Goal: Task Accomplishment & Management: Manage account settings

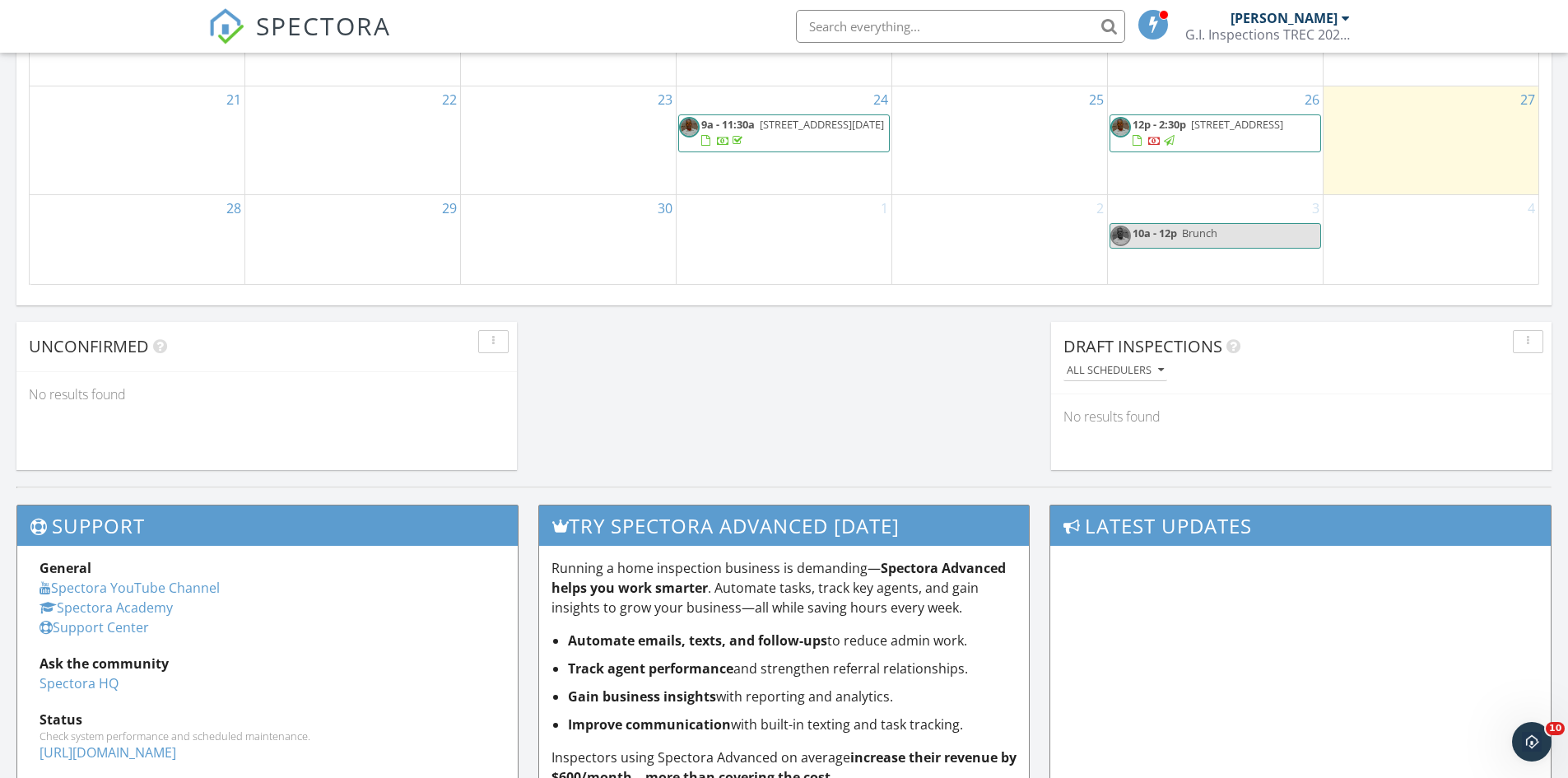
scroll to position [1071, 0]
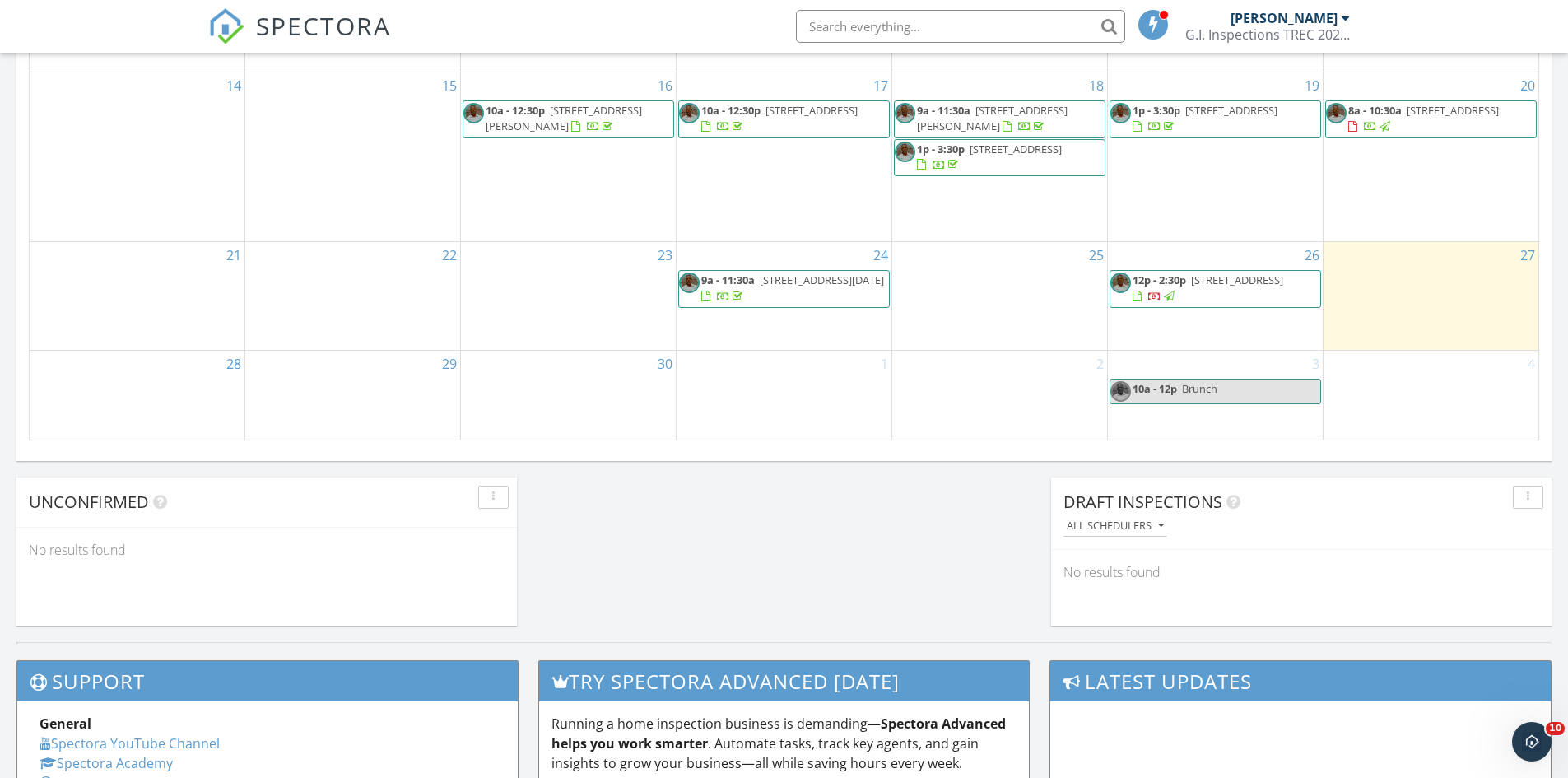
click at [1188, 279] on link "12p - 2:30p 104 Camelot Pl Ct, Conroe 77304" at bounding box center [1208, 288] width 151 height 30
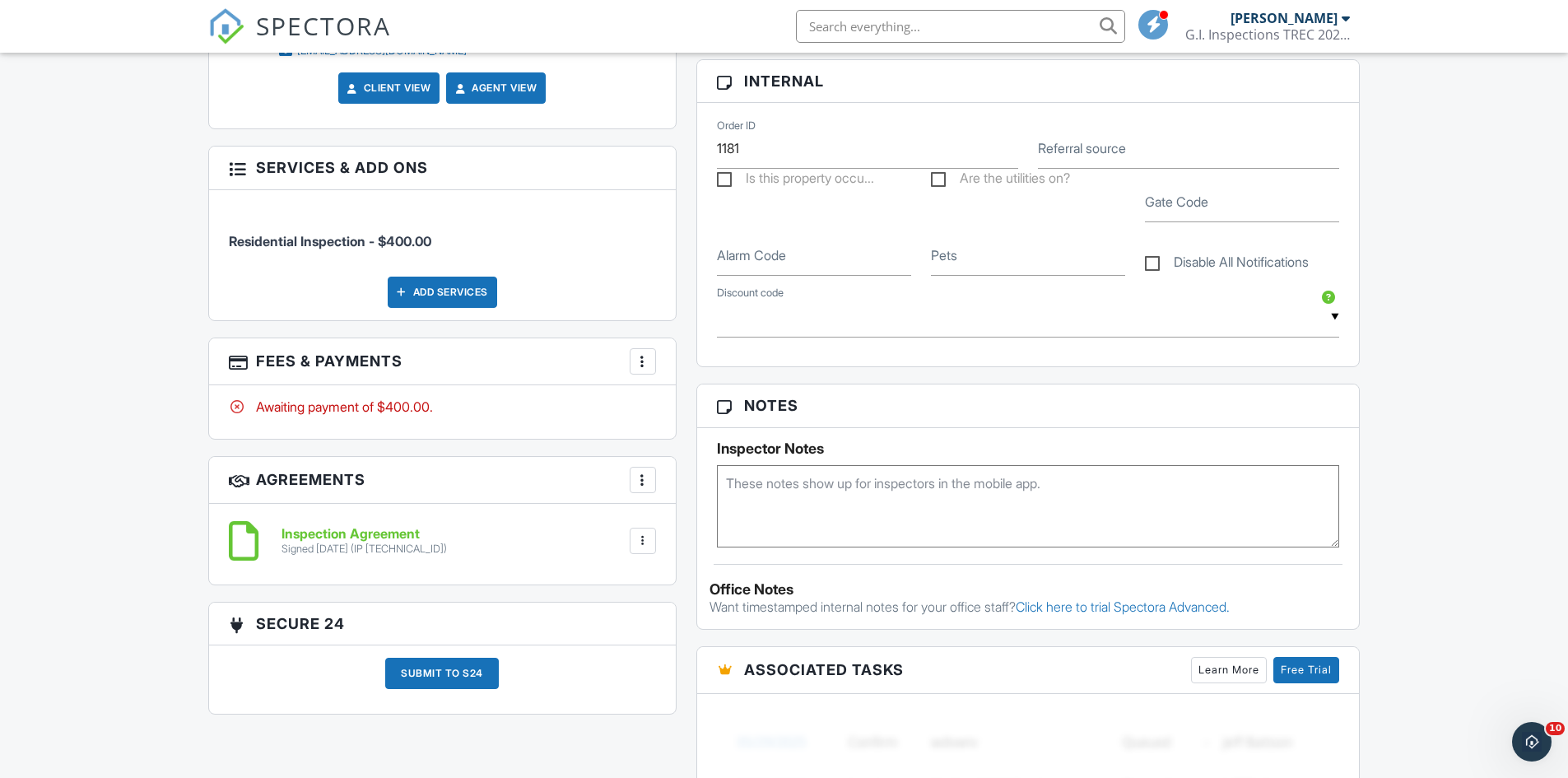
scroll to position [812, 0]
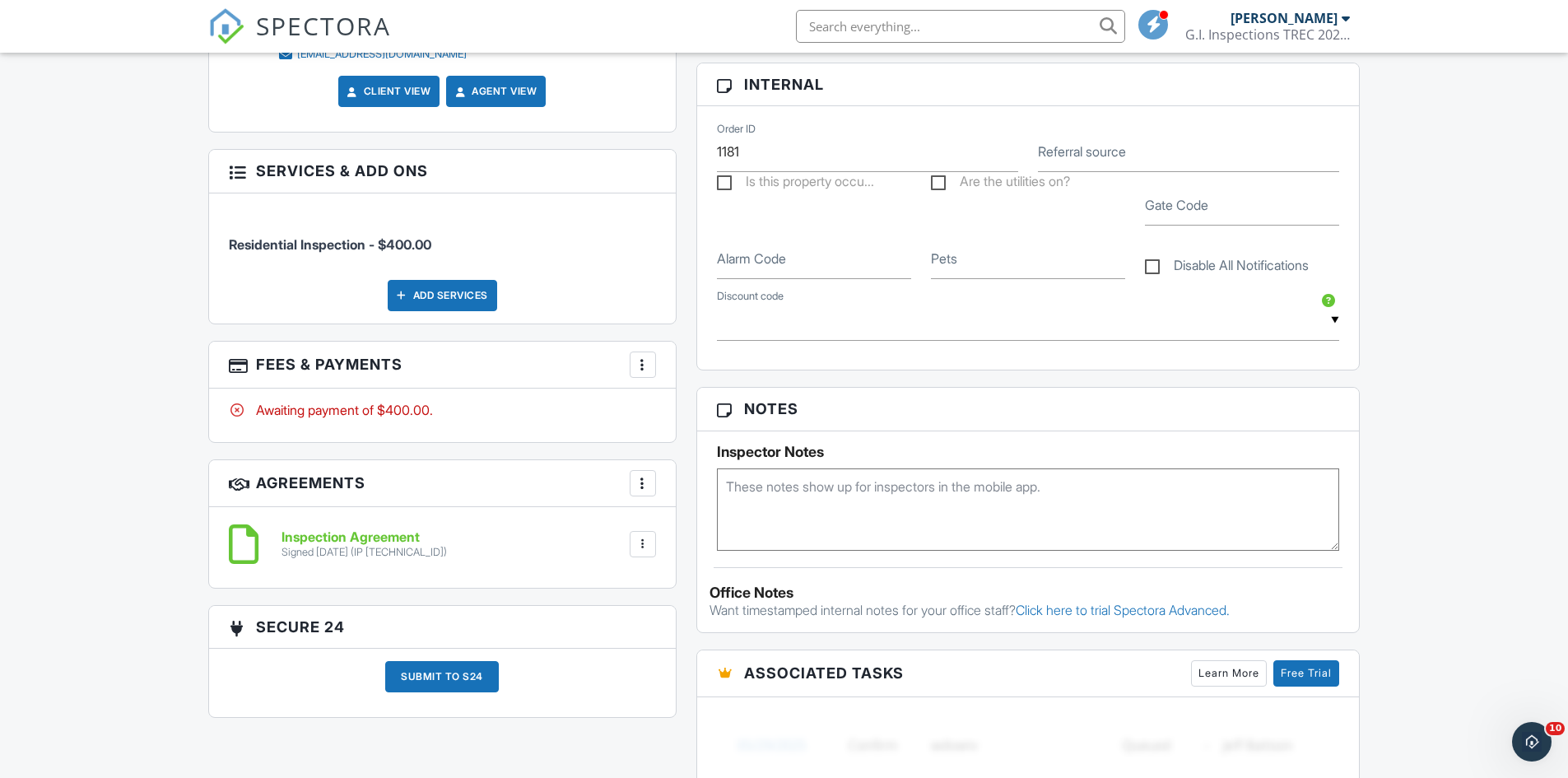
click at [637, 361] on div at bounding box center [643, 365] width 17 height 17
click at [689, 495] on li "View Invoice" at bounding box center [725, 497] width 172 height 41
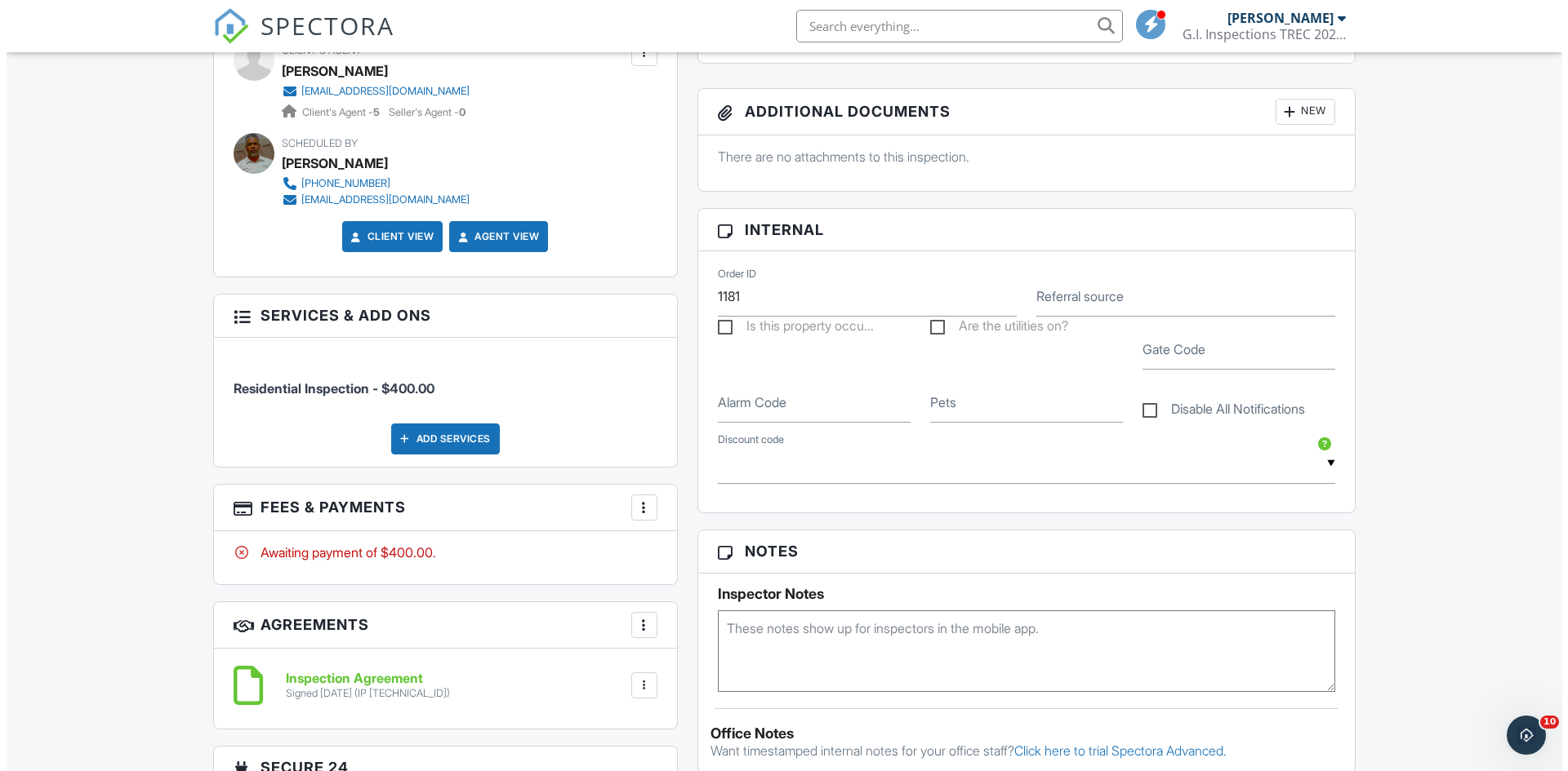
scroll to position [641, 0]
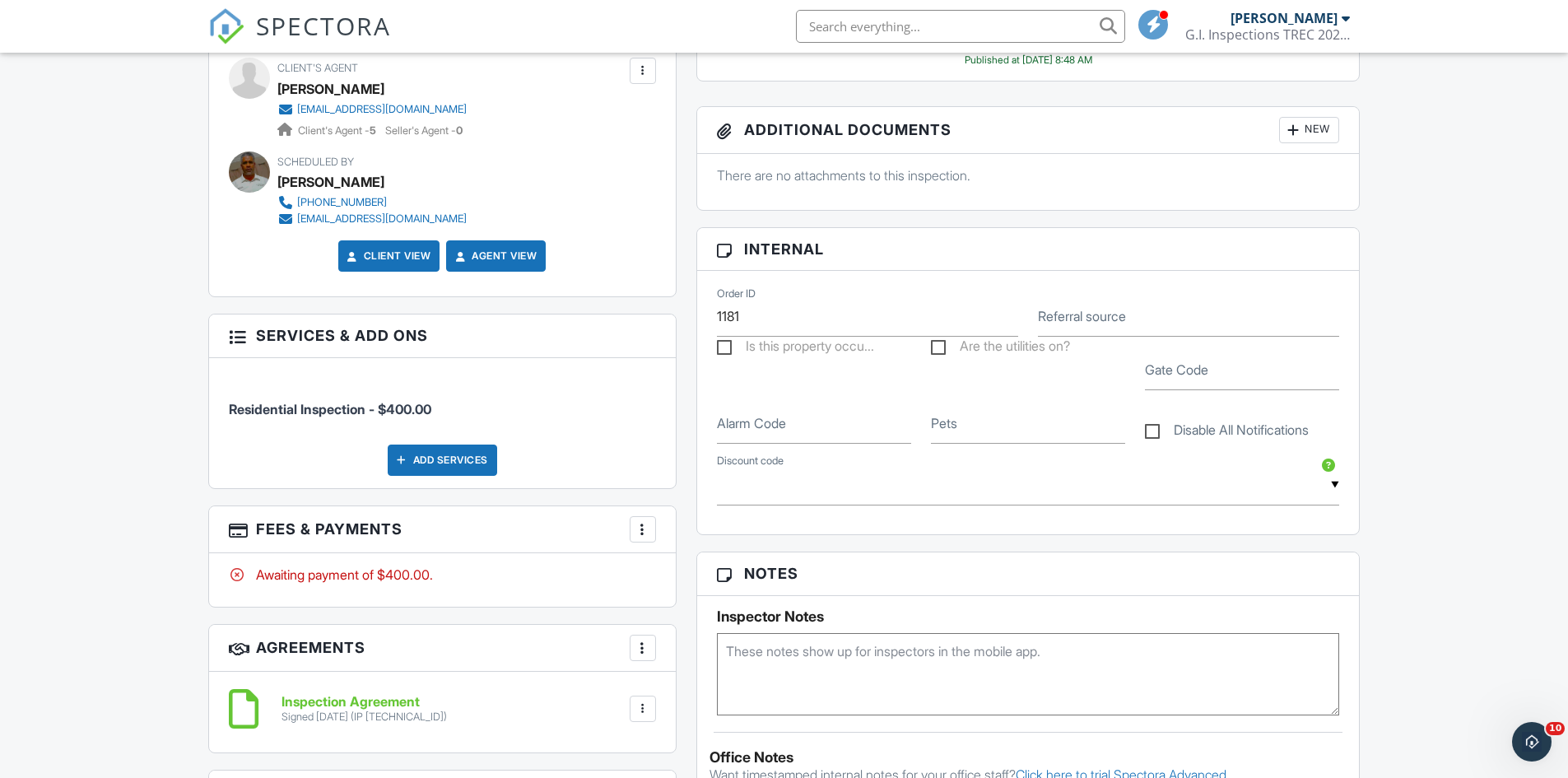
click at [238, 332] on div at bounding box center [237, 335] width 17 height 17
click at [428, 458] on div "Add Services" at bounding box center [443, 460] width 110 height 31
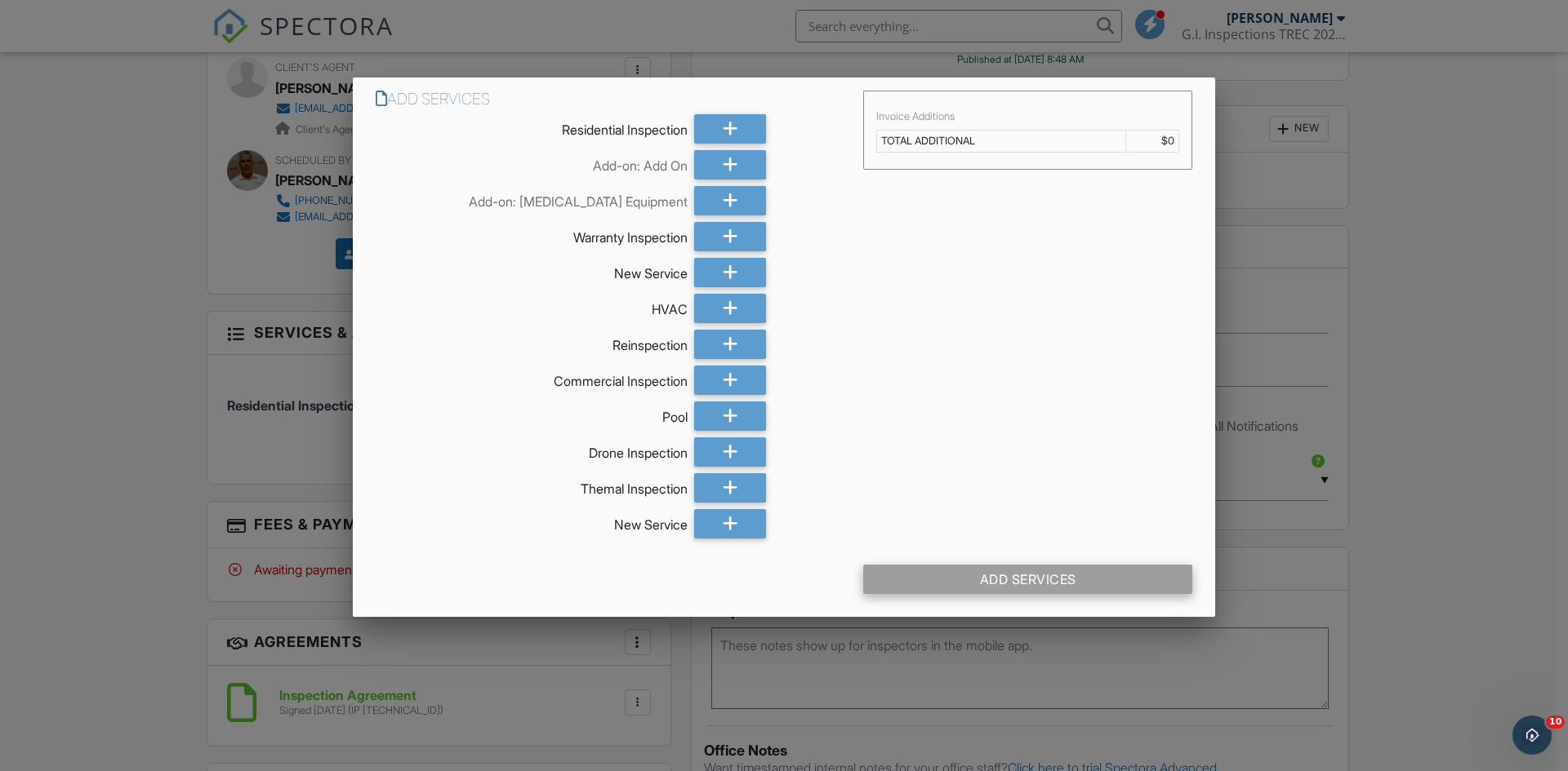
click at [961, 574] on div "Add Services" at bounding box center [1027, 579] width 329 height 29
click at [1028, 143] on td "TOTAL ADDITIONAL" at bounding box center [1001, 140] width 249 height 22
click at [726, 166] on icon at bounding box center [730, 165] width 16 height 29
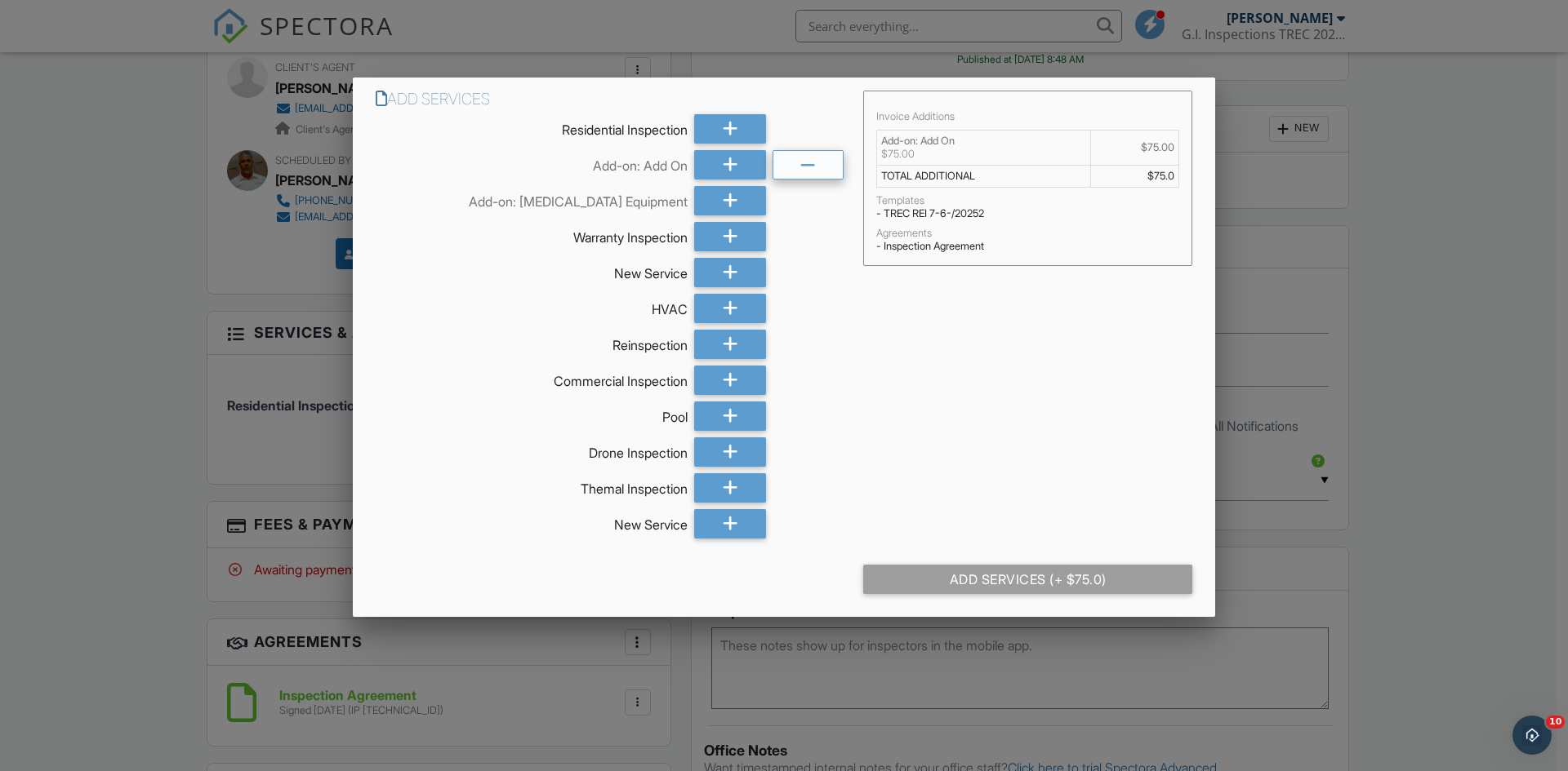
click at [788, 166] on div at bounding box center [808, 165] width 72 height 29
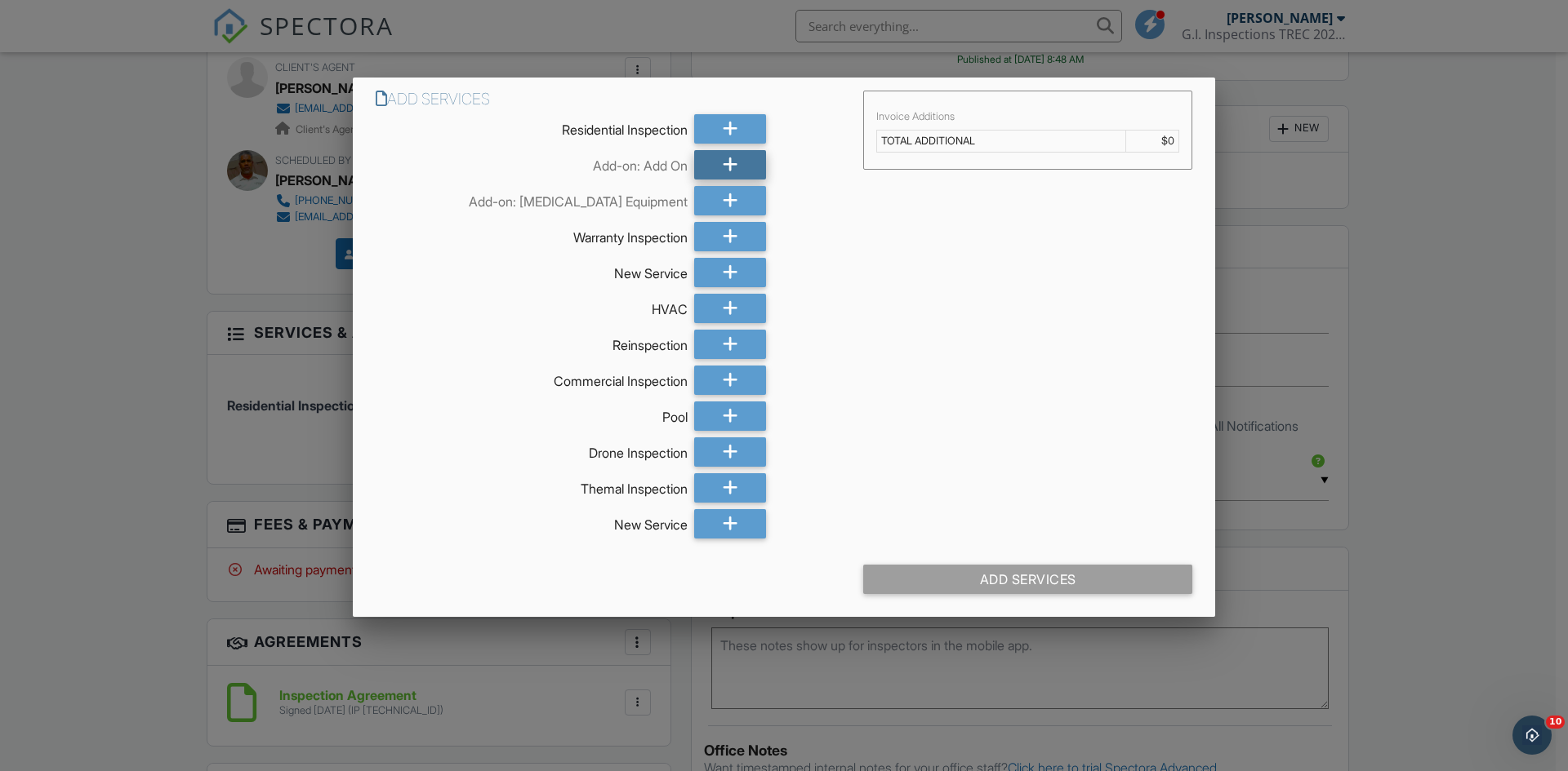
click at [725, 168] on icon at bounding box center [730, 165] width 16 height 29
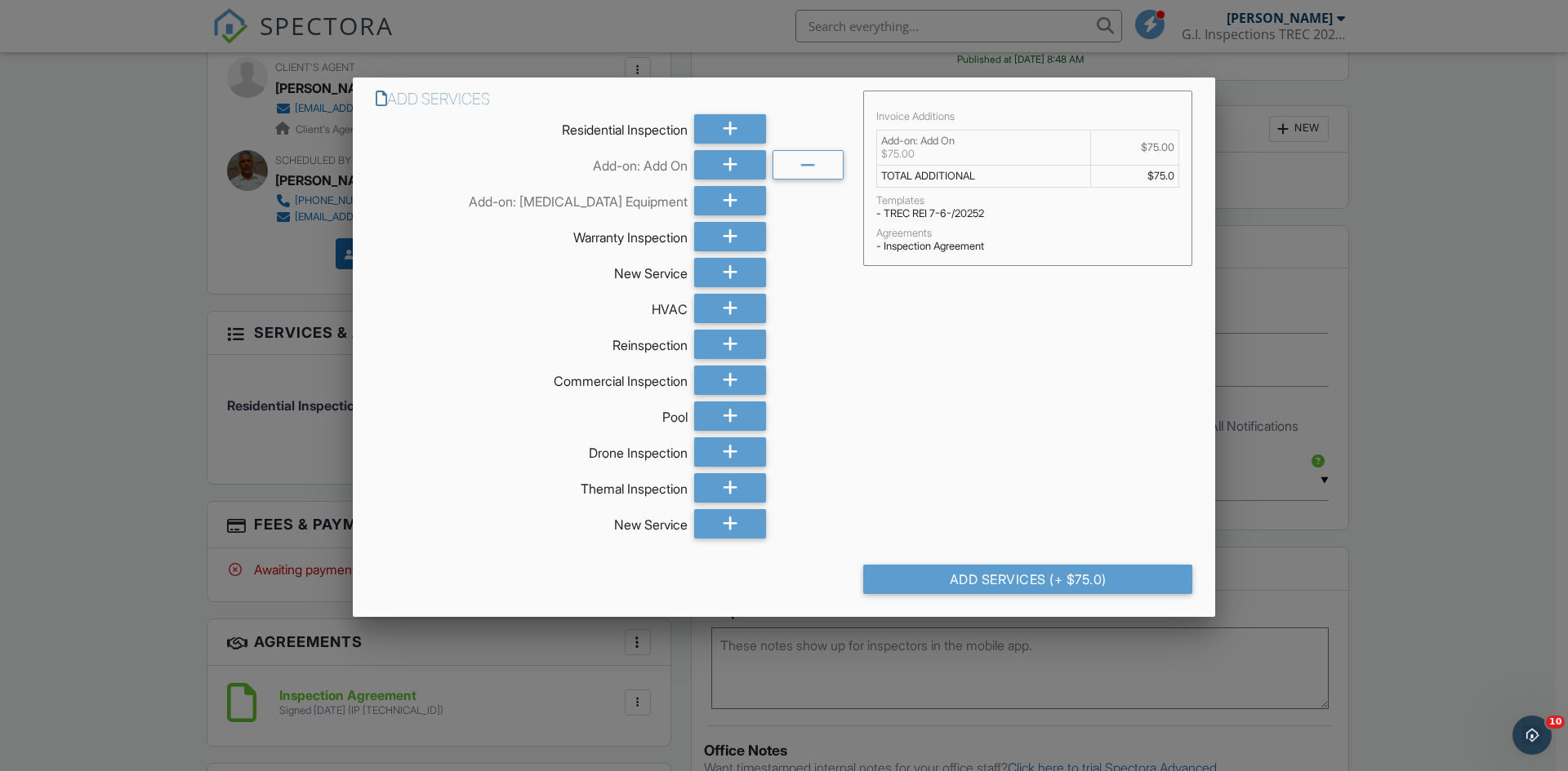
click at [930, 248] on div "- Inspection Agreement" at bounding box center [1027, 247] width 303 height 13
click at [1000, 583] on div "Add Services (+ $75.0)" at bounding box center [1027, 579] width 329 height 29
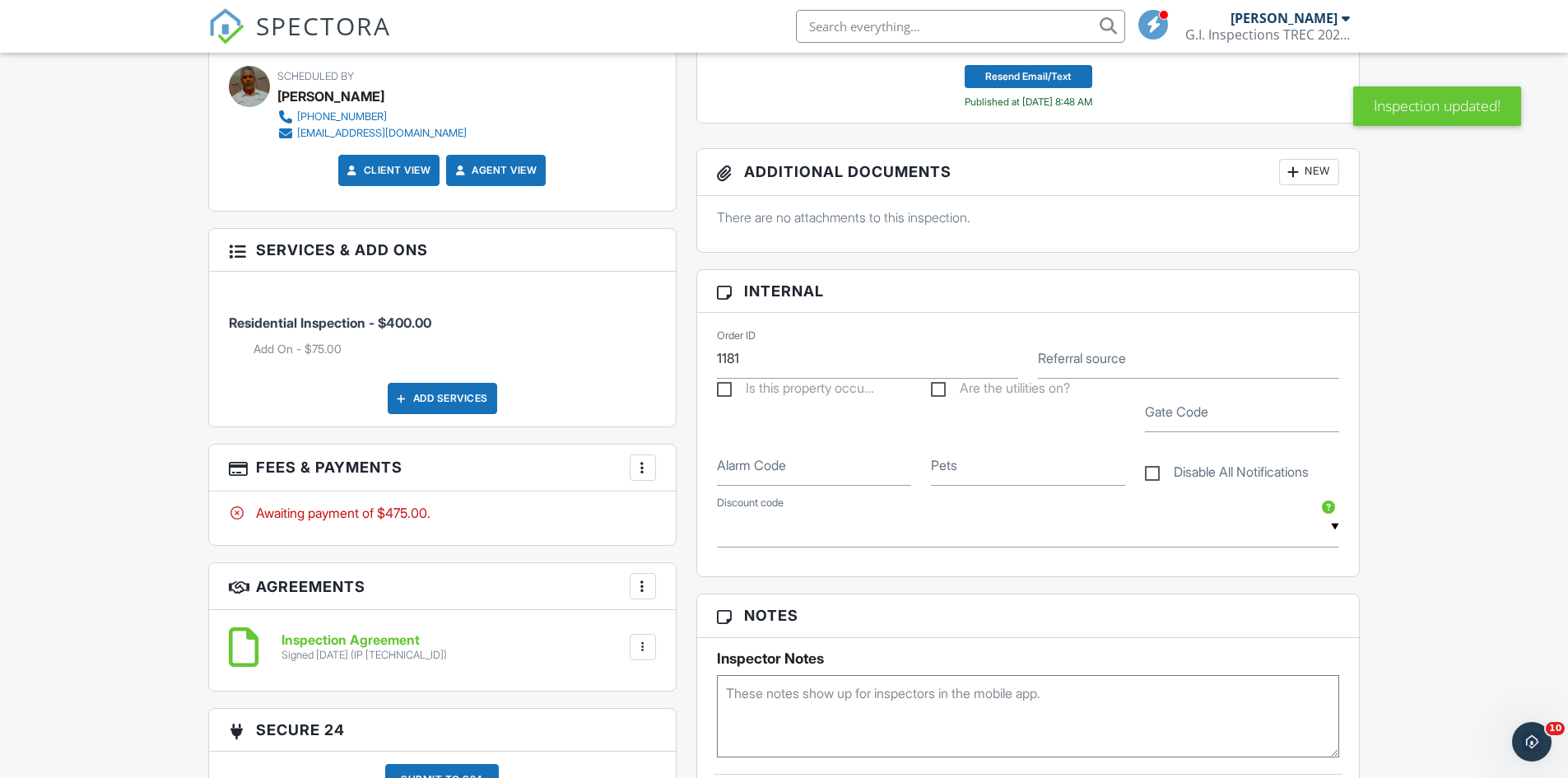
click at [639, 473] on div at bounding box center [643, 468] width 17 height 17
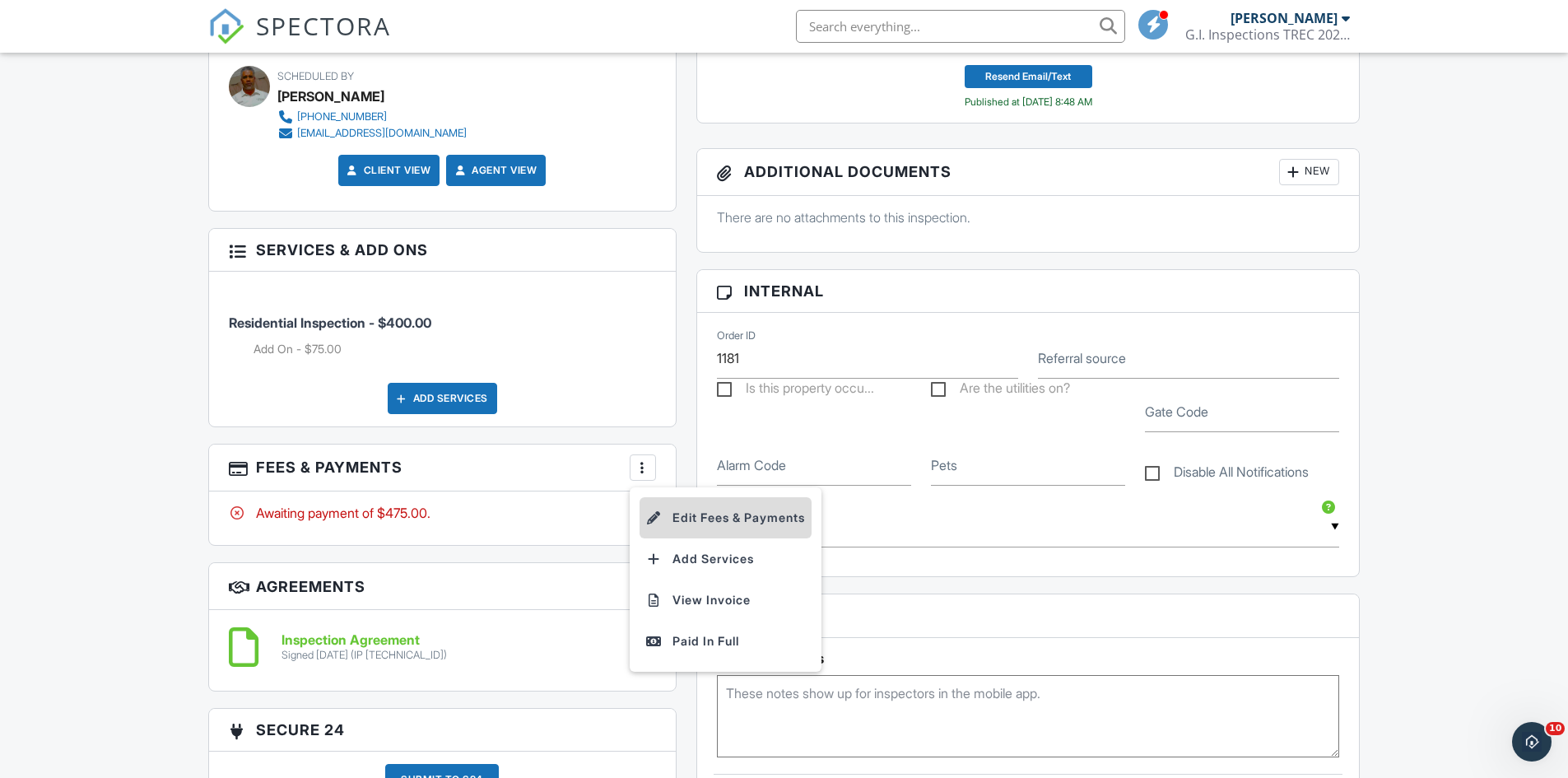
click at [698, 519] on li "Edit Fees & Payments" at bounding box center [725, 517] width 172 height 41
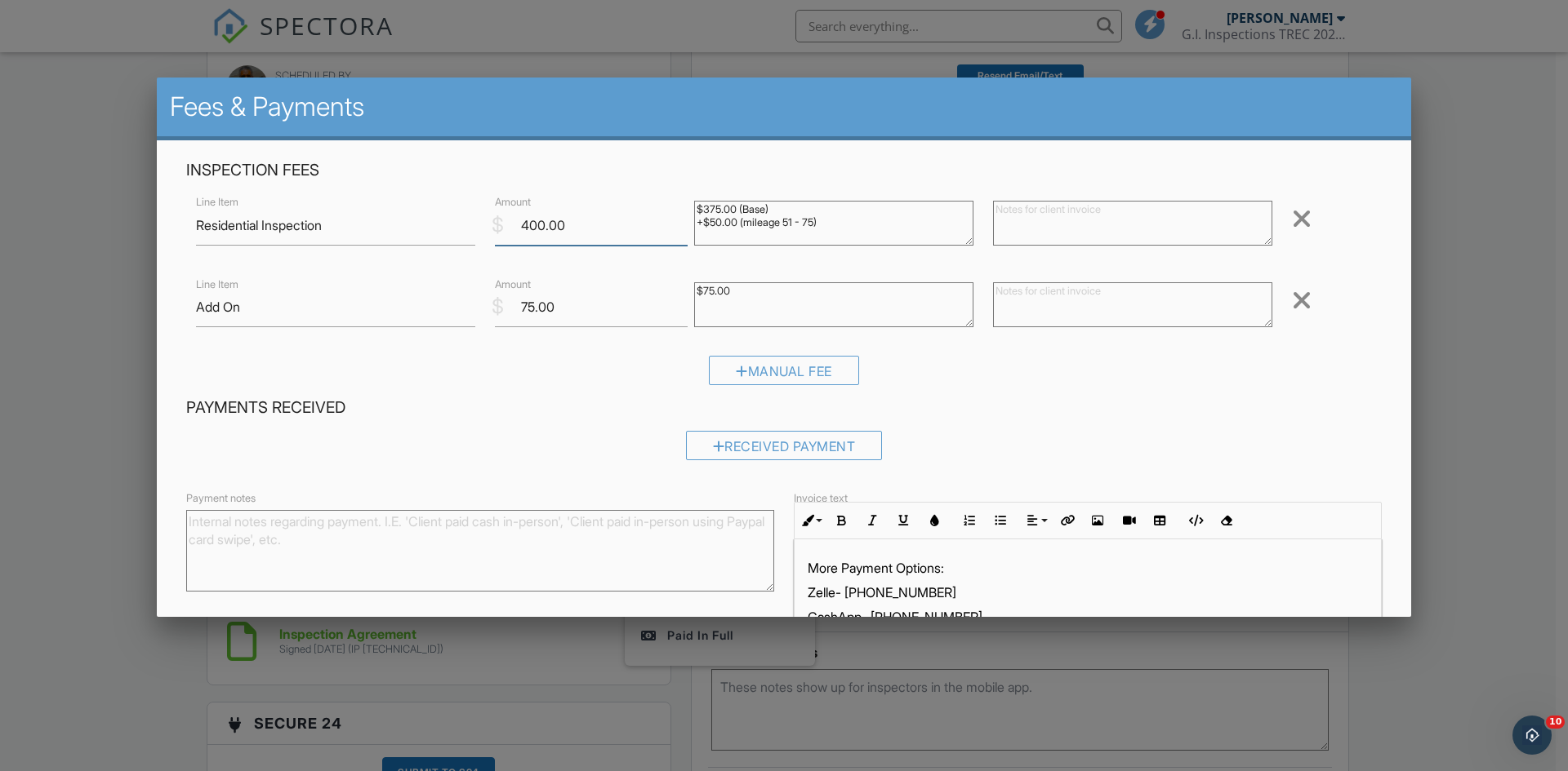
click at [525, 222] on input "400.00" at bounding box center [591, 226] width 192 height 40
type input "200.00"
click at [530, 311] on input "75.00" at bounding box center [591, 308] width 192 height 40
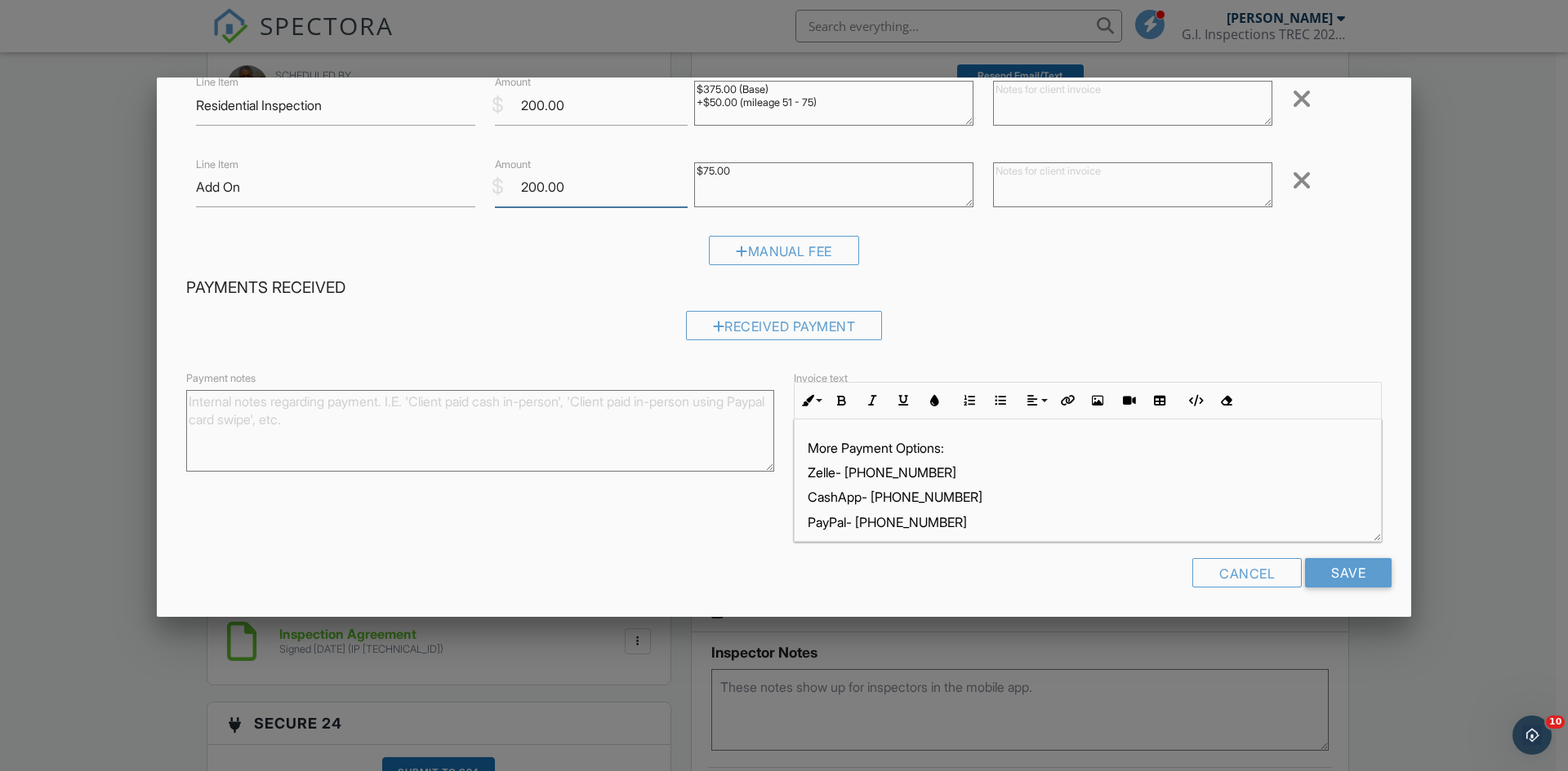
scroll to position [121, 0]
type input "200.00"
click at [281, 412] on textarea "Payment notes" at bounding box center [480, 430] width 588 height 82
drag, startPoint x: 458, startPoint y: 401, endPoint x: 188, endPoint y: 401, distance: 270.0
click at [188, 401] on textarea "2nd payment of 200 will be pain in 7days." at bounding box center [480, 430] width 588 height 82
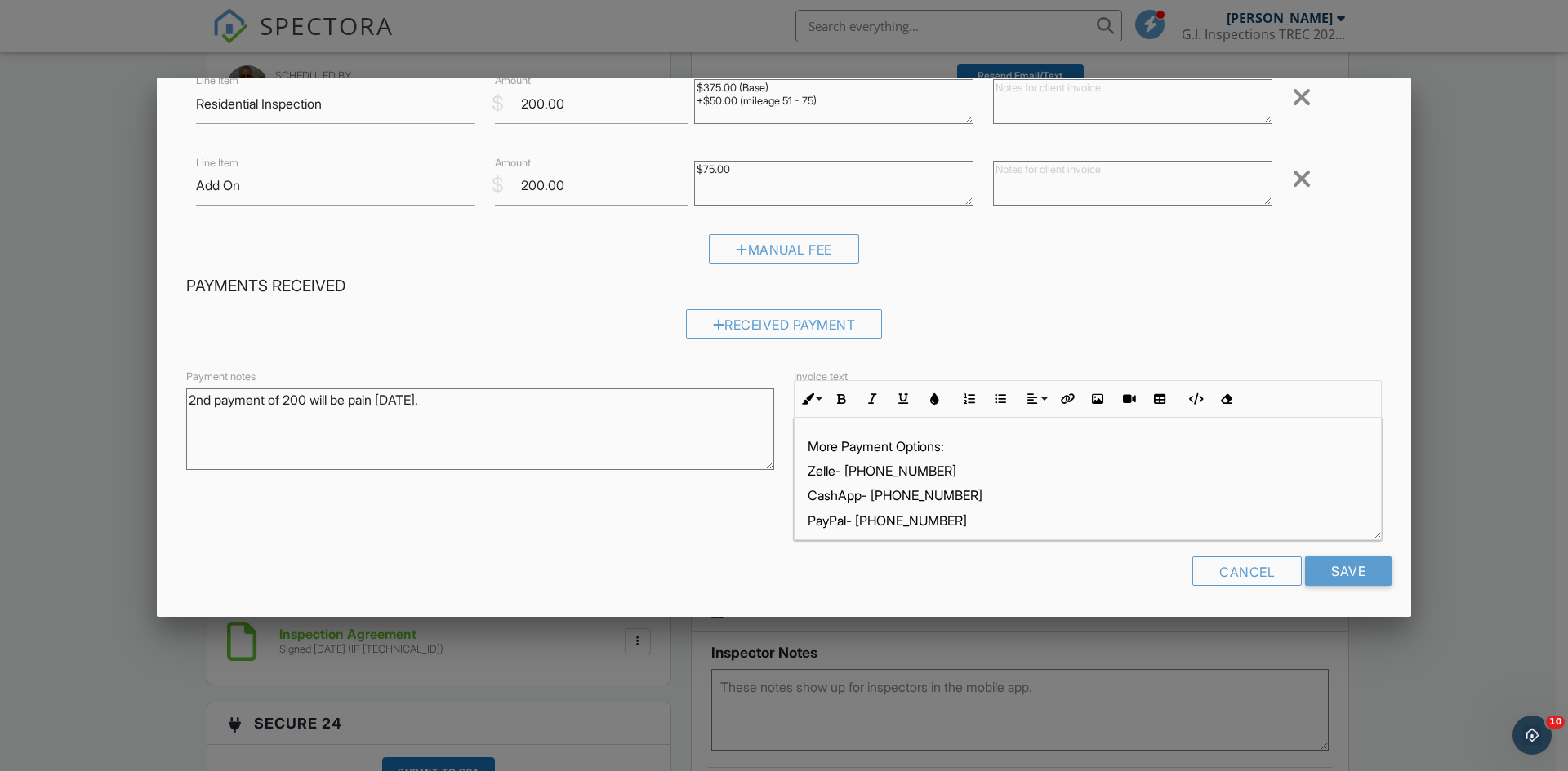
drag, startPoint x: 509, startPoint y: 426, endPoint x: 558, endPoint y: 446, distance: 52.9
click at [510, 426] on textarea "2nd payment of 200 will be pain in 7days." at bounding box center [480, 430] width 588 height 82
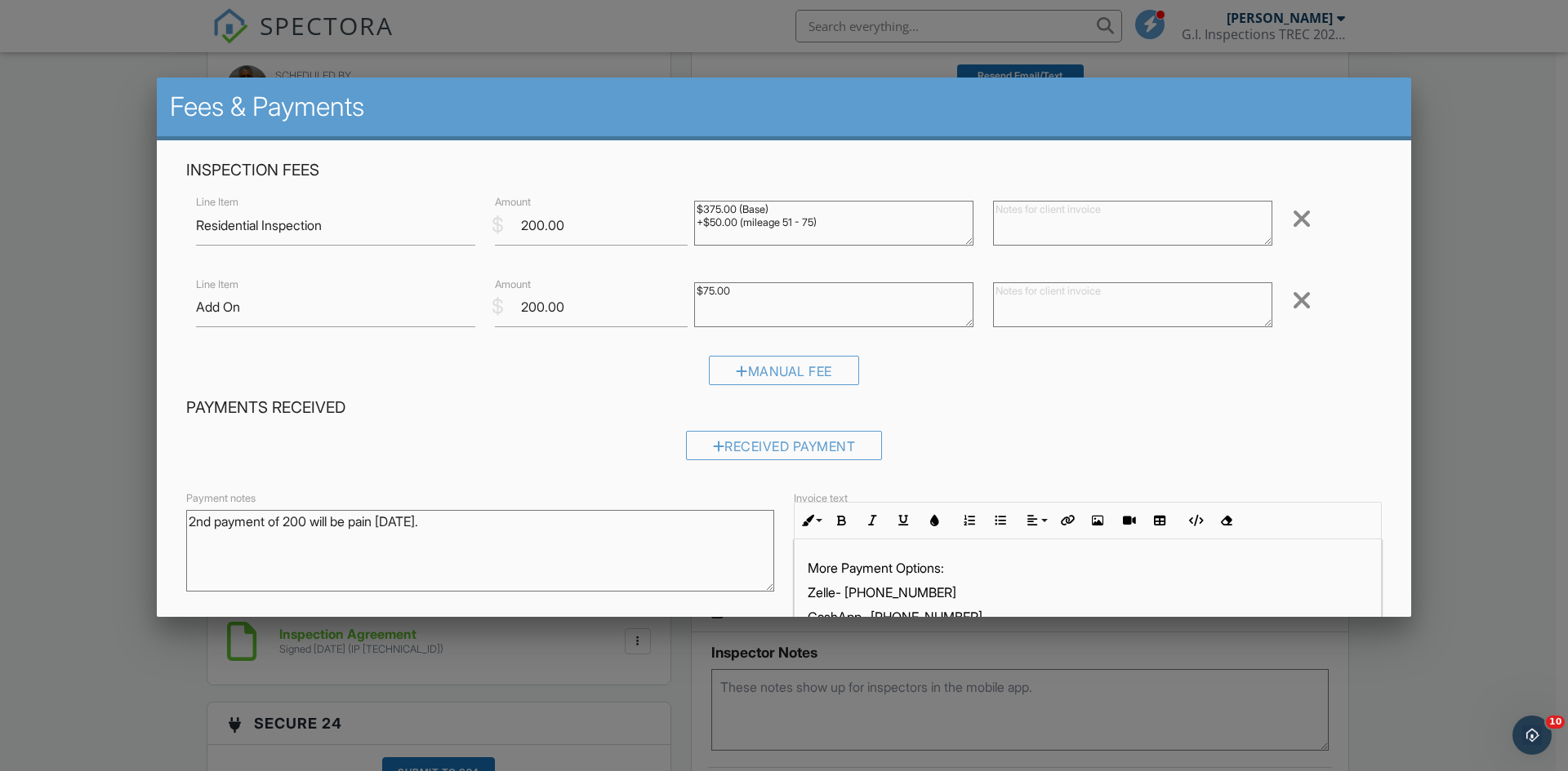
type textarea "2nd payment of 200 will be pain in 7days."
click at [710, 290] on textarea "$75.00" at bounding box center [834, 305] width 279 height 45
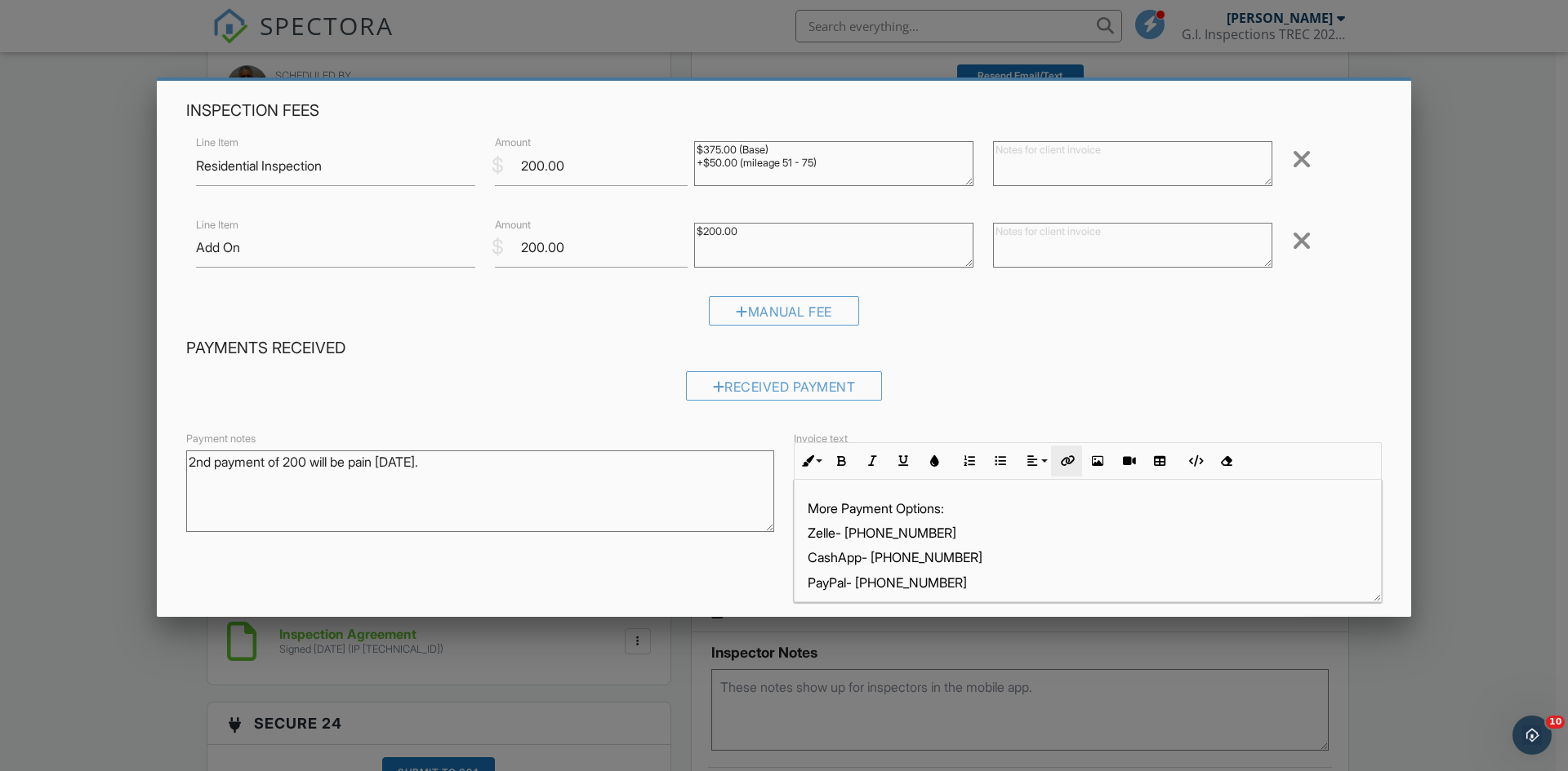
scroll to position [121, 0]
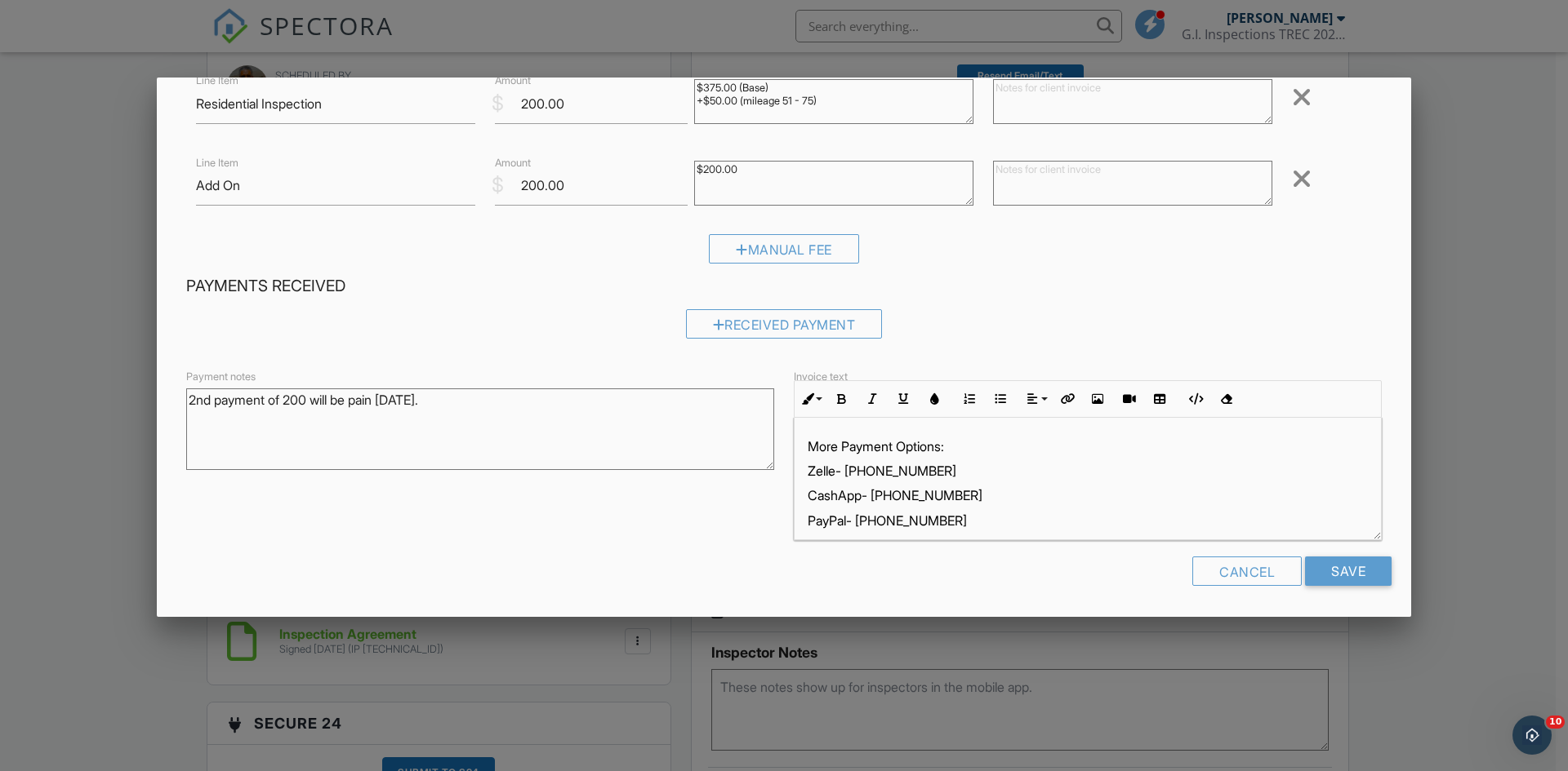
type textarea "$200.00"
click at [480, 411] on textarea "2nd payment of 200 will be pain in 7days." at bounding box center [480, 430] width 588 height 82
type textarea "2nd payment of 200 will be pain [DATE] through [GEOGRAPHIC_DATA]"
click at [1347, 580] on input "Save" at bounding box center [1347, 571] width 86 height 29
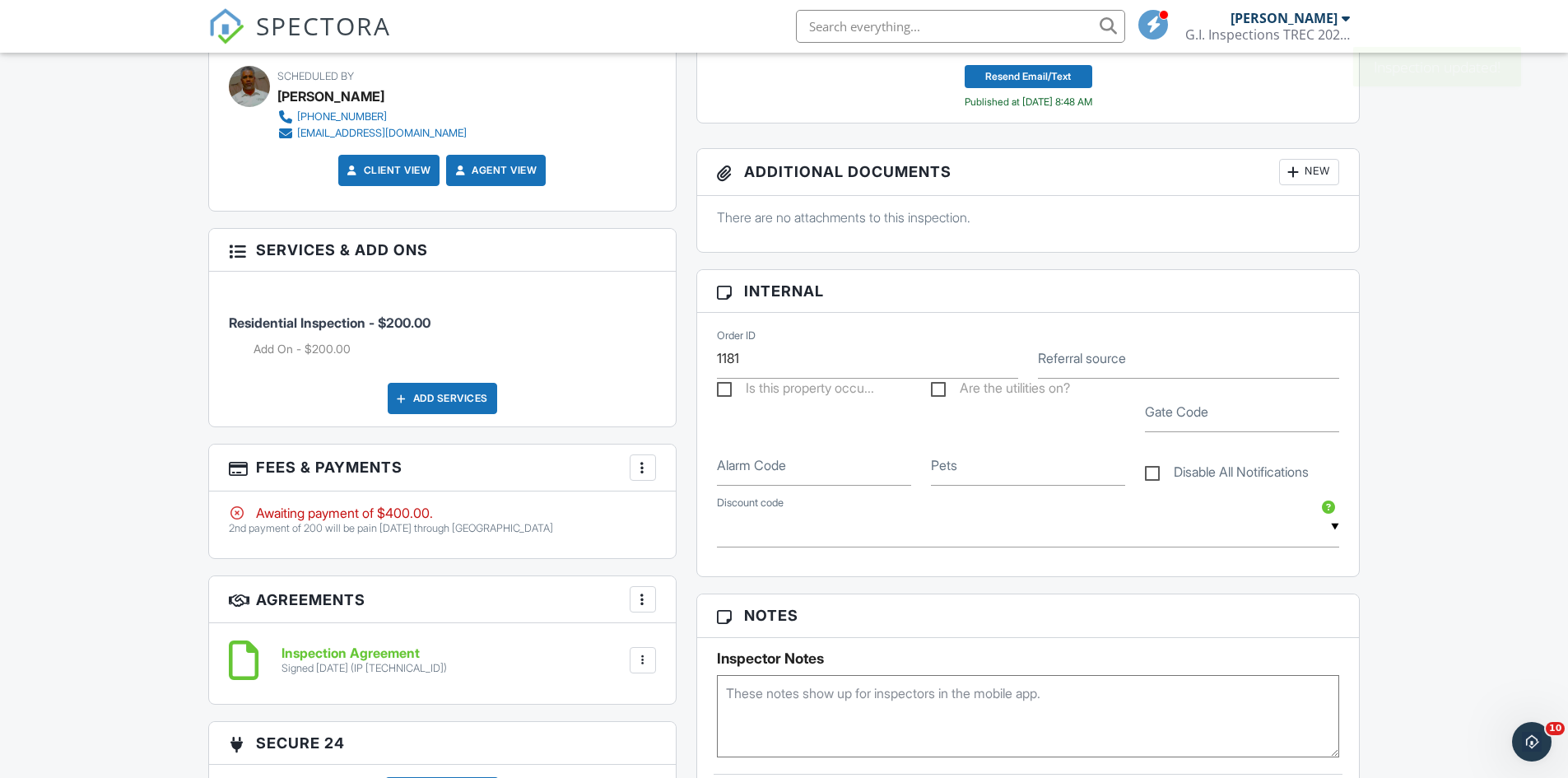
click at [639, 465] on div at bounding box center [643, 468] width 17 height 17
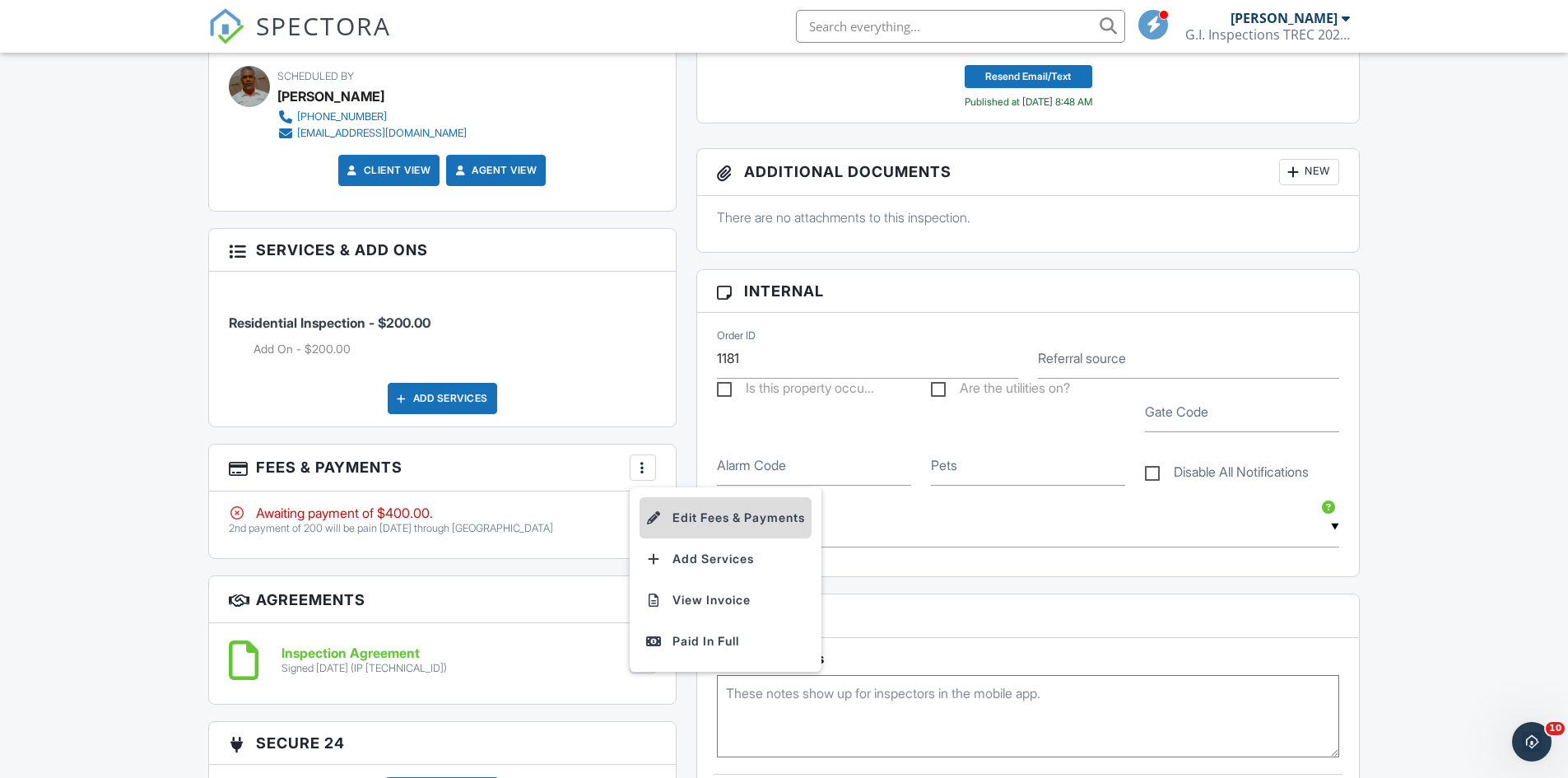
click at [674, 514] on li "Edit Fees & Payments" at bounding box center [725, 517] width 172 height 41
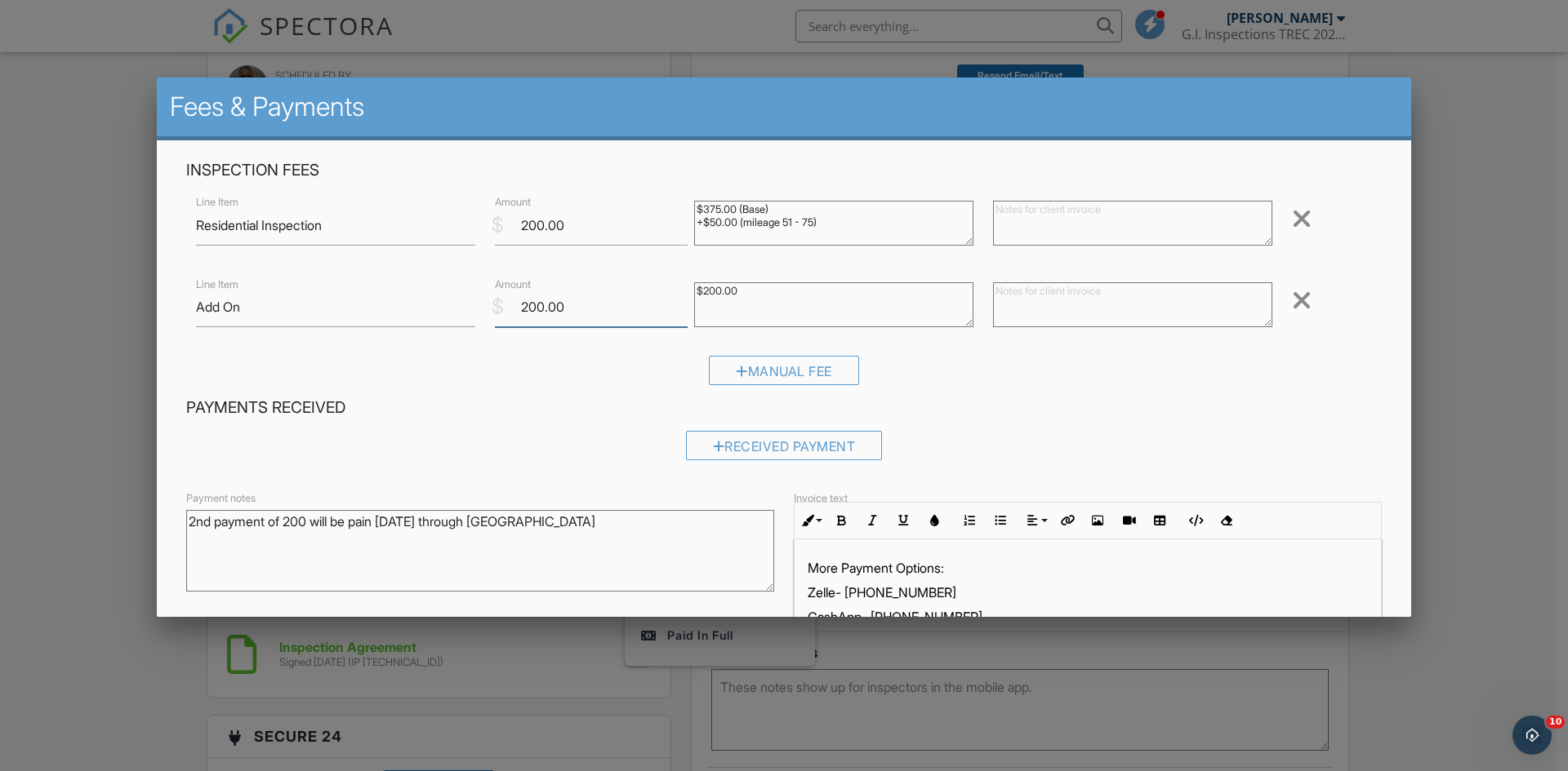
drag, startPoint x: 574, startPoint y: 304, endPoint x: 494, endPoint y: 304, distance: 80.0
click at [494, 304] on div "$ Amount 200.00" at bounding box center [585, 308] width 199 height 40
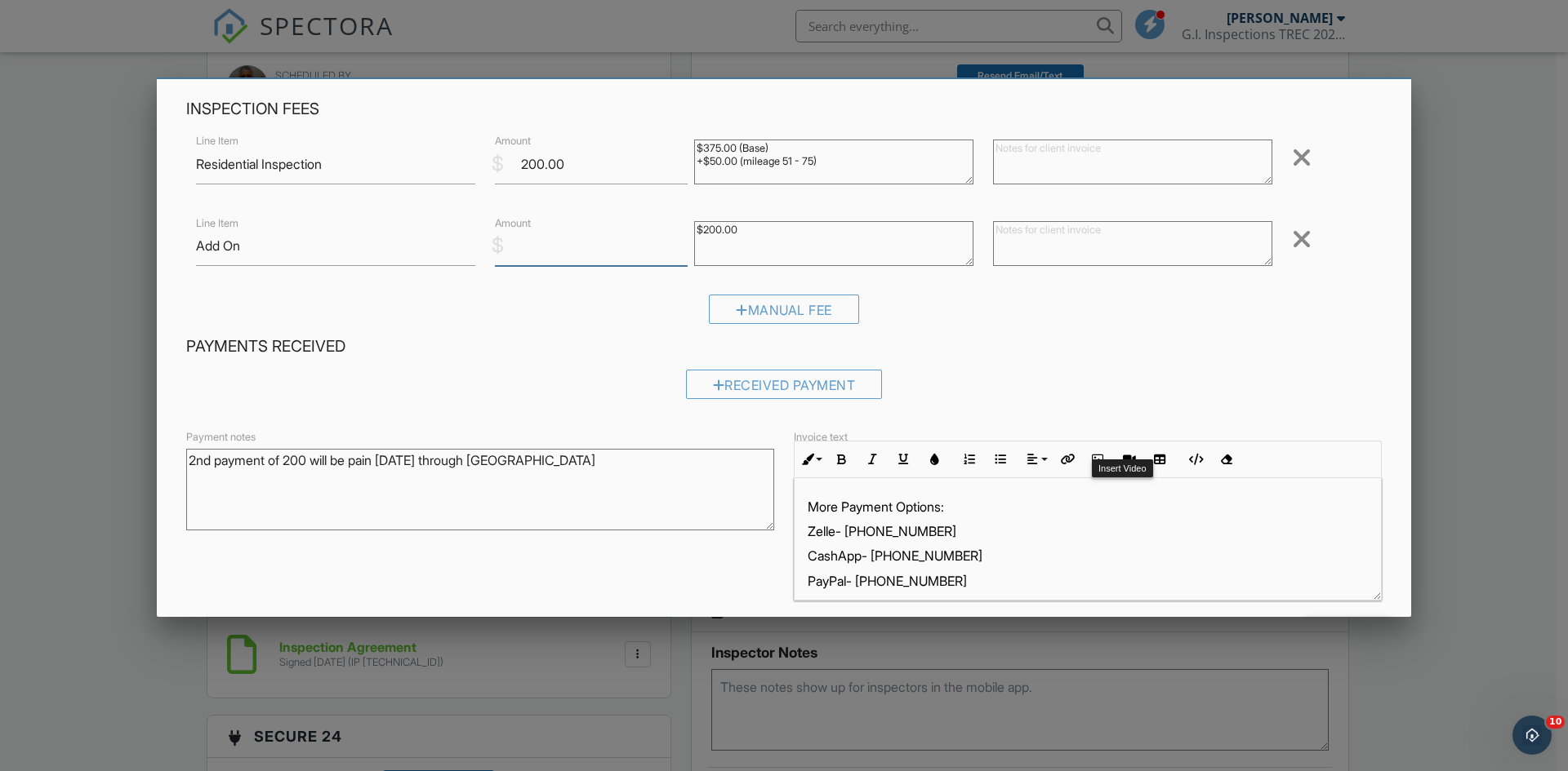
scroll to position [121, 0]
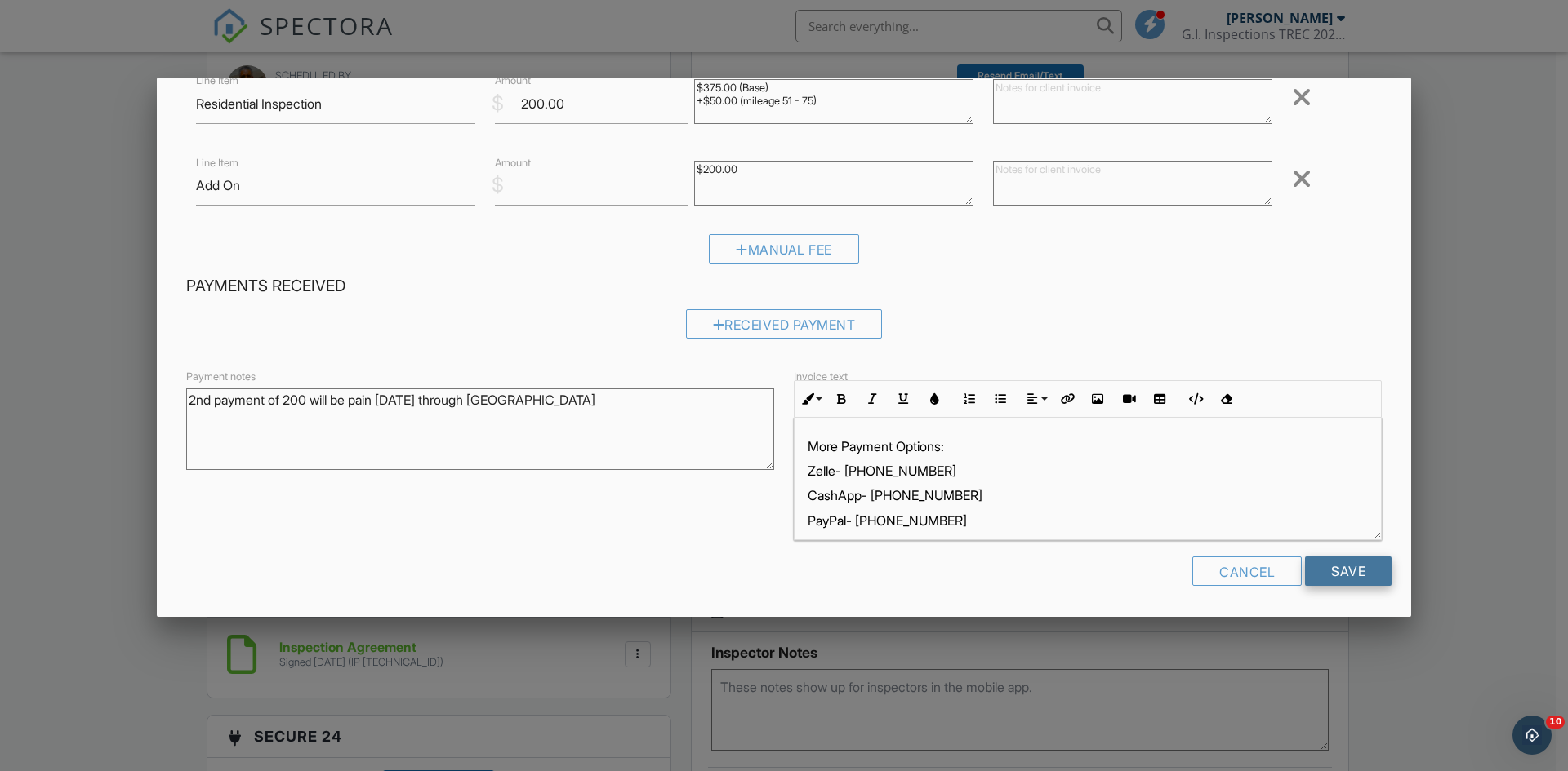
click at [1314, 567] on input "Save" at bounding box center [1347, 571] width 86 height 29
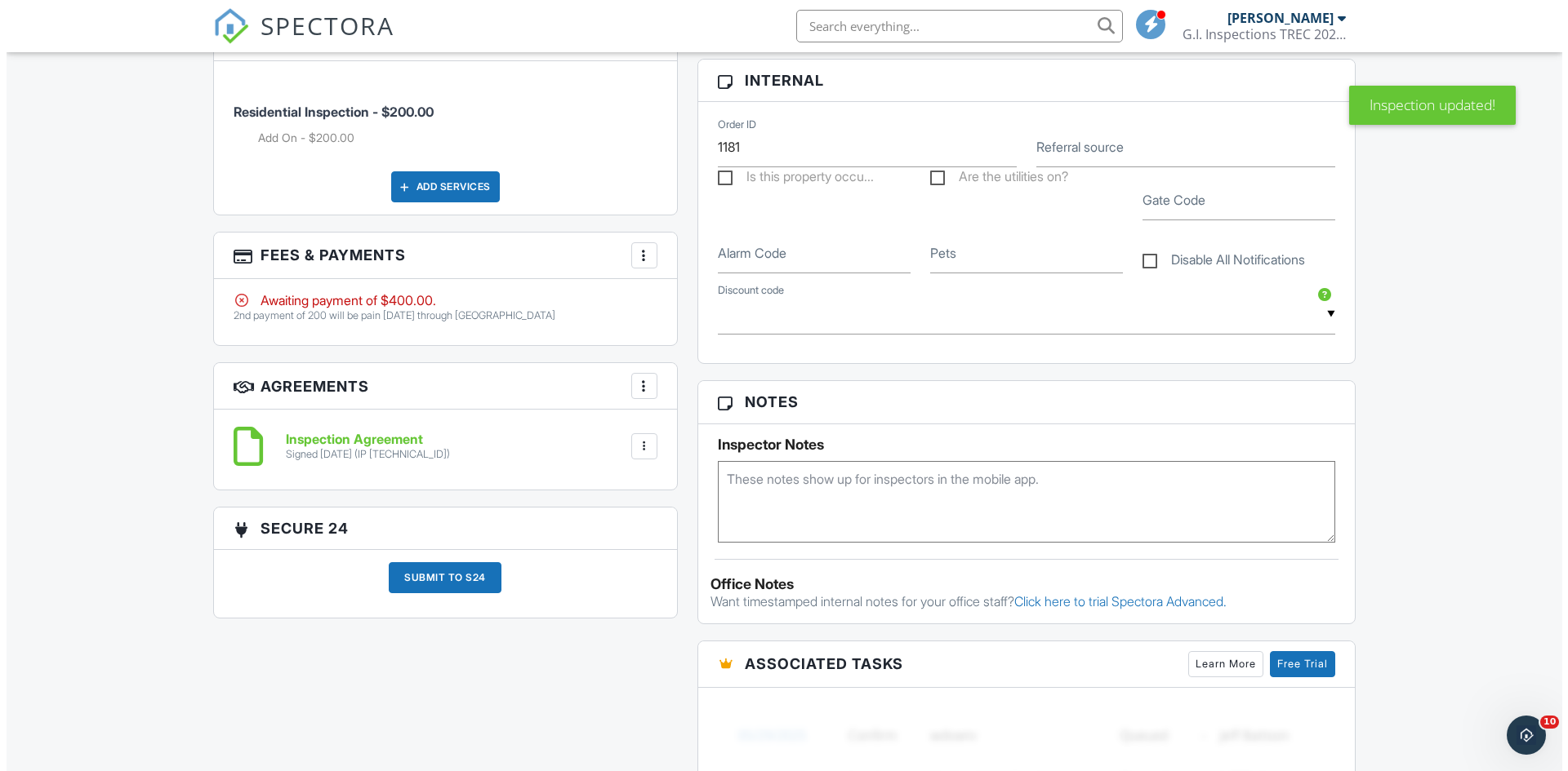
scroll to position [1013, 0]
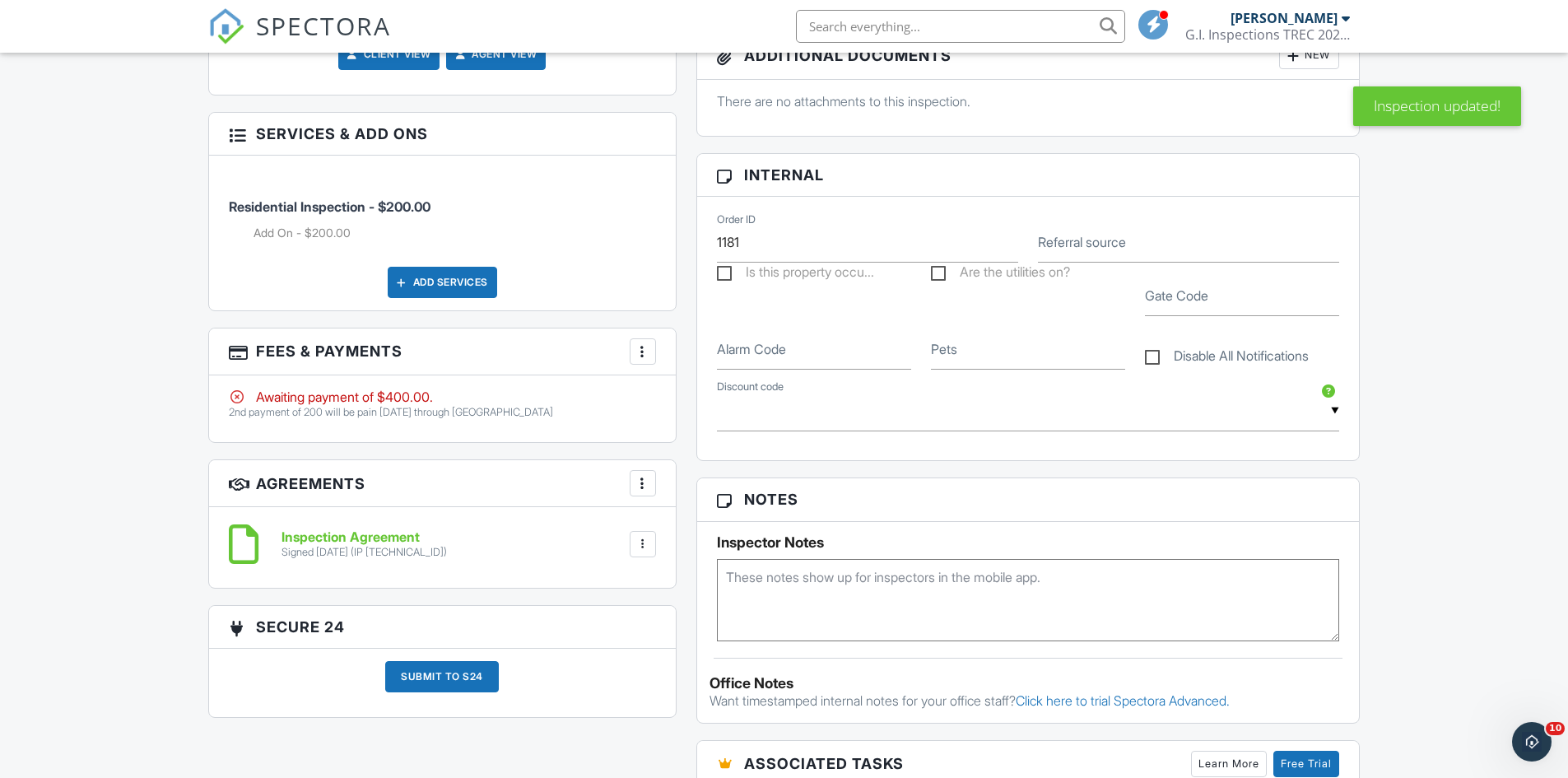
click at [239, 400] on div at bounding box center [237, 397] width 17 height 17
click at [234, 397] on div at bounding box center [237, 397] width 17 height 17
click at [630, 356] on div "More" at bounding box center [643, 351] width 26 height 26
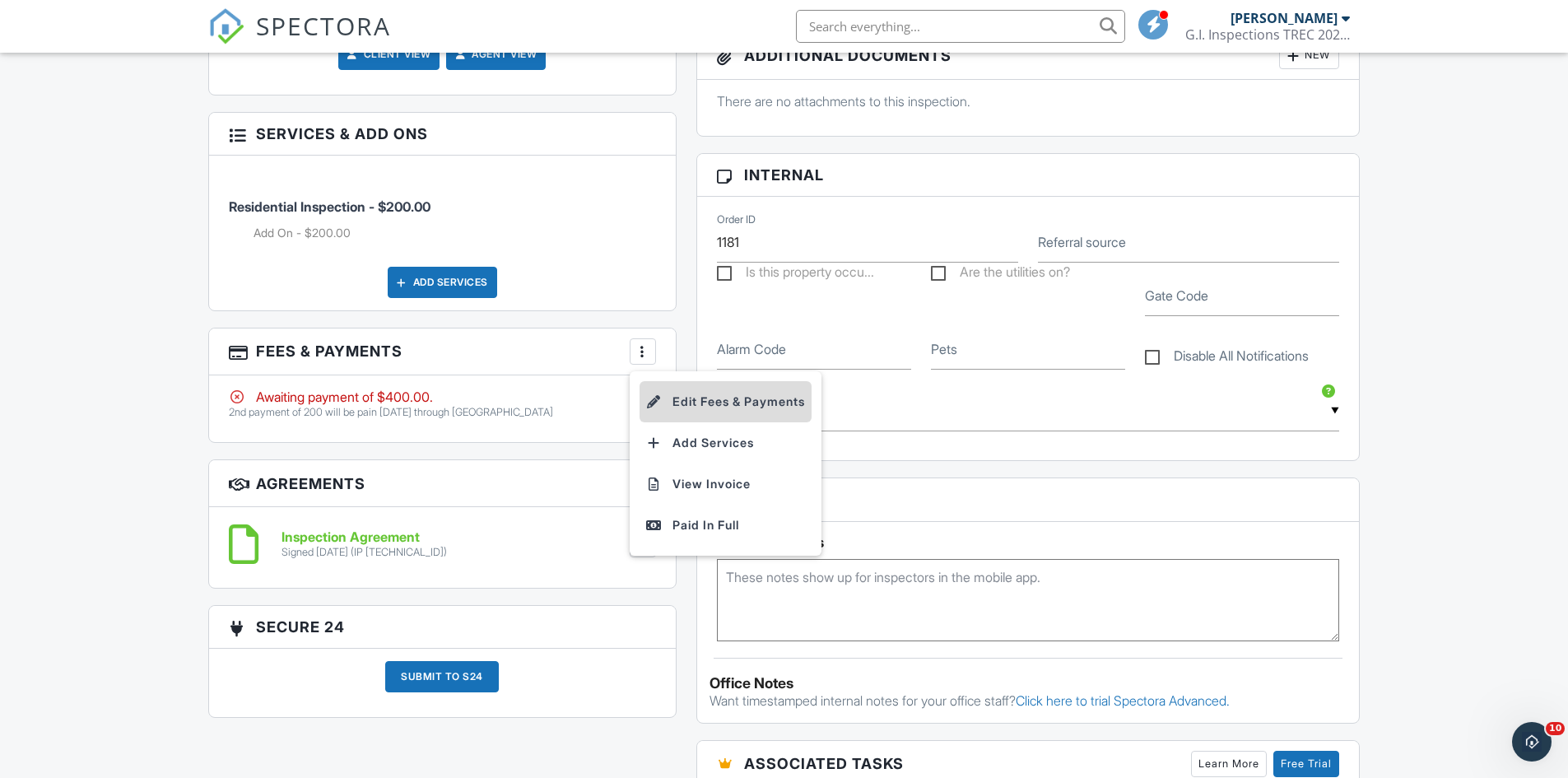
click at [721, 398] on li "Edit Fees & Payments" at bounding box center [725, 402] width 172 height 41
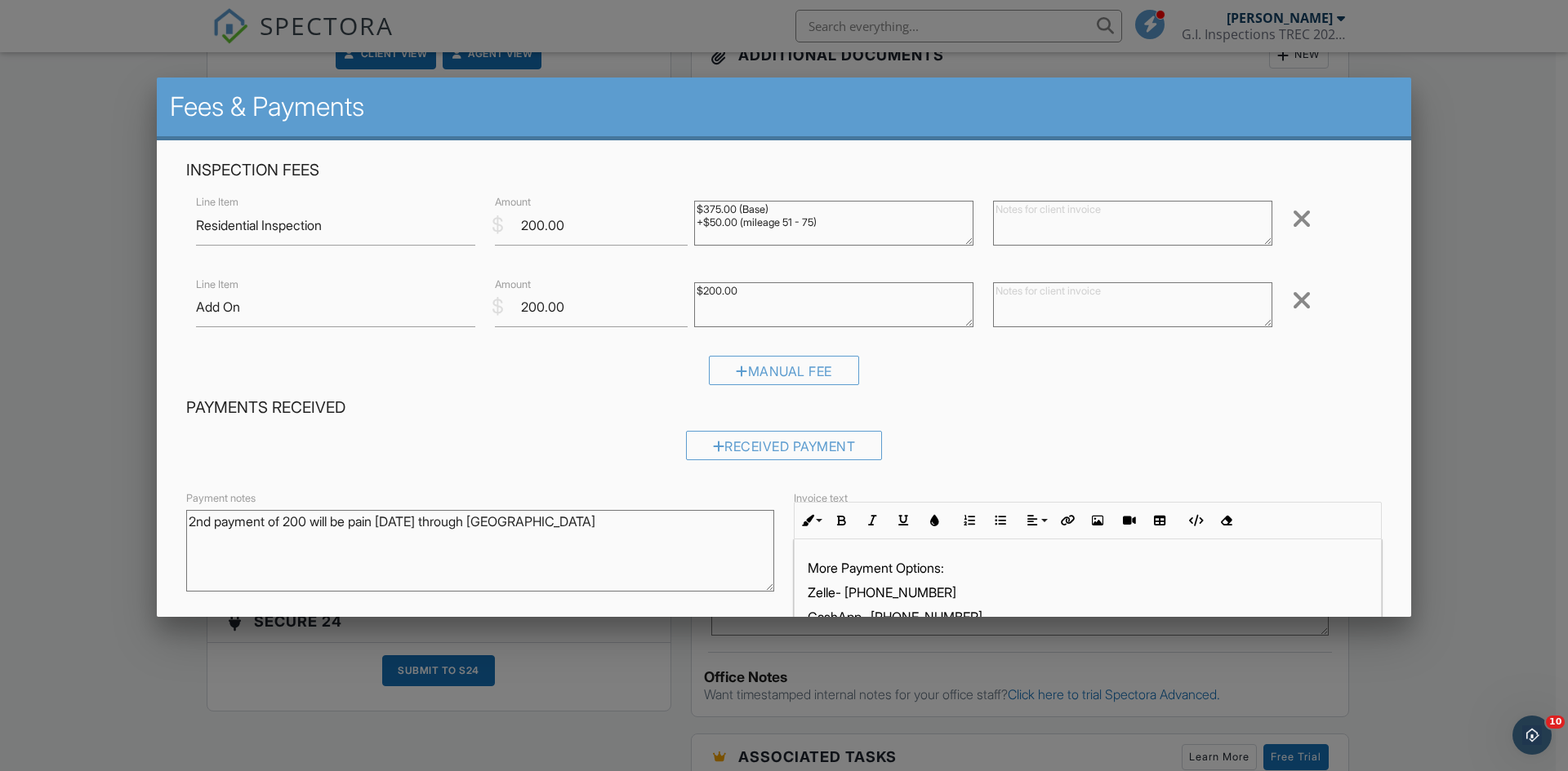
click at [1292, 303] on div at bounding box center [1301, 300] width 19 height 26
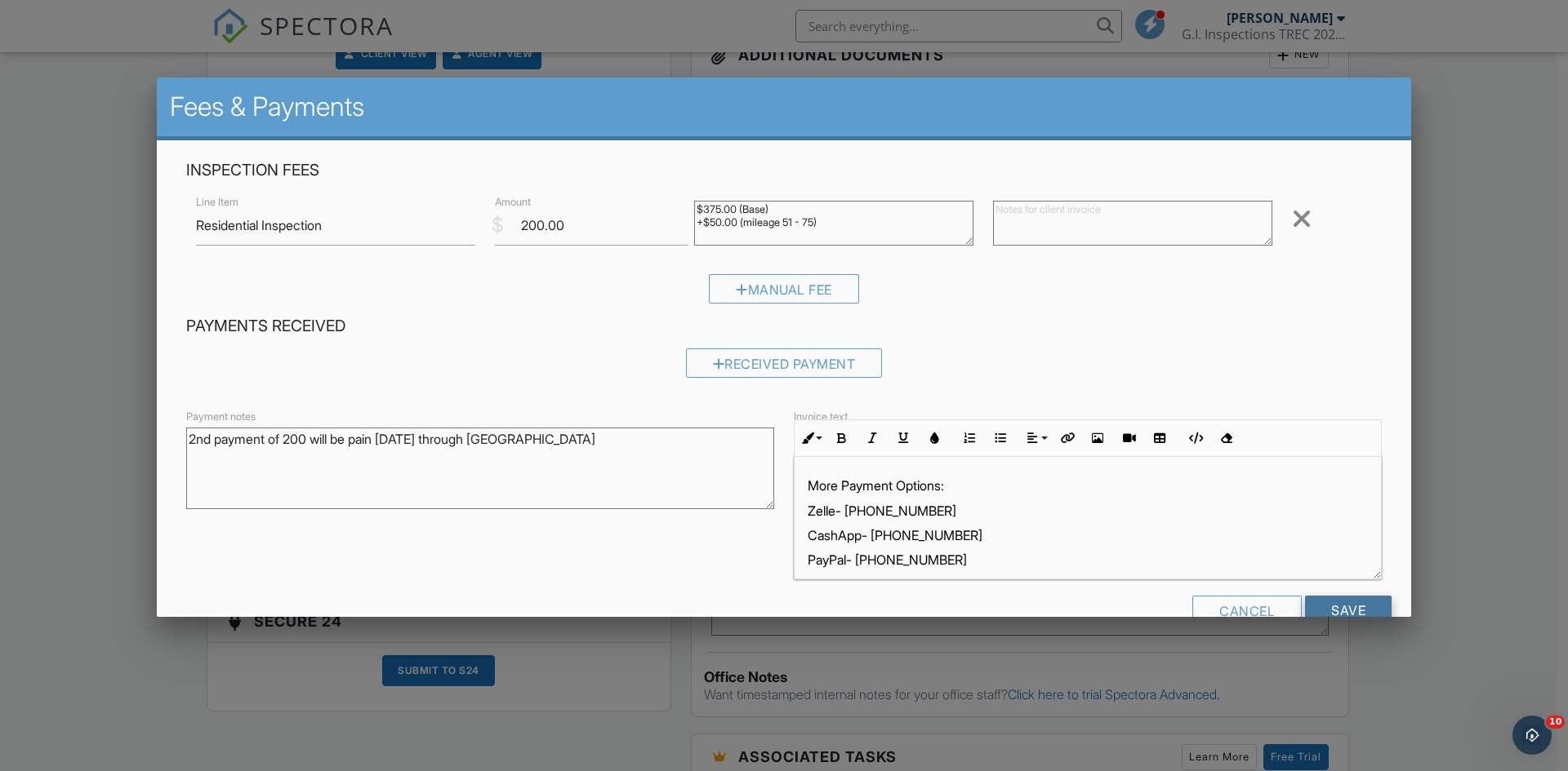
click at [1318, 606] on input "Save" at bounding box center [1347, 610] width 86 height 29
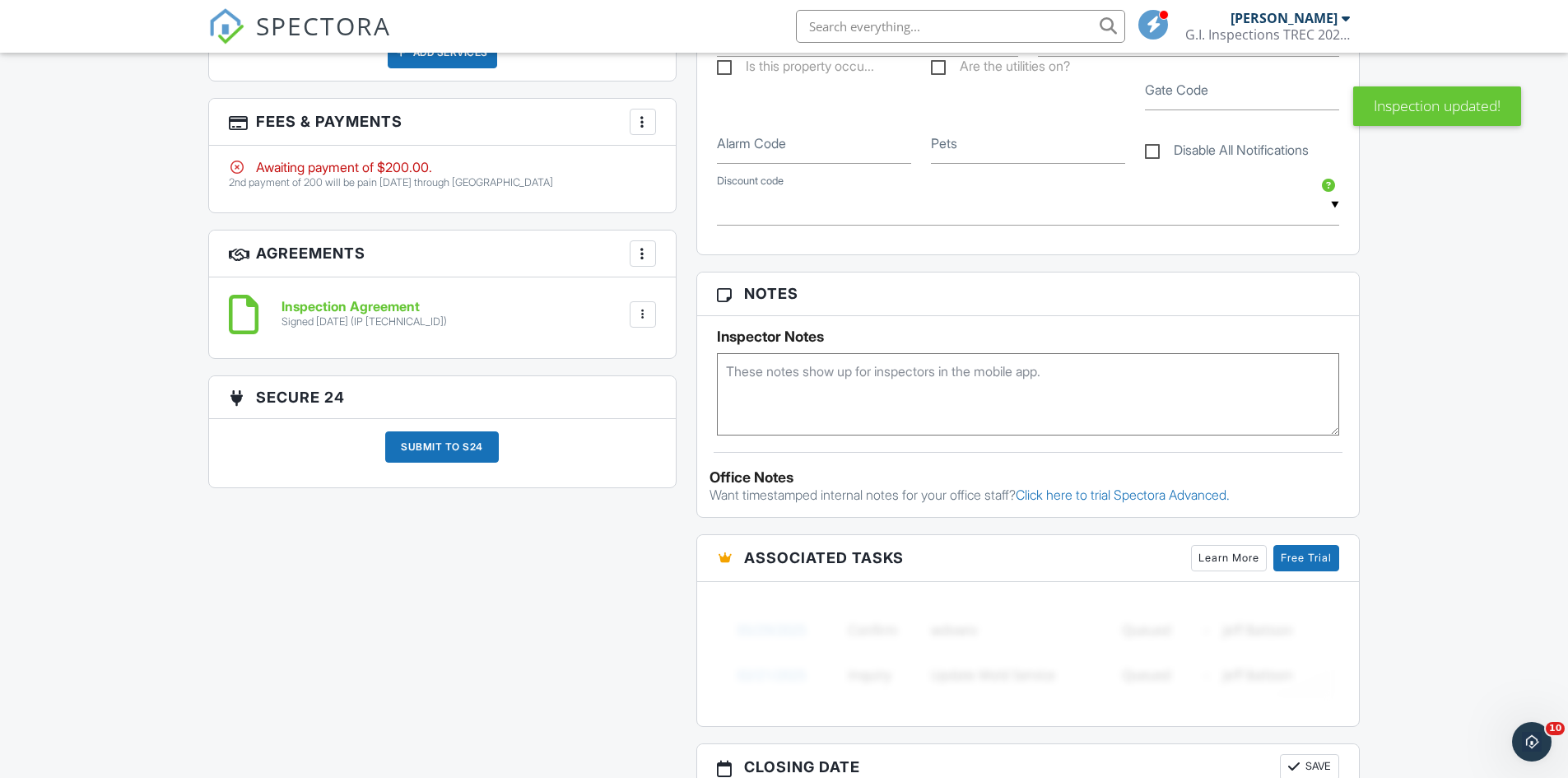
scroll to position [1186, 0]
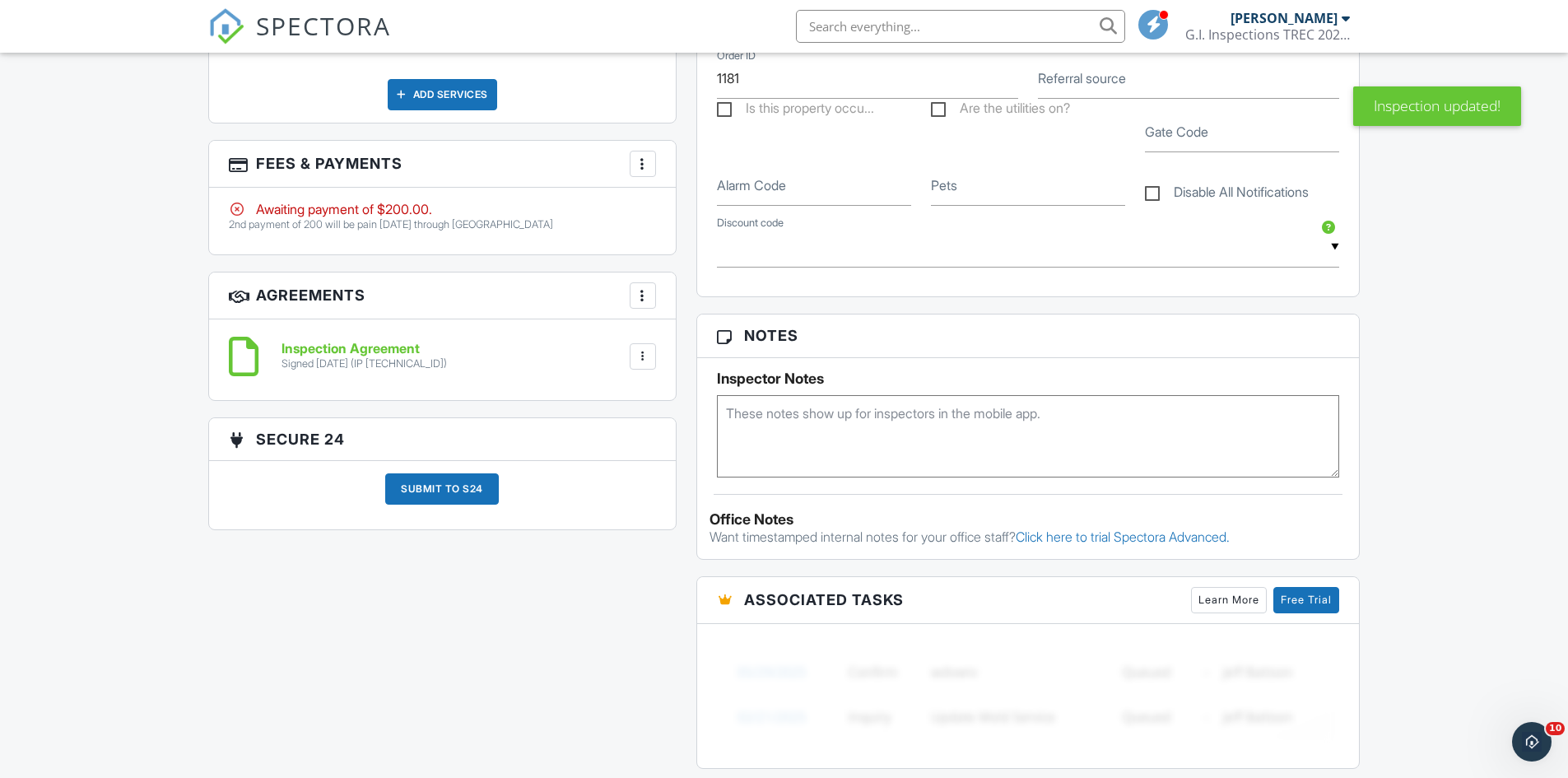
click at [648, 359] on div at bounding box center [643, 357] width 17 height 17
click at [379, 349] on h6 "Inspection Agreement" at bounding box center [364, 349] width 165 height 15
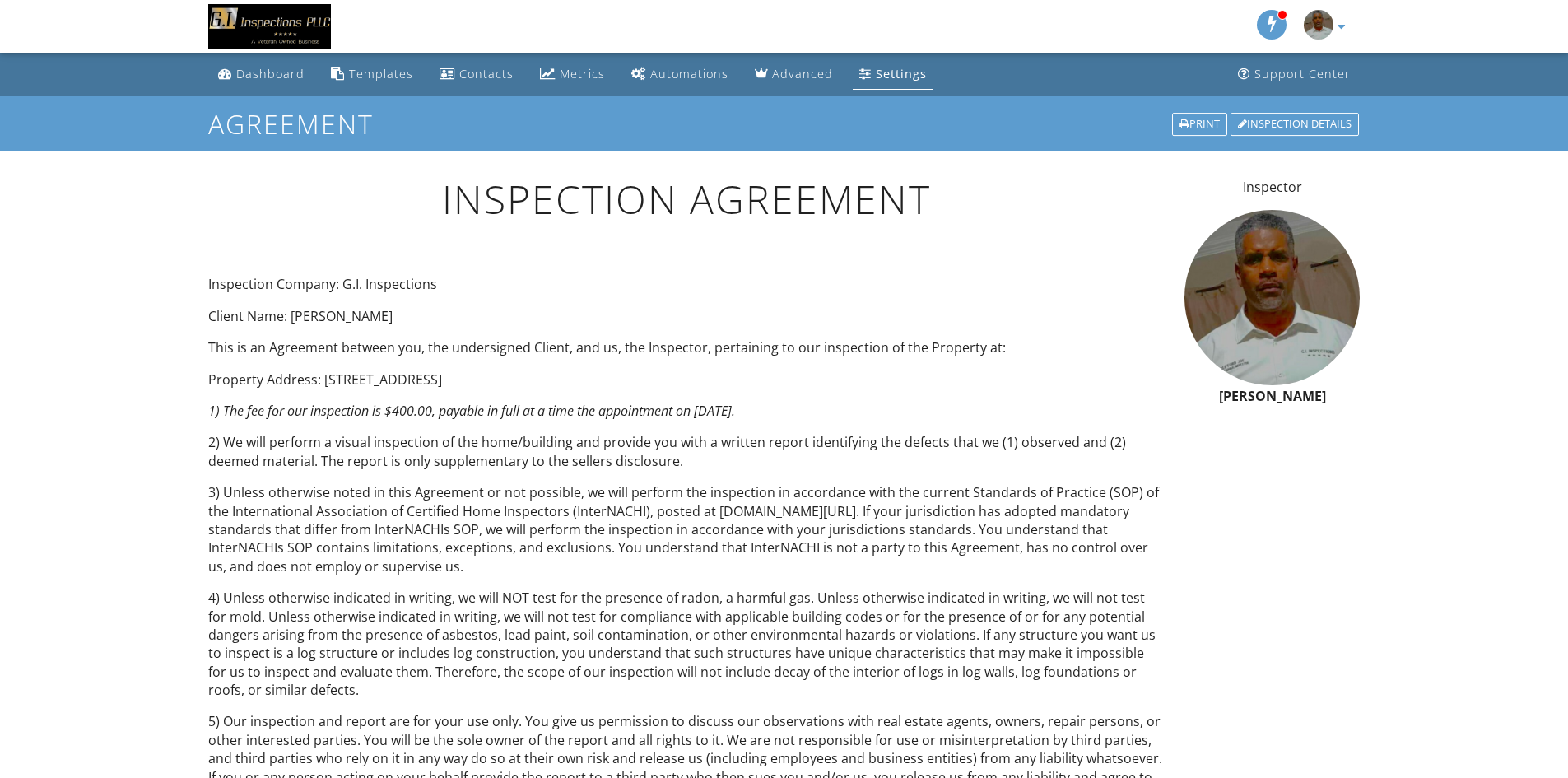
click at [439, 411] on em "1) The fee for our inspection is $400.00, payable in full at a time the appoint…" at bounding box center [471, 410] width 527 height 18
click at [440, 414] on em "1) The fee for our inspection is $400.00, payable in full at a time the appoint…" at bounding box center [471, 410] width 527 height 18
click at [611, 408] on em "1) The fee for our inspection is $400.00, payable in full at a time the appoint…" at bounding box center [471, 410] width 527 height 18
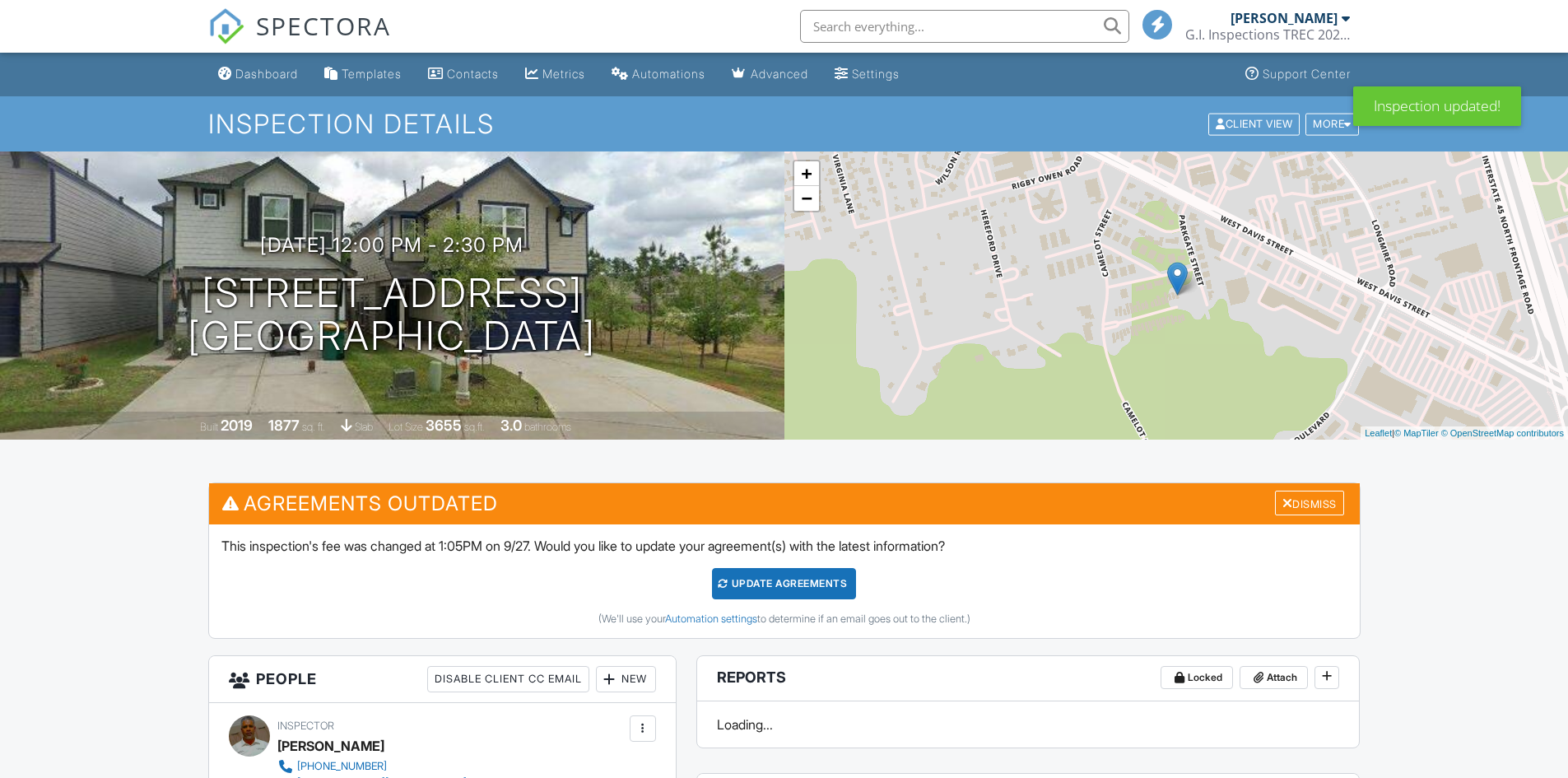
scroll to position [1335, 0]
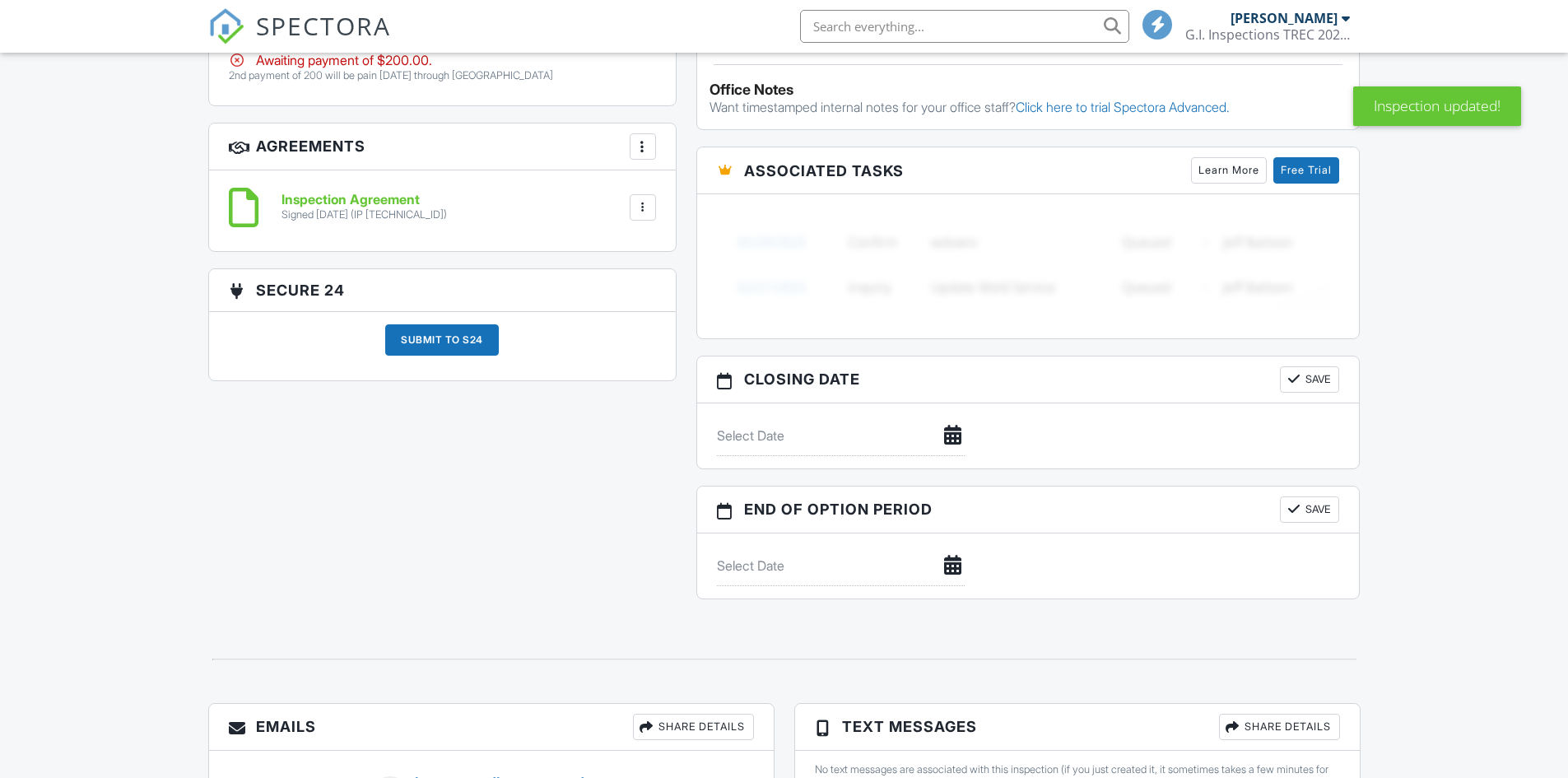
click at [644, 208] on div at bounding box center [643, 208] width 17 height 17
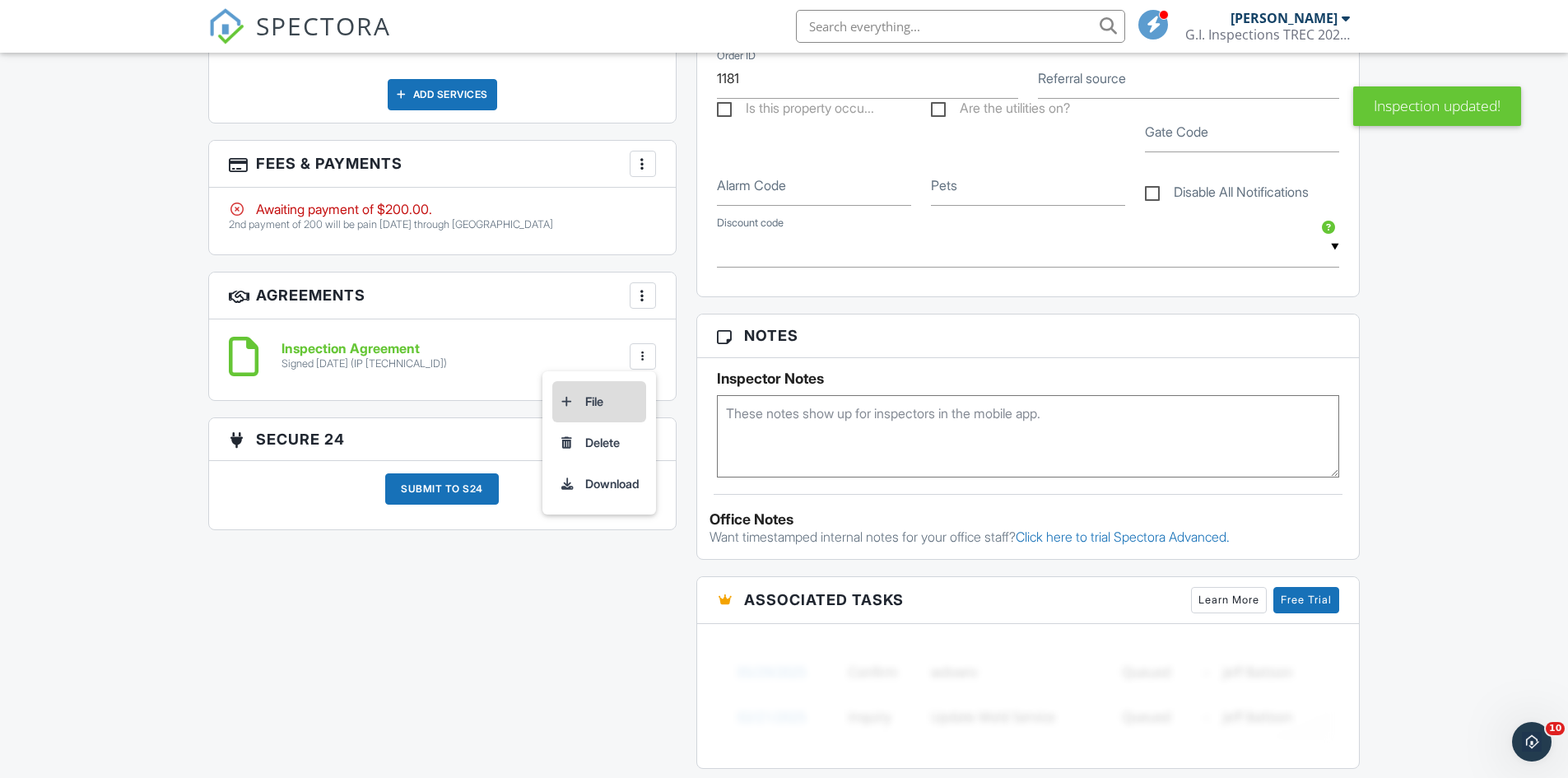
scroll to position [0, 0]
click at [558, 321] on div "Inspection Agreement Signed 09/26/2025 (IP 73.183.131.83) File Delete Download" at bounding box center [442, 360] width 466 height 81
click at [642, 350] on div at bounding box center [643, 357] width 17 height 17
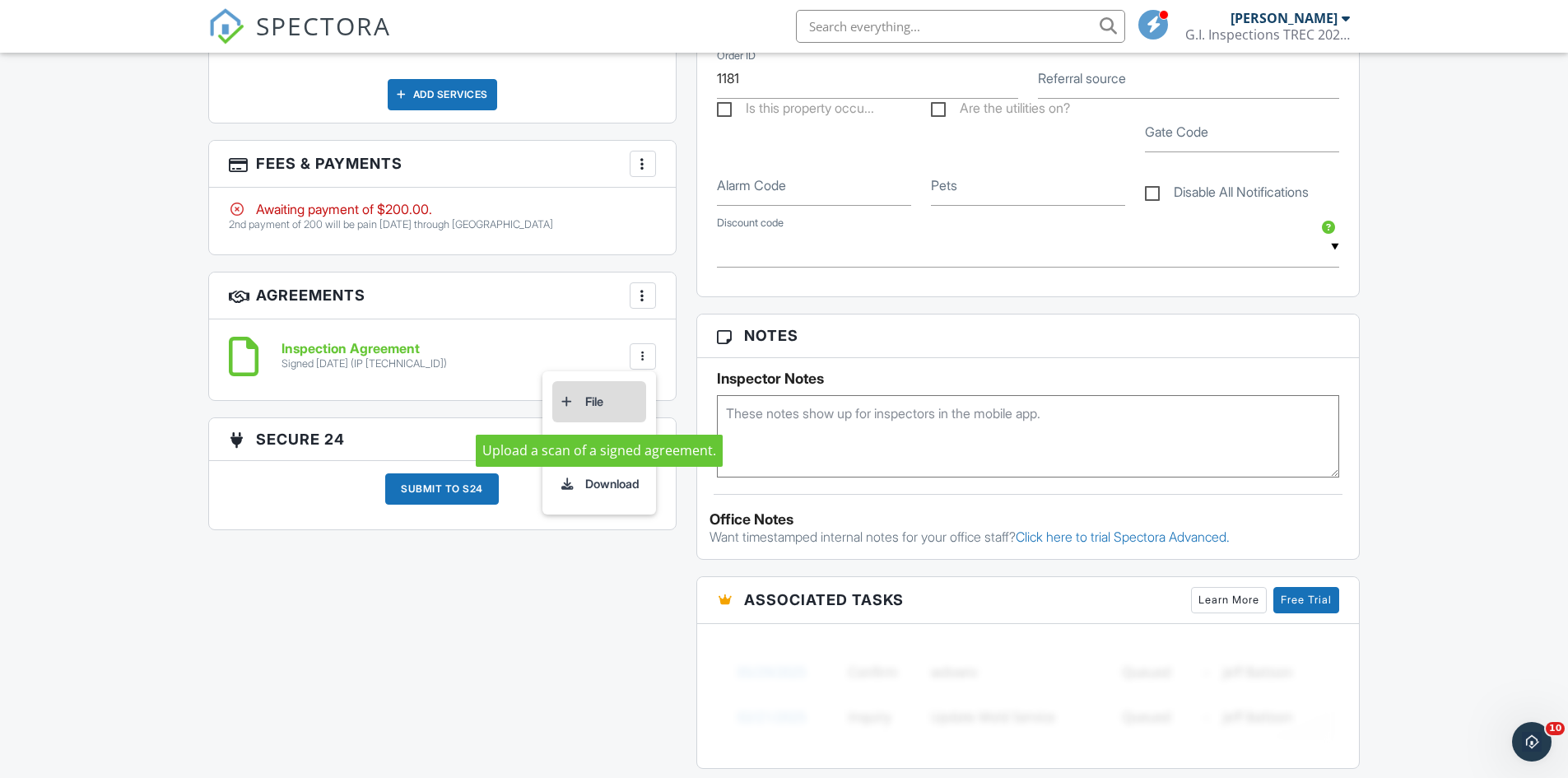
click at [589, 405] on li "File" at bounding box center [599, 402] width 94 height 41
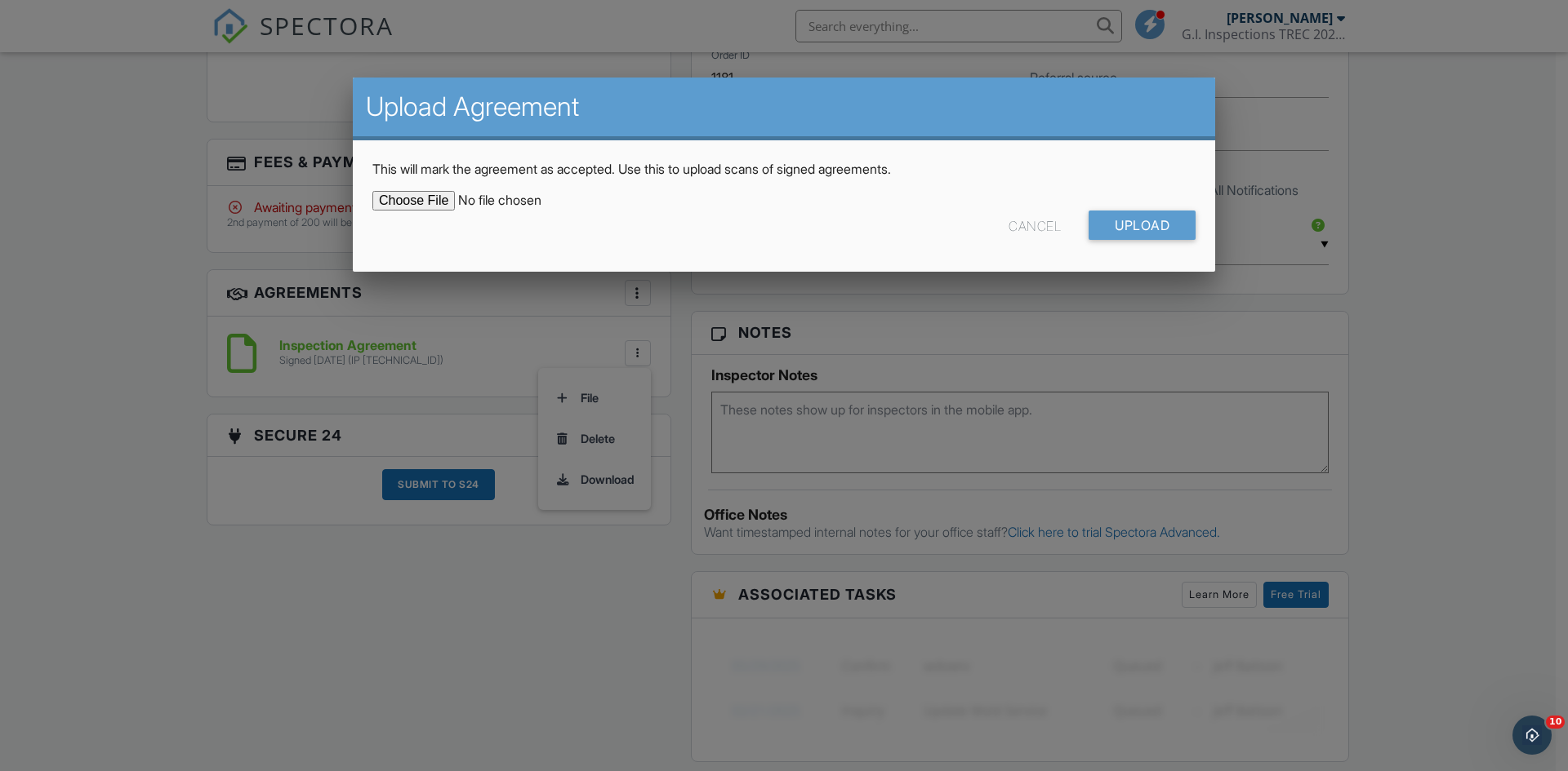
click at [1028, 226] on div "Cancel" at bounding box center [1034, 225] width 52 height 29
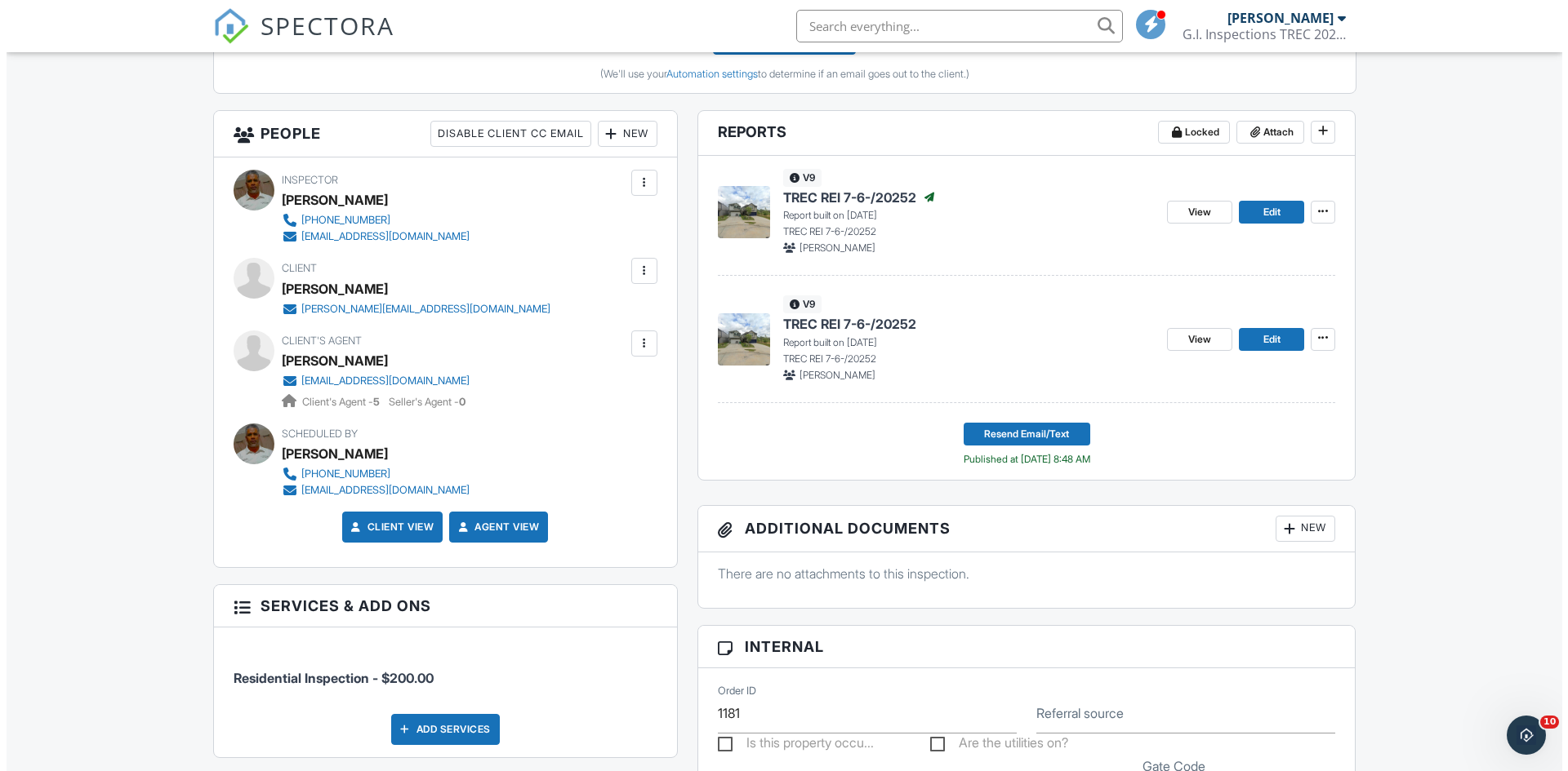
scroll to position [523, 0]
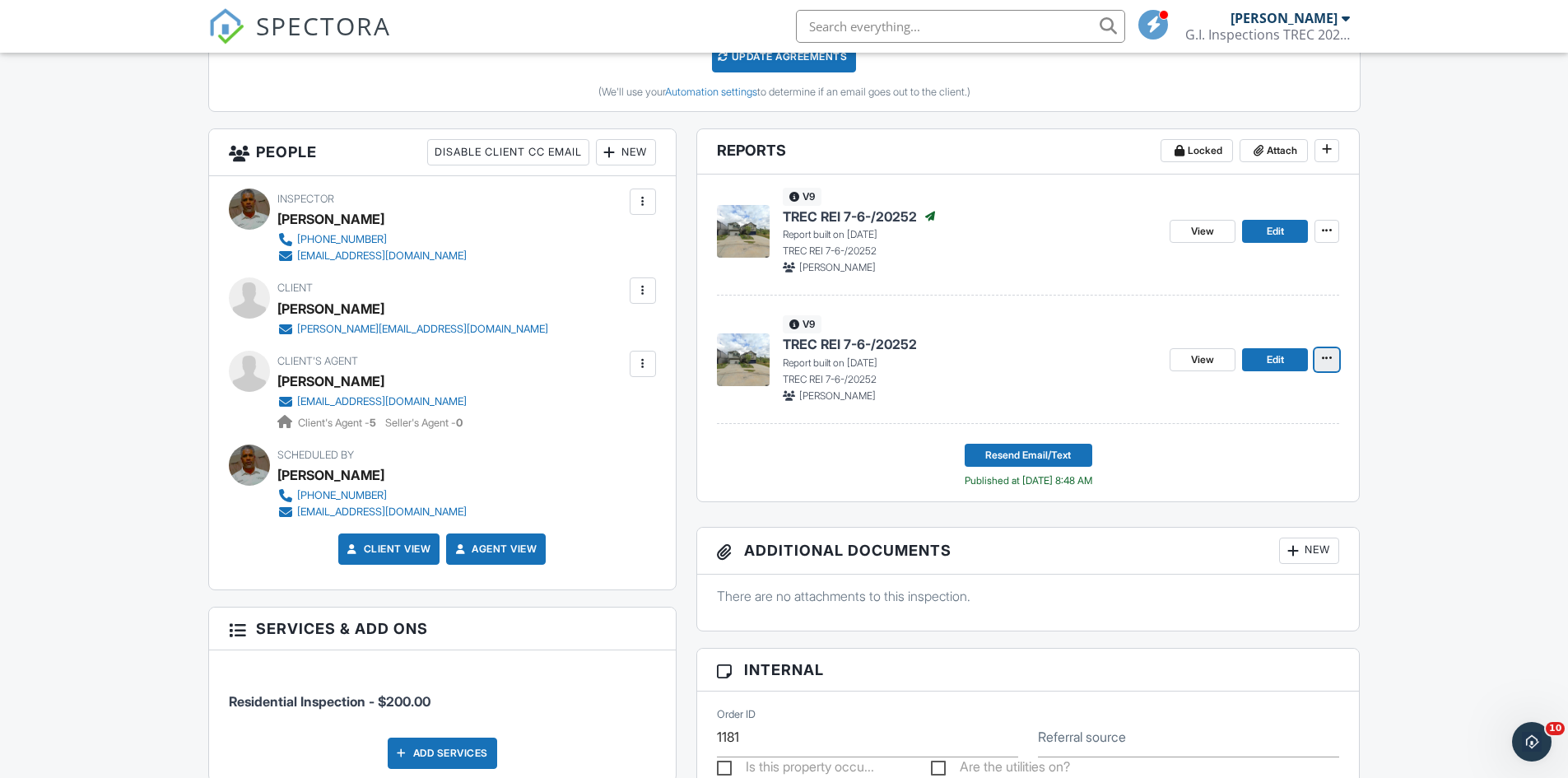
click at [1328, 366] on span at bounding box center [1327, 359] width 17 height 17
click at [1242, 480] on input "Delete Report" at bounding box center [1244, 481] width 168 height 37
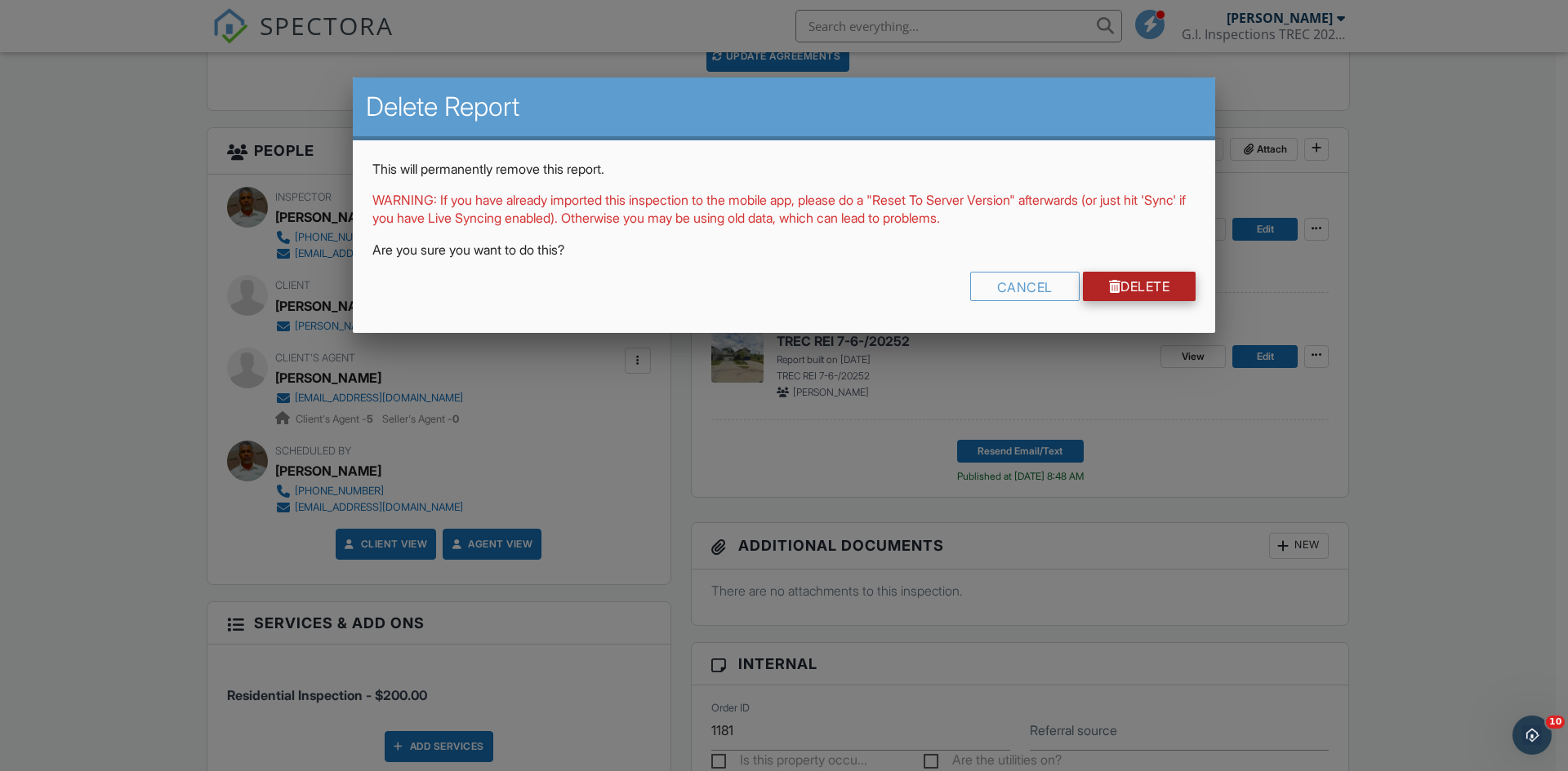
click at [1116, 281] on link "Delete" at bounding box center [1140, 286] width 114 height 29
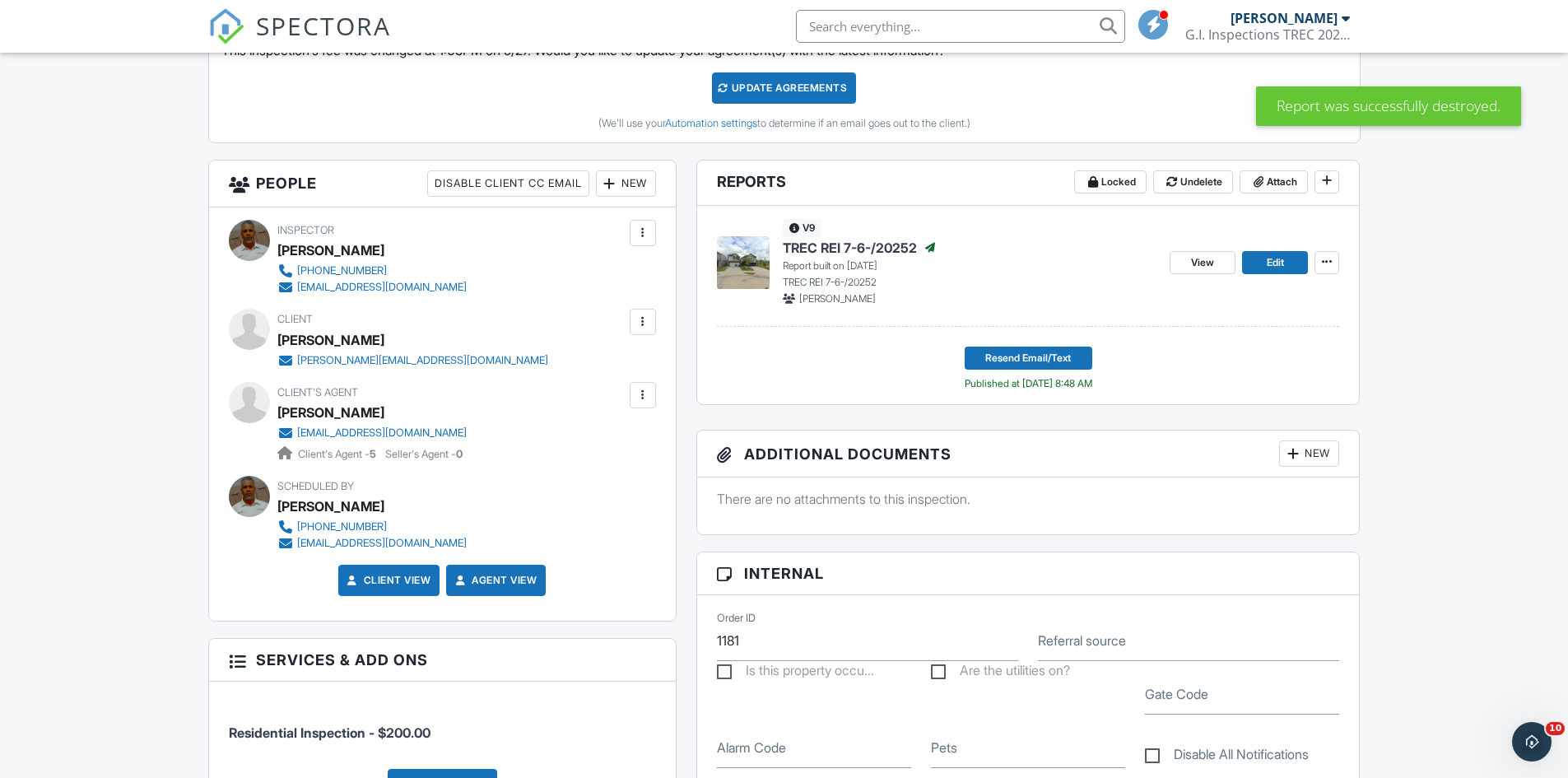
scroll to position [494, 0]
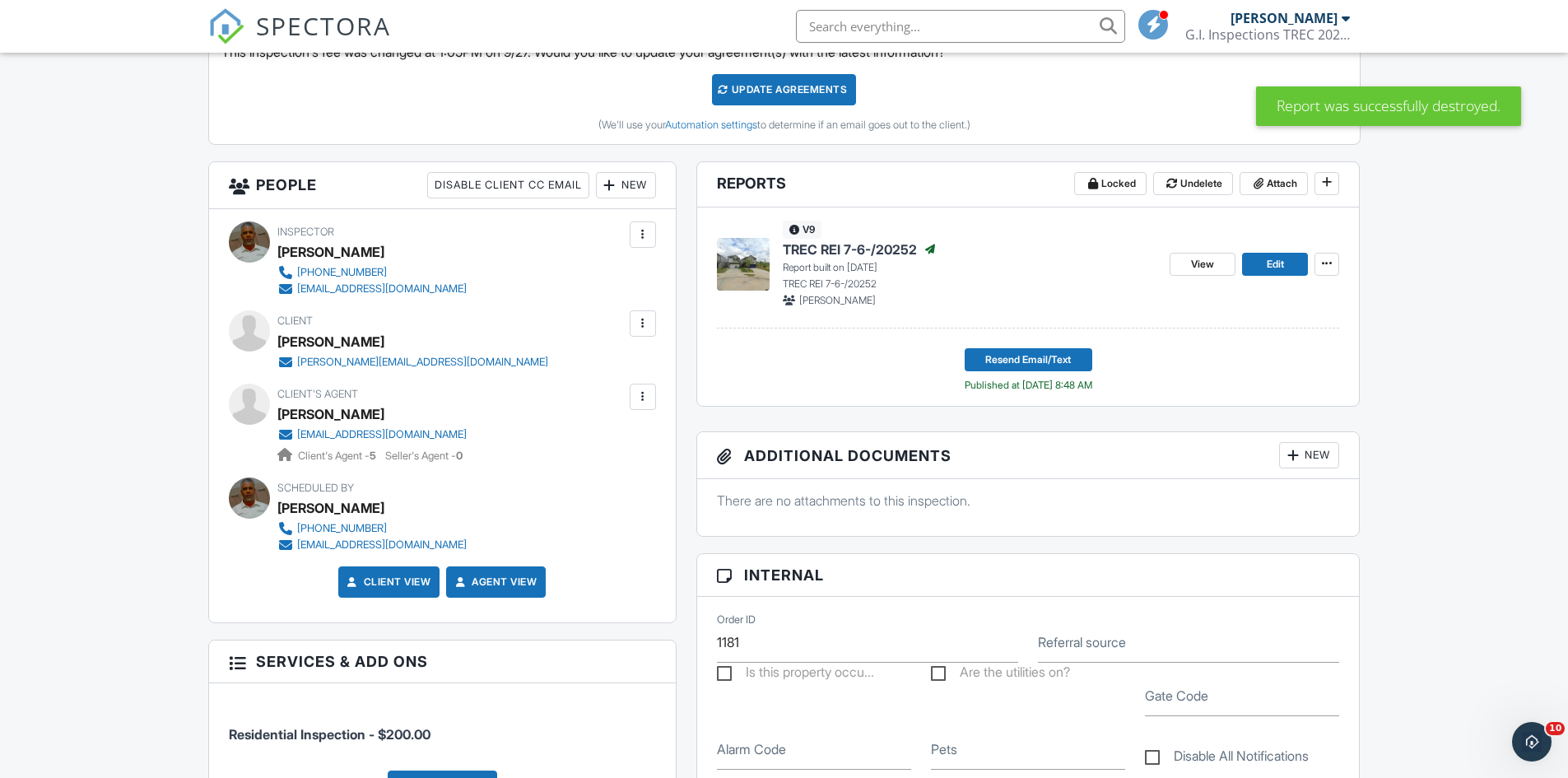
click at [833, 254] on span "TREC REI 7-6-/20252" at bounding box center [849, 249] width 134 height 18
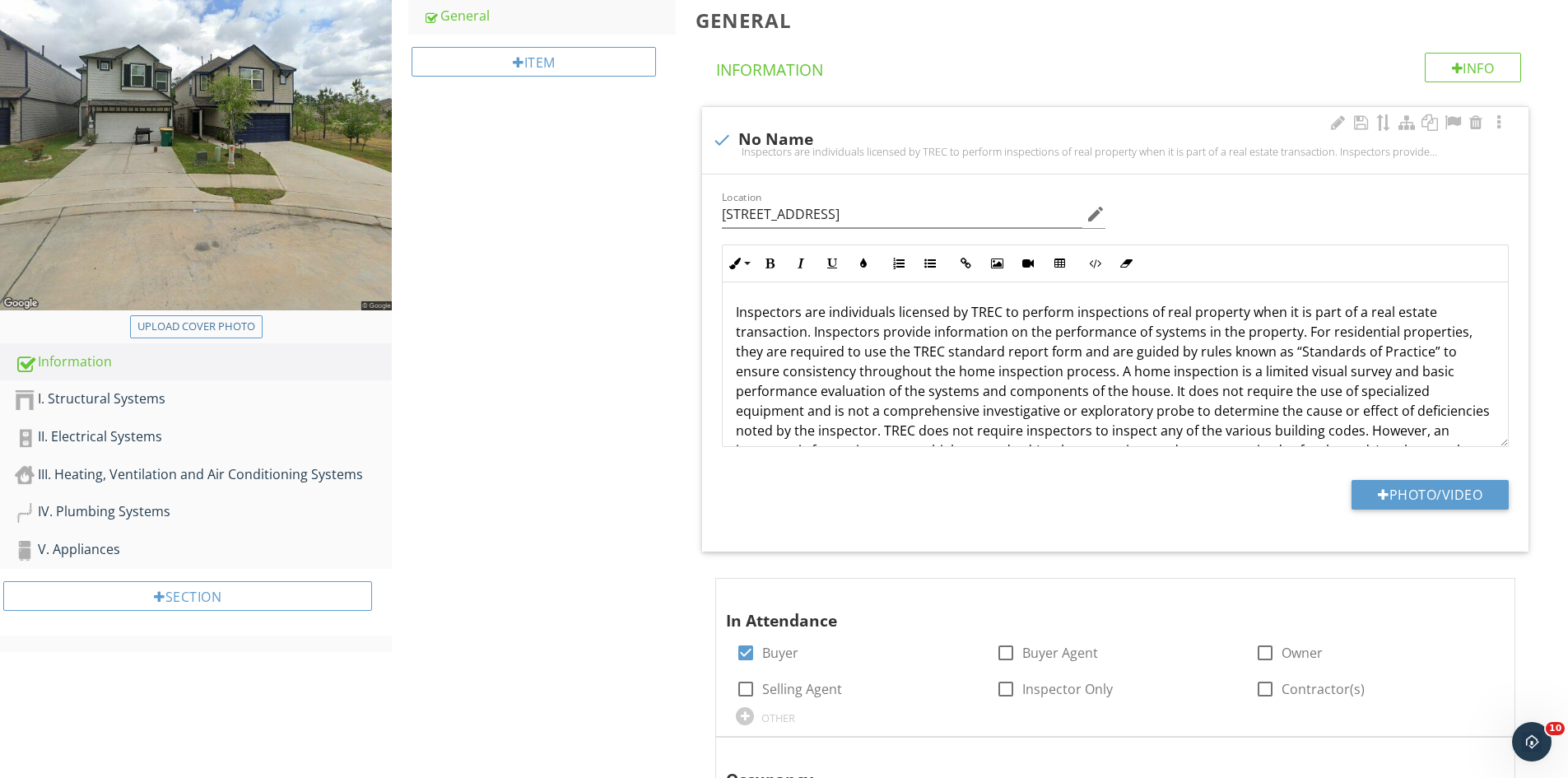
scroll to position [53, 0]
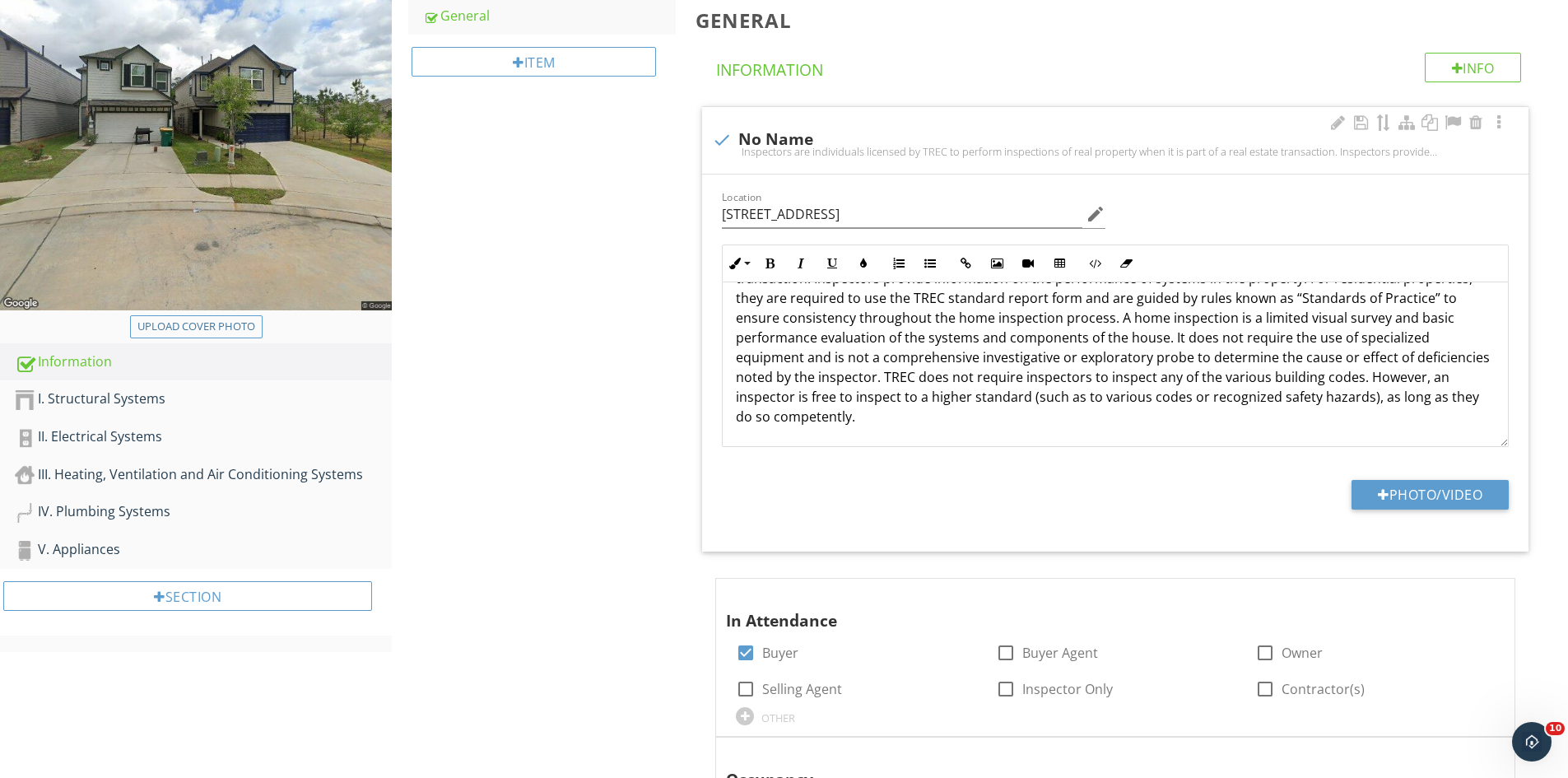
drag, startPoint x: 983, startPoint y: 424, endPoint x: 951, endPoint y: 421, distance: 32.1
click at [982, 424] on p "Inspectors are individuals licensed by TREC to perform inspections of real prop…" at bounding box center [1115, 338] width 759 height 178
drag, startPoint x: 766, startPoint y: 259, endPoint x: 800, endPoint y: 262, distance: 34.1
click at [767, 259] on icon "button" at bounding box center [770, 263] width 12 height 12
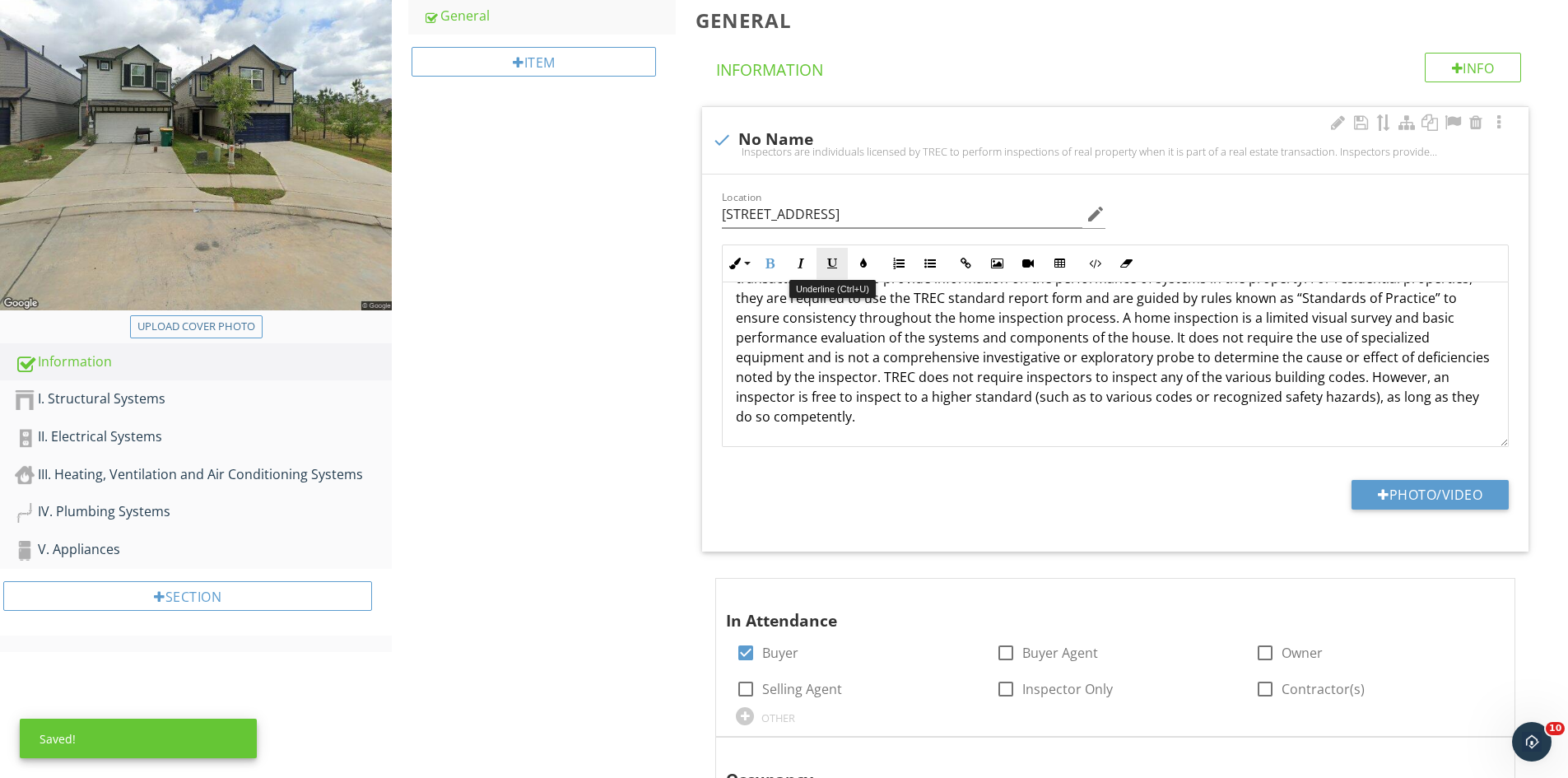
click at [829, 265] on icon "button" at bounding box center [832, 263] width 12 height 12
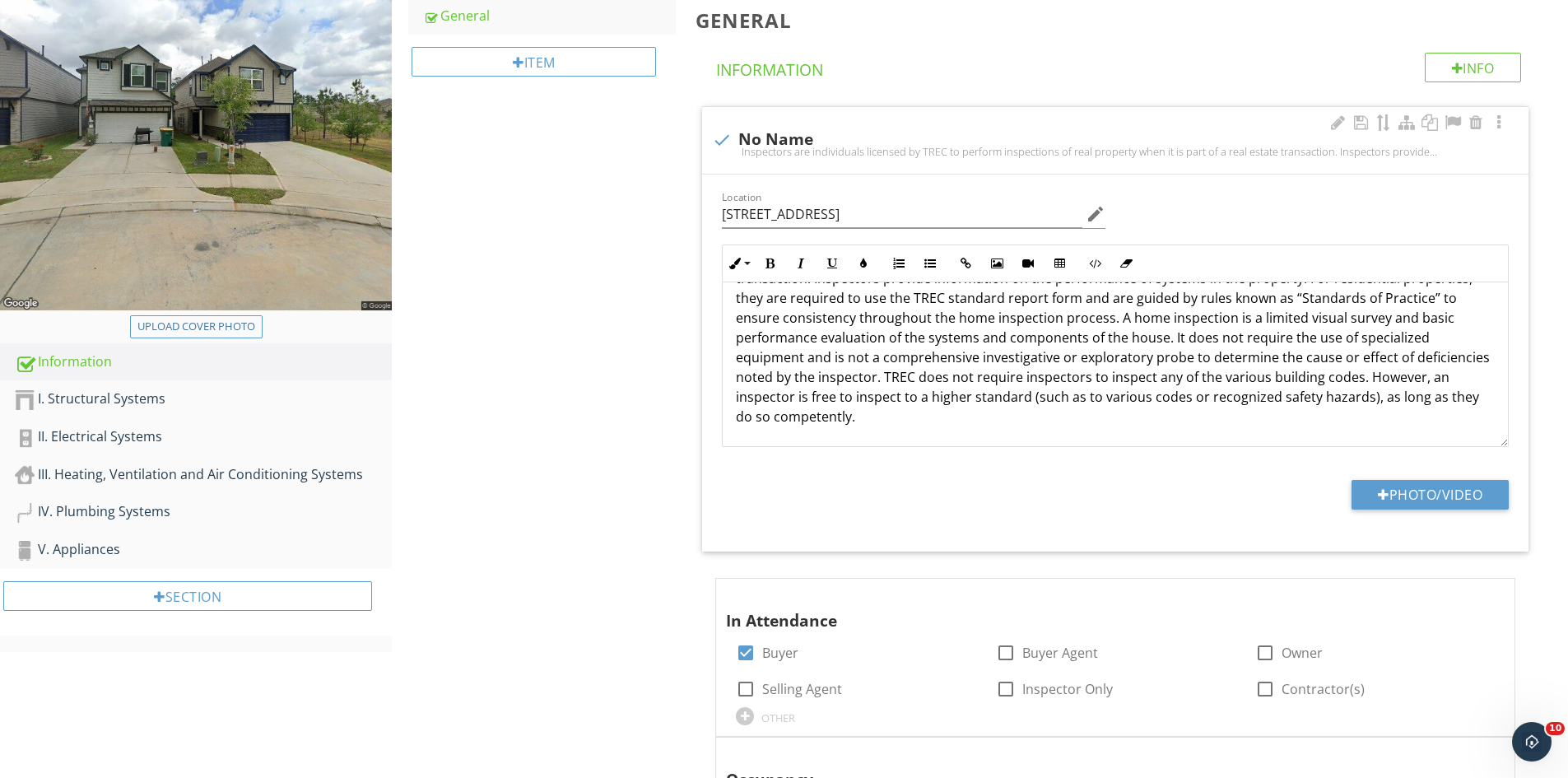
click at [906, 404] on p "Inspectors are individuals licensed by TREC to perform inspections of real prop…" at bounding box center [1115, 338] width 759 height 178
click at [895, 417] on p "Inspectors are individuals licensed by TREC to perform inspections of real prop…" at bounding box center [1115, 338] width 759 height 178
click at [774, 262] on icon "button" at bounding box center [770, 263] width 12 height 12
click at [839, 268] on button "Underline" at bounding box center [832, 263] width 31 height 31
click at [1013, 418] on strong "PLEASE NOTE THE SENCIND BALANCE" at bounding box center [975, 416] width 240 height 18
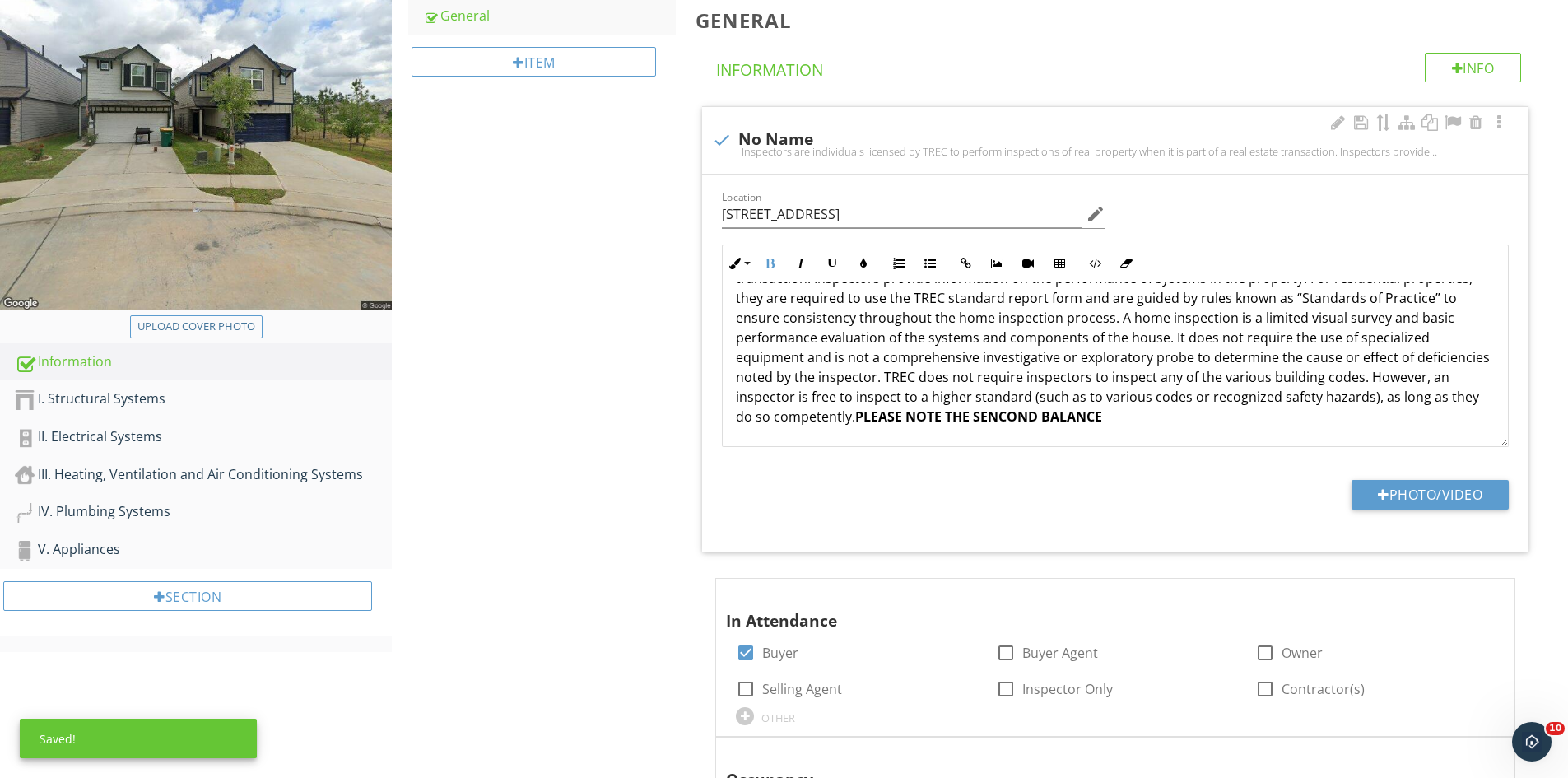
click at [1040, 421] on strong "PLEASE NOTE THE SENCOND BALANCE" at bounding box center [978, 416] width 247 height 18
click at [1118, 408] on p "Inspectors are individuals licensed by TREC to perform inspections of real prop…" at bounding box center [1115, 338] width 759 height 178
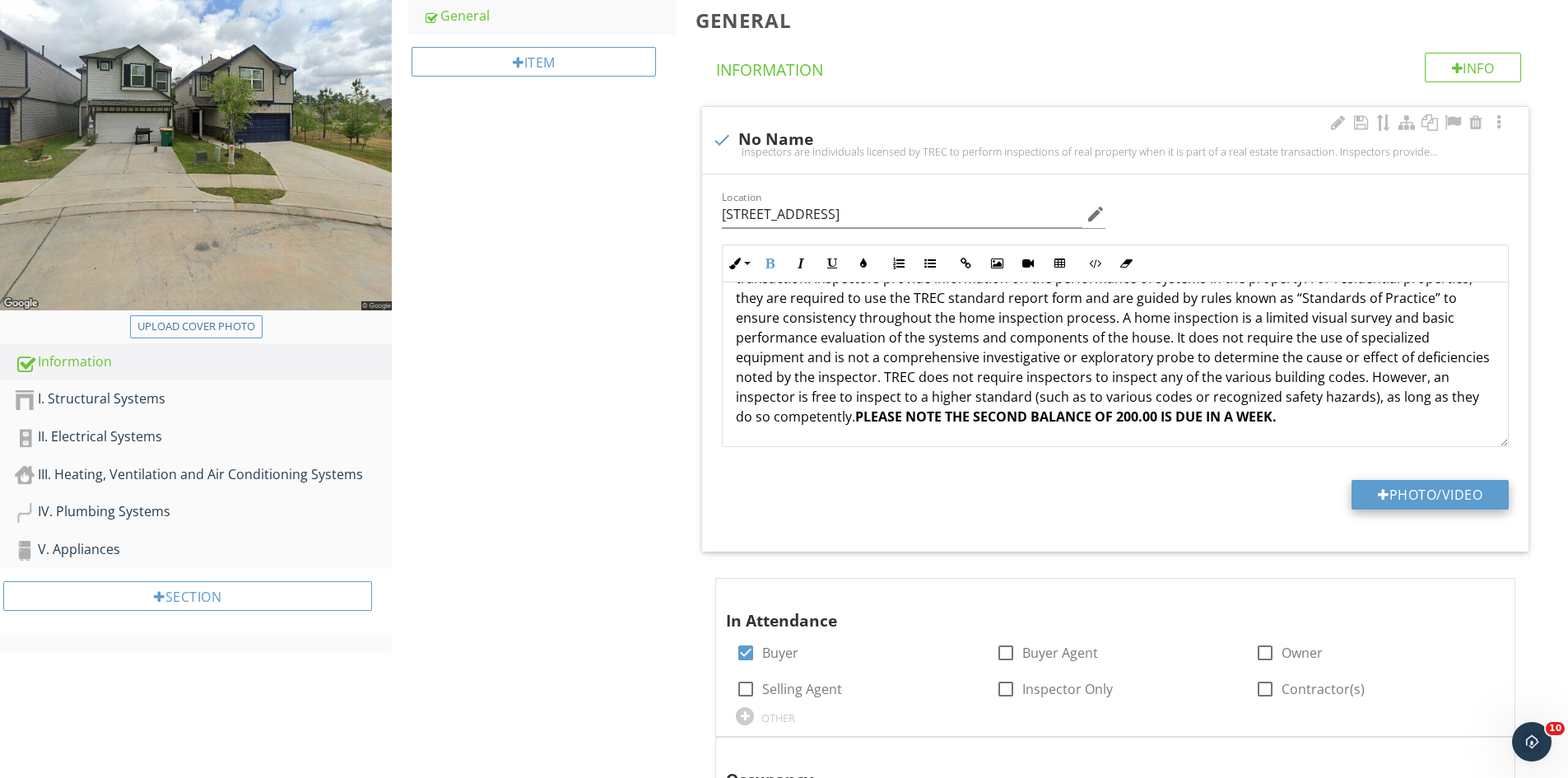
click at [1414, 495] on button "Photo/Video" at bounding box center [1430, 494] width 157 height 30
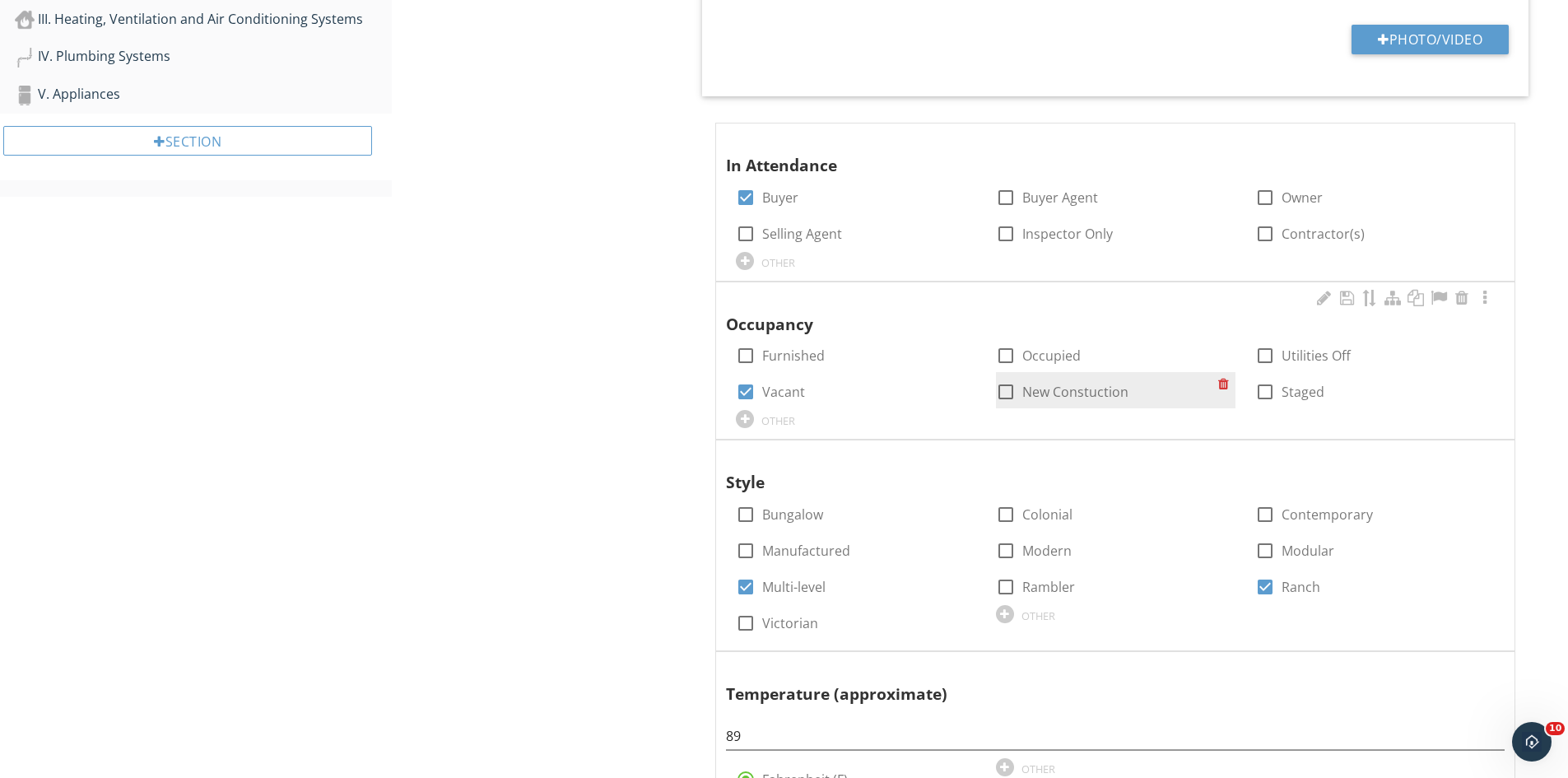
scroll to position [0, 0]
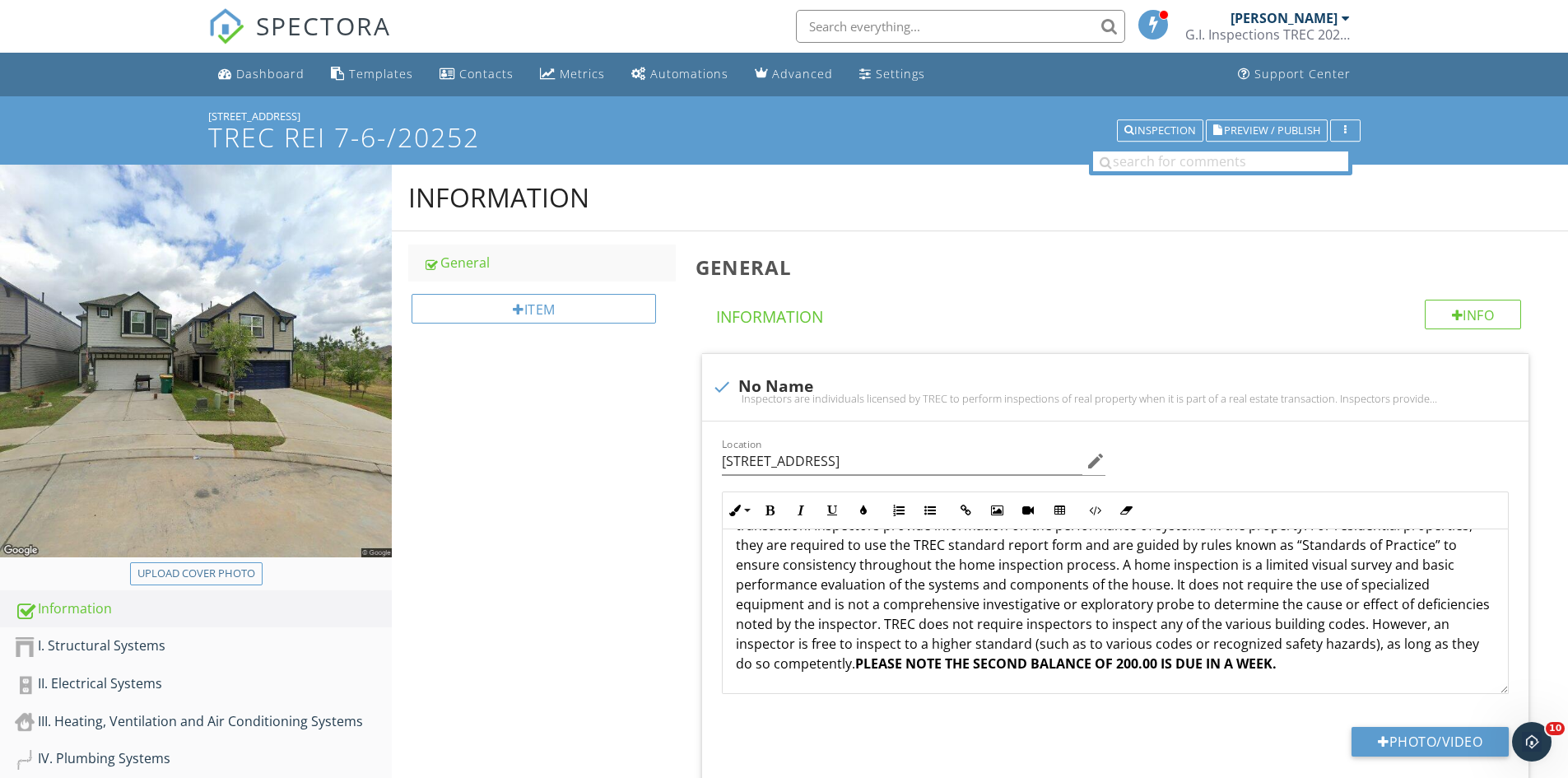
drag, startPoint x: 252, startPoint y: 111, endPoint x: 218, endPoint y: 117, distance: 34.5
click at [193, 111] on div "104 Camelot Pl Ct TREC REI 7-6-/20252 Inspection Preview / Publish" at bounding box center [784, 130] width 1568 height 68
copy div "[STREET_ADDRESS]"
click at [203, 576] on div "Upload cover photo" at bounding box center [197, 574] width 118 height 17
type input "C:\fakepath\IMG_9440.JPG"
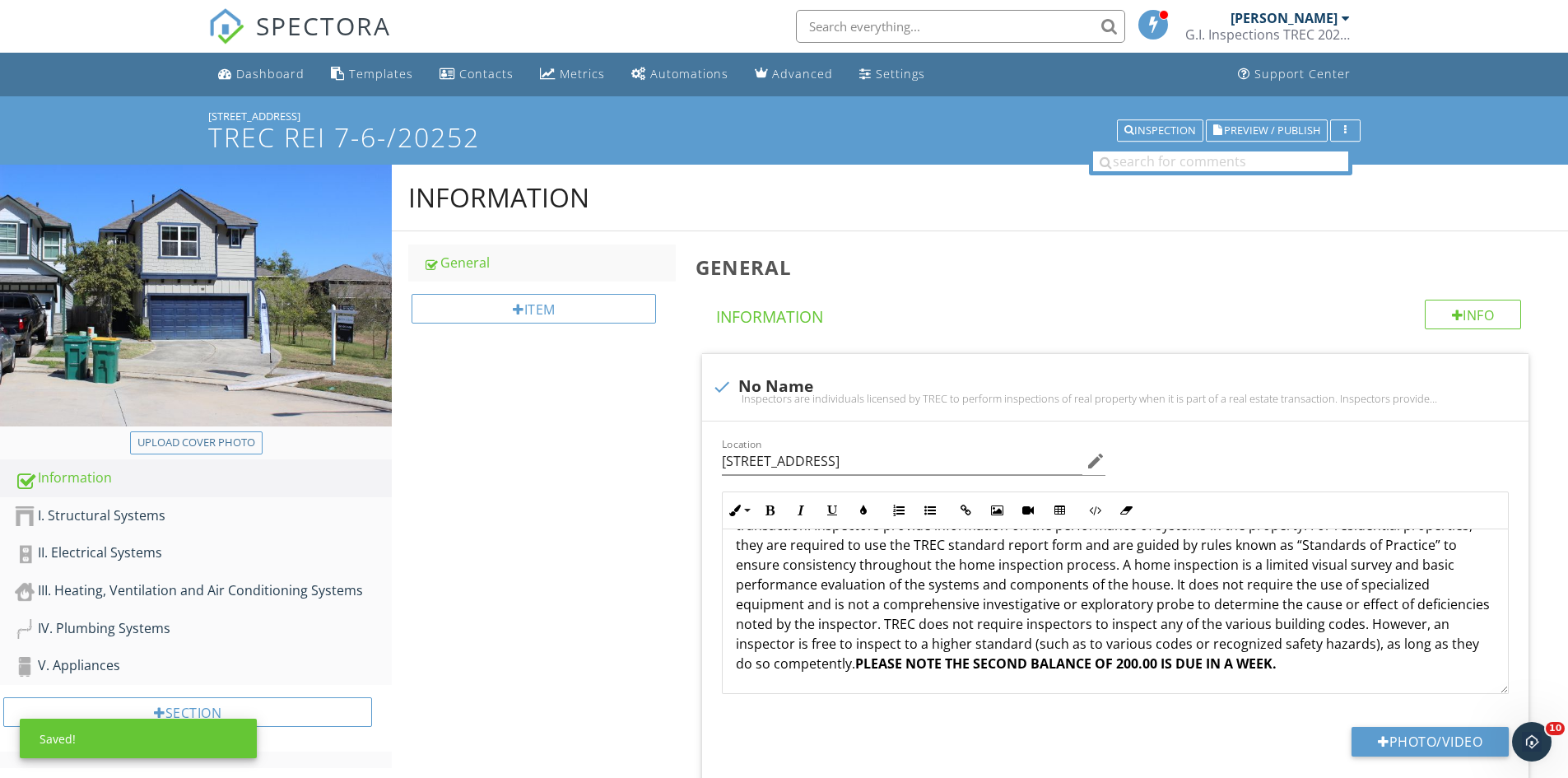
drag, startPoint x: 138, startPoint y: 510, endPoint x: 628, endPoint y: 354, distance: 514.2
click at [137, 511] on div "I. Structural Systems" at bounding box center [203, 516] width 377 height 21
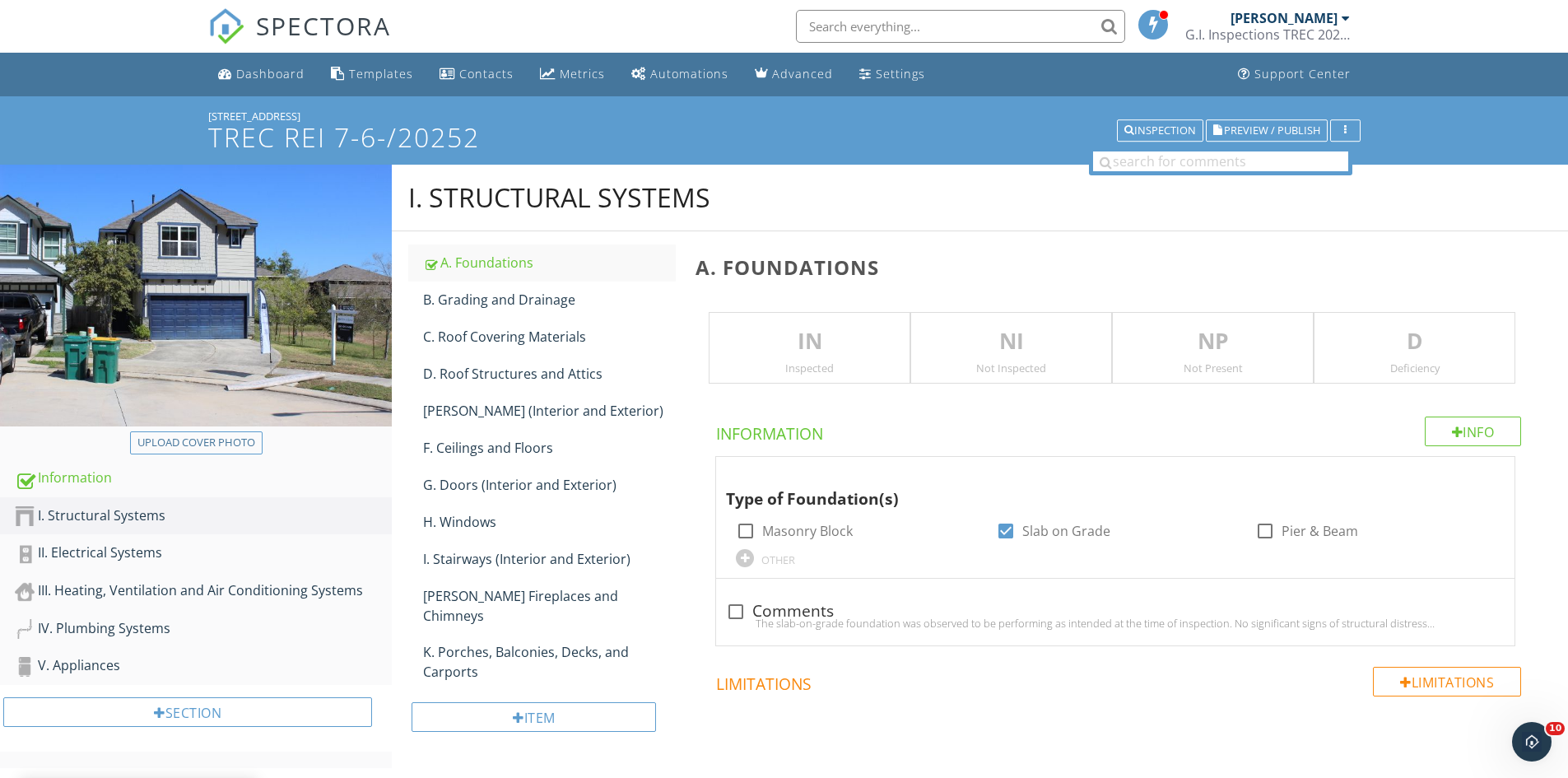
click at [776, 331] on p "IN" at bounding box center [809, 341] width 200 height 33
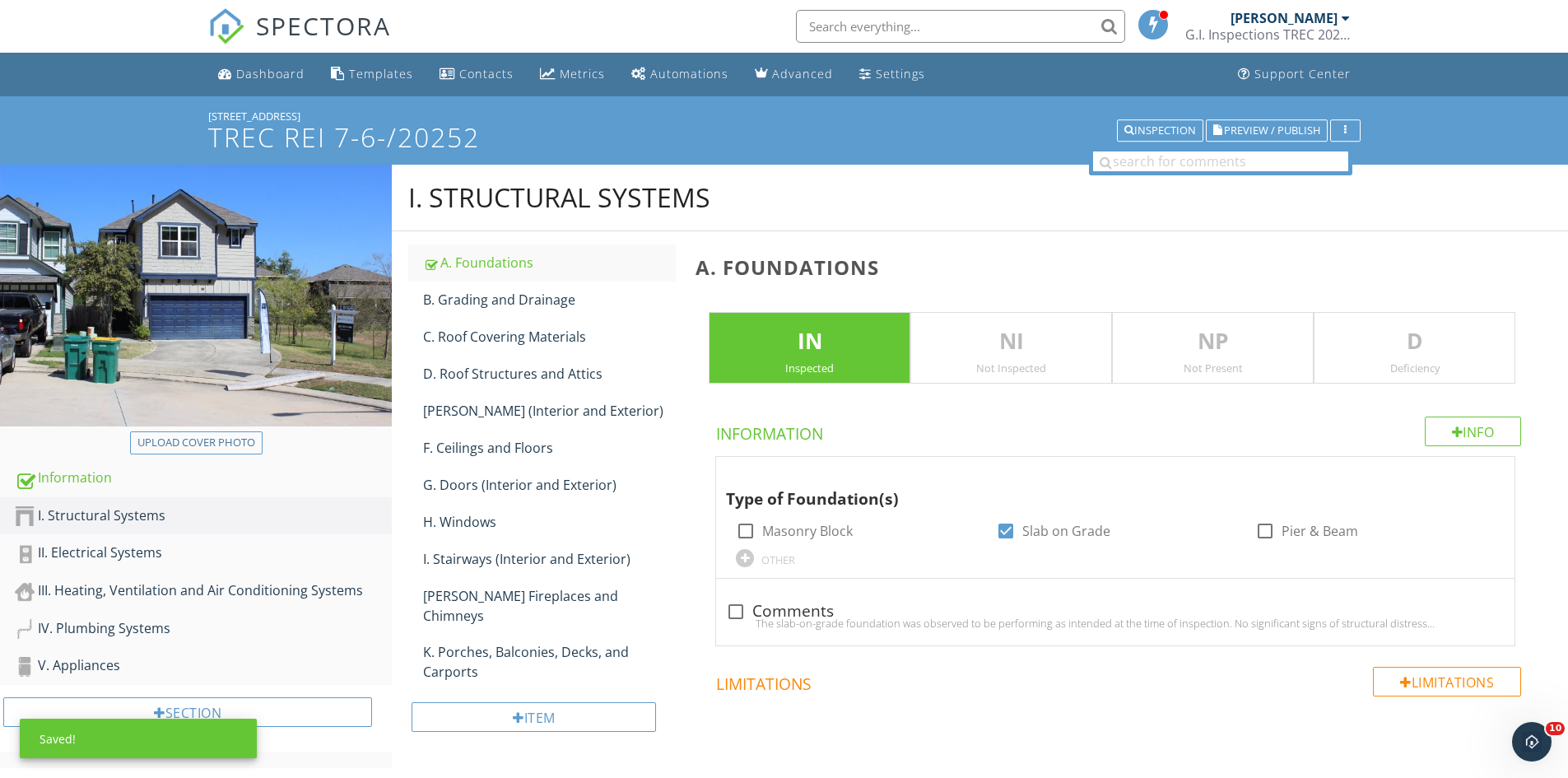
click at [1392, 349] on p "D" at bounding box center [1414, 341] width 200 height 33
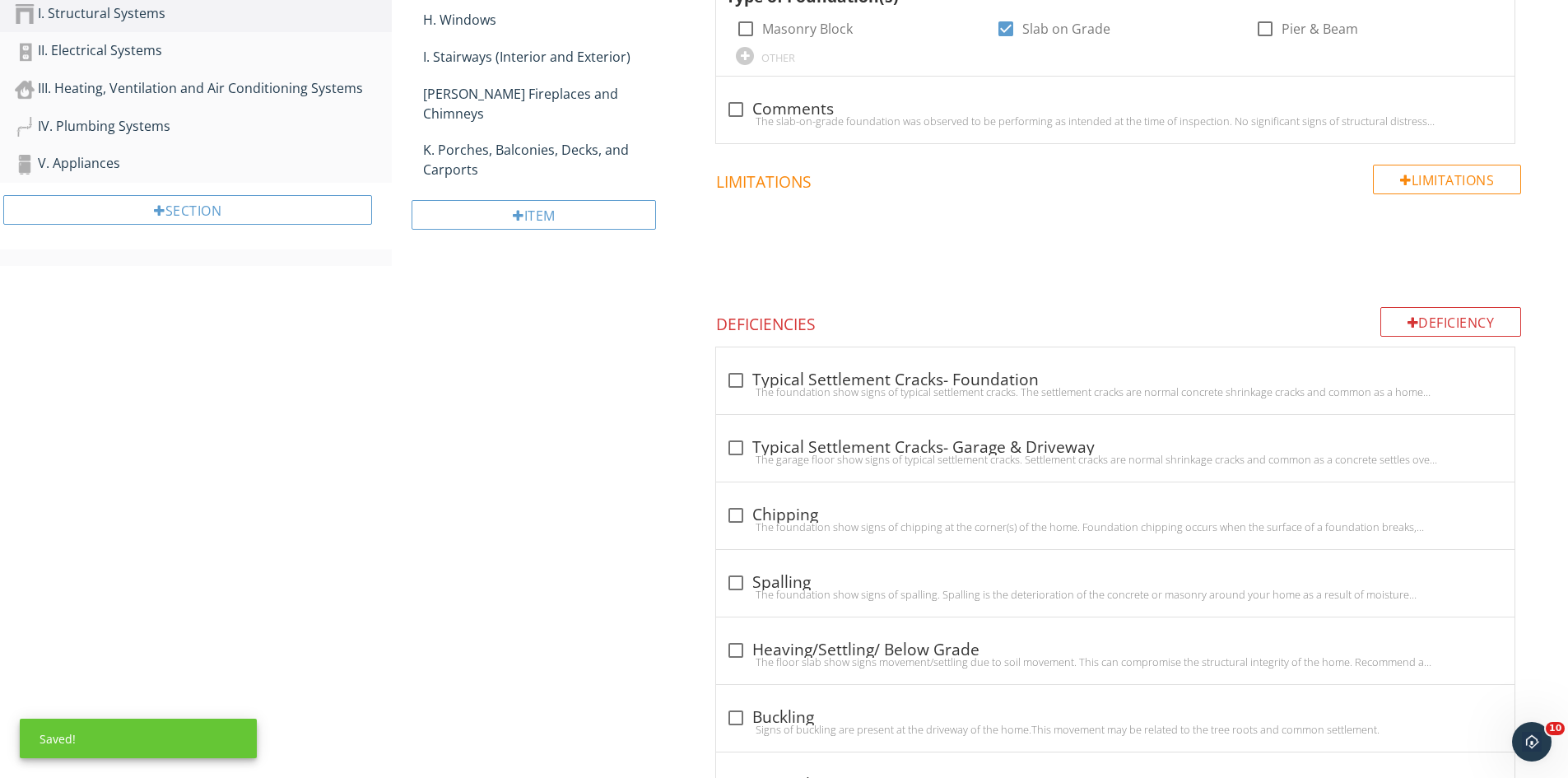
scroll to position [508, 0]
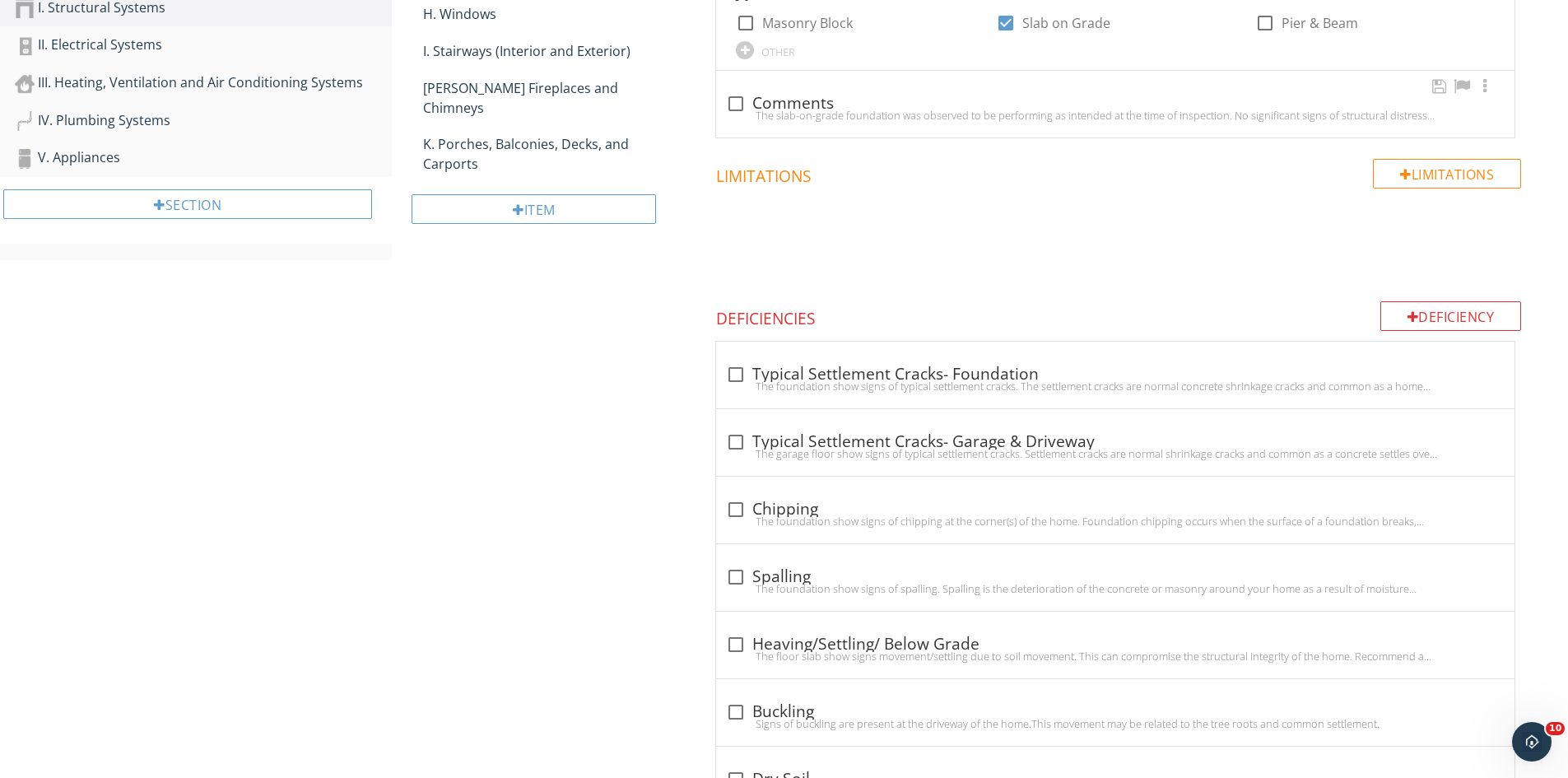
click at [728, 104] on div at bounding box center [736, 103] width 28 height 28
checkbox input "true"
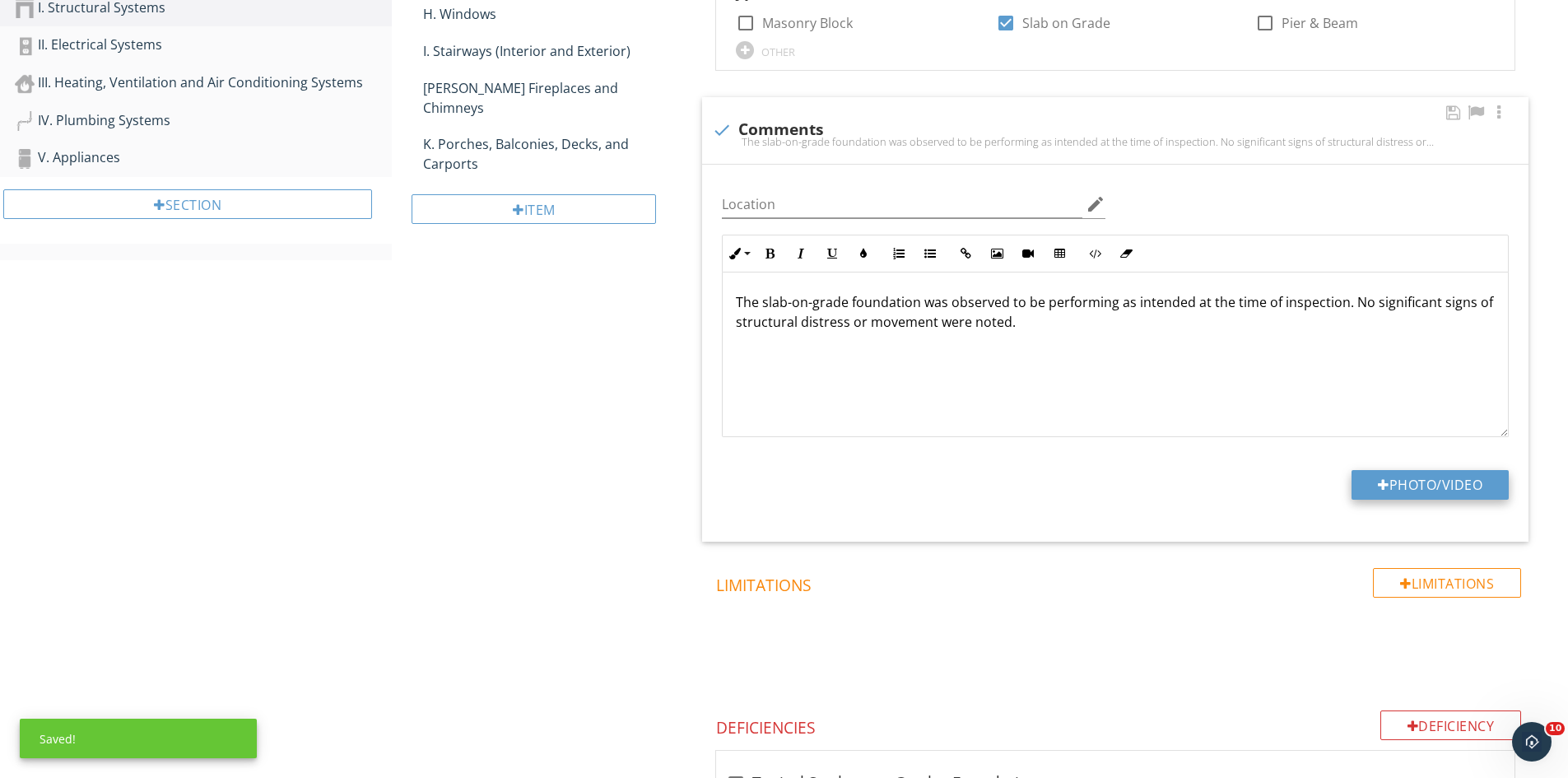
click at [1420, 489] on button "Photo/Video" at bounding box center [1430, 484] width 157 height 30
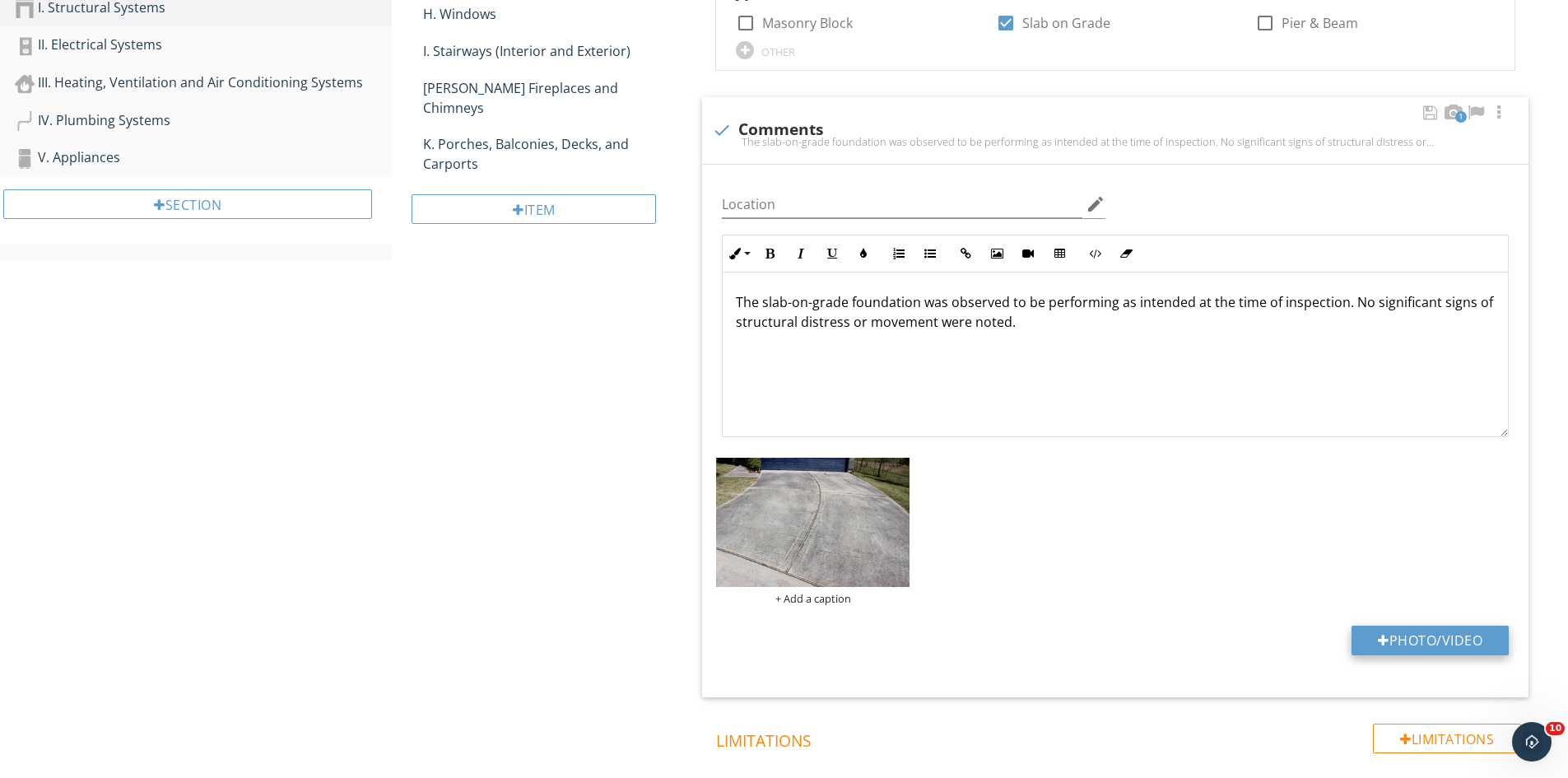
click at [1409, 634] on button "Photo/Video" at bounding box center [1430, 640] width 157 height 30
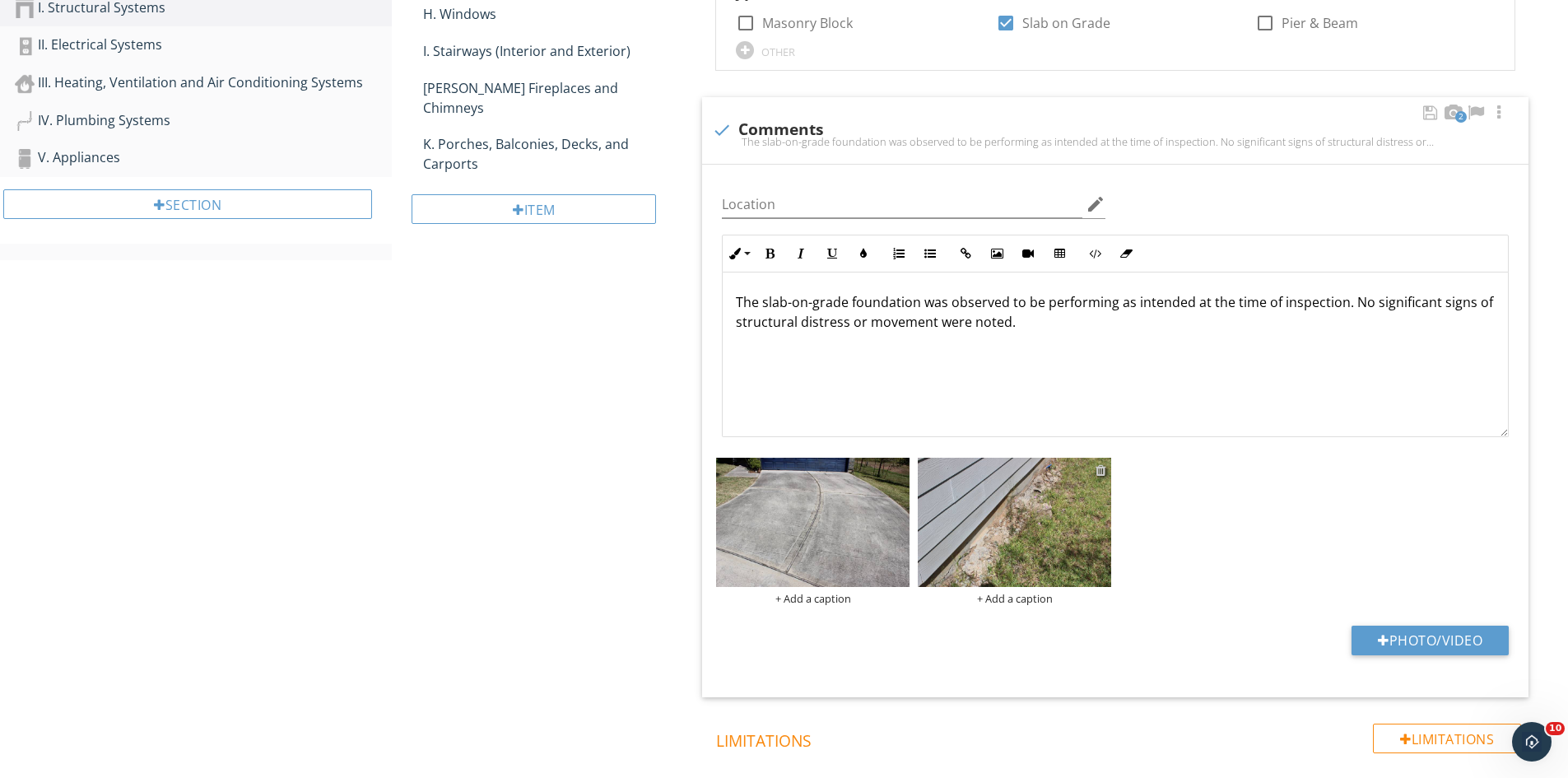
click at [1098, 471] on div at bounding box center [1101, 470] width 11 height 14
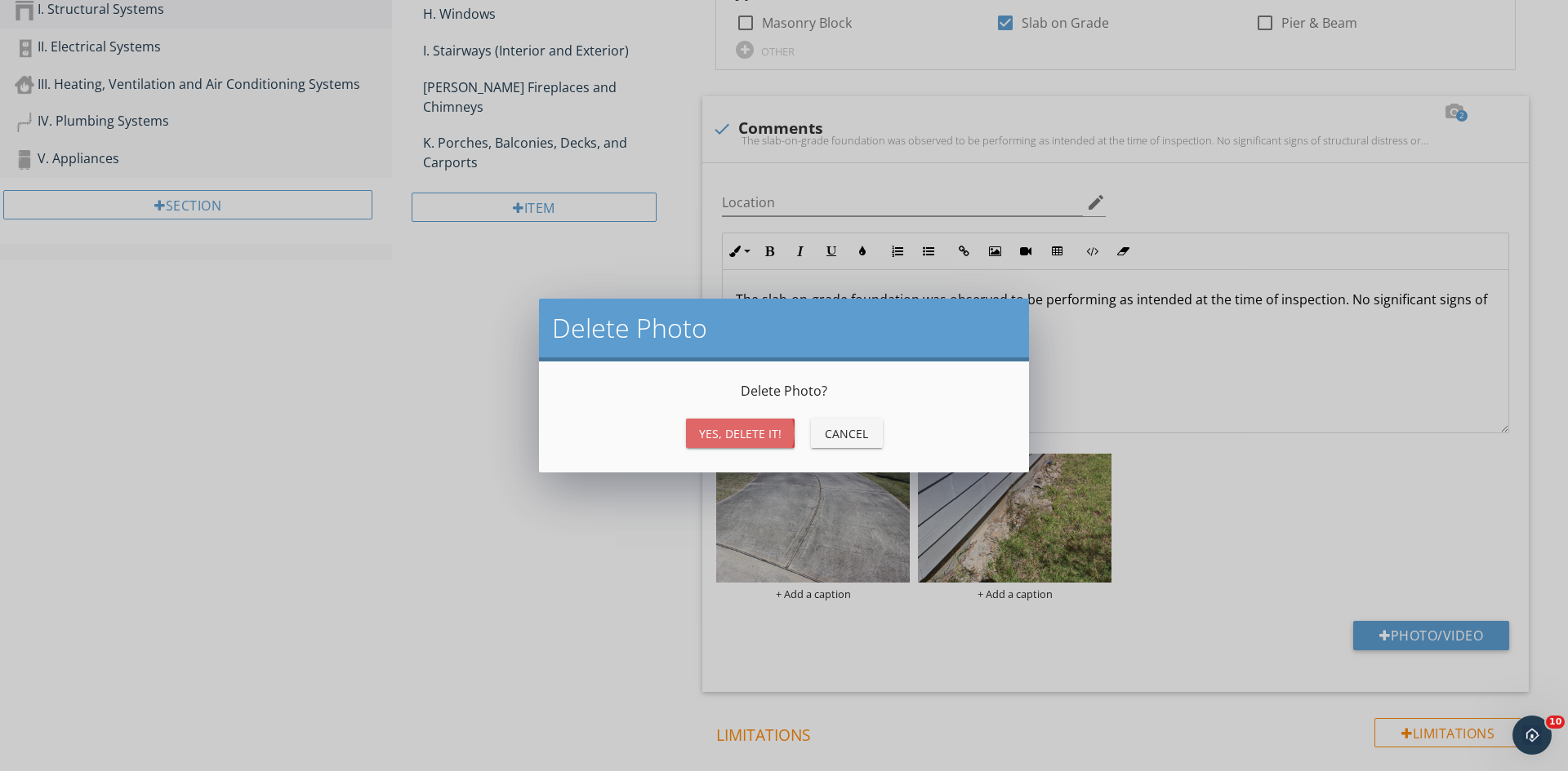
click at [766, 432] on div "Yes, Delete it!" at bounding box center [740, 433] width 83 height 17
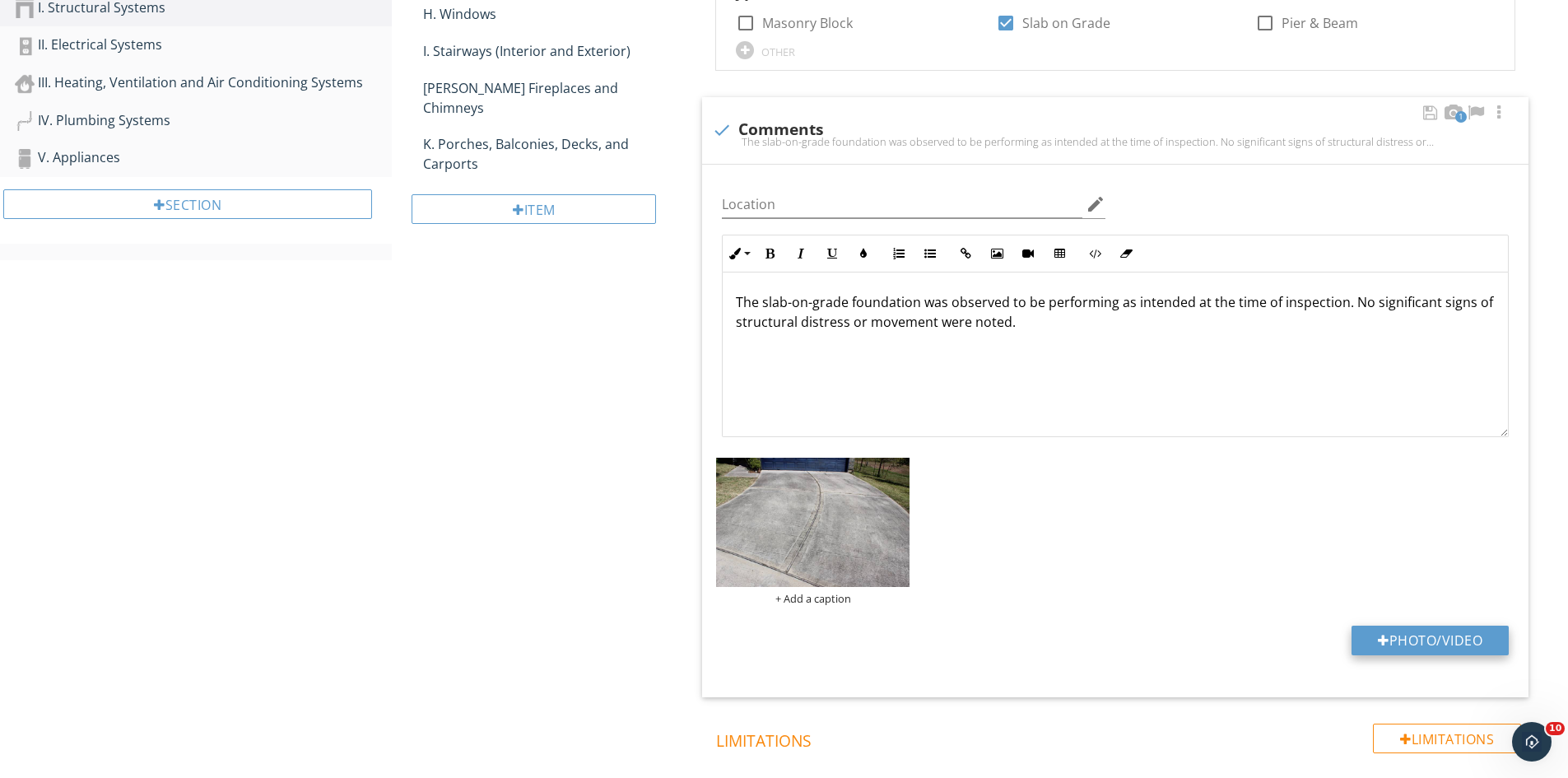
click at [1404, 634] on button "Photo/Video" at bounding box center [1430, 640] width 157 height 30
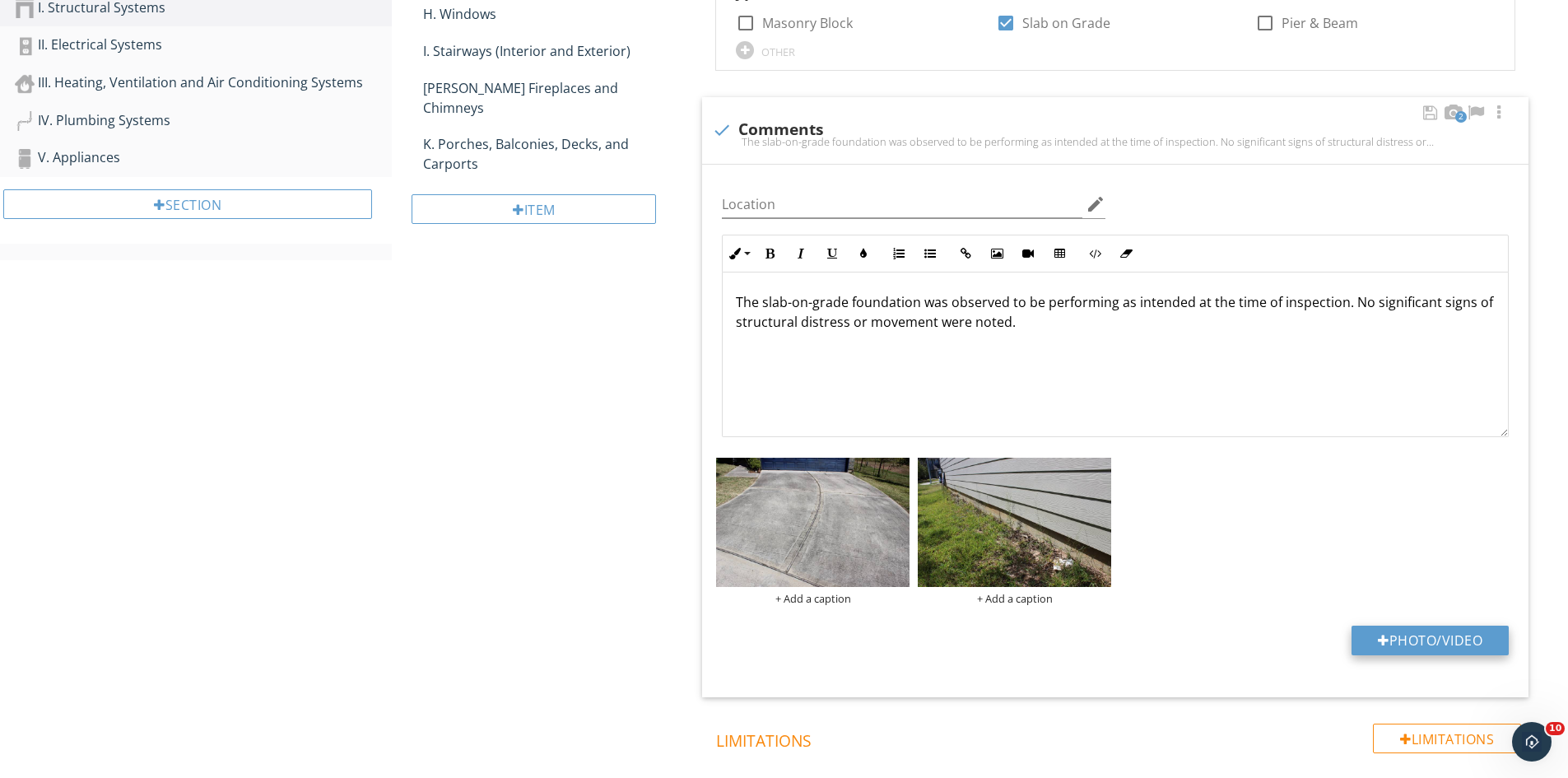
click at [1431, 638] on button "Photo/Video" at bounding box center [1430, 640] width 157 height 30
type input "C:\fakepath\IMG_9479.JPG"
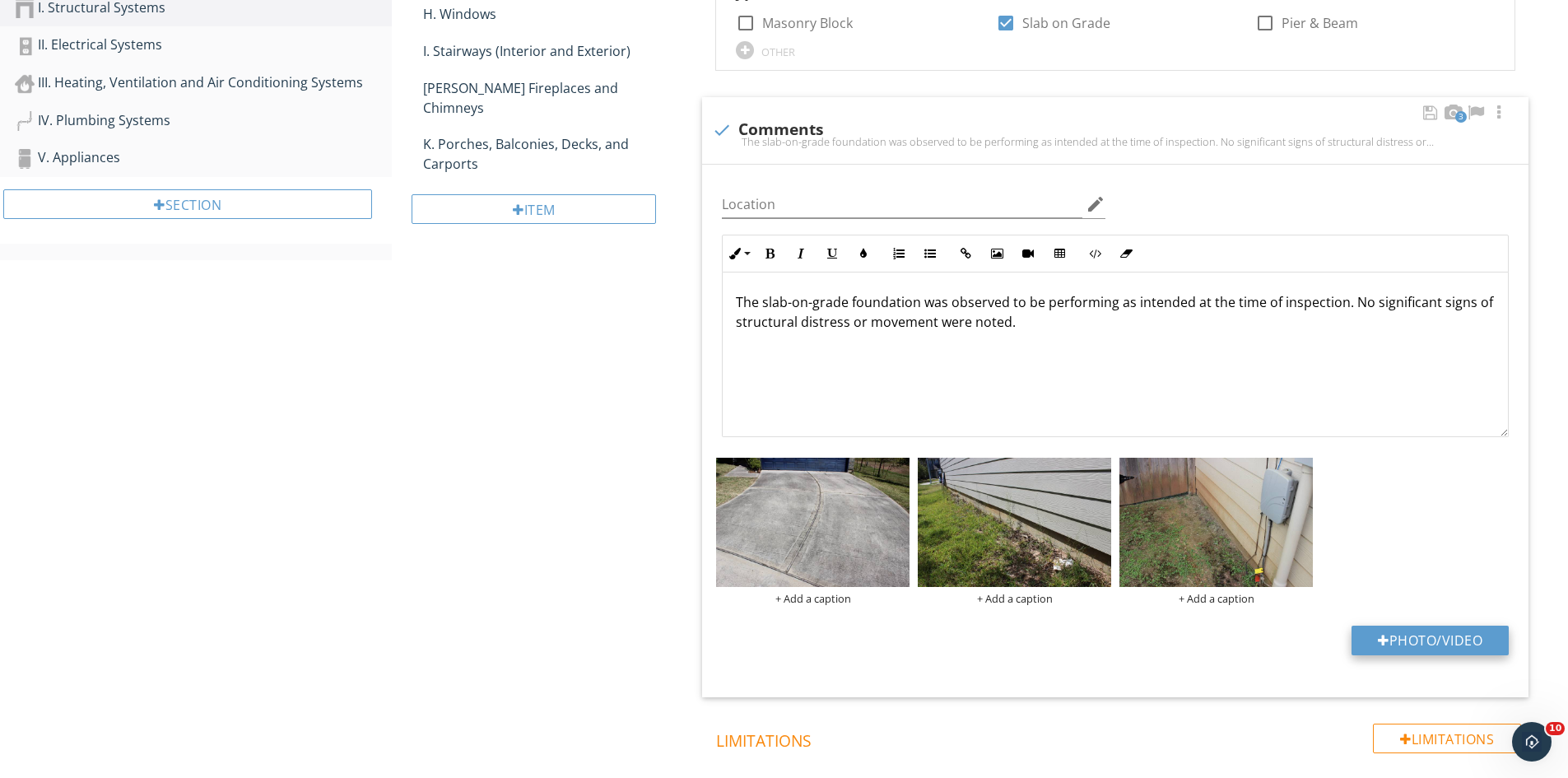
click at [1447, 640] on button "Photo/Video" at bounding box center [1430, 640] width 157 height 30
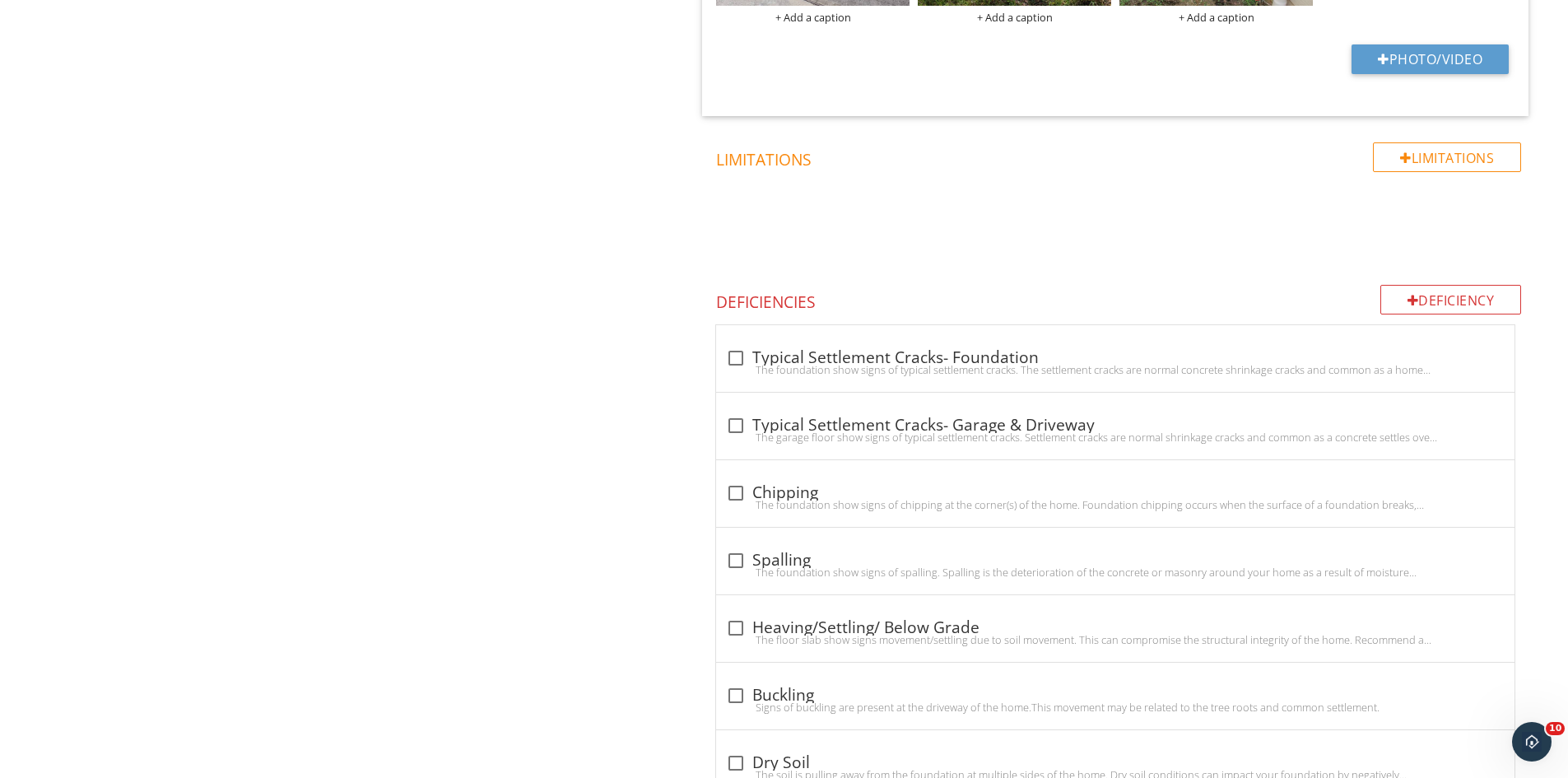
scroll to position [1155, 0]
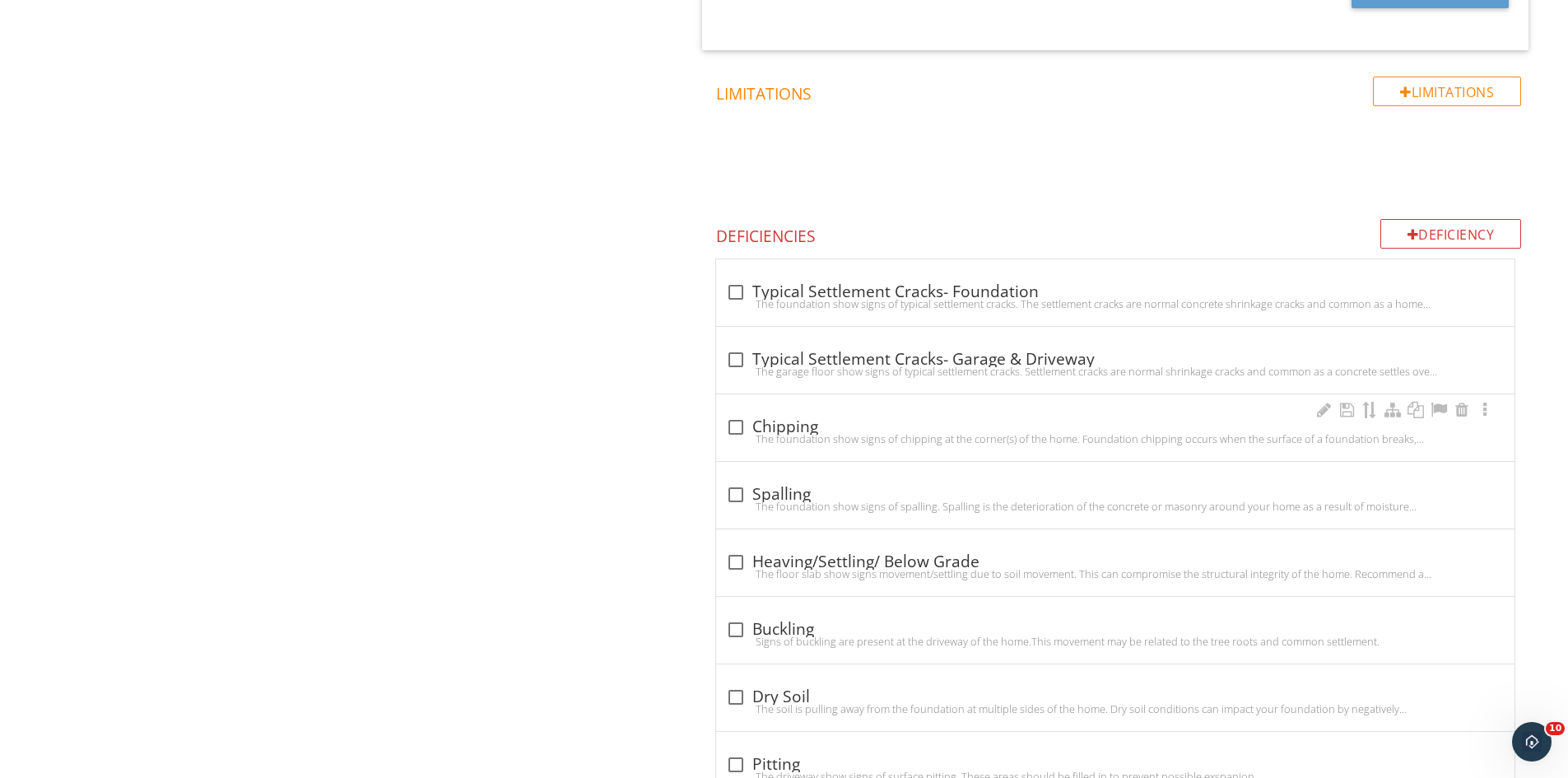
click at [744, 434] on div "The foundation show signs of chipping at the corner(s) of the home. Foundation …" at bounding box center [1115, 439] width 779 height 14
checkbox input "true"
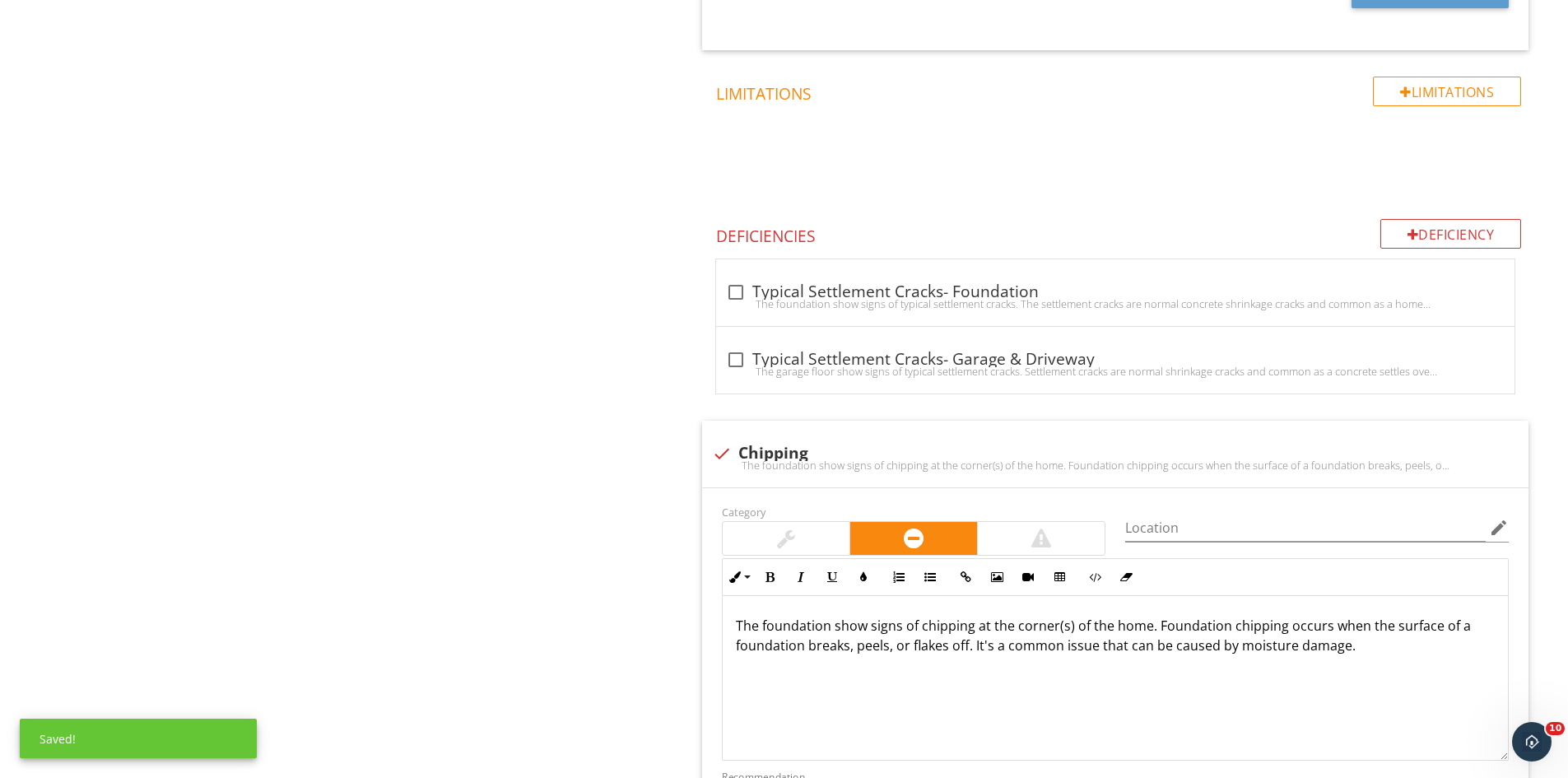
scroll to position [1435, 0]
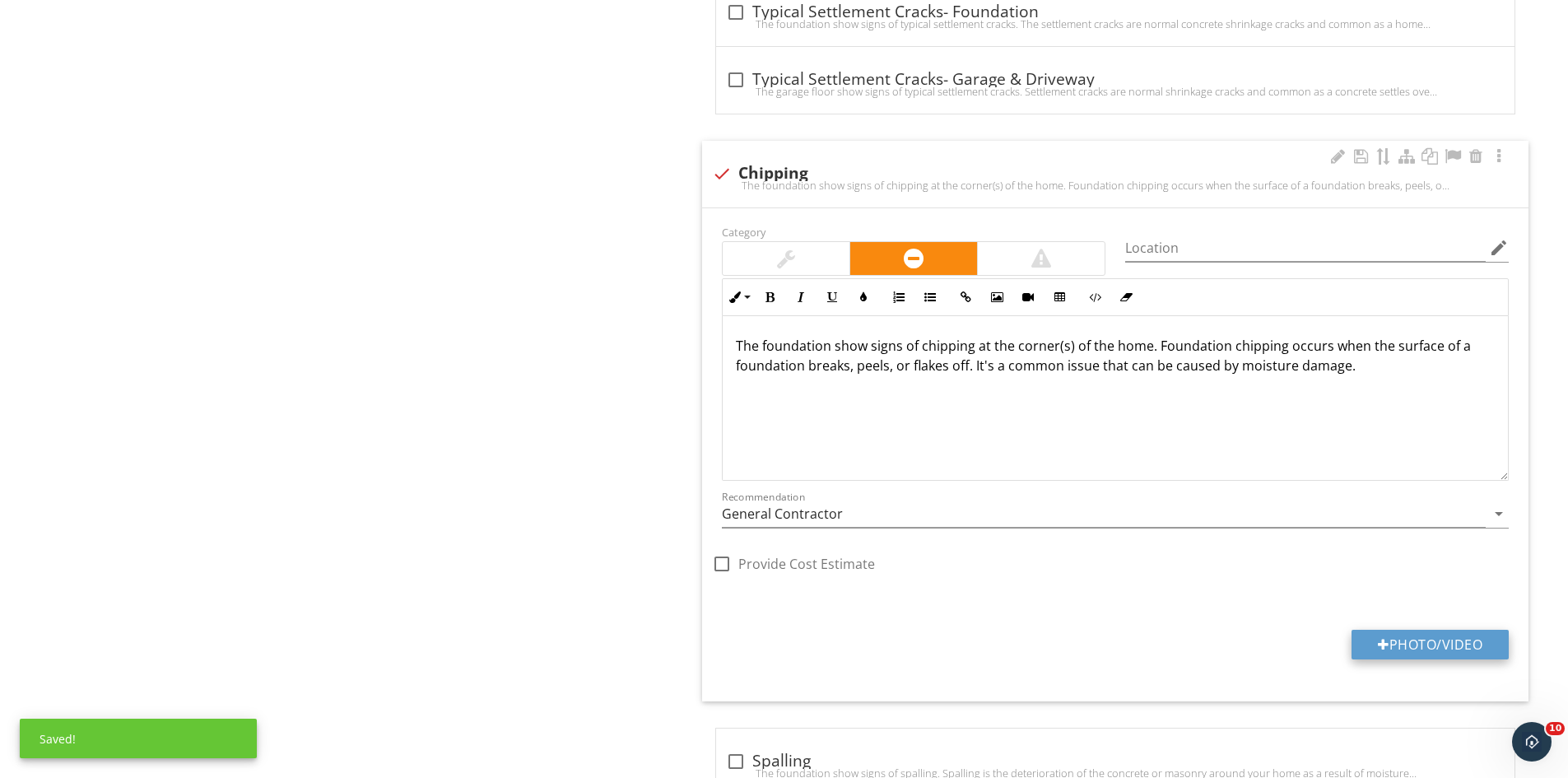
click at [1444, 648] on button "Photo/Video" at bounding box center [1430, 645] width 157 height 30
type input "C:\fakepath\IMG_9456.JPG"
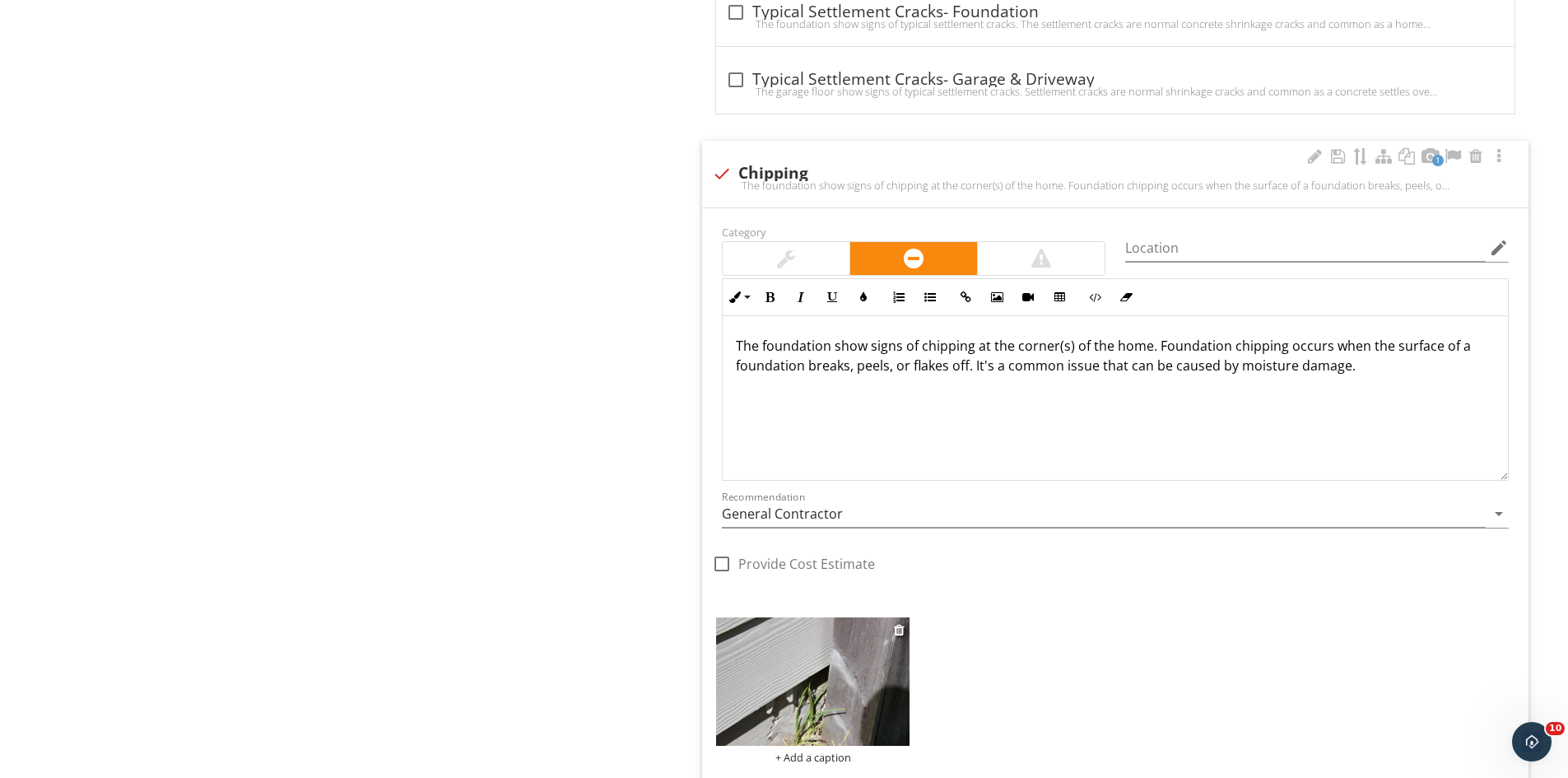
click at [784, 715] on img at bounding box center [812, 682] width 193 height 129
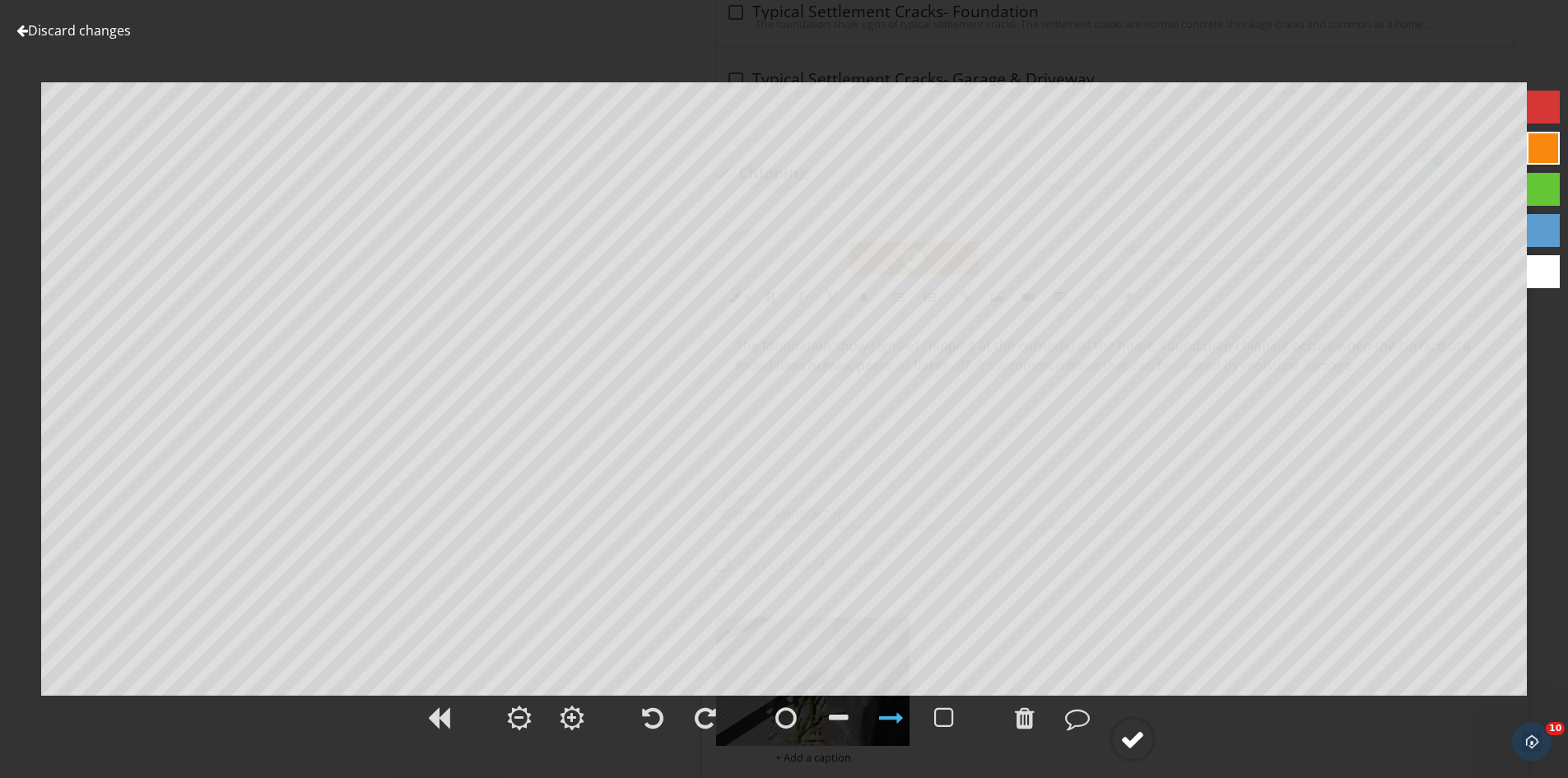
drag, startPoint x: 1123, startPoint y: 737, endPoint x: 1132, endPoint y: 730, distance: 11.4
click at [1132, 730] on div at bounding box center [1132, 739] width 24 height 24
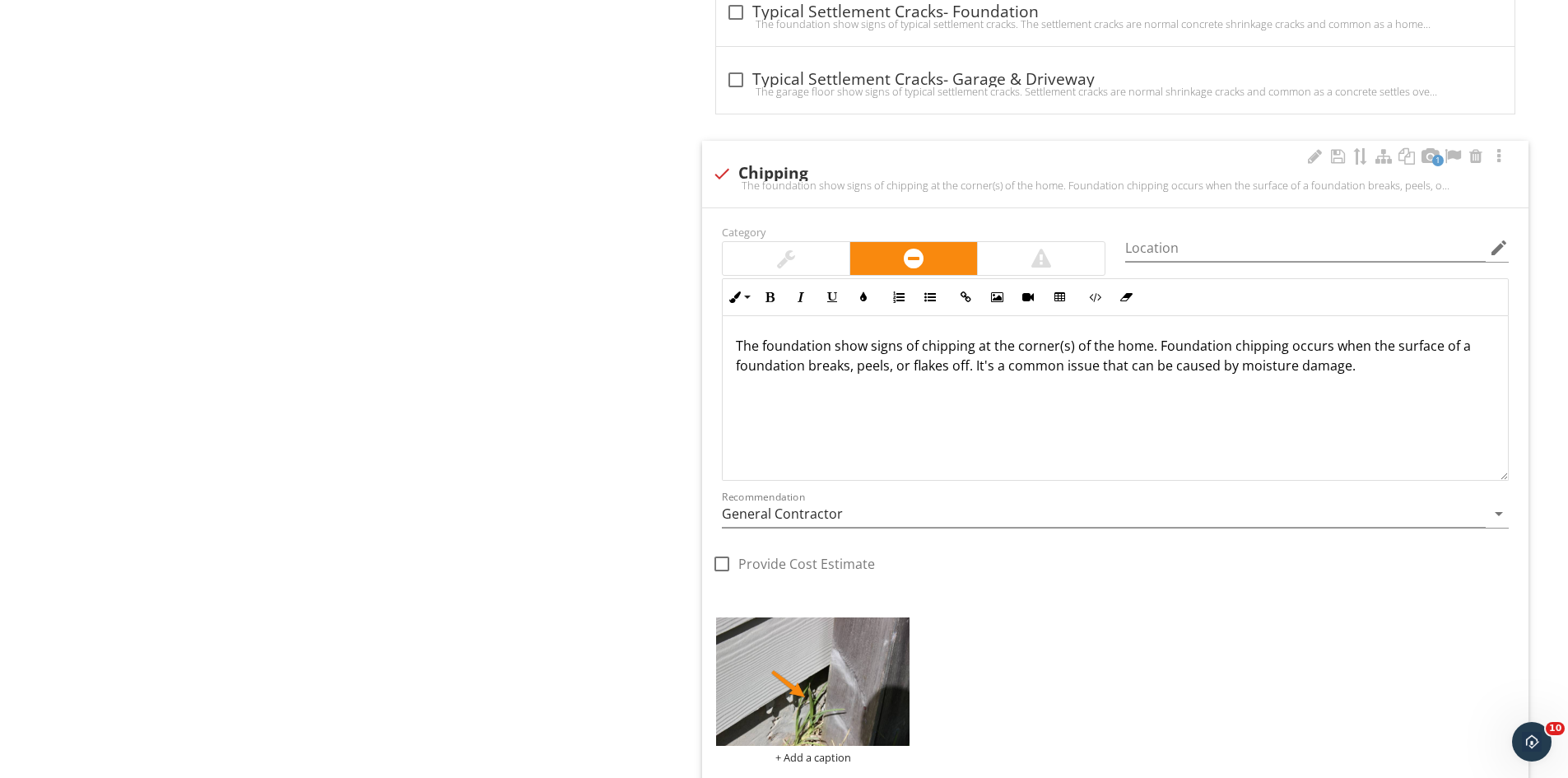
click at [1015, 349] on p "The foundation show signs of chipping at the corner(s) of the home. Foundation …" at bounding box center [1115, 355] width 759 height 40
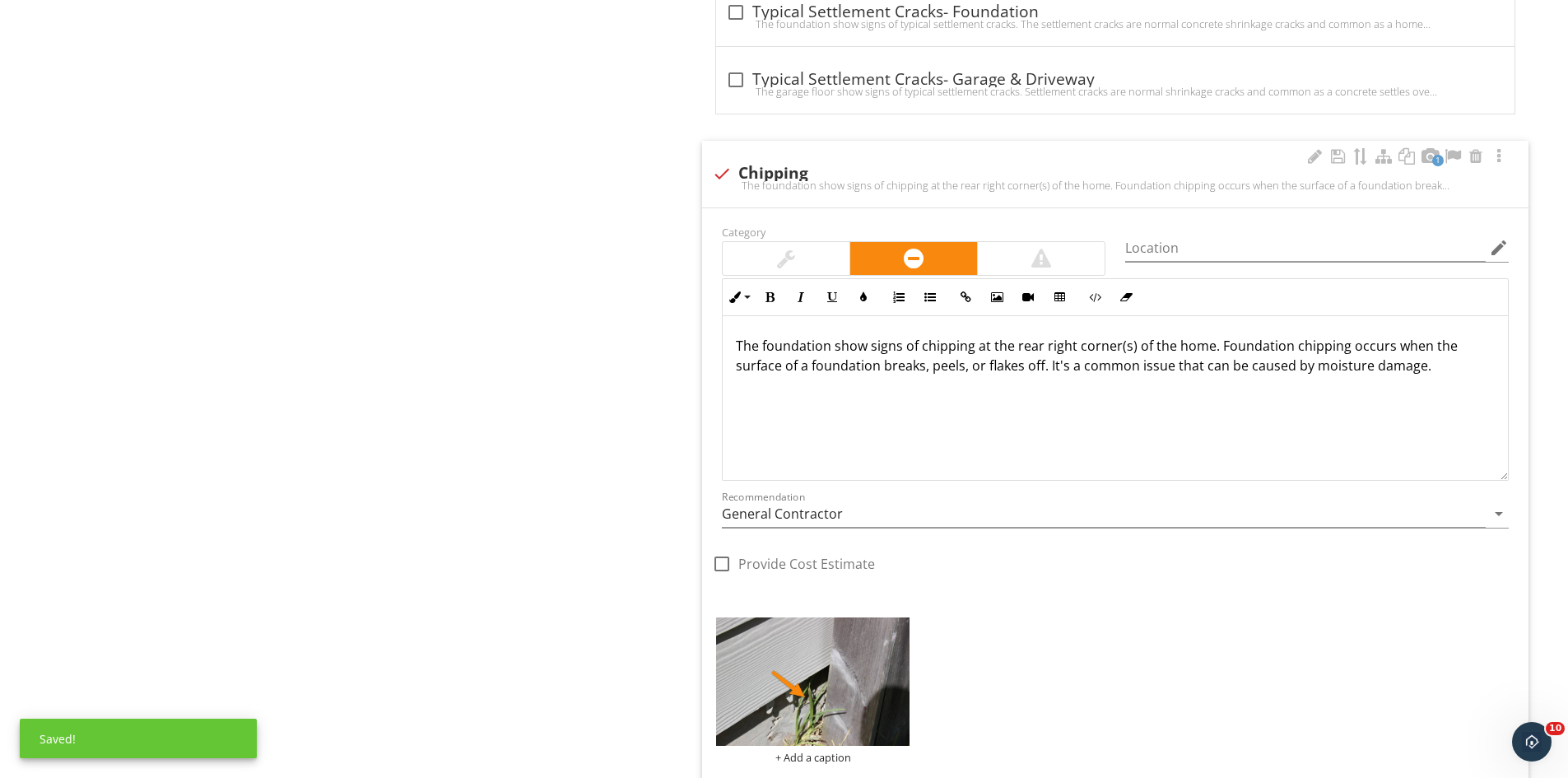
click at [1130, 347] on p "The foundation show signs of chipping at the rear right corner(s) of the home. …" at bounding box center [1115, 355] width 759 height 40
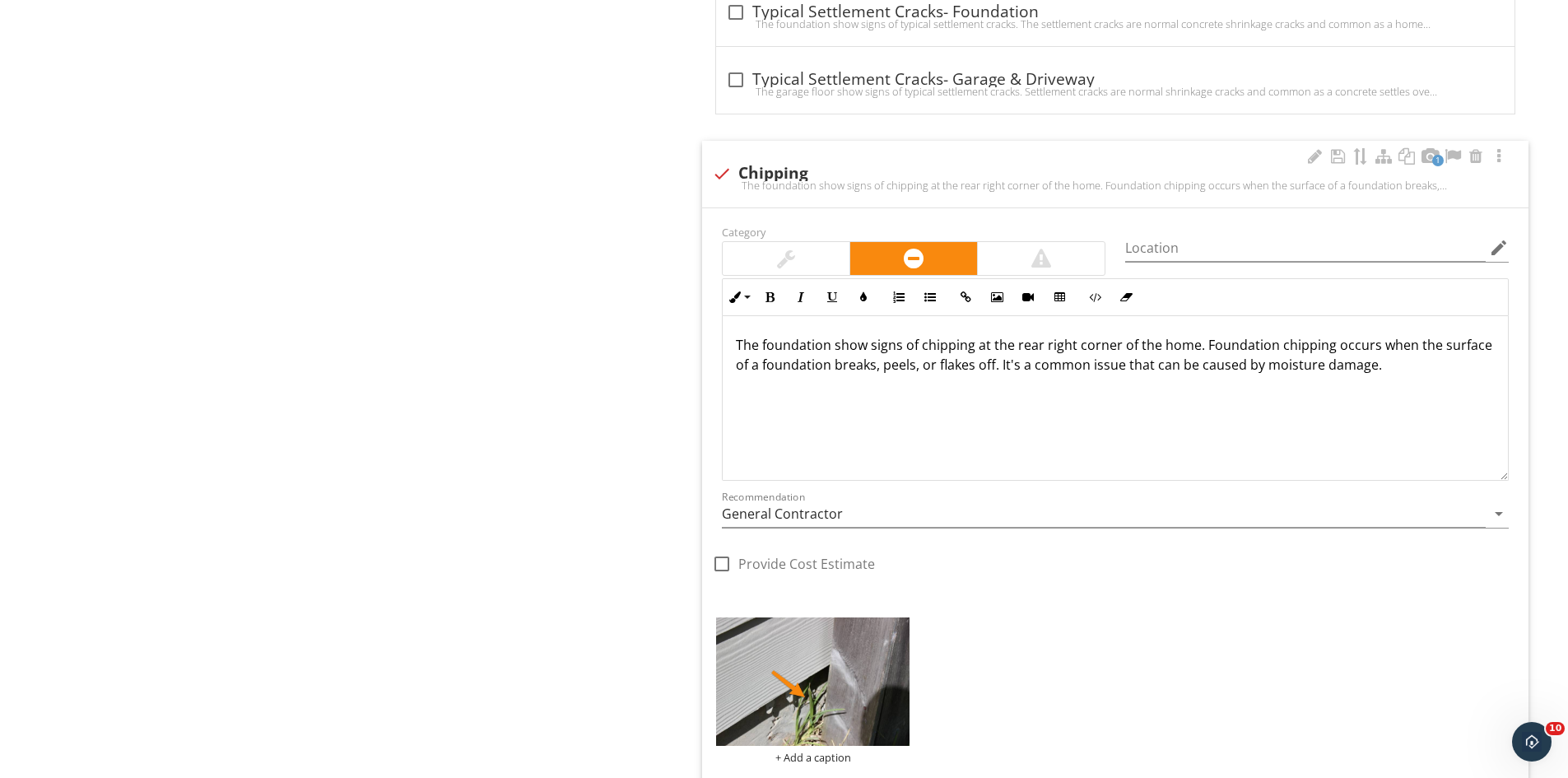
scroll to position [1600, 0]
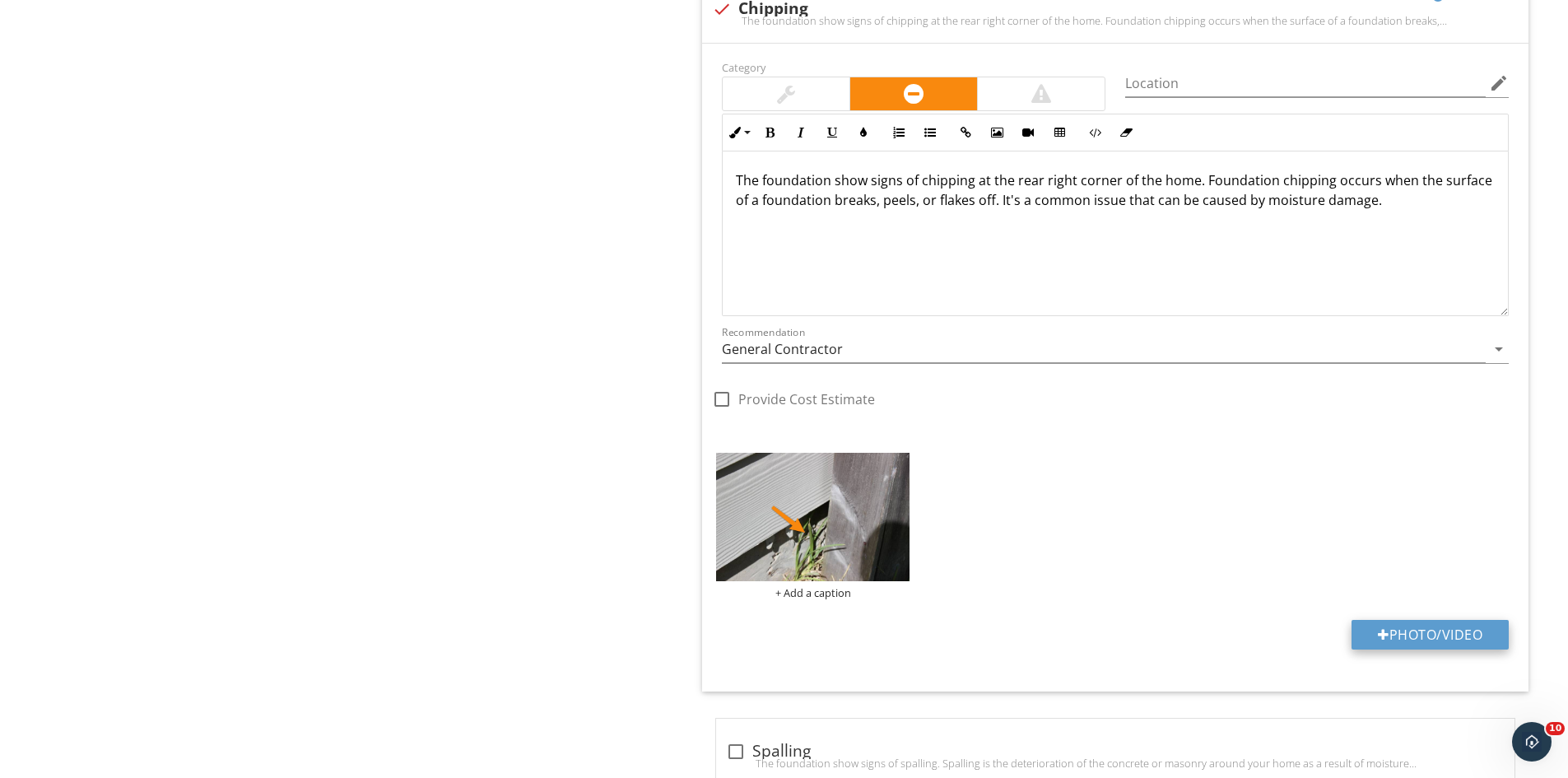
click at [1442, 630] on button "Photo/Video" at bounding box center [1430, 635] width 157 height 30
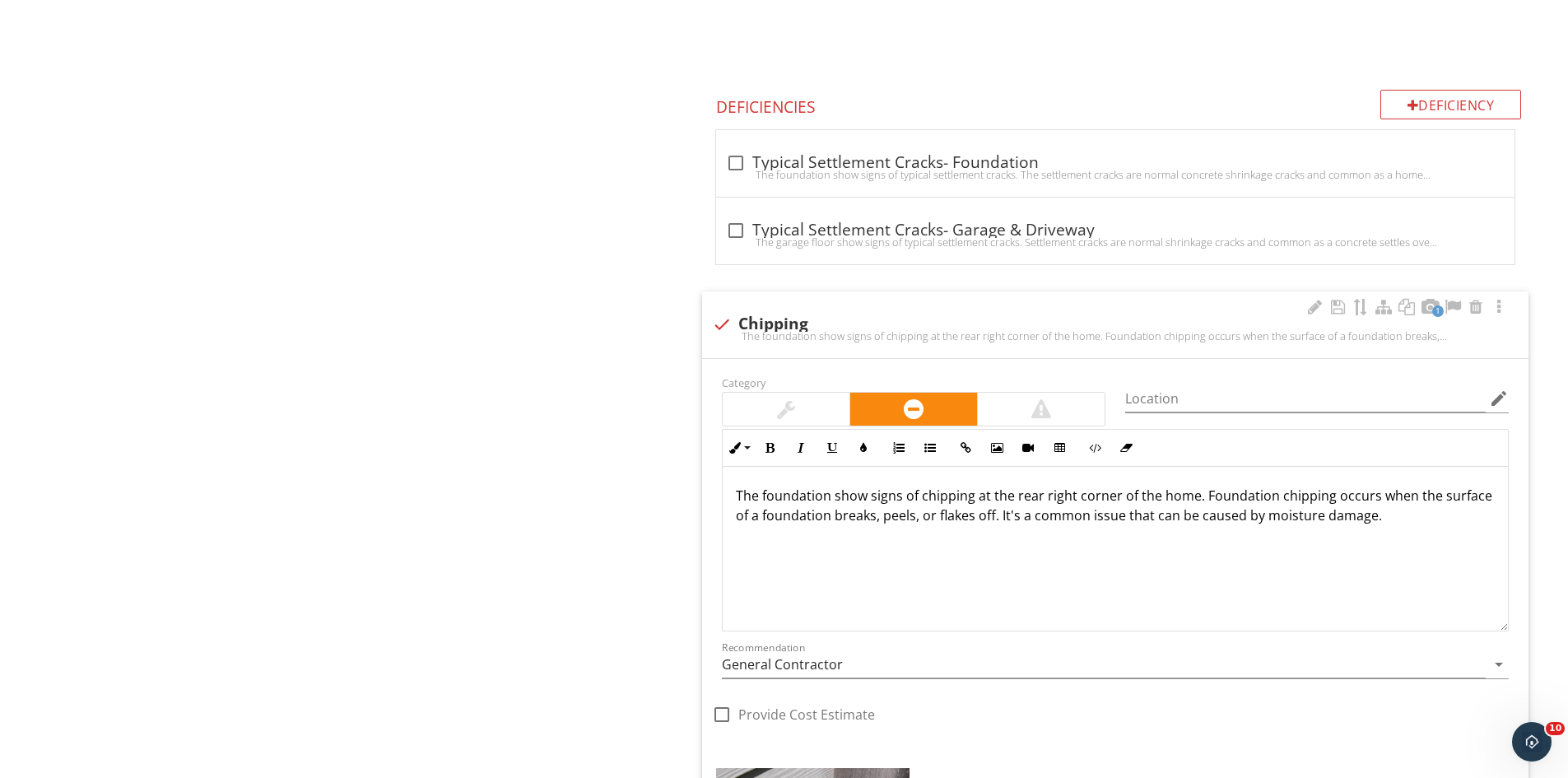
scroll to position [1246, 0]
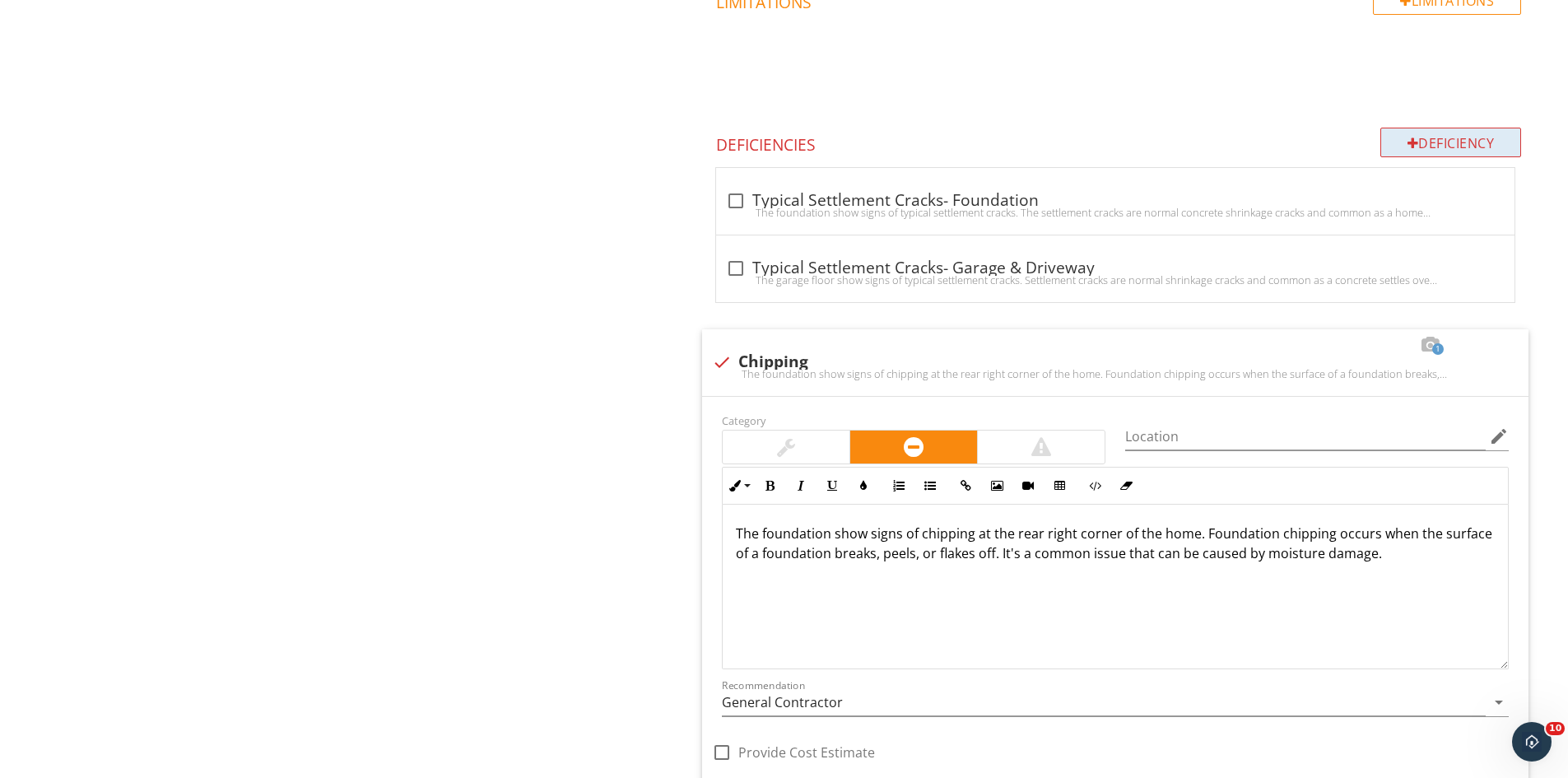
click at [1454, 141] on div "Deficiency" at bounding box center [1452, 142] width 142 height 30
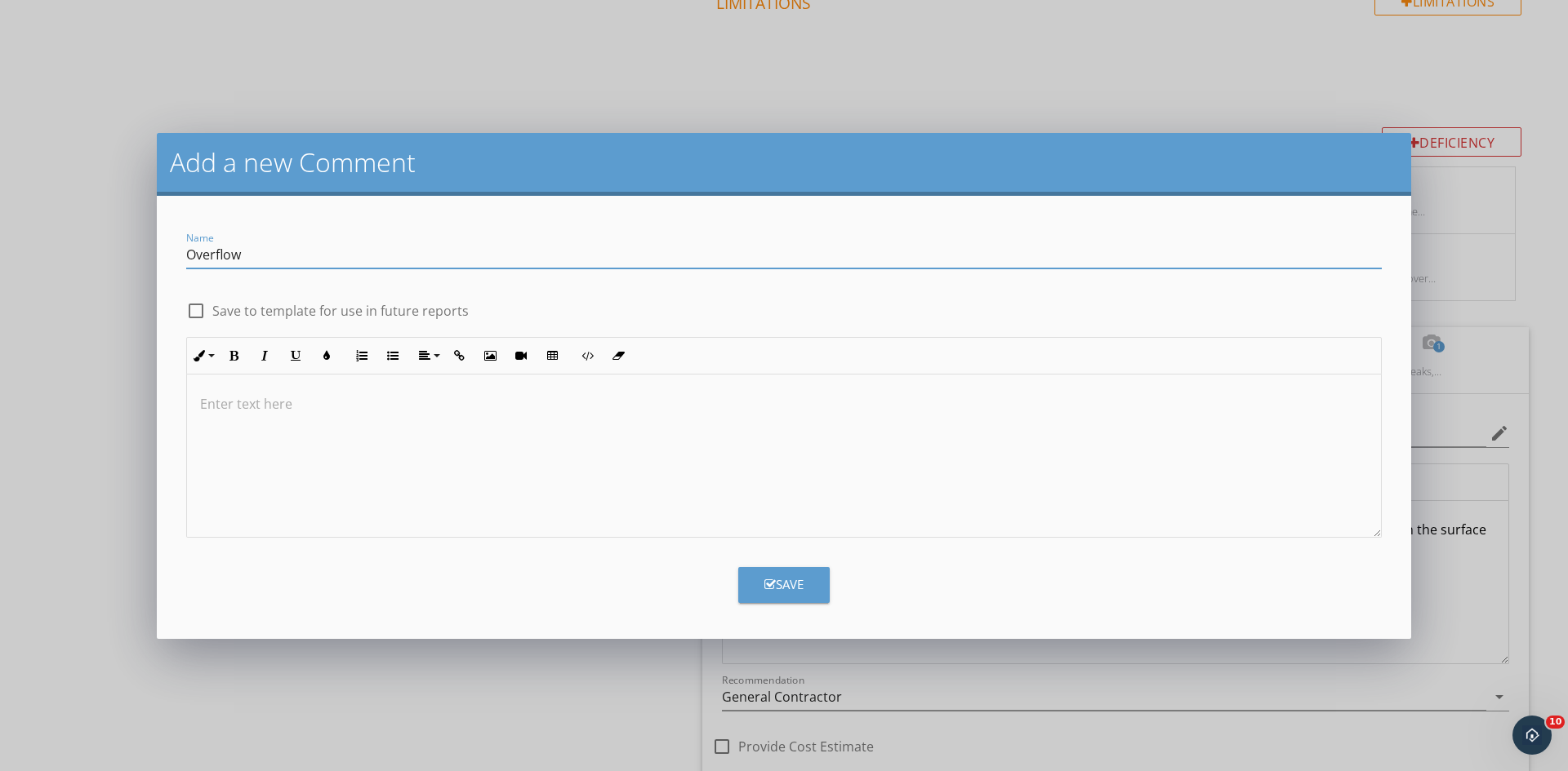
type input "Overflow"
click at [300, 422] on div at bounding box center [783, 456] width 1194 height 163
click at [840, 411] on p "The overflow of concrete is showing at the right side of the home at the time o…" at bounding box center [784, 403] width 1168 height 19
click at [1038, 396] on p "The overflow of concrete is showing at the right side of the home at the time o…" at bounding box center [784, 403] width 1168 height 19
click at [781, 585] on div "Save" at bounding box center [783, 585] width 39 height 18
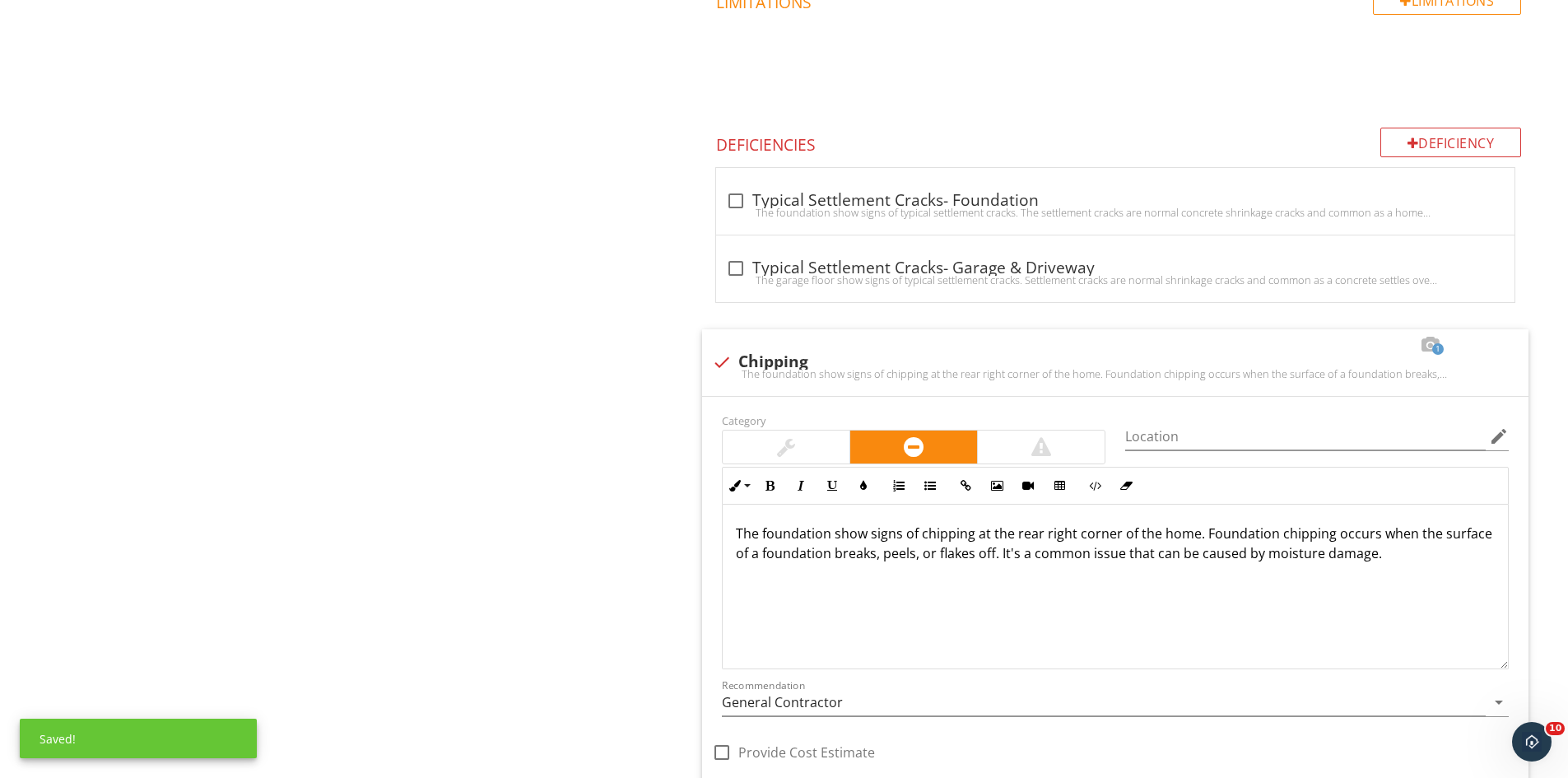
scroll to position [3426, 0]
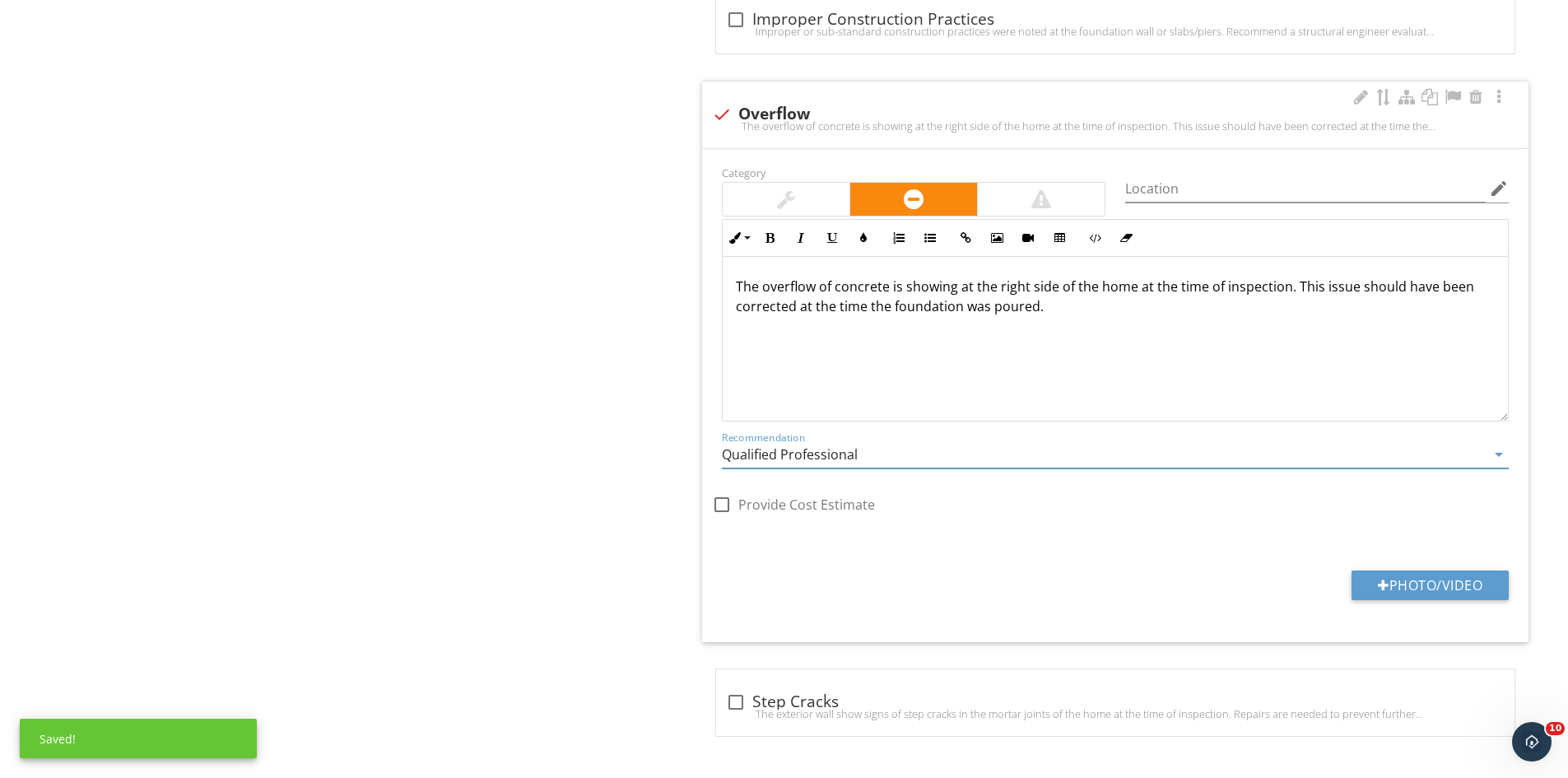
click at [902, 459] on input "Qualified Professional" at bounding box center [1104, 455] width 764 height 27
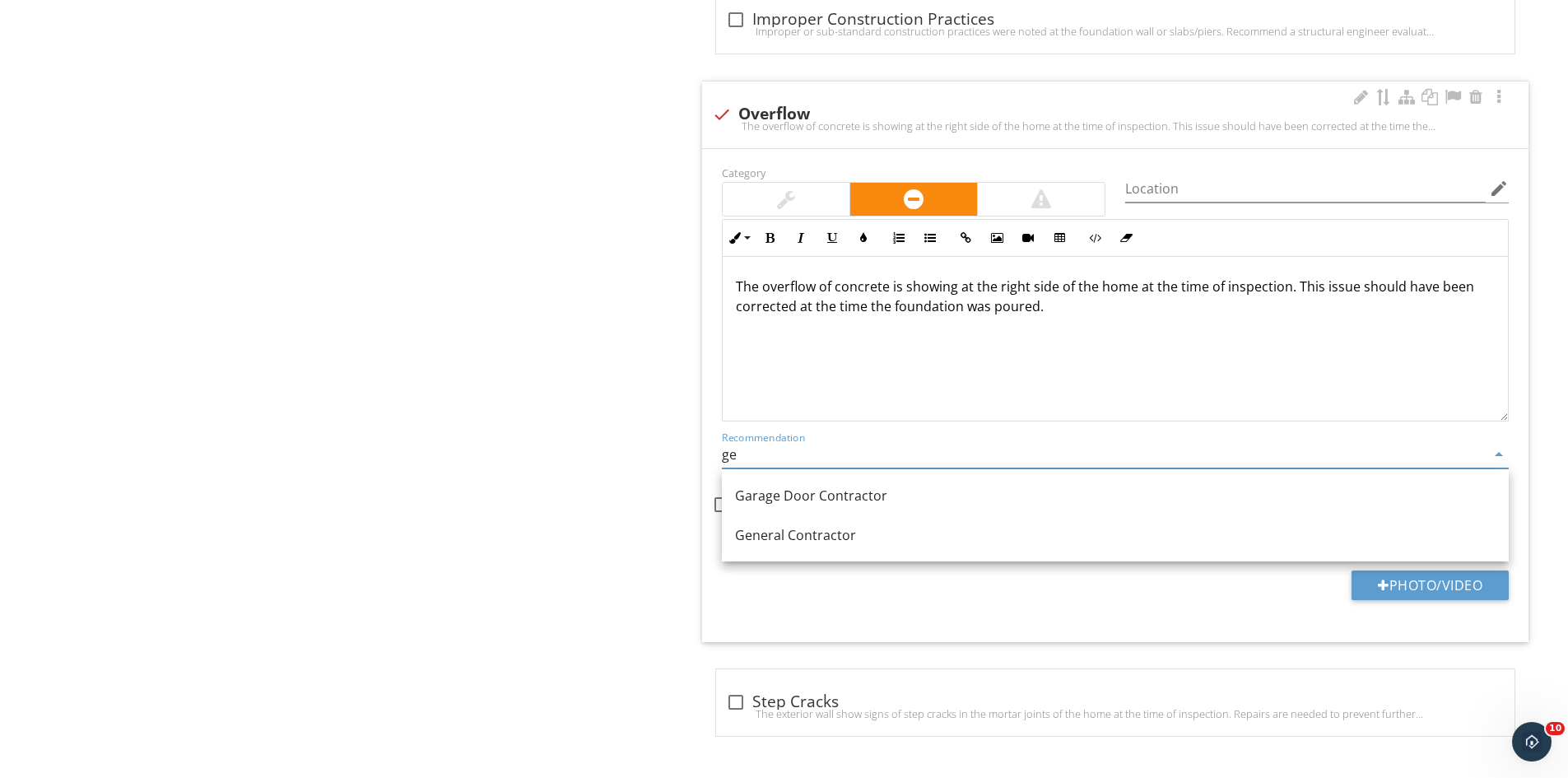
click at [852, 529] on div "General Contractor" at bounding box center [1115, 535] width 761 height 19
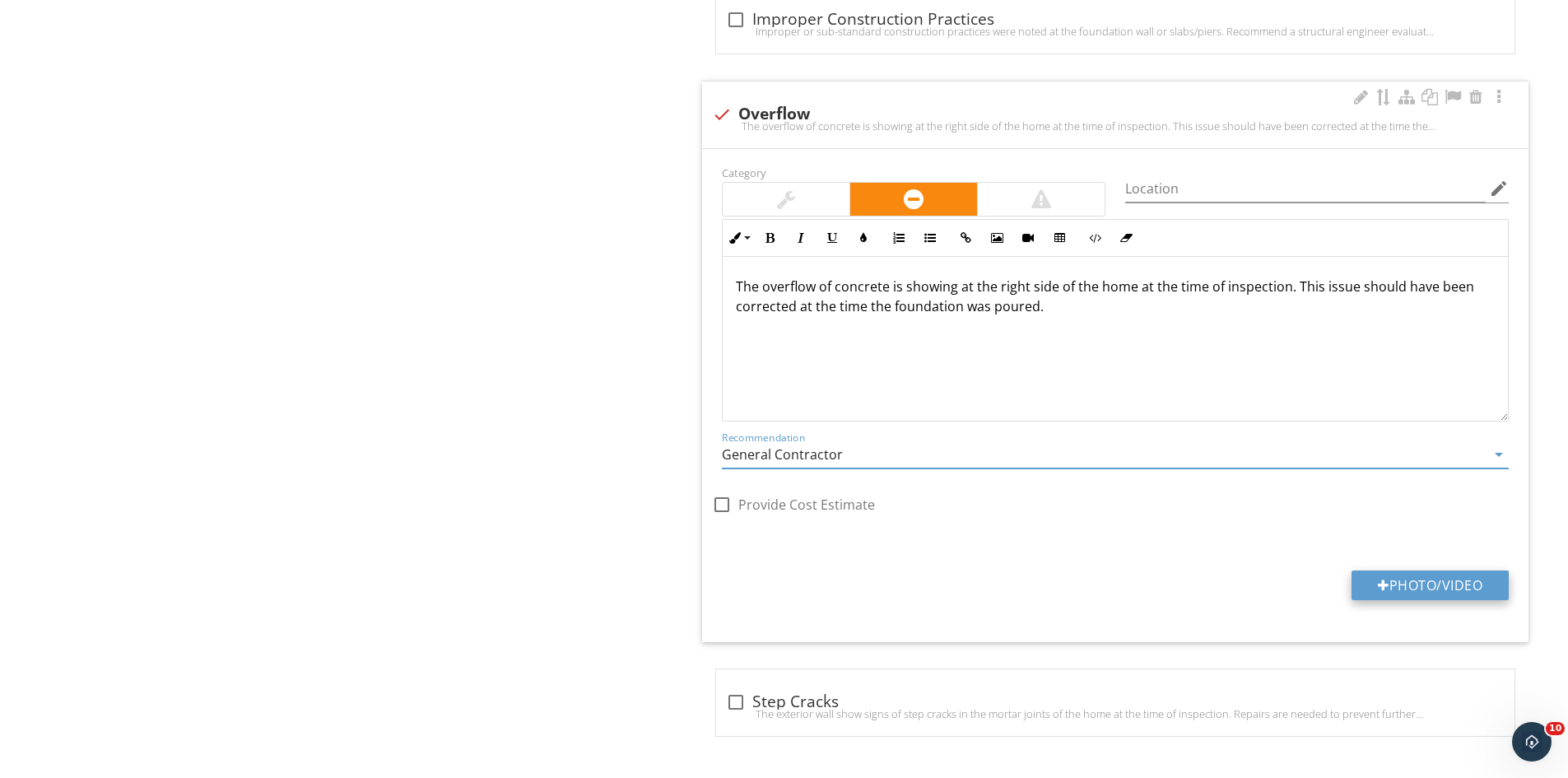
type input "General Contractor"
click at [1436, 575] on button "Photo/Video" at bounding box center [1430, 585] width 157 height 30
type input "C:\fakepath\IMG_9448.JPG"
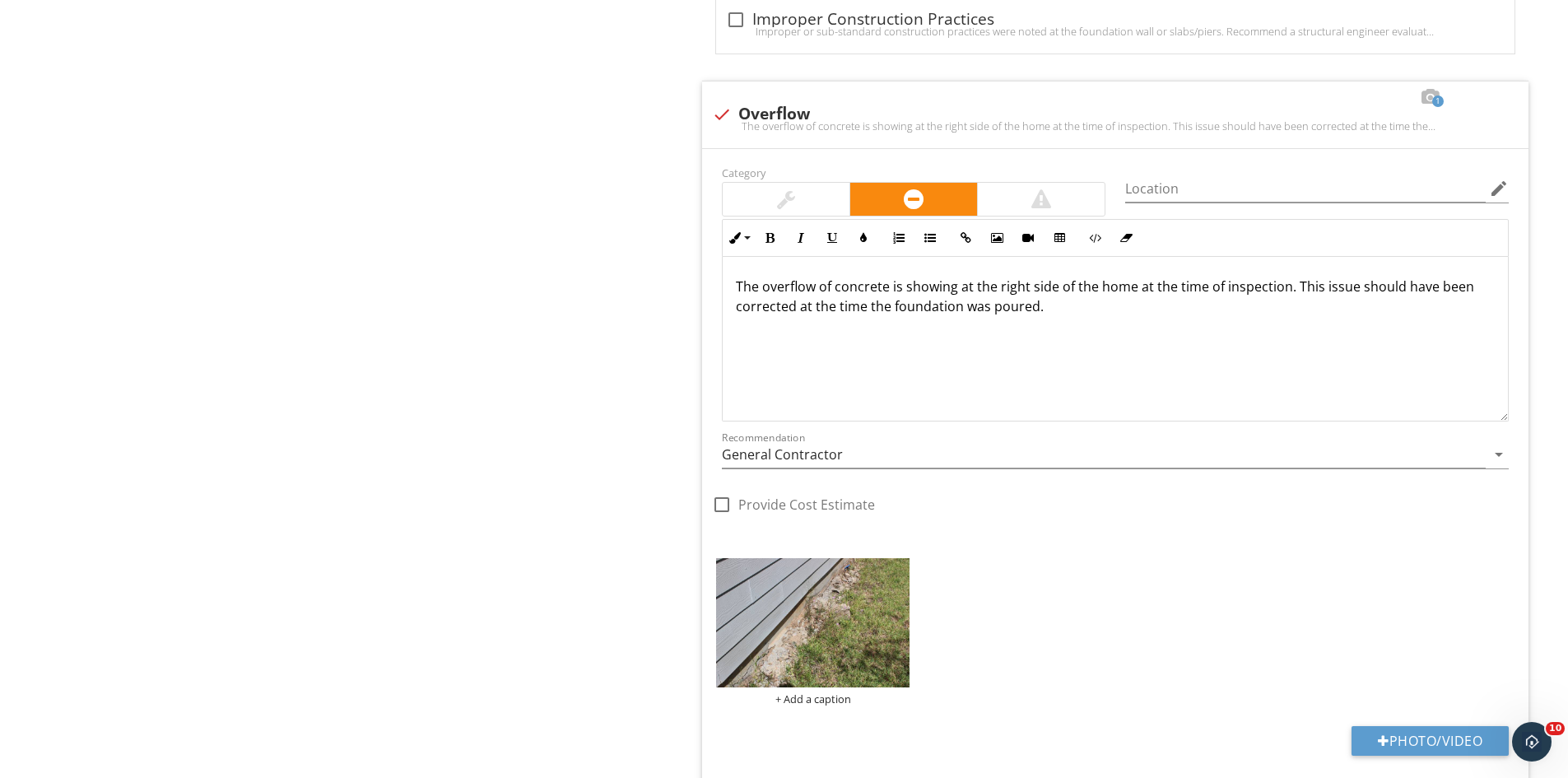
click at [820, 625] on img at bounding box center [812, 623] width 193 height 129
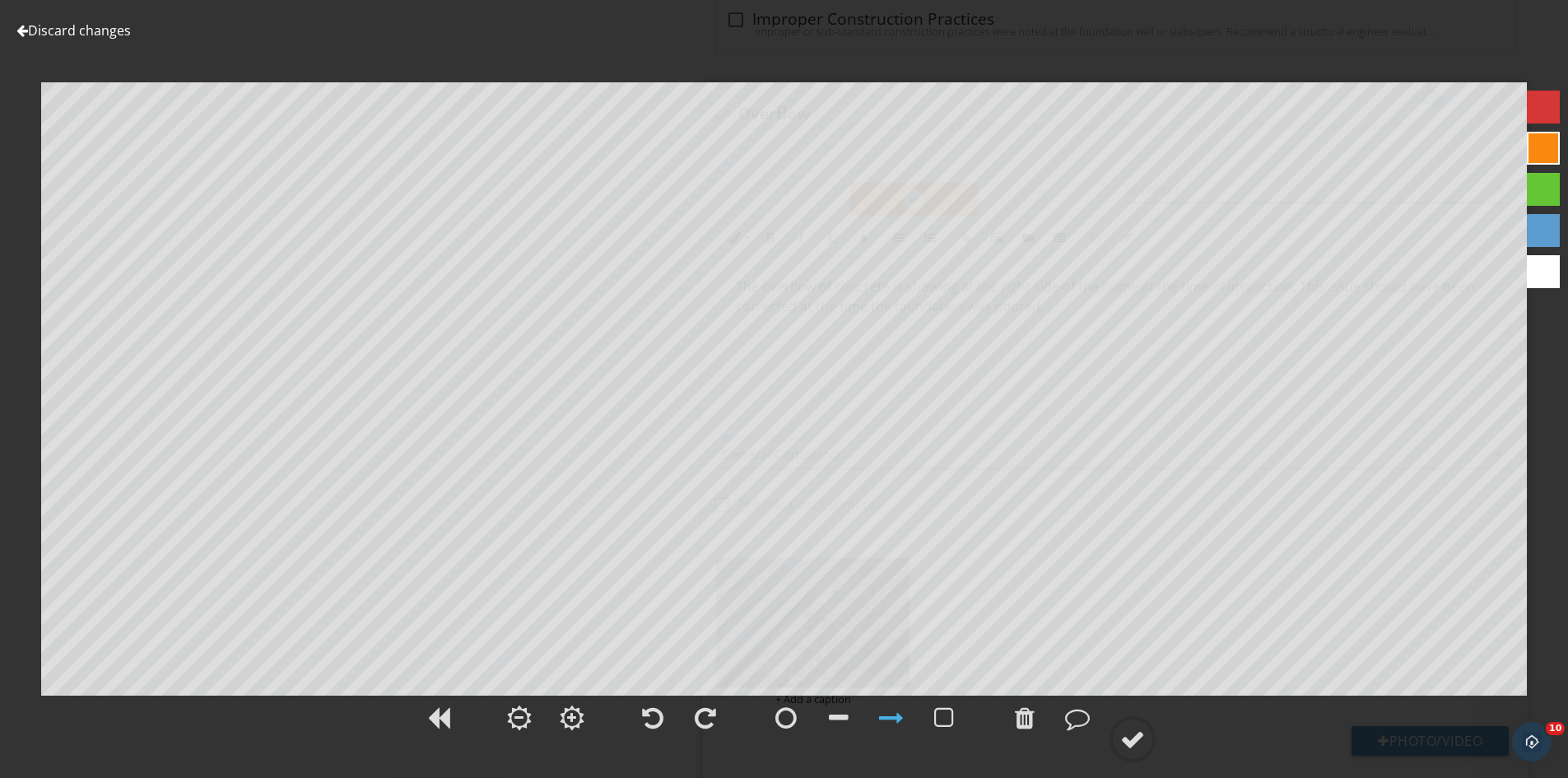
drag, startPoint x: 1140, startPoint y: 728, endPoint x: 1144, endPoint y: 695, distance: 33.2
click at [1140, 727] on div at bounding box center [1132, 739] width 24 height 24
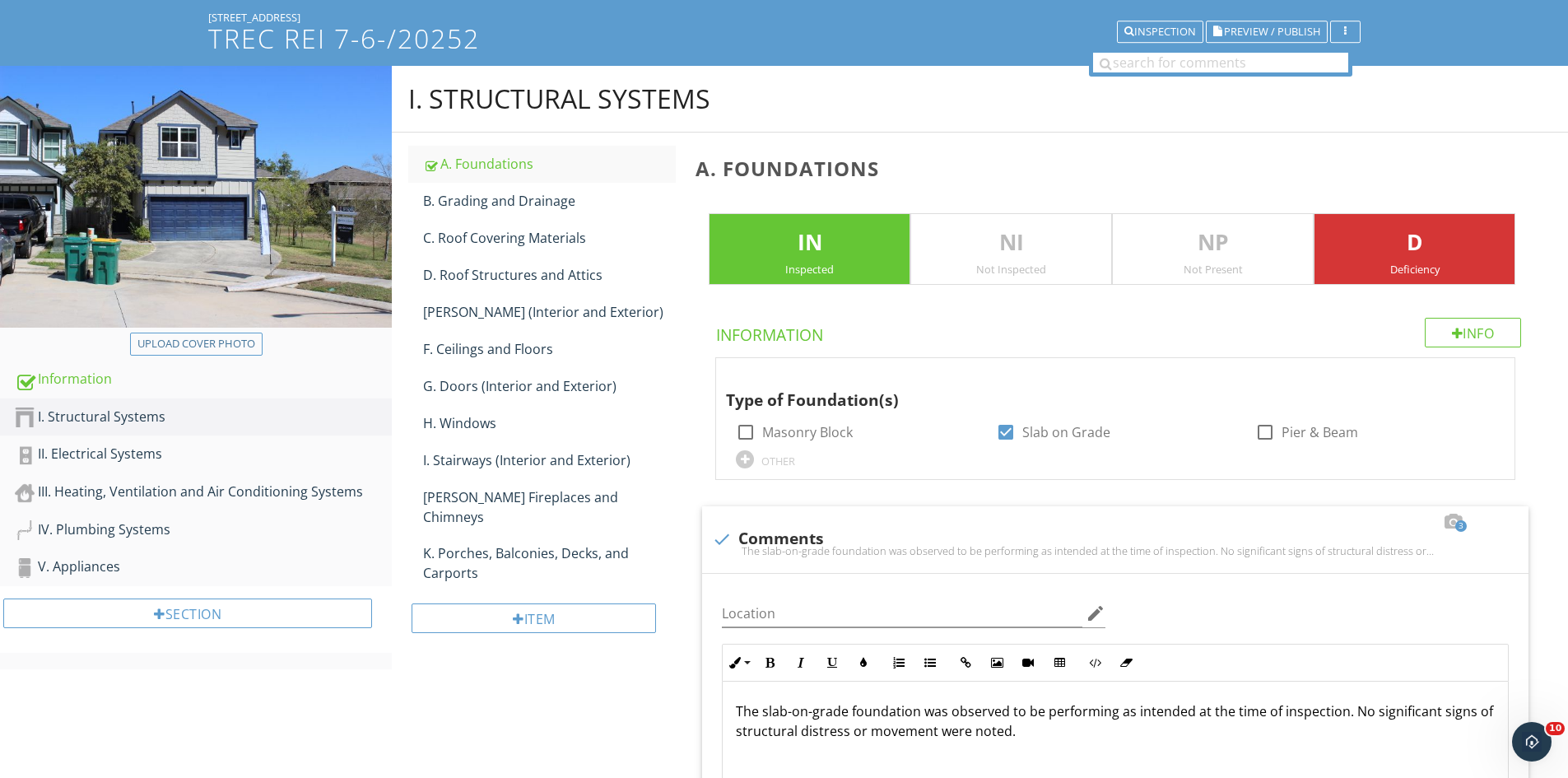
scroll to position [89, 0]
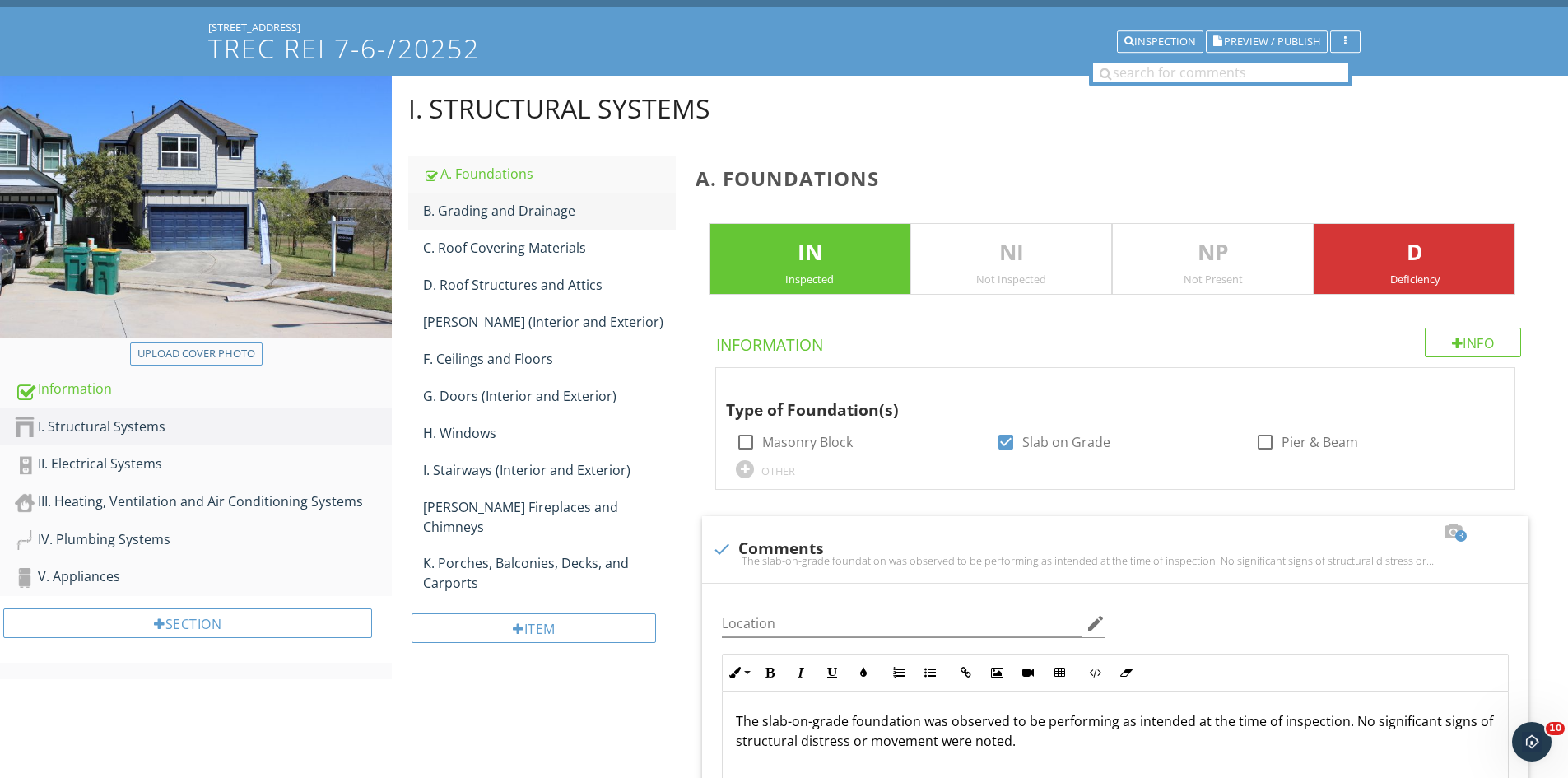
click at [465, 209] on div "B. Grading and Drainage" at bounding box center [550, 210] width 253 height 19
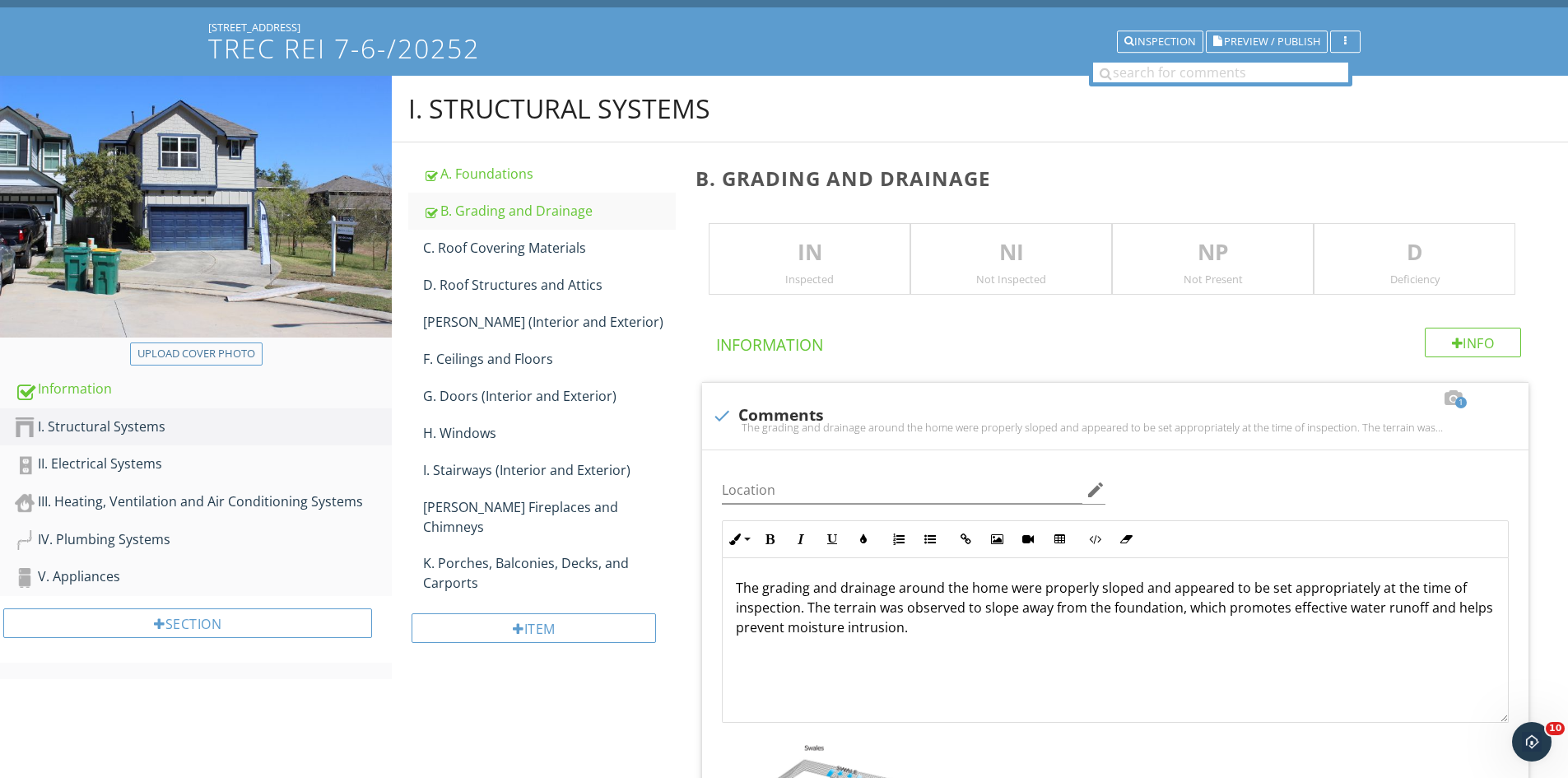
click at [789, 278] on div "Inspected" at bounding box center [809, 279] width 200 height 14
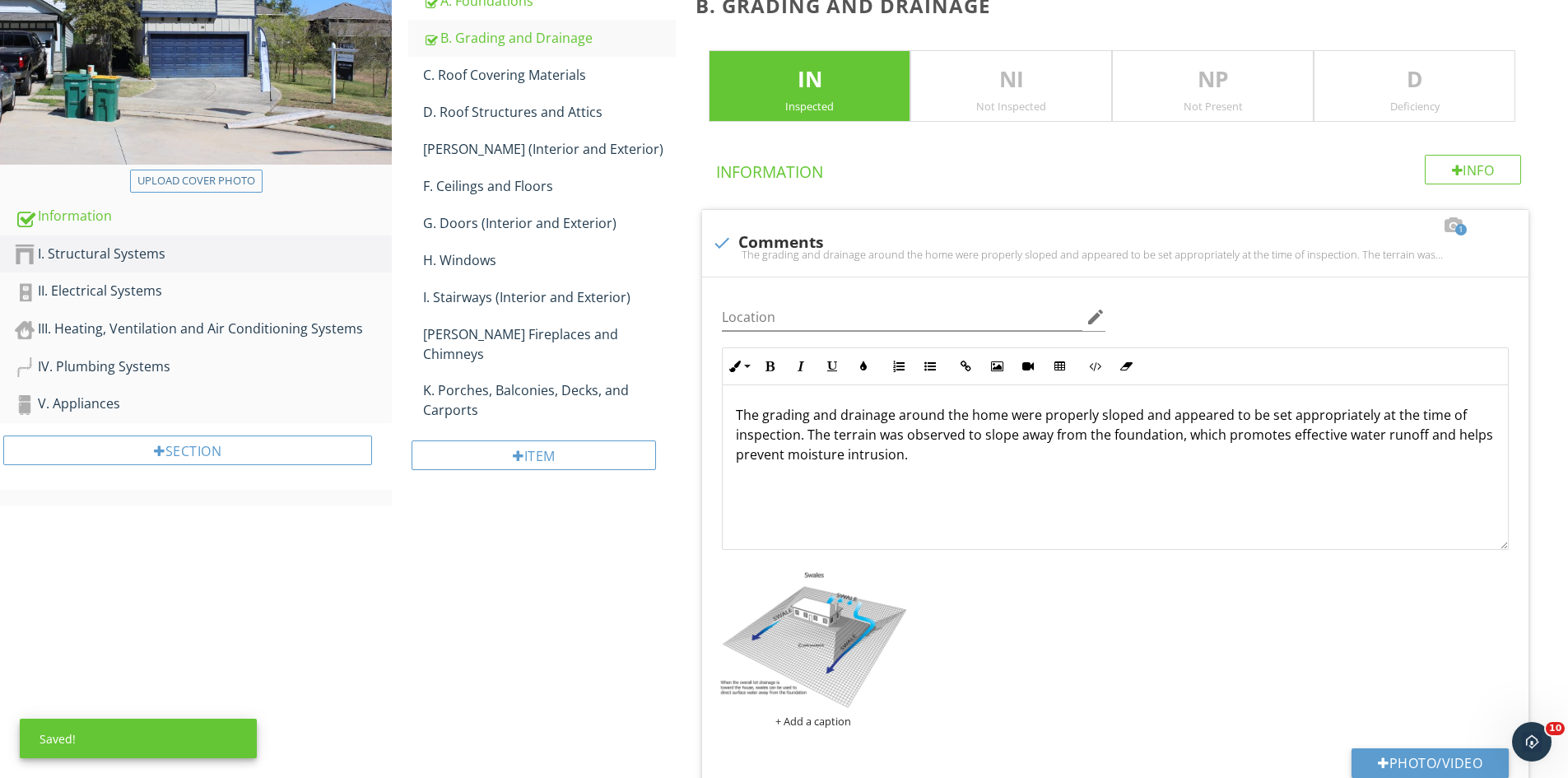
click at [1410, 71] on p "D" at bounding box center [1414, 79] width 200 height 33
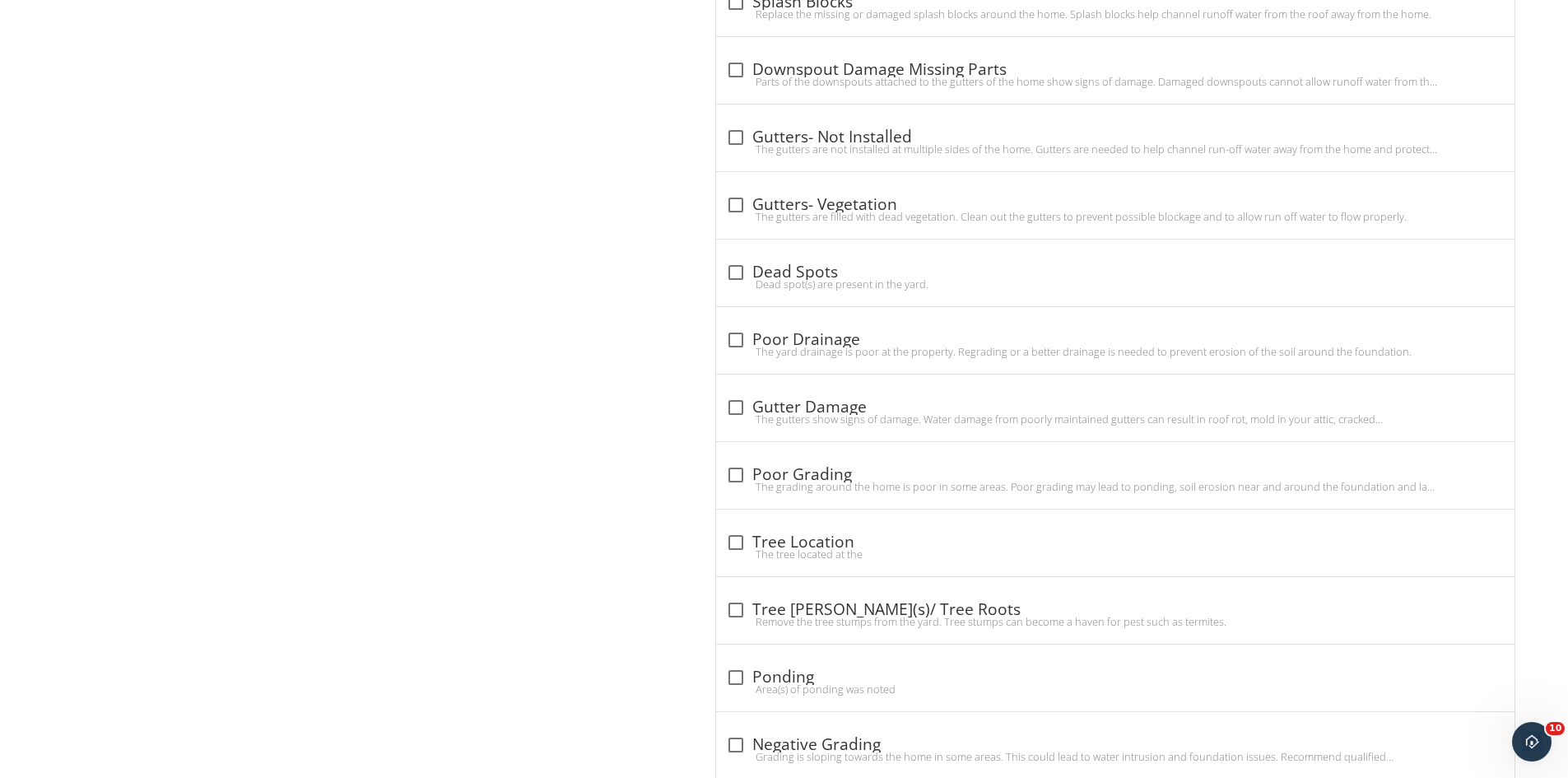
scroll to position [1432, 0]
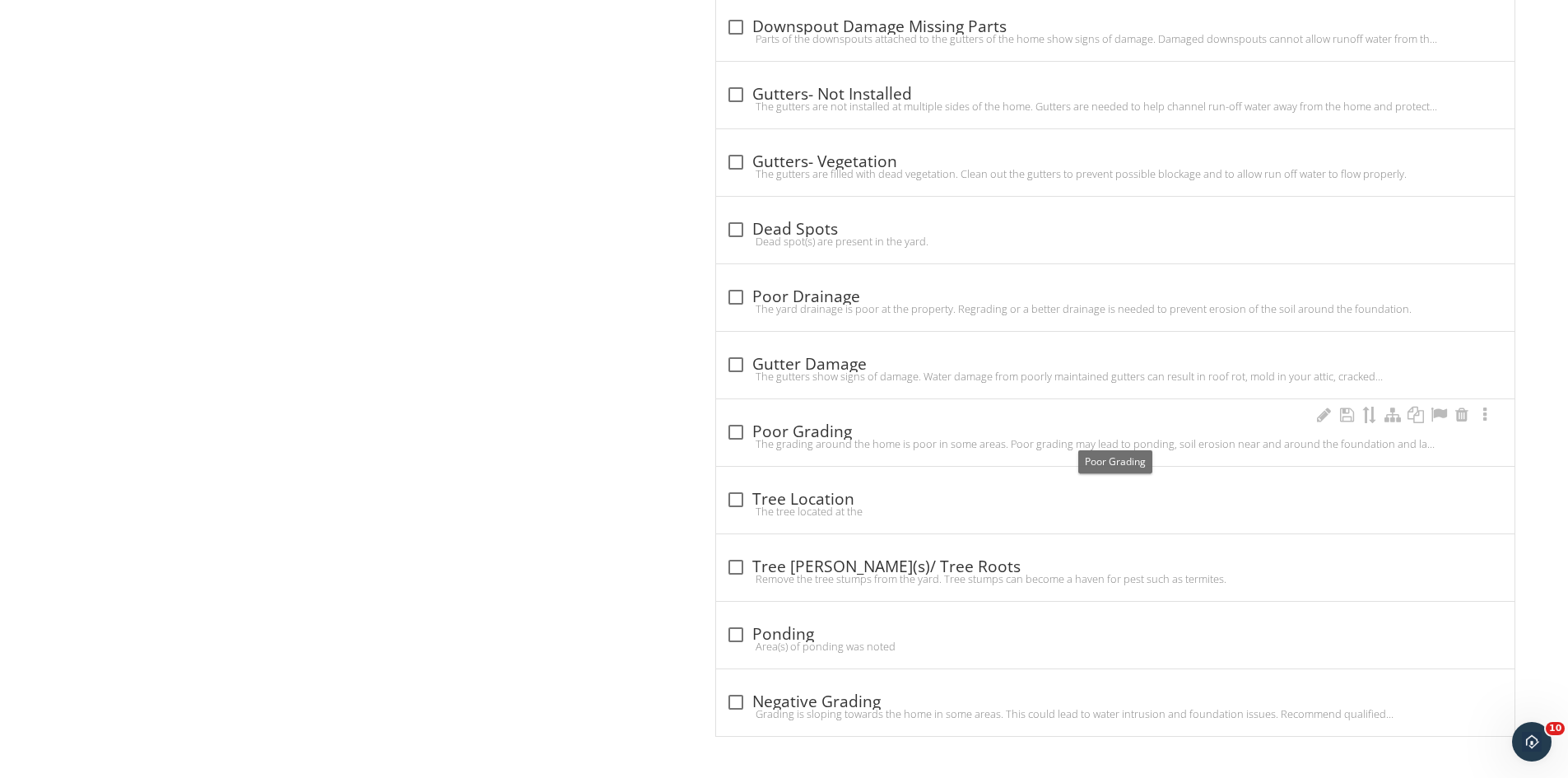
click at [734, 431] on div at bounding box center [736, 432] width 28 height 28
checkbox input "true"
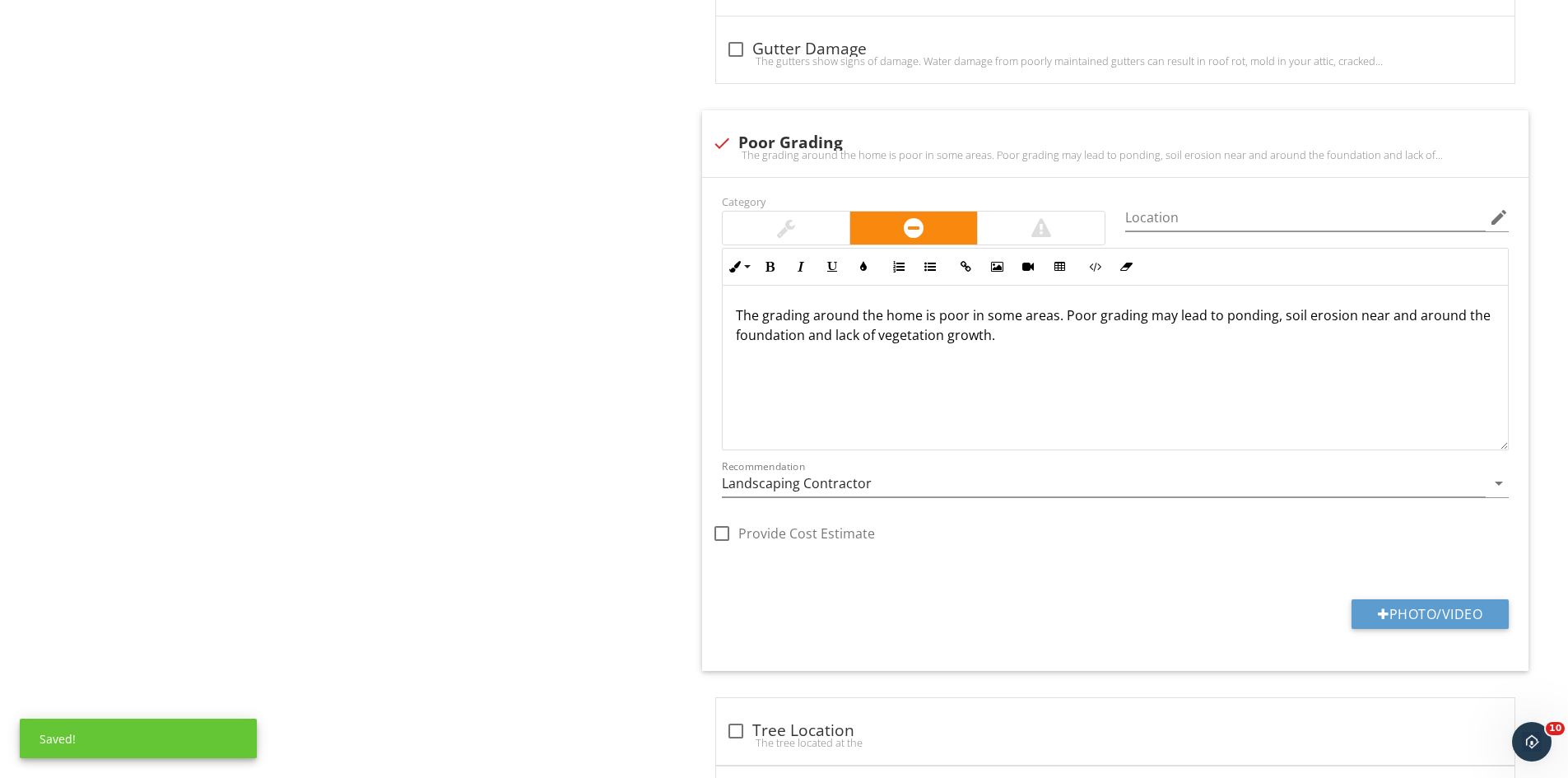
scroll to position [1772, 0]
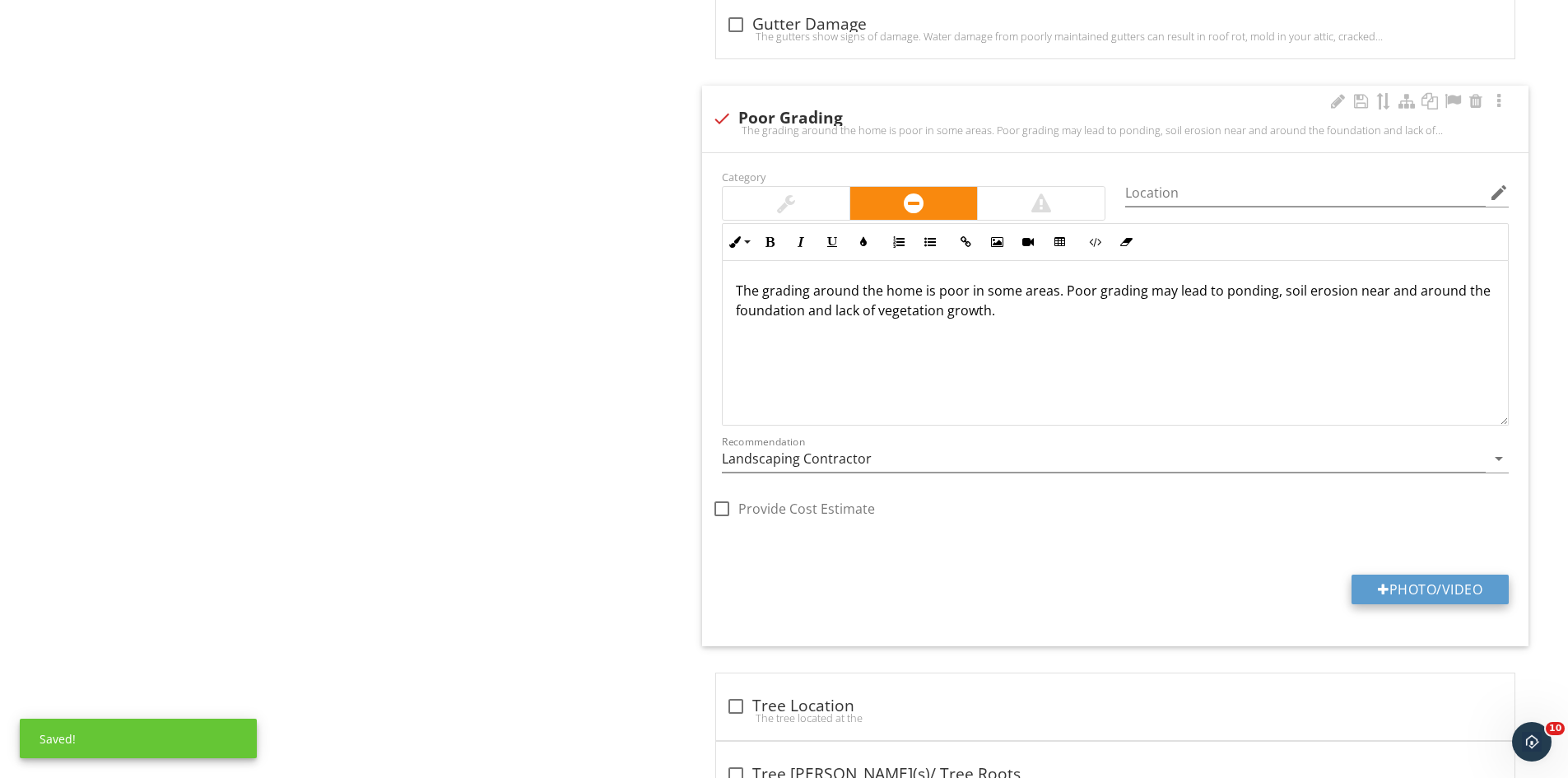
click at [1395, 589] on button "Photo/Video" at bounding box center [1430, 589] width 157 height 30
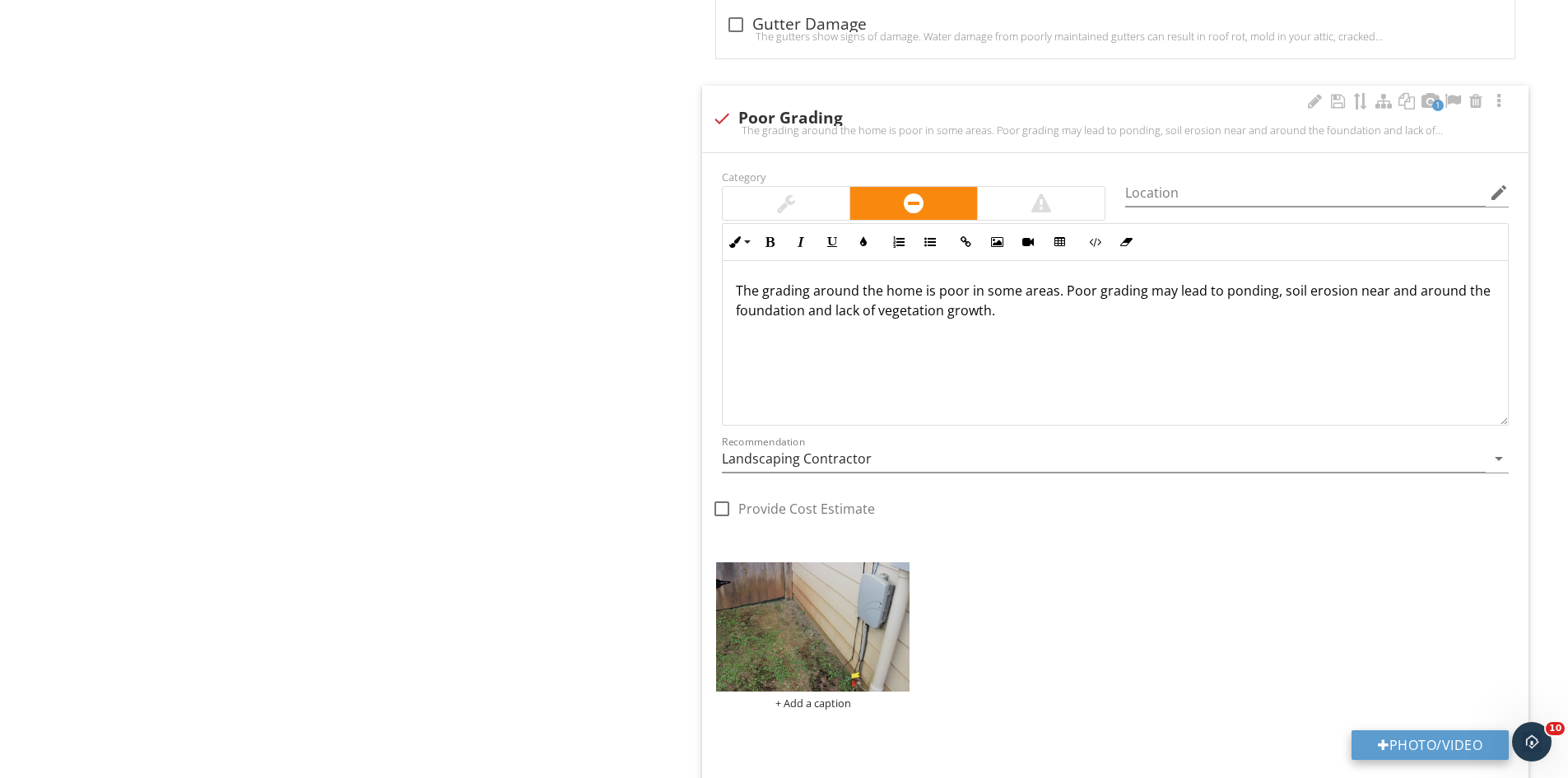
click at [1415, 745] on button "Photo/Video" at bounding box center [1430, 745] width 157 height 30
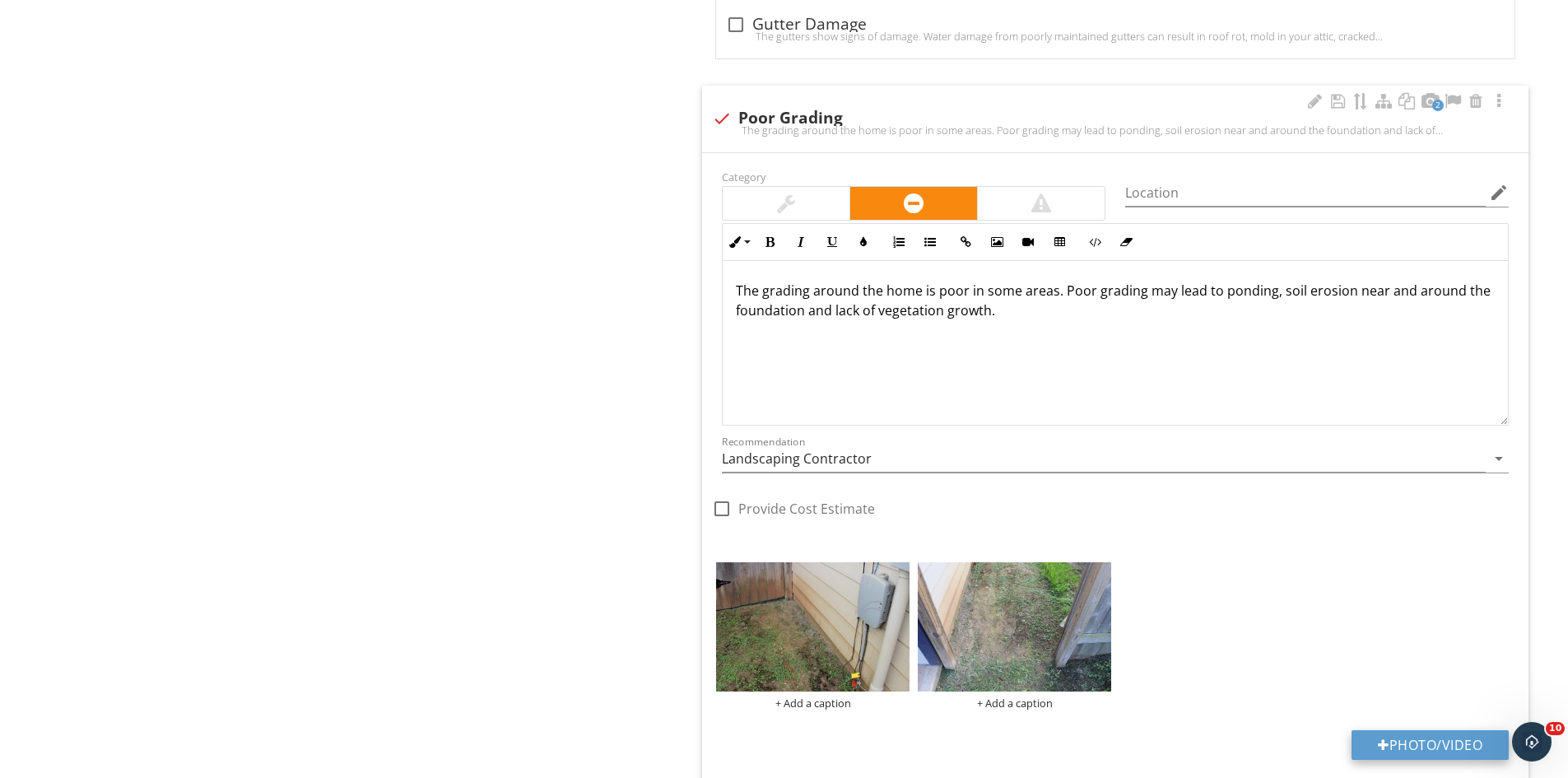
click at [1423, 750] on button "Photo/Video" at bounding box center [1430, 745] width 157 height 30
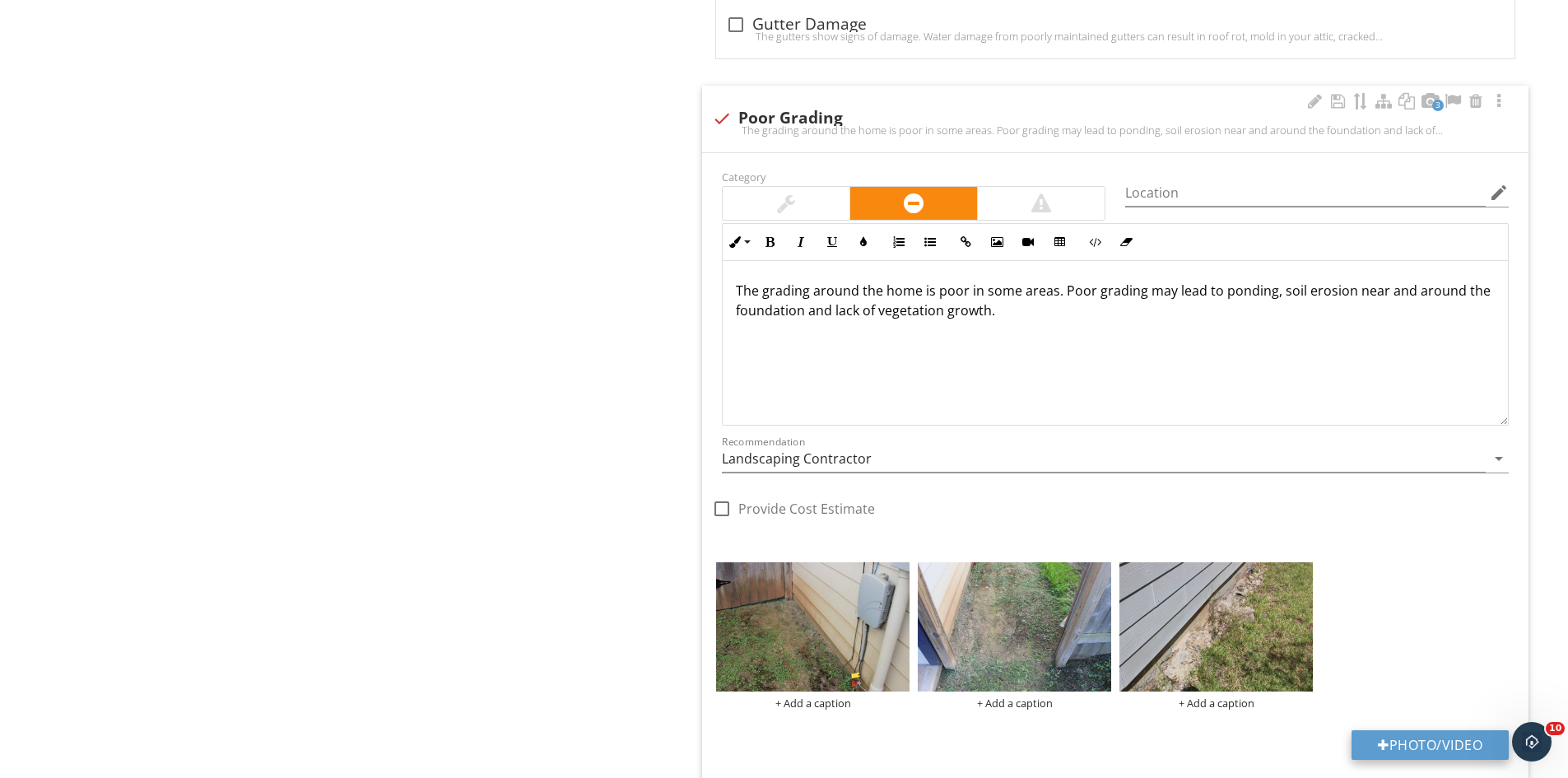
click at [1410, 743] on button "Photo/Video" at bounding box center [1430, 745] width 157 height 30
type input "C:\fakepath\IMG_9447.JPG"
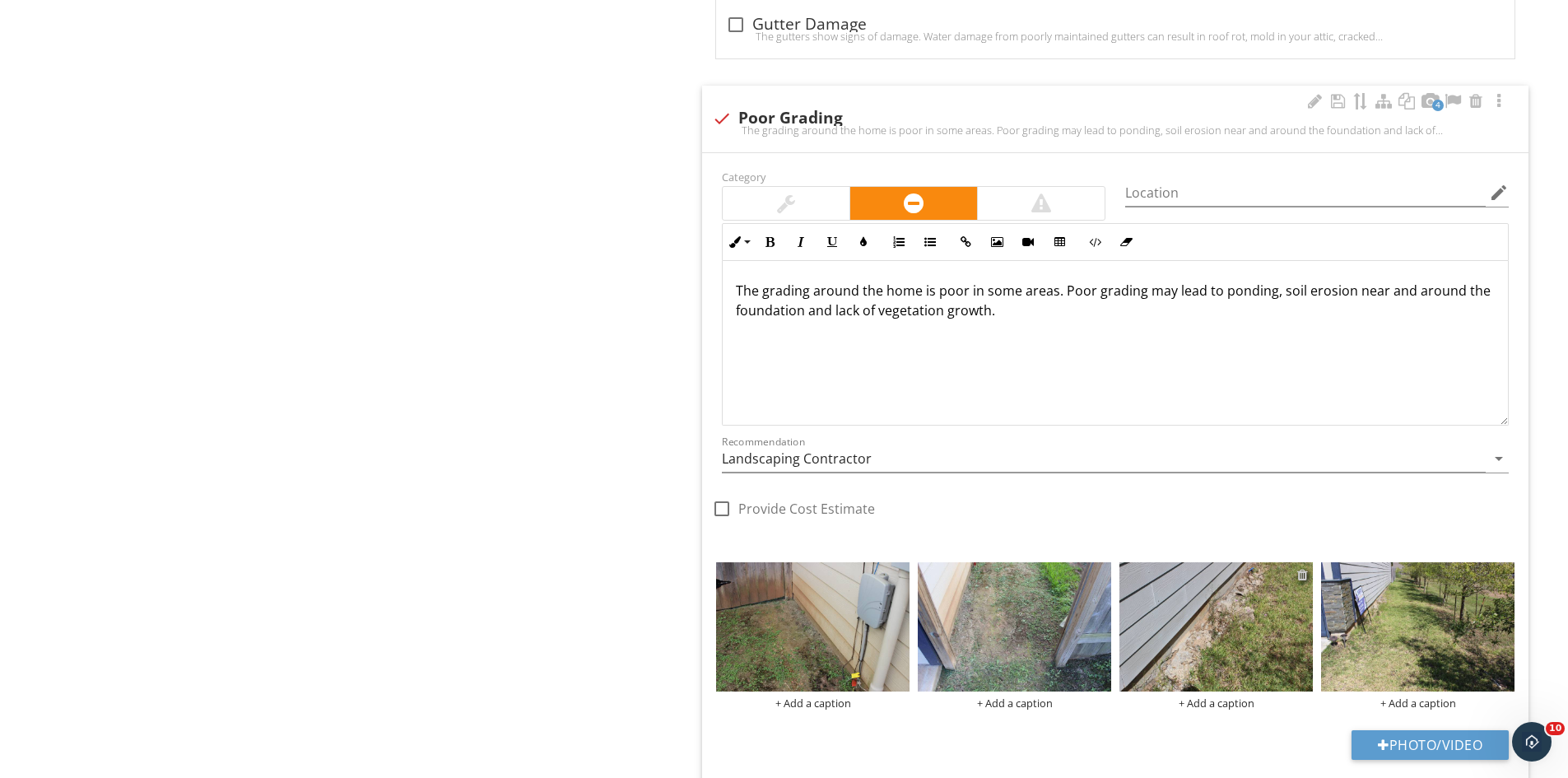
click at [1303, 575] on div at bounding box center [1302, 575] width 11 height 14
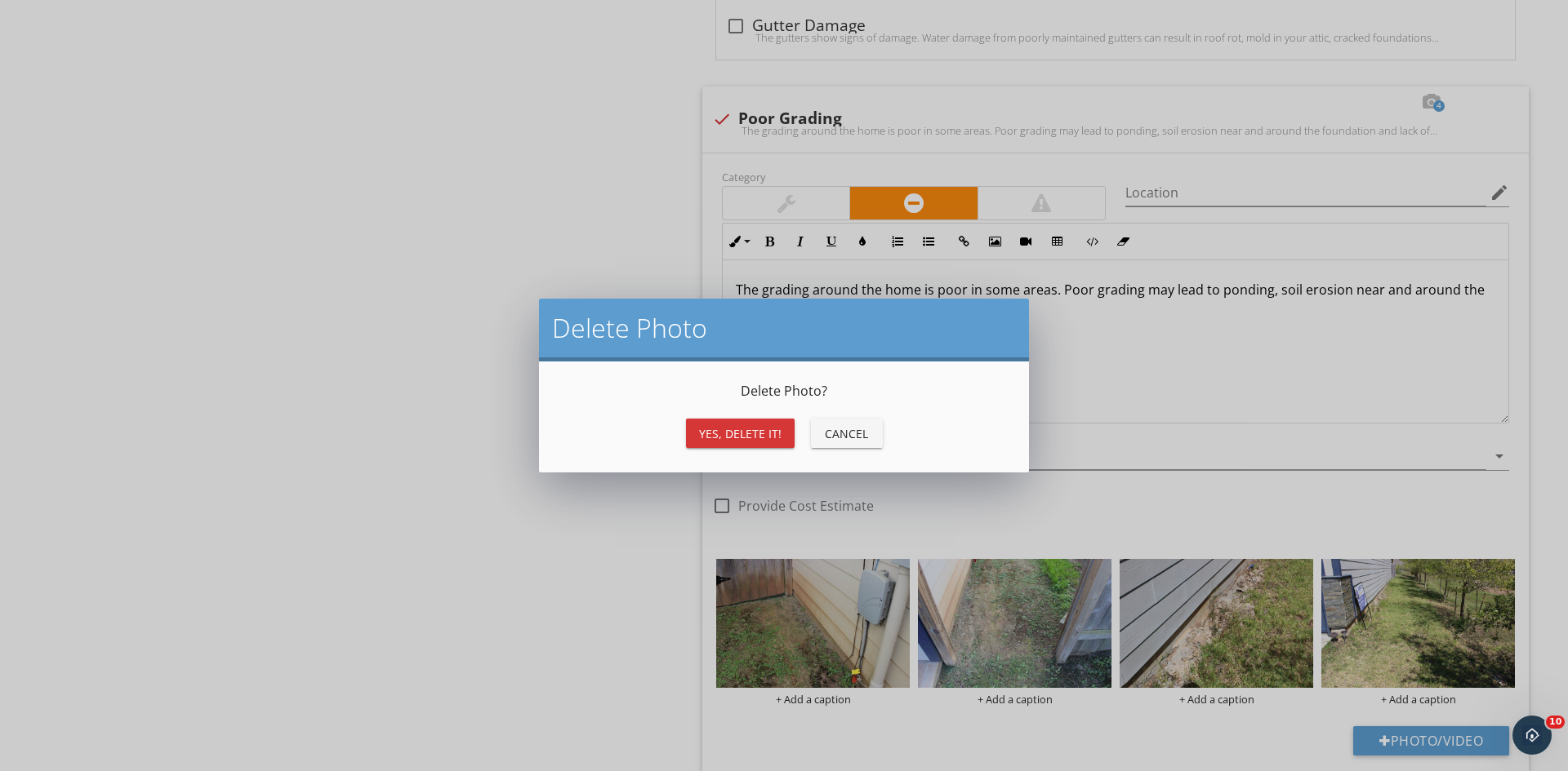
click at [738, 416] on div "Yes, Delete it! Cancel" at bounding box center [784, 433] width 451 height 39
click at [792, 448] on div "Yes, Delete it! Cancel" at bounding box center [784, 433] width 451 height 39
click at [761, 428] on div "Yes, Delete it!" at bounding box center [740, 433] width 83 height 17
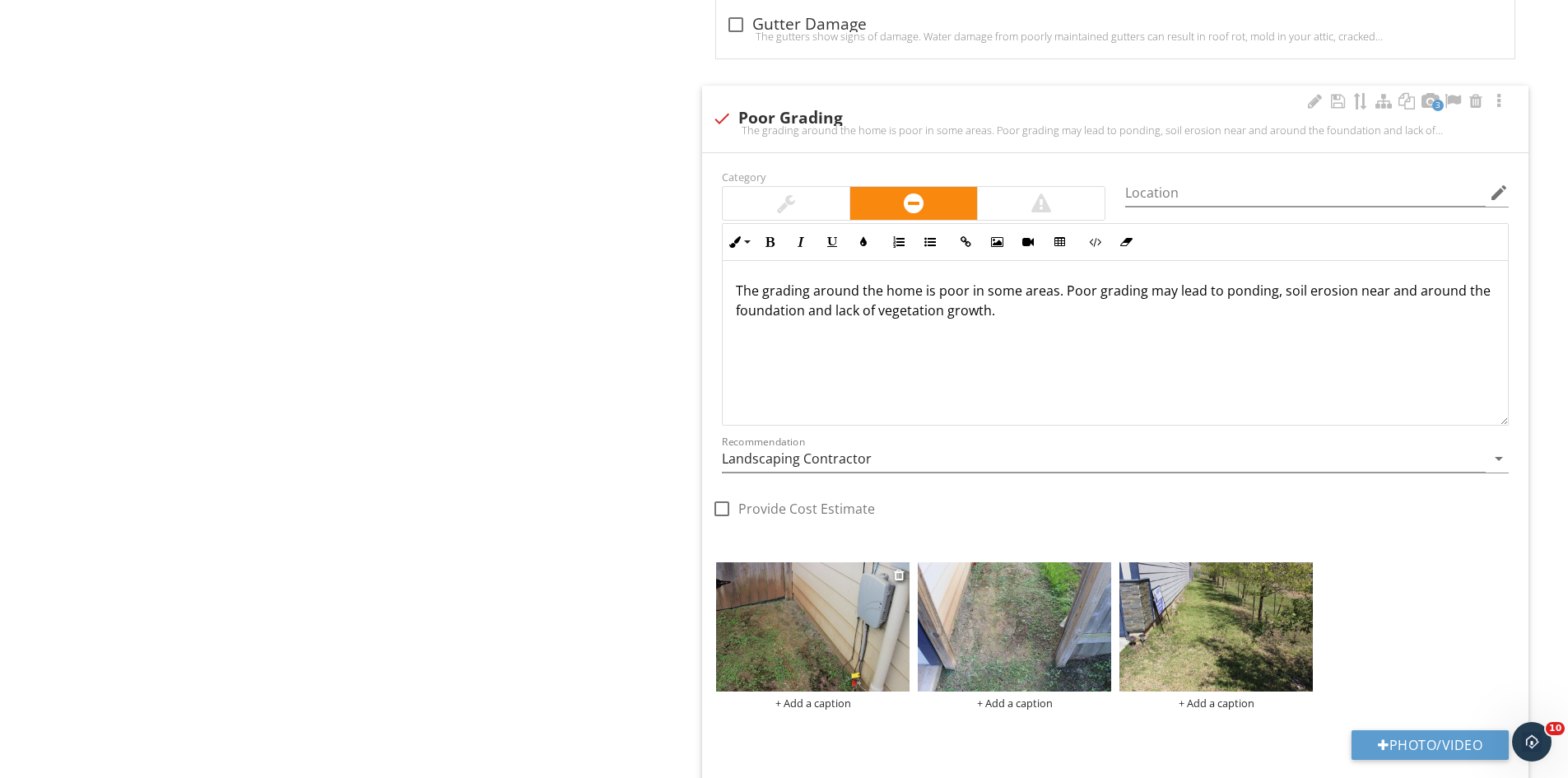
click at [856, 653] on img at bounding box center [812, 627] width 193 height 129
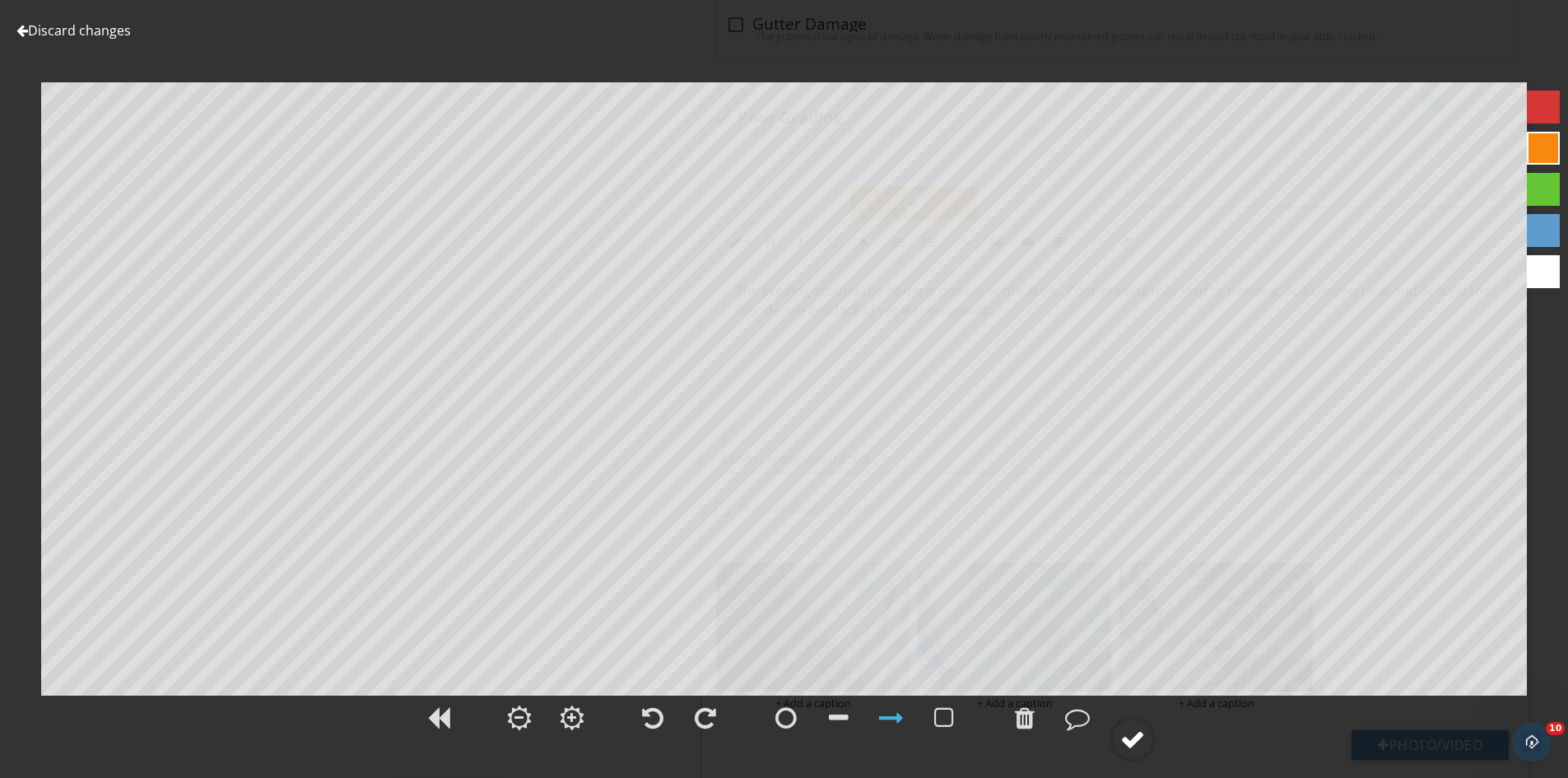
click at [1139, 748] on div at bounding box center [1132, 739] width 24 height 24
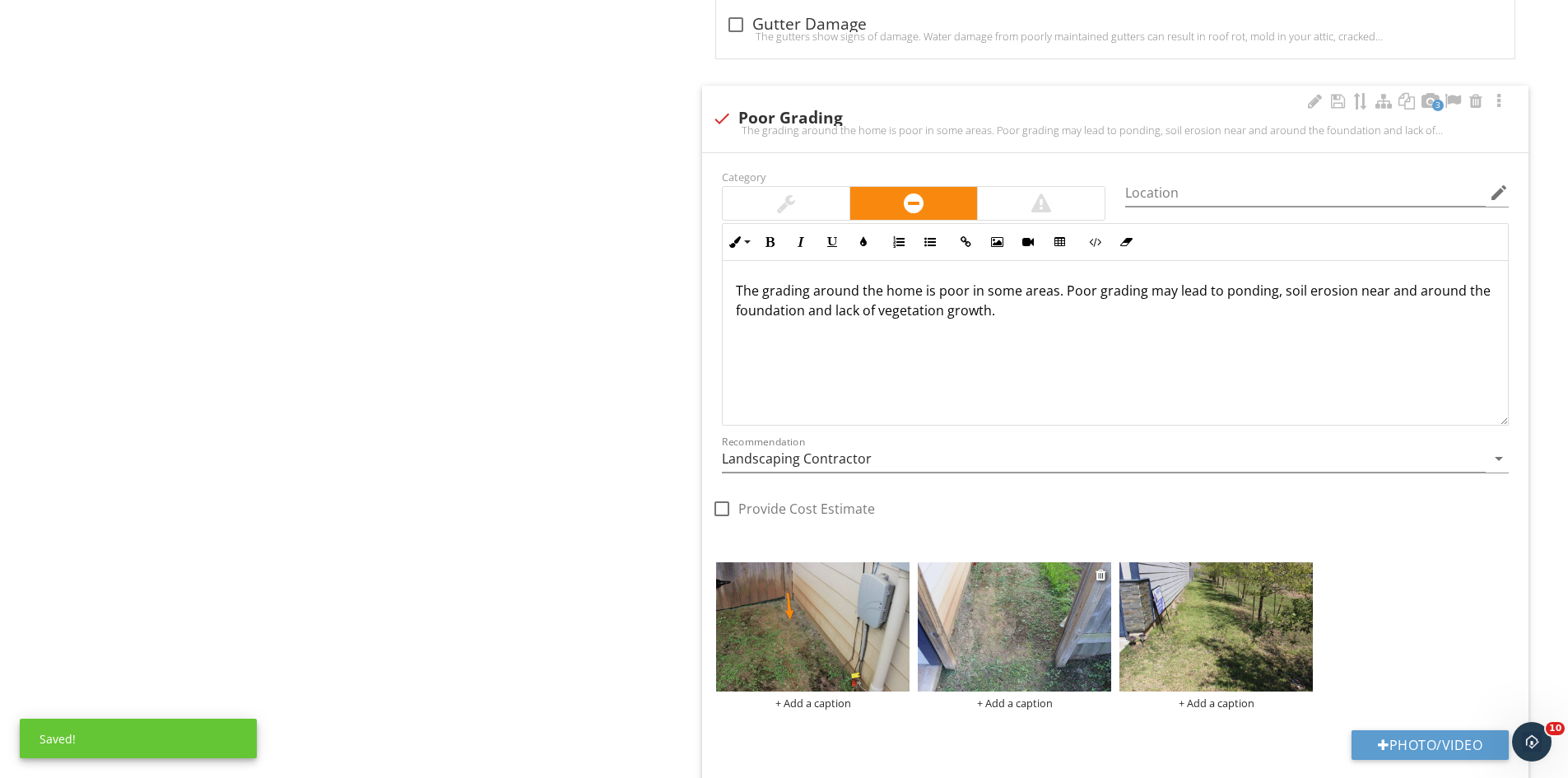
click at [1048, 657] on img at bounding box center [1014, 627] width 193 height 129
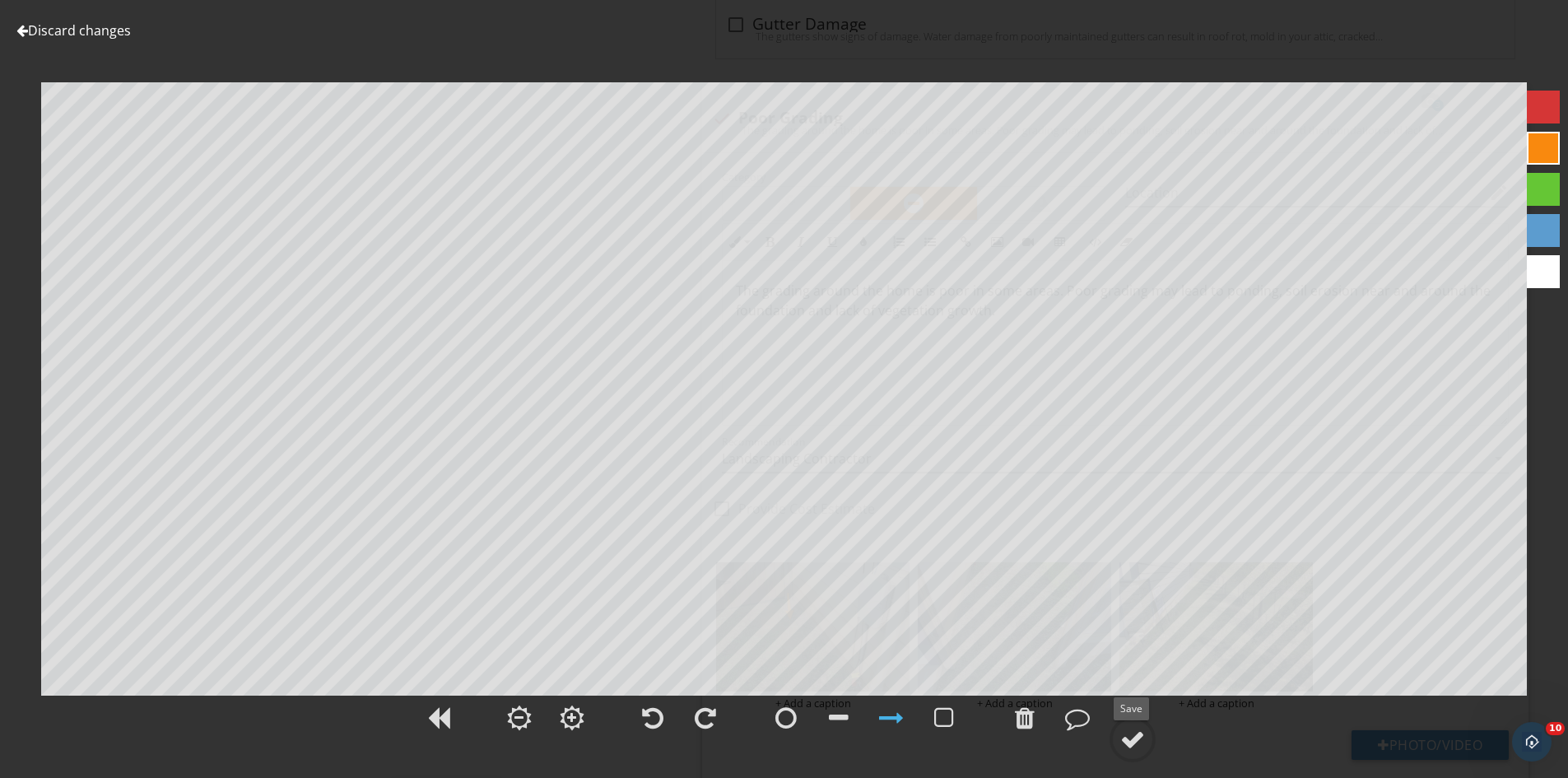
drag, startPoint x: 1124, startPoint y: 737, endPoint x: 1156, endPoint y: 713, distance: 40.0
click at [1127, 737] on div at bounding box center [1132, 739] width 24 height 24
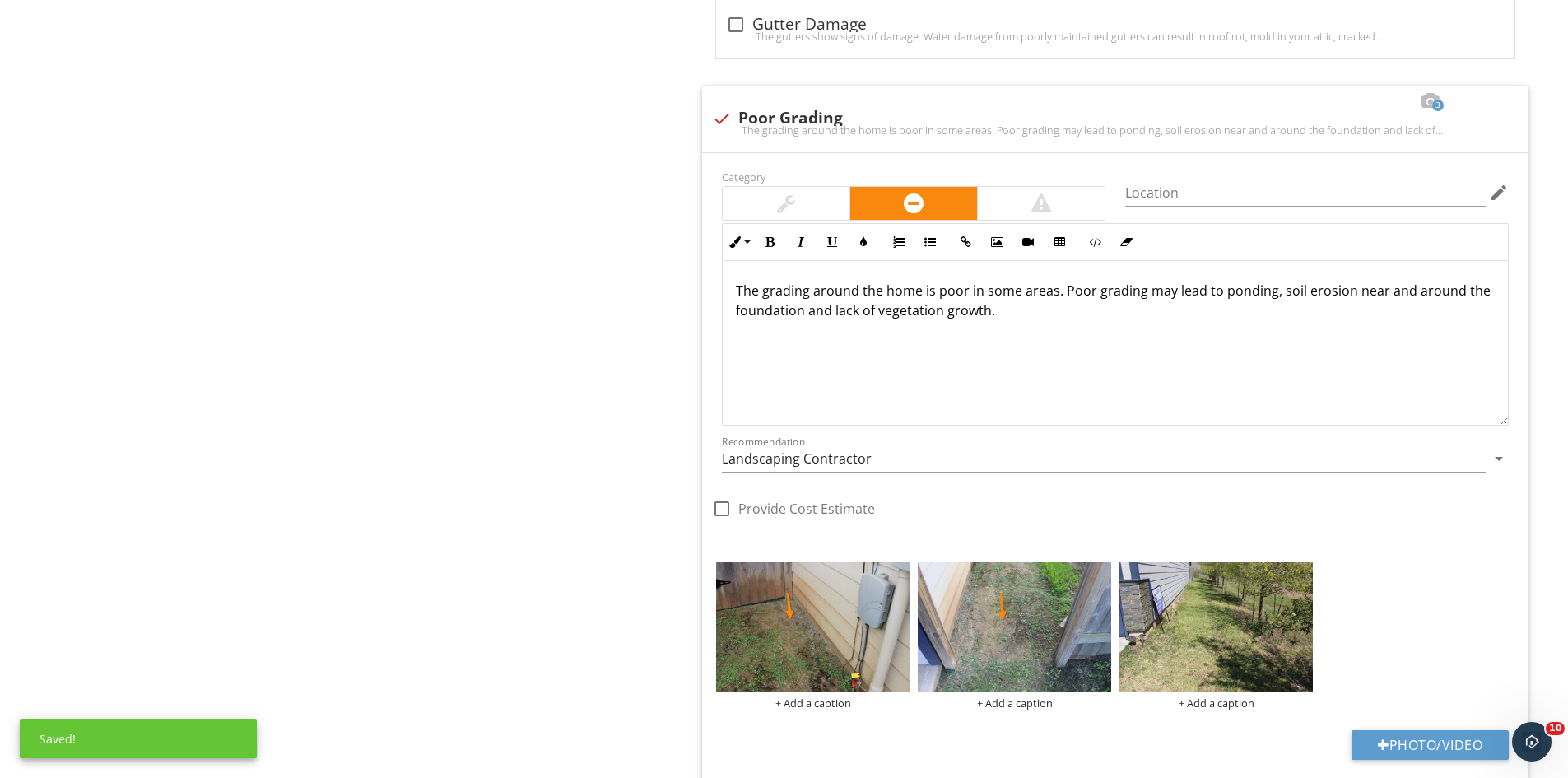
click at [1271, 667] on img at bounding box center [1215, 627] width 193 height 129
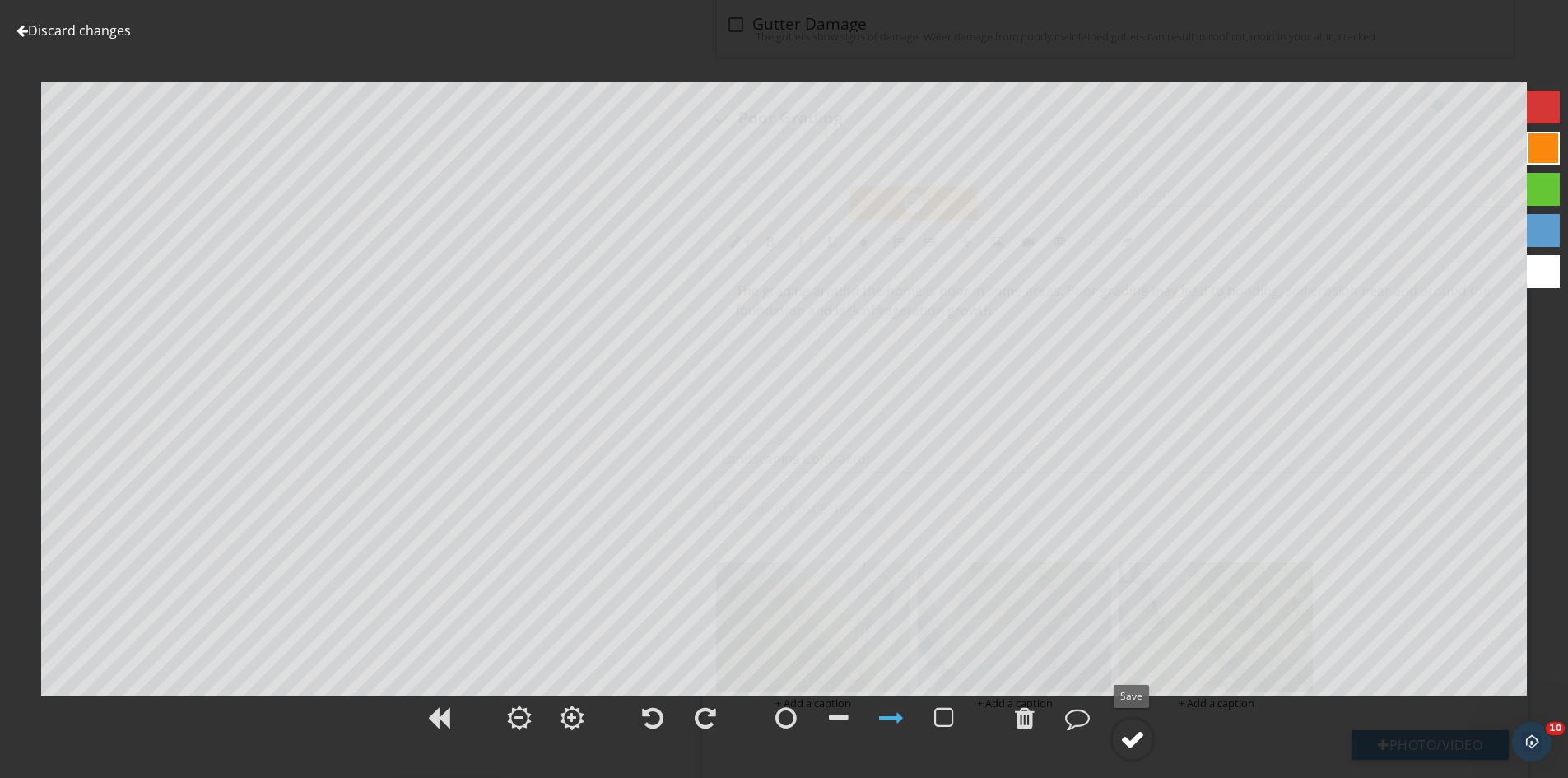
drag, startPoint x: 1131, startPoint y: 741, endPoint x: 1146, endPoint y: 721, distance: 25.0
click at [1134, 740] on div at bounding box center [1132, 739] width 24 height 24
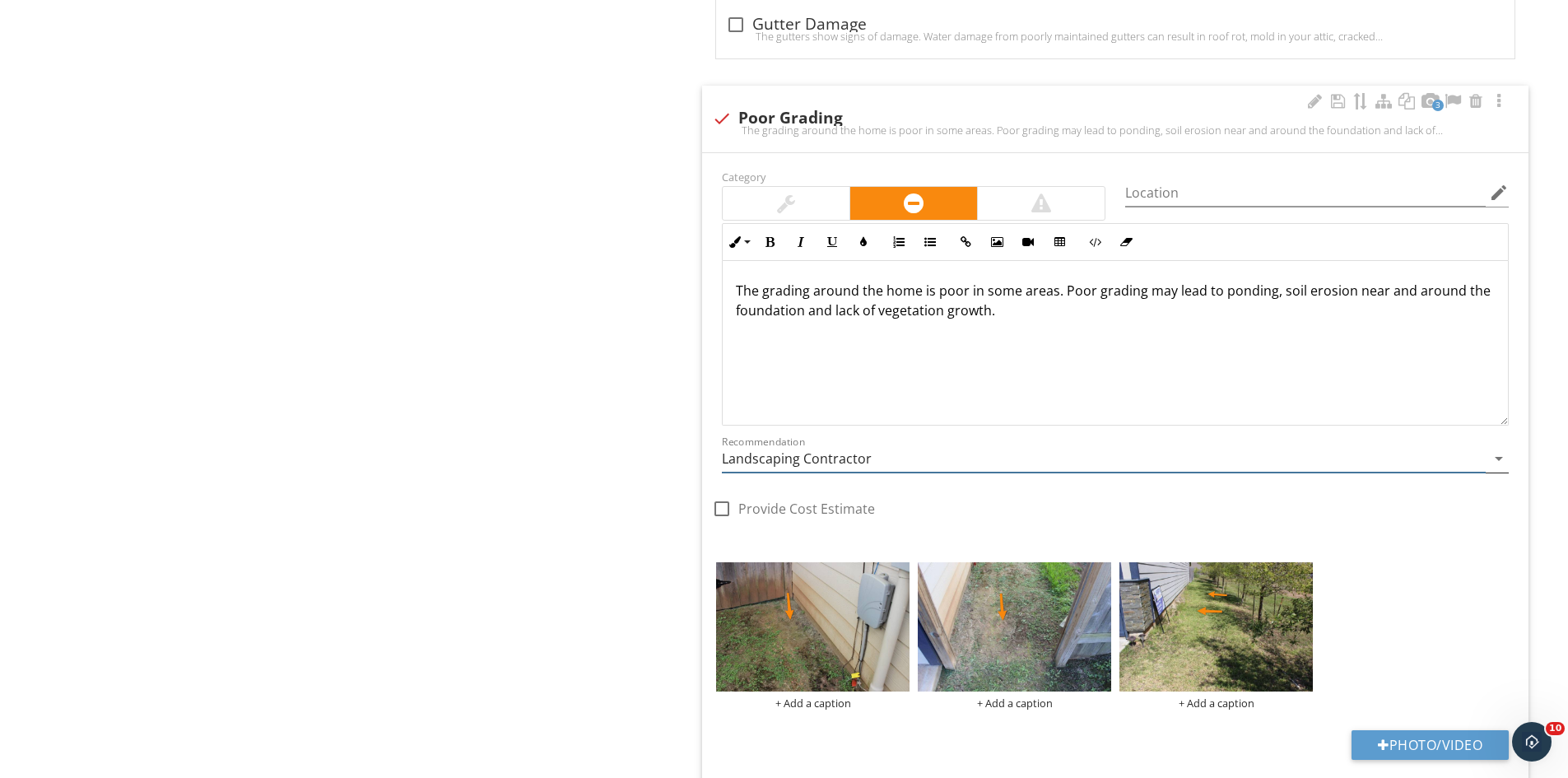
click at [877, 463] on input "Landscaping Contractor" at bounding box center [1104, 459] width 764 height 27
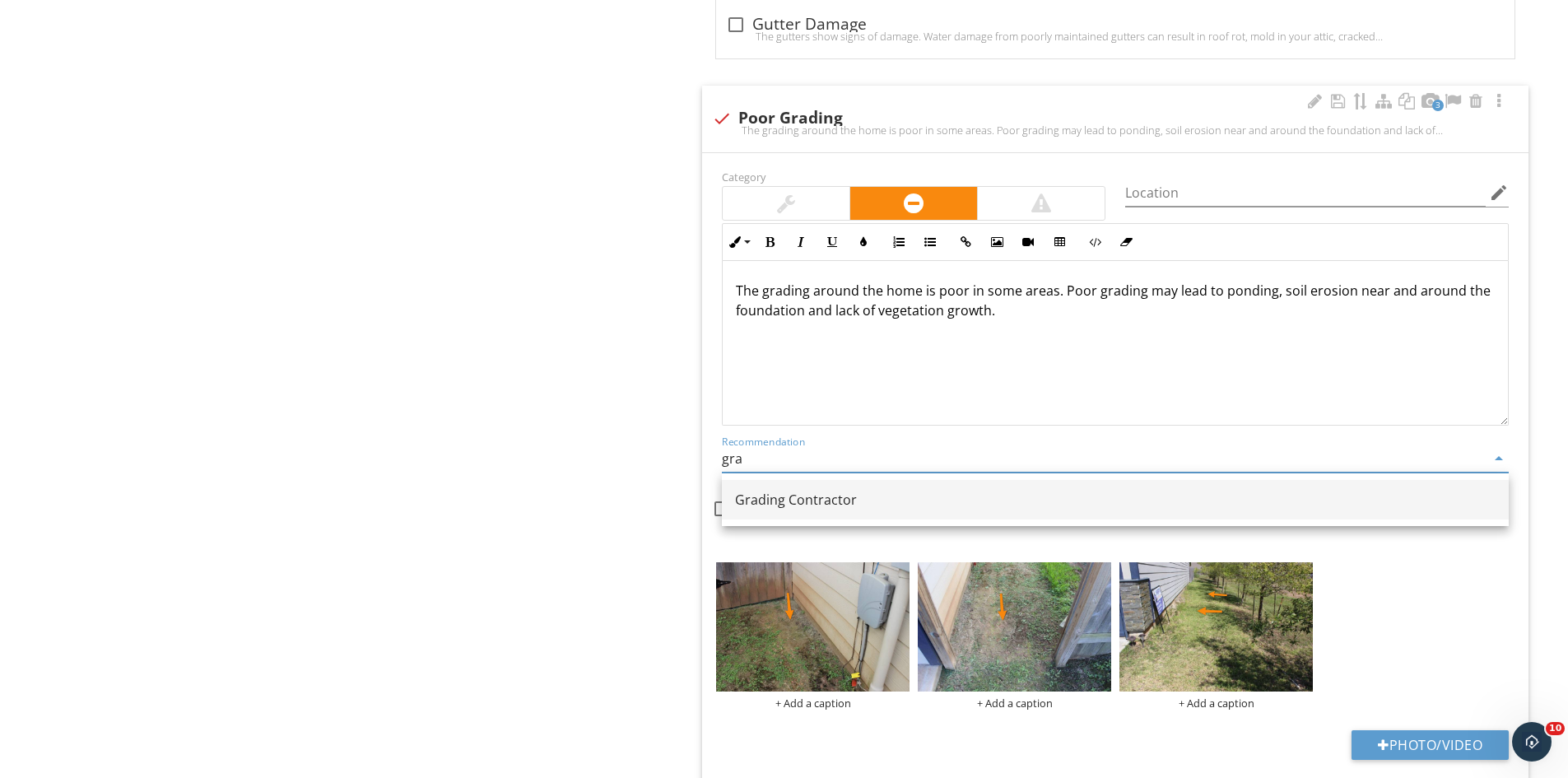
click at [854, 495] on div "Grading Contractor" at bounding box center [1115, 500] width 761 height 19
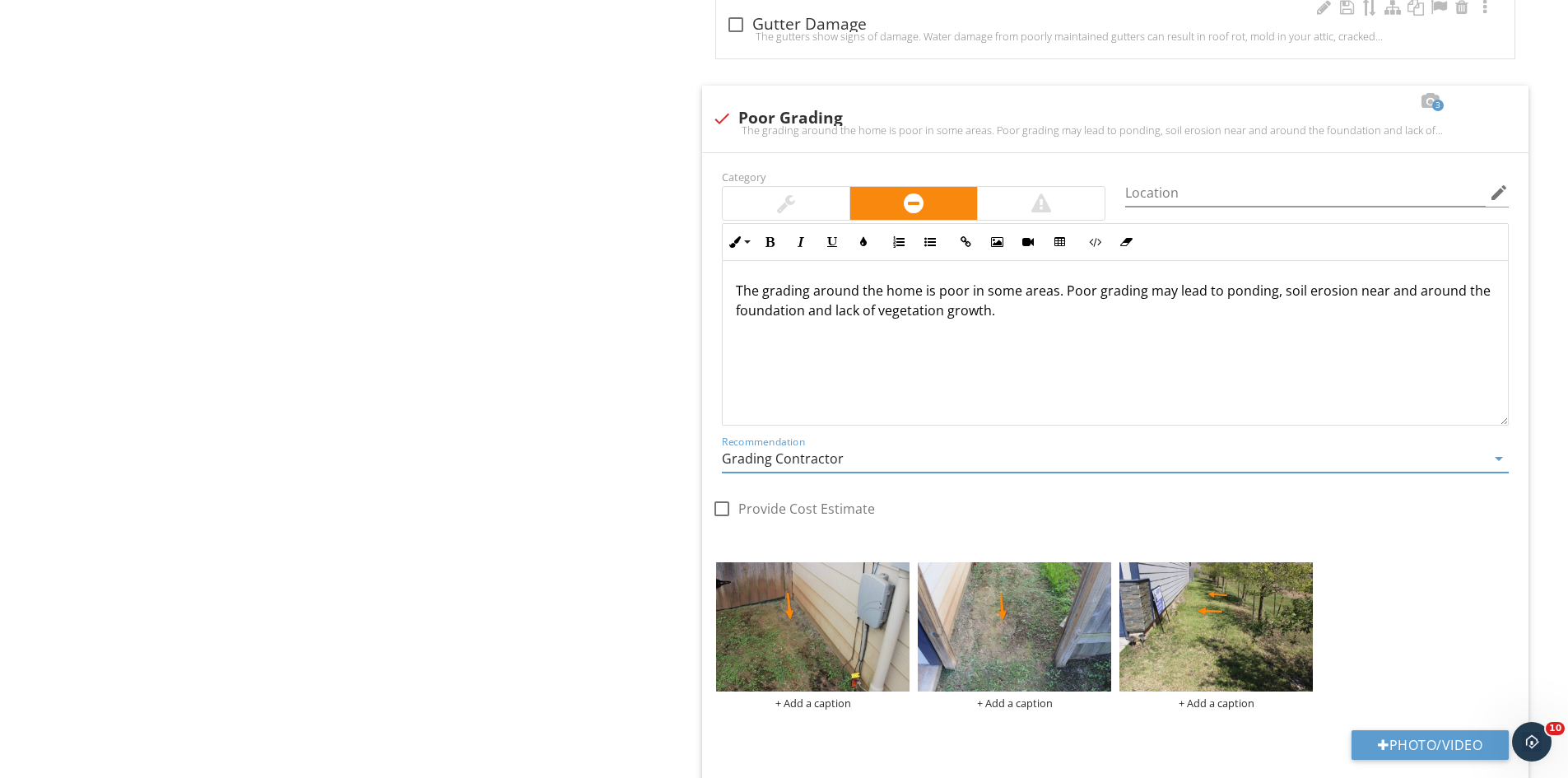
type input "Grading Contractor"
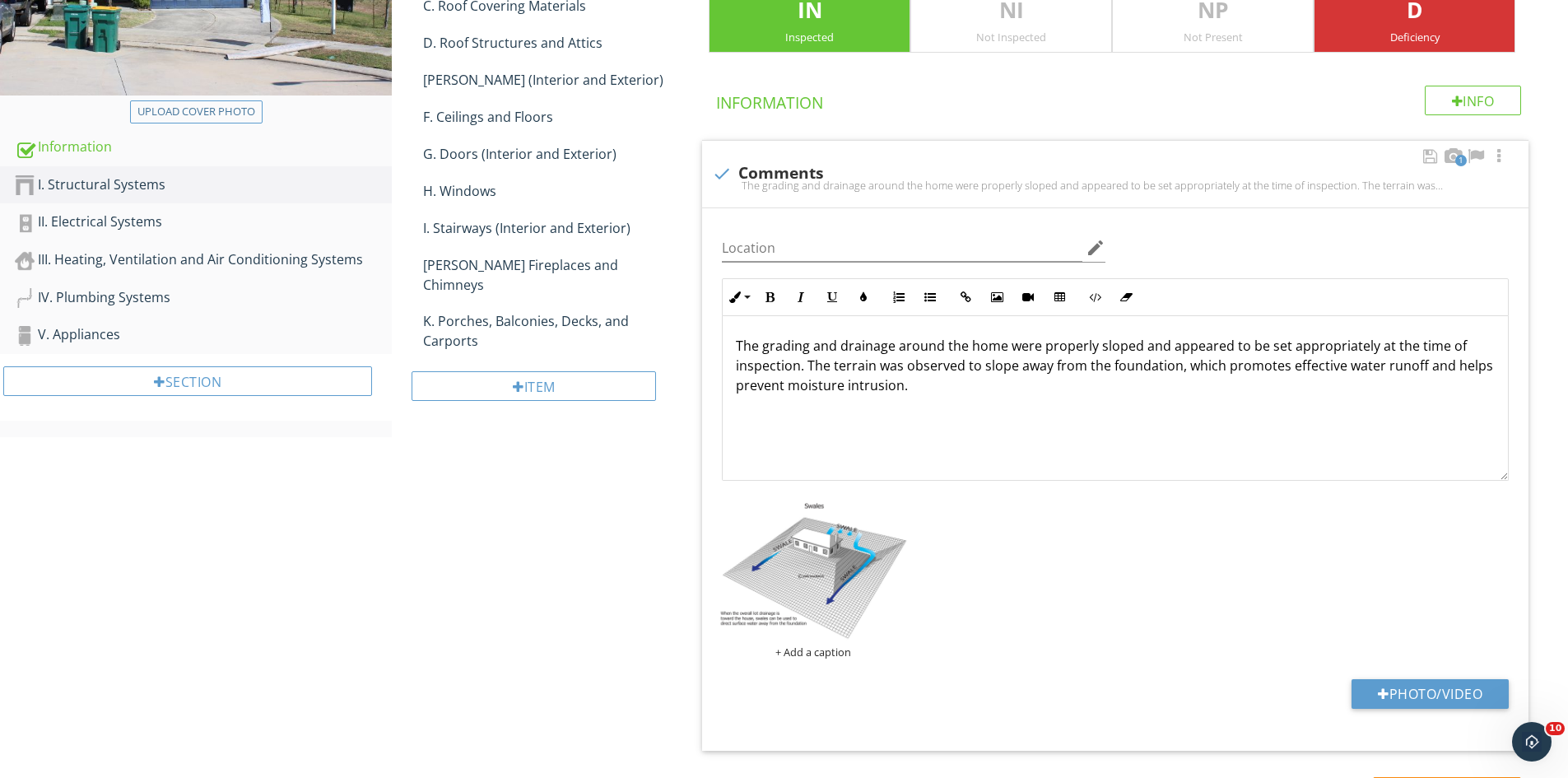
scroll to position [329, 0]
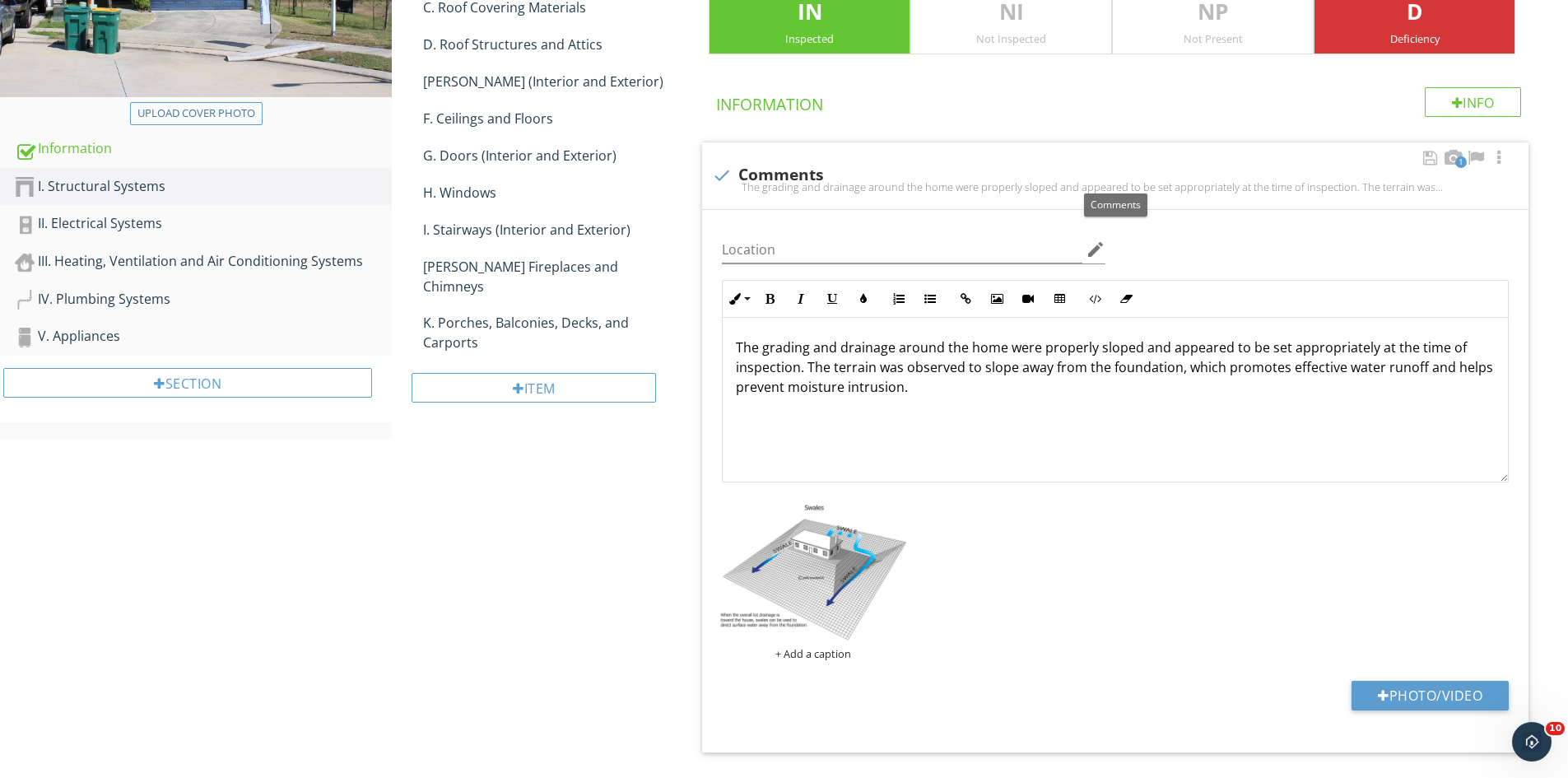
click at [720, 166] on div at bounding box center [721, 175] width 28 height 28
checkbox input "true"
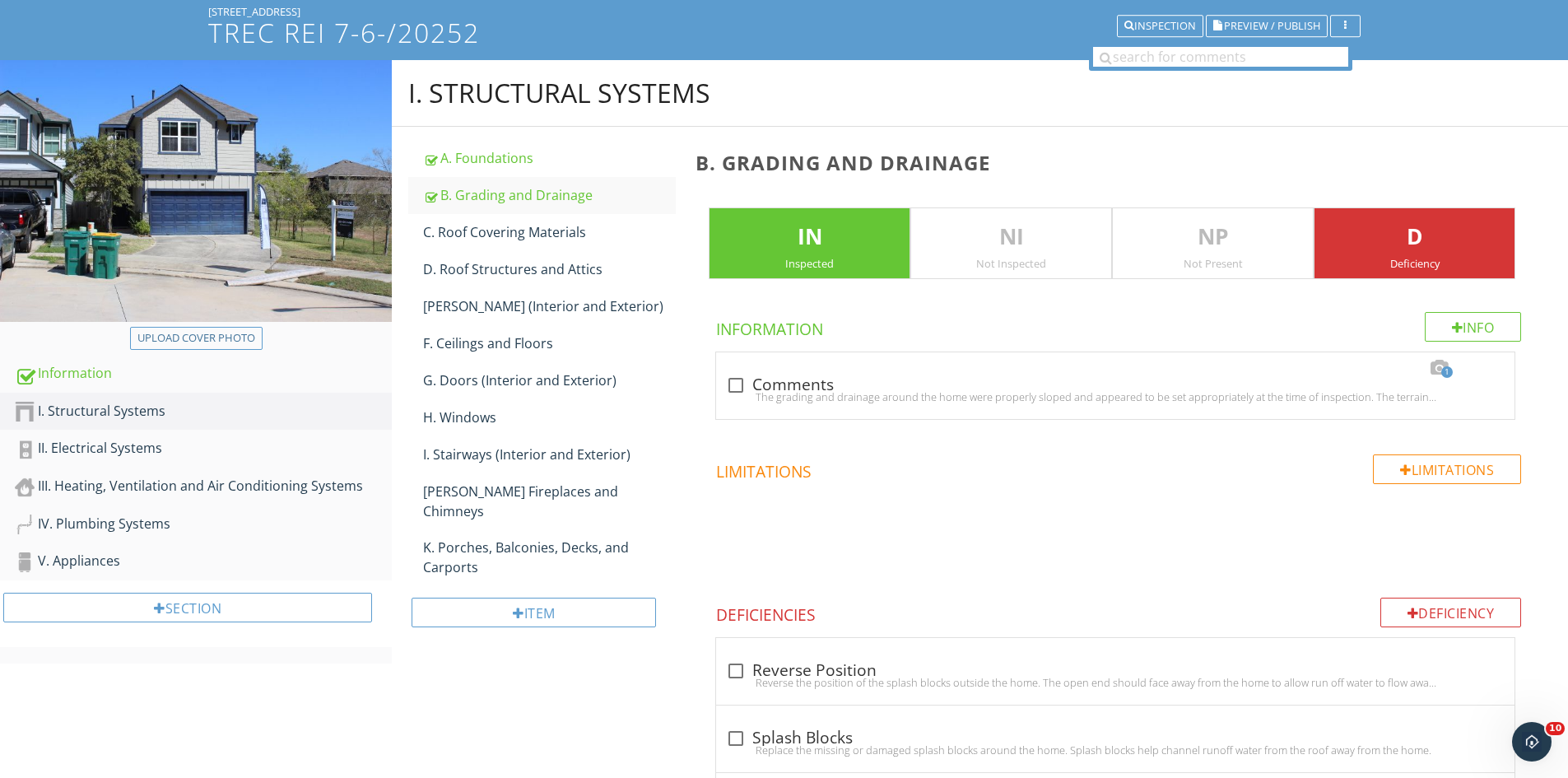
scroll to position [0, 0]
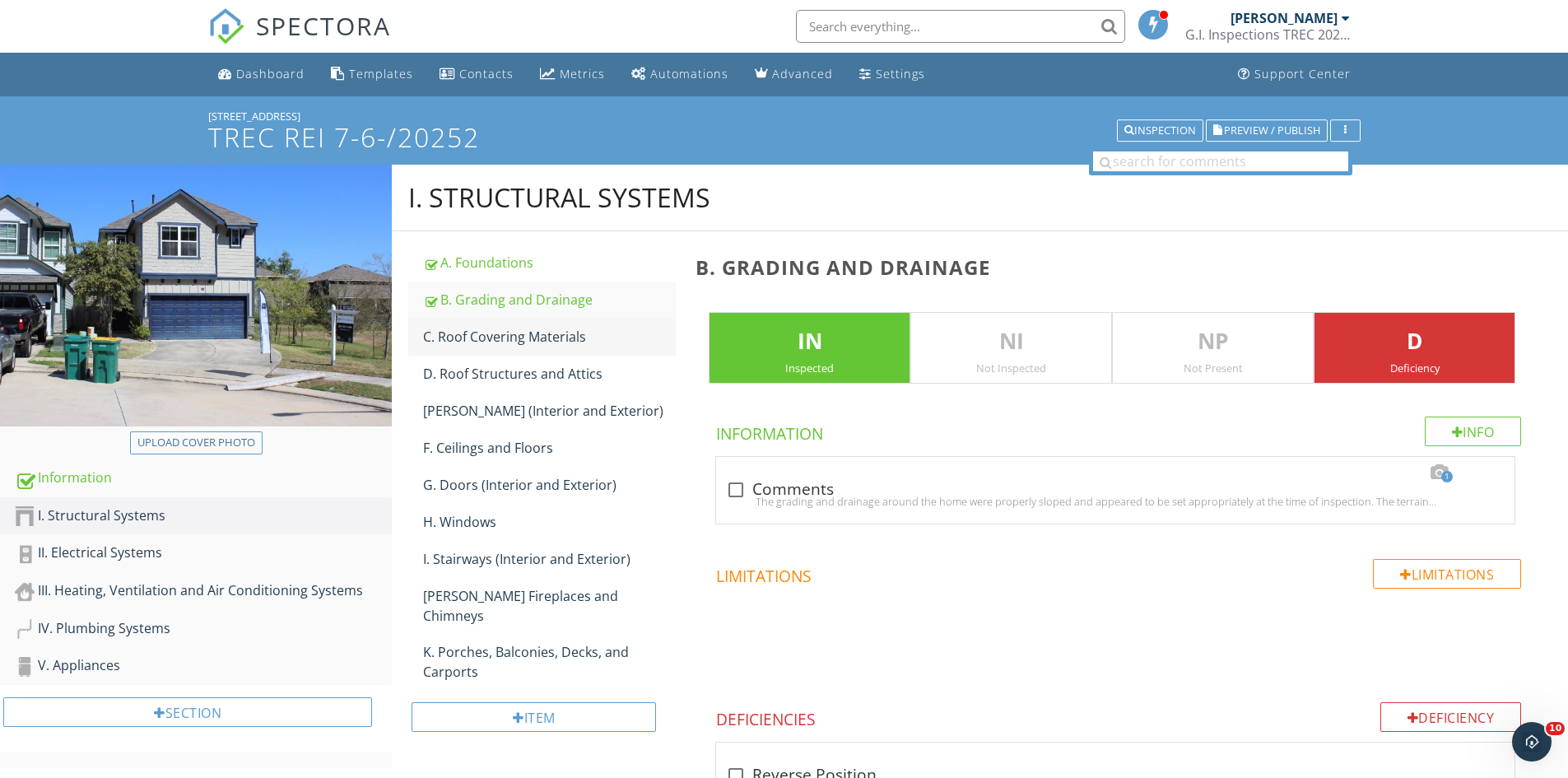
click at [484, 343] on div "C. Roof Covering Materials" at bounding box center [550, 336] width 253 height 19
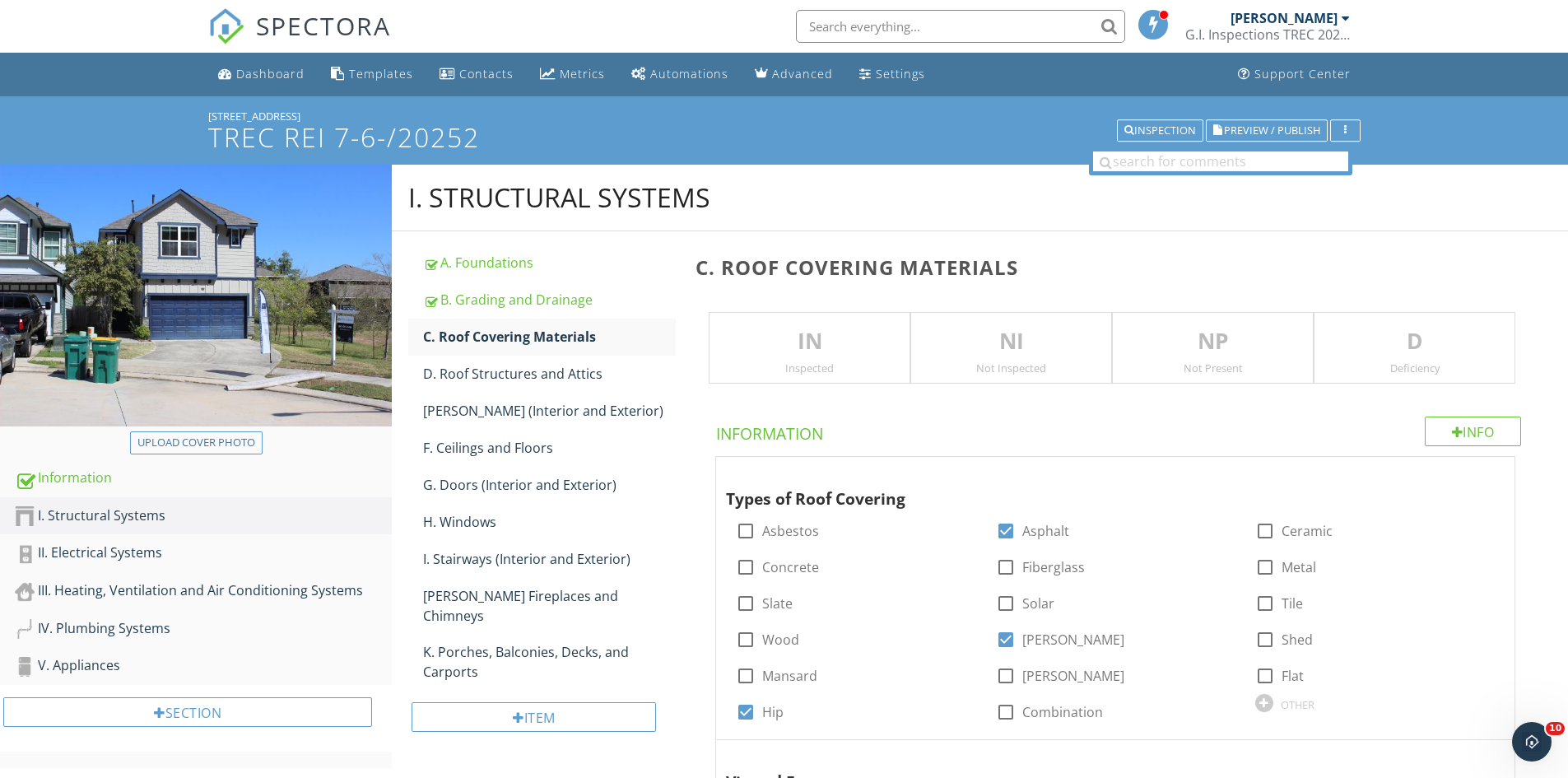
click at [774, 331] on p "IN" at bounding box center [809, 341] width 200 height 33
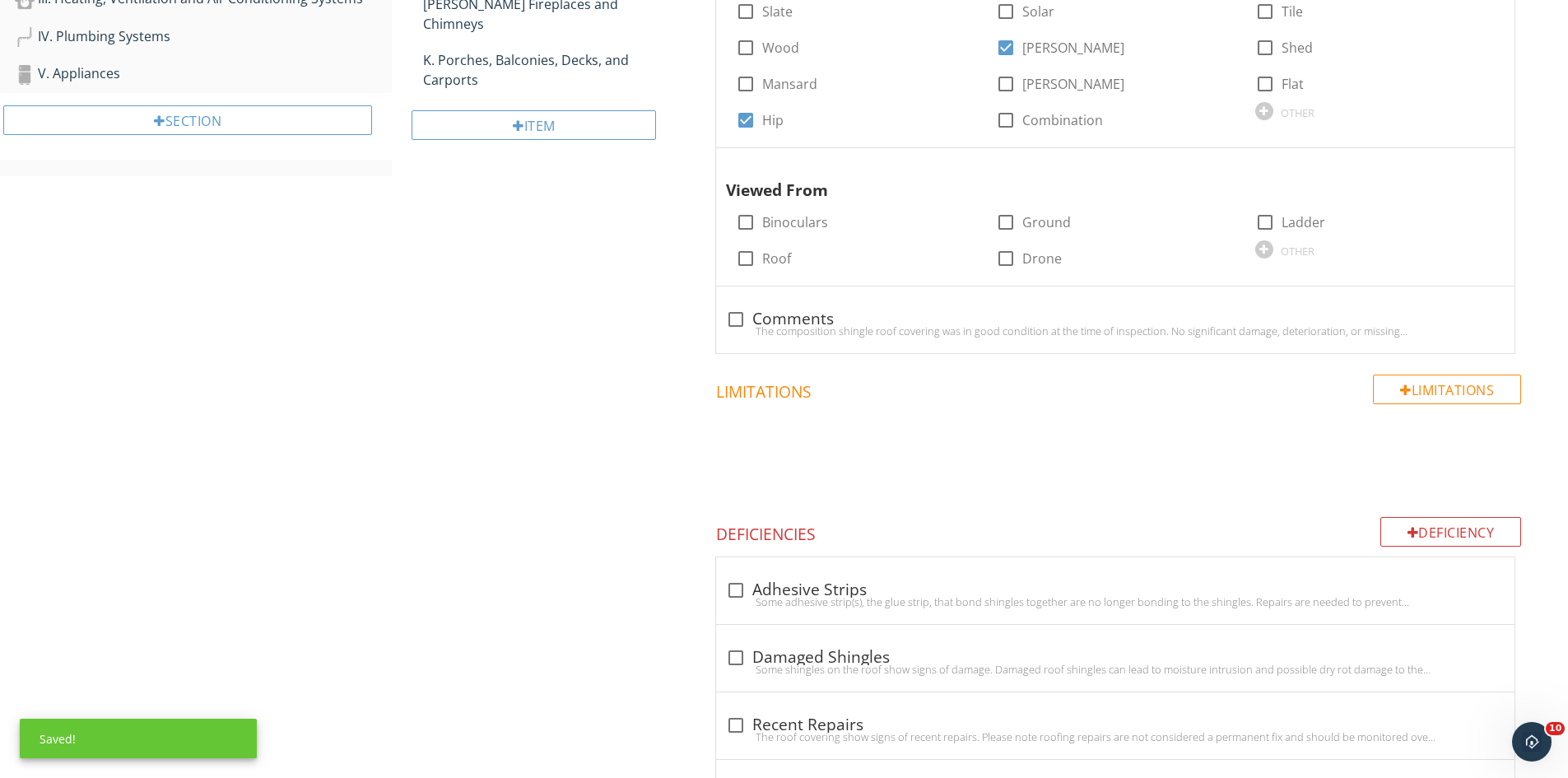
scroll to position [619, 0]
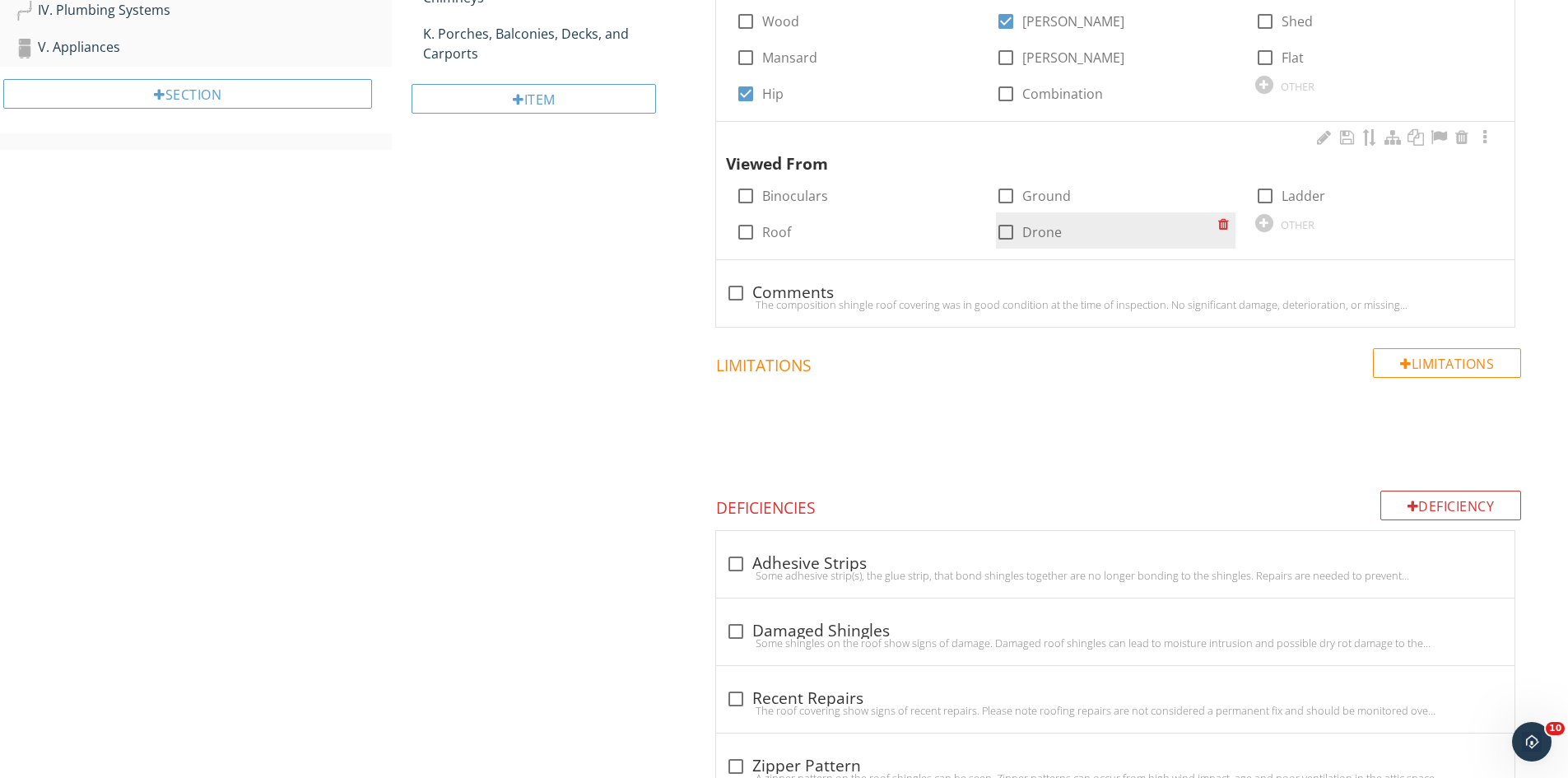
click at [997, 234] on div at bounding box center [1005, 232] width 28 height 28
checkbox input "true"
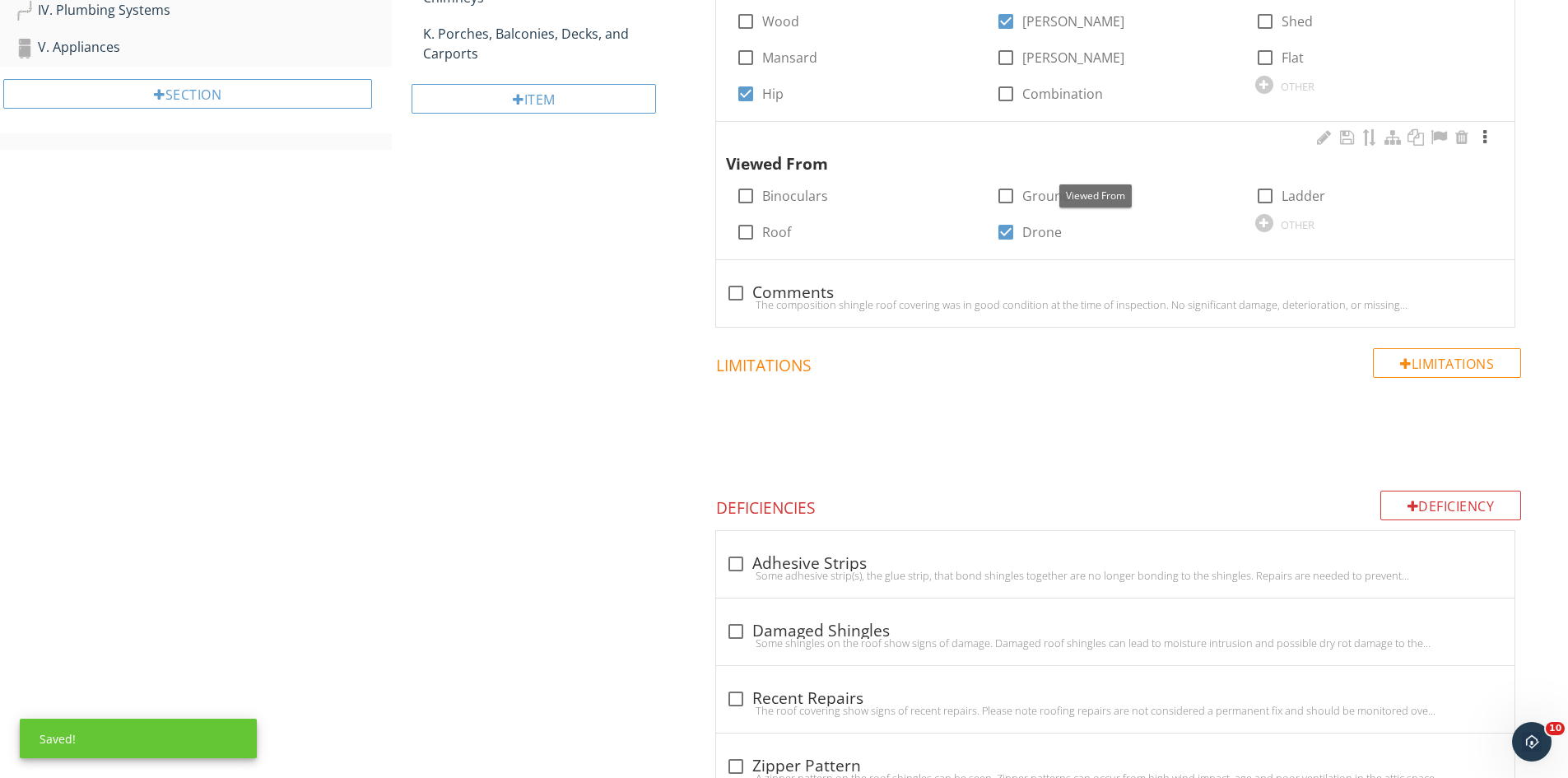
click at [1483, 143] on div at bounding box center [1484, 138] width 19 height 17
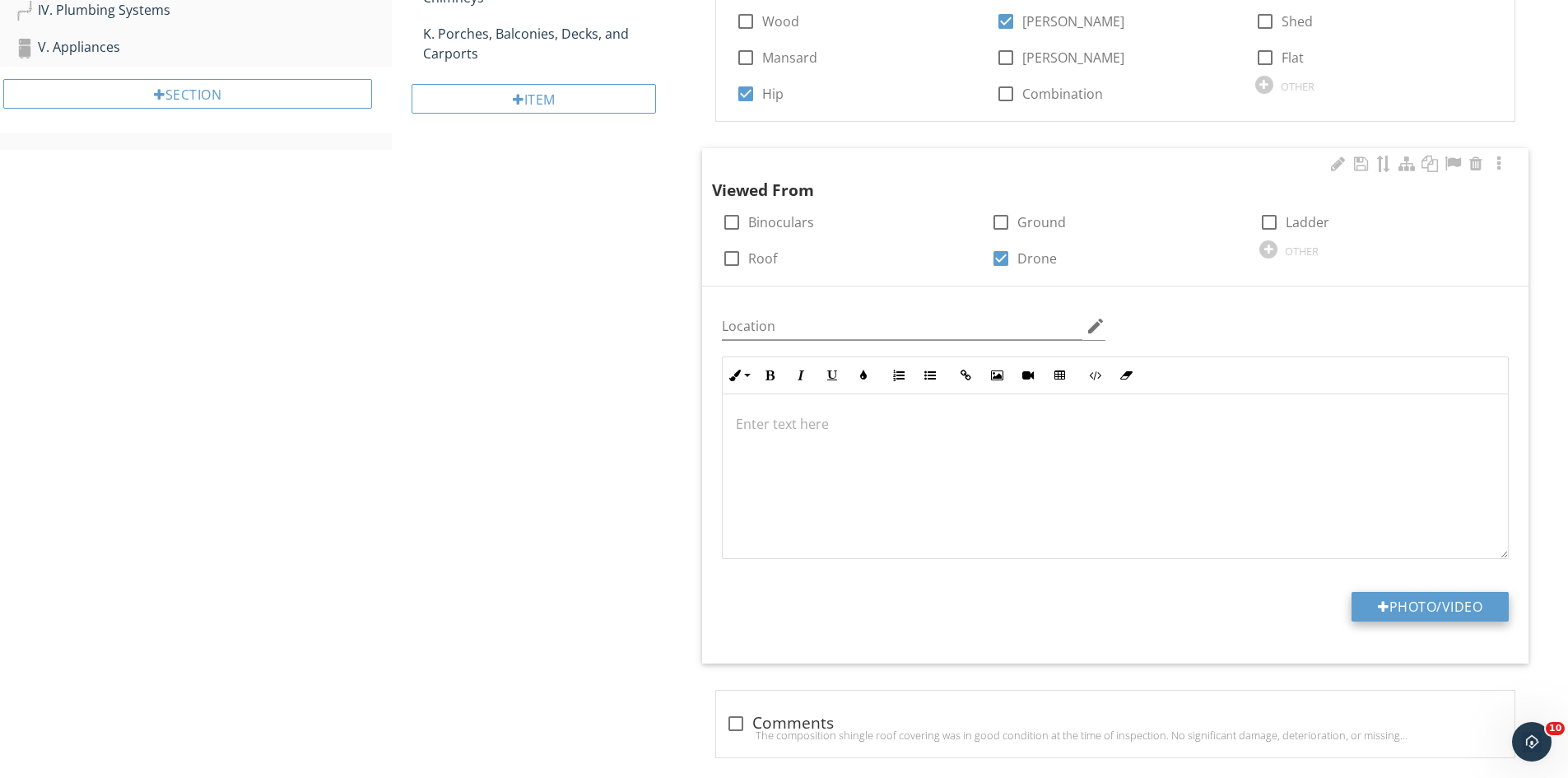
click at [1421, 607] on button "Photo/Video" at bounding box center [1430, 607] width 157 height 30
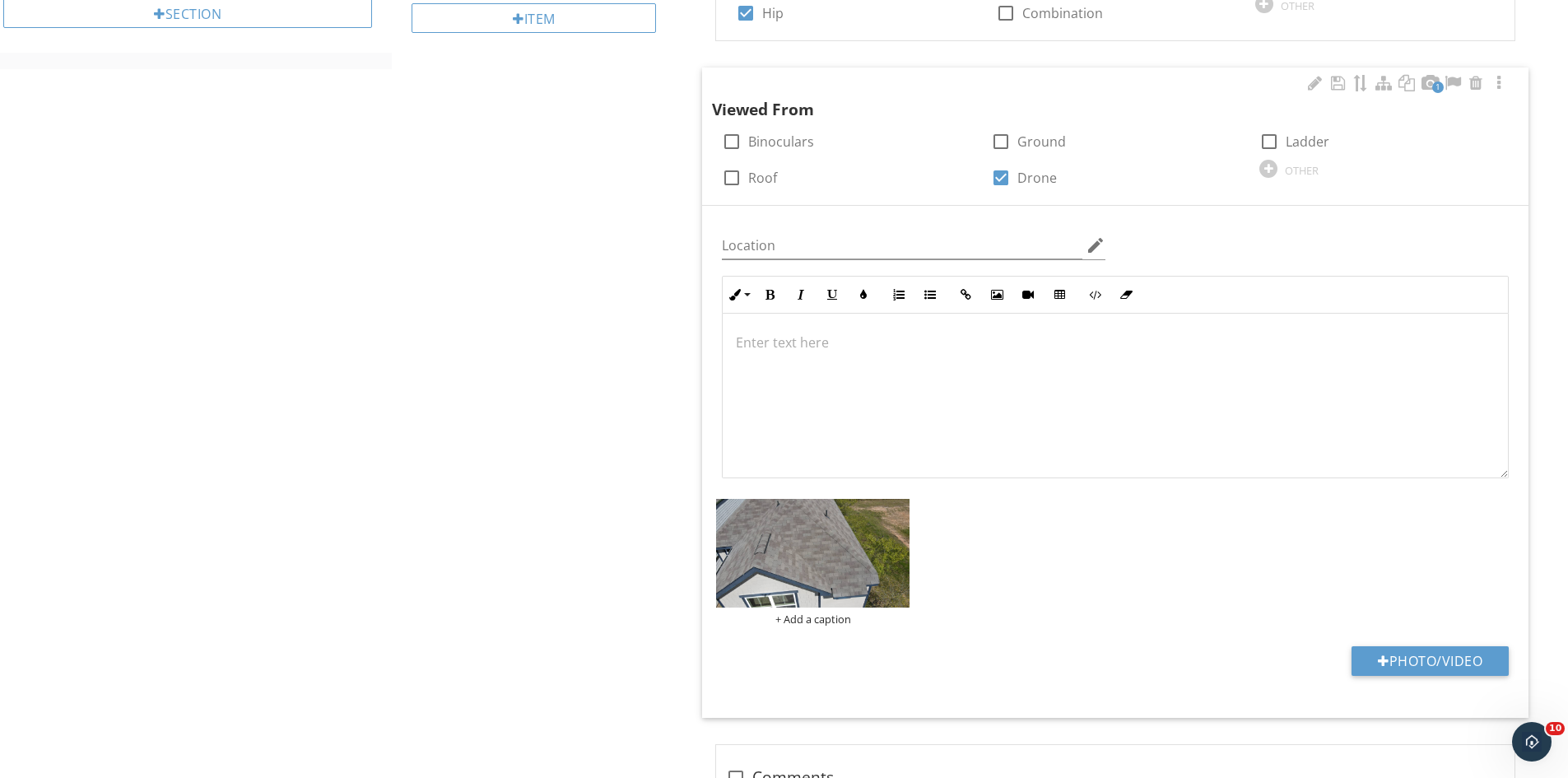
scroll to position [866, 0]
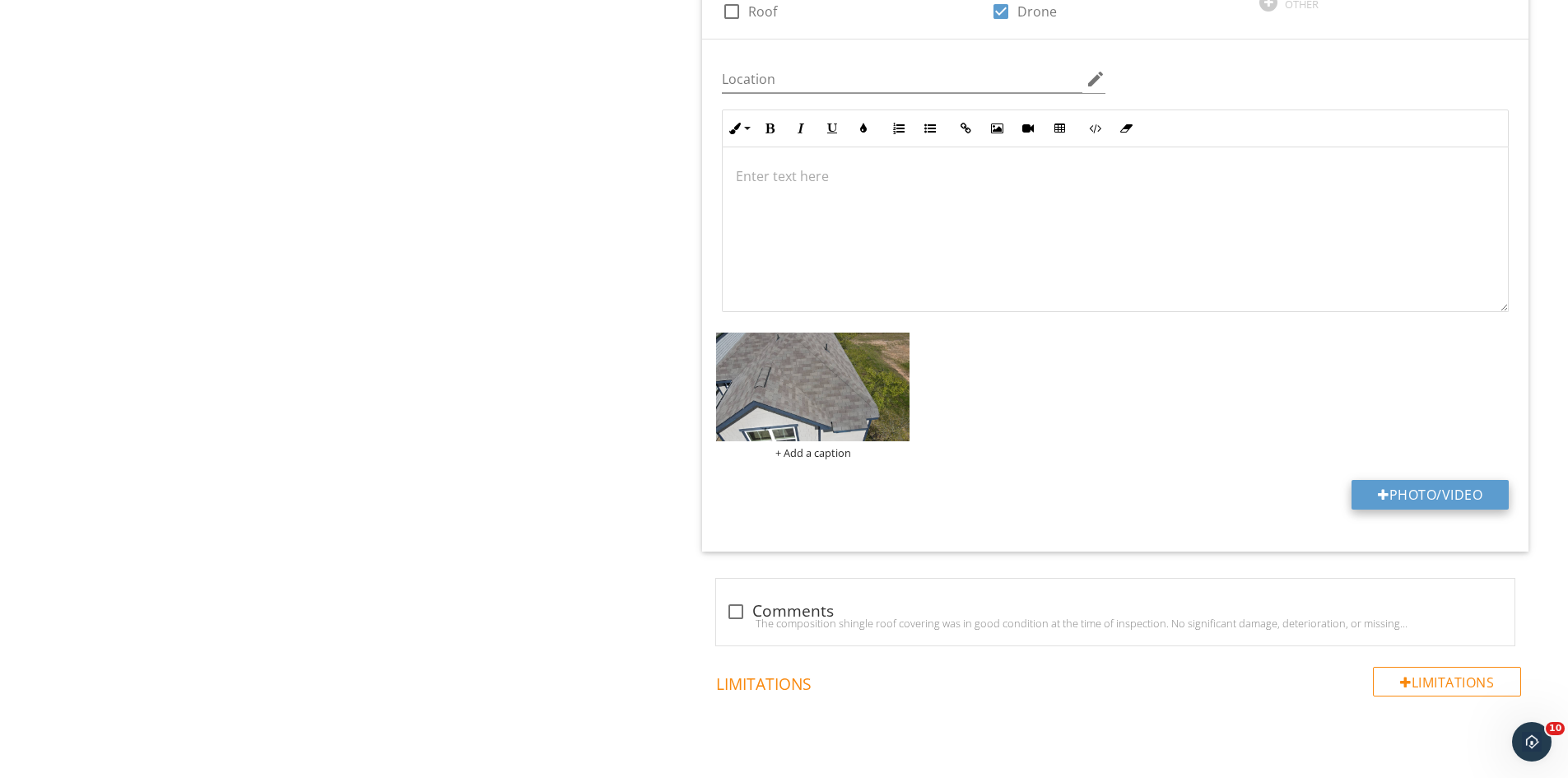
click at [1419, 492] on button "Photo/Video" at bounding box center [1430, 494] width 157 height 30
type input "C:\fakepath\DJI_0921.JPG"
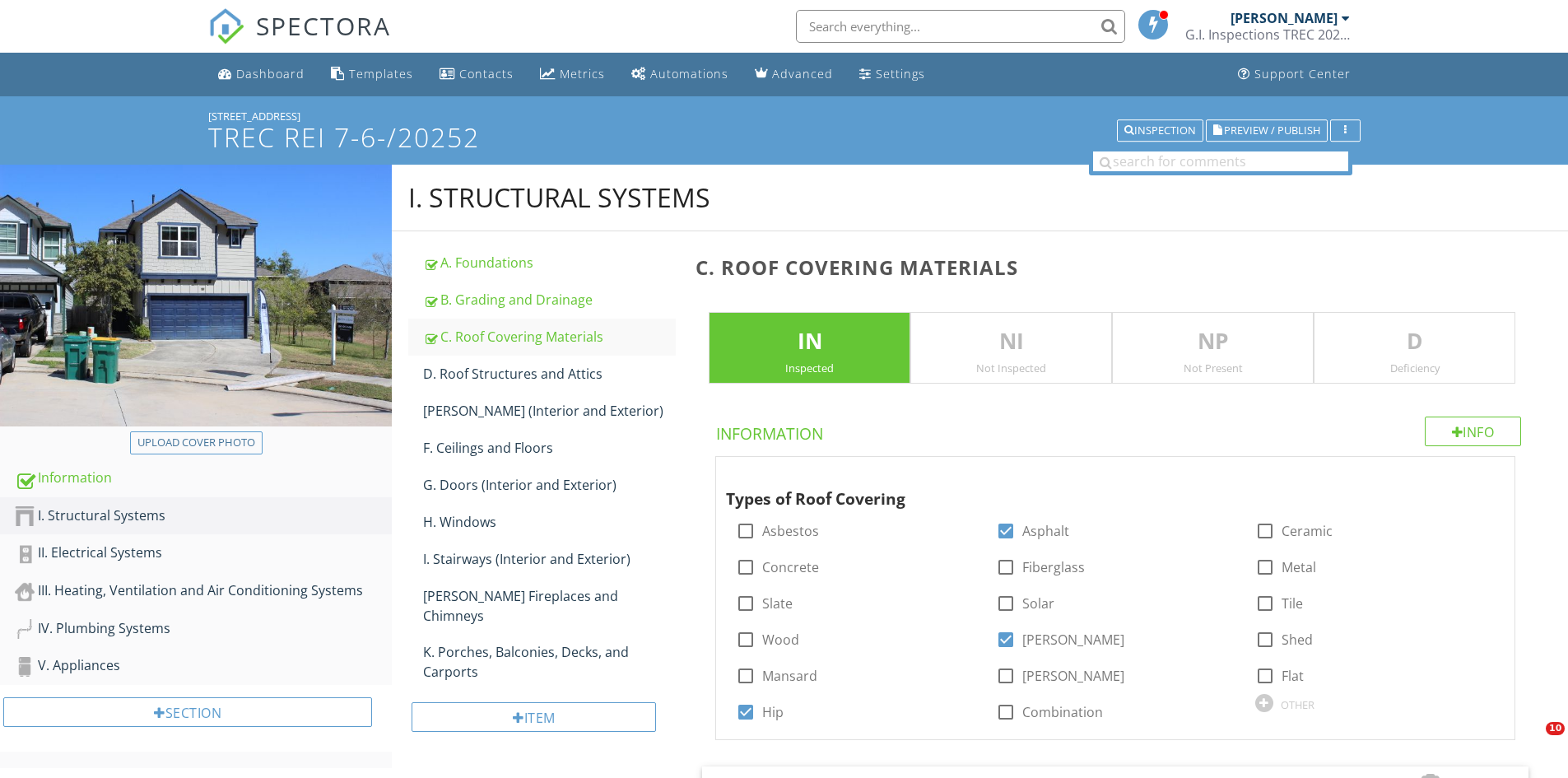
scroll to position [866, 0]
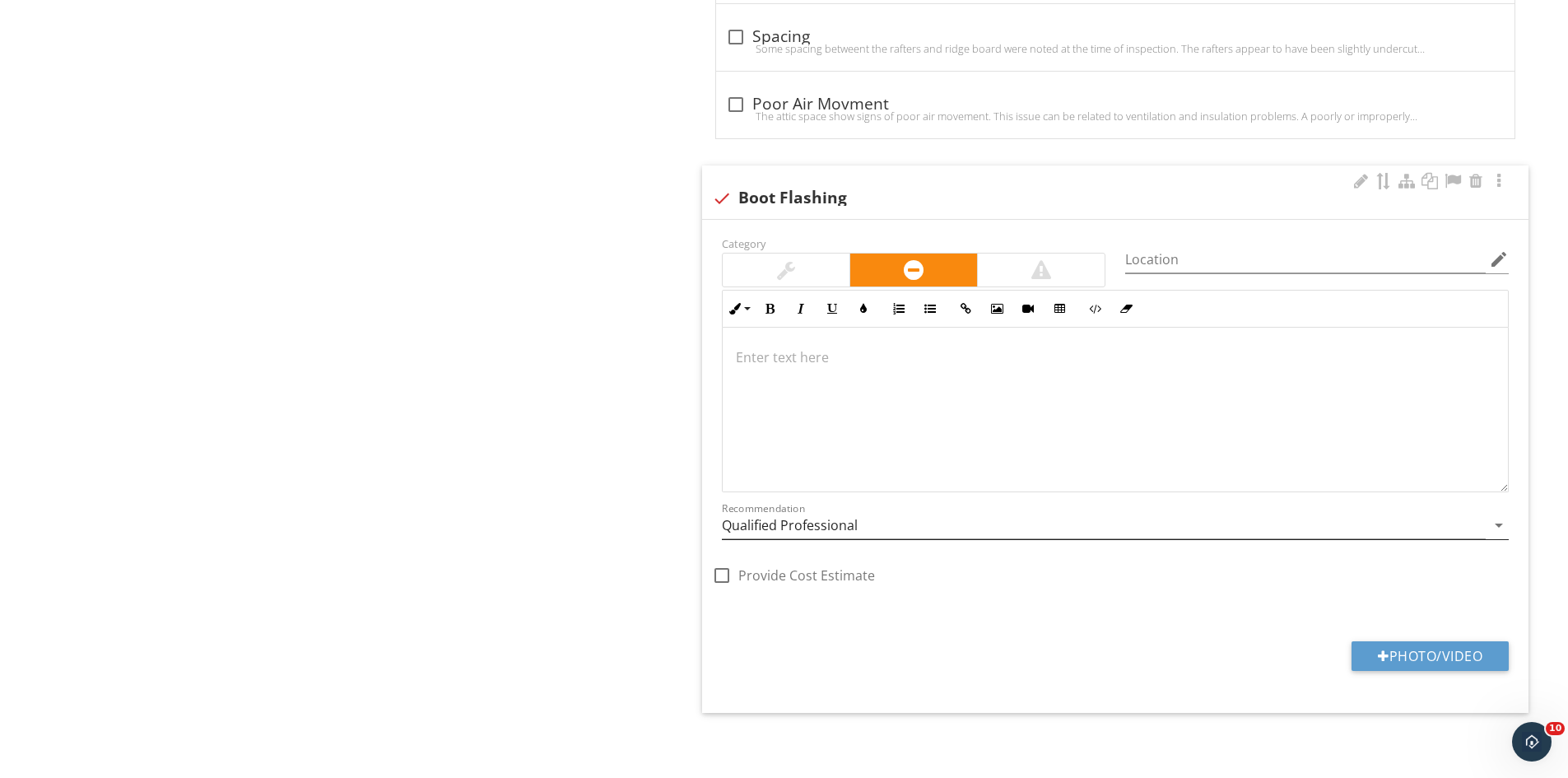
scroll to position [3498, 0]
click at [790, 350] on p at bounding box center [1115, 354] width 759 height 19
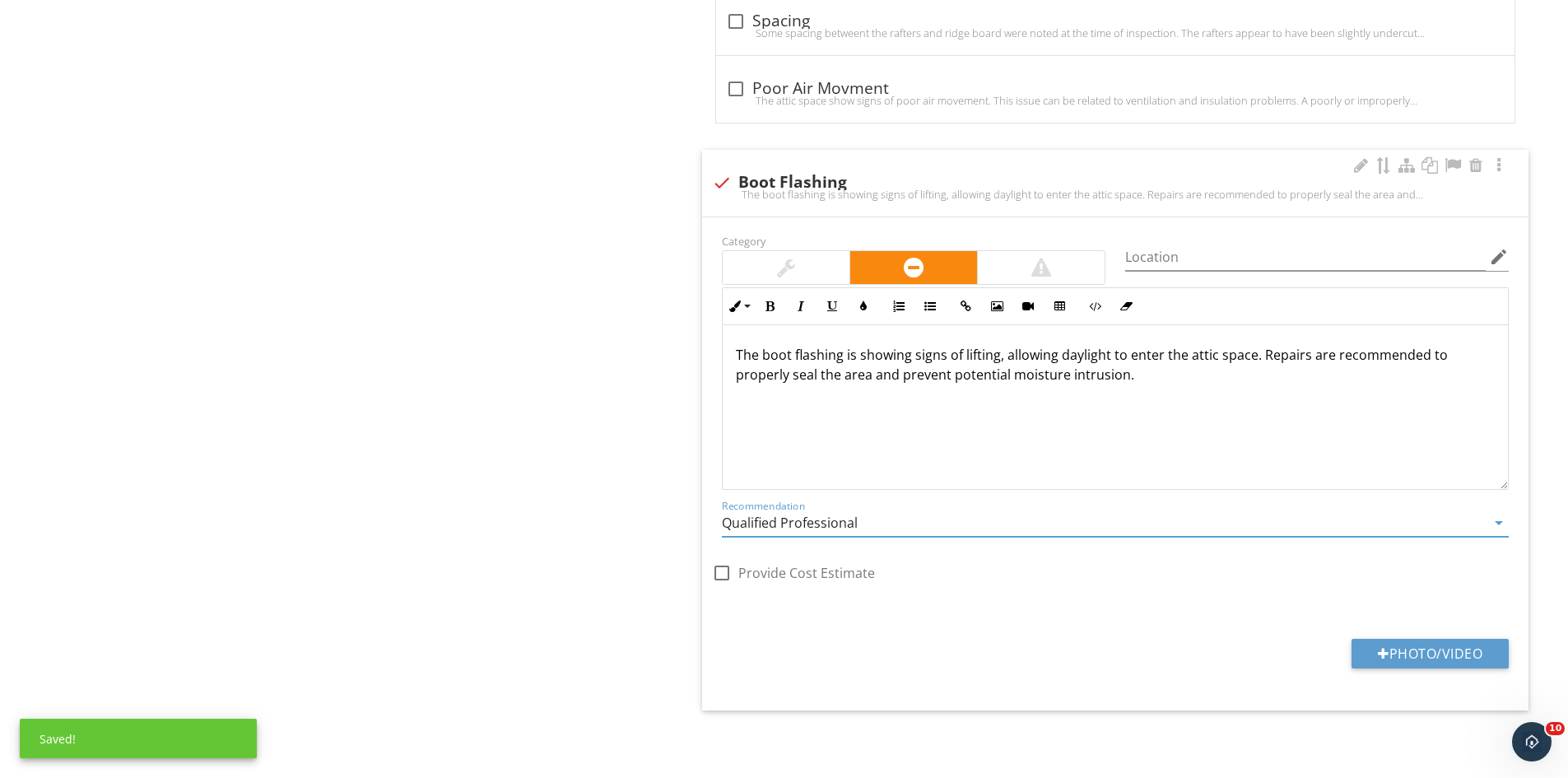
click at [879, 527] on input "Qualified Professional" at bounding box center [1104, 523] width 764 height 27
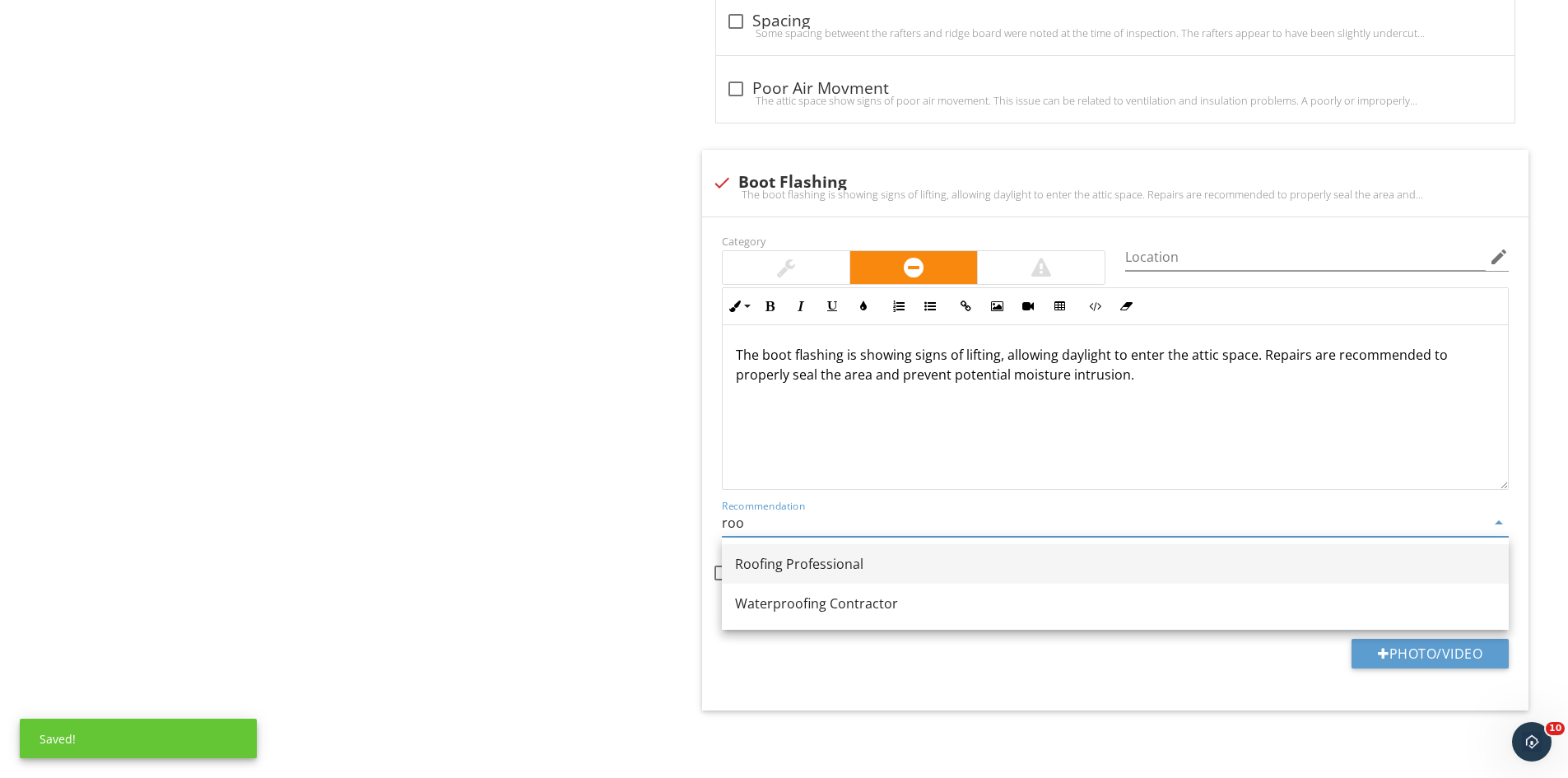
click at [854, 567] on div "Roofing Professional" at bounding box center [1115, 564] width 761 height 19
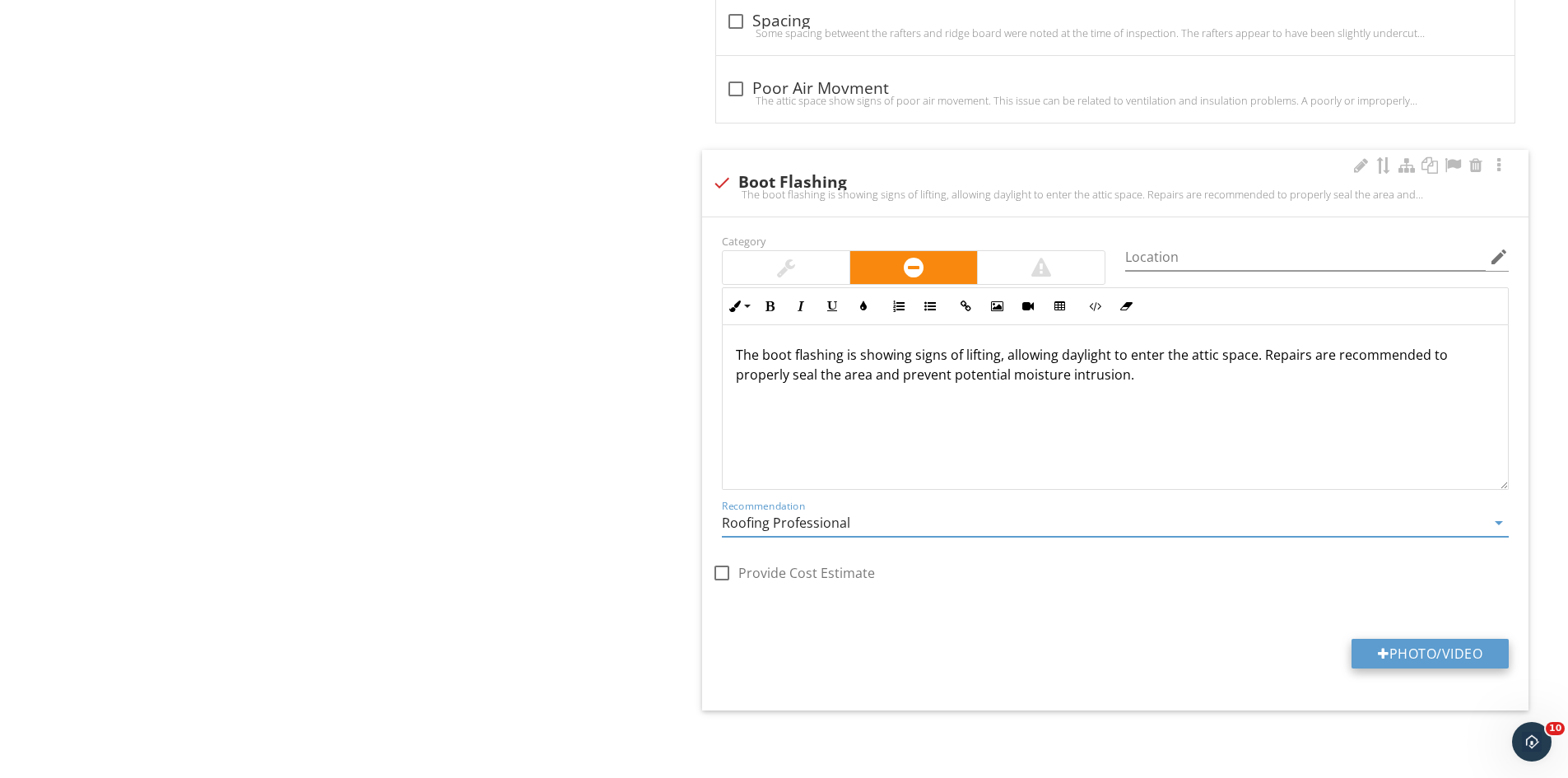
type input "Roofing Professional"
click at [1414, 647] on button "Photo/Video" at bounding box center [1430, 653] width 157 height 30
type input "C:\fakepath\IMG_9574.JPG"
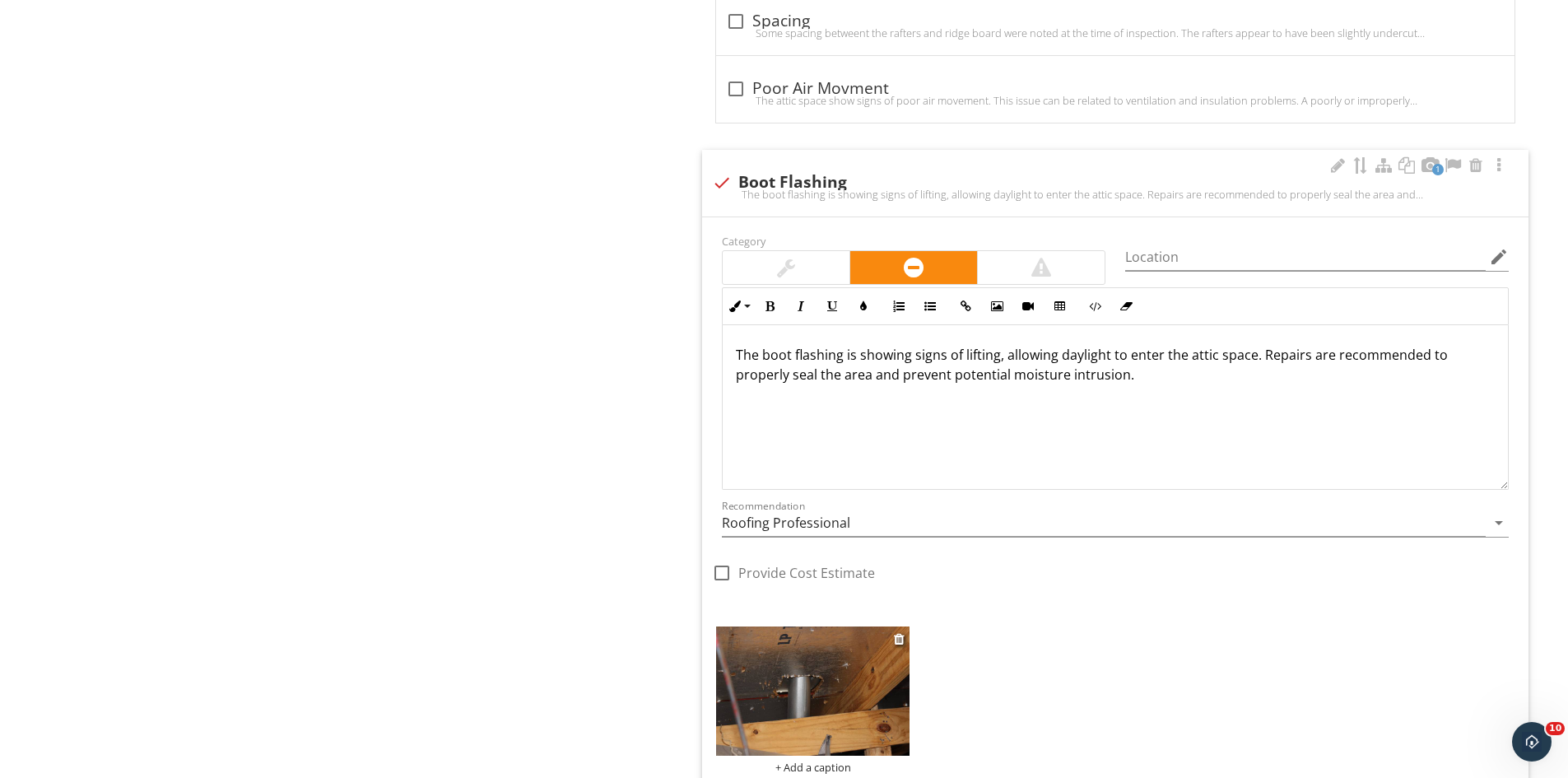
click at [770, 716] on img at bounding box center [812, 691] width 193 height 129
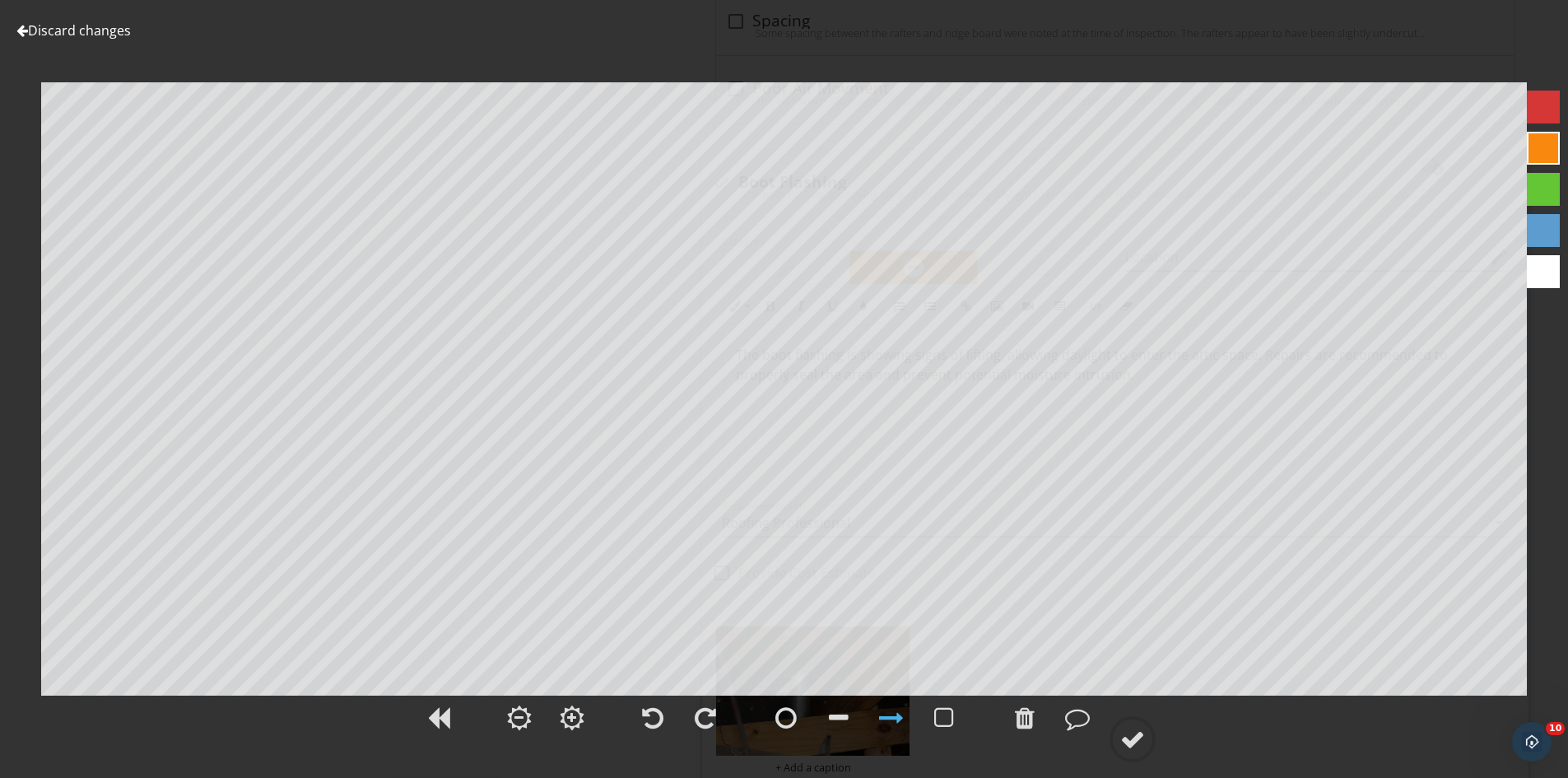
drag, startPoint x: 1132, startPoint y: 743, endPoint x: 1140, endPoint y: 703, distance: 40.8
click at [1133, 743] on div at bounding box center [1132, 739] width 24 height 24
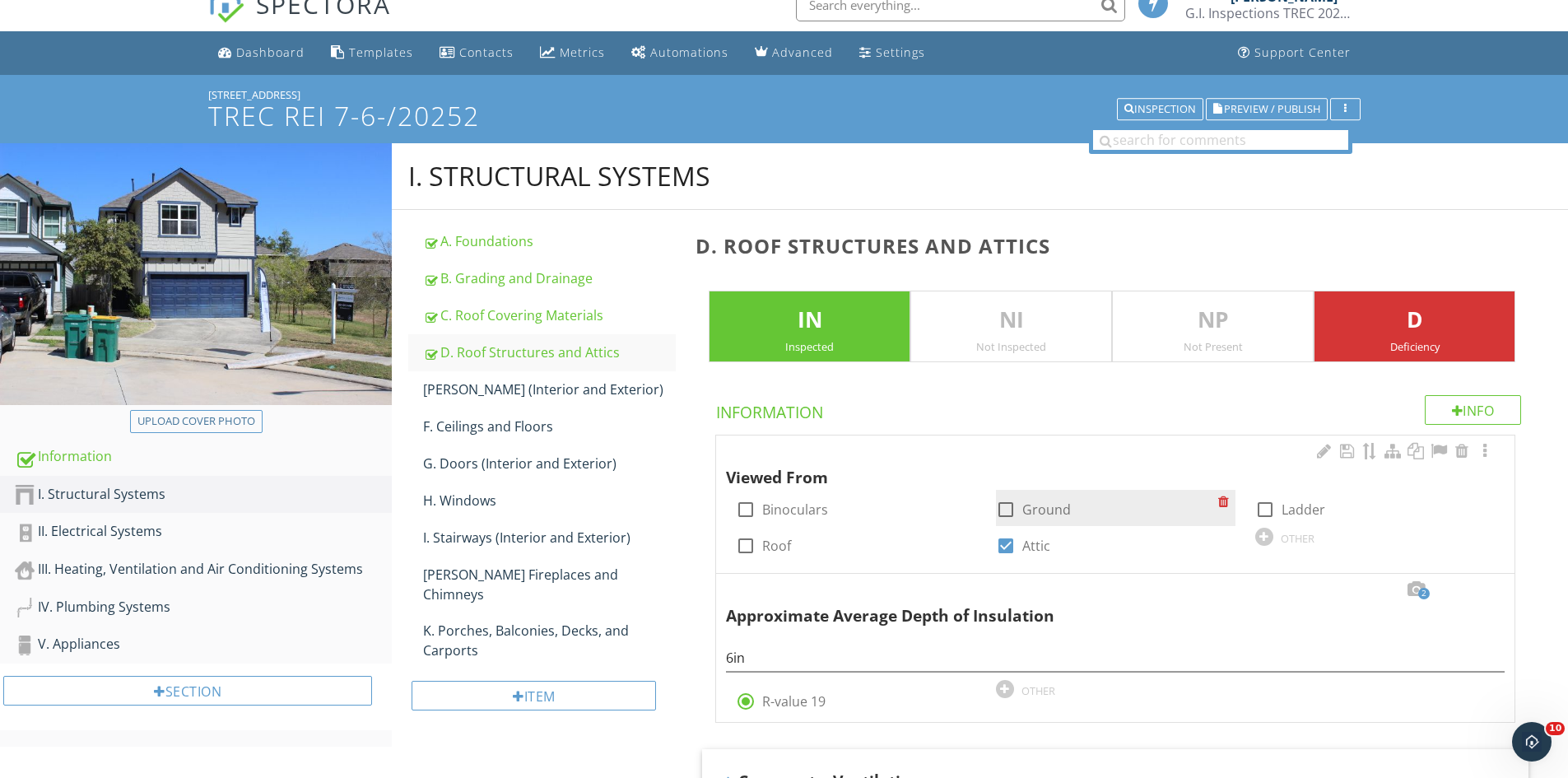
scroll to position [0, 0]
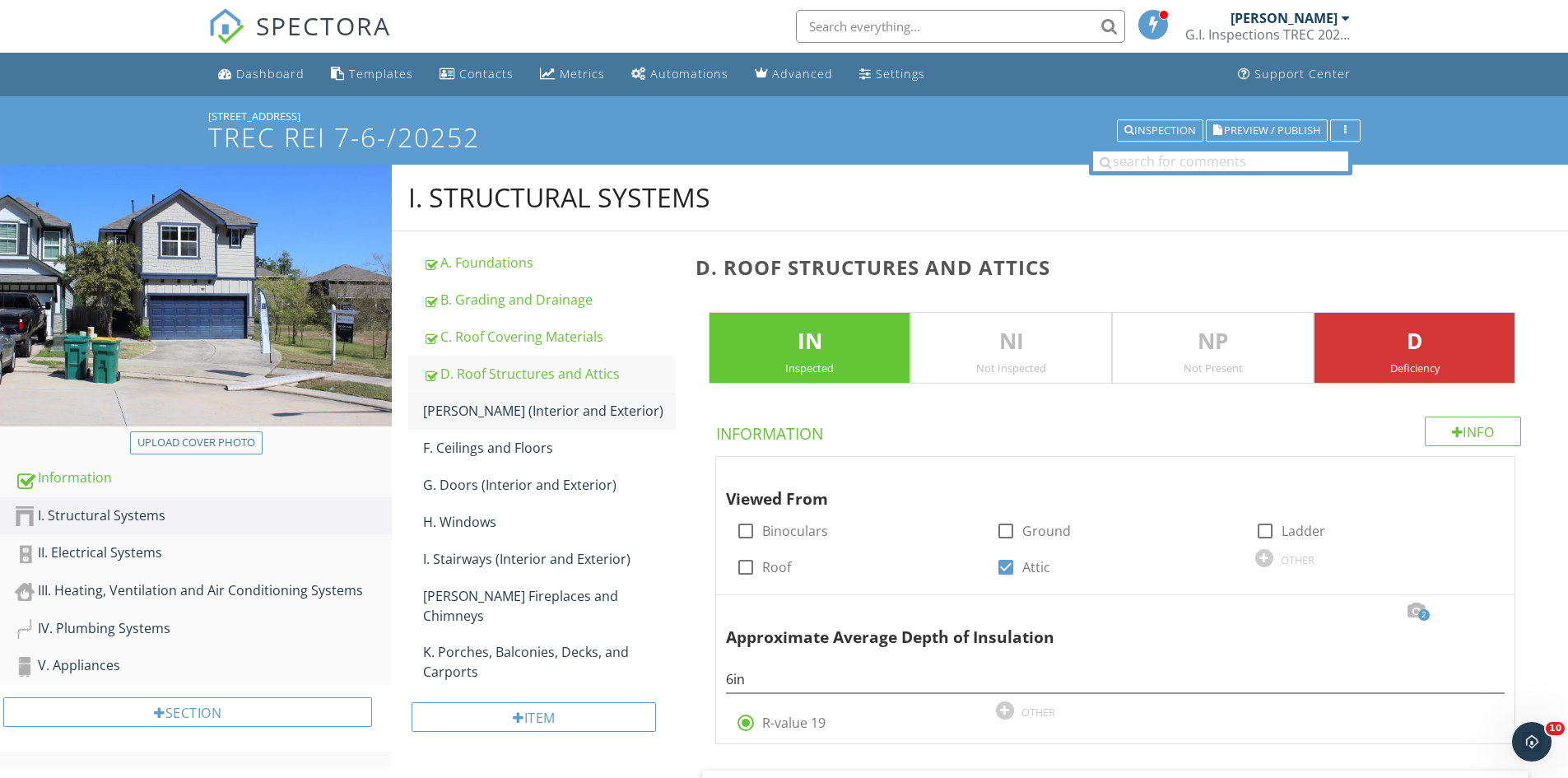
click at [471, 410] on div "[PERSON_NAME] (Interior and Exterior)" at bounding box center [550, 410] width 253 height 19
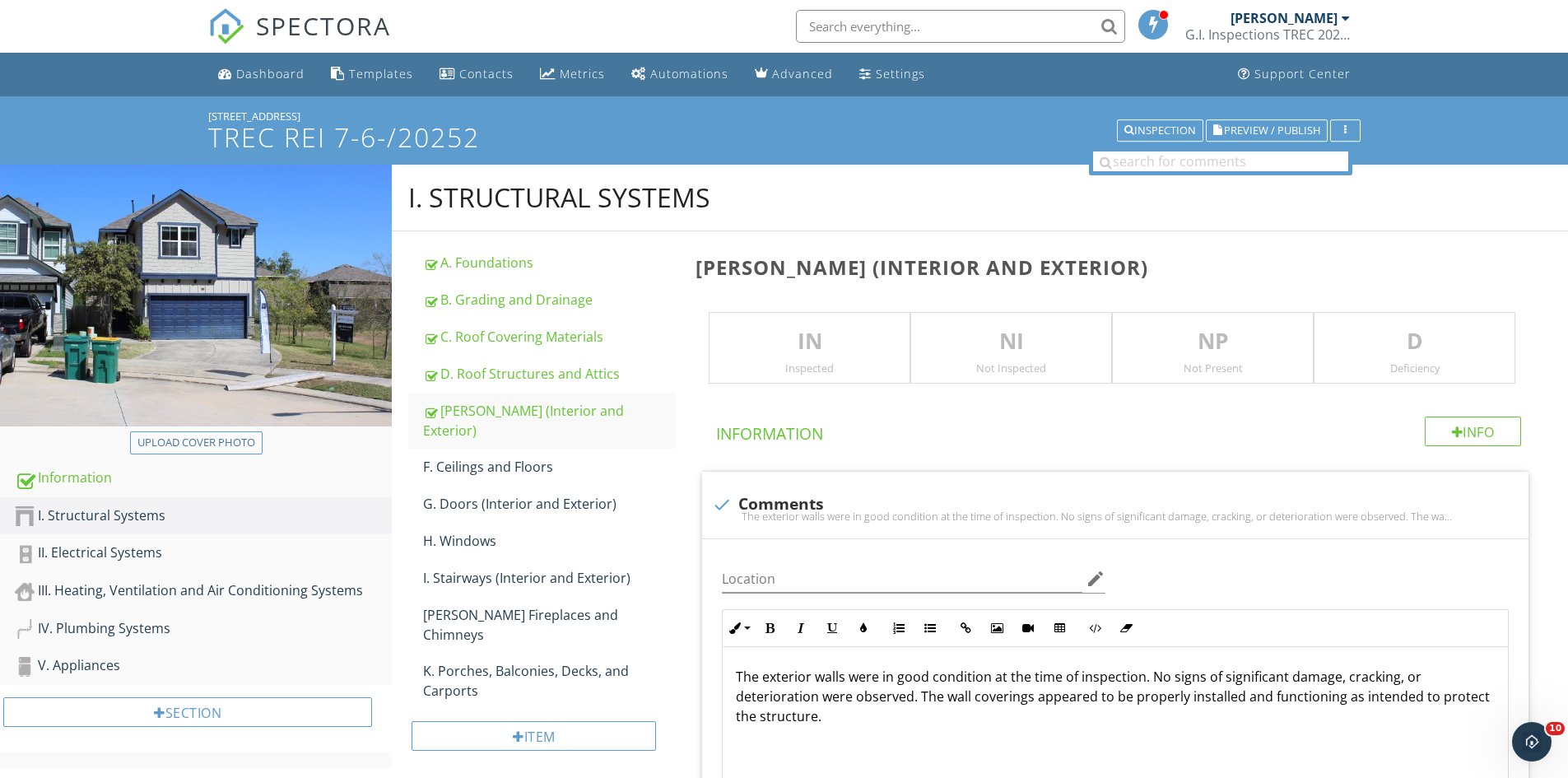
drag, startPoint x: 800, startPoint y: 357, endPoint x: 941, endPoint y: 386, distance: 144.0
click at [800, 359] on div "IN Inspected" at bounding box center [809, 348] width 202 height 73
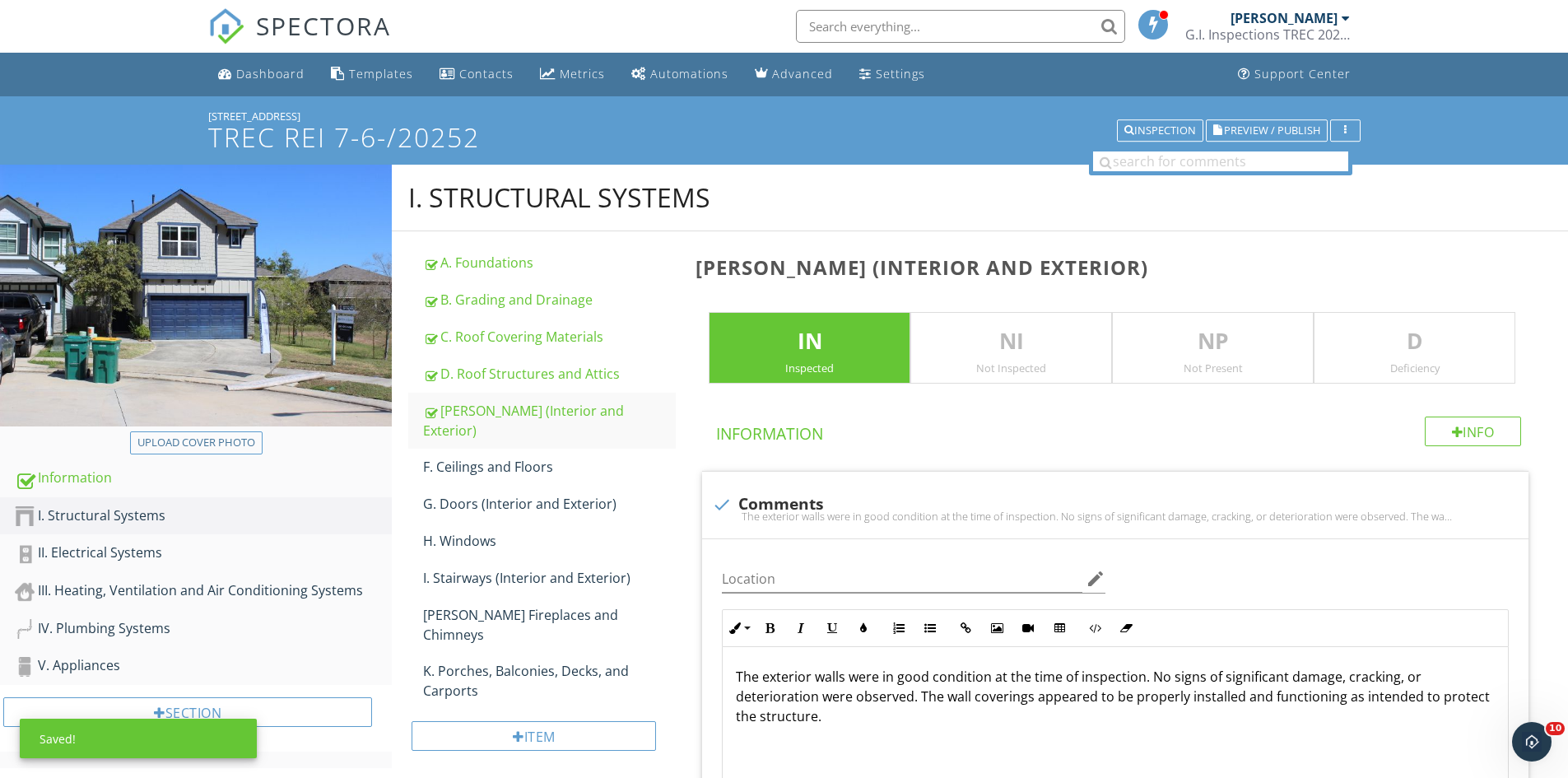
click at [1413, 338] on p "D" at bounding box center [1414, 341] width 200 height 33
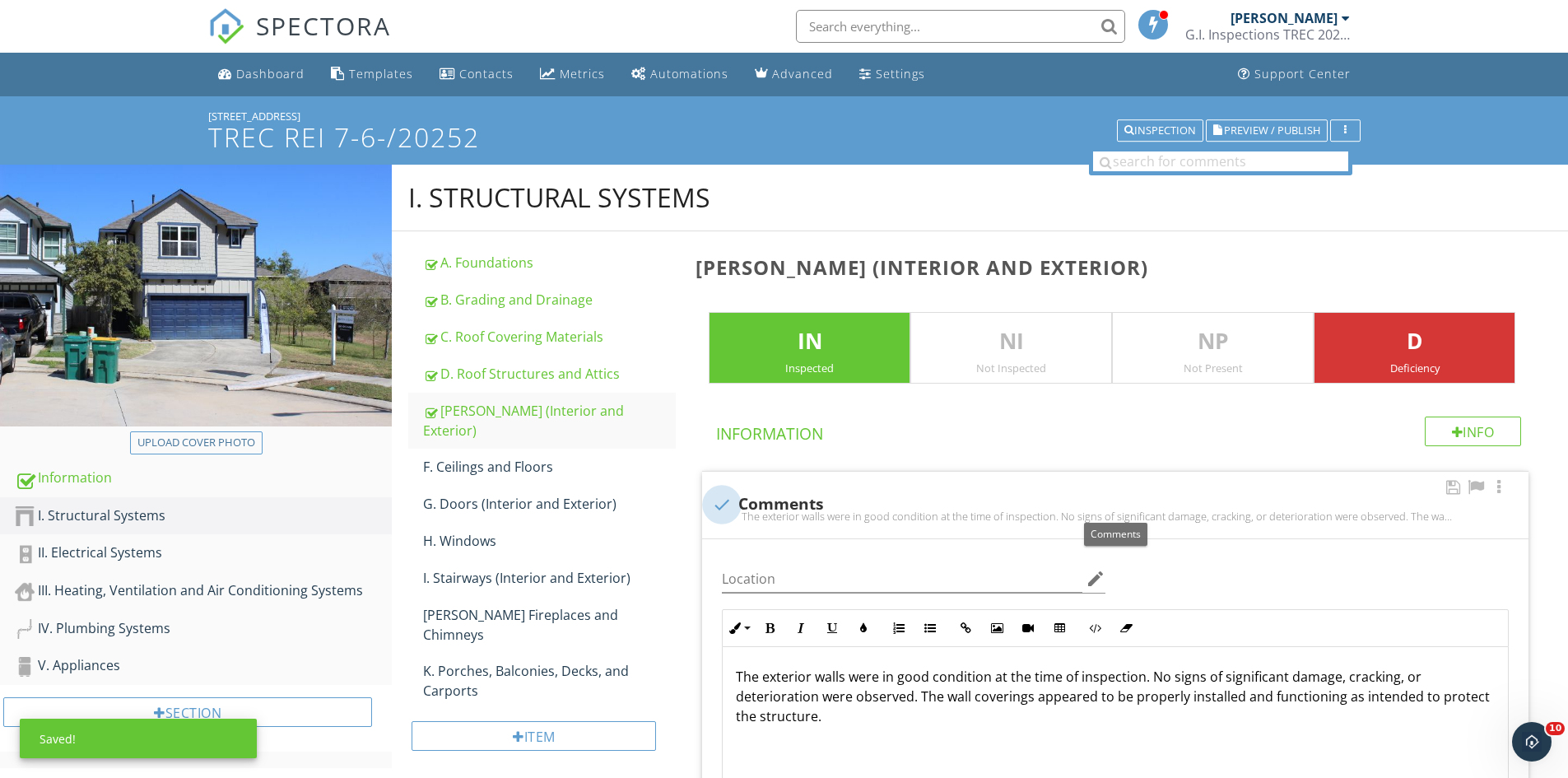
drag, startPoint x: 718, startPoint y: 498, endPoint x: 973, endPoint y: 531, distance: 257.1
click at [719, 498] on div at bounding box center [721, 505] width 28 height 28
checkbox input "true"
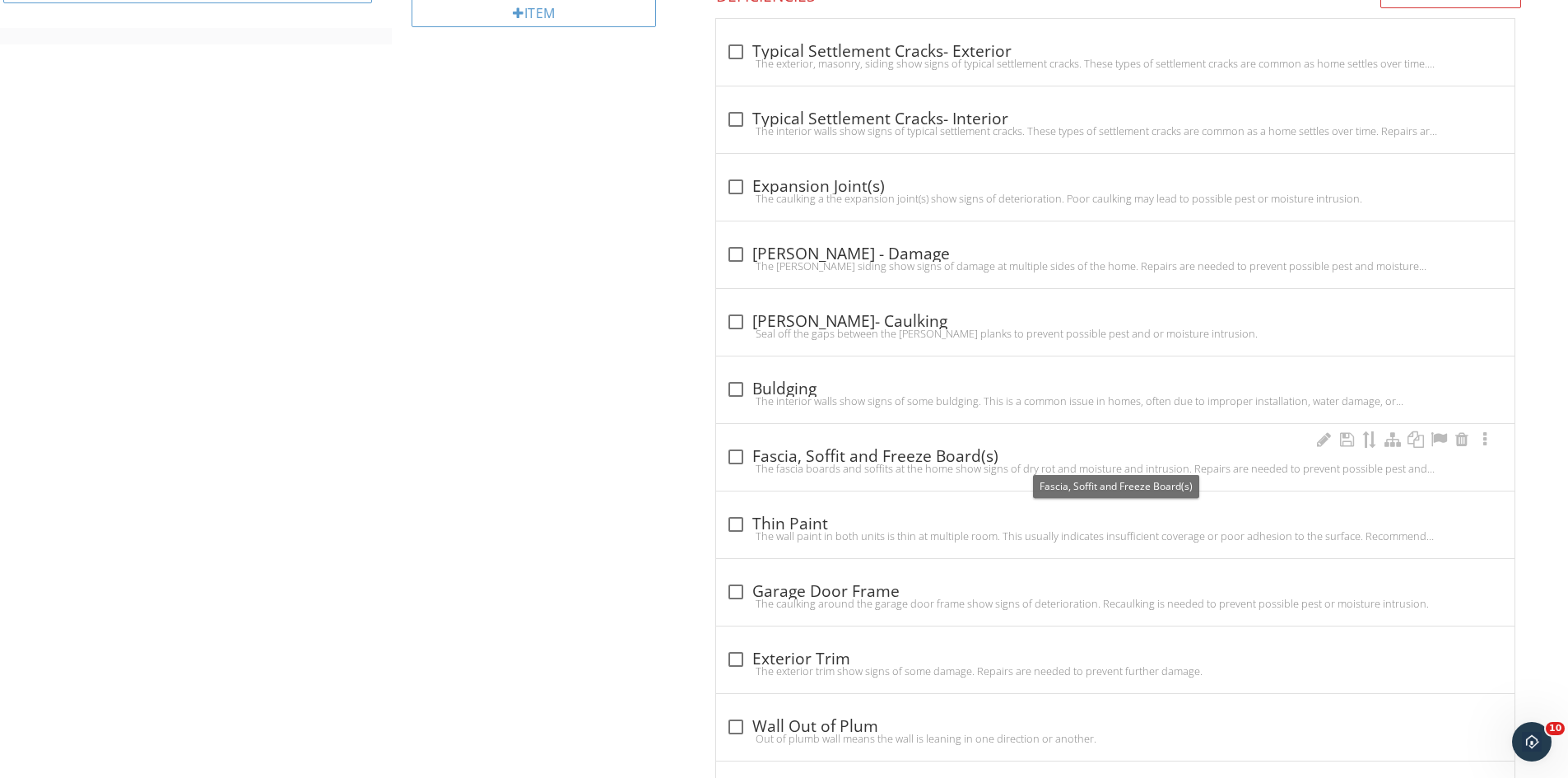
scroll to position [761, 0]
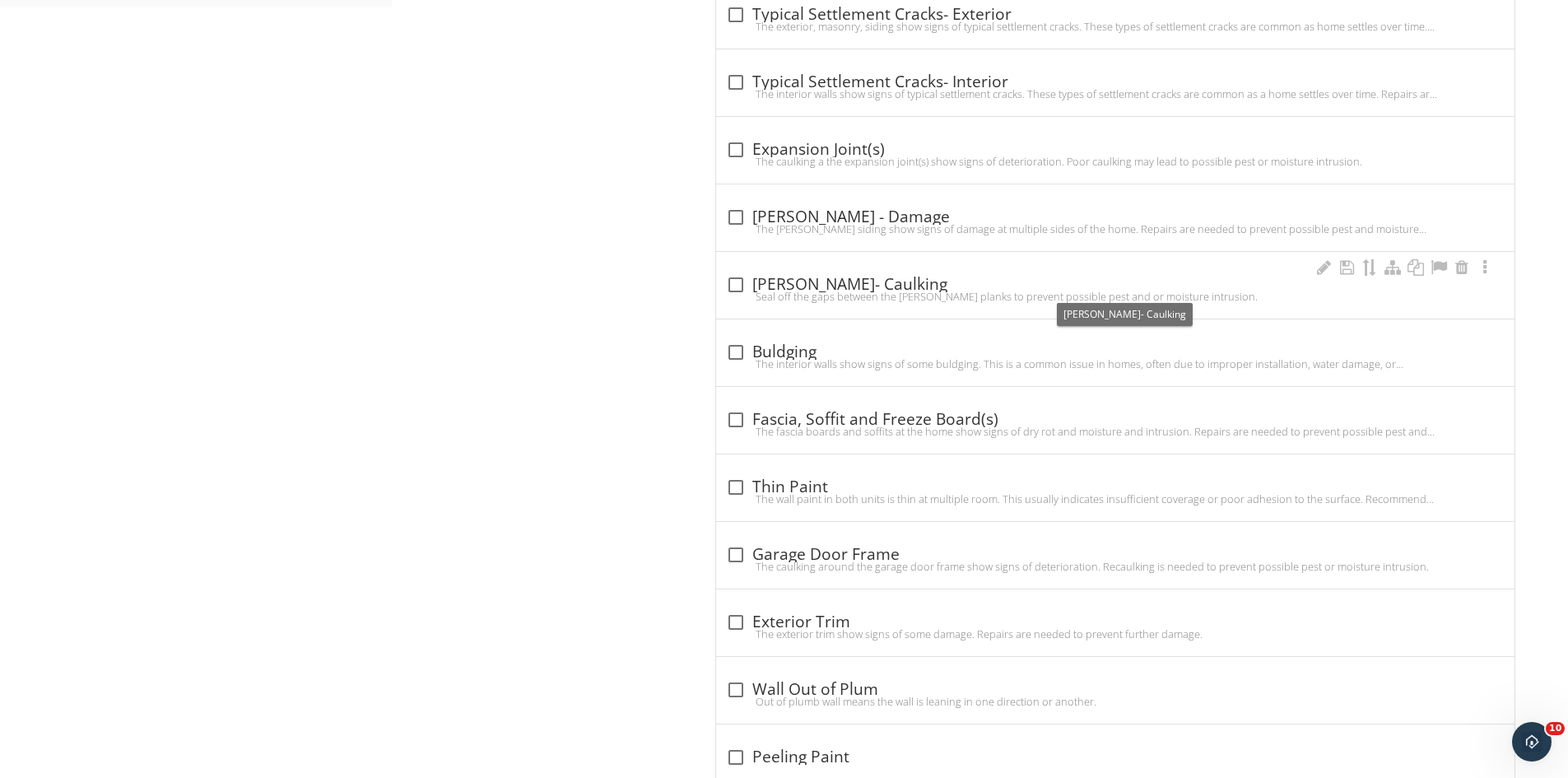
click at [737, 284] on div at bounding box center [736, 284] width 28 height 28
checkbox input "true"
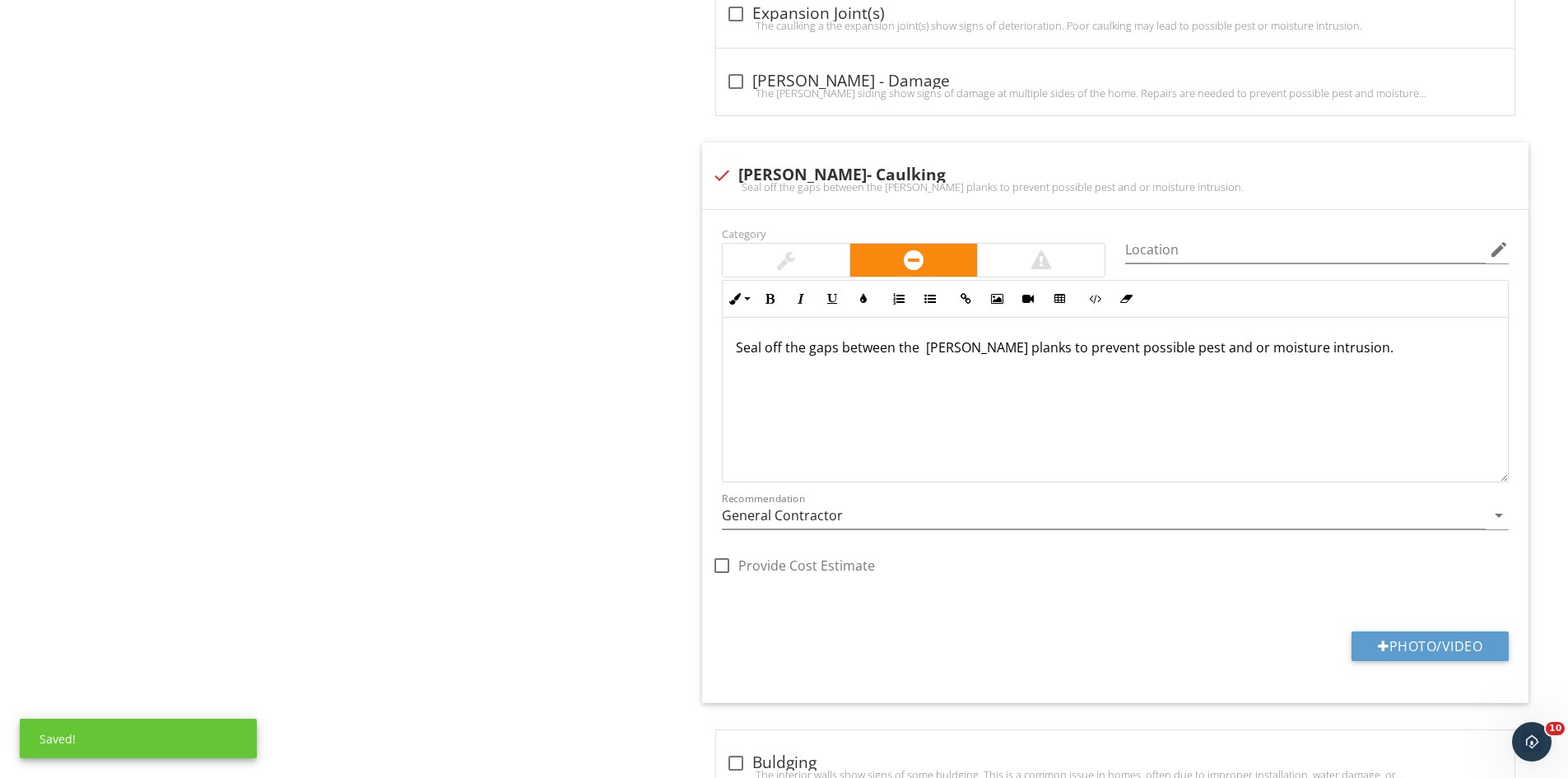
scroll to position [975, 0]
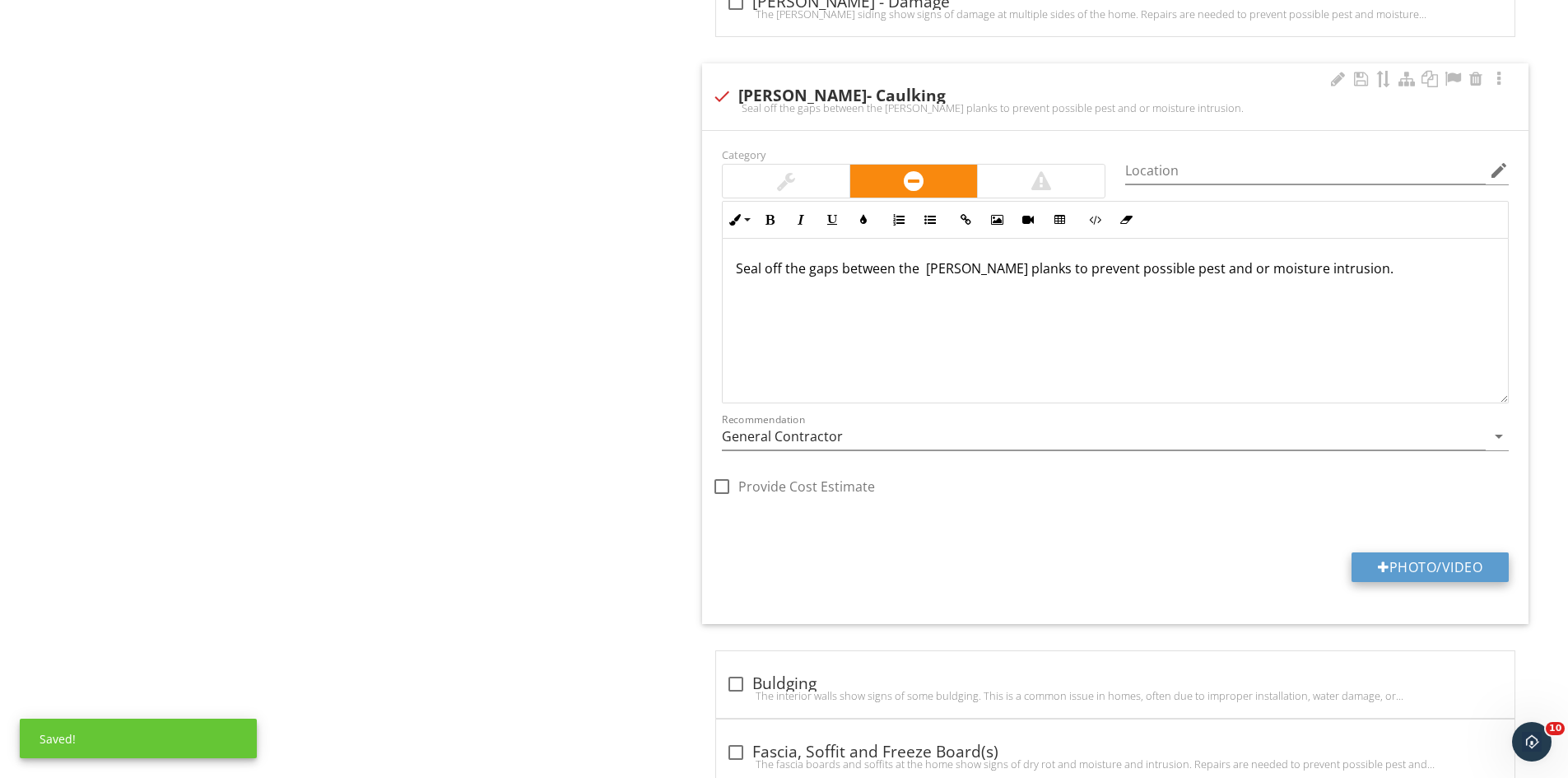
click at [1427, 564] on button "Photo/Video" at bounding box center [1430, 567] width 157 height 30
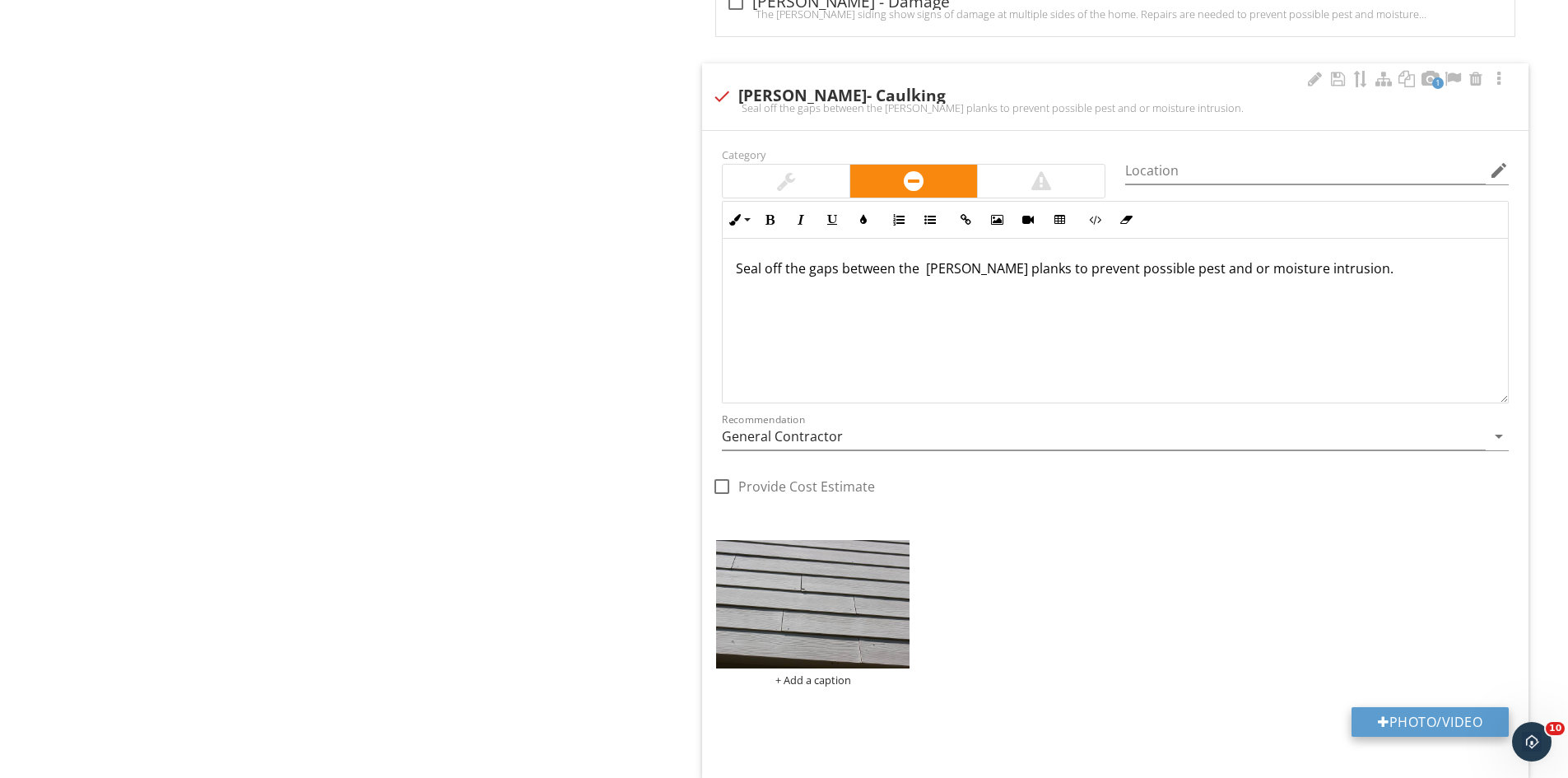
click at [1411, 722] on button "Photo/Video" at bounding box center [1430, 721] width 157 height 30
type input "C:\fakepath\IMG_9453.JPG"
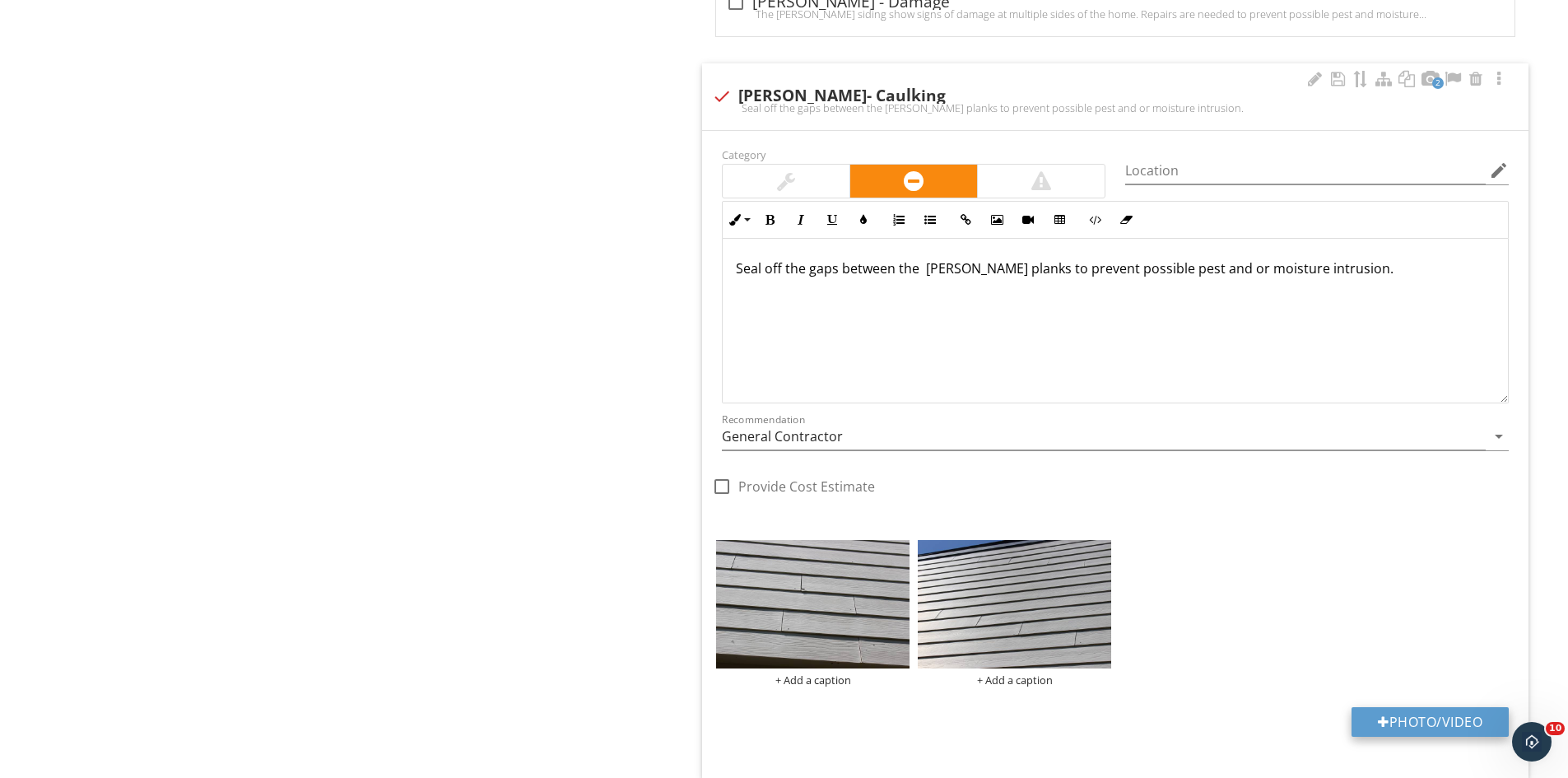
click at [1419, 721] on button "Photo/Video" at bounding box center [1430, 721] width 157 height 30
click at [867, 543] on img at bounding box center [812, 604] width 193 height 129
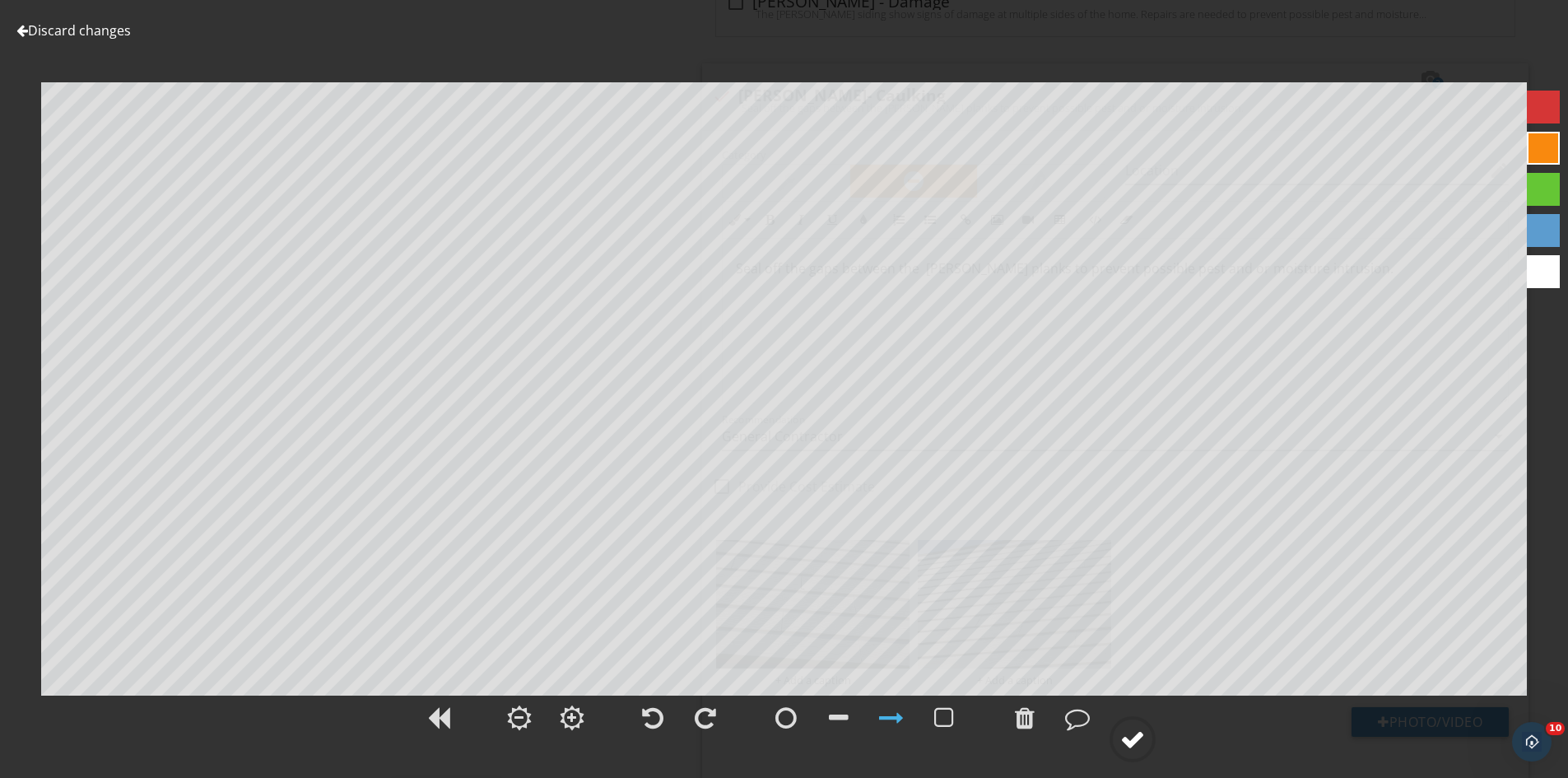
click at [1143, 744] on div at bounding box center [1132, 739] width 24 height 24
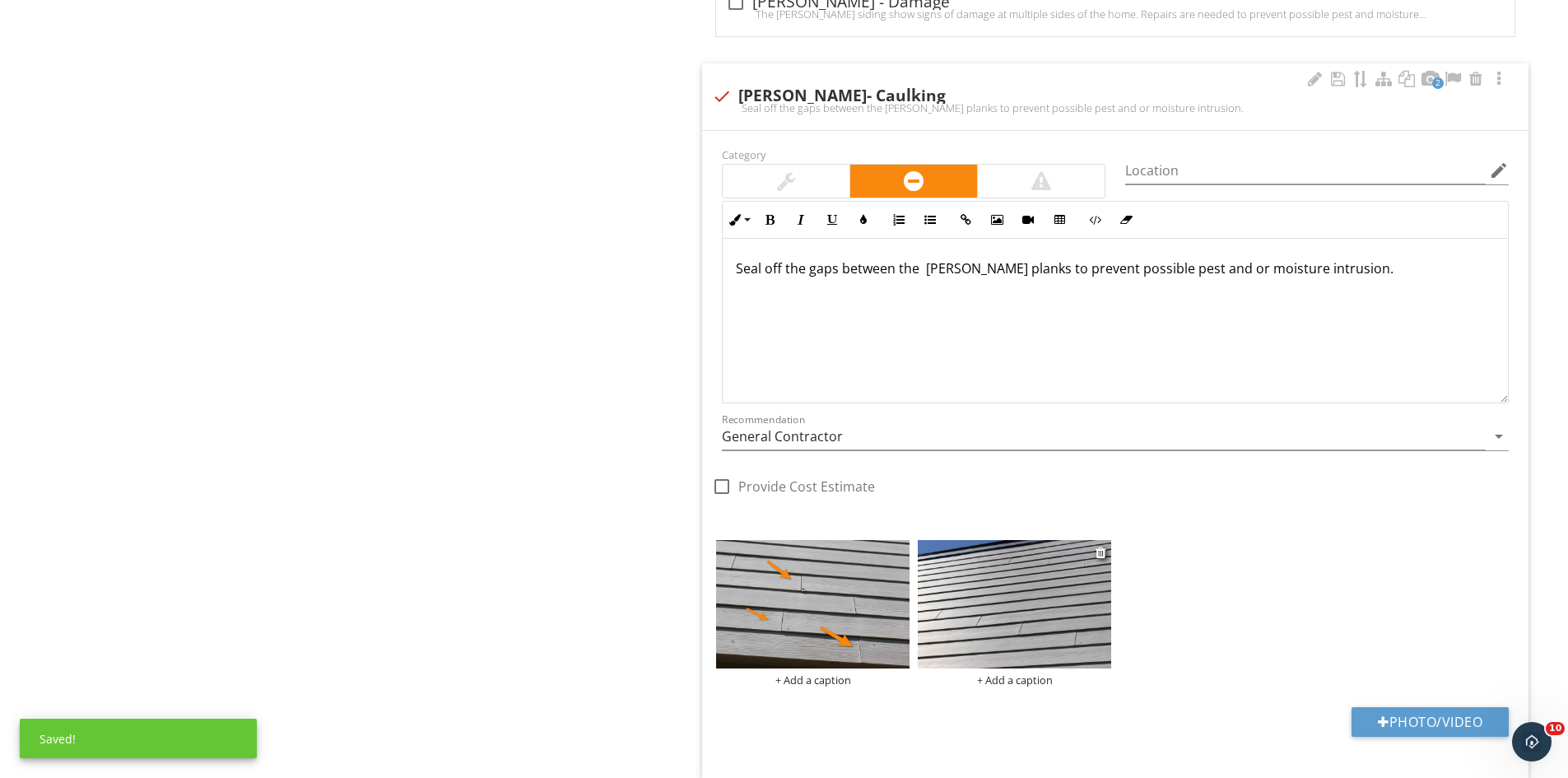
click at [1031, 581] on img at bounding box center [1014, 604] width 193 height 129
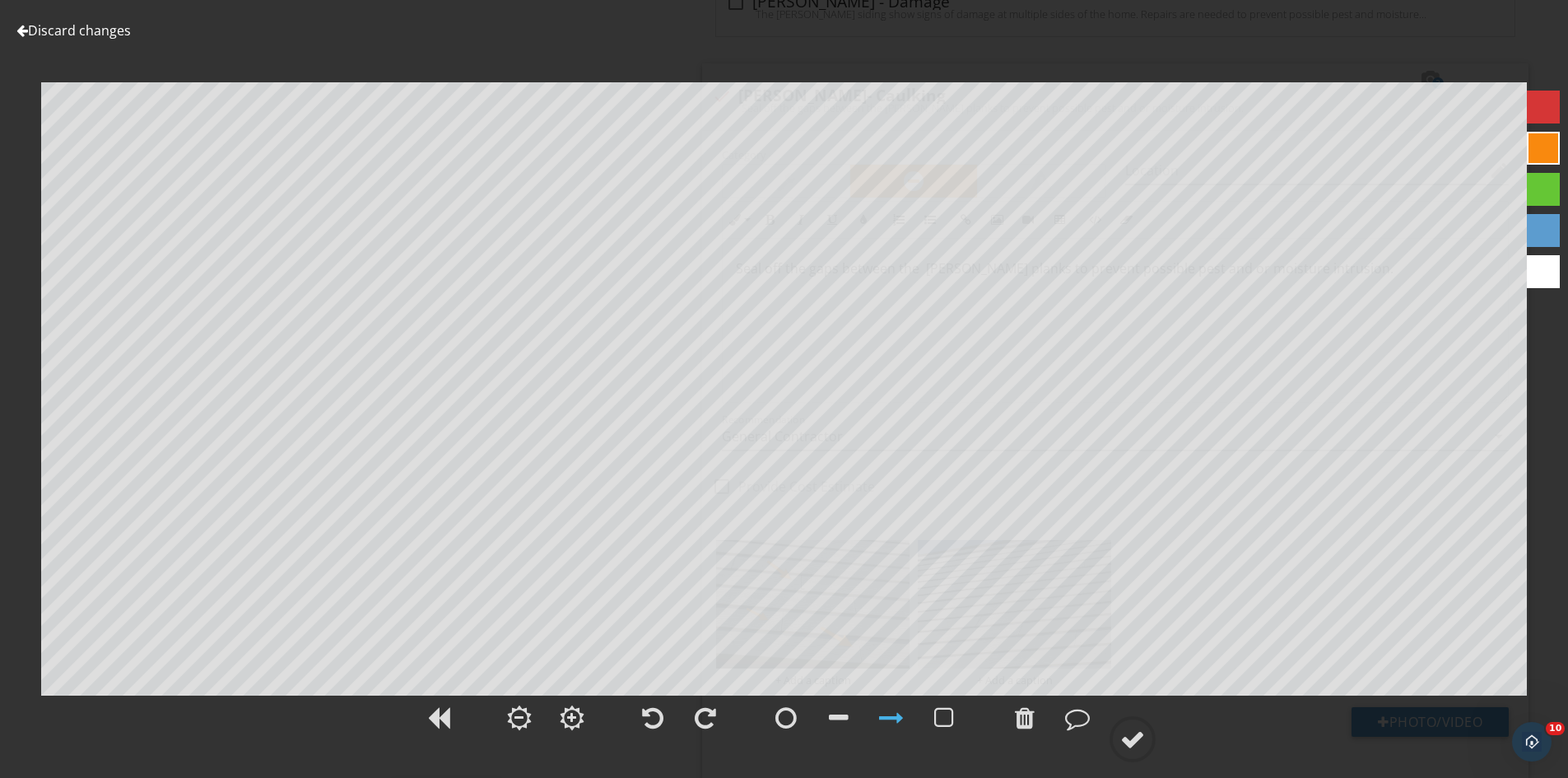
click at [680, 135] on div "Discard changes Add Location" at bounding box center [784, 389] width 1568 height 778
click at [1131, 753] on circle at bounding box center [1132, 739] width 43 height 43
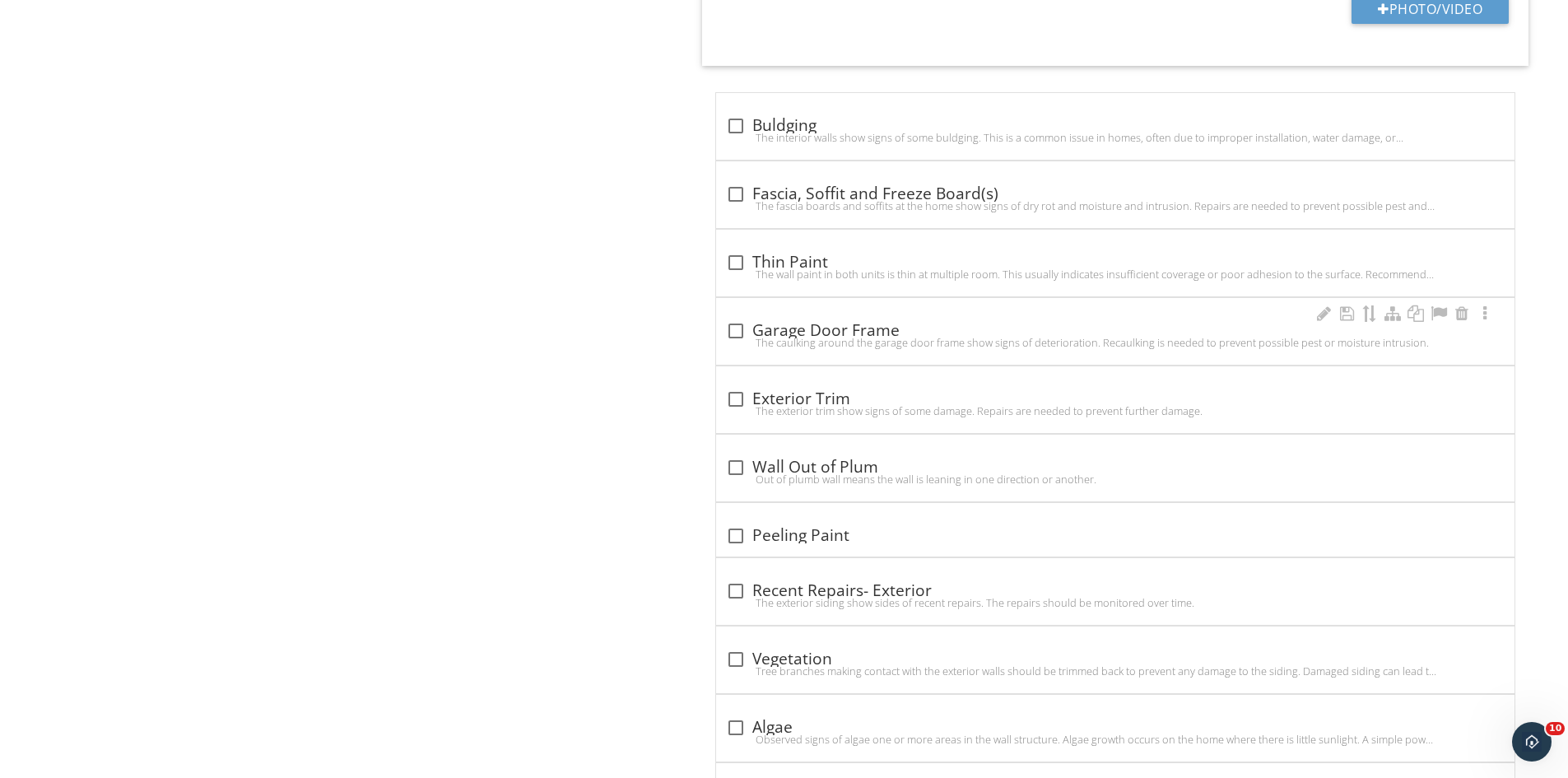
scroll to position [1717, 0]
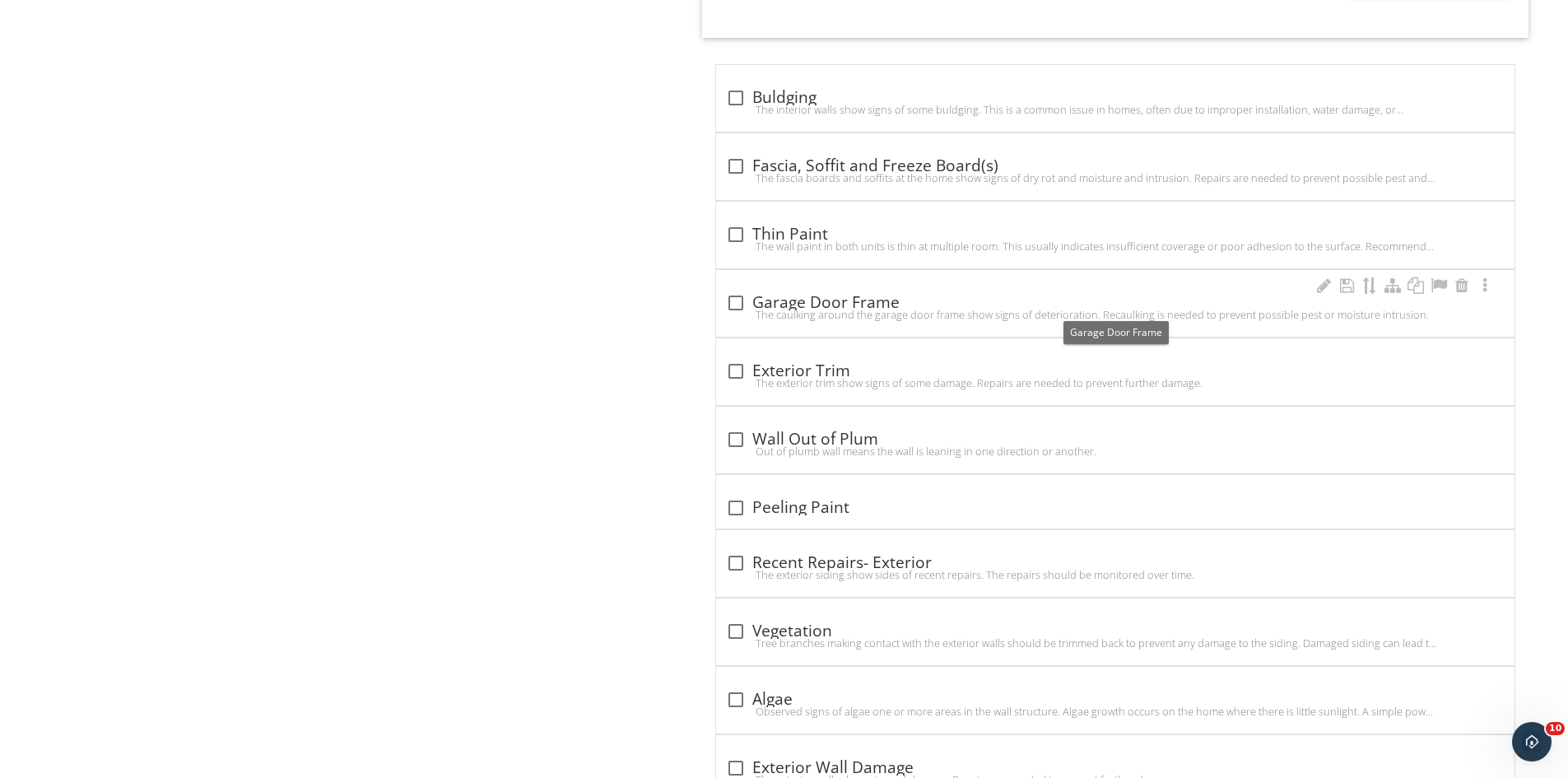
click at [737, 309] on div "The caulking around the garage door frame show signs of deterioration. Recaulki…" at bounding box center [1115, 315] width 779 height 14
checkbox input "true"
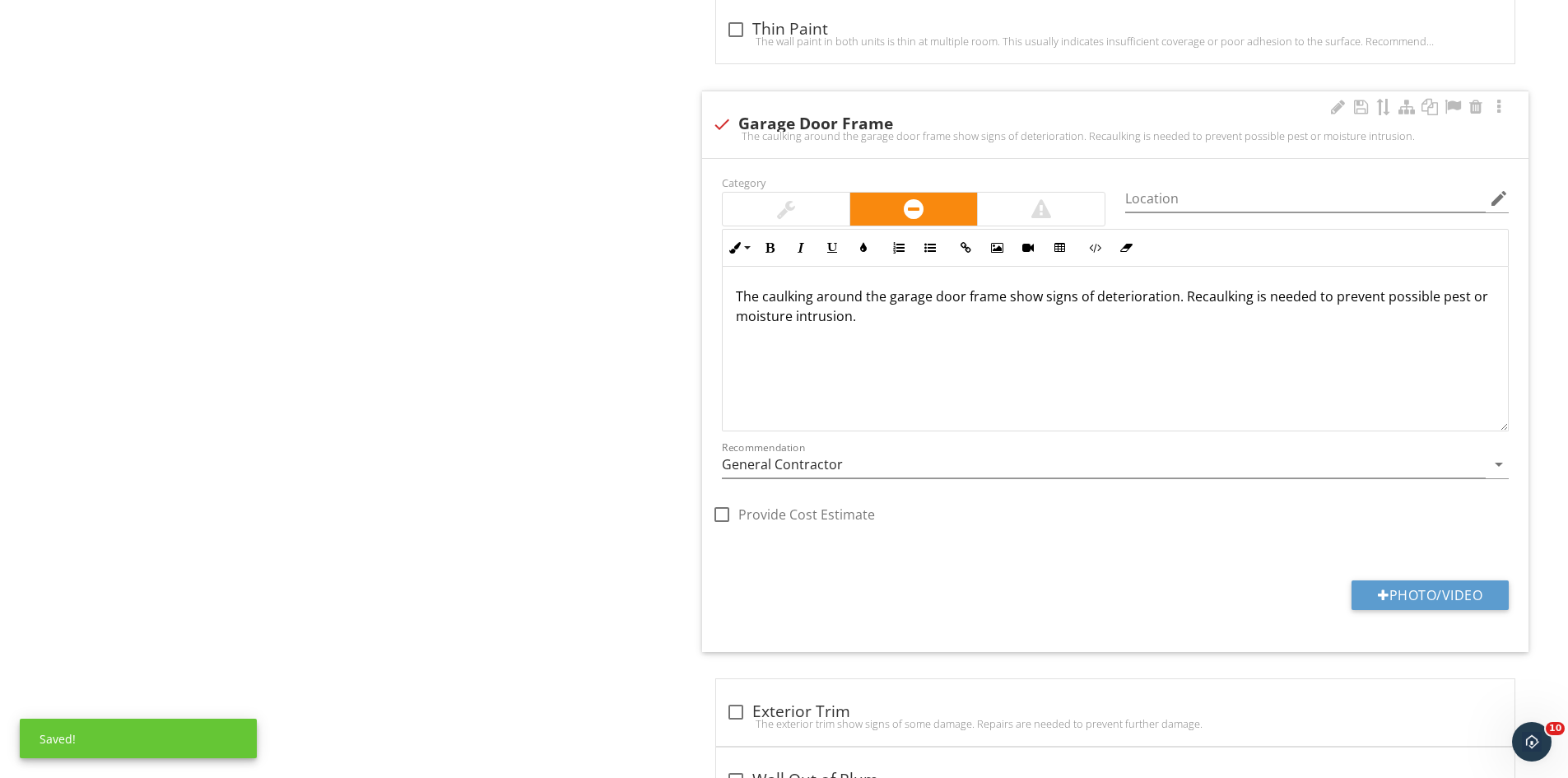
scroll to position [1964, 0]
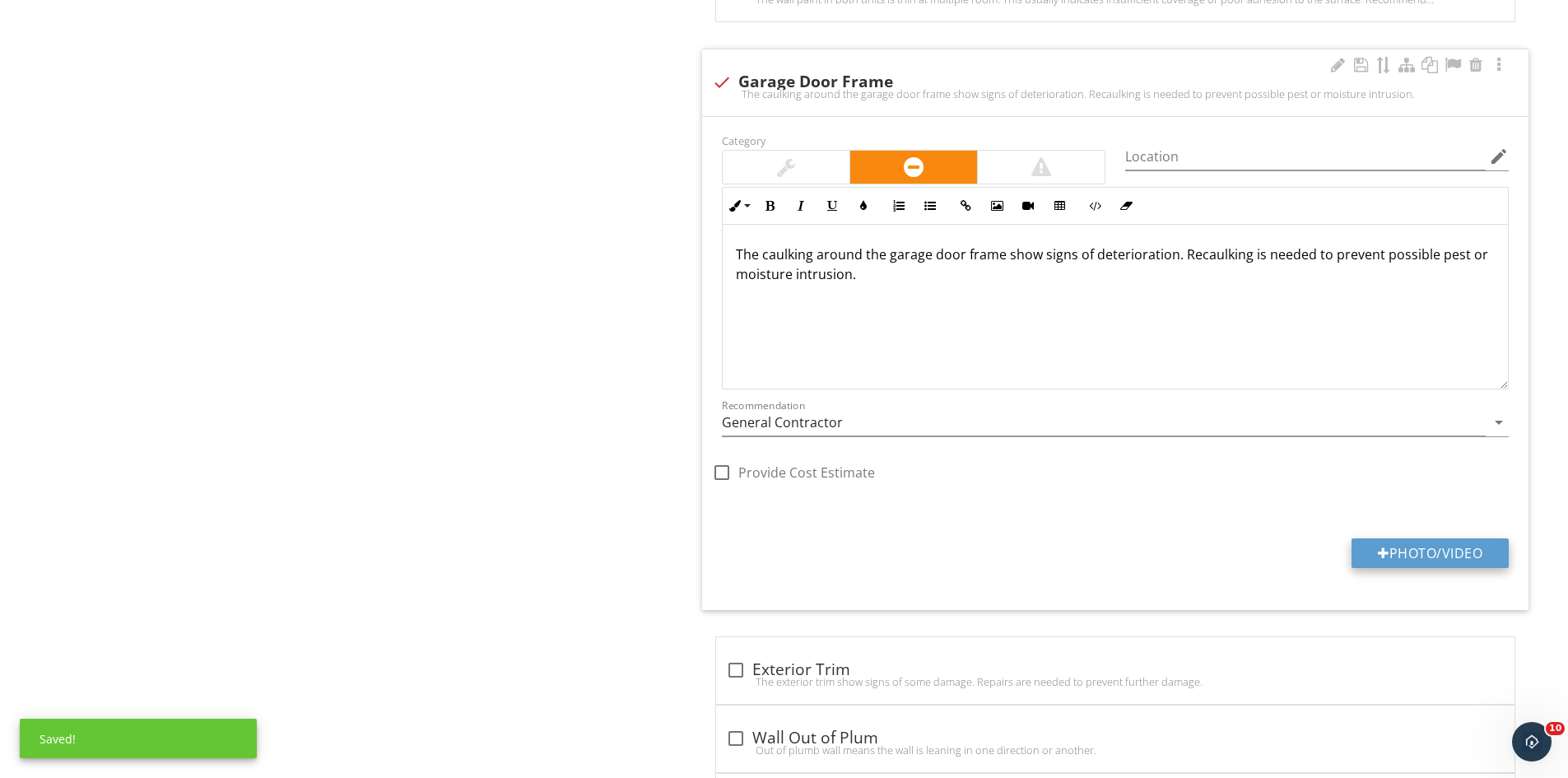
click at [1400, 549] on button "Photo/Video" at bounding box center [1430, 553] width 157 height 30
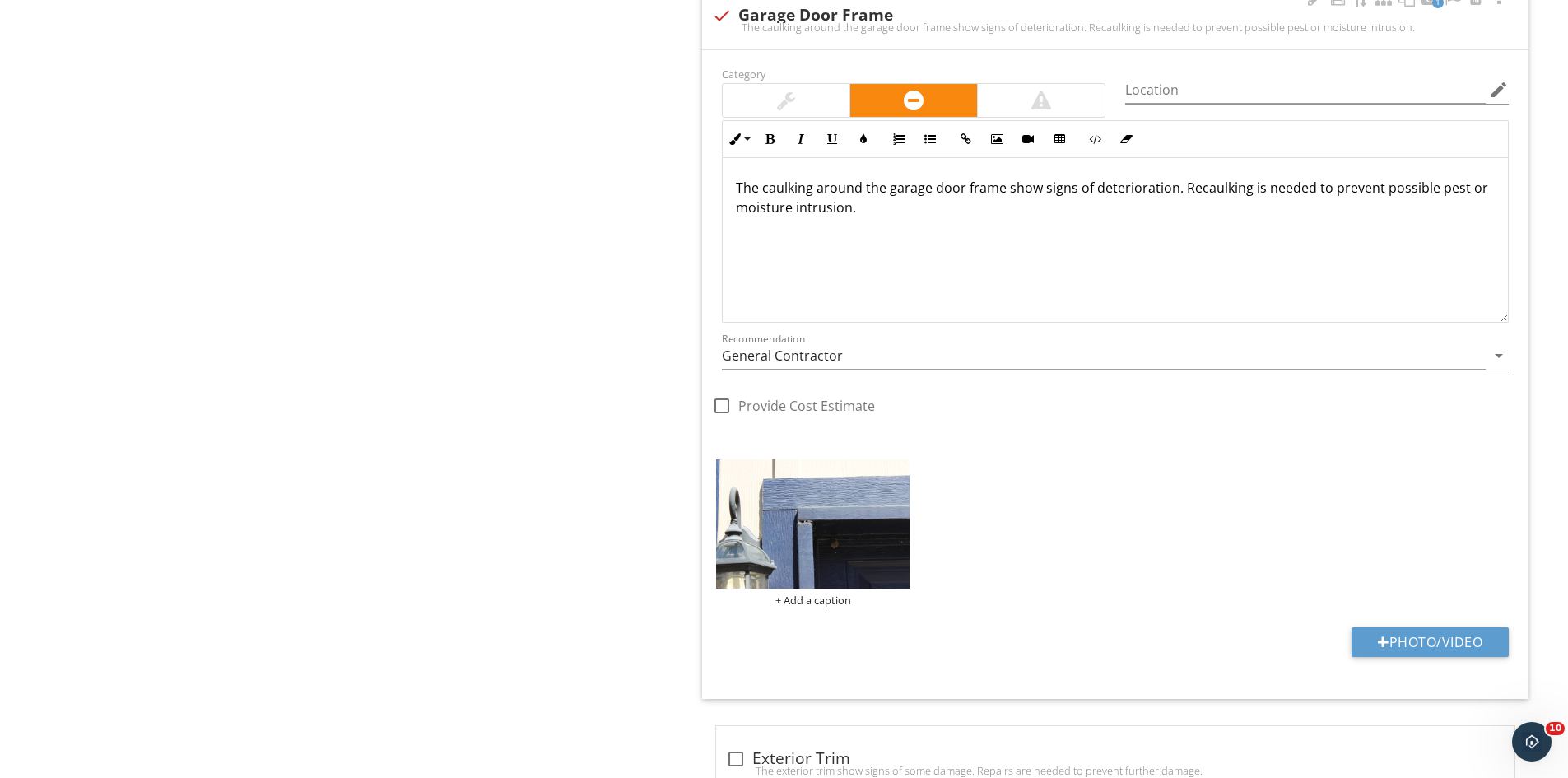
scroll to position [2211, 0]
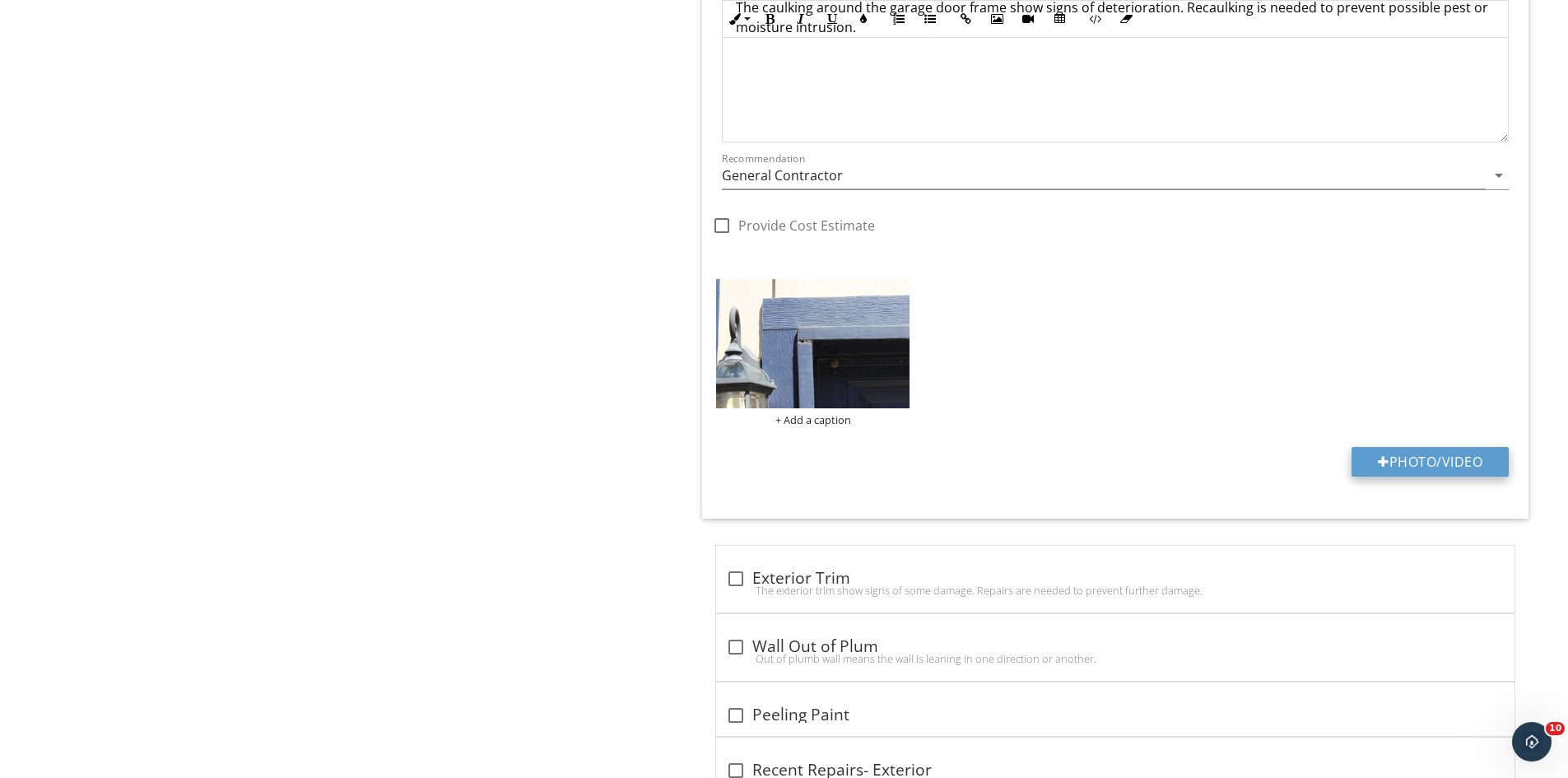
click at [1412, 449] on button "Photo/Video" at bounding box center [1430, 462] width 157 height 30
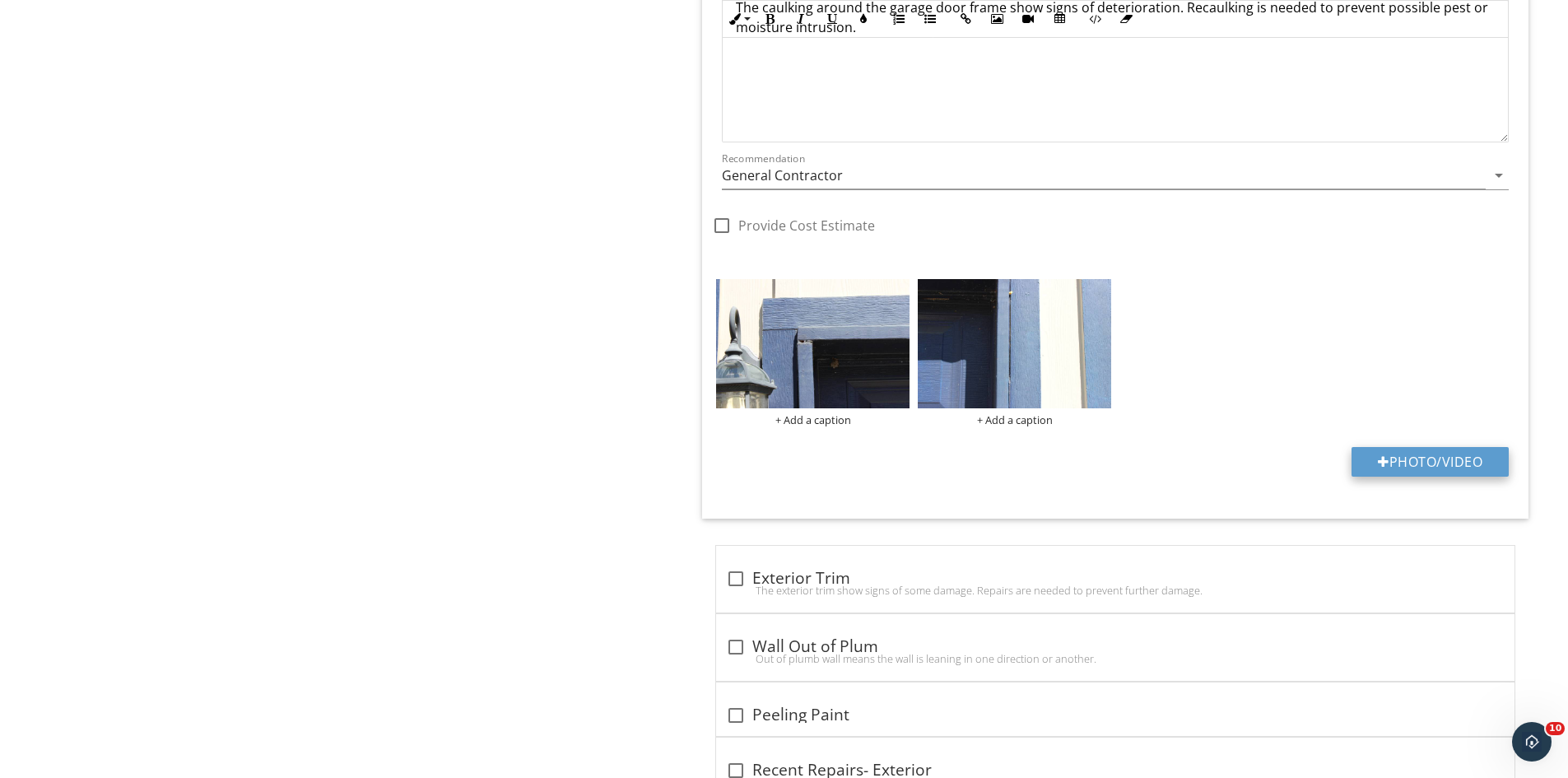
click at [1390, 455] on button "Photo/Video" at bounding box center [1430, 462] width 157 height 30
type input "C:\fakepath\IMG_9465.JPG"
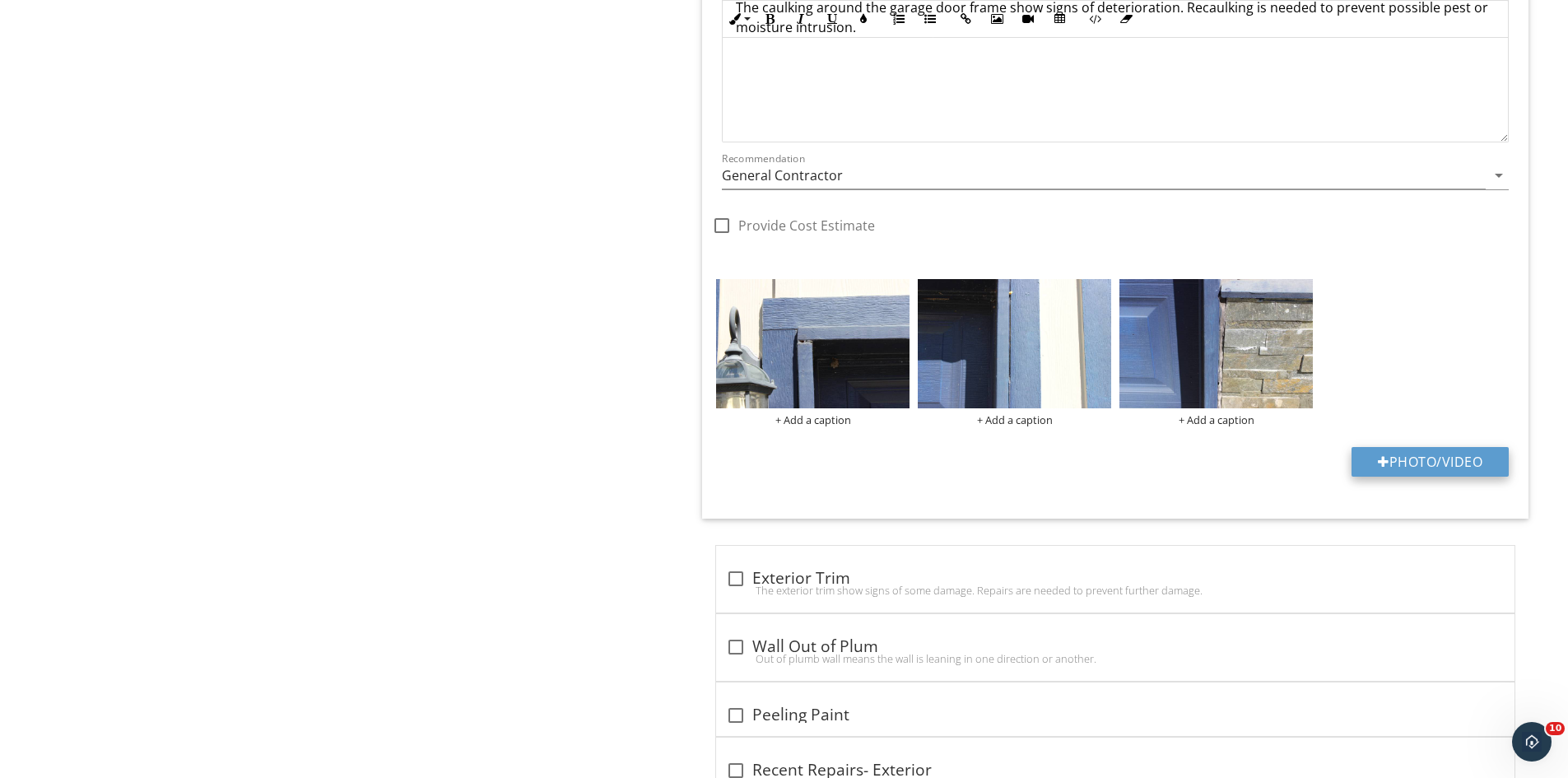
click at [1425, 461] on button "Photo/Video" at bounding box center [1430, 462] width 157 height 30
click at [843, 385] on img at bounding box center [812, 343] width 193 height 129
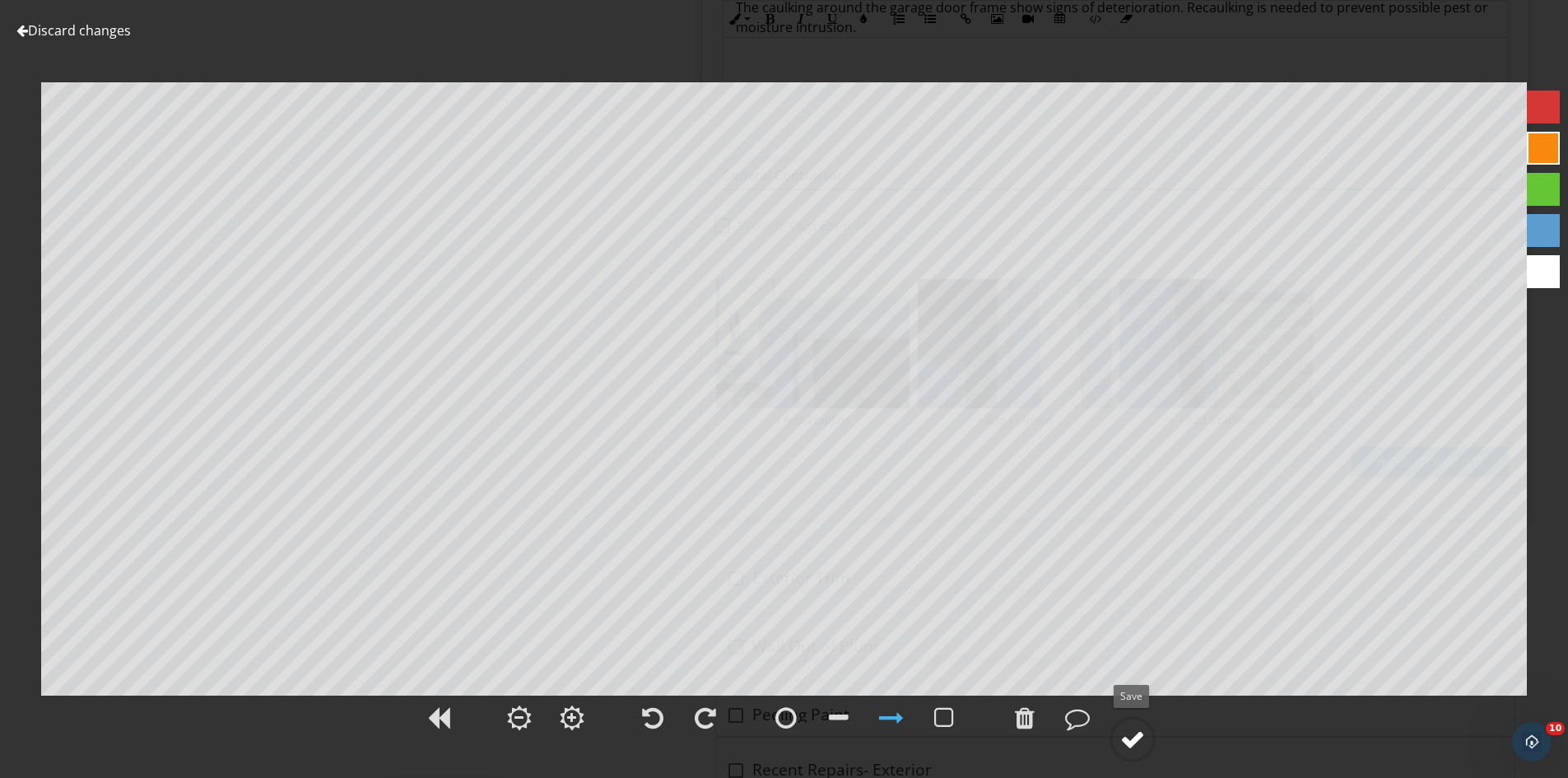
click at [1128, 736] on div at bounding box center [1132, 739] width 24 height 24
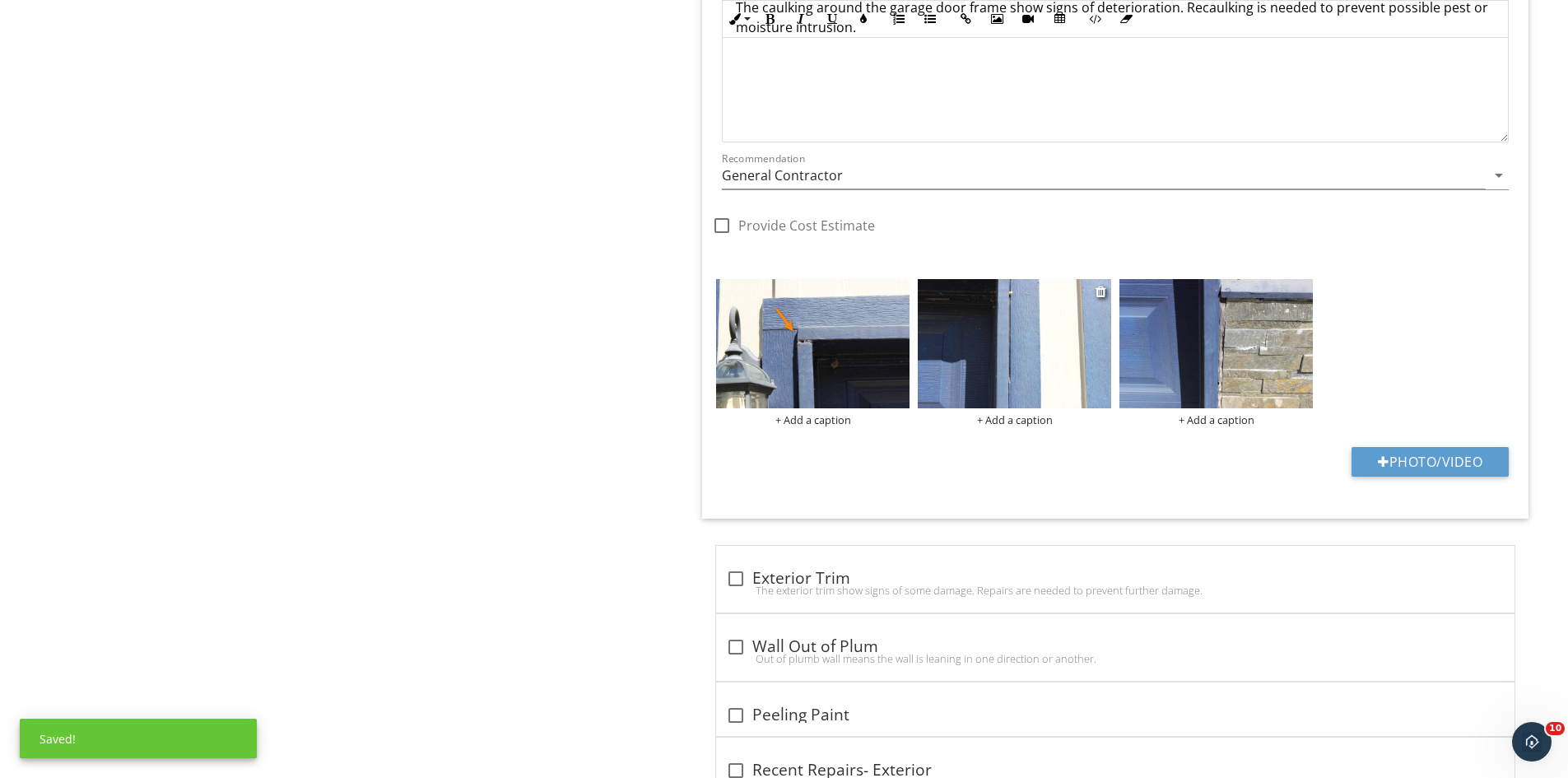
click at [1006, 363] on img at bounding box center [1014, 343] width 193 height 129
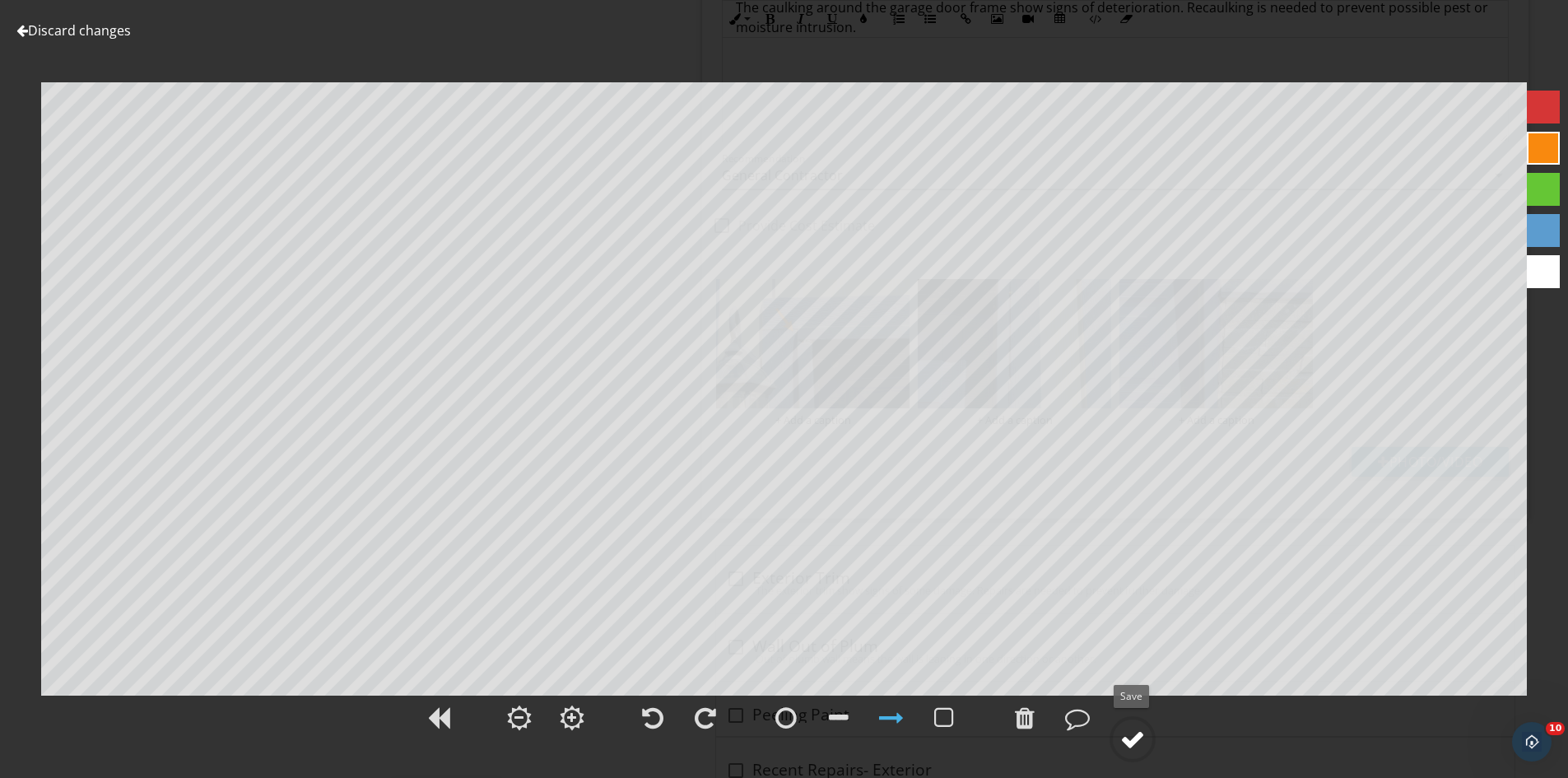
click at [1142, 749] on div at bounding box center [1132, 739] width 24 height 24
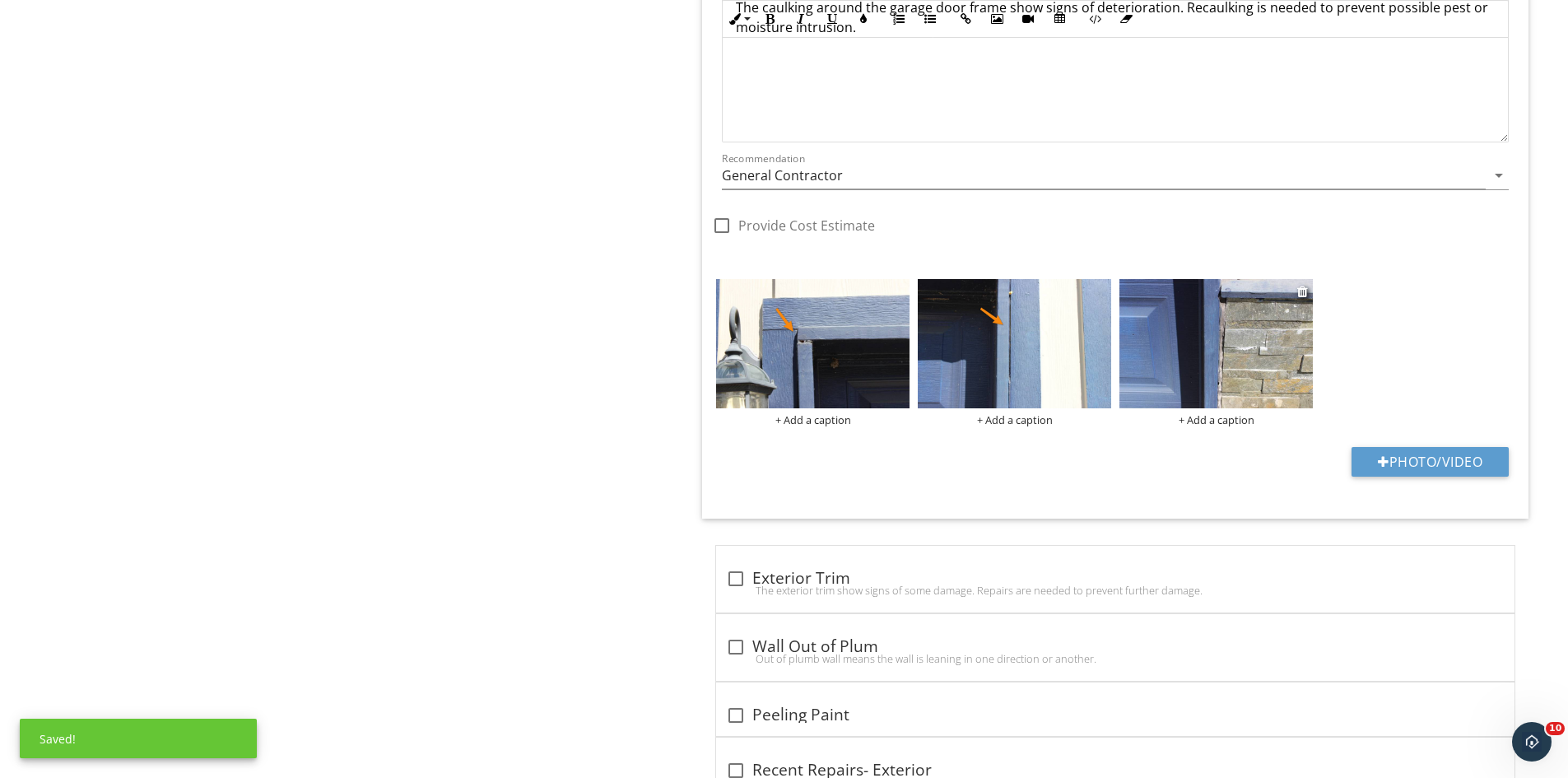
click at [1168, 372] on img at bounding box center [1215, 343] width 193 height 129
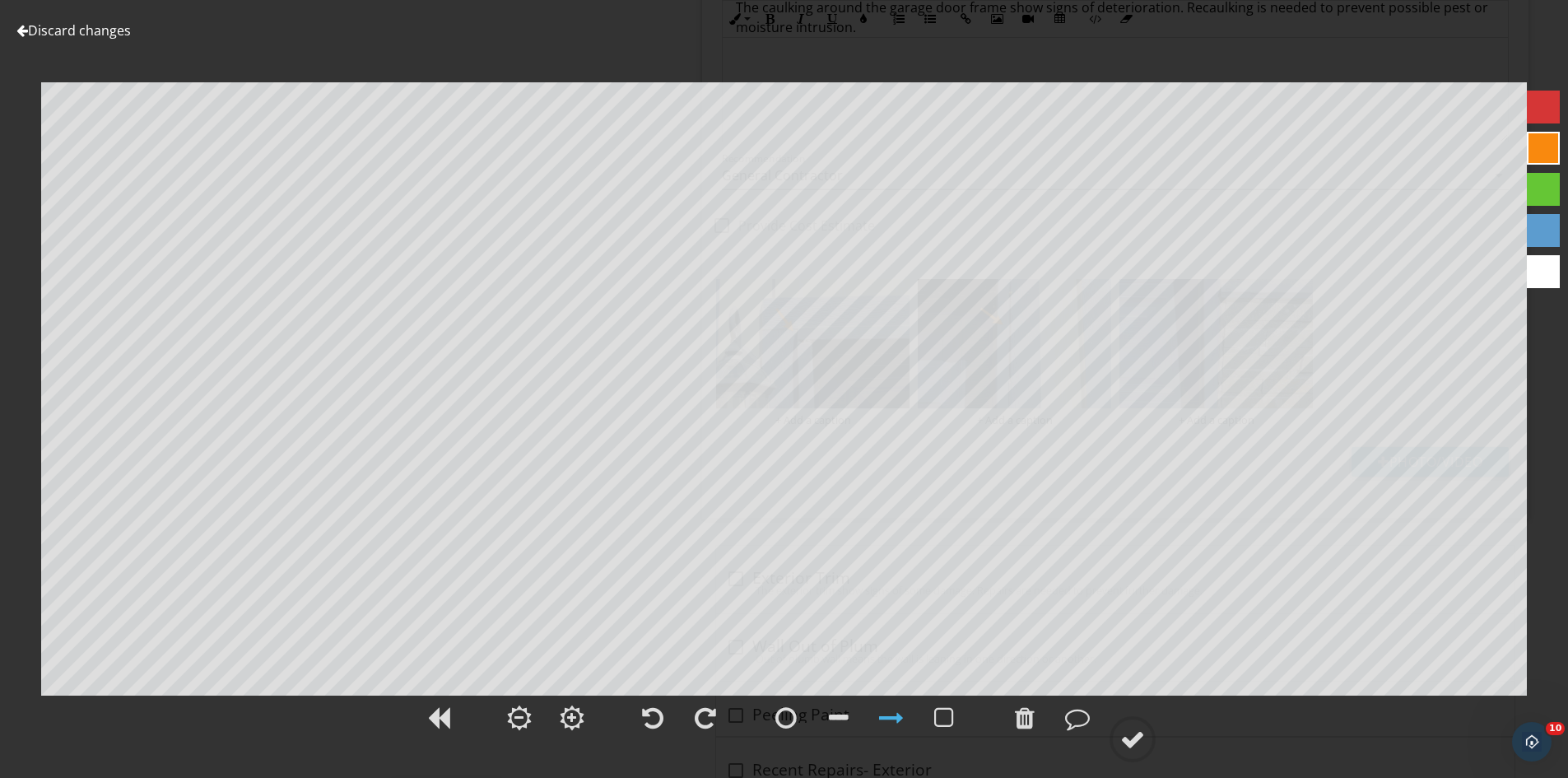
drag, startPoint x: 1134, startPoint y: 746, endPoint x: 1144, endPoint y: 699, distance: 48.1
click at [1134, 740] on div at bounding box center [1132, 739] width 24 height 24
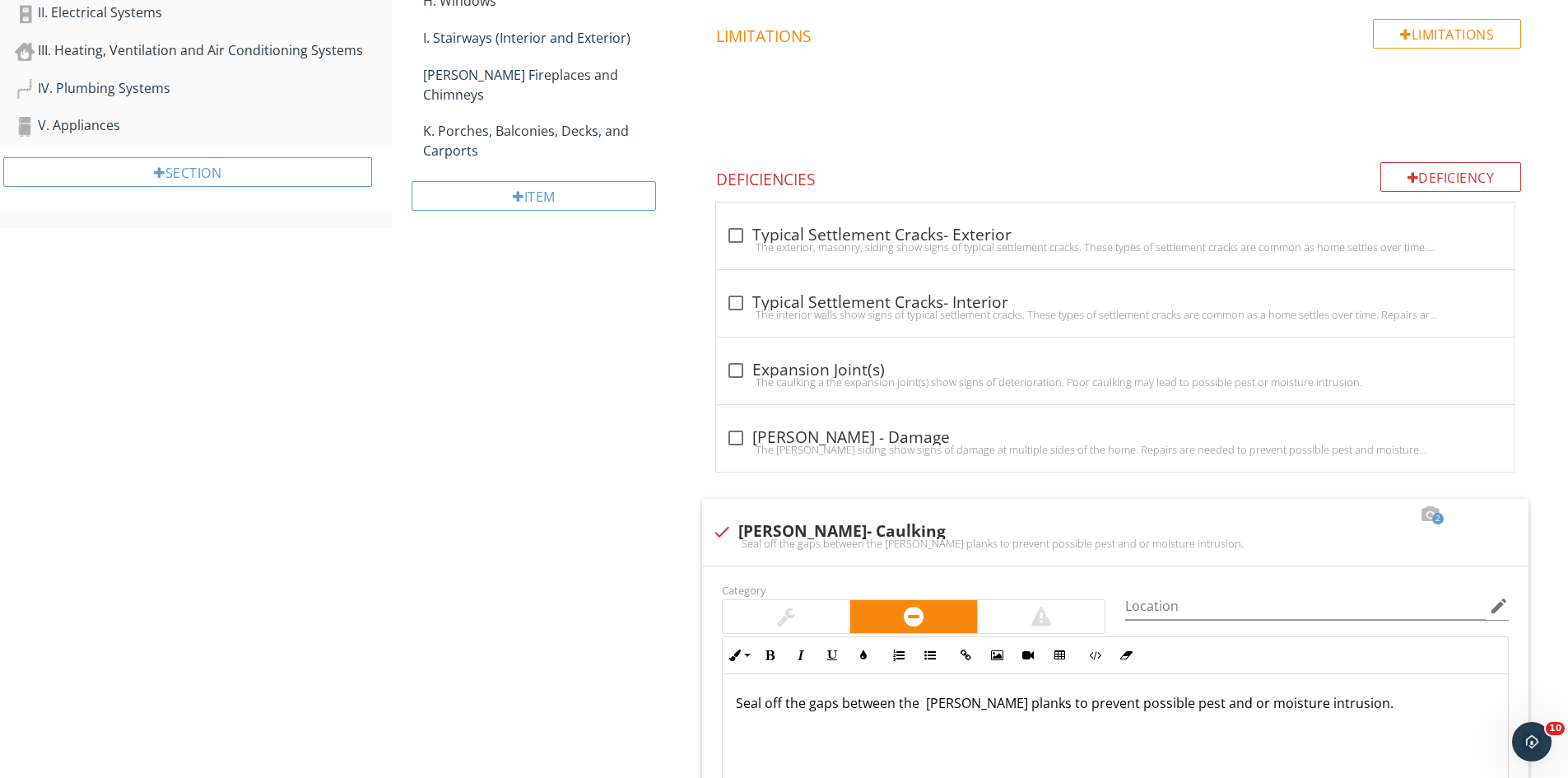
scroll to position [528, 0]
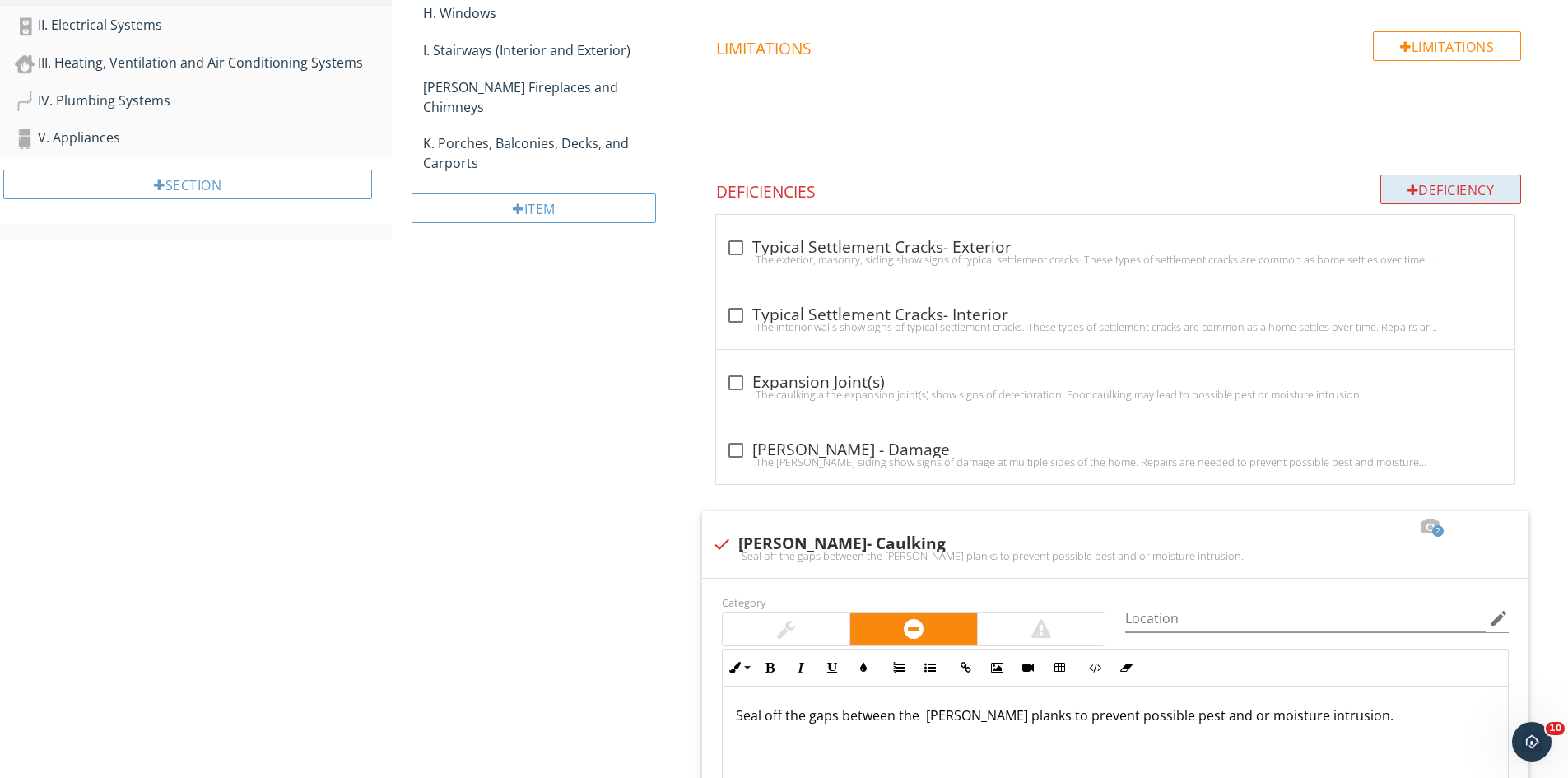
click at [1452, 190] on div "Deficiency" at bounding box center [1452, 189] width 142 height 30
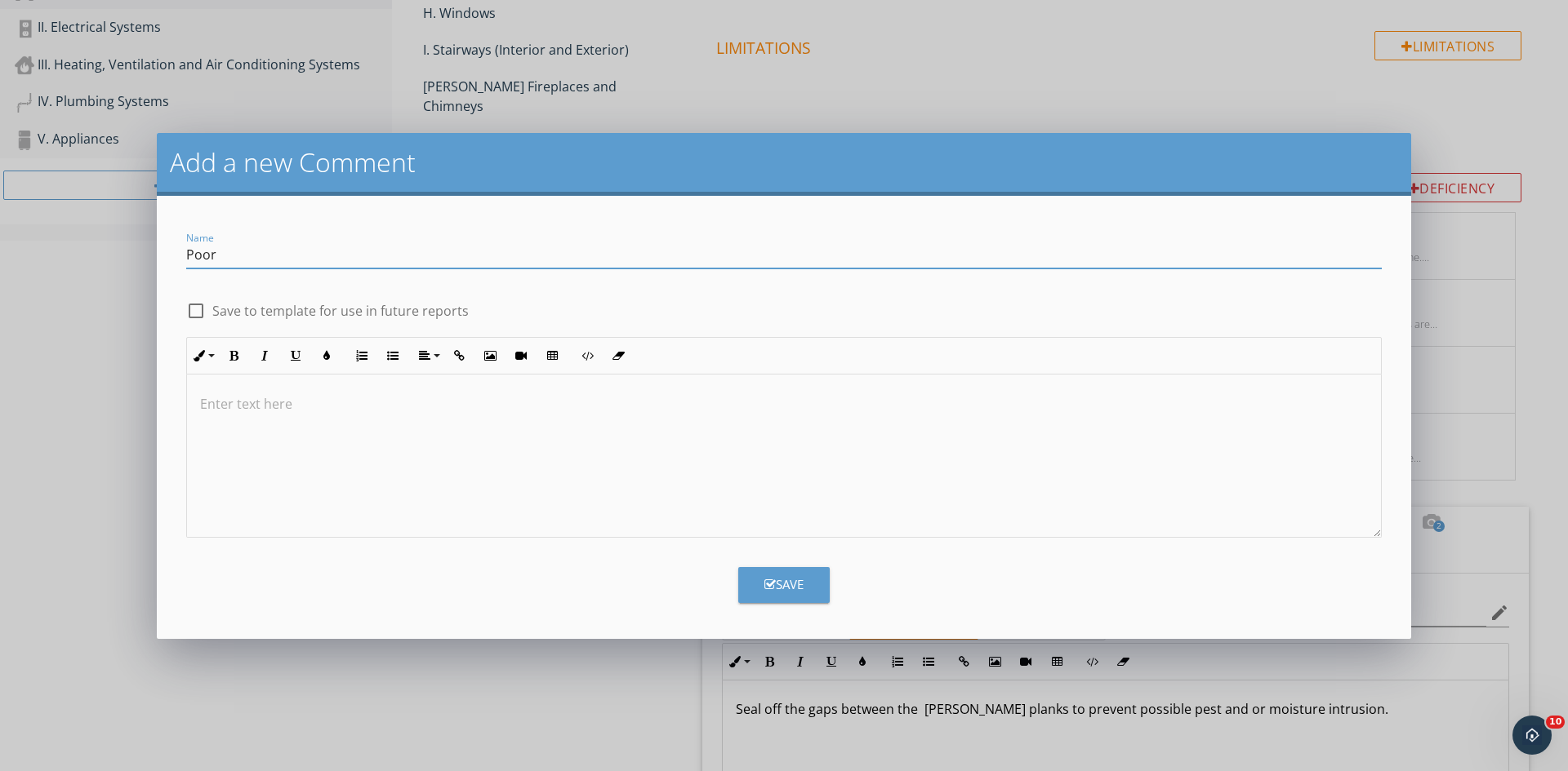
type input "Poor Craftsmanship"
click at [217, 401] on p at bounding box center [784, 403] width 1168 height 19
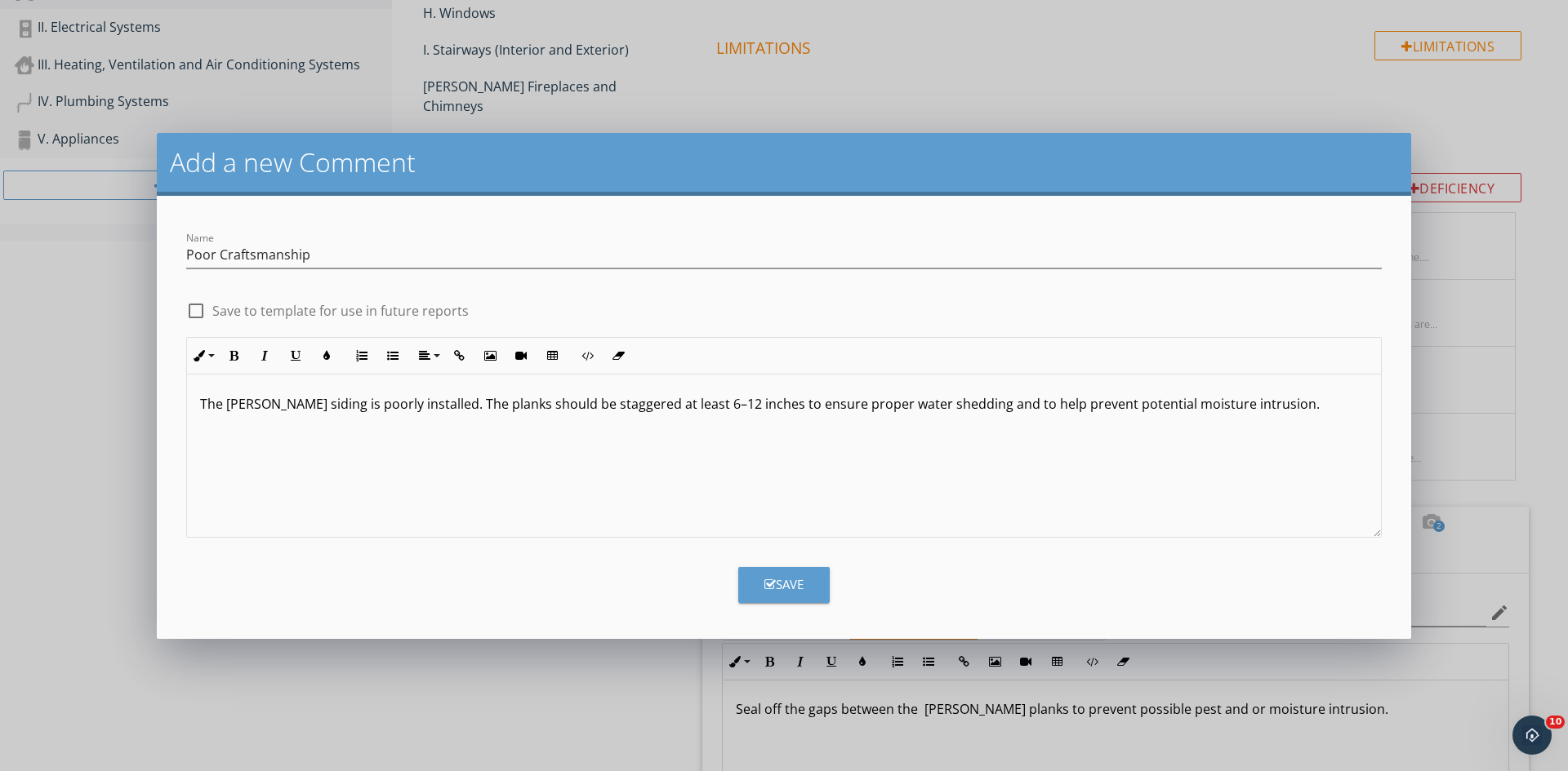
click at [752, 584] on button "Save" at bounding box center [783, 585] width 91 height 36
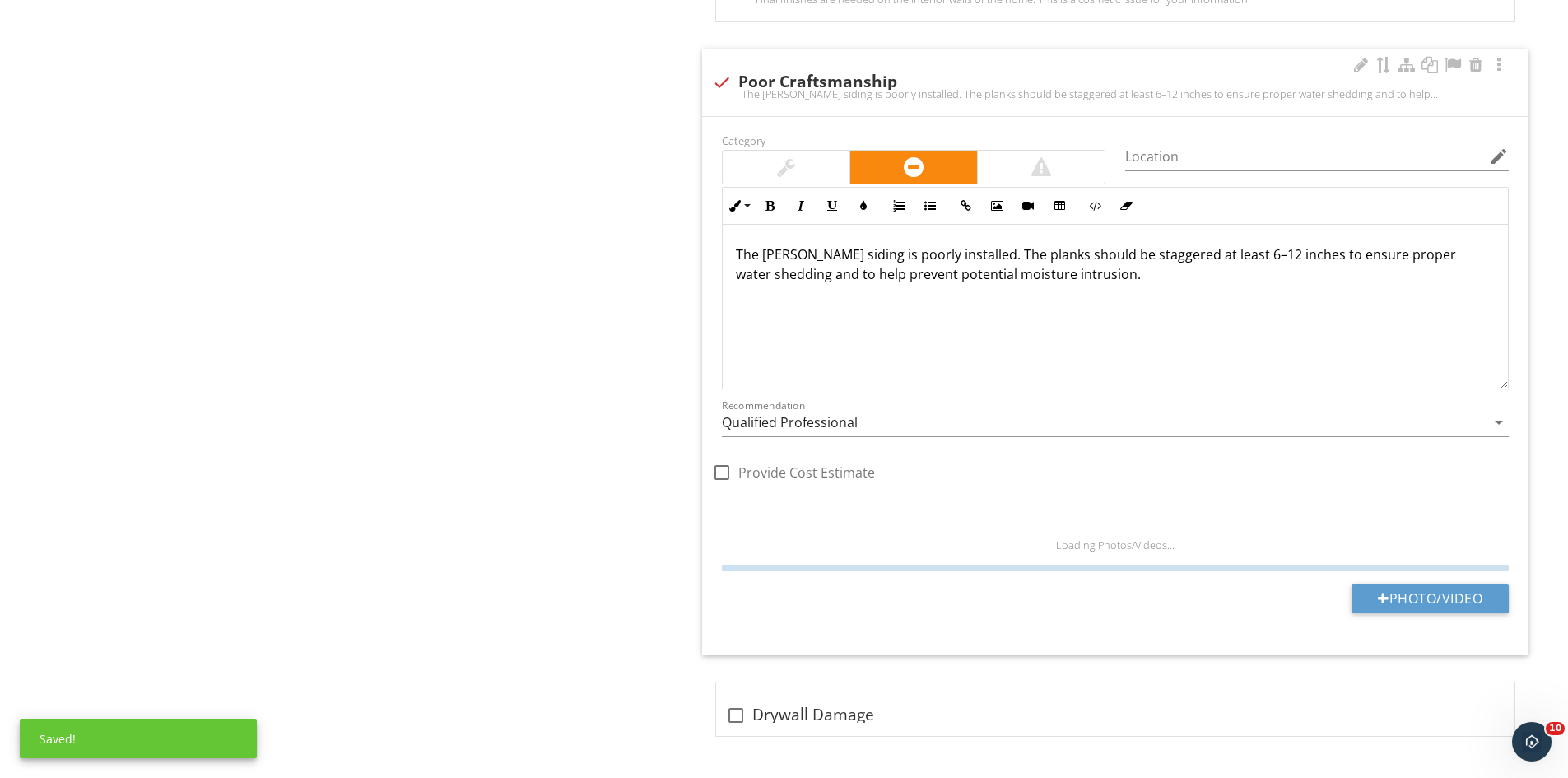
scroll to position [3701, 0]
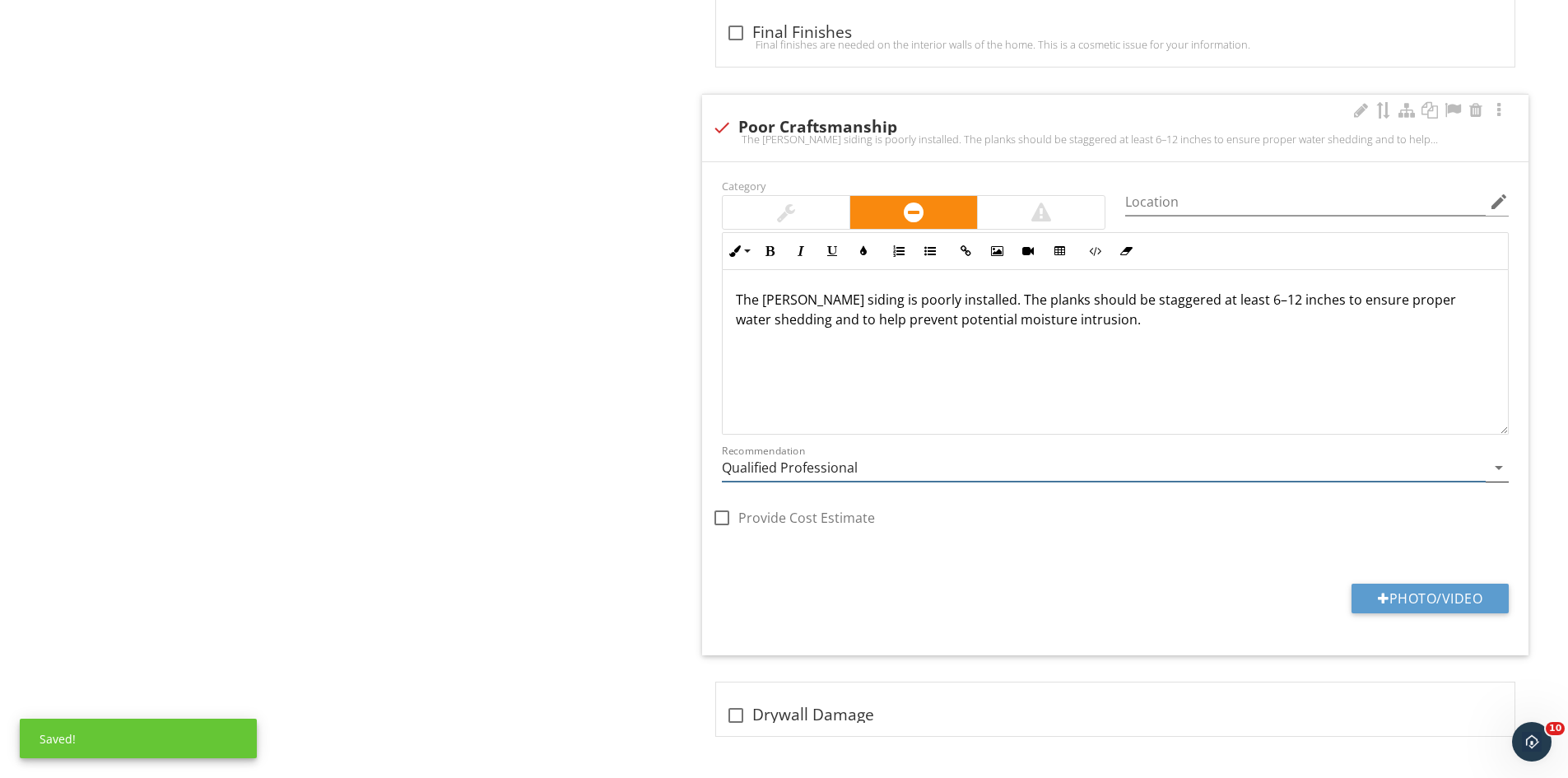
click at [864, 475] on input "Qualified Professional" at bounding box center [1104, 468] width 764 height 27
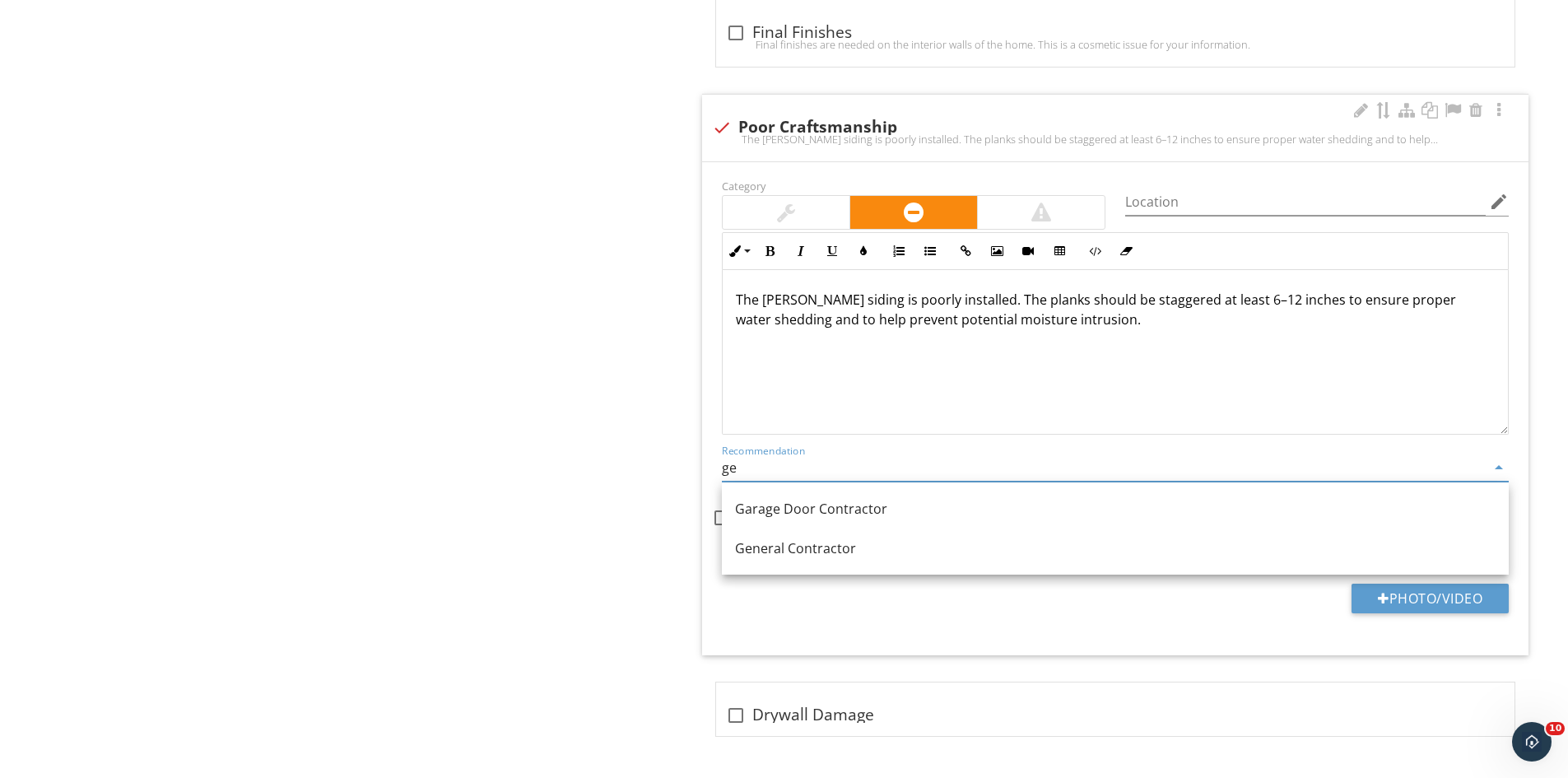
click at [830, 564] on link "General Contractor" at bounding box center [1115, 548] width 787 height 40
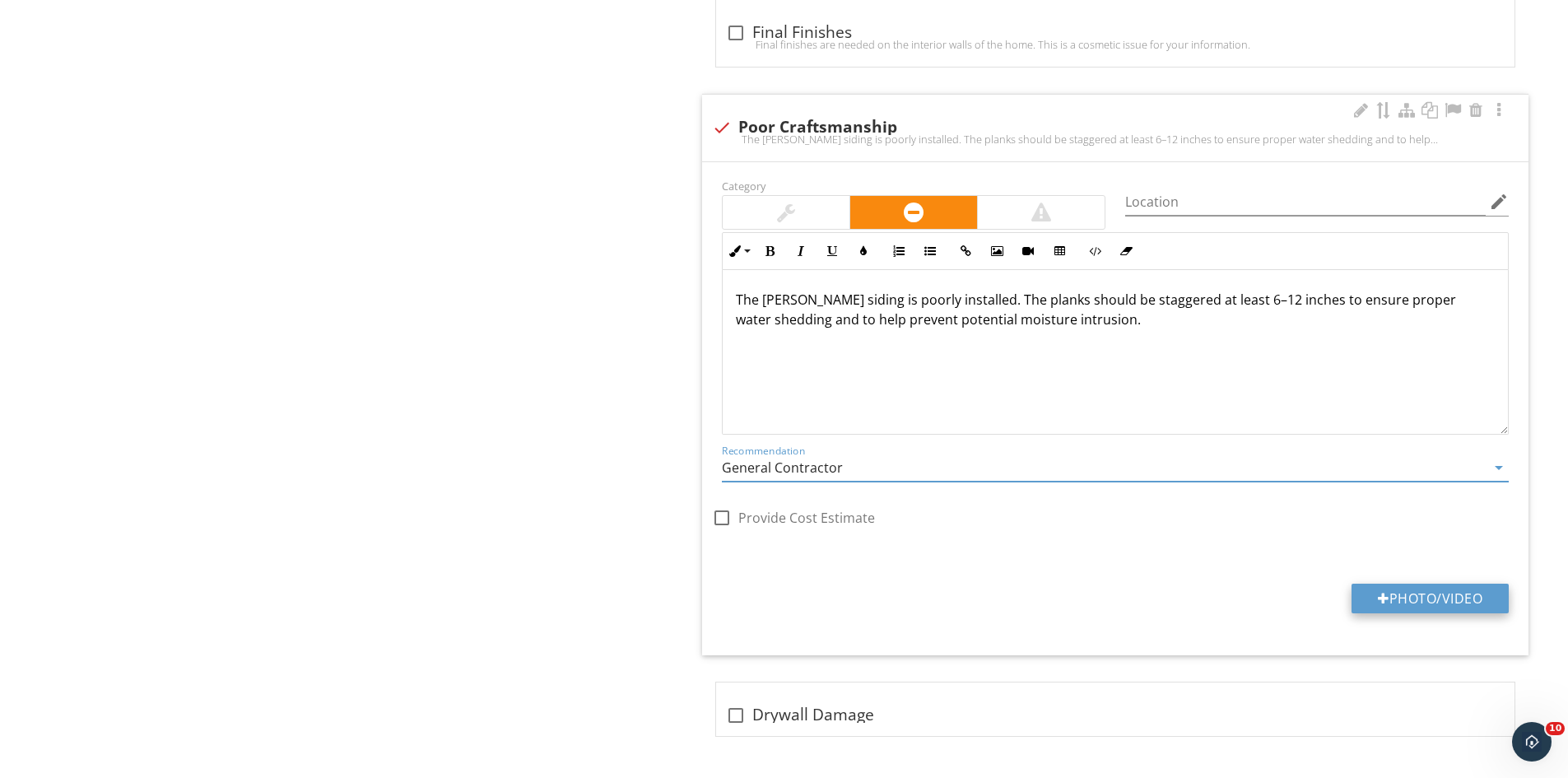
type input "General Contractor"
click at [1442, 590] on button "Photo/Video" at bounding box center [1430, 598] width 157 height 30
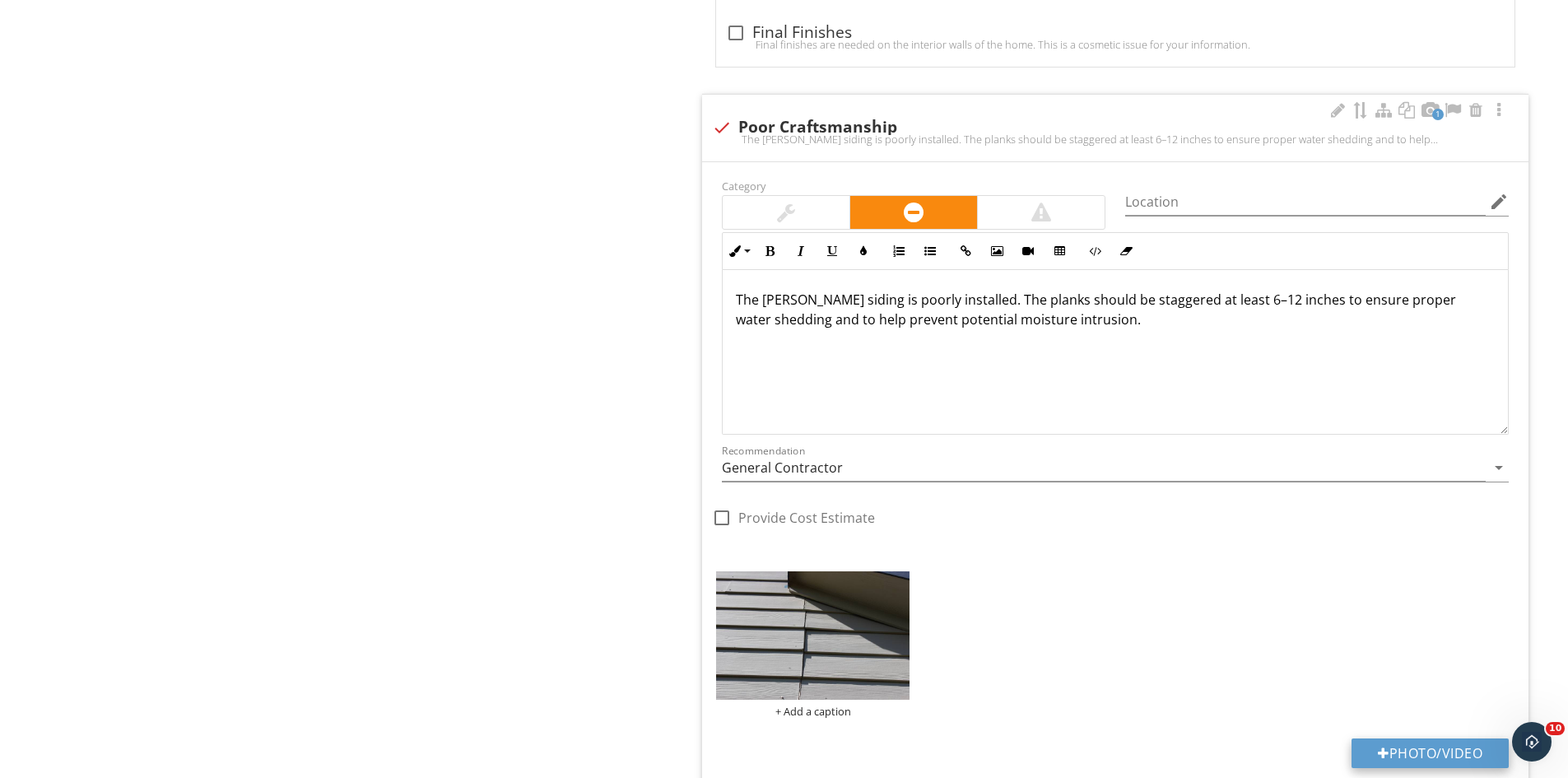
click at [1420, 750] on button "Photo/Video" at bounding box center [1430, 753] width 157 height 30
type input "C:\fakepath\IMG_9483.JPG"
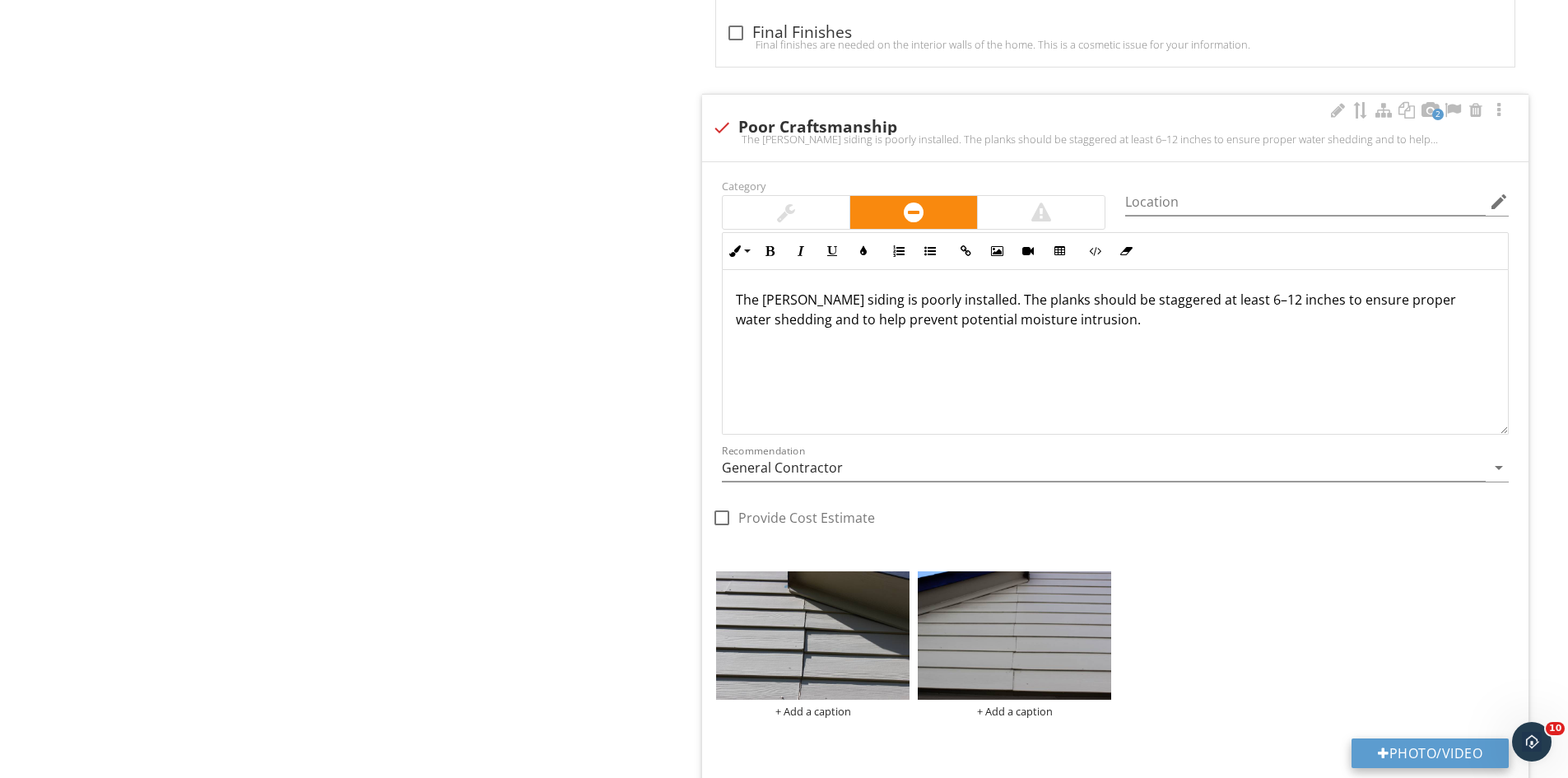
click at [1370, 751] on button "Photo/Video" at bounding box center [1430, 753] width 157 height 30
click at [829, 630] on img at bounding box center [812, 635] width 193 height 129
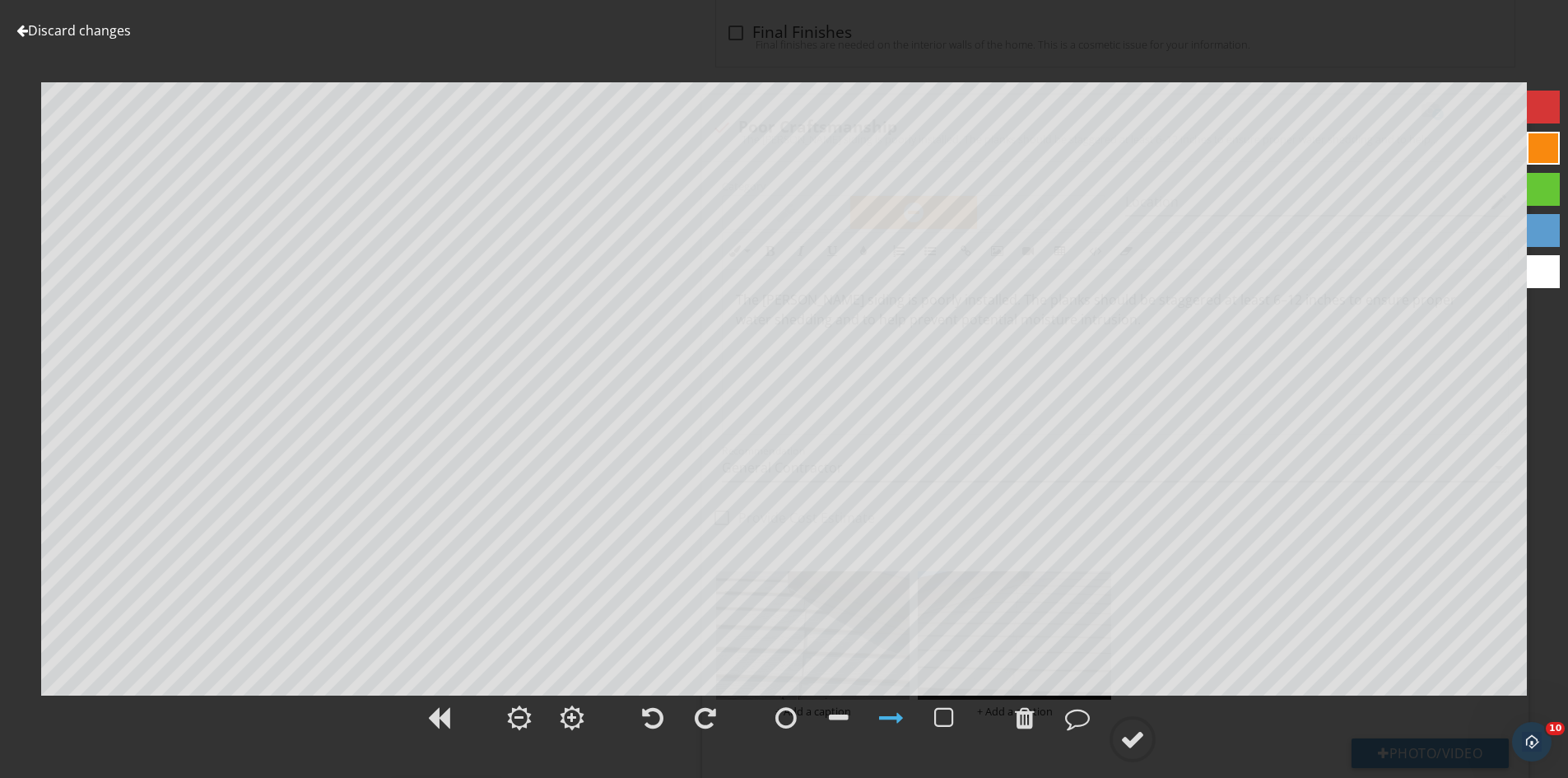
click at [1143, 743] on div at bounding box center [1132, 739] width 24 height 24
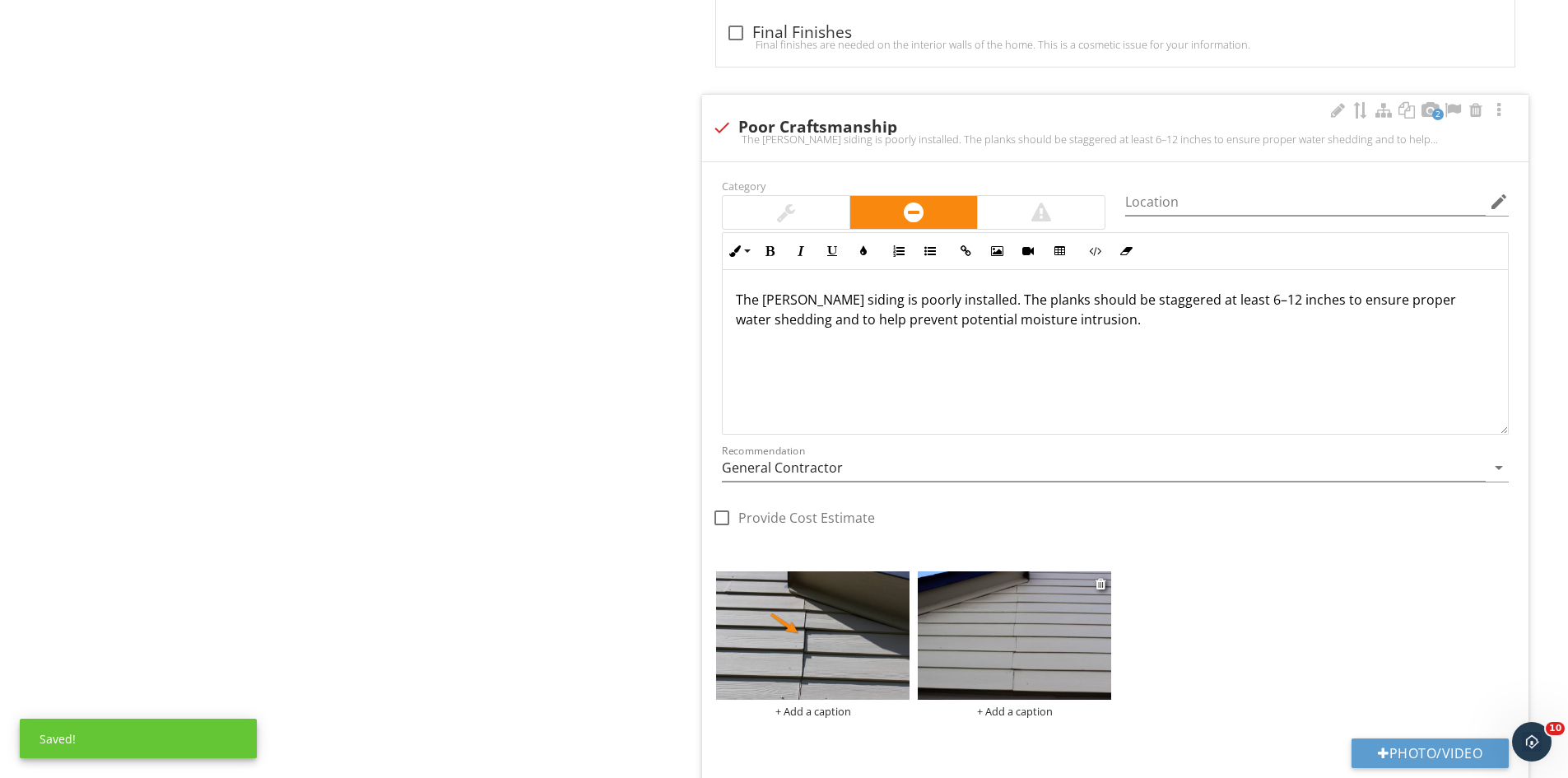
click at [948, 592] on img at bounding box center [1014, 635] width 193 height 129
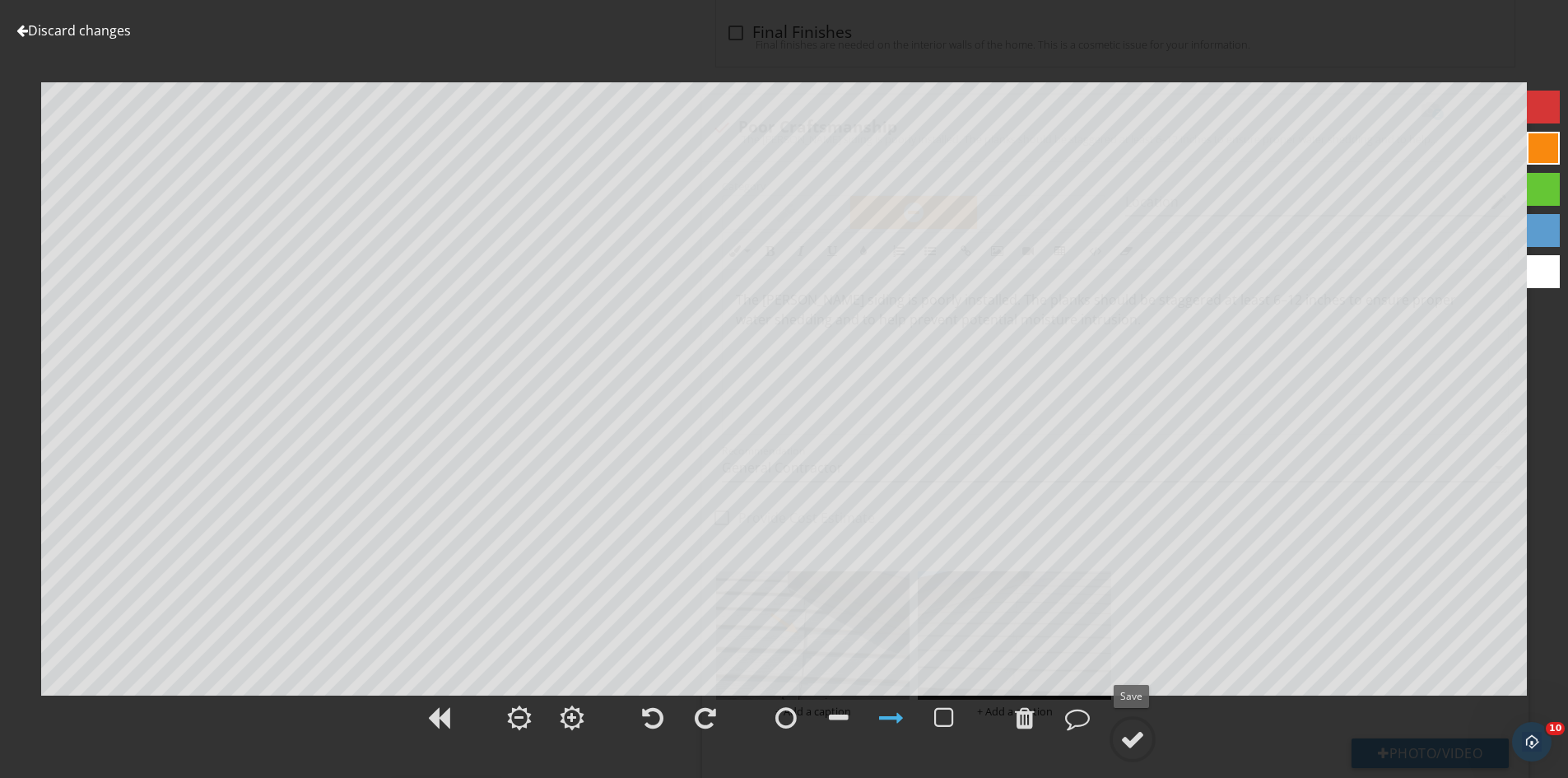
drag, startPoint x: 1132, startPoint y: 743, endPoint x: 1146, endPoint y: 689, distance: 55.8
click at [1134, 742] on div at bounding box center [1132, 739] width 24 height 24
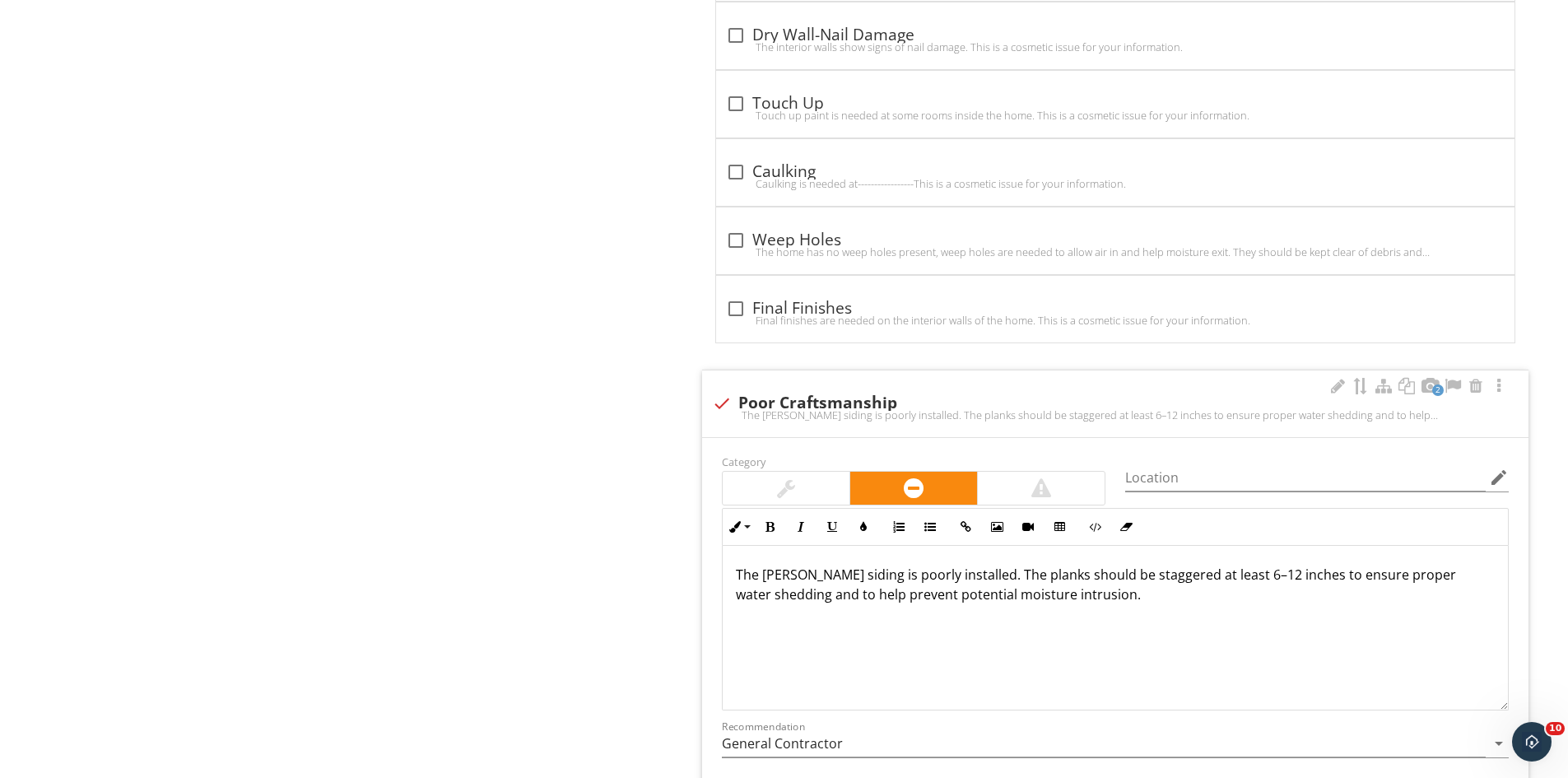
scroll to position [3691, 0]
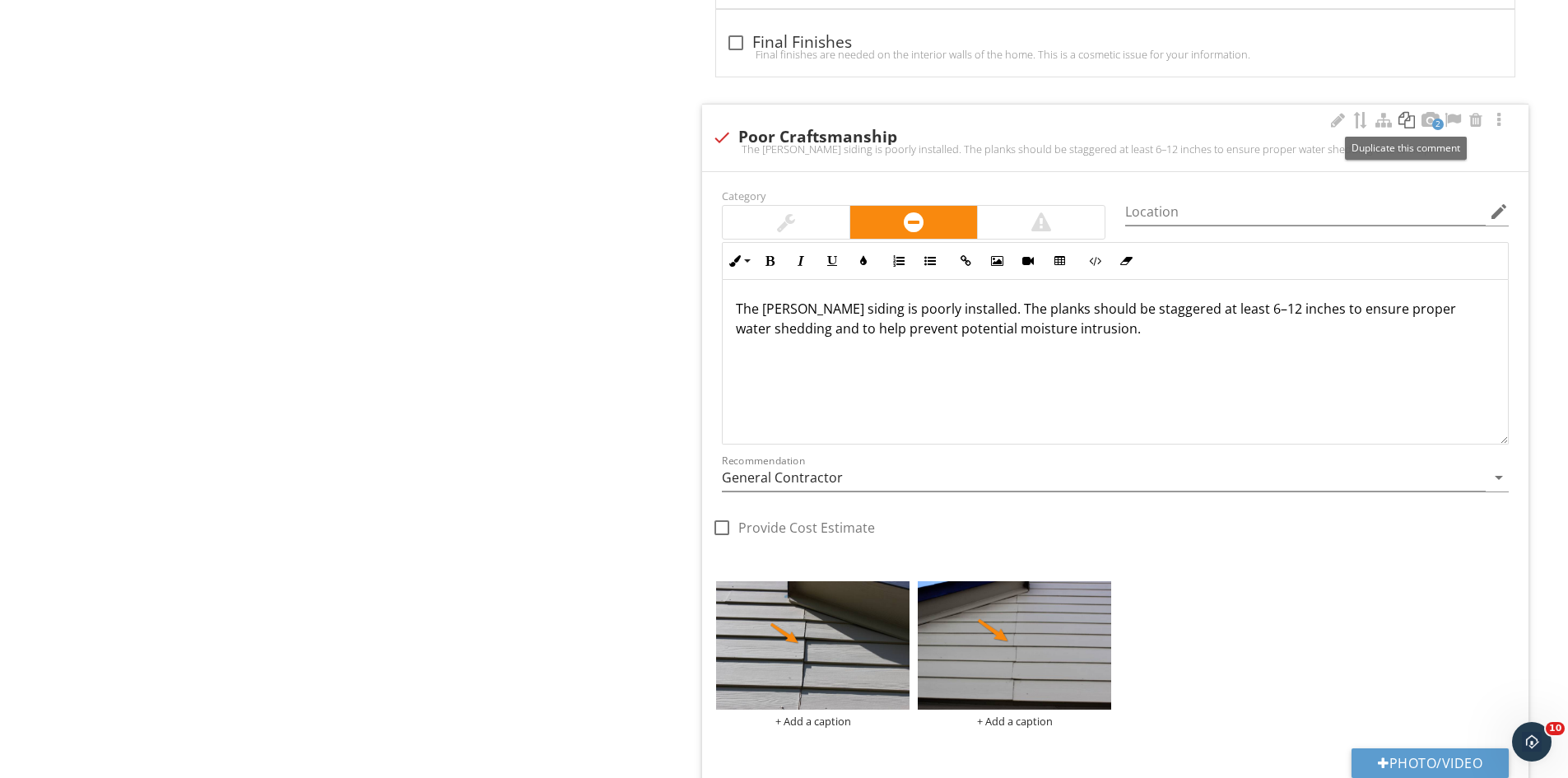
click at [1403, 121] on div at bounding box center [1406, 121] width 19 height 17
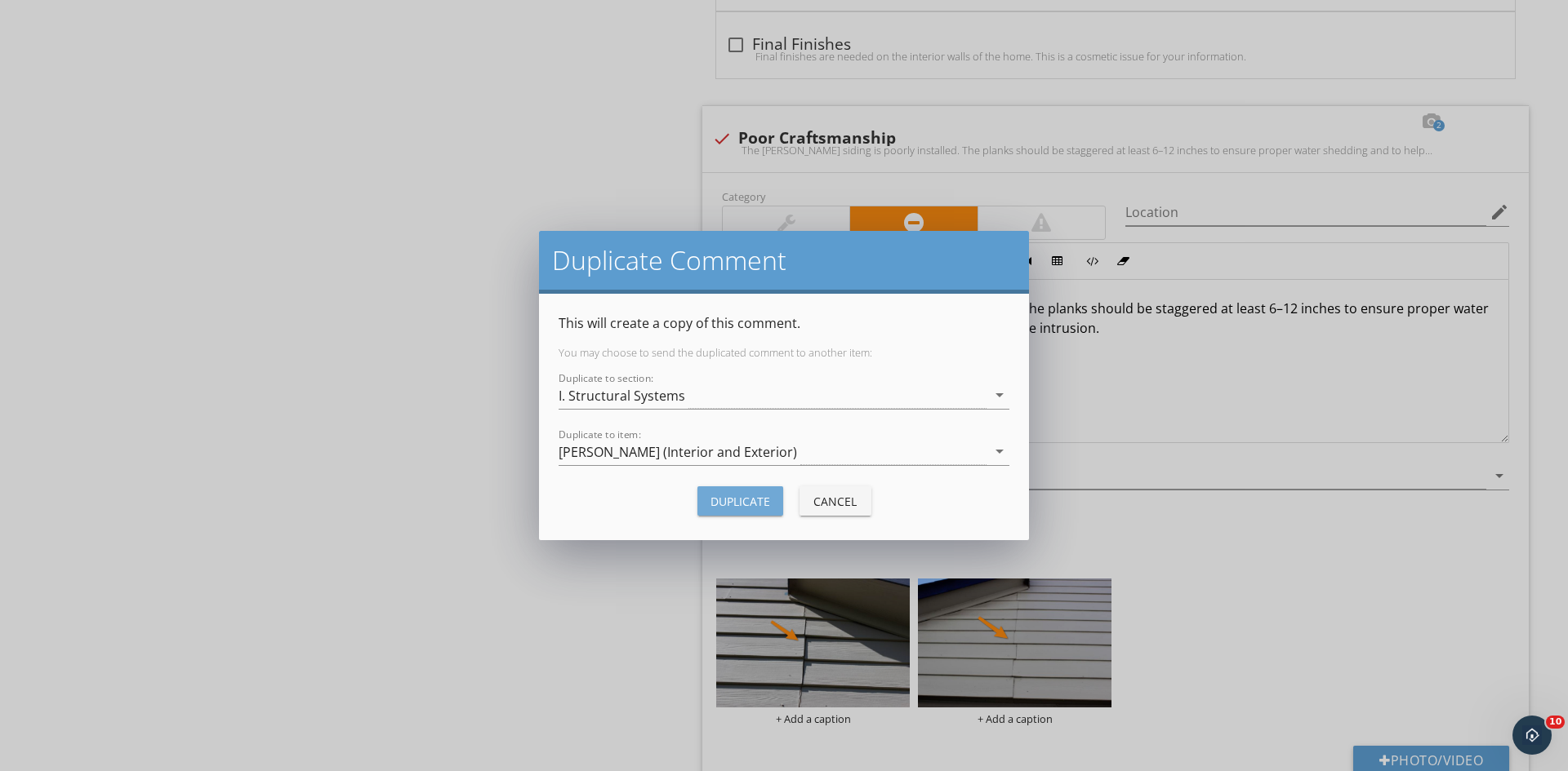
click at [733, 503] on div "Duplicate" at bounding box center [740, 501] width 59 height 17
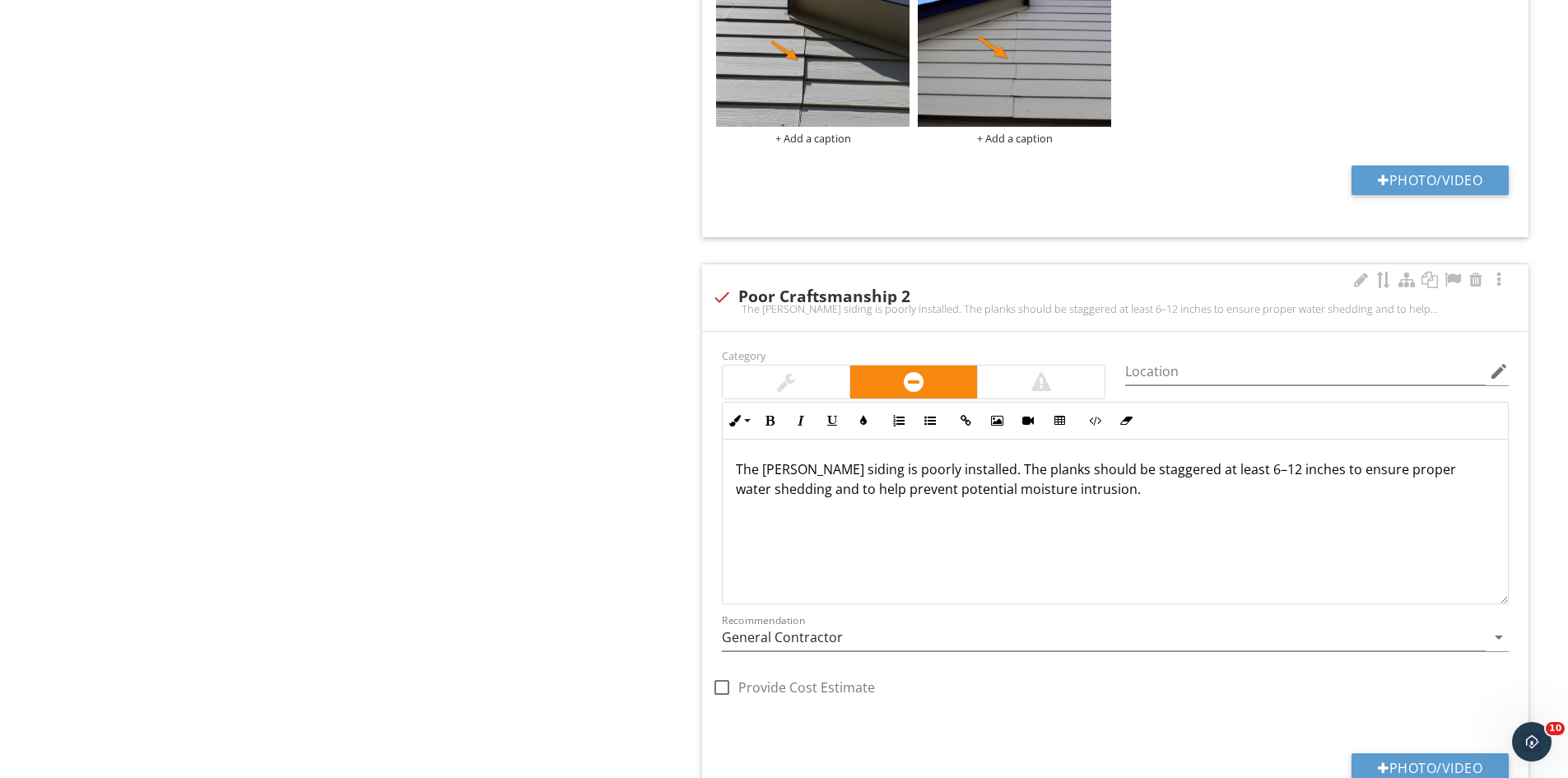
scroll to position [4432, 0]
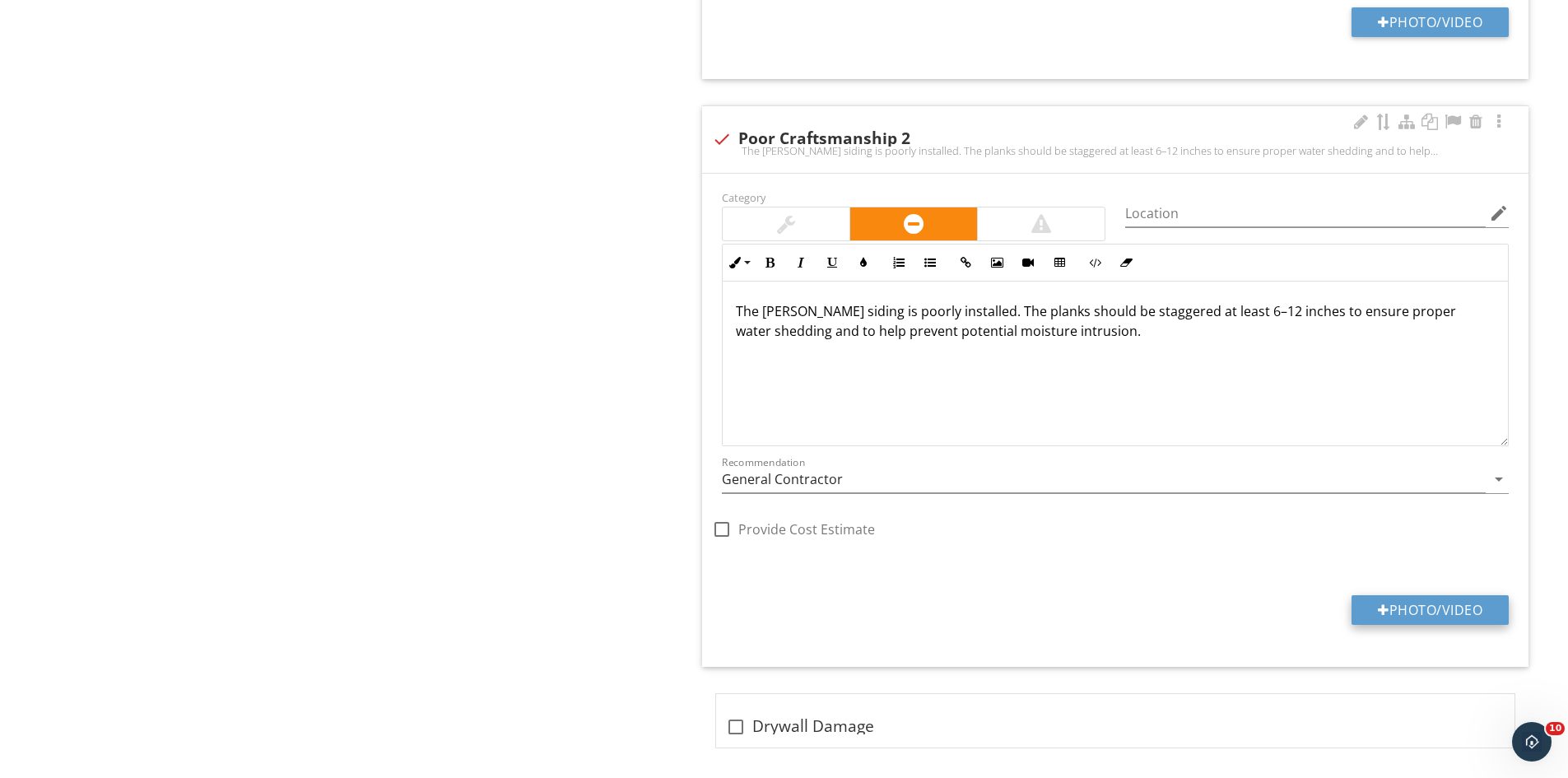
click at [1406, 604] on button "Photo/Video" at bounding box center [1430, 610] width 157 height 30
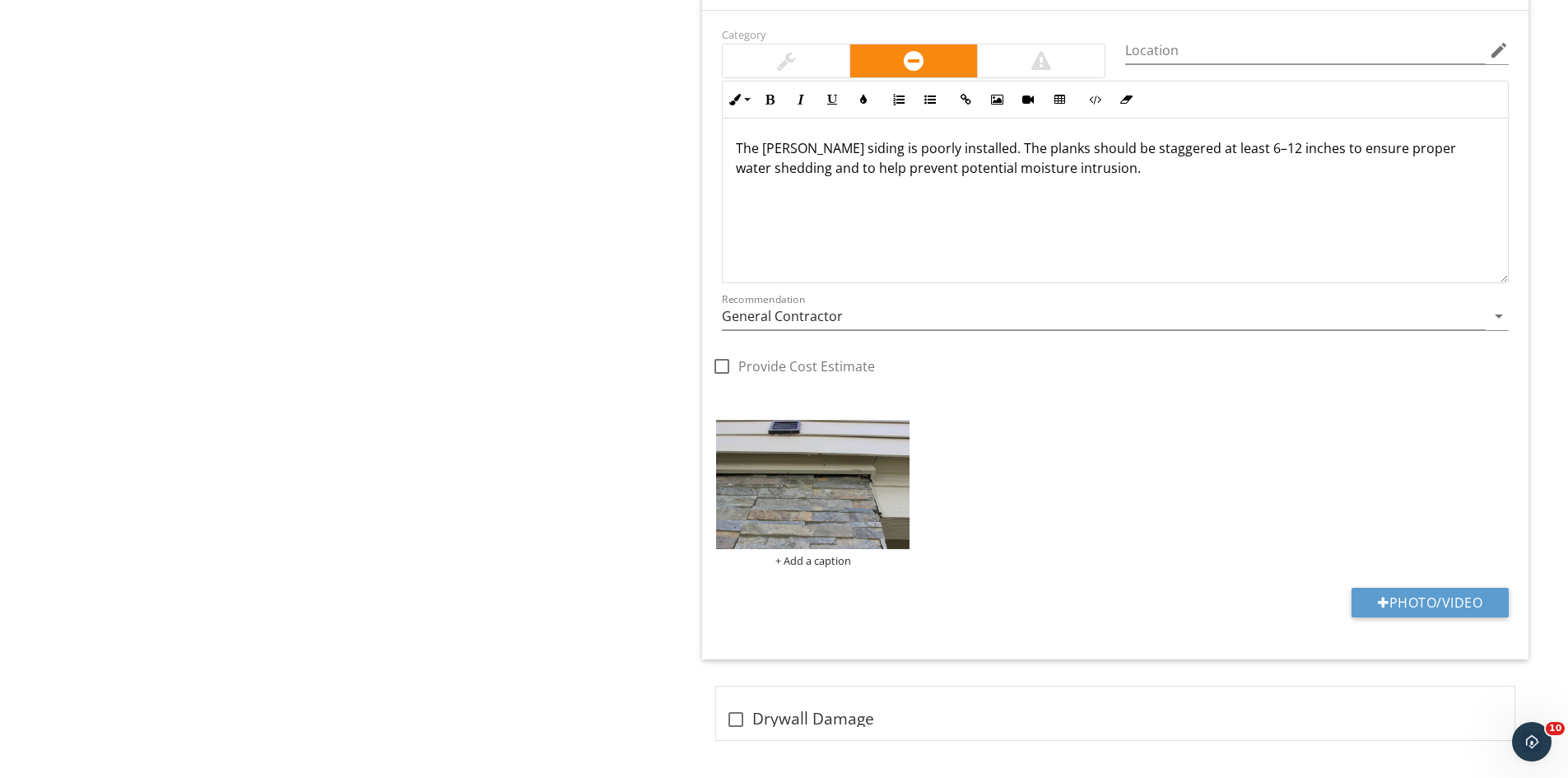
scroll to position [4596, 0]
click at [1415, 604] on button "Photo/Video" at bounding box center [1430, 601] width 157 height 30
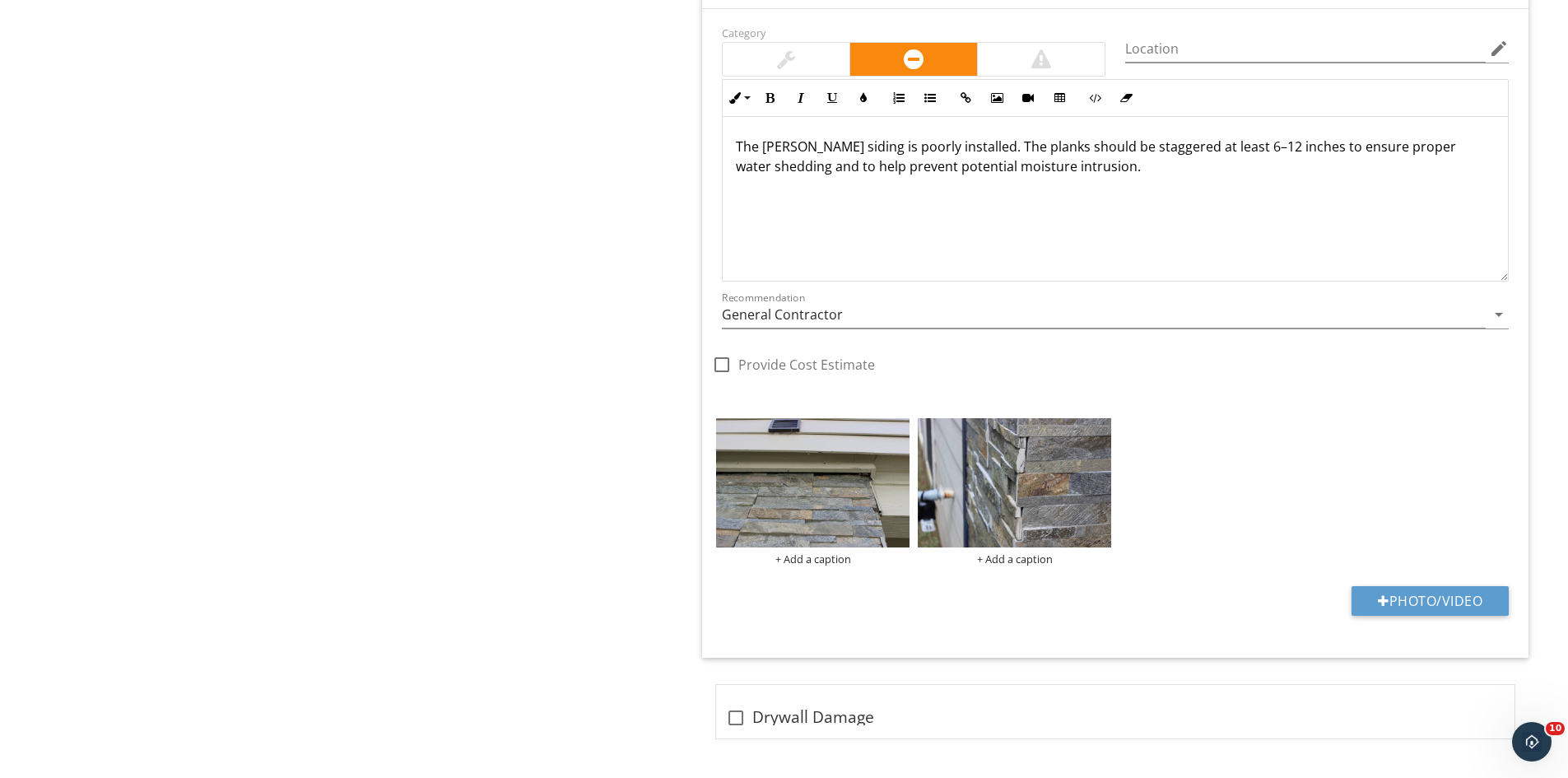
click at [1373, 583] on div "Category Location edit Inline Style XLarge Large Normal Small Light Small/Light…" at bounding box center [1115, 333] width 827 height 649
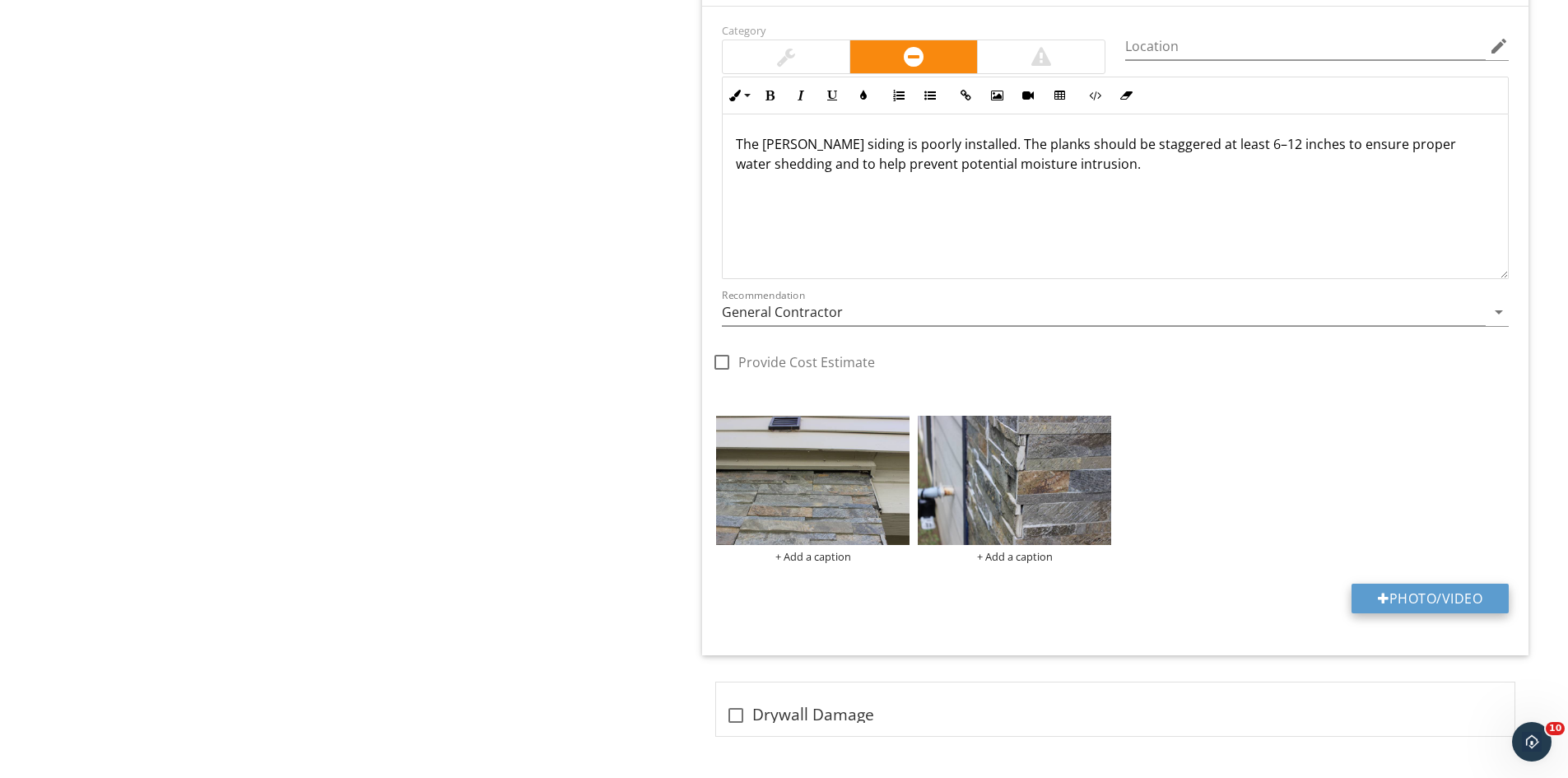
click at [1446, 586] on button "Photo/Video" at bounding box center [1430, 598] width 157 height 30
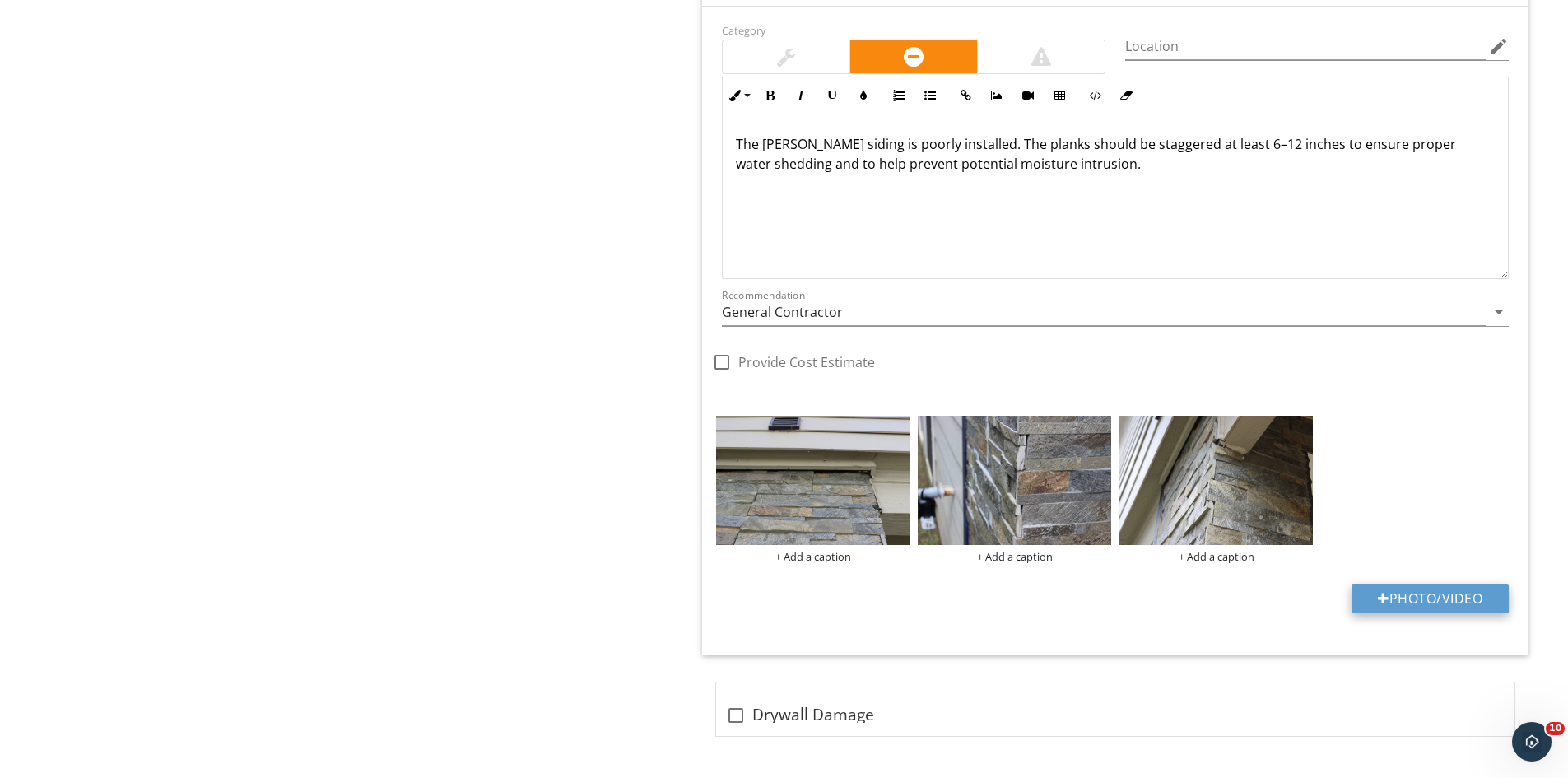
click at [1447, 608] on button "Photo/Video" at bounding box center [1430, 598] width 157 height 30
type input "C:\fakepath\IMG_9595.JPG"
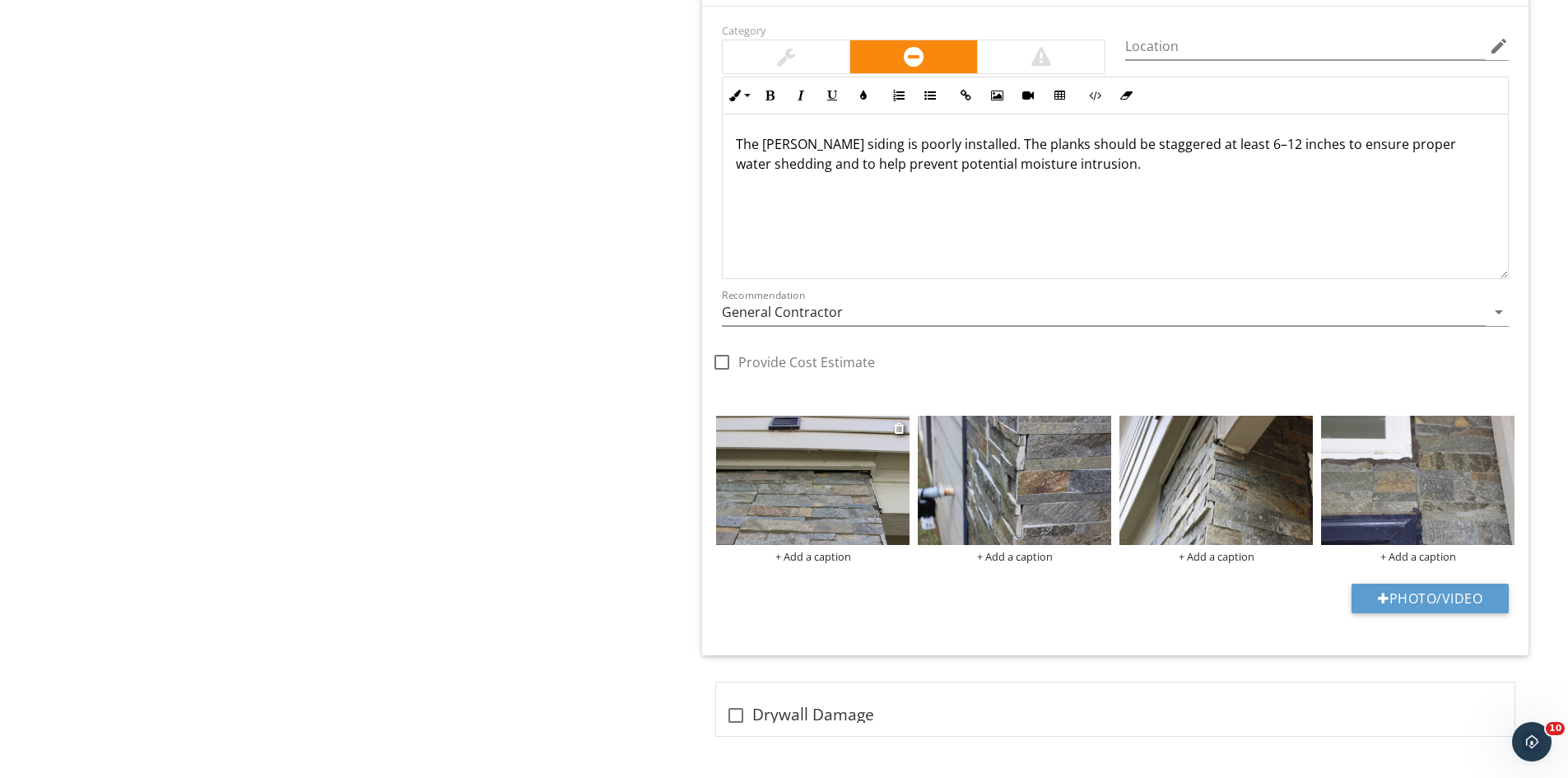
click at [816, 522] on img at bounding box center [812, 480] width 193 height 129
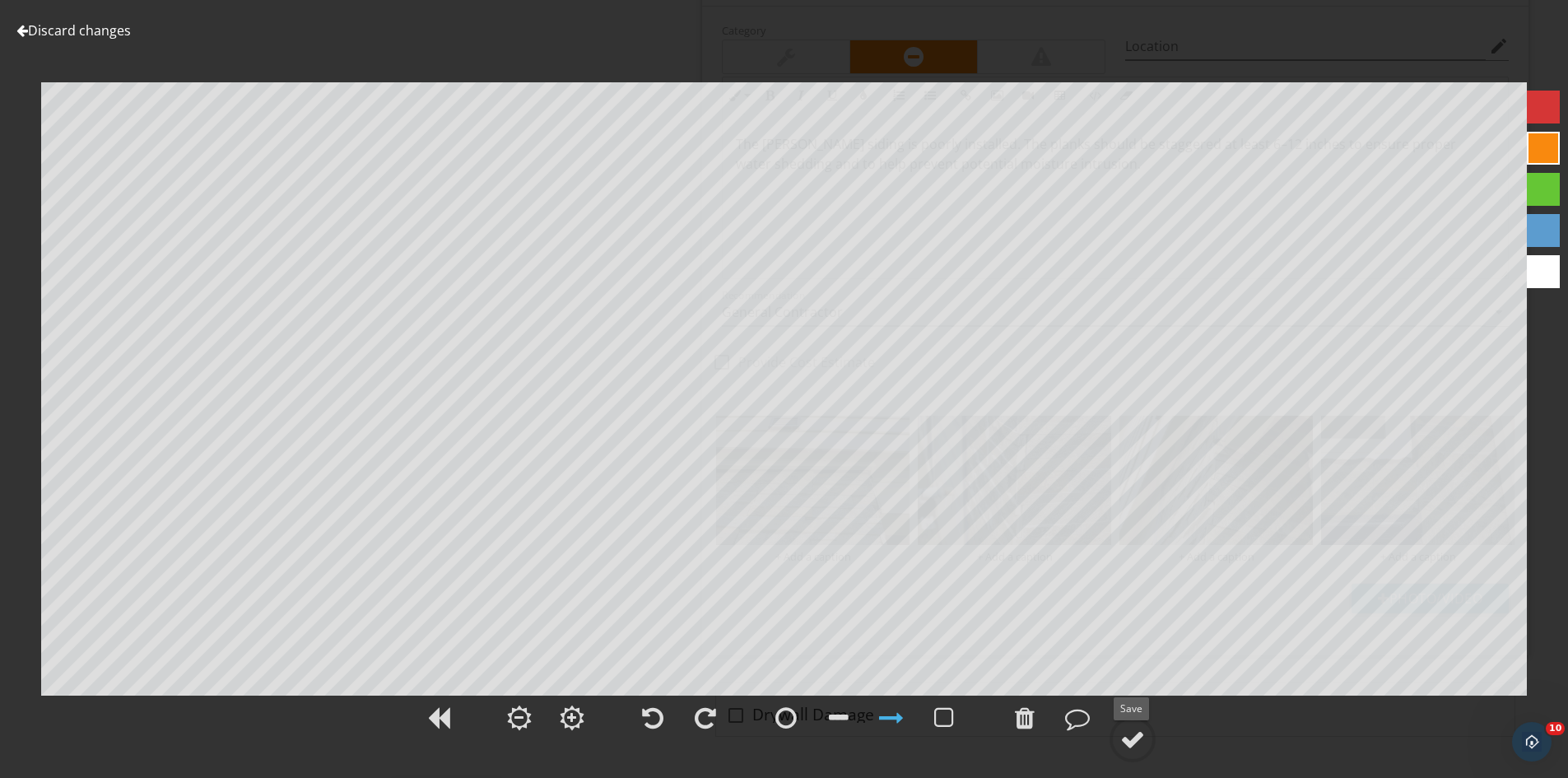
drag, startPoint x: 1132, startPoint y: 734, endPoint x: 1161, endPoint y: 708, distance: 38.9
click at [1134, 733] on div at bounding box center [1132, 739] width 24 height 24
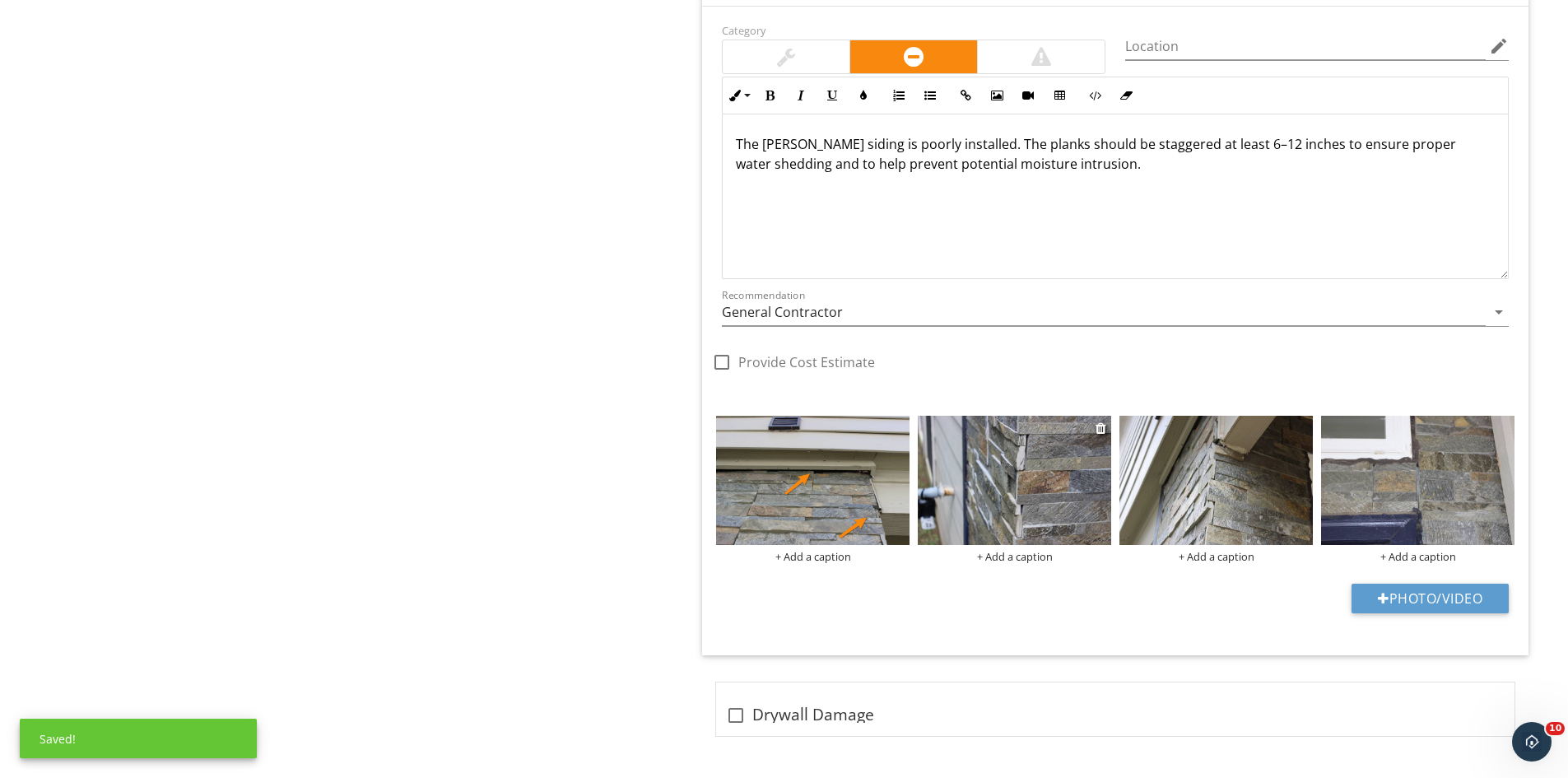
click at [1022, 484] on img at bounding box center [1014, 480] width 193 height 129
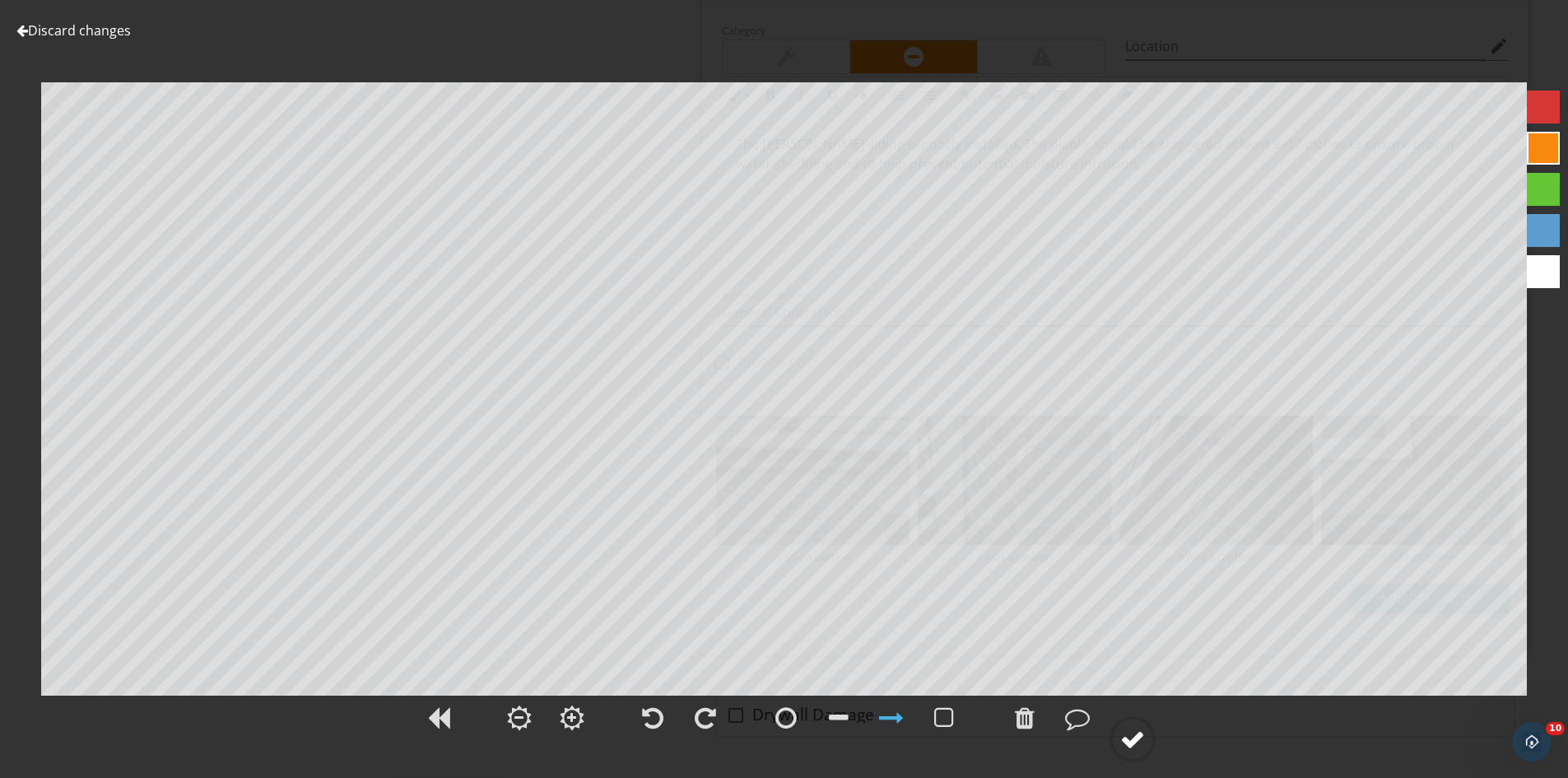
drag, startPoint x: 1134, startPoint y: 739, endPoint x: 1141, endPoint y: 716, distance: 24.0
click at [1134, 737] on div at bounding box center [1132, 739] width 24 height 24
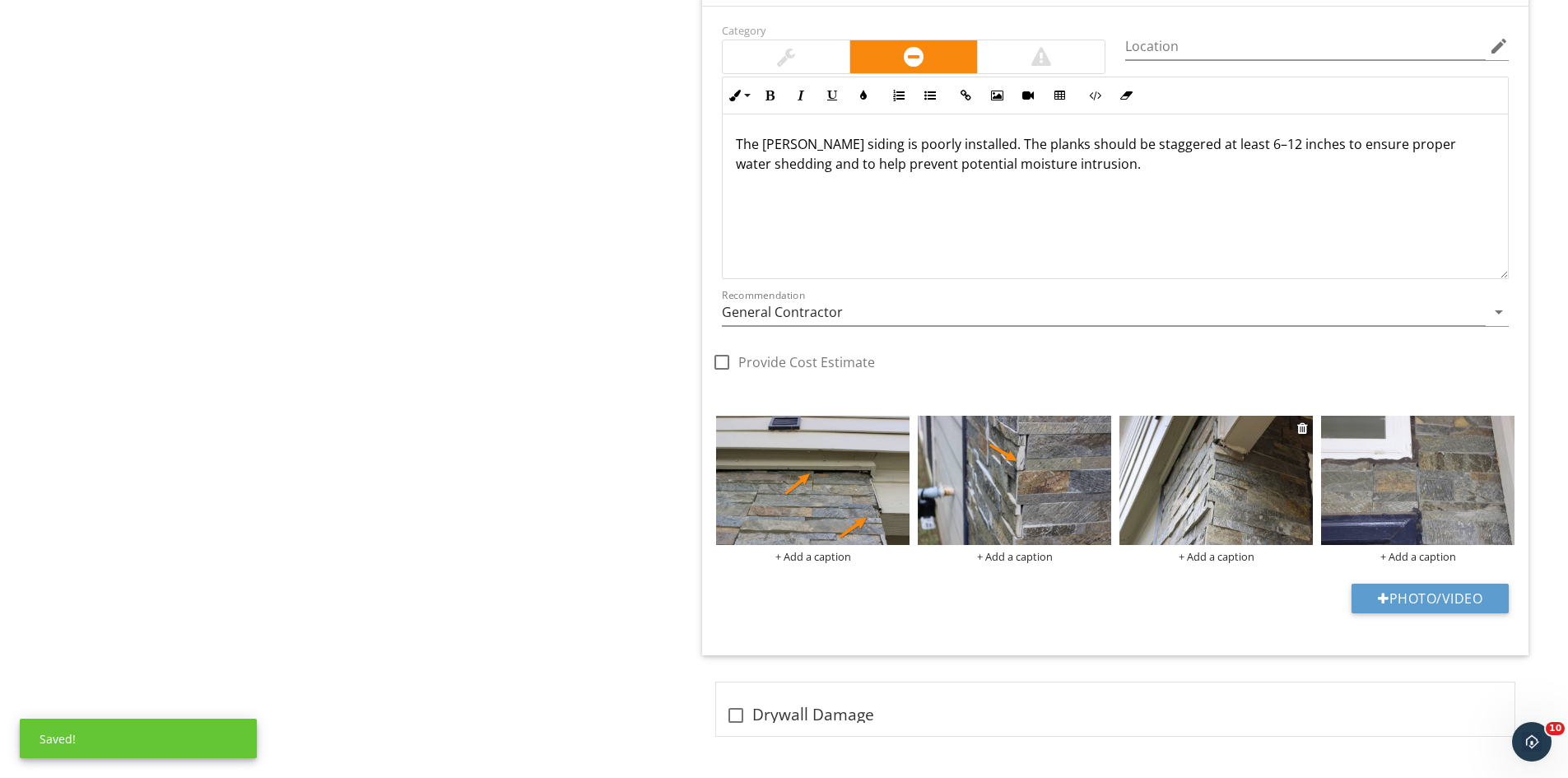
click at [1173, 494] on img at bounding box center [1215, 480] width 193 height 129
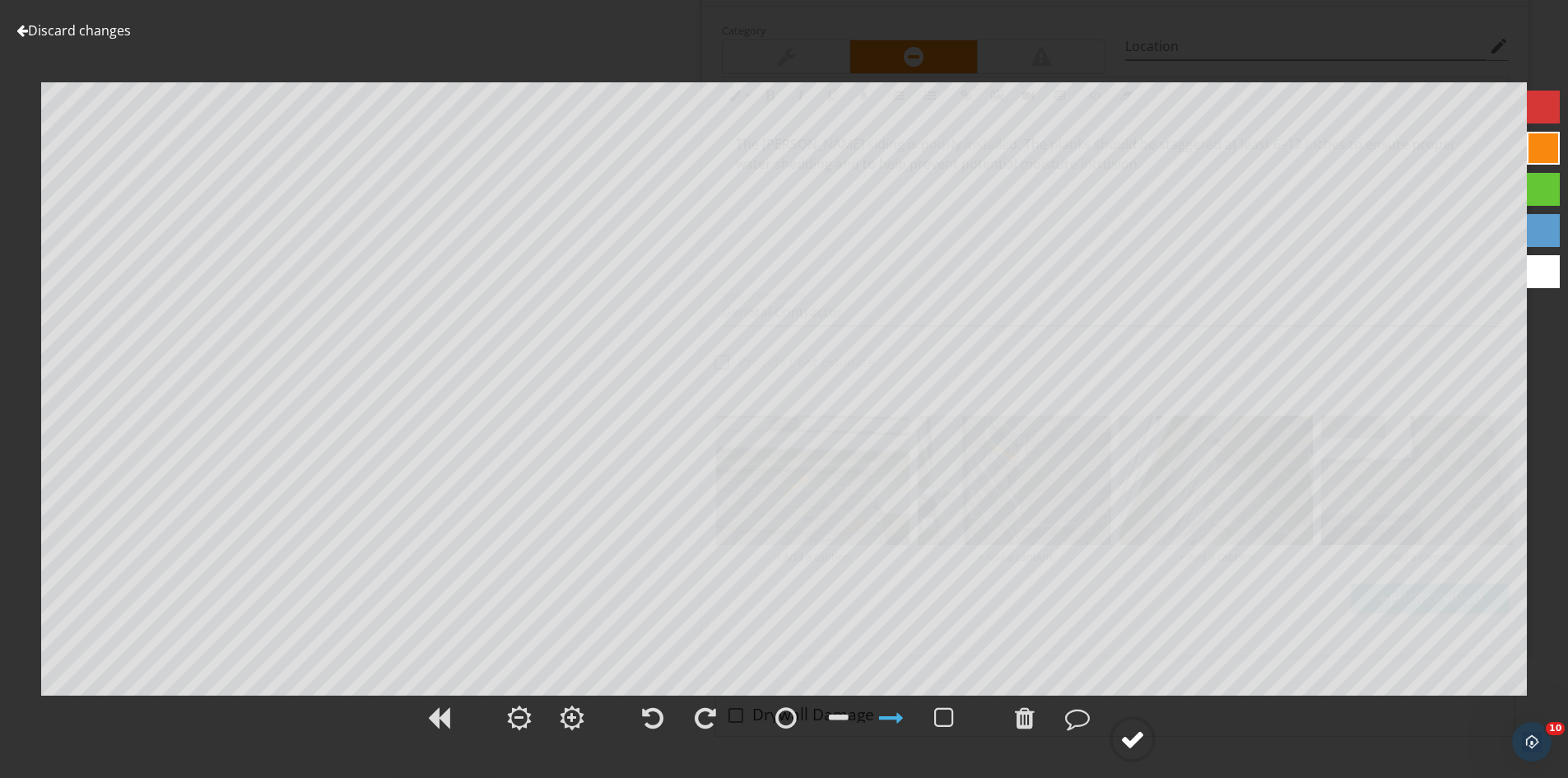
drag, startPoint x: 1127, startPoint y: 735, endPoint x: 1135, endPoint y: 727, distance: 11.3
click at [1135, 727] on div at bounding box center [1132, 739] width 46 height 46
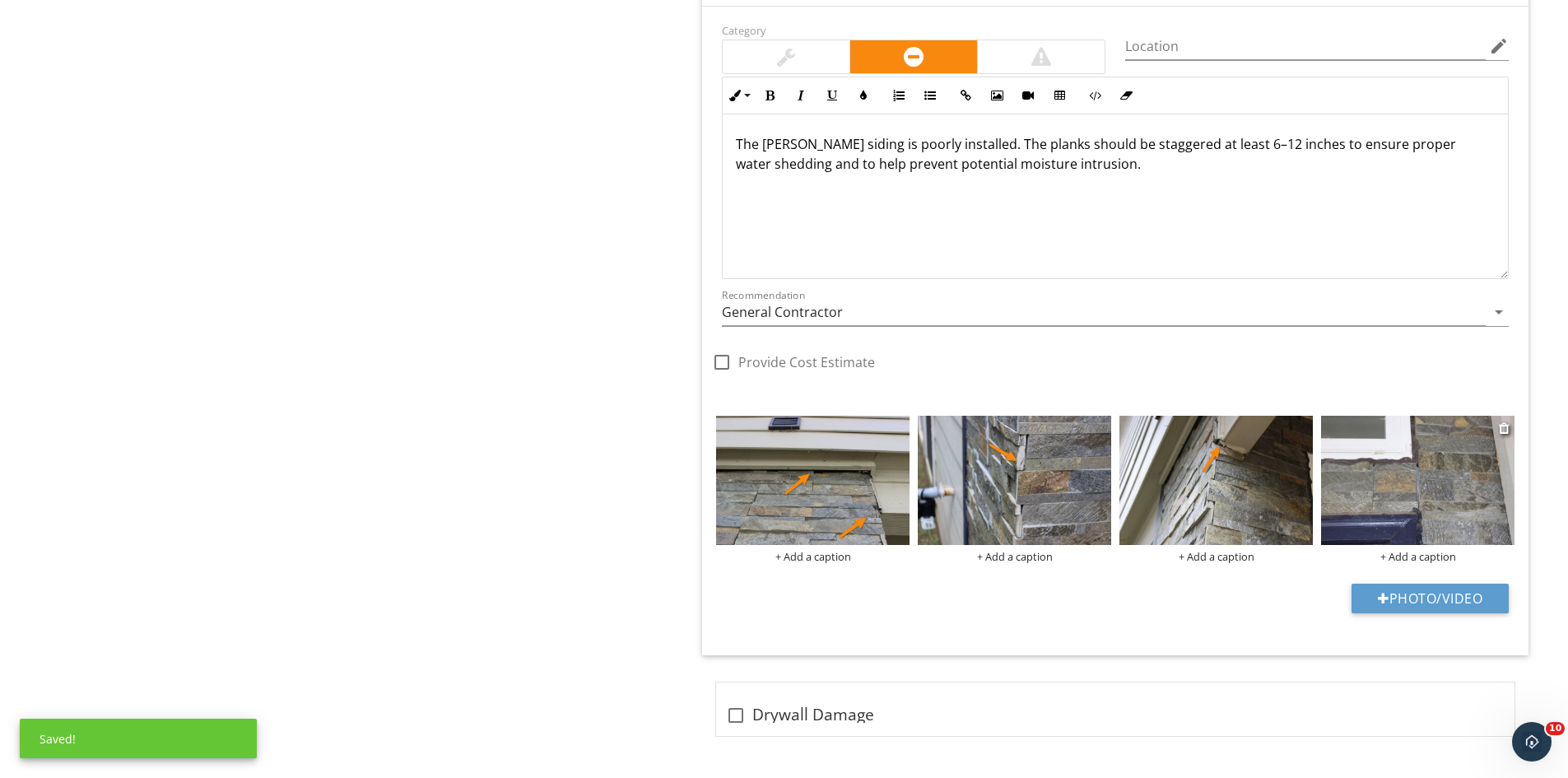
click at [1349, 494] on img at bounding box center [1417, 480] width 193 height 129
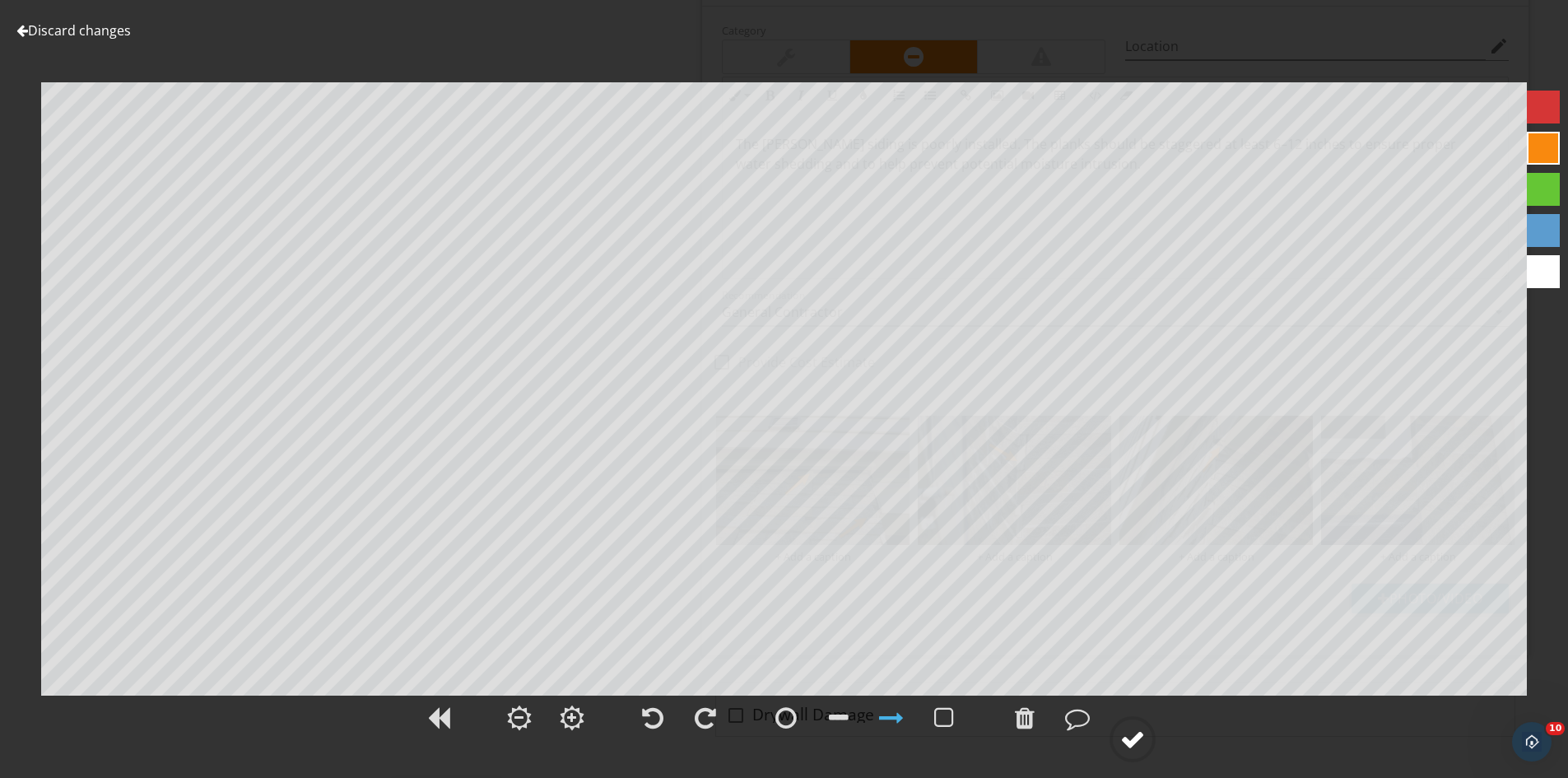
drag, startPoint x: 1127, startPoint y: 742, endPoint x: 1141, endPoint y: 719, distance: 26.9
click at [1129, 739] on div at bounding box center [1132, 739] width 24 height 24
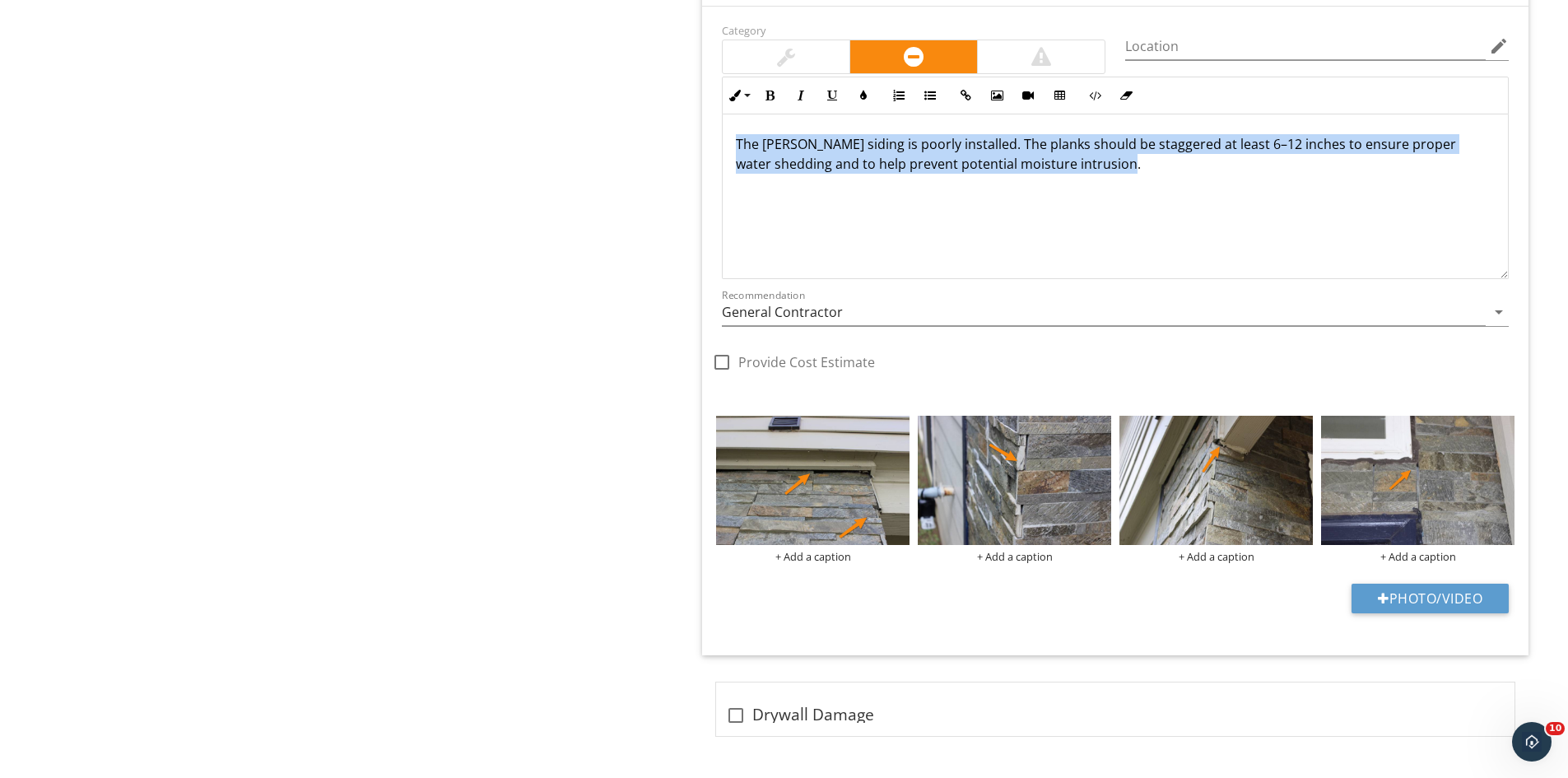
drag, startPoint x: 731, startPoint y: 132, endPoint x: 1219, endPoint y: 189, distance: 491.3
click at [1219, 189] on div "The Hardie plank siding is poorly installed. The planks should be staggered at …" at bounding box center [1115, 197] width 785 height 165
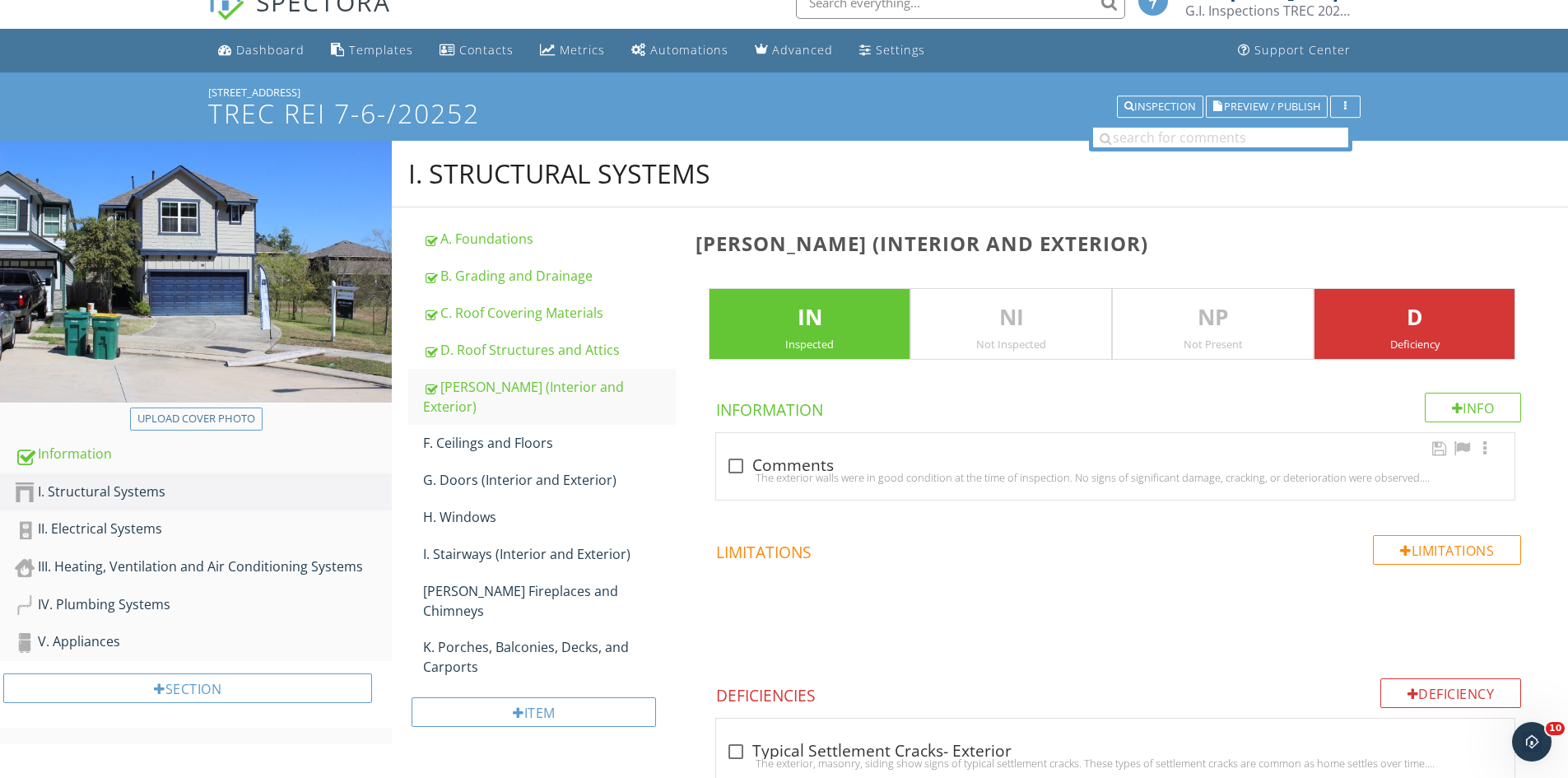
scroll to position [0, 0]
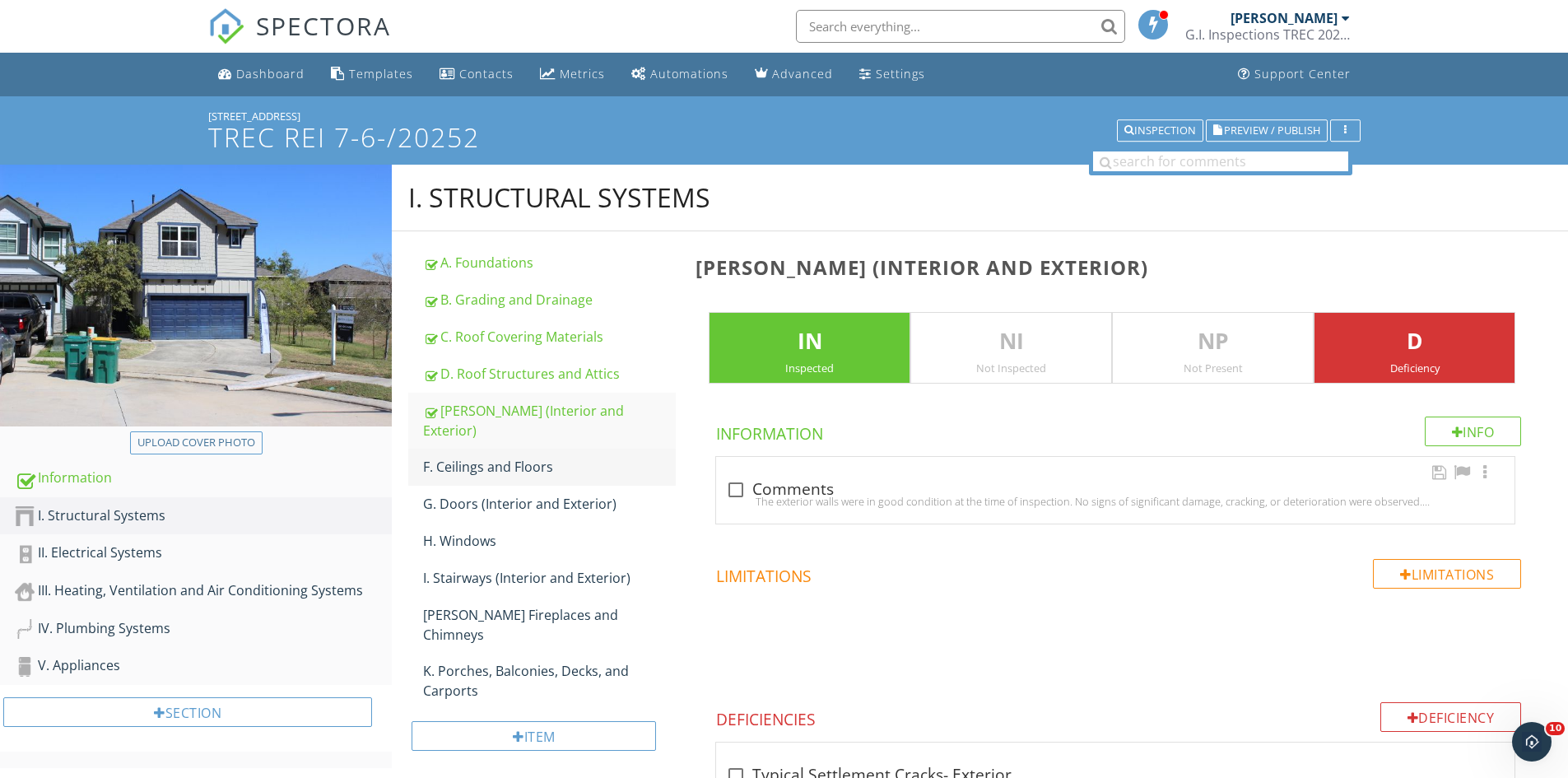
click at [469, 449] on link "F. Ceilings and Floors" at bounding box center [550, 467] width 253 height 36
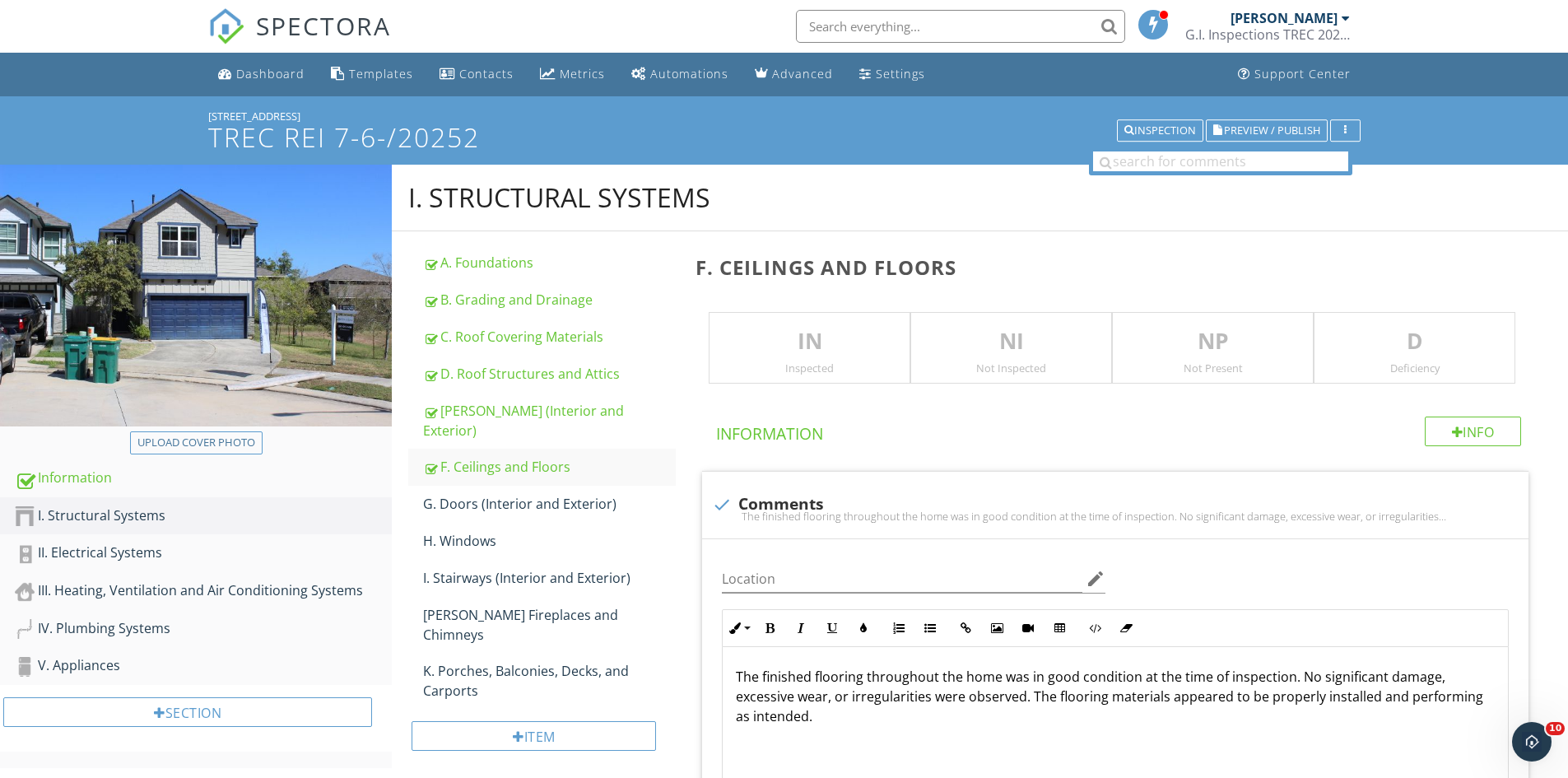
click at [782, 335] on p "IN" at bounding box center [809, 341] width 200 height 33
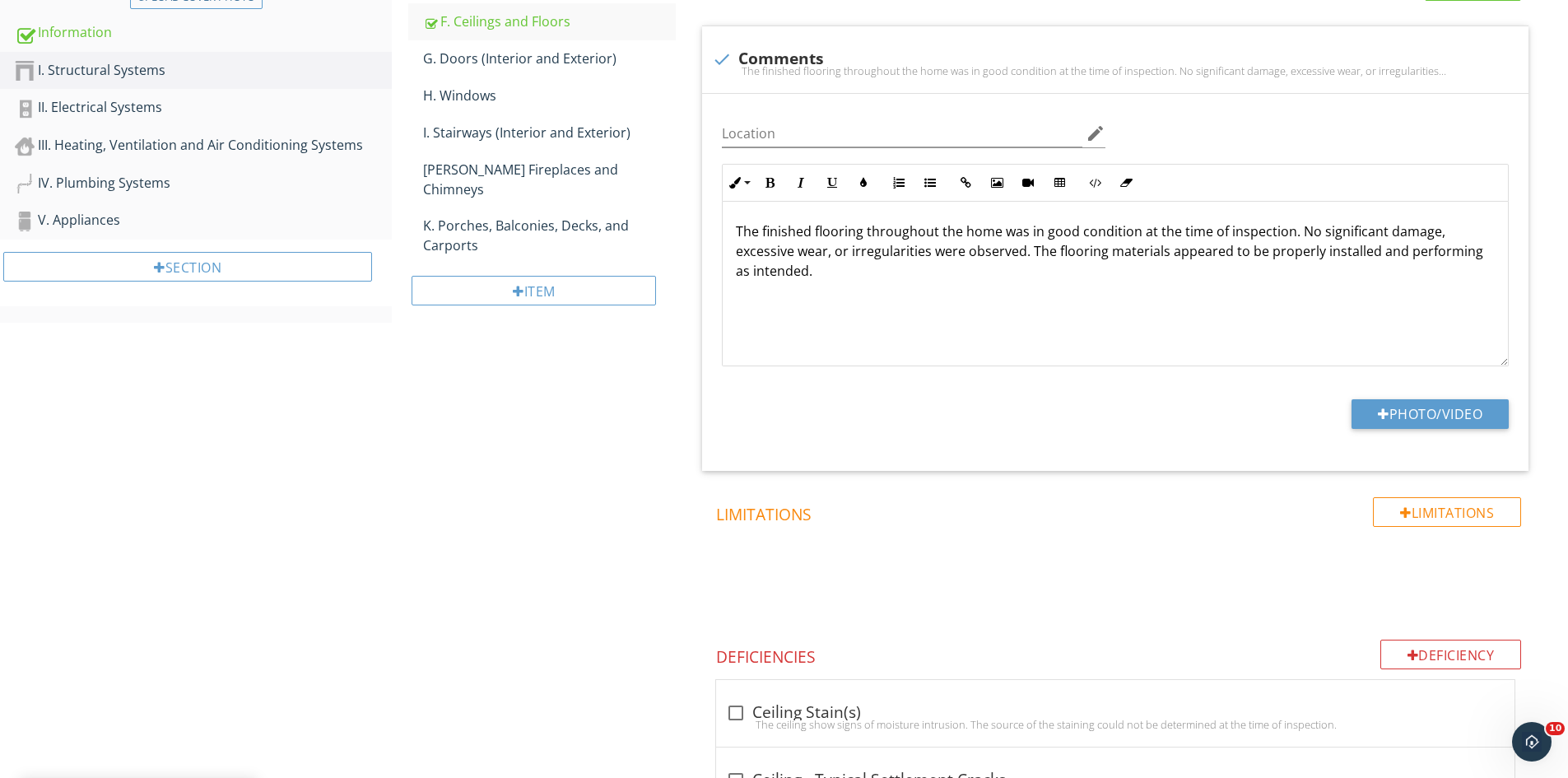
scroll to position [494, 0]
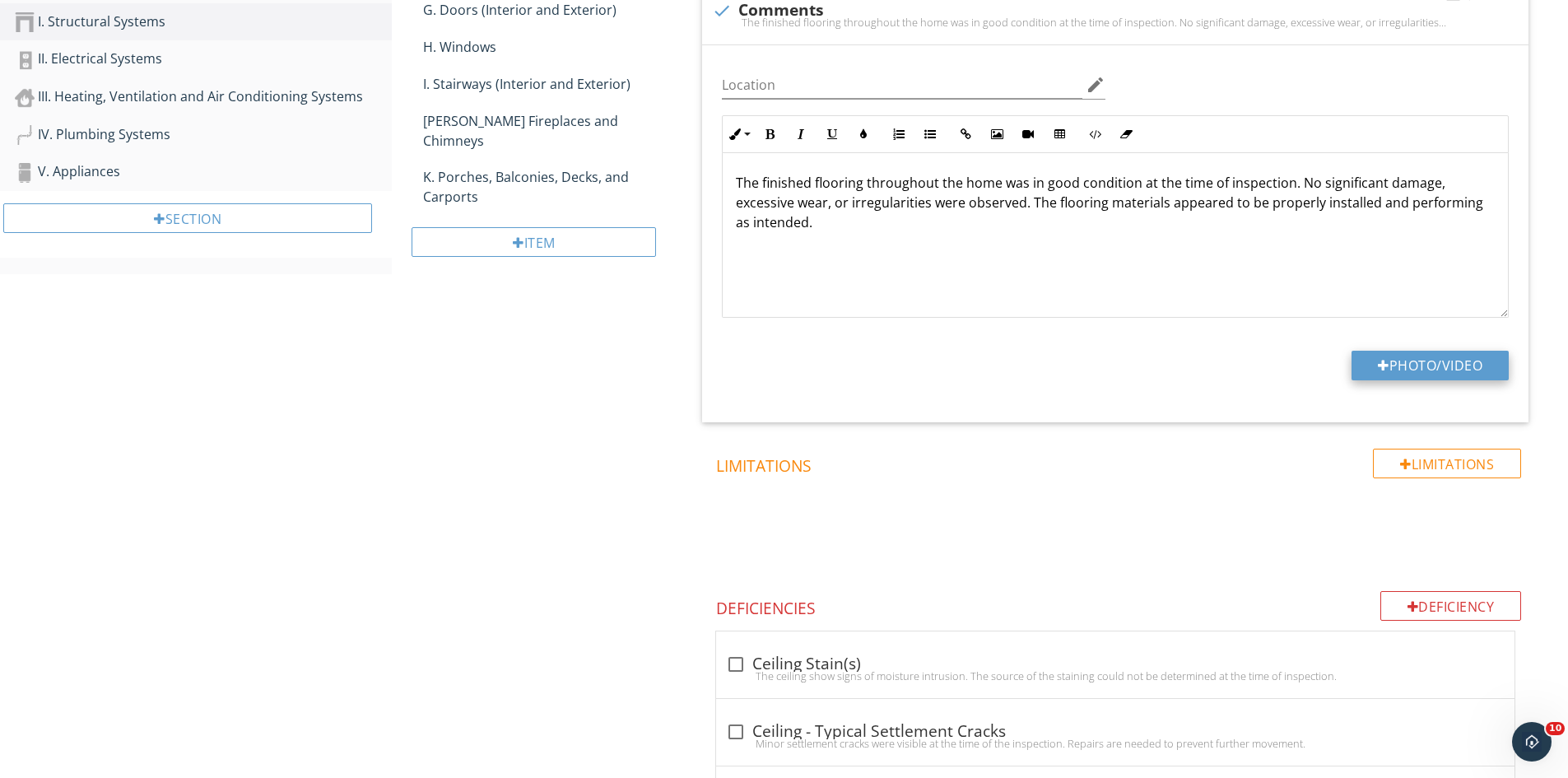
click at [1396, 354] on button "Photo/Video" at bounding box center [1430, 365] width 157 height 30
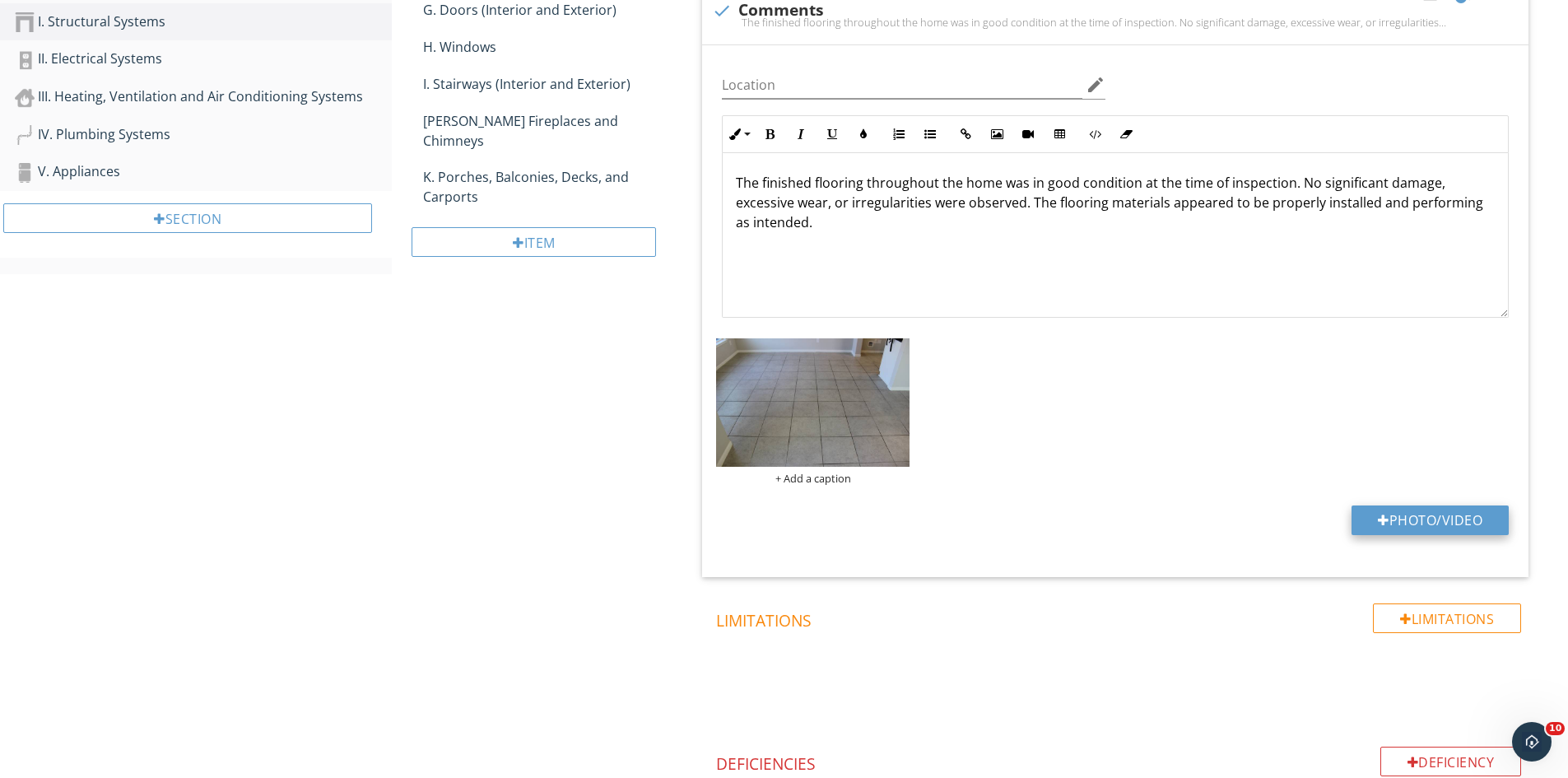
click at [1398, 515] on button "Photo/Video" at bounding box center [1430, 520] width 157 height 30
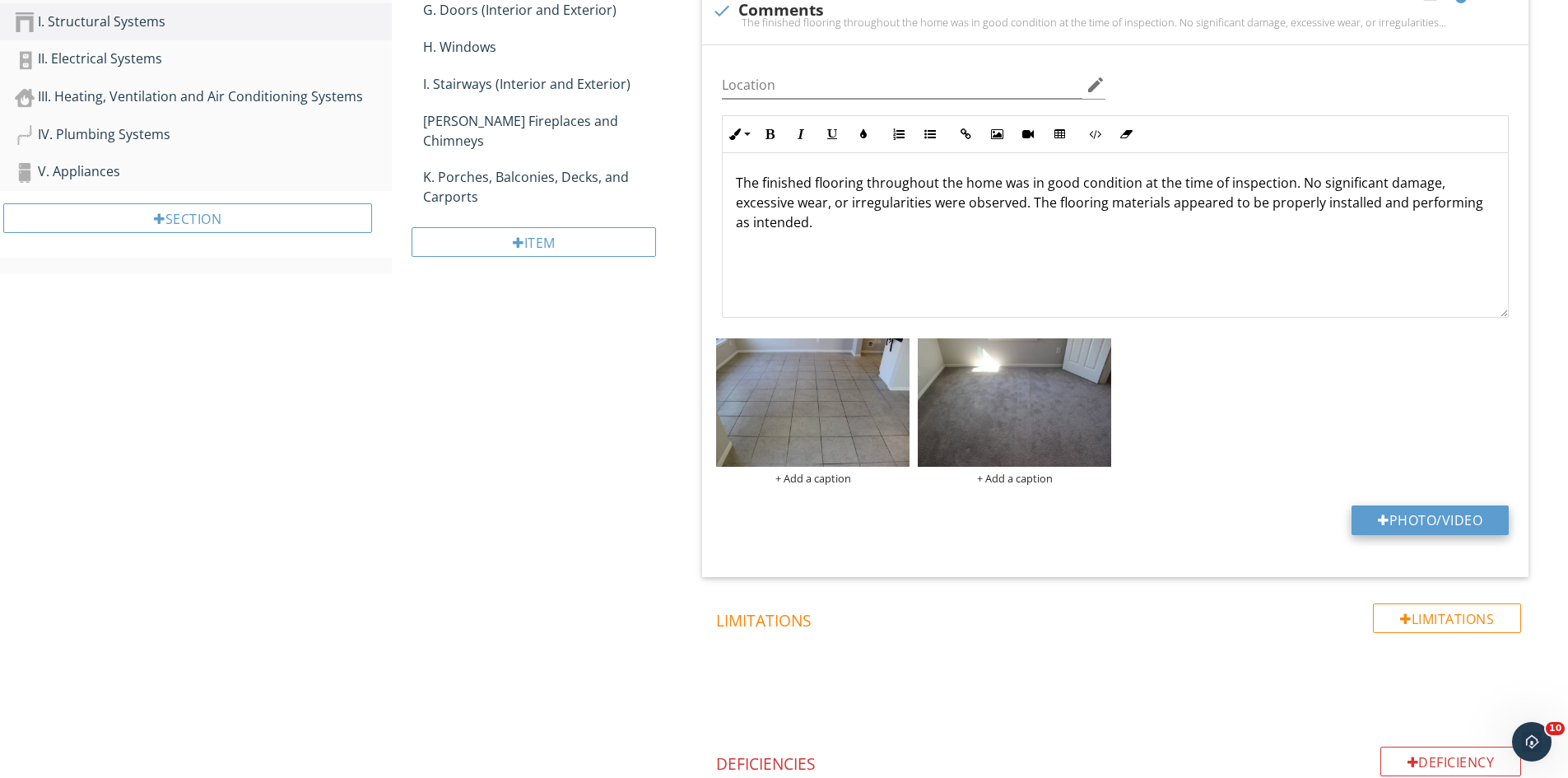
click at [1378, 515] on div at bounding box center [1384, 521] width 12 height 14
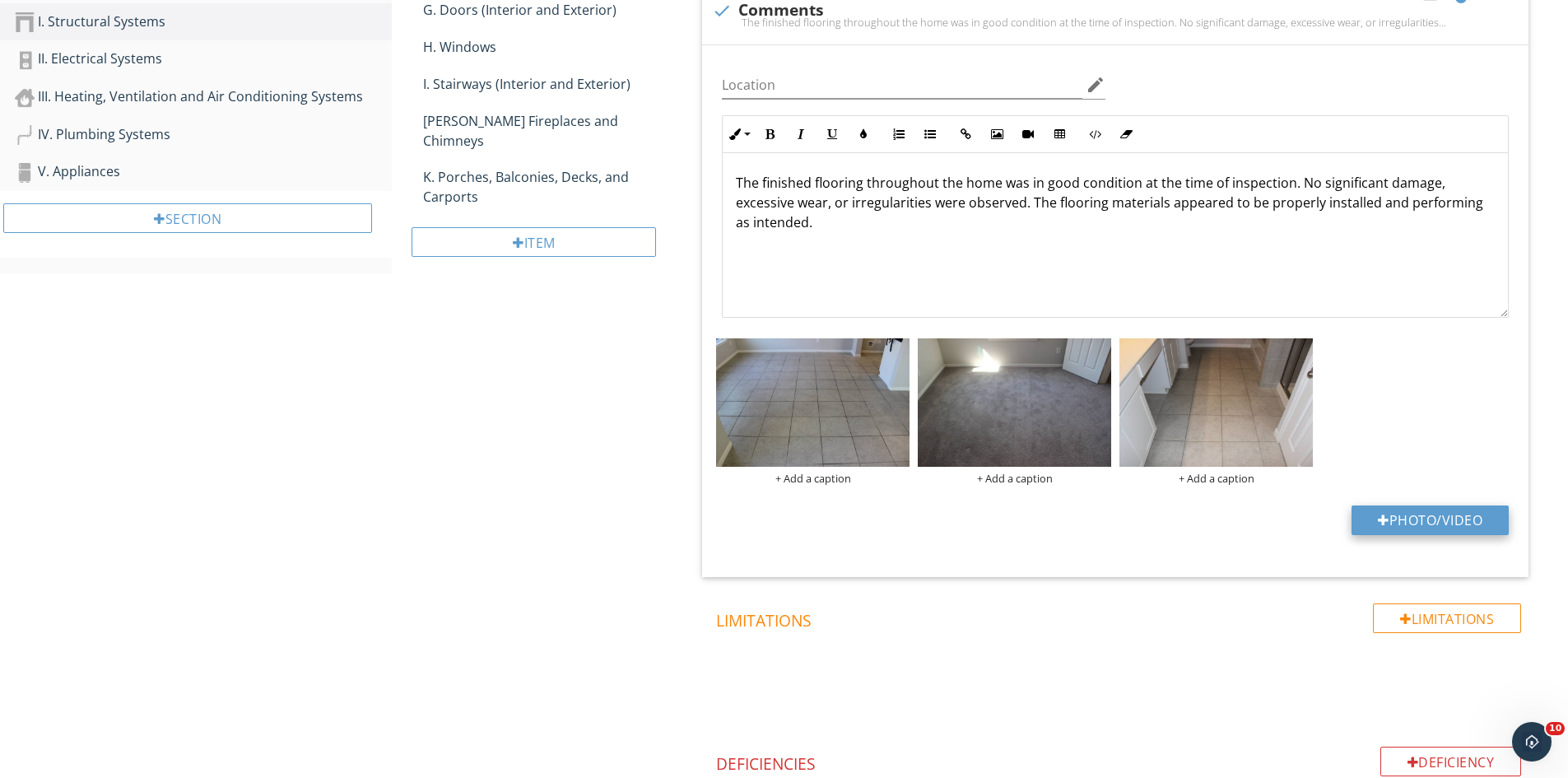
click at [1454, 518] on button "Photo/Video" at bounding box center [1430, 520] width 157 height 30
type input "C:\fakepath\IMG_9538.JPG"
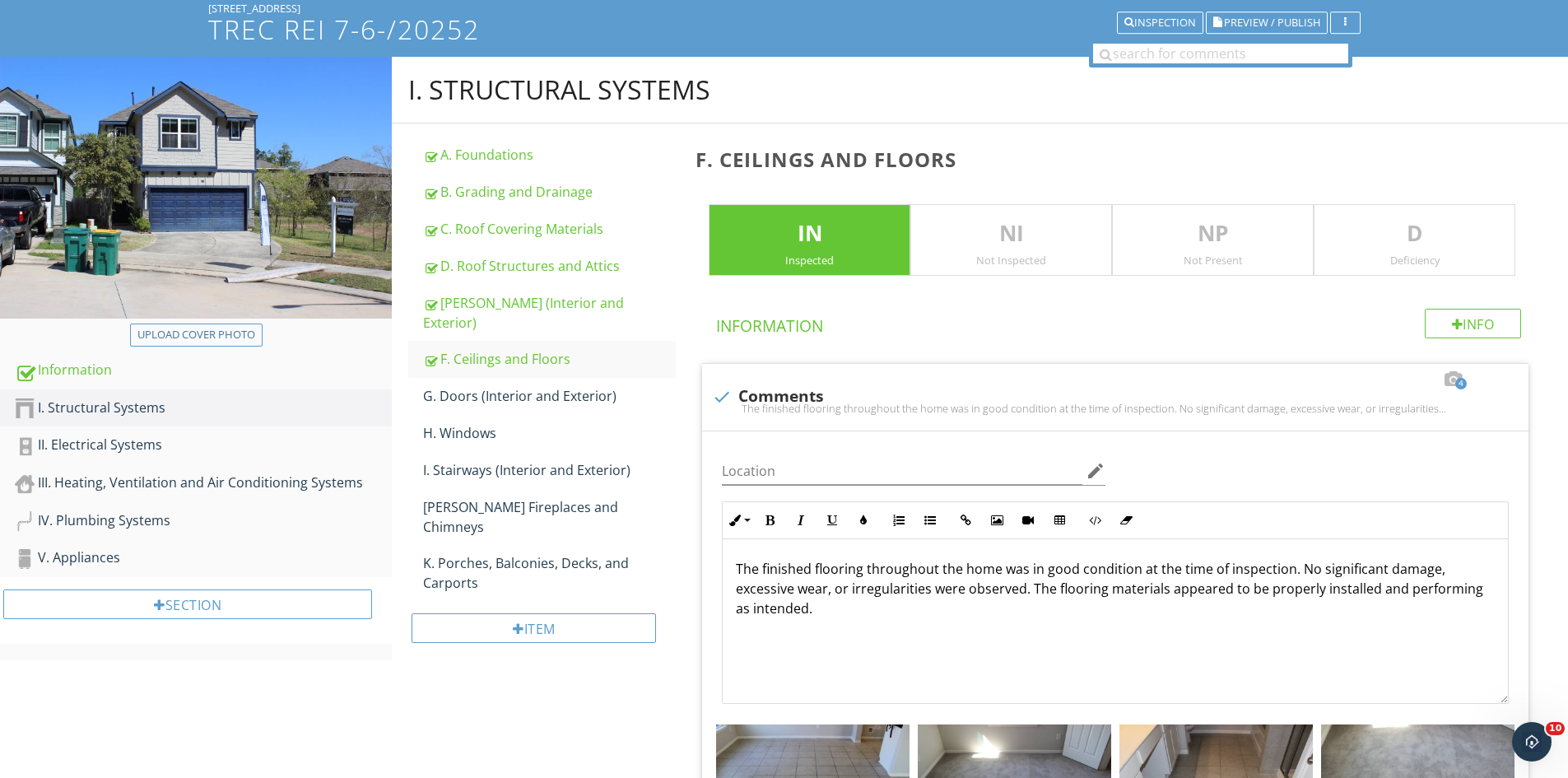
scroll to position [90, 0]
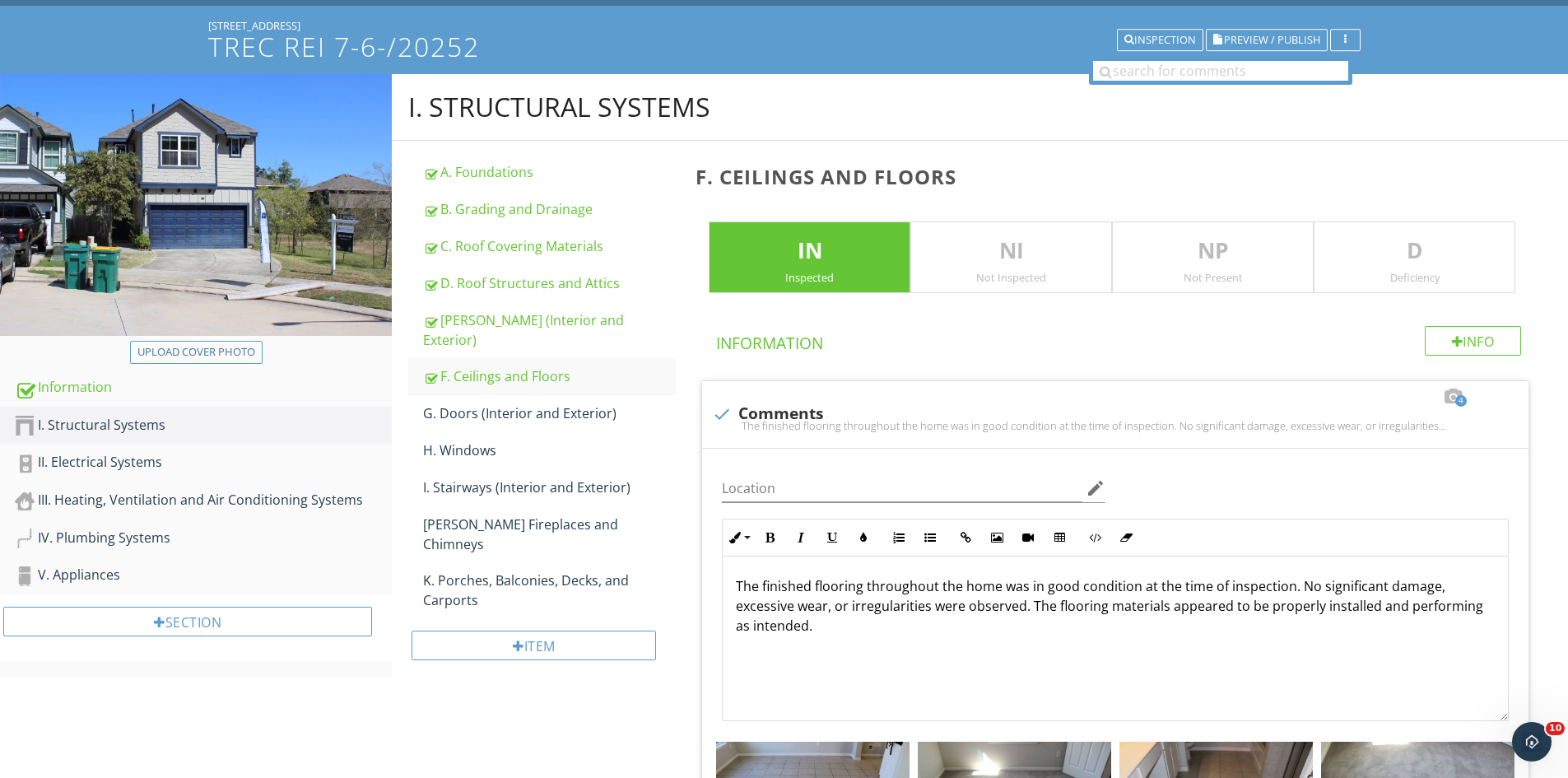
click at [1452, 237] on p "D" at bounding box center [1414, 251] width 200 height 33
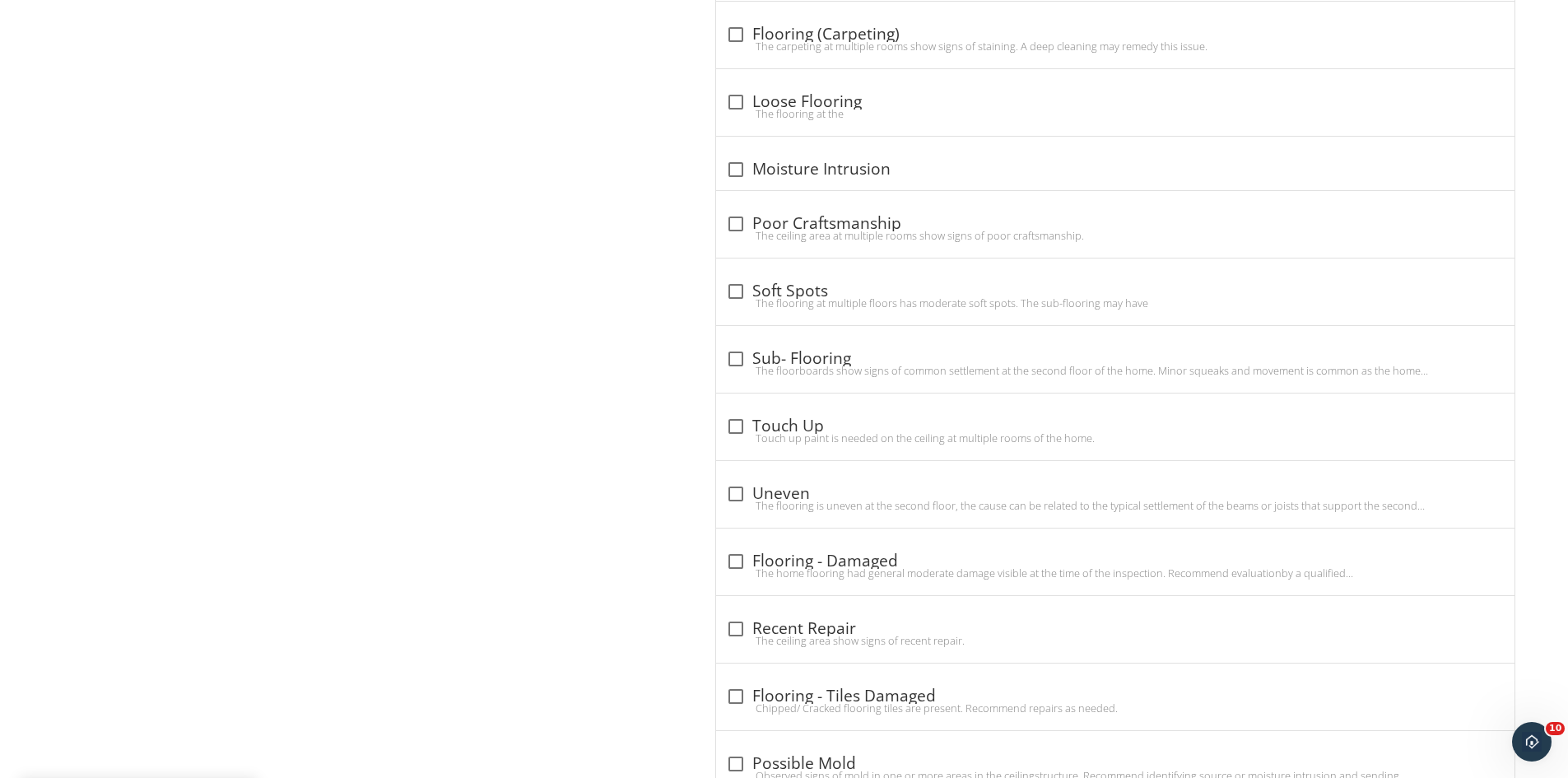
scroll to position [1791, 0]
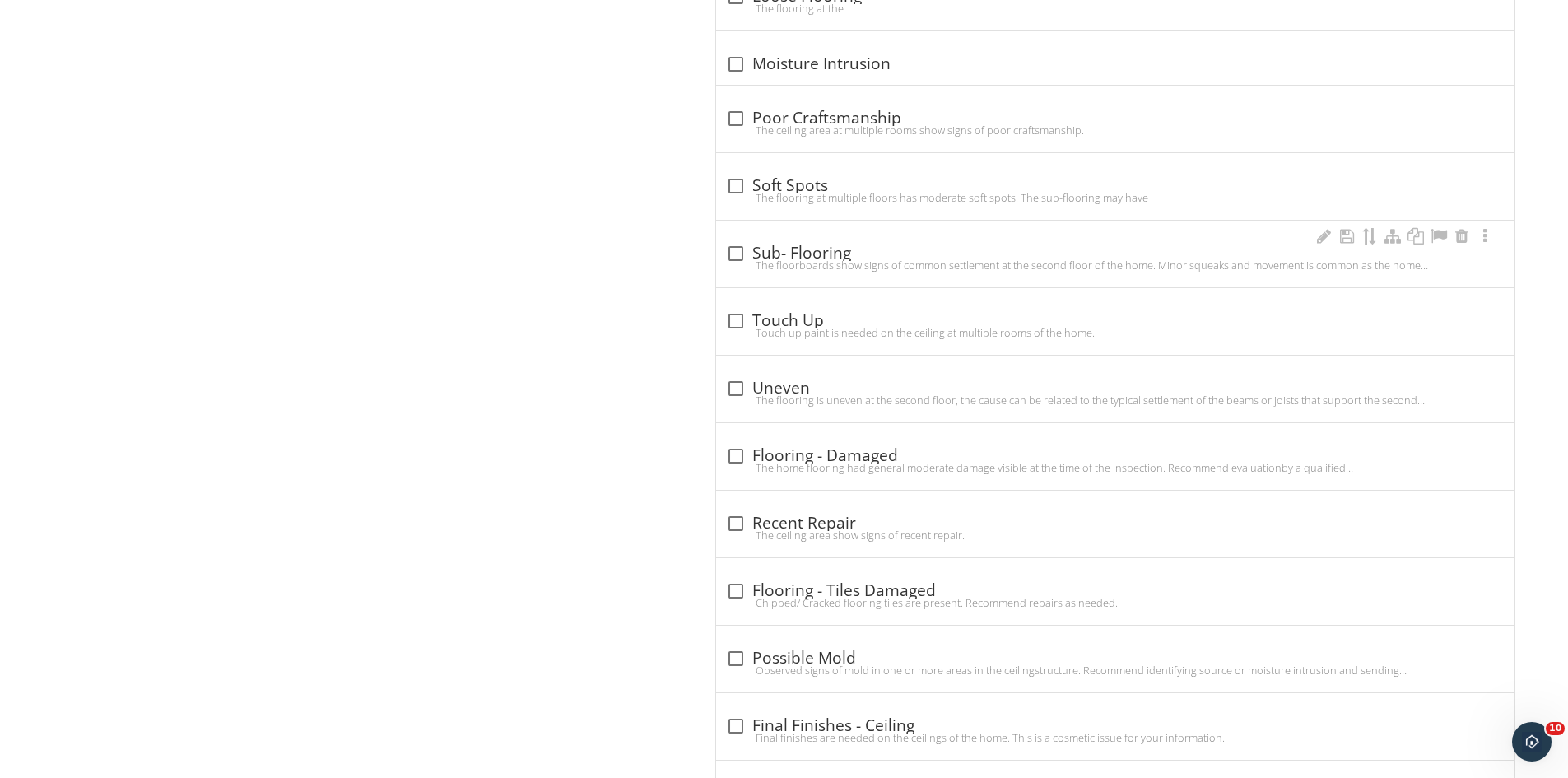
click at [742, 268] on div "The floorboards show signs of common settlement at the second floor of the home…" at bounding box center [1115, 265] width 779 height 14
checkbox input "true"
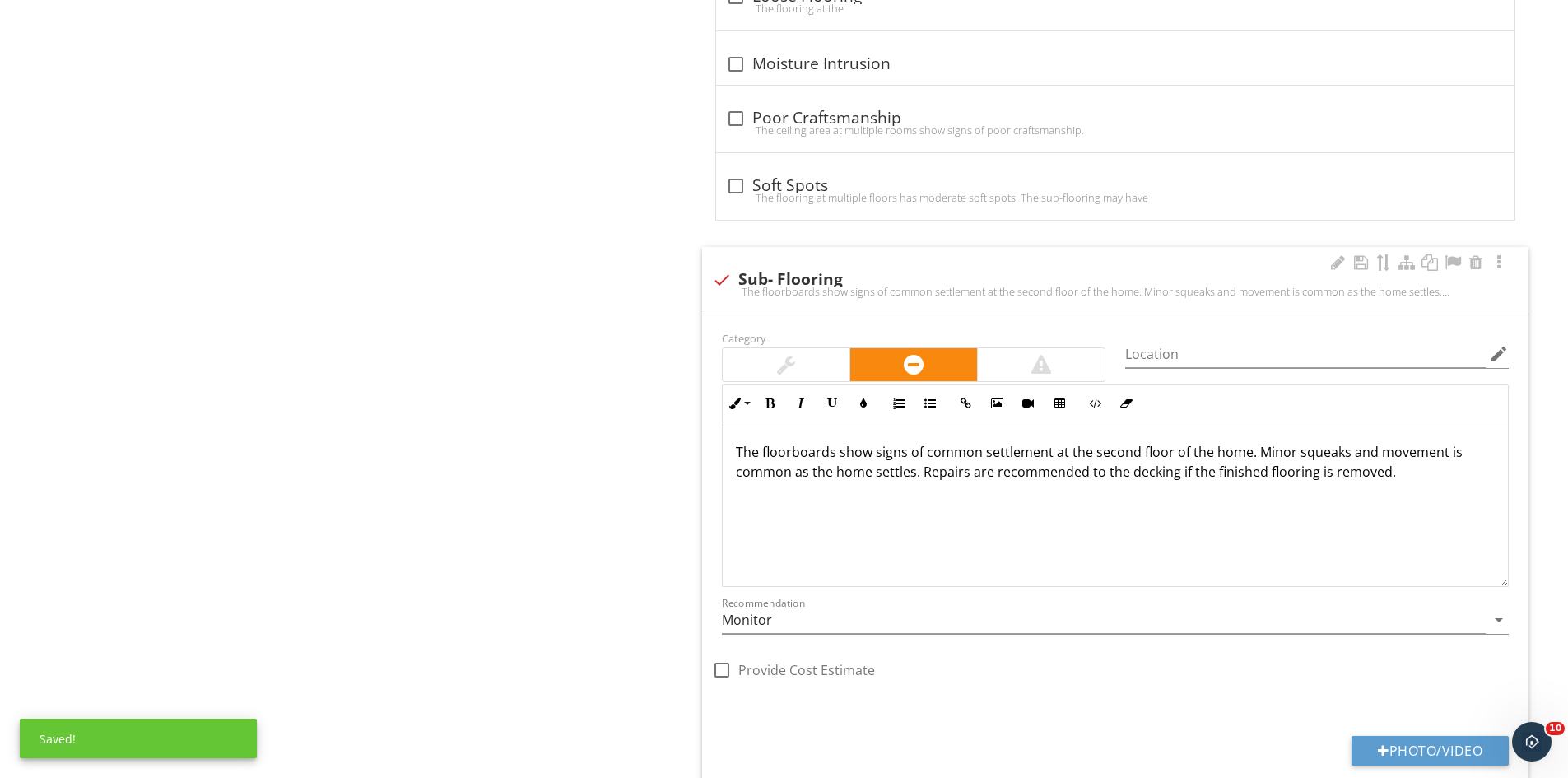
scroll to position [1955, 0]
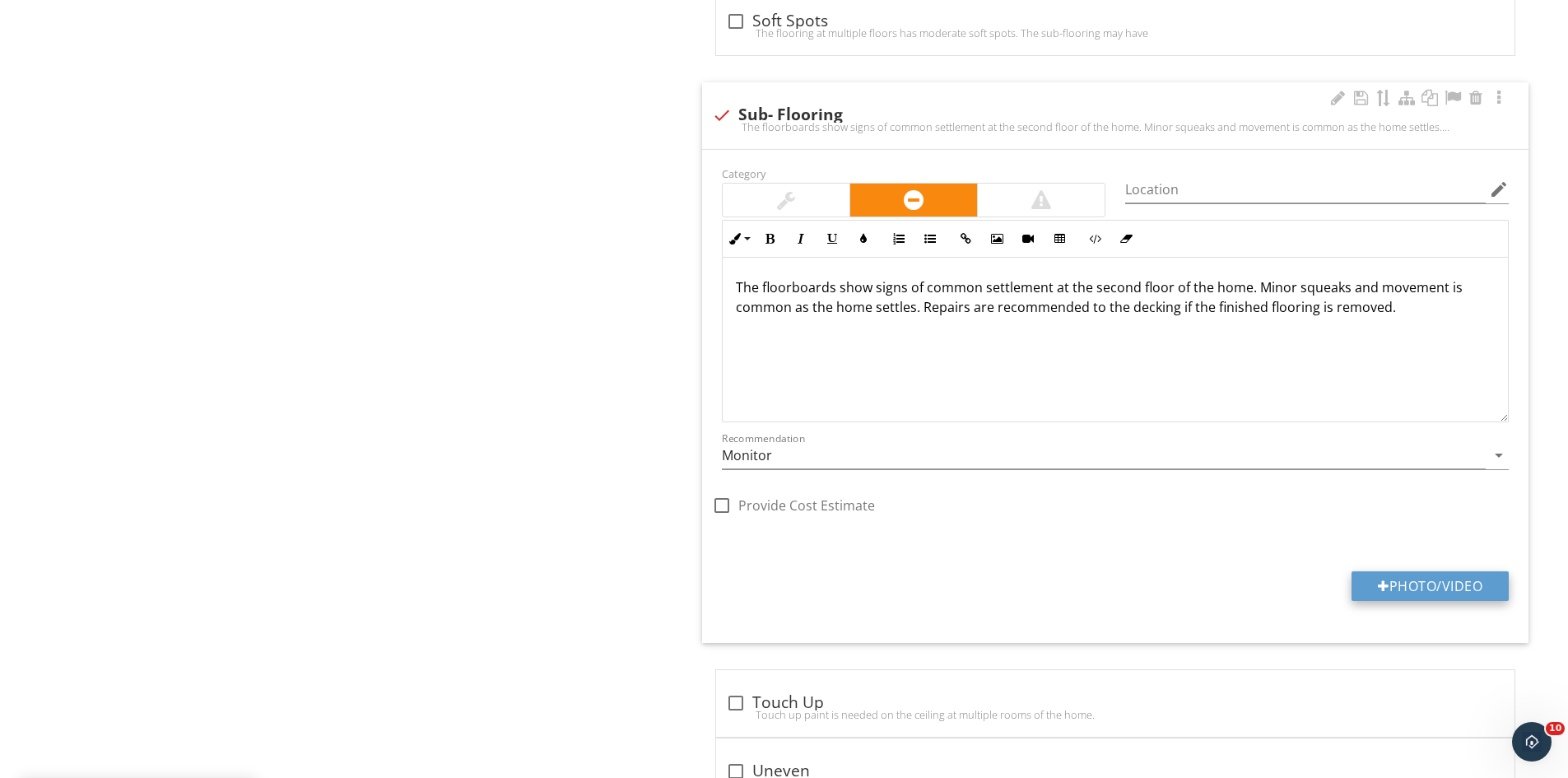
click at [1428, 586] on button "Photo/Video" at bounding box center [1430, 586] width 157 height 30
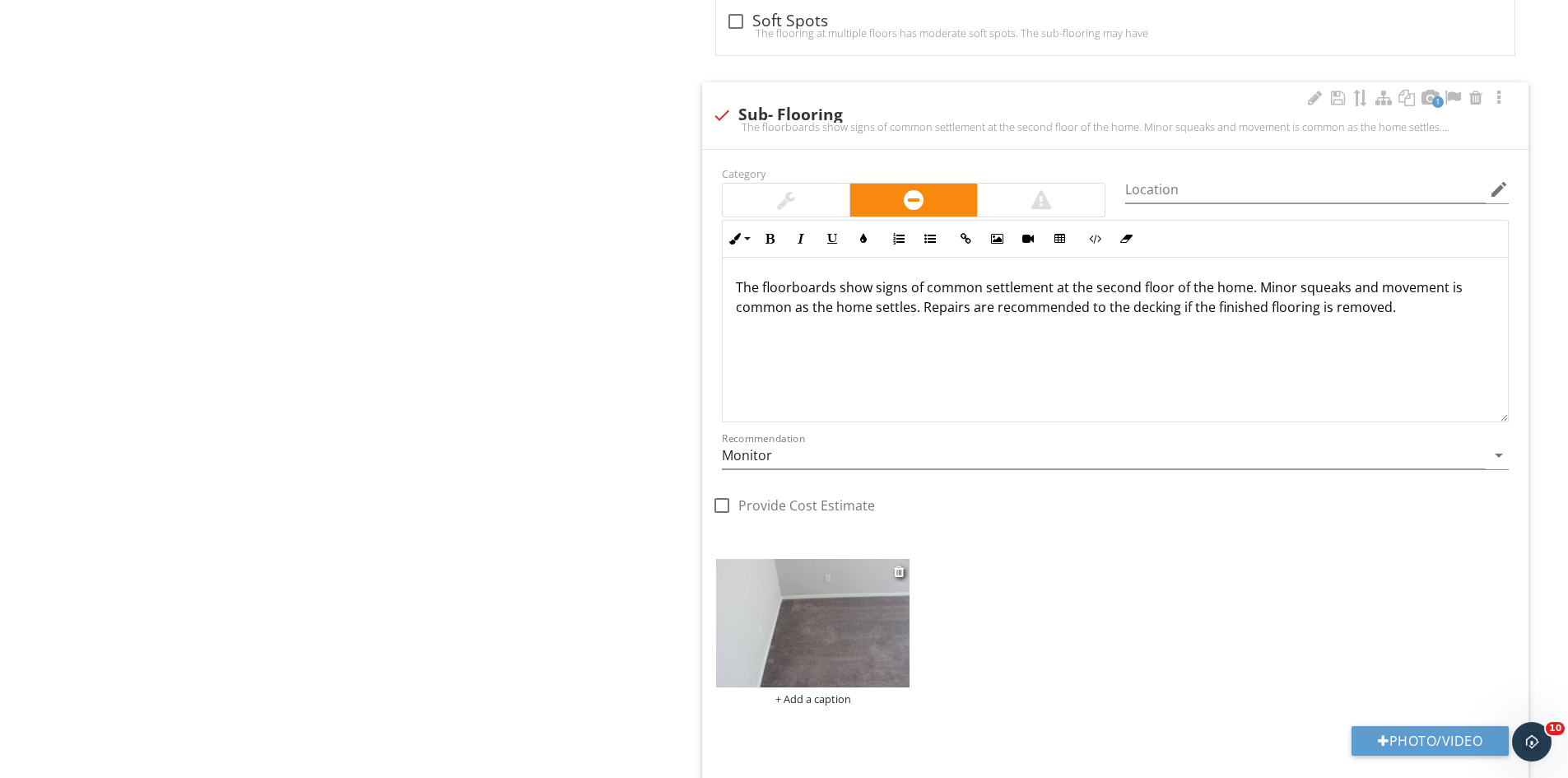
click at [781, 641] on img at bounding box center [812, 624] width 193 height 129
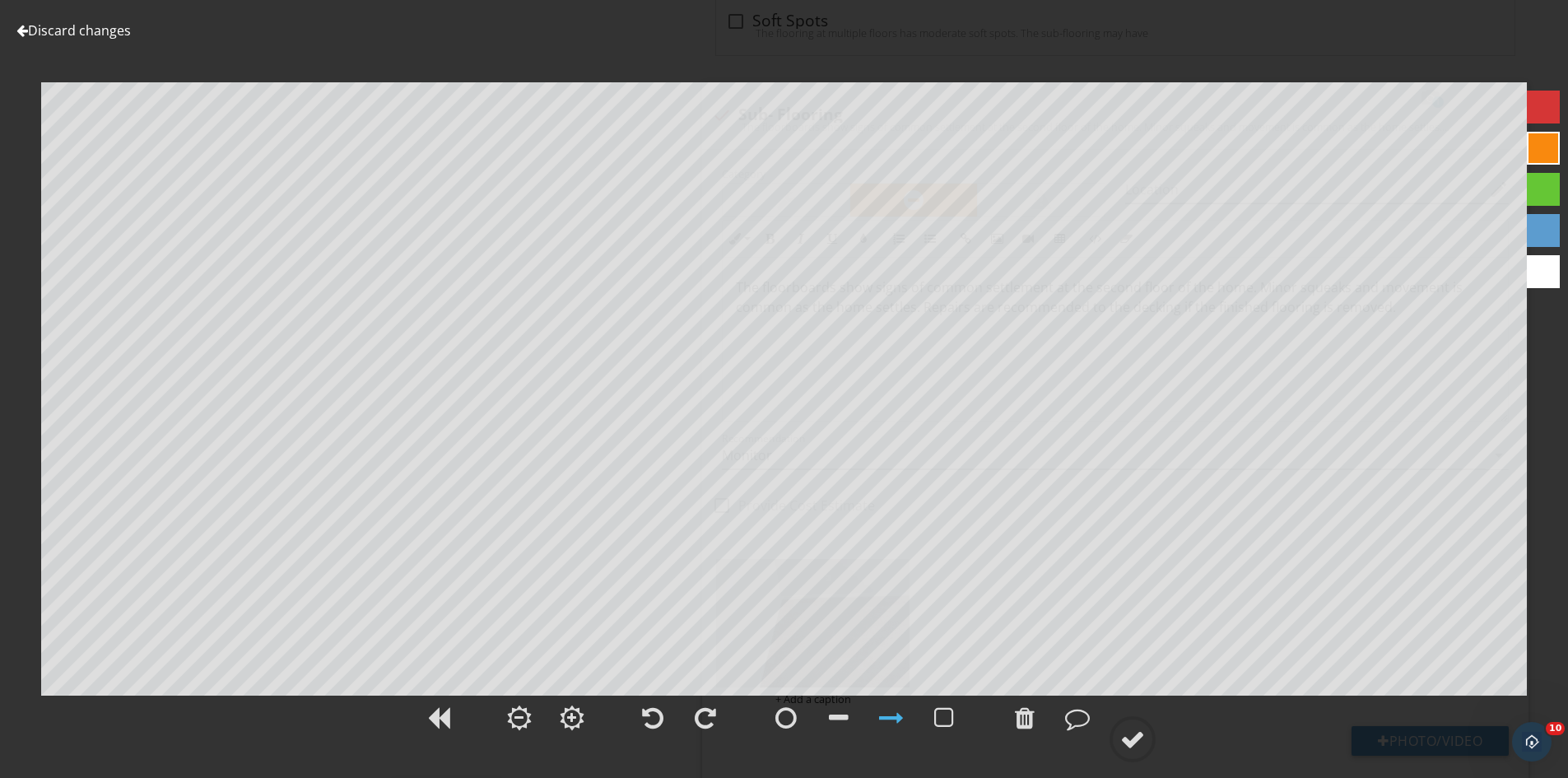
drag, startPoint x: 1123, startPoint y: 735, endPoint x: 1173, endPoint y: 712, distance: 55.0
click at [1125, 735] on div at bounding box center [1132, 739] width 24 height 24
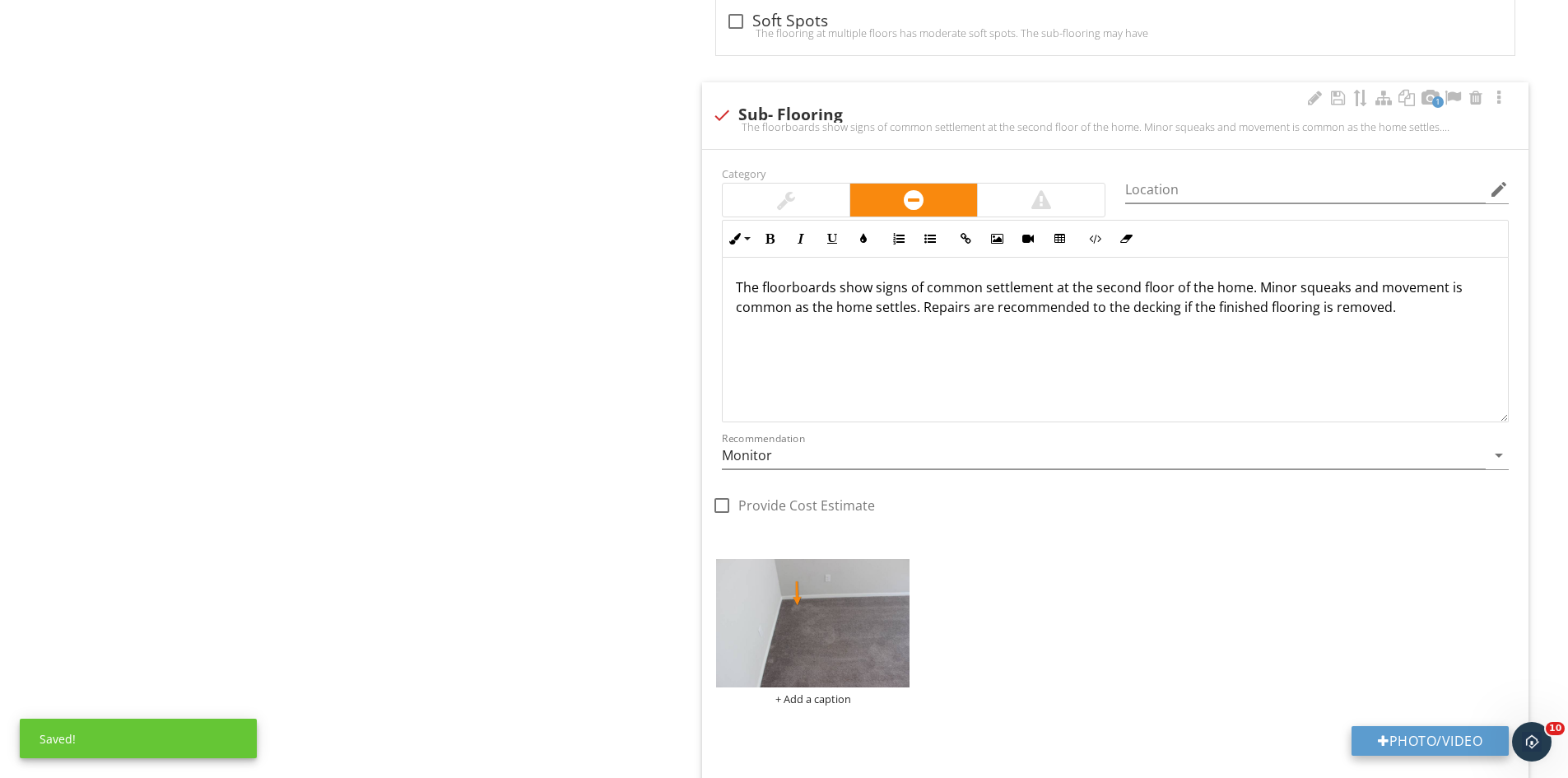
click at [1425, 735] on button "Photo/Video" at bounding box center [1430, 741] width 157 height 30
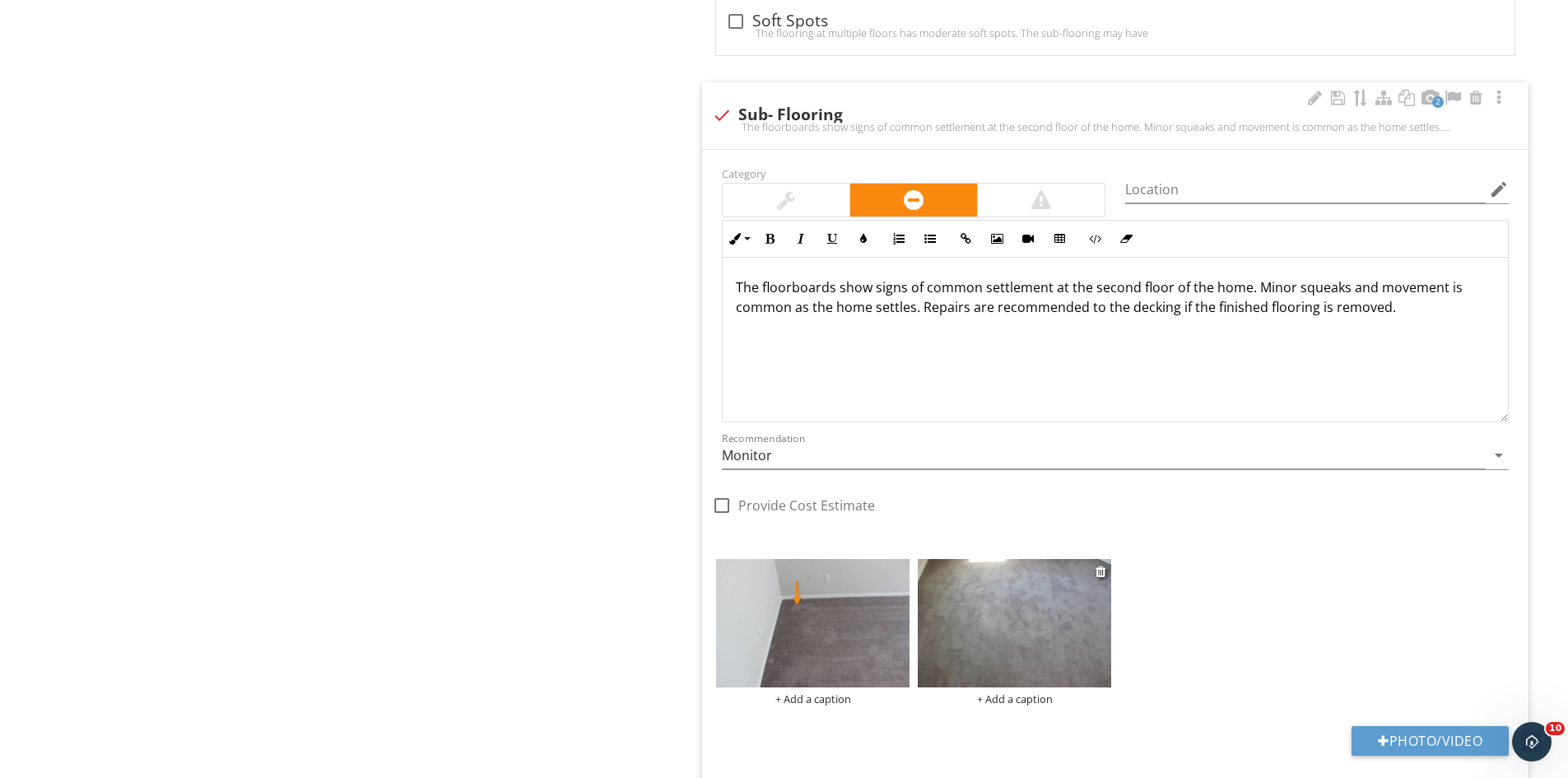
click at [1011, 652] on img at bounding box center [1014, 624] width 193 height 129
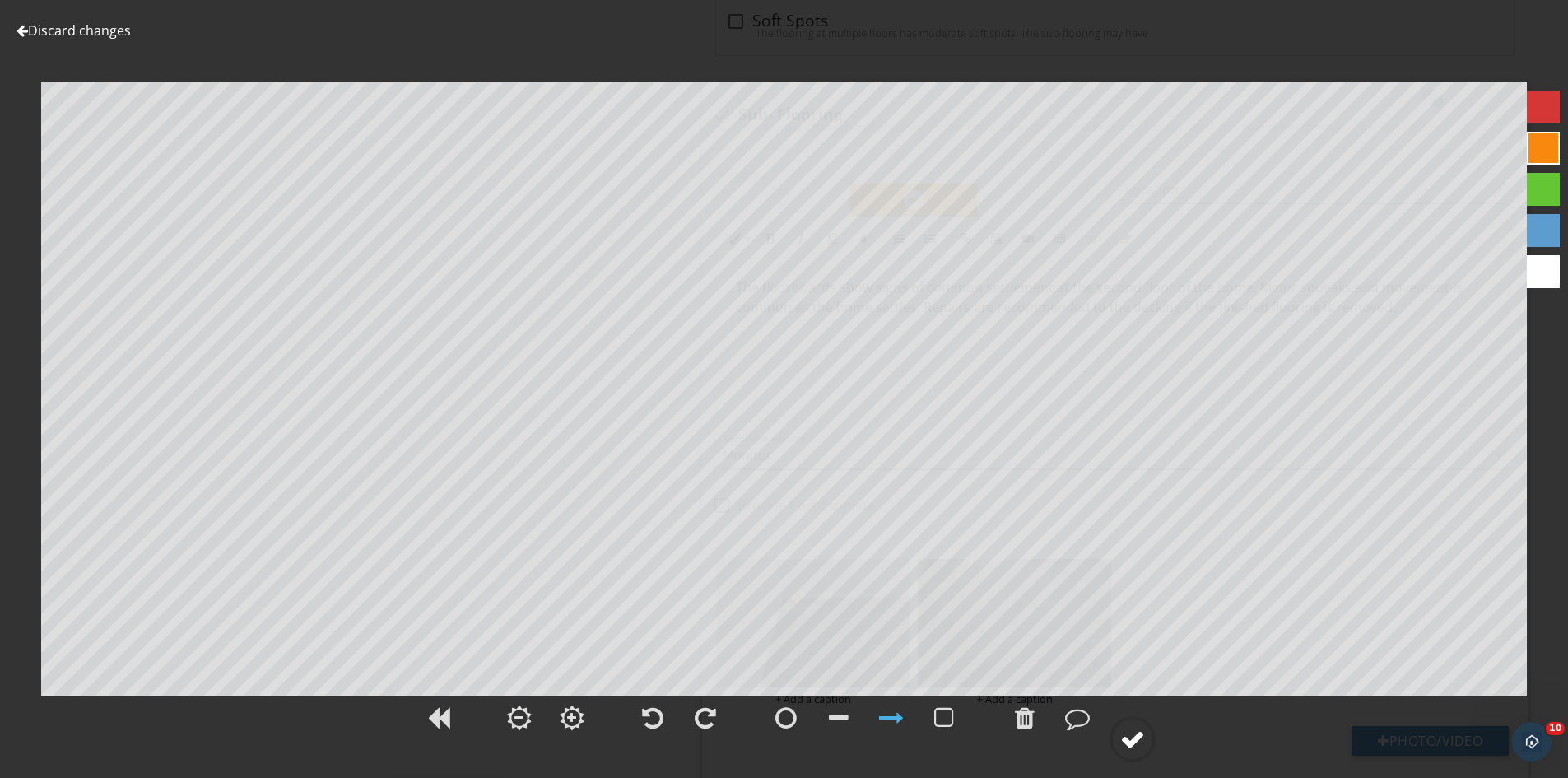
click at [1123, 744] on div at bounding box center [1132, 739] width 24 height 24
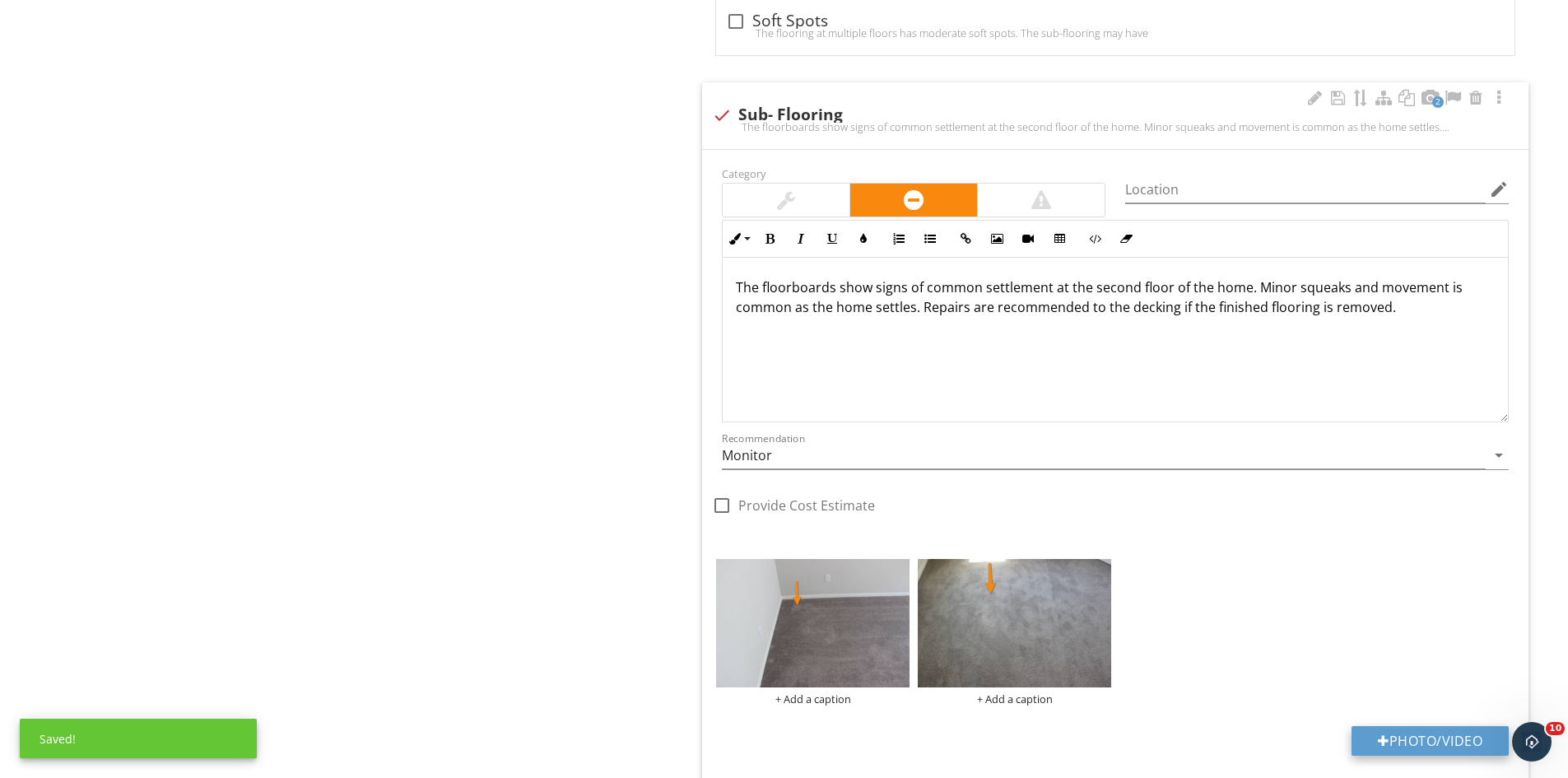
click at [1409, 739] on button "Photo/Video" at bounding box center [1430, 741] width 157 height 30
type input "C:\fakepath\IMG_9542.JPG"
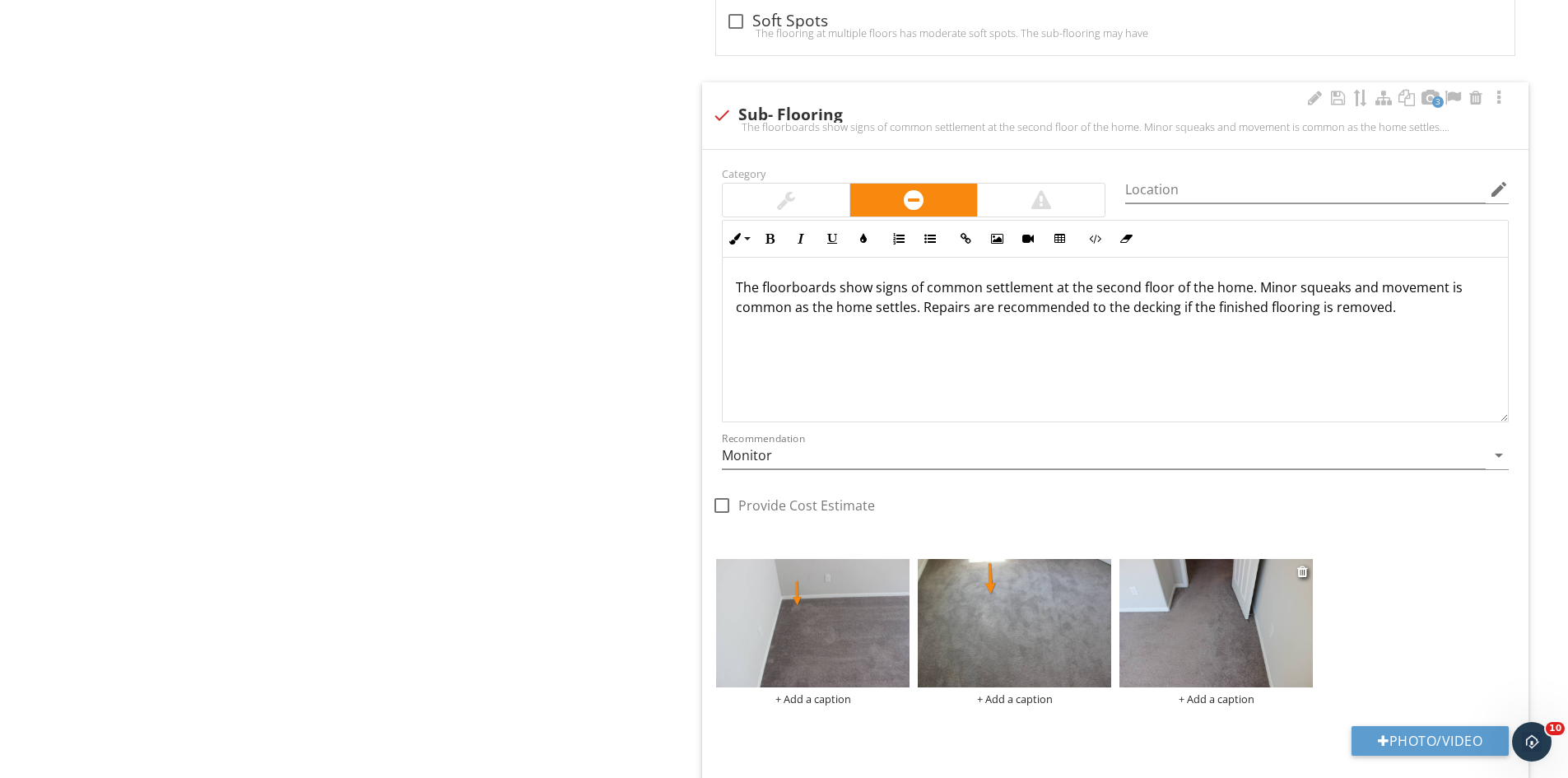
click at [1171, 626] on img at bounding box center [1215, 624] width 193 height 129
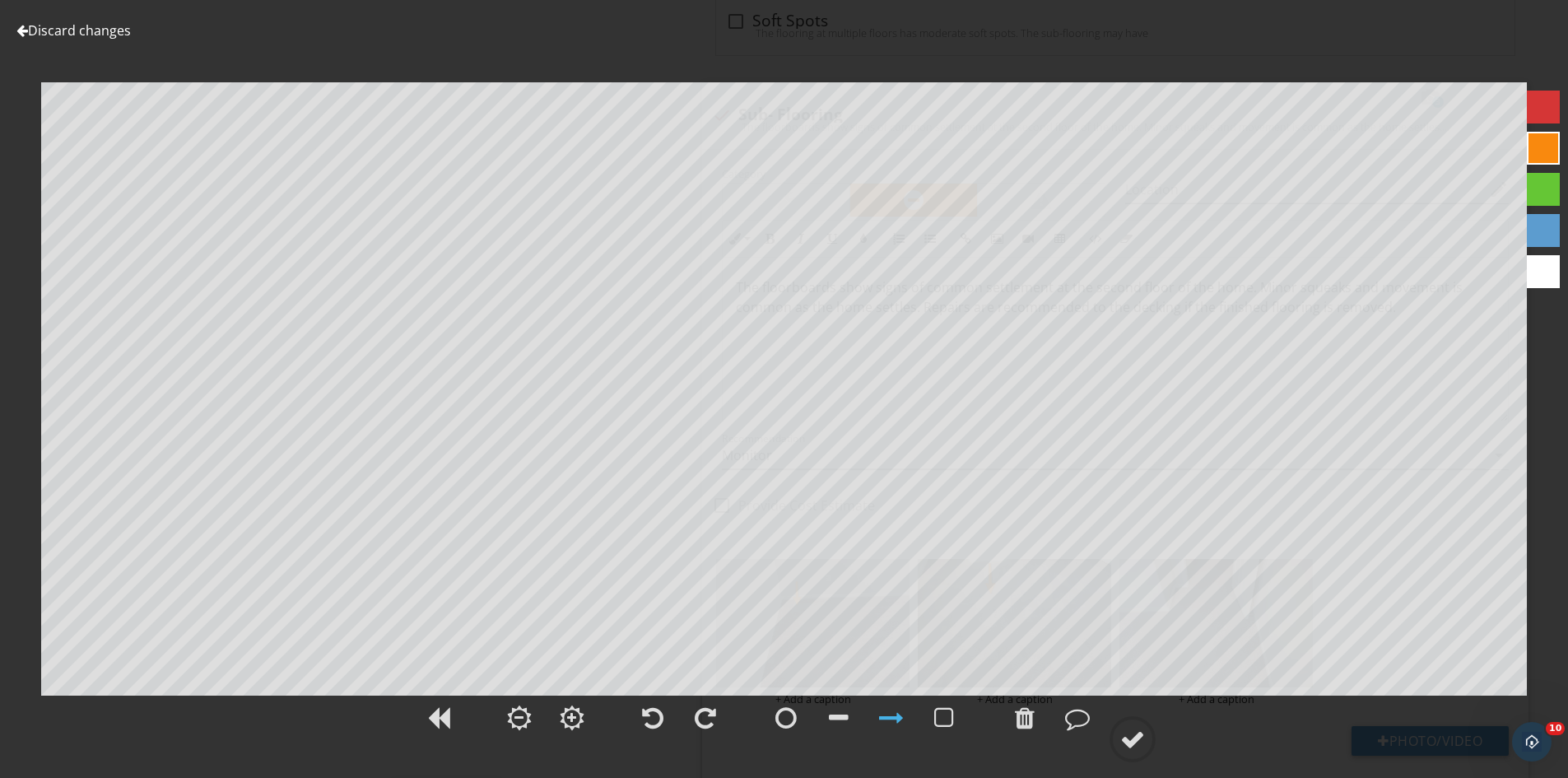
drag, startPoint x: 1138, startPoint y: 738, endPoint x: 1147, endPoint y: 695, distance: 43.9
click at [1138, 737] on div at bounding box center [1132, 739] width 24 height 24
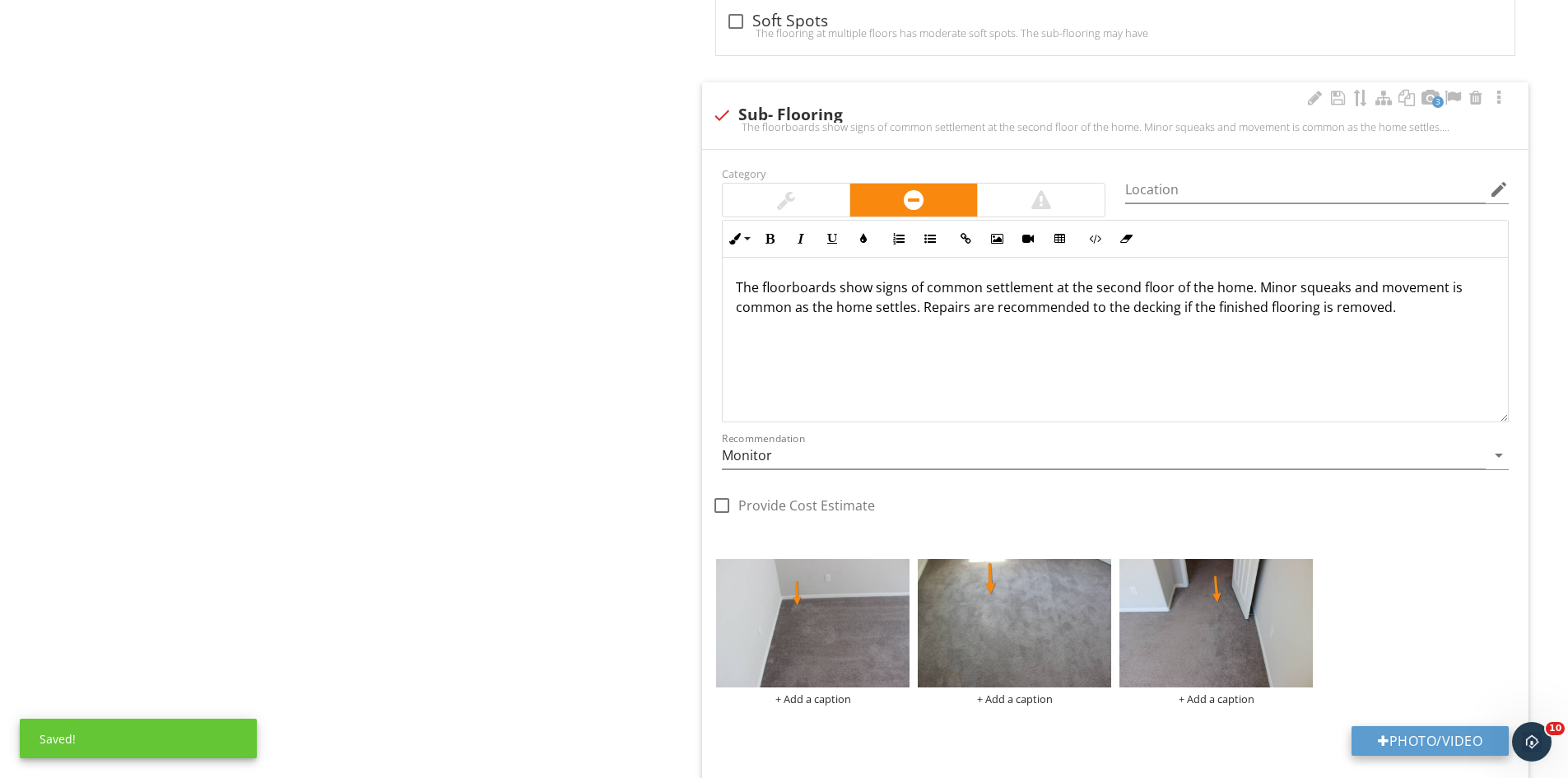
click at [1407, 740] on button "Photo/Video" at bounding box center [1430, 741] width 157 height 30
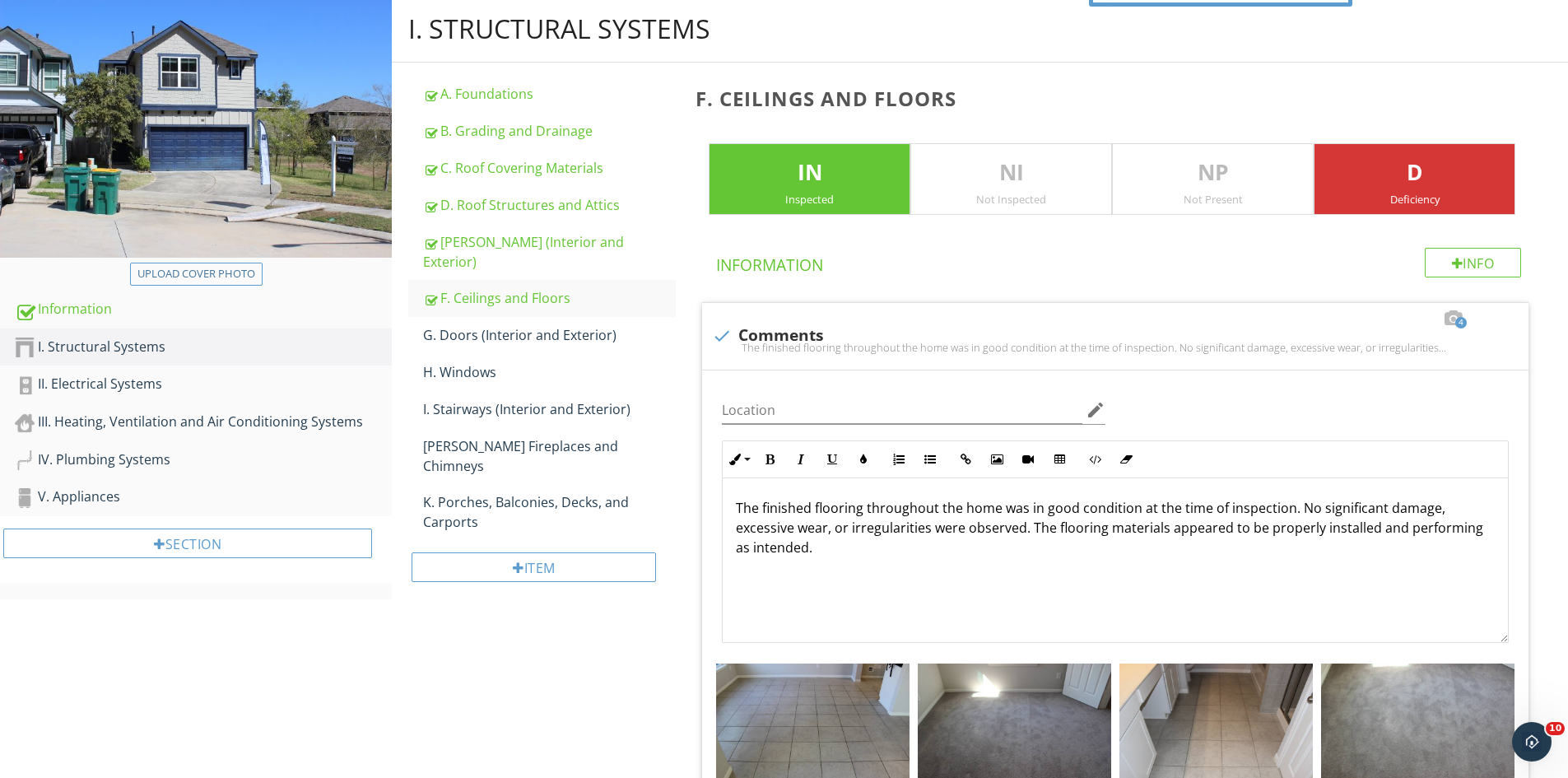
scroll to position [143, 0]
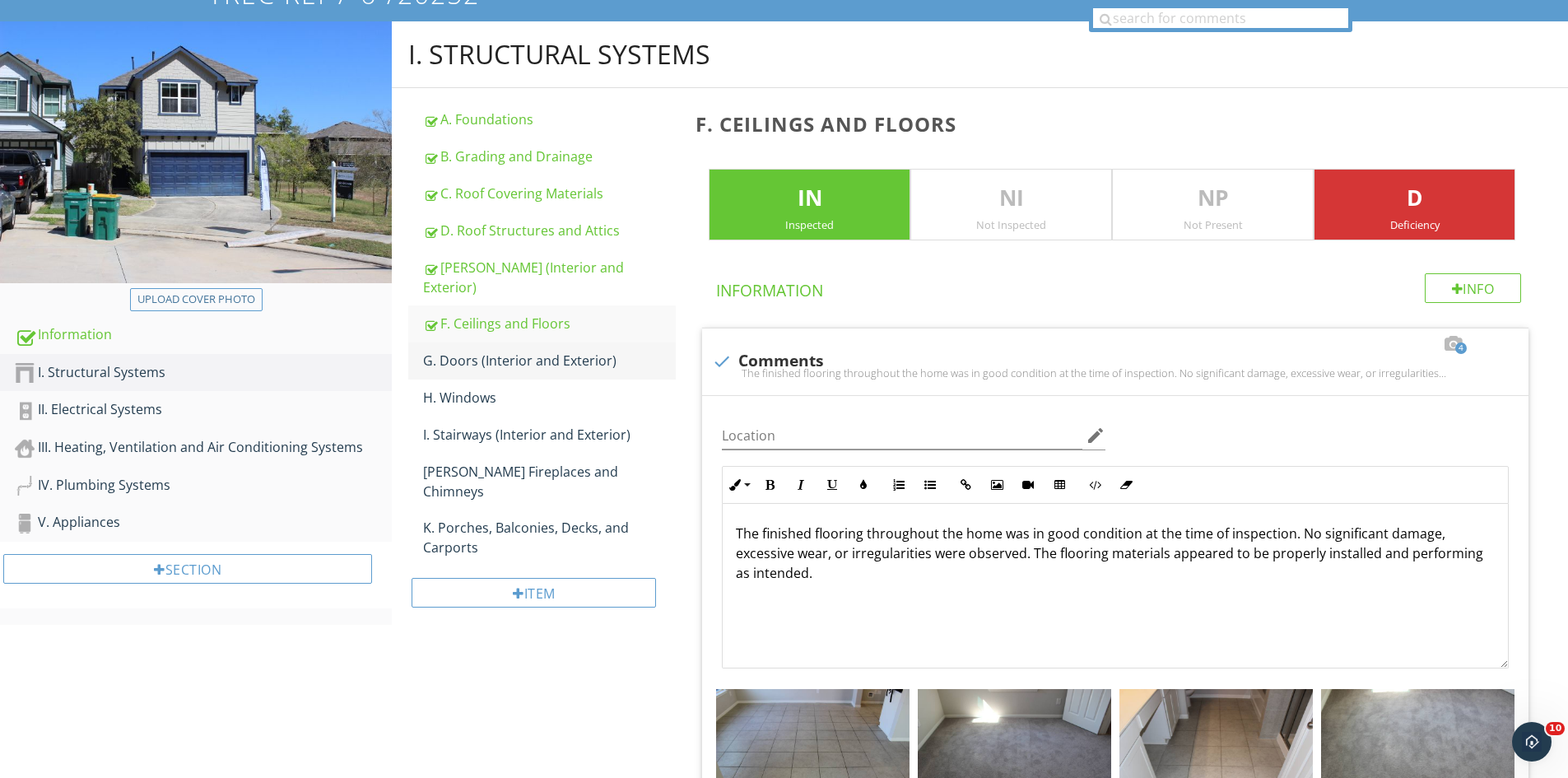
click at [473, 351] on div "G. Doors (Interior and Exterior)" at bounding box center [550, 360] width 253 height 19
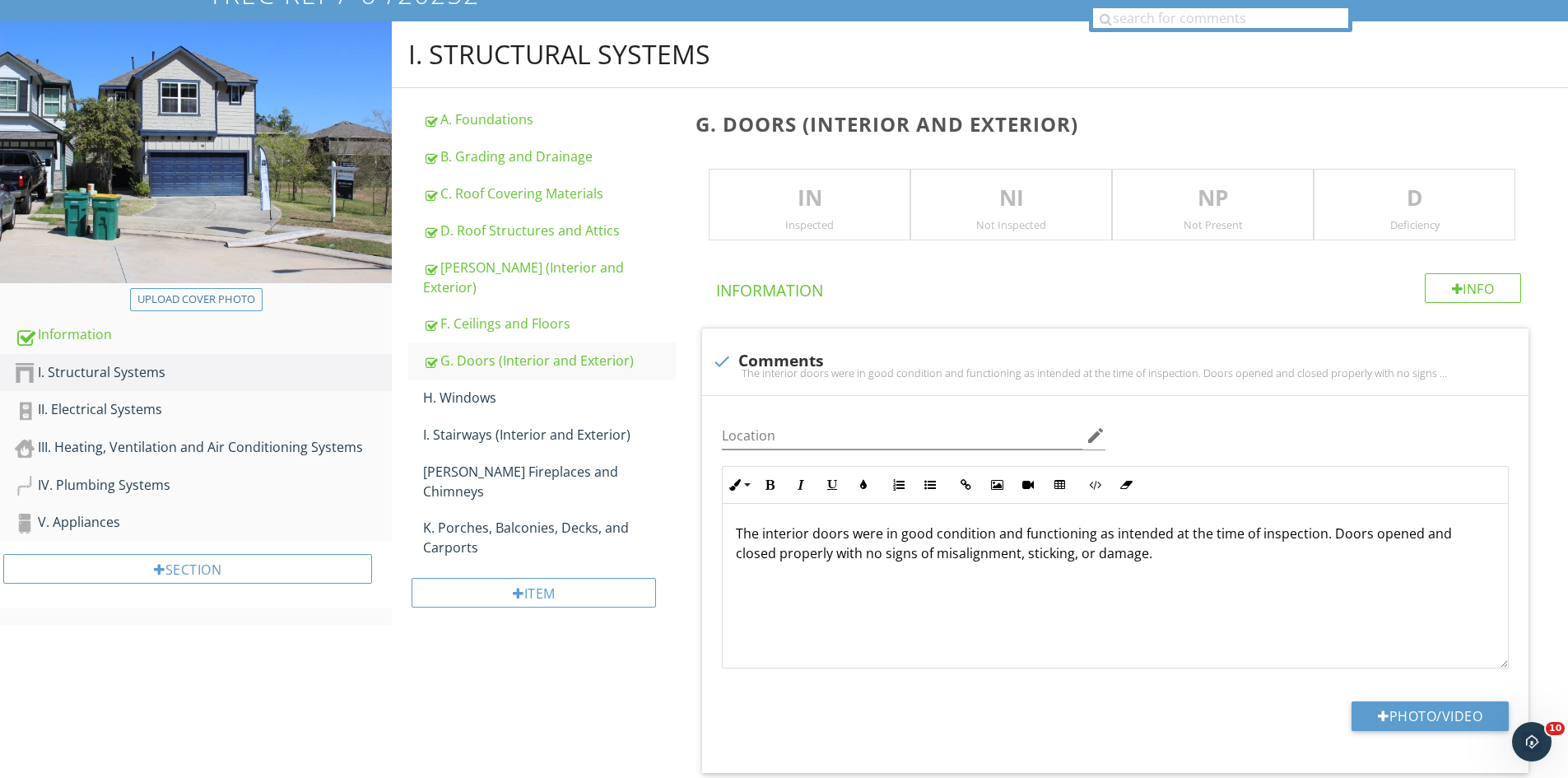
click at [784, 202] on p "IN" at bounding box center [809, 198] width 200 height 33
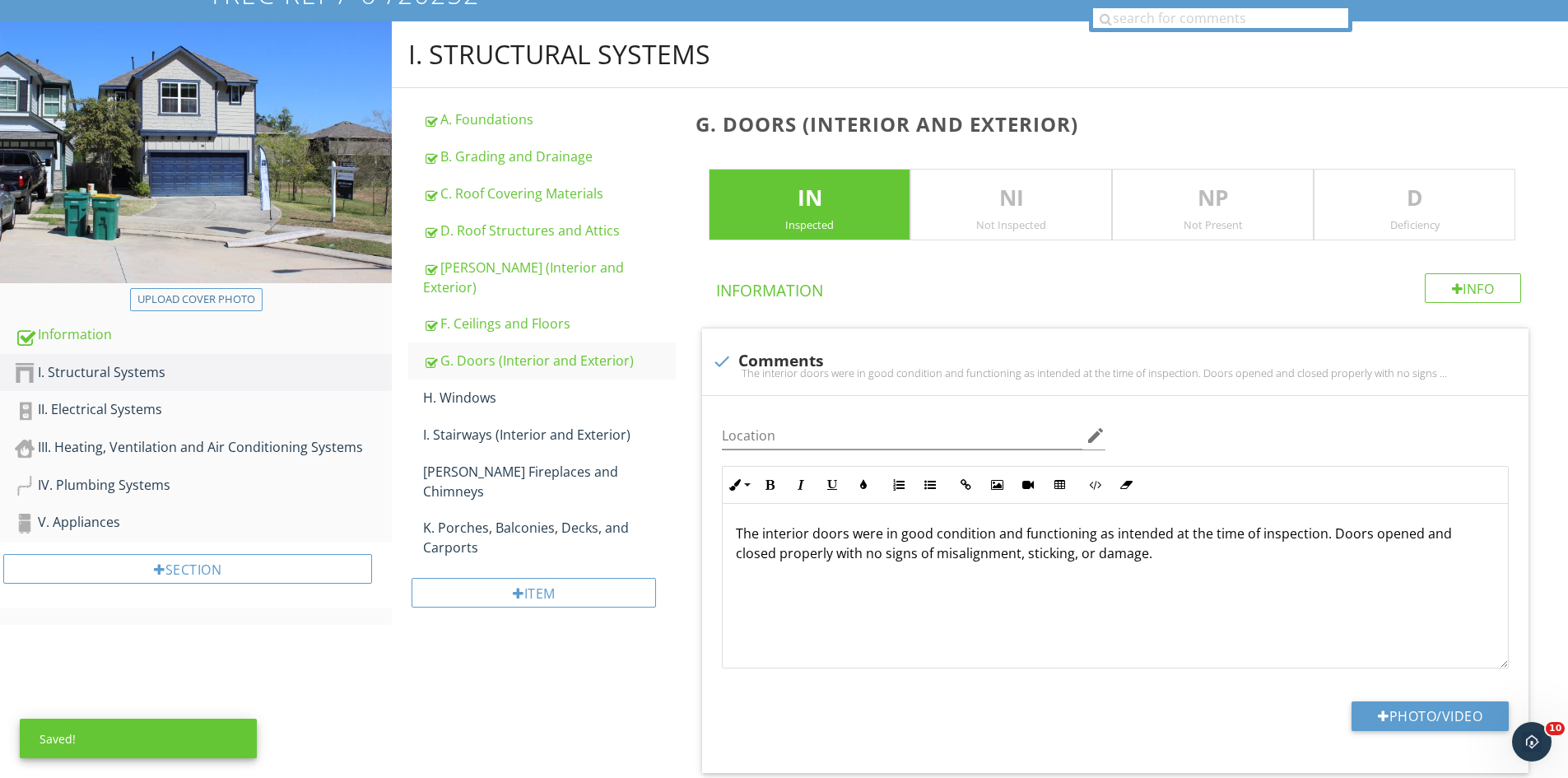
click at [1396, 192] on p "D" at bounding box center [1414, 198] width 200 height 33
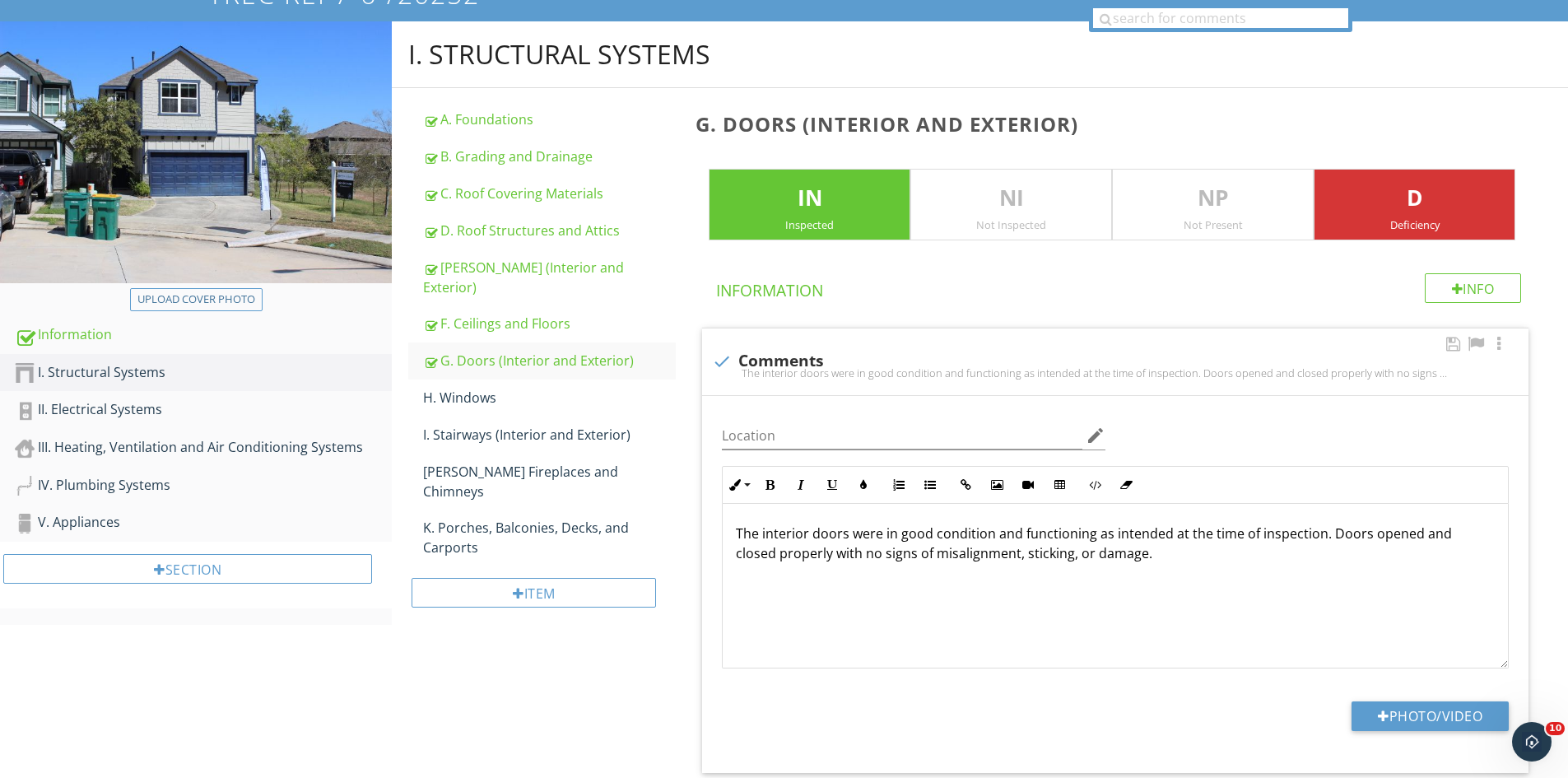
scroll to position [1, 0]
click at [761, 538] on p "The interior doors were in good condition and functioning as intended at the ti…" at bounding box center [1115, 543] width 759 height 40
click at [1404, 714] on button "Photo/Video" at bounding box center [1430, 716] width 157 height 30
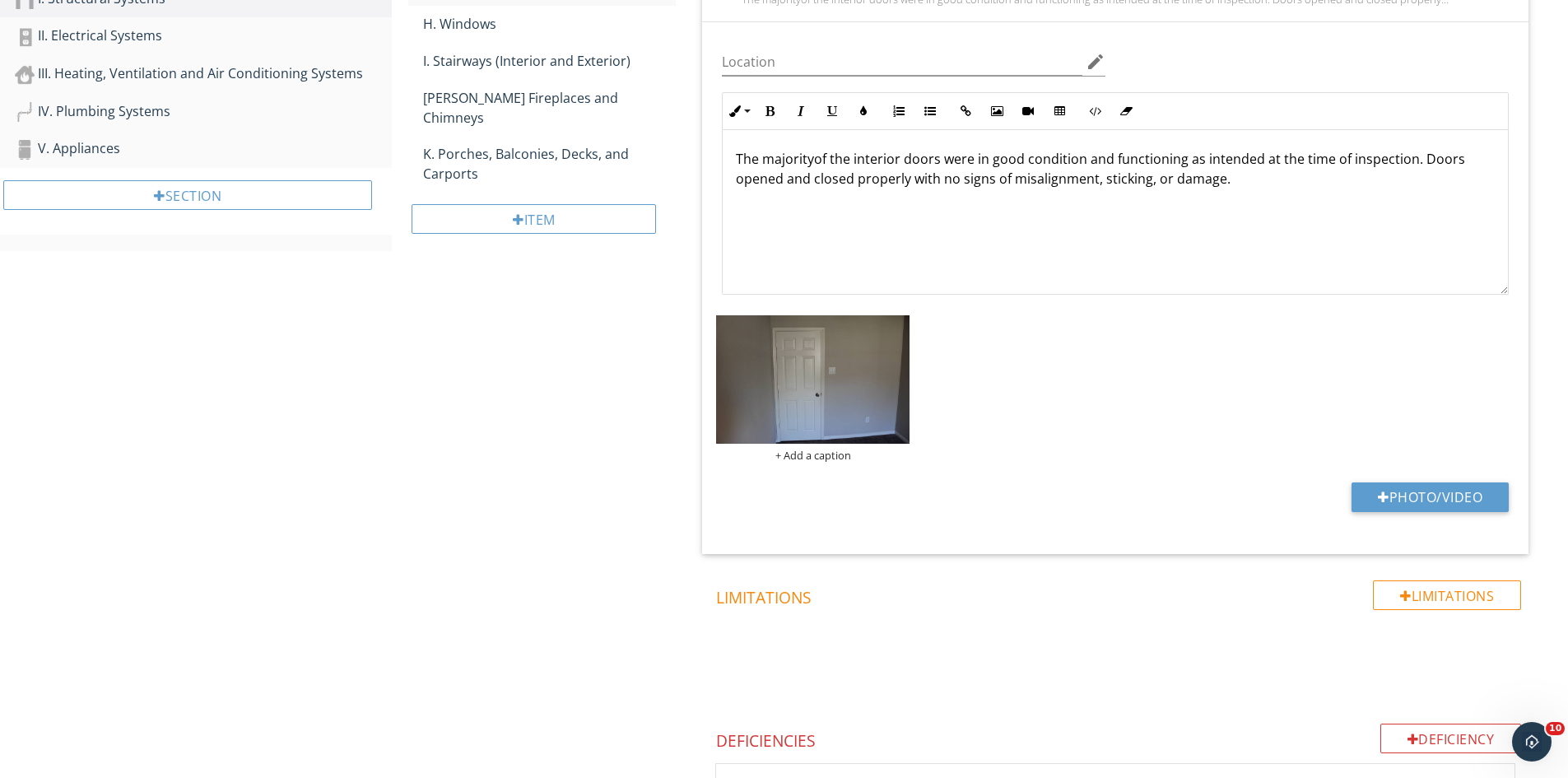
scroll to position [555, 0]
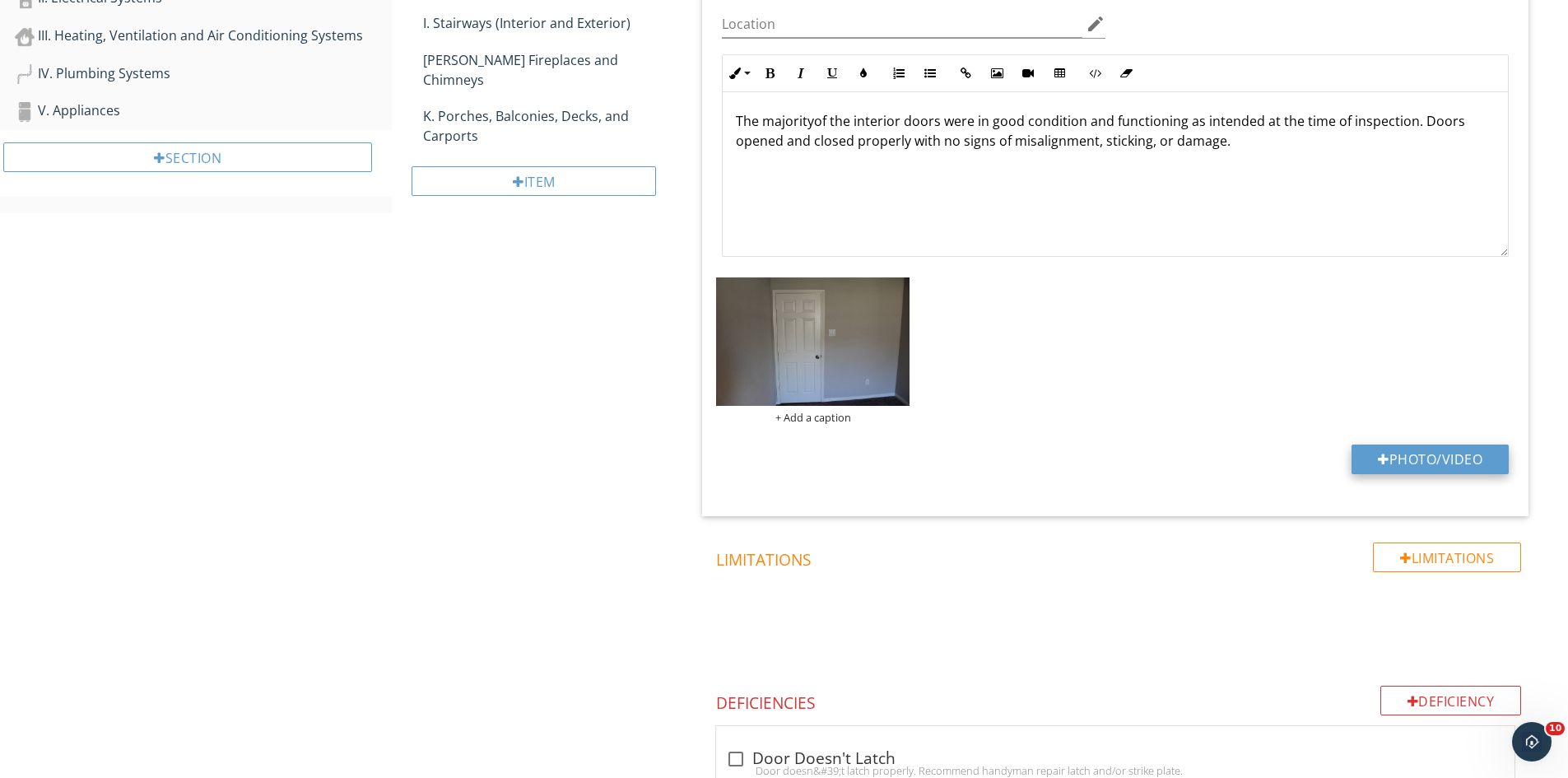
click at [1412, 452] on button "Photo/Video" at bounding box center [1430, 459] width 157 height 30
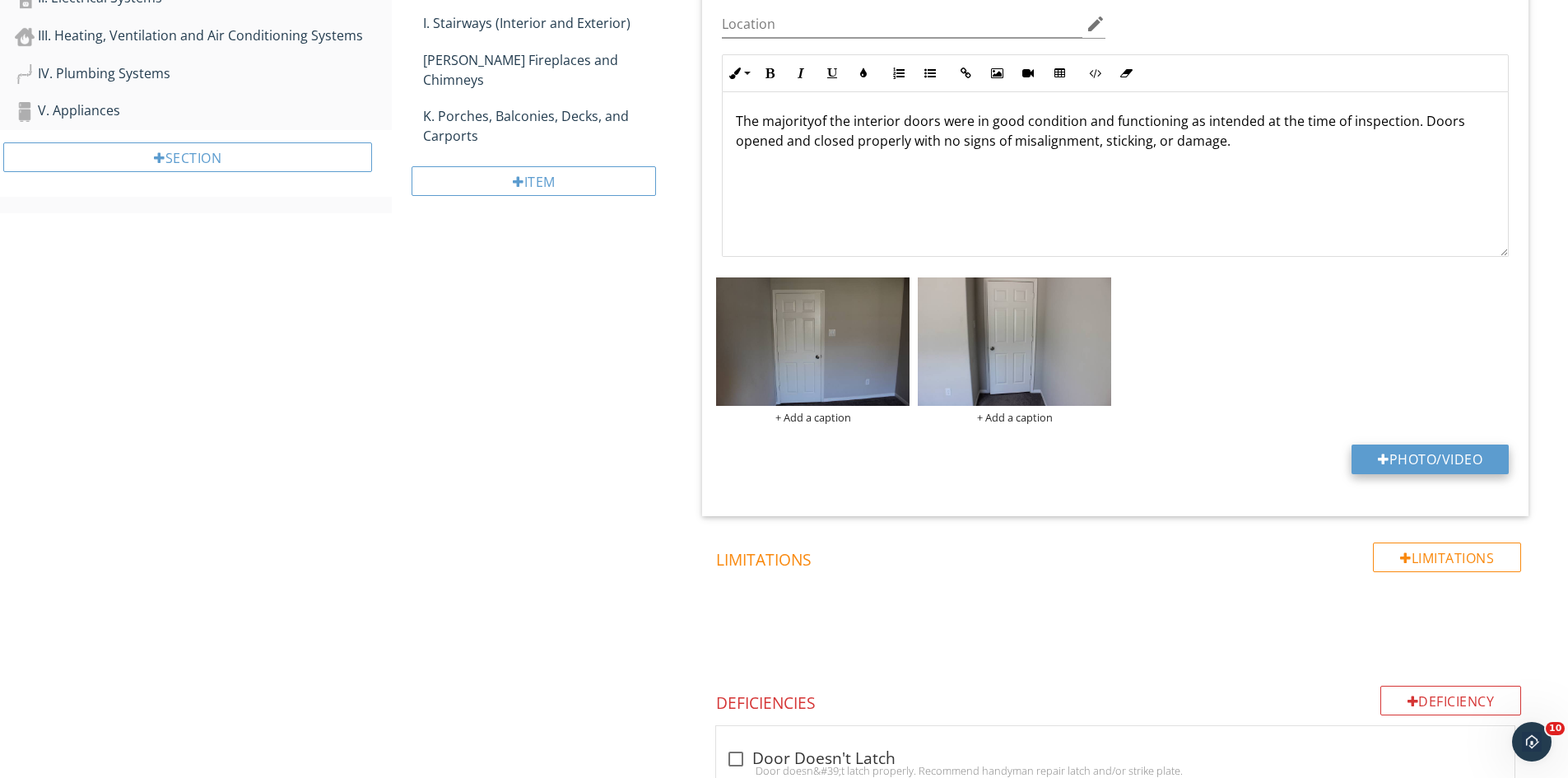
click at [1403, 451] on button "Photo/Video" at bounding box center [1430, 459] width 157 height 30
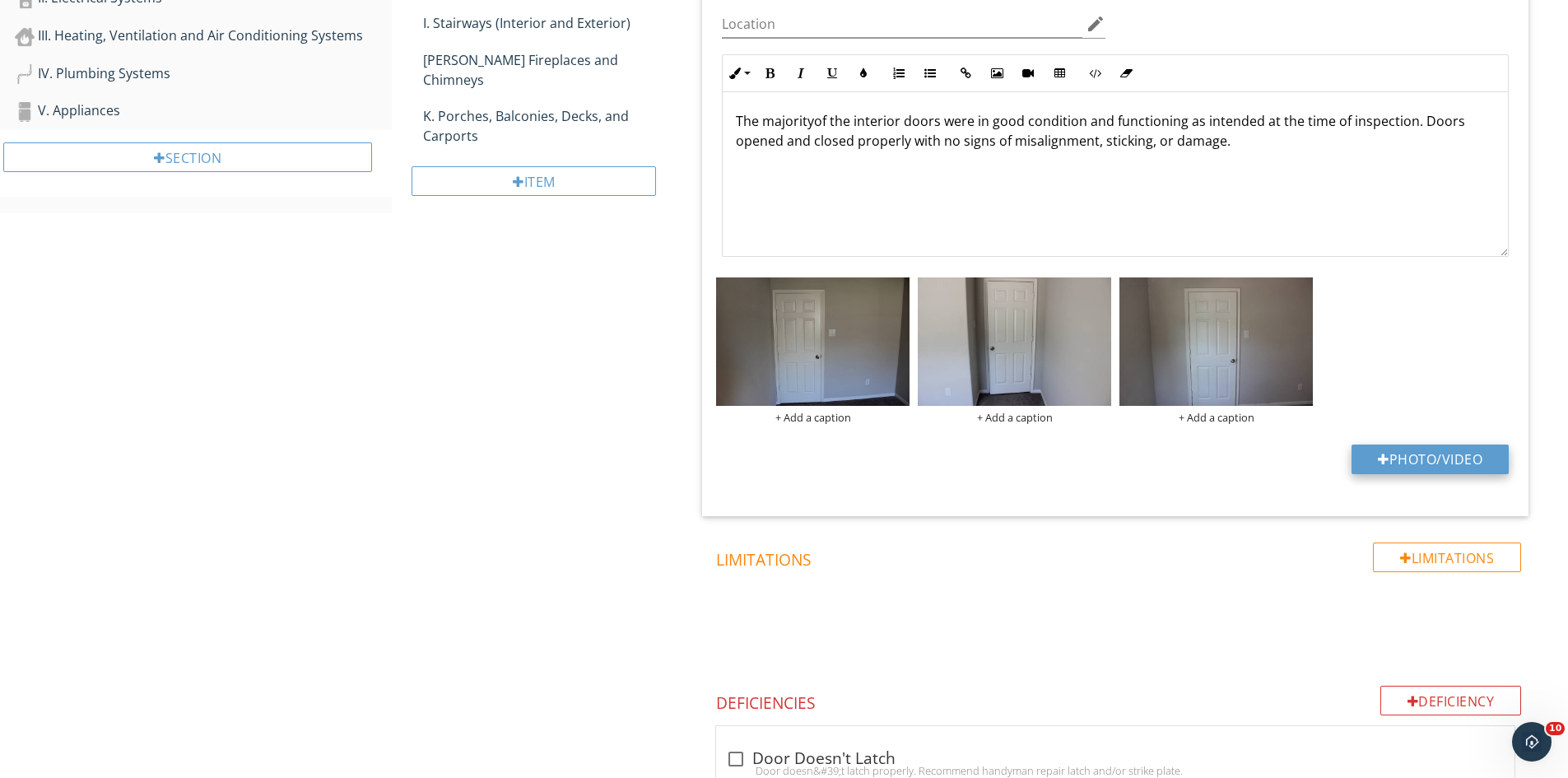
click at [1387, 452] on button "Photo/Video" at bounding box center [1430, 459] width 157 height 30
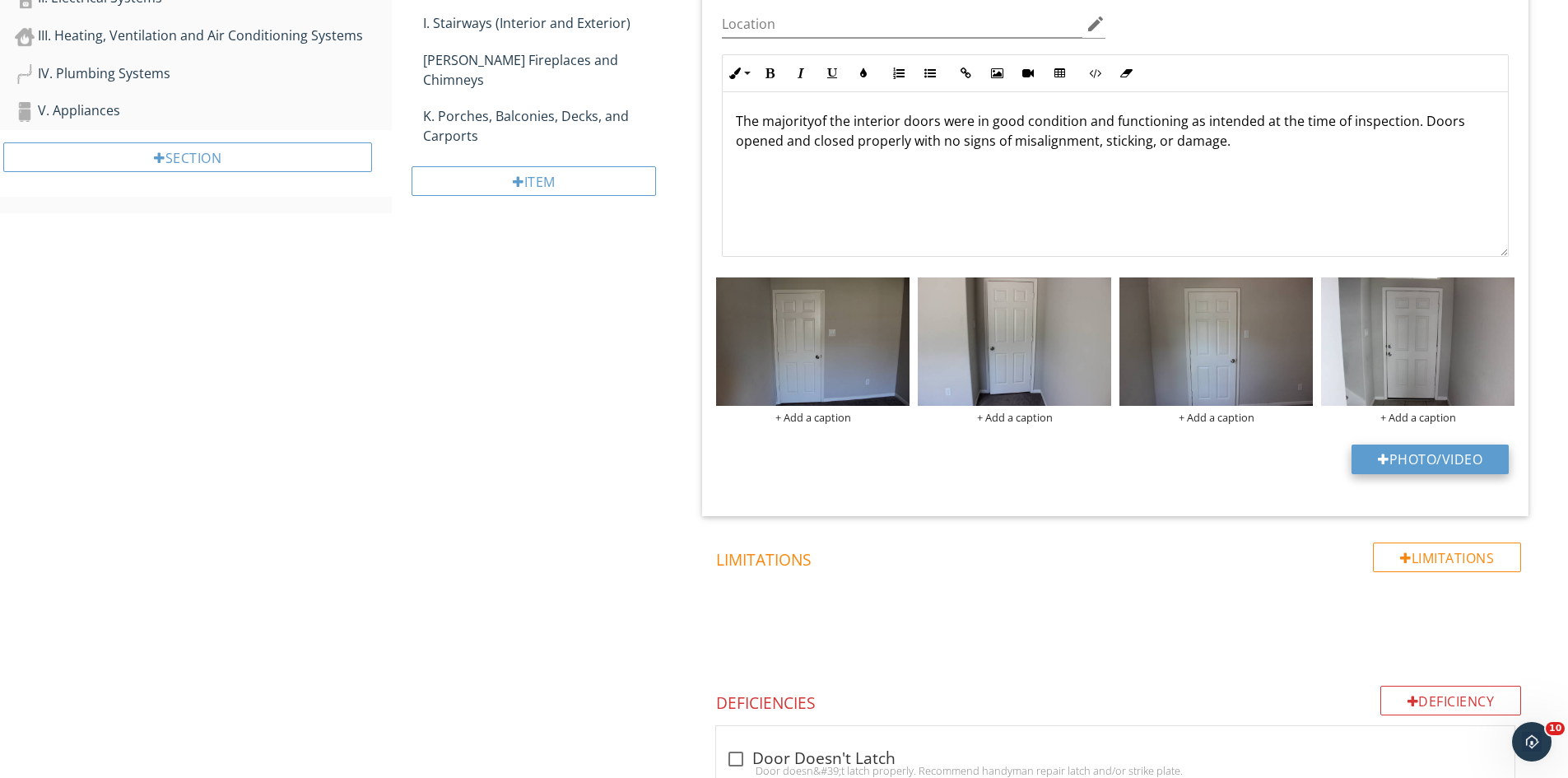
click at [1402, 446] on button "Photo/Video" at bounding box center [1430, 459] width 157 height 30
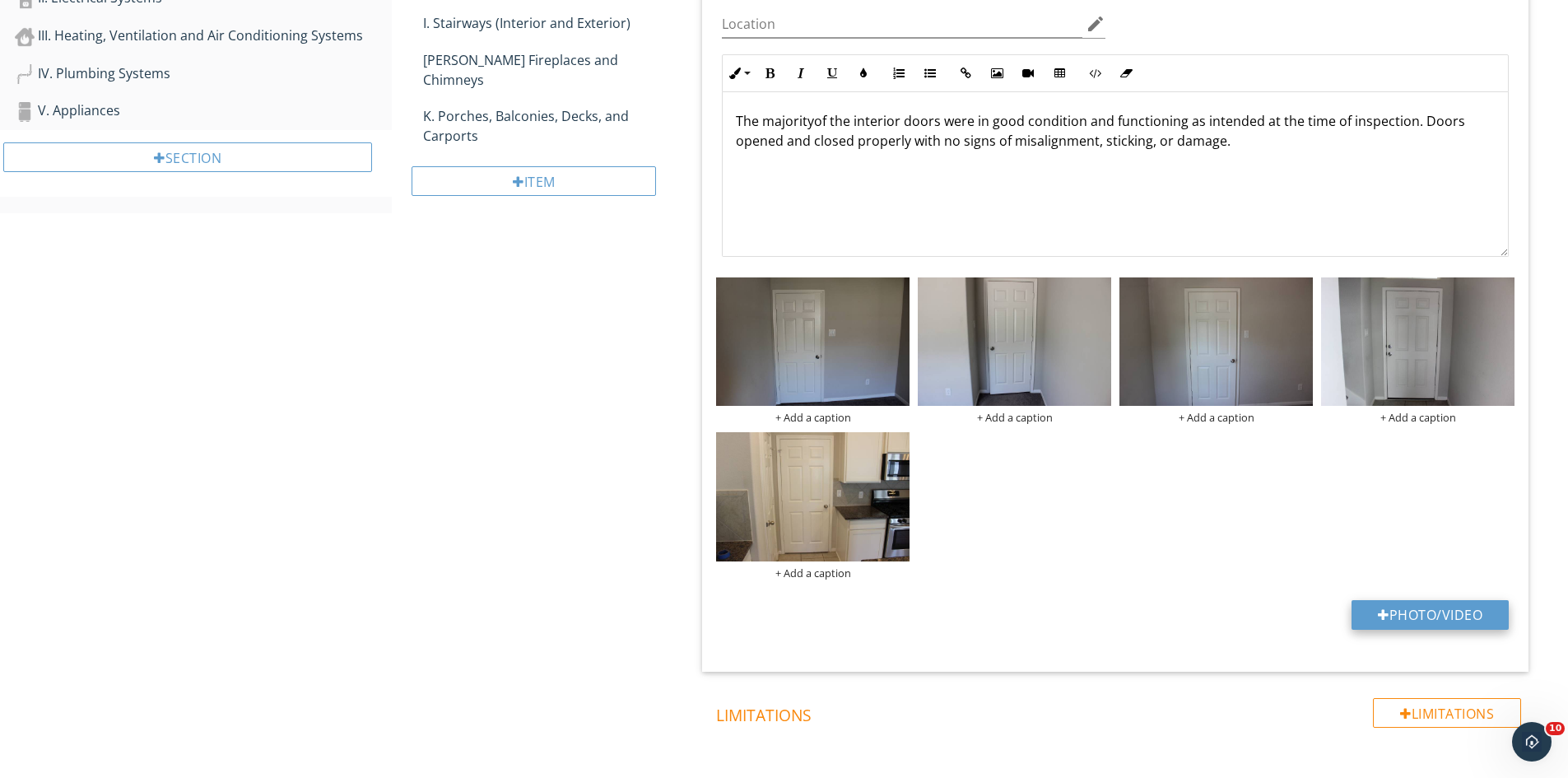
click at [1427, 604] on button "Photo/Video" at bounding box center [1430, 614] width 157 height 30
type input "C:\fakepath\IMG_9512.JPG"
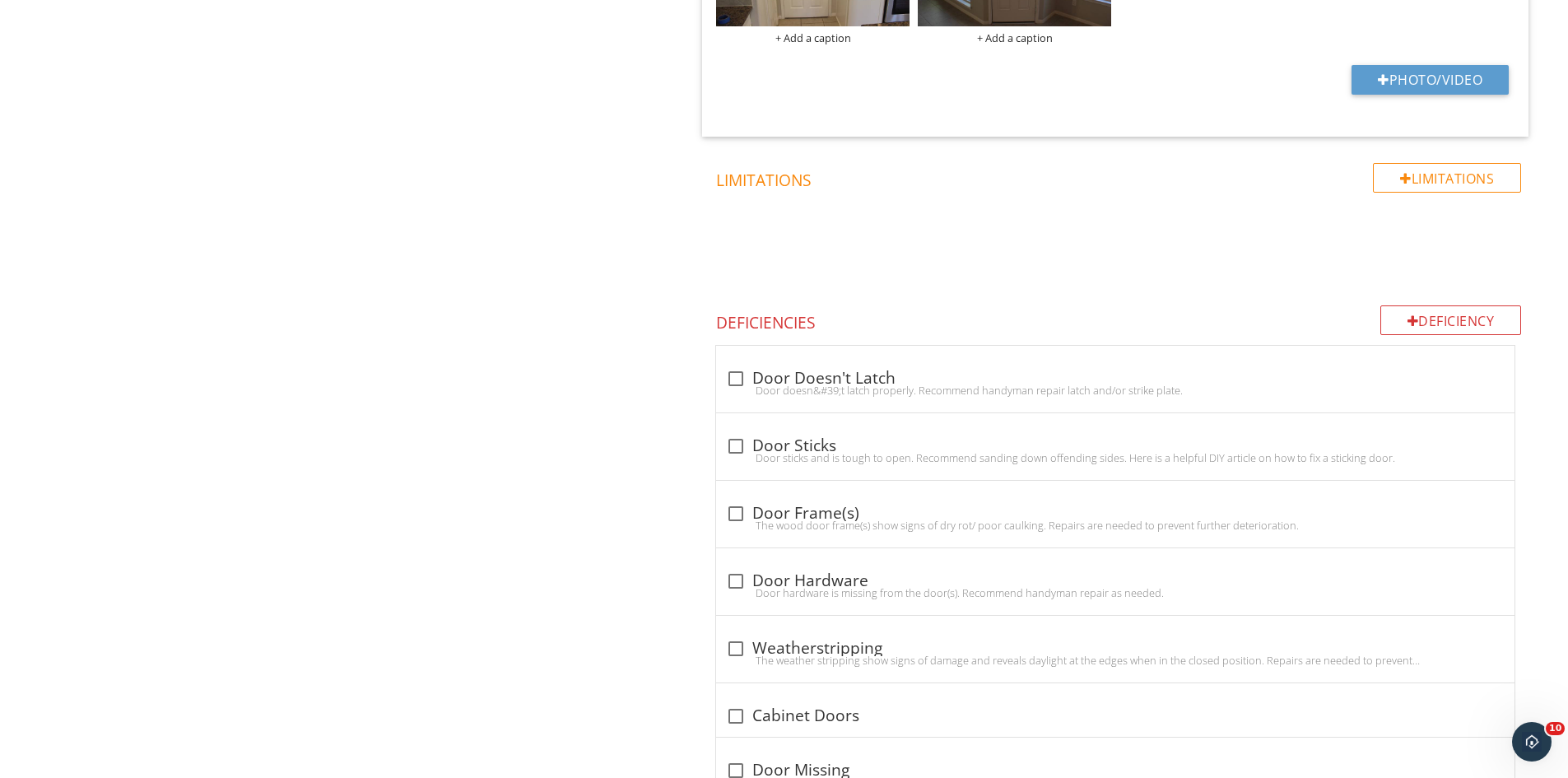
scroll to position [1102, 0]
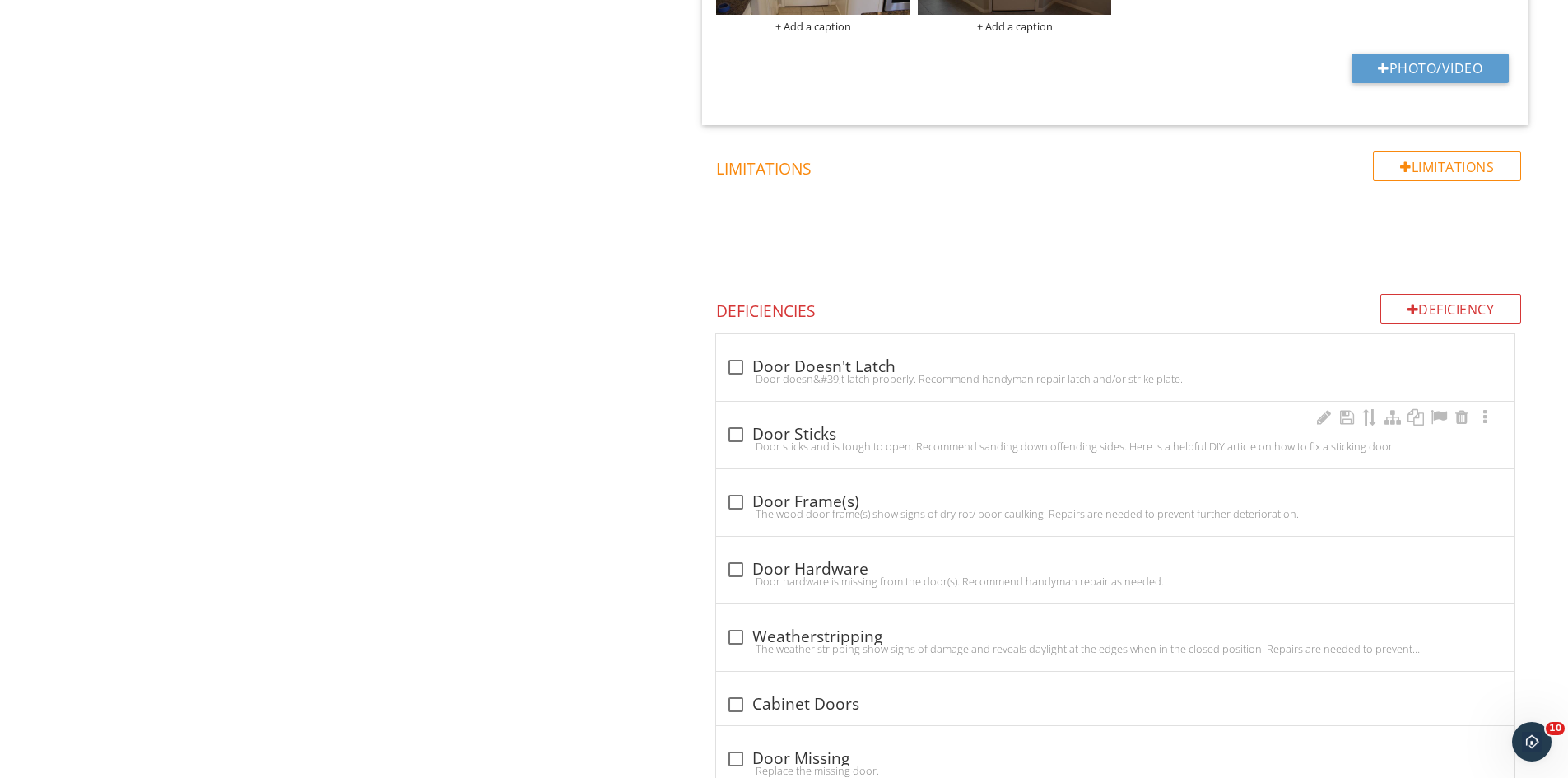
click at [737, 433] on div at bounding box center [736, 435] width 28 height 28
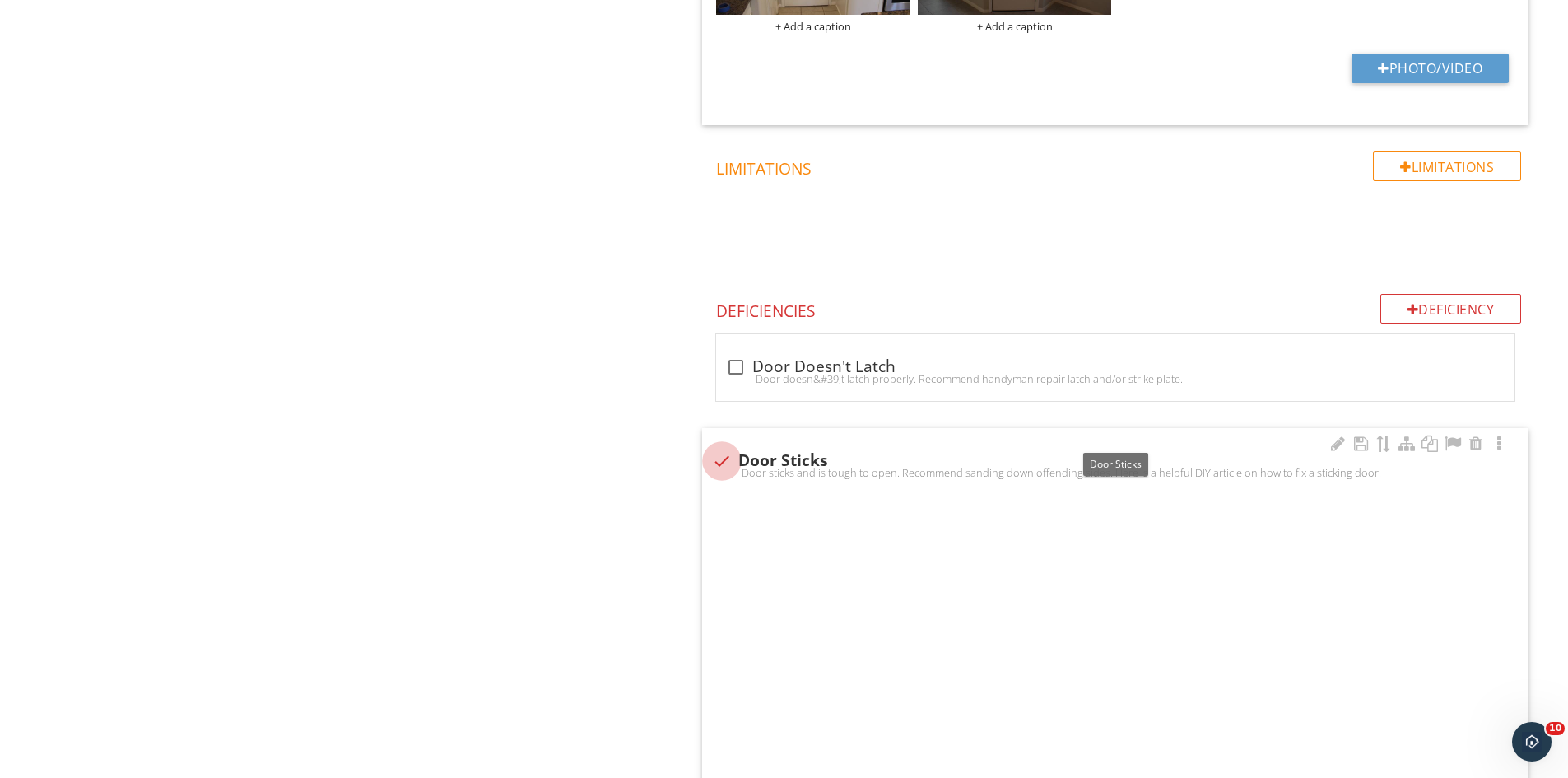
checkbox input "true"
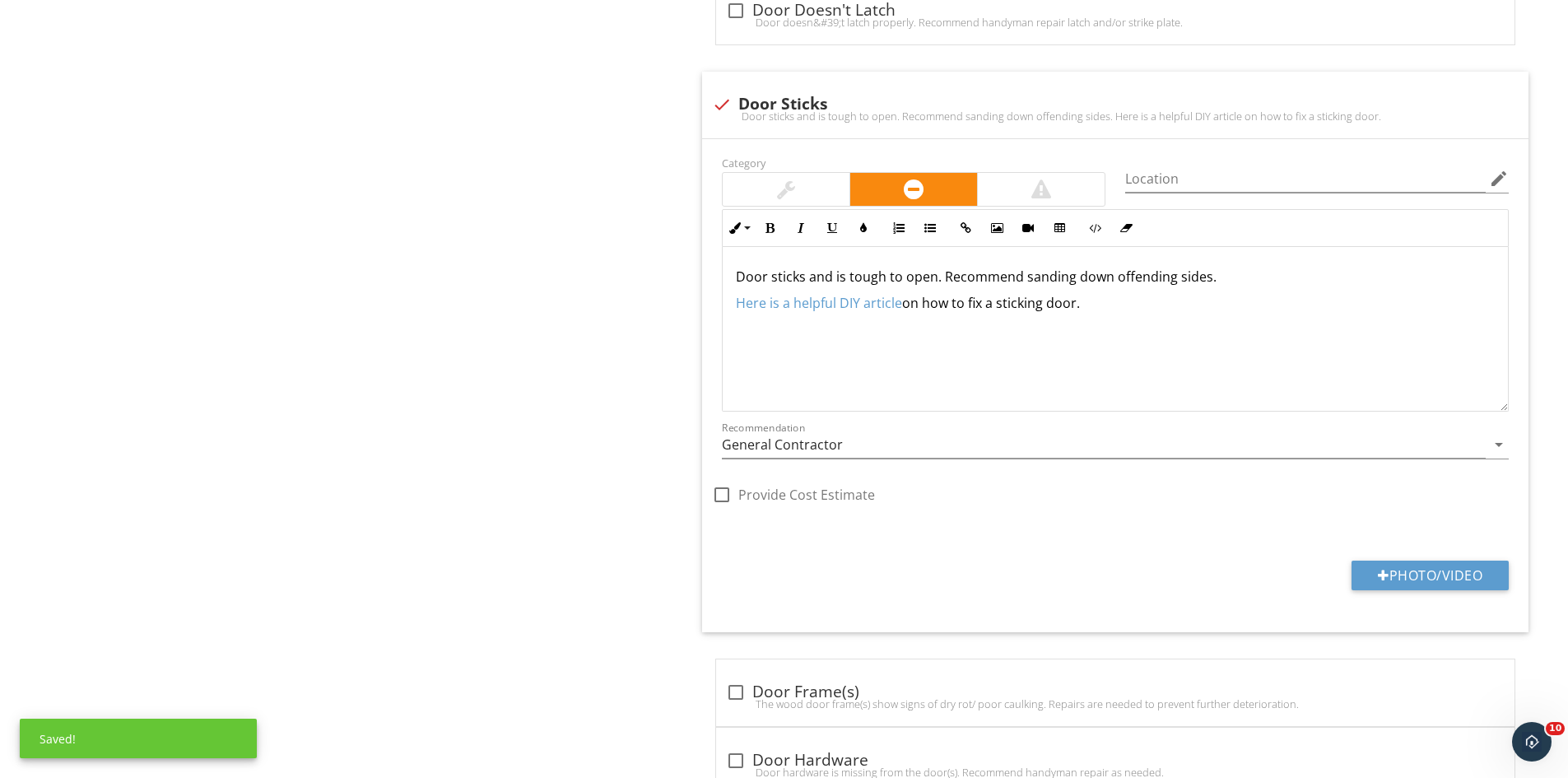
scroll to position [1503, 0]
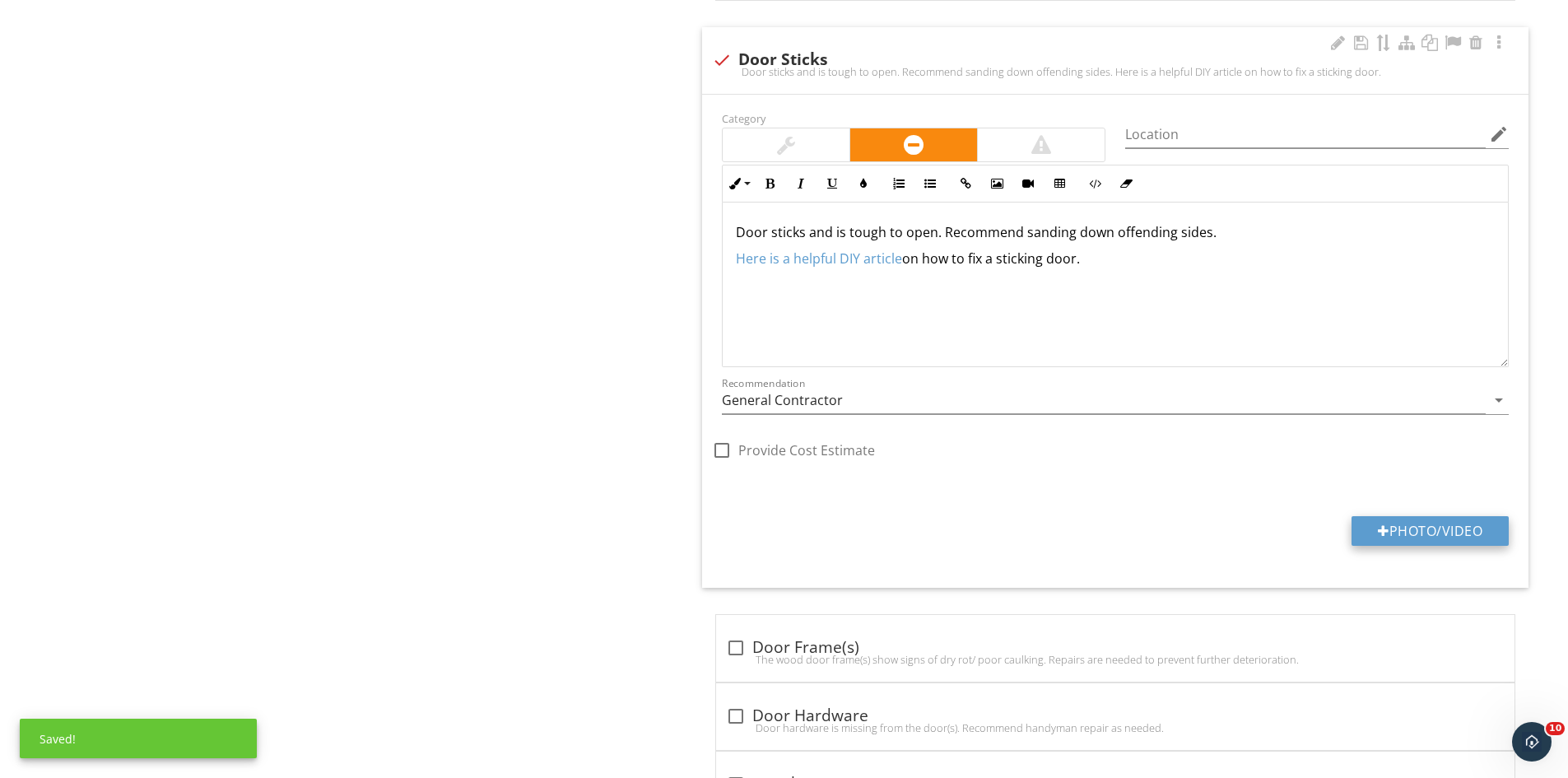
click at [1414, 528] on button "Photo/Video" at bounding box center [1430, 531] width 157 height 30
type input "C:\fakepath\IMG_9532.JPG"
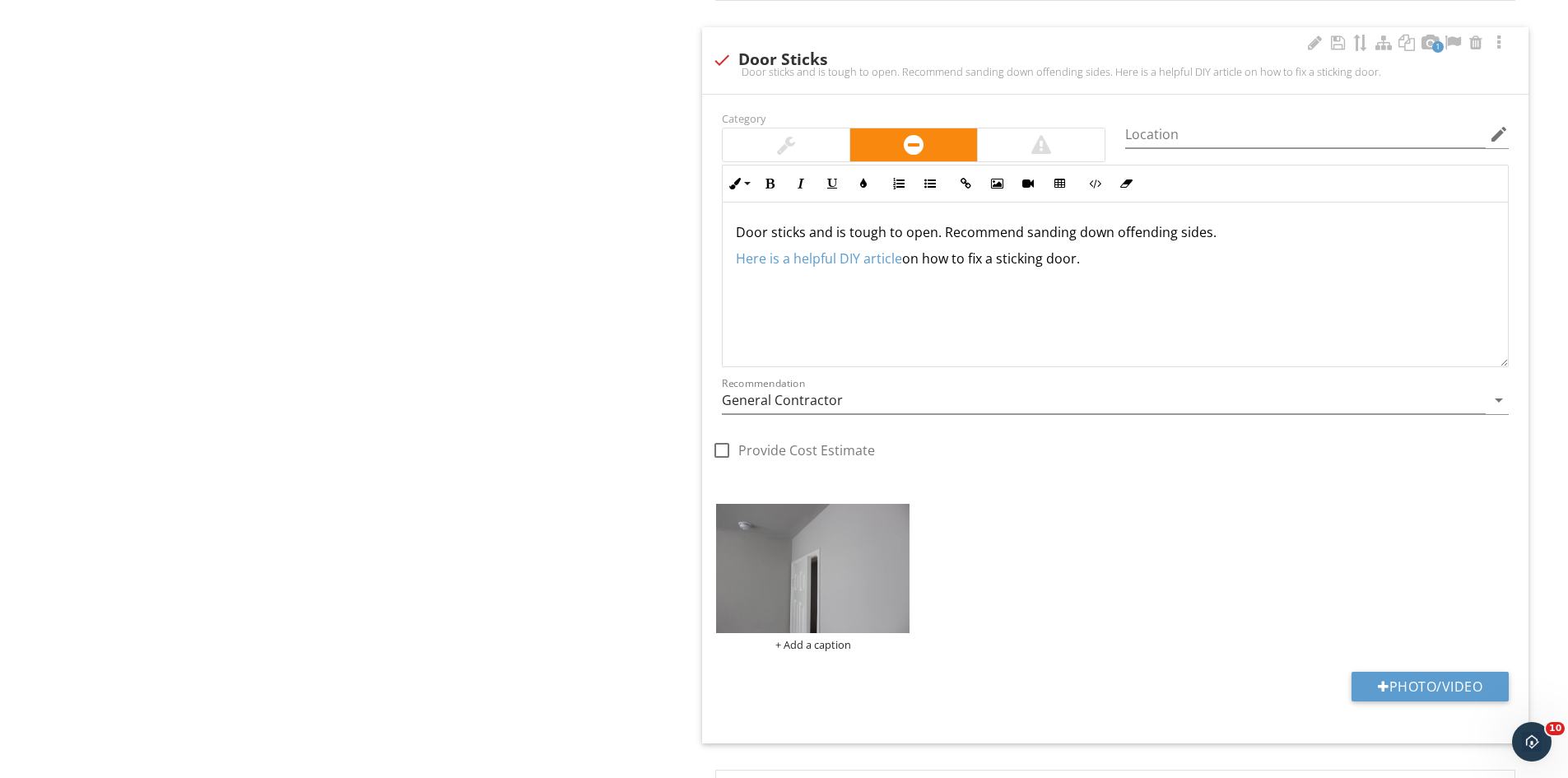
click at [829, 539] on img at bounding box center [812, 568] width 193 height 129
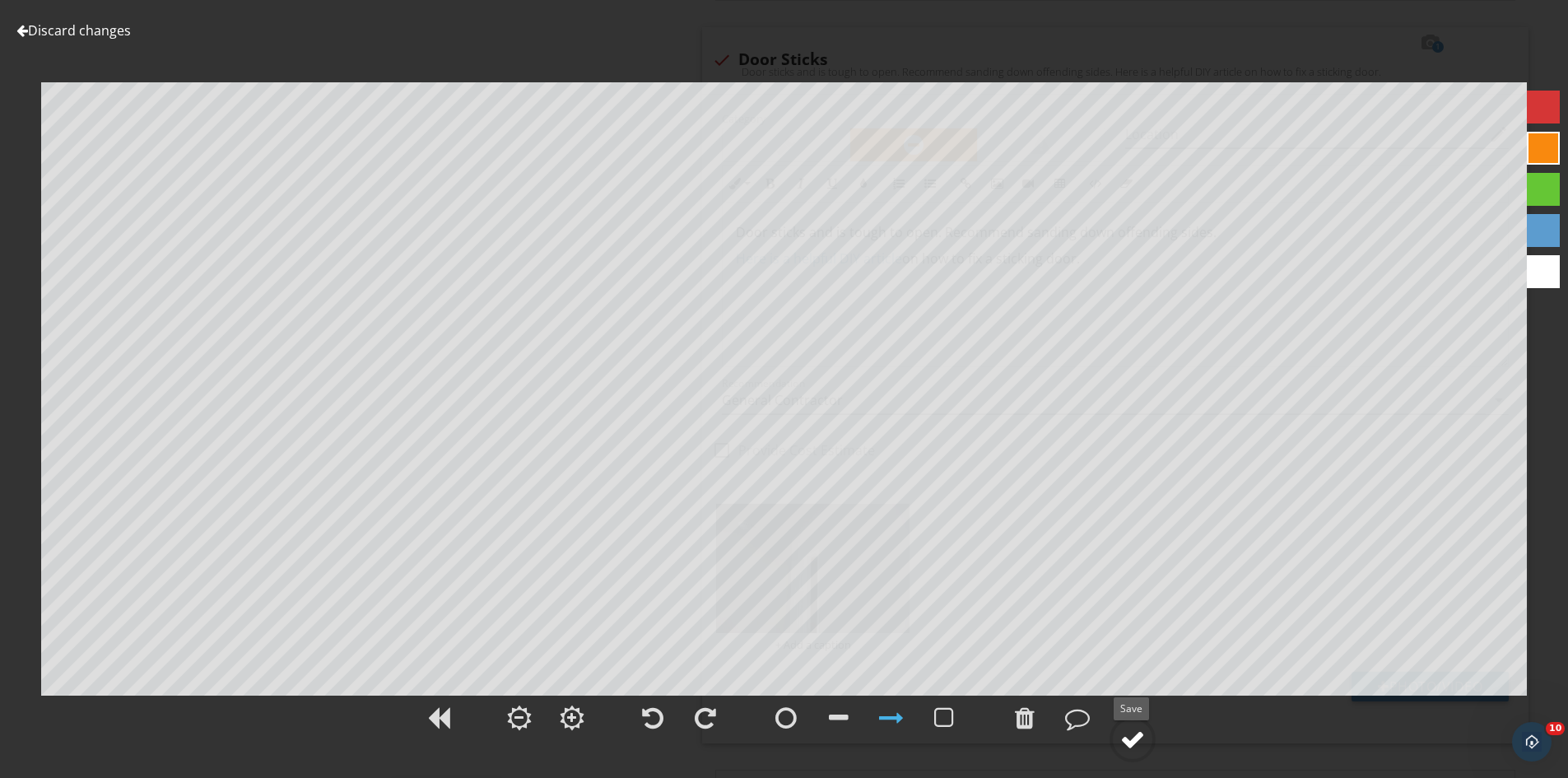
drag, startPoint x: 1139, startPoint y: 737, endPoint x: 1153, endPoint y: 701, distance: 38.6
click at [1140, 737] on div at bounding box center [1132, 739] width 24 height 24
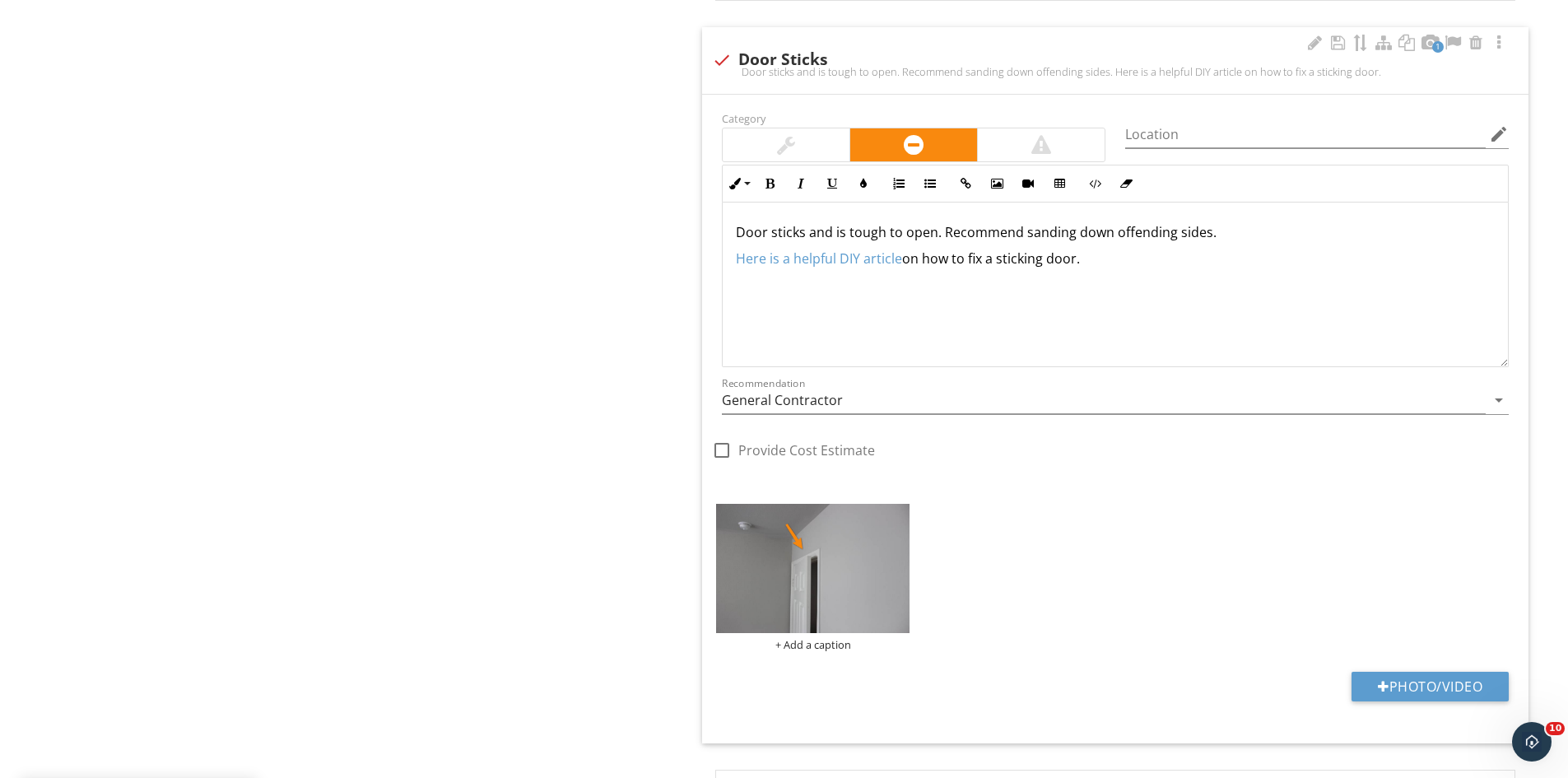
click at [733, 233] on div "Door sticks and is tough to open. Recommend sanding down offending sides. Here …" at bounding box center [1115, 284] width 785 height 165
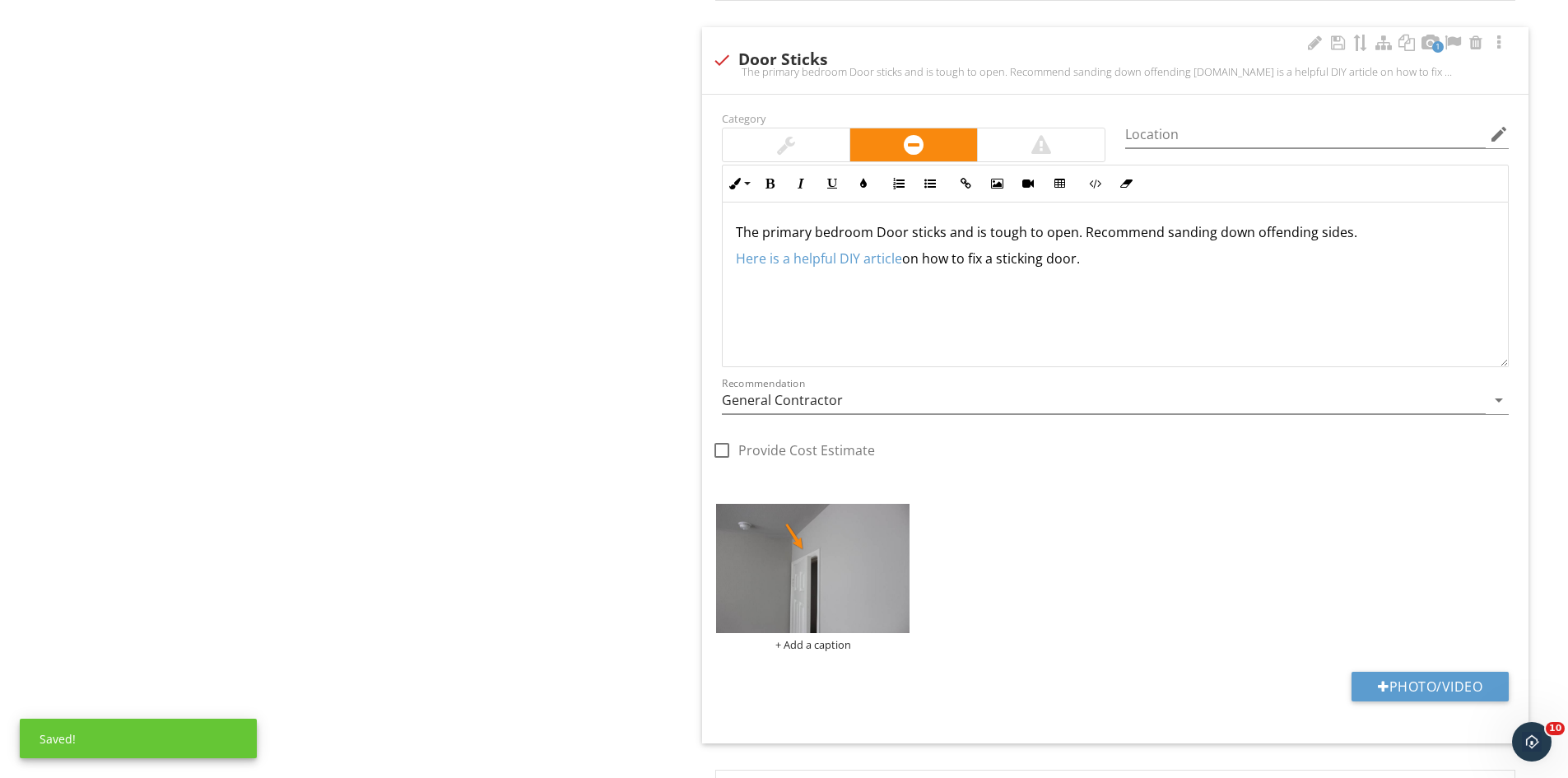
click at [884, 236] on p "The primary bedroom Door sticks and is tough to open. Recommend sanding down of…" at bounding box center [1115, 231] width 759 height 19
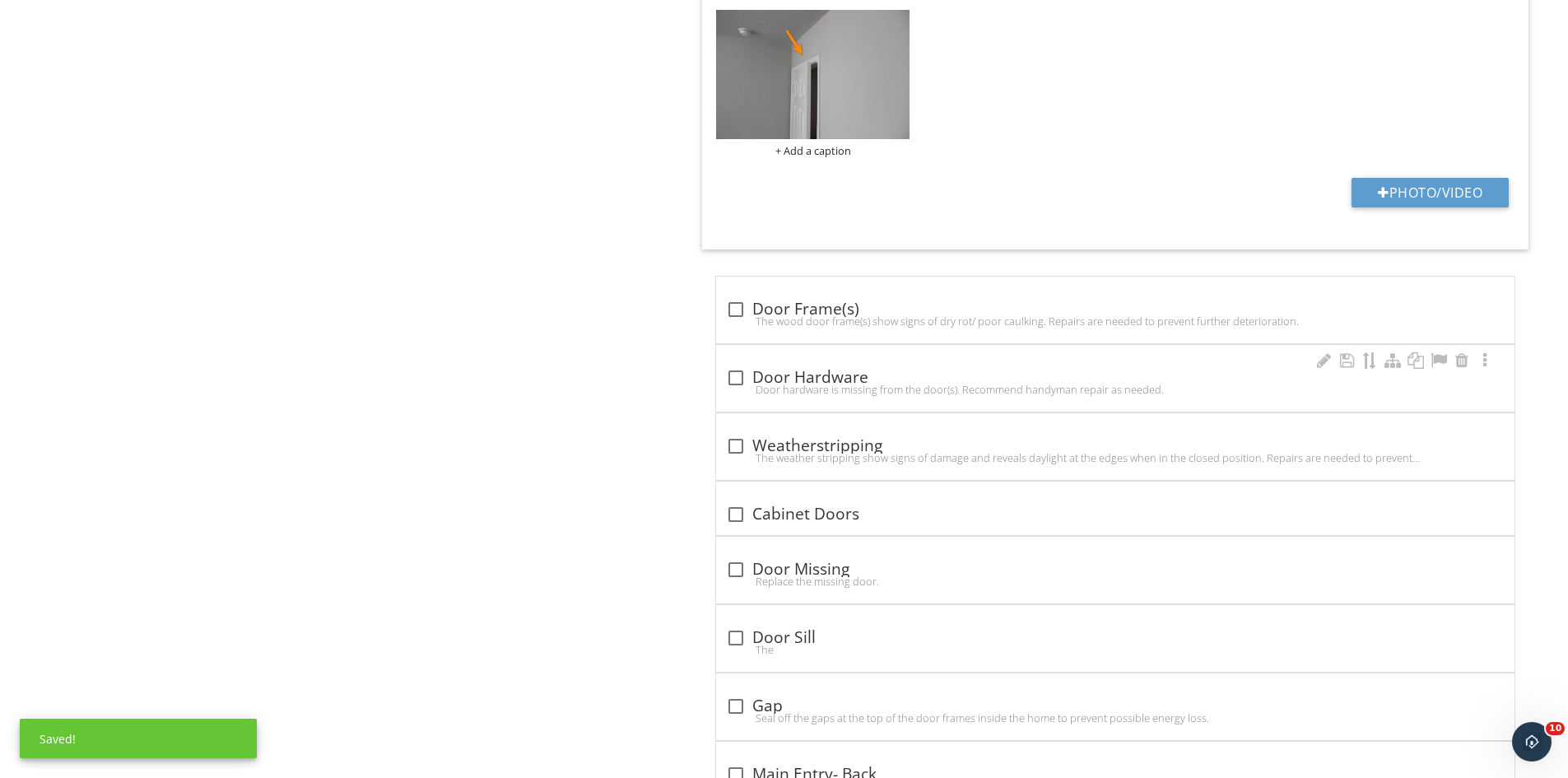
scroll to position [1750, 0]
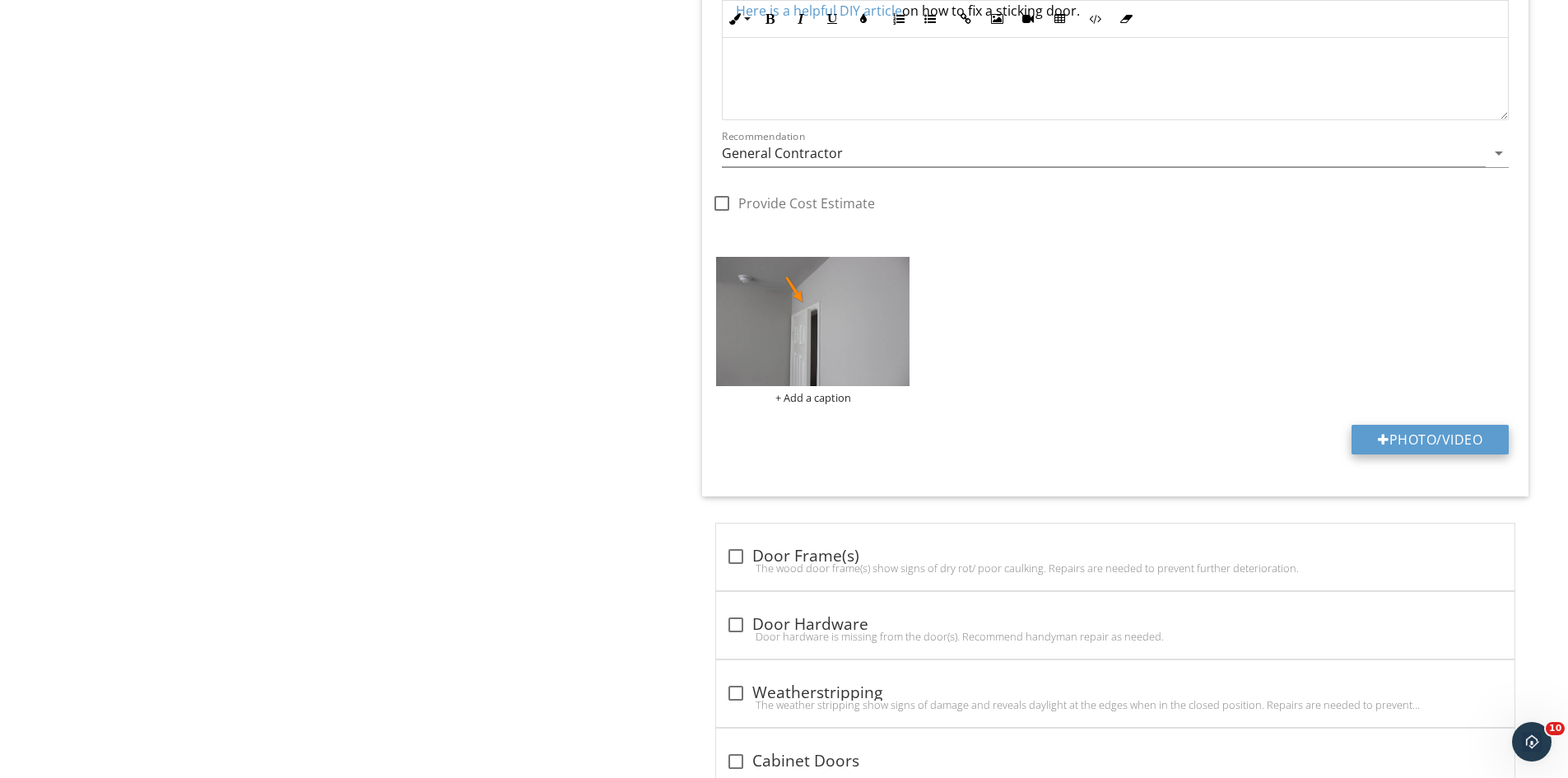
click at [1451, 434] on button "Photo/Video" at bounding box center [1430, 440] width 157 height 30
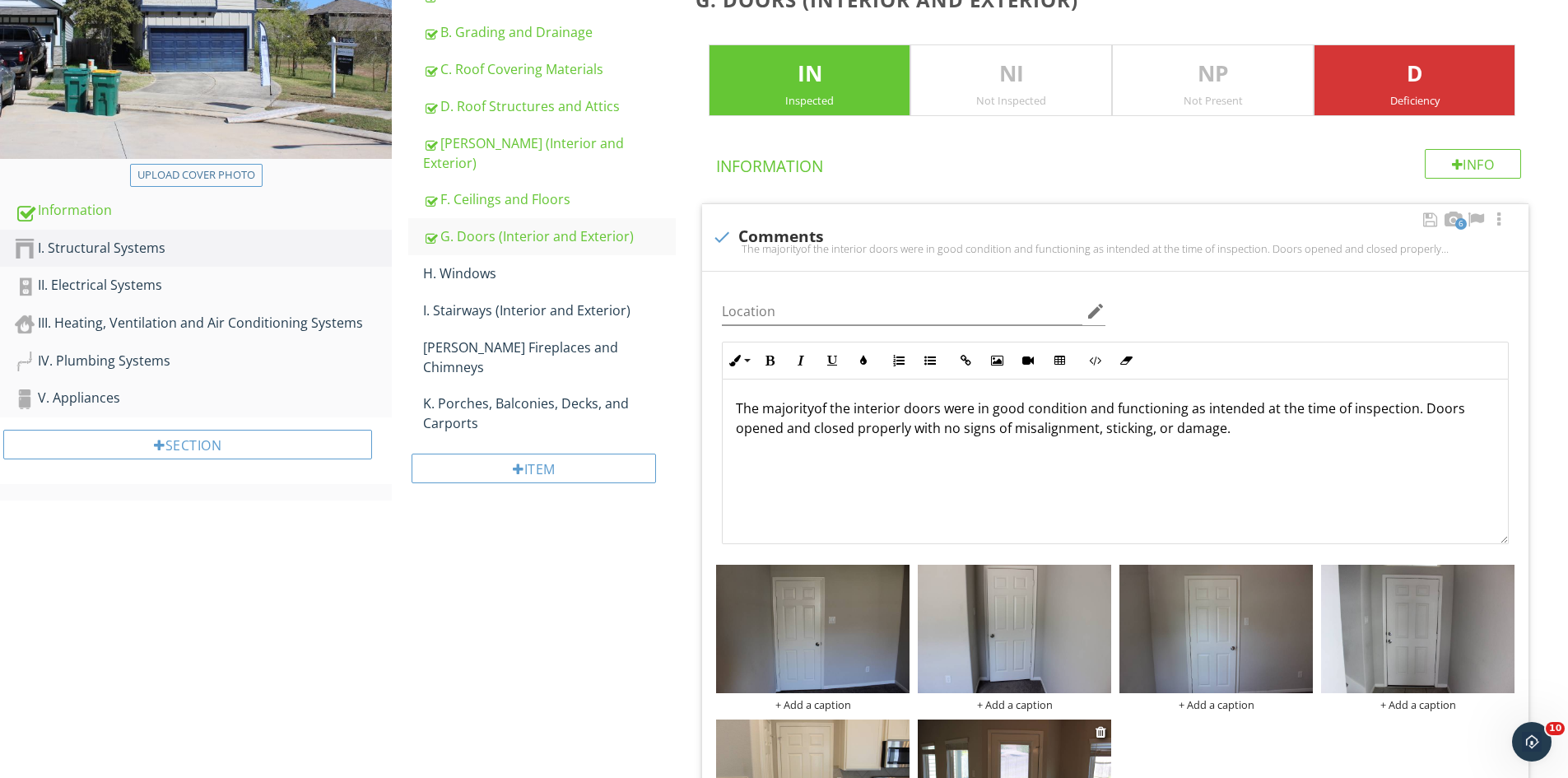
scroll to position [0, 0]
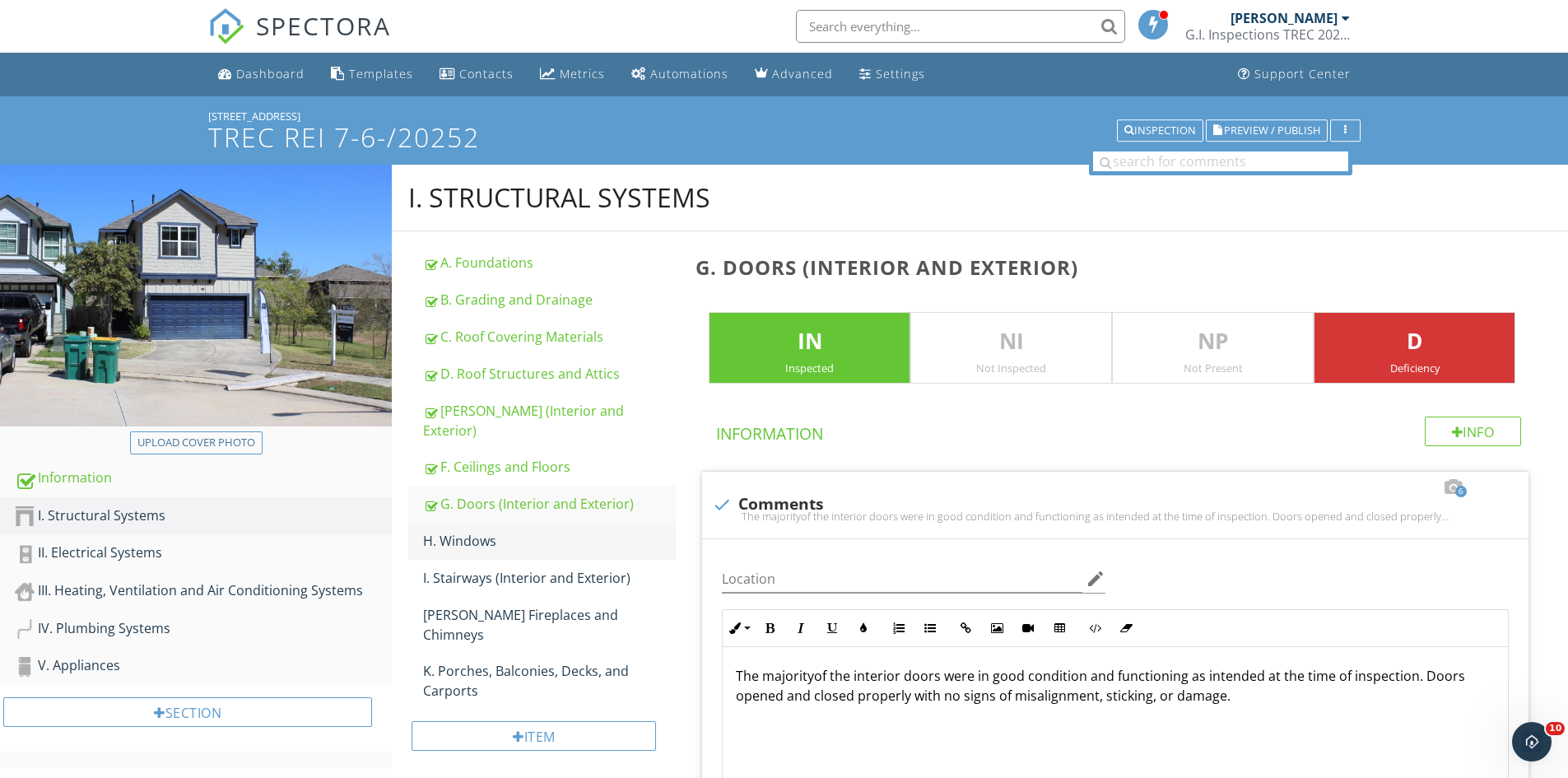
click at [476, 531] on div "H. Windows" at bounding box center [550, 540] width 253 height 19
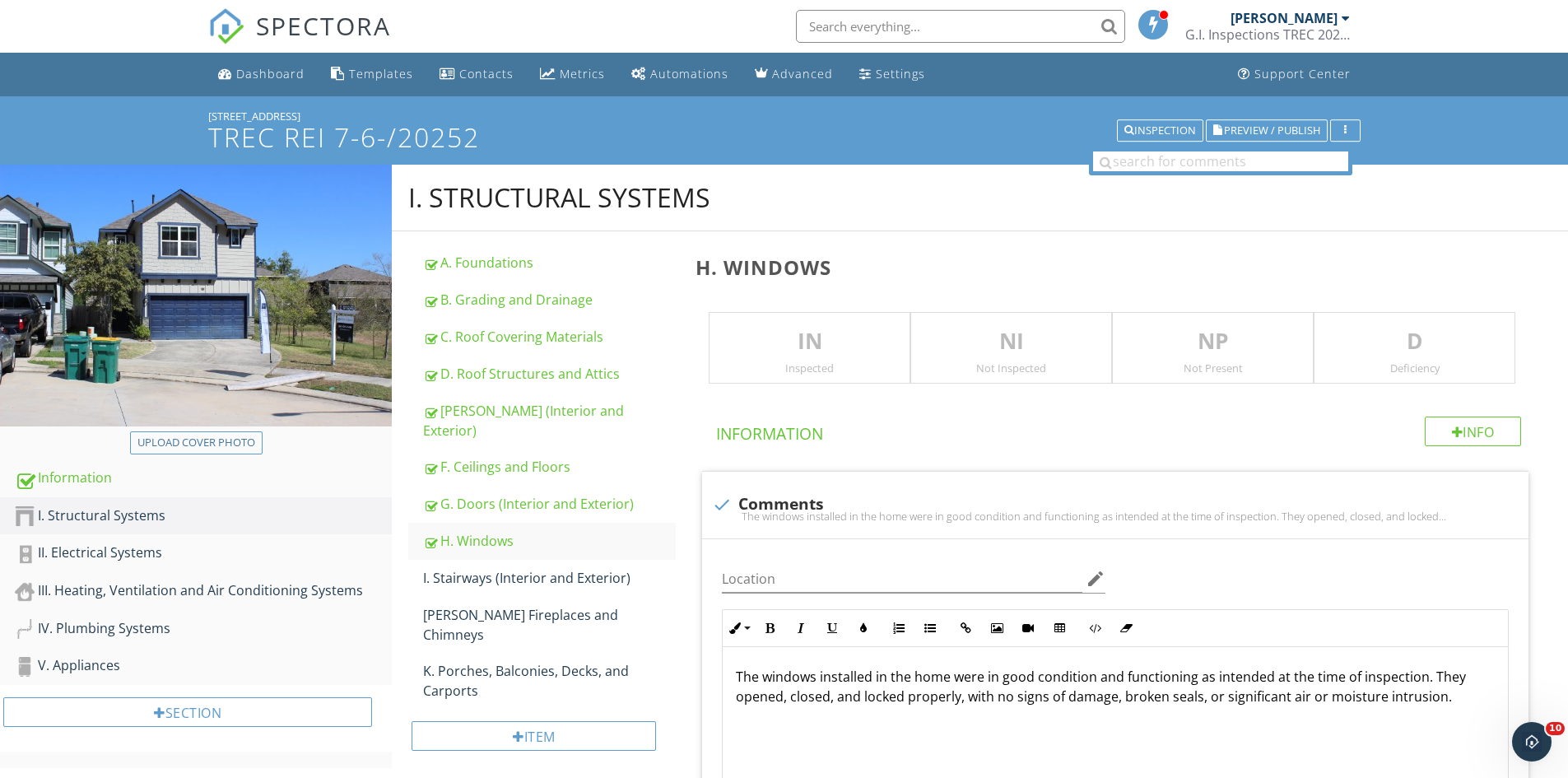
drag, startPoint x: 779, startPoint y: 348, endPoint x: 800, endPoint y: 359, distance: 23.7
click at [779, 347] on p "IN" at bounding box center [809, 341] width 200 height 33
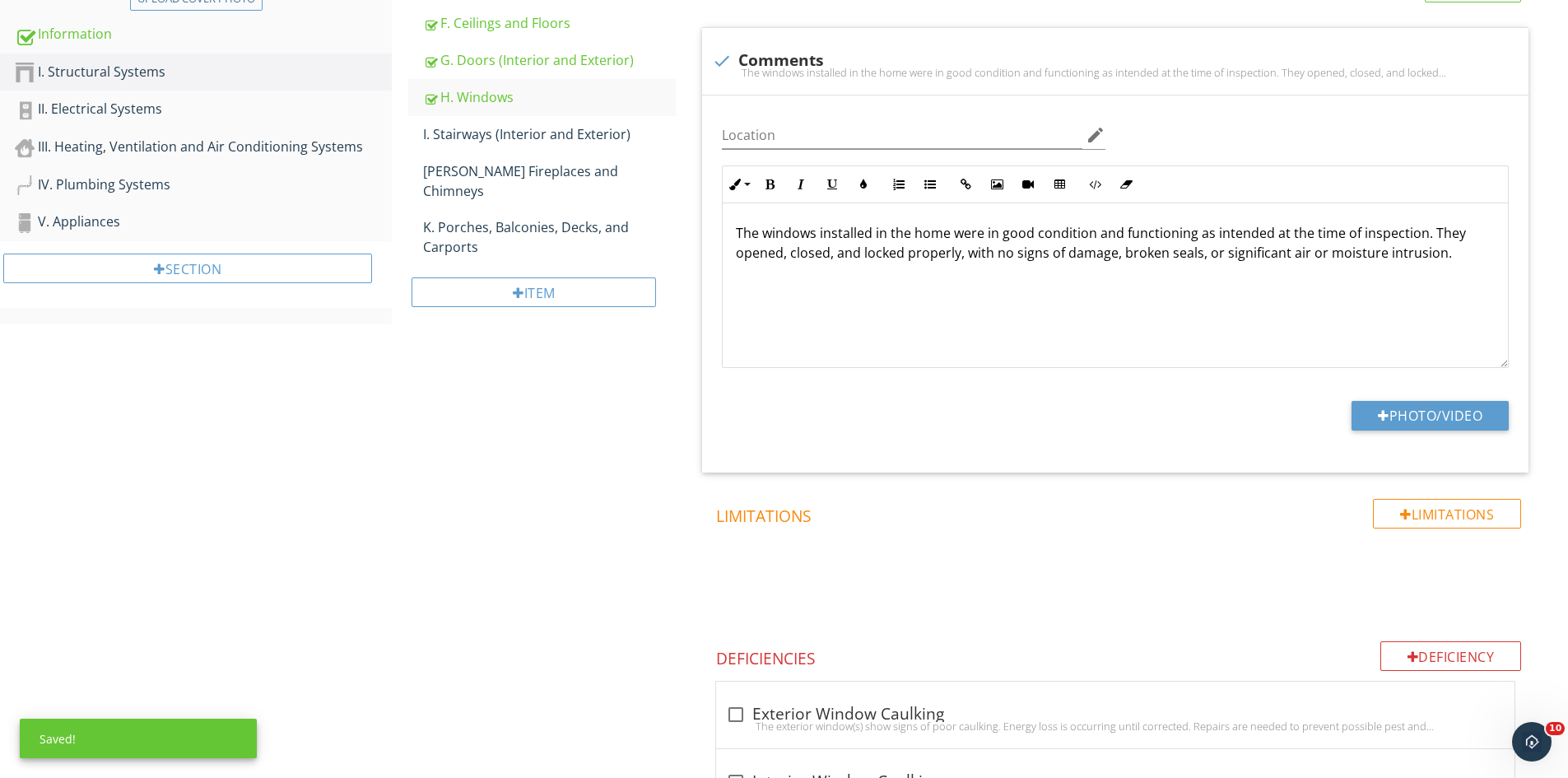
scroll to position [494, 0]
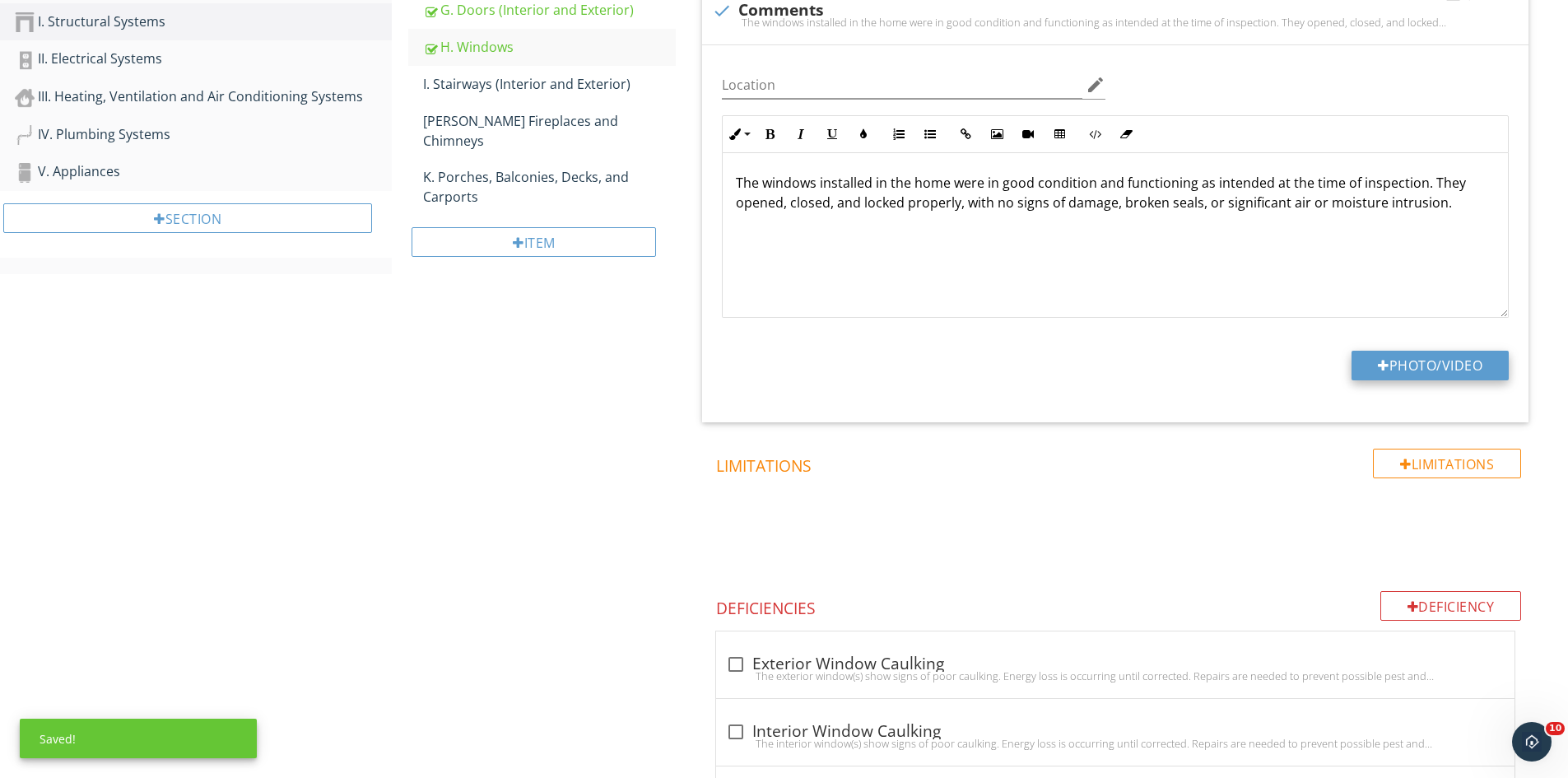
click at [1409, 373] on button "Photo/Video" at bounding box center [1430, 365] width 157 height 30
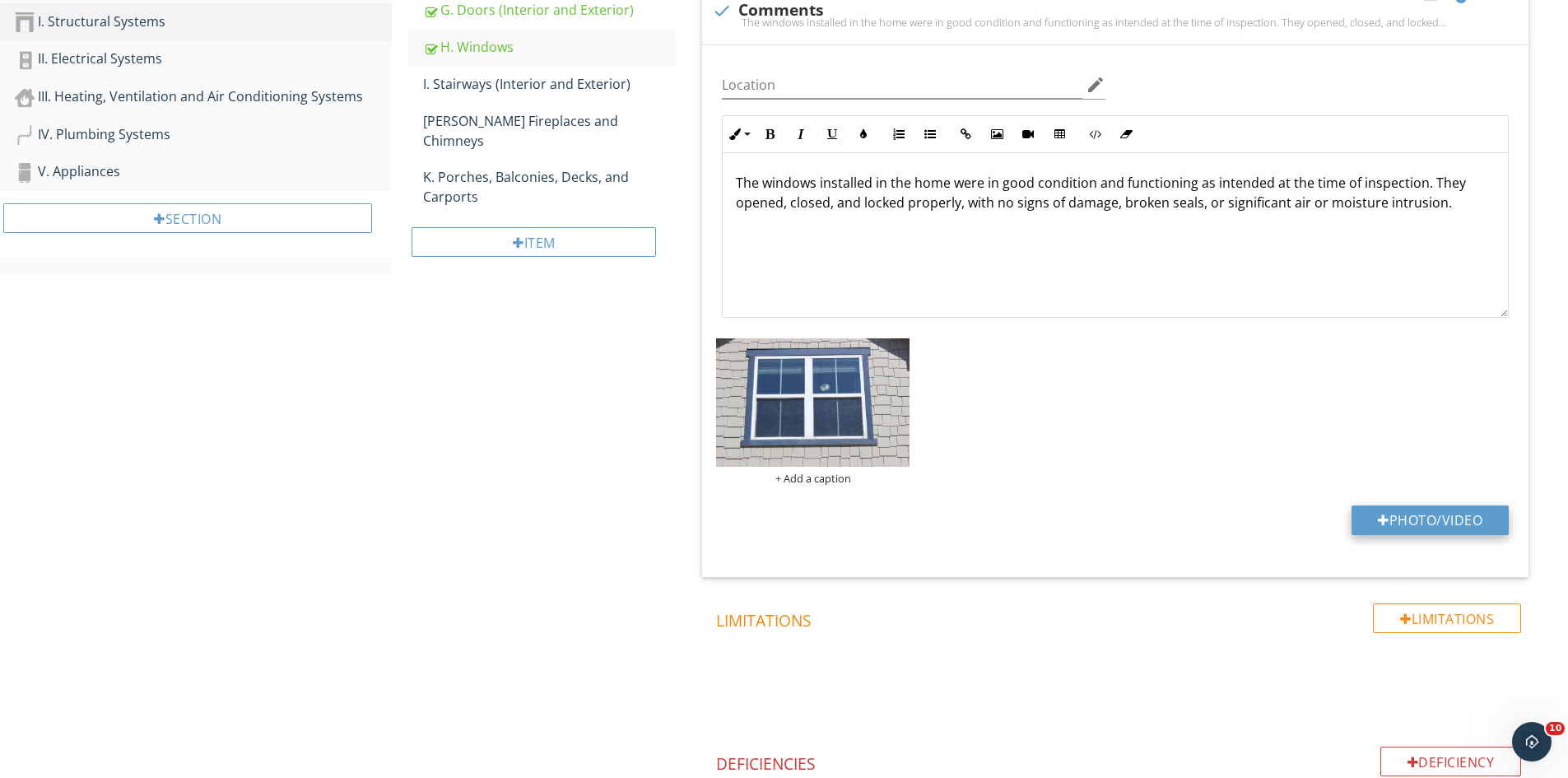
click at [1409, 511] on button "Photo/Video" at bounding box center [1430, 520] width 157 height 30
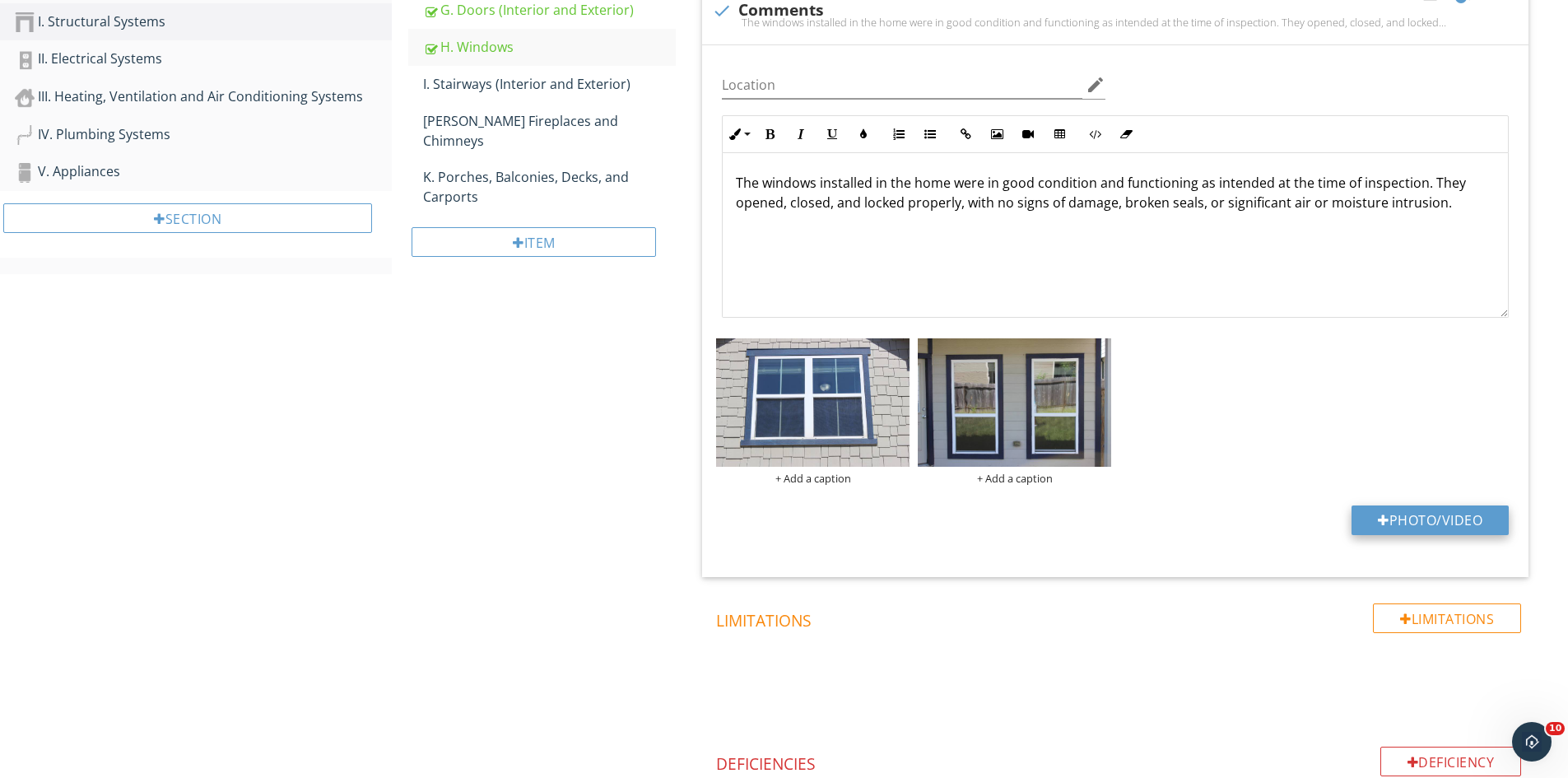
click at [1431, 517] on button "Photo/Video" at bounding box center [1430, 520] width 157 height 30
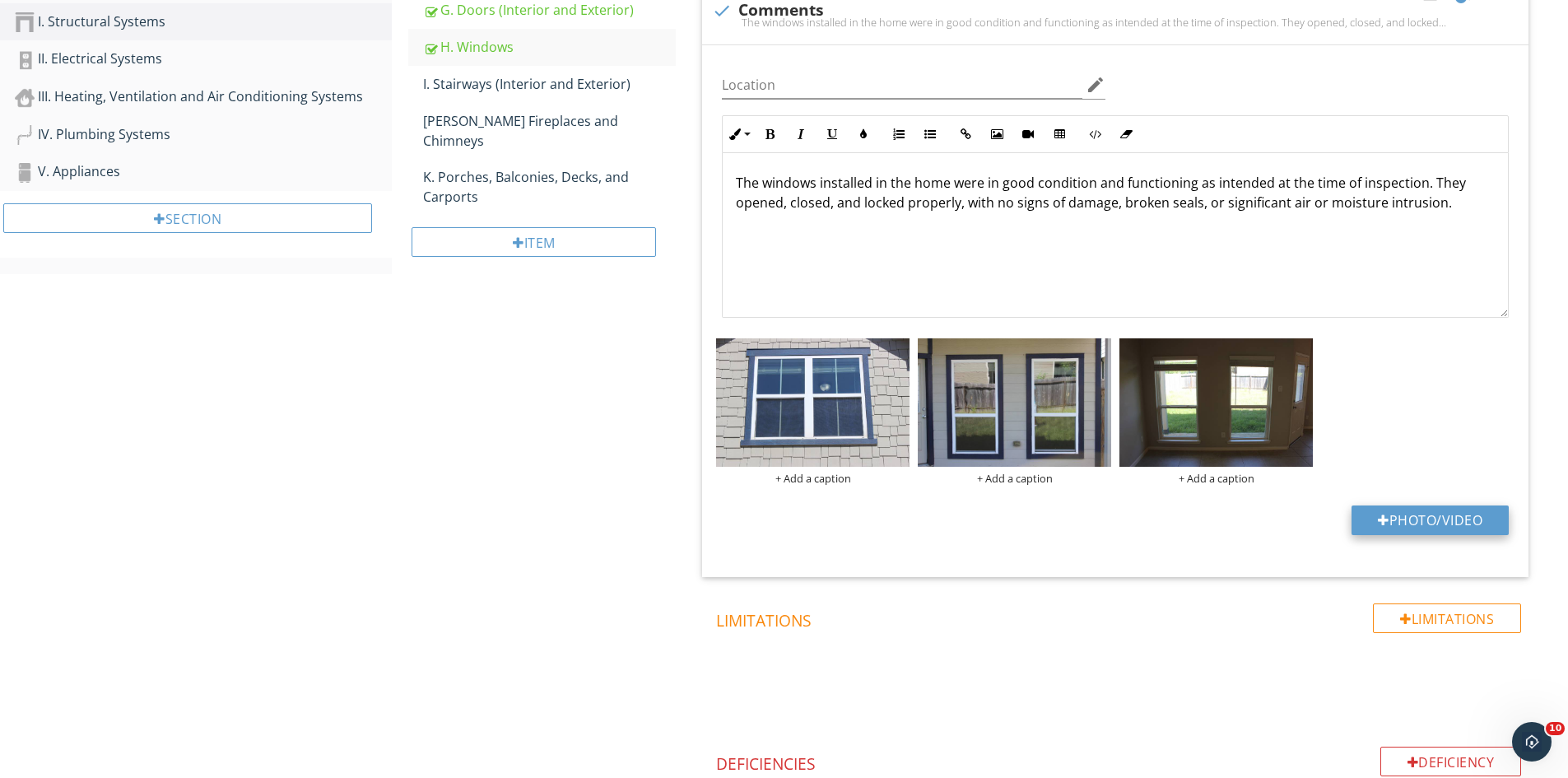
click at [1447, 516] on button "Photo/Video" at bounding box center [1430, 520] width 157 height 30
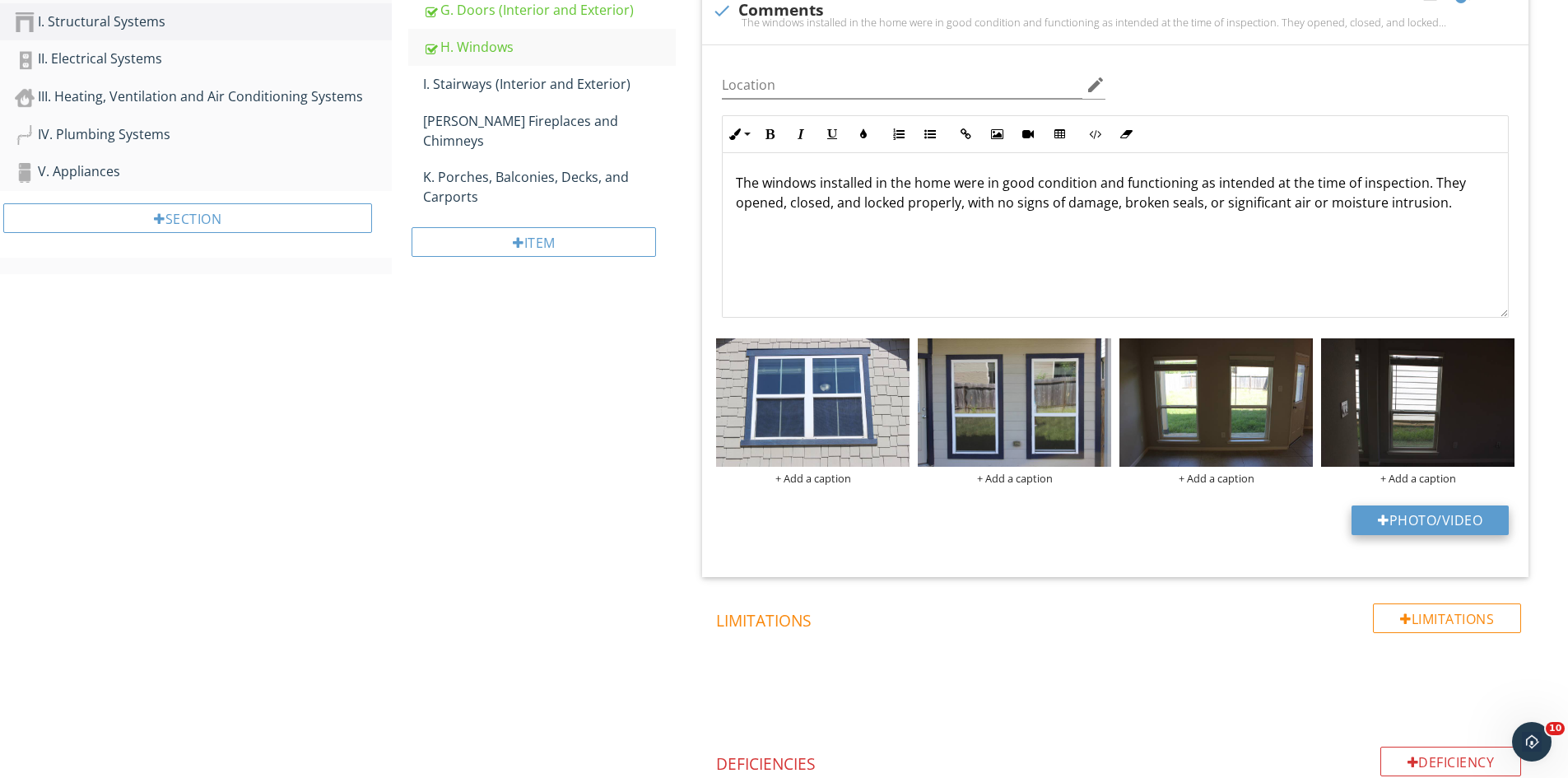
click at [1425, 527] on button "Photo/Video" at bounding box center [1430, 520] width 157 height 30
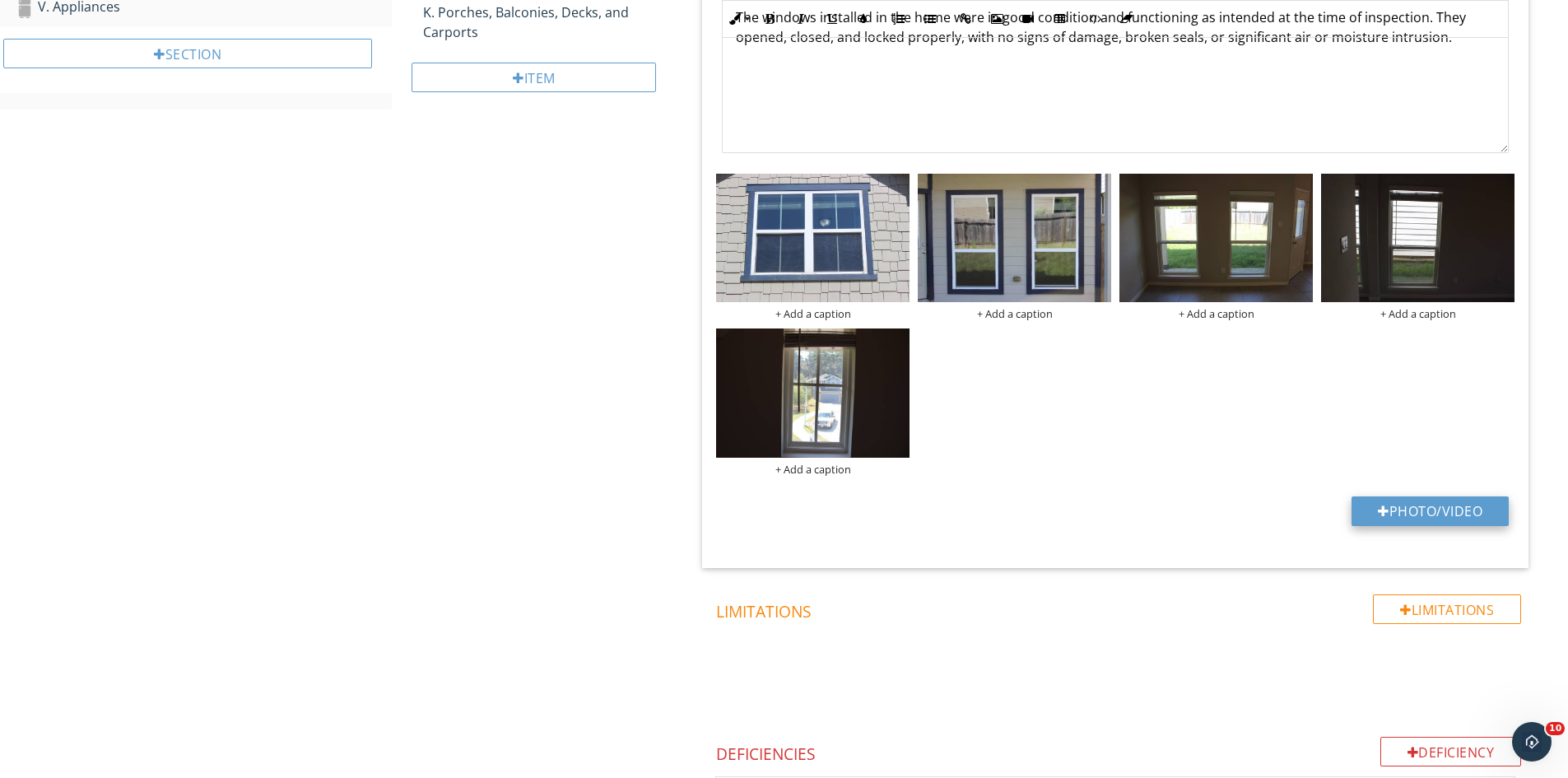
scroll to position [741, 0]
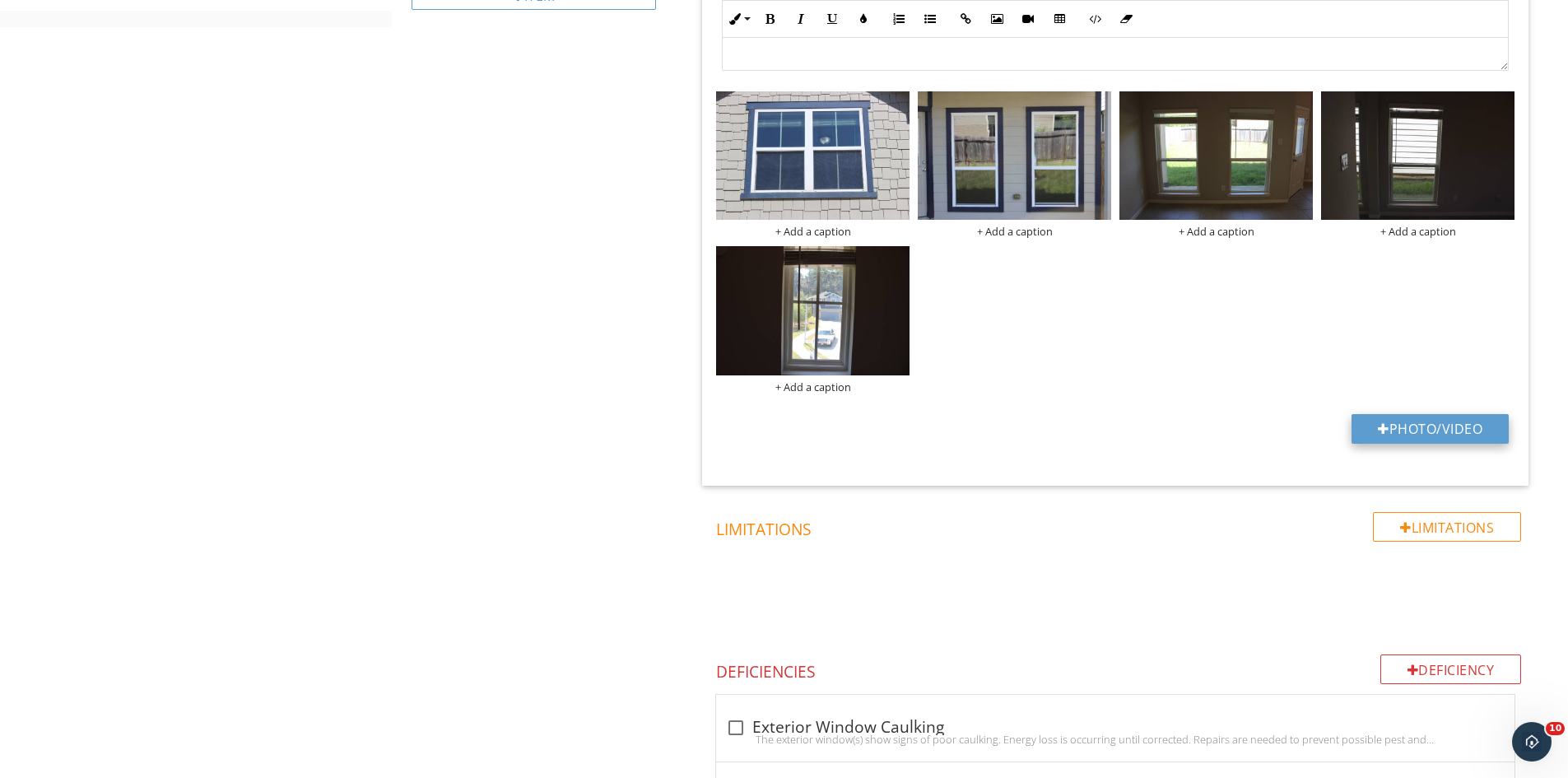
click at [1429, 425] on button "Photo/Video" at bounding box center [1430, 429] width 157 height 30
type input "C:\fakepath\IMG_9559.JPG"
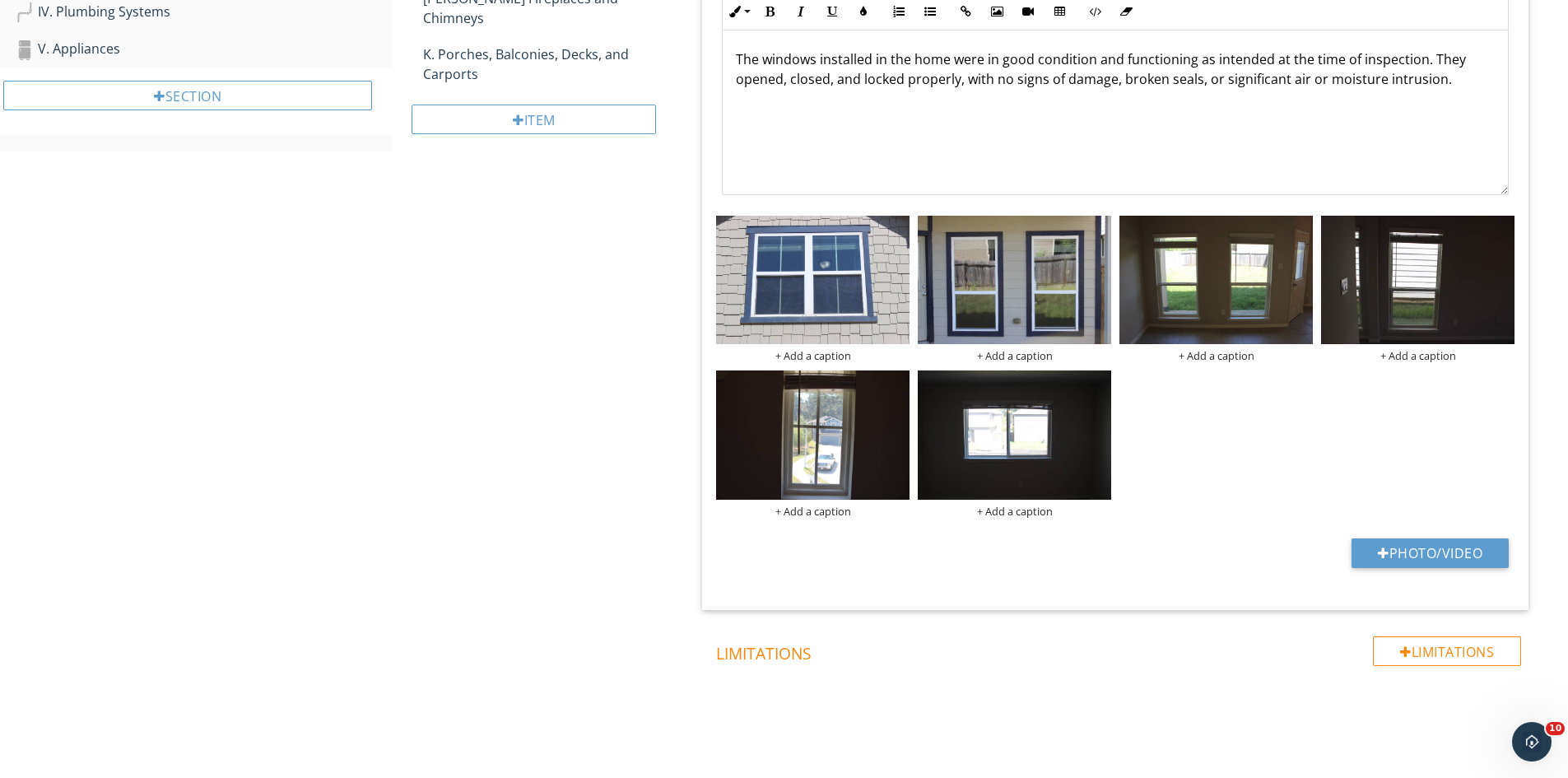
scroll to position [165, 0]
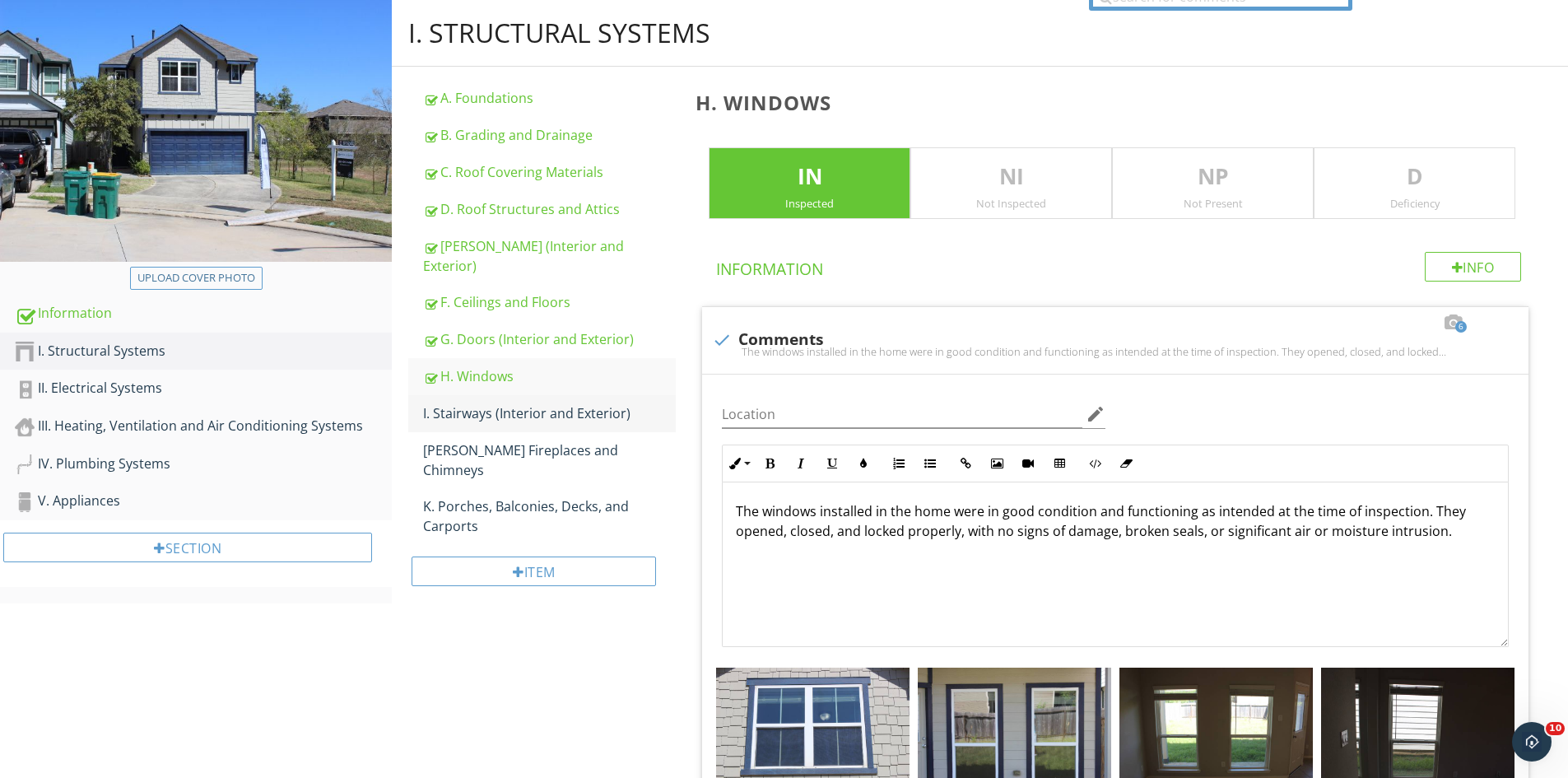
click at [480, 403] on div "I. Stairways (Interior and Exterior)" at bounding box center [550, 413] width 253 height 19
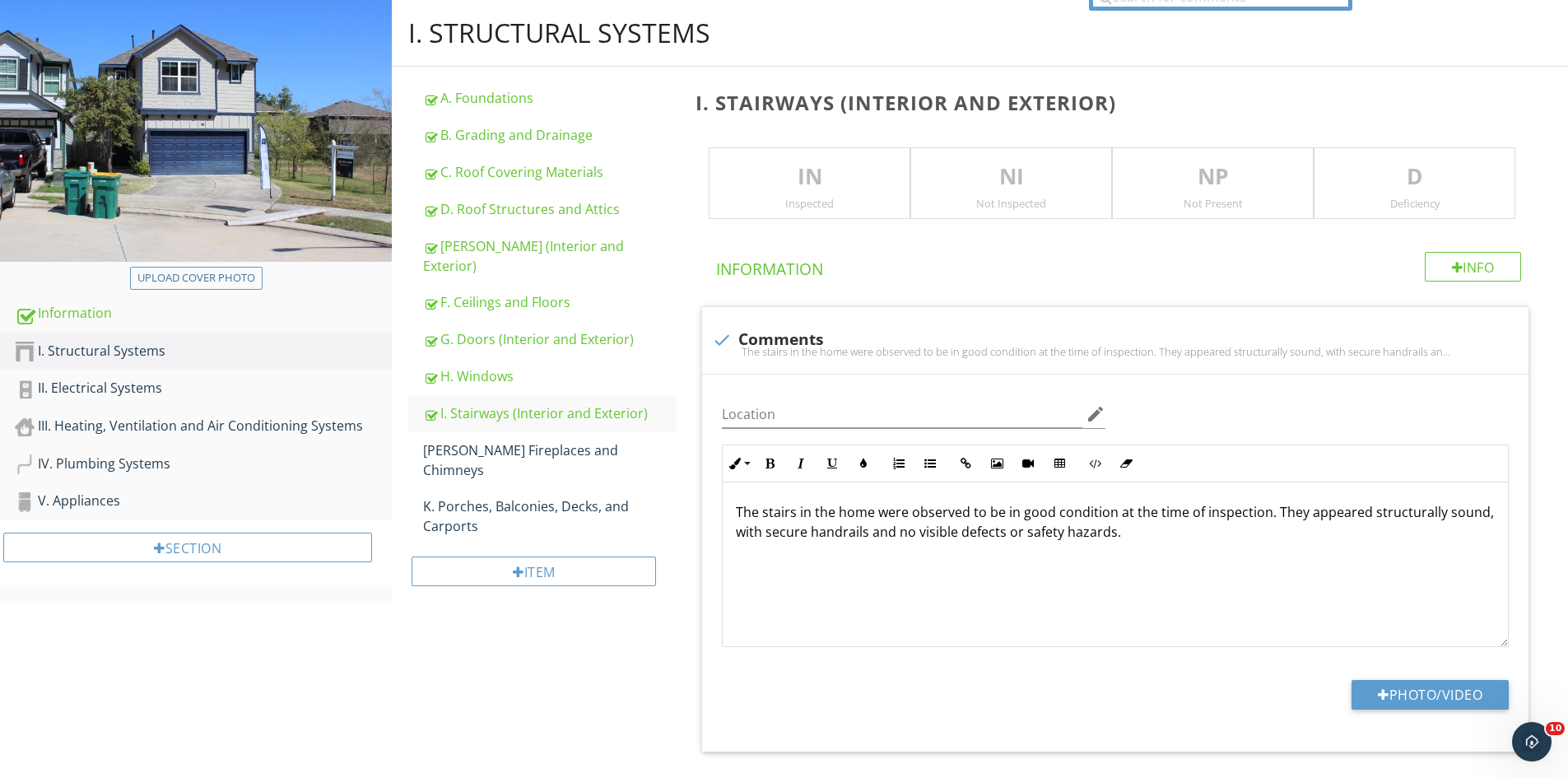
click at [779, 198] on div "Inspected" at bounding box center [809, 203] width 200 height 14
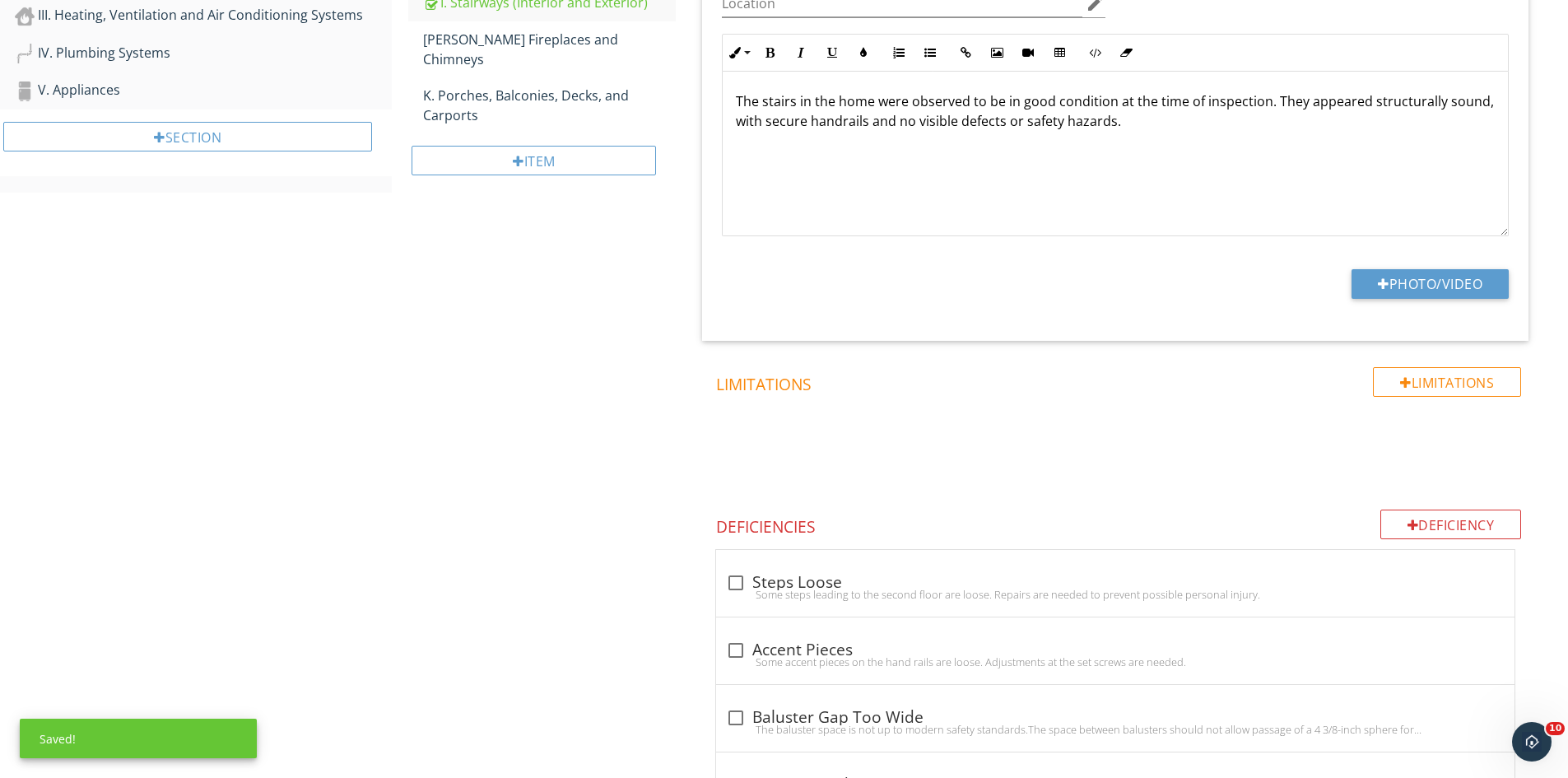
scroll to position [576, 0]
click at [1427, 273] on button "Photo/Video" at bounding box center [1430, 283] width 157 height 30
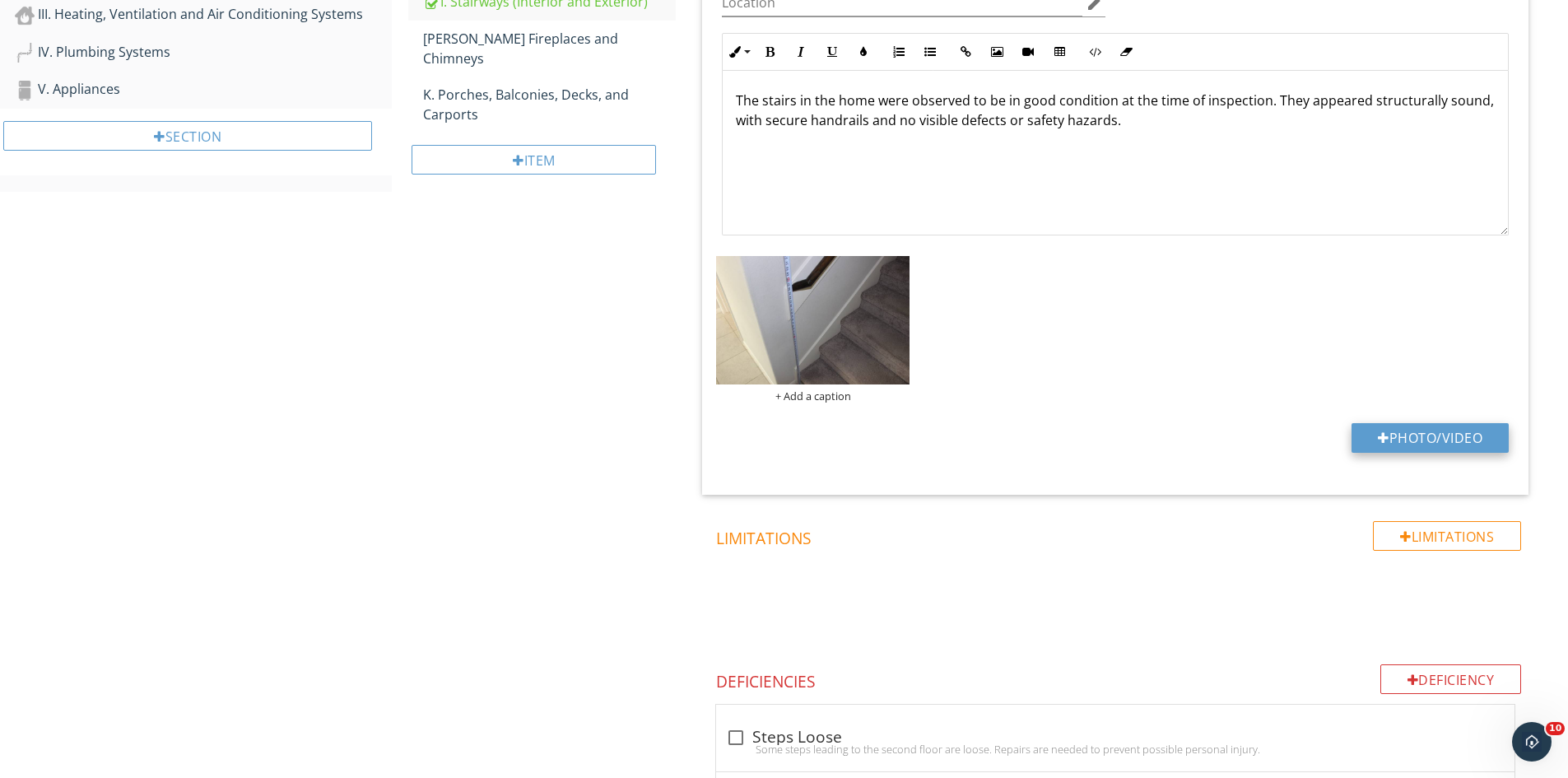
click at [1435, 447] on button "Photo/Video" at bounding box center [1430, 438] width 157 height 30
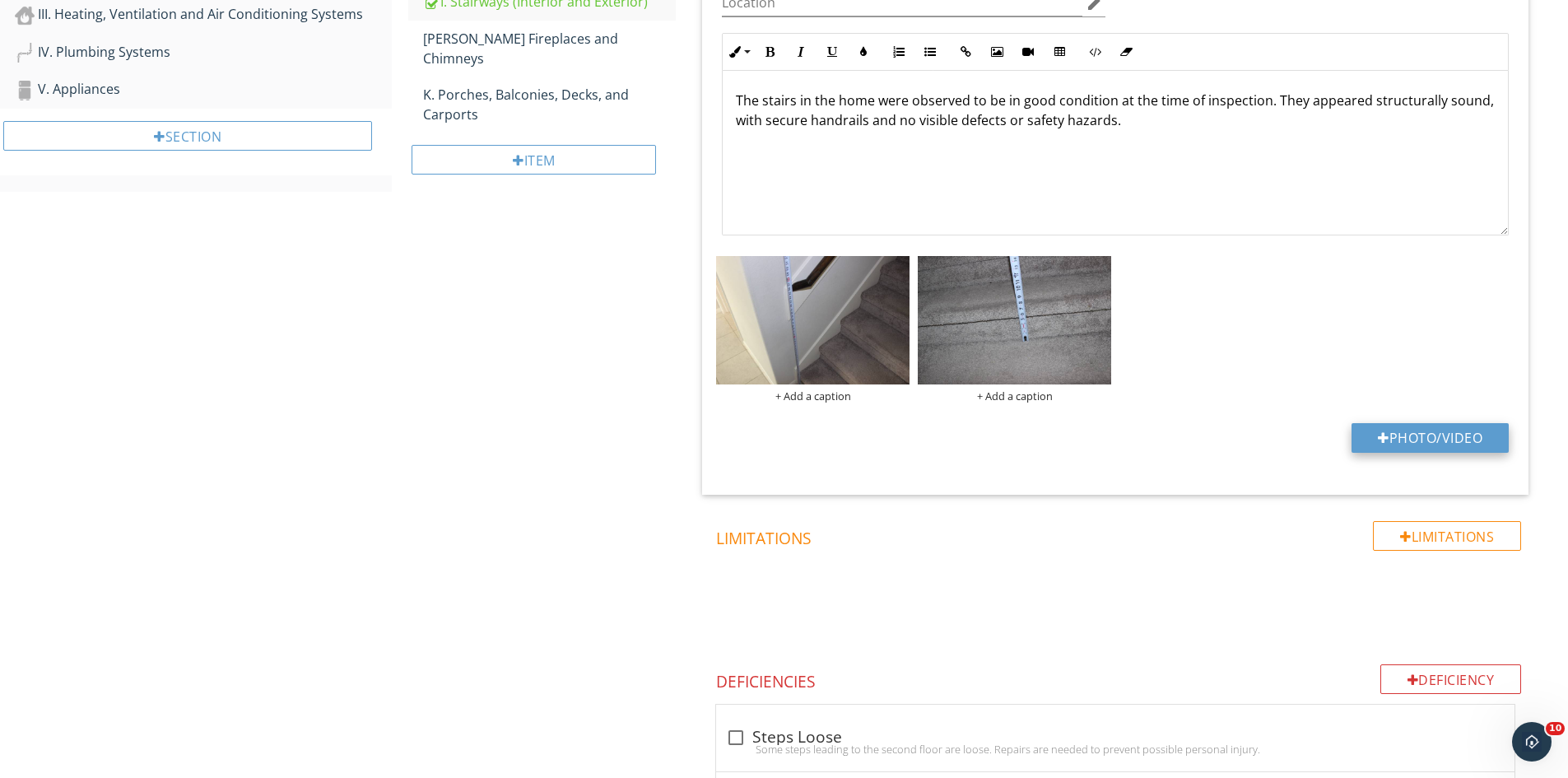
click at [1407, 438] on button "Photo/Video" at bounding box center [1430, 438] width 157 height 30
type input "C:\fakepath\IMG_9576.JPG"
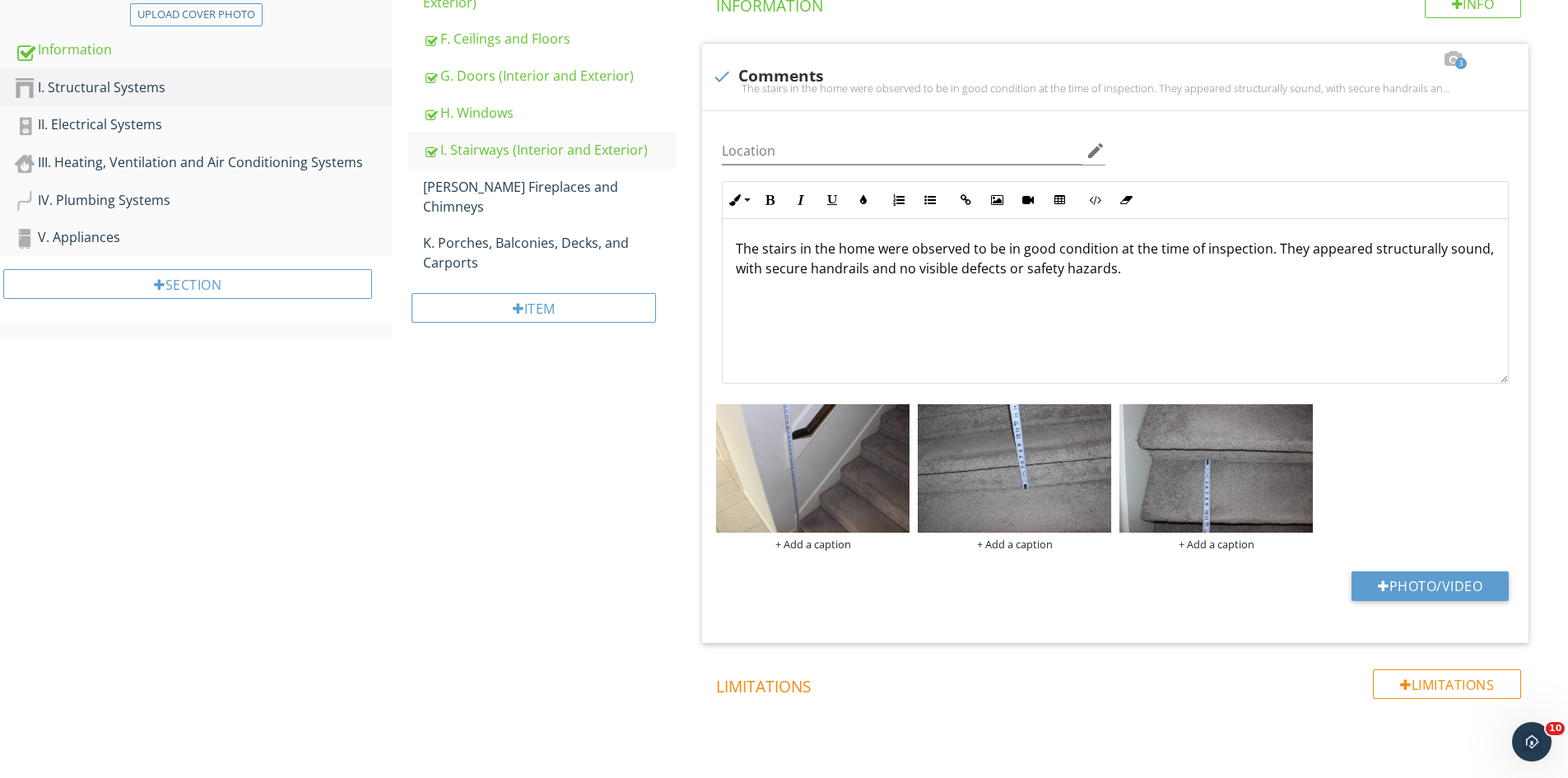
scroll to position [419, 0]
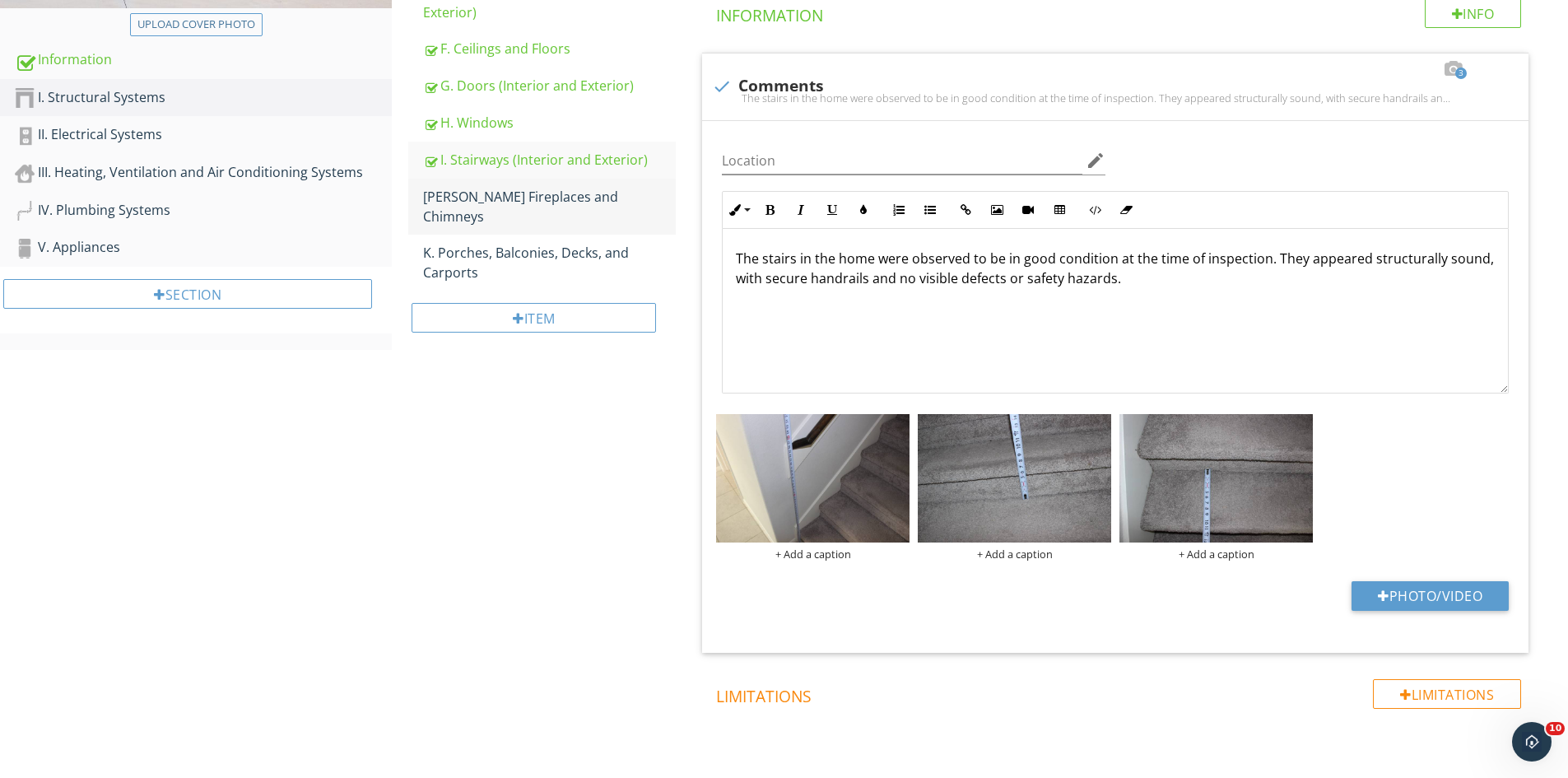
click at [495, 187] on div "J. Fireplaces and Chimneys" at bounding box center [550, 207] width 253 height 40
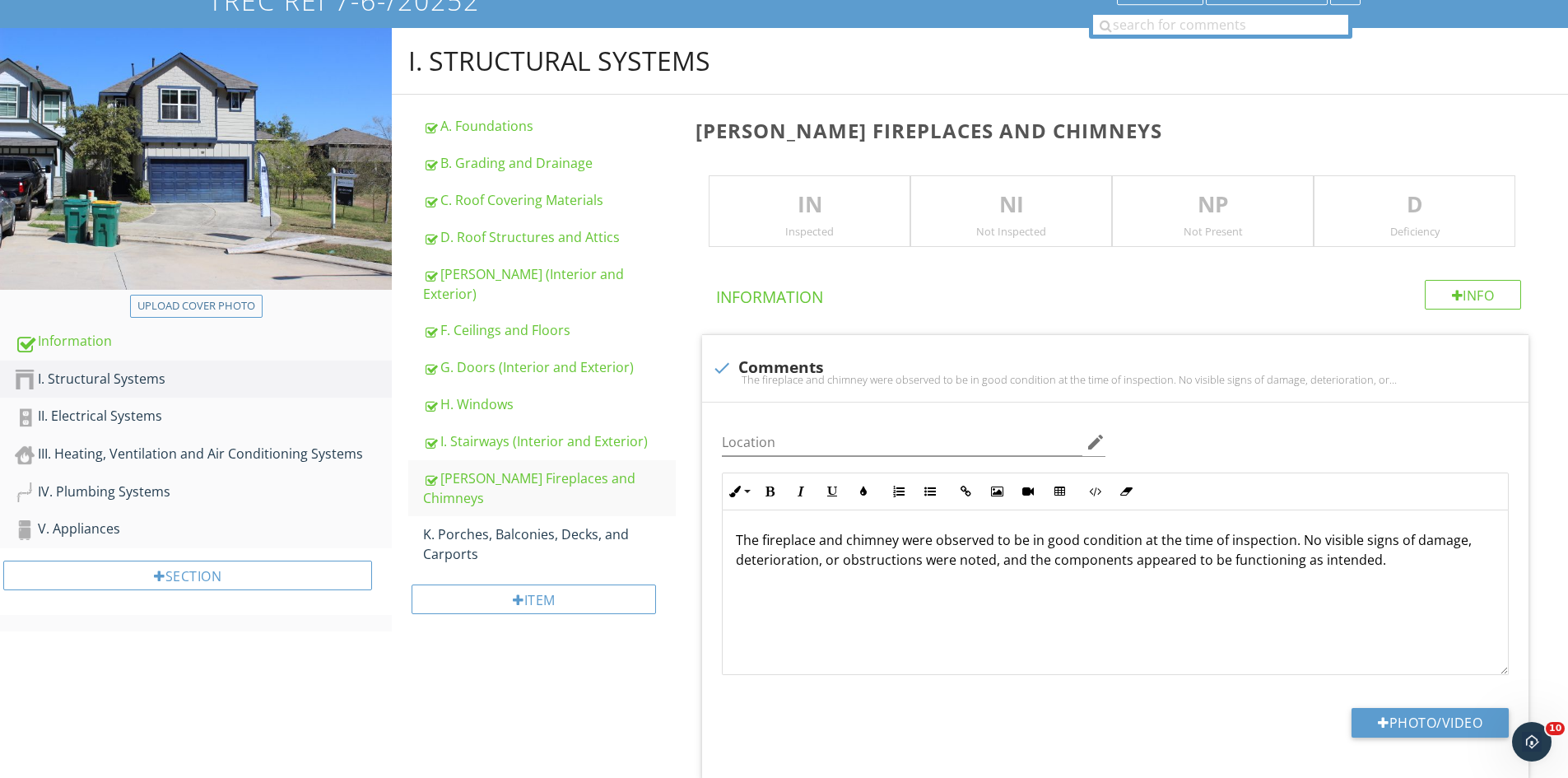
scroll to position [132, 0]
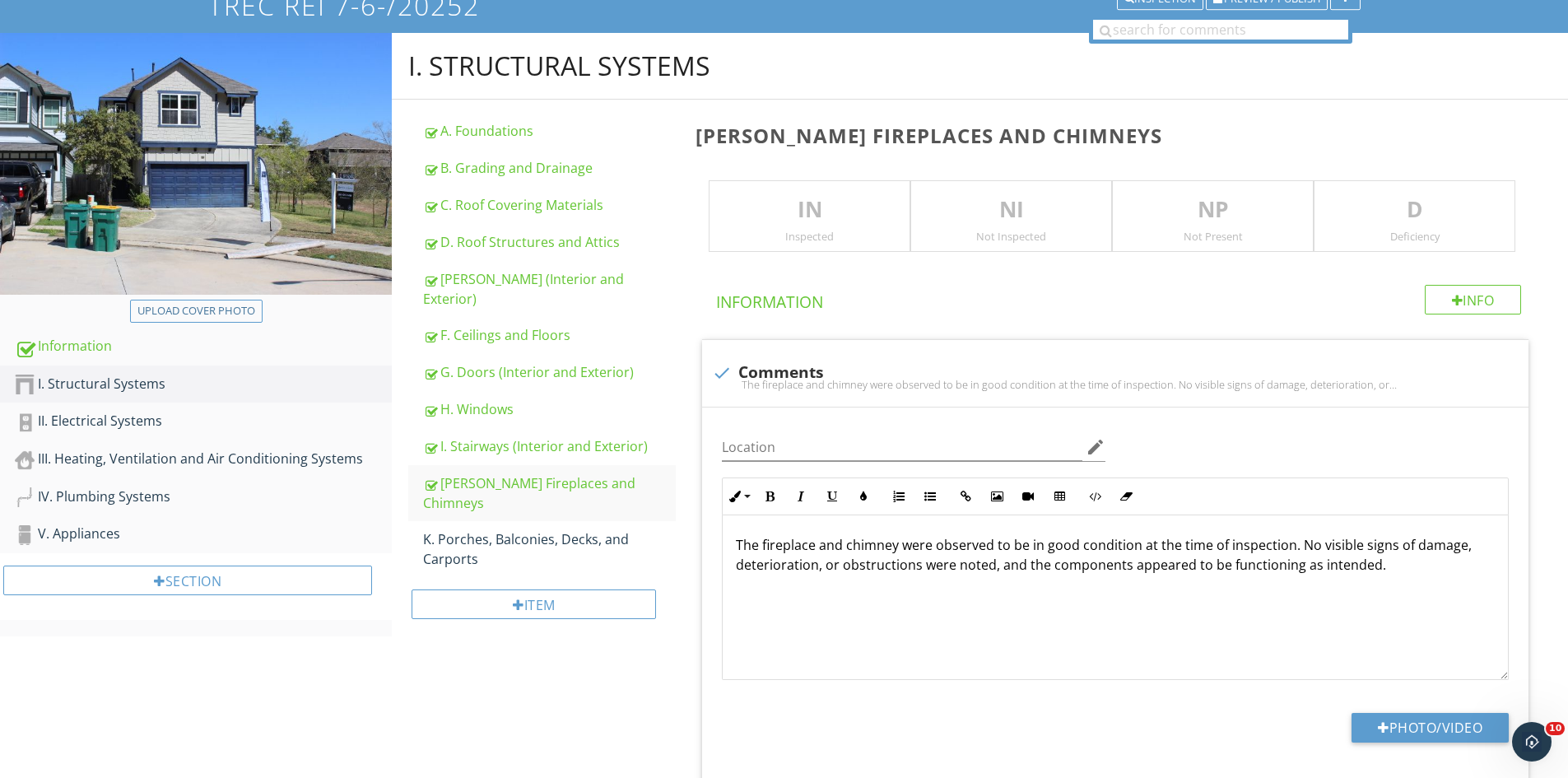
click at [1181, 226] on div "NP Not Present" at bounding box center [1212, 217] width 202 height 73
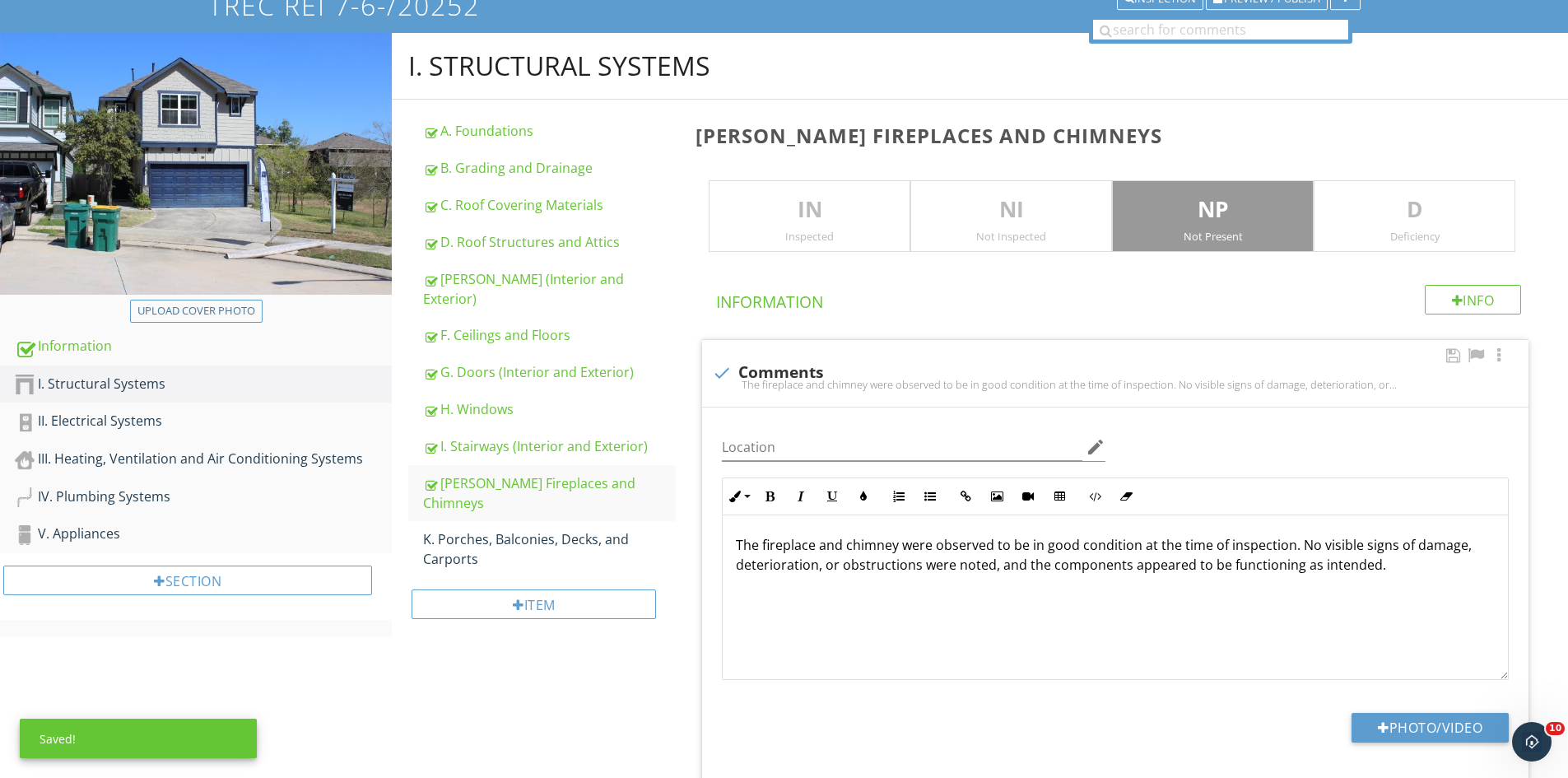
click at [722, 370] on div at bounding box center [721, 372] width 28 height 28
checkbox input "true"
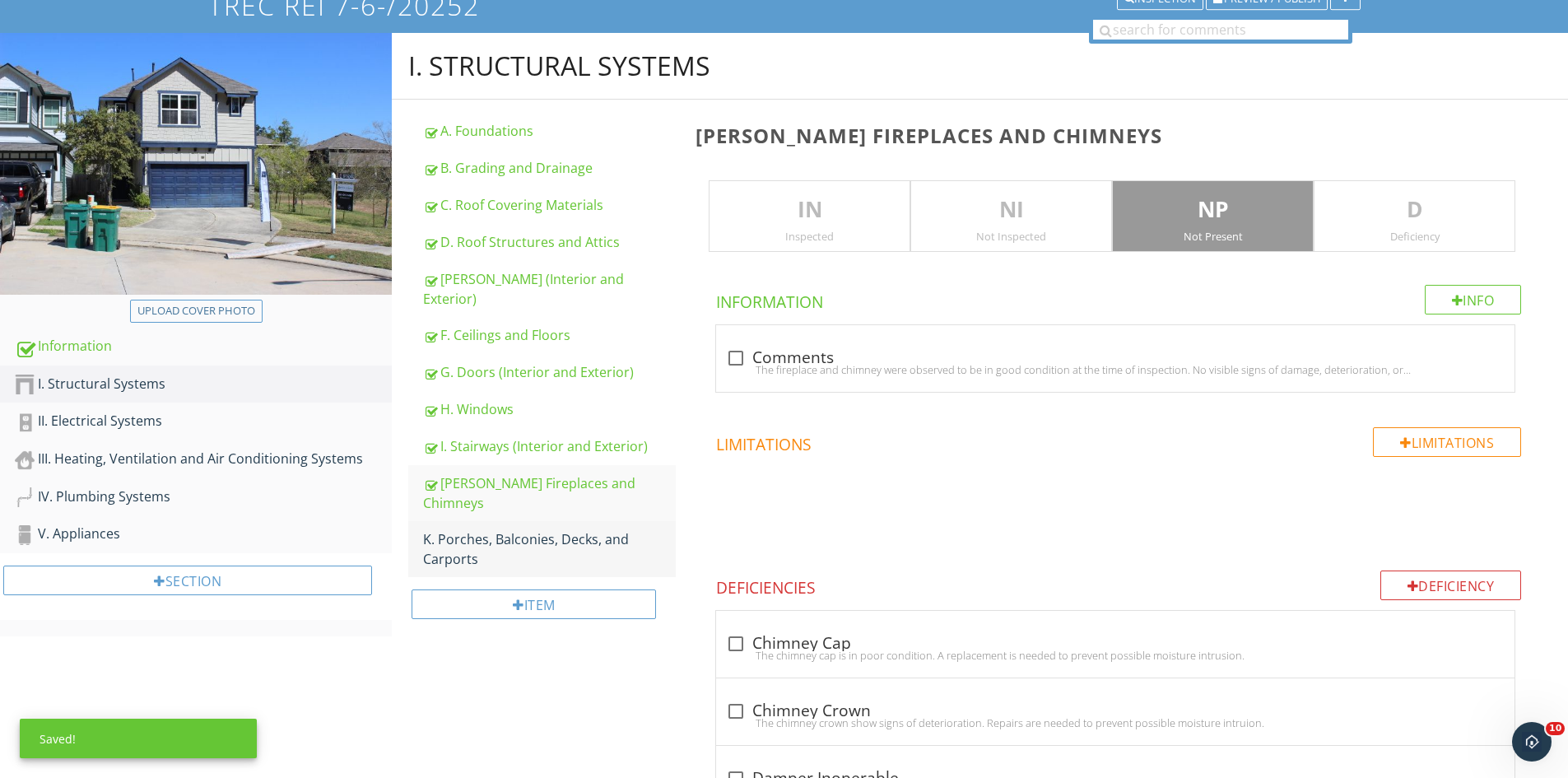
click at [496, 529] on div "K. Porches, Balconies, Decks, and Carports" at bounding box center [550, 548] width 253 height 40
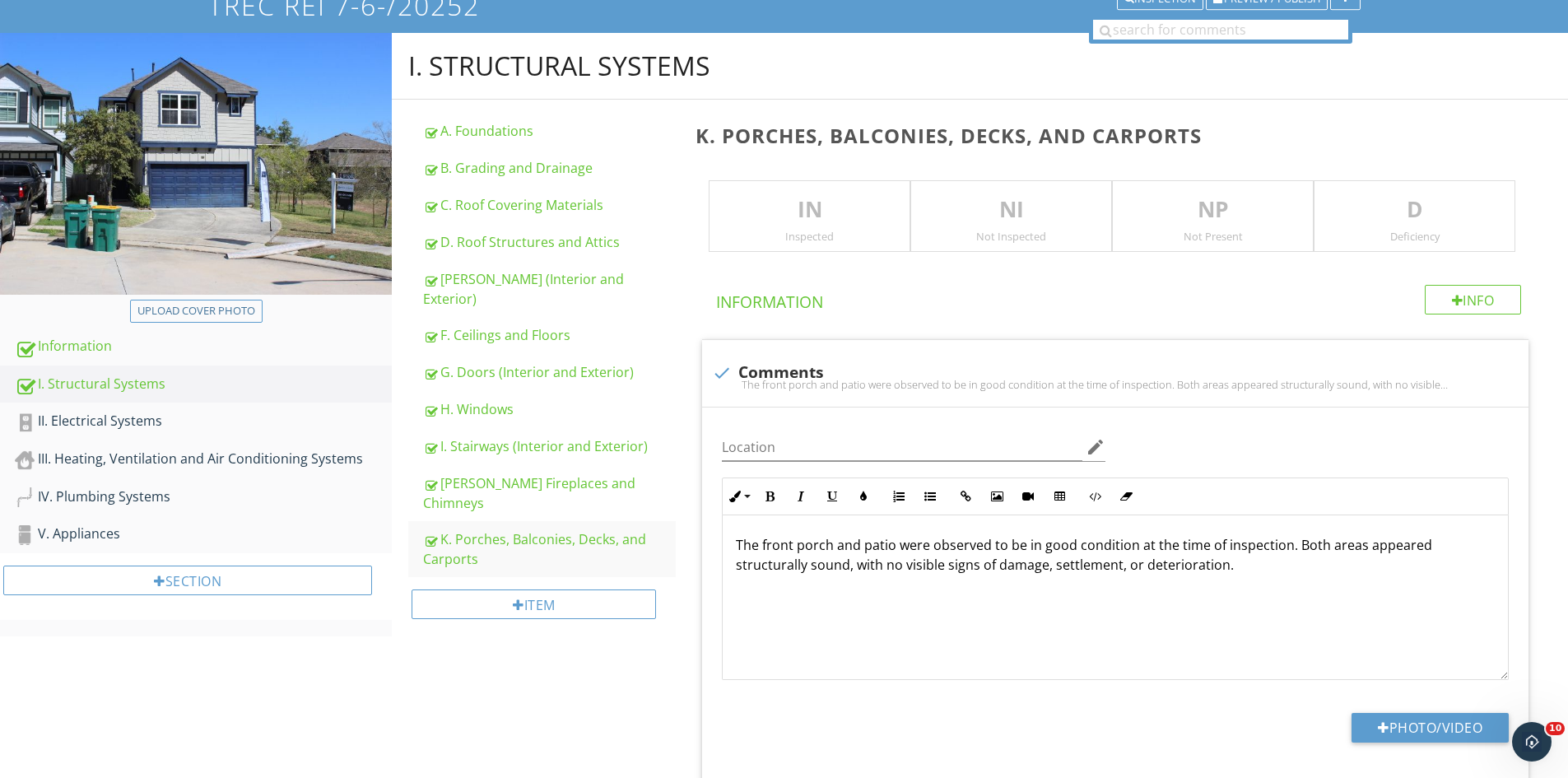
click at [784, 196] on p "IN" at bounding box center [809, 209] width 200 height 33
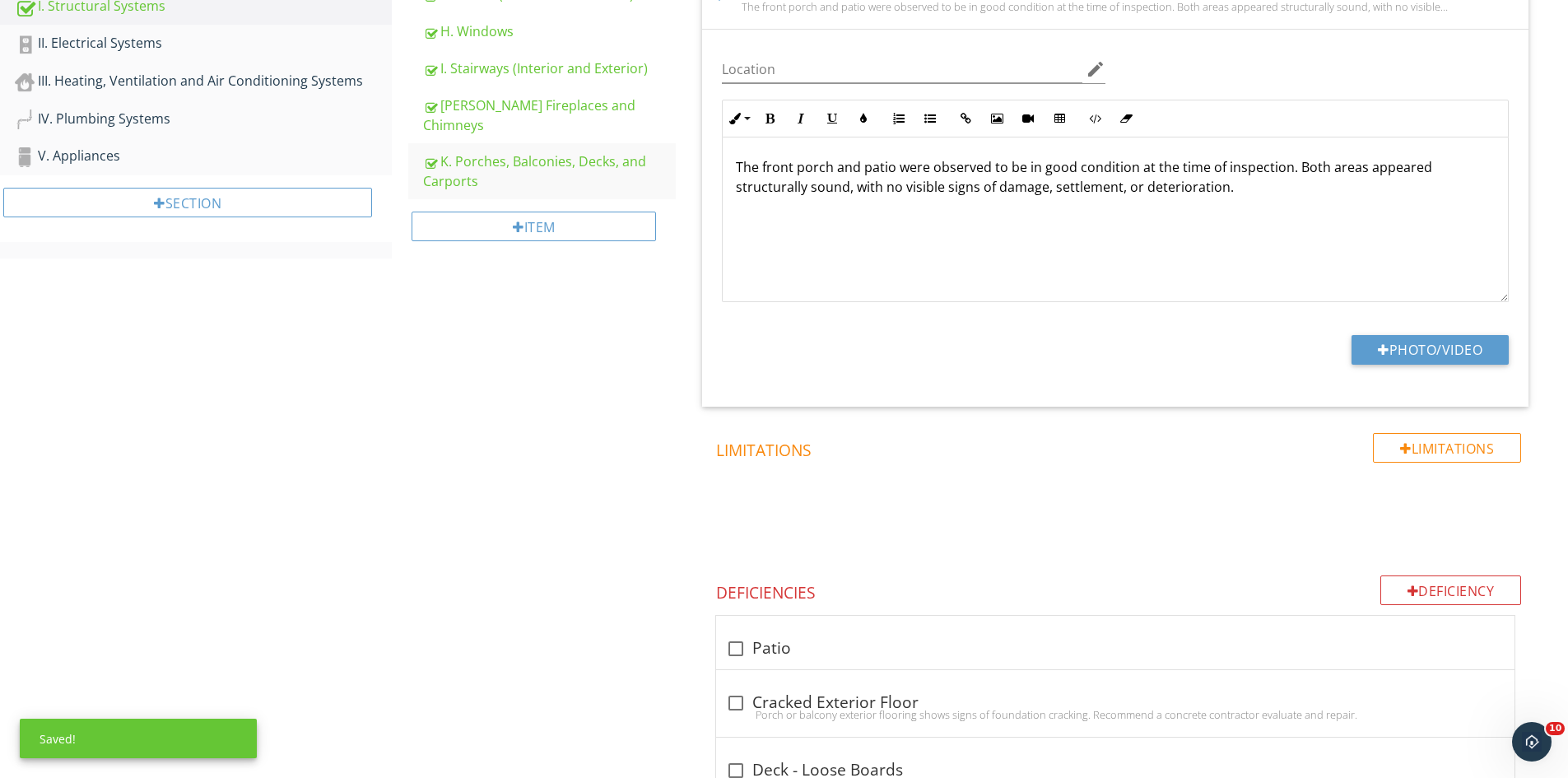
scroll to position [522, 0]
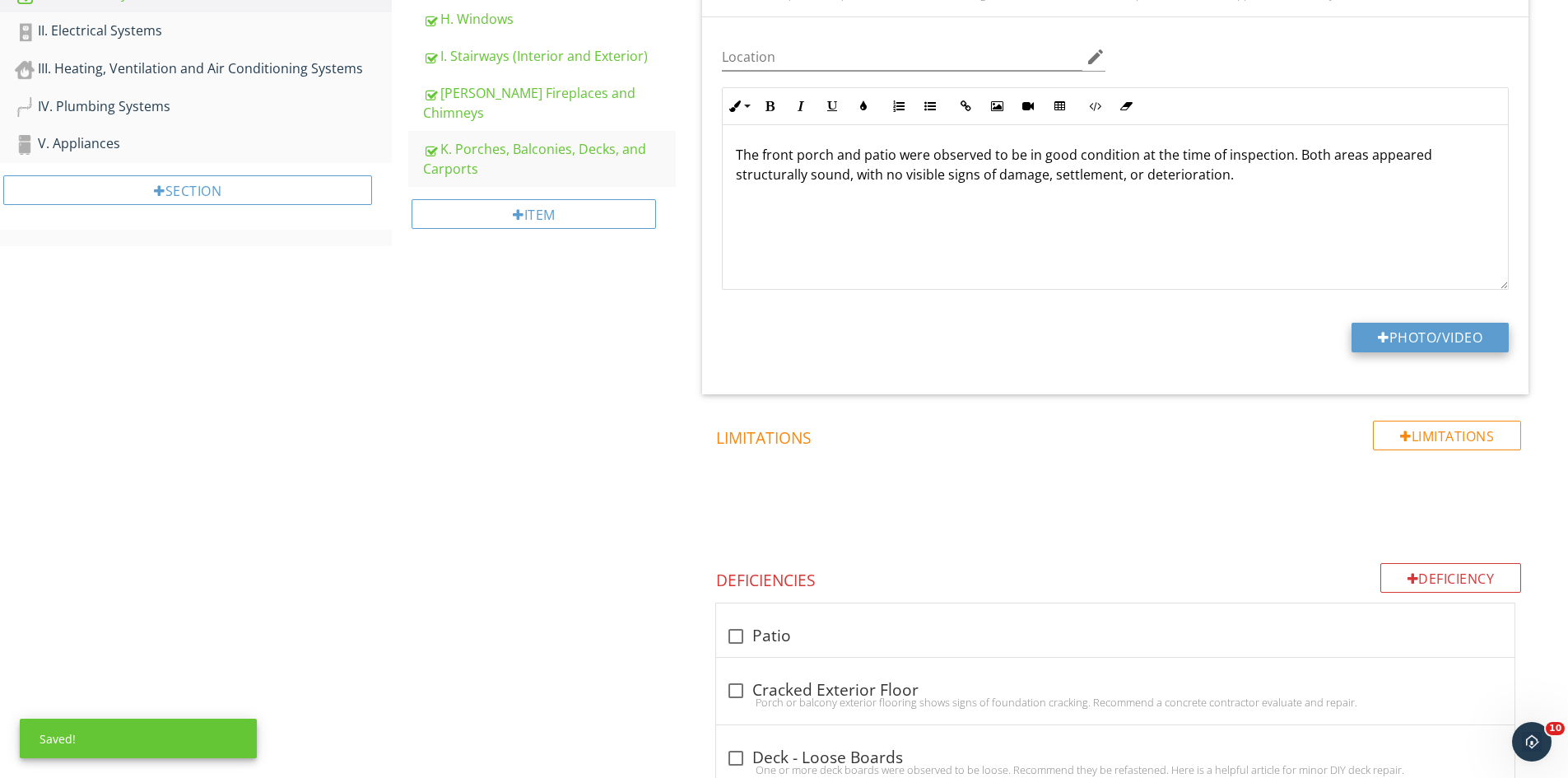
click at [1435, 348] on button "Photo/Video" at bounding box center [1430, 338] width 157 height 30
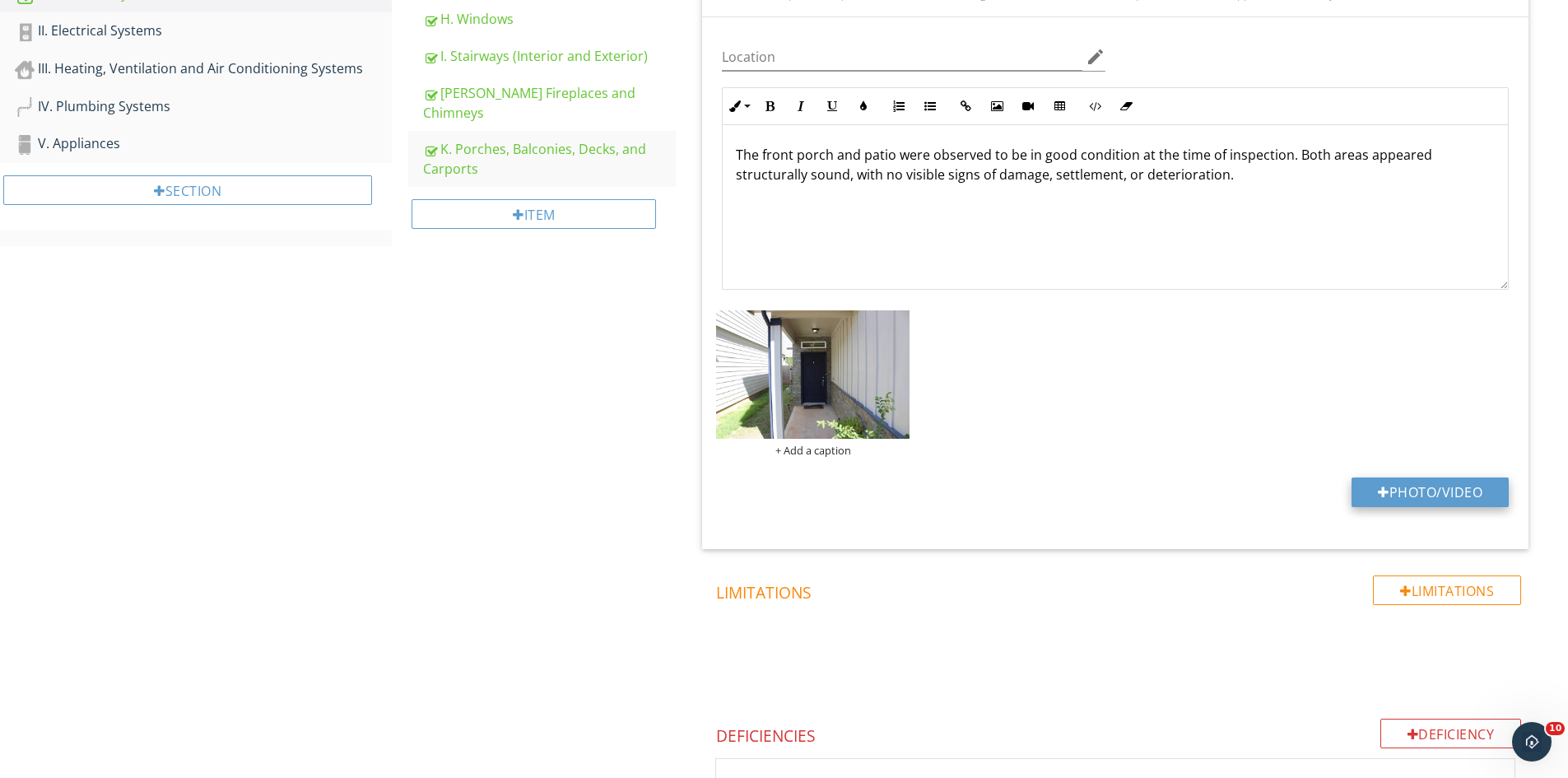
click at [1421, 492] on button "Photo/Video" at bounding box center [1430, 492] width 157 height 30
type input "C:\fakepath\IMG_9485.JPG"
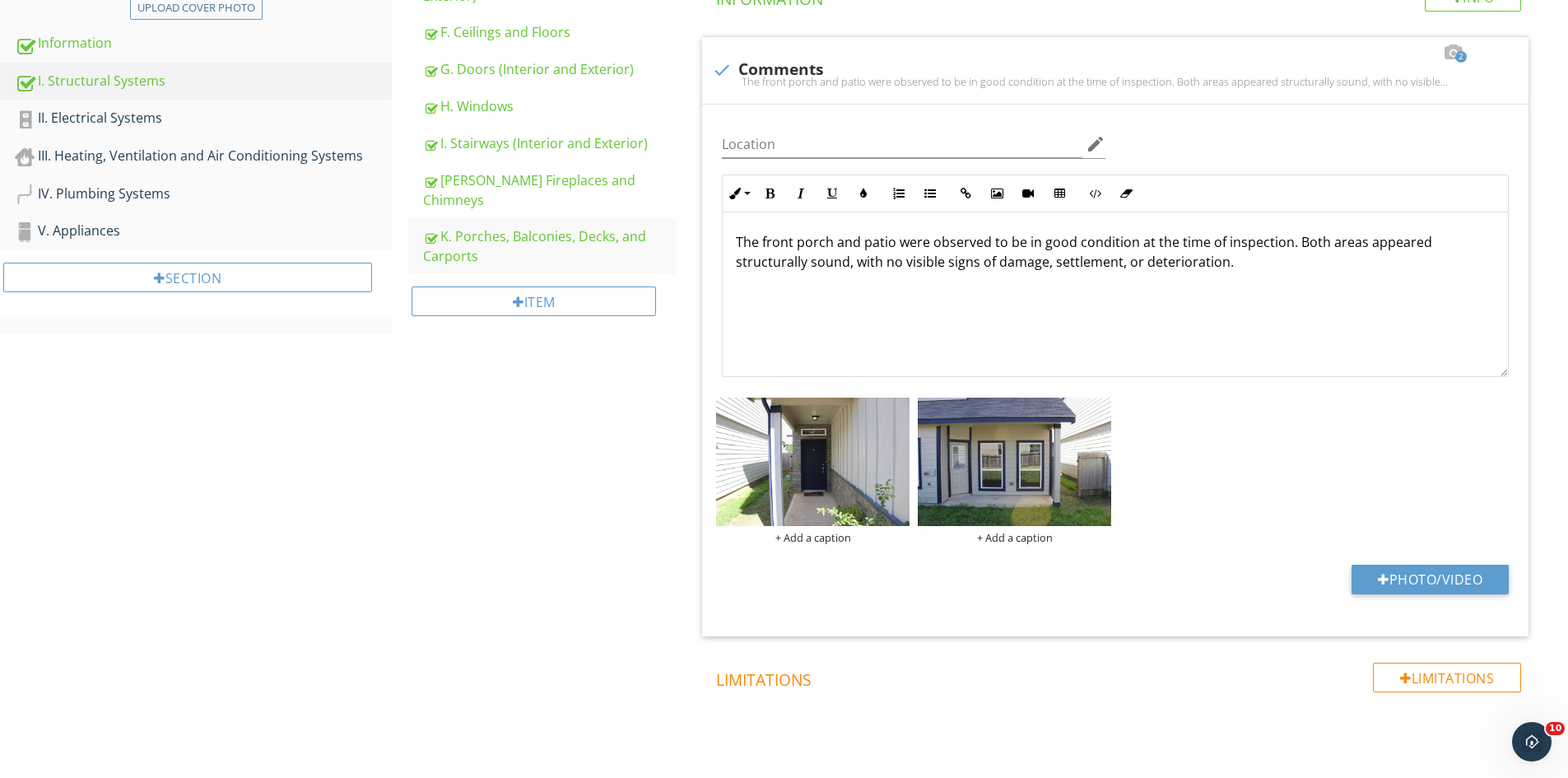
scroll to position [275, 0]
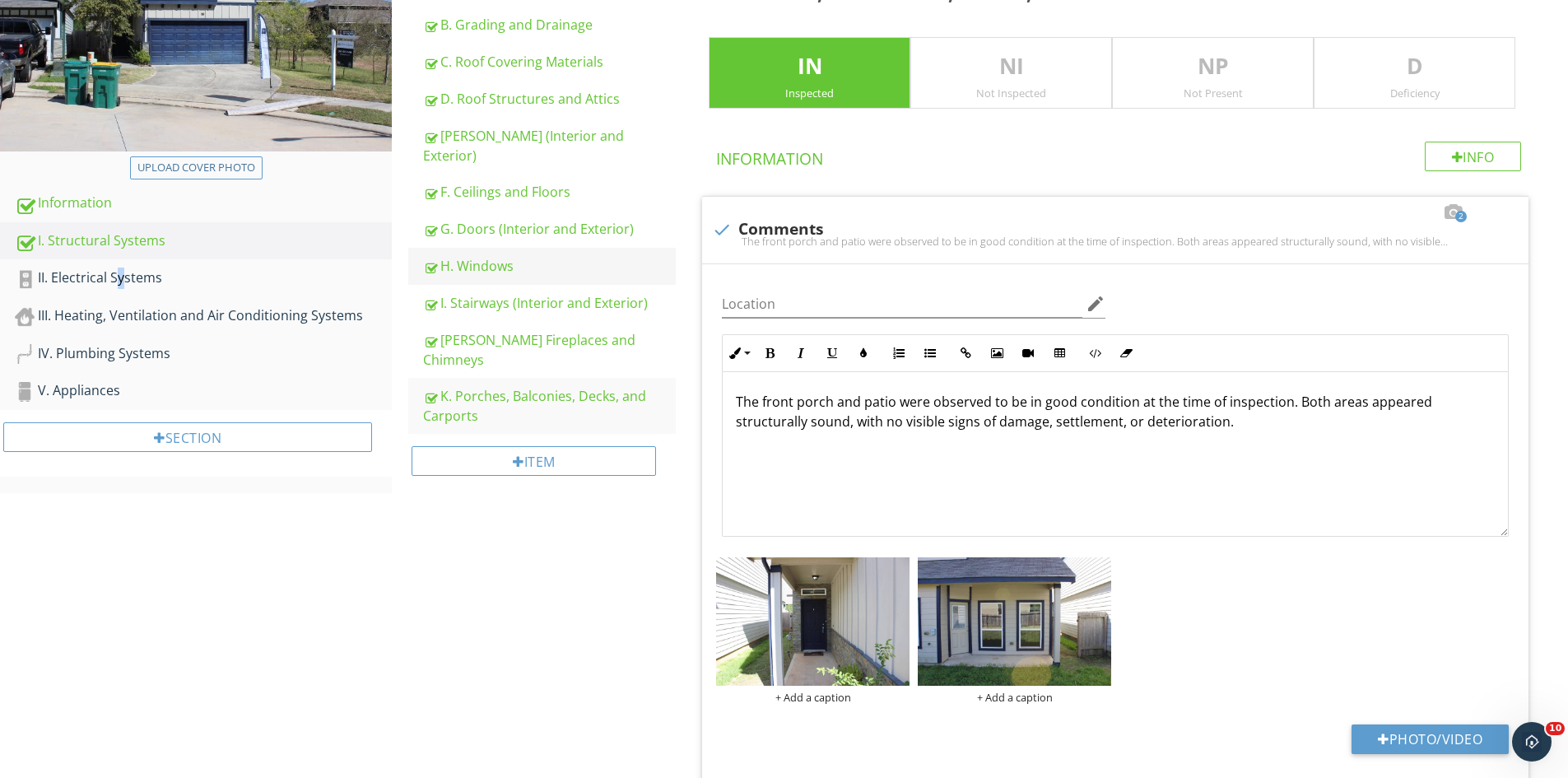
click at [85, 267] on link "II. Electrical Systems" at bounding box center [203, 278] width 377 height 38
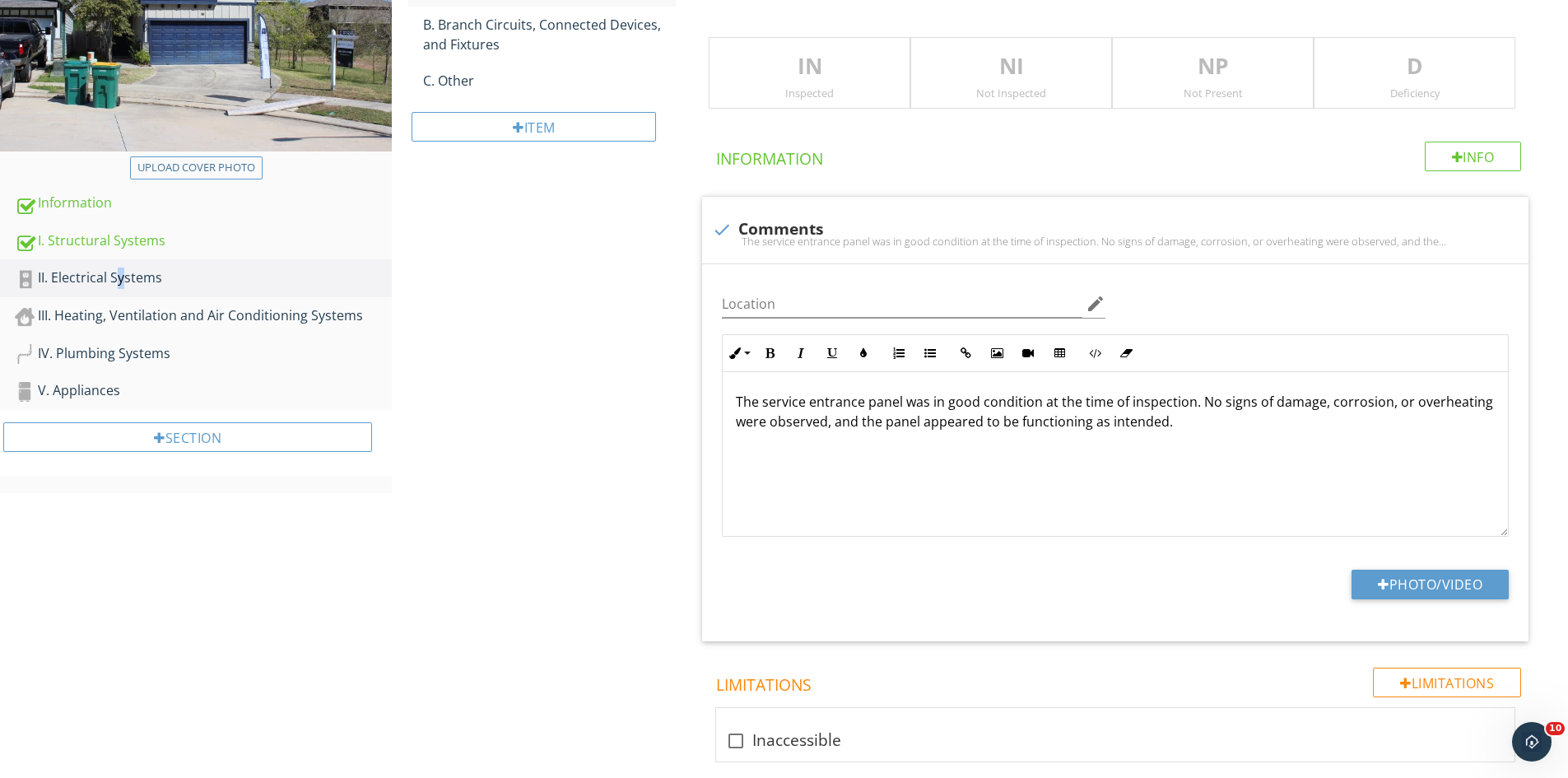
click at [801, 62] on p "IN" at bounding box center [809, 67] width 200 height 33
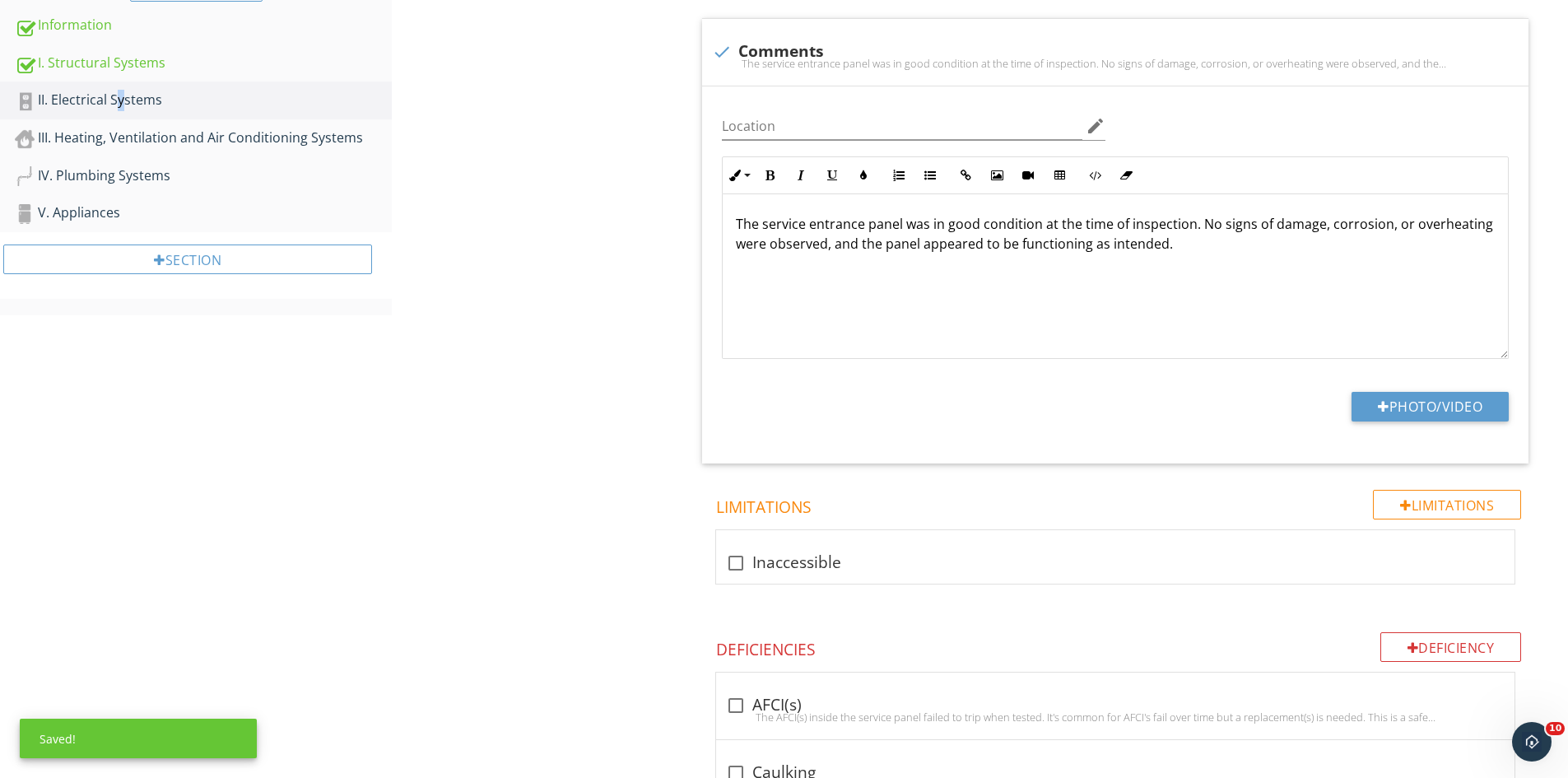
scroll to position [477, 0]
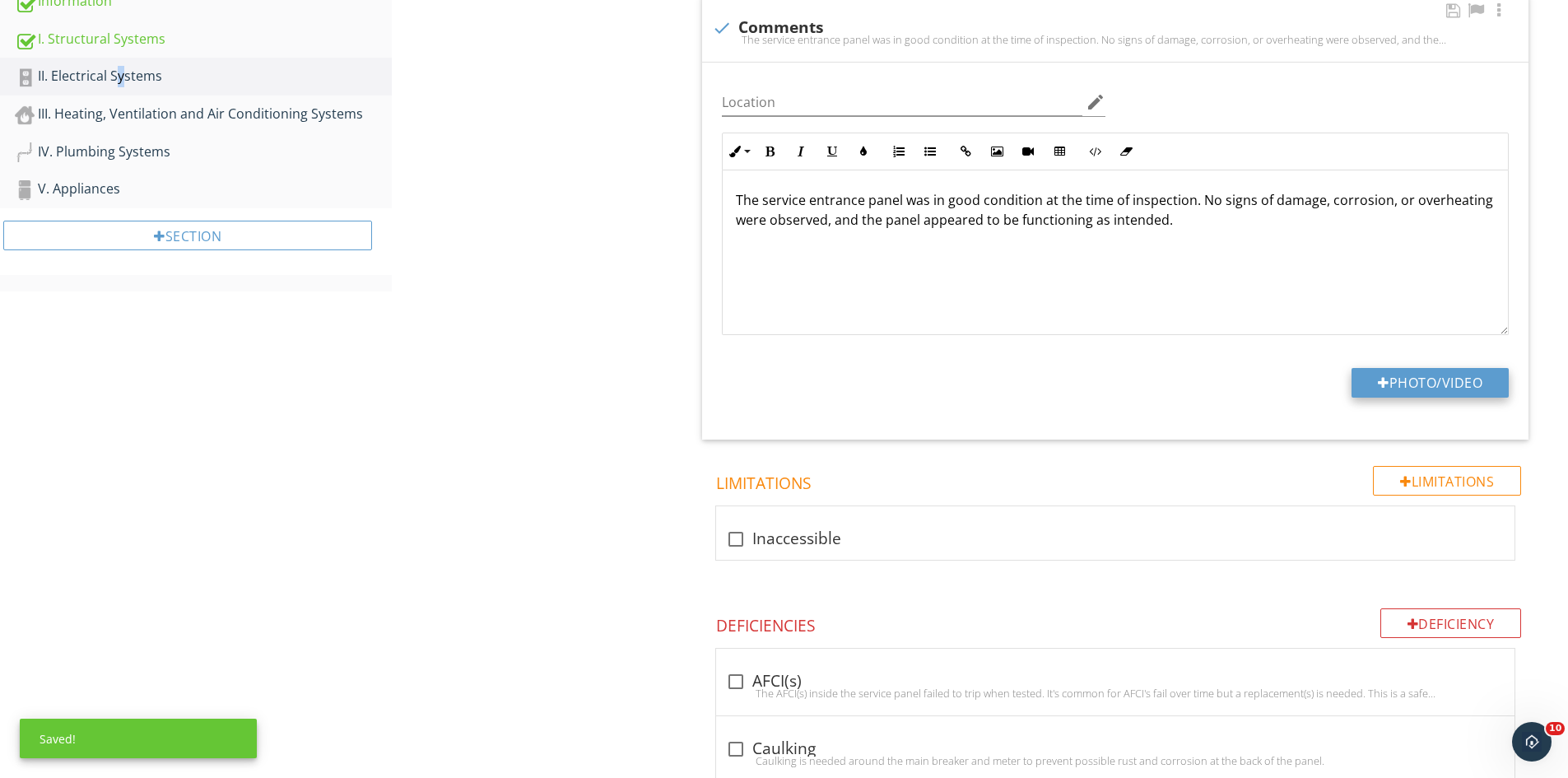
click at [1394, 374] on button "Photo/Video" at bounding box center [1430, 382] width 157 height 30
type input "C:\fakepath\IMG_9481.JPG"
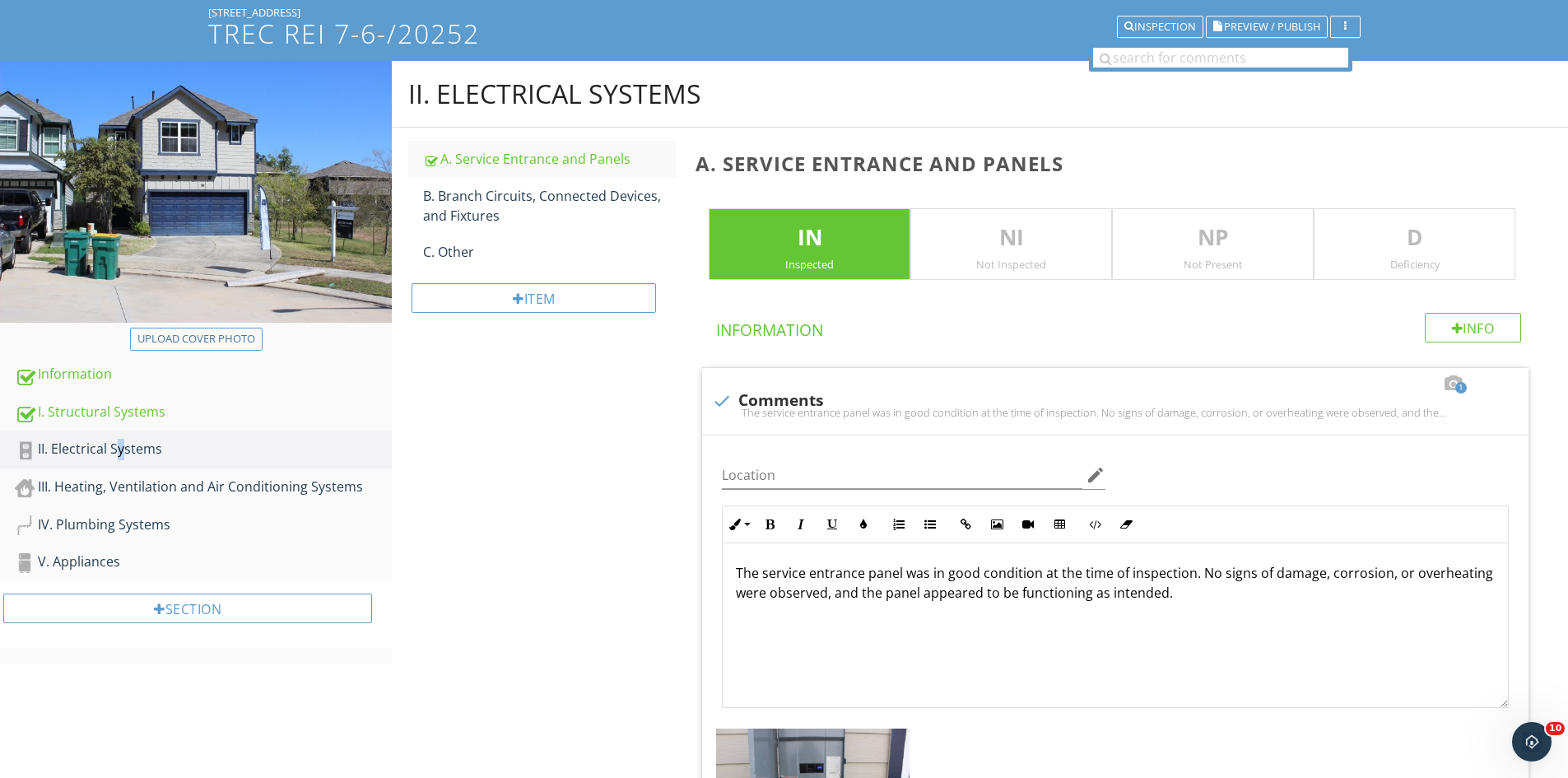
scroll to position [88, 0]
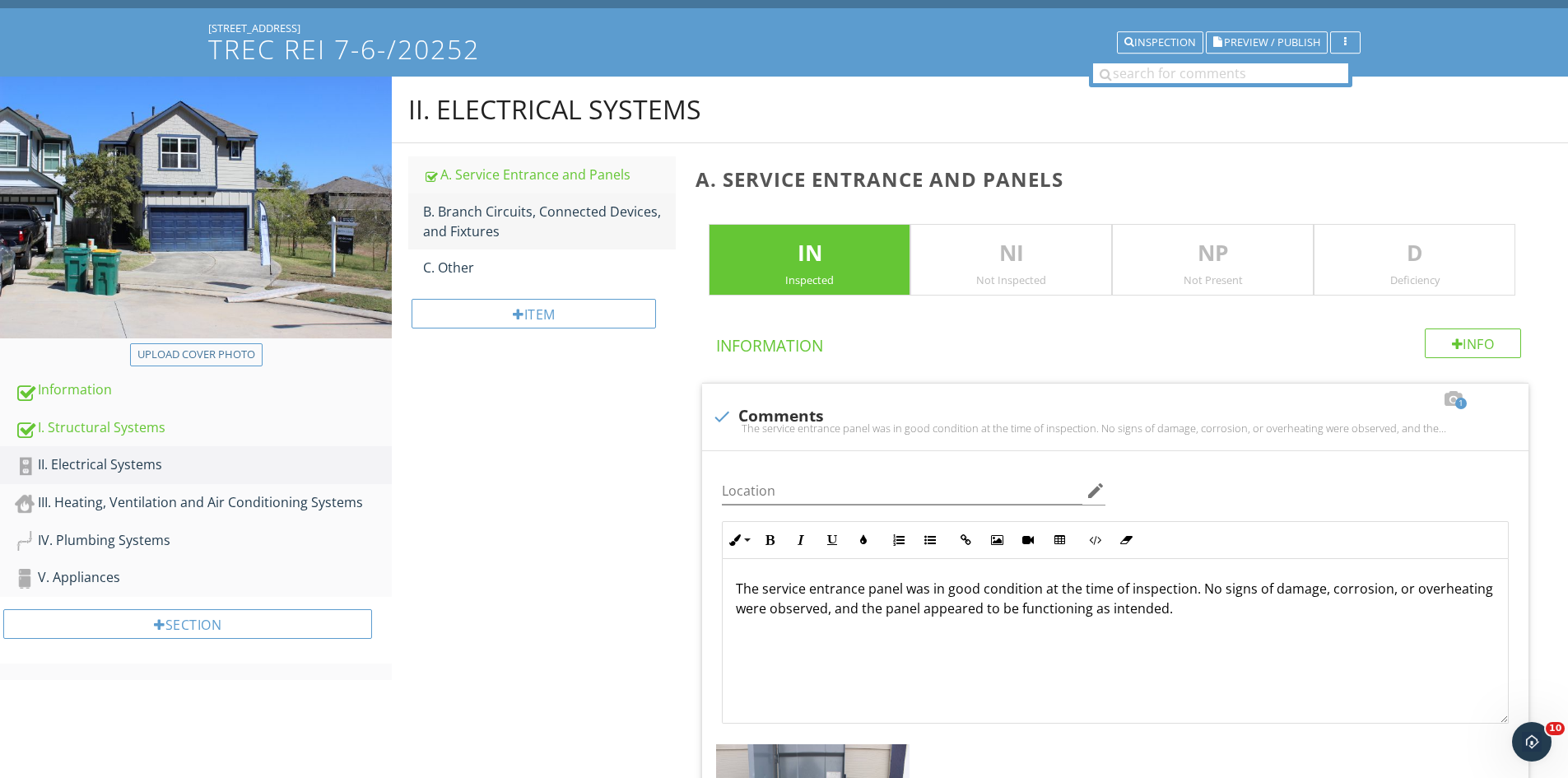
click at [552, 210] on div "B. Branch Circuits, Connected Devices, and Fixtures" at bounding box center [550, 221] width 253 height 40
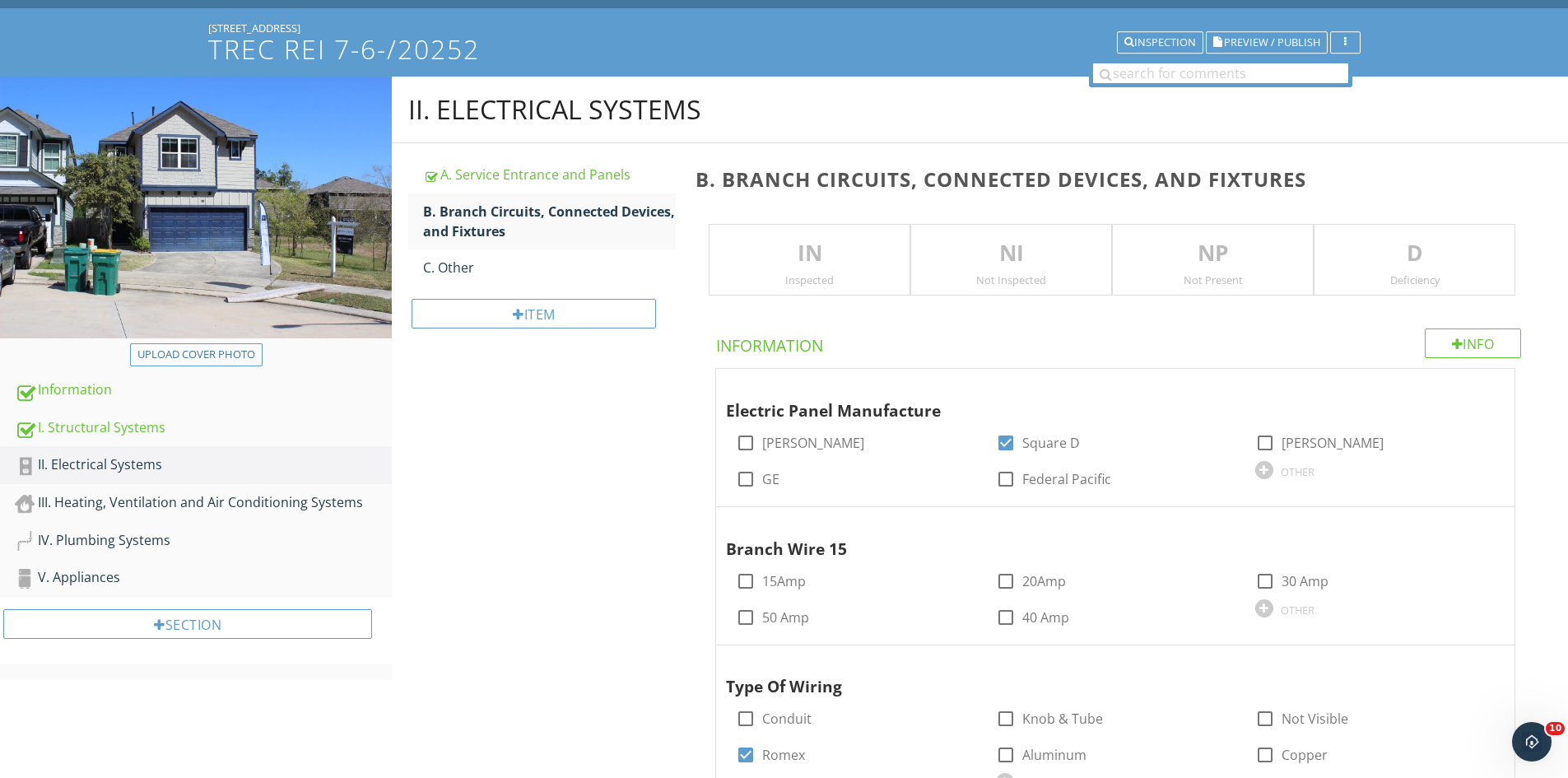
click at [793, 267] on p "IN" at bounding box center [809, 253] width 200 height 33
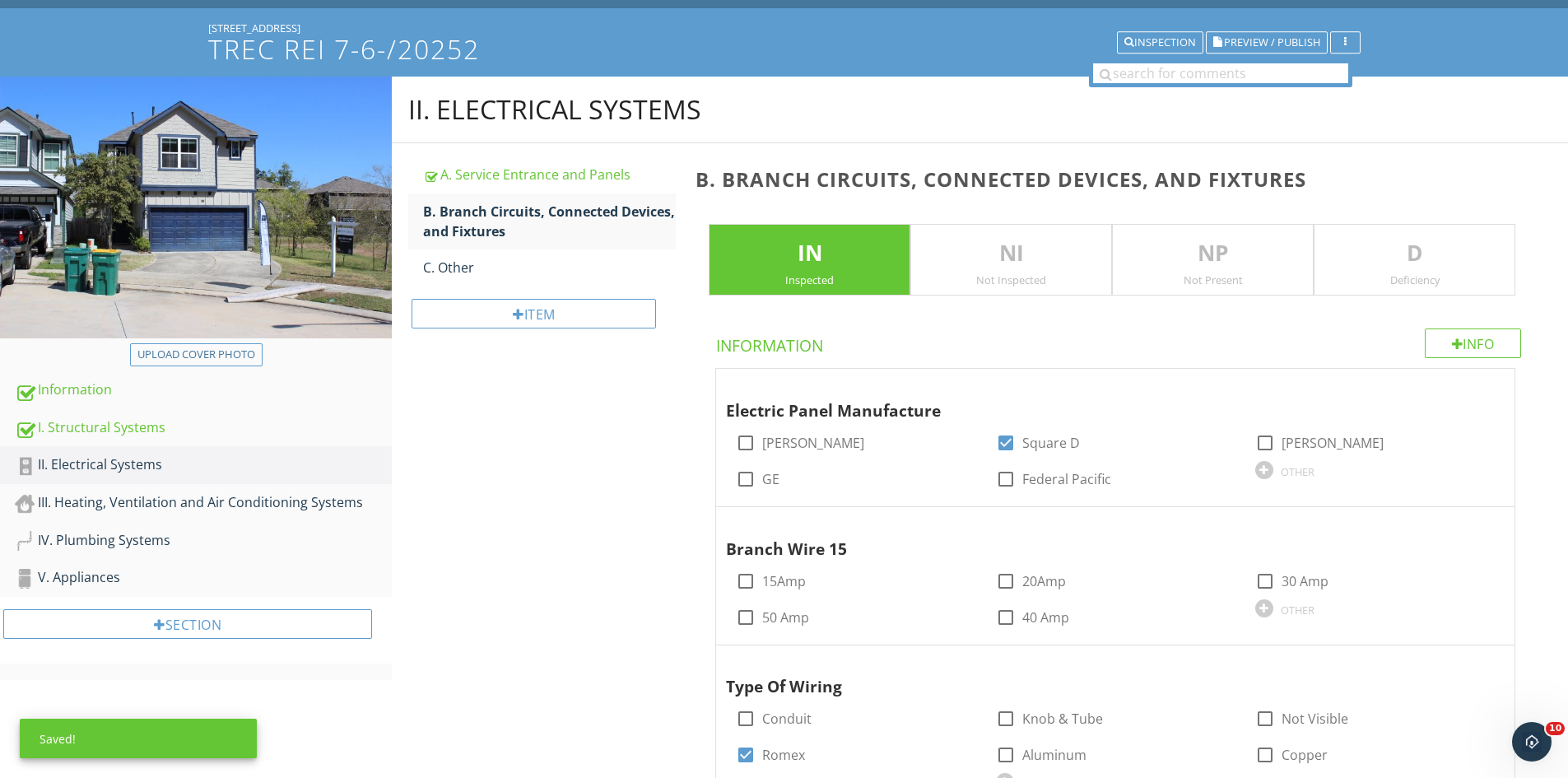
click at [1387, 257] on p "D" at bounding box center [1414, 253] width 200 height 33
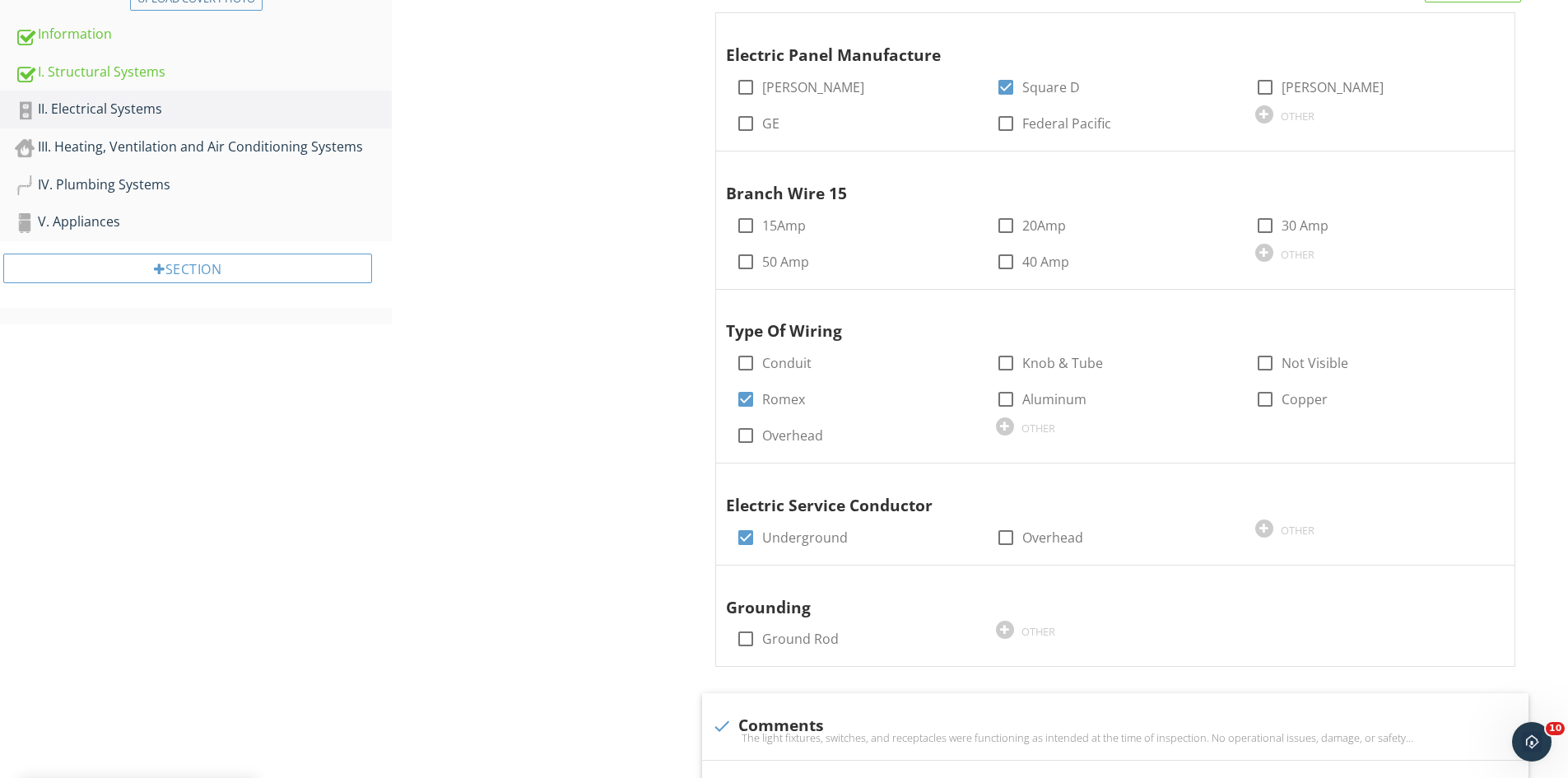
scroll to position [459, 0]
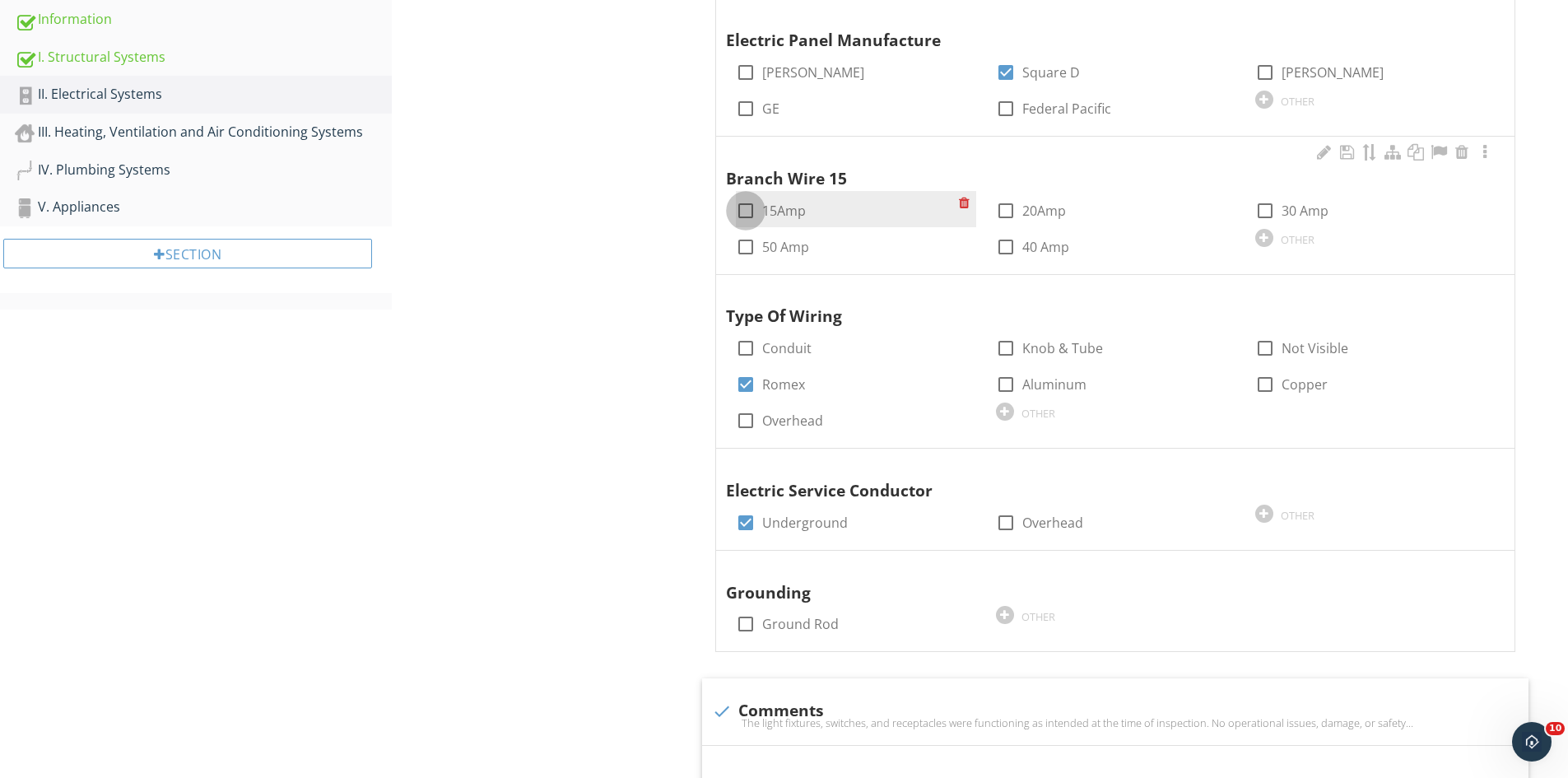
drag, startPoint x: 734, startPoint y: 208, endPoint x: 859, endPoint y: 220, distance: 125.6
click at [734, 208] on div at bounding box center [746, 210] width 28 height 28
checkbox input "true"
click at [1011, 208] on div at bounding box center [1005, 210] width 28 height 28
checkbox input "true"
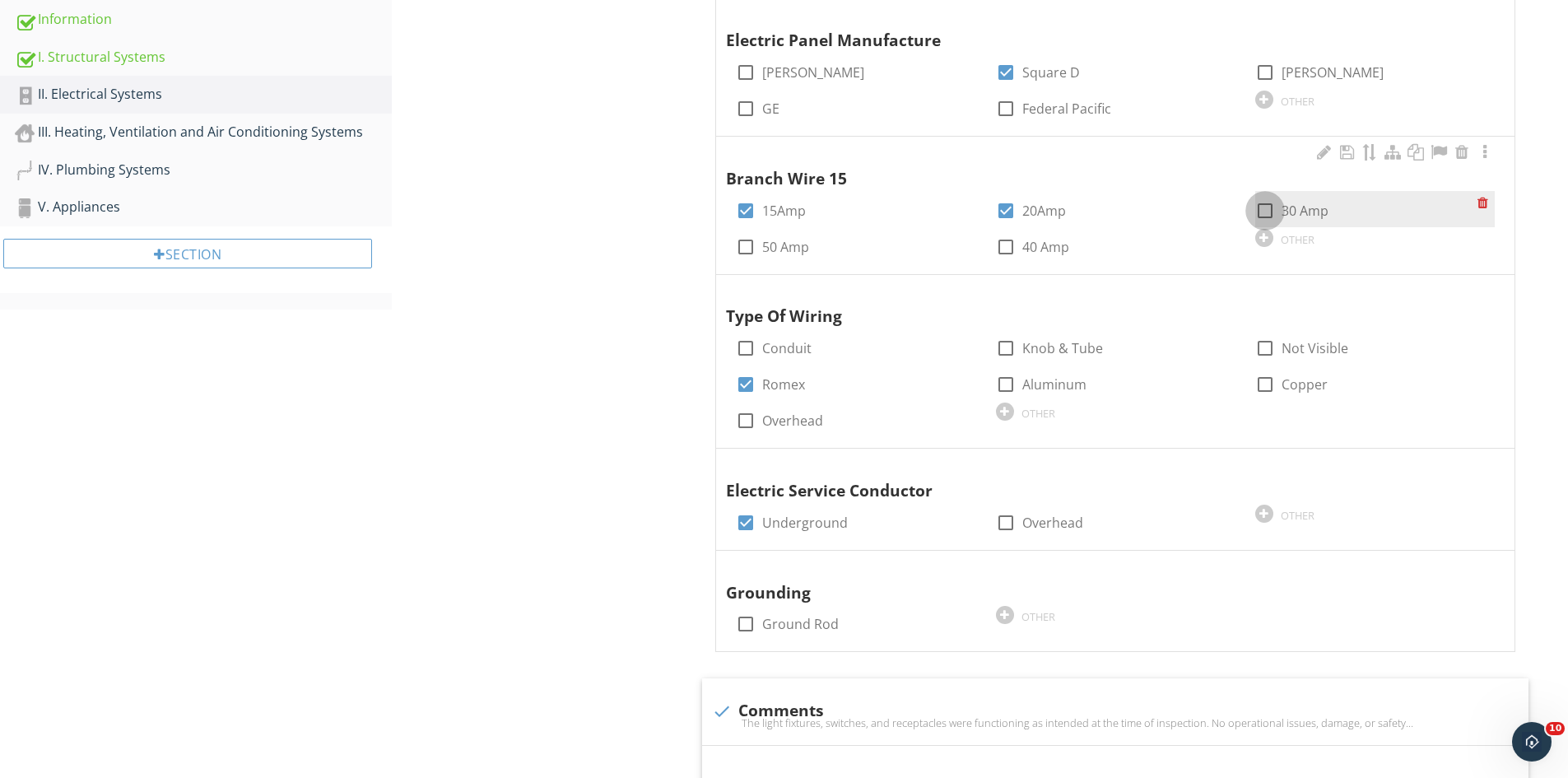
drag, startPoint x: 1261, startPoint y: 210, endPoint x: 1253, endPoint y: 213, distance: 8.5
click at [1261, 210] on div at bounding box center [1264, 210] width 28 height 28
checkbox input "true"
click at [1012, 243] on div at bounding box center [1005, 246] width 28 height 28
checkbox input "true"
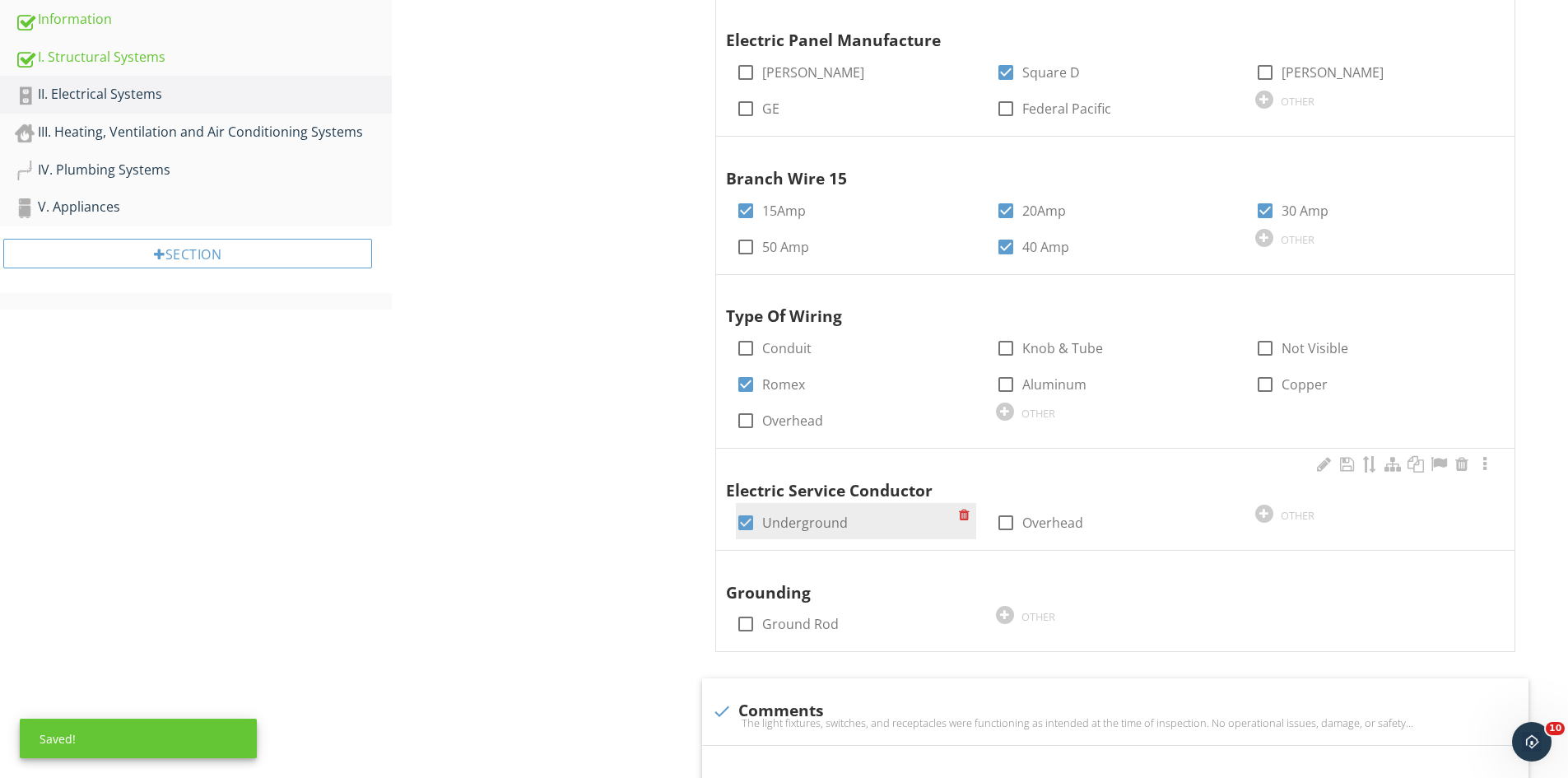
click at [738, 521] on div at bounding box center [746, 522] width 28 height 28
click at [750, 519] on div at bounding box center [746, 522] width 28 height 28
checkbox input "true"
click at [1460, 570] on div at bounding box center [1461, 567] width 19 height 17
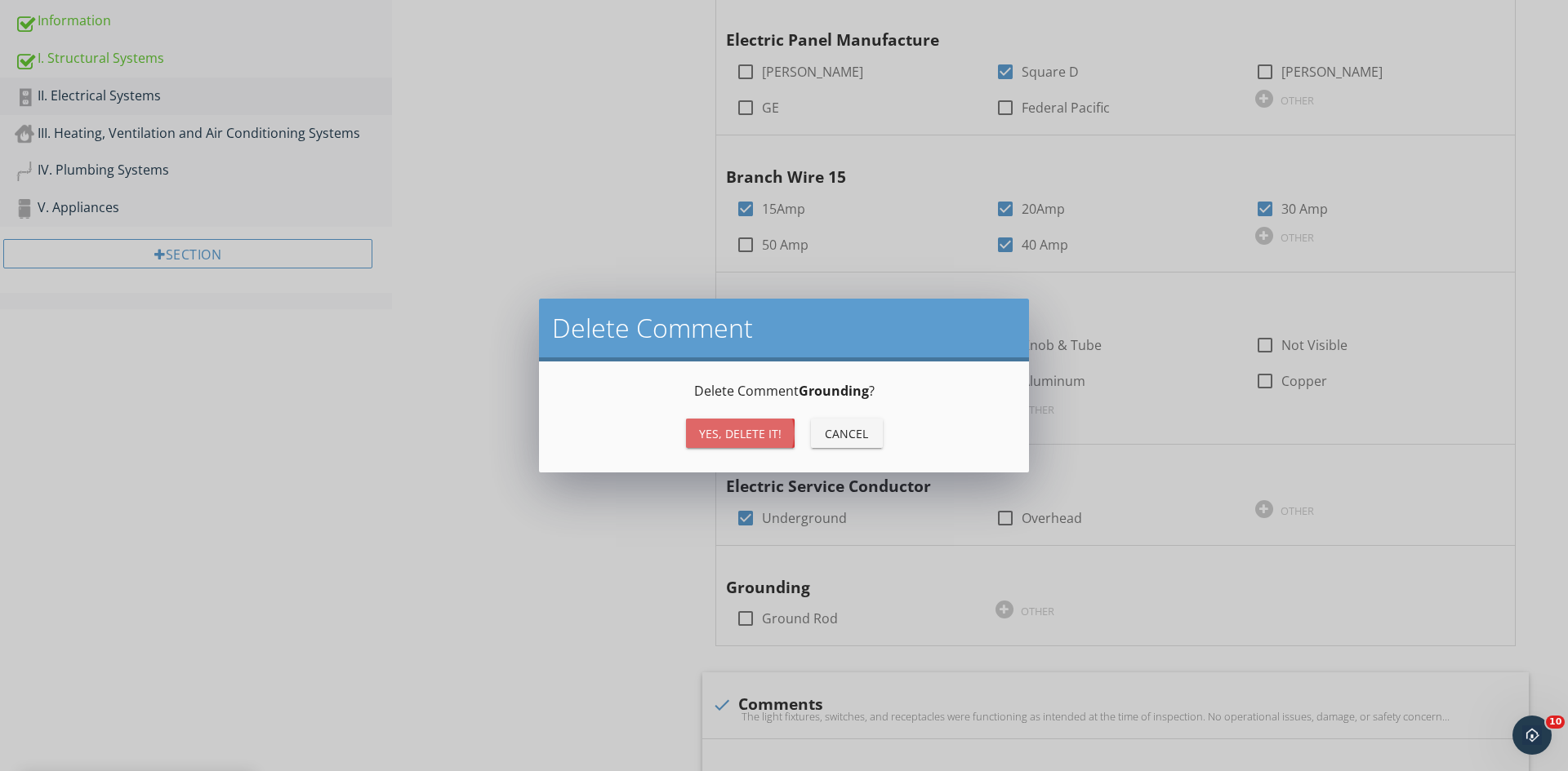
drag, startPoint x: 740, startPoint y: 444, endPoint x: 734, endPoint y: 461, distance: 18.0
click at [740, 447] on button "Yes, Delete it!" at bounding box center [740, 433] width 109 height 29
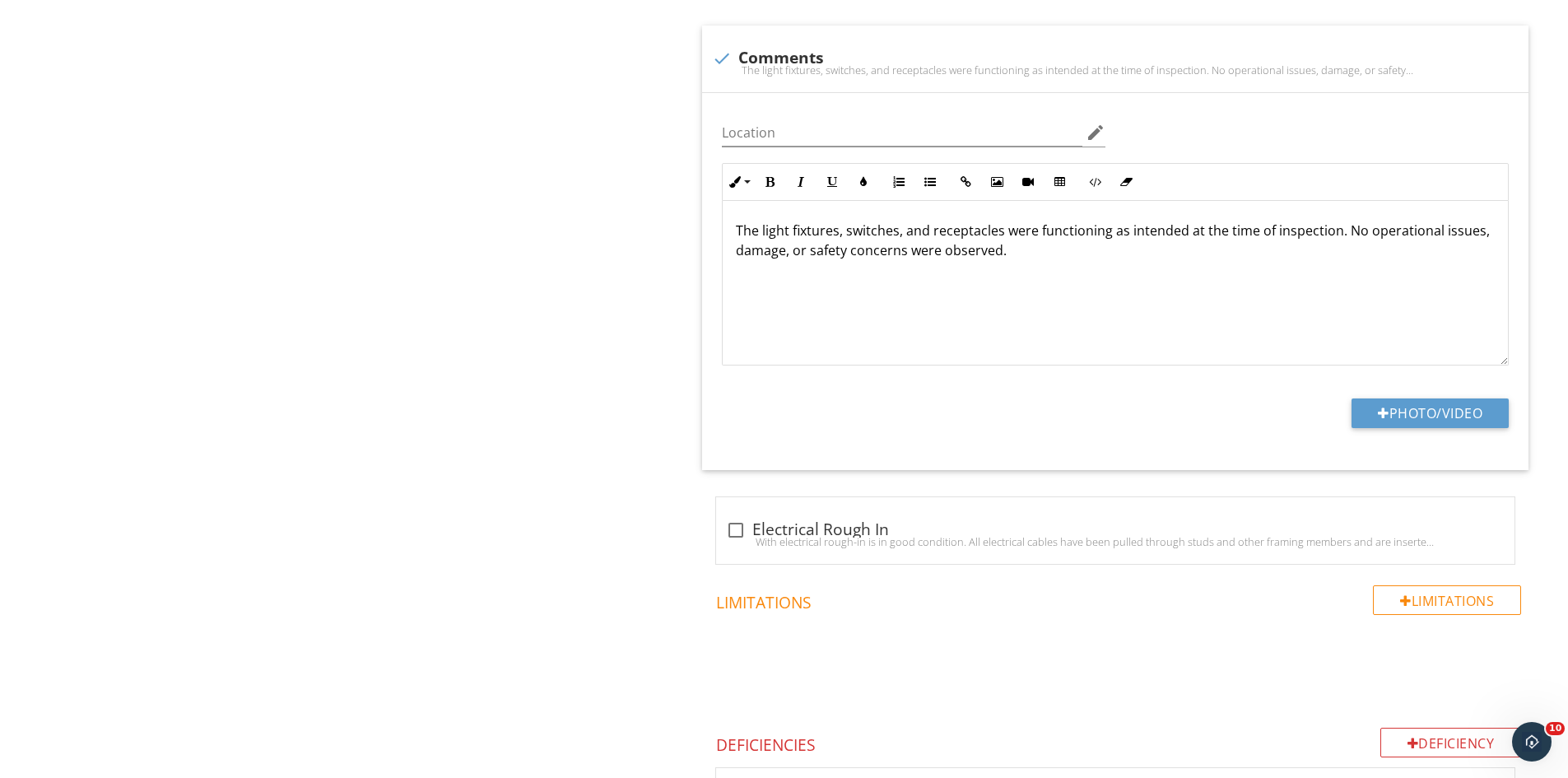
scroll to position [960, 0]
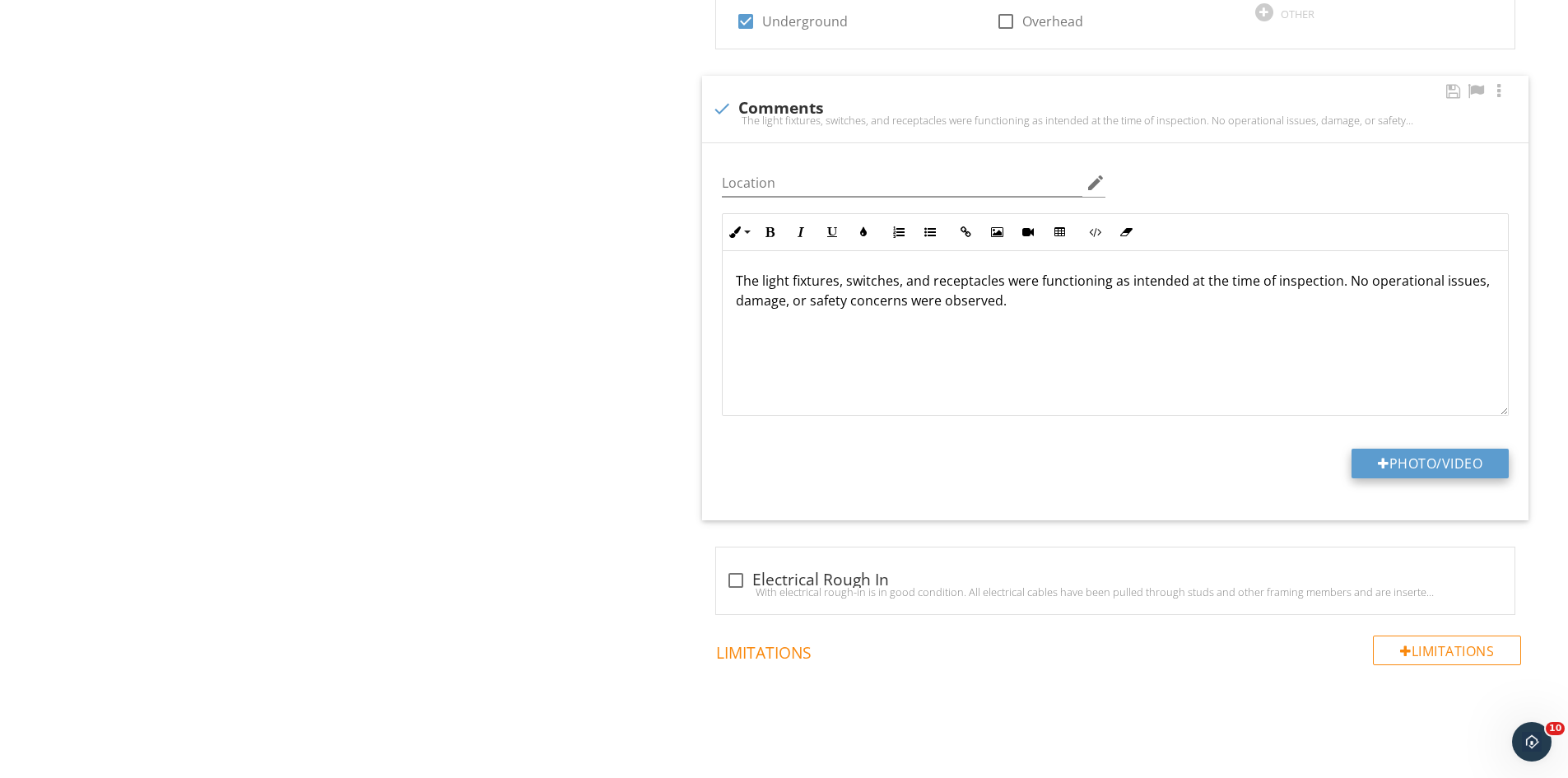
click at [1441, 462] on button "Photo/Video" at bounding box center [1430, 463] width 157 height 30
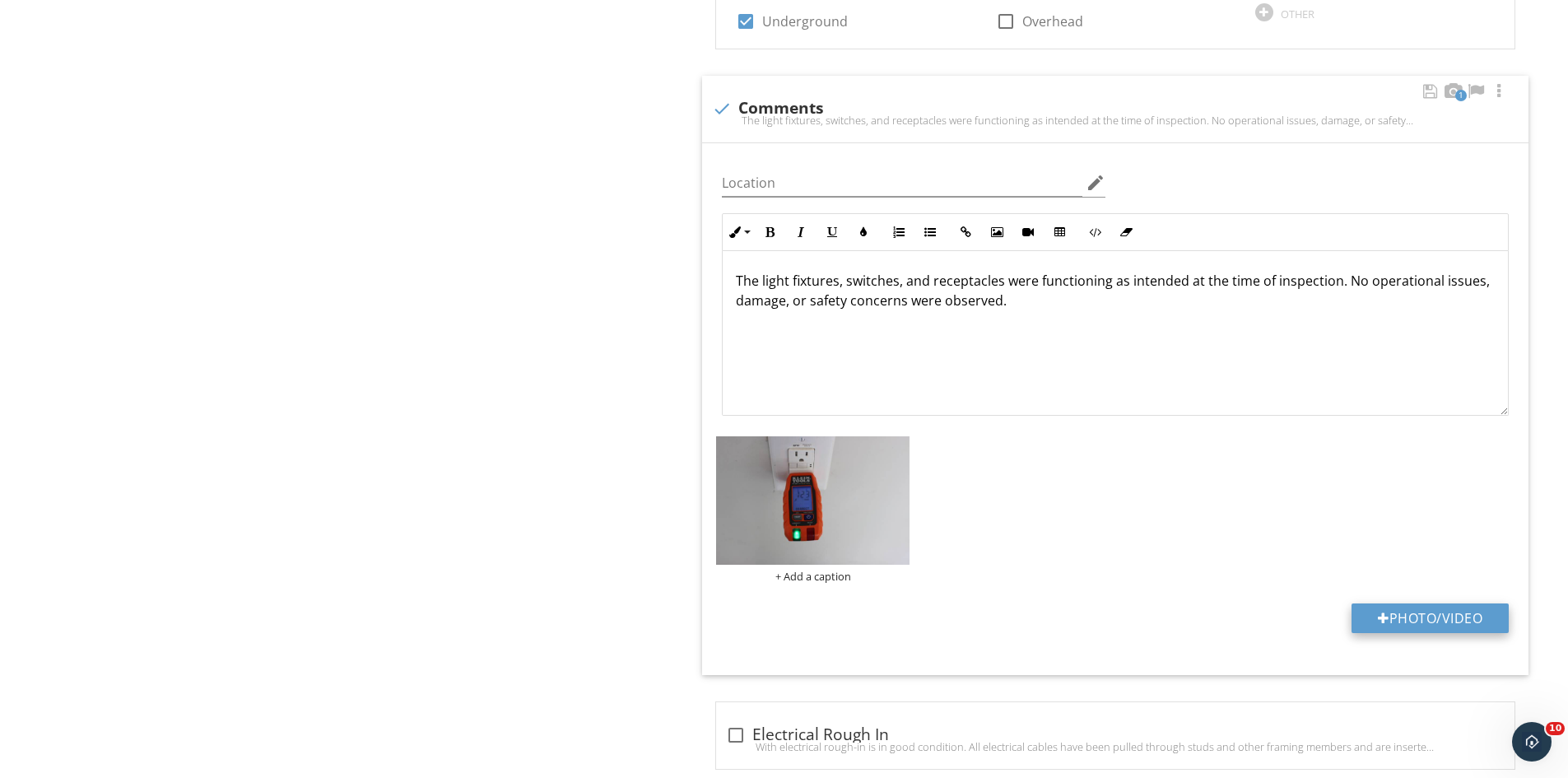
click at [1408, 628] on button "Photo/Video" at bounding box center [1430, 618] width 157 height 30
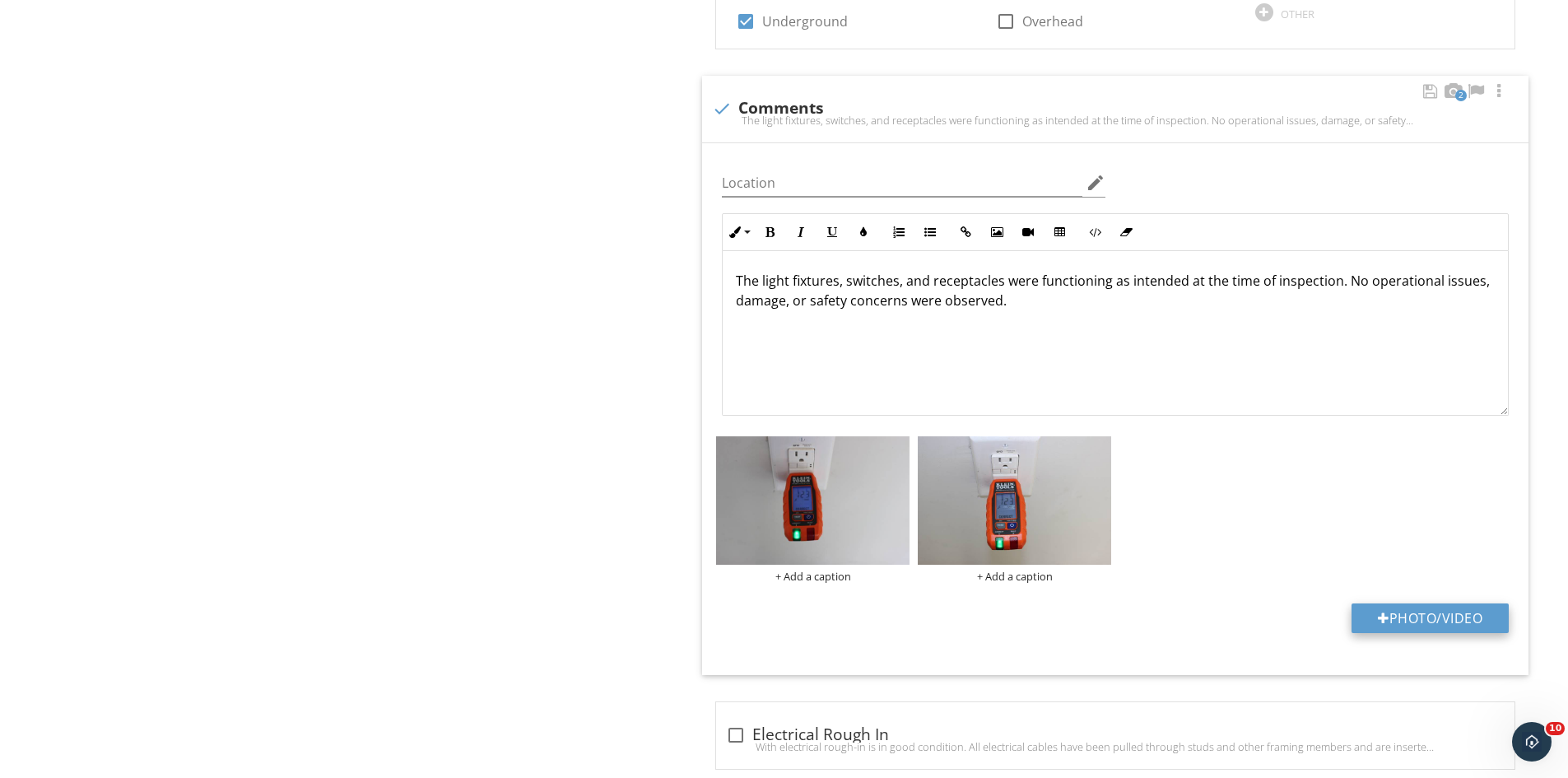
click at [1390, 621] on button "Photo/Video" at bounding box center [1430, 618] width 157 height 30
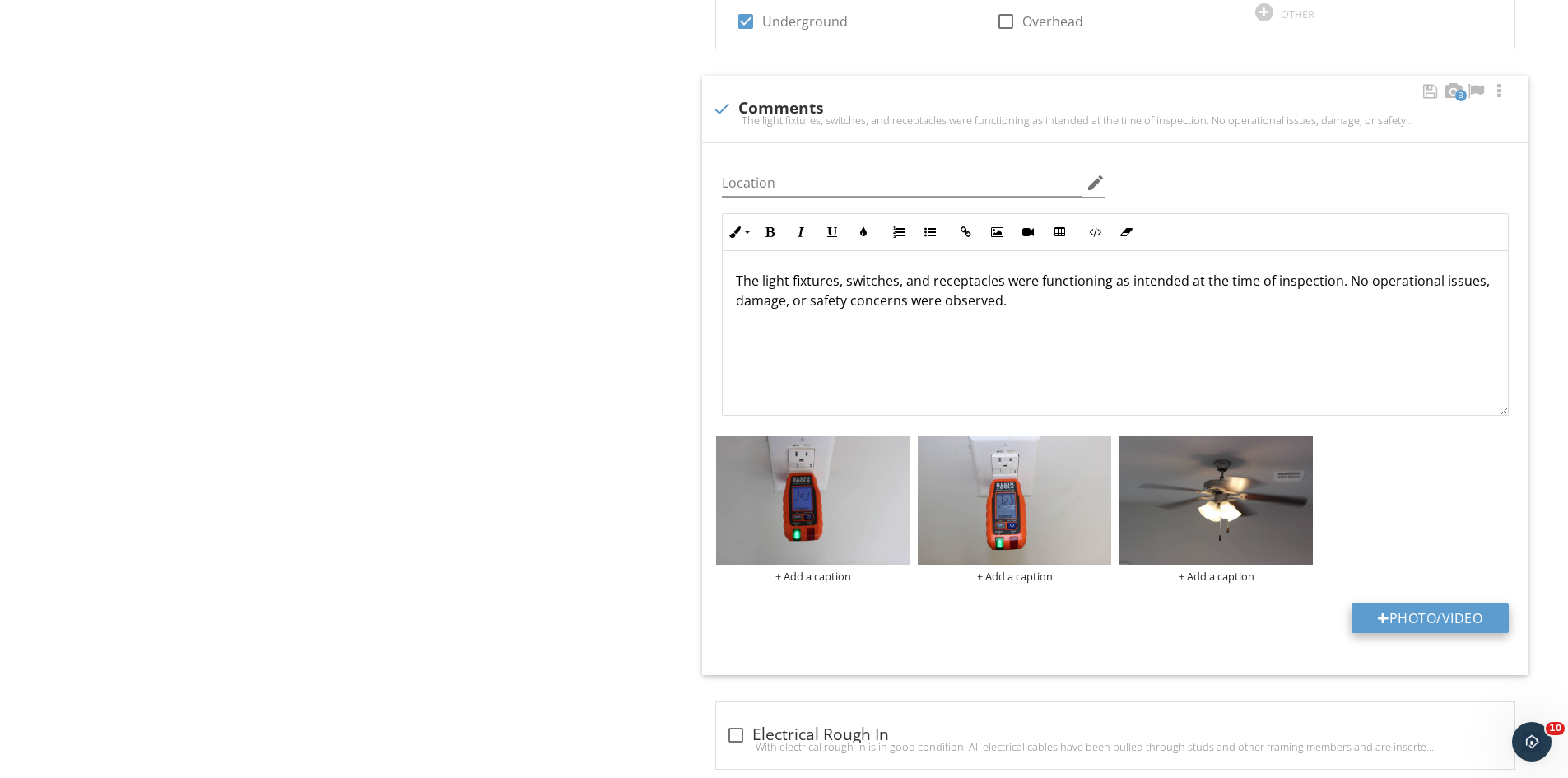
click at [1371, 624] on button "Photo/Video" at bounding box center [1430, 618] width 157 height 30
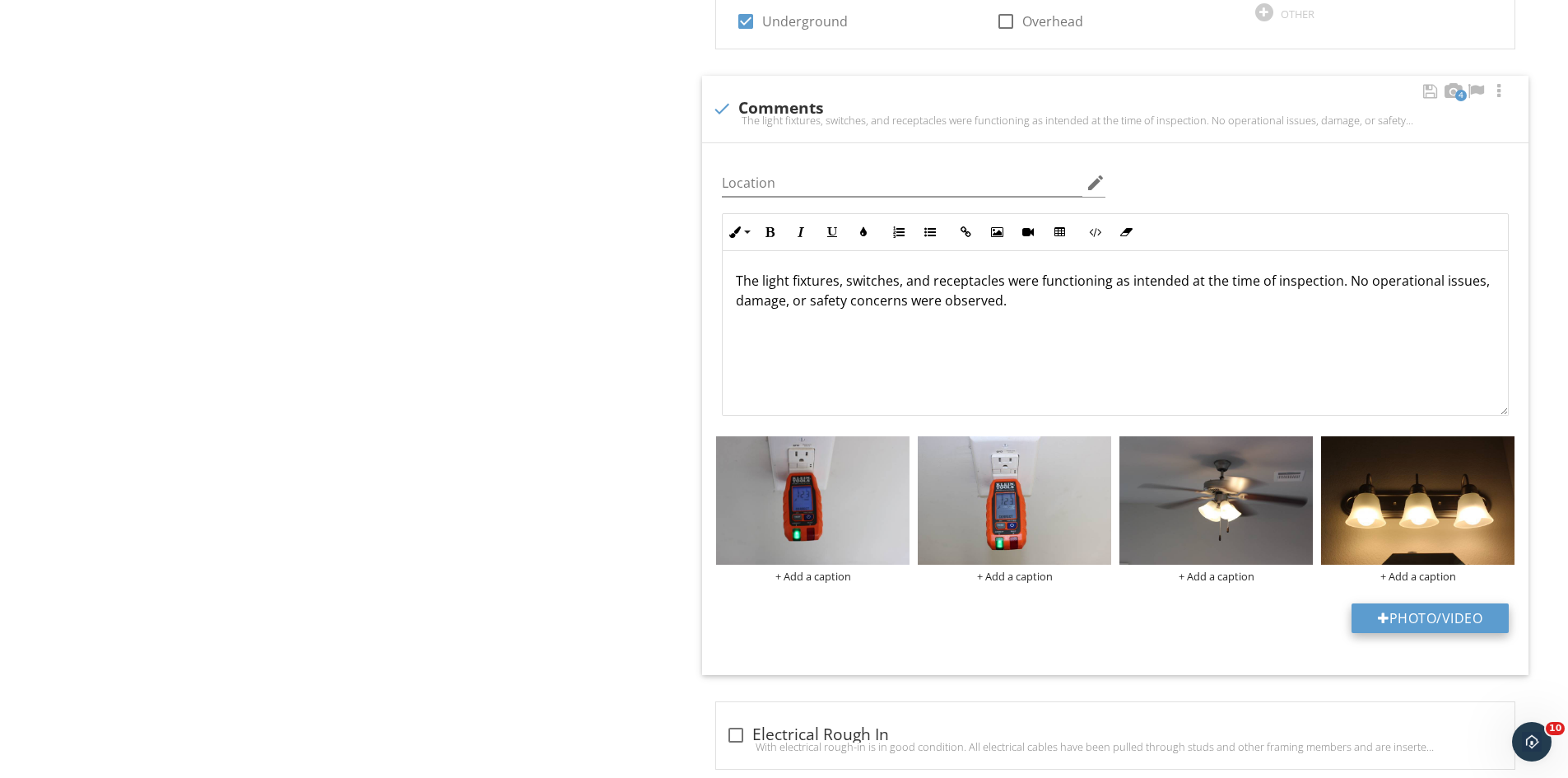
click at [1425, 619] on button "Photo/Video" at bounding box center [1430, 618] width 157 height 30
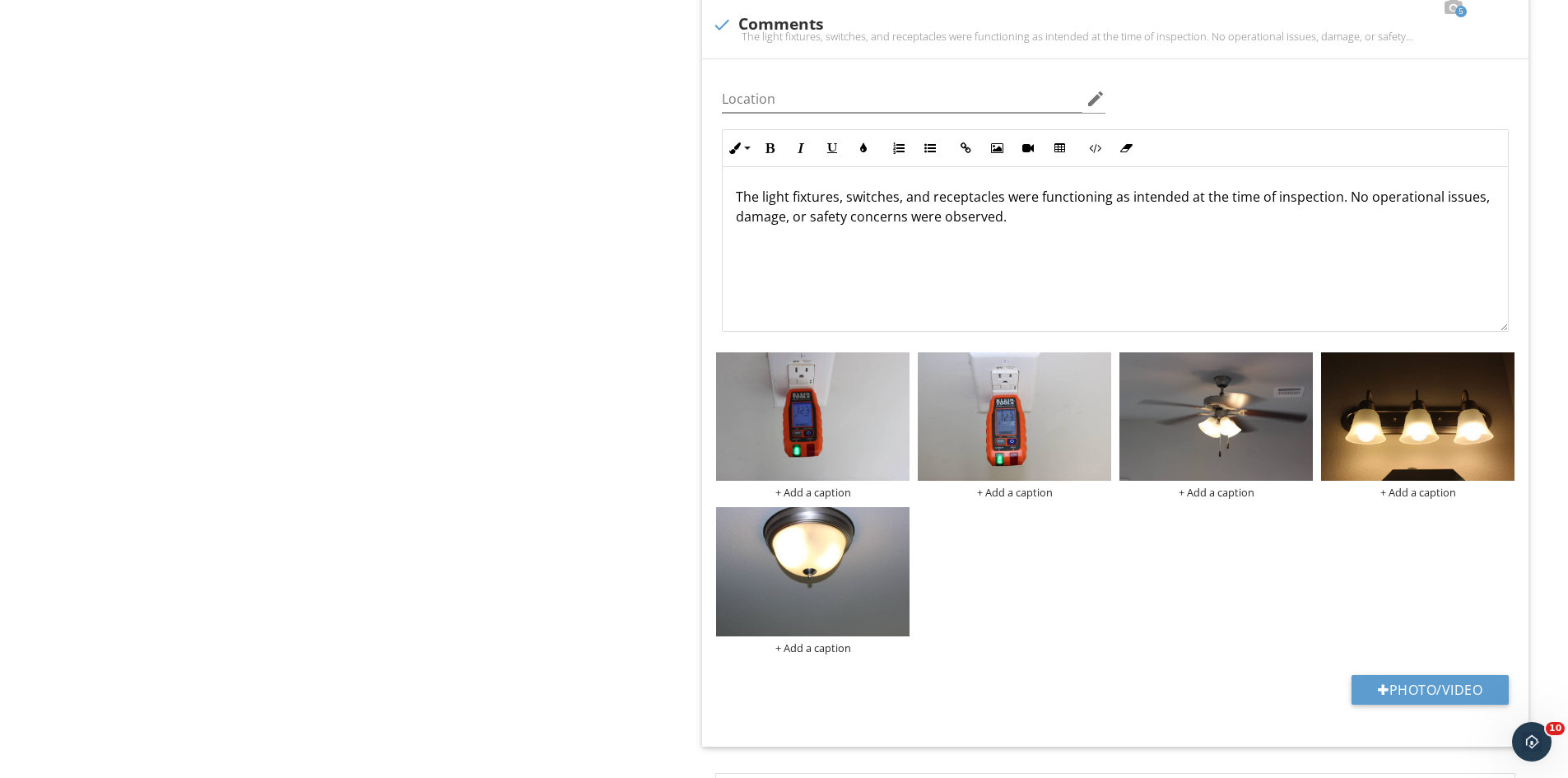
scroll to position [1125, 0]
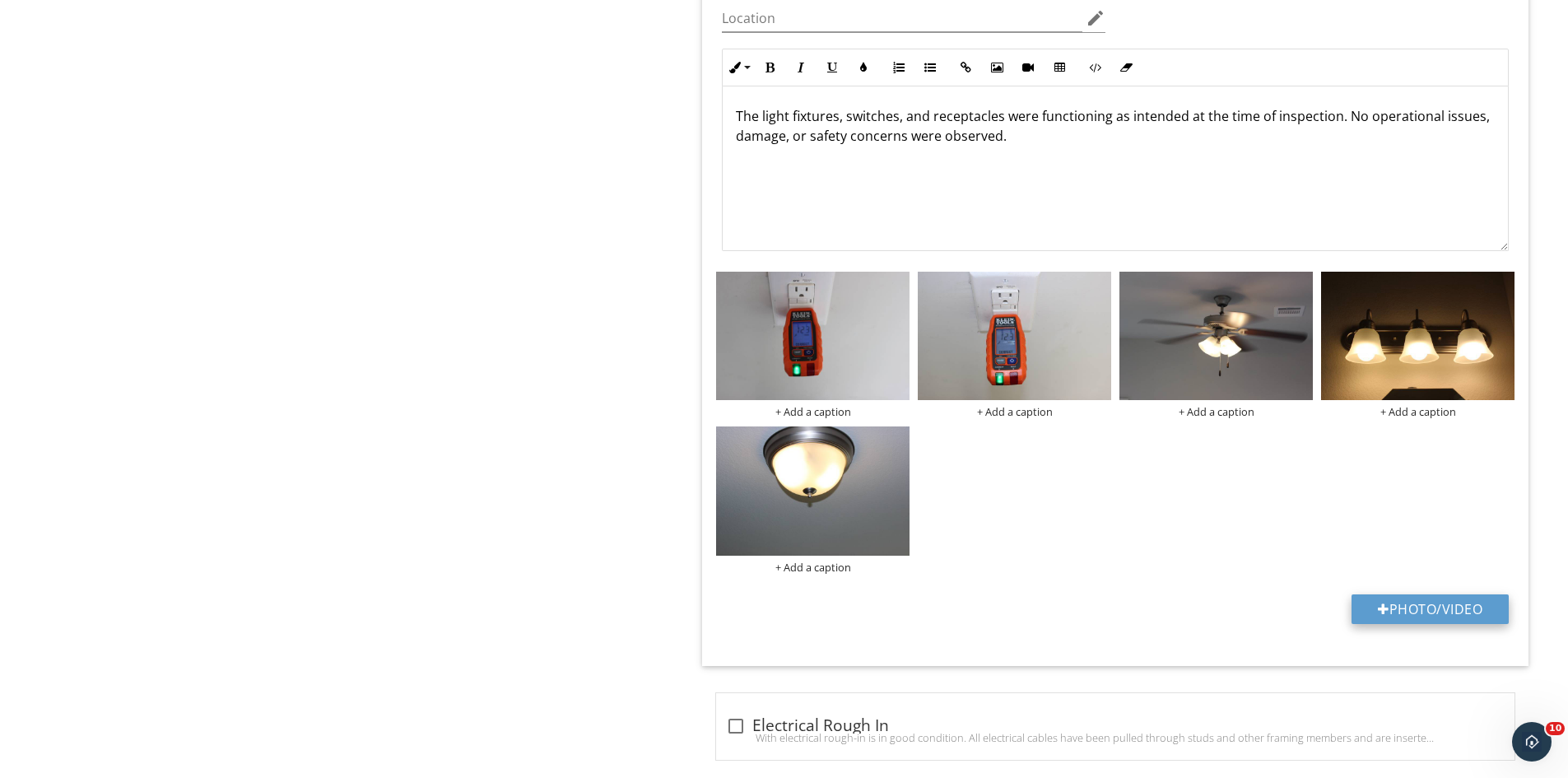
click at [1409, 617] on button "Photo/Video" at bounding box center [1430, 609] width 157 height 30
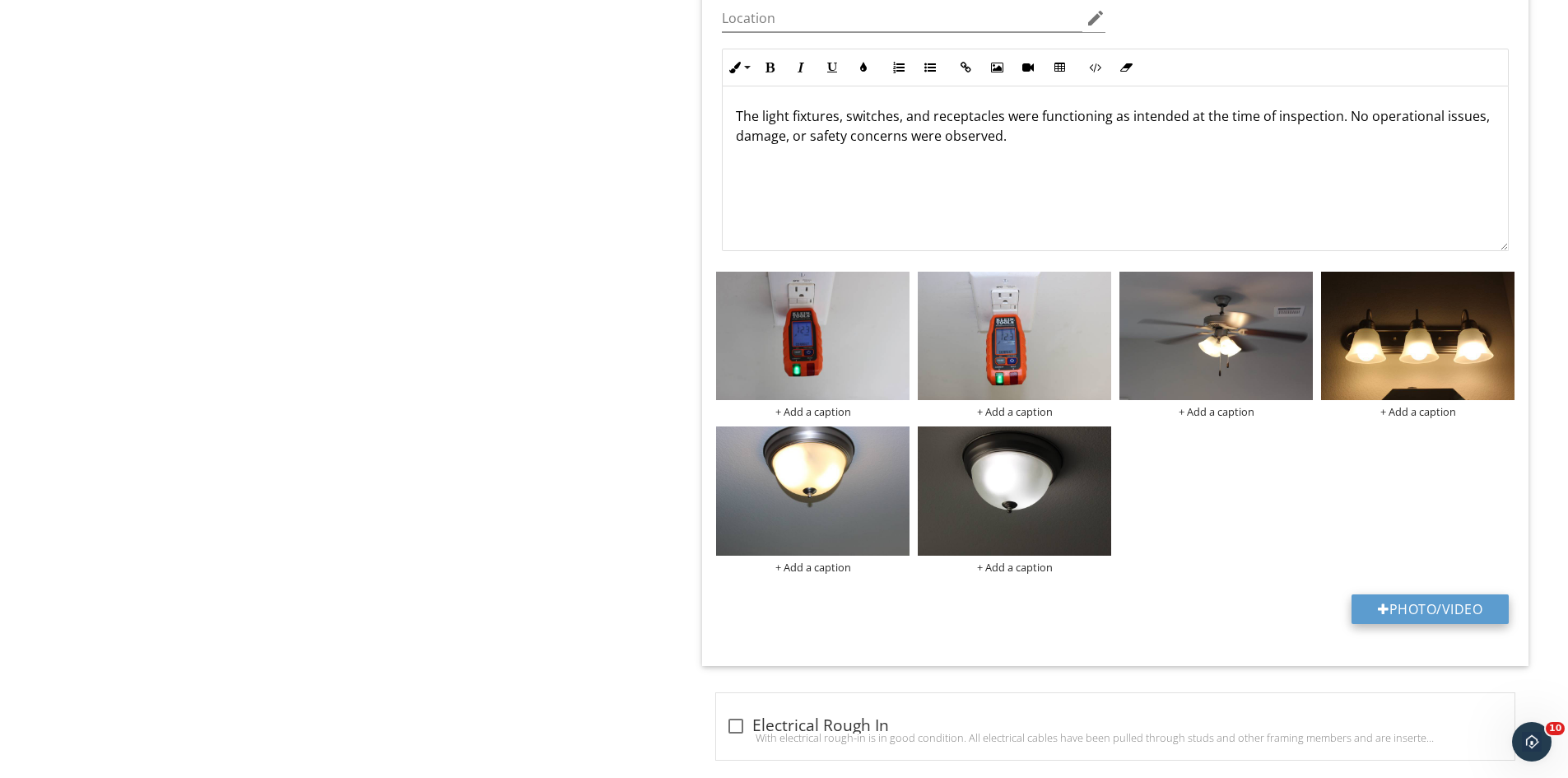
click at [1393, 602] on button "Photo/Video" at bounding box center [1430, 609] width 157 height 30
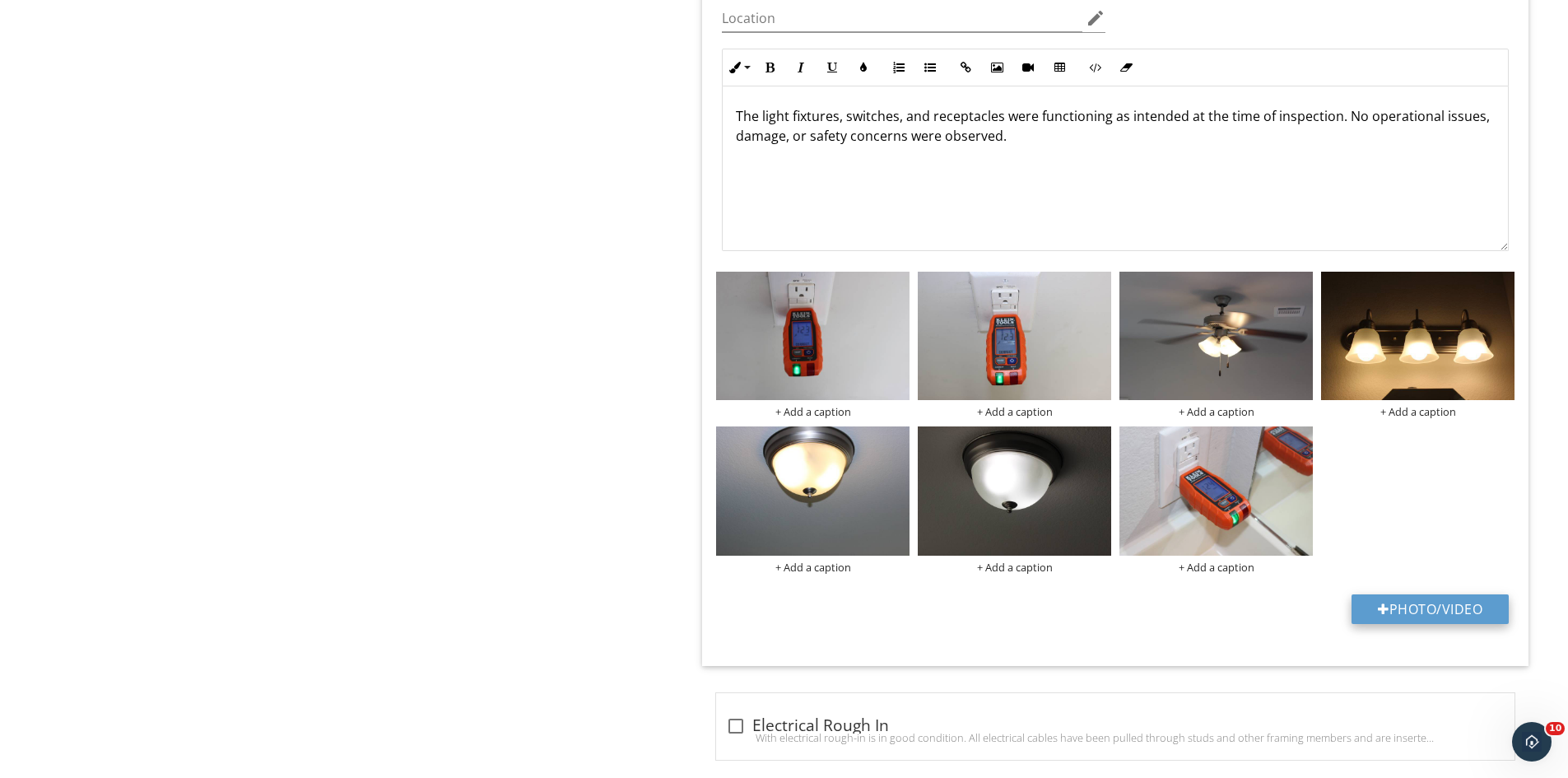
click at [1410, 608] on button "Photo/Video" at bounding box center [1430, 609] width 157 height 30
type input "C:\fakepath\IMG_9547.JPG"
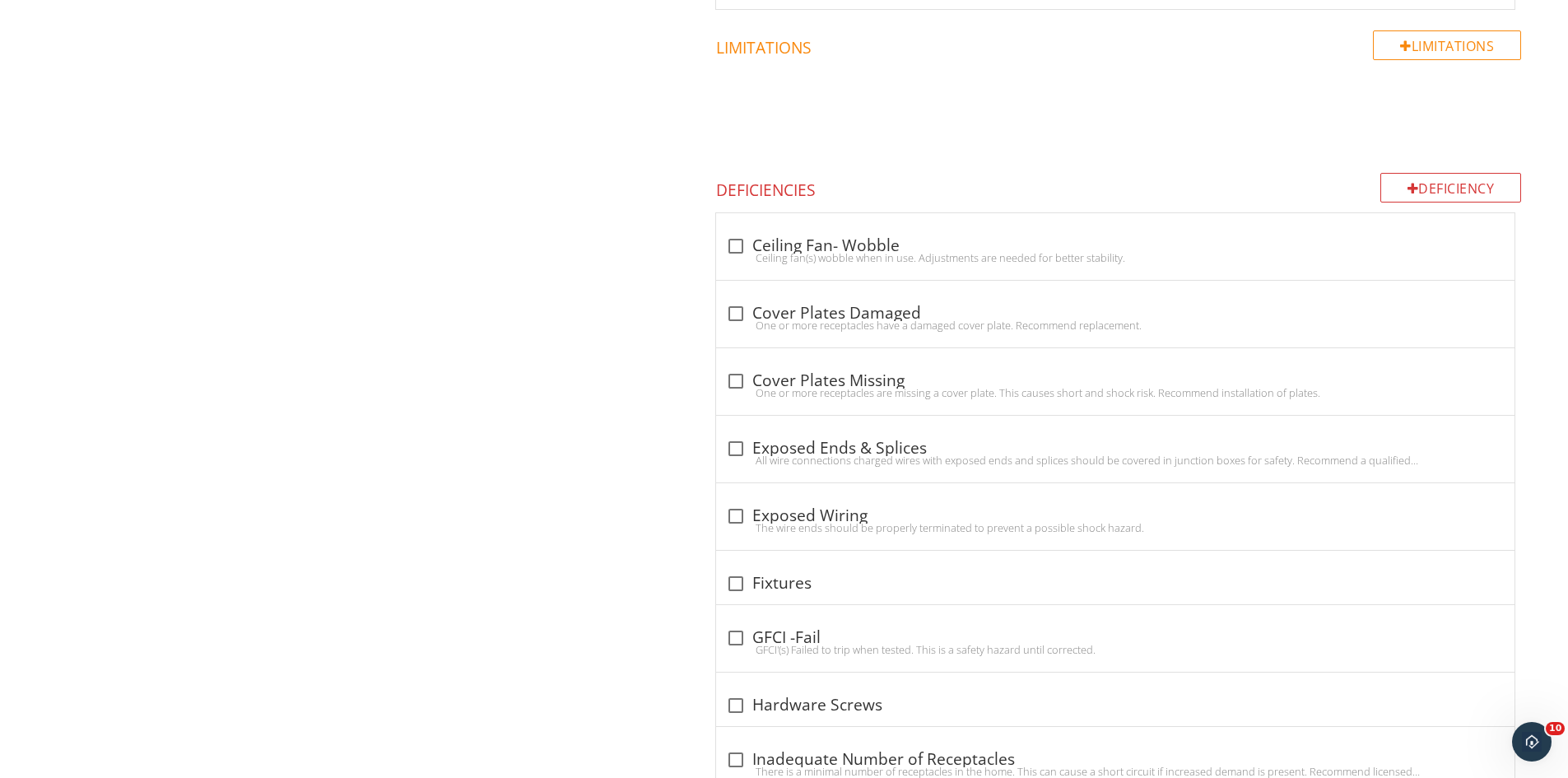
scroll to position [1857, 0]
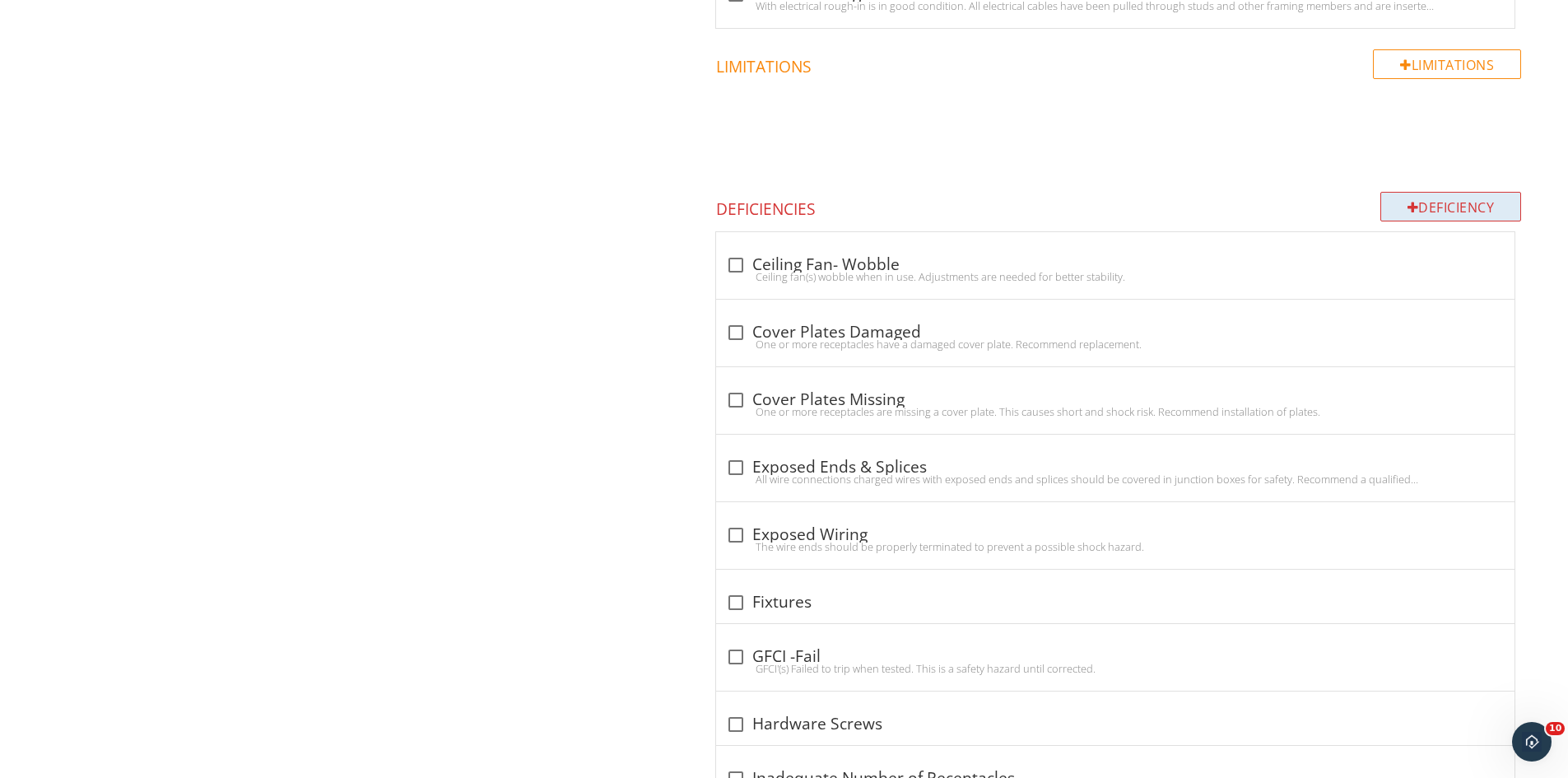
click at [1446, 202] on div "Deficiency" at bounding box center [1452, 206] width 142 height 30
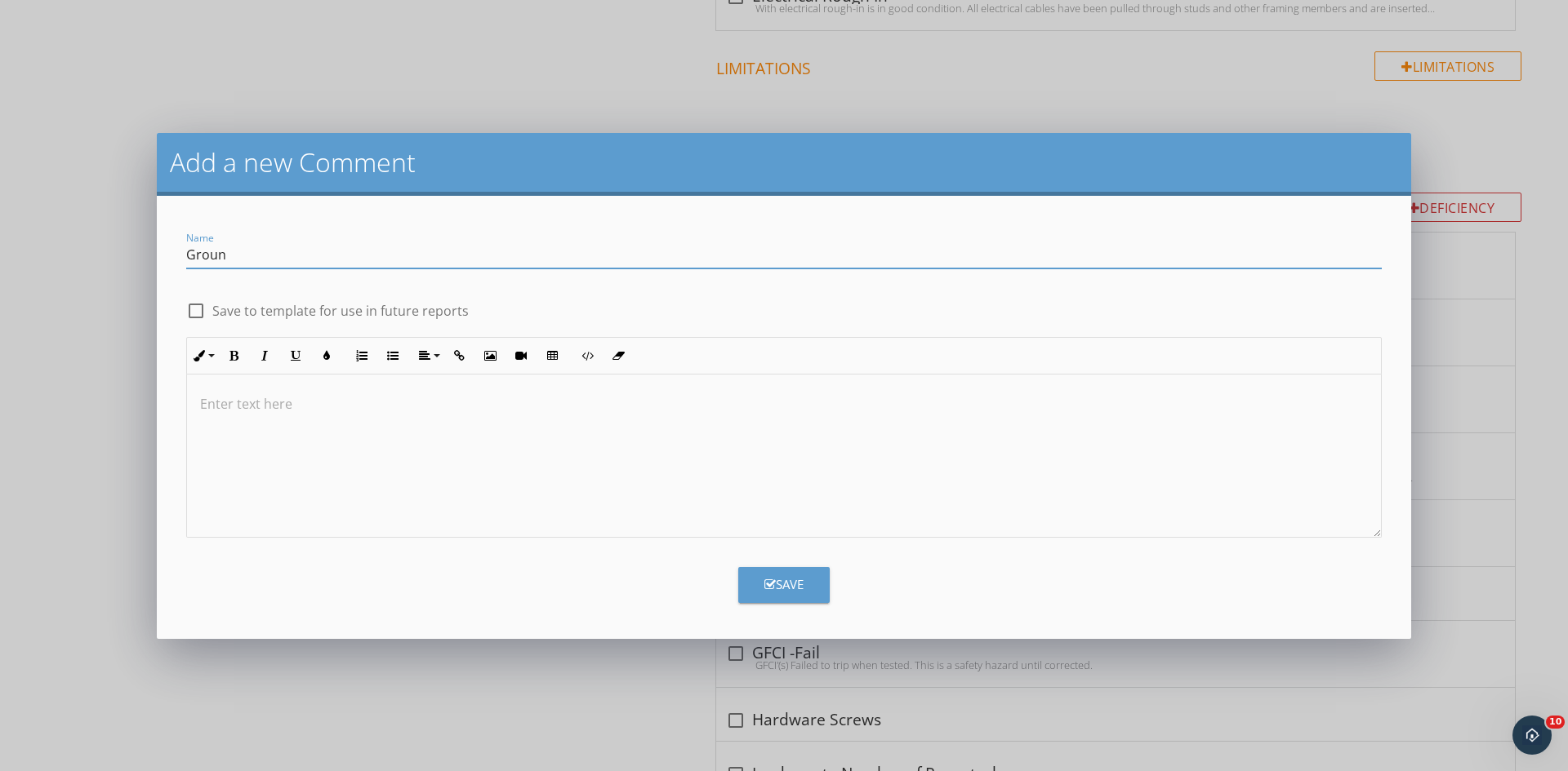
type input "Ground Rod"
click at [397, 469] on div at bounding box center [783, 456] width 1194 height 163
drag, startPoint x: 233, startPoint y: 405, endPoint x: 202, endPoint y: 401, distance: 31.3
click at [202, 401] on p "The" at bounding box center [784, 403] width 1168 height 19
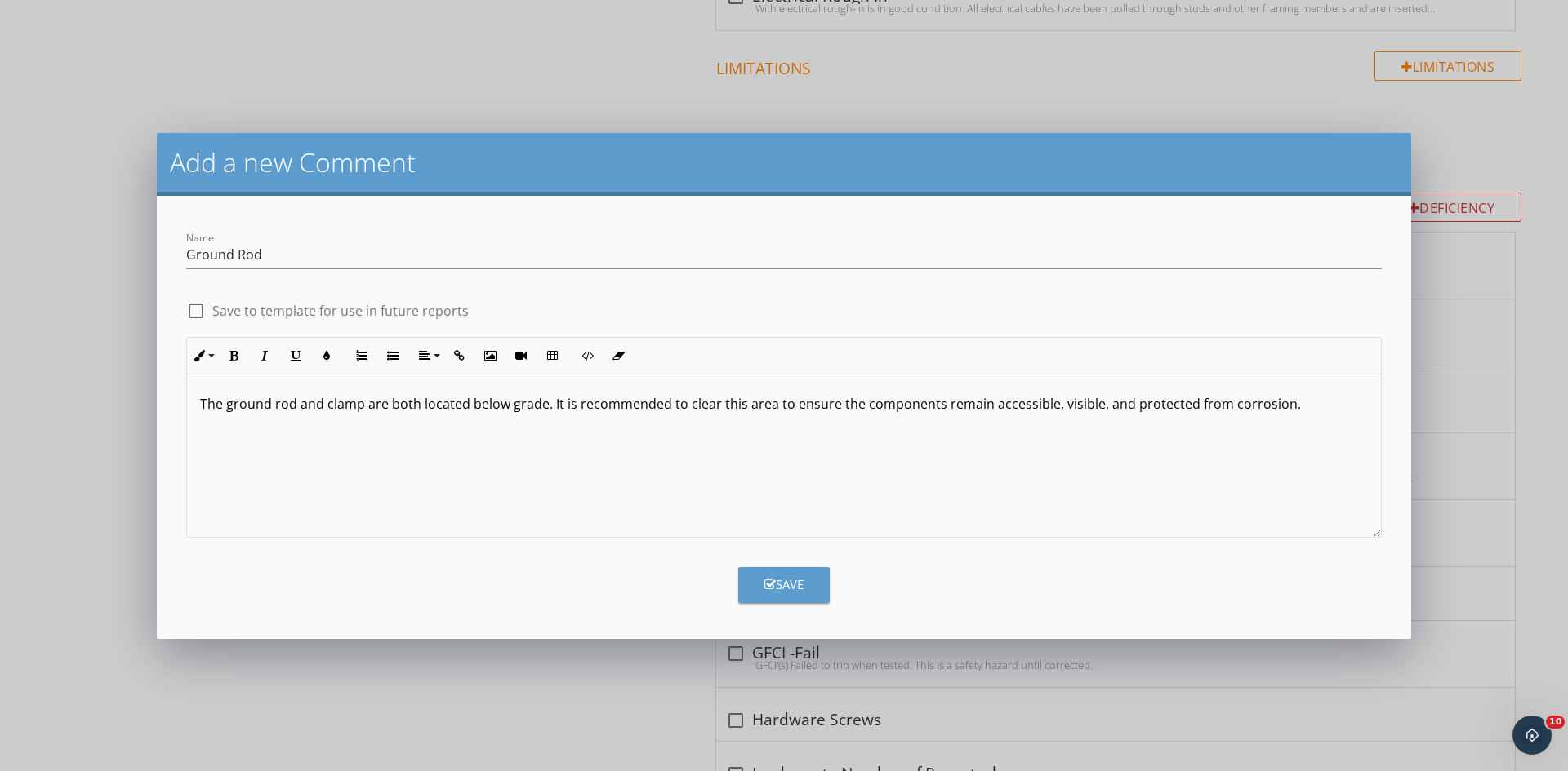
click at [792, 588] on div "Save" at bounding box center [783, 585] width 39 height 18
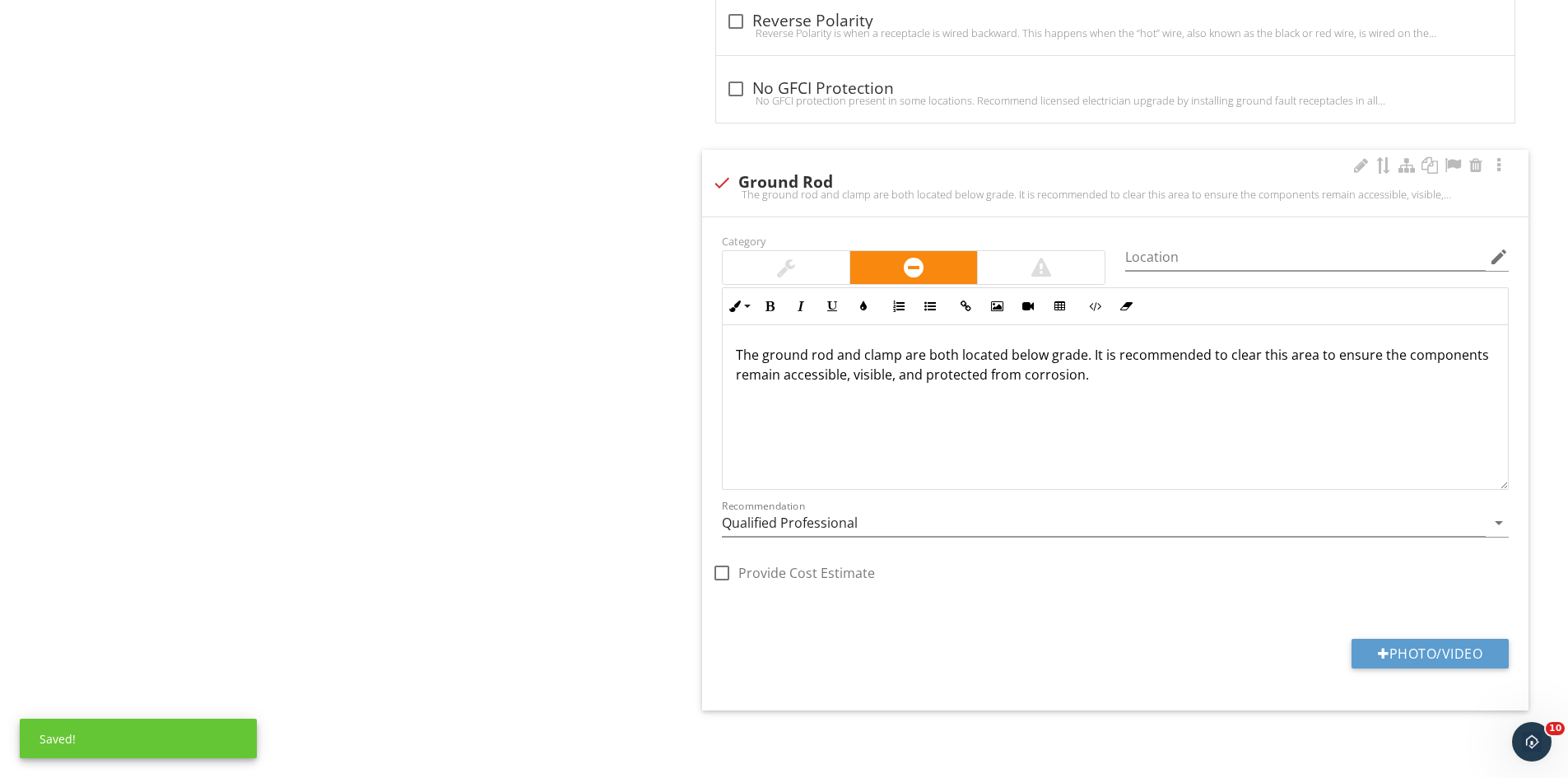
scroll to position [3412, 0]
click at [870, 520] on input "Qualified Professional" at bounding box center [1104, 523] width 764 height 27
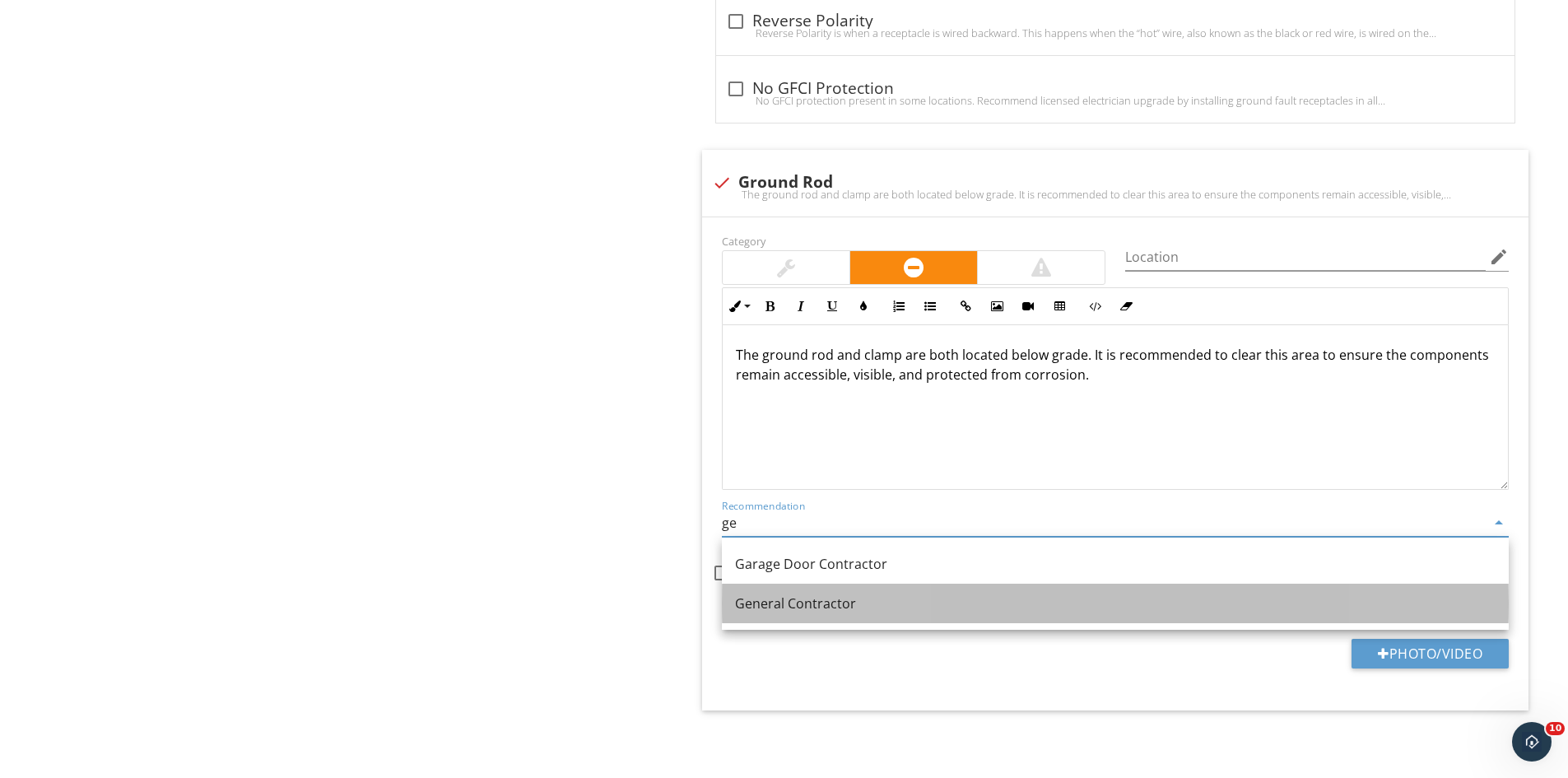
click at [829, 603] on div "General Contractor" at bounding box center [1115, 603] width 761 height 19
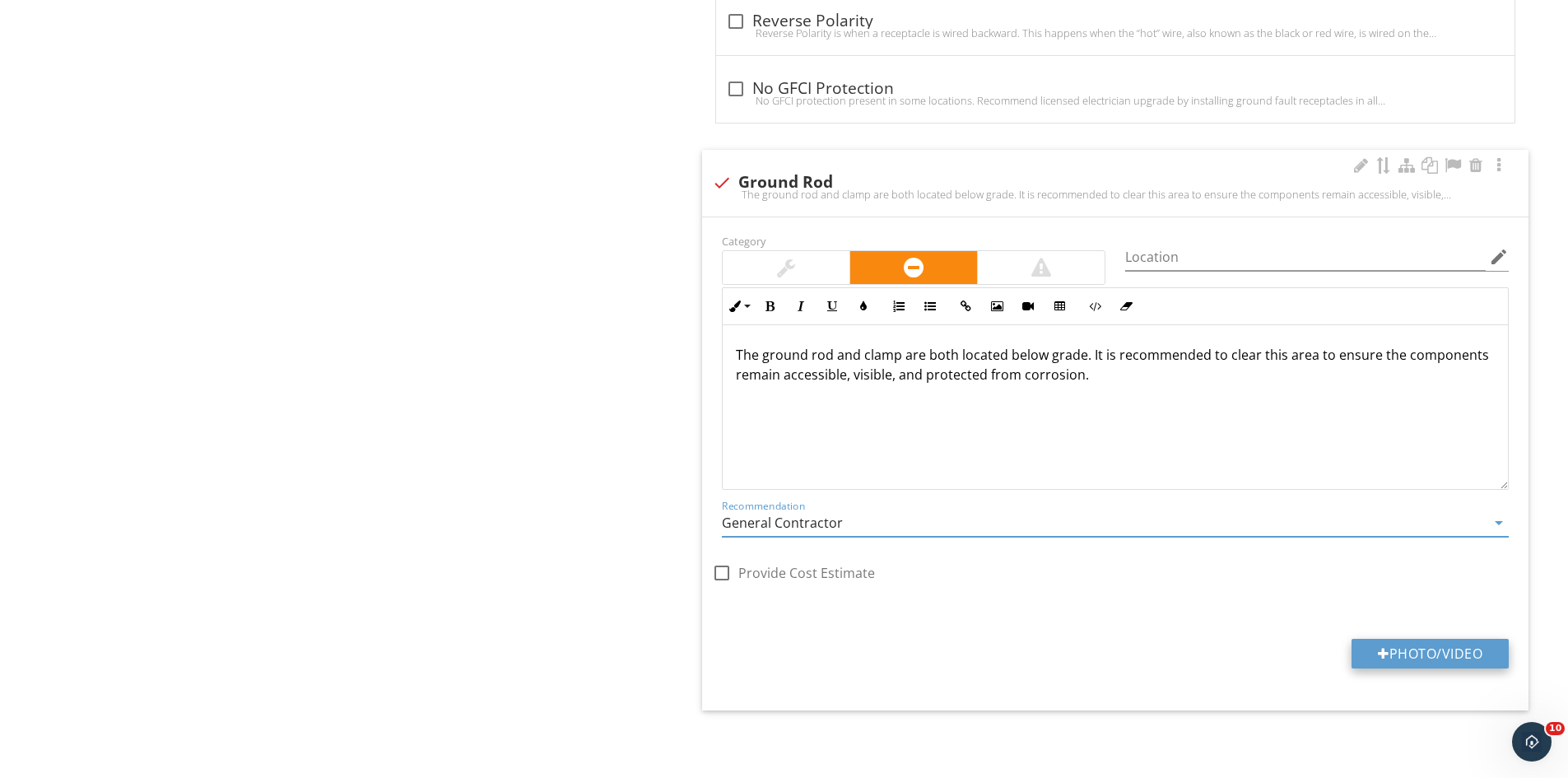
type input "General Contractor"
click at [1422, 643] on button "Photo/Video" at bounding box center [1430, 653] width 157 height 30
type input "C:\fakepath\IMG_9596.JPG"
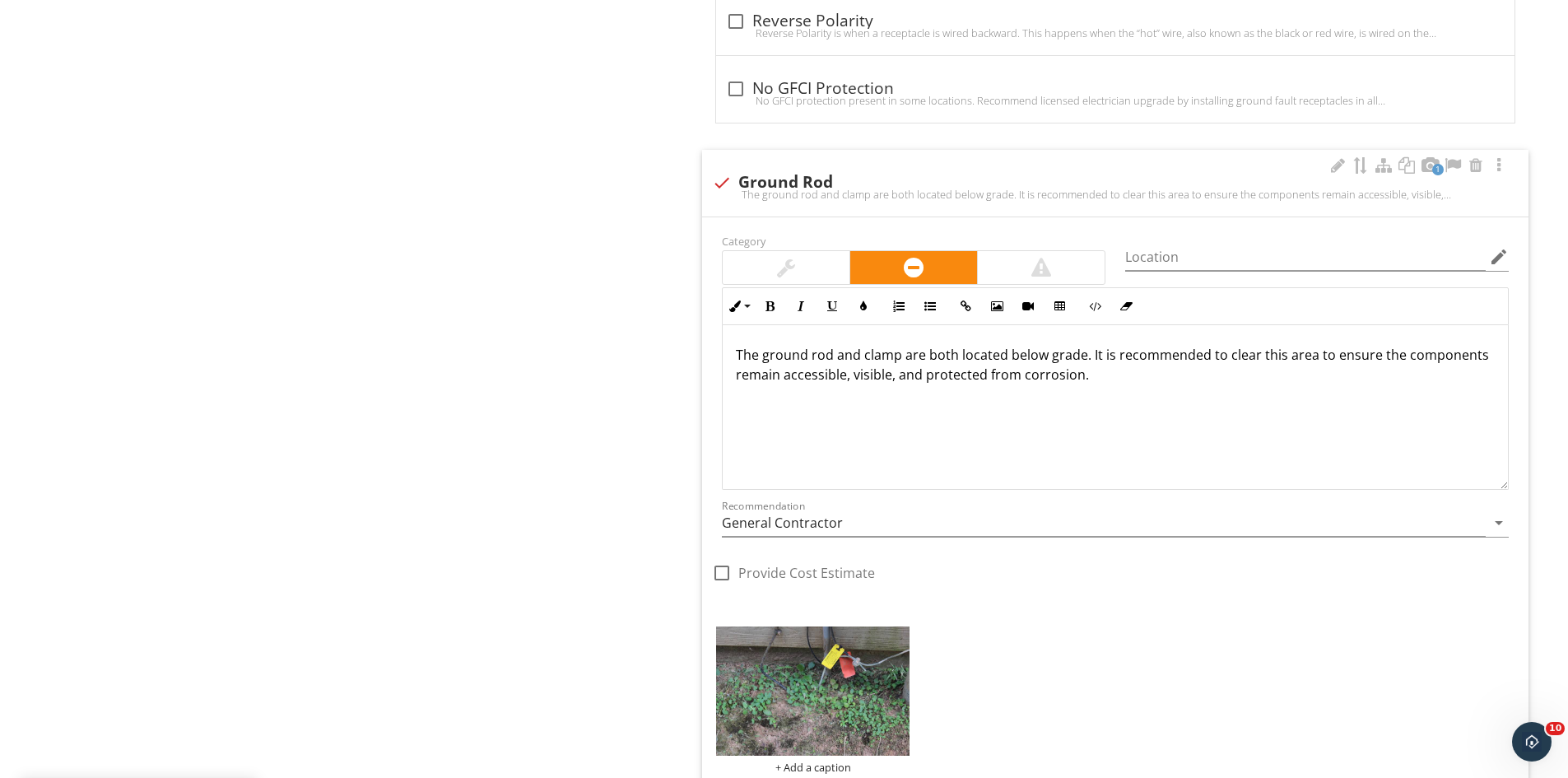
click at [811, 675] on img at bounding box center [812, 691] width 193 height 129
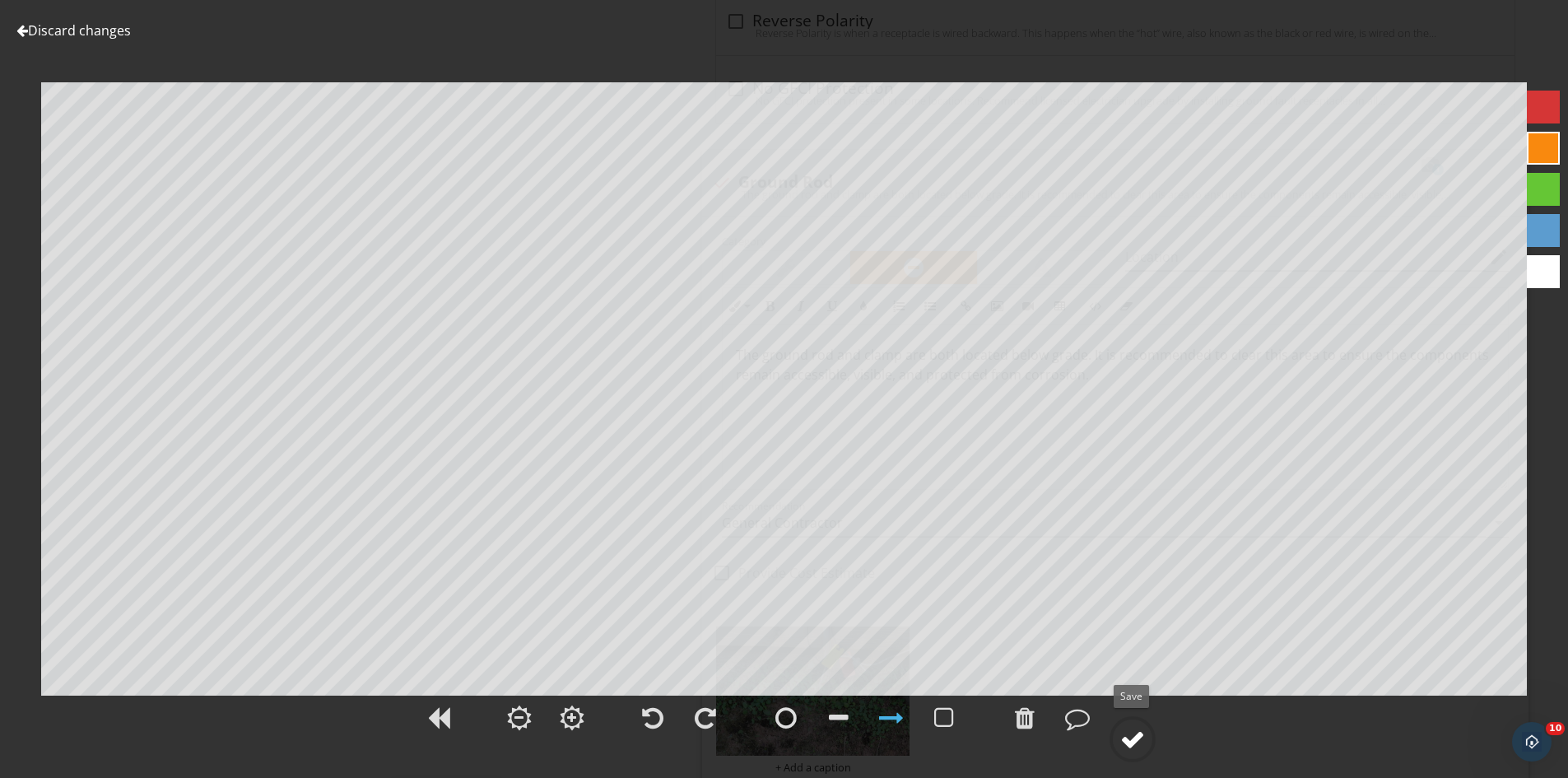
click at [1127, 739] on div at bounding box center [1132, 739] width 24 height 24
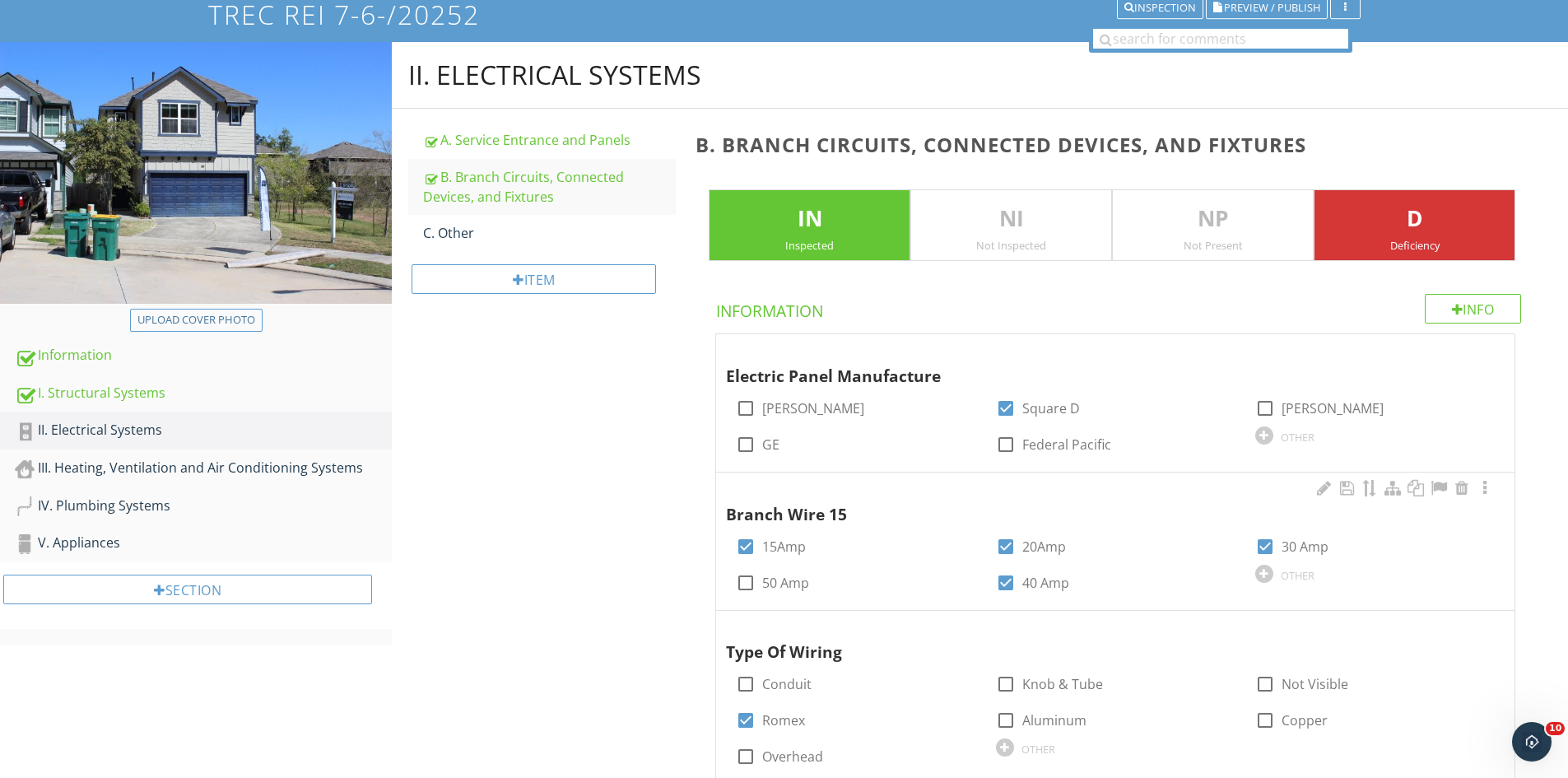
scroll to position [0, 0]
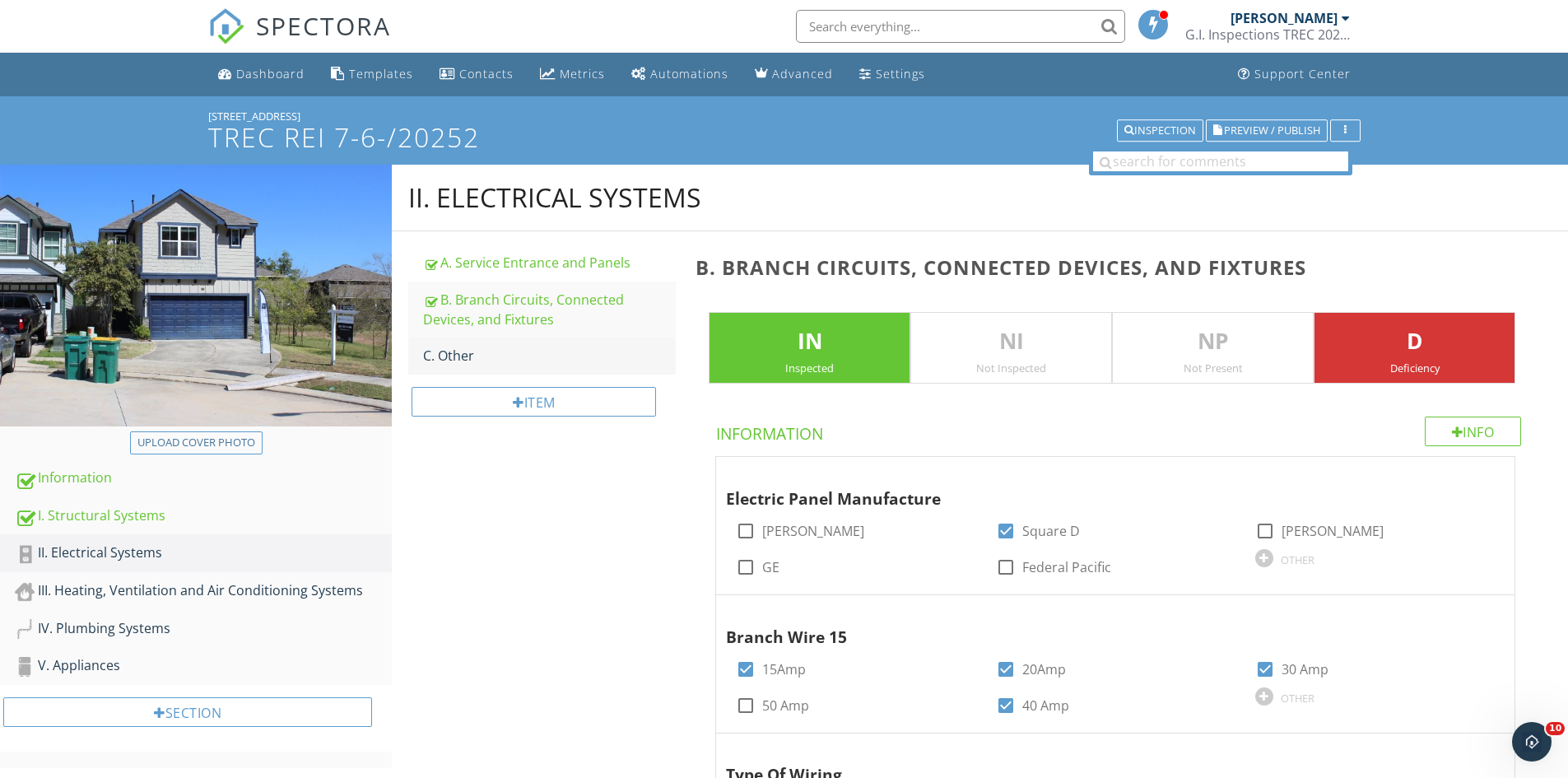
click at [480, 364] on div "C. Other" at bounding box center [550, 355] width 253 height 19
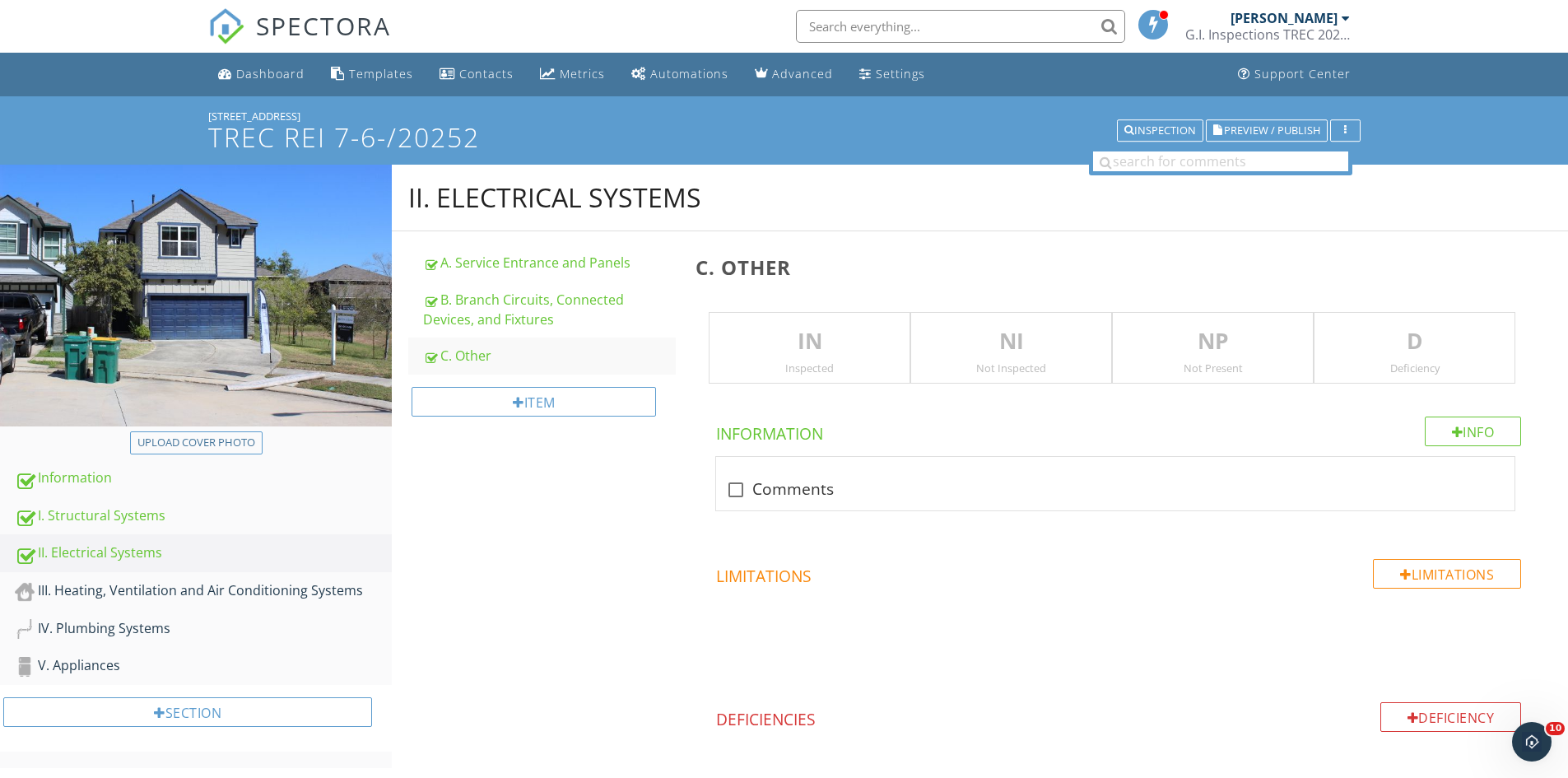
click at [1041, 346] on p "NI" at bounding box center [1010, 341] width 200 height 33
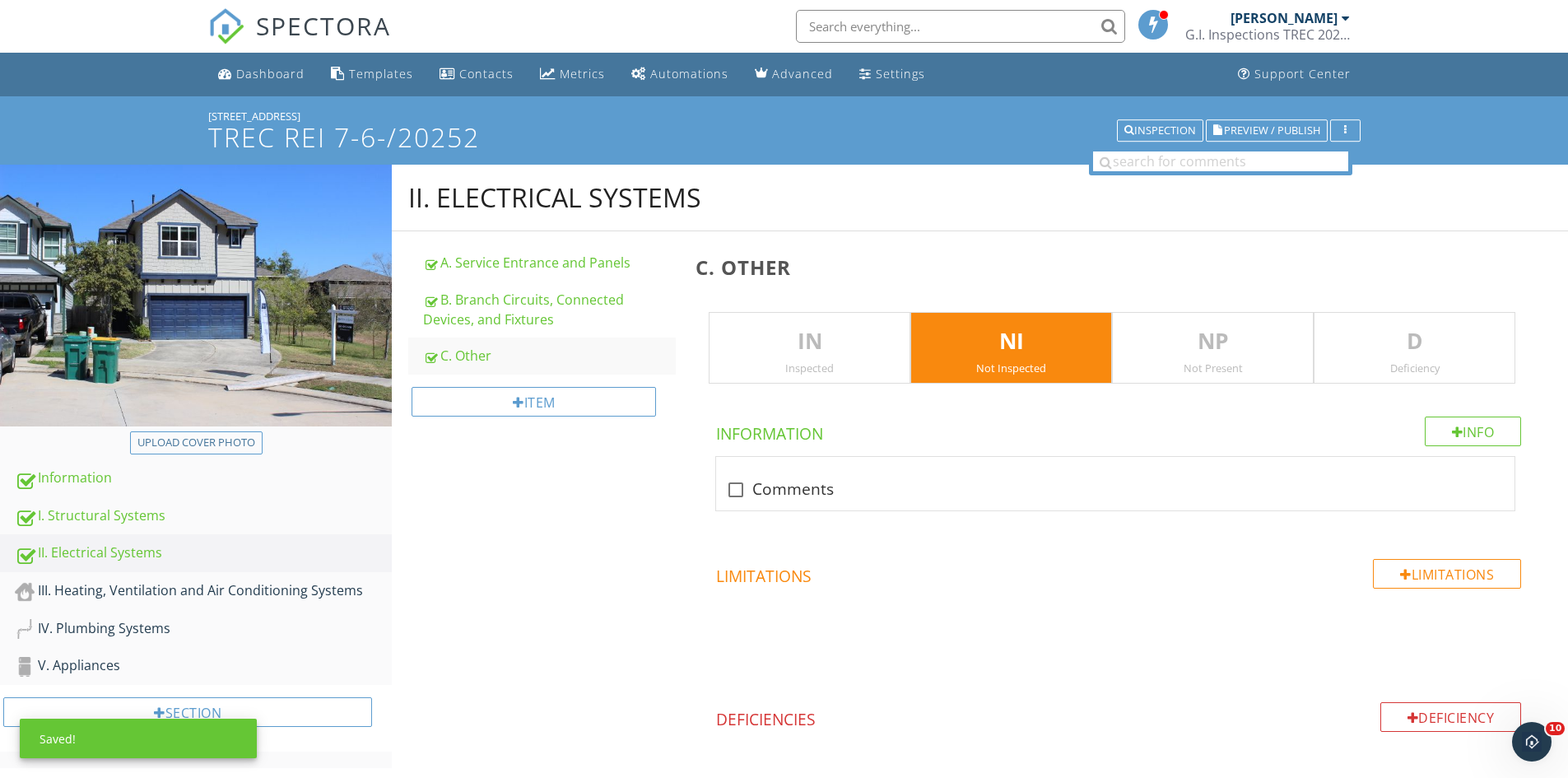
click at [1140, 343] on p "NP" at bounding box center [1212, 341] width 200 height 33
click at [989, 356] on p "NI" at bounding box center [1010, 341] width 200 height 33
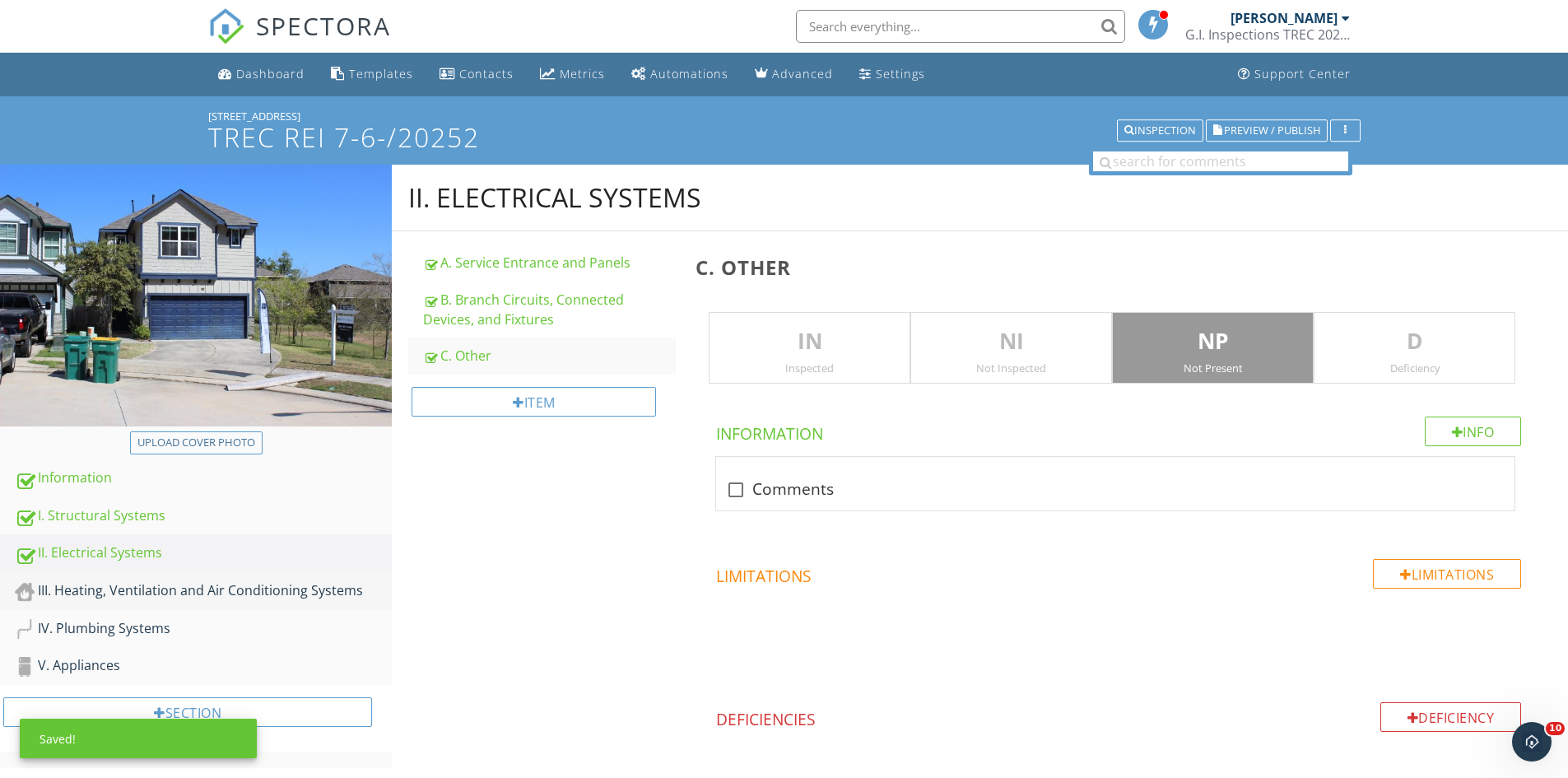
drag, startPoint x: 212, startPoint y: 589, endPoint x: 259, endPoint y: 577, distance: 48.5
click at [212, 591] on div "III. Heating, Ventilation and Air Conditioning Systems" at bounding box center [203, 591] width 377 height 21
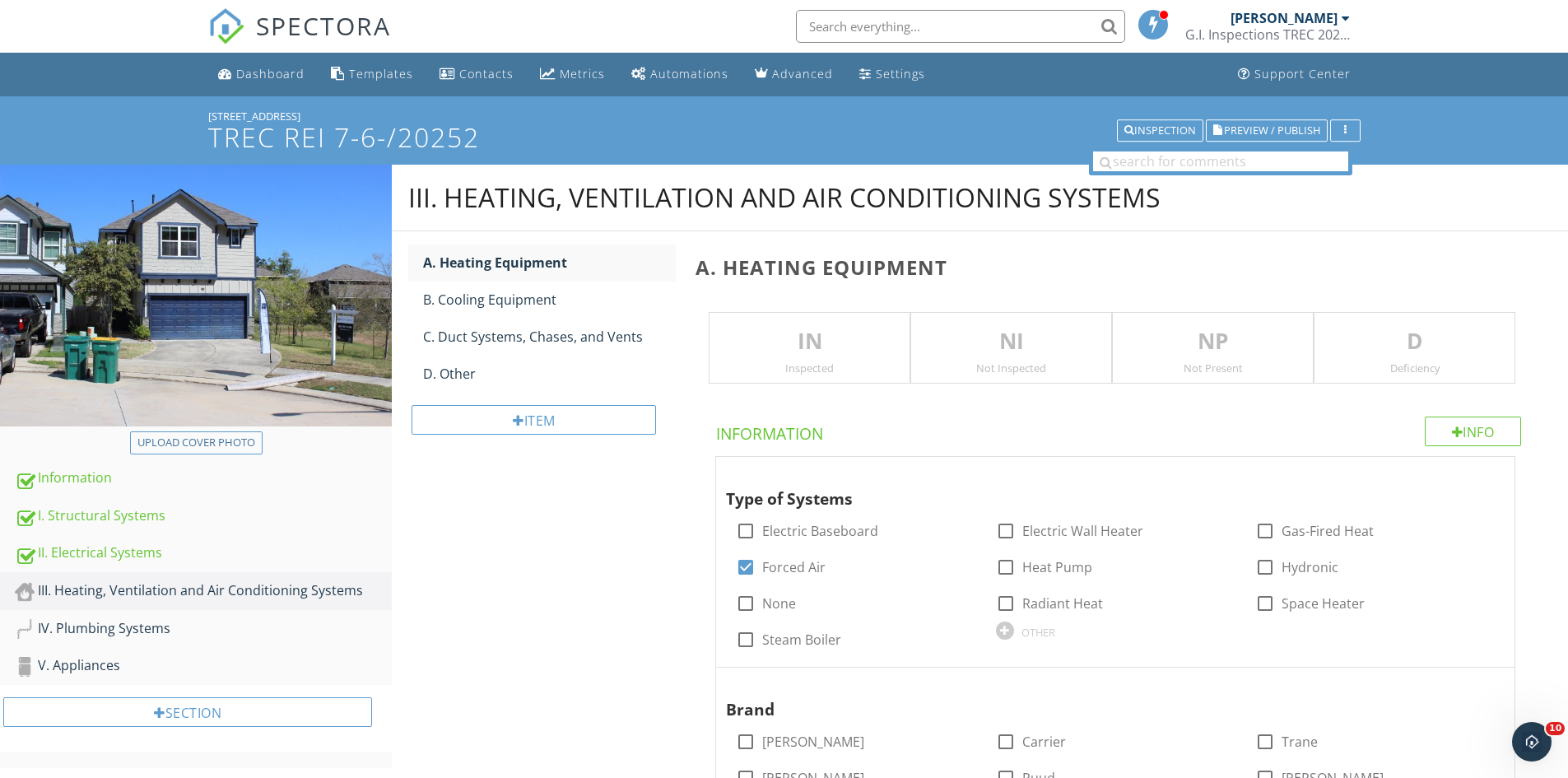
click at [727, 332] on p "IN" at bounding box center [809, 341] width 200 height 33
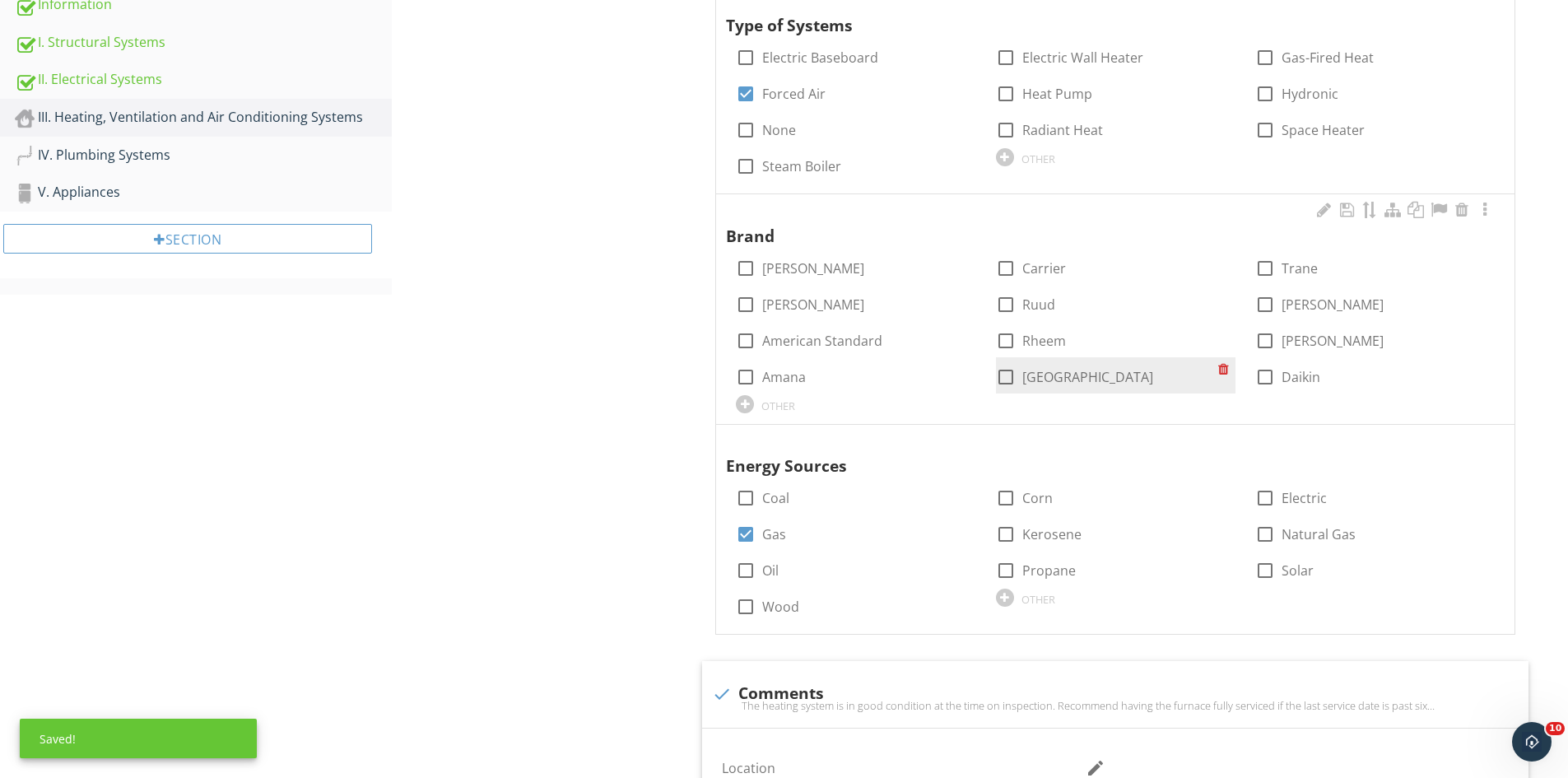
scroll to position [494, 0]
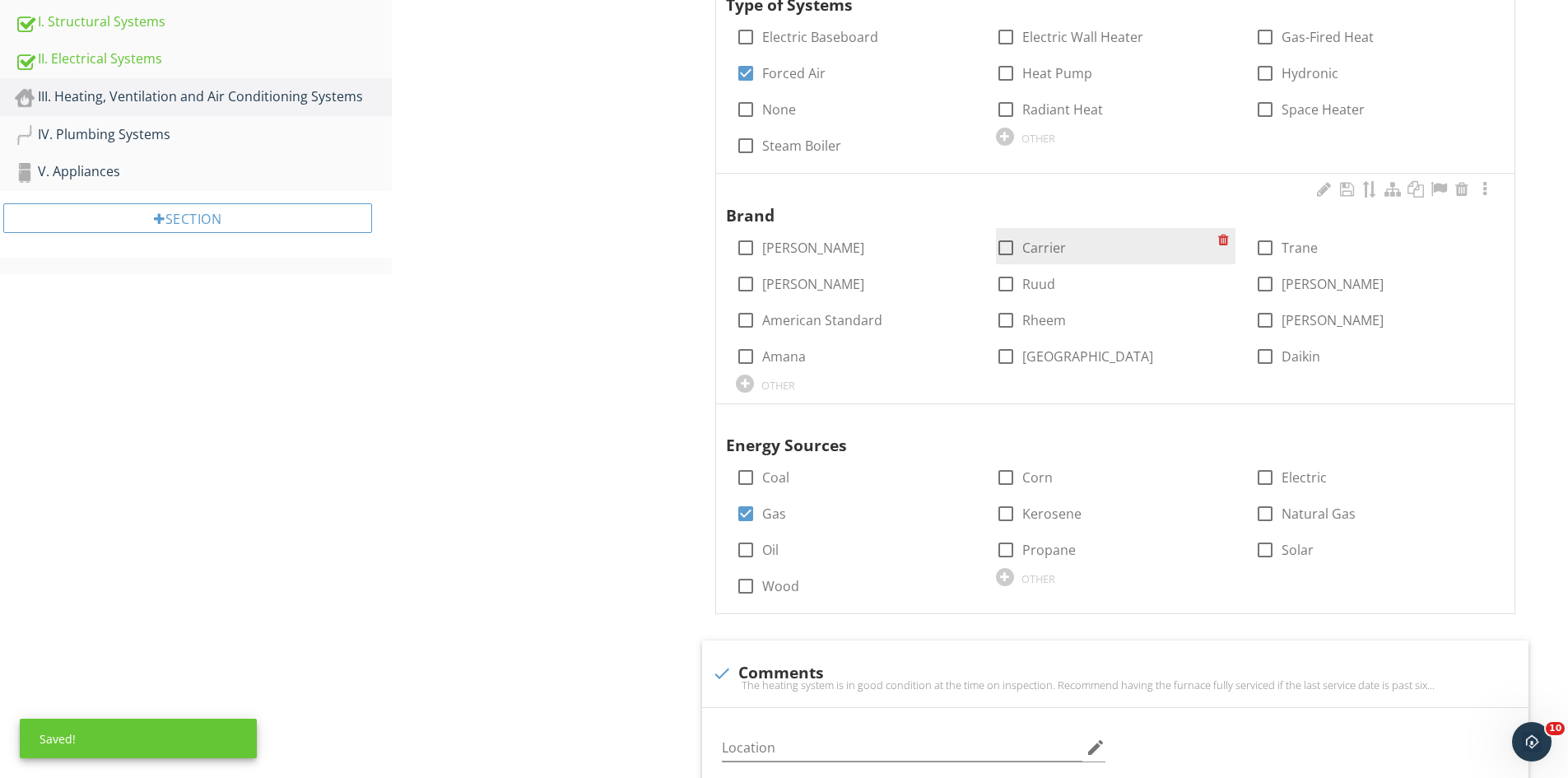
click at [1010, 236] on div at bounding box center [1005, 247] width 28 height 28
checkbox input "true"
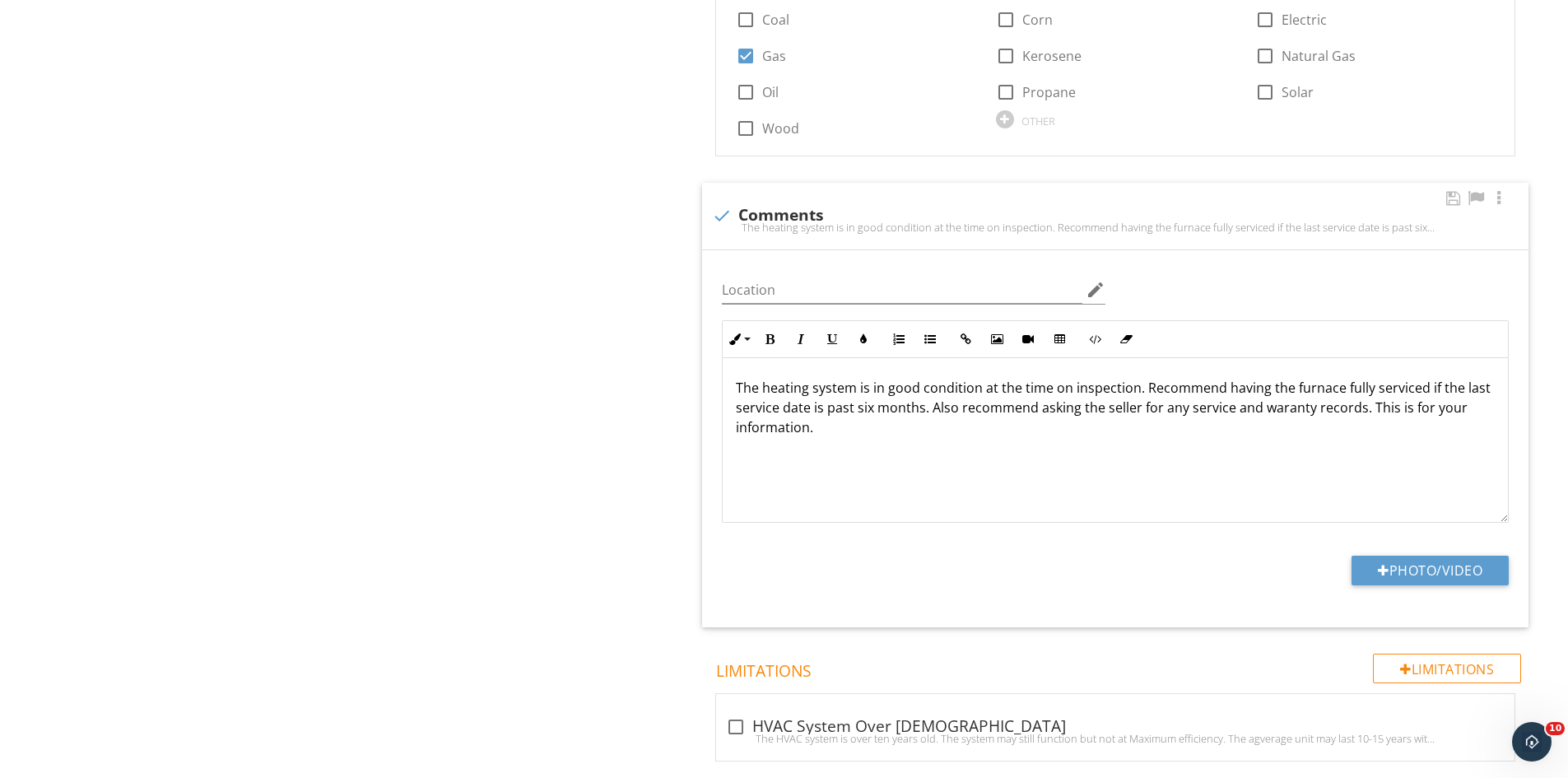
scroll to position [988, 0]
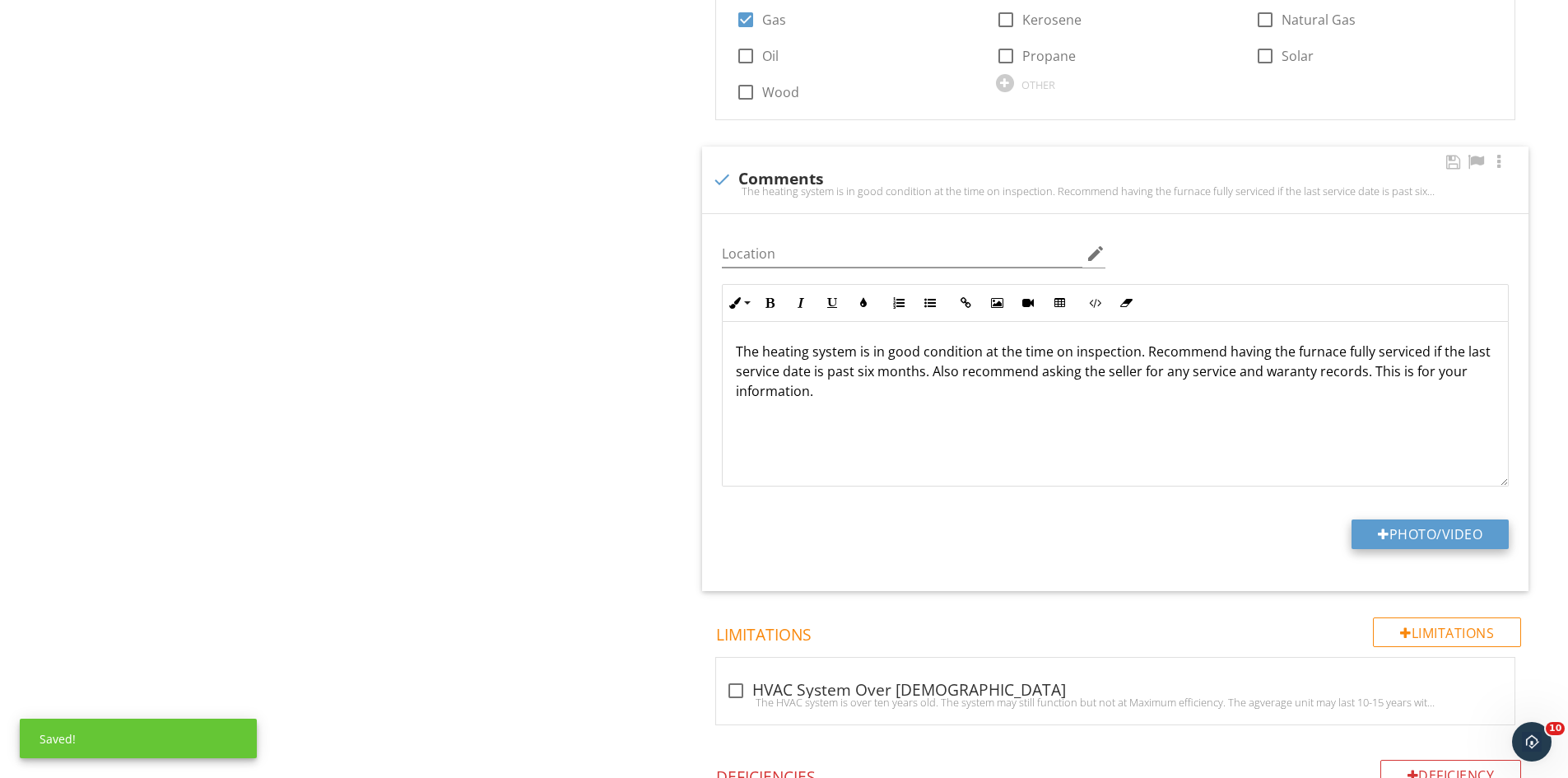
click at [1409, 532] on button "Photo/Video" at bounding box center [1430, 534] width 157 height 30
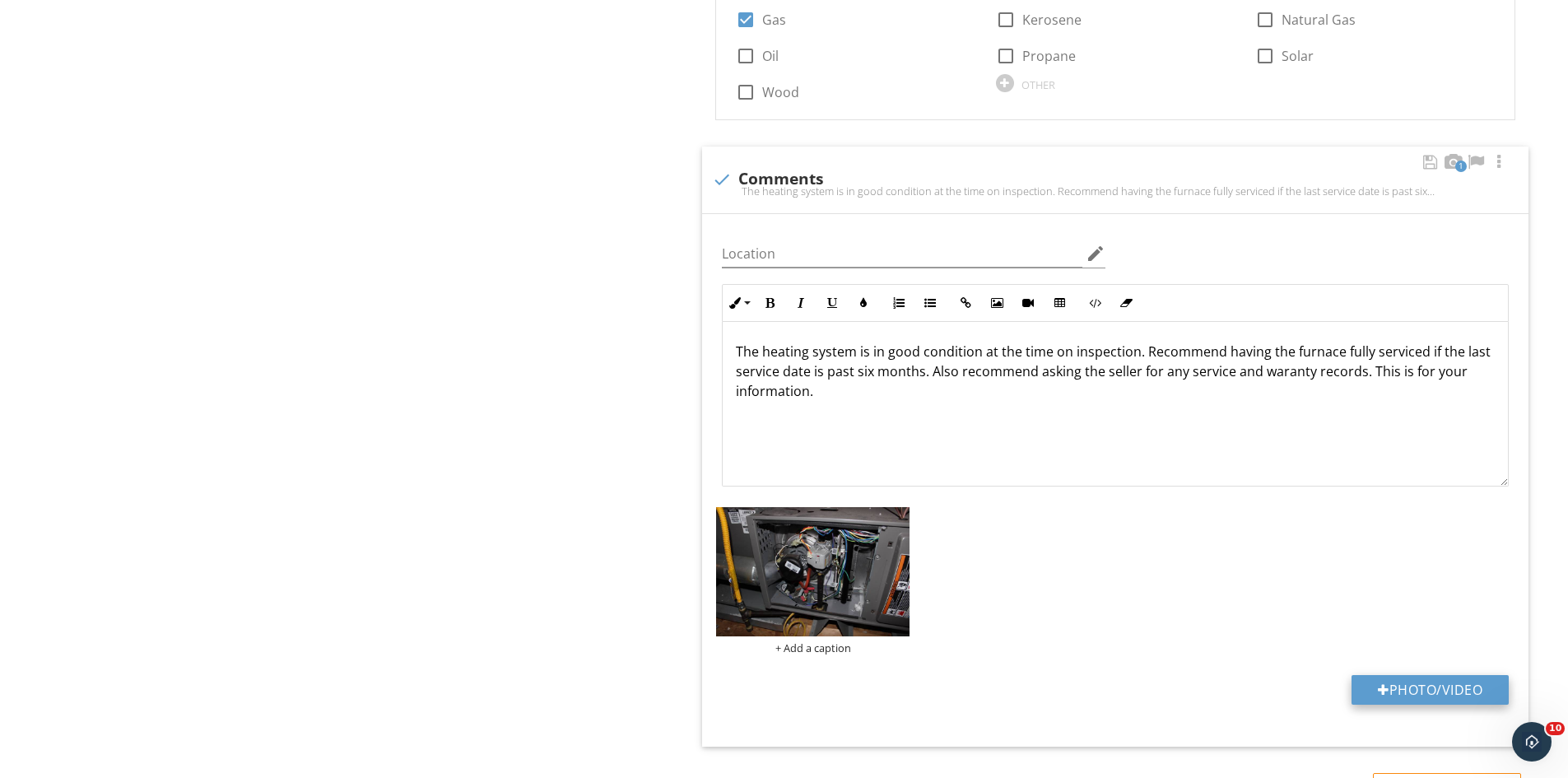
click at [1405, 682] on button "Photo/Video" at bounding box center [1430, 689] width 157 height 30
type input "C:\fakepath\IMG_9572.JPG"
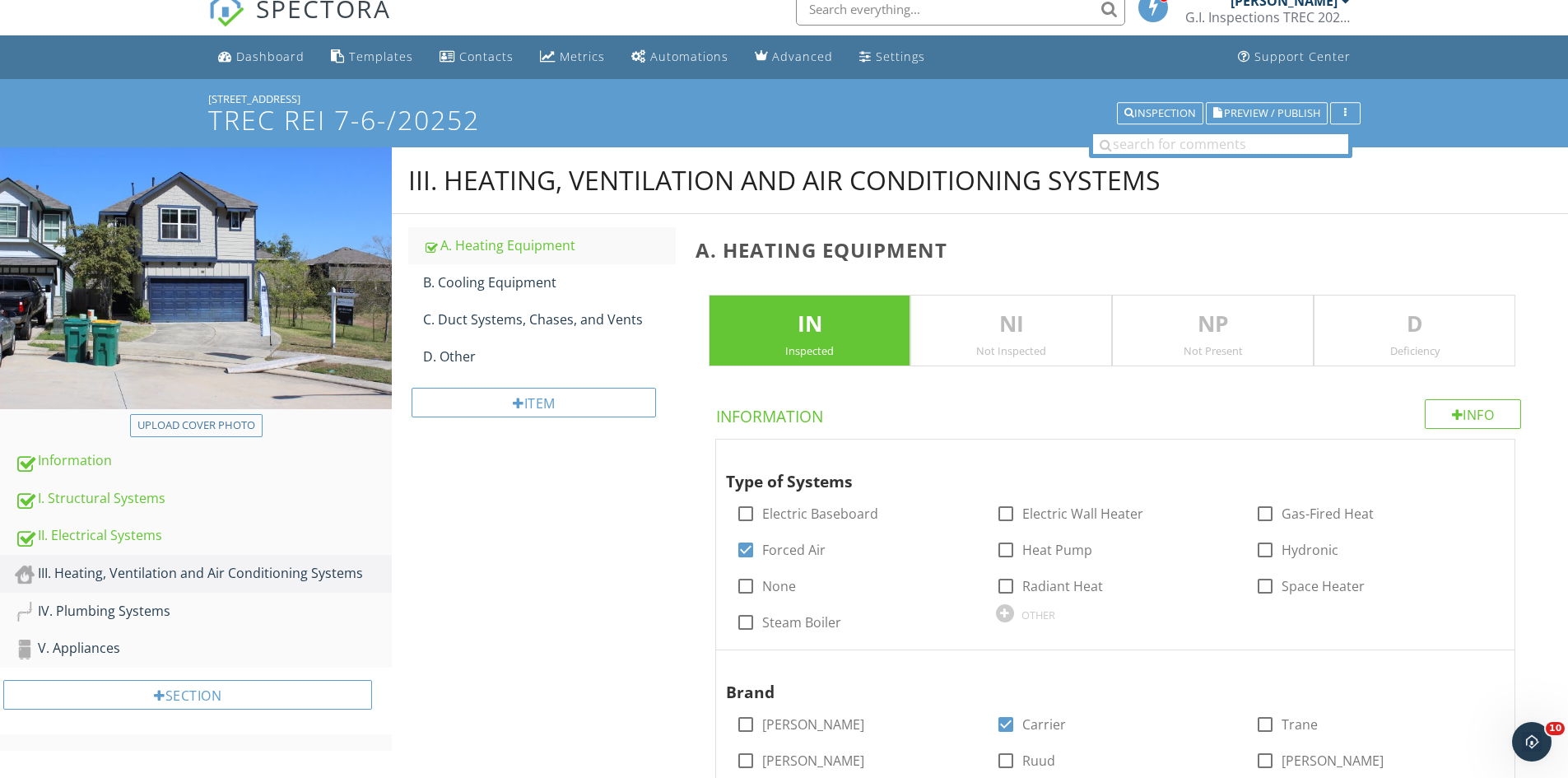
scroll to position [0, 0]
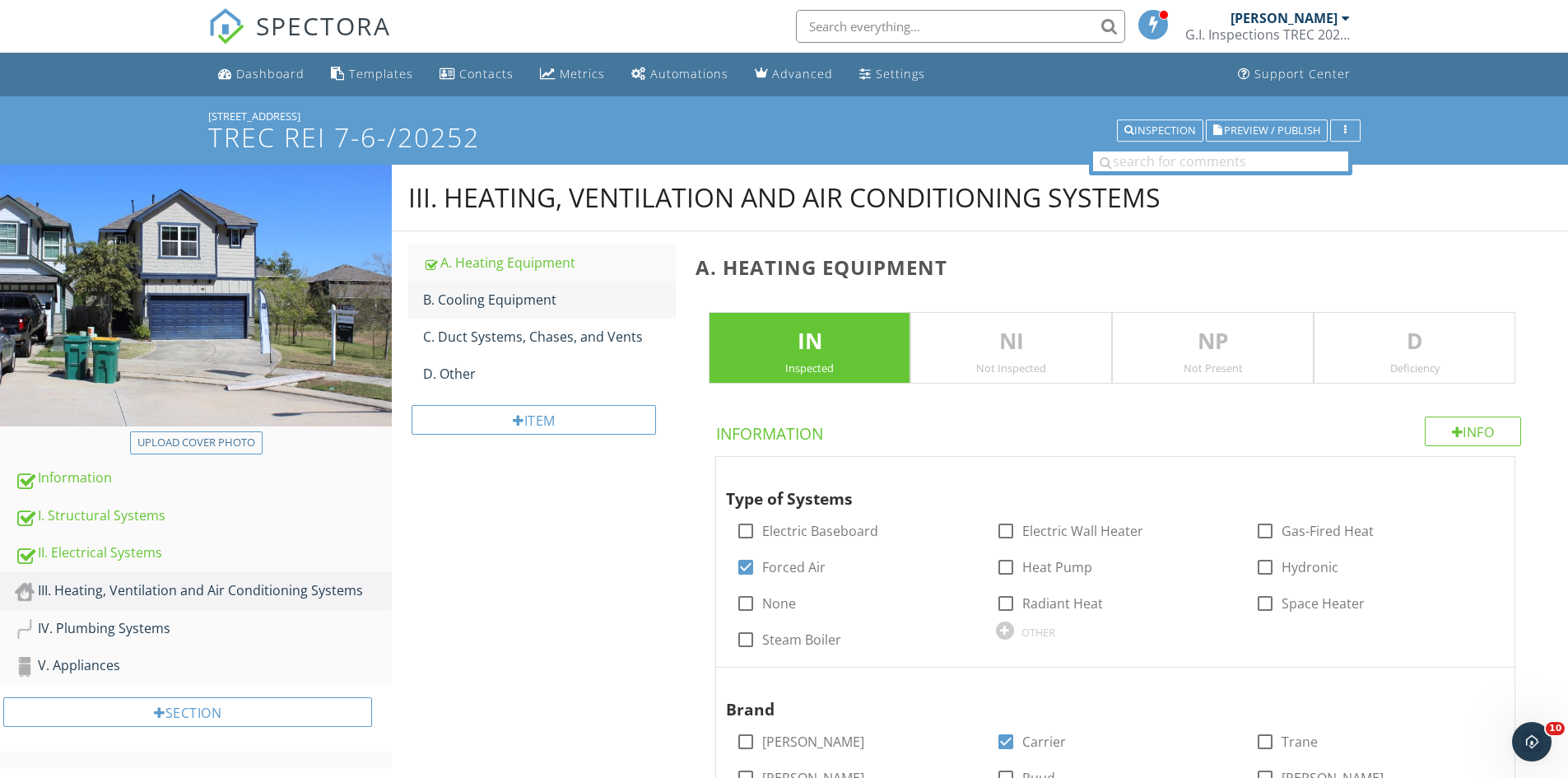
click at [491, 290] on div "B. Cooling Equipment" at bounding box center [550, 300] width 253 height 19
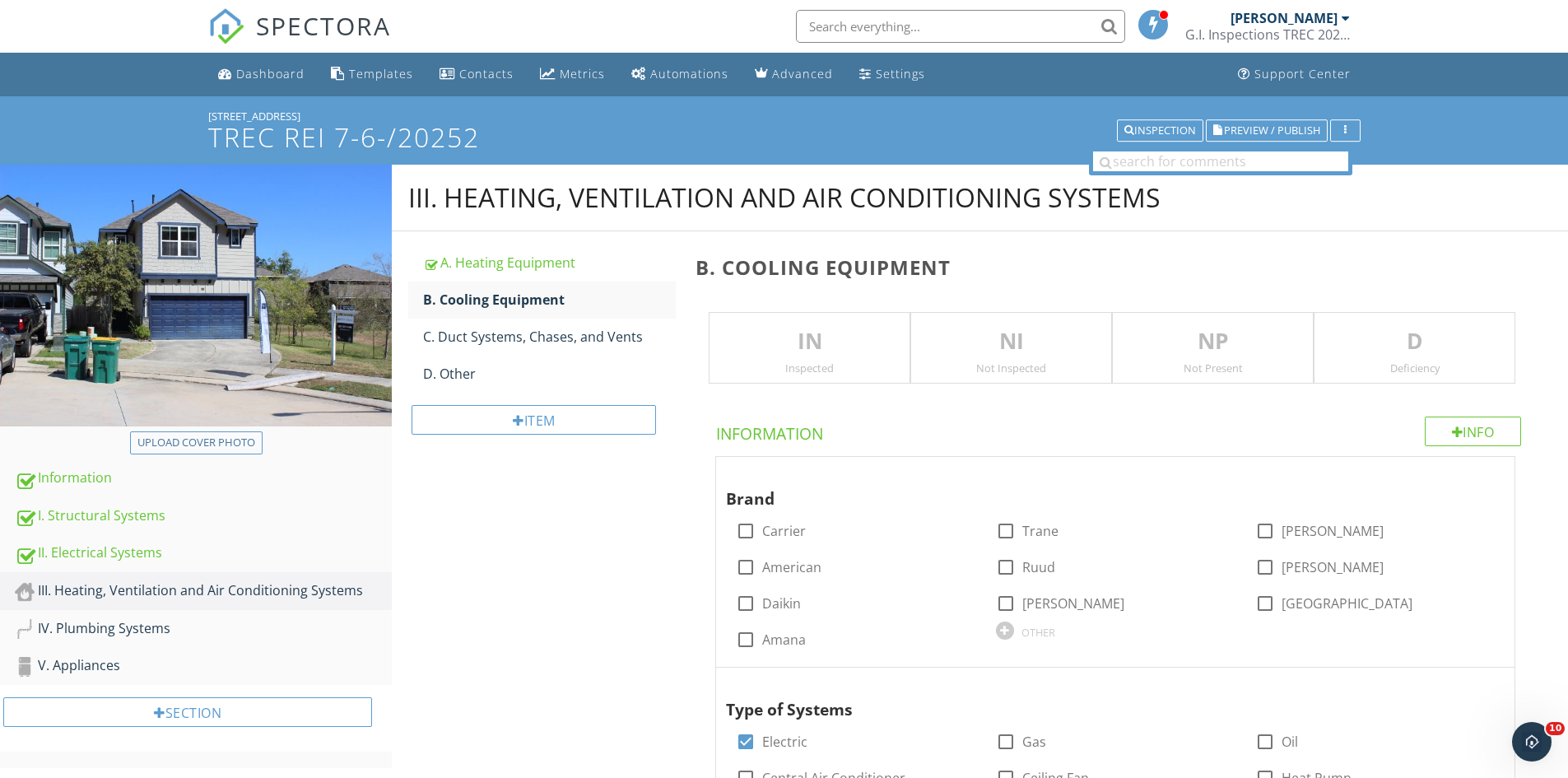
click at [784, 328] on p "IN" at bounding box center [809, 341] width 200 height 33
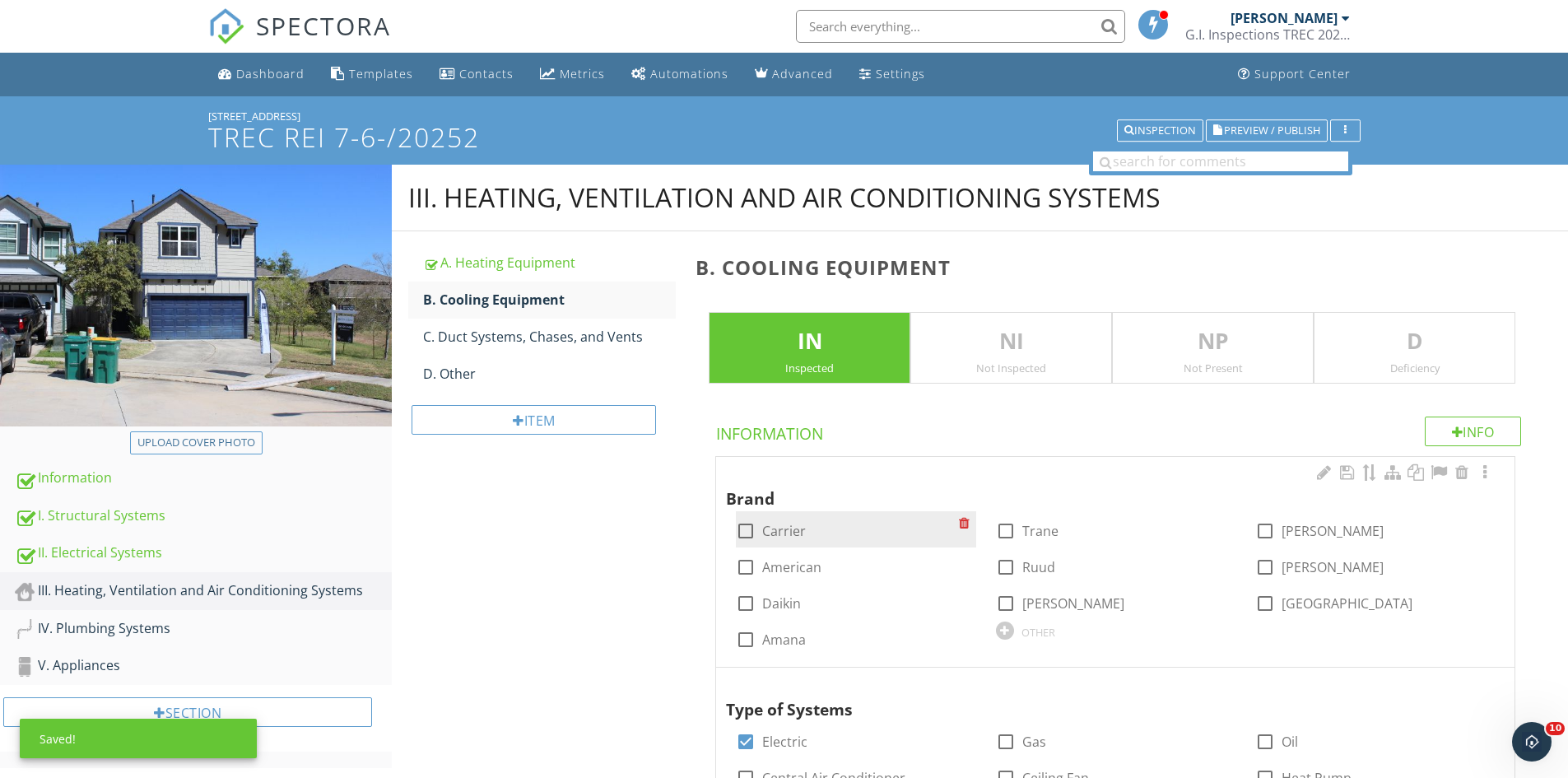
click at [742, 530] on div at bounding box center [746, 531] width 28 height 28
checkbox input "true"
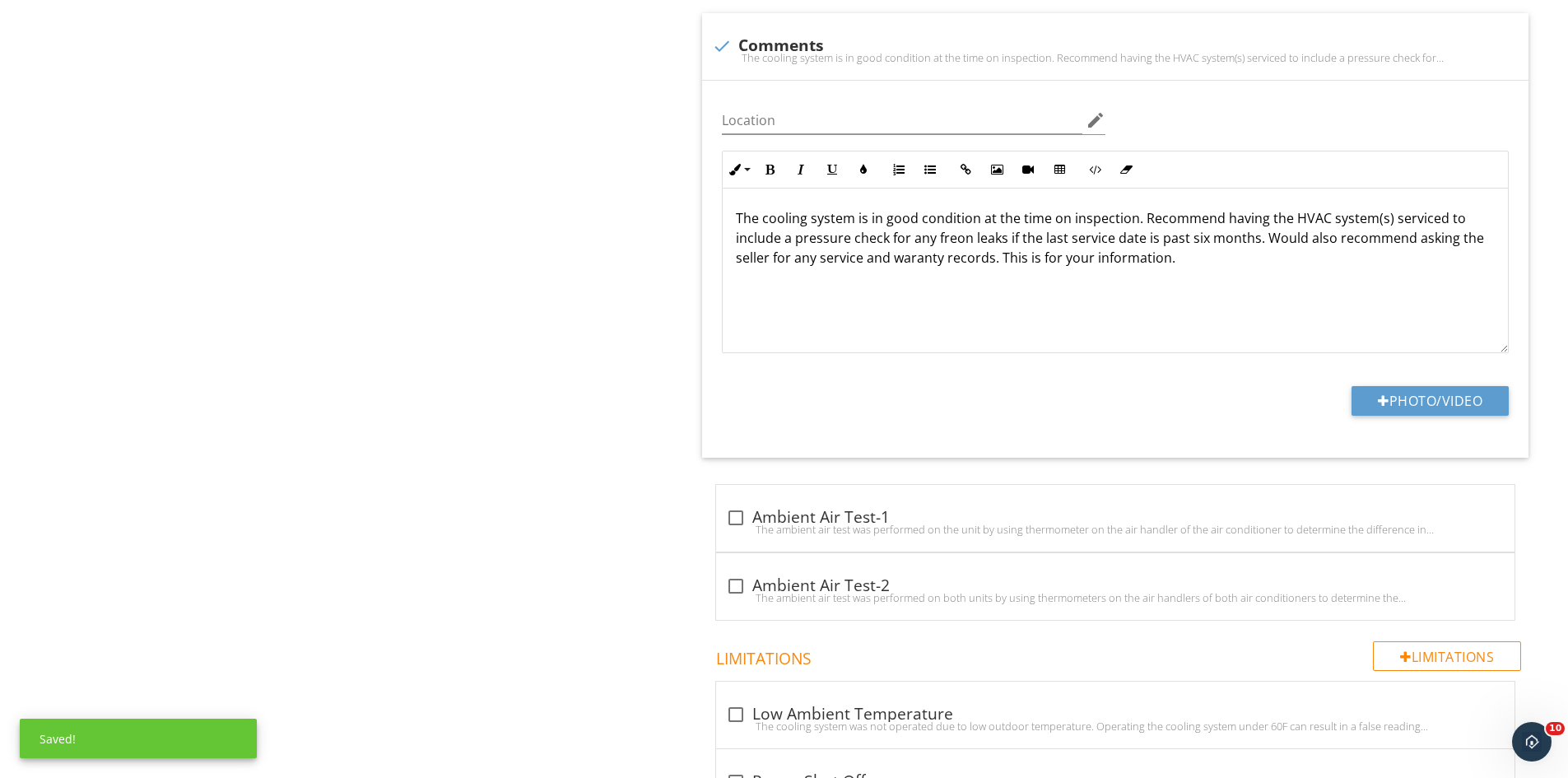
scroll to position [905, 0]
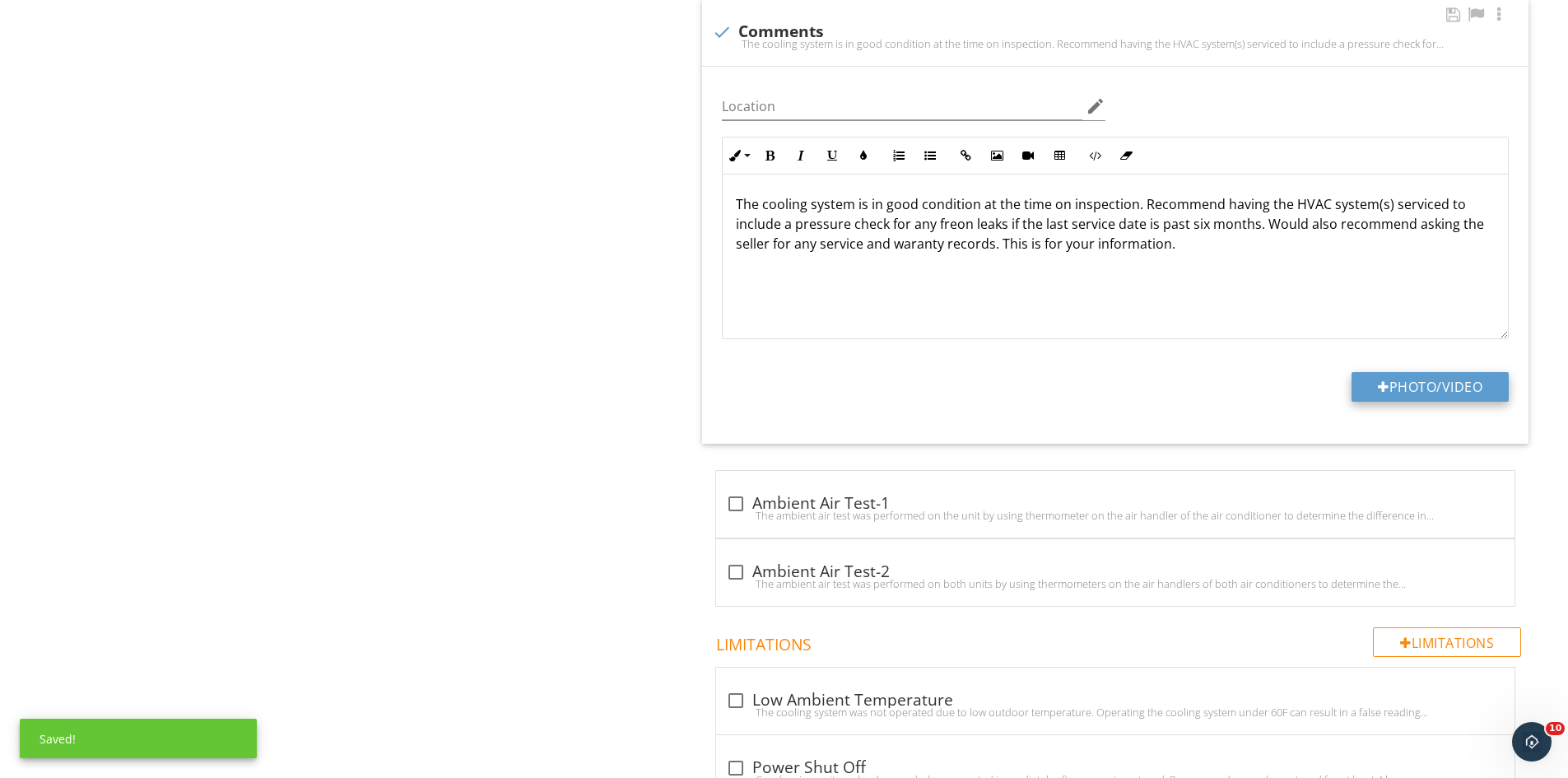
click at [1449, 376] on button "Photo/Video" at bounding box center [1430, 386] width 157 height 30
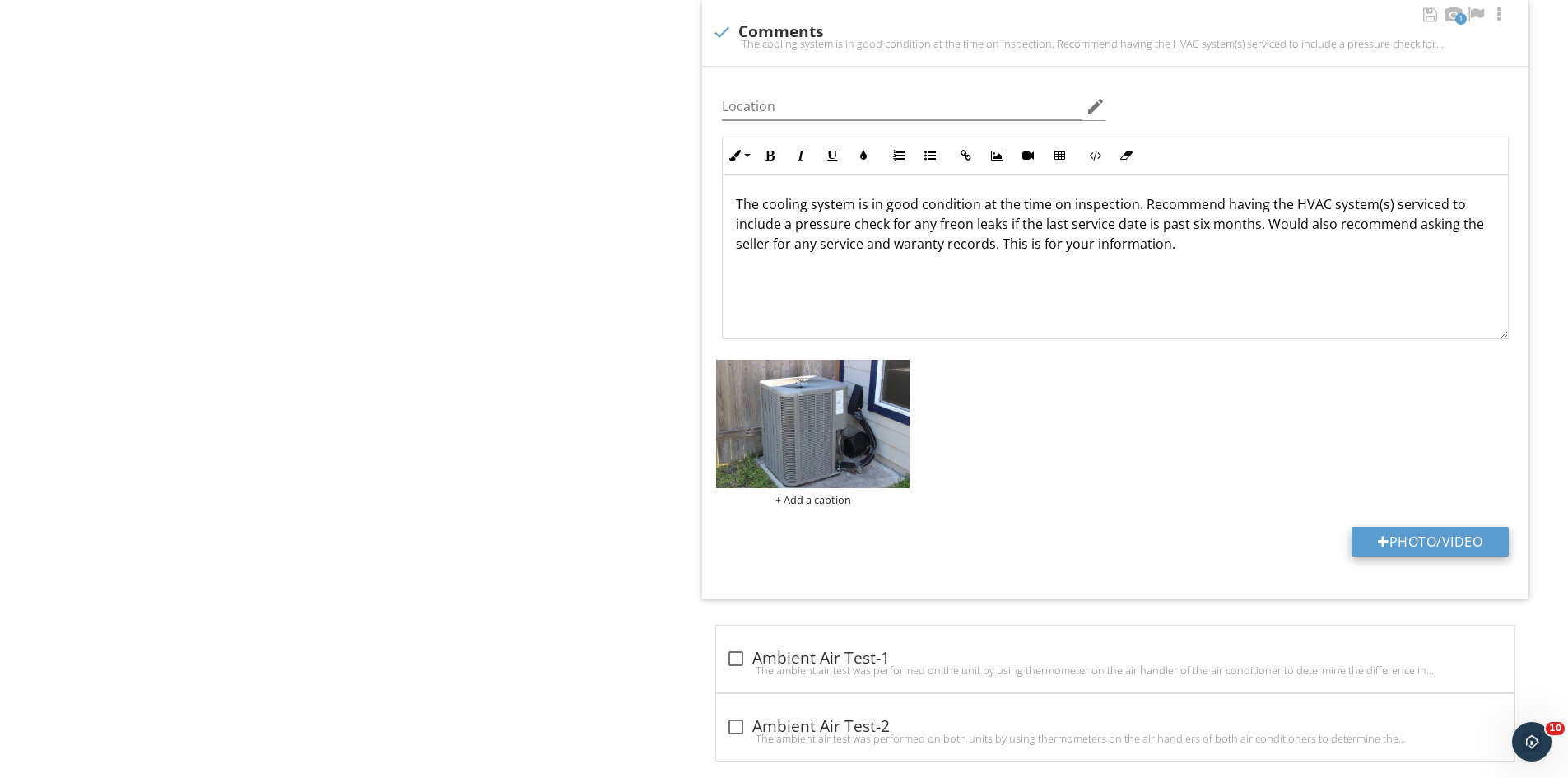
click at [1401, 537] on button "Photo/Video" at bounding box center [1430, 542] width 157 height 30
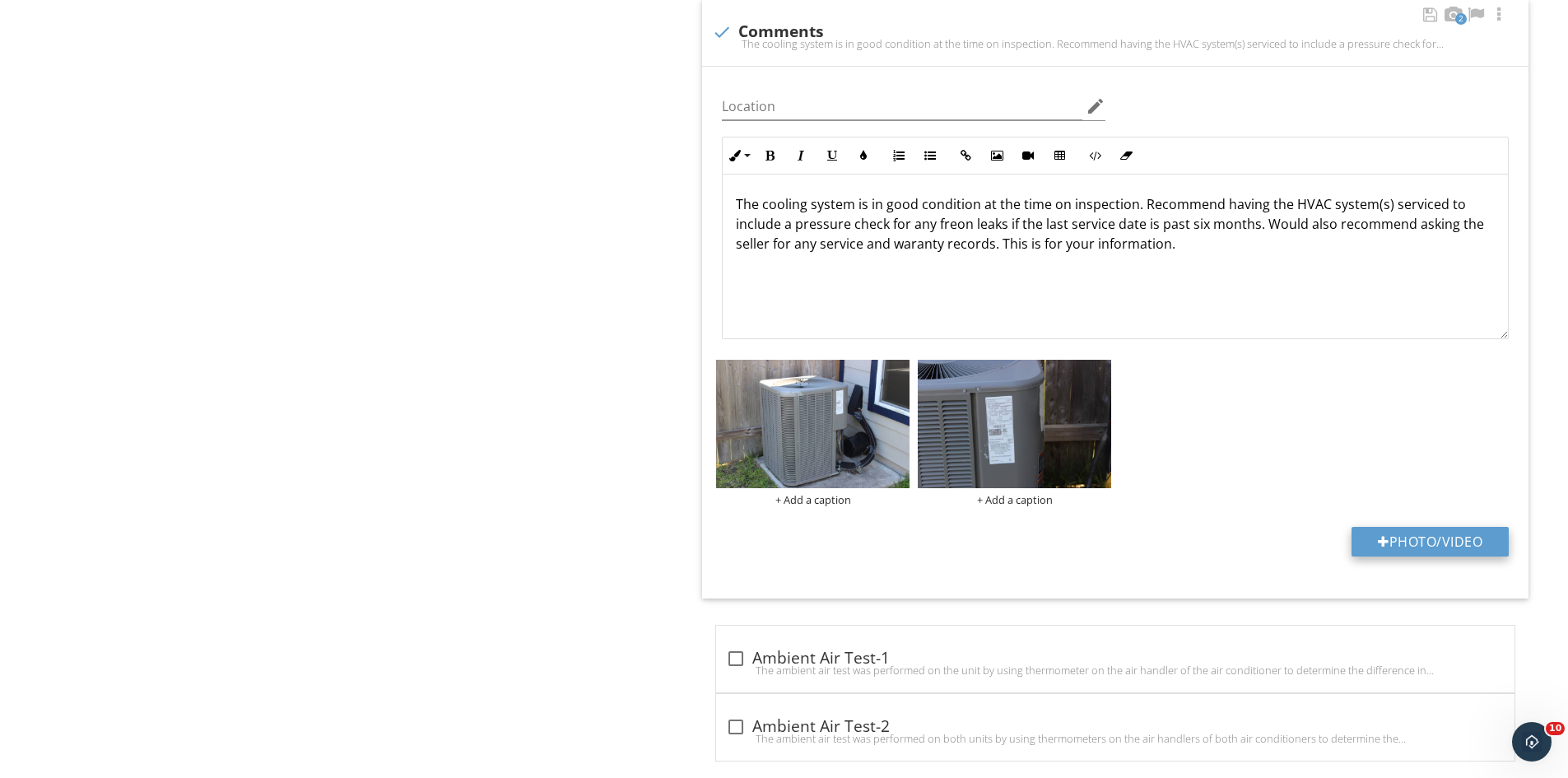
click at [1382, 542] on div at bounding box center [1384, 542] width 12 height 14
type input "C:\fakepath\IMG_9493.JPG"
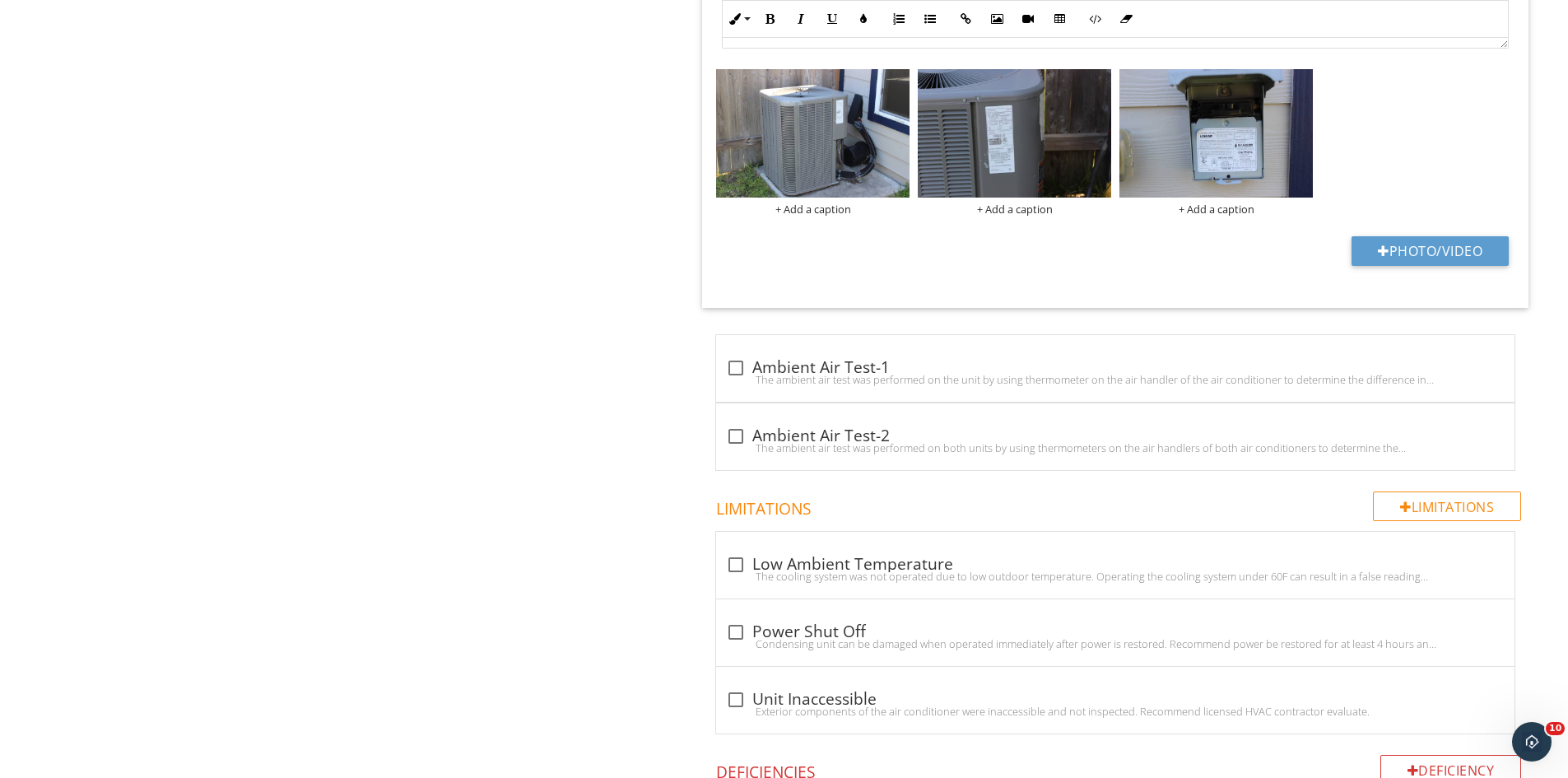
scroll to position [1272, 0]
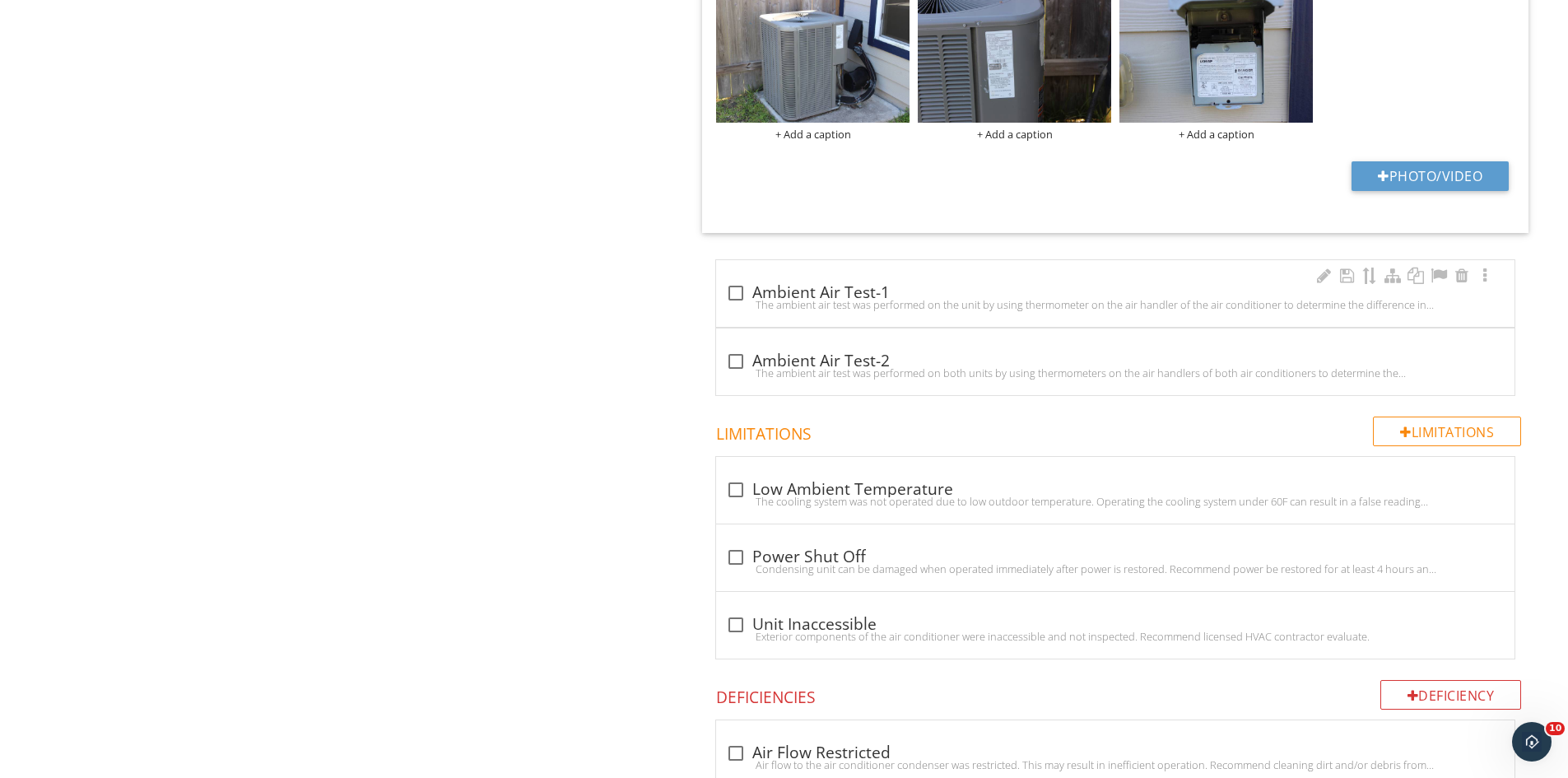
click at [739, 289] on div at bounding box center [736, 293] width 28 height 28
checkbox input "true"
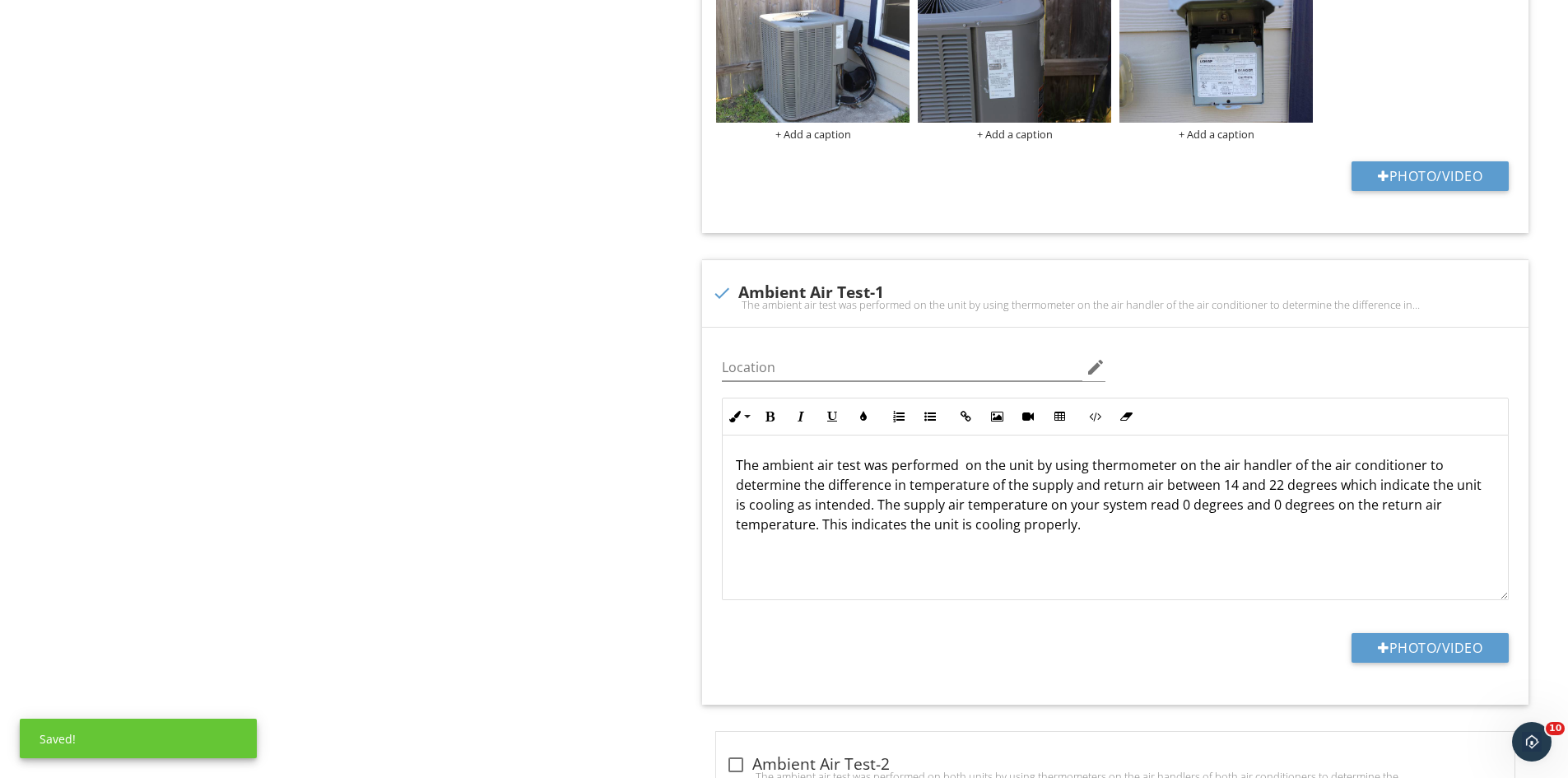
scroll to position [1537, 0]
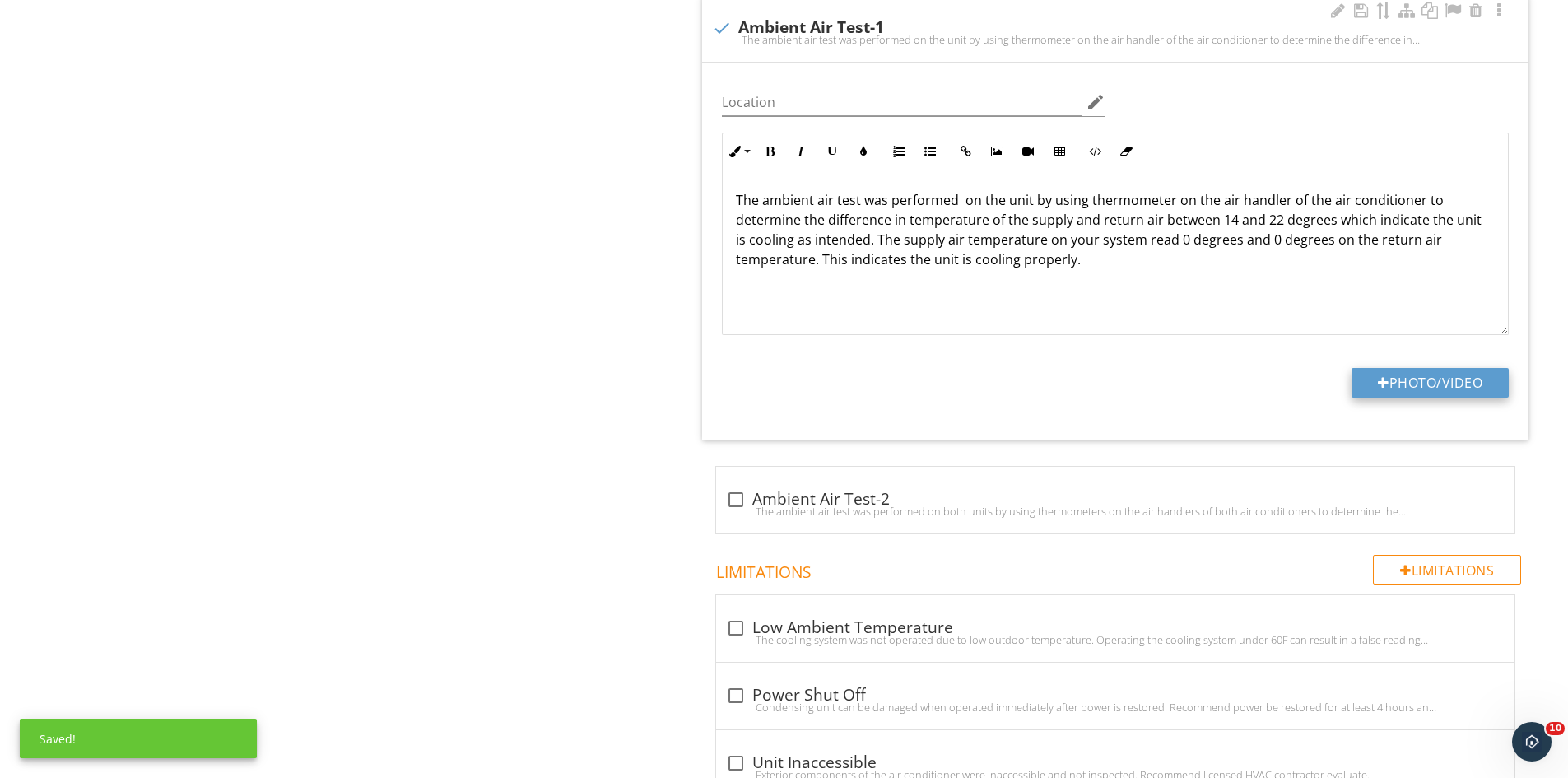
click at [1398, 382] on button "Photo/Video" at bounding box center [1430, 382] width 157 height 30
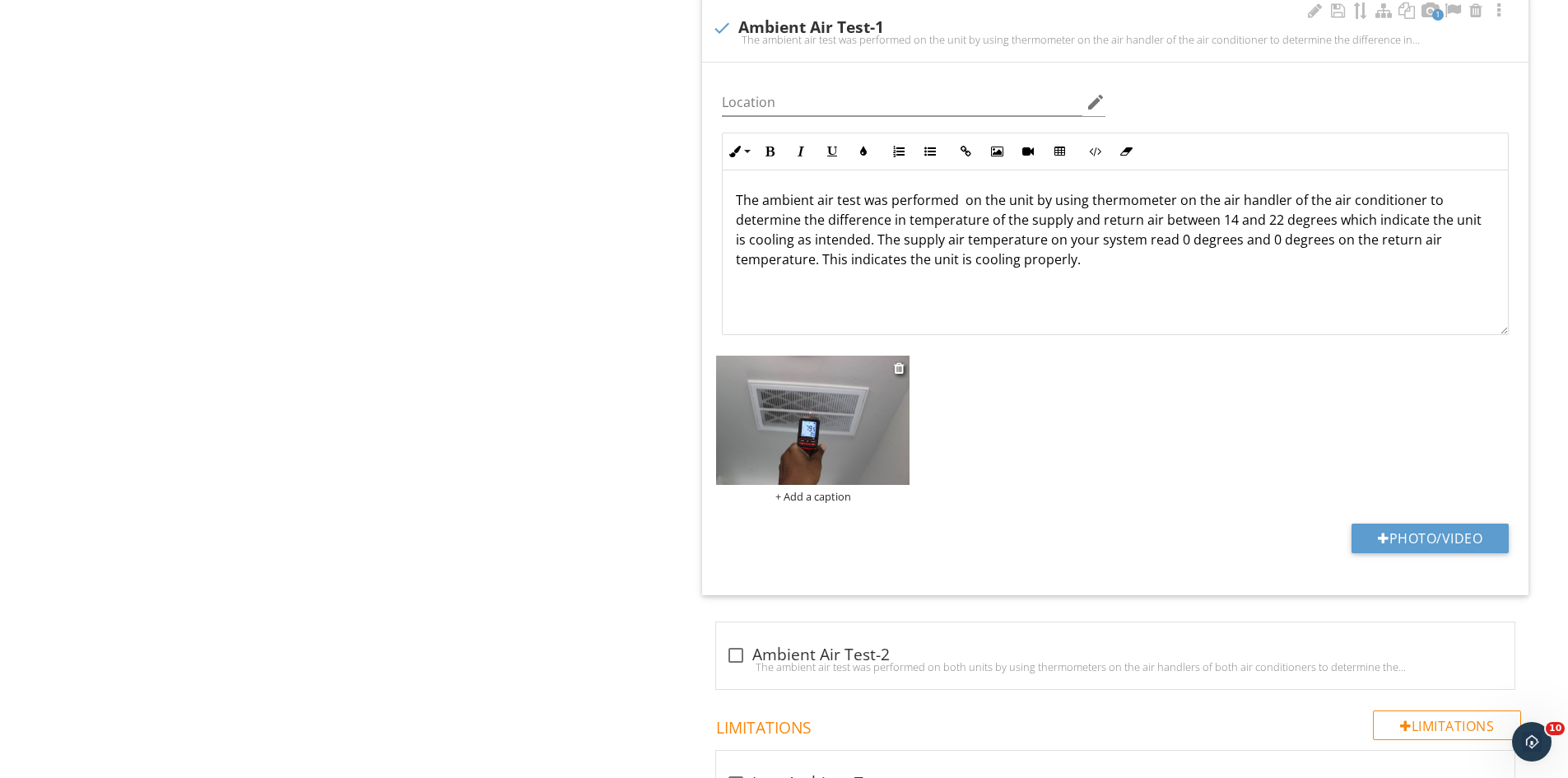
click at [824, 440] on img at bounding box center [812, 420] width 193 height 129
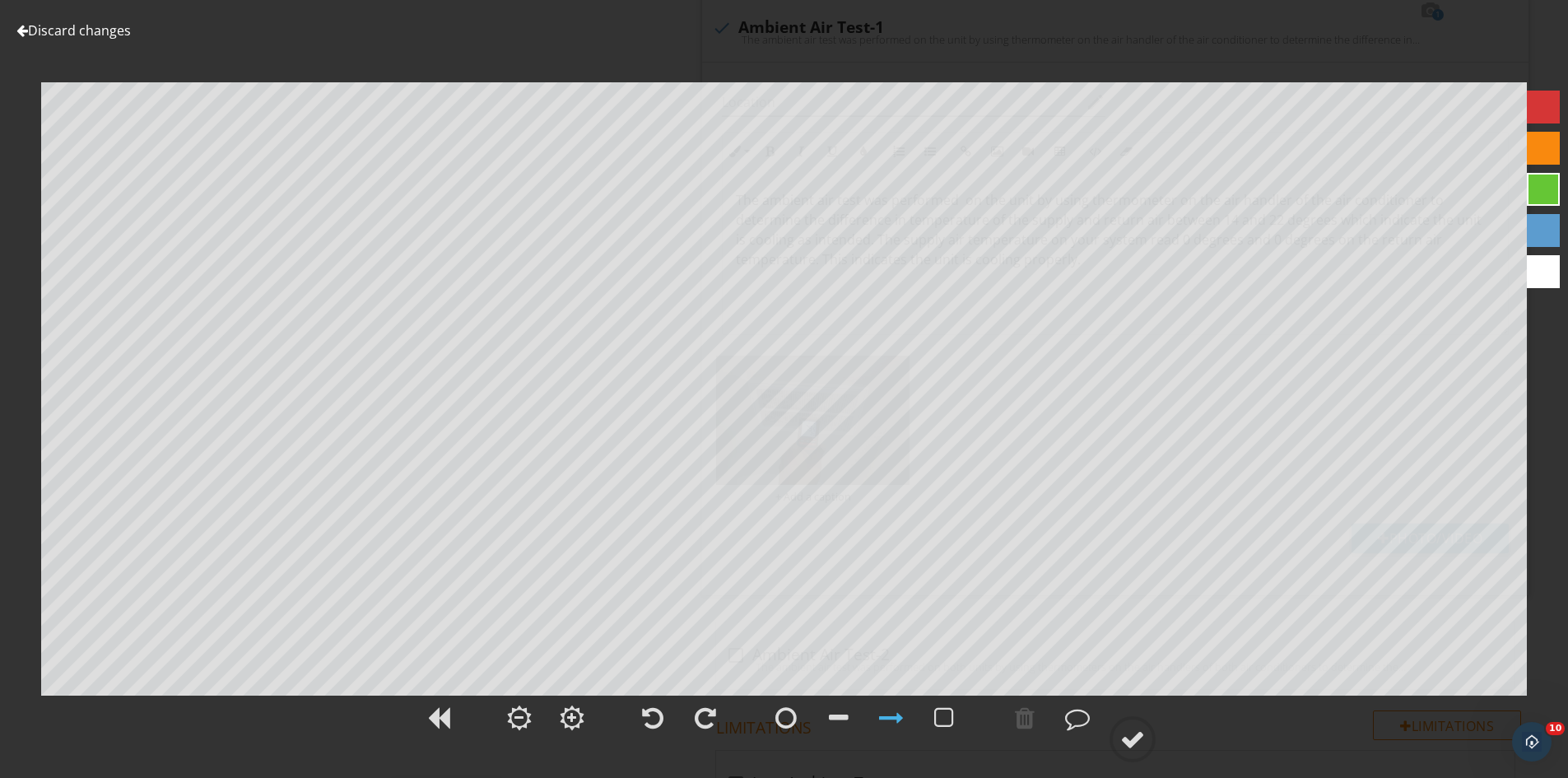
drag, startPoint x: 74, startPoint y: 33, endPoint x: 193, endPoint y: 90, distance: 131.9
click at [75, 33] on link "Discard changes" at bounding box center [74, 30] width 115 height 18
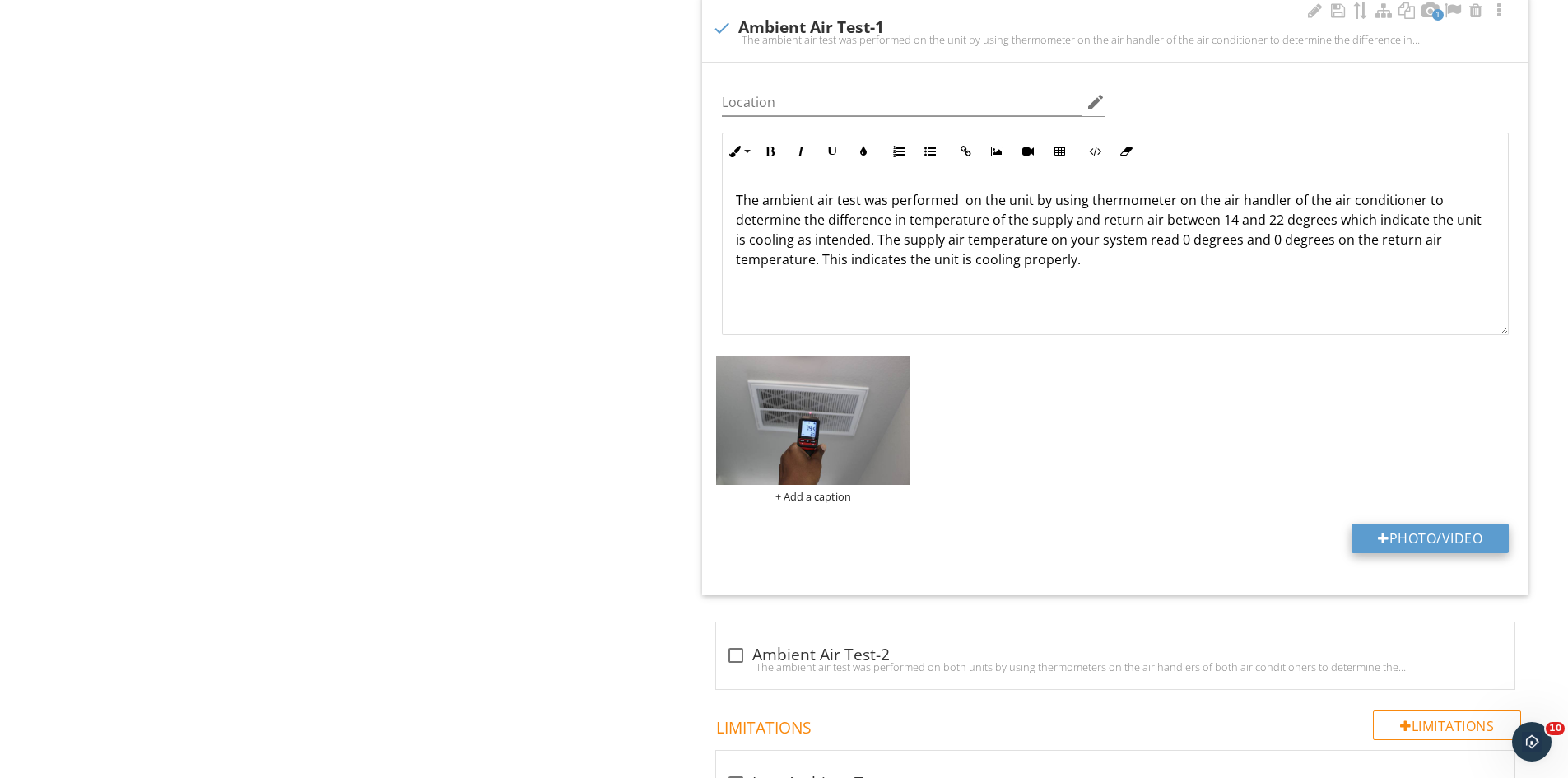
click at [1404, 538] on button "Photo/Video" at bounding box center [1430, 538] width 157 height 30
type input "C:\fakepath\IMG_9589.JPG"
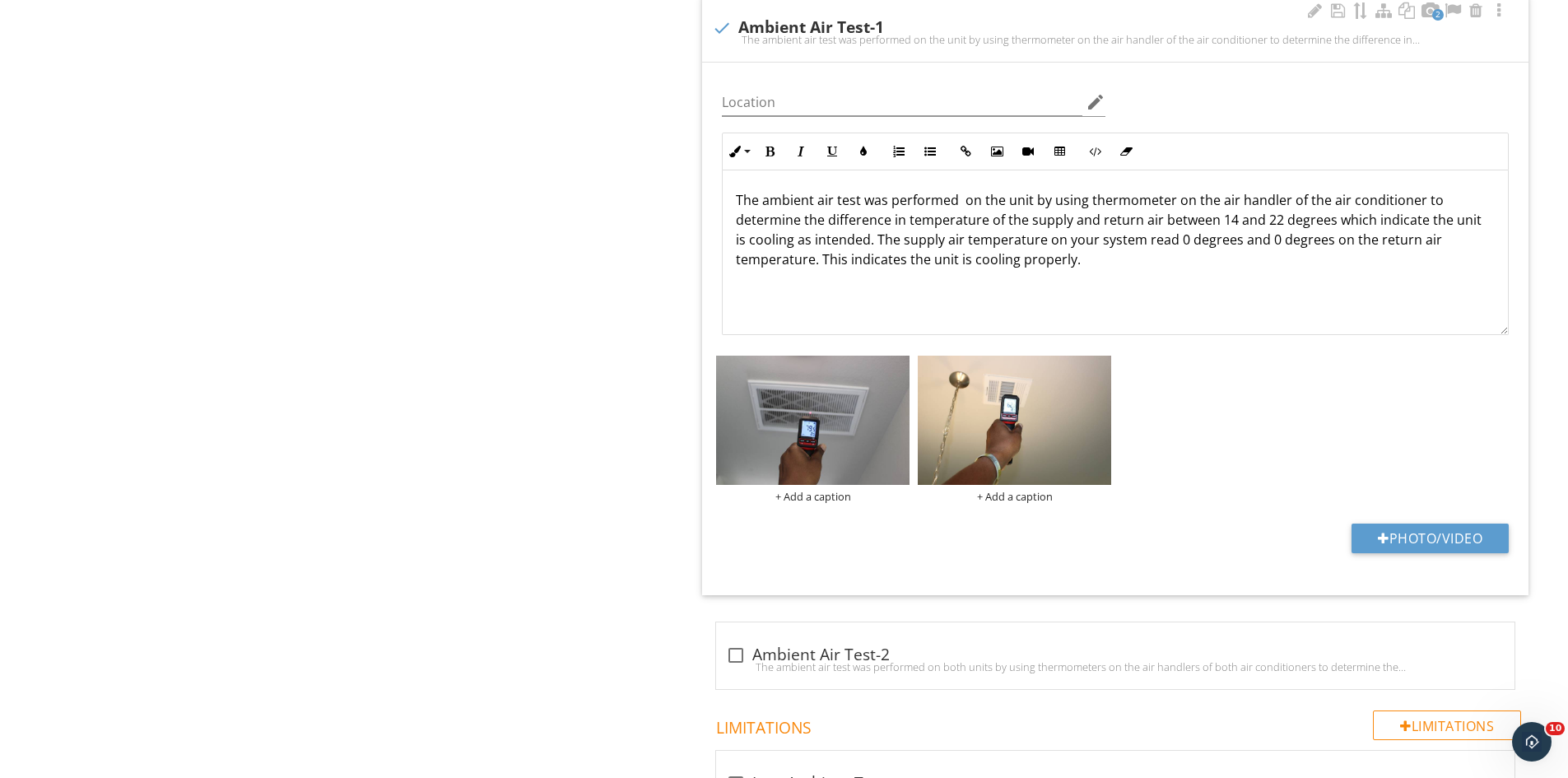
click at [1015, 446] on img at bounding box center [1014, 420] width 193 height 129
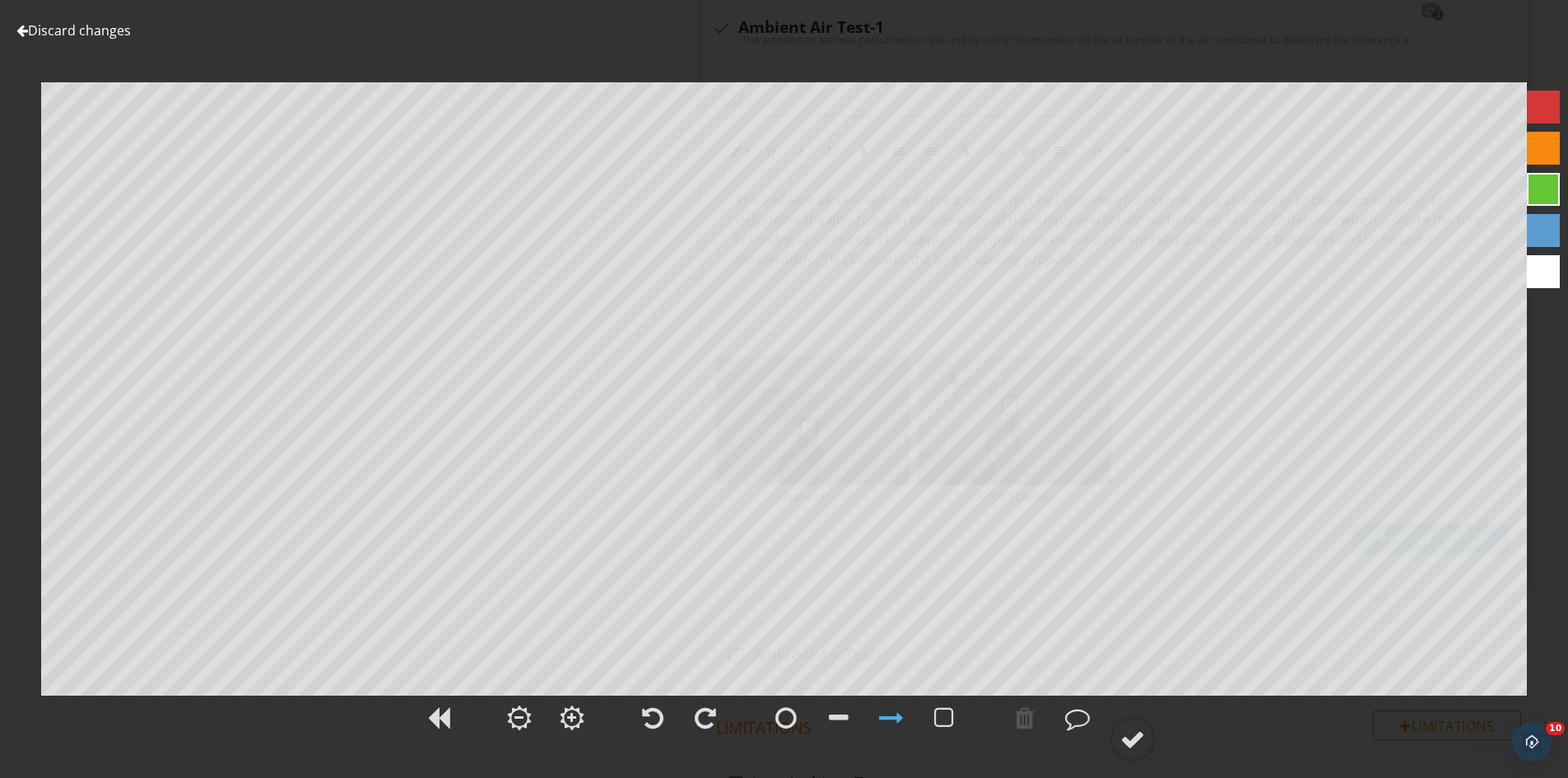
click at [110, 34] on link "Discard changes" at bounding box center [74, 30] width 115 height 18
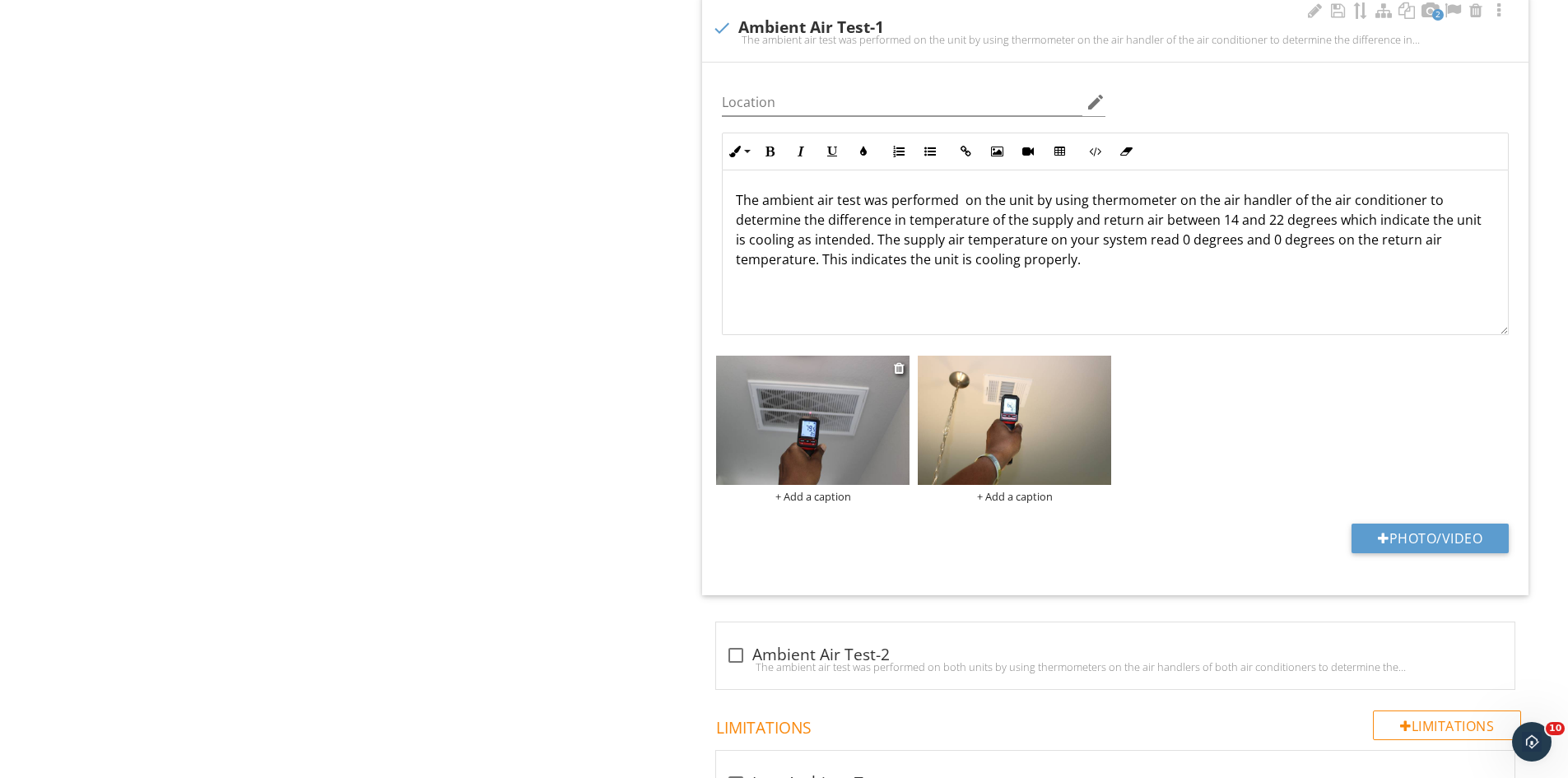
click at [768, 415] on img at bounding box center [812, 420] width 193 height 129
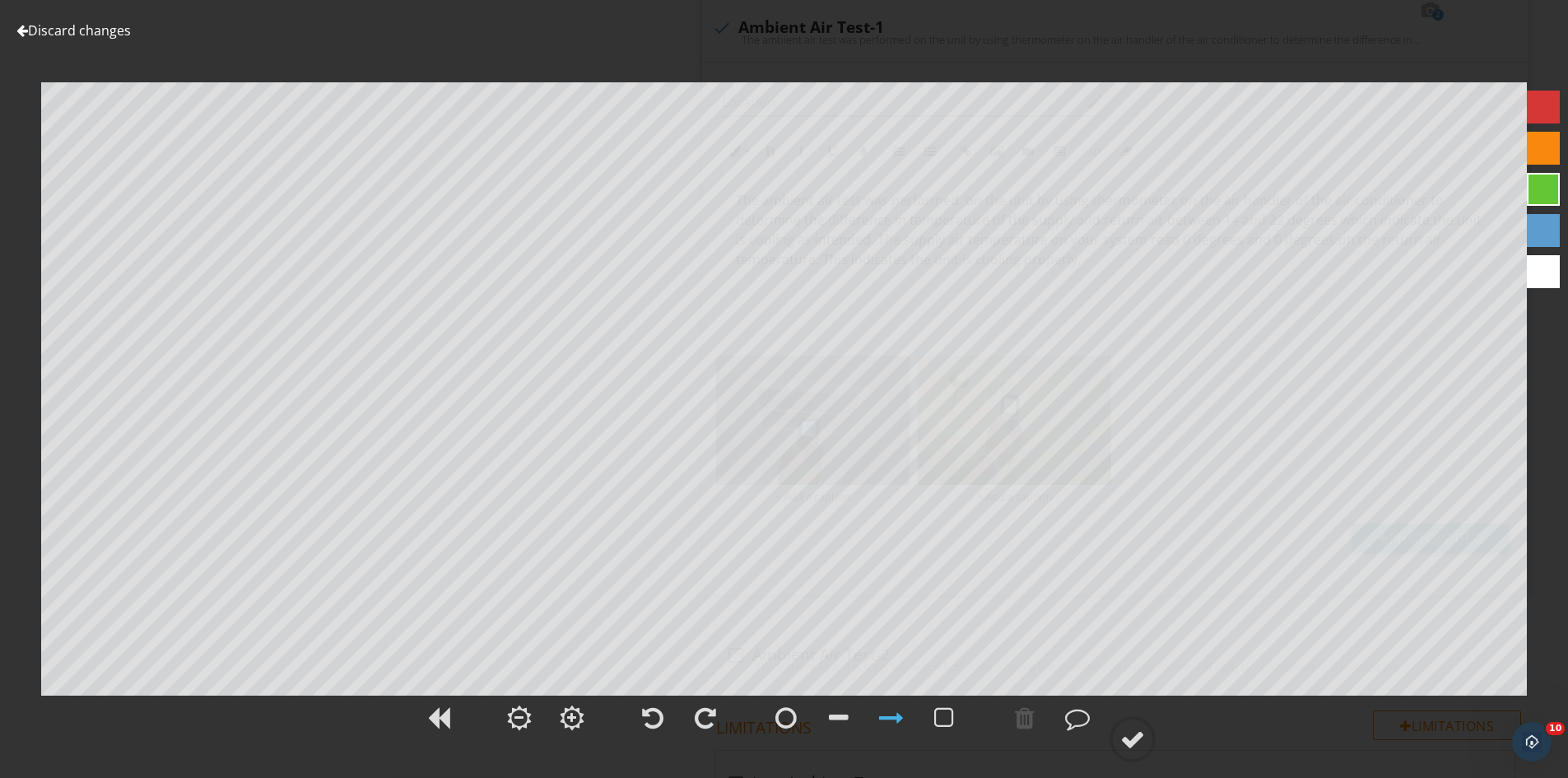
click at [48, 31] on link "Discard changes" at bounding box center [74, 30] width 115 height 18
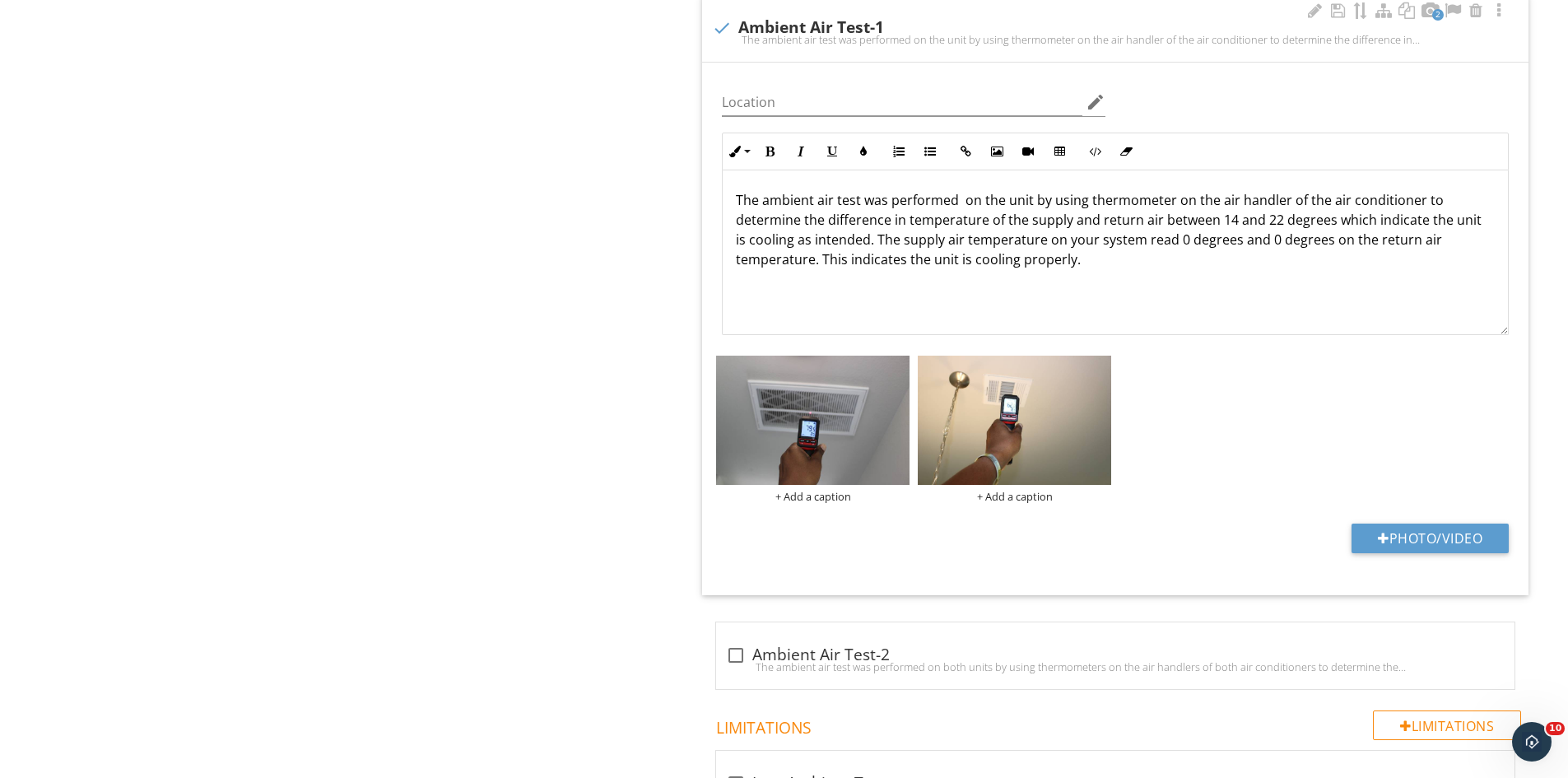
click at [1182, 241] on p "The ambient air test was performed on the unit by using thermometer on the air …" at bounding box center [1115, 230] width 759 height 79
click at [1279, 240] on p "The ambient air test was performed on the unit by using thermometer on the air …" at bounding box center [1115, 230] width 759 height 79
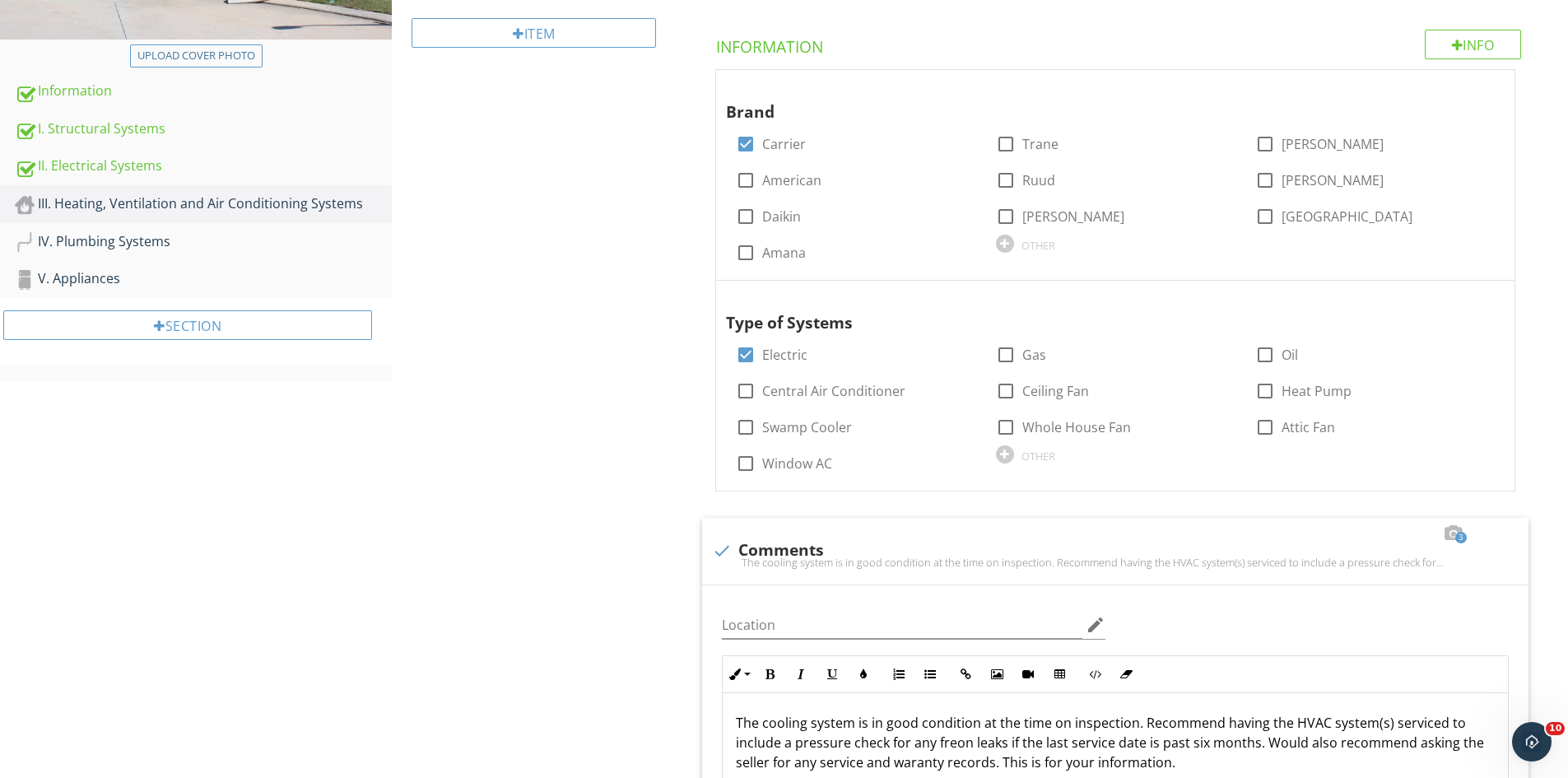
scroll to position [54, 0]
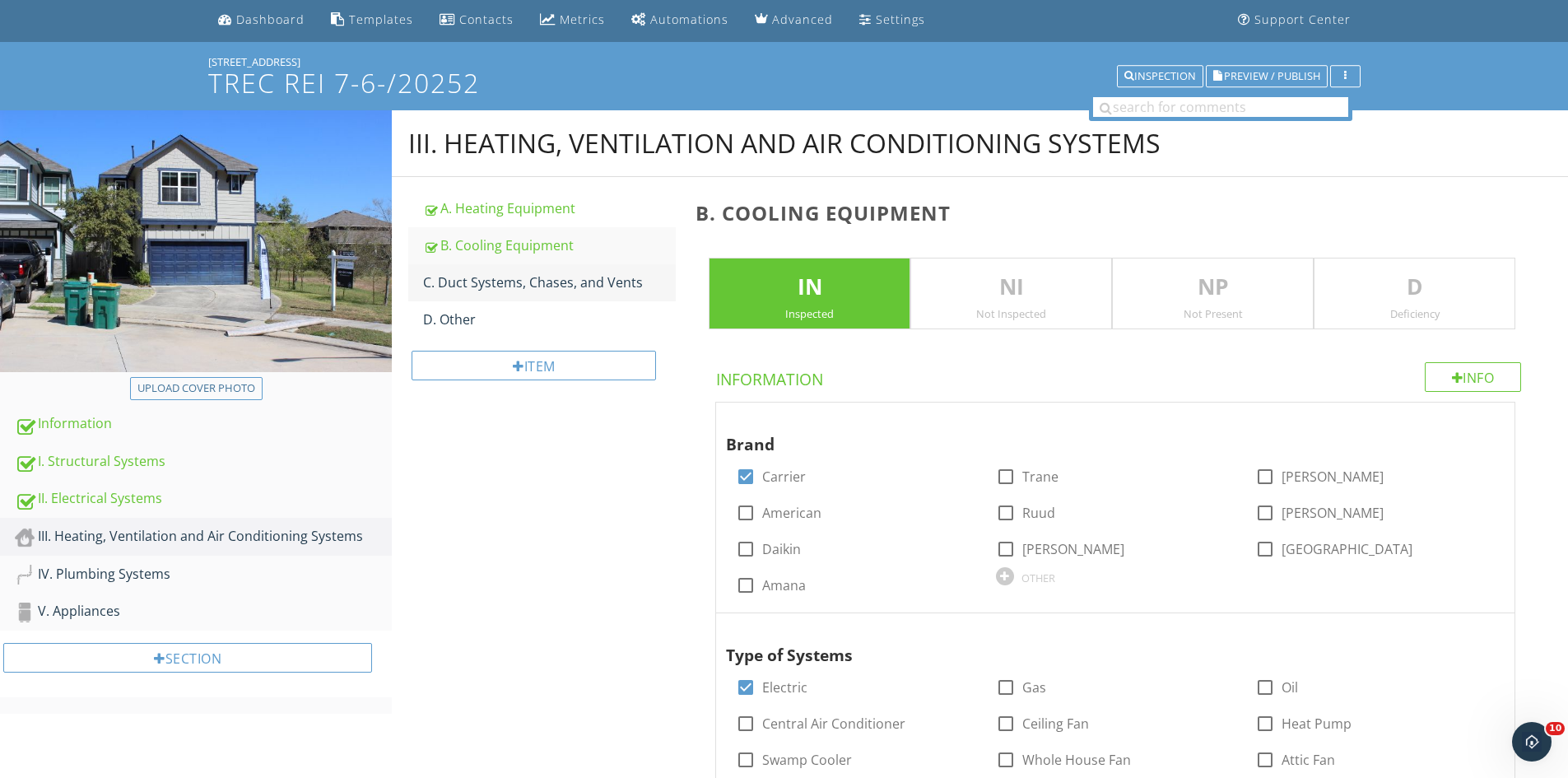
click at [527, 277] on div "C. Duct Systems, Chases, and Vents" at bounding box center [550, 282] width 253 height 19
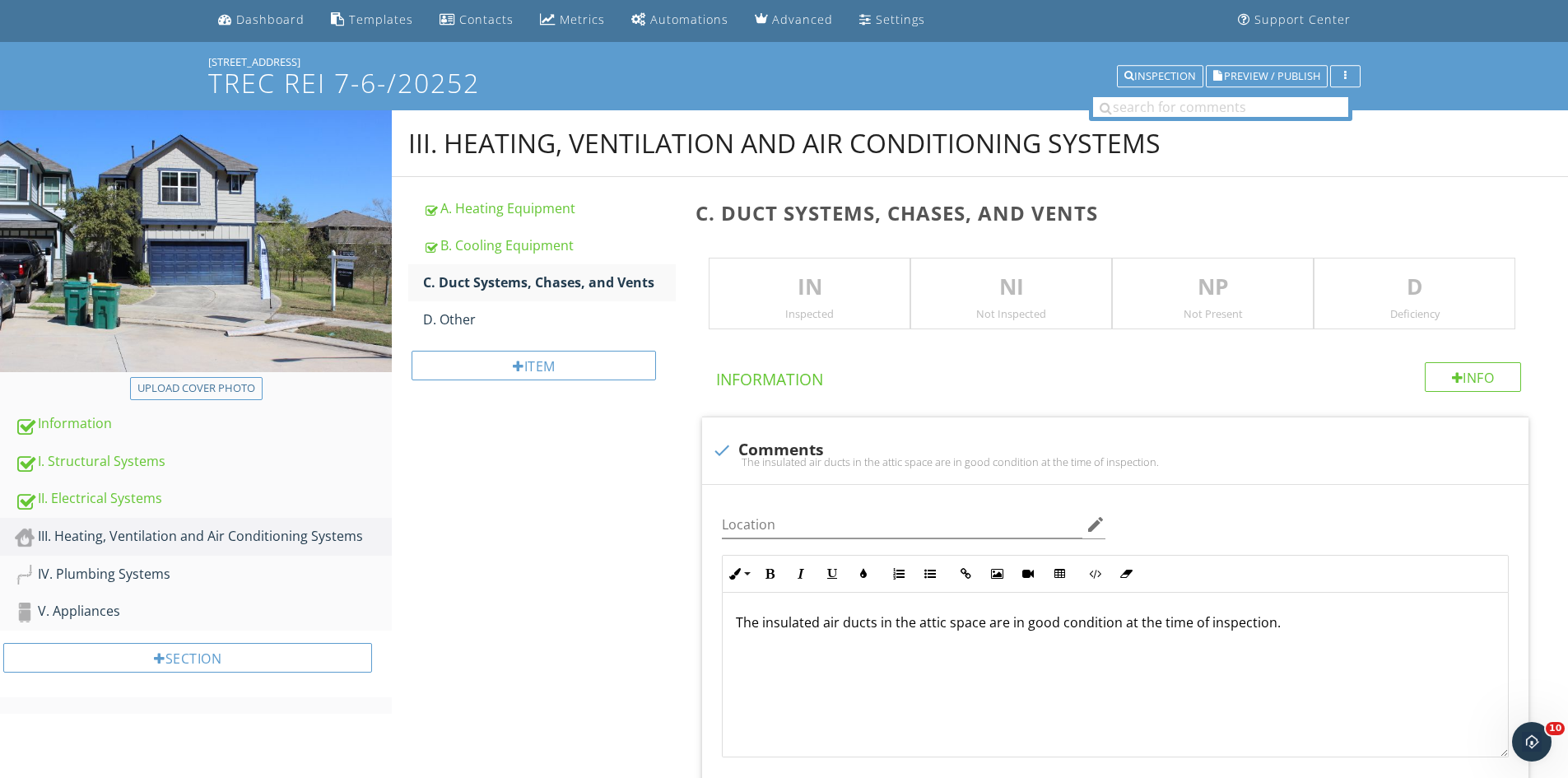
click at [756, 297] on p "IN" at bounding box center [809, 287] width 200 height 33
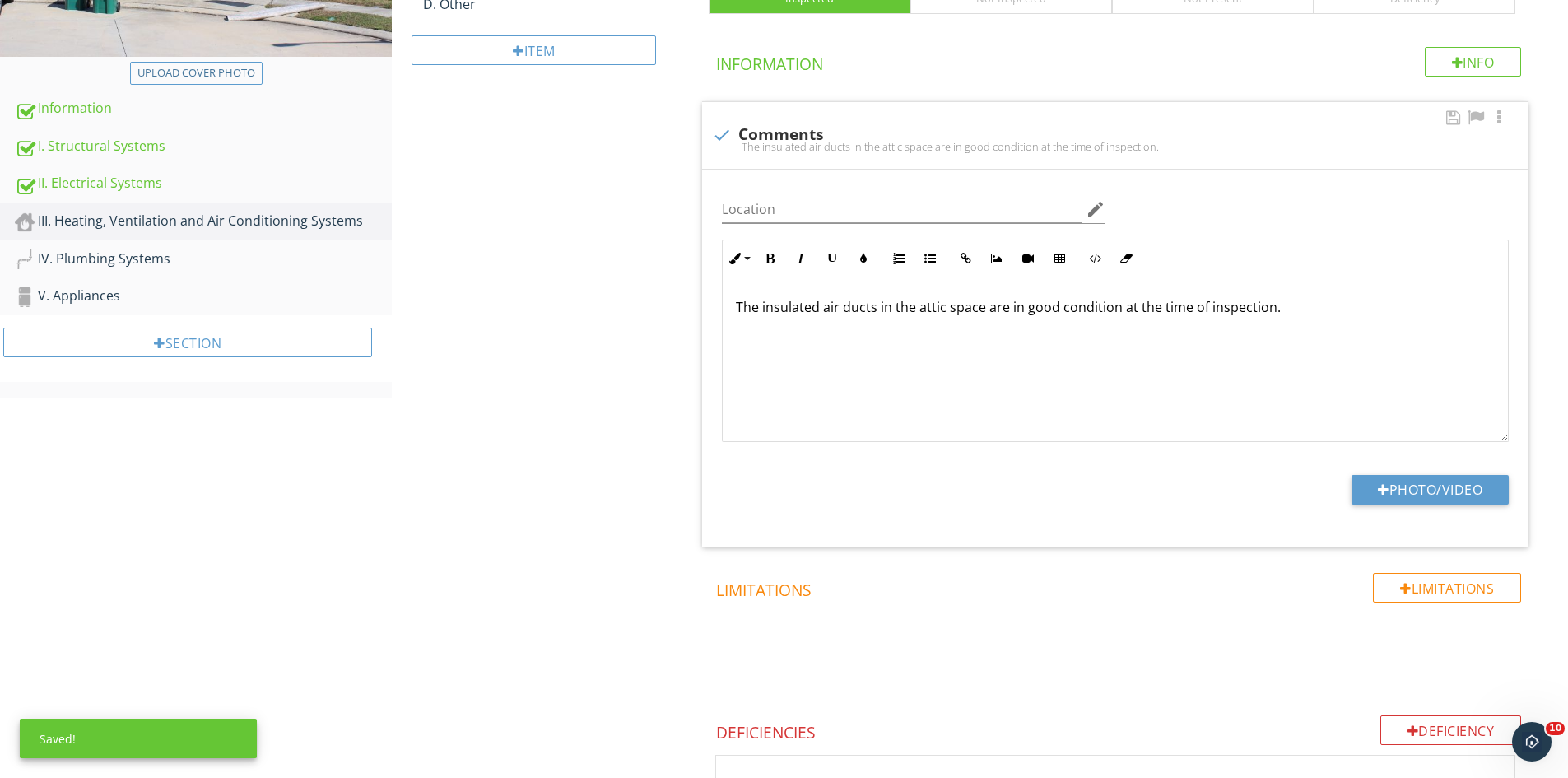
scroll to position [379, 0]
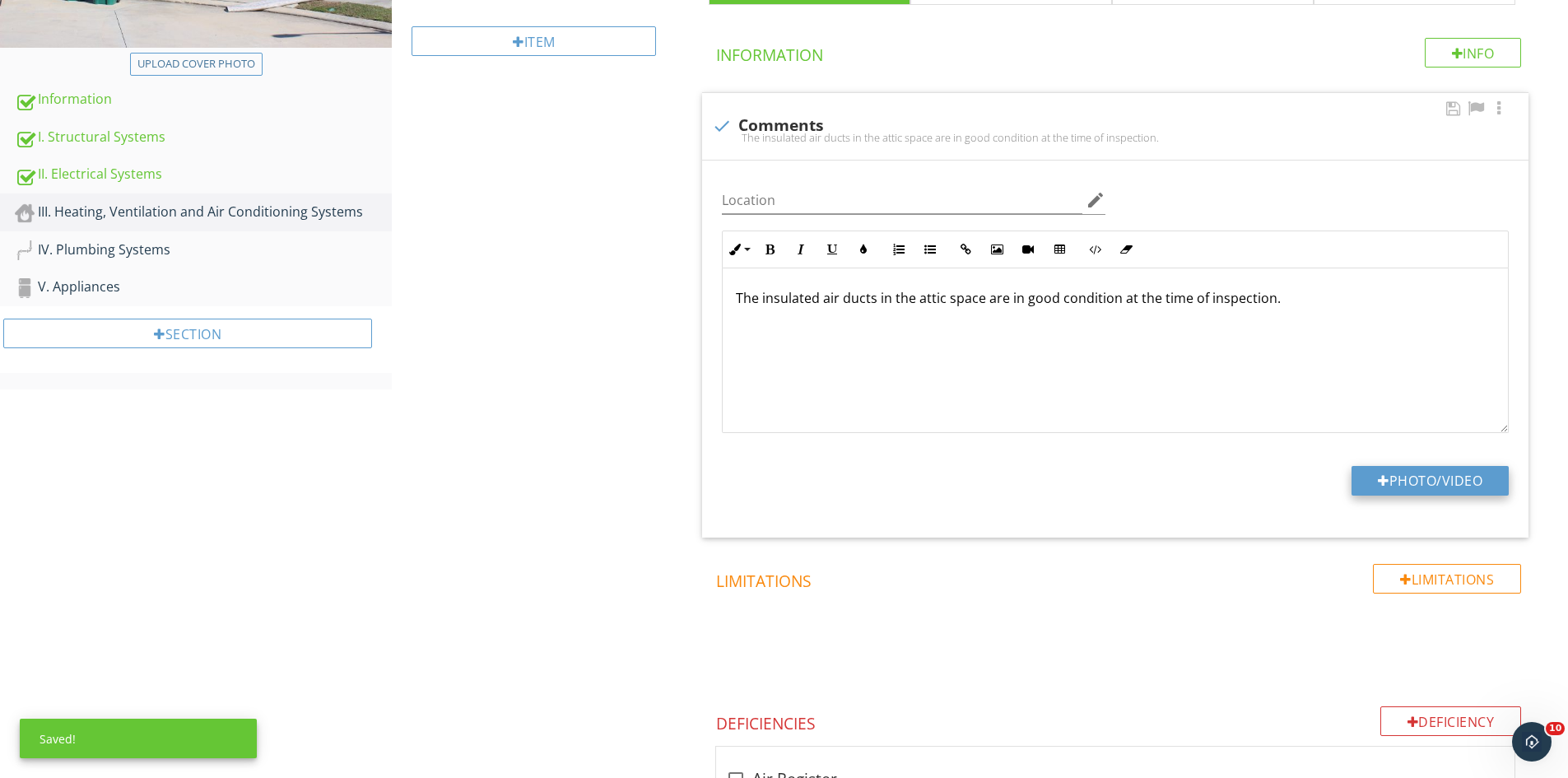
click at [1430, 489] on button "Photo/Video" at bounding box center [1430, 480] width 157 height 30
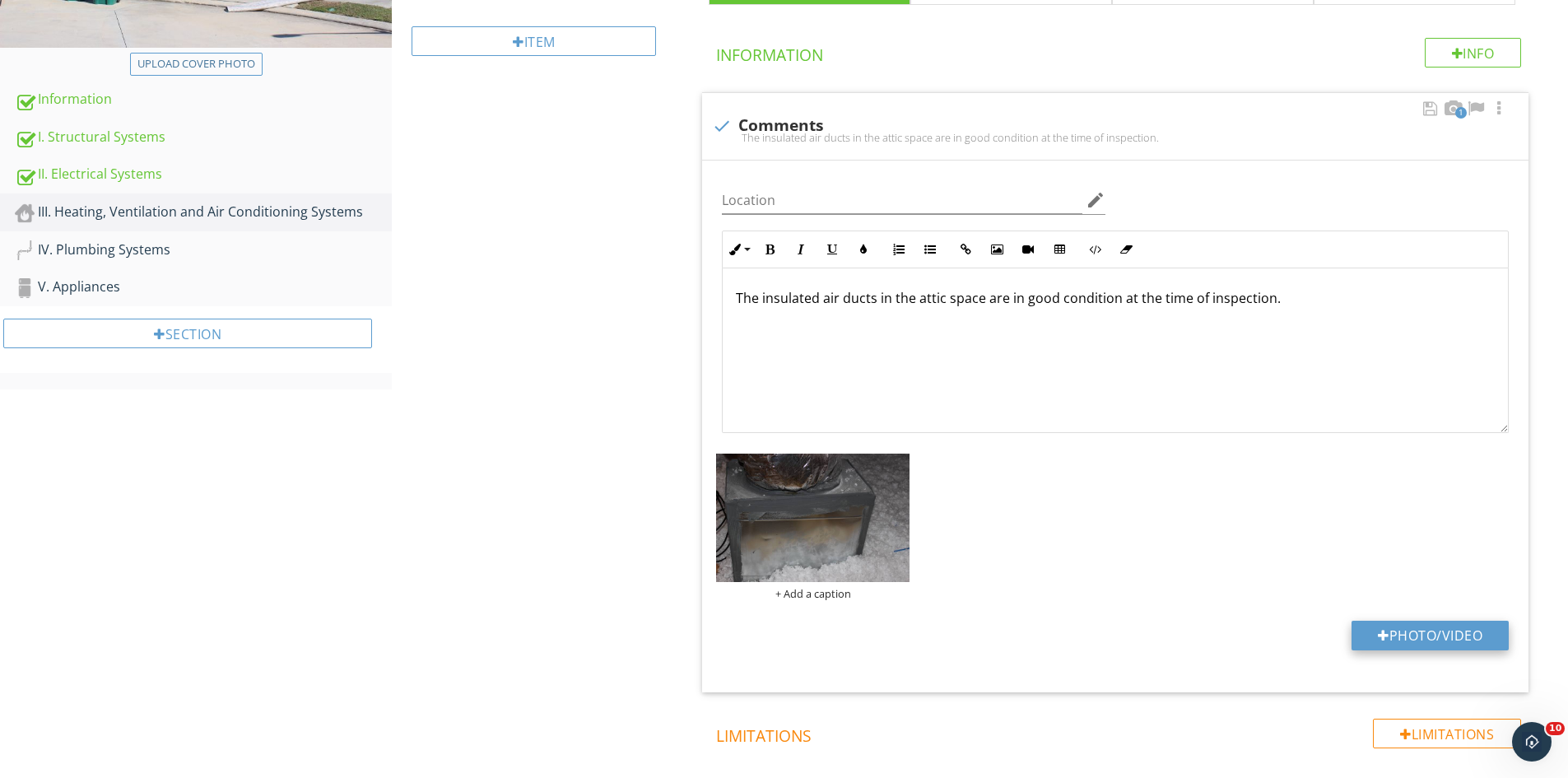
click at [1416, 631] on button "Photo/Video" at bounding box center [1430, 635] width 157 height 30
type input "C:\fakepath\IMG_9568.JPG"
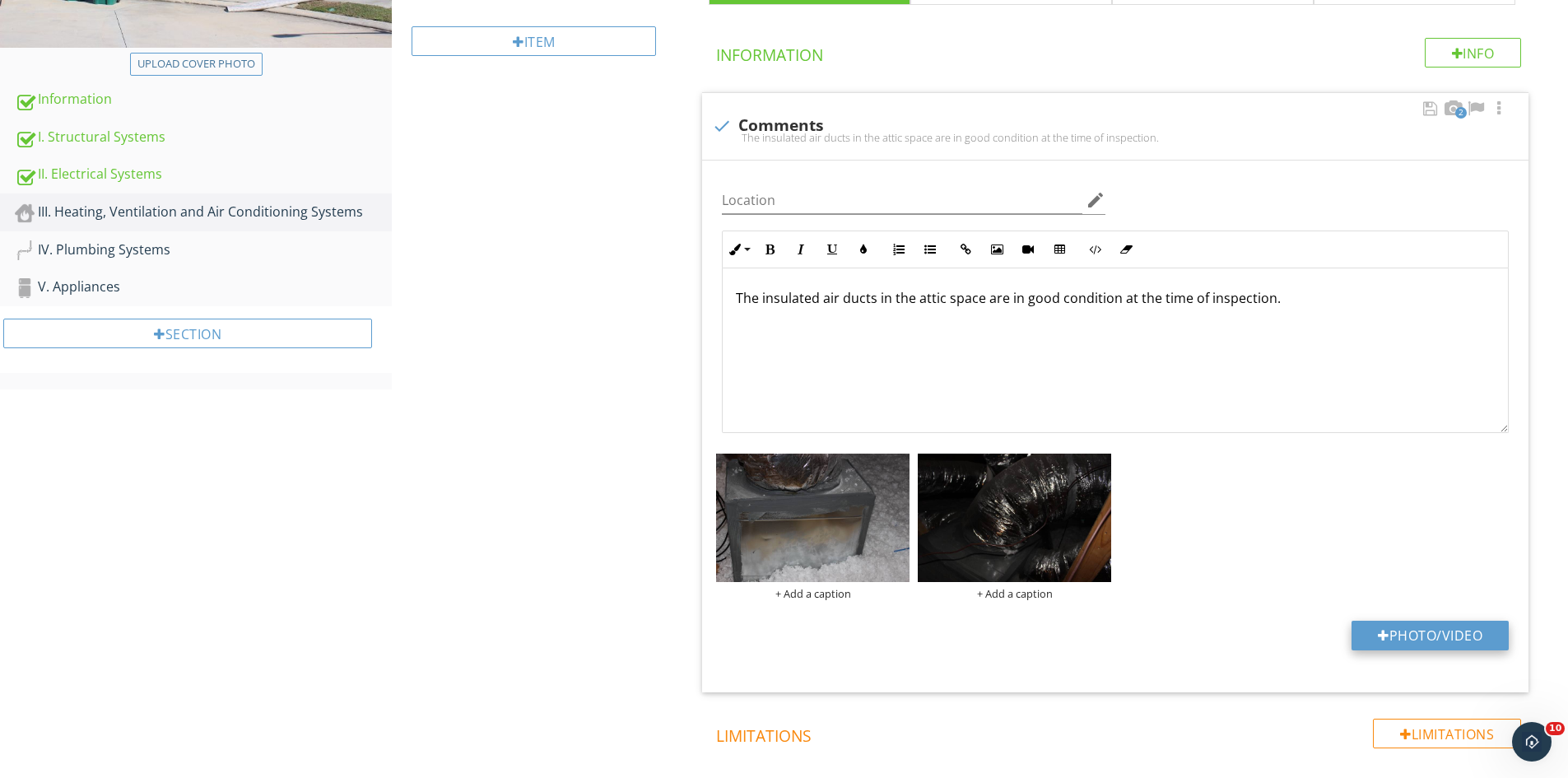
click at [1403, 626] on button "Photo/Video" at bounding box center [1430, 635] width 157 height 30
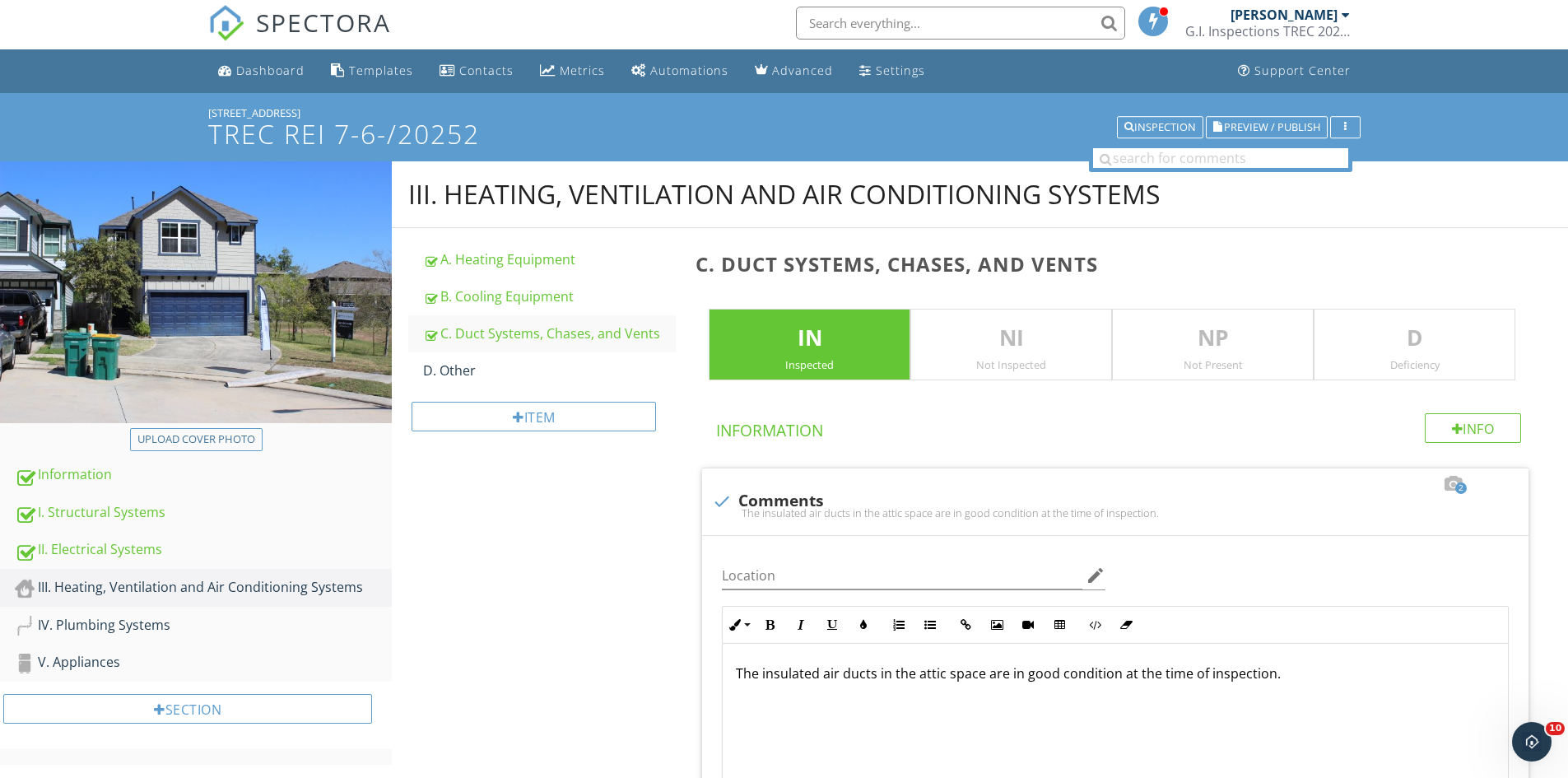
scroll to position [0, 0]
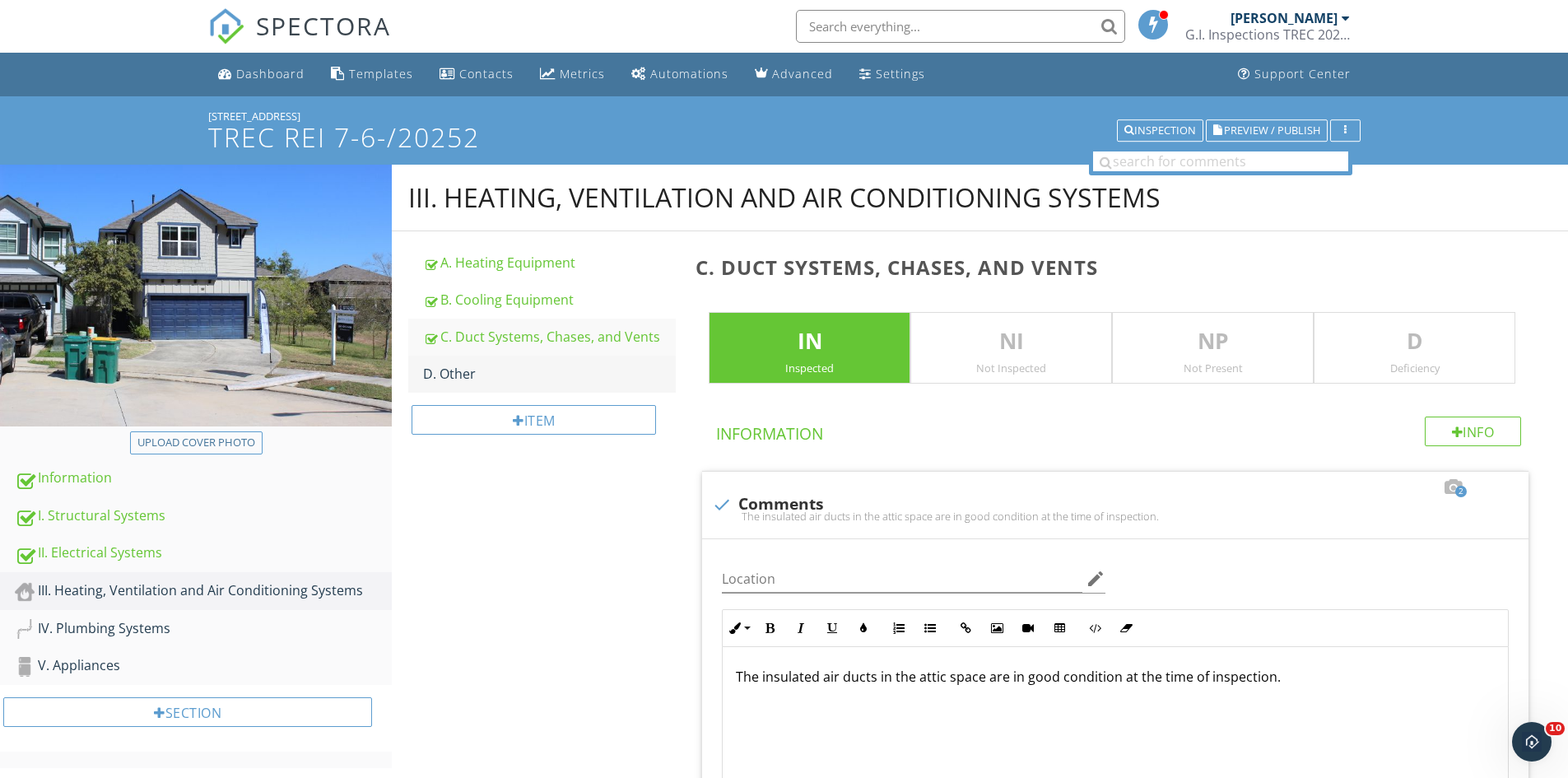
click at [471, 382] on div "D. Other" at bounding box center [550, 373] width 253 height 19
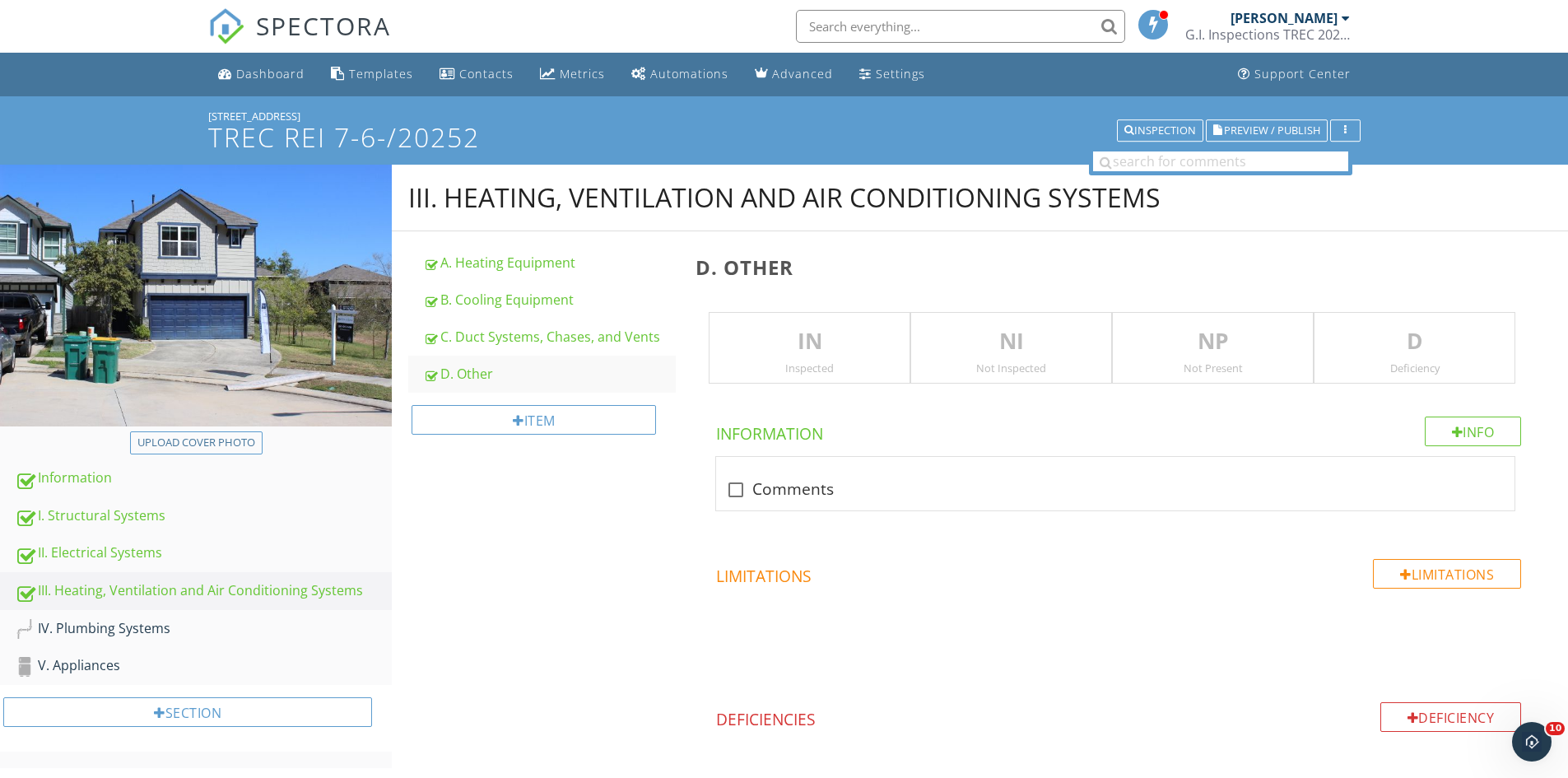
click at [1165, 351] on p "NP" at bounding box center [1212, 341] width 200 height 33
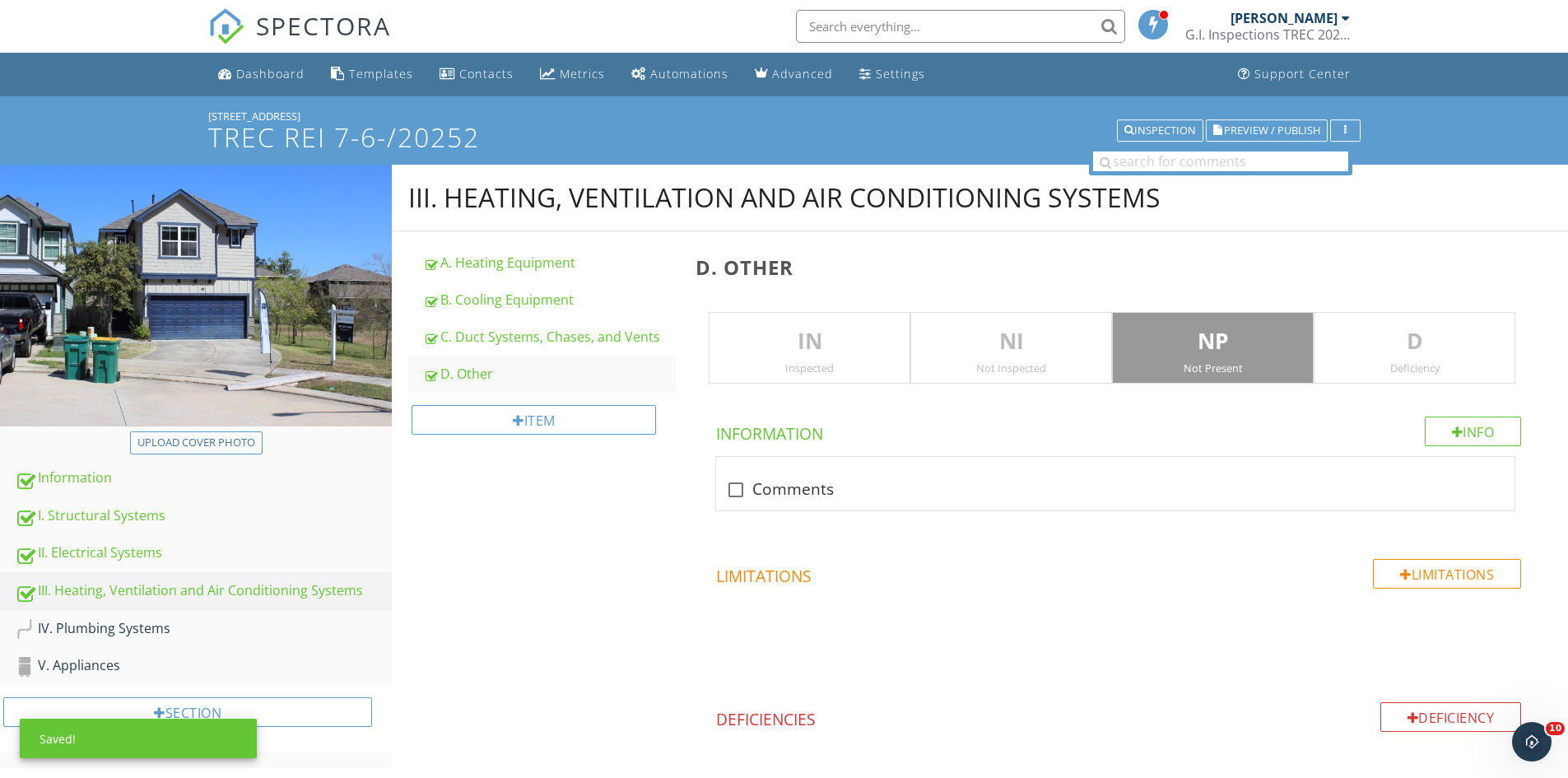
drag, startPoint x: 483, startPoint y: 297, endPoint x: 997, endPoint y: 341, distance: 515.9
click at [485, 297] on div "B. Cooling Equipment" at bounding box center [550, 300] width 253 height 19
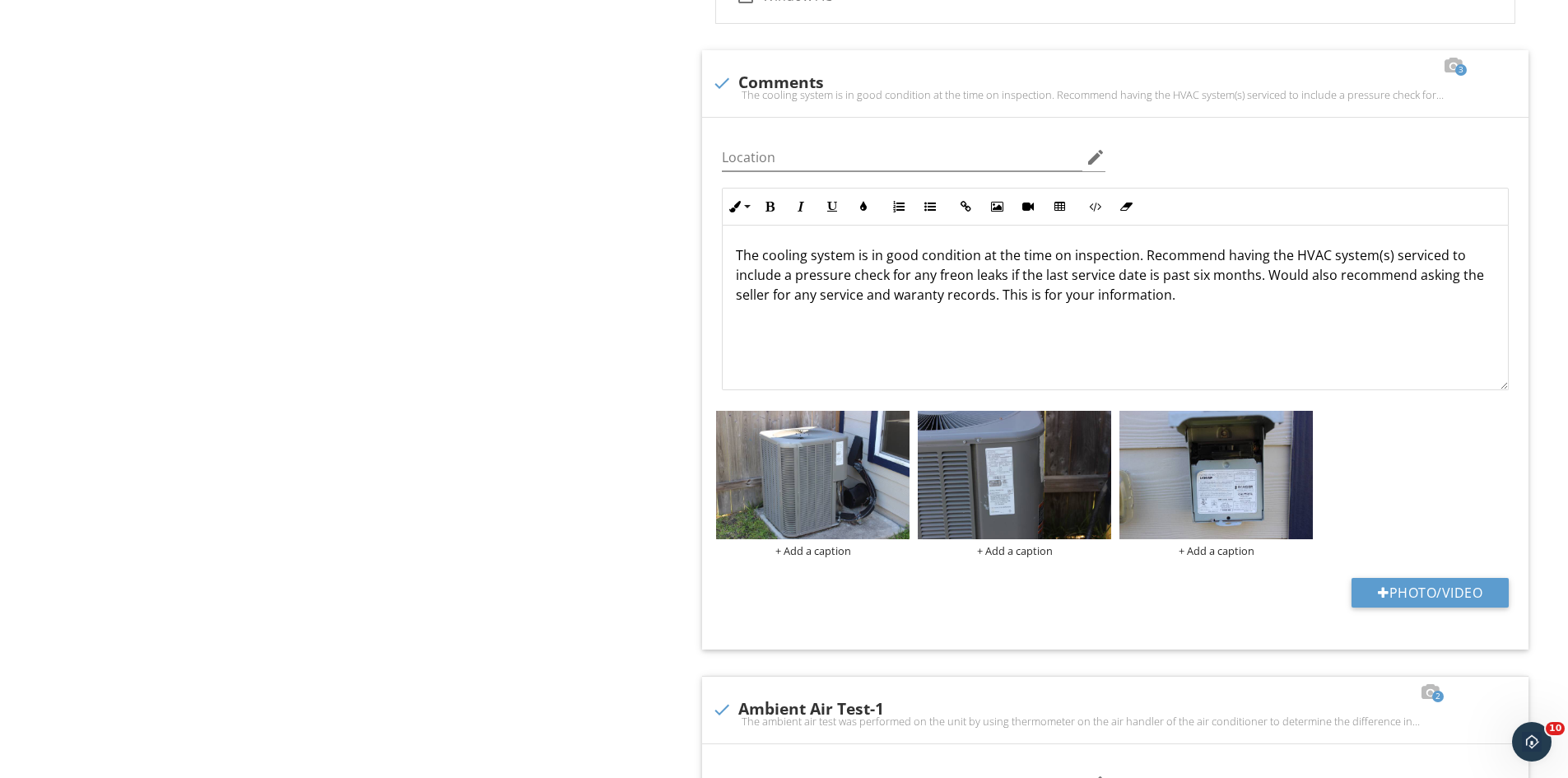
scroll to position [791, 0]
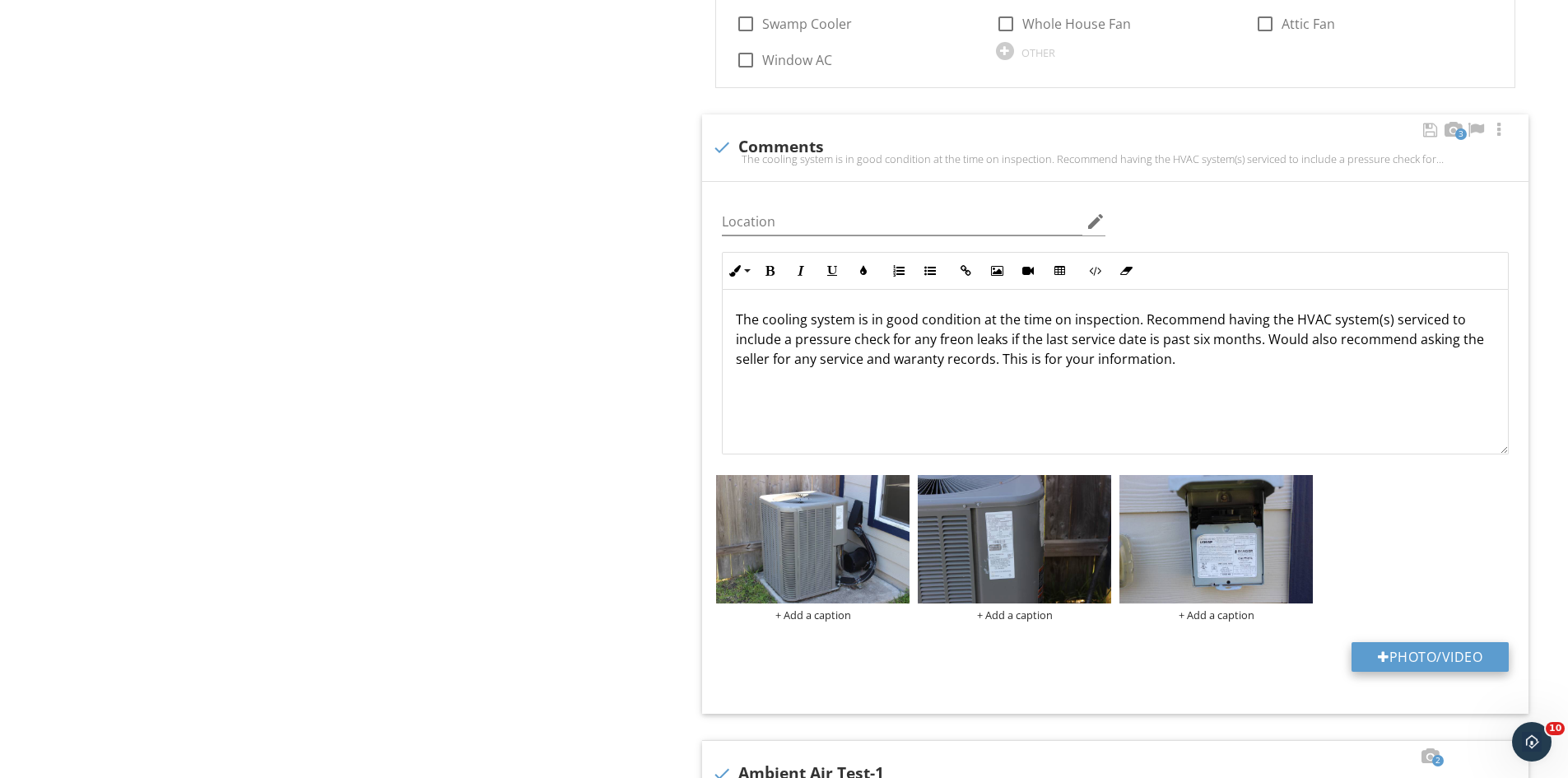
click at [1428, 646] on button "Photo/Video" at bounding box center [1430, 656] width 157 height 30
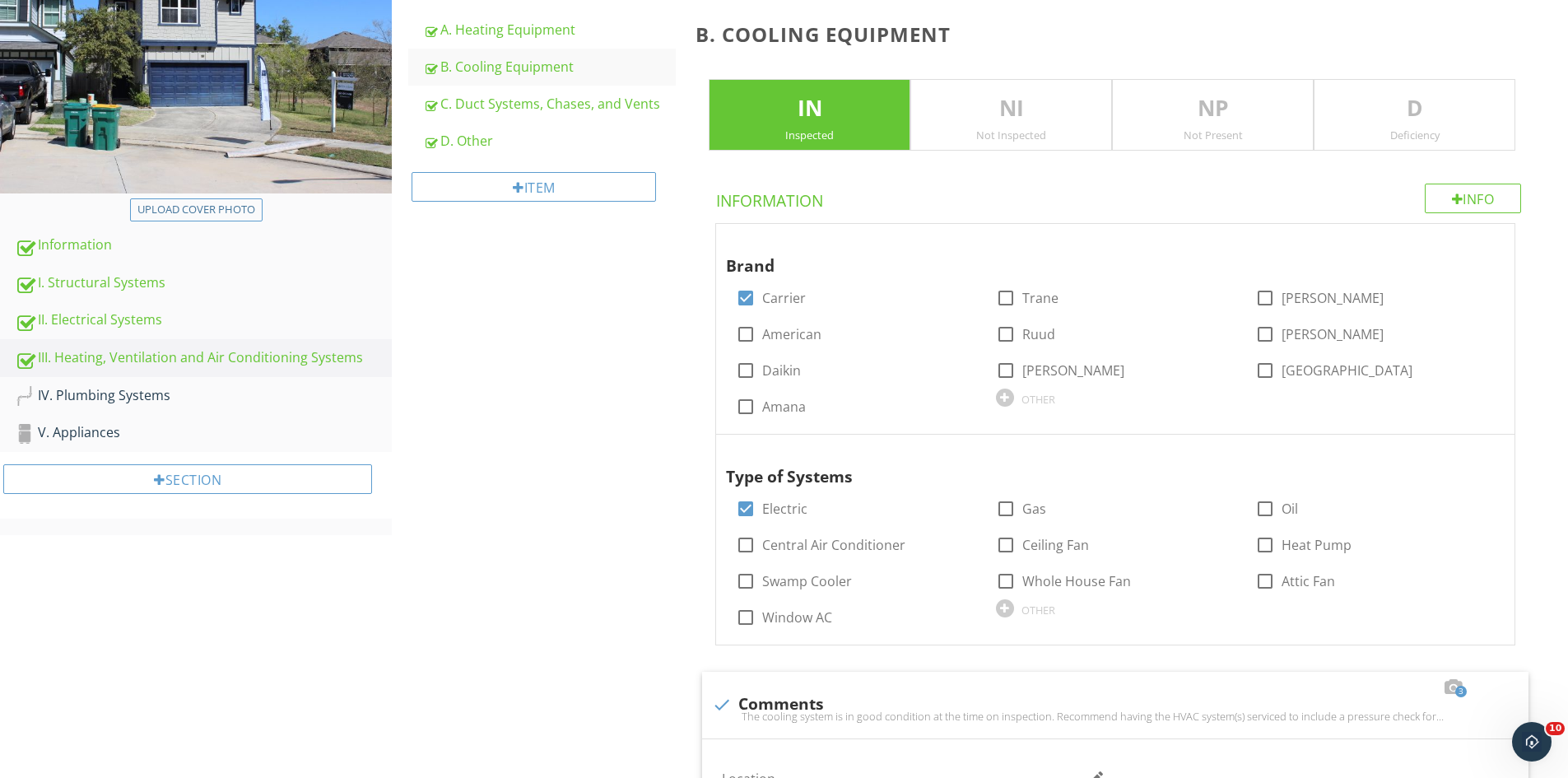
scroll to position [214, 0]
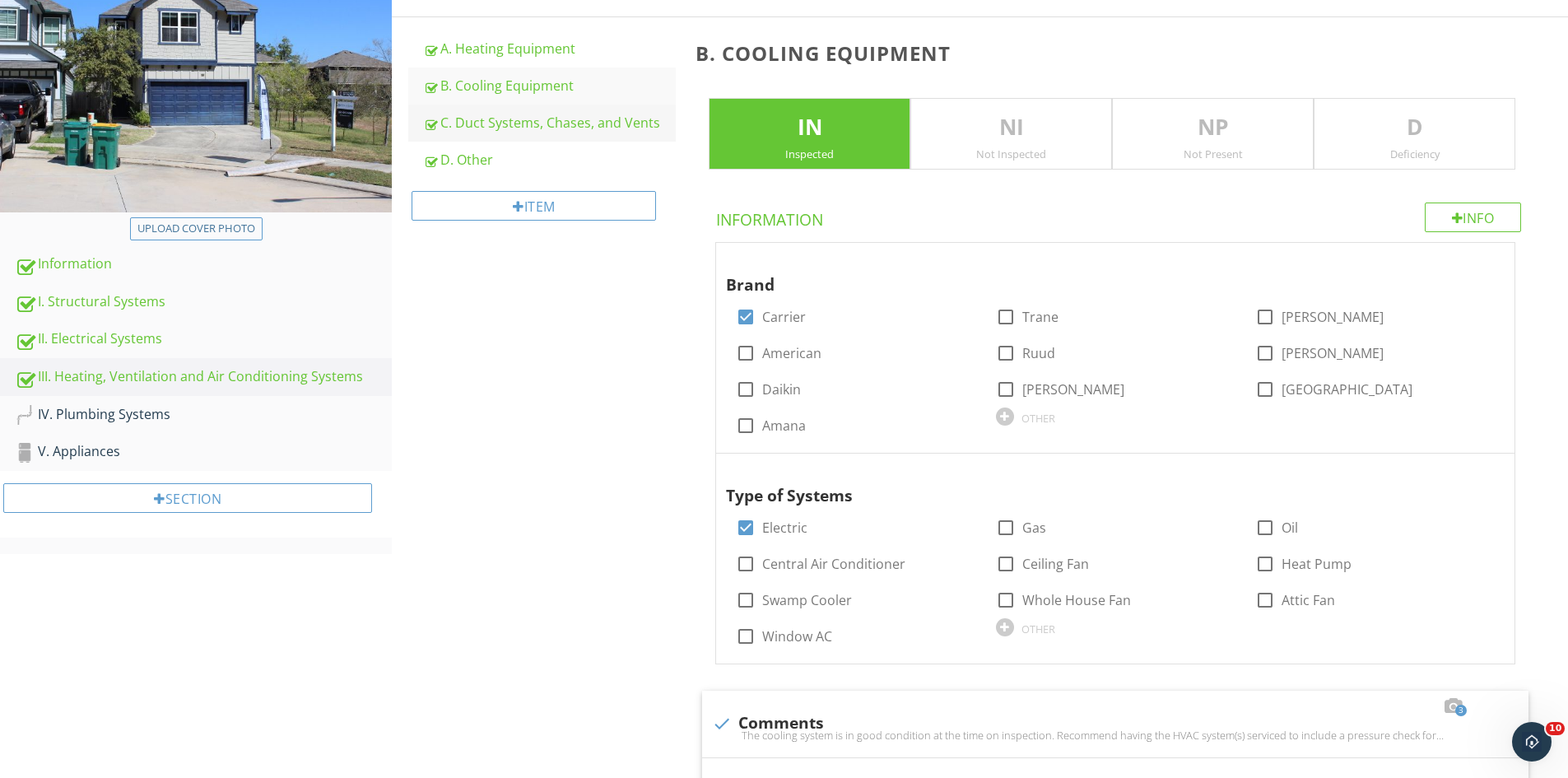
click at [497, 122] on div "C. Duct Systems, Chases, and Vents" at bounding box center [550, 122] width 253 height 19
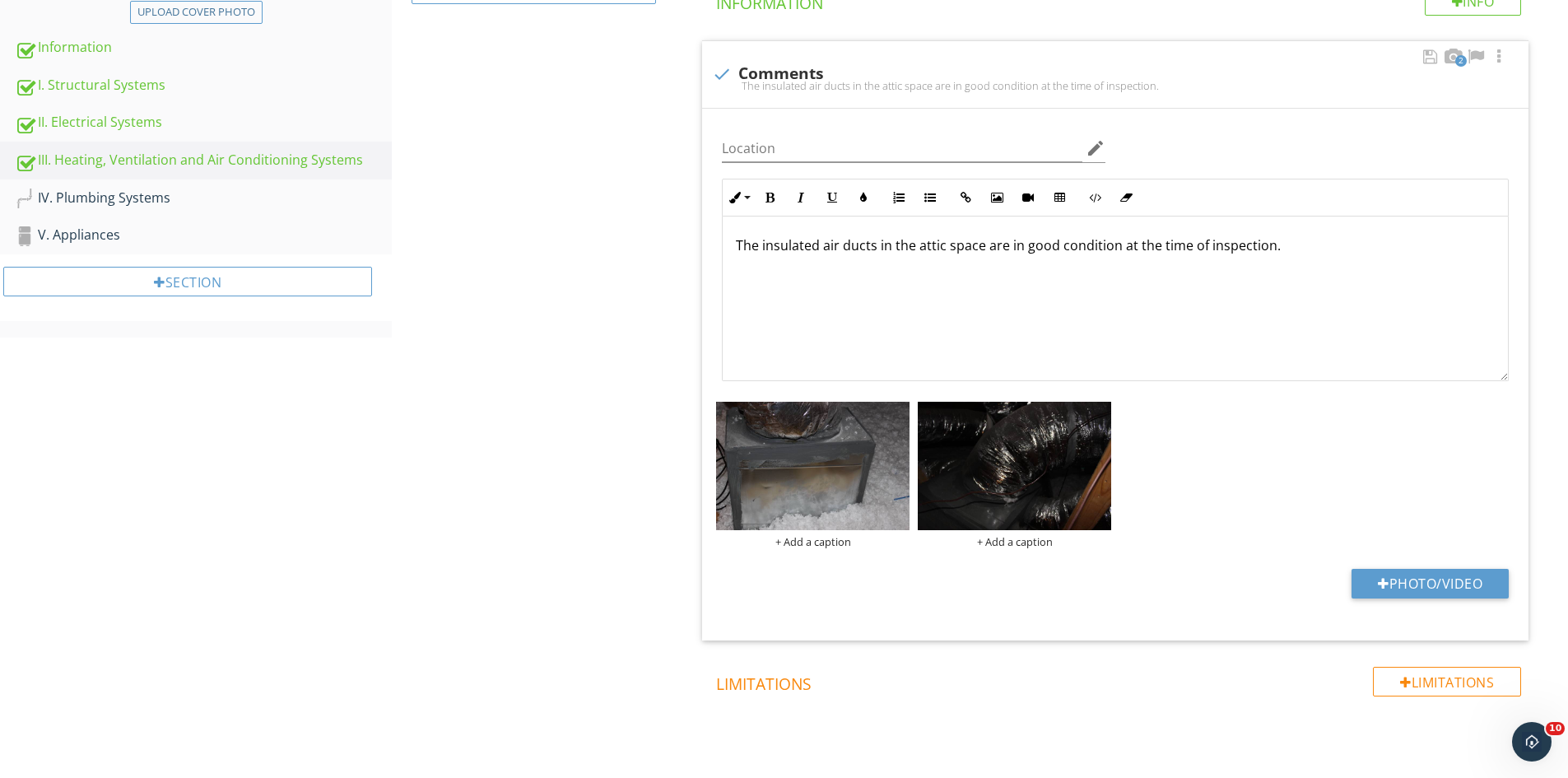
scroll to position [461, 0]
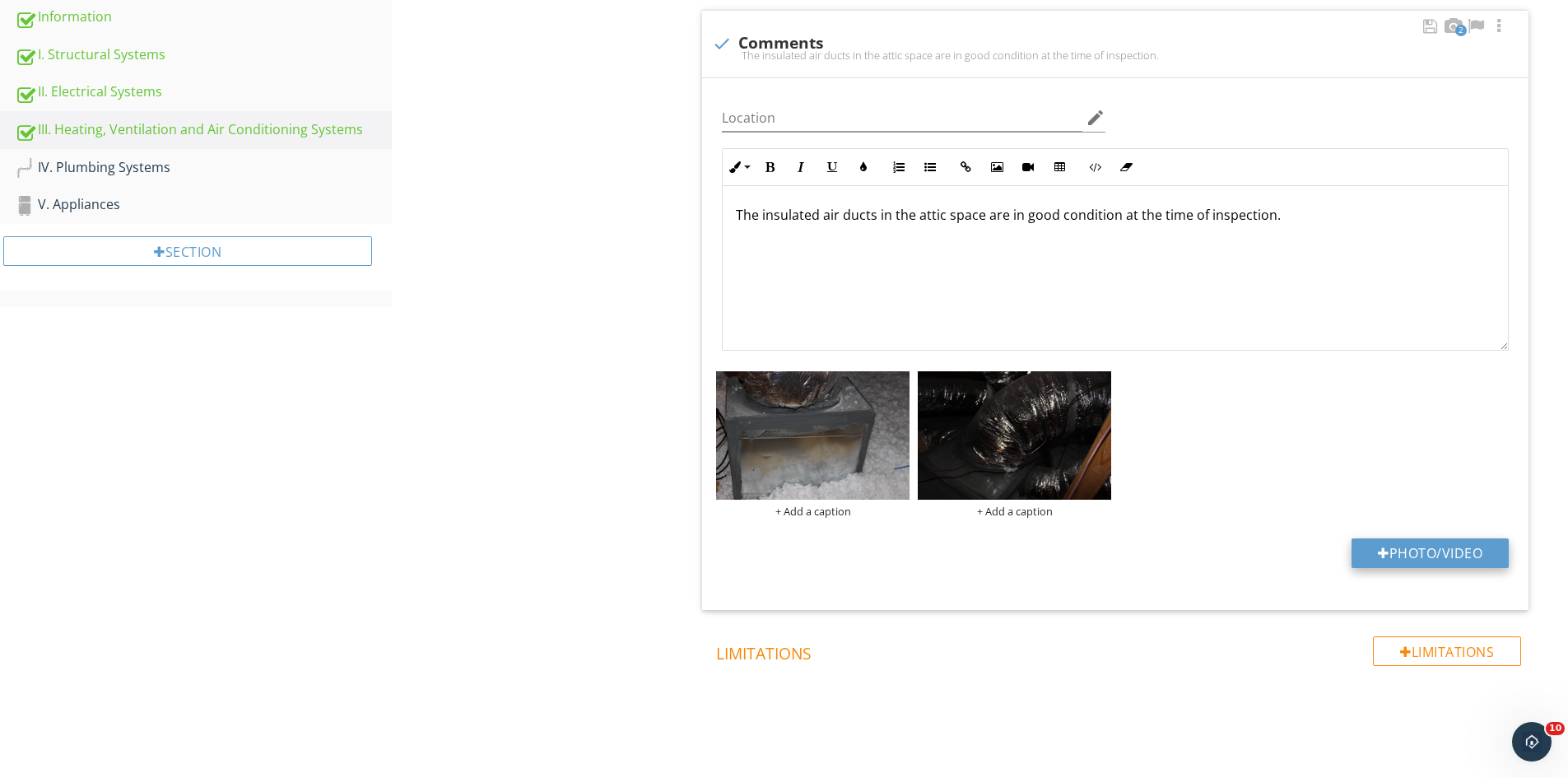
click at [1361, 550] on button "Photo/Video" at bounding box center [1430, 553] width 157 height 30
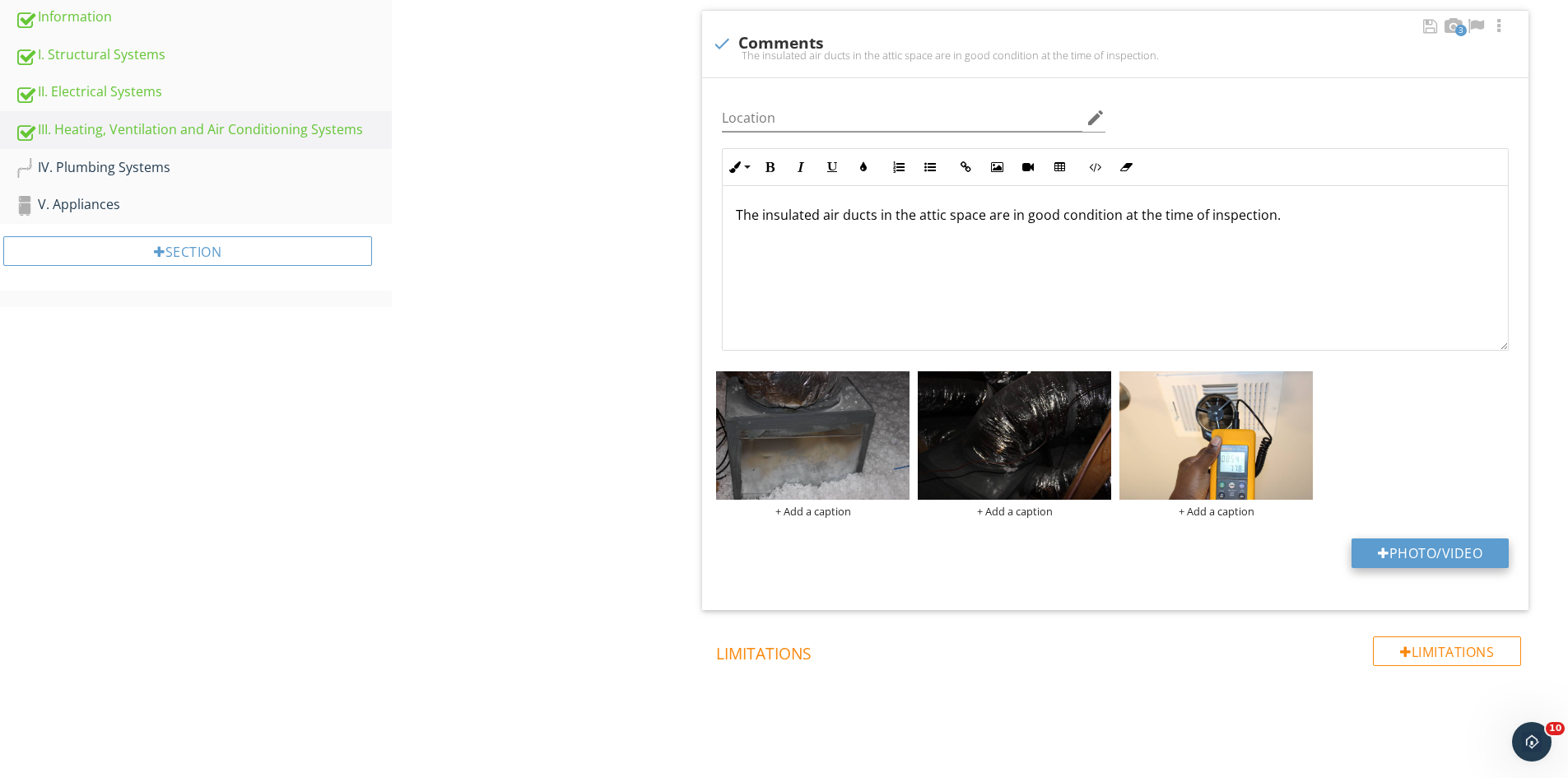
click at [1398, 555] on button "Photo/Video" at bounding box center [1430, 553] width 157 height 30
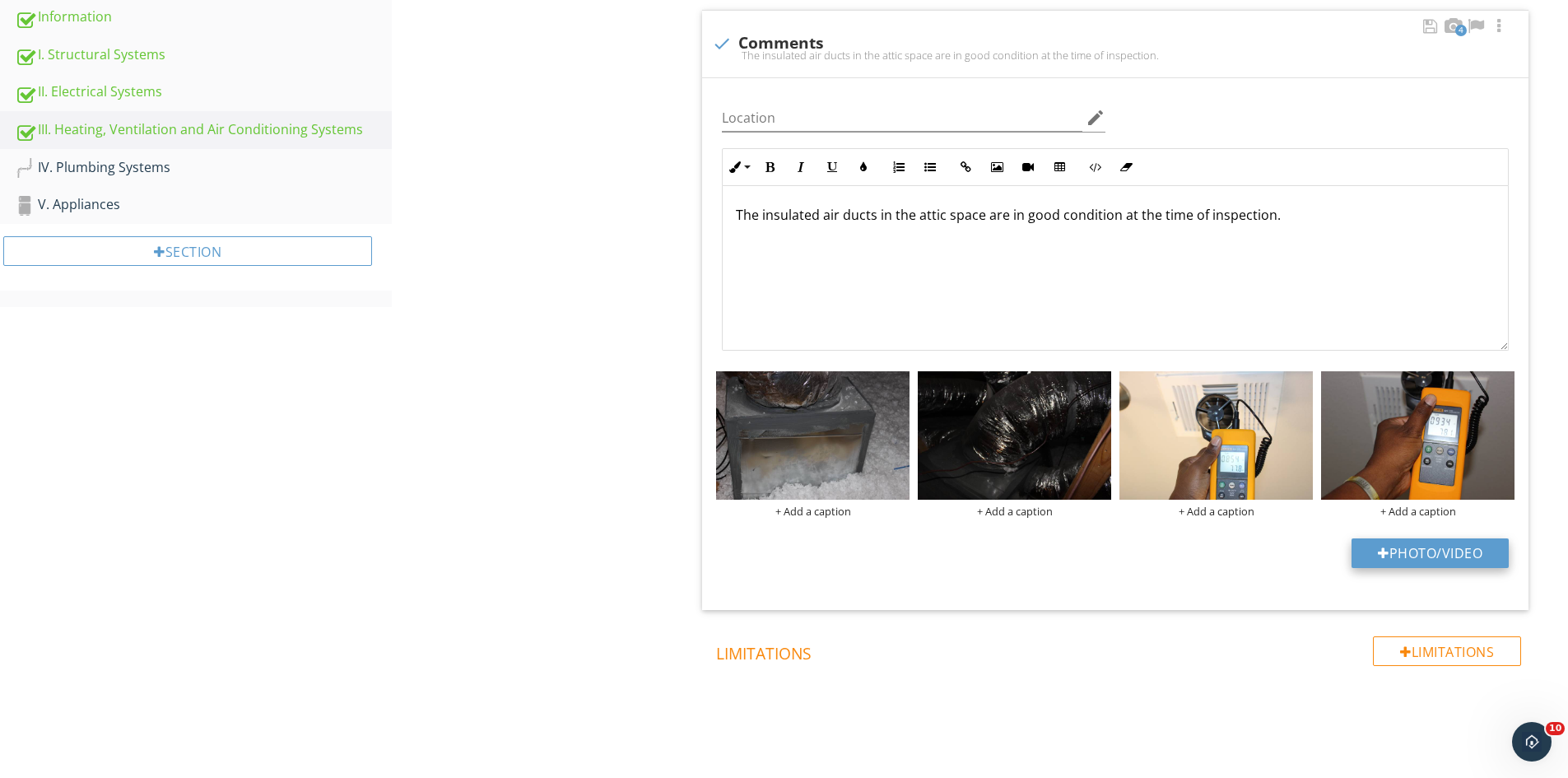
click at [1404, 558] on button "Photo/Video" at bounding box center [1430, 553] width 157 height 30
type input "C:\fakepath\IMG_9585.JPG"
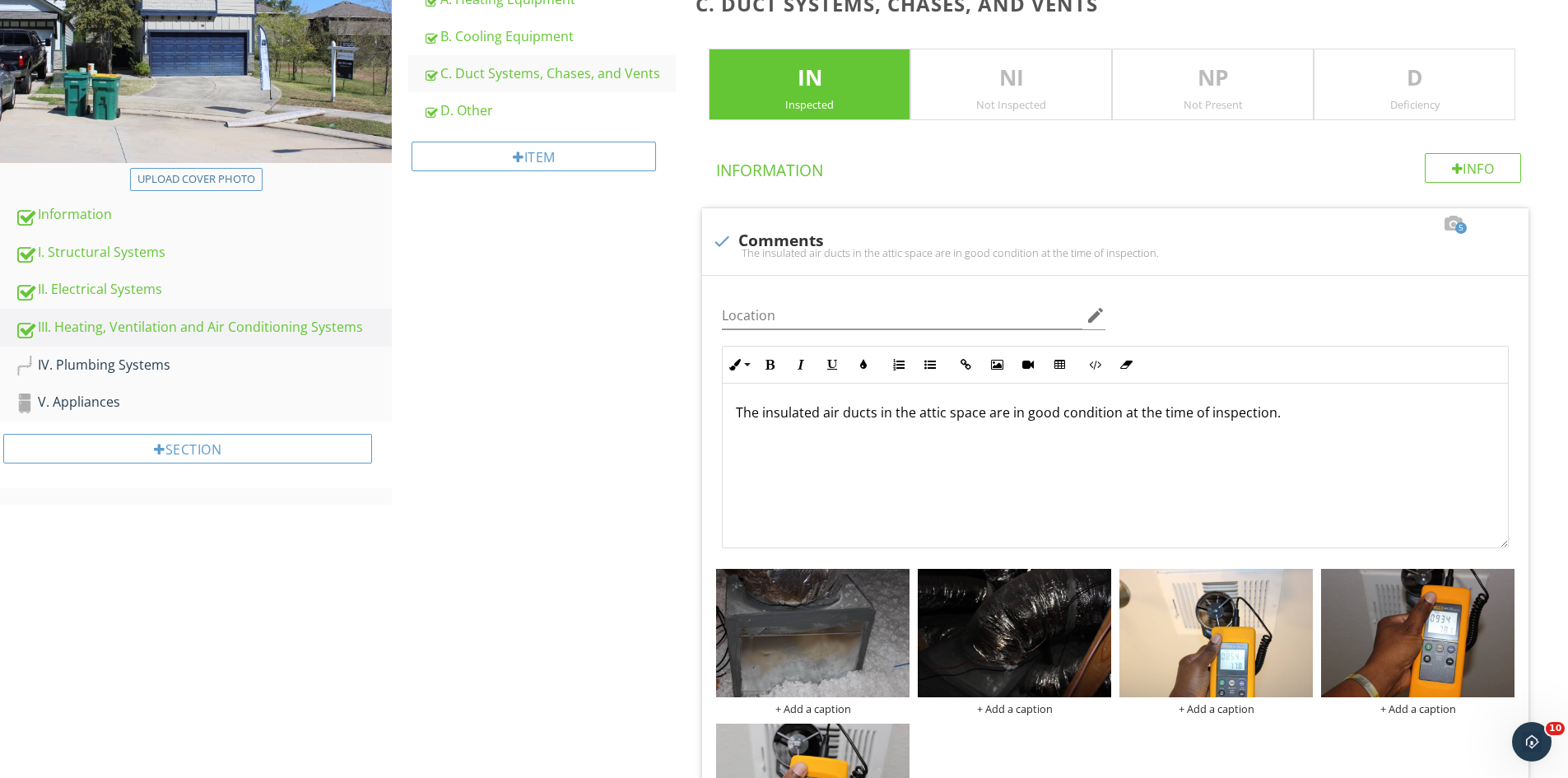
scroll to position [0, 0]
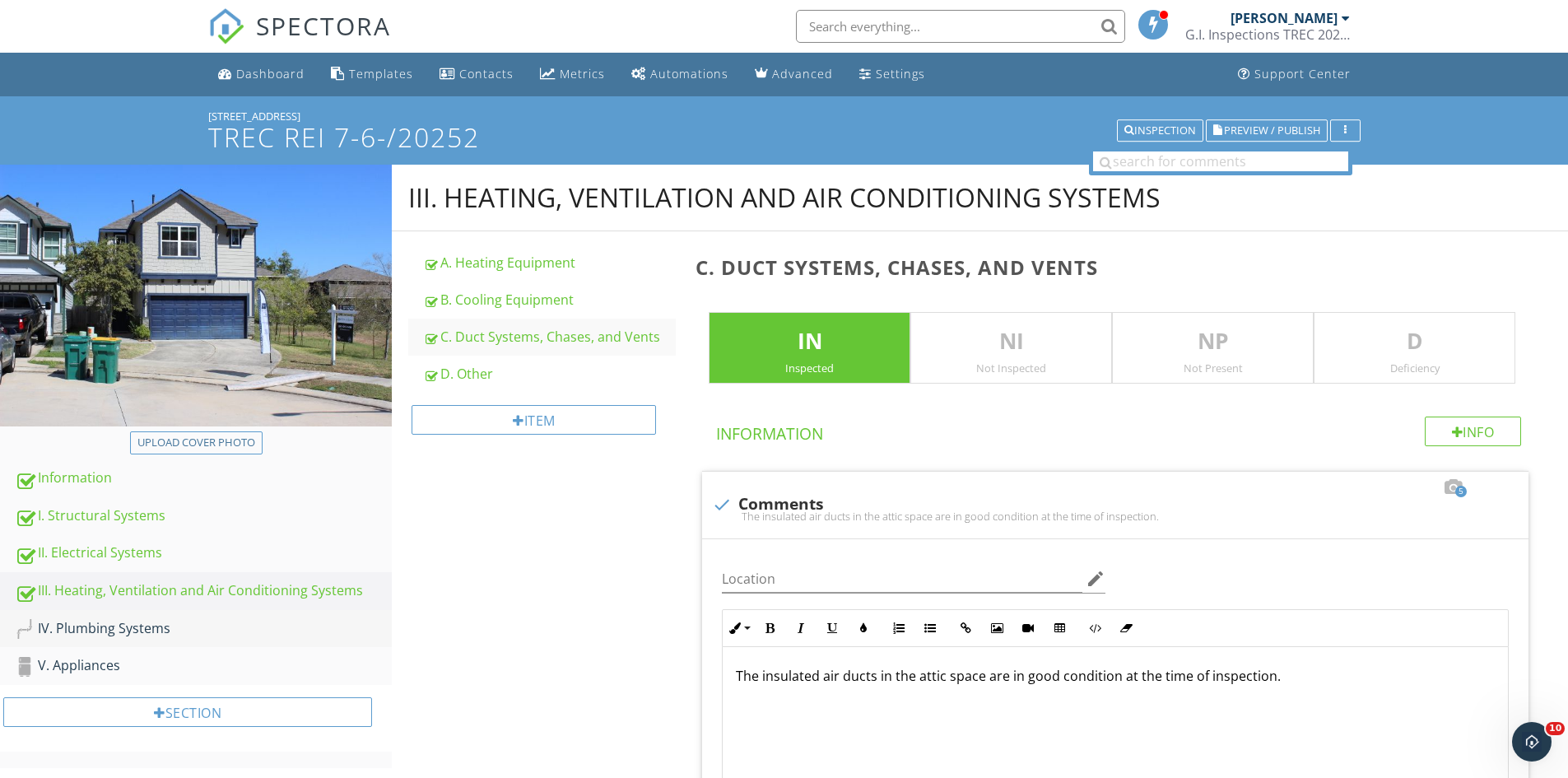
click at [78, 619] on div "IV. Plumbing Systems" at bounding box center [203, 629] width 377 height 21
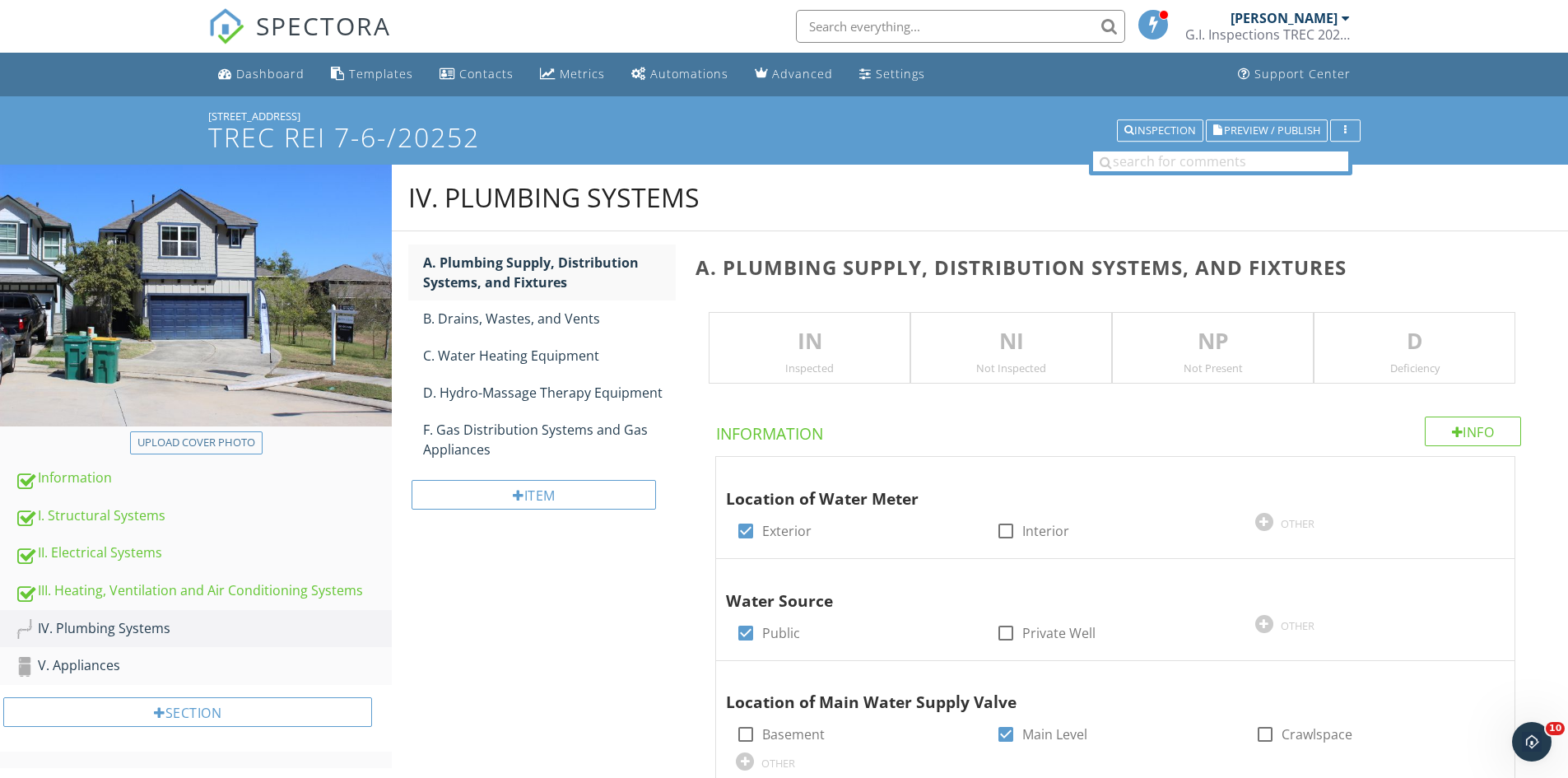
drag, startPoint x: 795, startPoint y: 336, endPoint x: 1018, endPoint y: 451, distance: 250.9
click at [795, 338] on p "IN" at bounding box center [809, 341] width 200 height 33
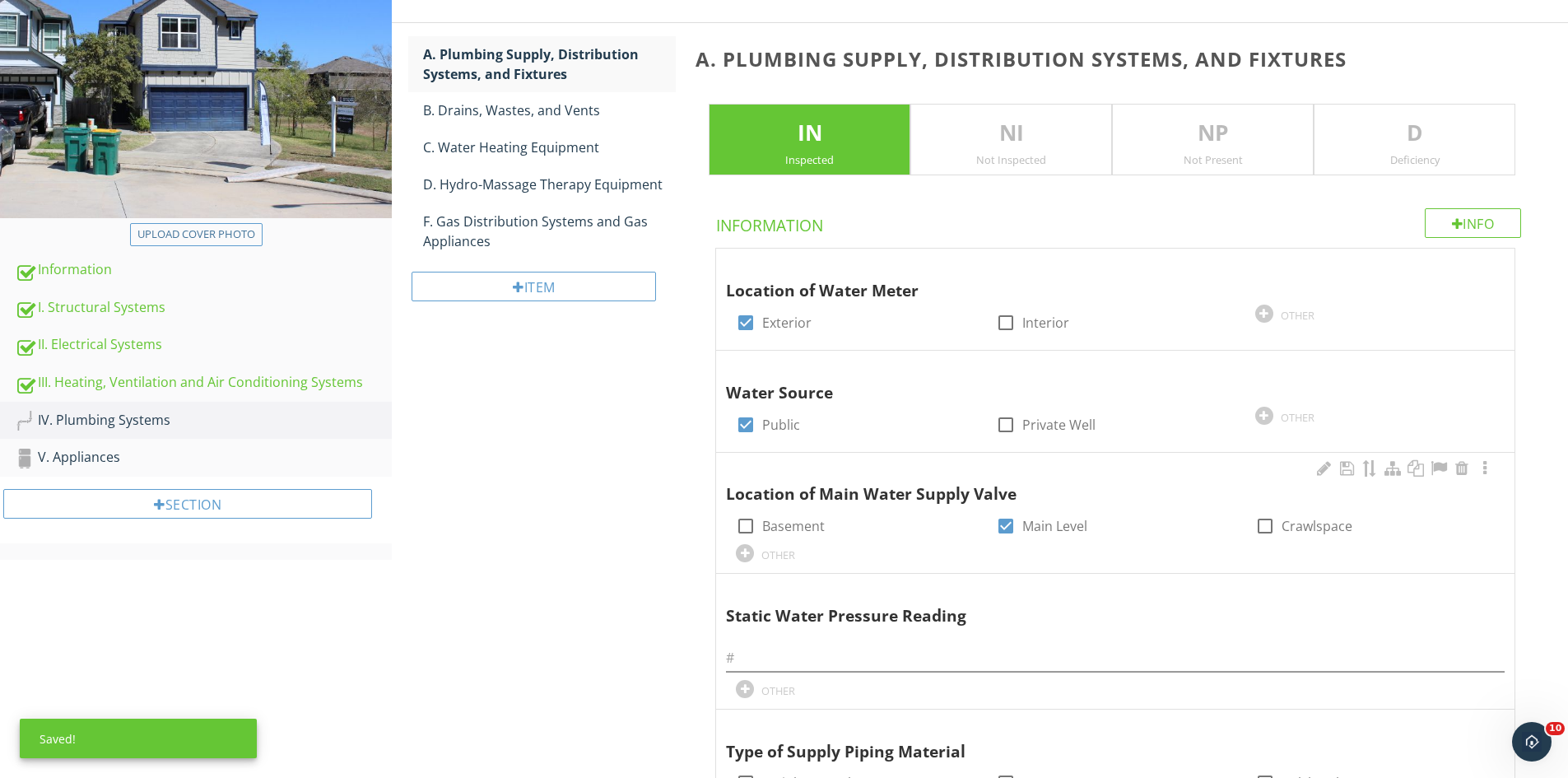
scroll to position [247, 0]
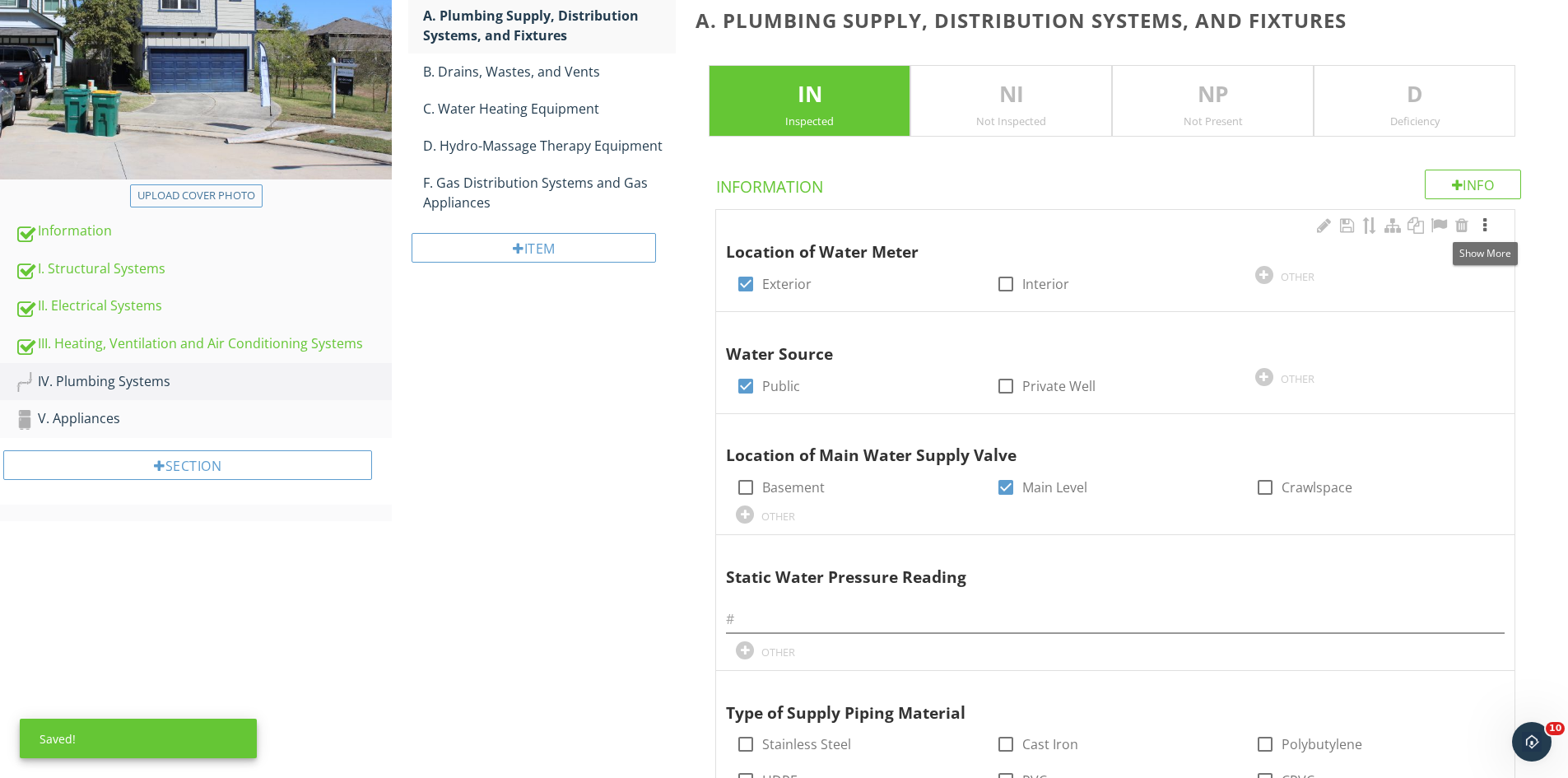
click at [1489, 225] on div at bounding box center [1484, 226] width 19 height 17
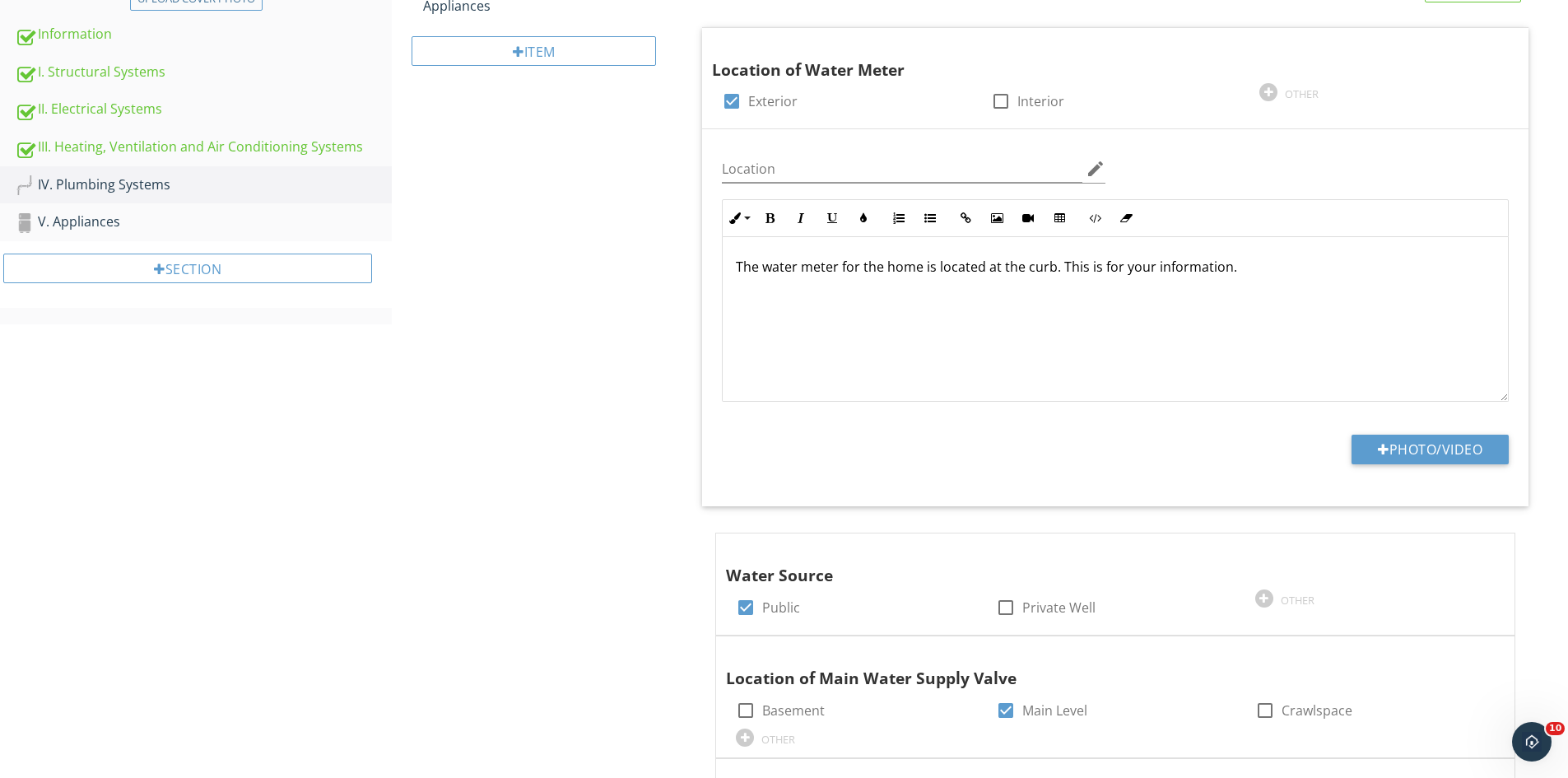
scroll to position [570, 0]
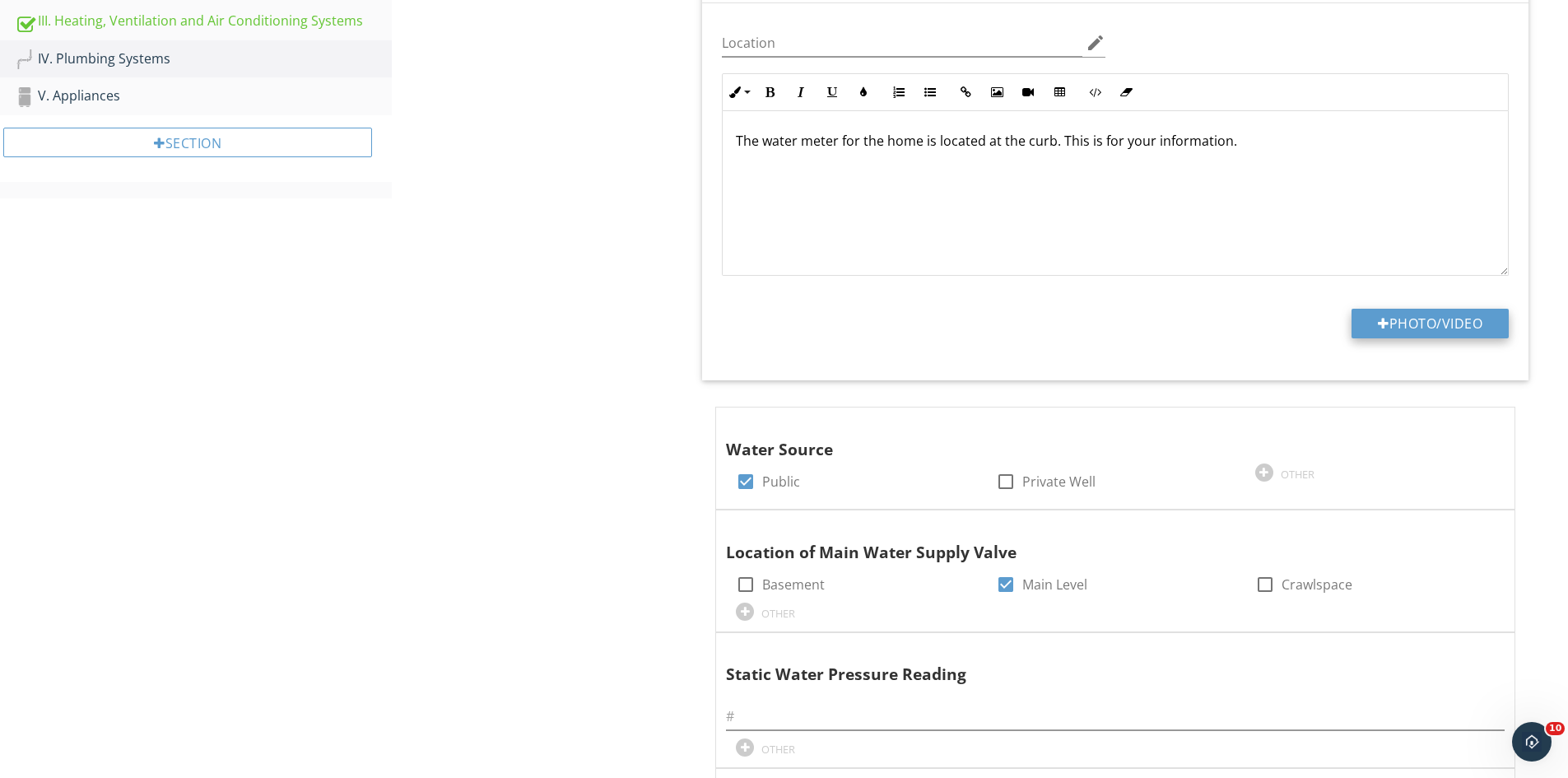
click at [1465, 327] on button "Photo/Video" at bounding box center [1430, 323] width 157 height 30
type input "C:\fakepath\IMG_9443.JPG"
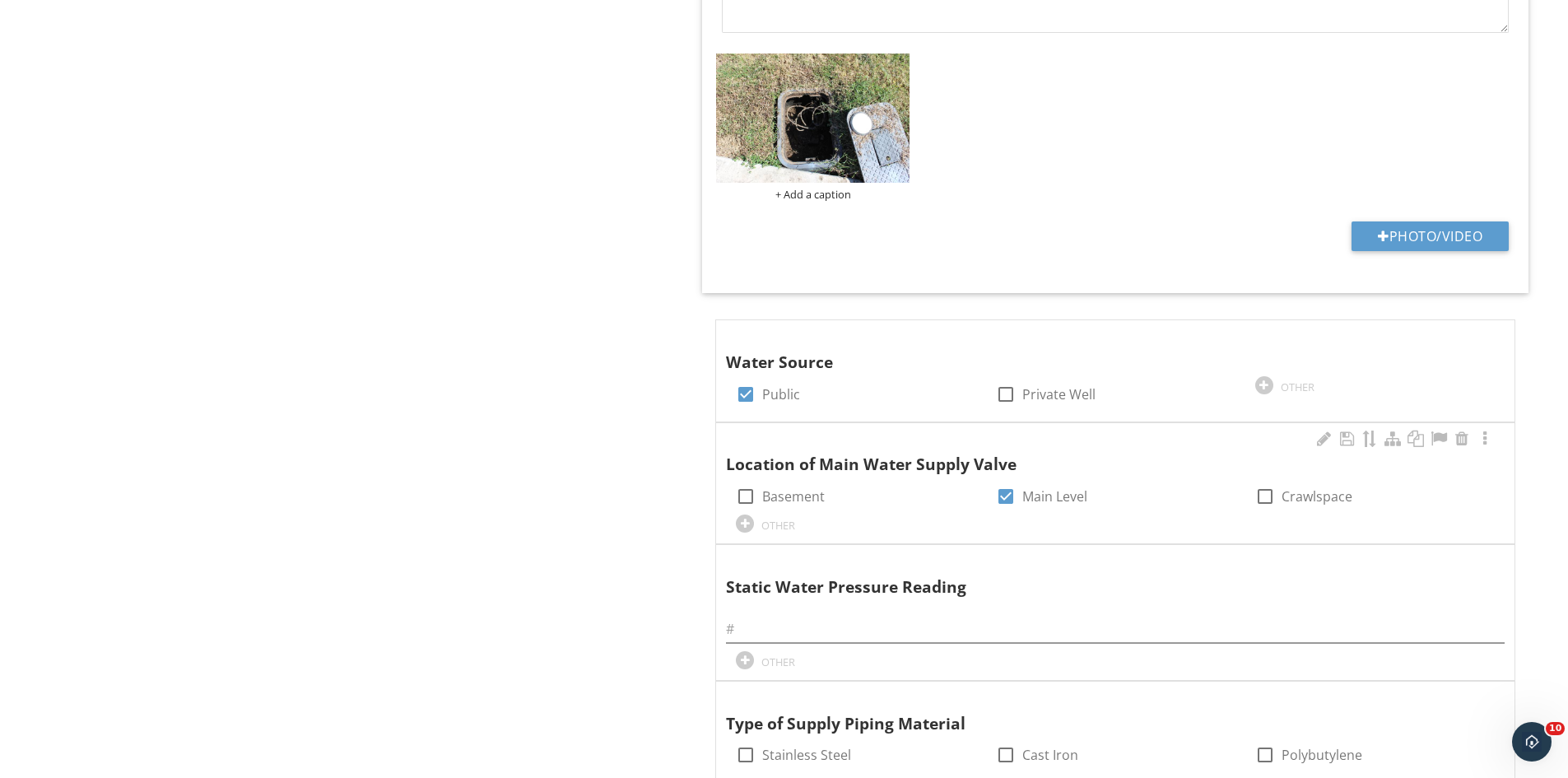
scroll to position [817, 0]
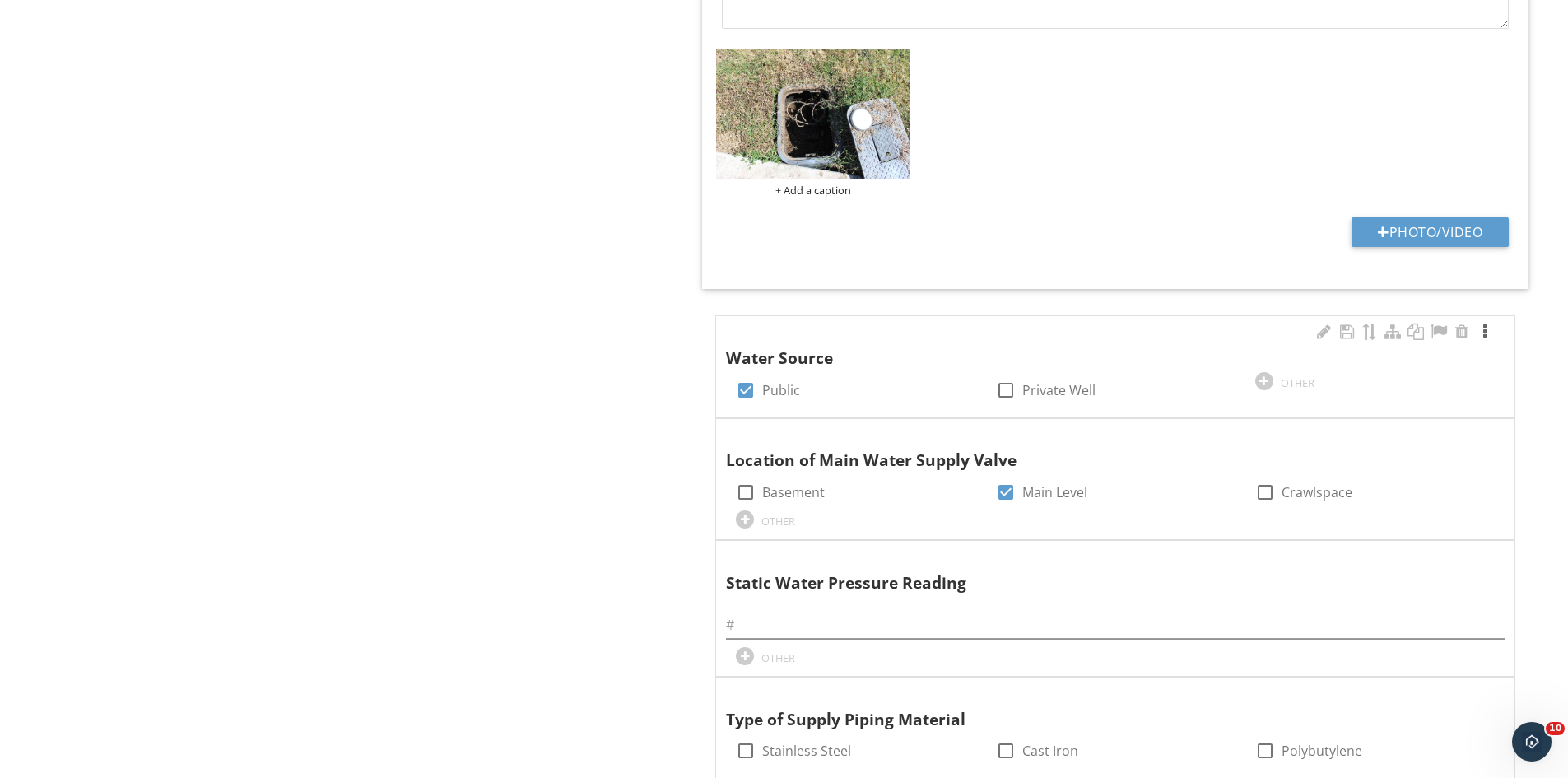
drag, startPoint x: 1485, startPoint y: 332, endPoint x: 1483, endPoint y: 302, distance: 30.1
click at [1485, 332] on div at bounding box center [1484, 332] width 19 height 17
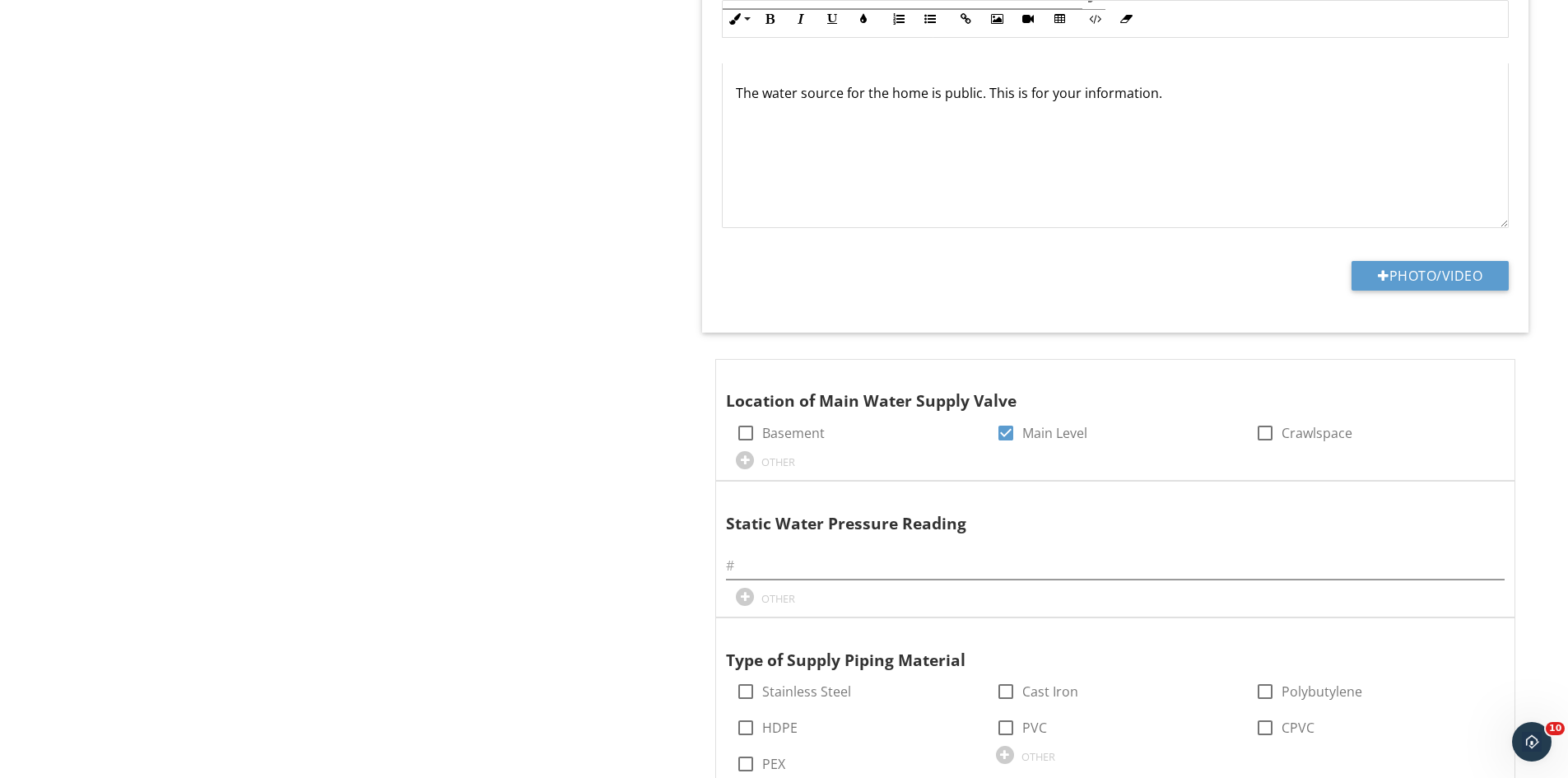
scroll to position [1535, 0]
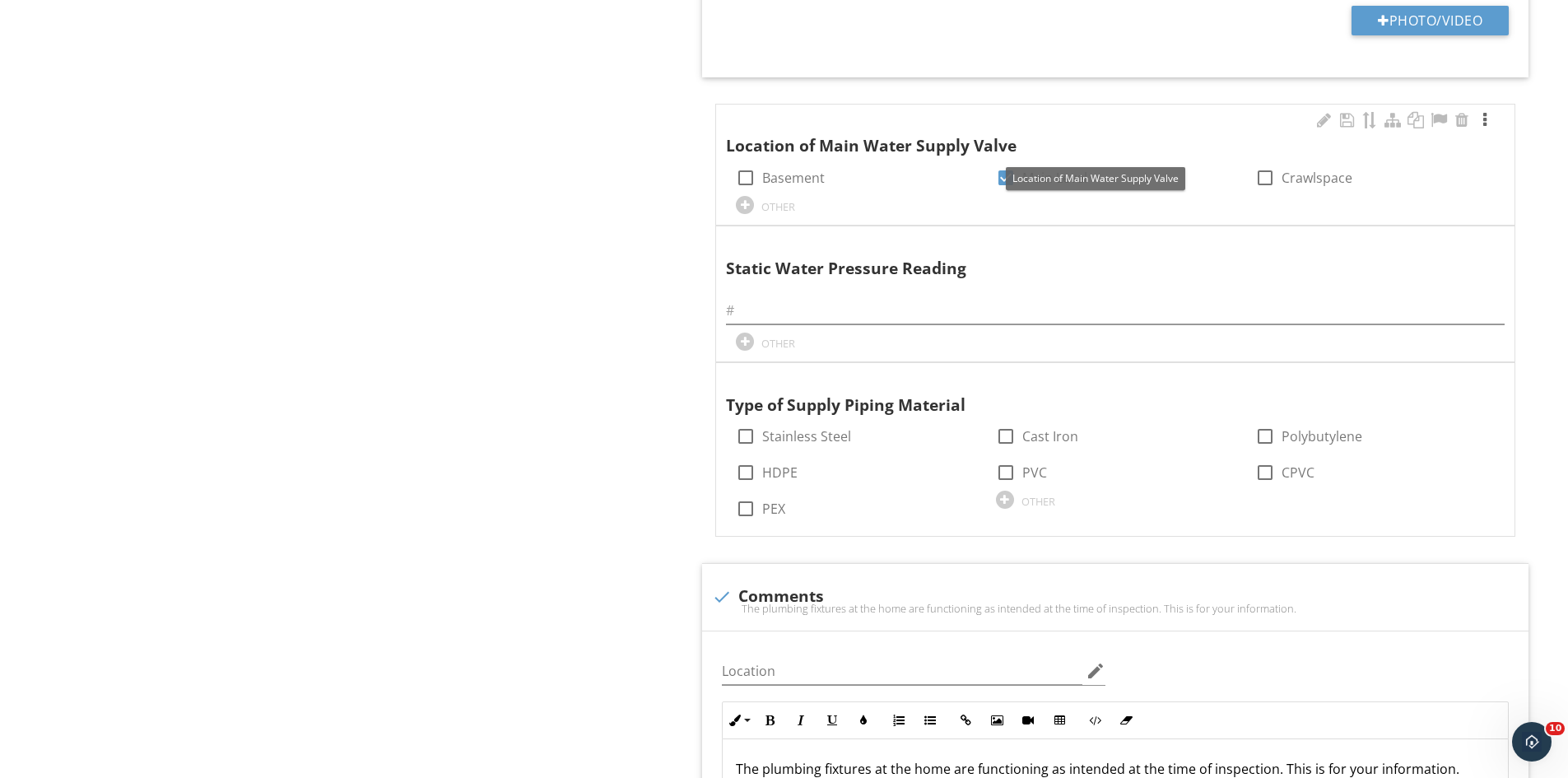
click at [1484, 120] on div at bounding box center [1484, 121] width 19 height 17
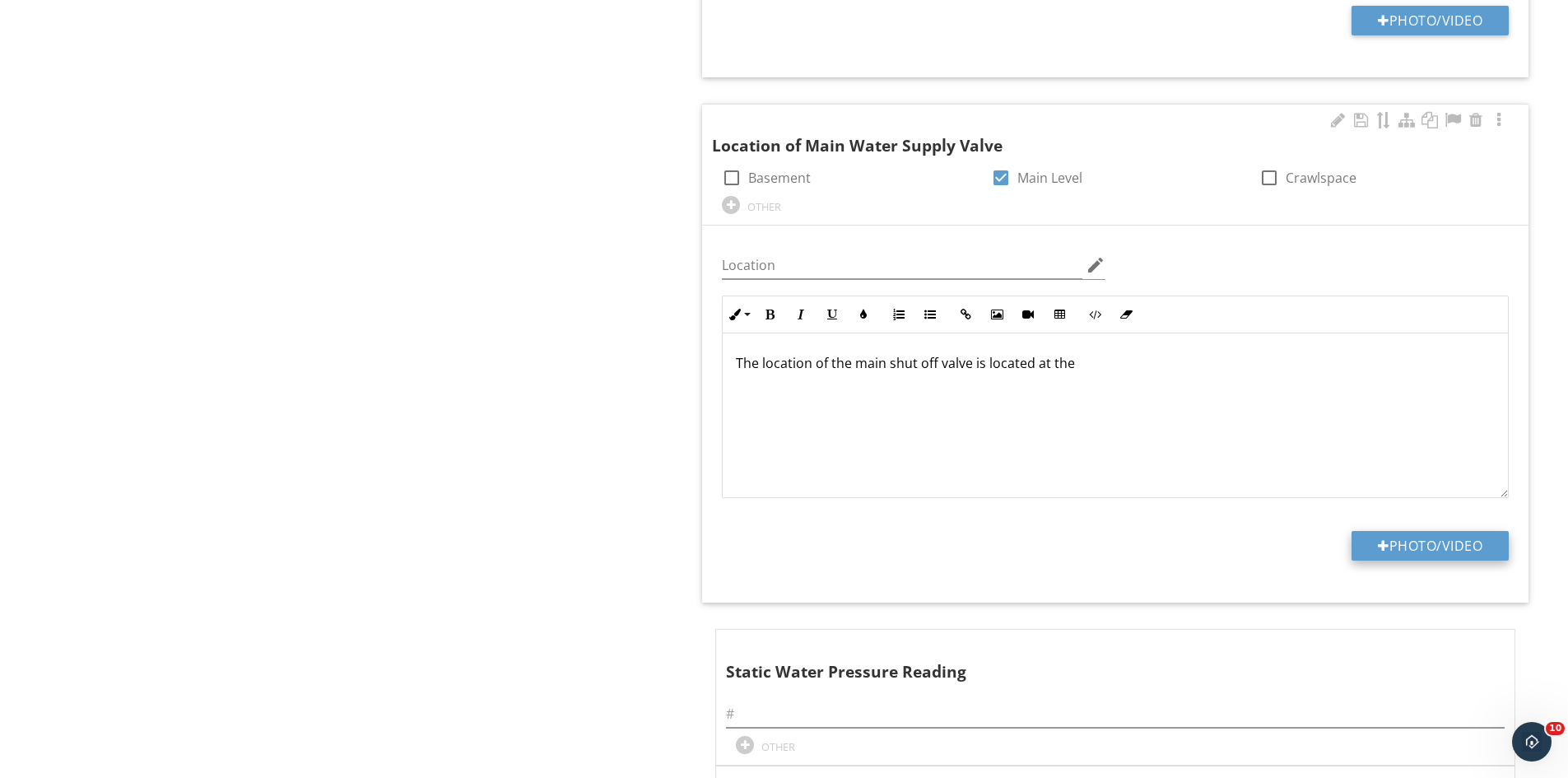
click at [1431, 541] on button "Photo/Video" at bounding box center [1430, 545] width 157 height 30
type input "C:\fakepath\IMG_9503.JPG"
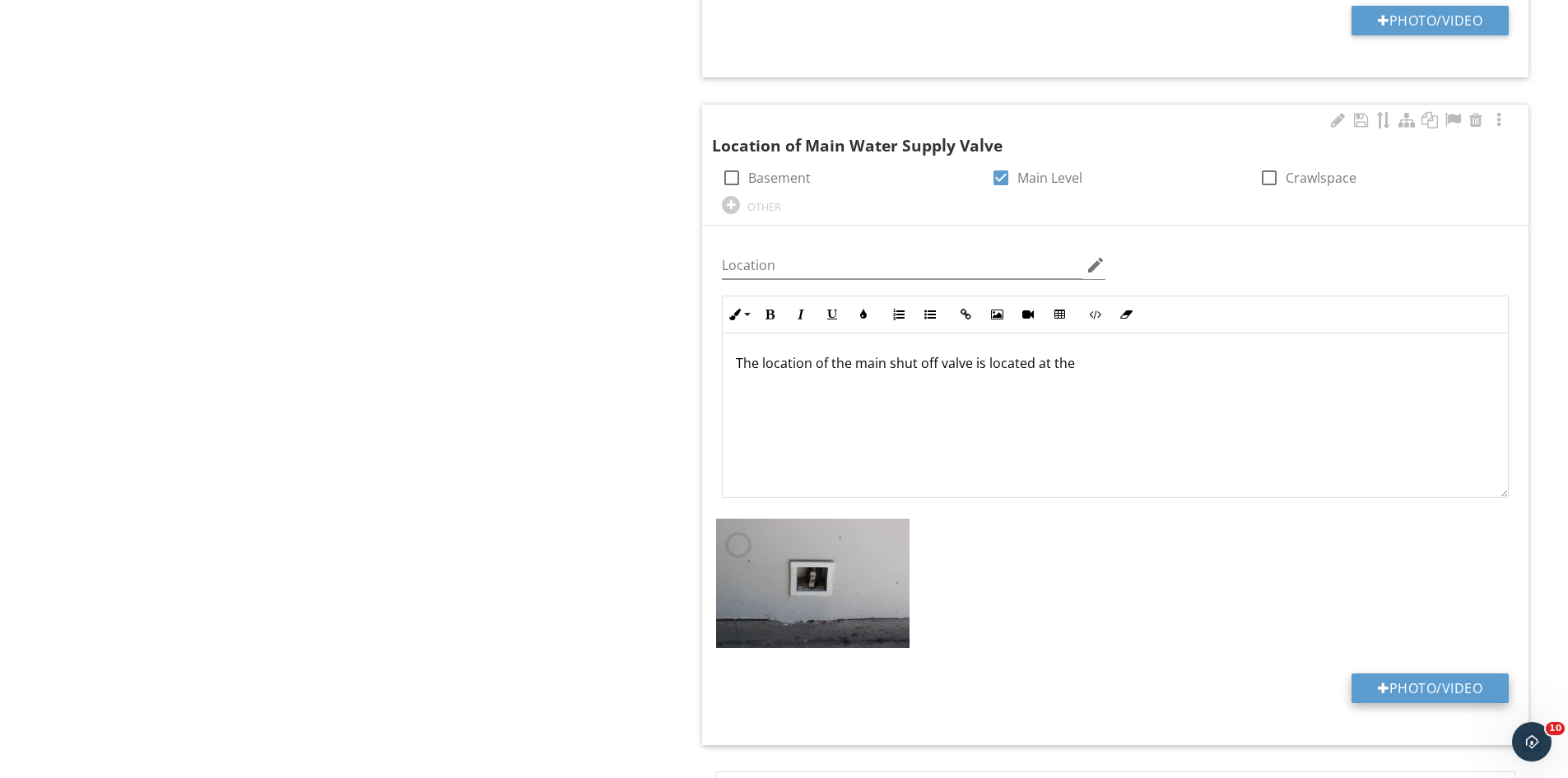
click at [1084, 369] on p "The location of the main shut off valve is located at the" at bounding box center [1115, 363] width 759 height 19
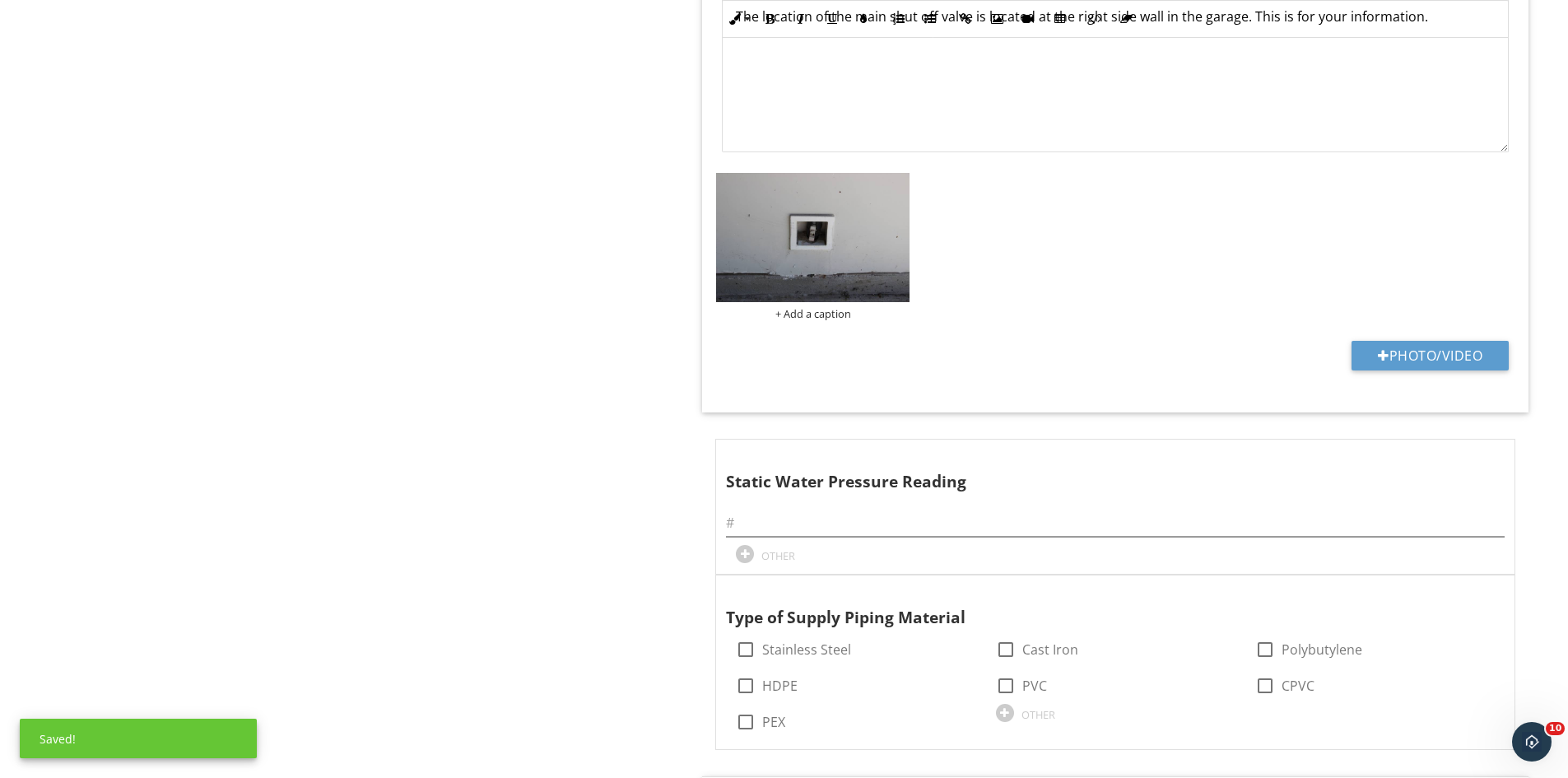
scroll to position [1947, 0]
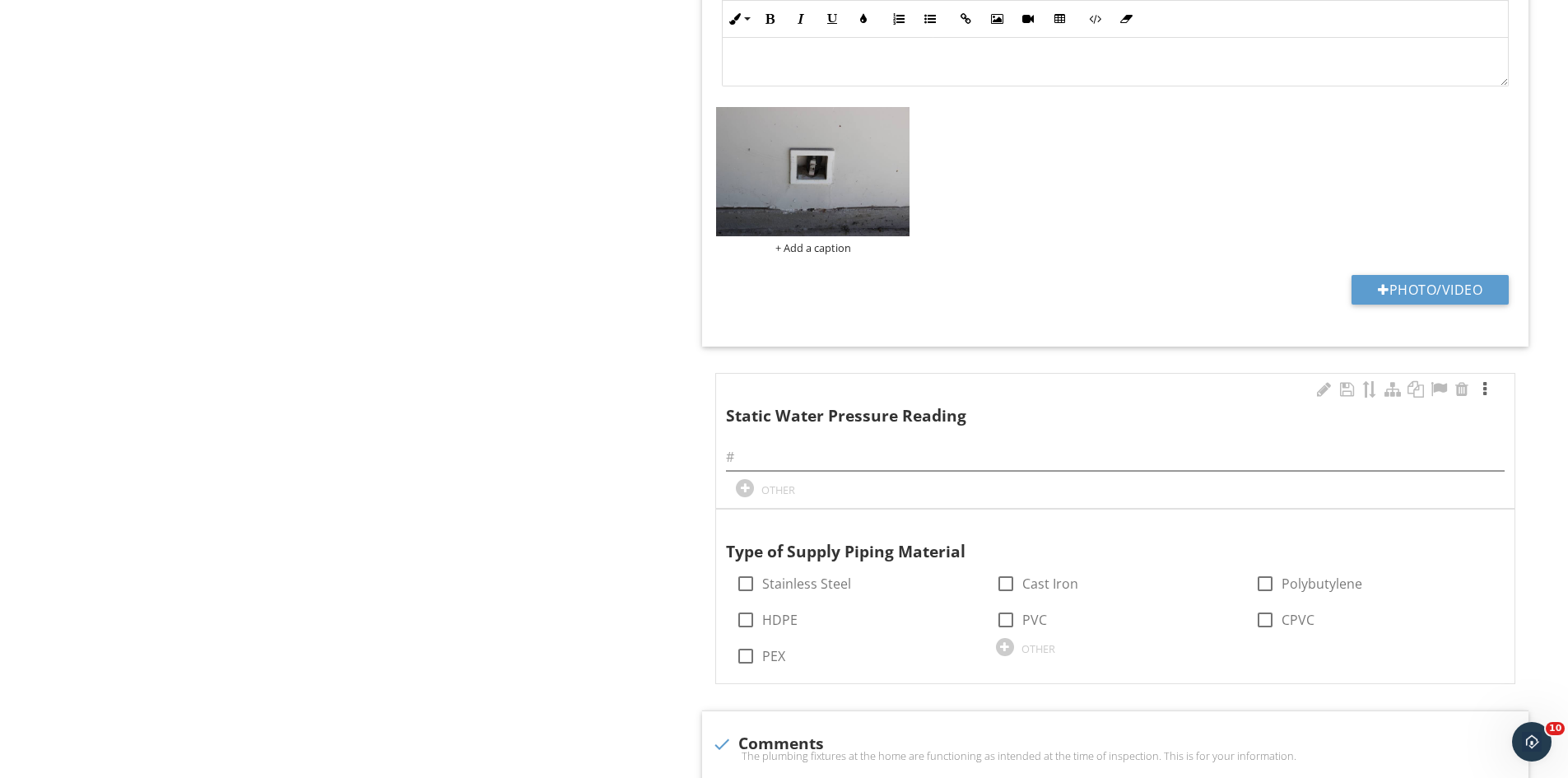
click at [1485, 386] on div at bounding box center [1484, 390] width 19 height 17
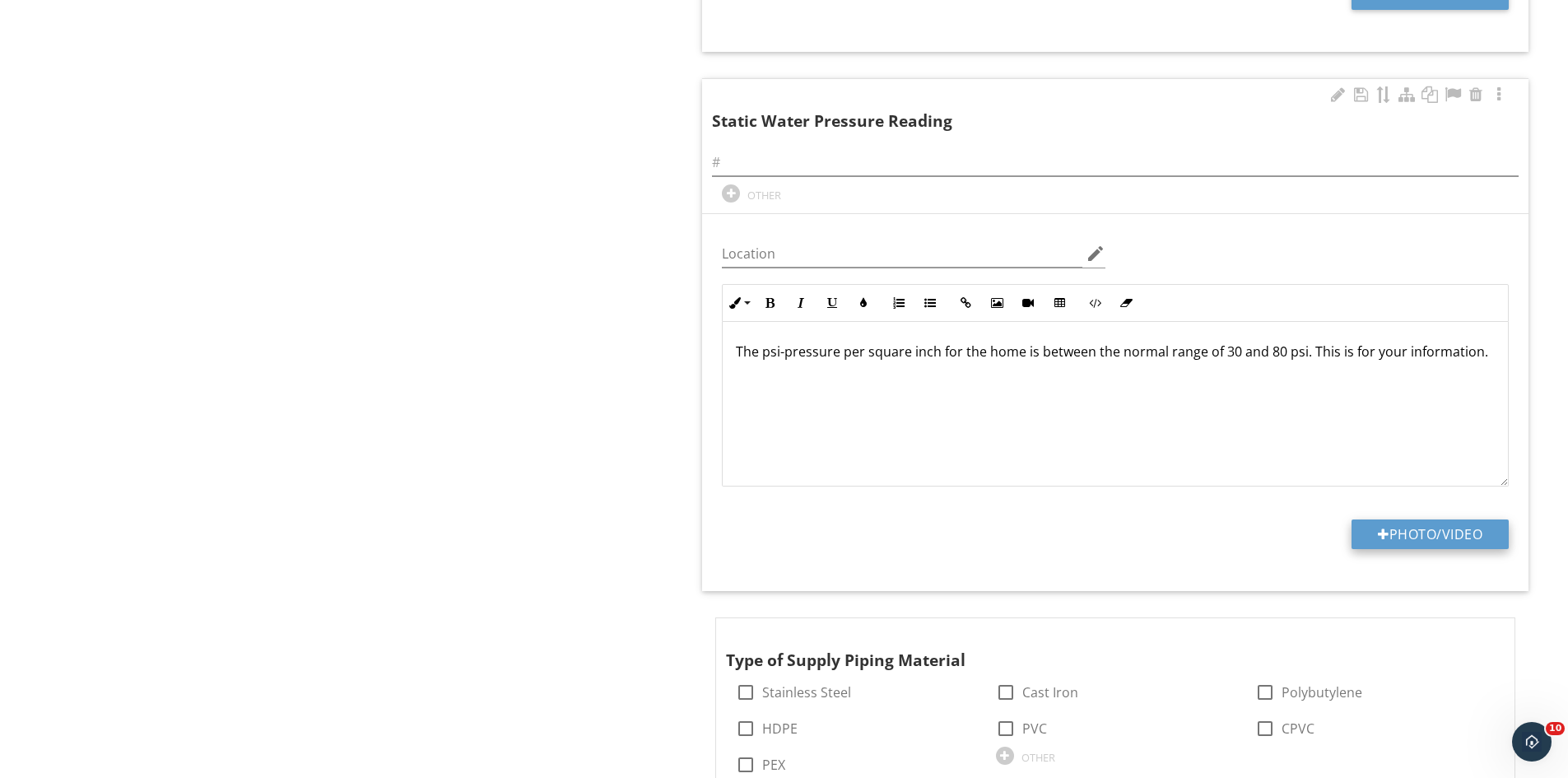
scroll to position [2248, 0]
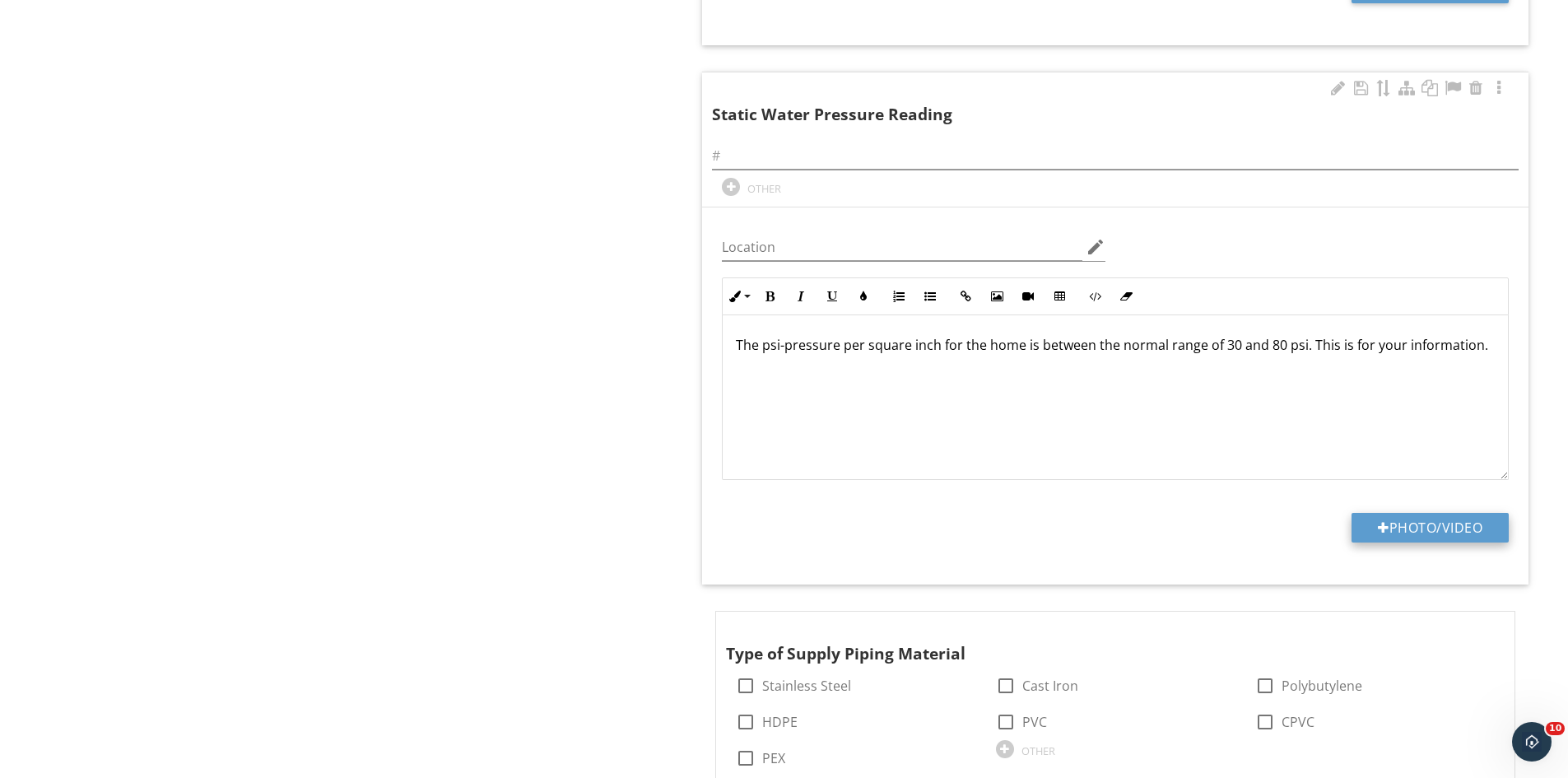
click at [1381, 529] on button "Photo/Video" at bounding box center [1430, 527] width 157 height 30
type input "C:\fakepath\IMG_9494.JPG"
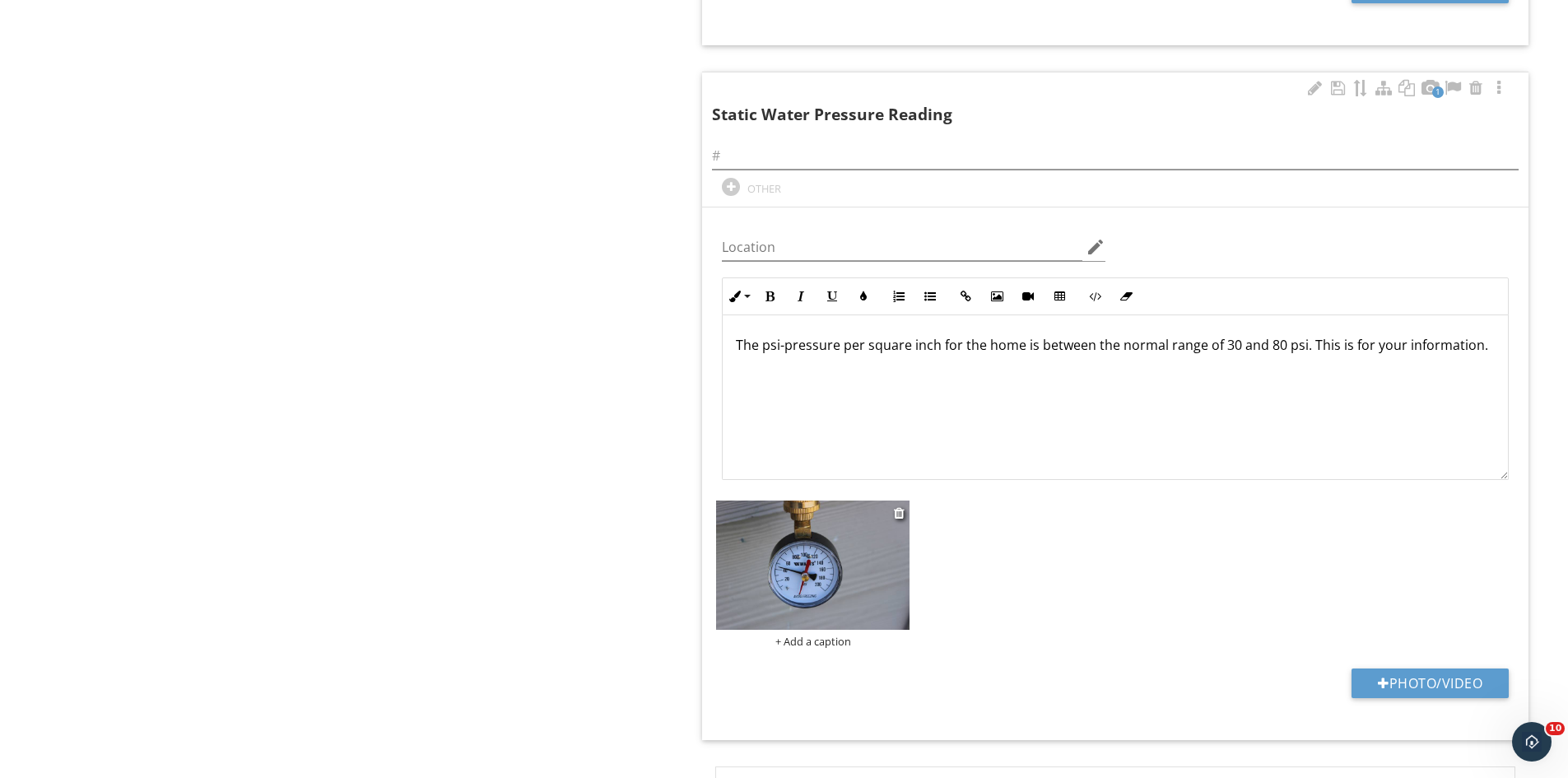
click at [815, 591] on img at bounding box center [812, 565] width 193 height 129
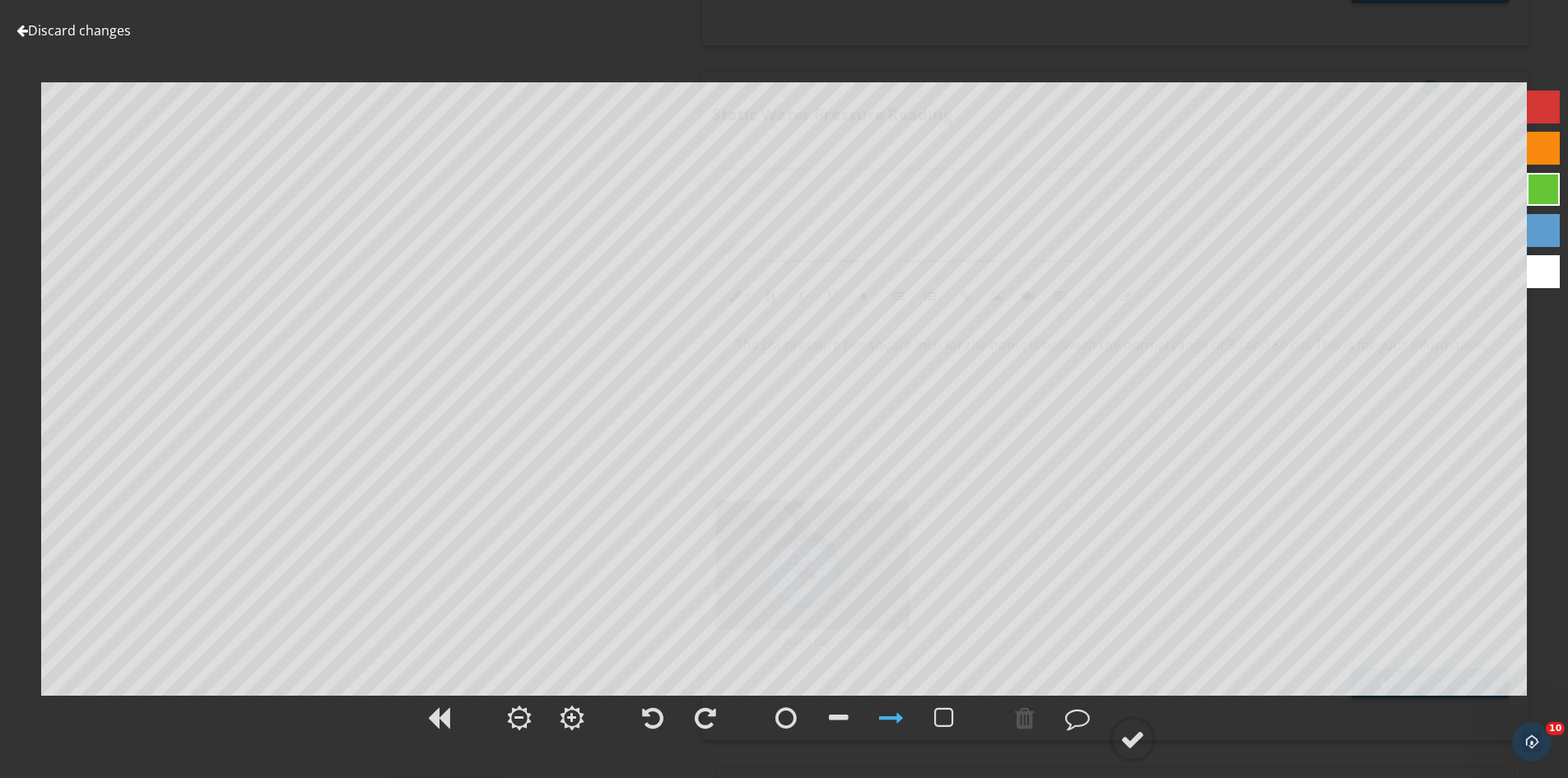
click at [112, 36] on link "Discard changes" at bounding box center [74, 30] width 115 height 18
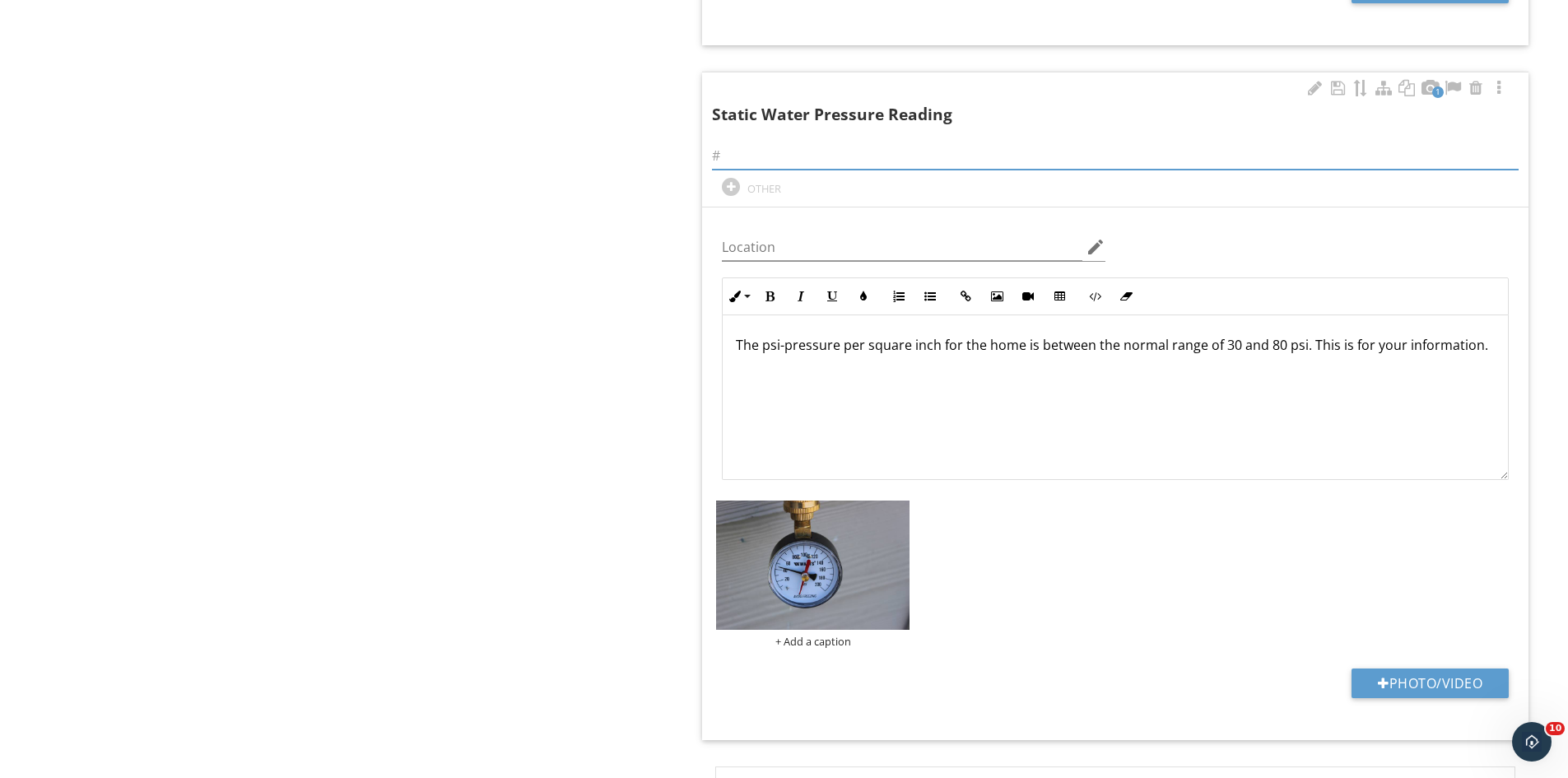
click at [733, 154] on input "text" at bounding box center [1115, 156] width 806 height 27
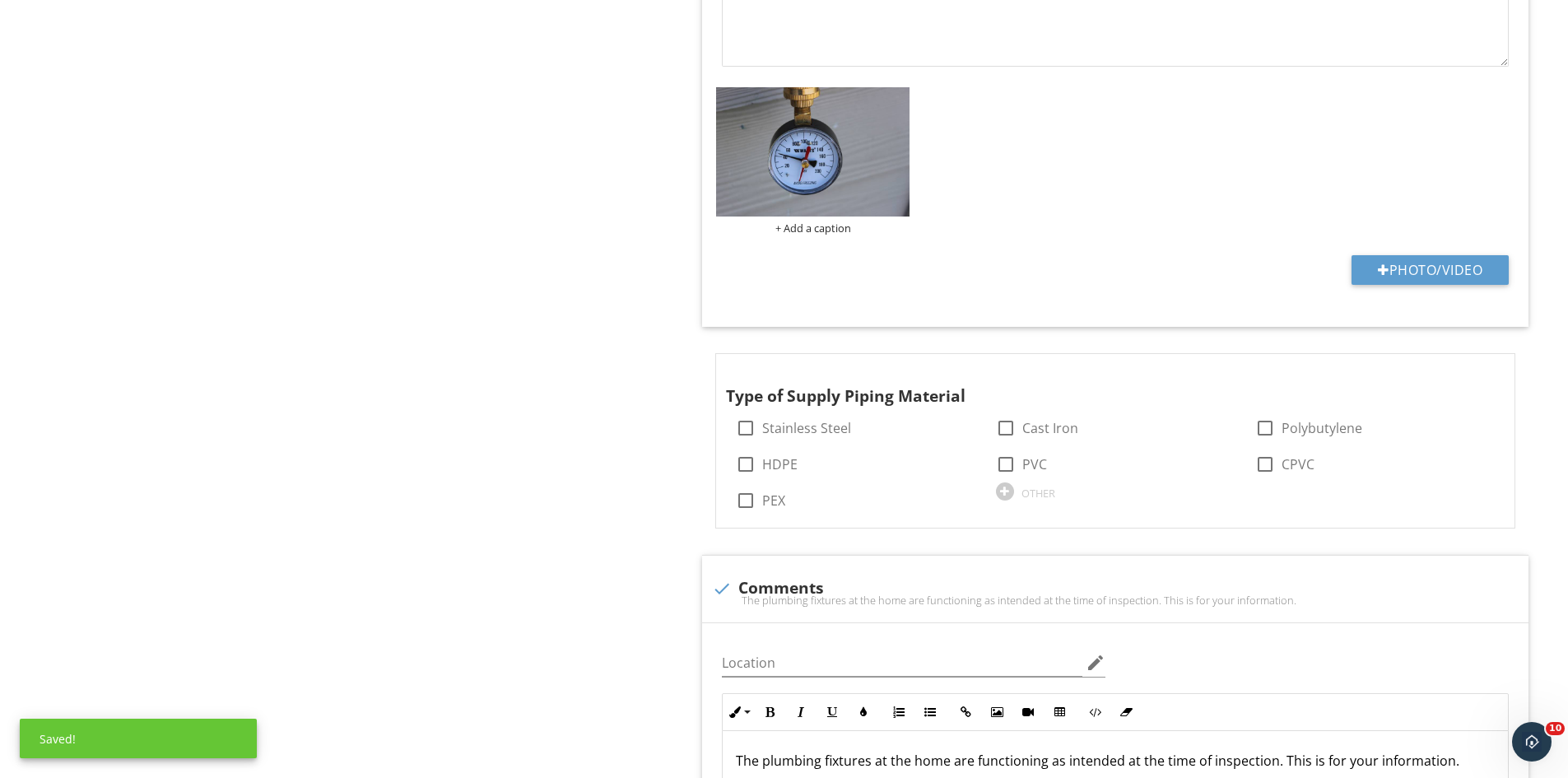
scroll to position [2742, 0]
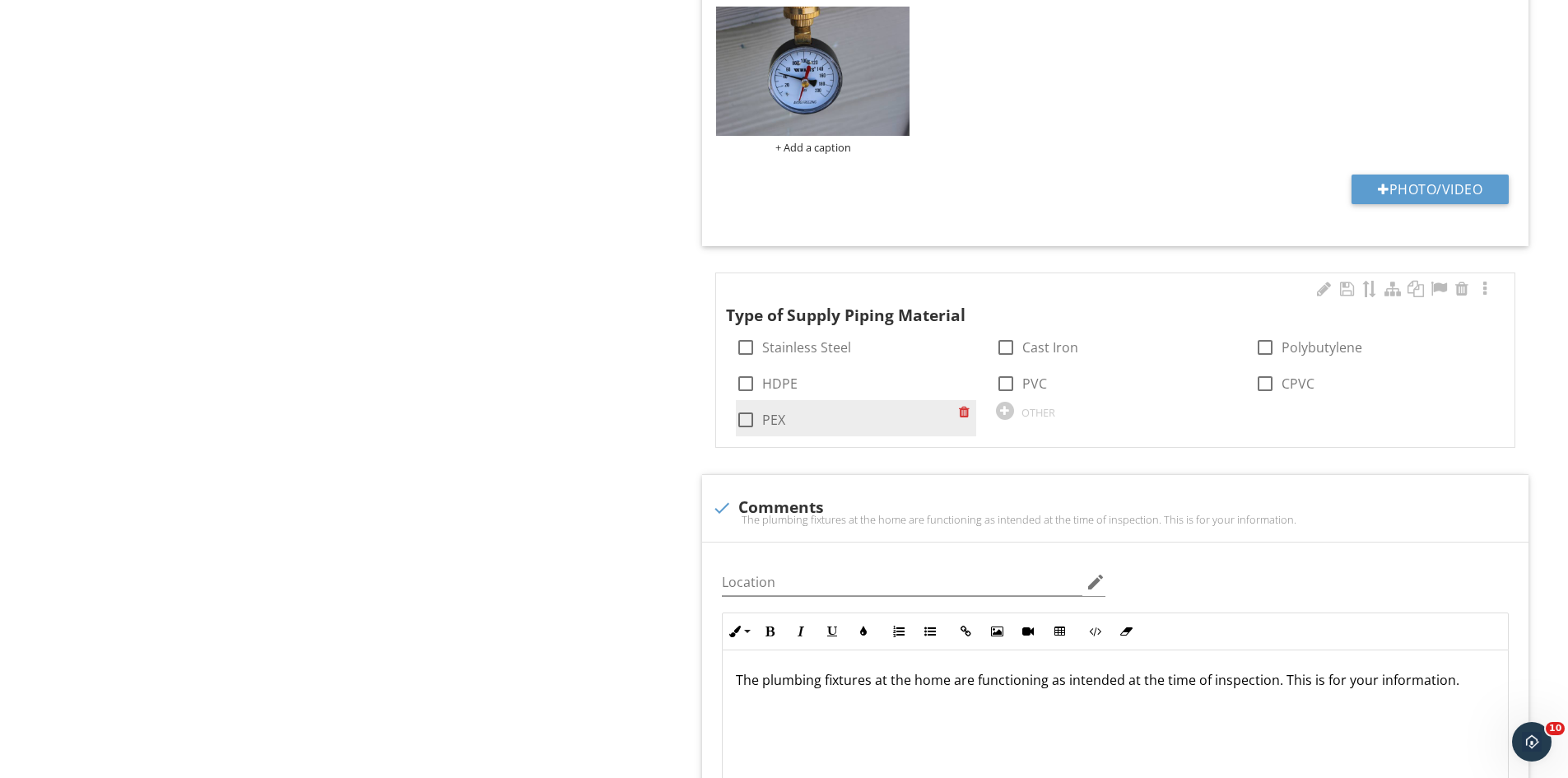
type input "50psi"
click at [752, 424] on div at bounding box center [746, 419] width 28 height 28
checkbox input "true"
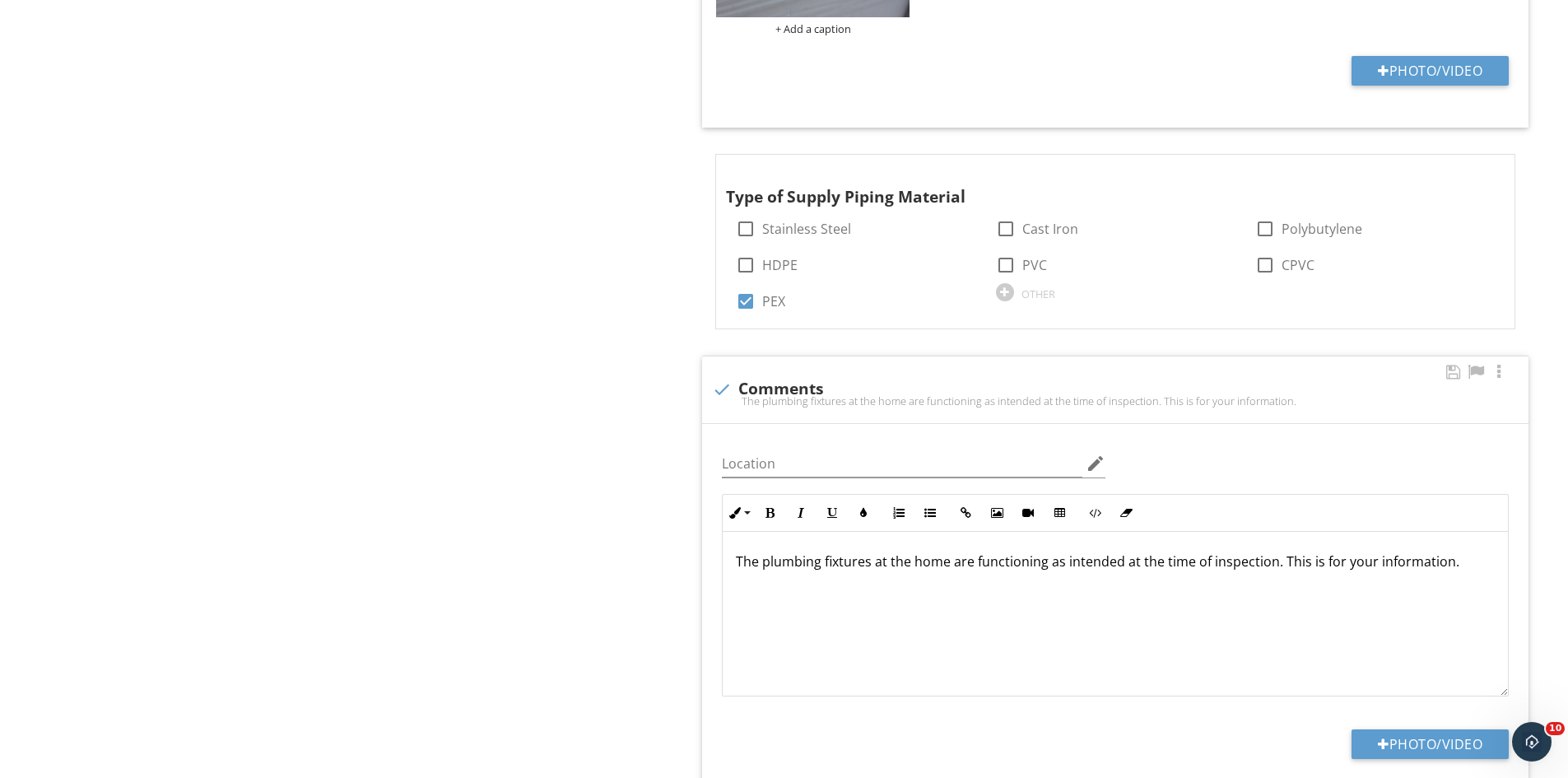
scroll to position [3154, 0]
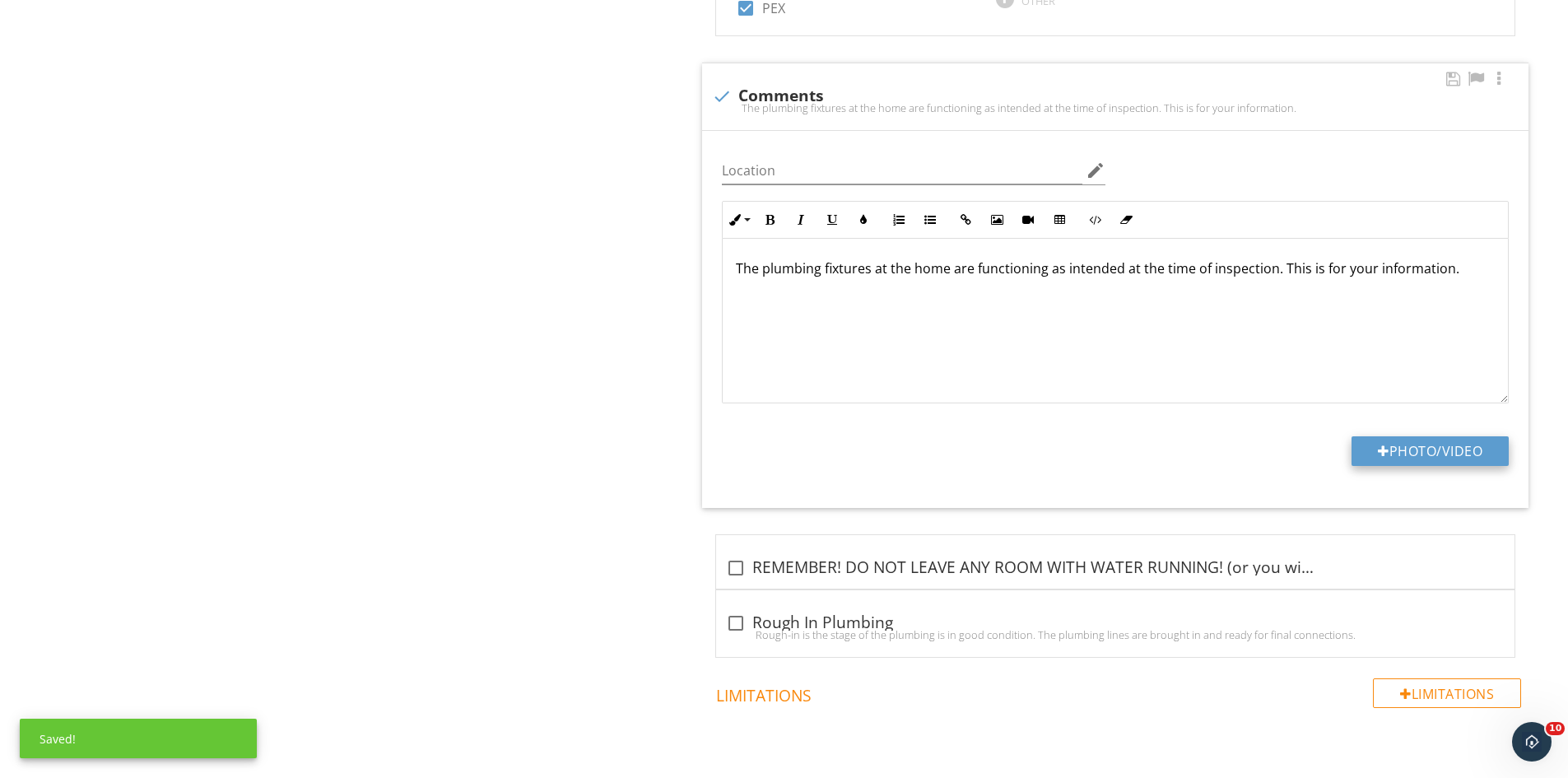
click at [1413, 450] on button "Photo/Video" at bounding box center [1430, 451] width 157 height 30
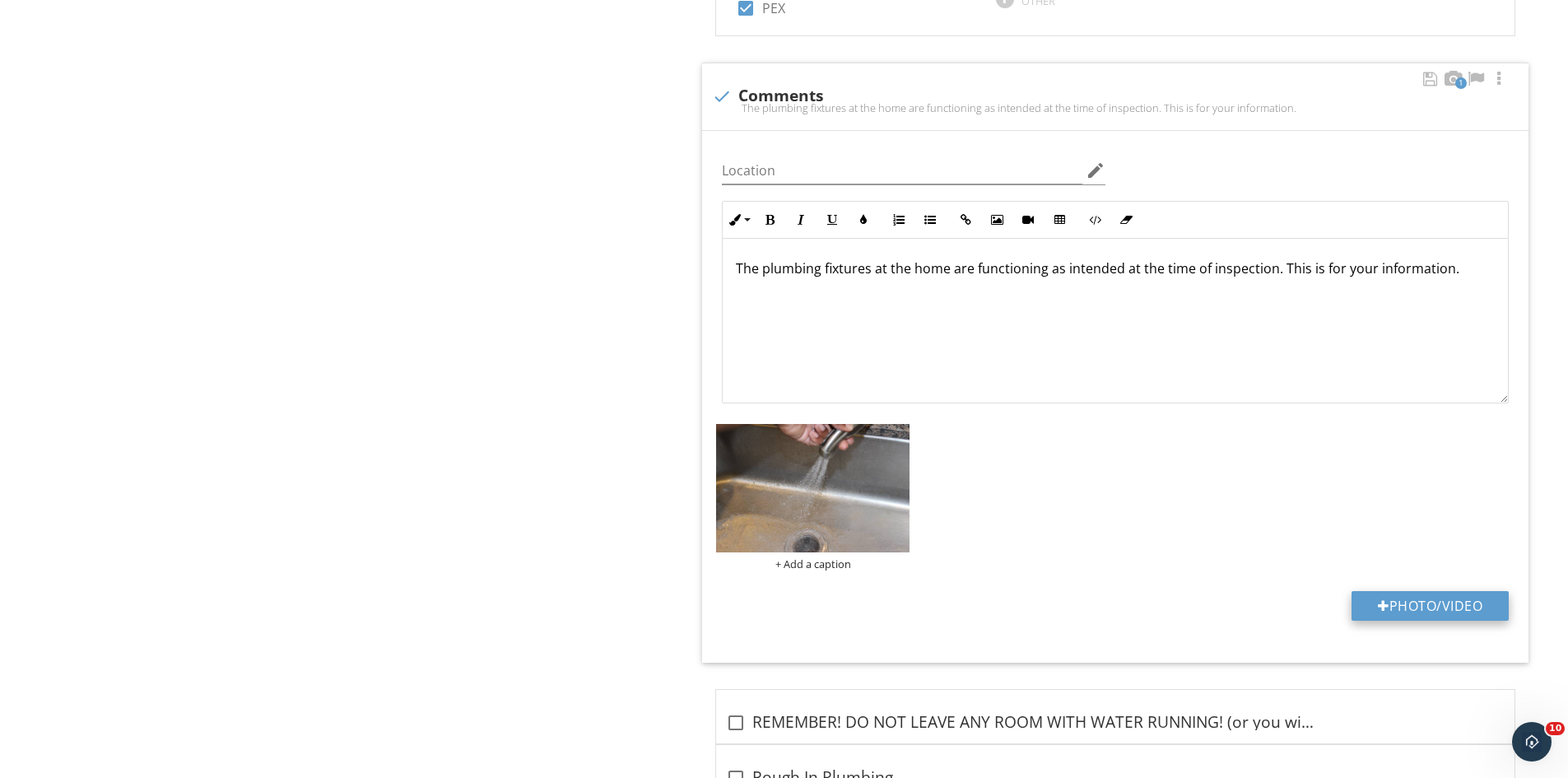
click at [1416, 608] on button "Photo/Video" at bounding box center [1430, 606] width 157 height 30
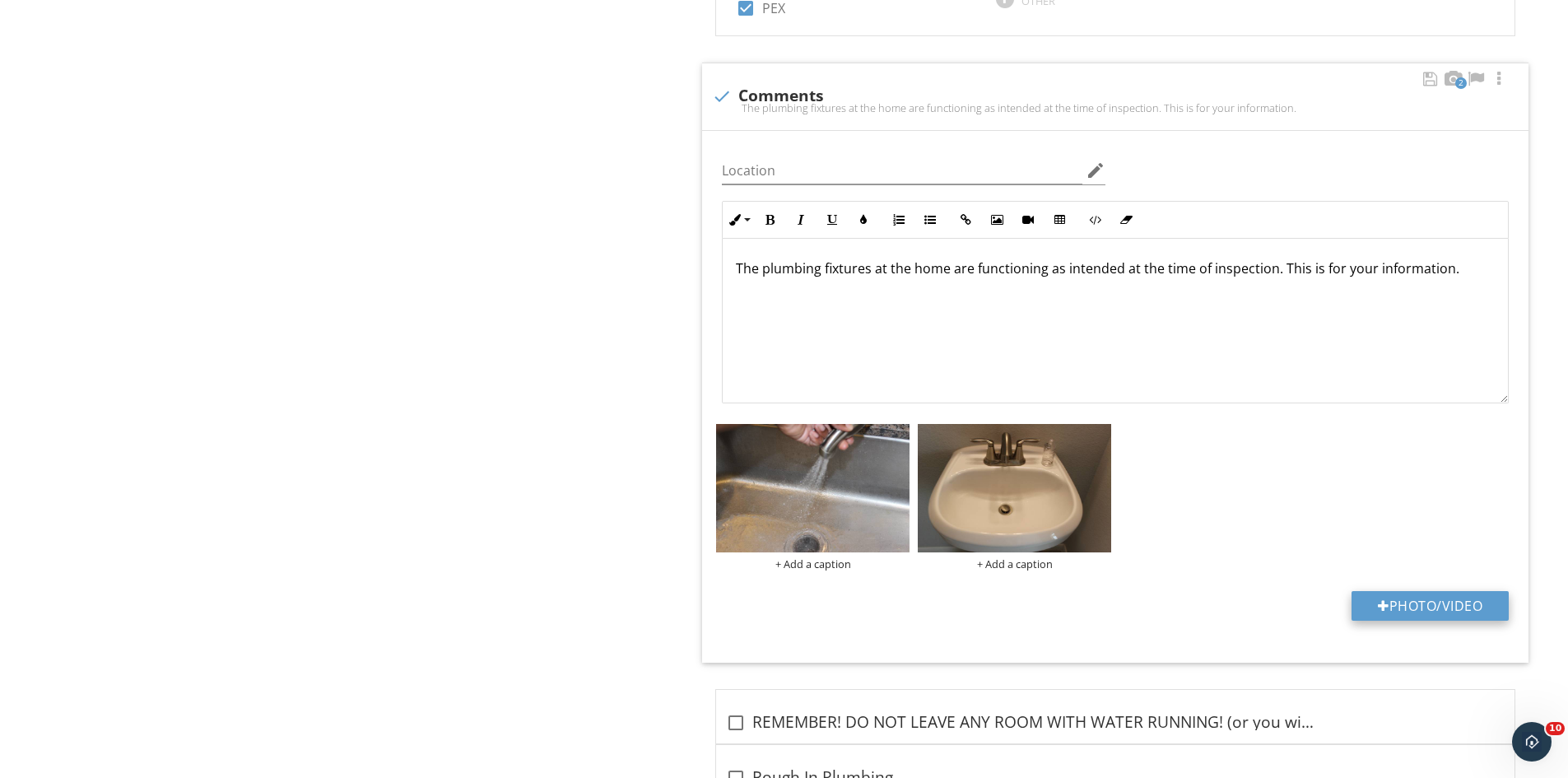
click at [1421, 613] on button "Photo/Video" at bounding box center [1430, 606] width 157 height 30
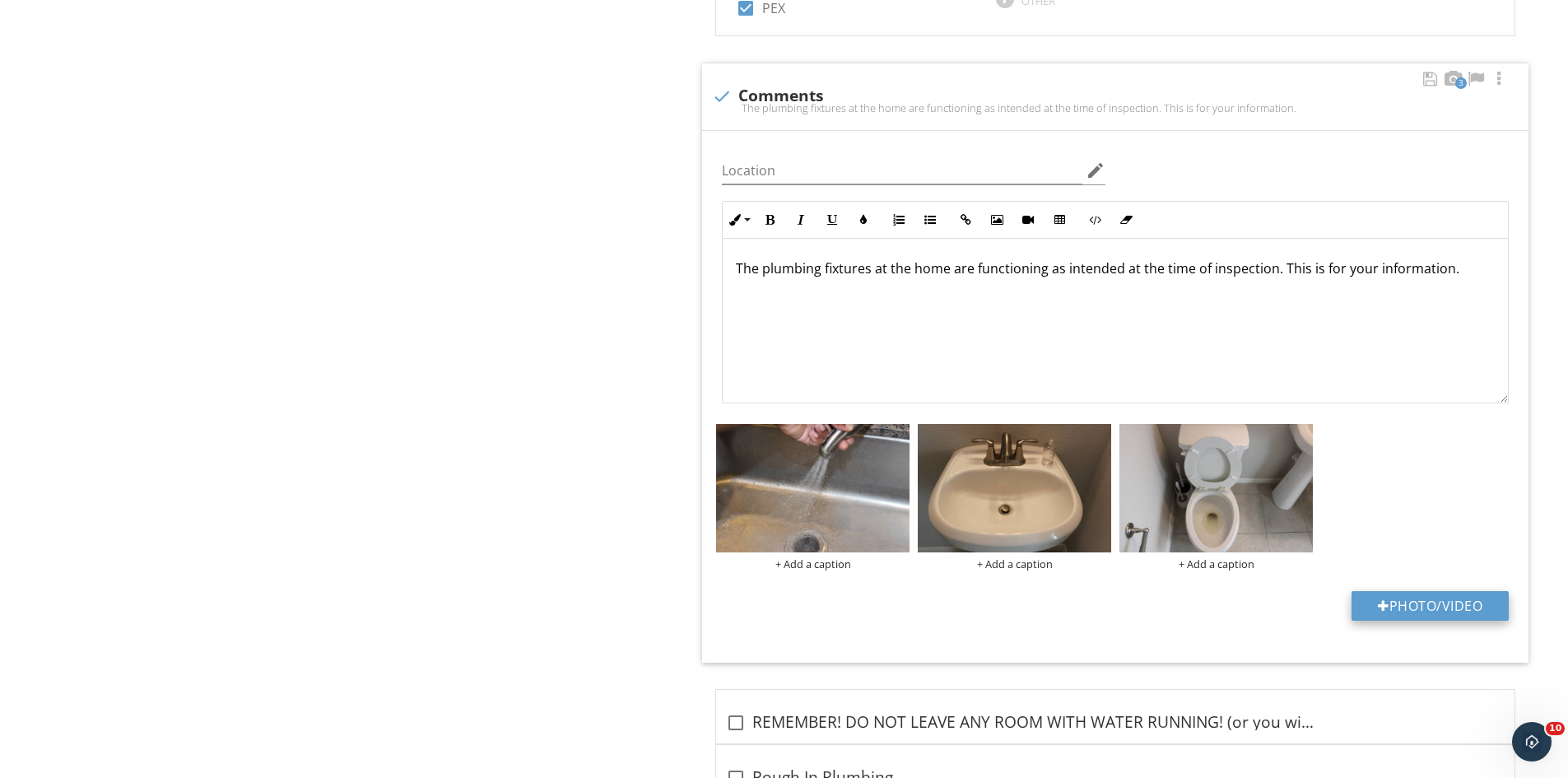
click at [1471, 608] on button "Photo/Video" at bounding box center [1430, 606] width 157 height 30
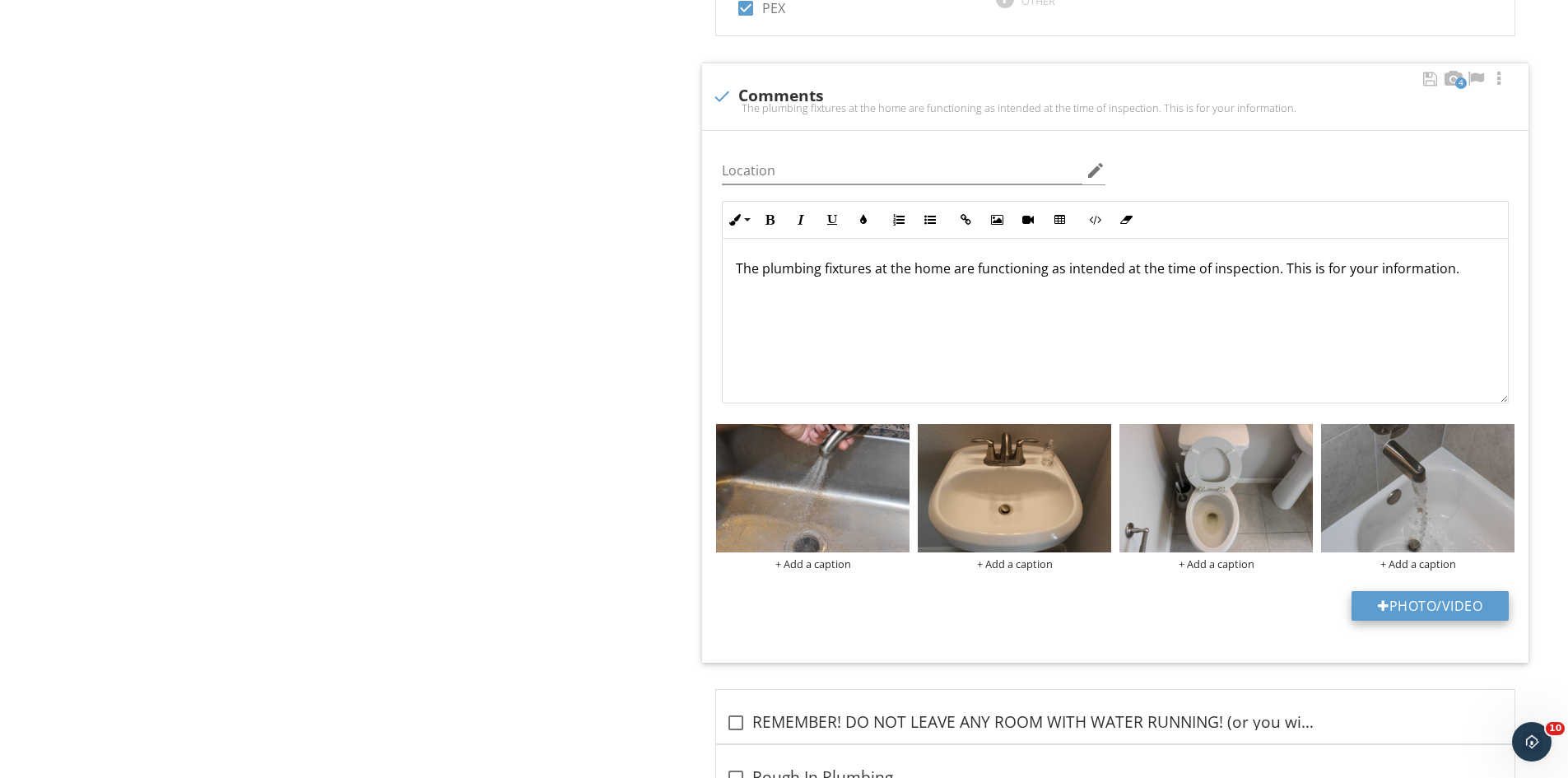
click at [1413, 600] on button "Photo/Video" at bounding box center [1430, 606] width 157 height 30
type input "C:\fakepath\IMG_9562.JPG"
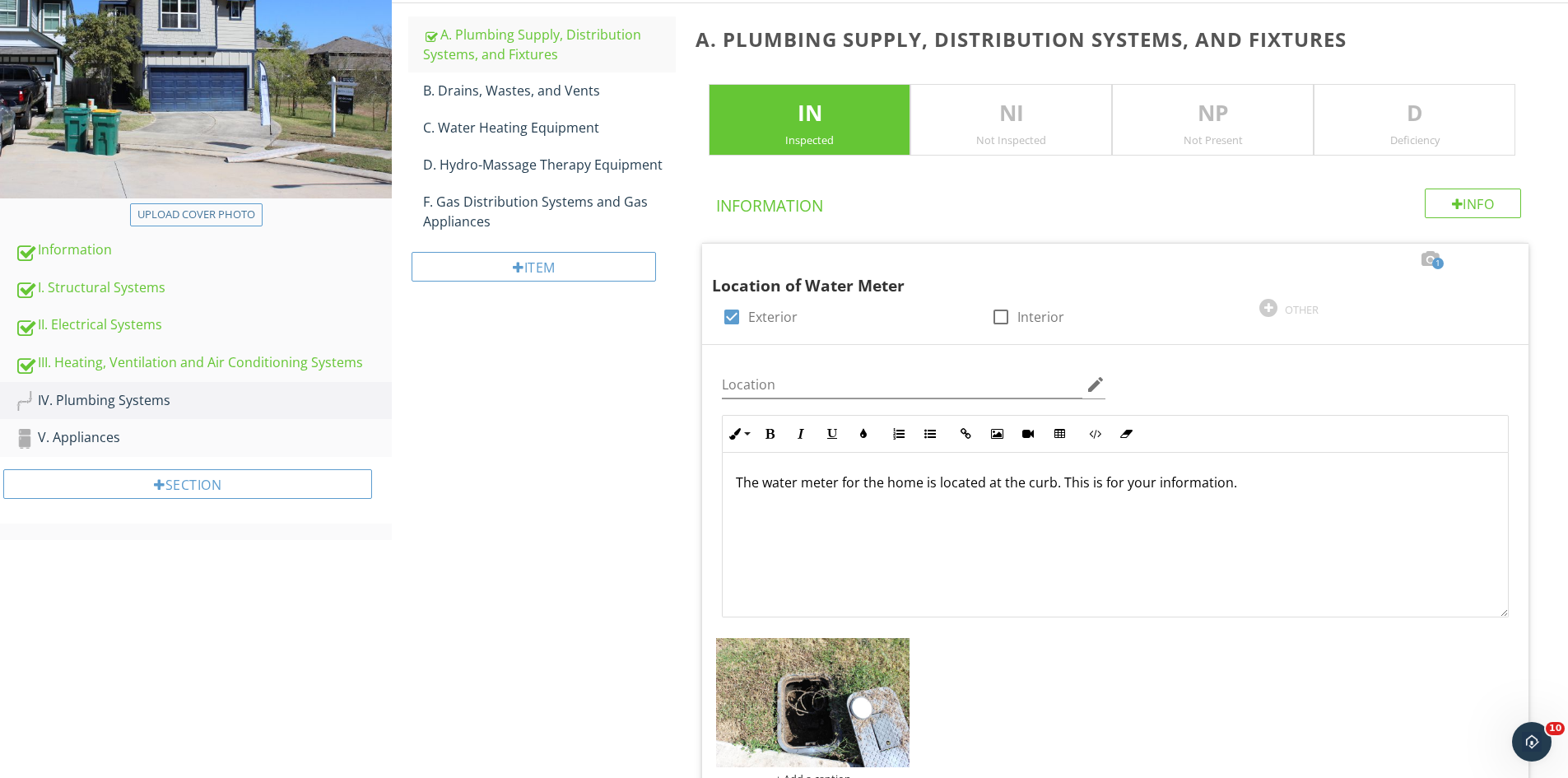
scroll to position [222, 0]
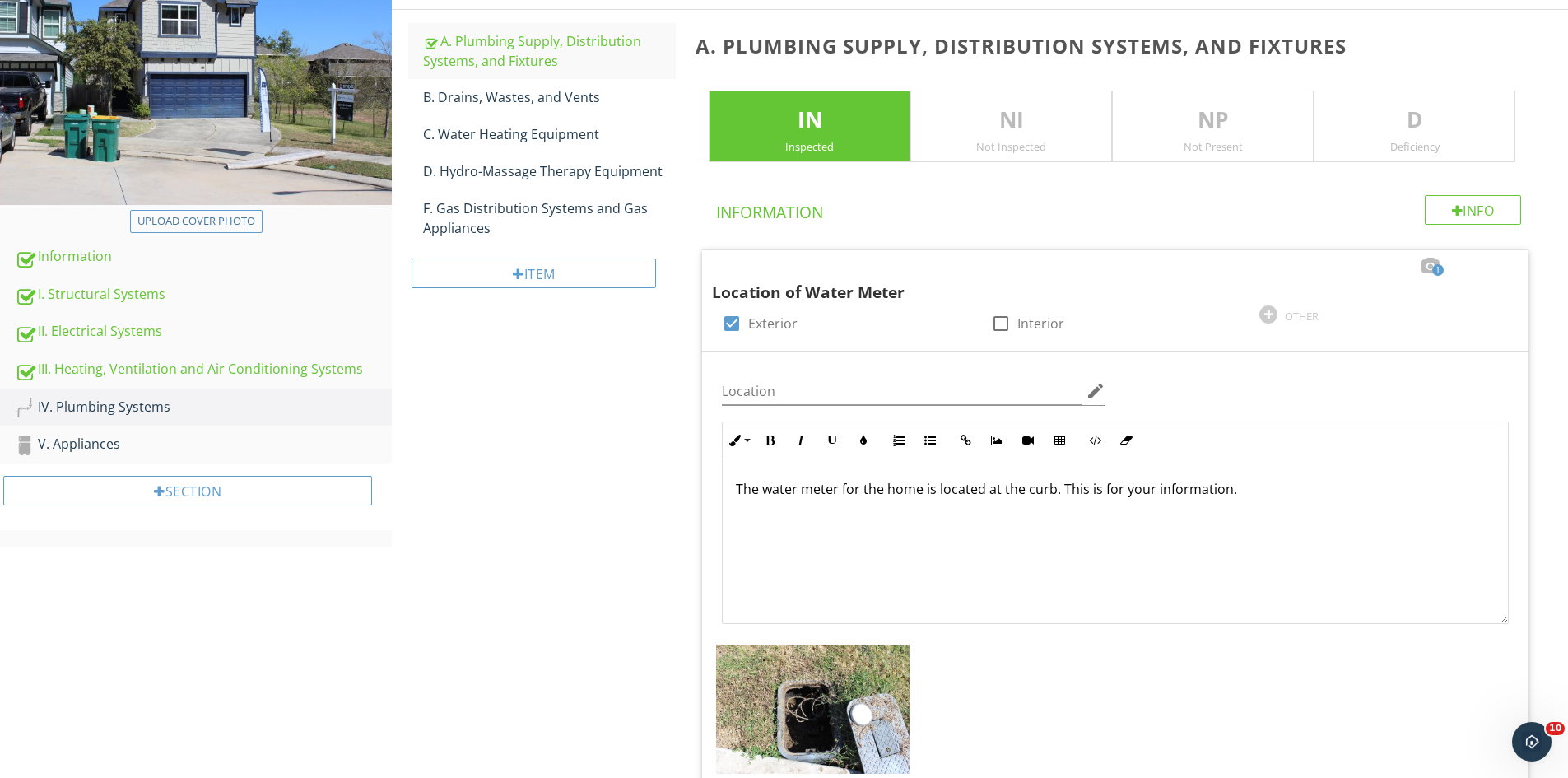
click at [1455, 94] on div "D Deficiency" at bounding box center [1414, 127] width 202 height 73
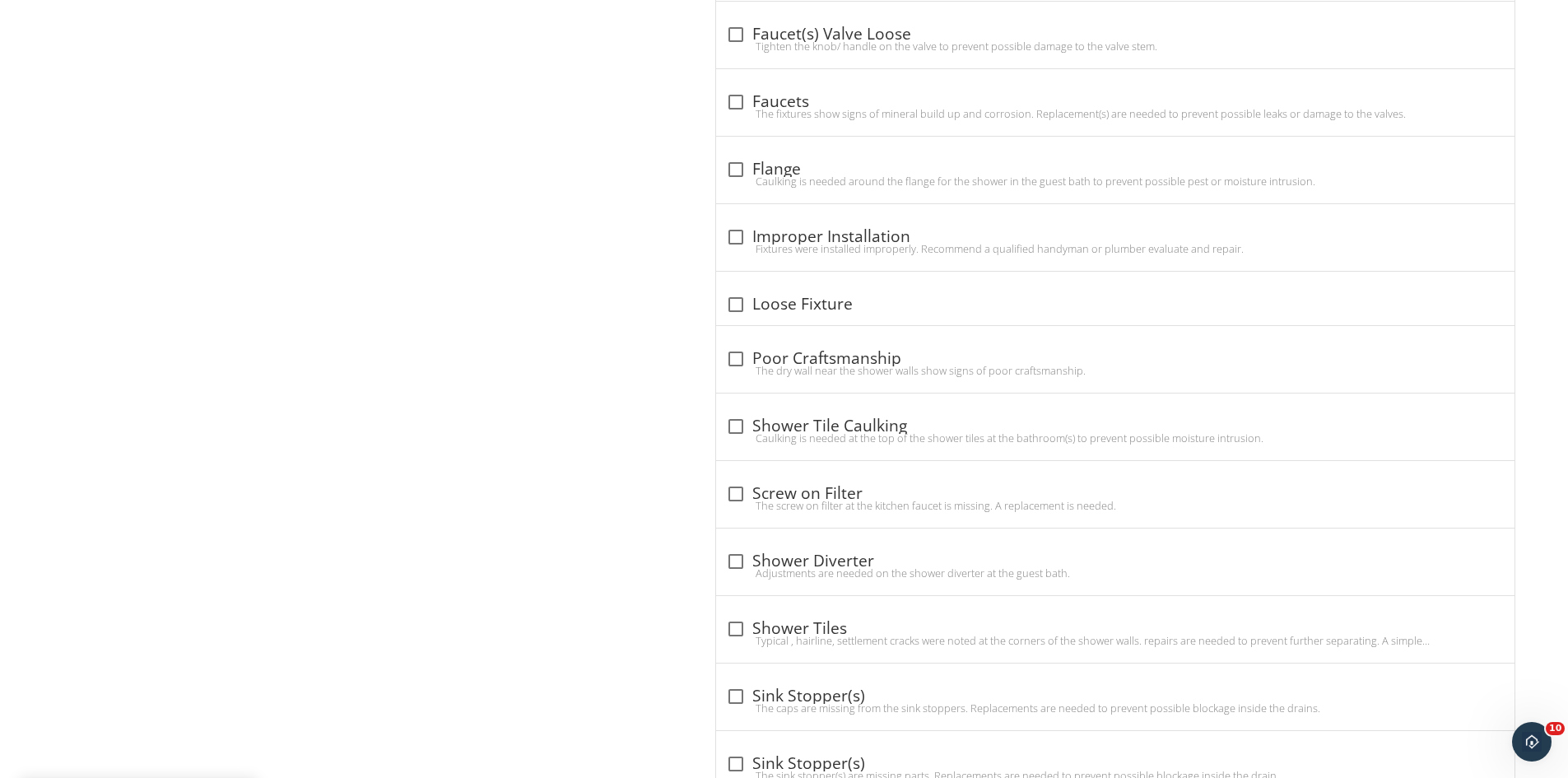
scroll to position [4600, 0]
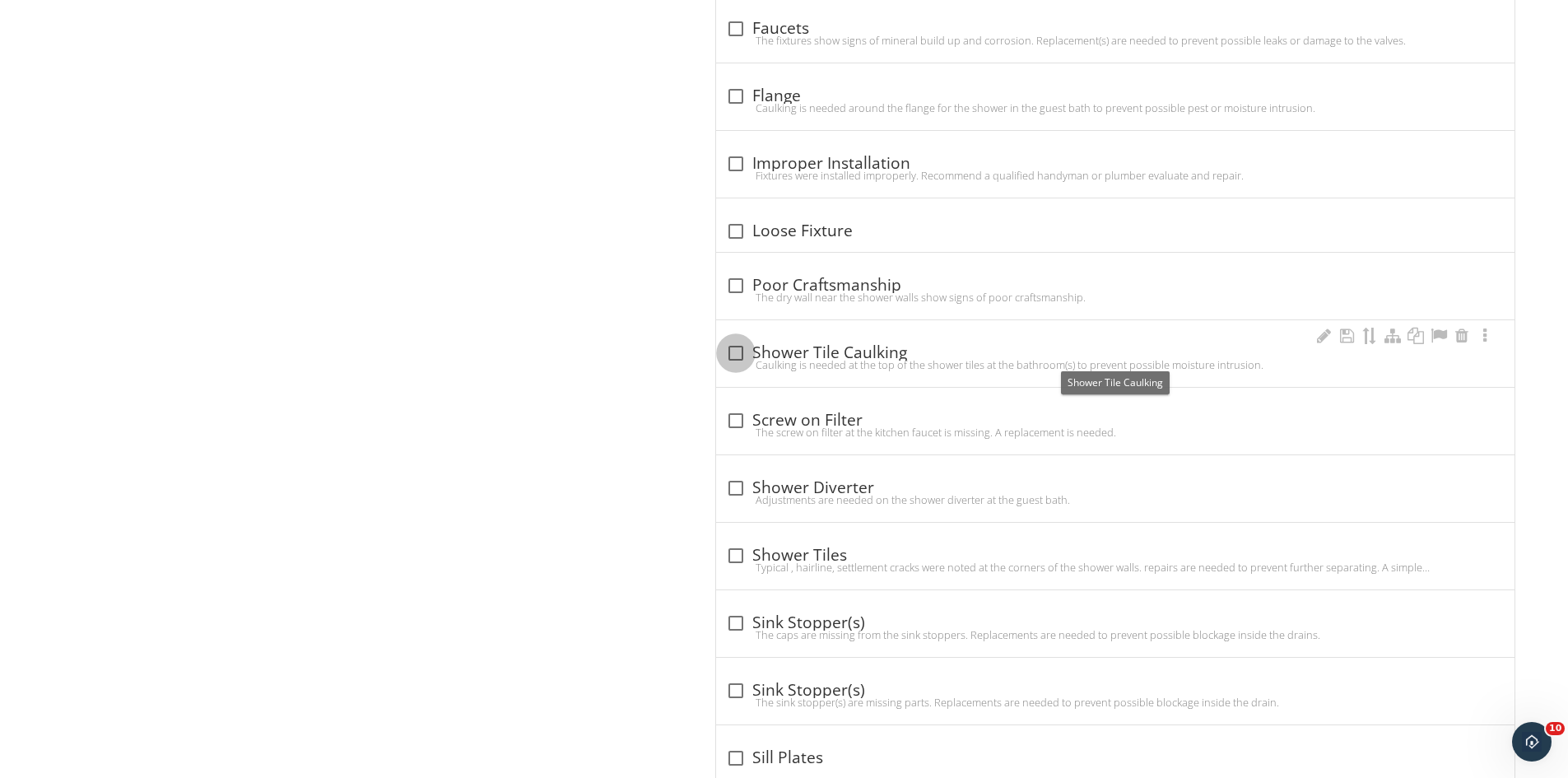
click at [744, 345] on div at bounding box center [736, 353] width 28 height 28
checkbox input "true"
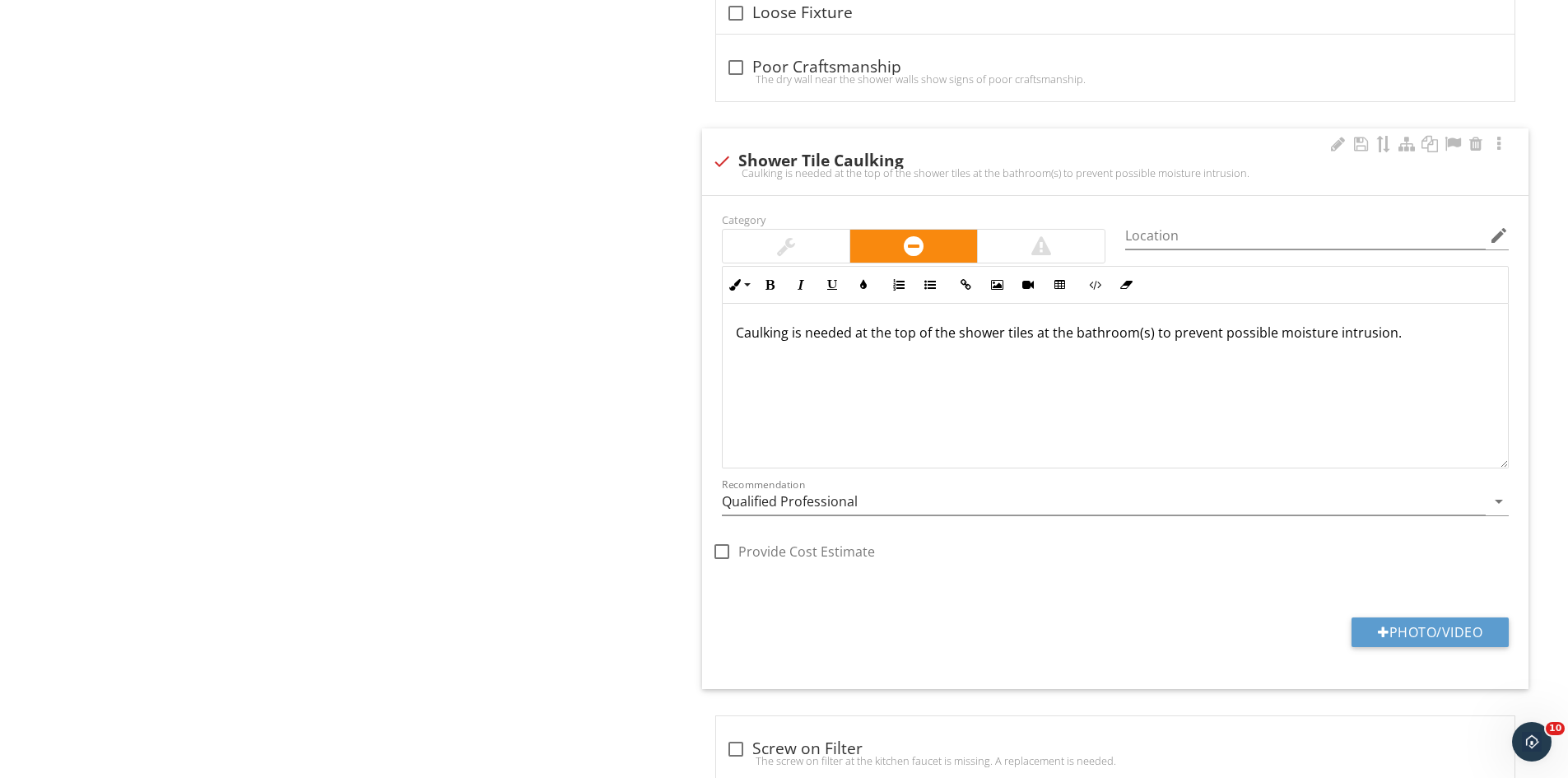
scroll to position [4847, 0]
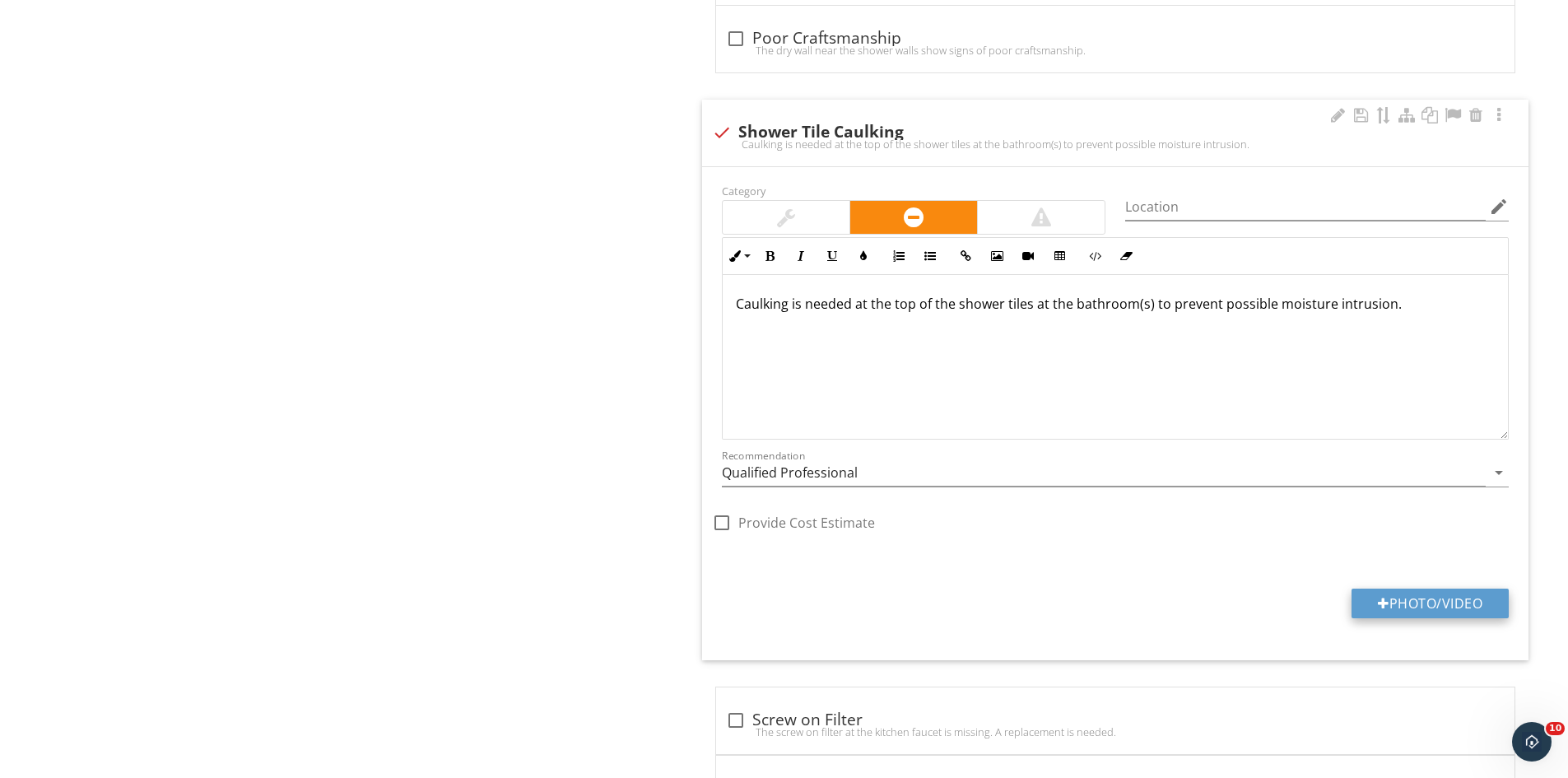
click at [1393, 602] on button "Photo/Video" at bounding box center [1430, 603] width 157 height 30
type input "C:\fakepath\IMG_9554.JPG"
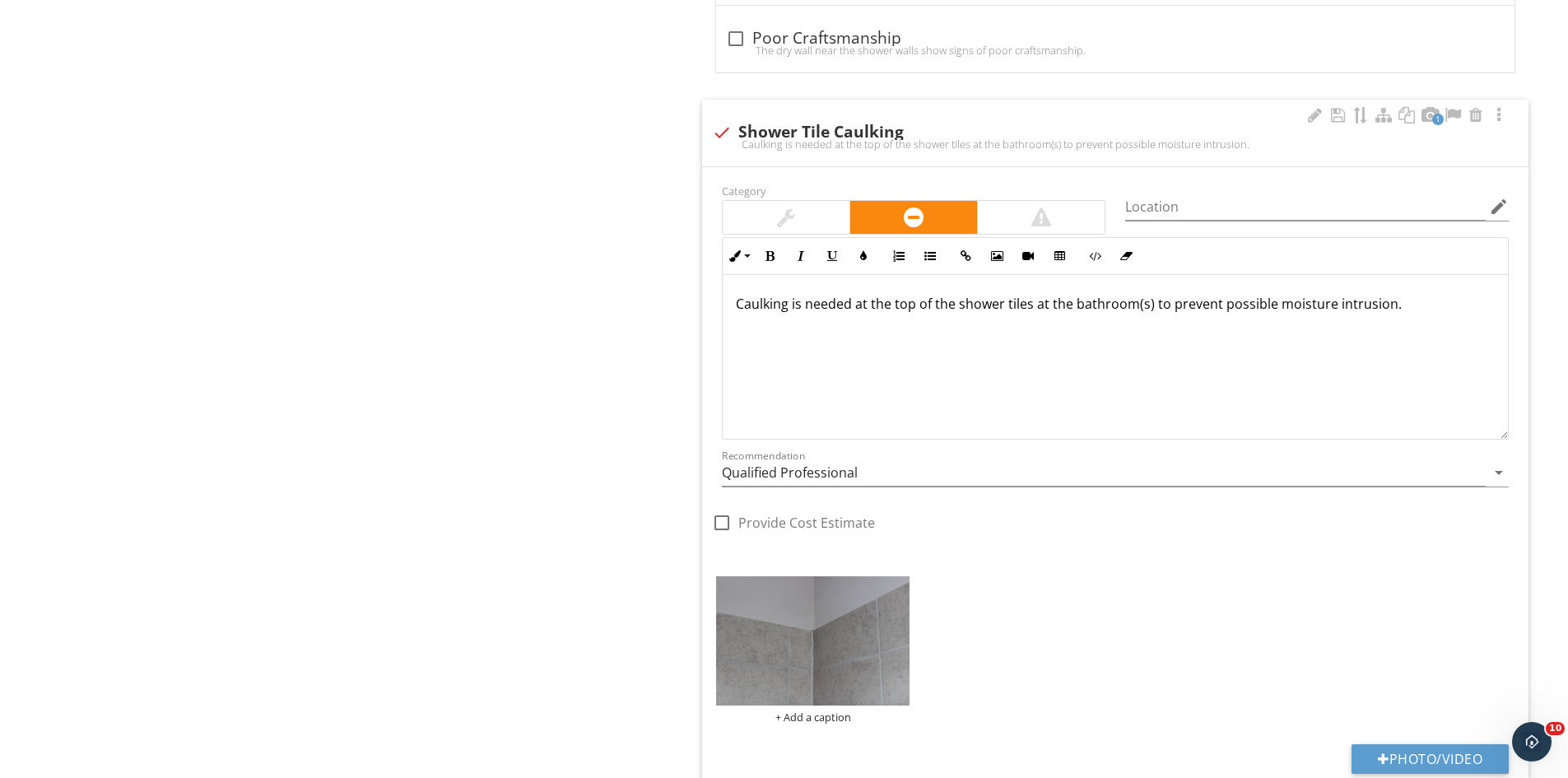
click at [800, 622] on img at bounding box center [812, 640] width 193 height 129
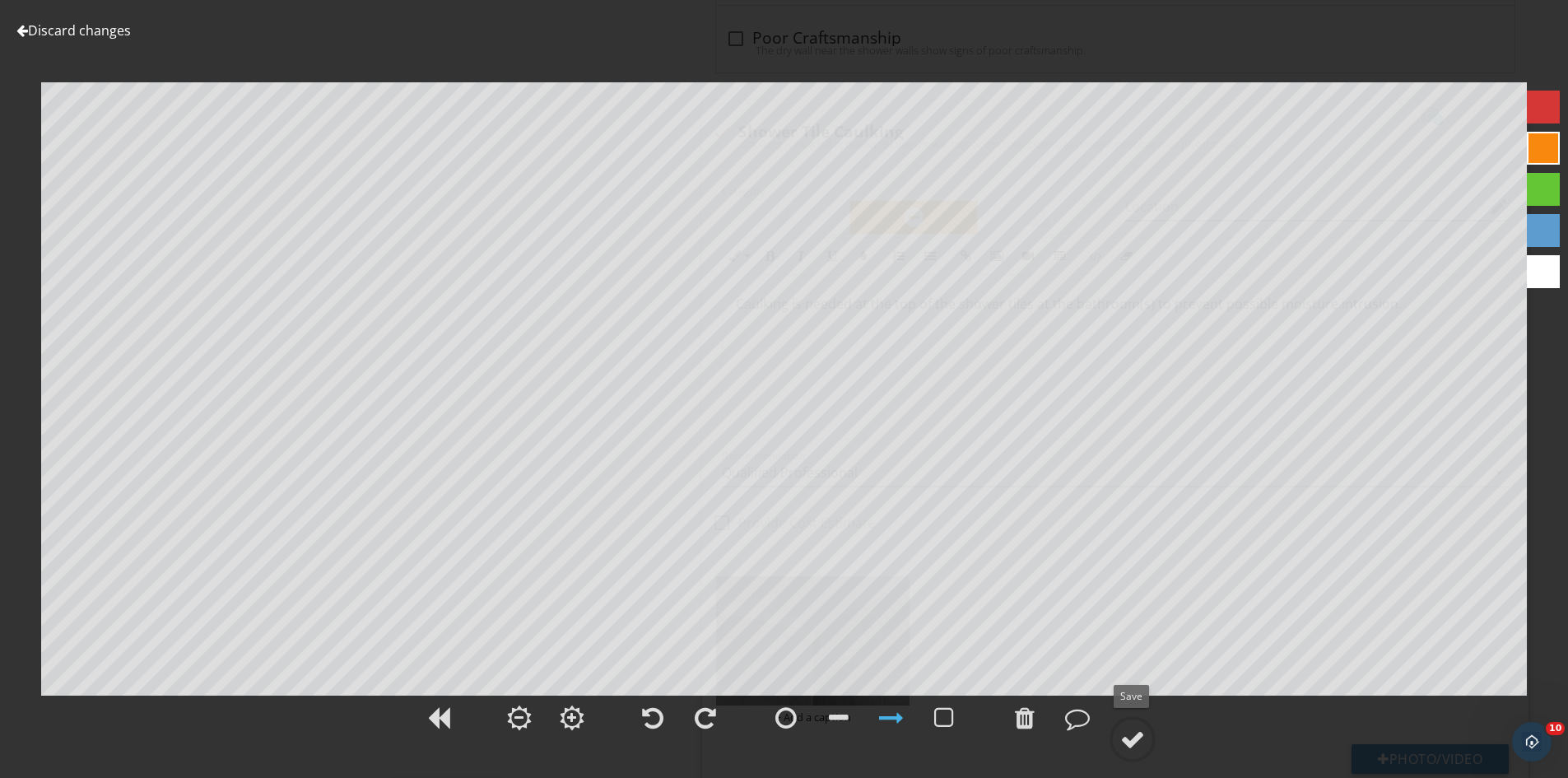
drag, startPoint x: 1125, startPoint y: 739, endPoint x: 1148, endPoint y: 707, distance: 39.4
click at [1126, 739] on div at bounding box center [1132, 739] width 24 height 24
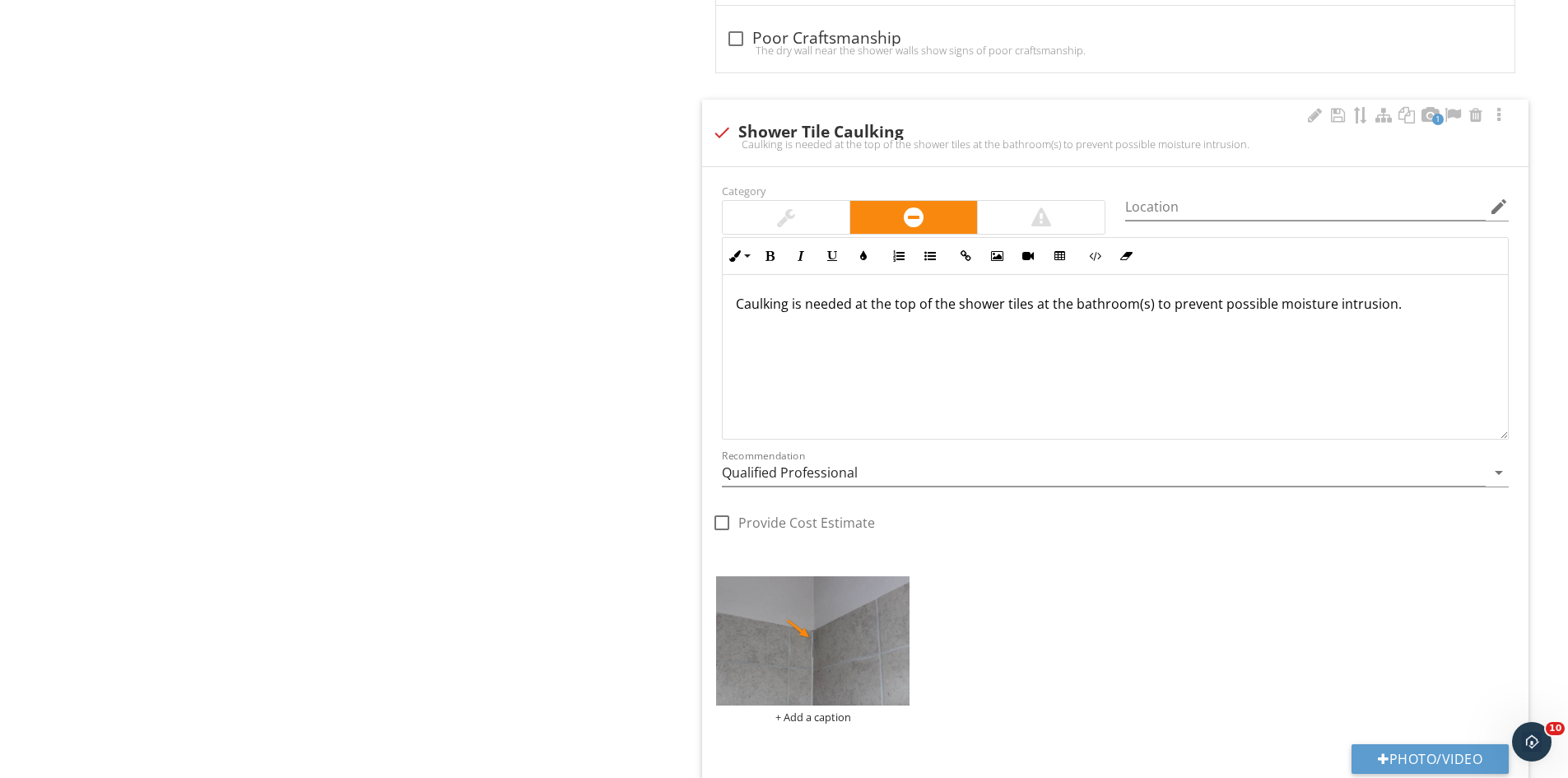
click at [1150, 311] on p "Caulking is needed at the top of the shower tiles at the bathroom(s) to prevent…" at bounding box center [1115, 303] width 759 height 19
click at [917, 307] on p "Caulking is needed at the top of the shower tiles at the bathroom to prevent po…" at bounding box center [1115, 303] width 759 height 19
click at [867, 483] on input "Qualified Professional" at bounding box center [1104, 473] width 764 height 27
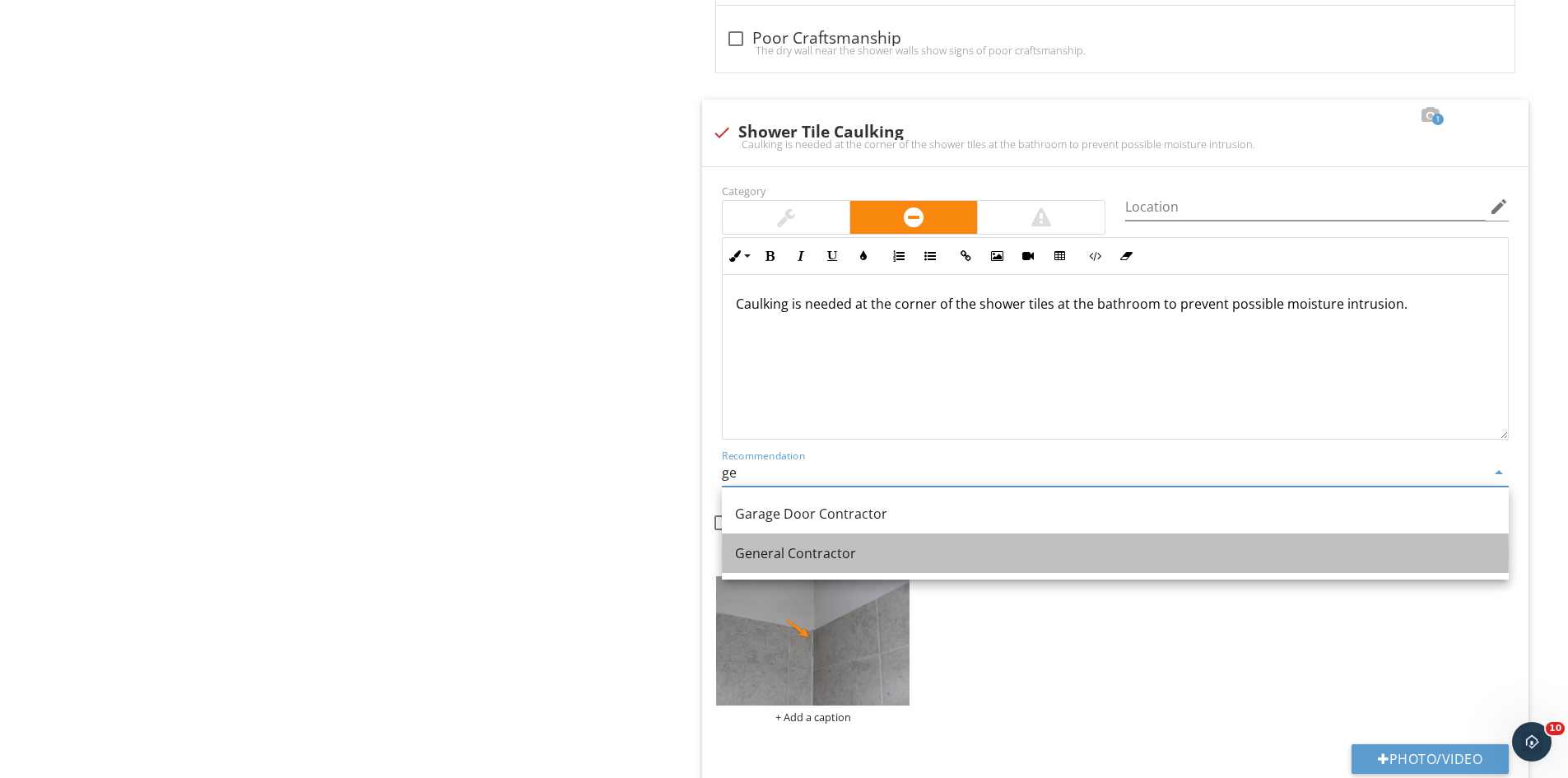
click at [838, 542] on link "General Contractor" at bounding box center [1115, 553] width 787 height 40
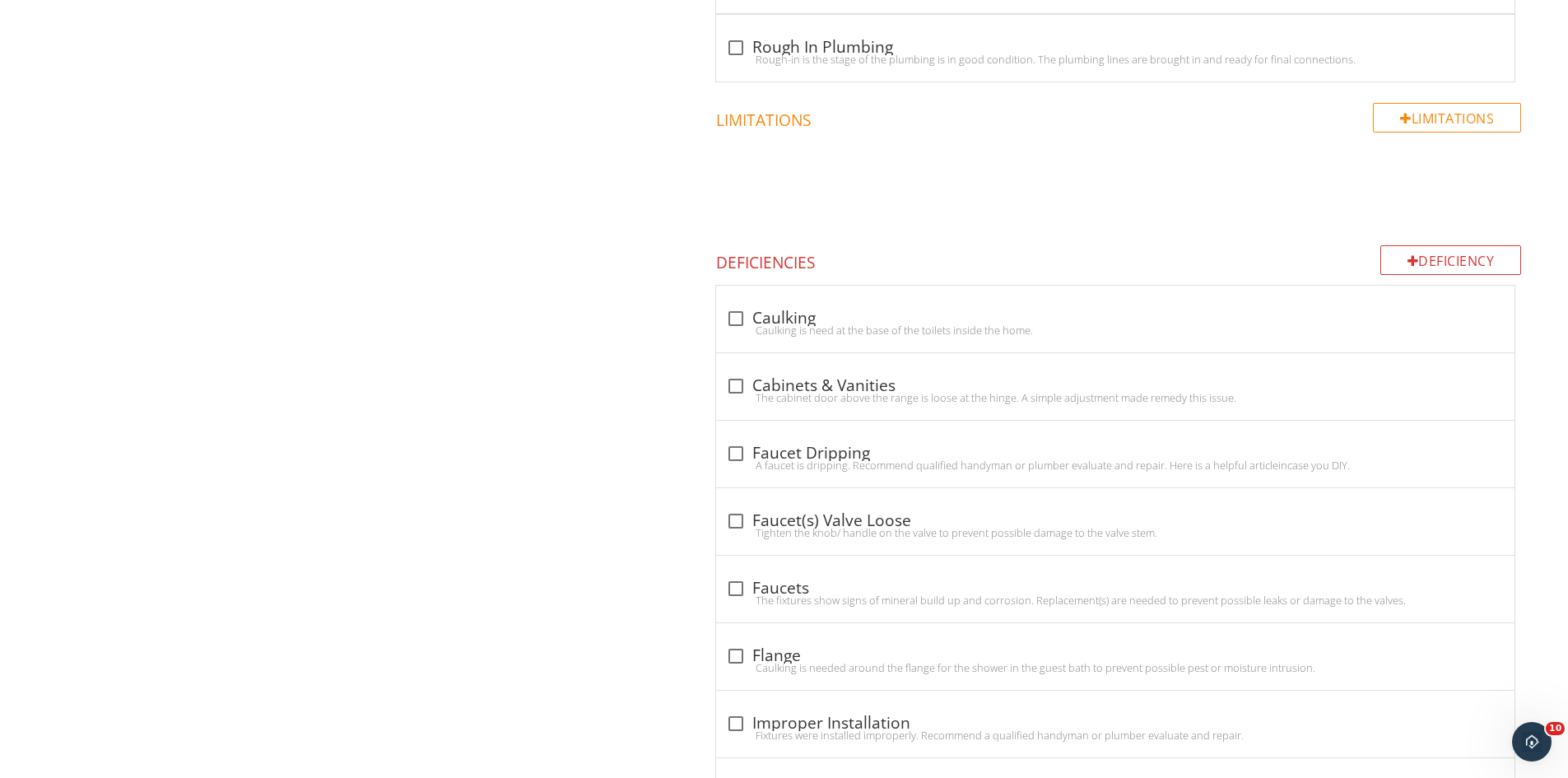
scroll to position [4017, 0]
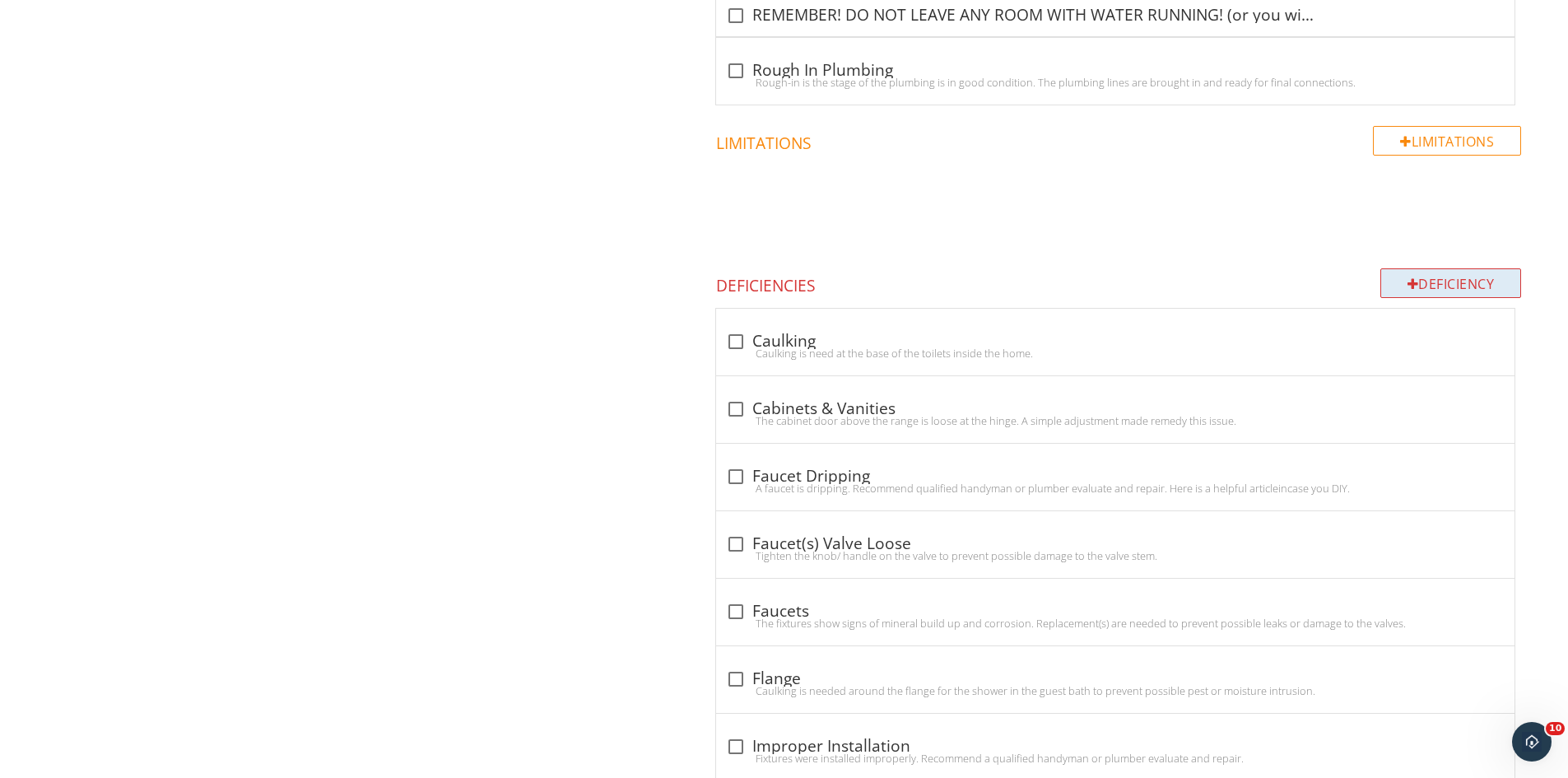
type input "General Contractor"
click at [1414, 276] on div "Deficiency" at bounding box center [1452, 283] width 142 height 30
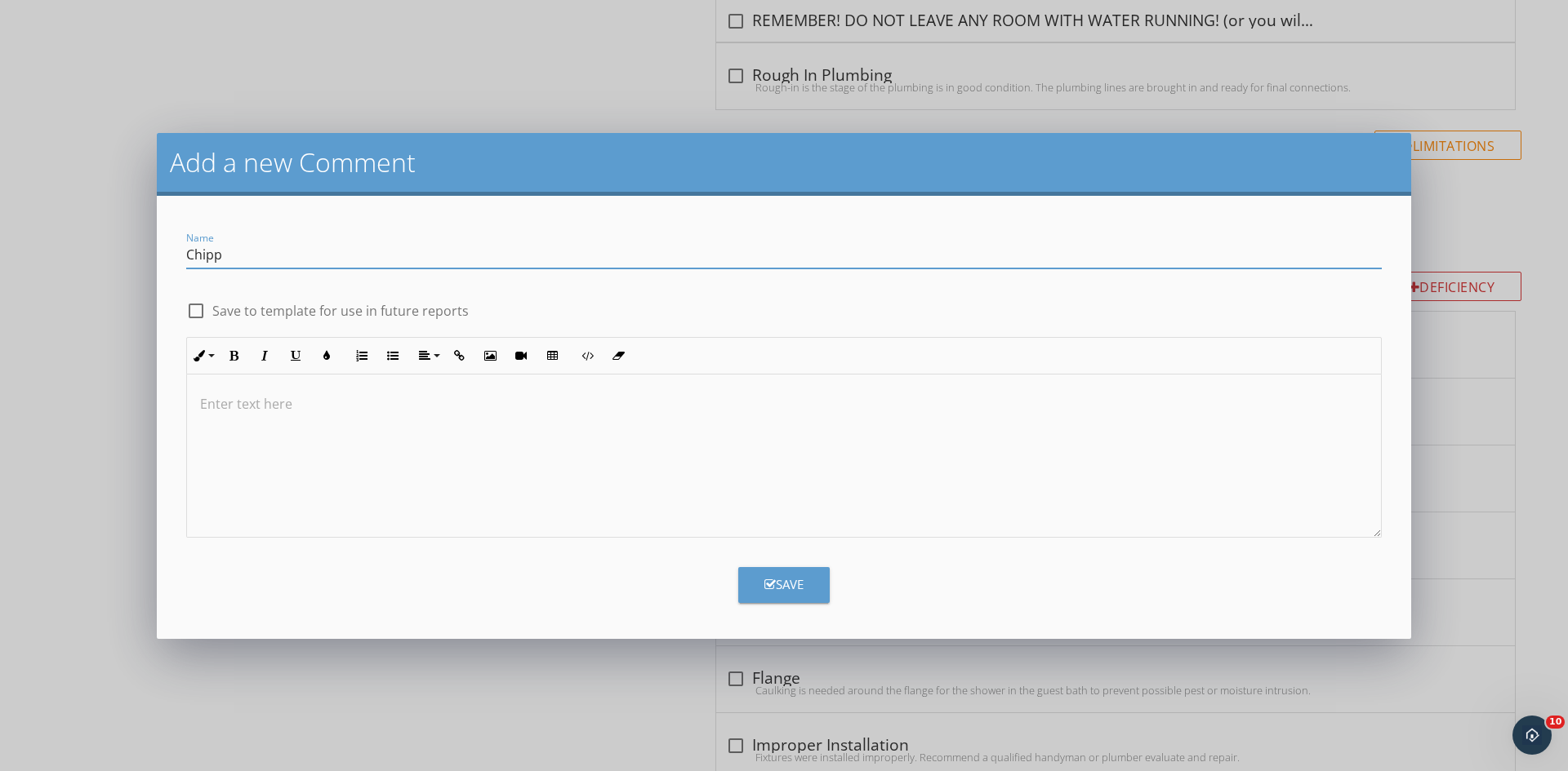
type input "Chipping"
click at [329, 416] on div at bounding box center [783, 456] width 1194 height 163
click at [792, 593] on div "Save" at bounding box center [783, 585] width 39 height 18
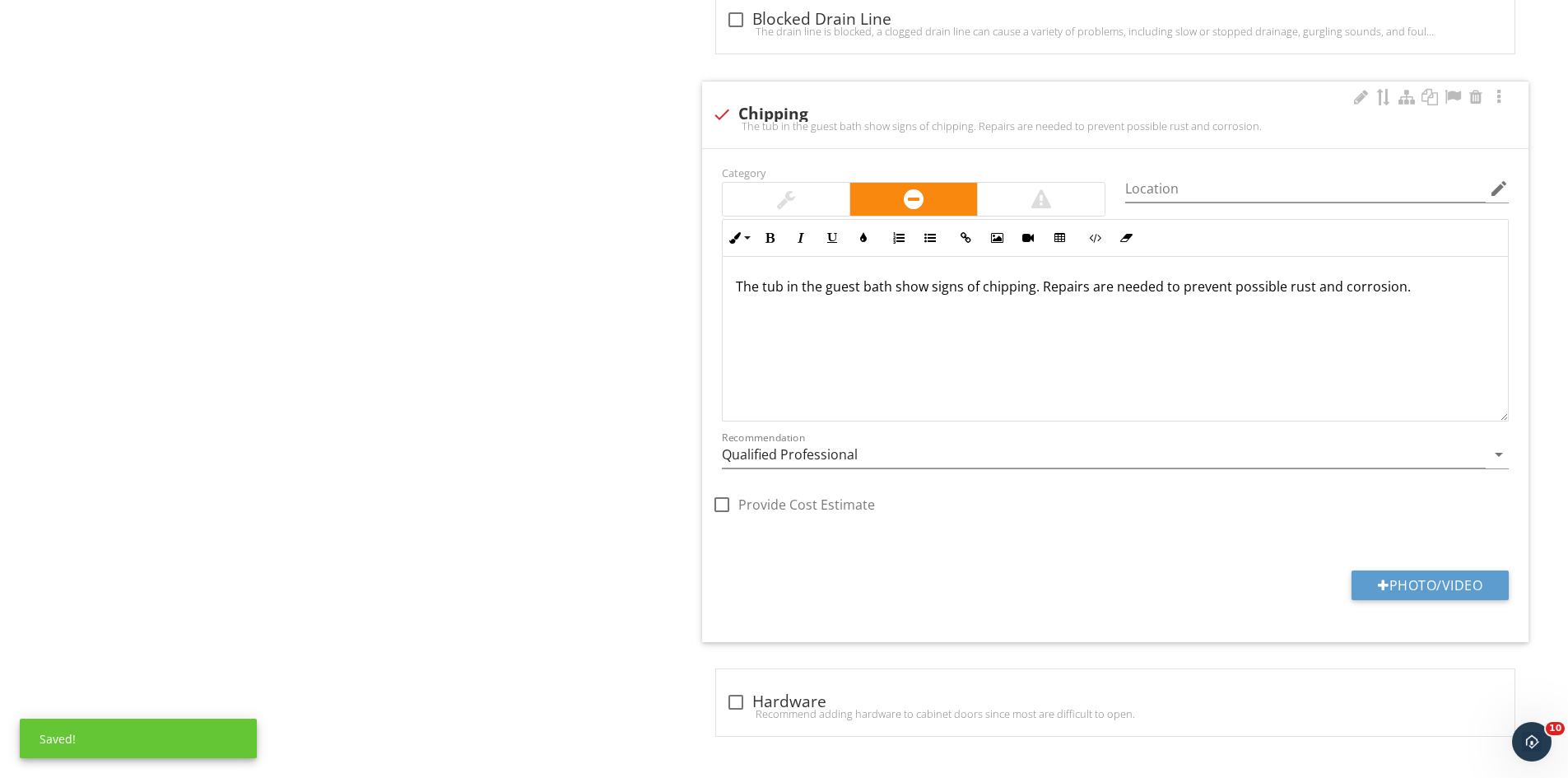
scroll to position [6608, 0]
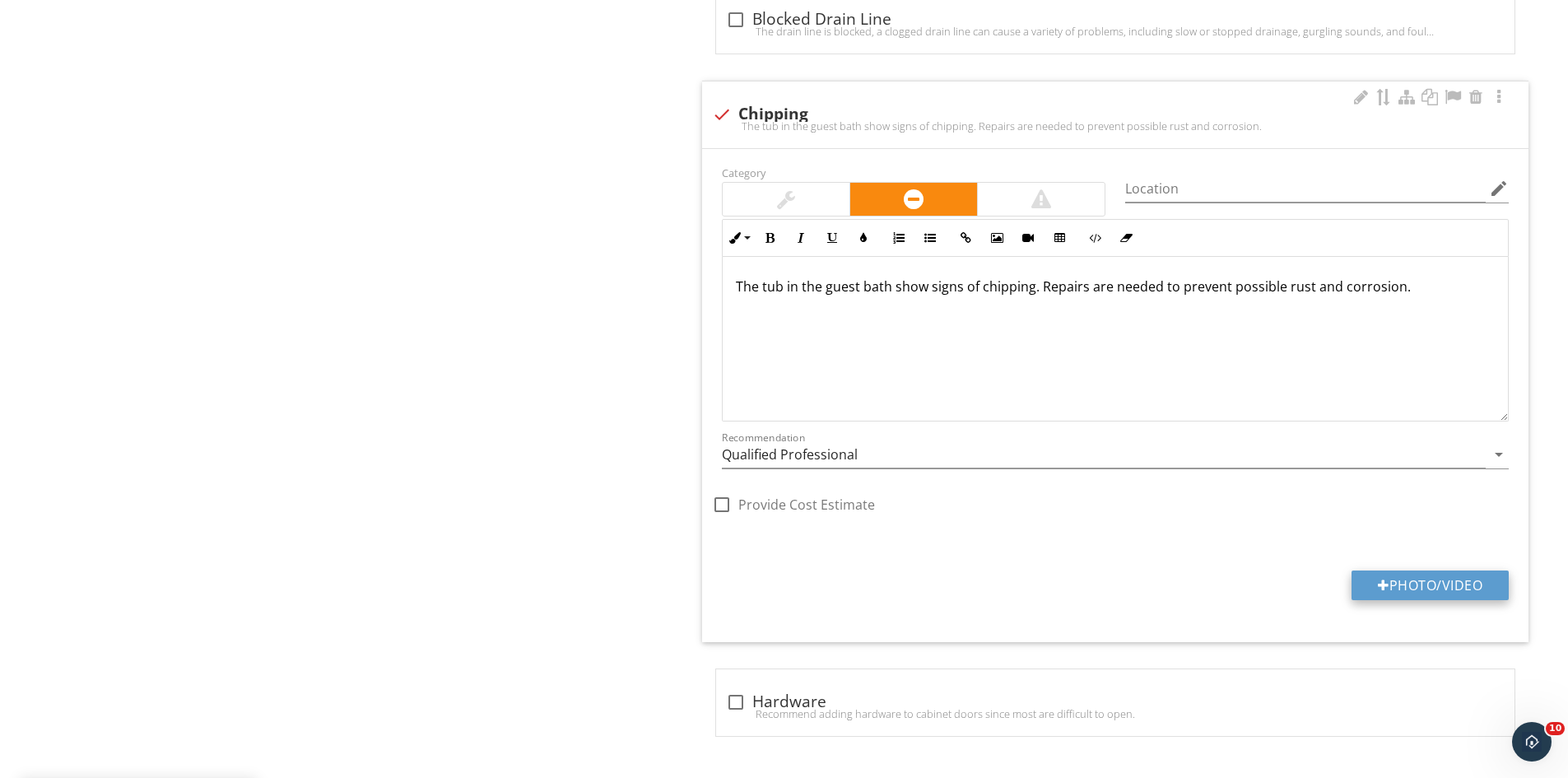
click at [1413, 586] on button "Photo/Video" at bounding box center [1430, 585] width 157 height 30
type input "C:\fakepath\IMG_9553.JPG"
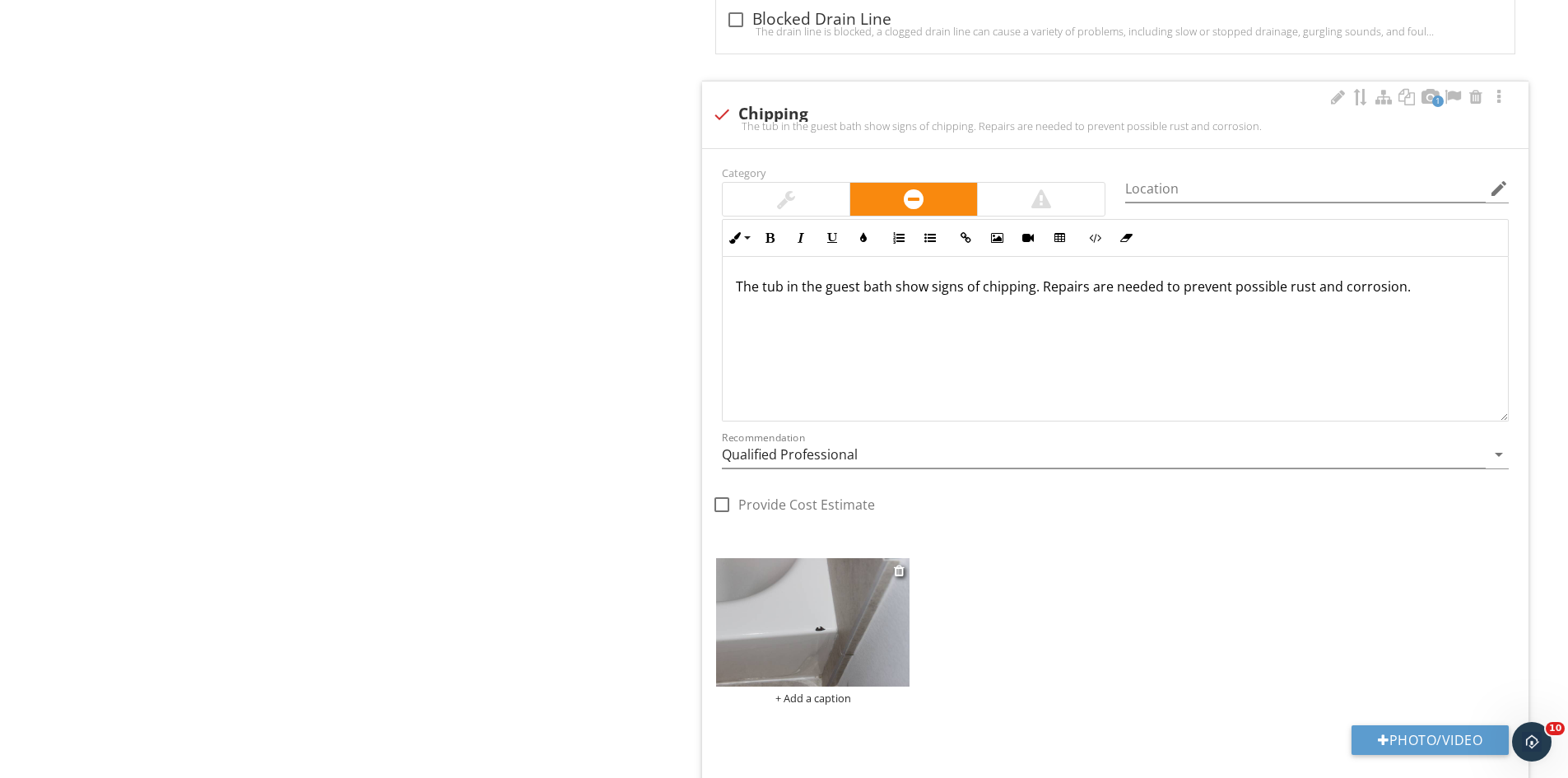
click at [843, 623] on img at bounding box center [812, 623] width 193 height 129
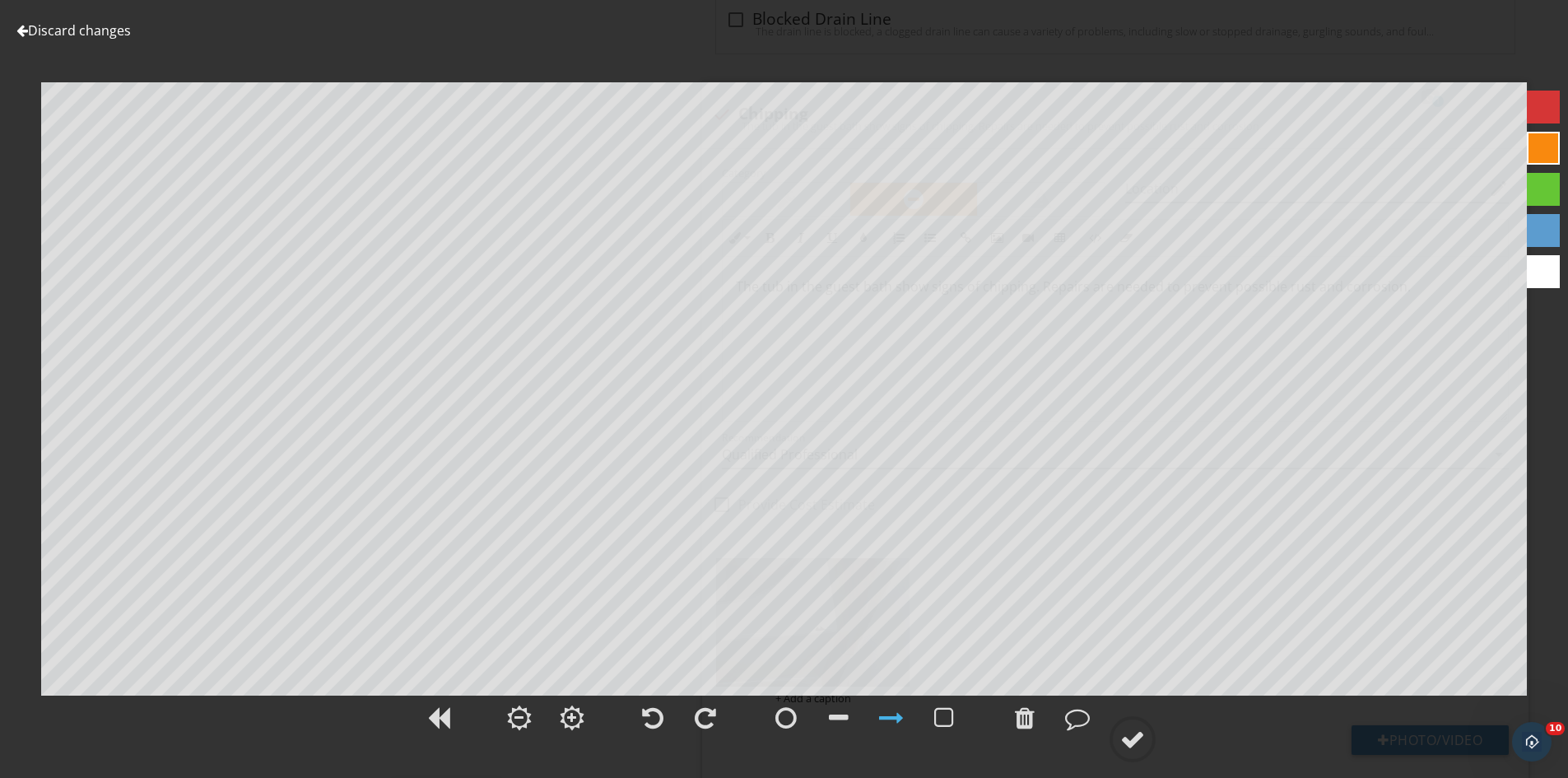
drag, startPoint x: 1144, startPoint y: 737, endPoint x: 1132, endPoint y: 702, distance: 37.0
click at [1140, 738] on div at bounding box center [1132, 739] width 24 height 24
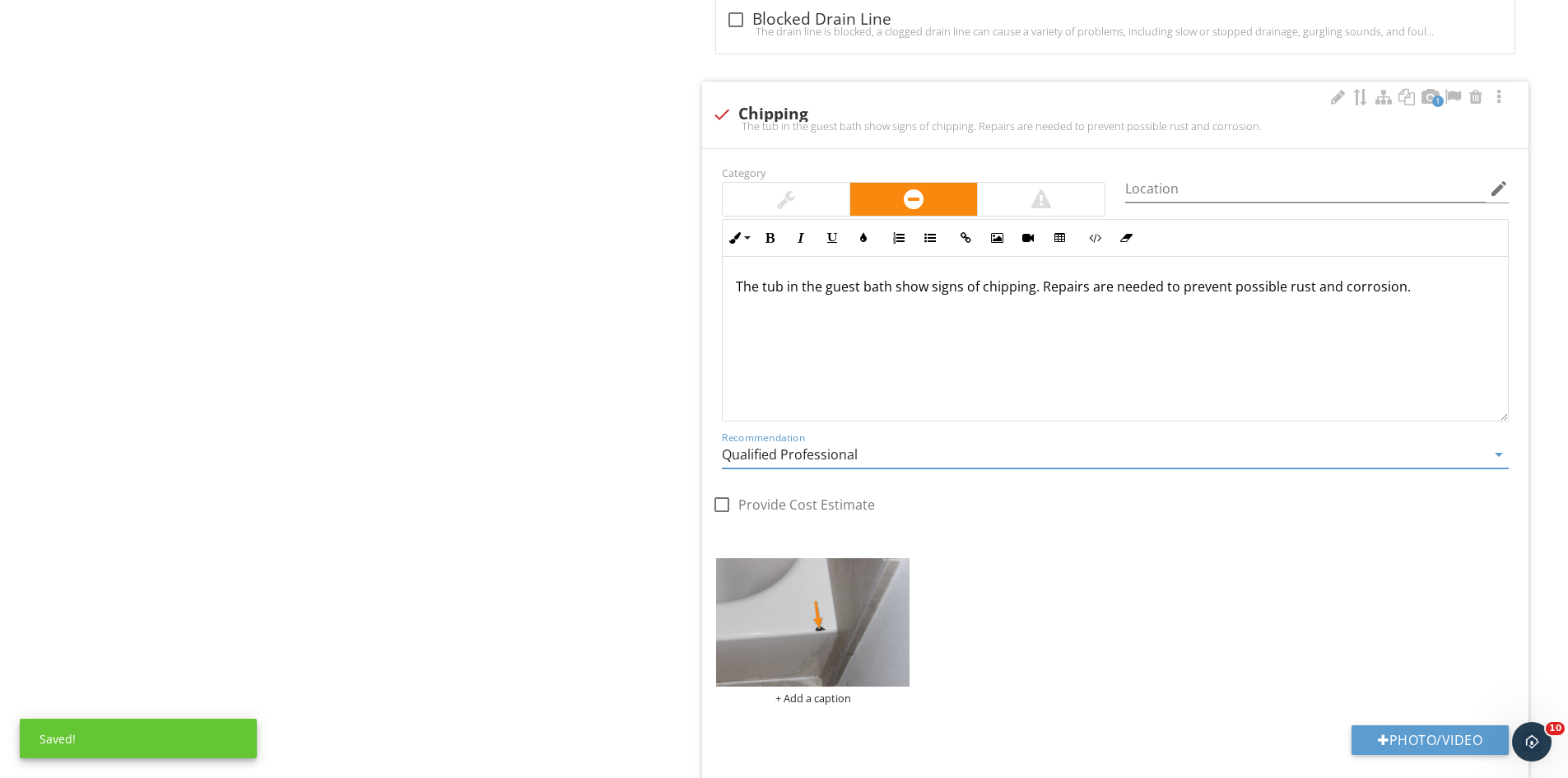
click at [858, 454] on input "Qualified Professional" at bounding box center [1104, 455] width 764 height 27
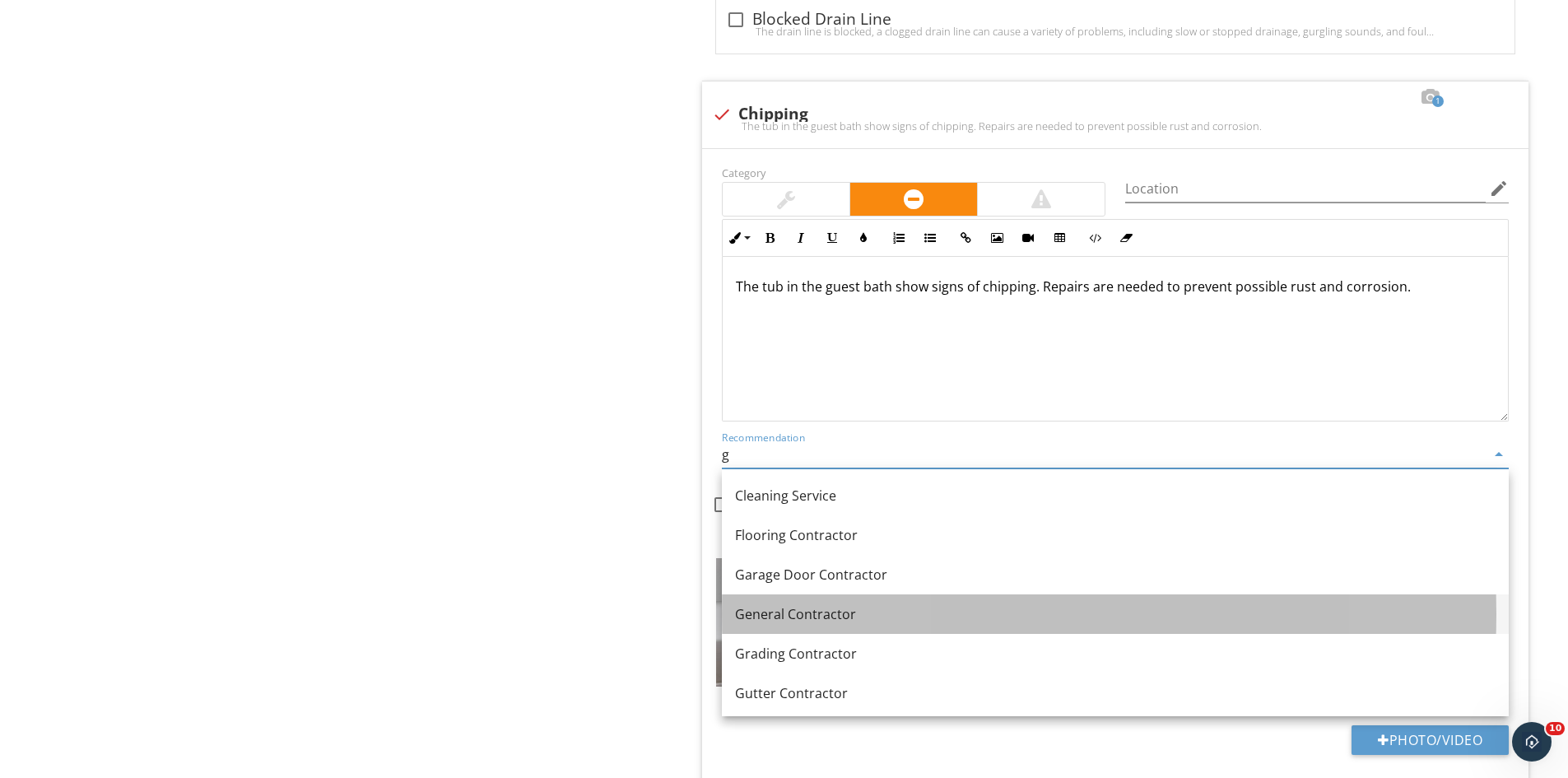
click at [782, 618] on div "General Contractor" at bounding box center [1115, 613] width 761 height 19
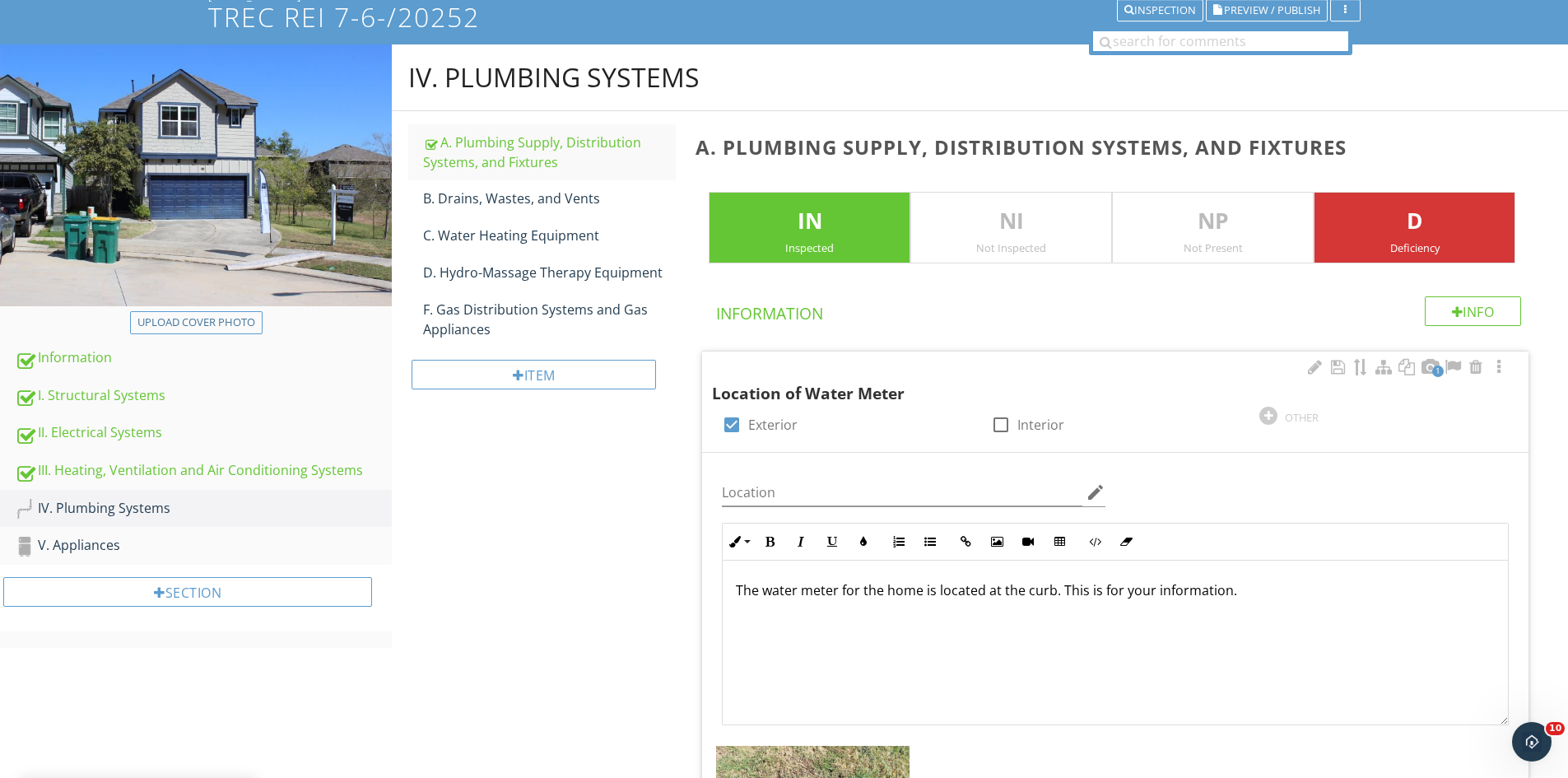
scroll to position [0, 0]
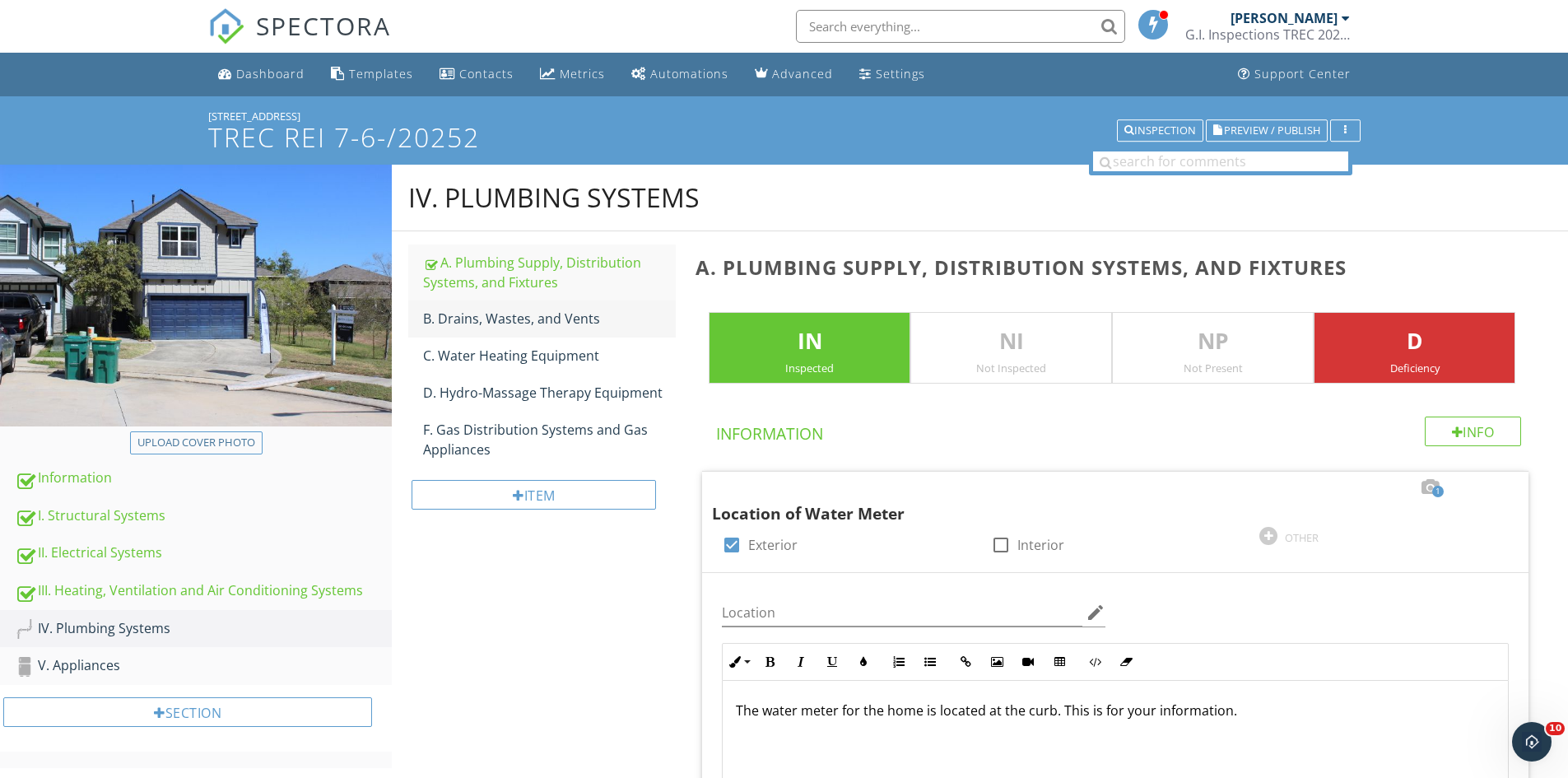
type input "General Contractor"
drag, startPoint x: 511, startPoint y: 321, endPoint x: 679, endPoint y: 333, distance: 168.4
click at [515, 324] on div "B. Drains, Wastes, and Vents" at bounding box center [550, 318] width 253 height 19
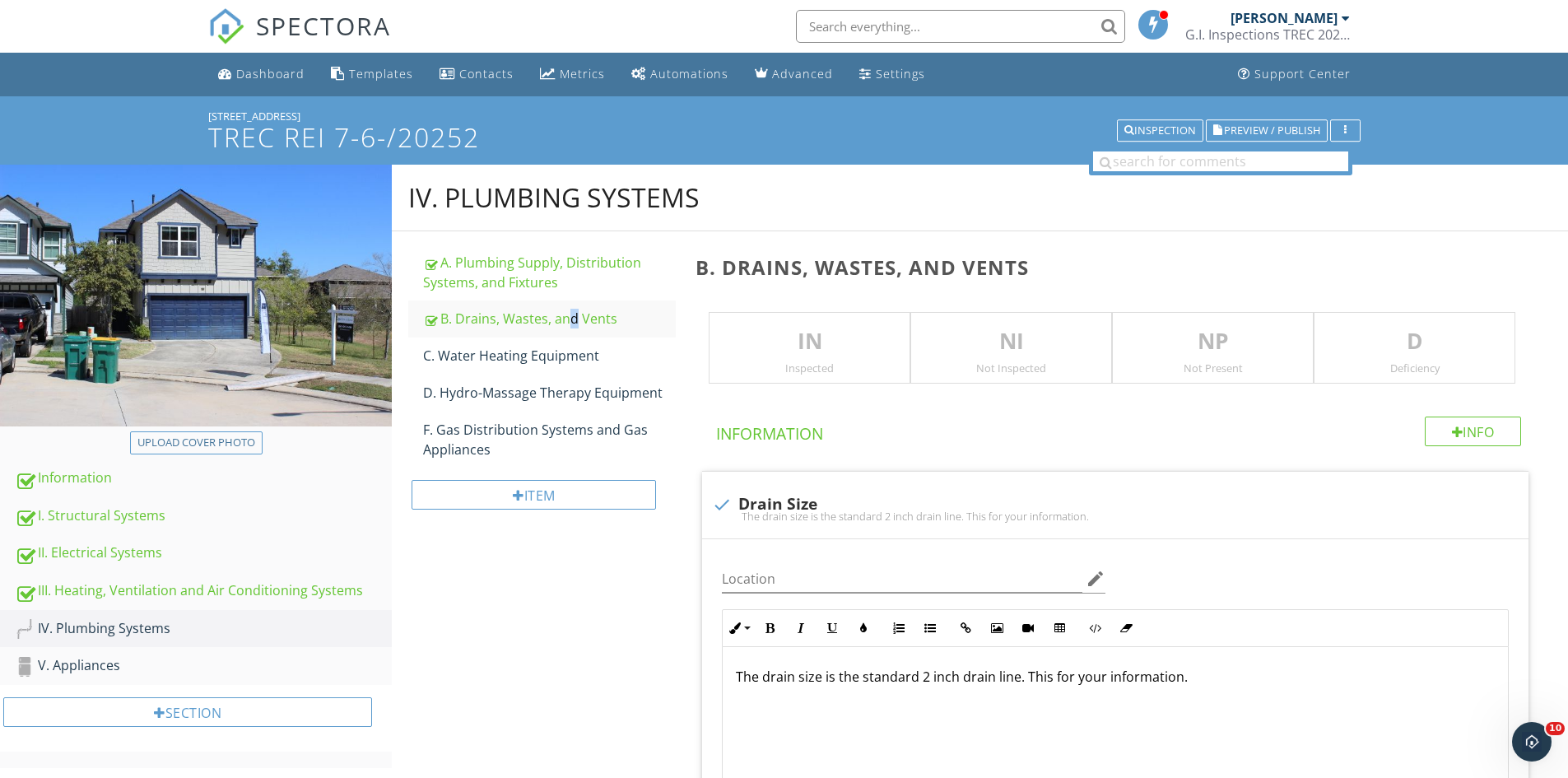
click at [751, 354] on p "IN" at bounding box center [809, 341] width 200 height 33
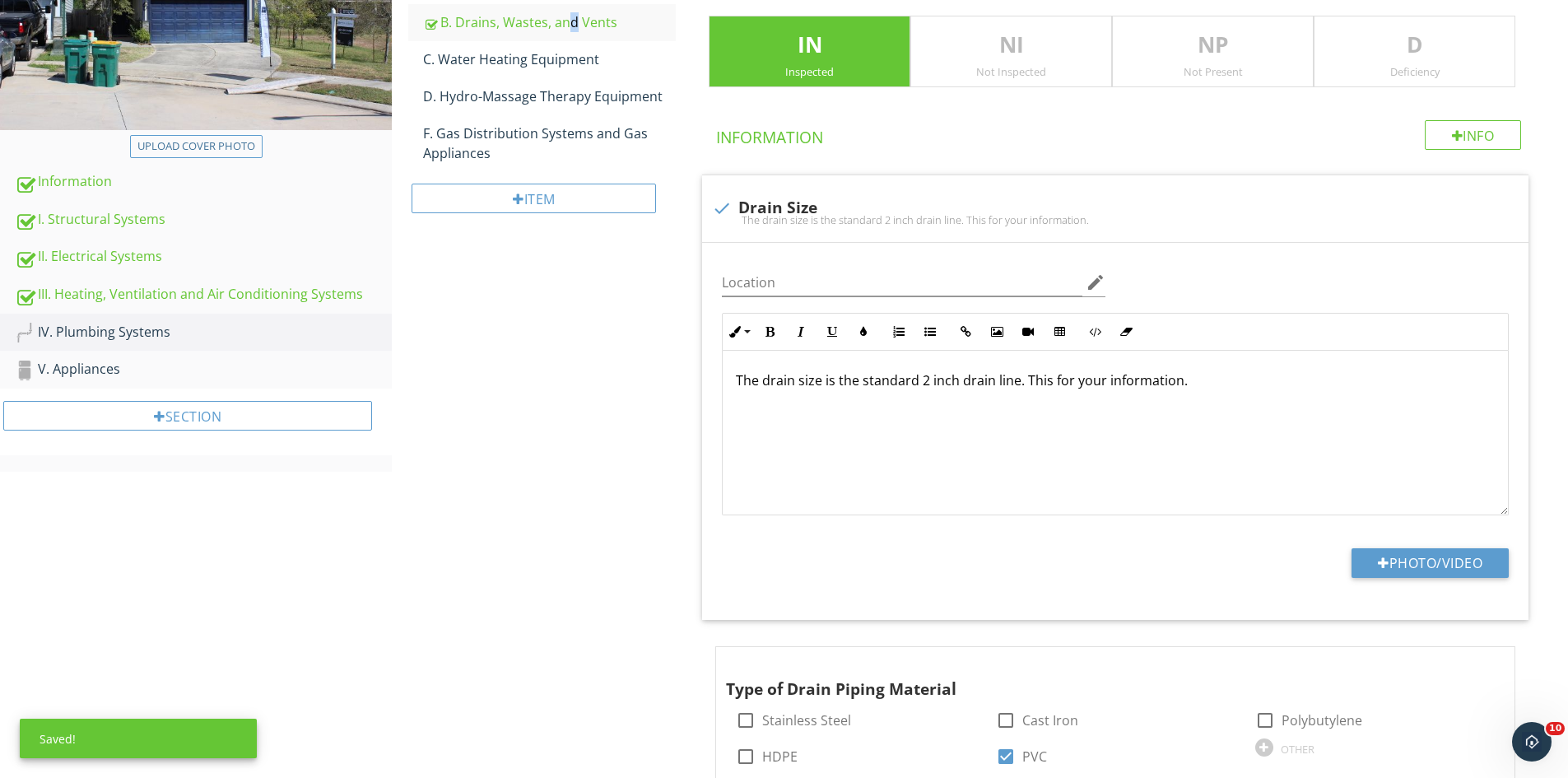
scroll to position [316, 0]
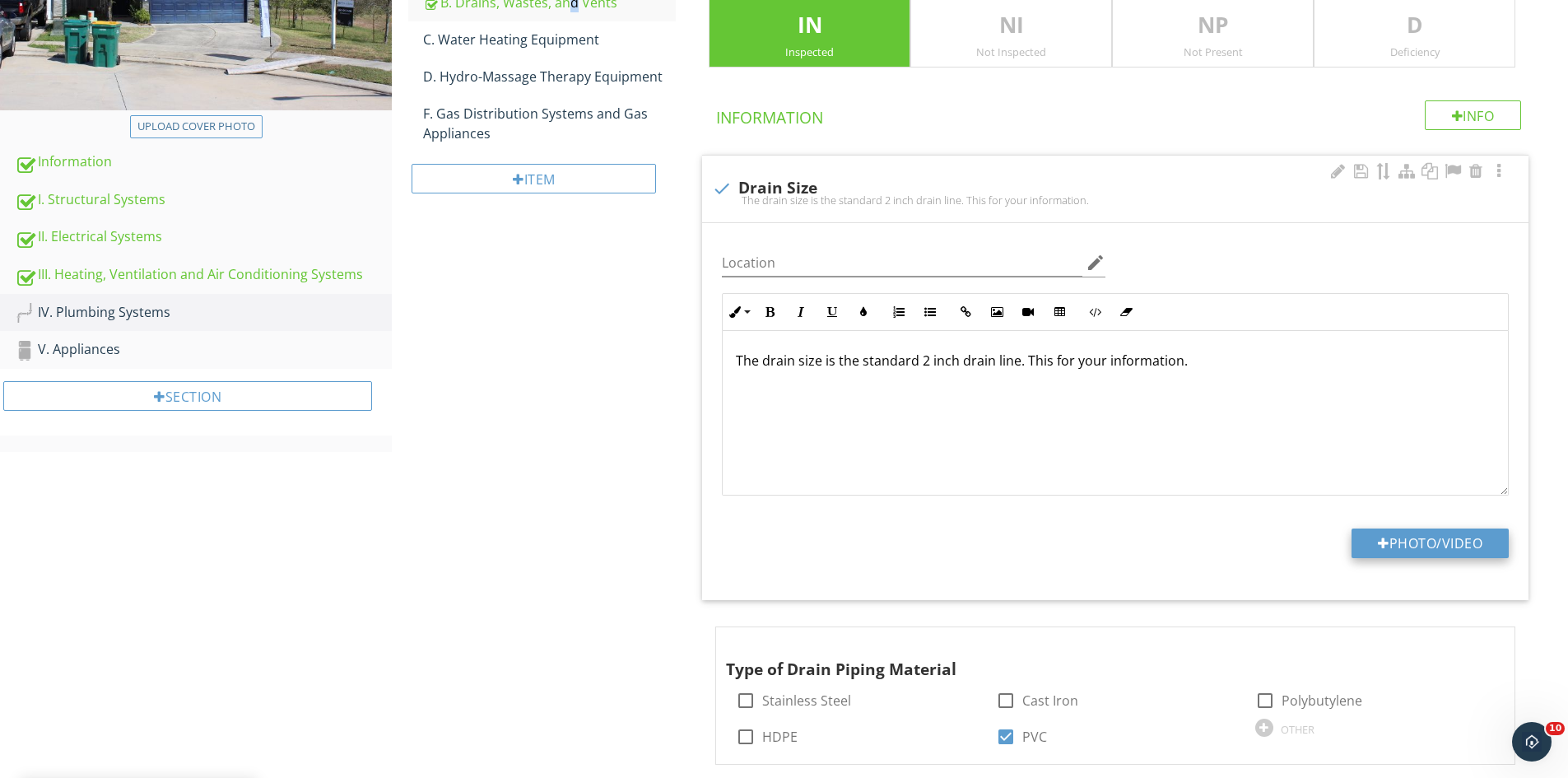
click at [1412, 534] on button "Photo/Video" at bounding box center [1430, 543] width 157 height 30
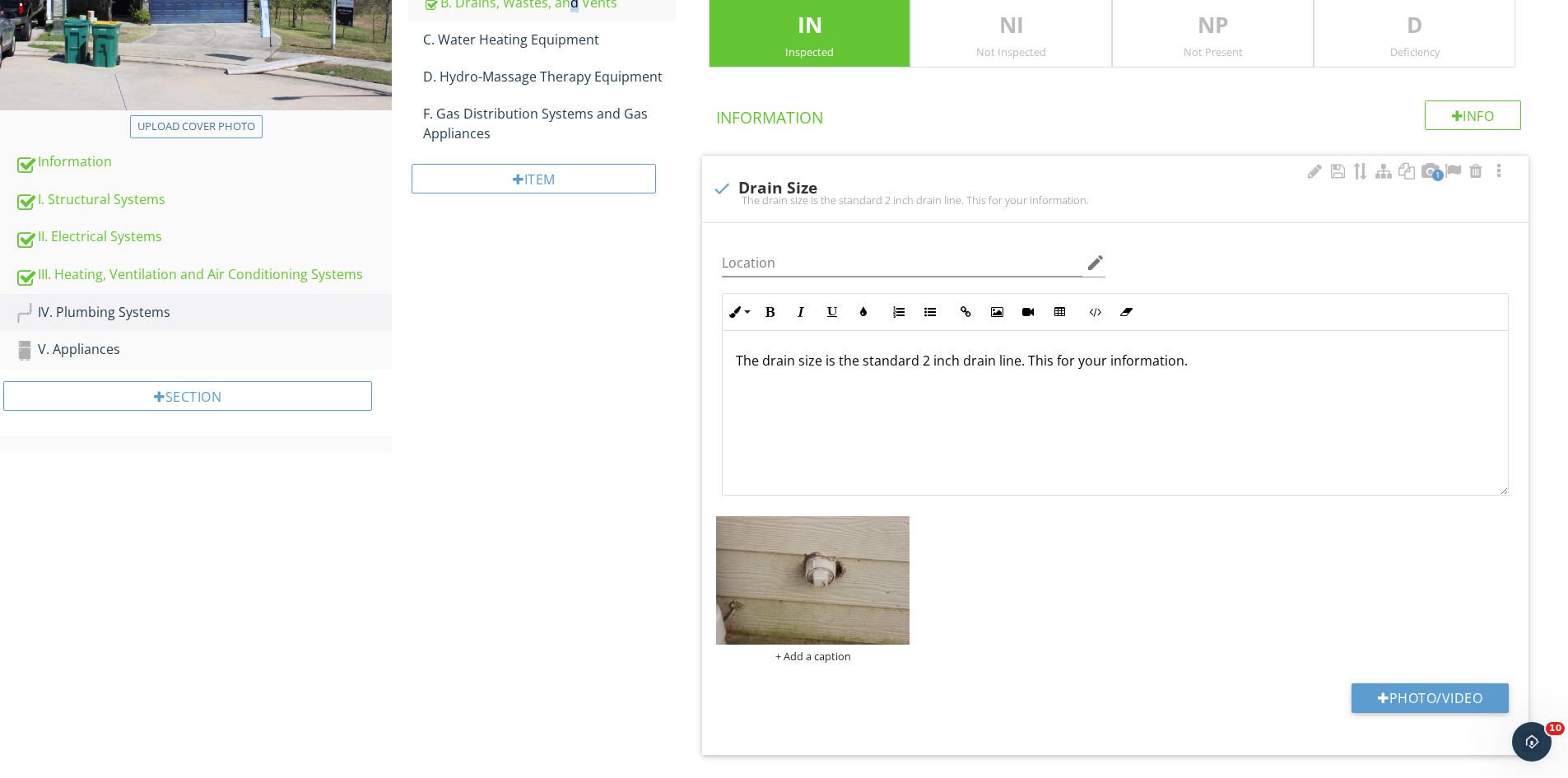
scroll to position [1, 0]
click at [1388, 694] on button "Photo/Video" at bounding box center [1430, 698] width 157 height 30
type input "C:\fakepath\IMG_9495.JPG"
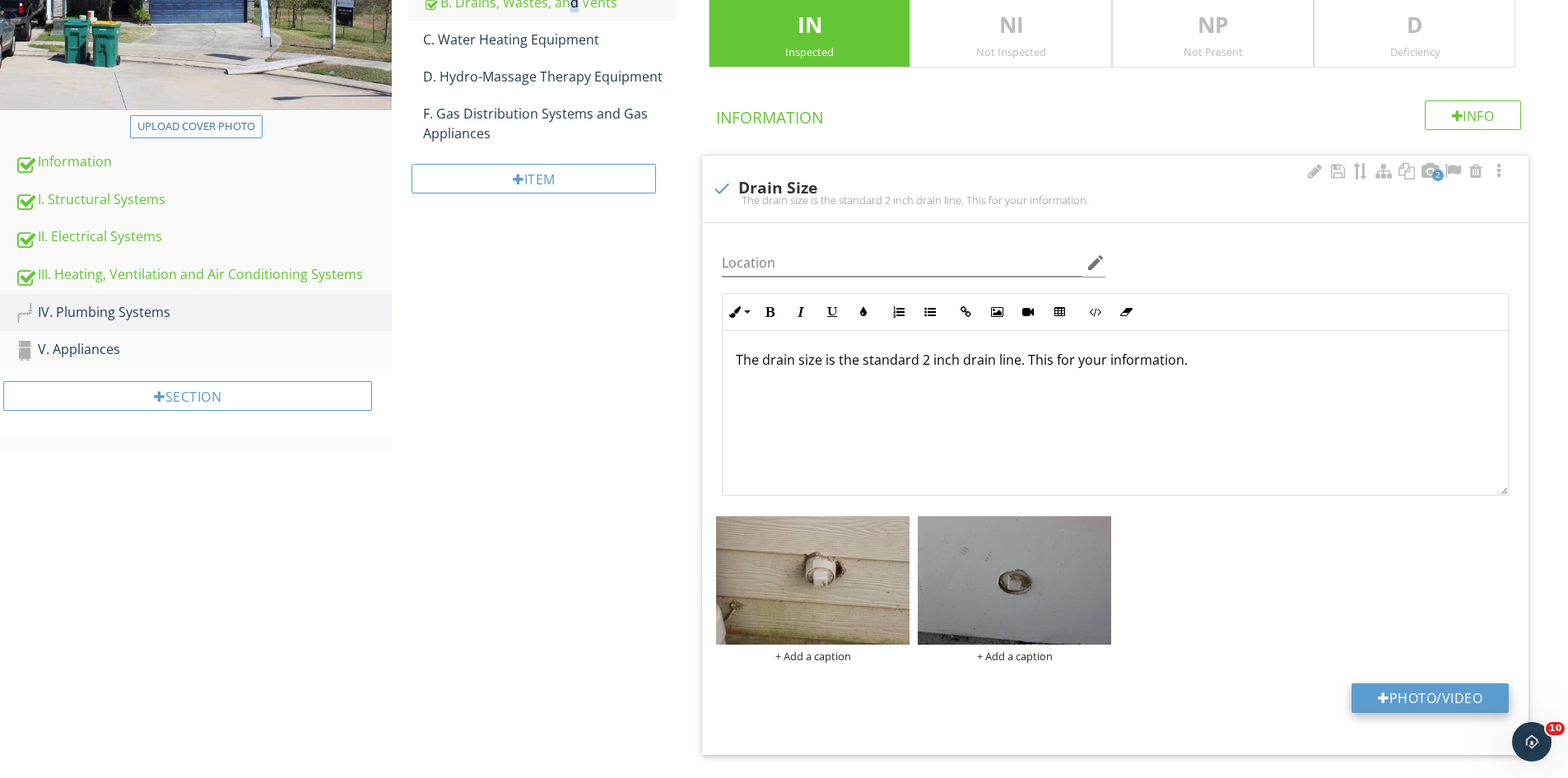
click at [1411, 697] on button "Photo/Video" at bounding box center [1430, 698] width 157 height 30
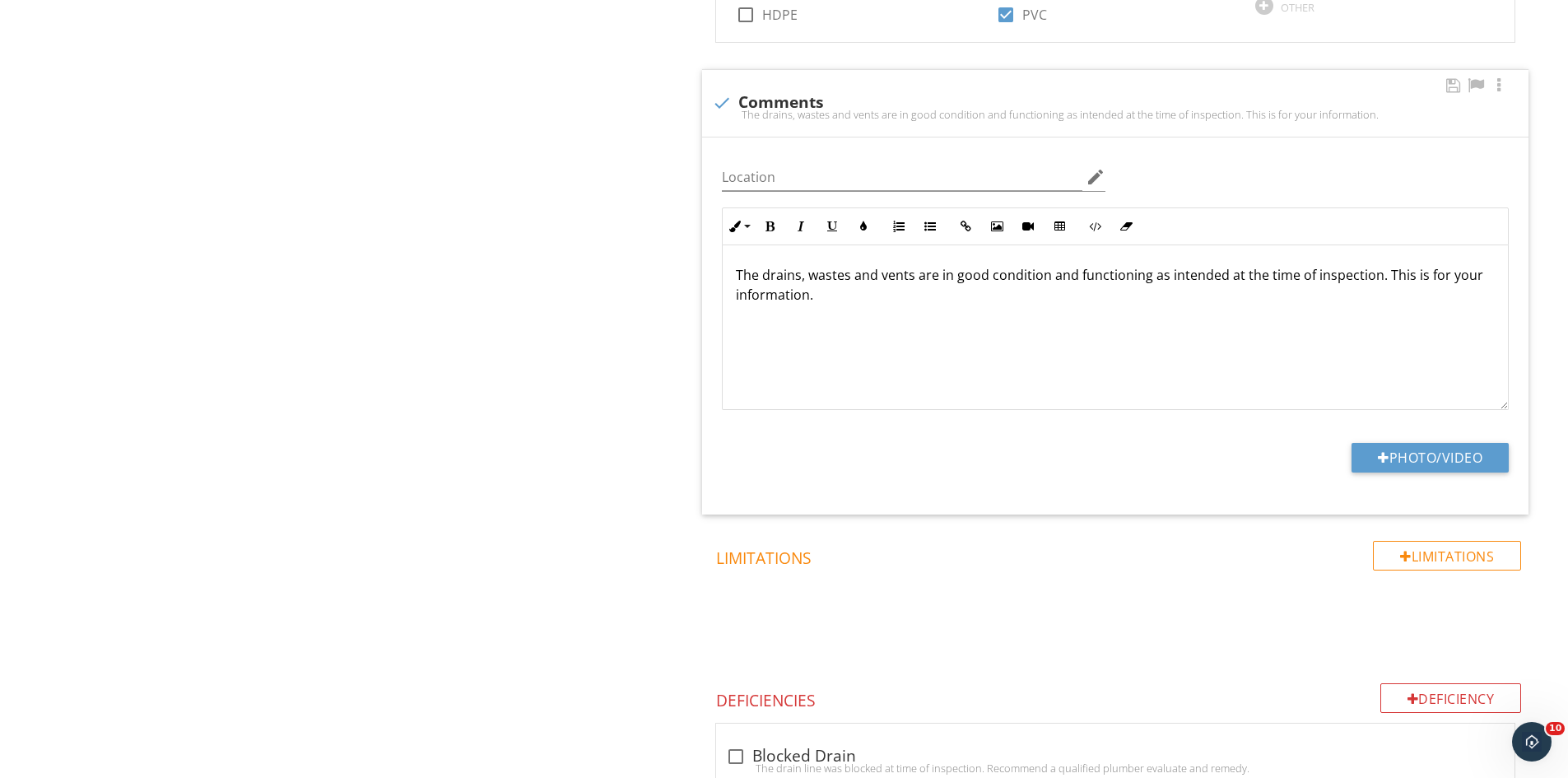
scroll to position [1222, 0]
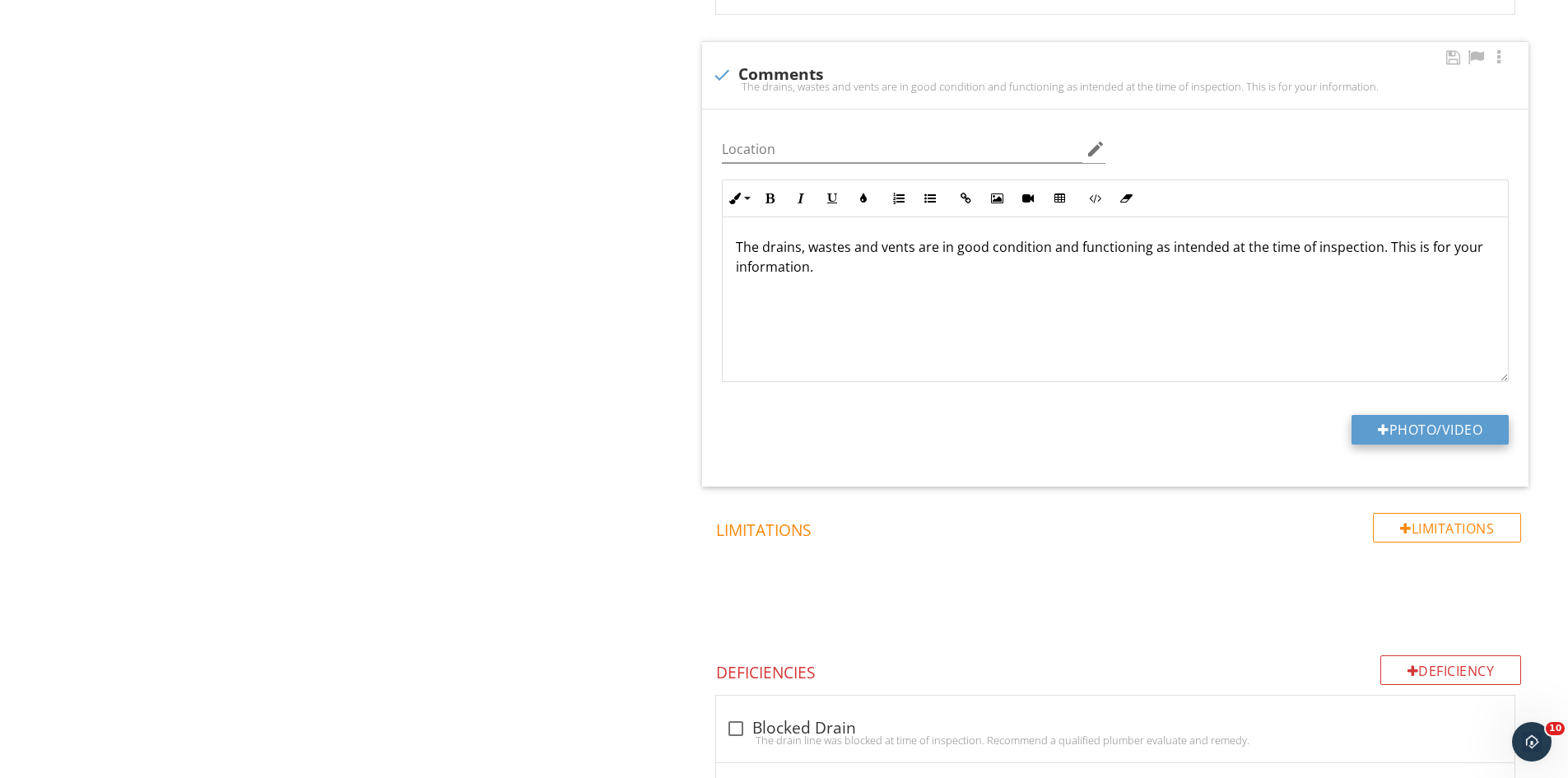
click at [1387, 426] on button "Photo/Video" at bounding box center [1430, 430] width 157 height 30
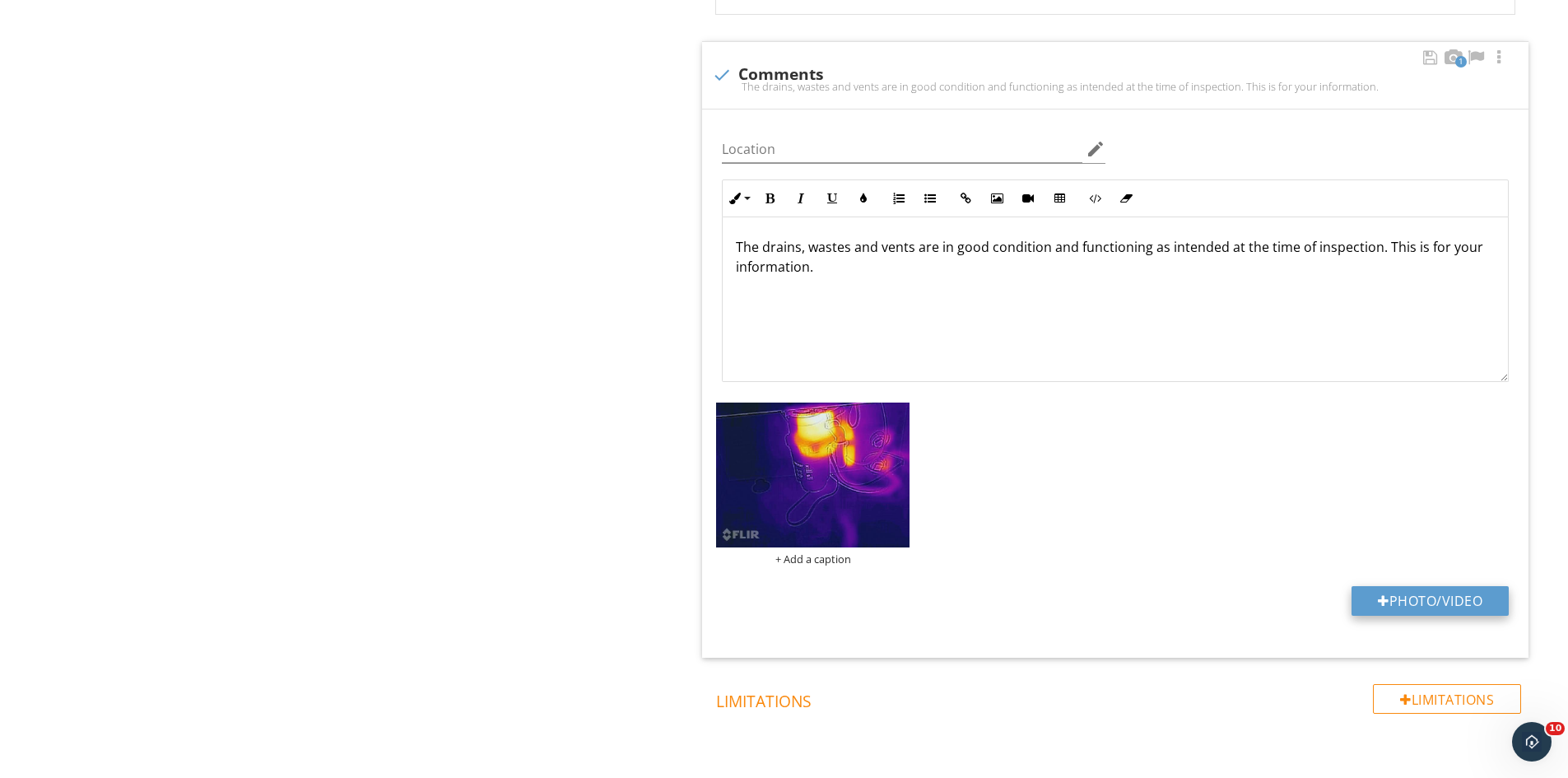
click at [1421, 602] on button "Photo/Video" at bounding box center [1430, 601] width 157 height 30
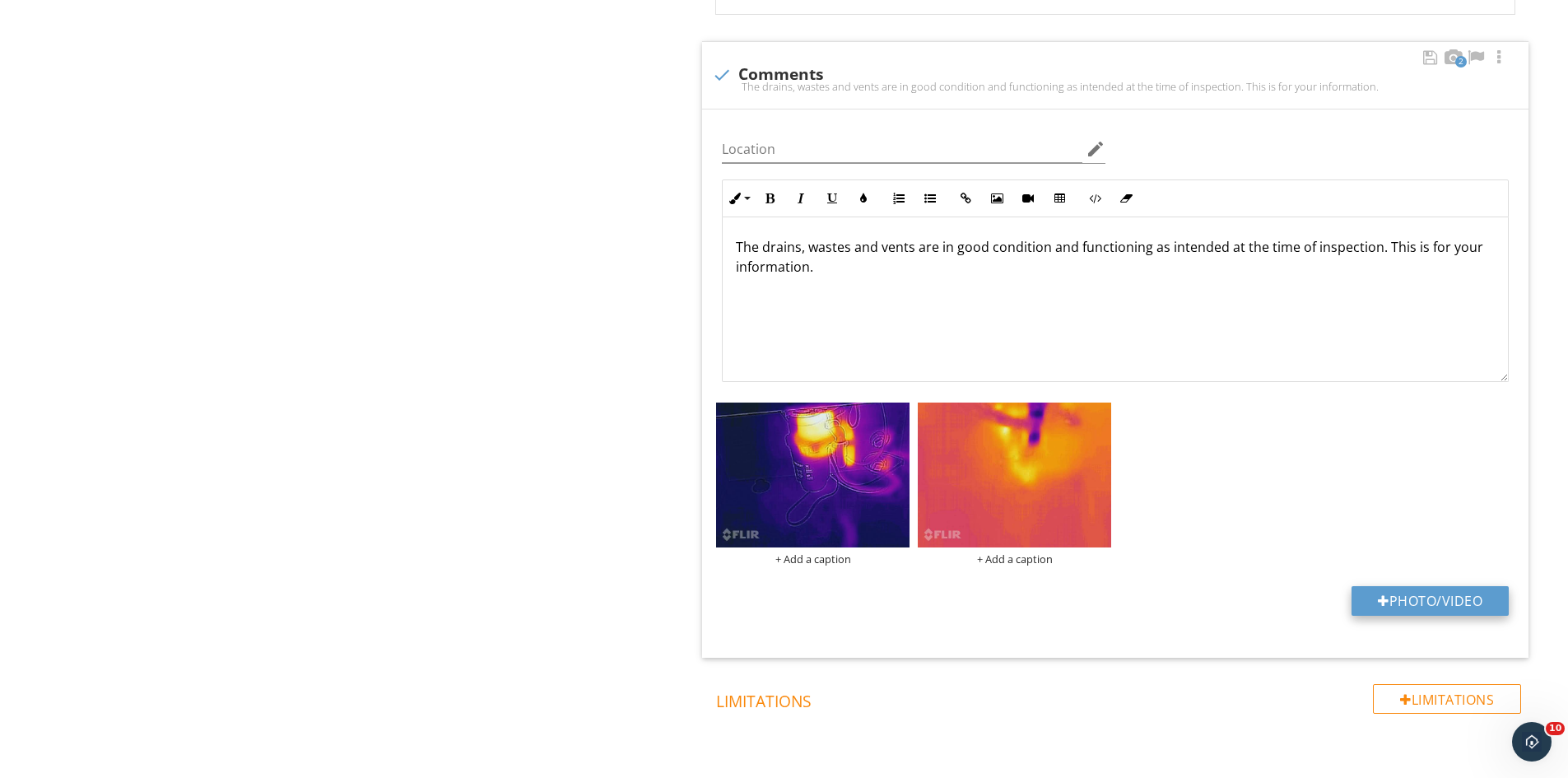
click at [1425, 607] on button "Photo/Video" at bounding box center [1430, 601] width 157 height 30
type input "C:\fakepath\flir_20250926T120547.jpg"
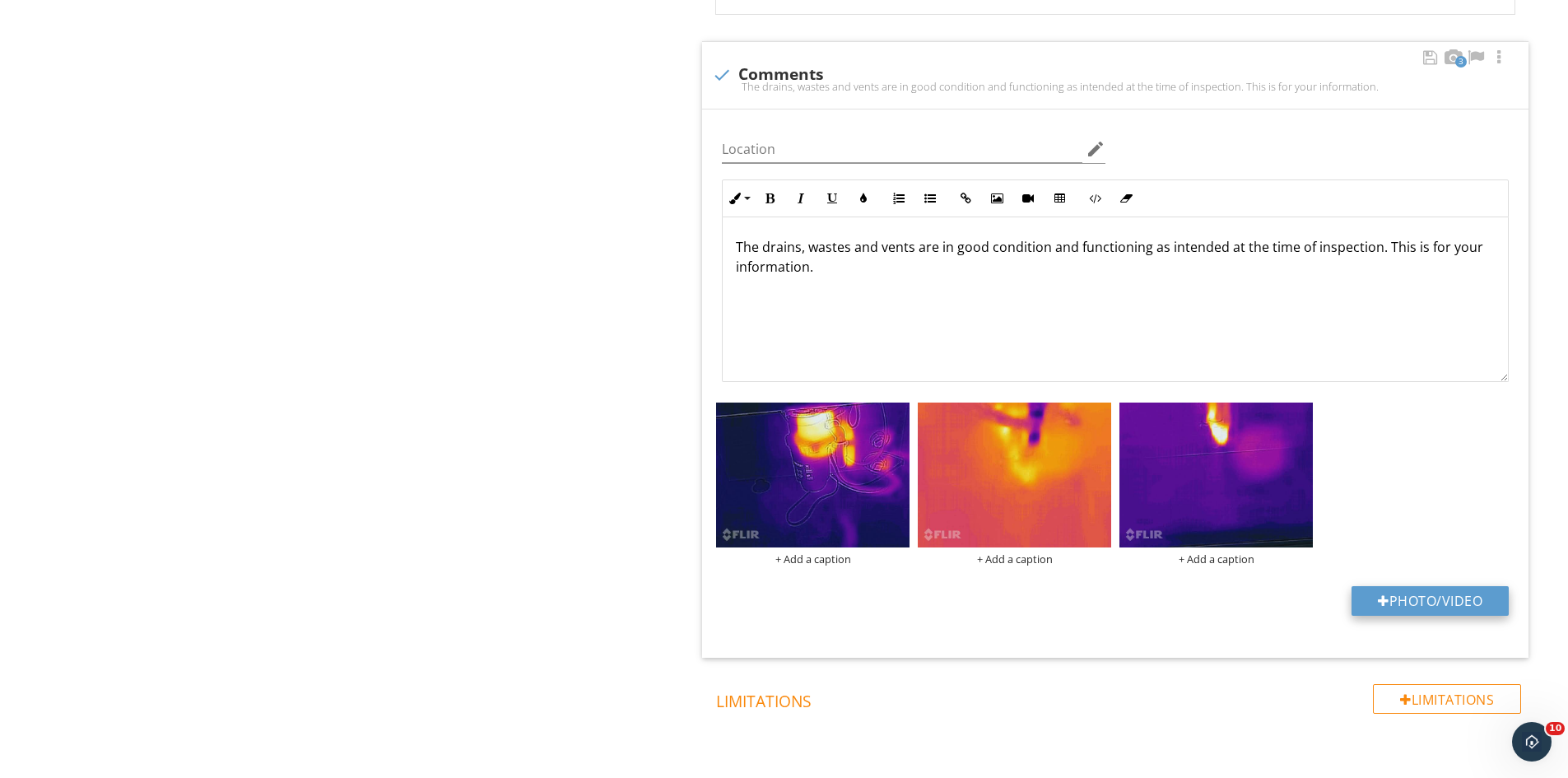
click at [1432, 600] on button "Photo/Video" at bounding box center [1430, 601] width 157 height 30
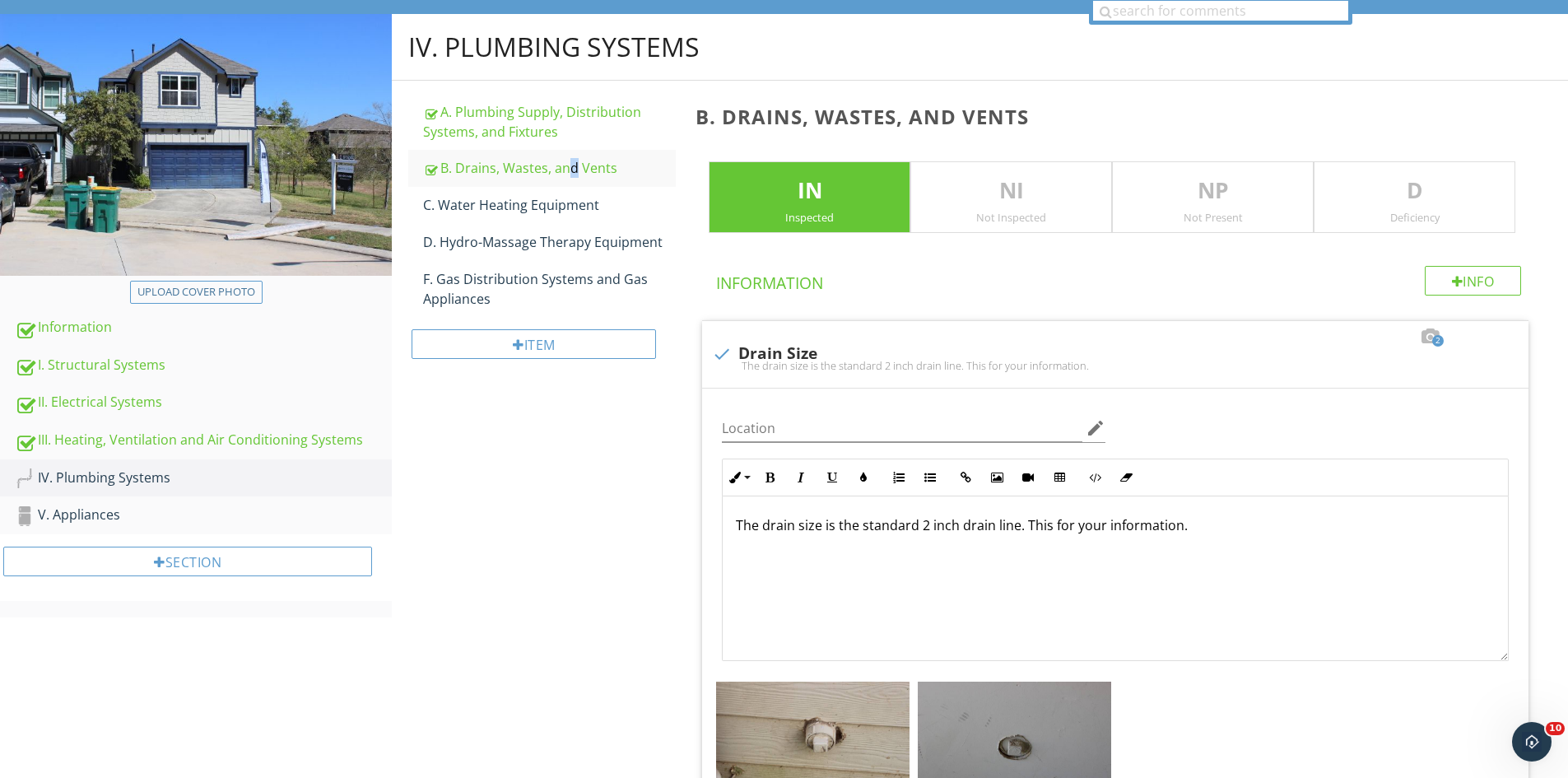
scroll to position [58, 0]
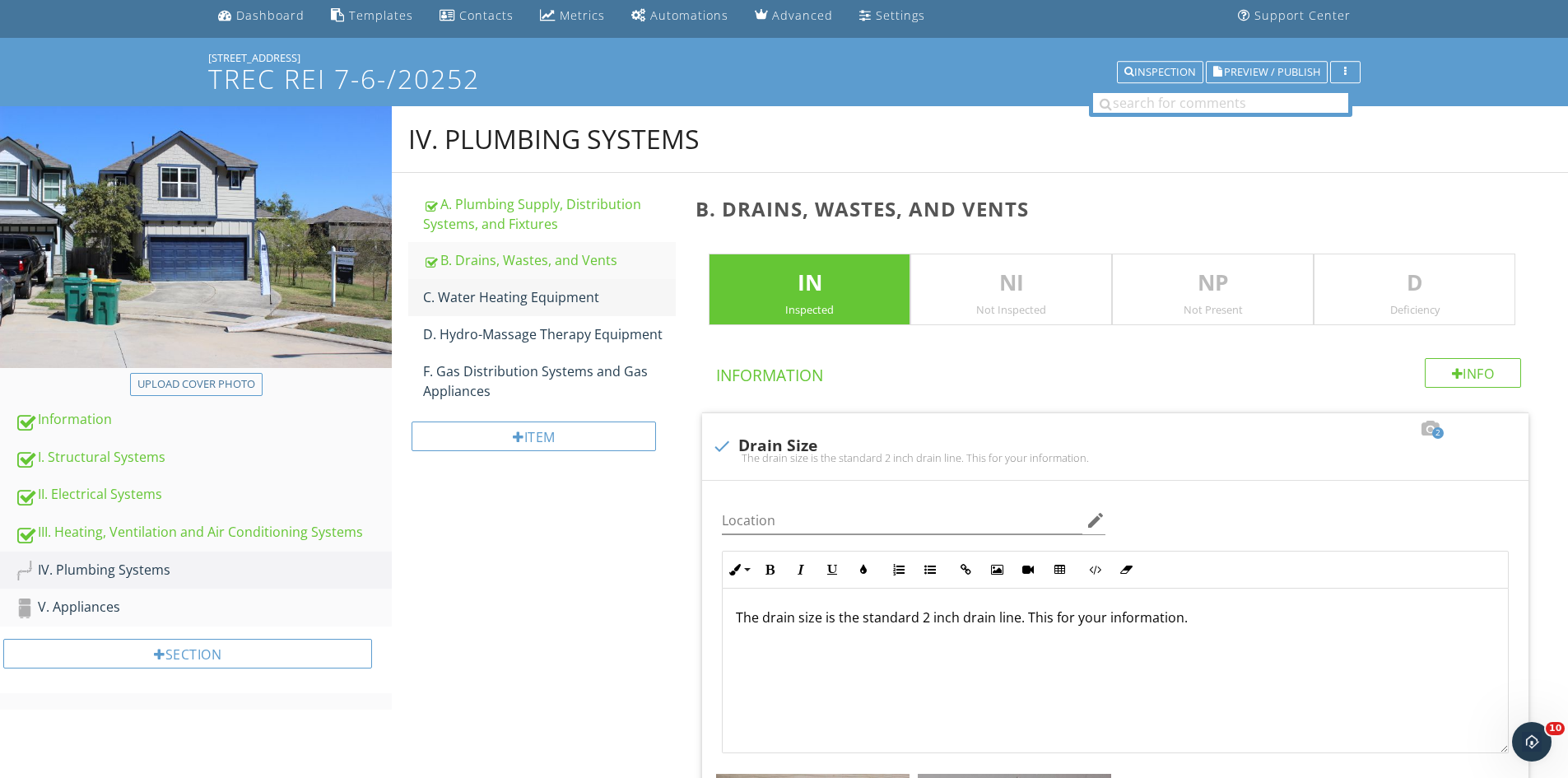
click at [515, 294] on div "C. Water Heating Equipment" at bounding box center [550, 297] width 253 height 19
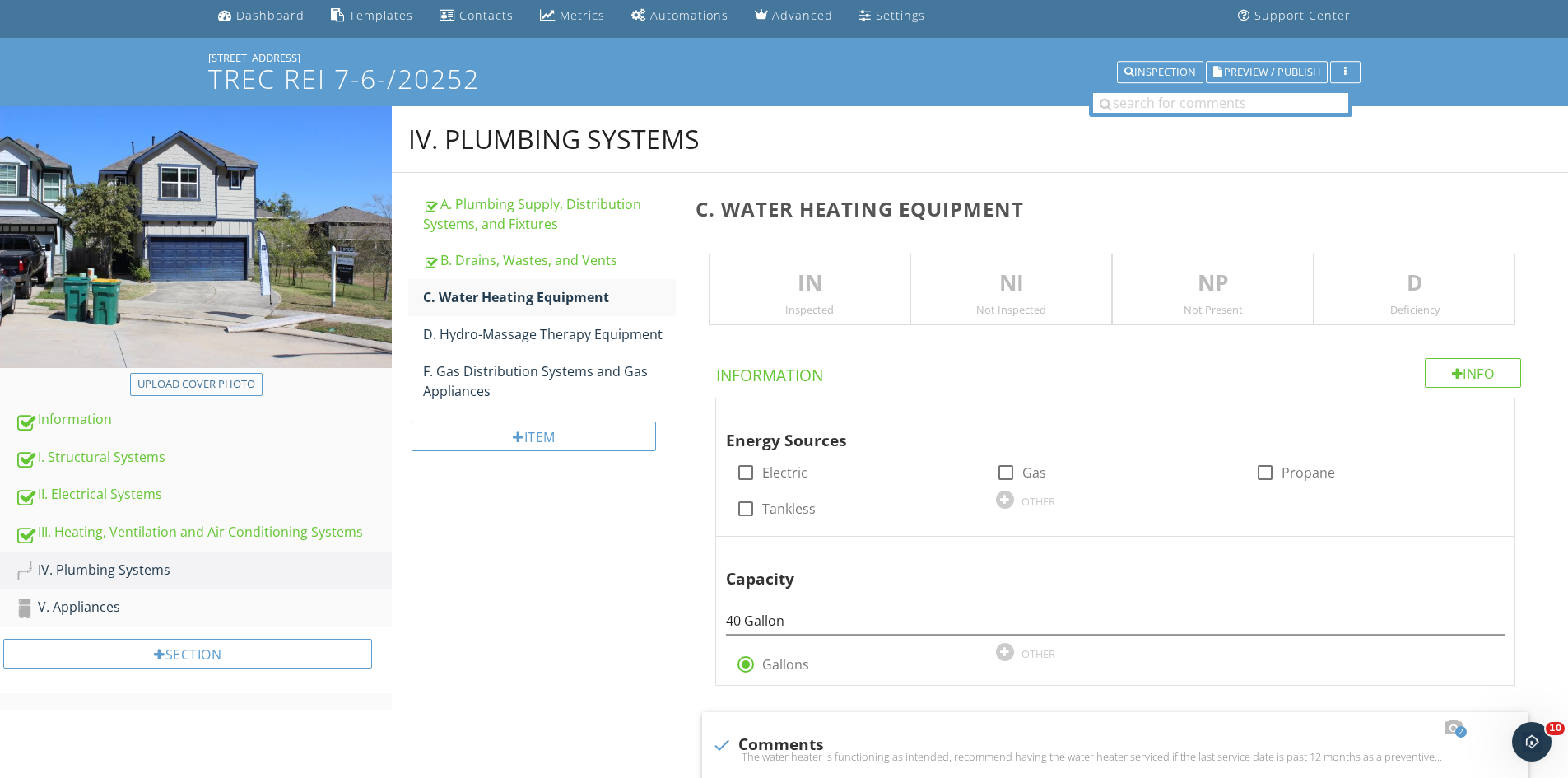
click at [803, 287] on p "IN" at bounding box center [809, 283] width 200 height 33
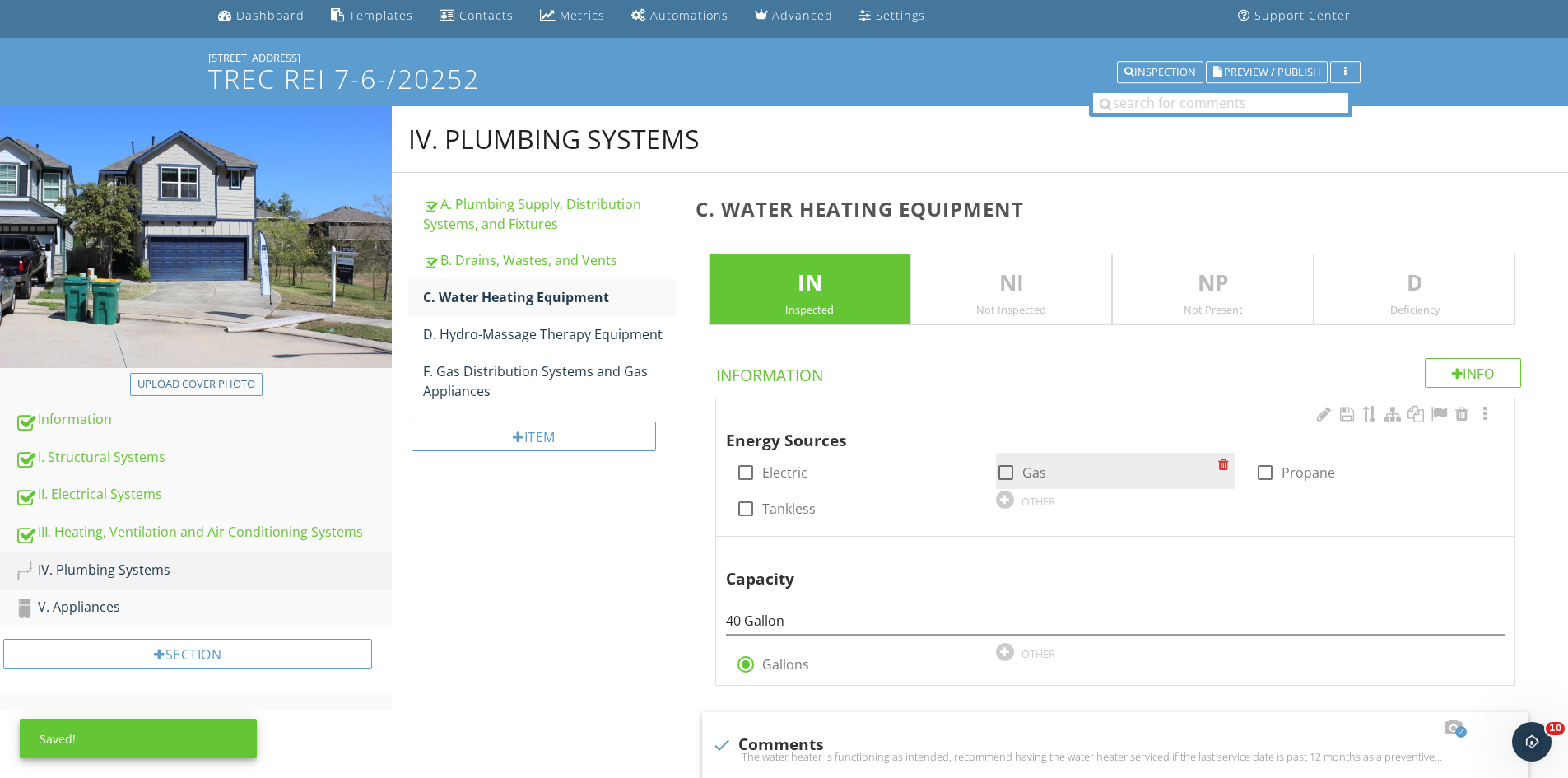
click at [1013, 472] on div at bounding box center [1005, 473] width 28 height 28
checkbox input "true"
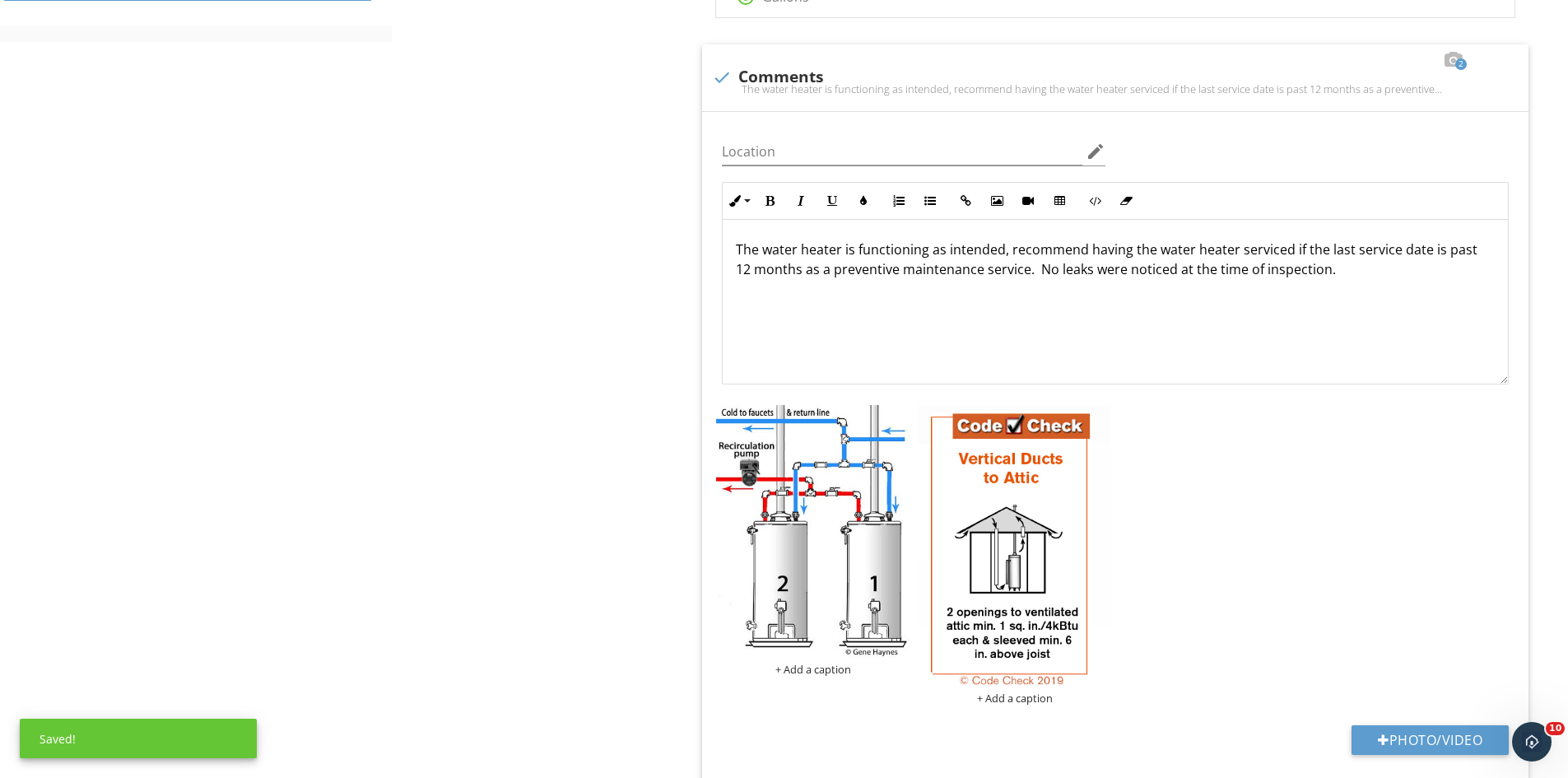
scroll to position [741, 0]
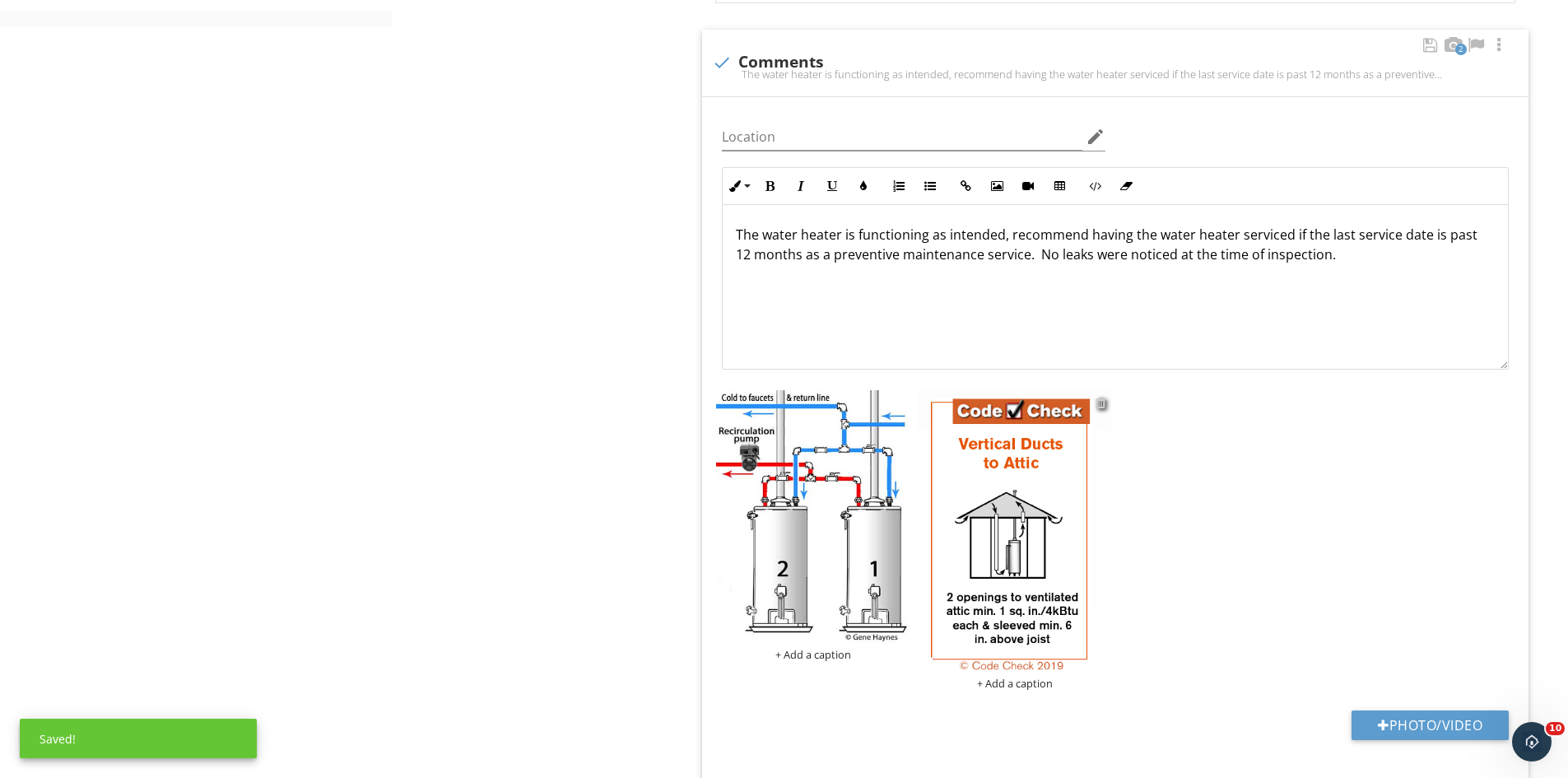
click at [1102, 408] on div at bounding box center [1101, 403] width 11 height 14
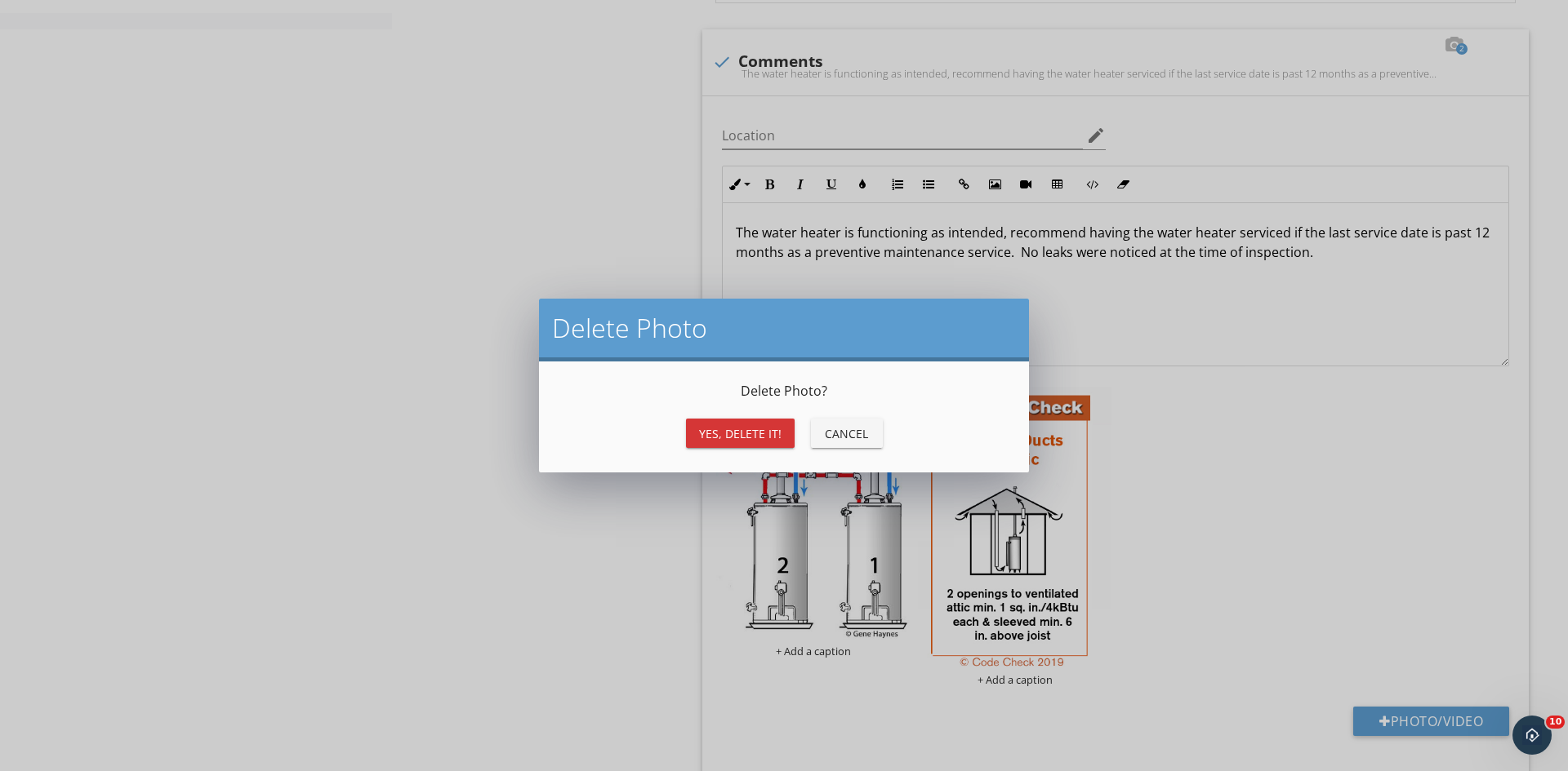
click at [761, 429] on div "Yes, Delete it!" at bounding box center [740, 433] width 83 height 17
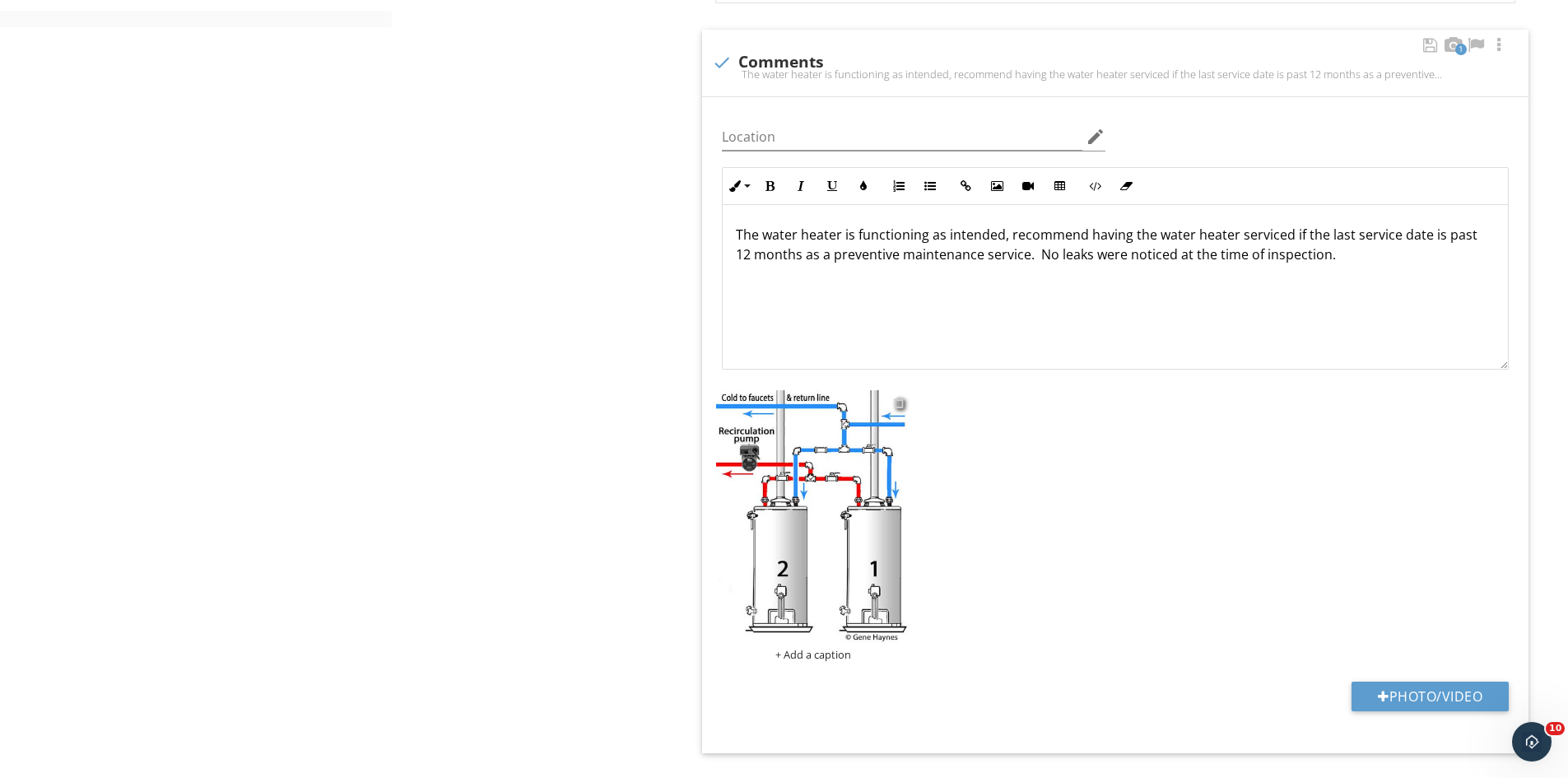
click at [900, 402] on div at bounding box center [899, 403] width 11 height 14
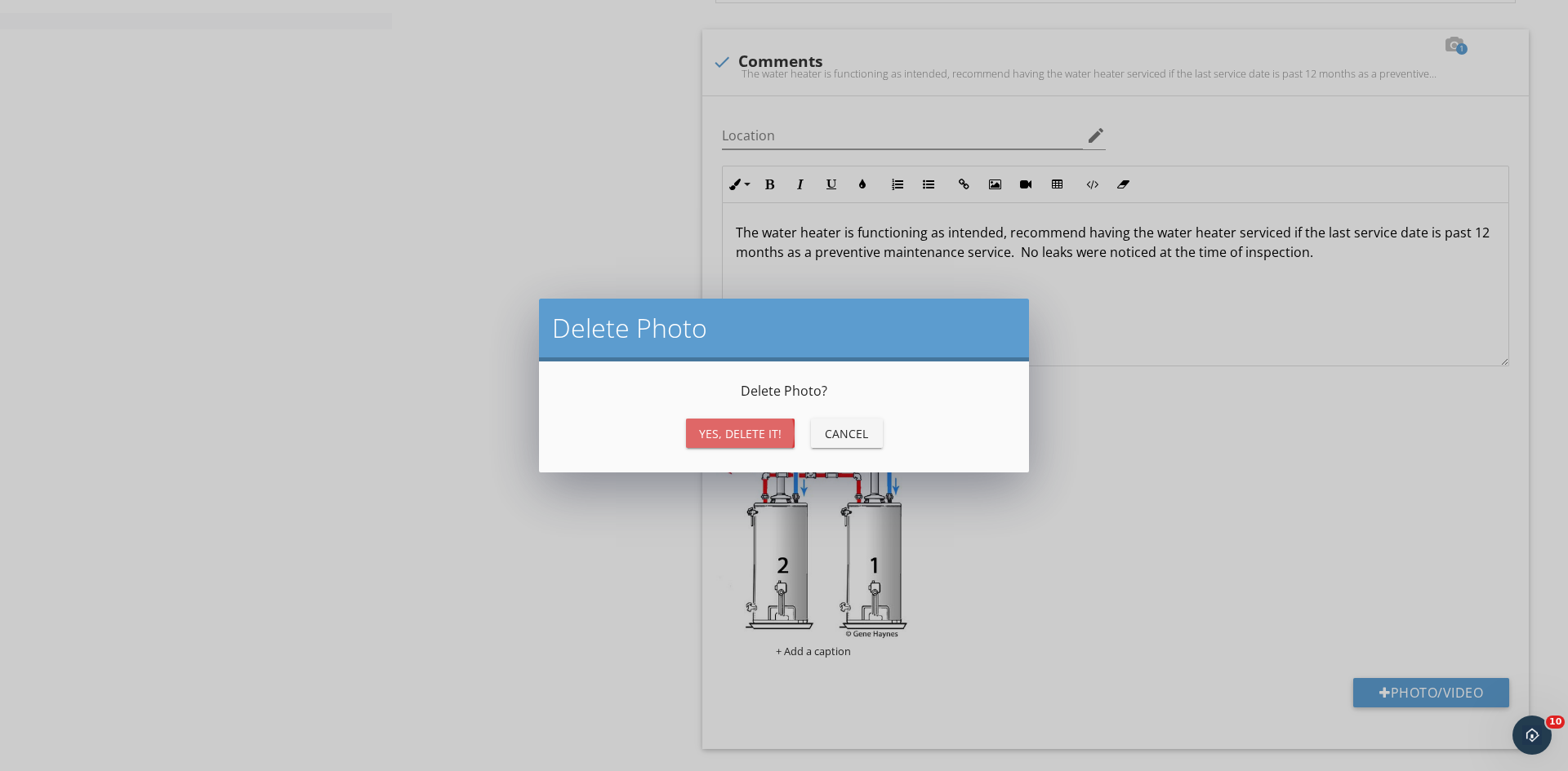
click at [732, 431] on div "Yes, Delete it!" at bounding box center [740, 433] width 83 height 17
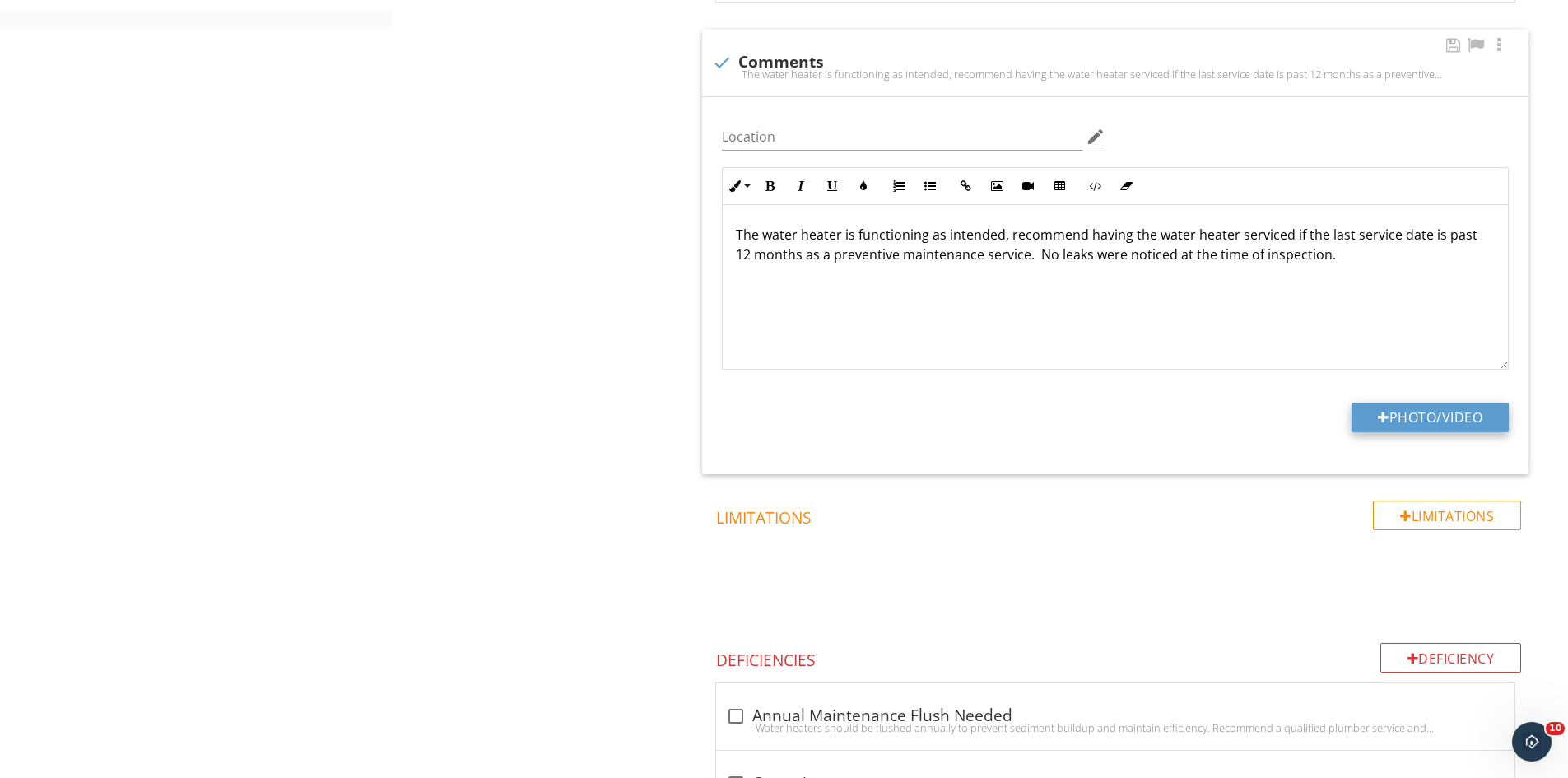
click at [1404, 415] on button "Photo/Video" at bounding box center [1430, 417] width 157 height 30
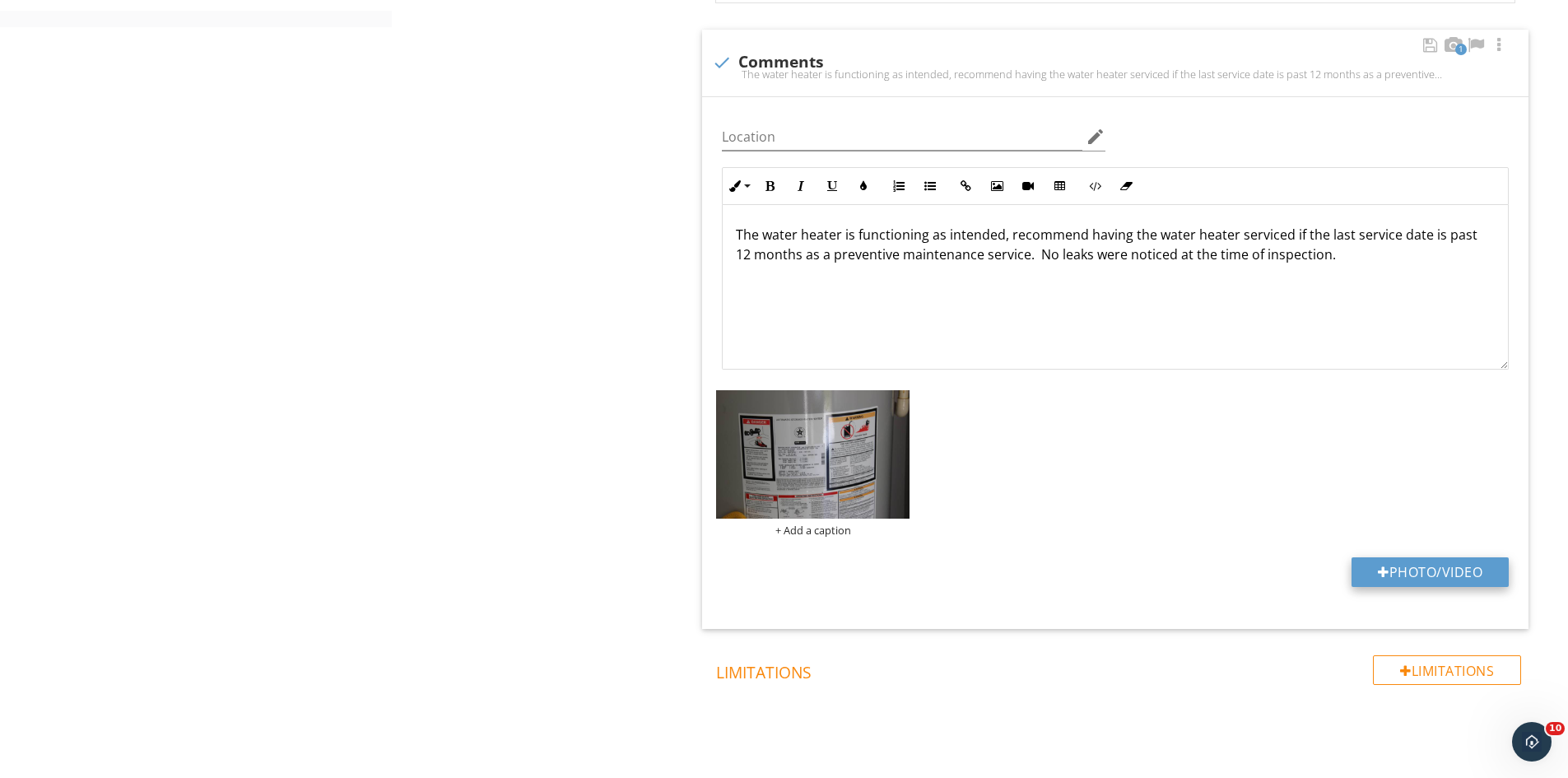
click at [1404, 565] on button "Photo/Video" at bounding box center [1430, 572] width 157 height 30
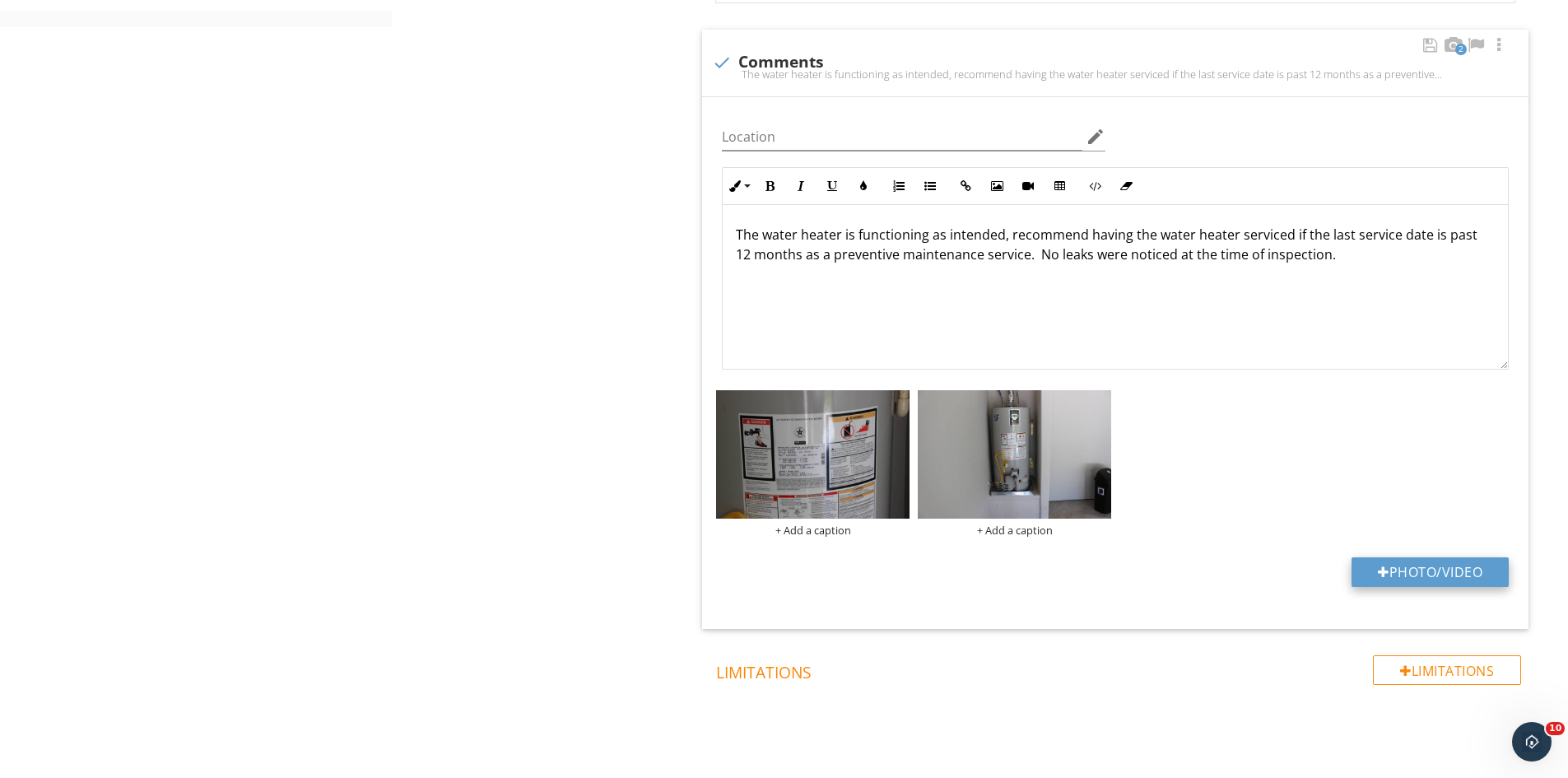
click at [1430, 574] on button "Photo/Video" at bounding box center [1430, 572] width 157 height 30
type input "C:\fakepath\flir_20250926T120315.jpg"
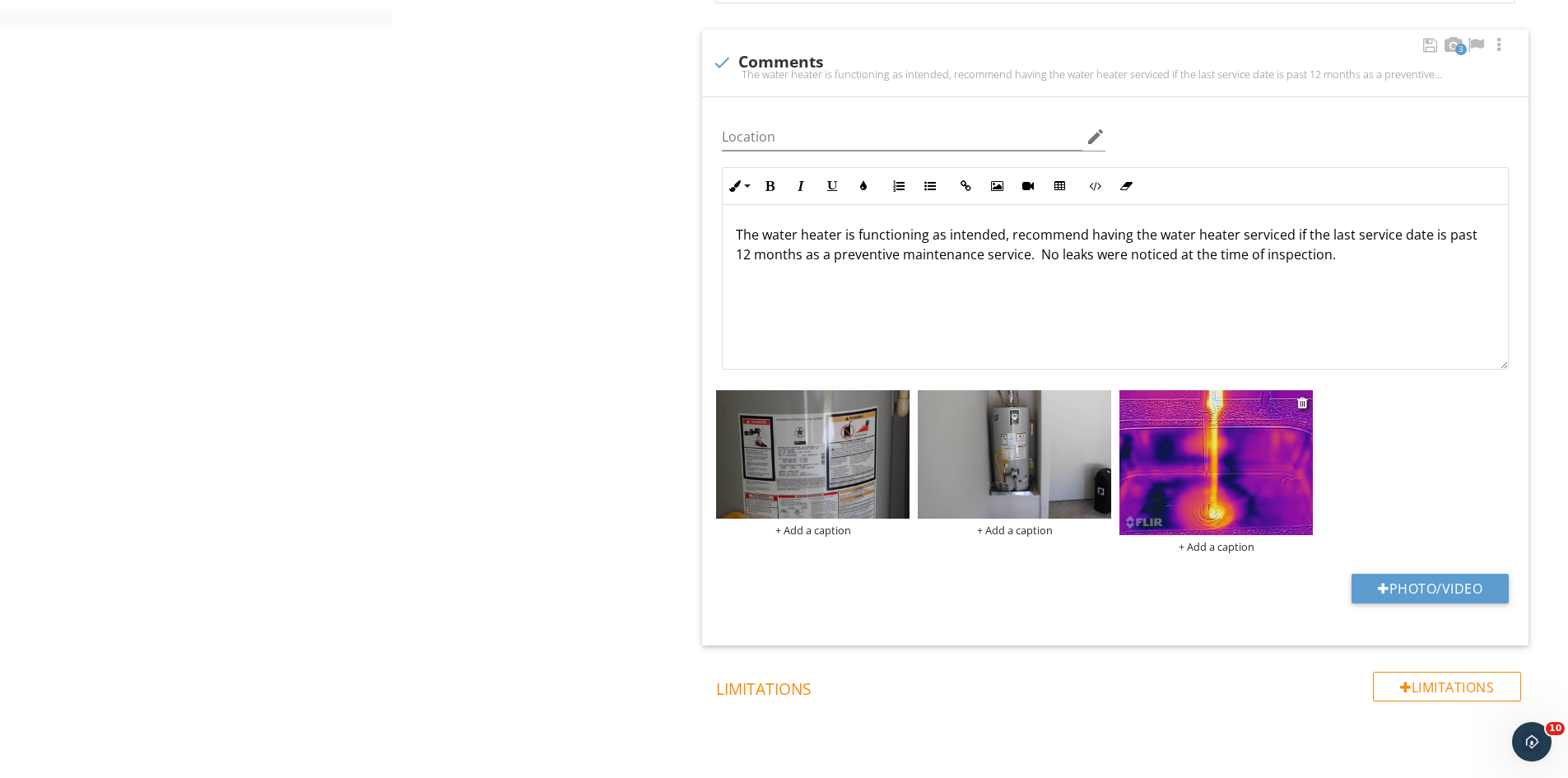
click at [1213, 554] on div "+ Add a caption" at bounding box center [1215, 547] width 193 height 14
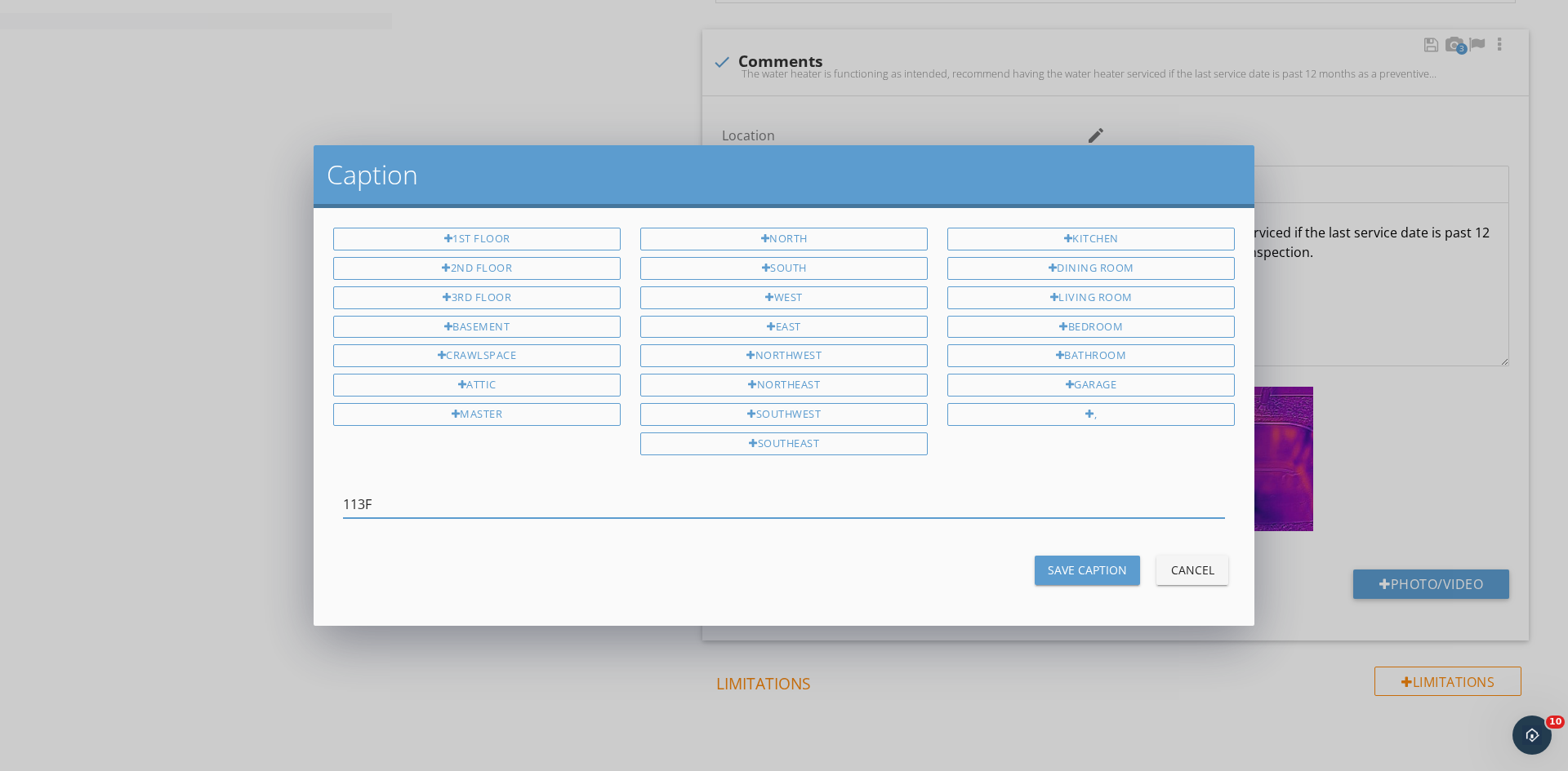
type input "113F"
click at [1083, 564] on div "Save Caption" at bounding box center [1087, 569] width 79 height 17
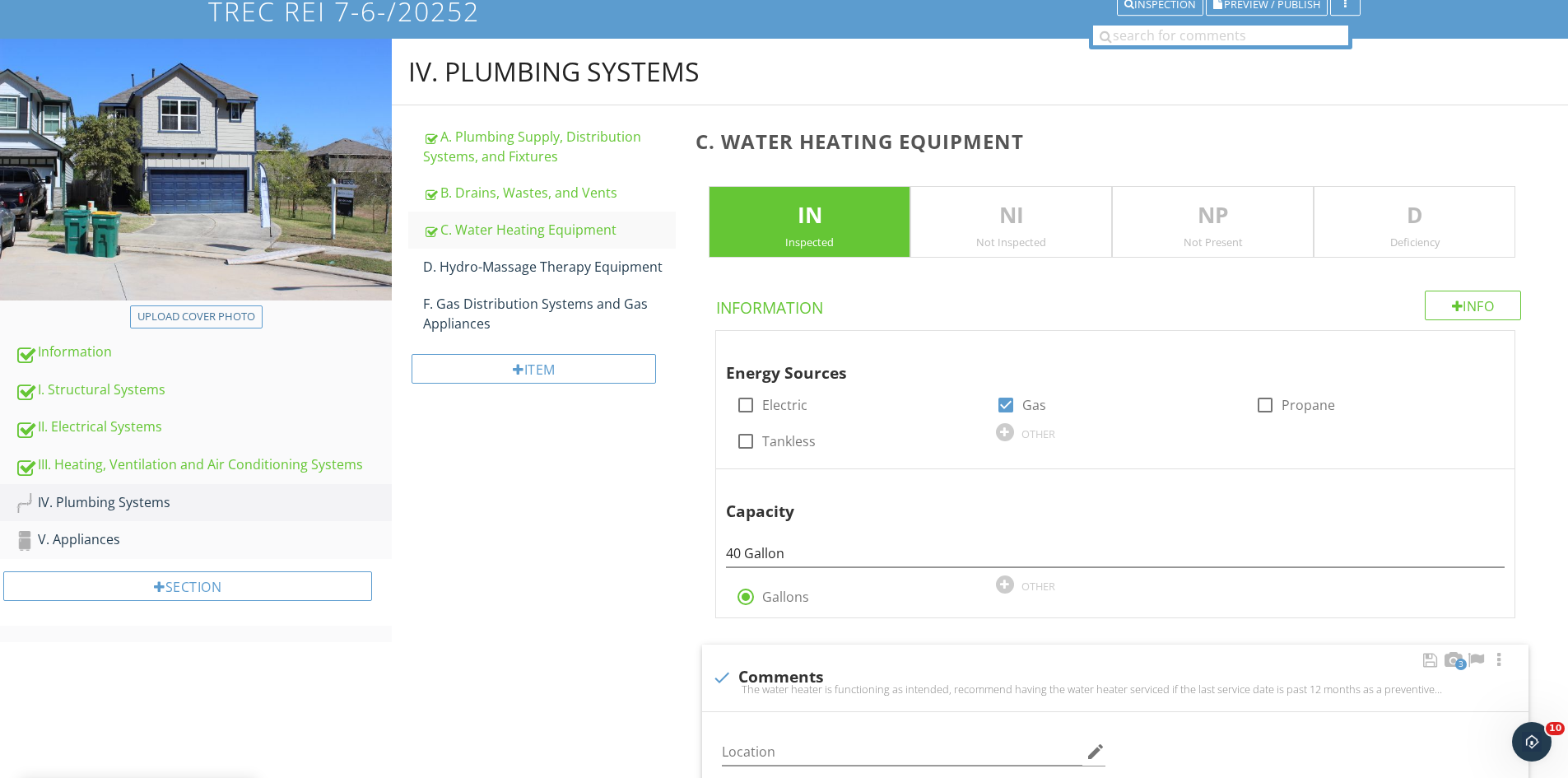
scroll to position [129, 0]
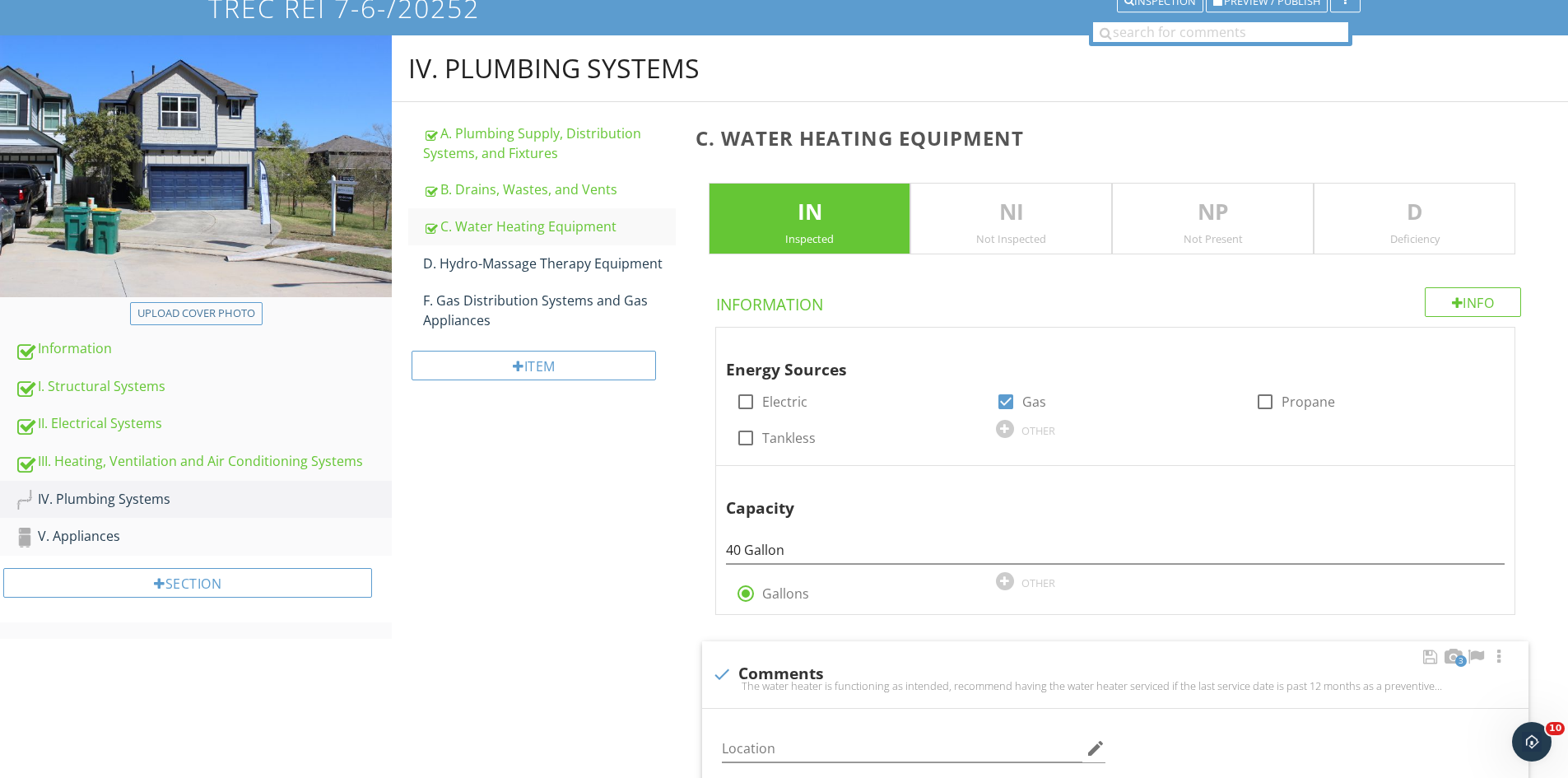
click at [1398, 217] on p "D" at bounding box center [1414, 212] width 200 height 33
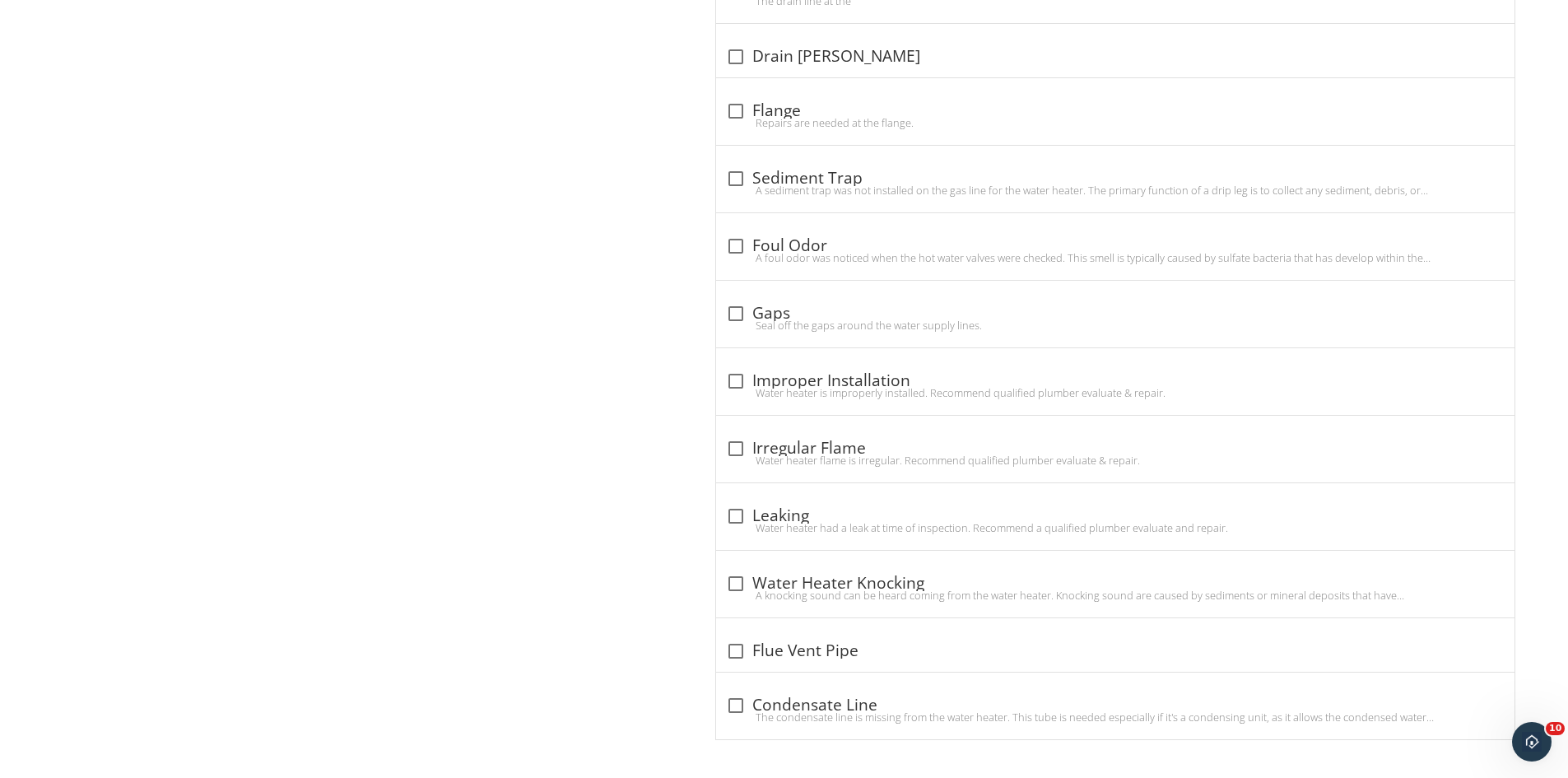
scroll to position [1845, 0]
click at [734, 651] on div at bounding box center [736, 647] width 28 height 28
checkbox input "true"
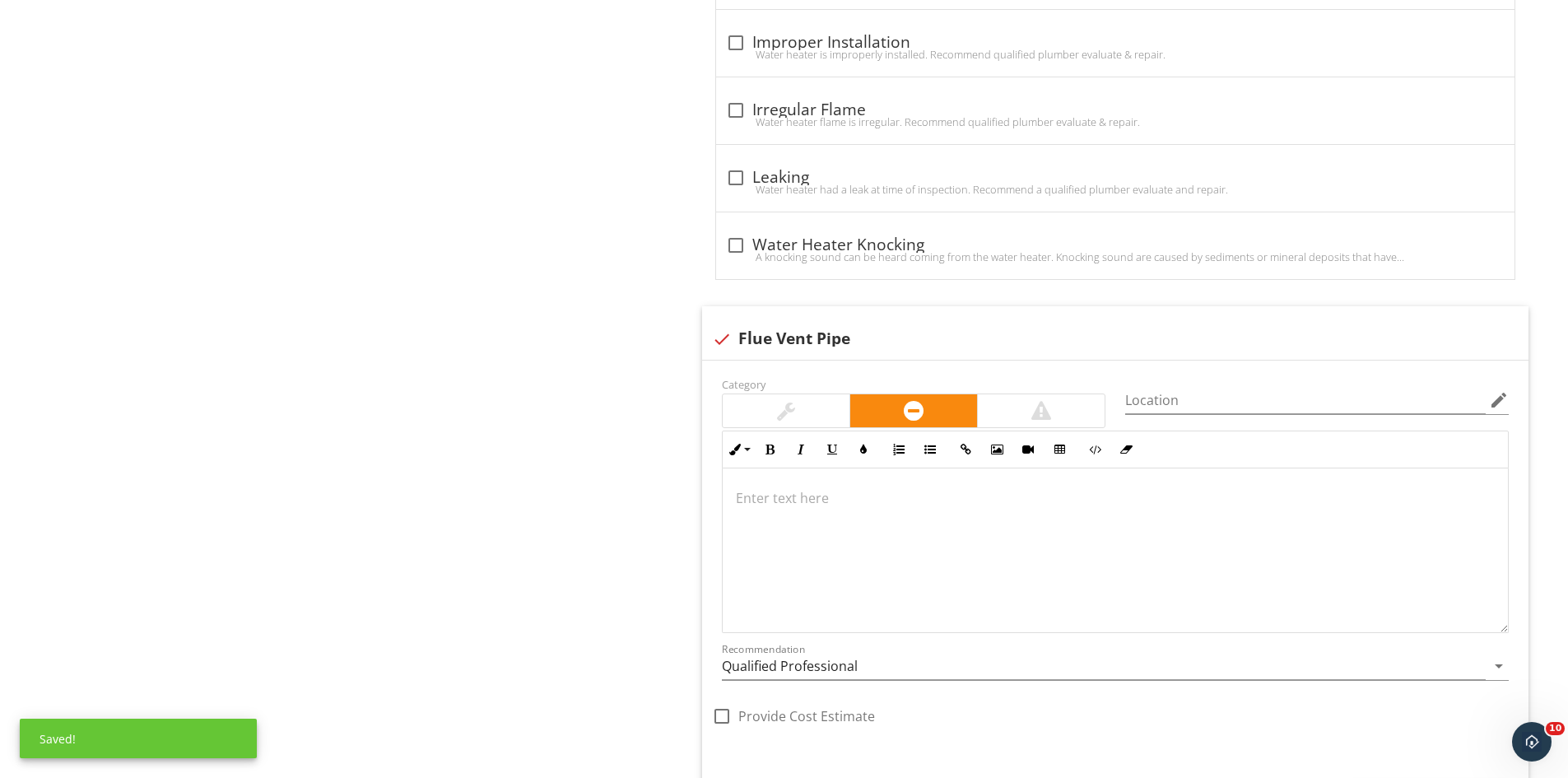
scroll to position [2202, 0]
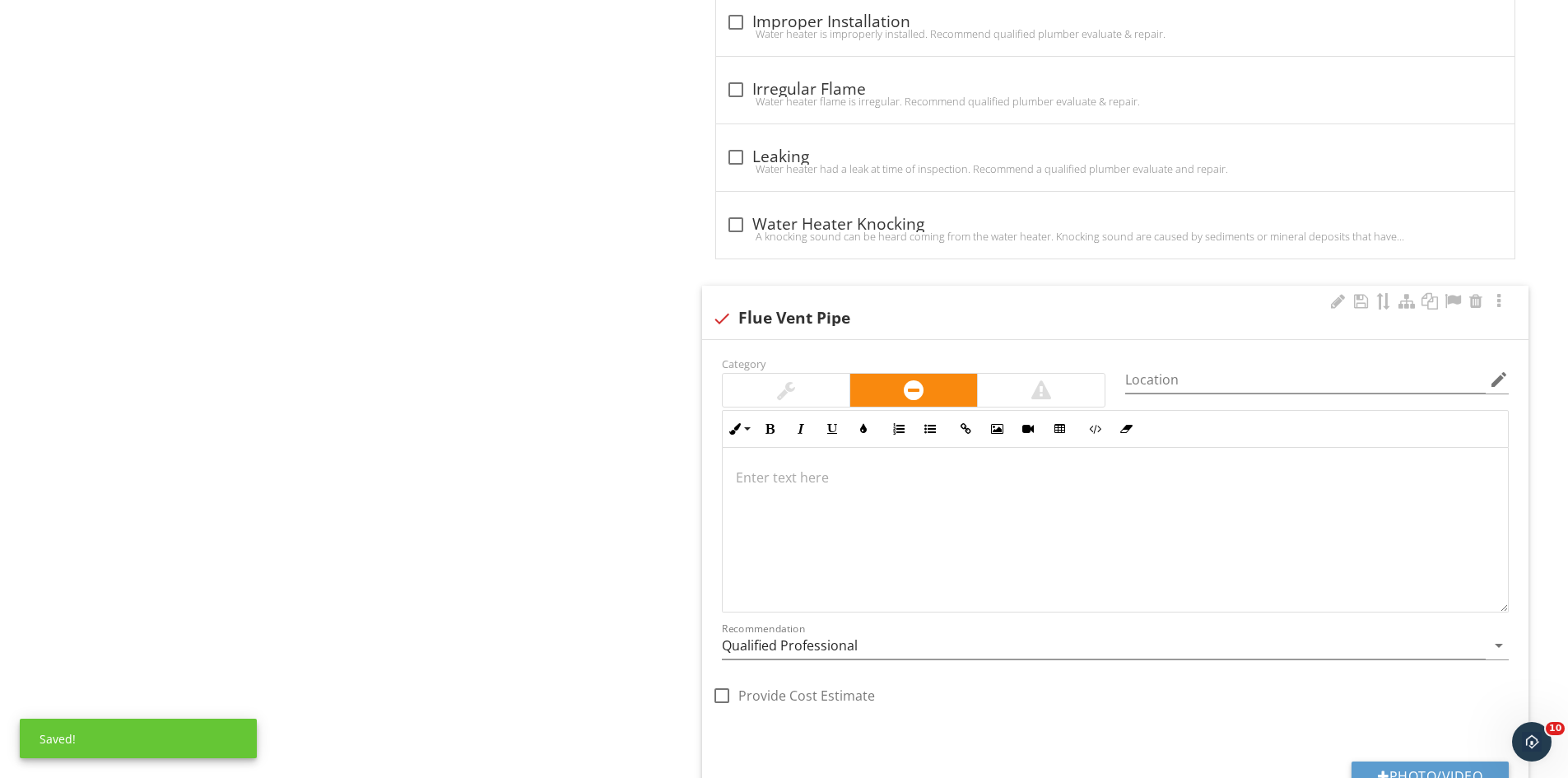
click at [940, 524] on div at bounding box center [1115, 530] width 785 height 165
click at [779, 472] on p at bounding box center [1115, 477] width 759 height 19
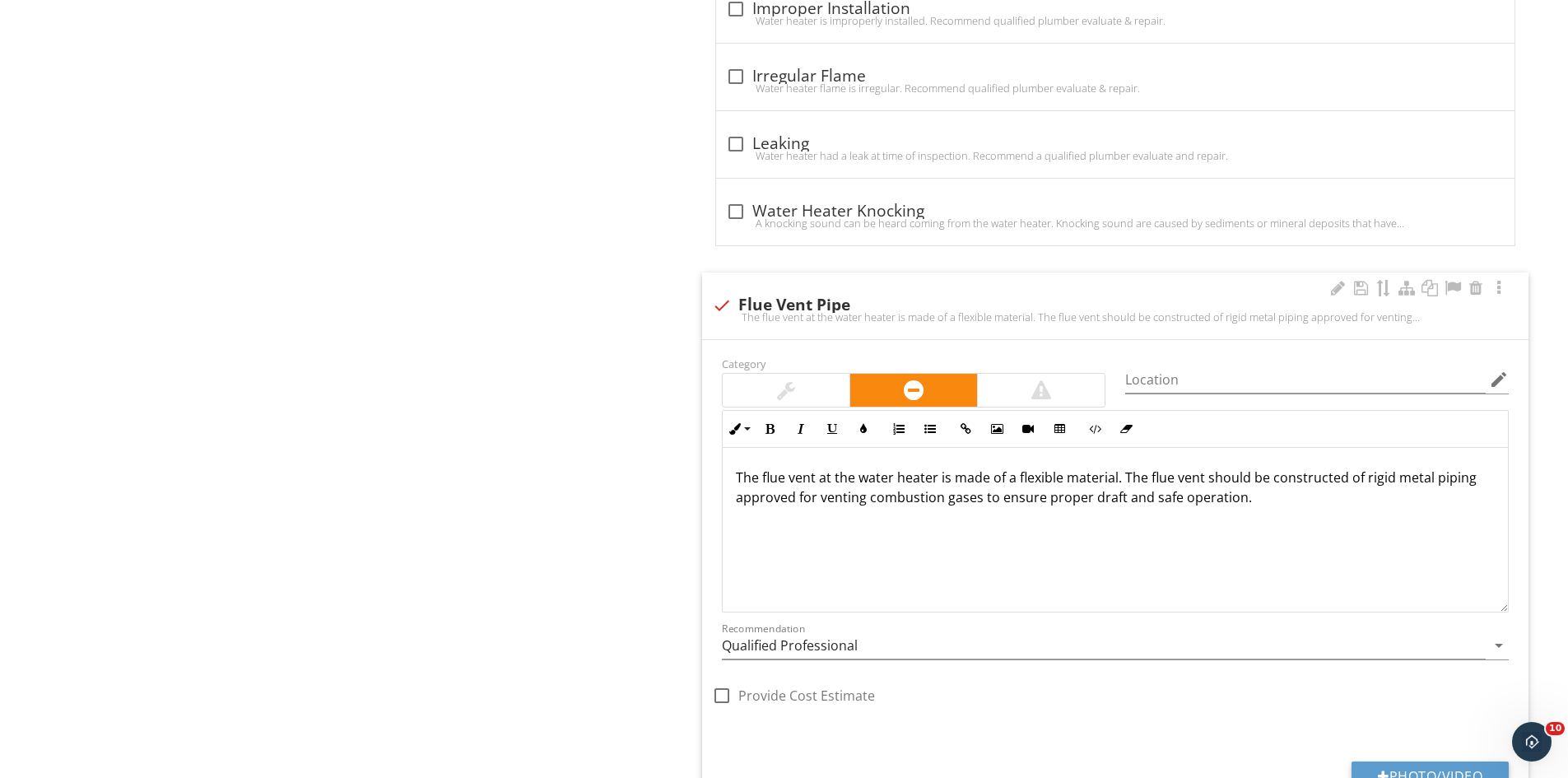
scroll to position [1, 0]
click at [900, 645] on input "Qualified Professional" at bounding box center [1104, 646] width 764 height 27
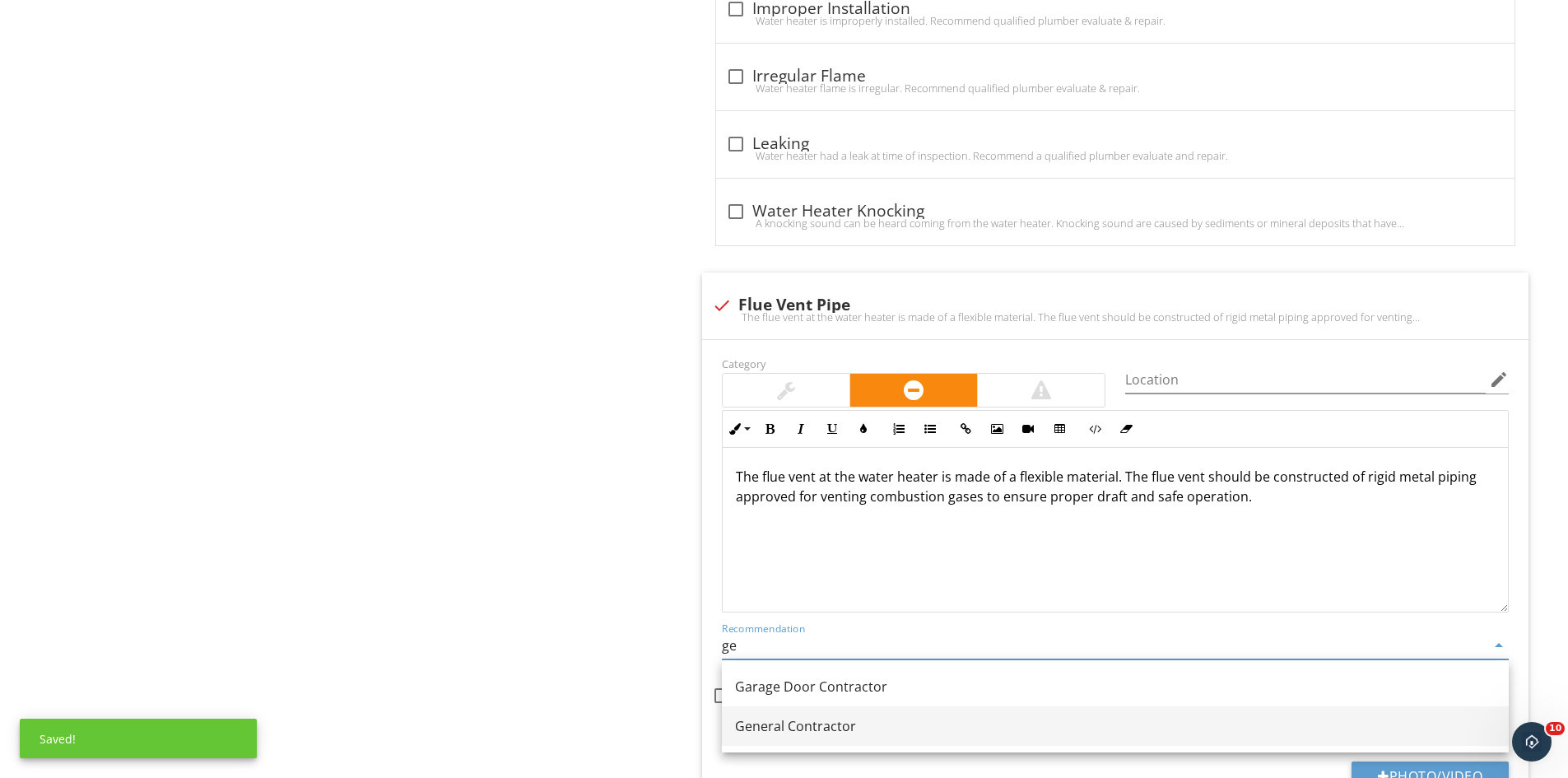
click at [865, 741] on link "General Contractor" at bounding box center [1115, 726] width 787 height 40
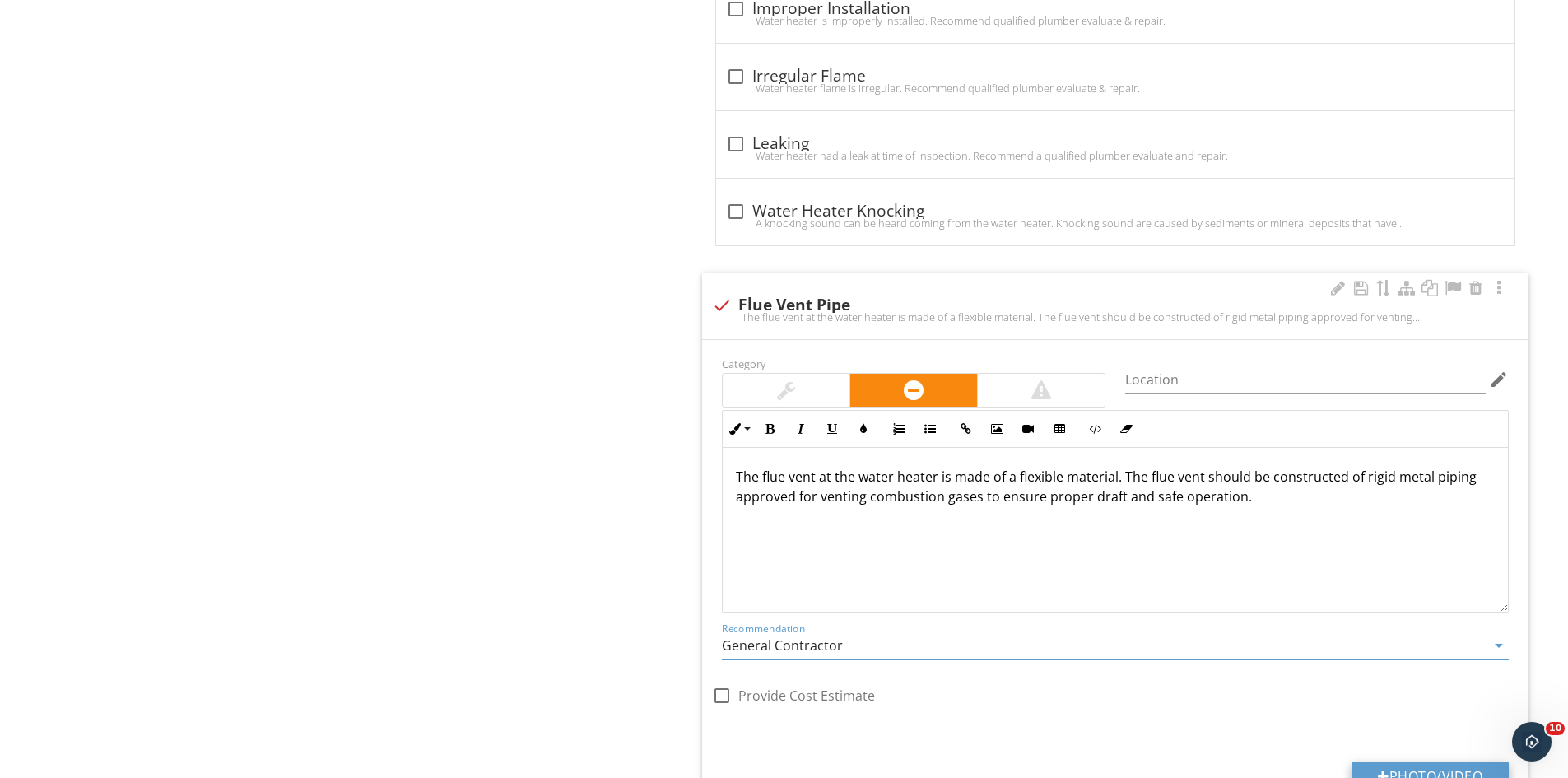
type input "General Contractor"
click at [1381, 766] on button "Photo/Video" at bounding box center [1430, 776] width 157 height 30
type input "C:\fakepath\IMG_9498.JPG"
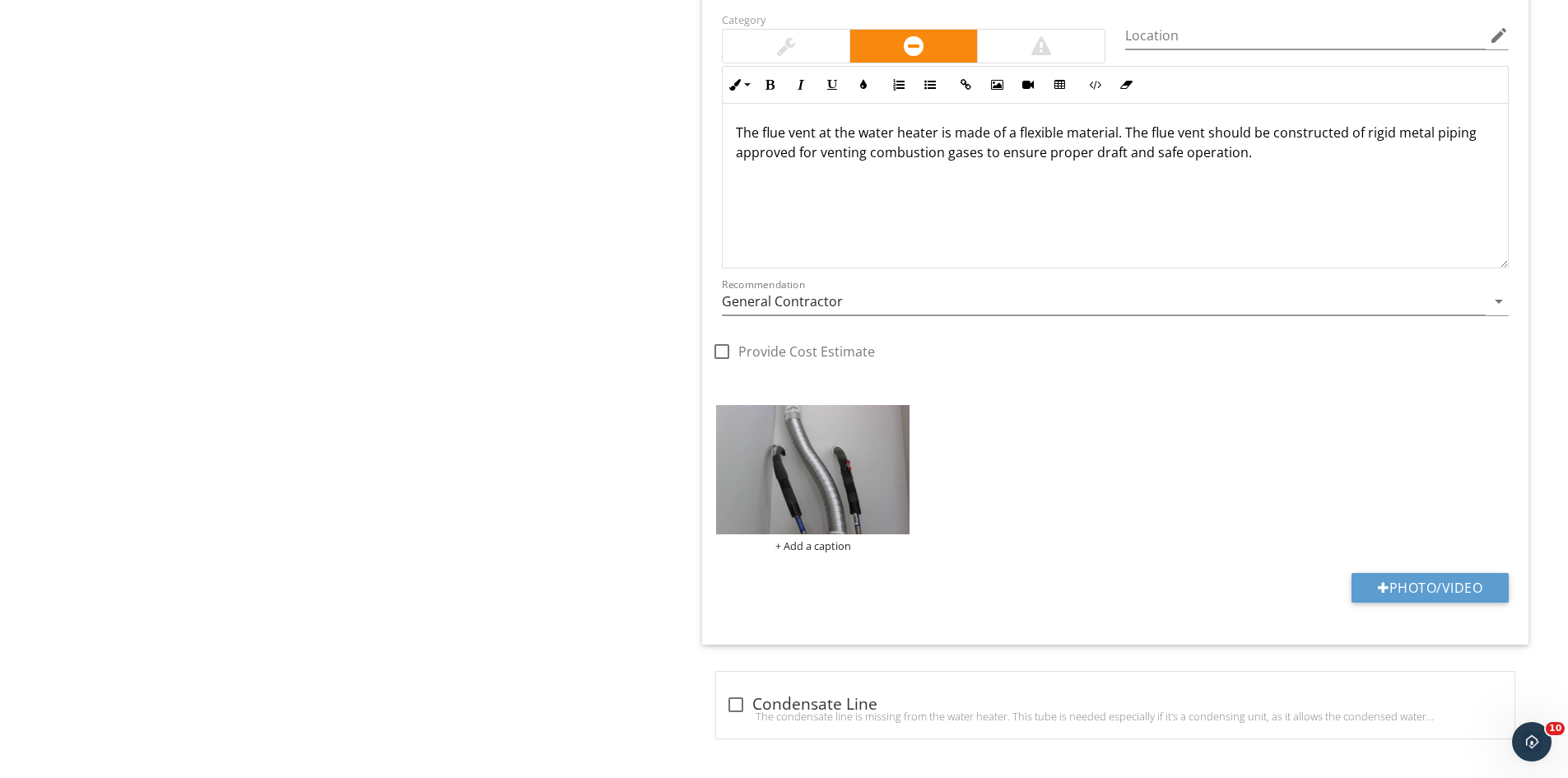
scroll to position [2561, 0]
click at [837, 516] on img at bounding box center [812, 467] width 193 height 129
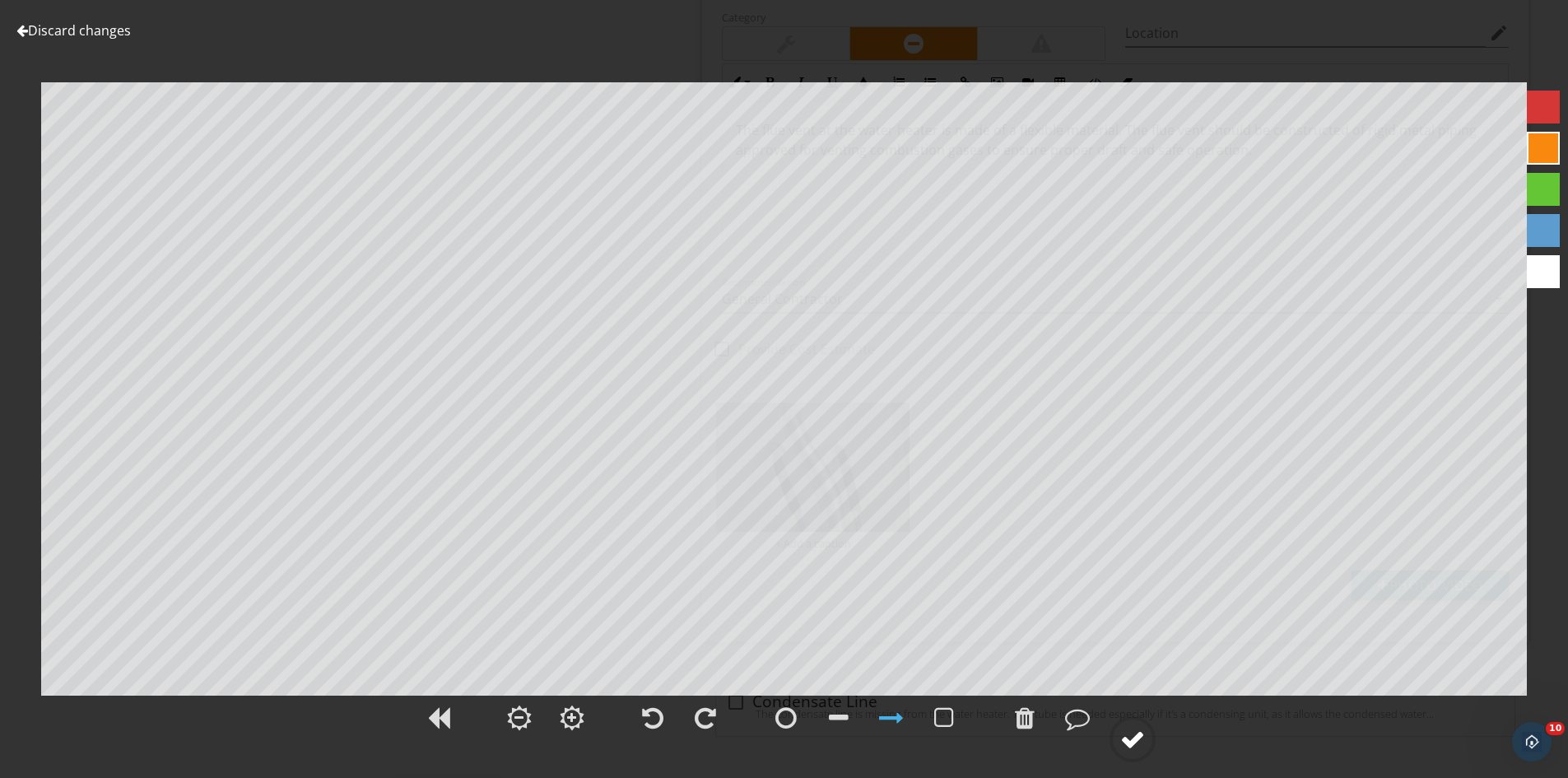
click at [1141, 729] on div at bounding box center [1132, 739] width 24 height 24
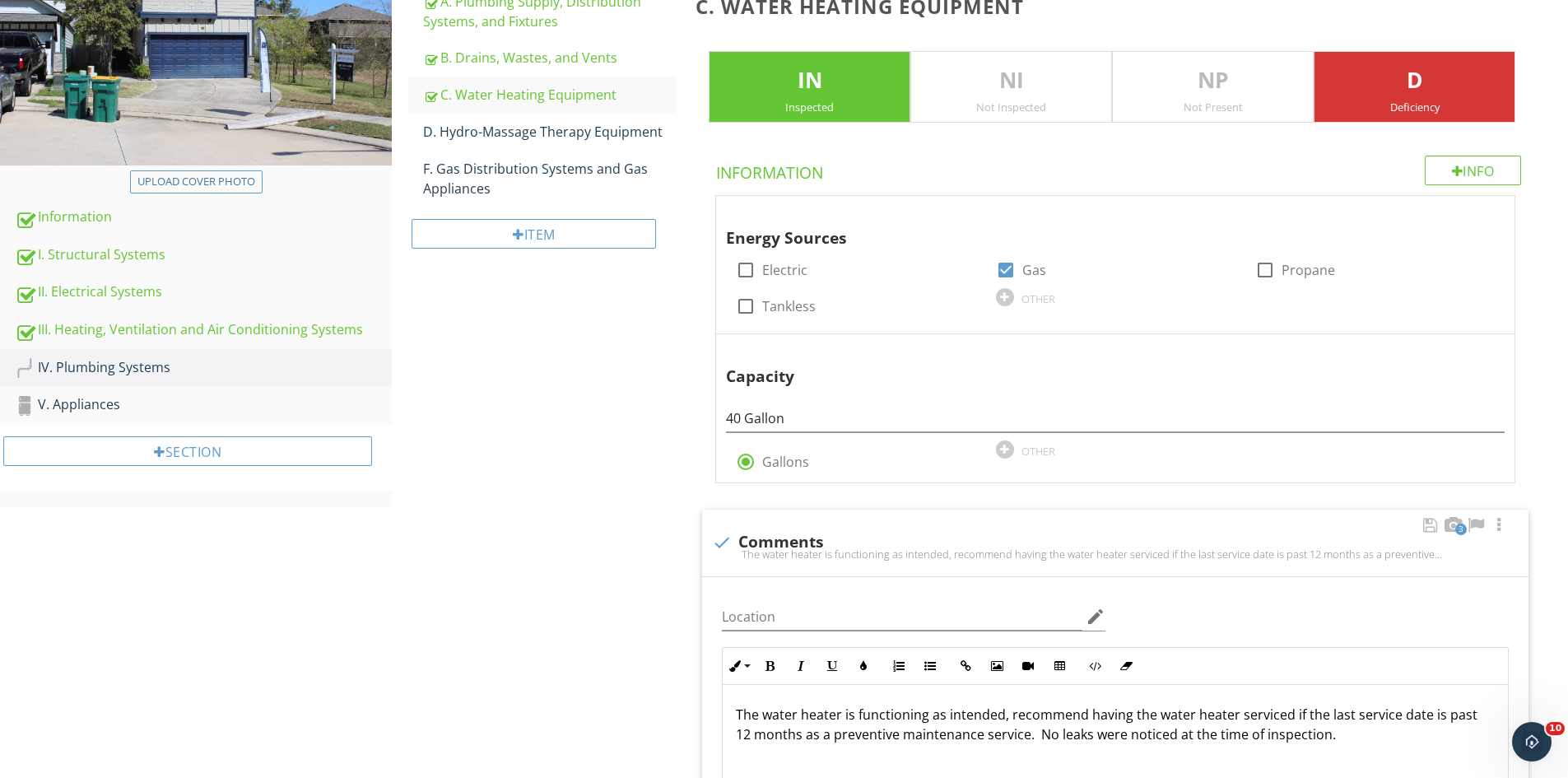
scroll to position [221, 0]
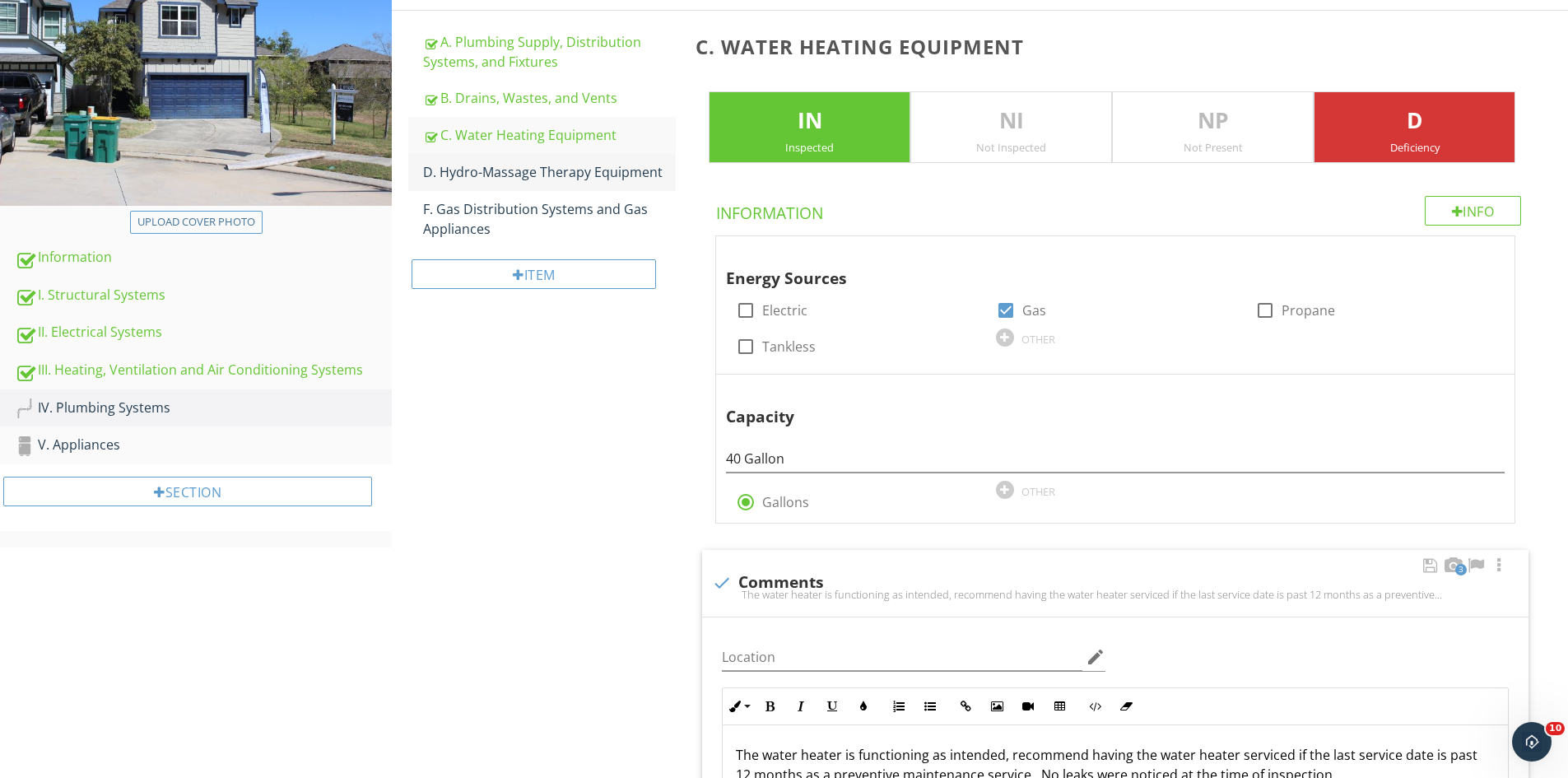
click at [504, 170] on div "D. Hydro-Massage Therapy Equipment" at bounding box center [550, 171] width 253 height 19
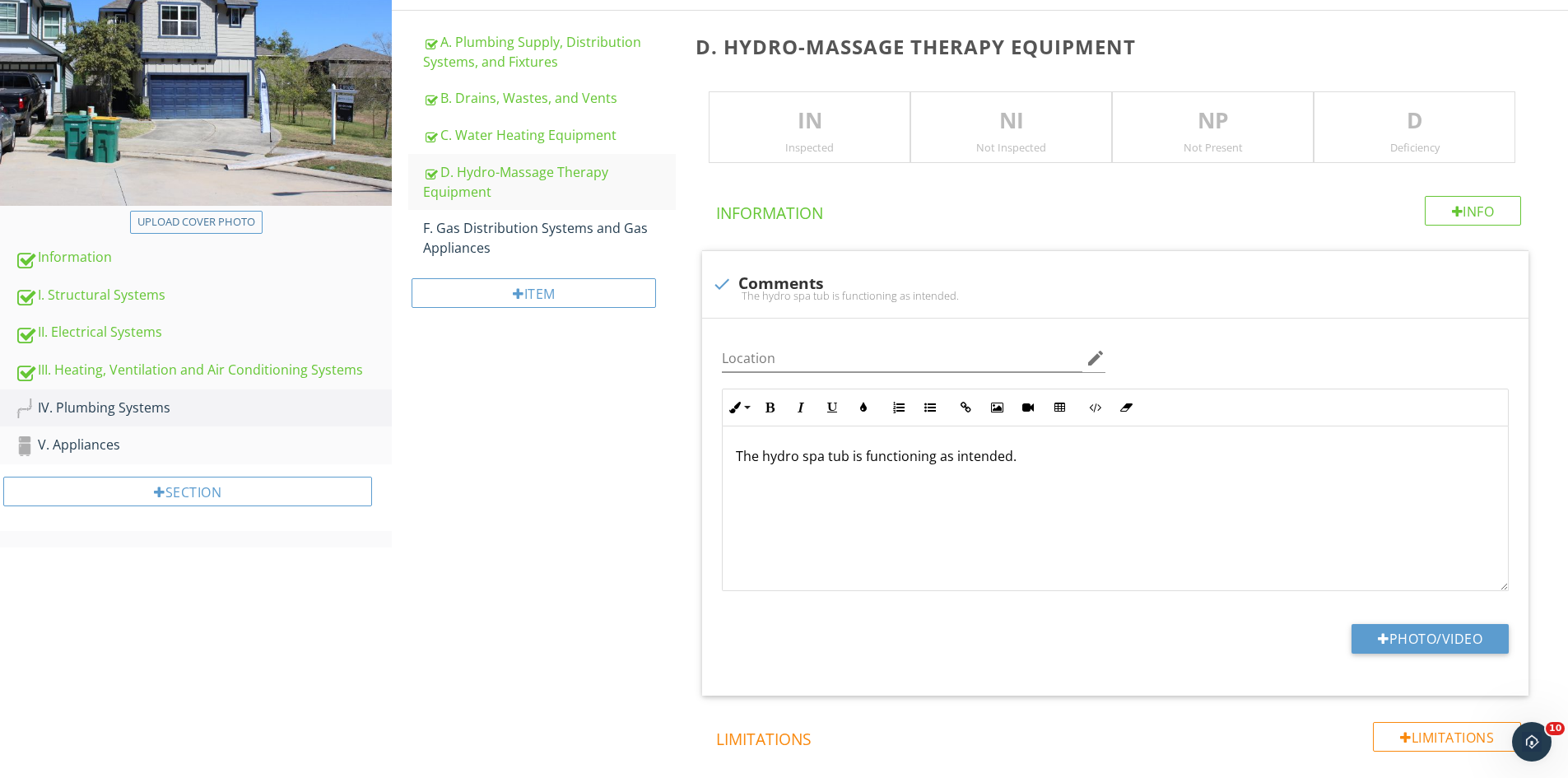
click at [1179, 135] on p "NP" at bounding box center [1212, 121] width 200 height 33
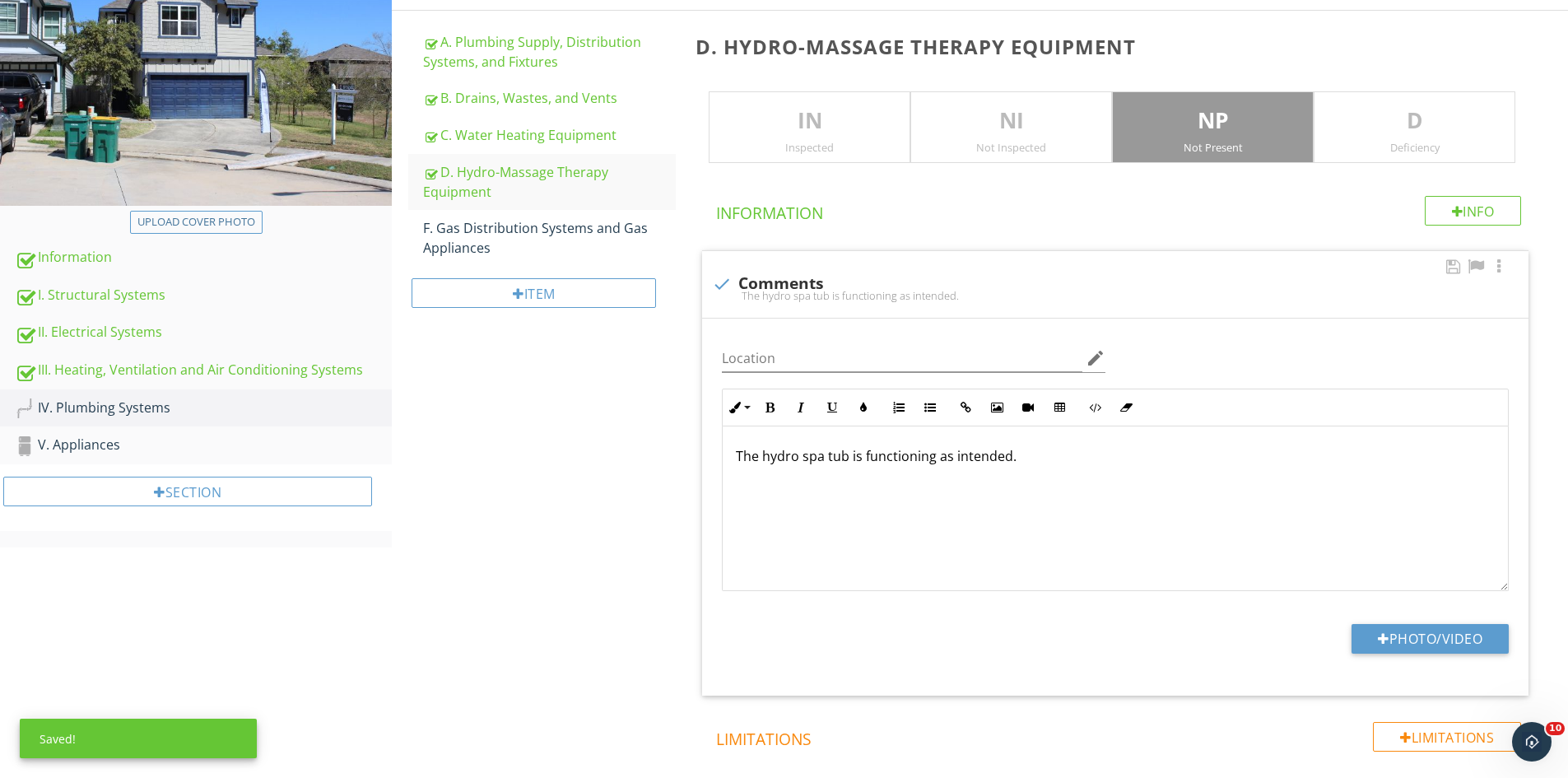
click at [716, 293] on div "The hydro spa tub is functioning as intended." at bounding box center [1115, 296] width 806 height 14
checkbox input "true"
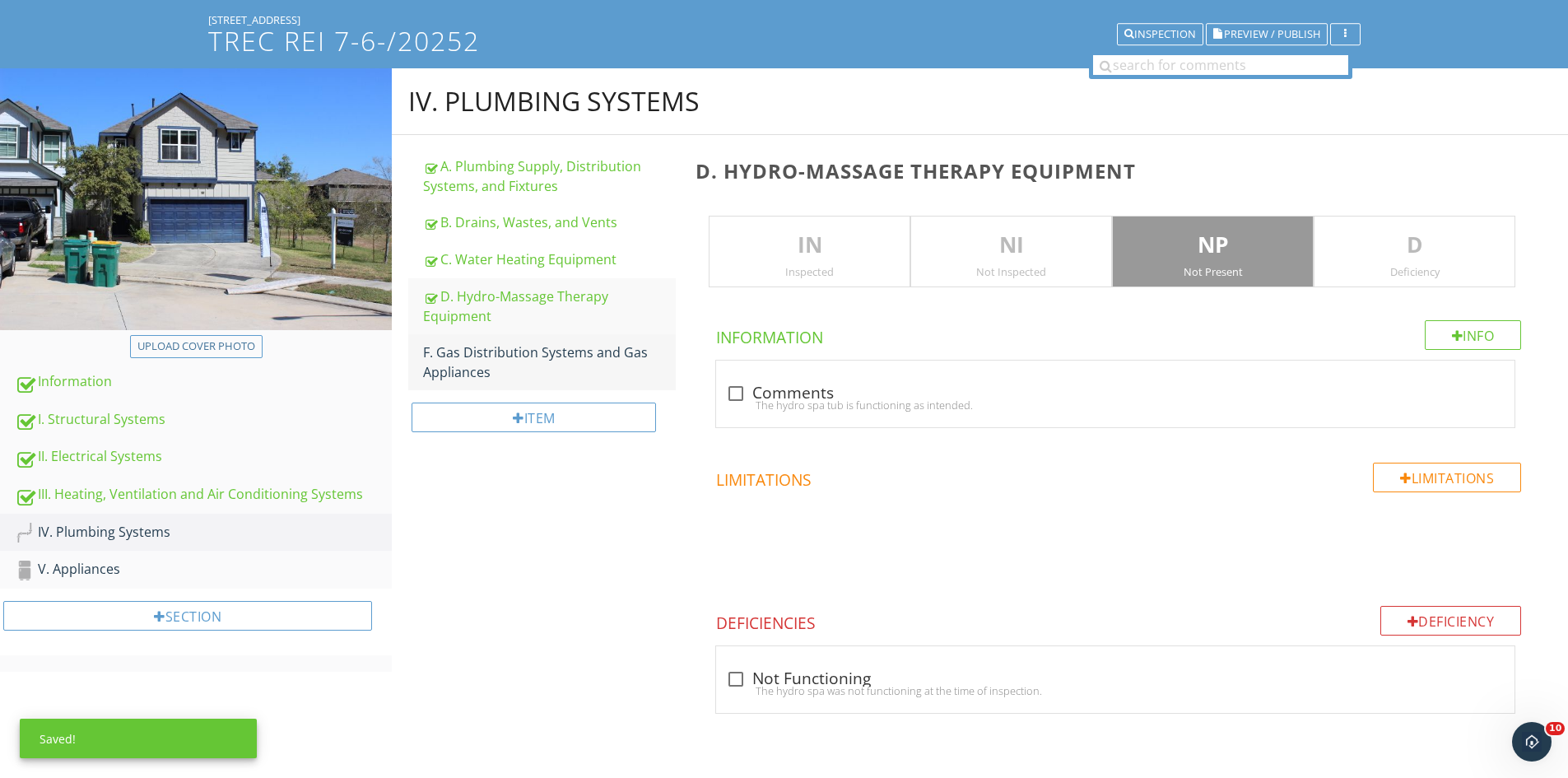
click at [496, 348] on div "F. Gas Distribution Systems and Gas Appliances" at bounding box center [550, 362] width 253 height 40
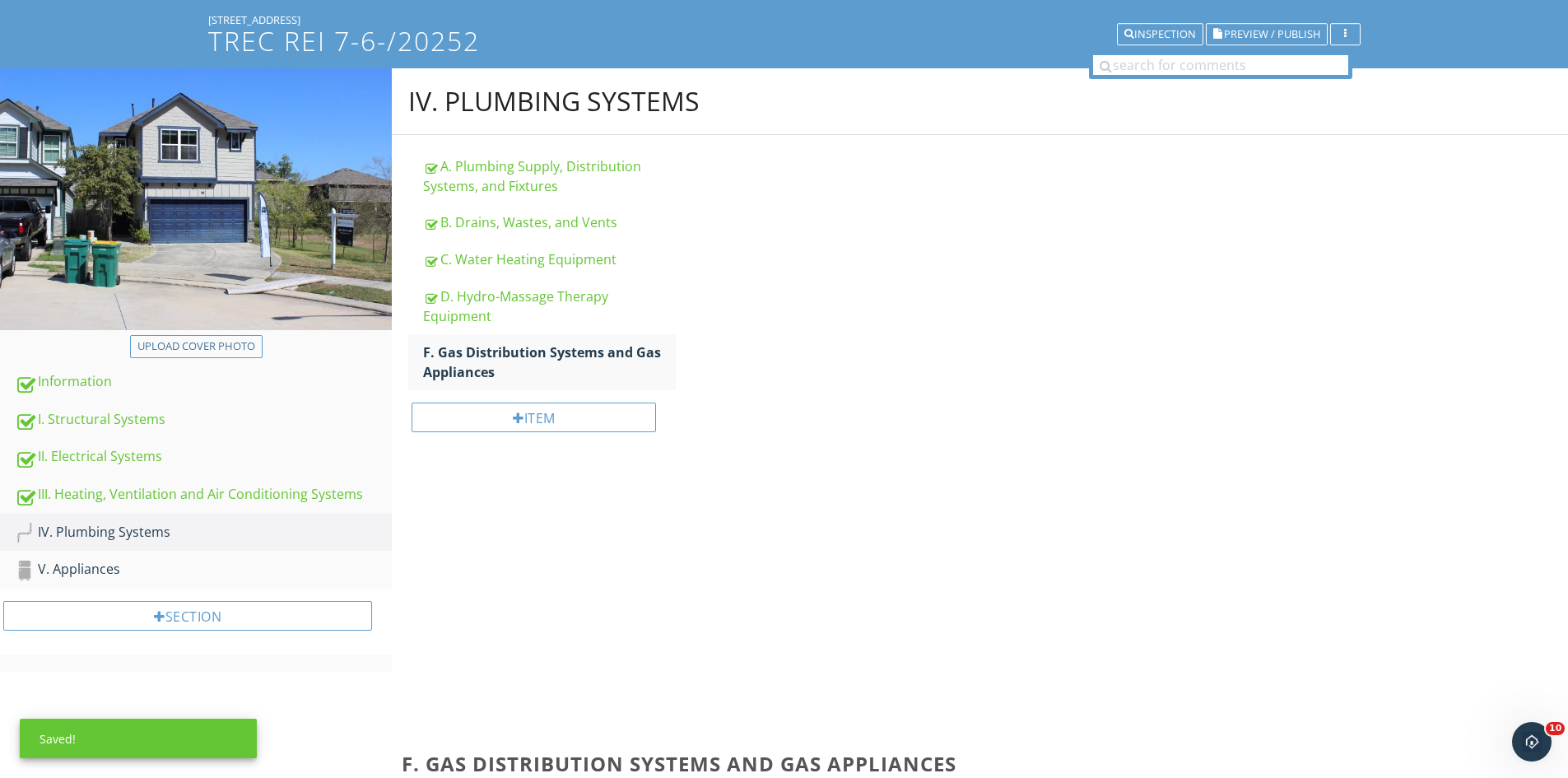
scroll to position [221, 0]
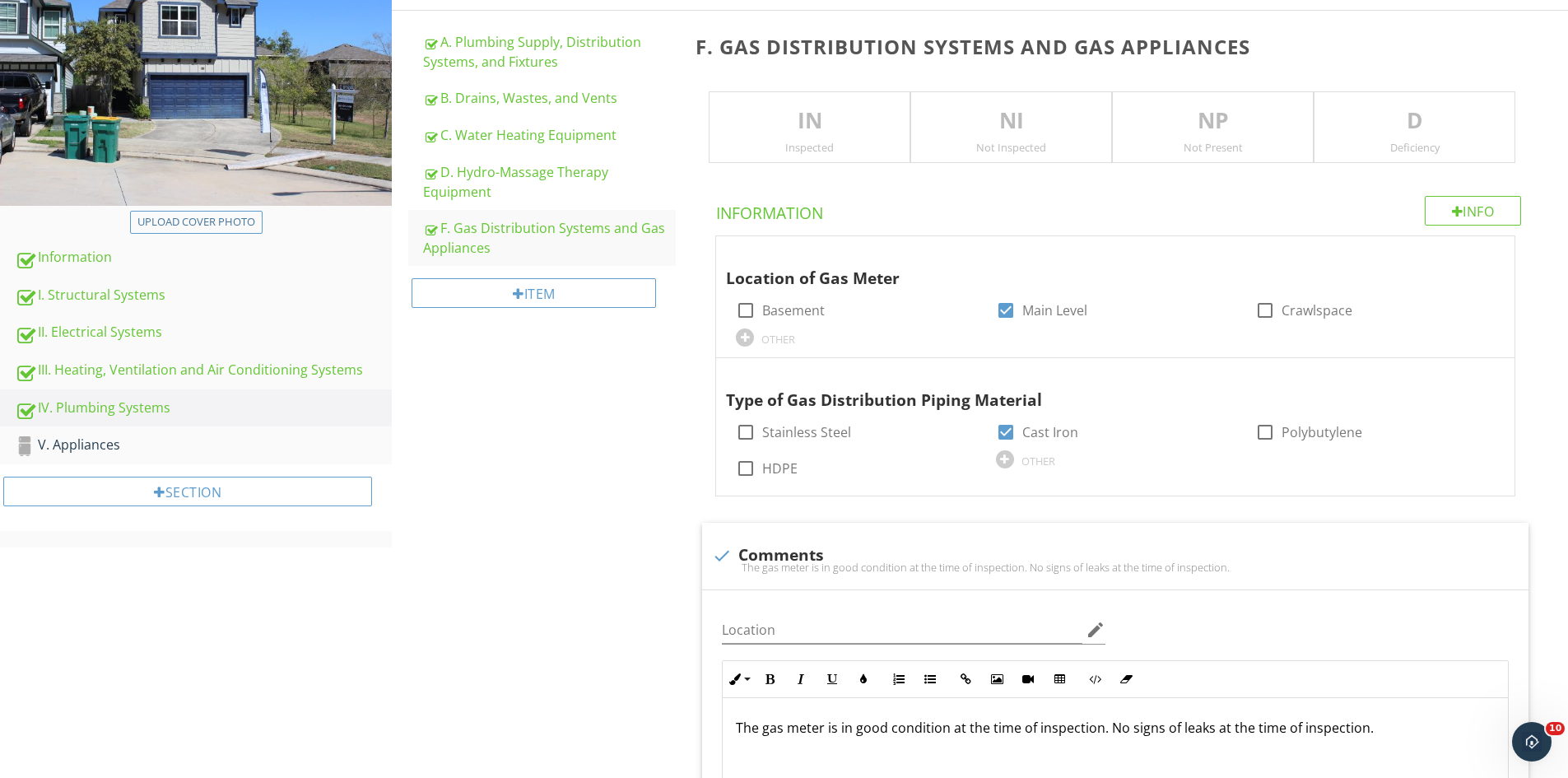
click at [832, 135] on p "IN" at bounding box center [809, 121] width 200 height 33
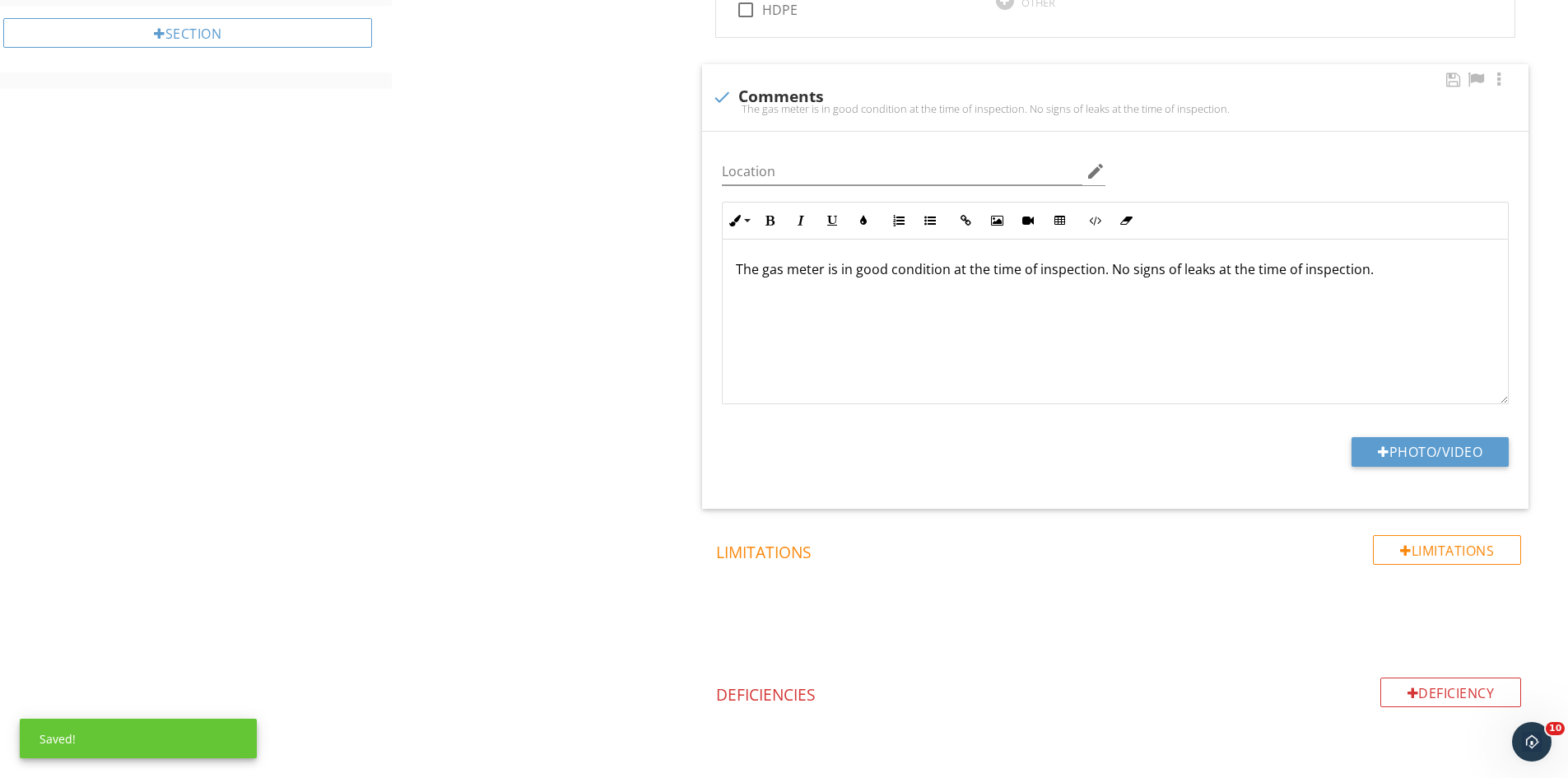
scroll to position [715, 0]
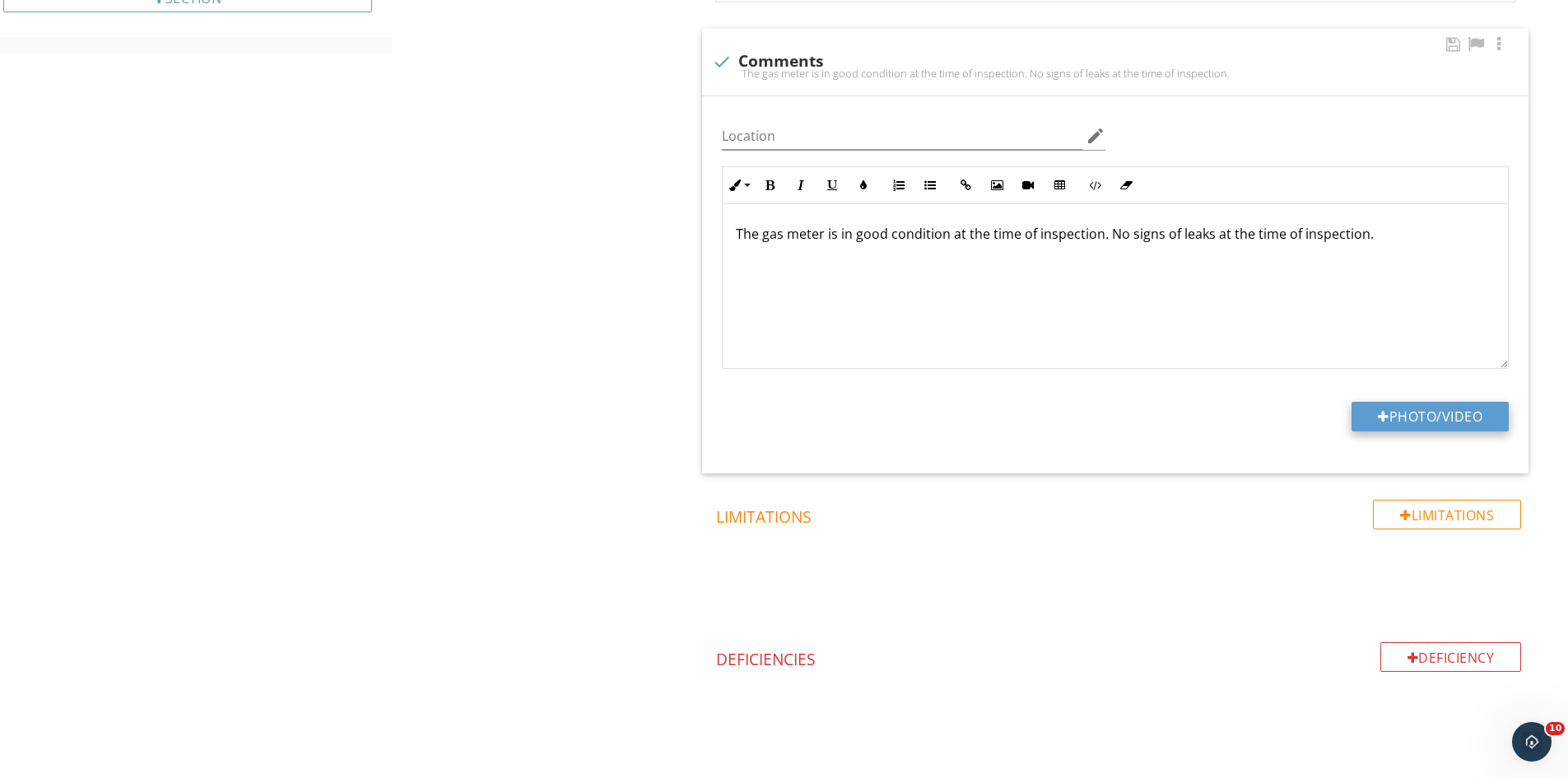
click at [1425, 408] on button "Photo/Video" at bounding box center [1430, 416] width 157 height 30
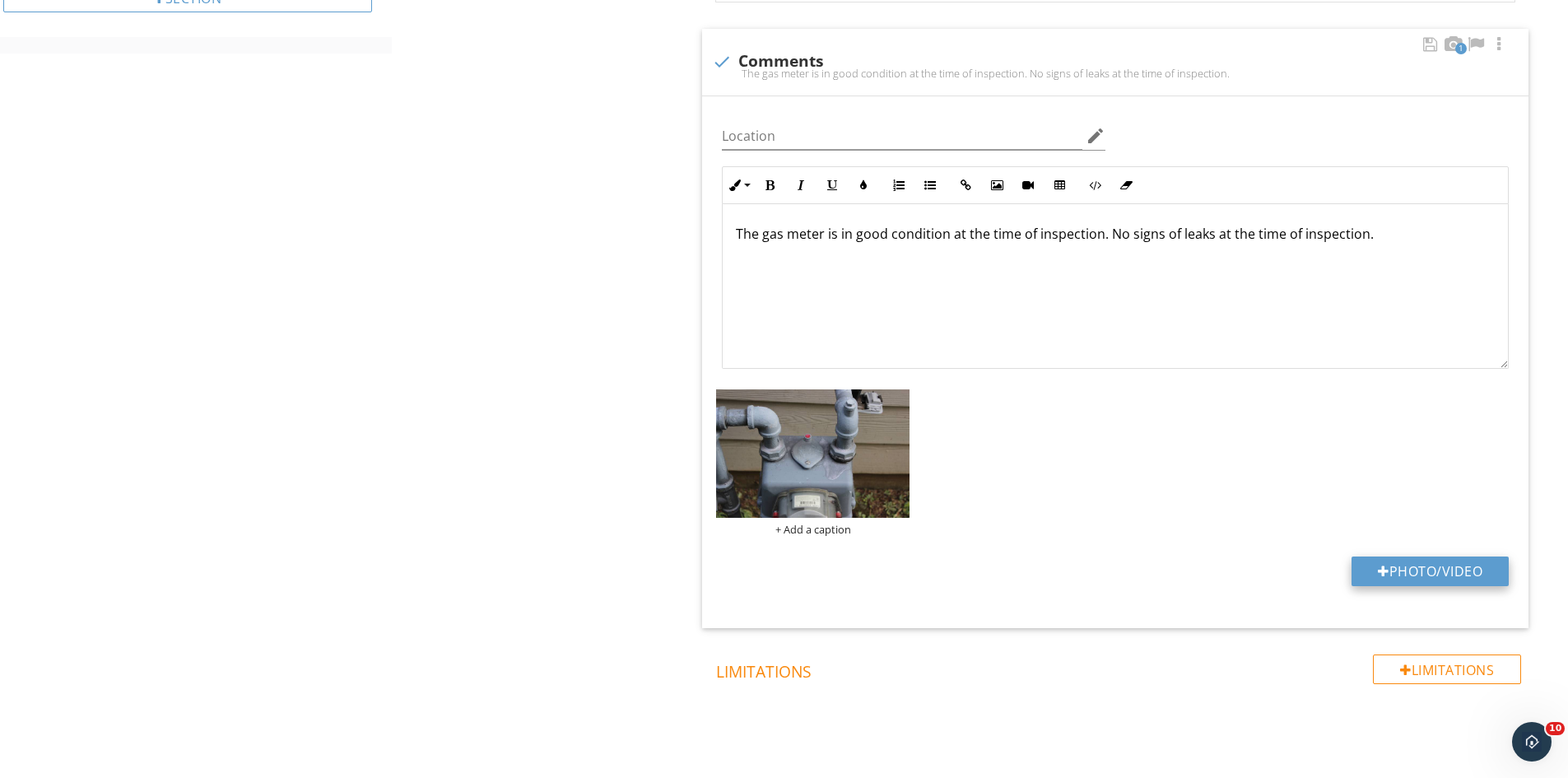
click at [1411, 584] on button "Photo/Video" at bounding box center [1430, 571] width 157 height 30
type input "C:\fakepath\IMG_9599.JPG"
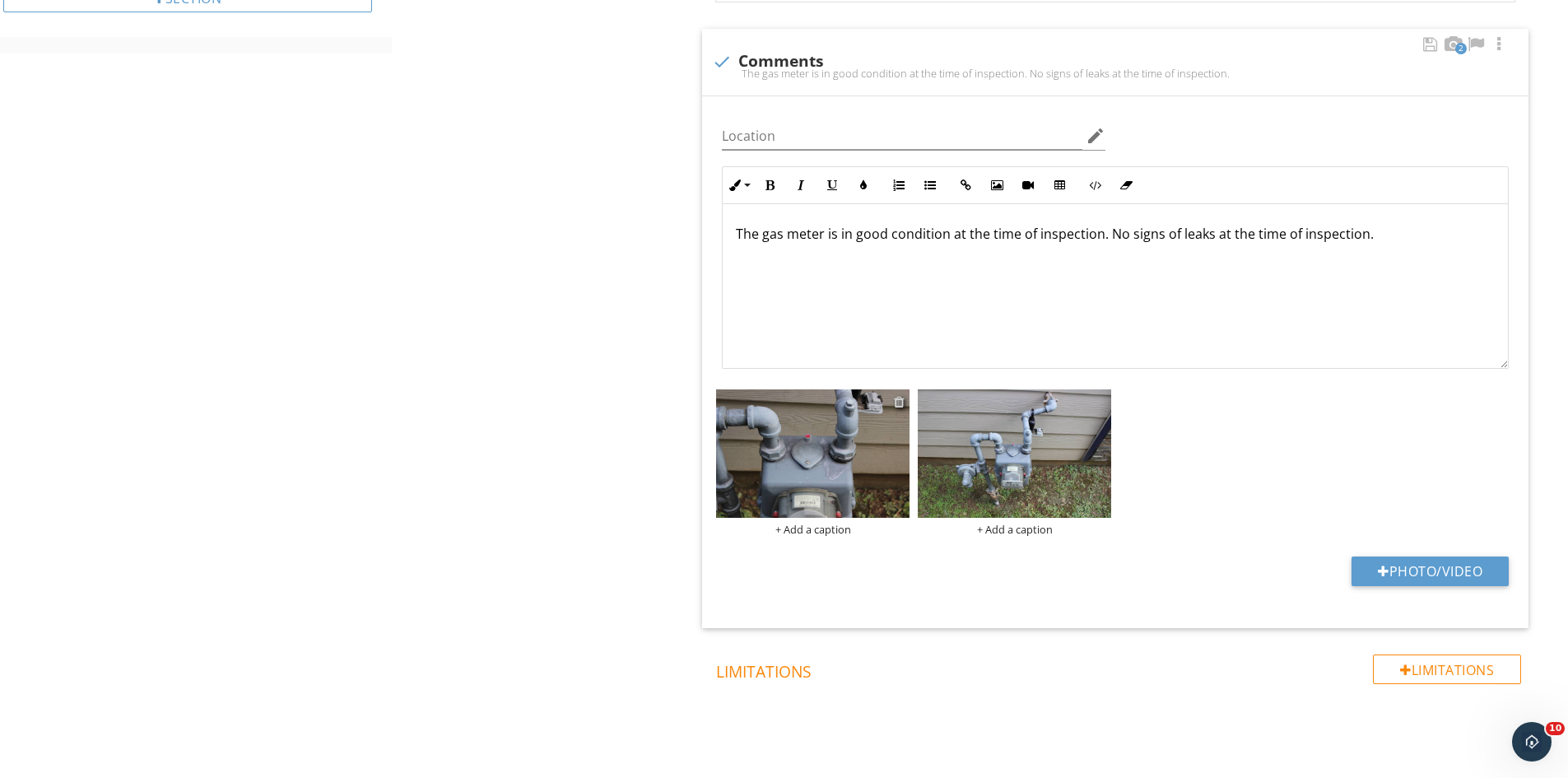
click at [897, 402] on div at bounding box center [899, 402] width 11 height 14
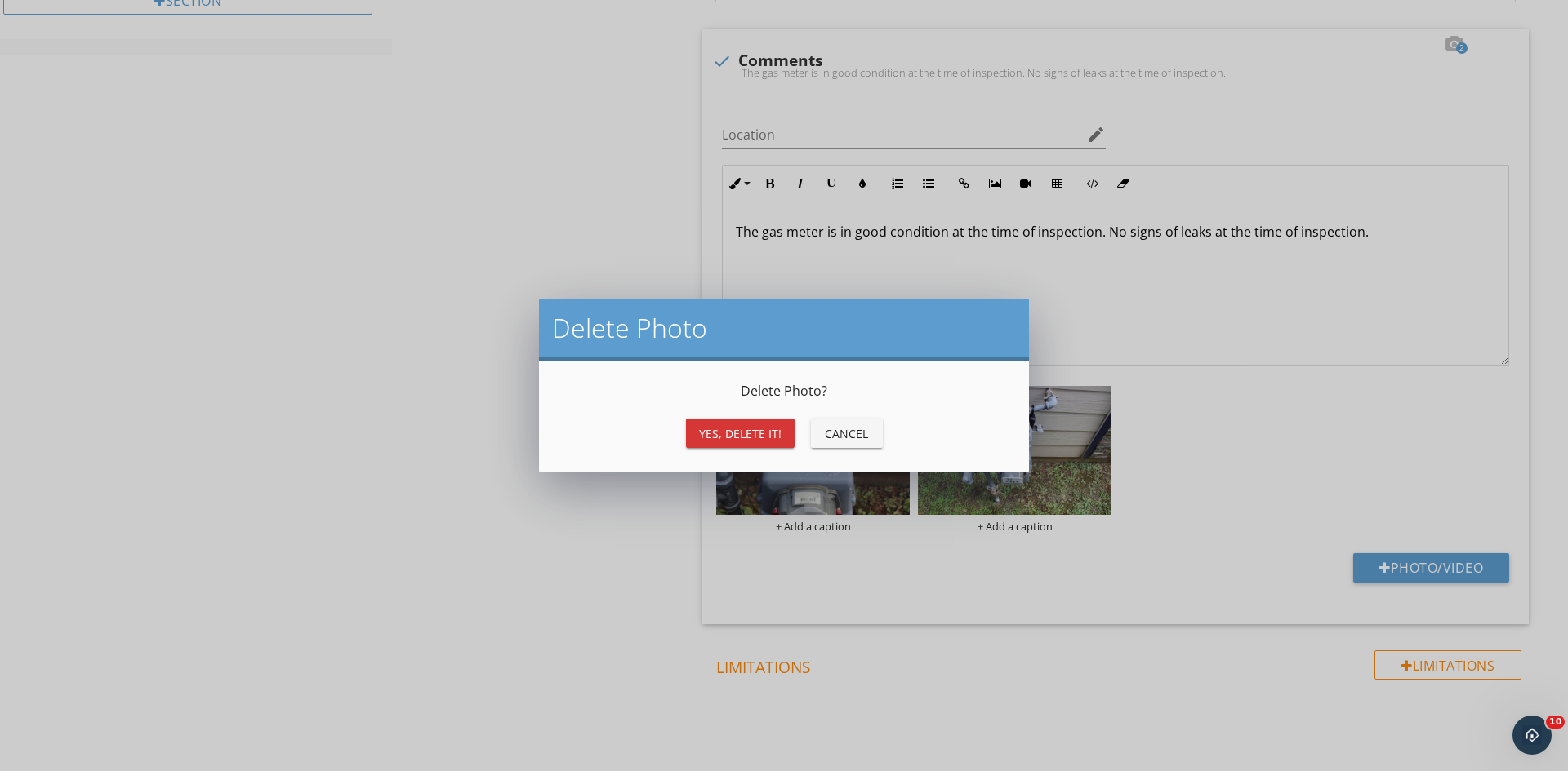
click at [720, 428] on div "Yes, Delete it!" at bounding box center [740, 433] width 83 height 17
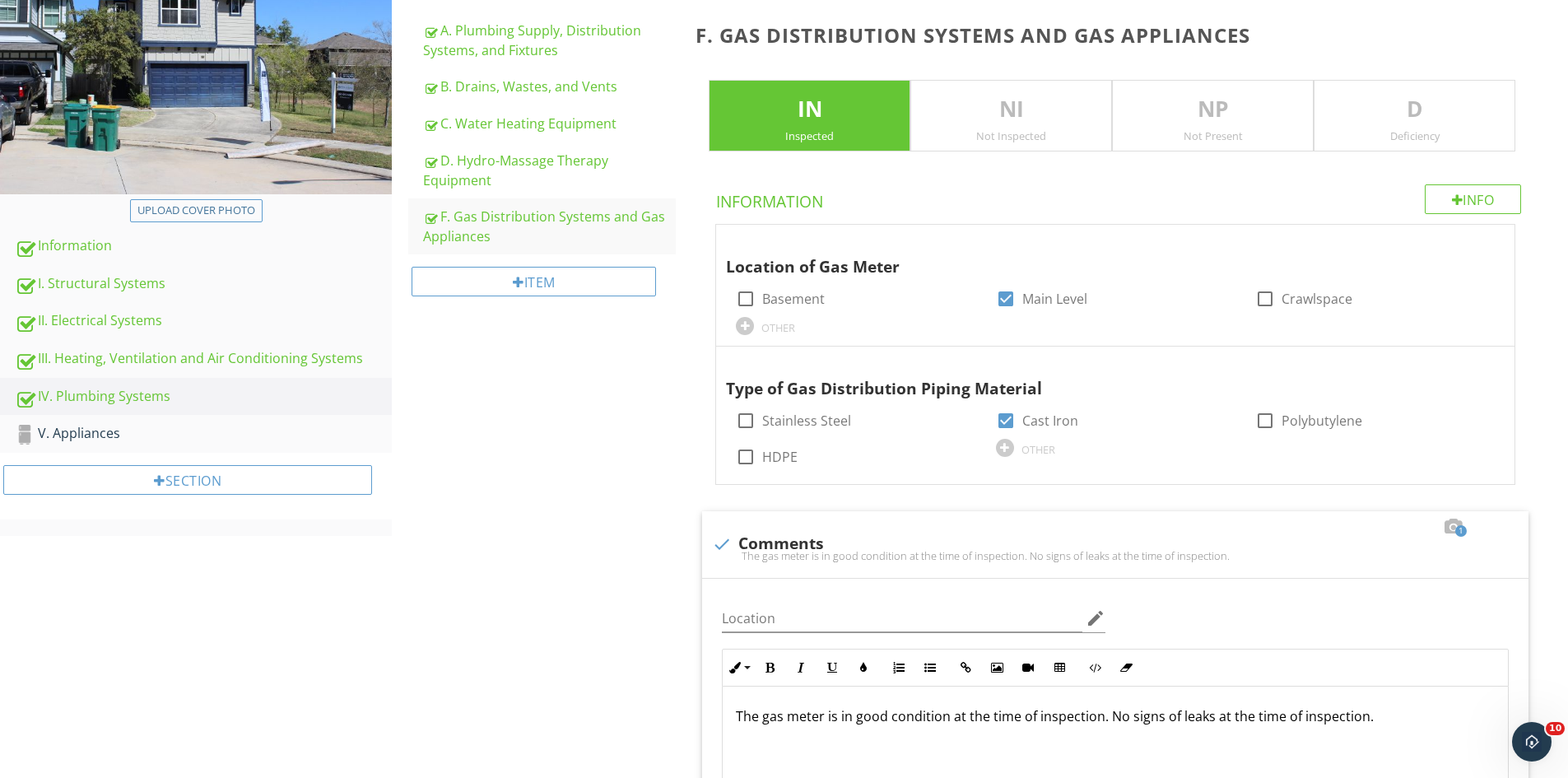
scroll to position [230, 0]
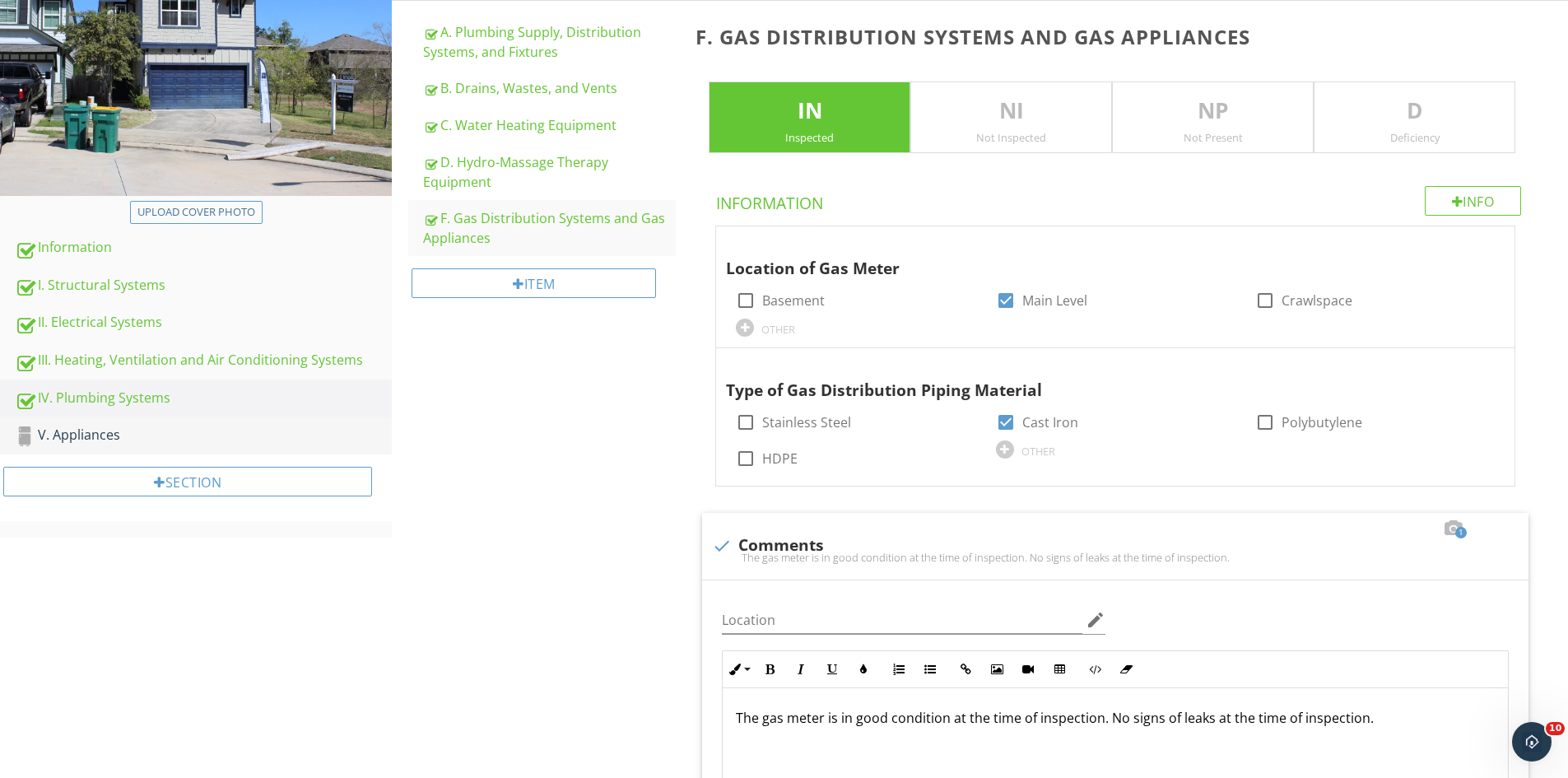
click at [89, 438] on div "V. Appliances" at bounding box center [203, 435] width 377 height 21
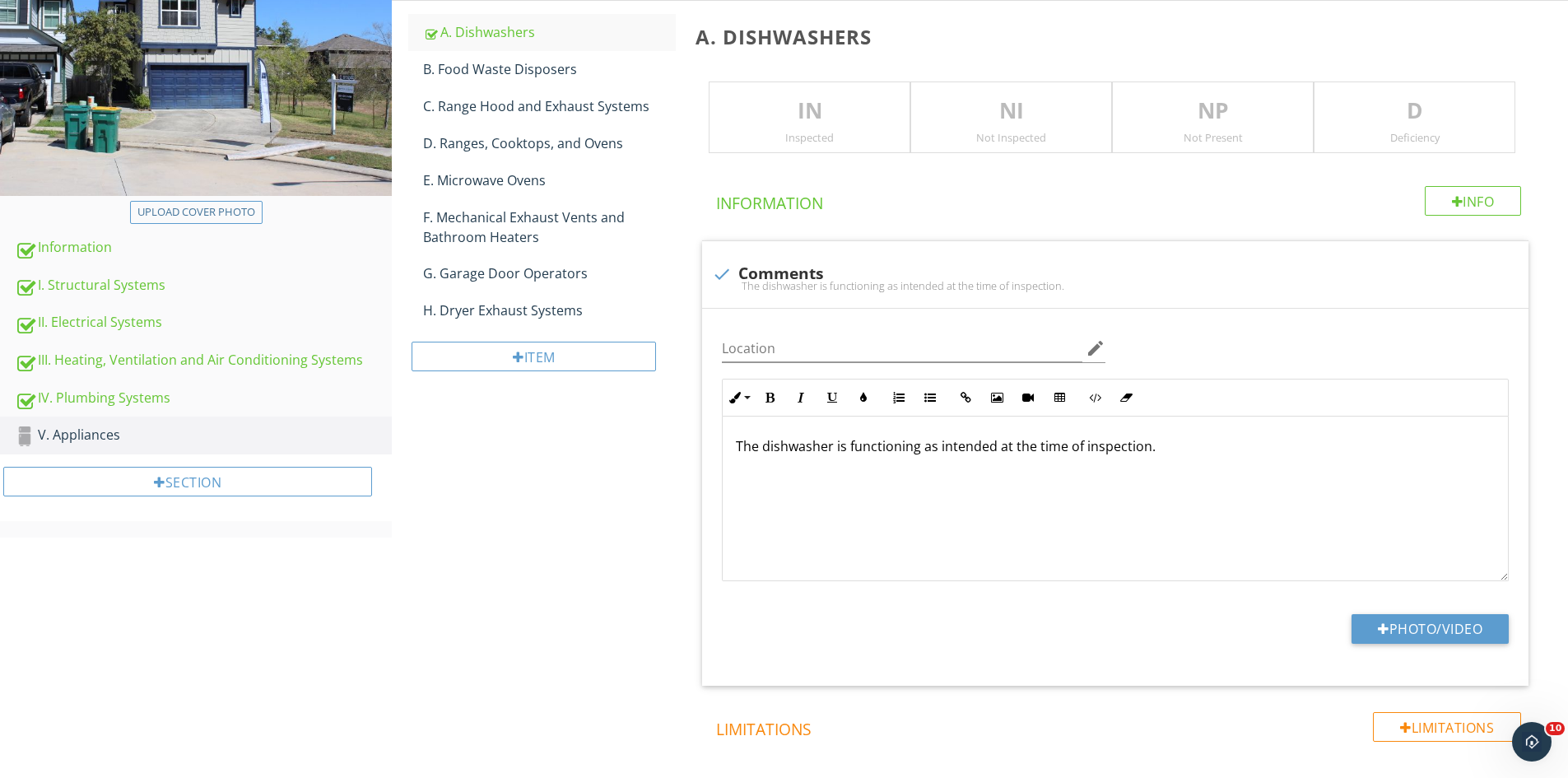
click at [801, 111] on p "IN" at bounding box center [809, 111] width 200 height 33
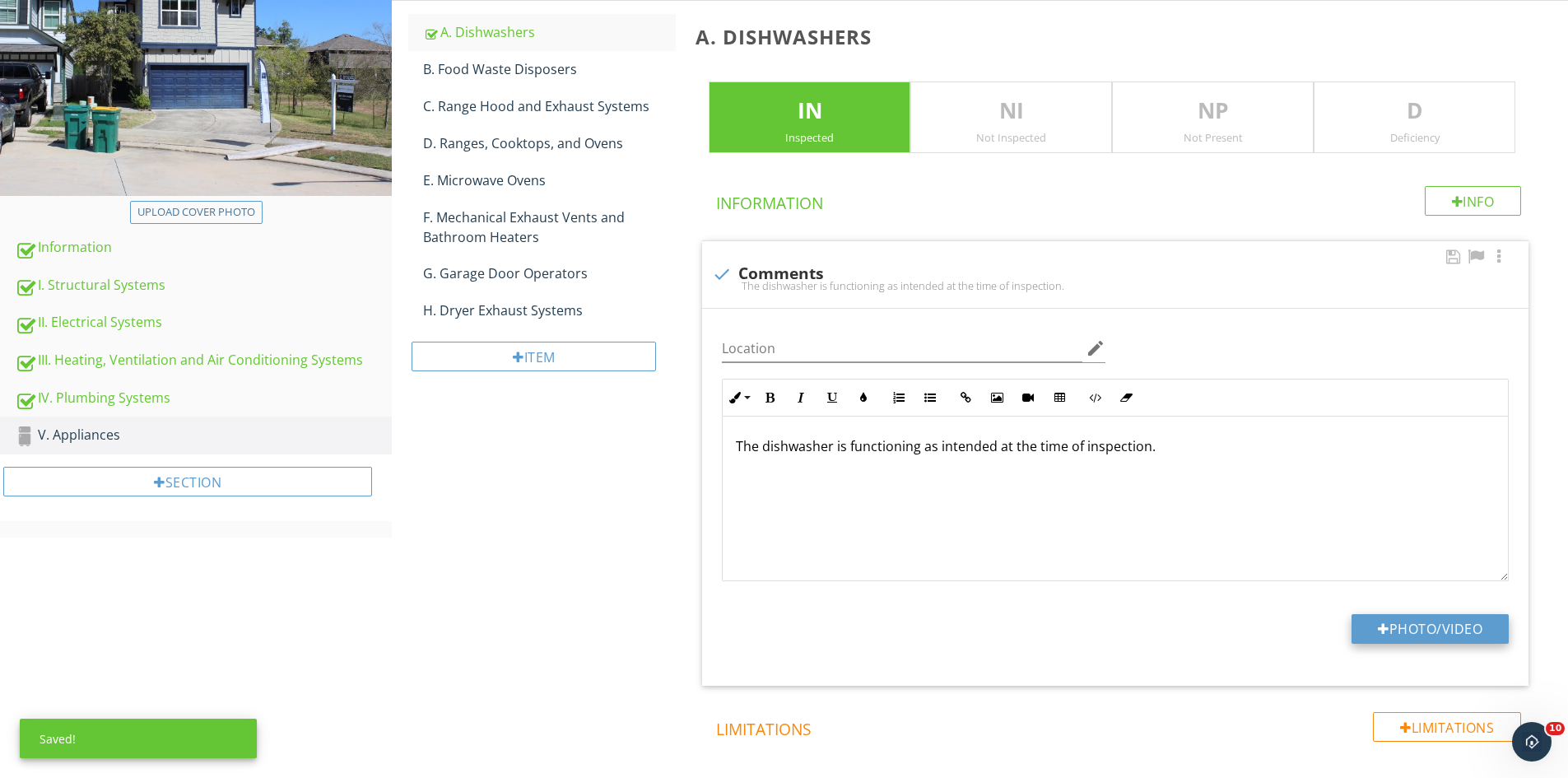
click at [1373, 627] on button "Photo/Video" at bounding box center [1430, 629] width 157 height 30
type input "C:\fakepath\IMG_9582.JPG"
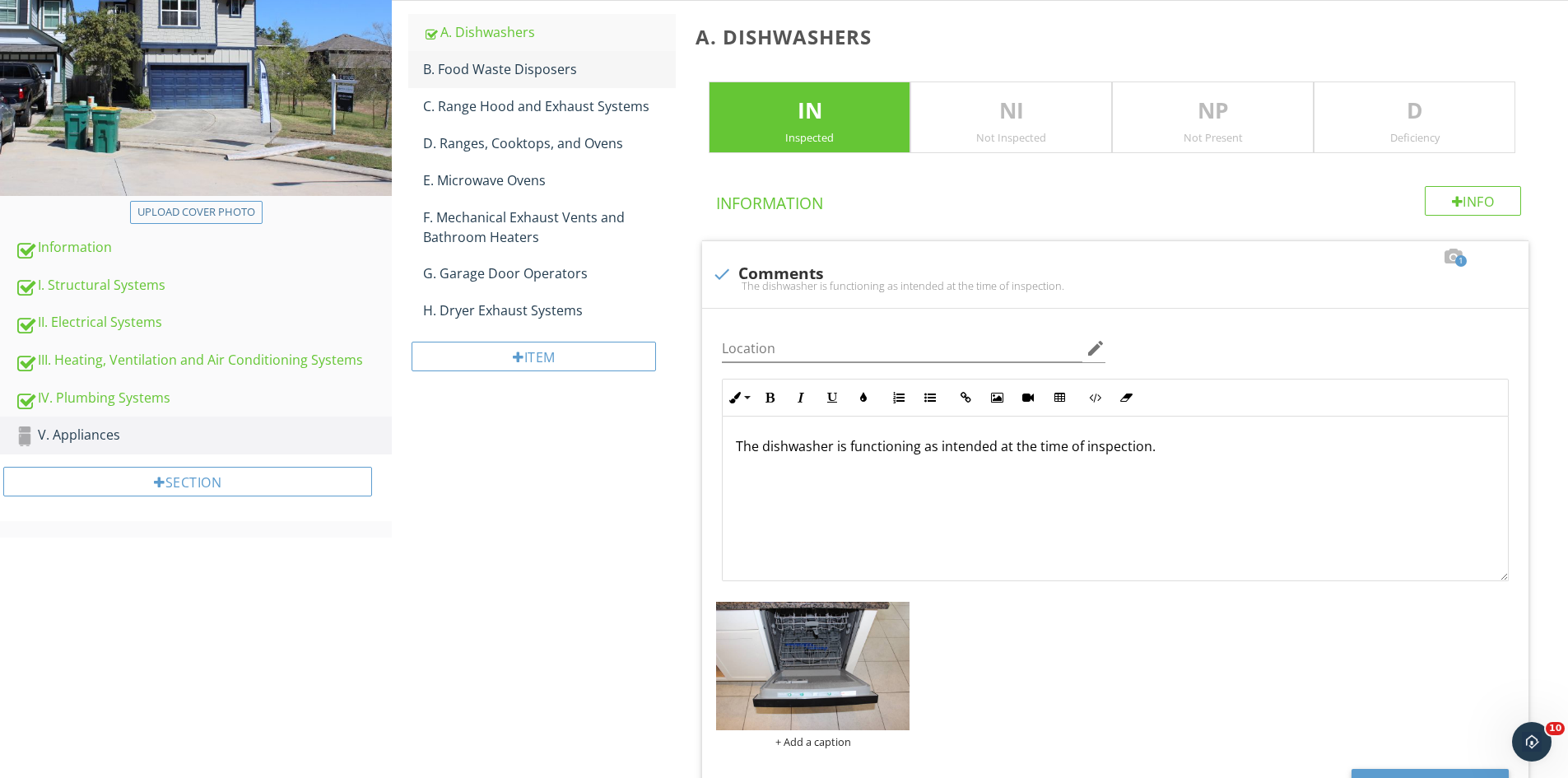
click at [505, 64] on div "B. Food Waste Disposers" at bounding box center [550, 68] width 253 height 19
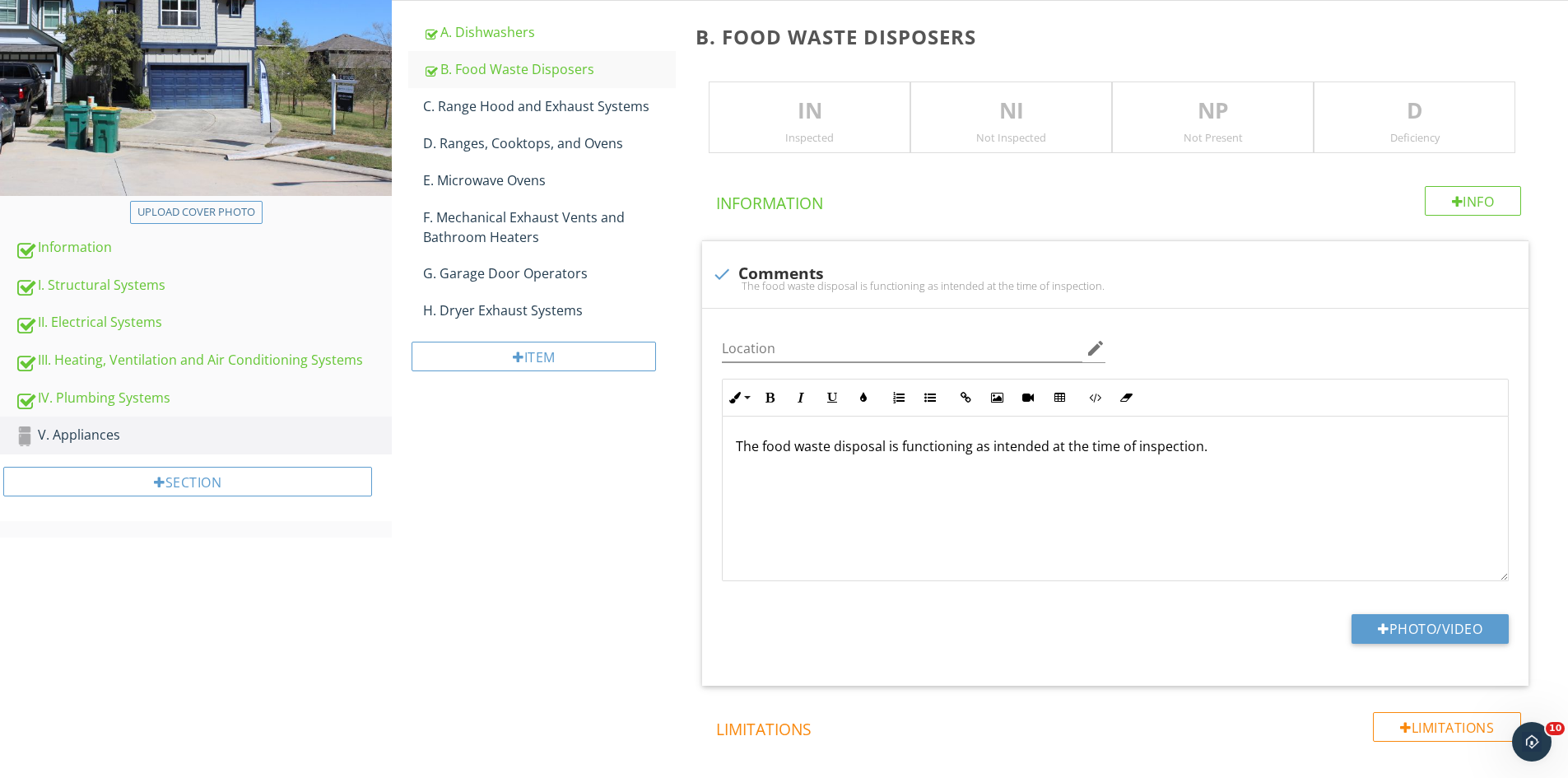
click at [752, 99] on p "IN" at bounding box center [809, 111] width 200 height 33
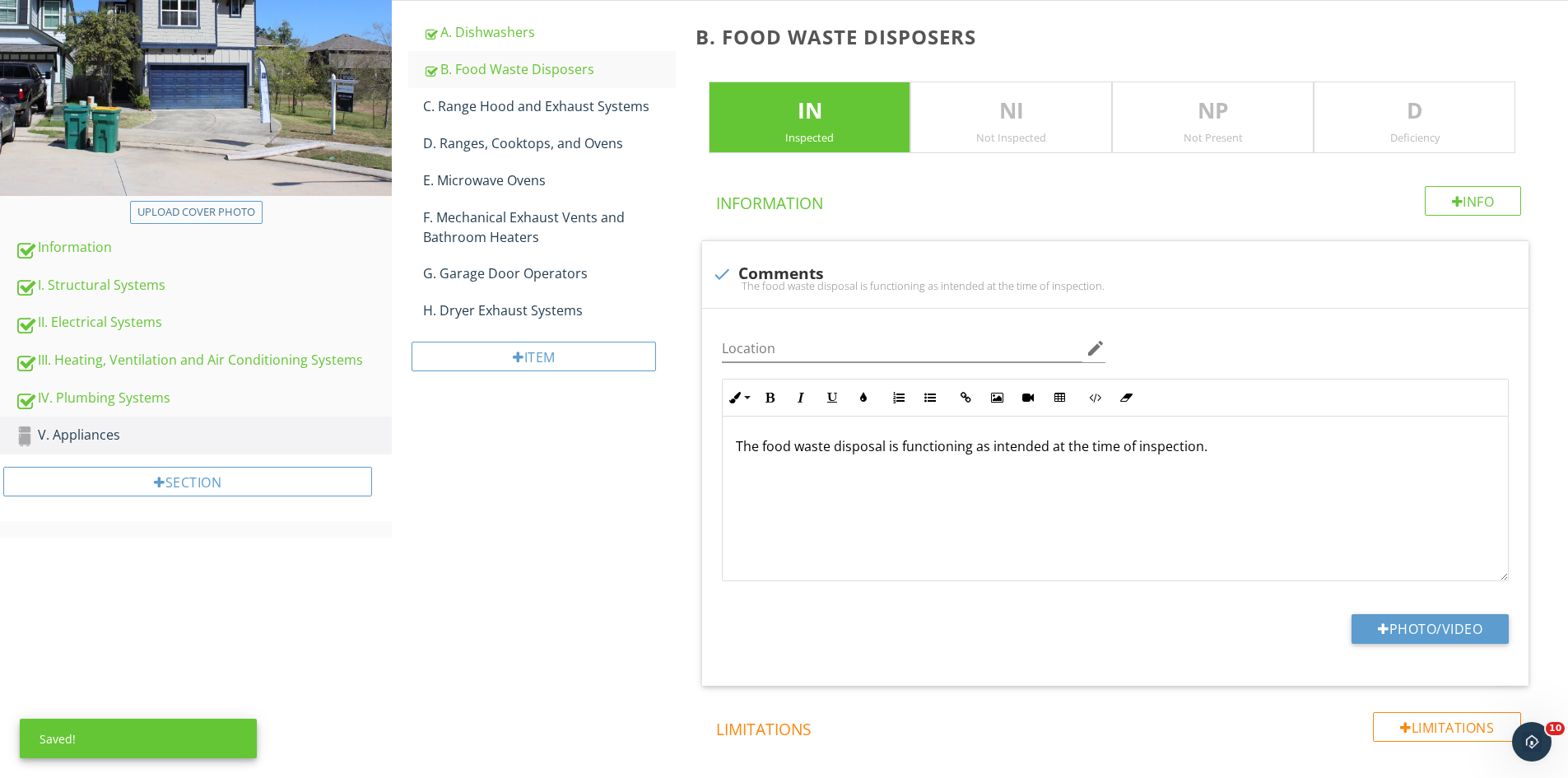
click at [1432, 131] on div "Deficiency" at bounding box center [1414, 138] width 200 height 14
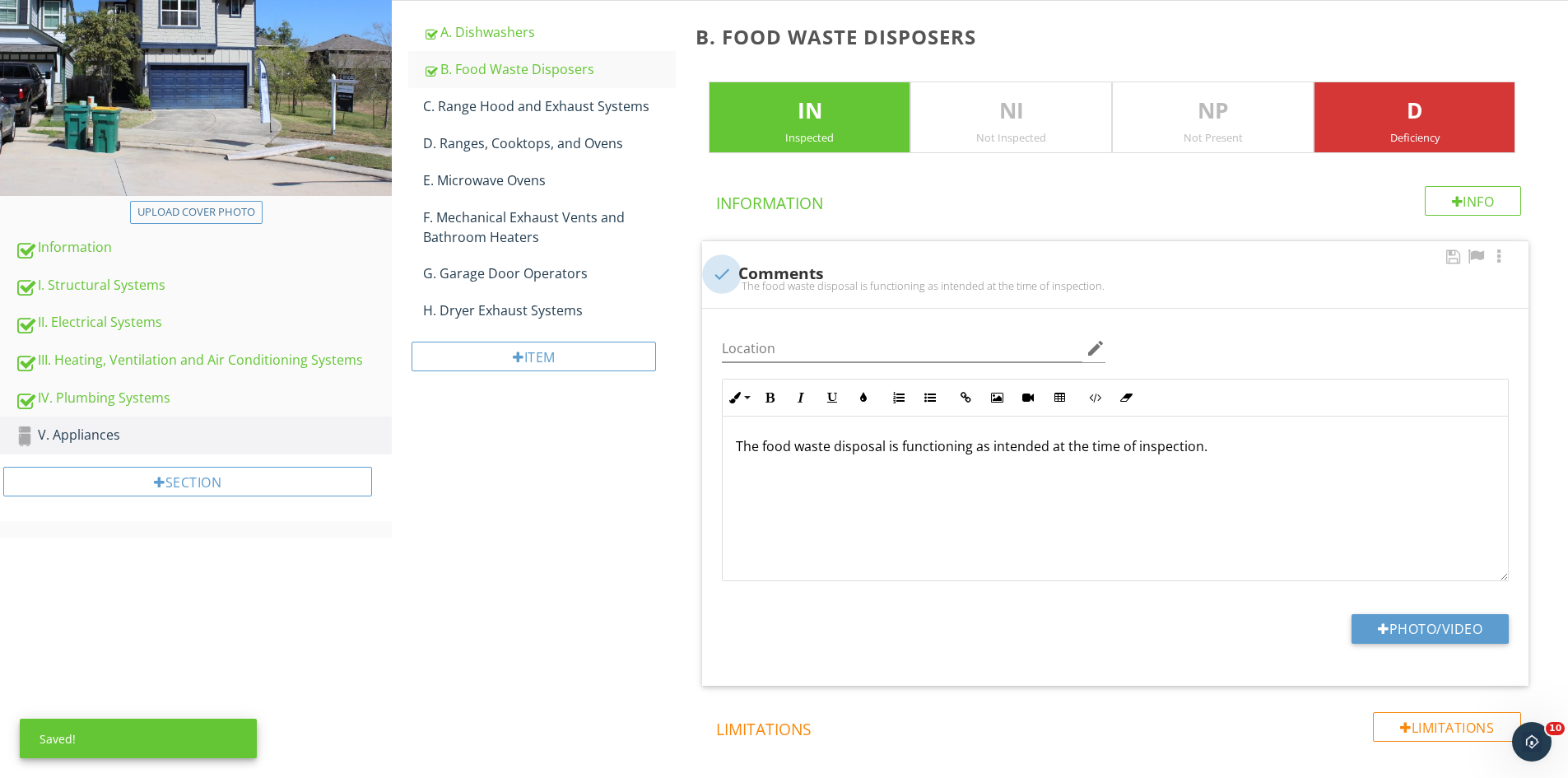
click at [712, 277] on div at bounding box center [721, 273] width 28 height 28
checkbox input "true"
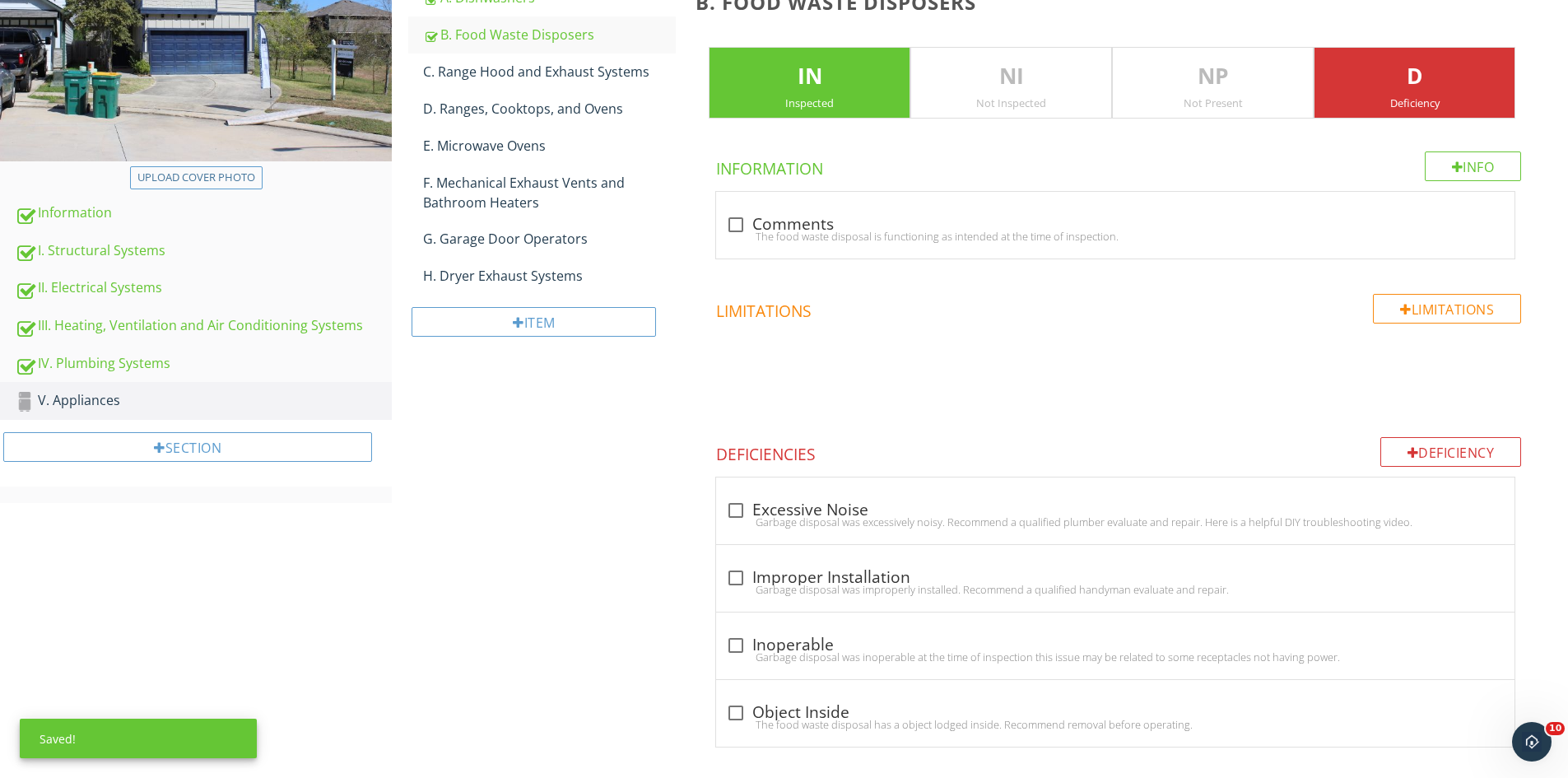
scroll to position [276, 0]
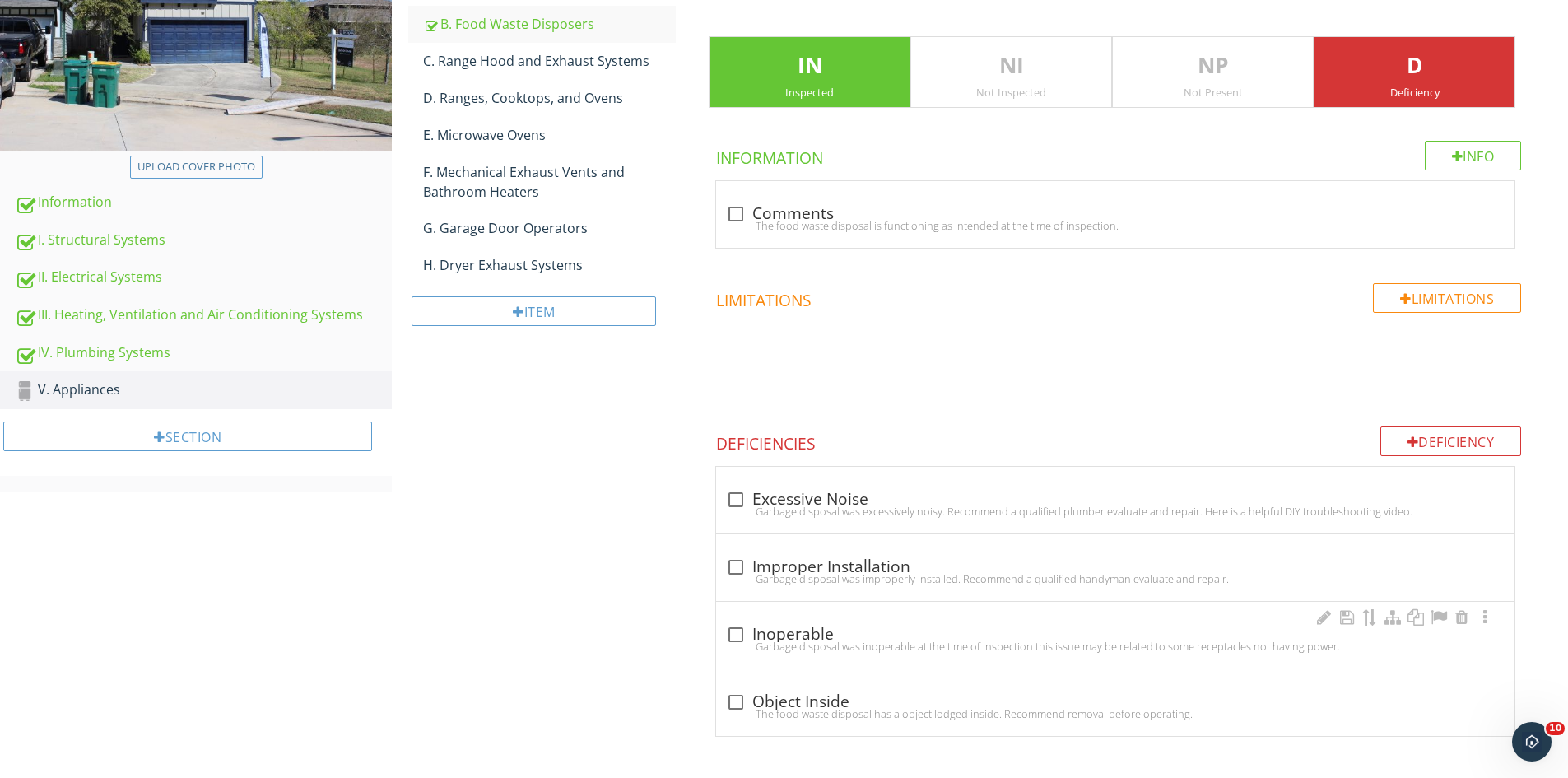
click at [735, 640] on div "Garbage disposal was inoperable at the time of inspection this issue may be rel…" at bounding box center [1115, 646] width 779 height 14
checkbox input "true"
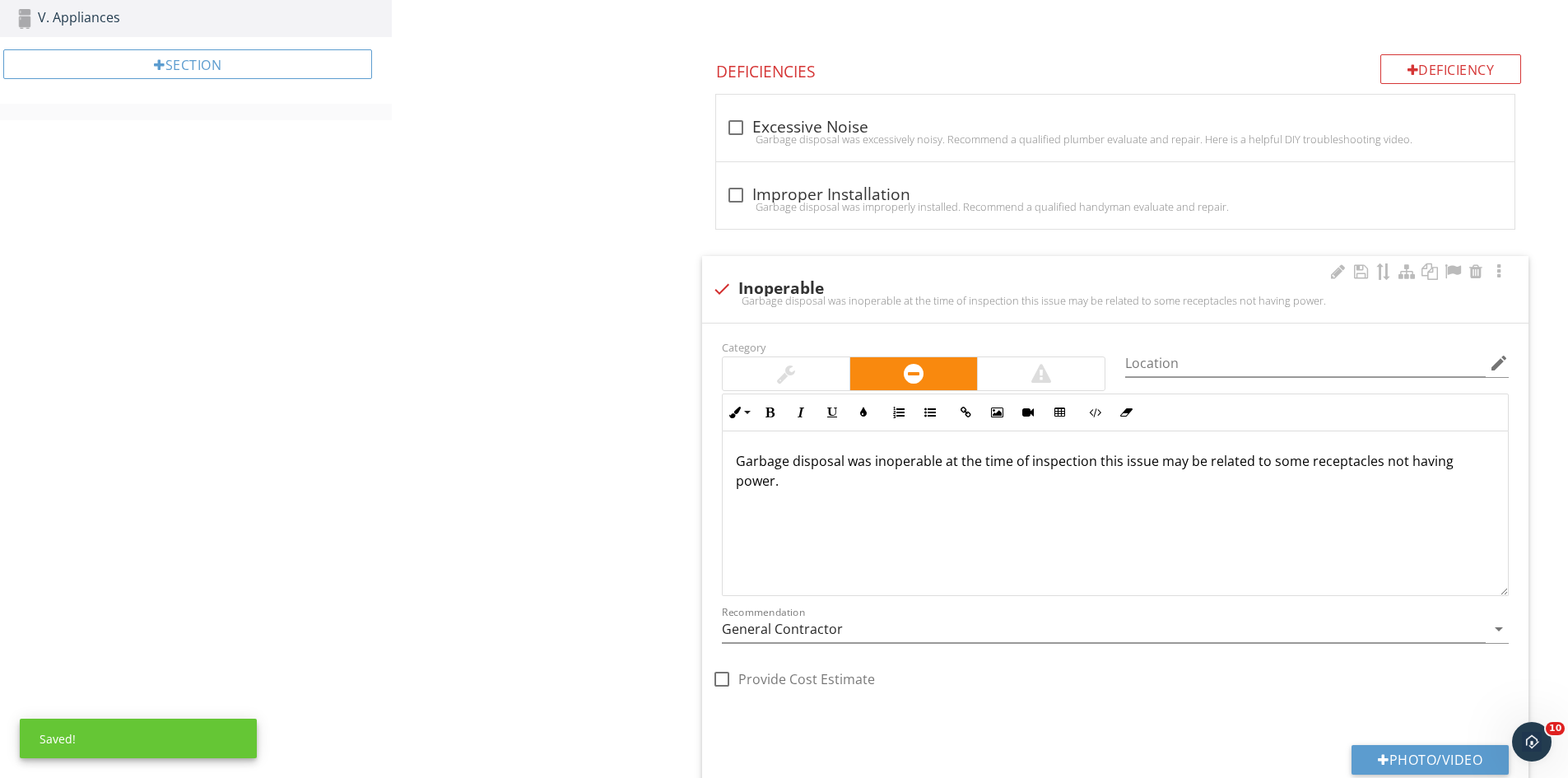
scroll to position [770, 0]
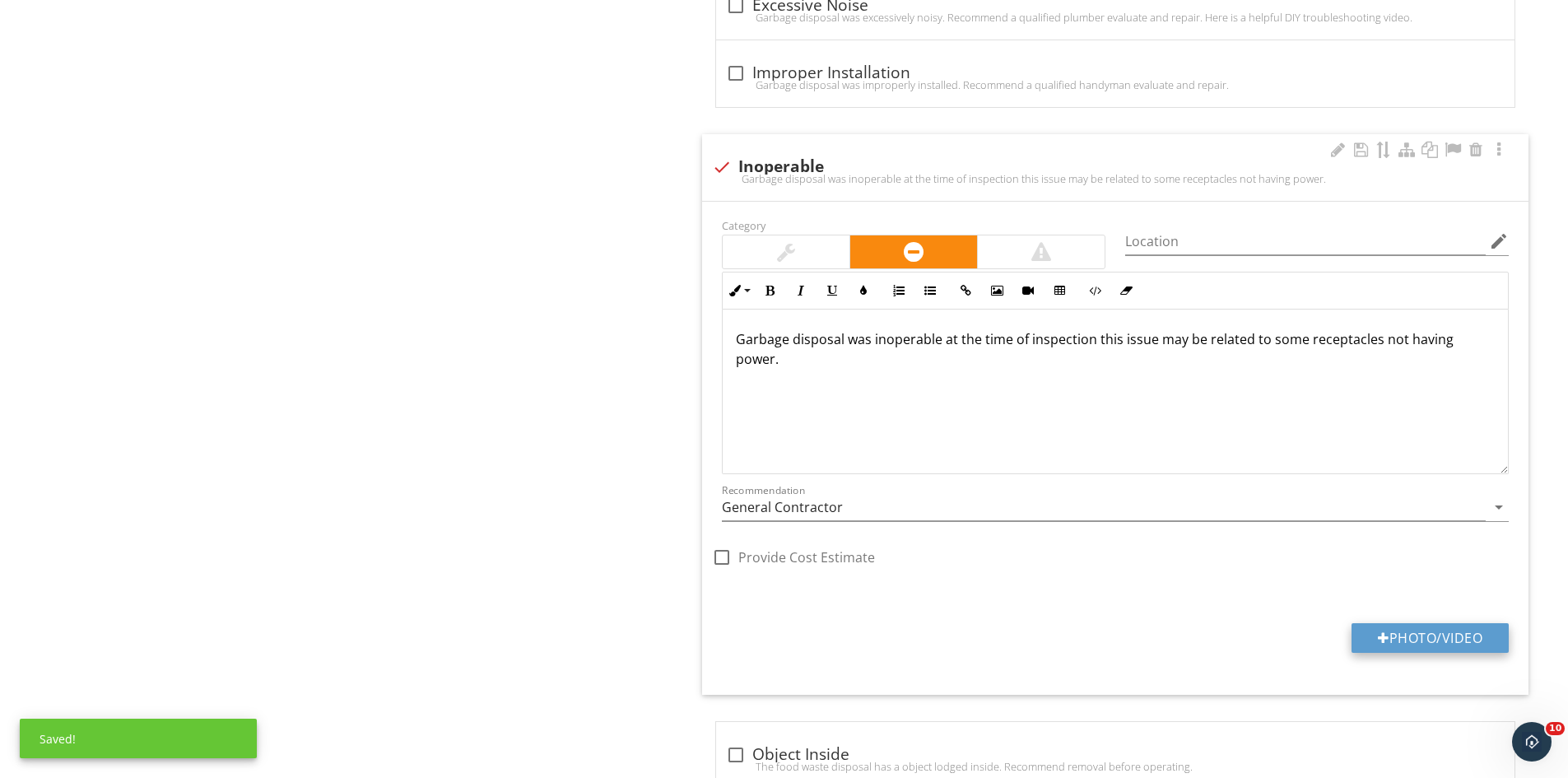
click at [1422, 624] on button "Photo/Video" at bounding box center [1430, 638] width 157 height 30
type input "C:\fakepath\IMG_9510.JPG"
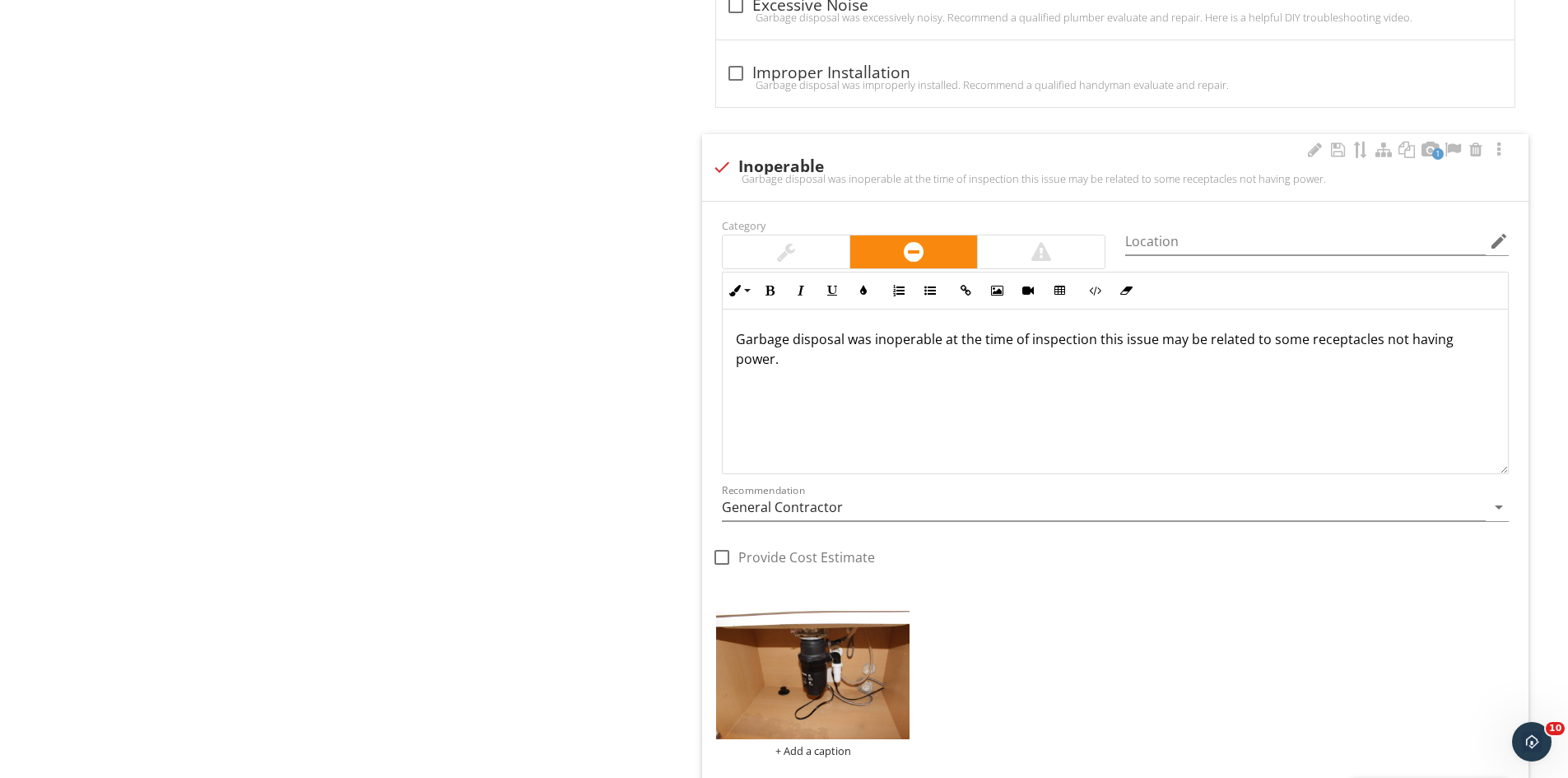
drag, startPoint x: 1093, startPoint y: 343, endPoint x: 1144, endPoint y: 408, distance: 82.6
click at [1144, 408] on div "Garbage disposal was inoperable at the time of inspection this issue may be rel…" at bounding box center [1115, 392] width 785 height 165
drag, startPoint x: 1096, startPoint y: 334, endPoint x: 1119, endPoint y: 362, distance: 36.2
click at [1119, 363] on p "Garbage disposal was inoperable at the time of inspection this issue may be rel…" at bounding box center [1115, 348] width 759 height 40
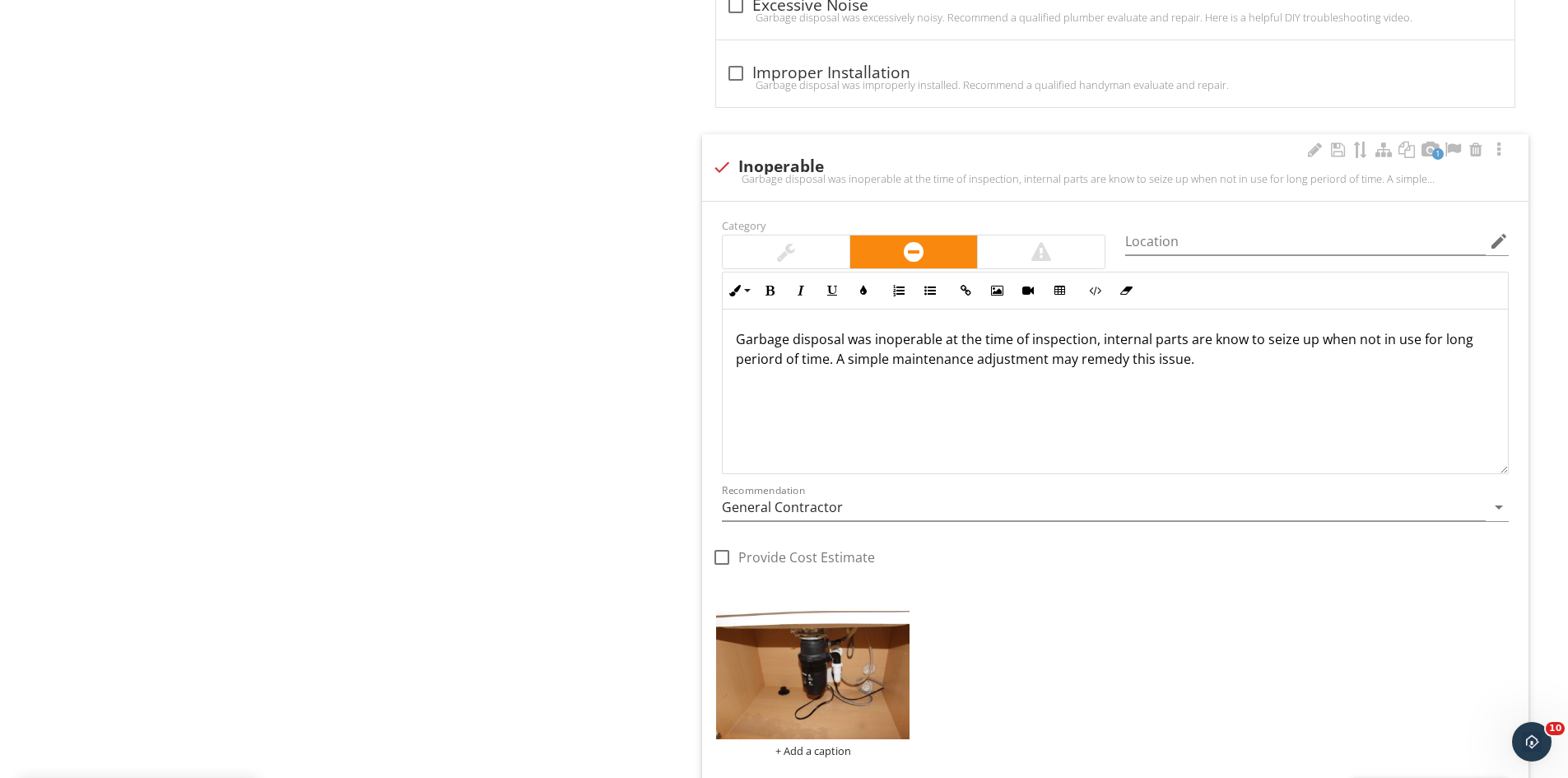
type textarea "<p>Garbage disposal was inoperable at the time of inspection, internal parts ar…"
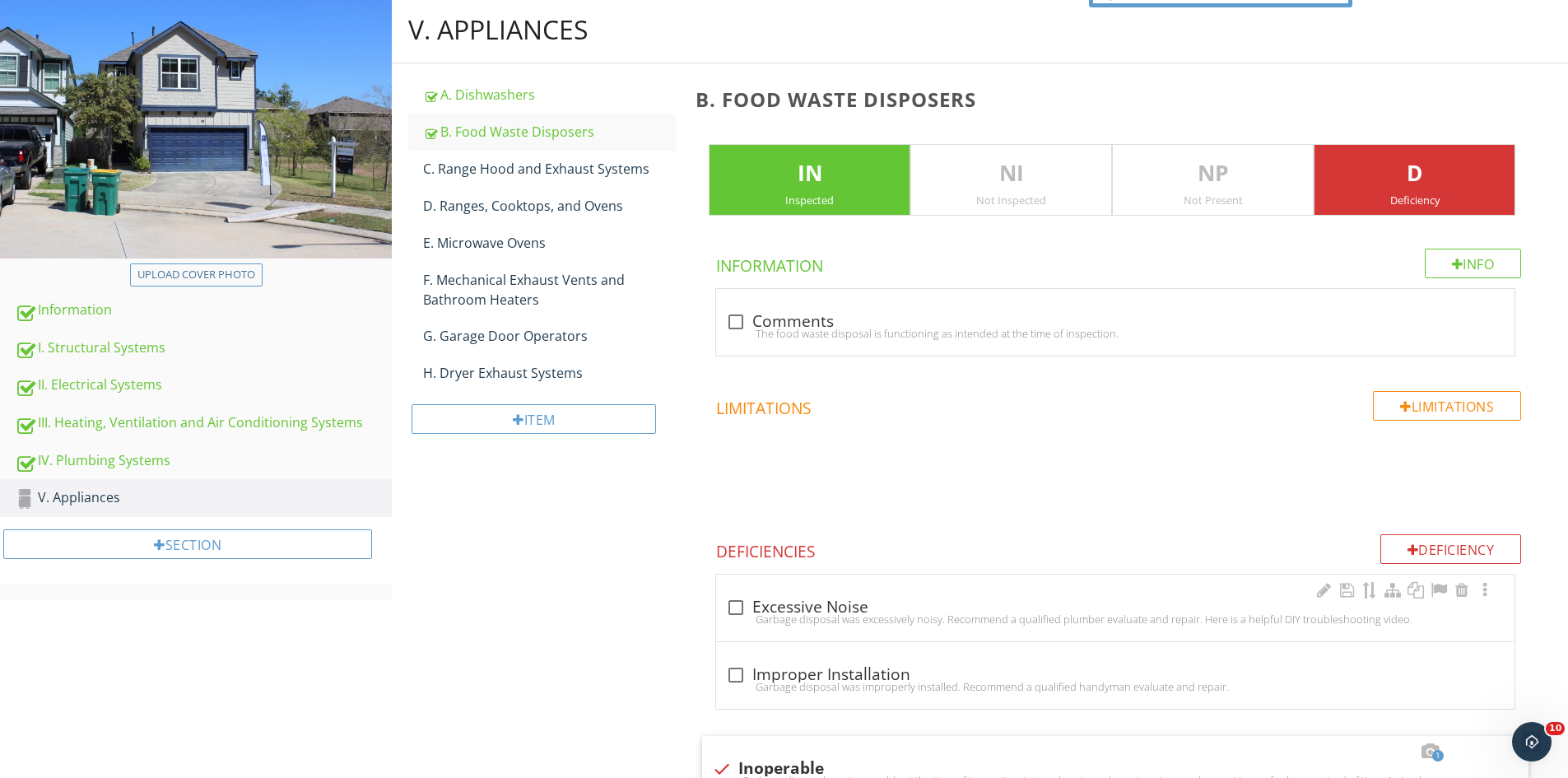
scroll to position [0, 0]
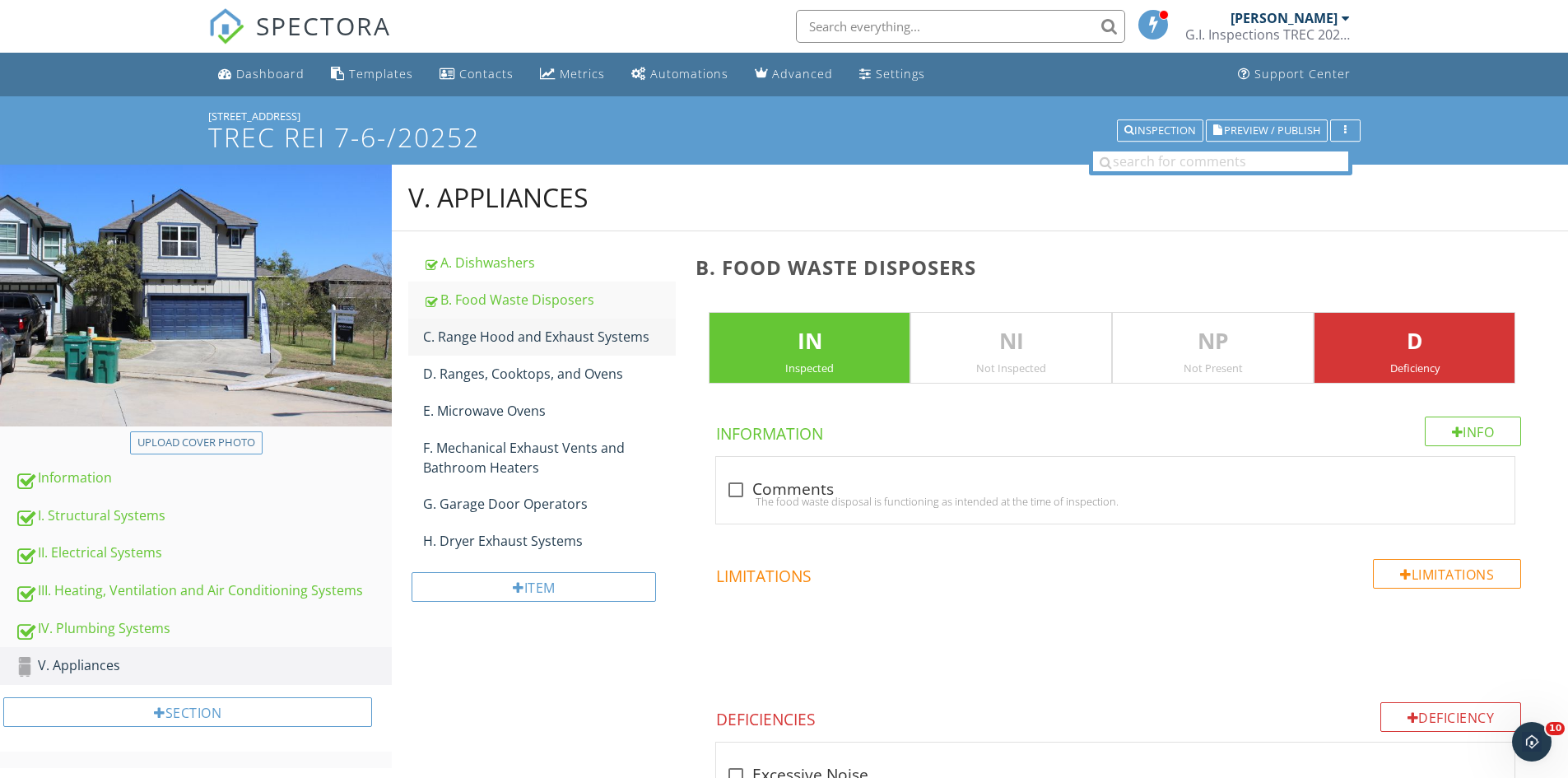
click at [539, 331] on div "C. Range Hood and Exhaust Systems" at bounding box center [550, 336] width 253 height 19
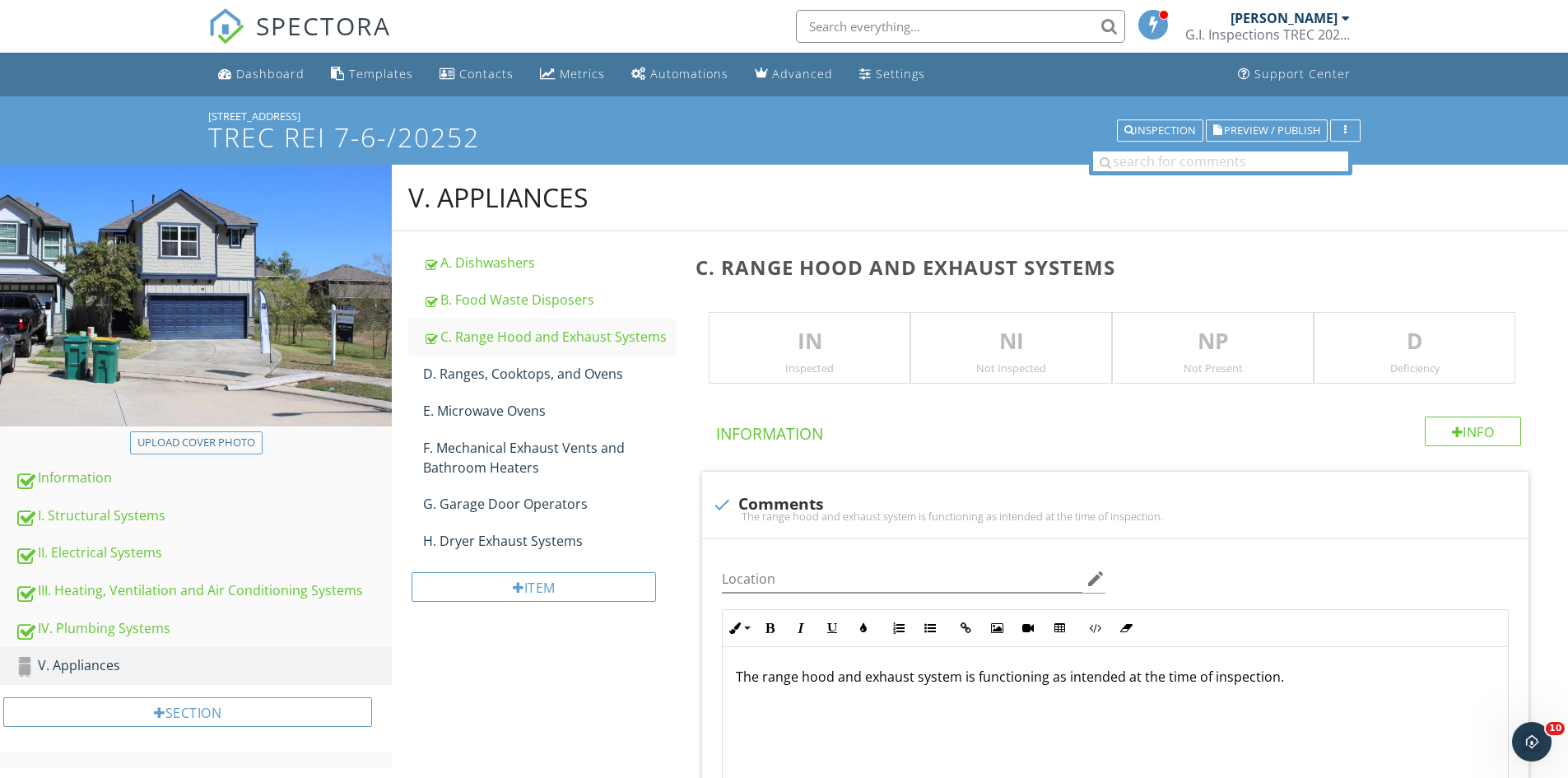
click at [748, 338] on p "IN" at bounding box center [809, 341] width 200 height 33
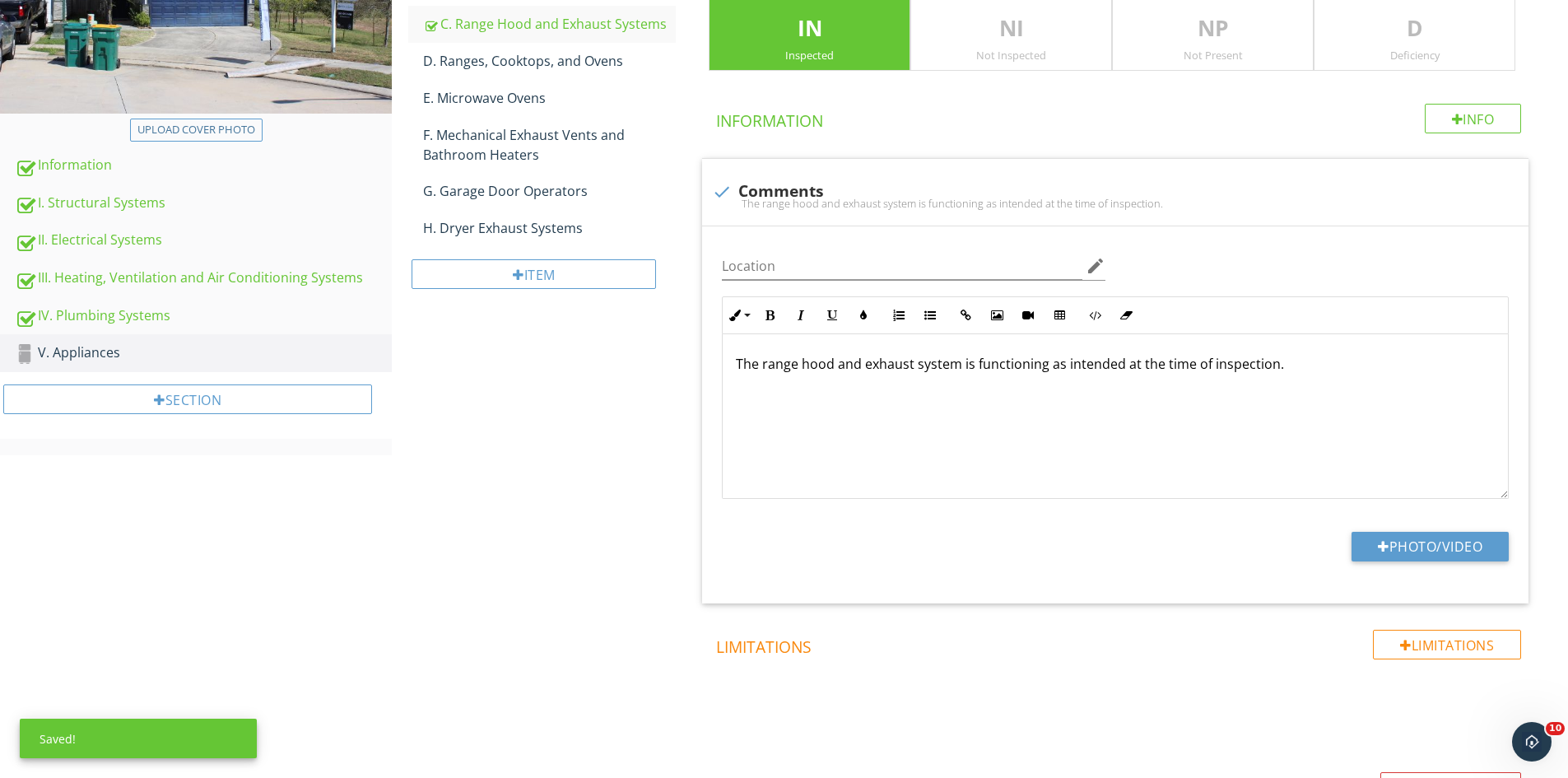
scroll to position [323, 0]
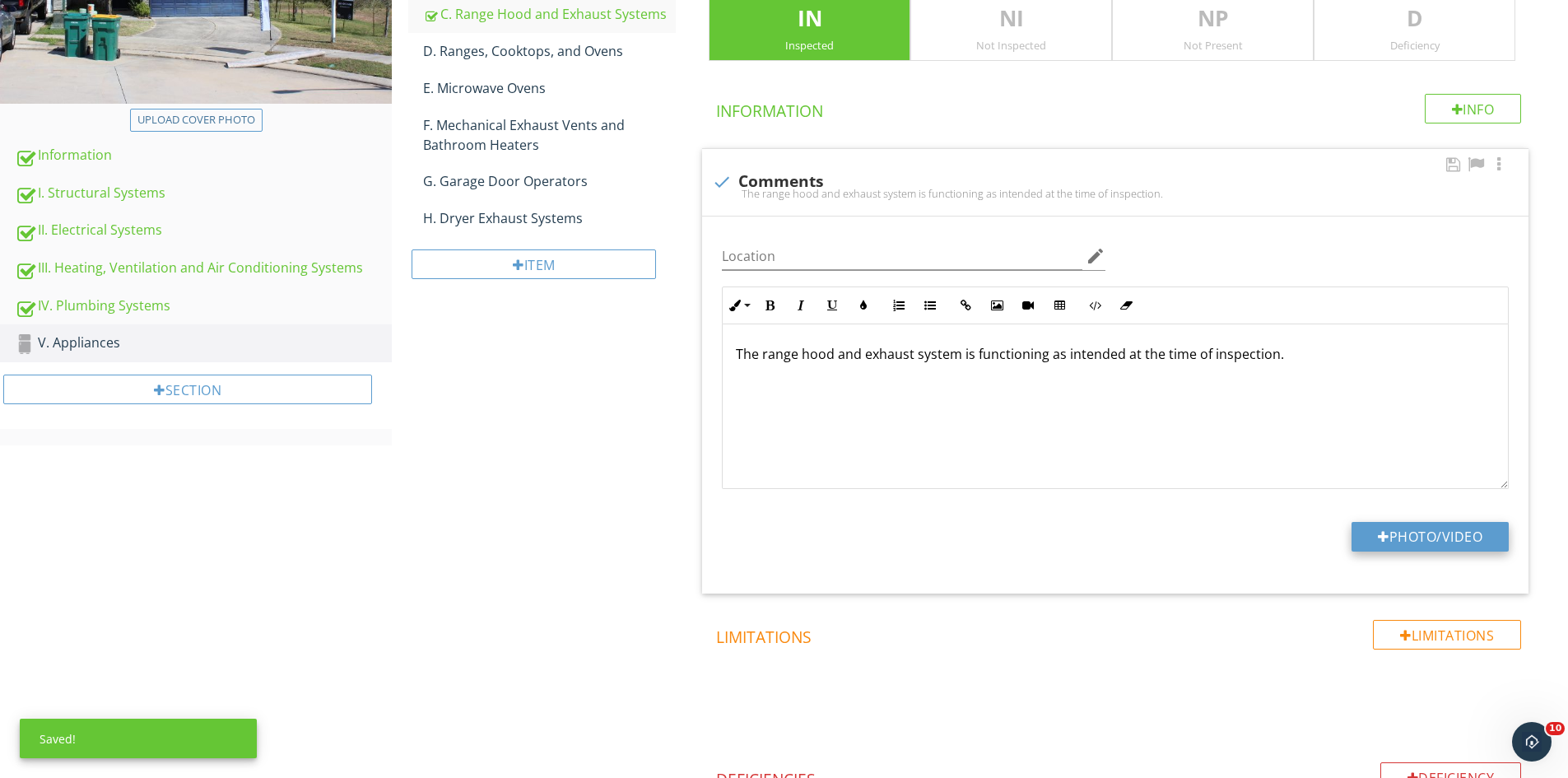
click at [1393, 535] on button "Photo/Video" at bounding box center [1430, 537] width 157 height 30
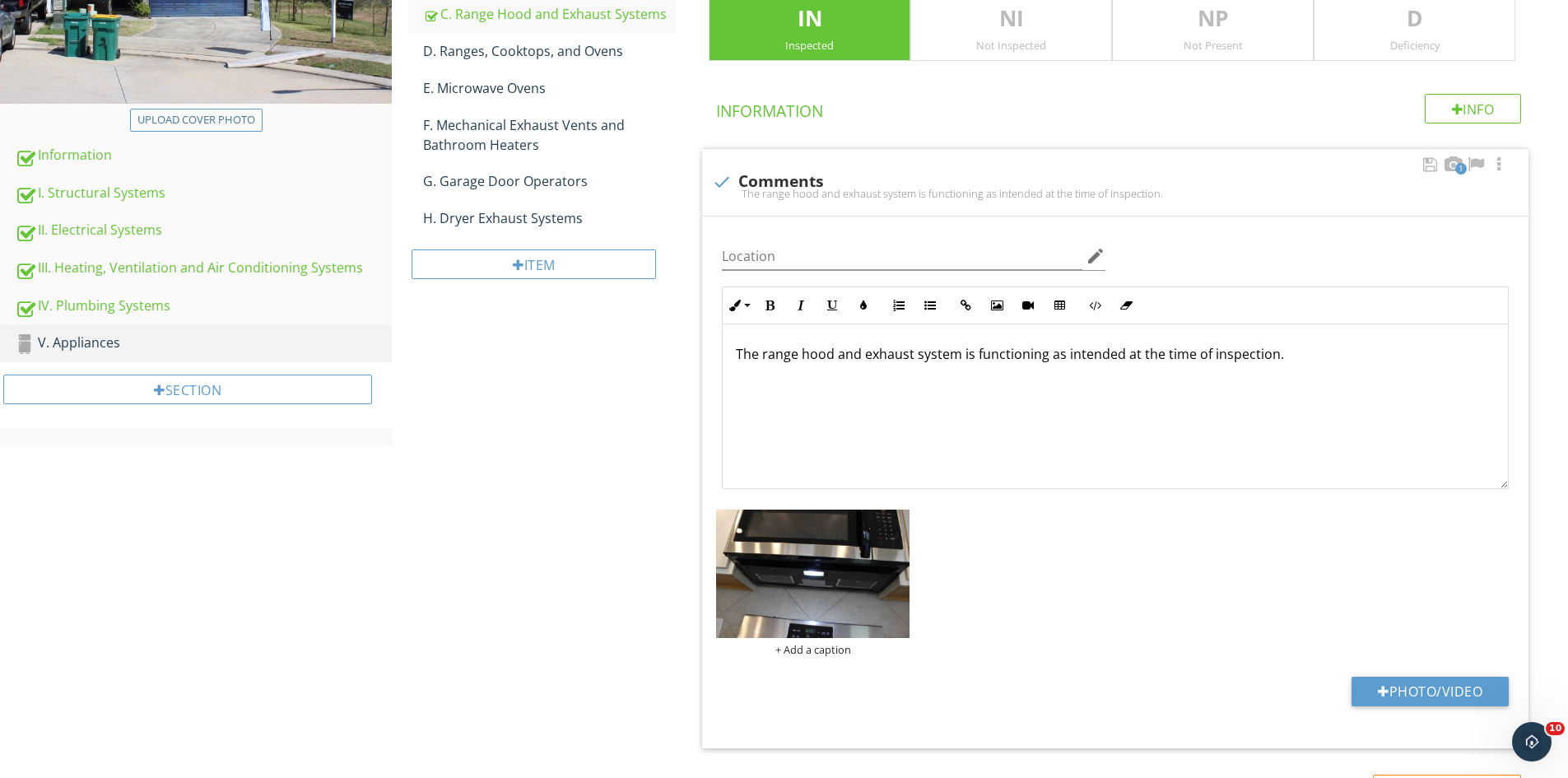
scroll to position [1, 0]
click at [1405, 687] on button "Photo/Video" at bounding box center [1430, 691] width 157 height 30
type input "C:\fakepath\IMG_9580.JPG"
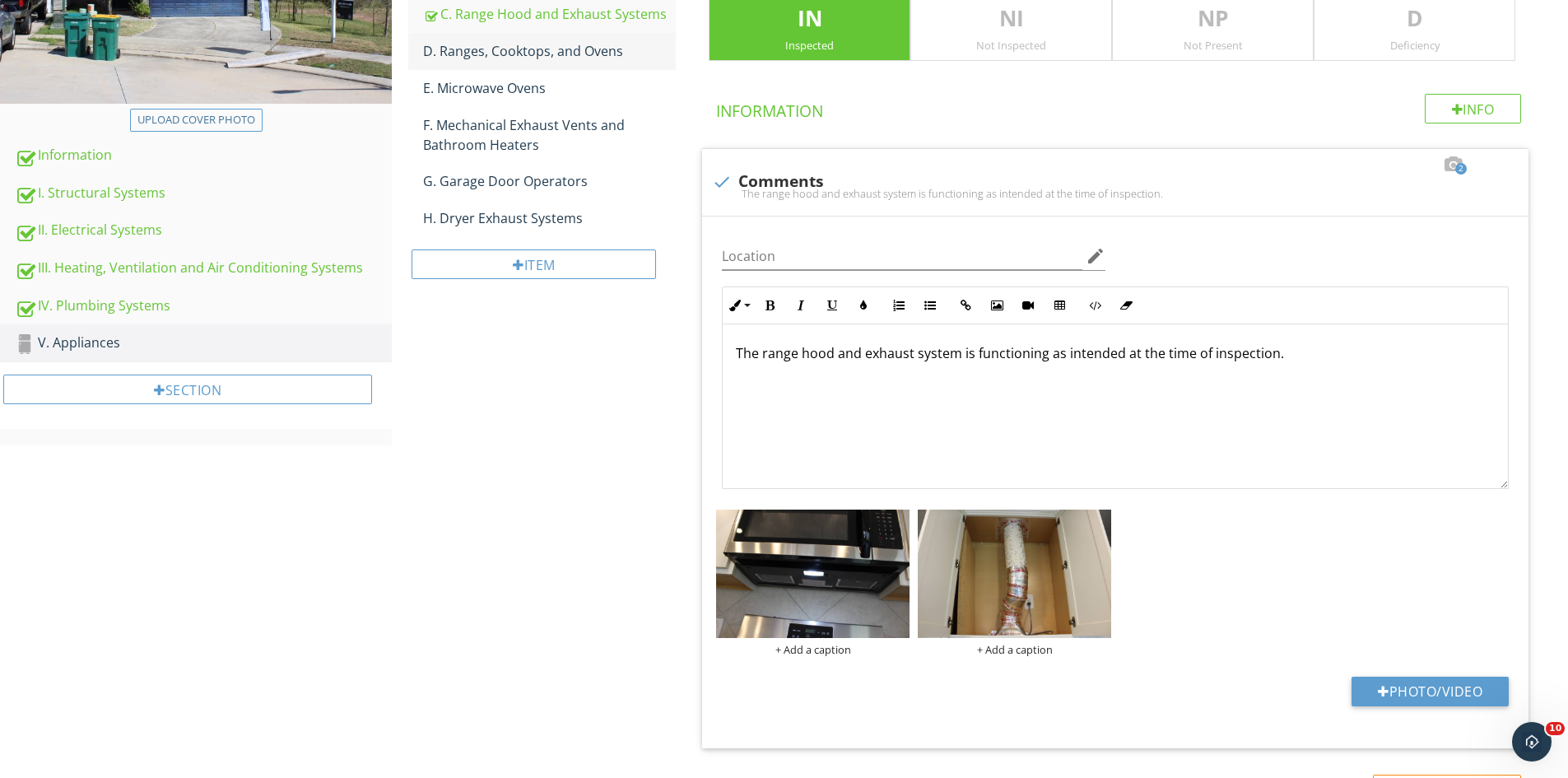
click at [490, 41] on link "D. Ranges, Cooktops, and Ovens" at bounding box center [550, 51] width 253 height 36
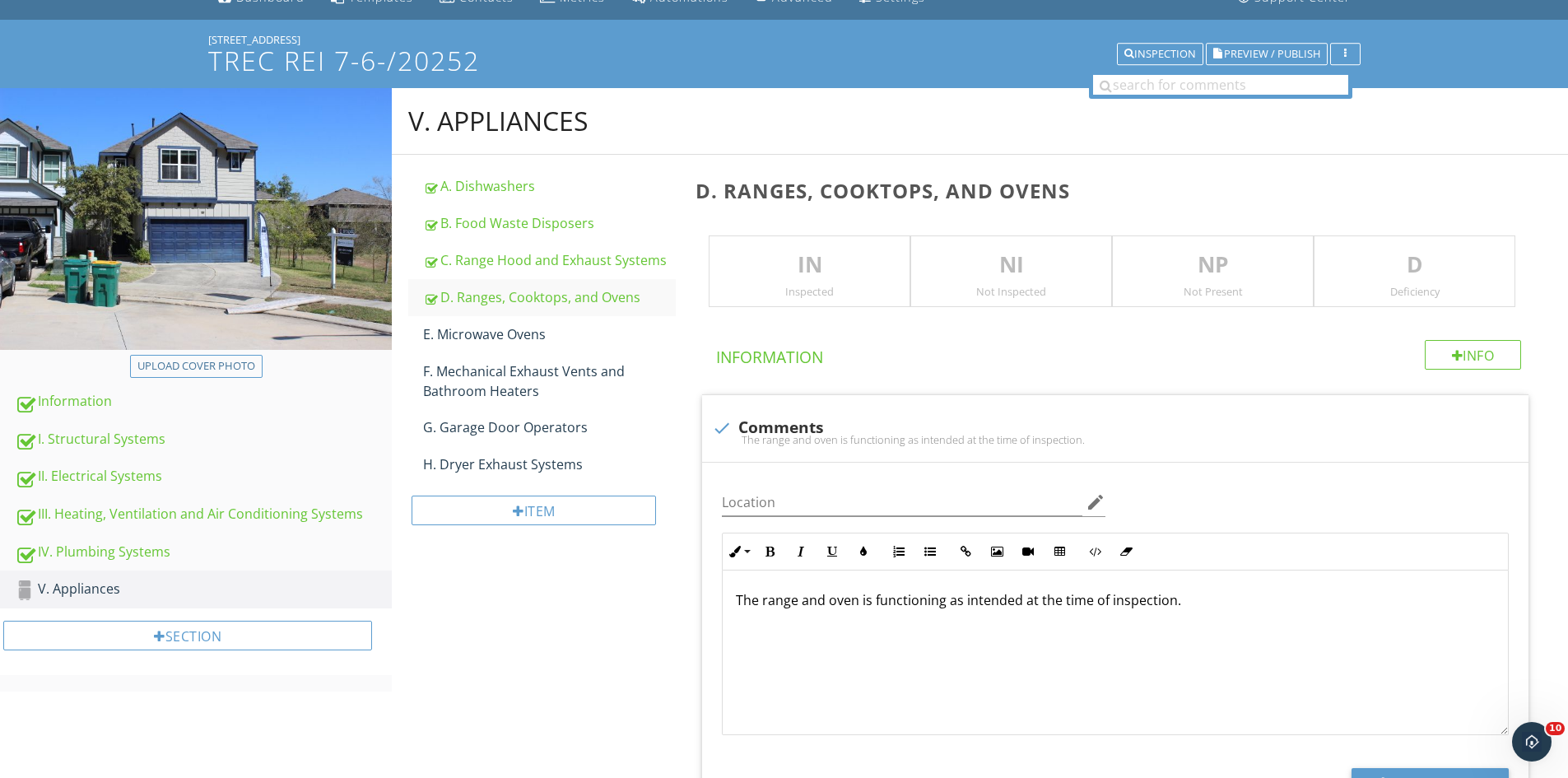
scroll to position [76, 0]
click at [809, 276] on p "IN" at bounding box center [809, 266] width 200 height 33
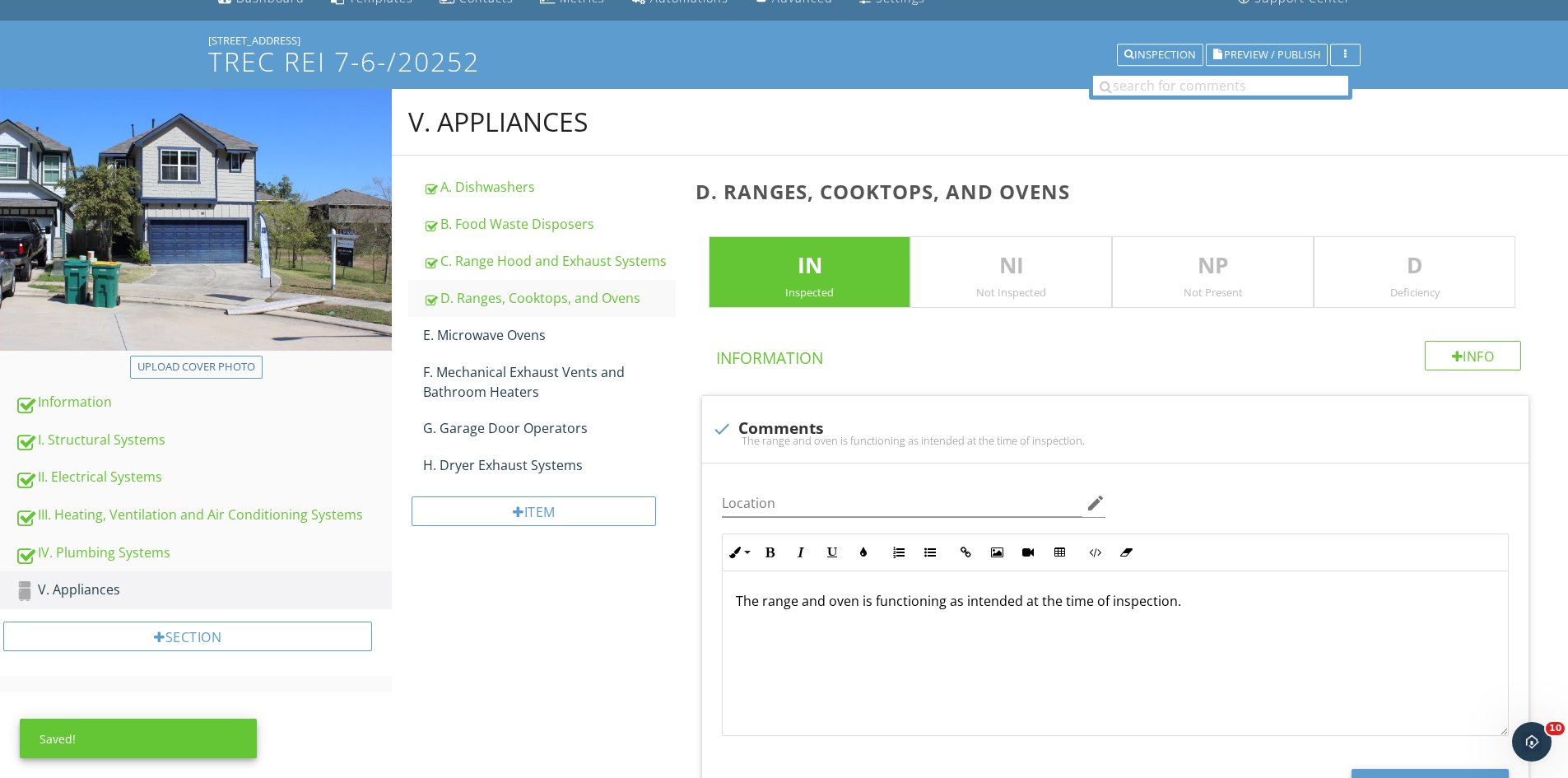
click at [1381, 269] on p "D" at bounding box center [1414, 266] width 200 height 33
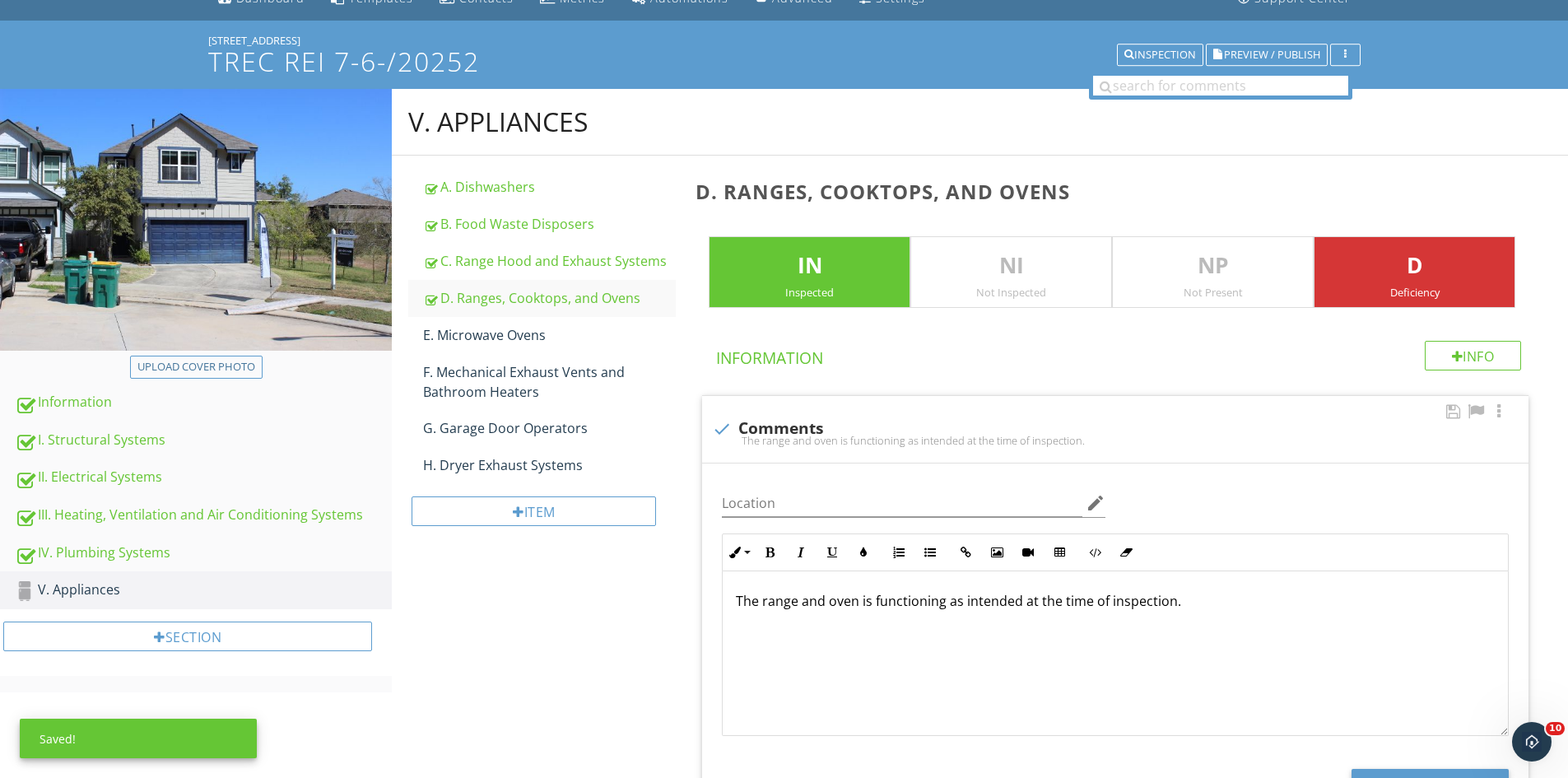
click at [720, 437] on div "The range and oven is functioning as intended at the time of inspection." at bounding box center [1115, 440] width 806 height 14
checkbox input "true"
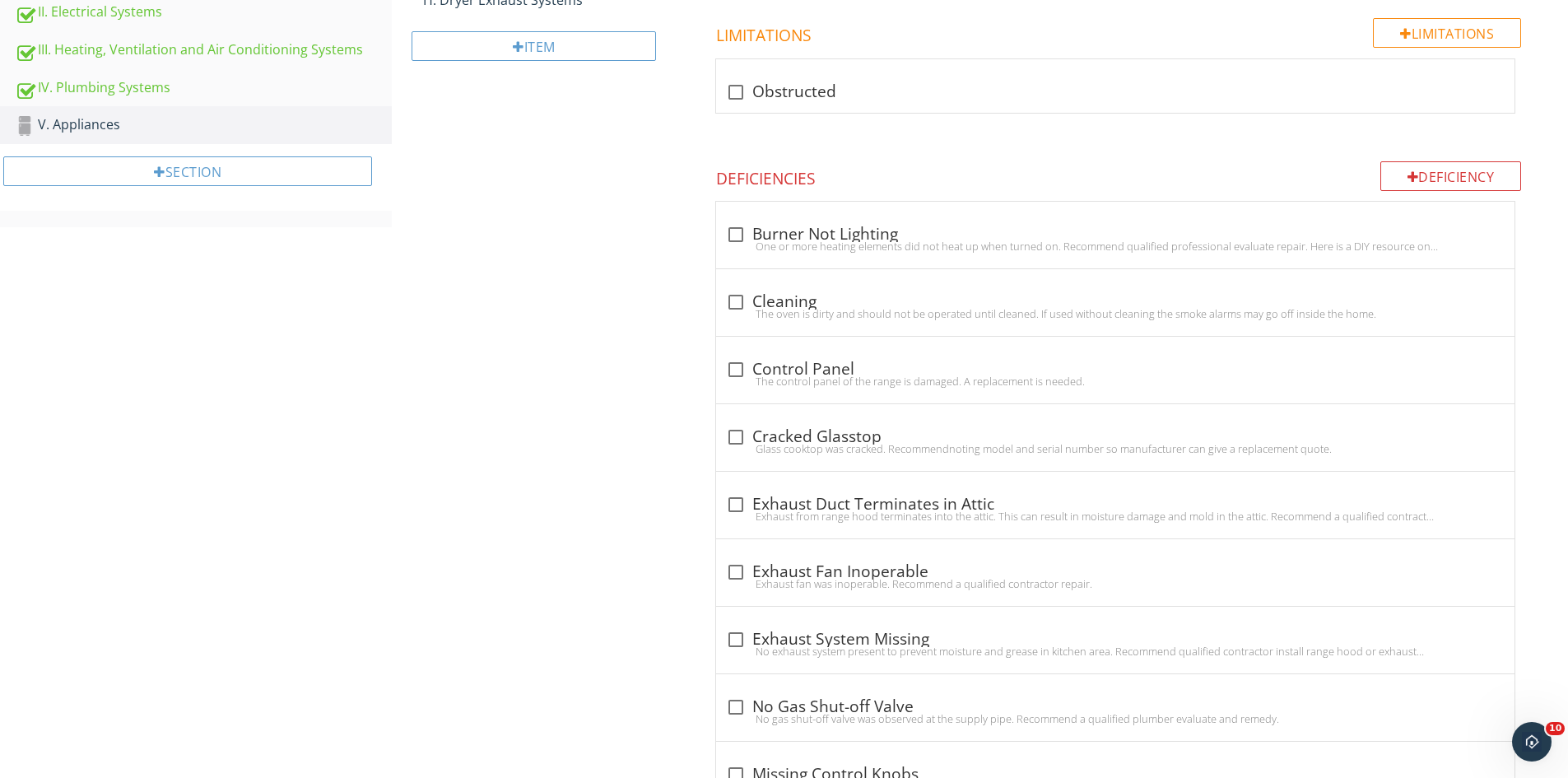
scroll to position [487, 0]
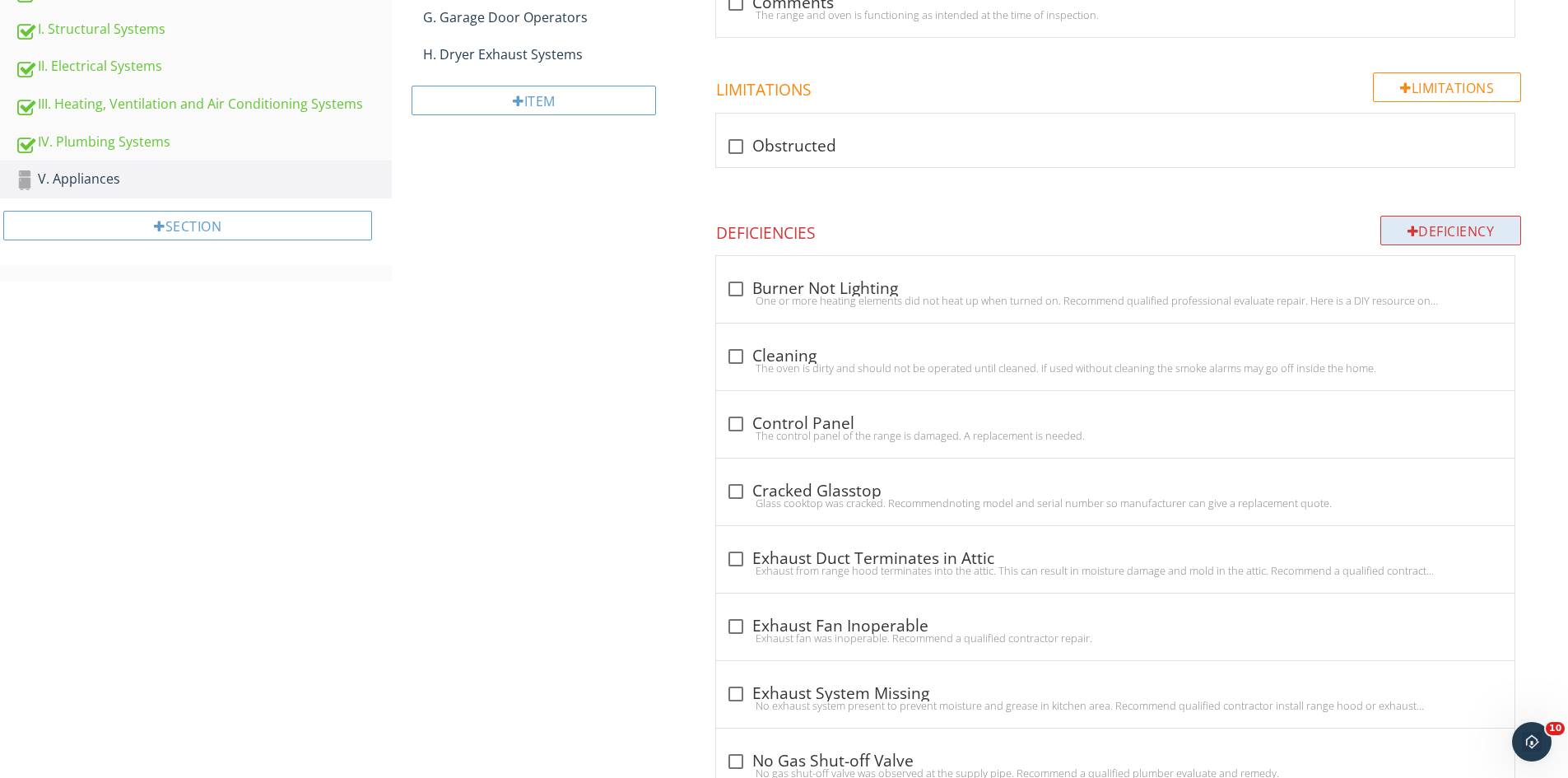
click at [1416, 228] on div "Deficiency" at bounding box center [1452, 230] width 142 height 30
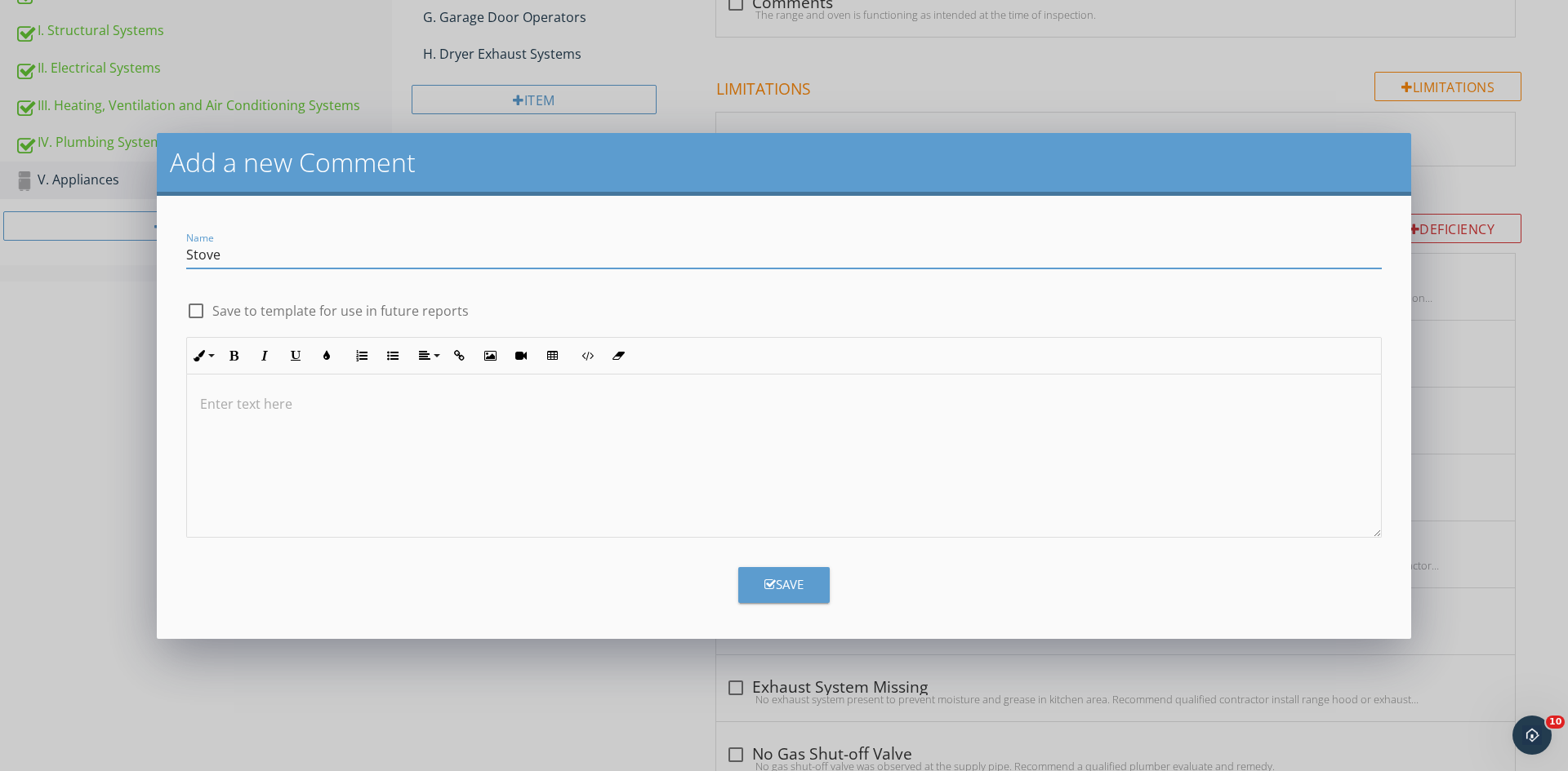
type input "Stove"
click at [276, 481] on div at bounding box center [783, 456] width 1194 height 163
click at [785, 580] on div "Save" at bounding box center [783, 585] width 39 height 18
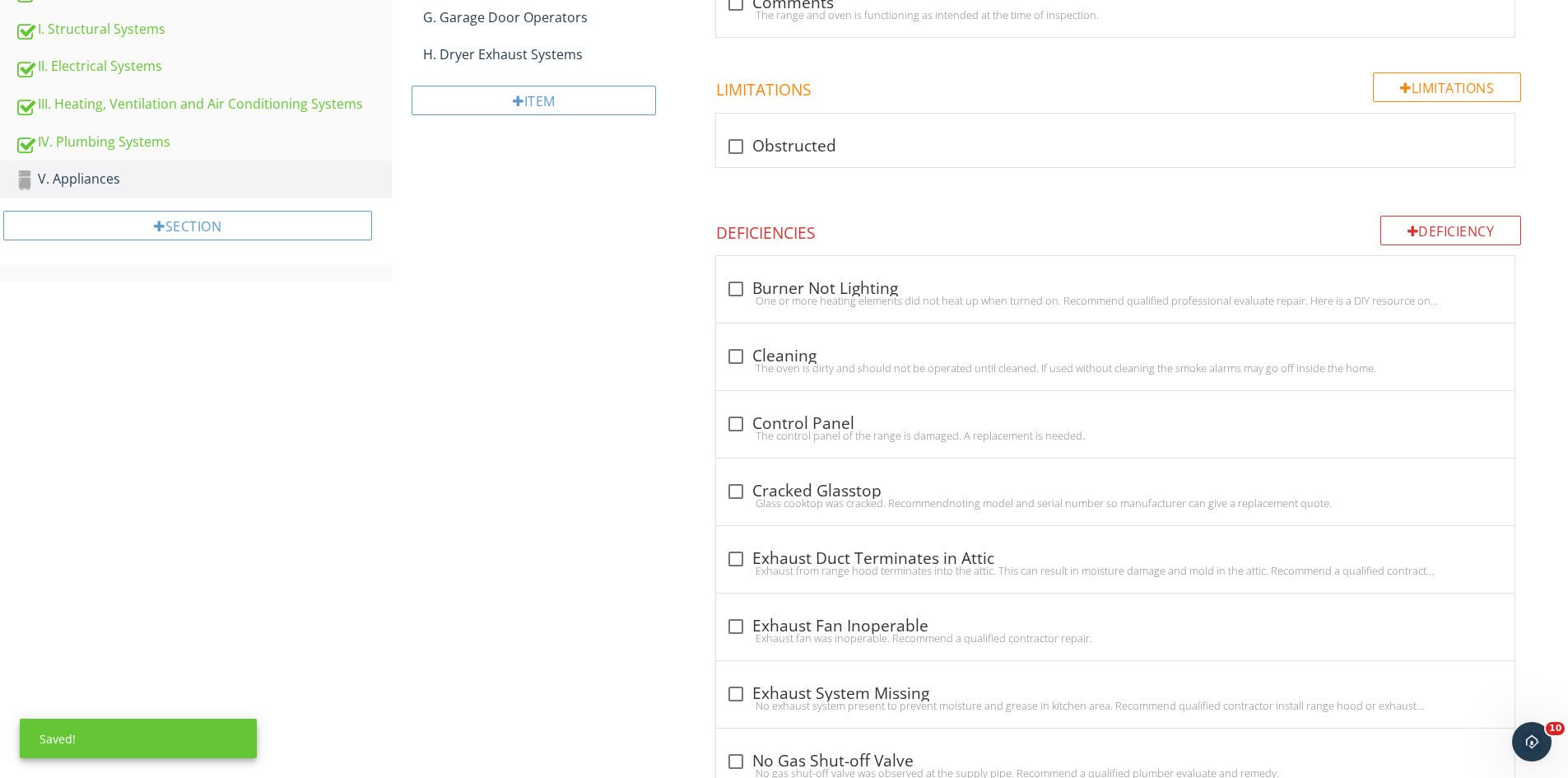
scroll to position [1429, 0]
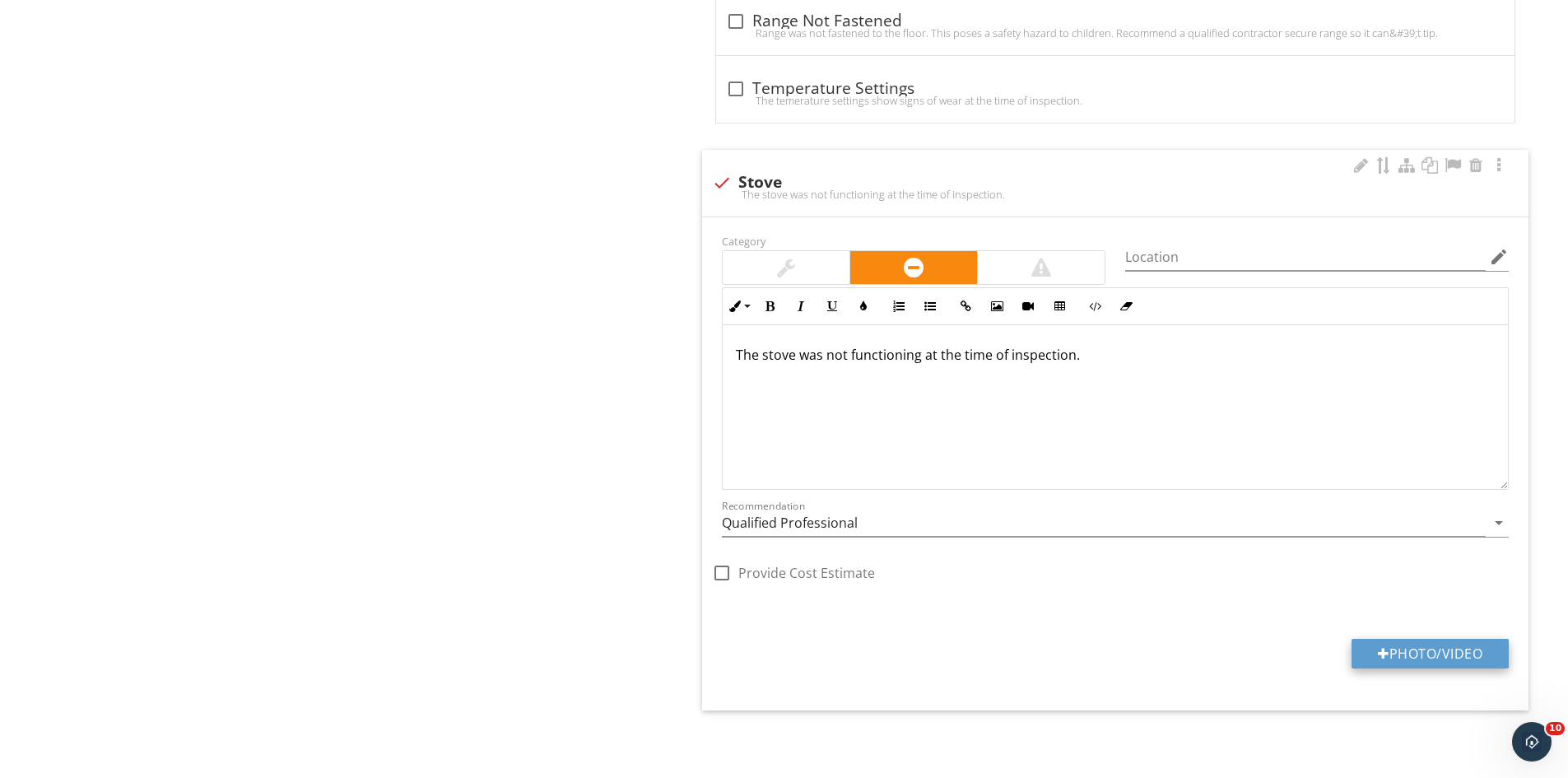
click at [1416, 646] on button "Photo/Video" at bounding box center [1430, 653] width 157 height 30
type input "C:\fakepath\IMG_9588.JPG"
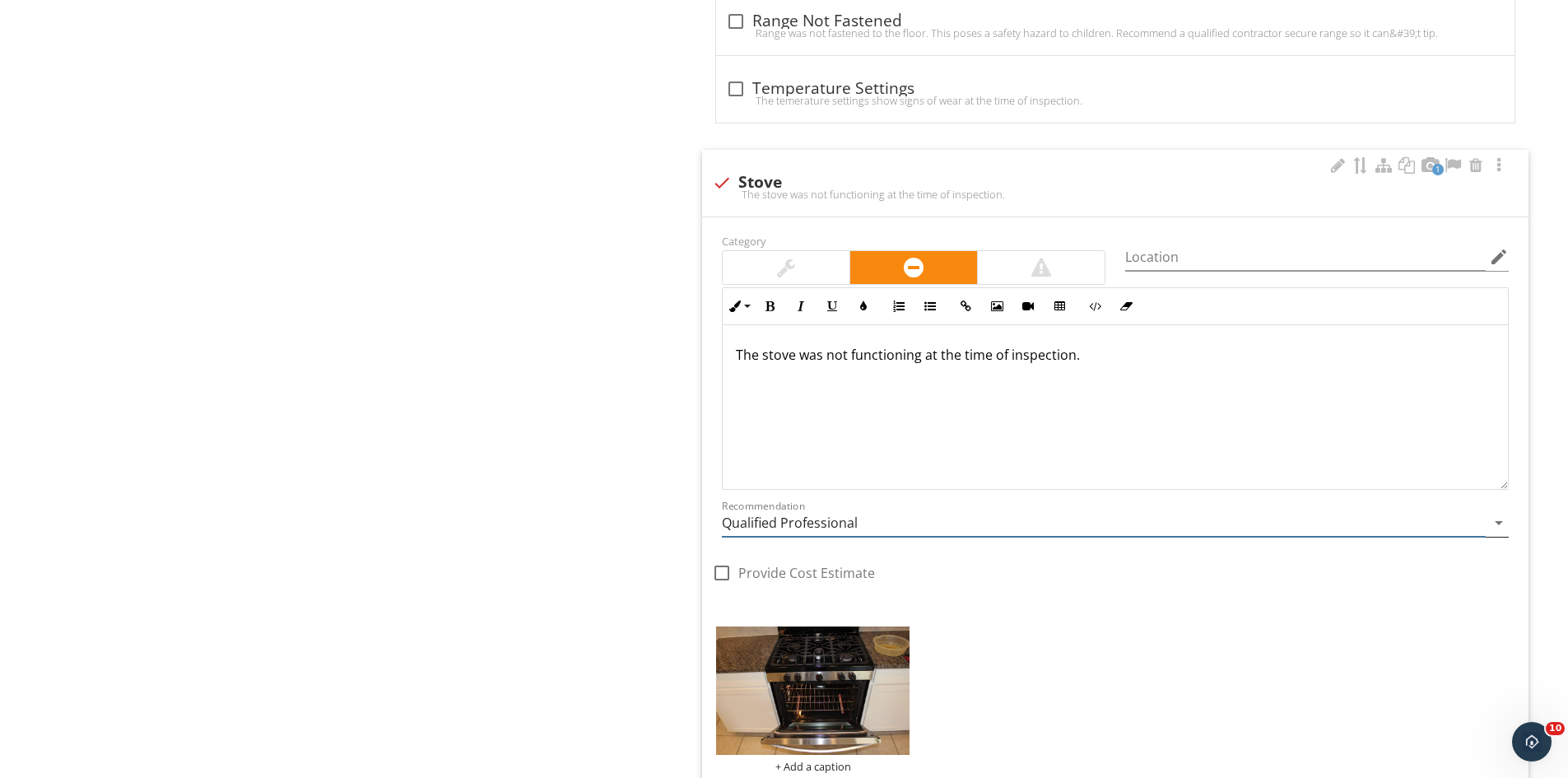
click at [887, 527] on input "Qualified Professional" at bounding box center [1104, 523] width 764 height 27
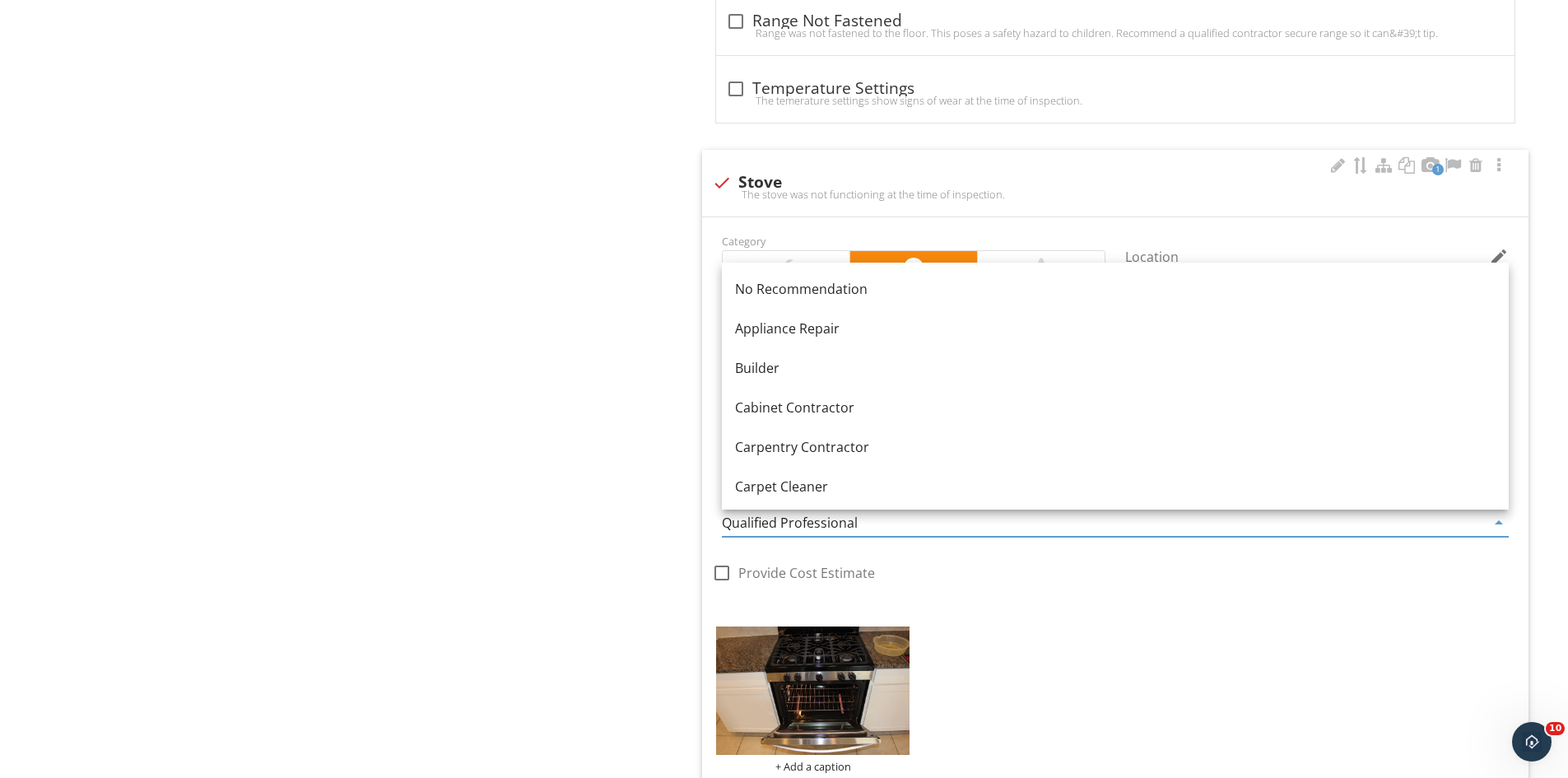
type input "h"
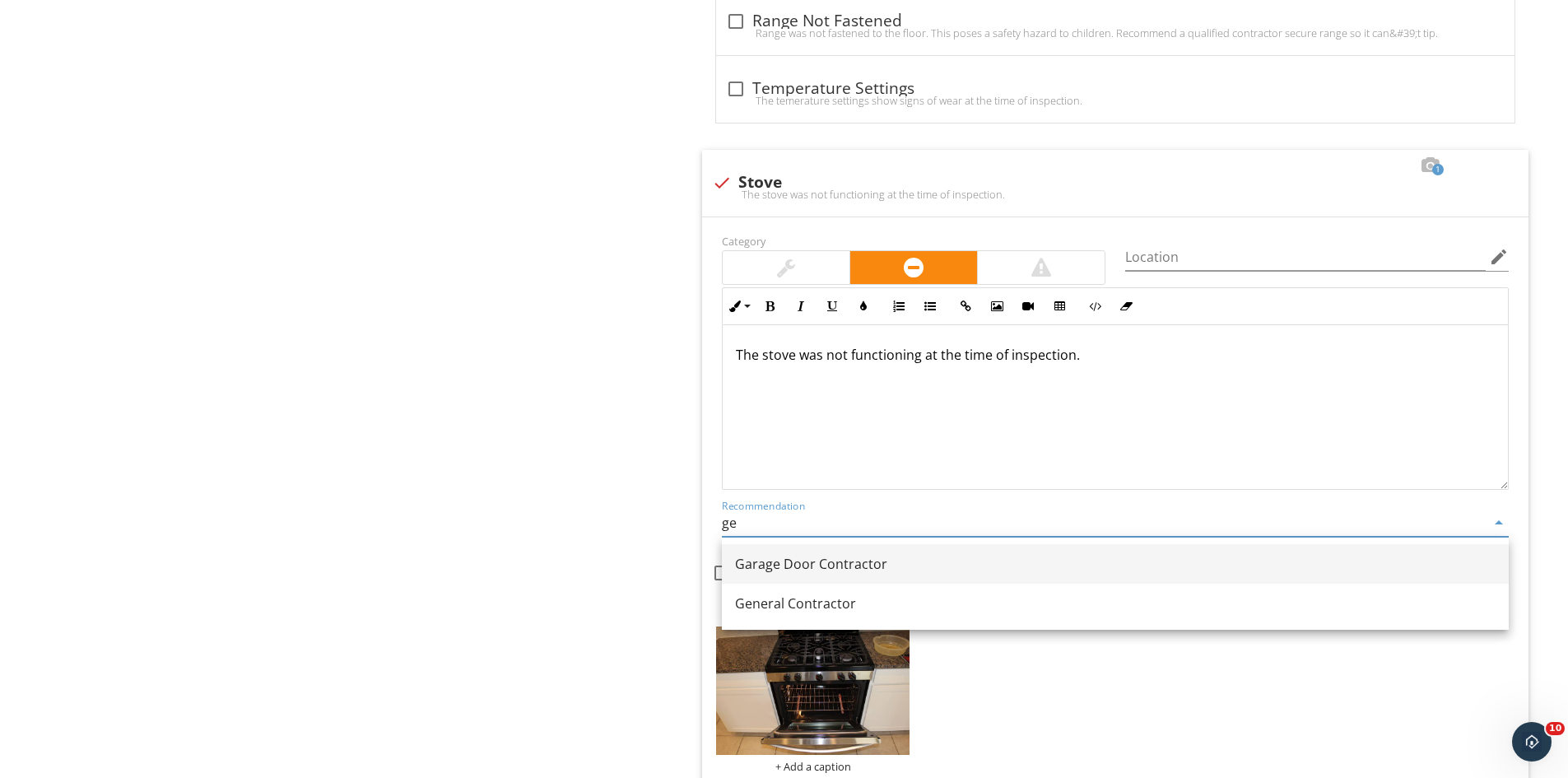
type input "g"
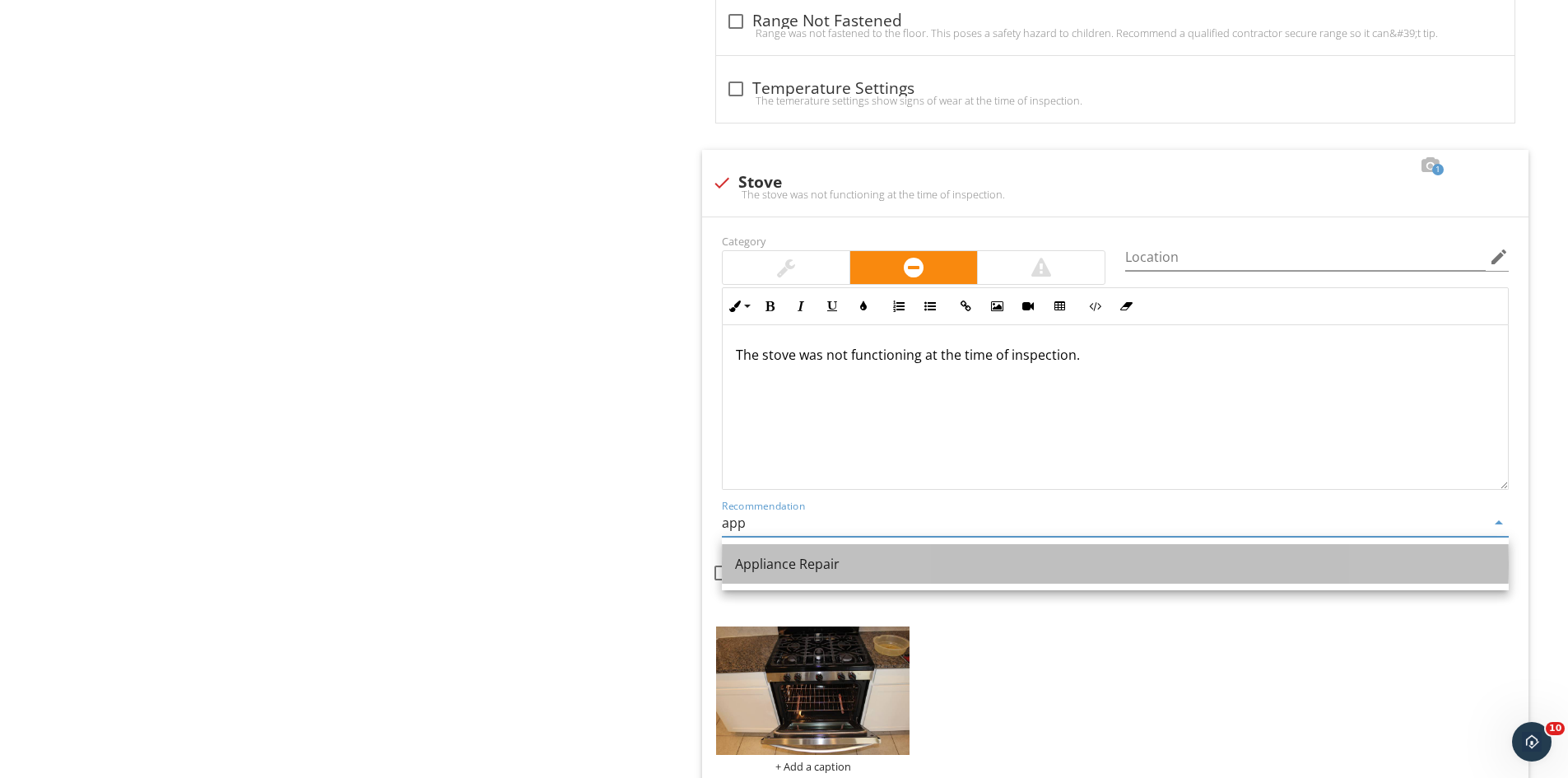
click at [817, 564] on div "Appliance Repair" at bounding box center [1115, 564] width 761 height 19
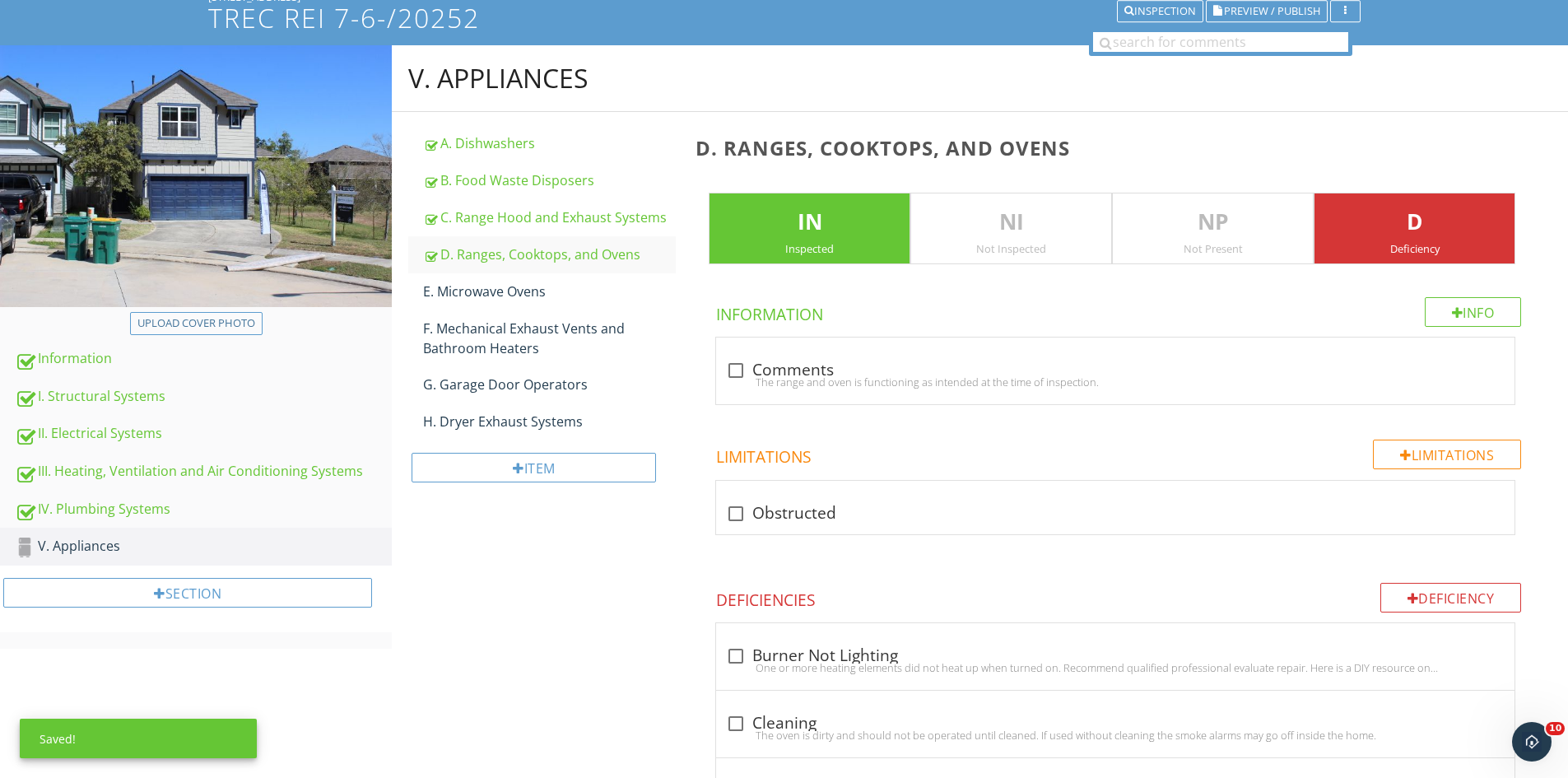
scroll to position [0, 0]
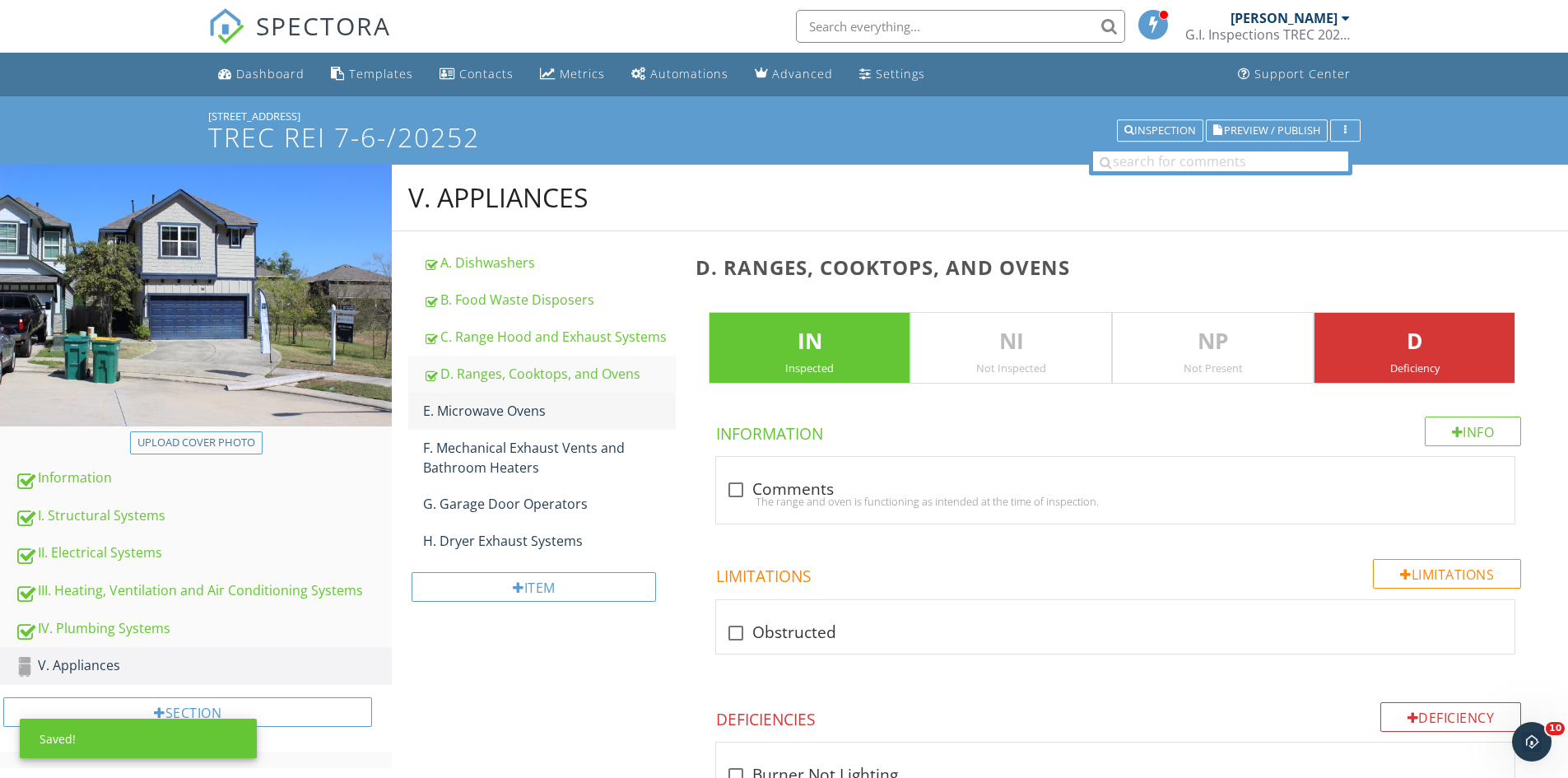
type input "Appliance Repair"
click at [476, 411] on div "E. Microwave Ovens" at bounding box center [550, 410] width 253 height 19
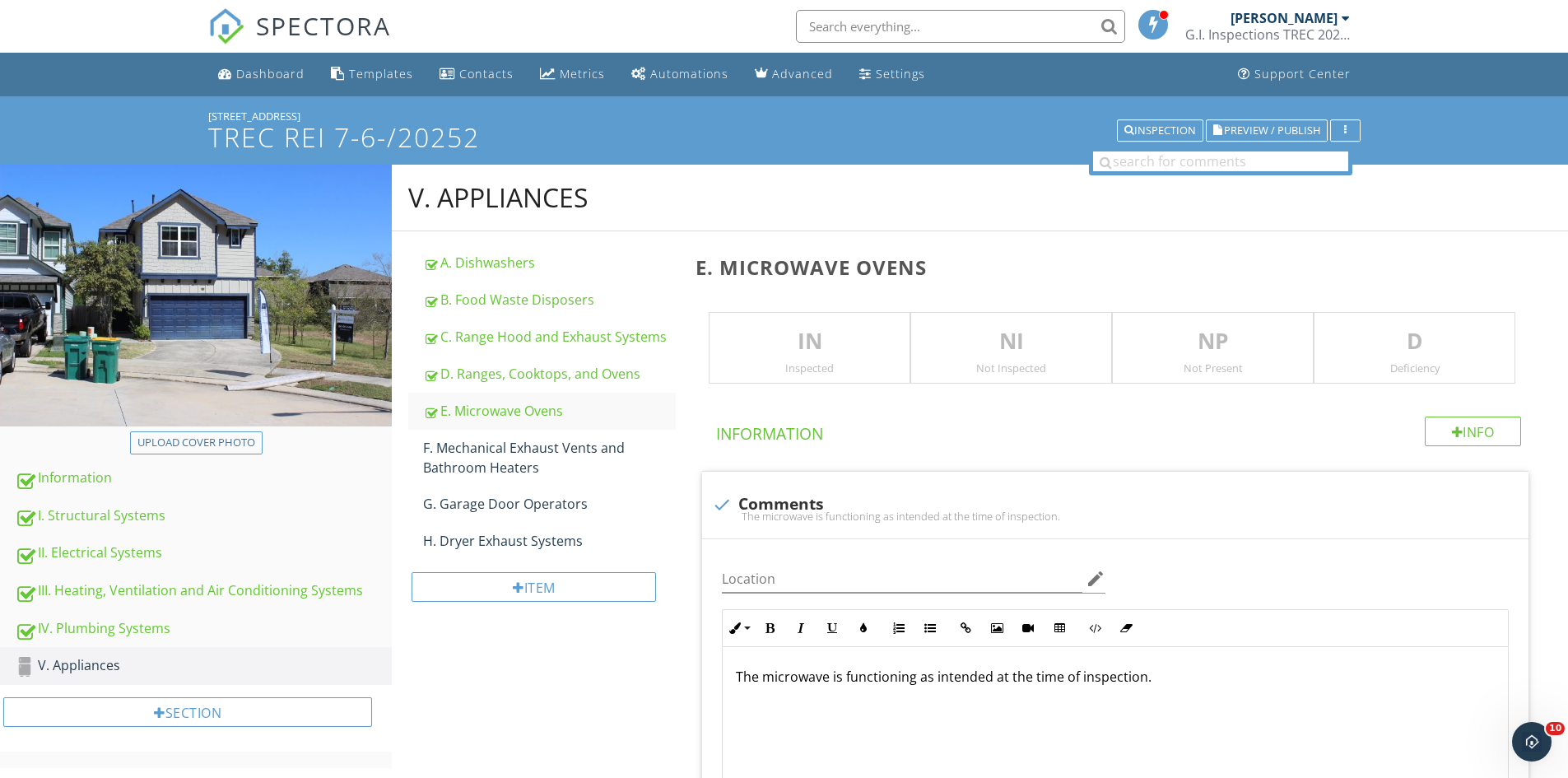
click at [773, 339] on p "IN" at bounding box center [809, 341] width 200 height 33
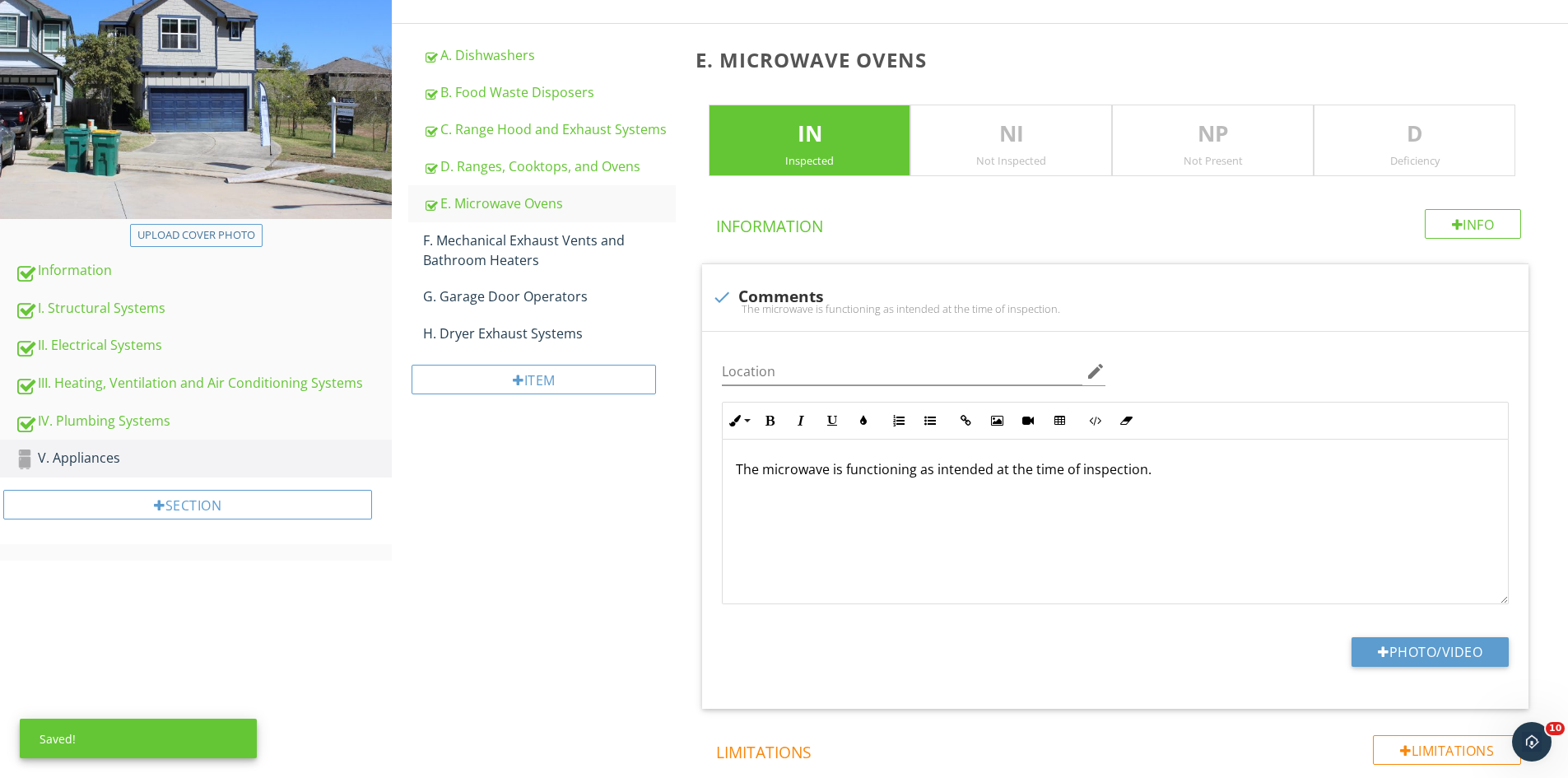
scroll to position [412, 0]
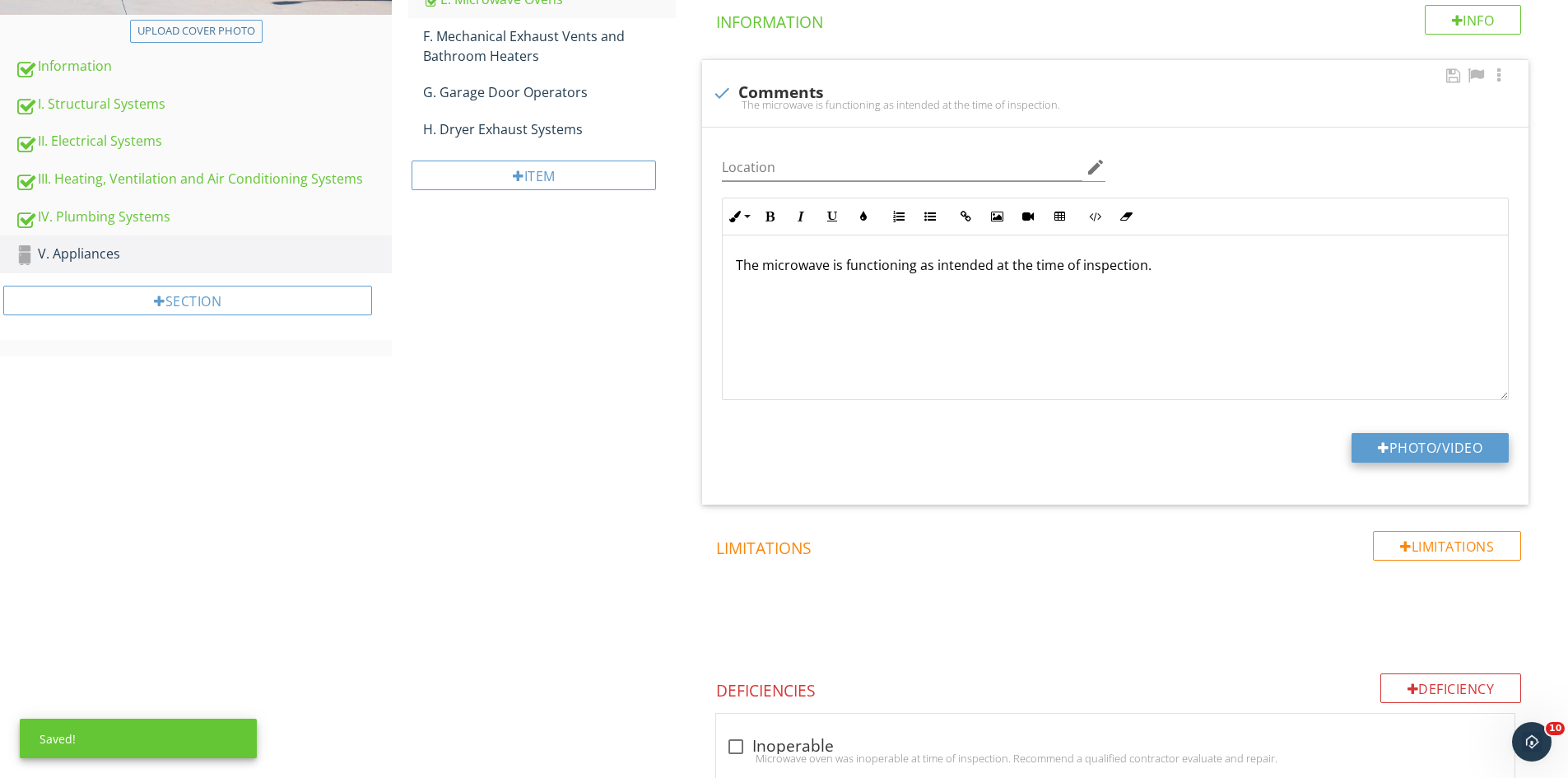
click at [1396, 447] on button "Photo/Video" at bounding box center [1430, 447] width 157 height 30
type input "C:\fakepath\IMG_9579.JPG"
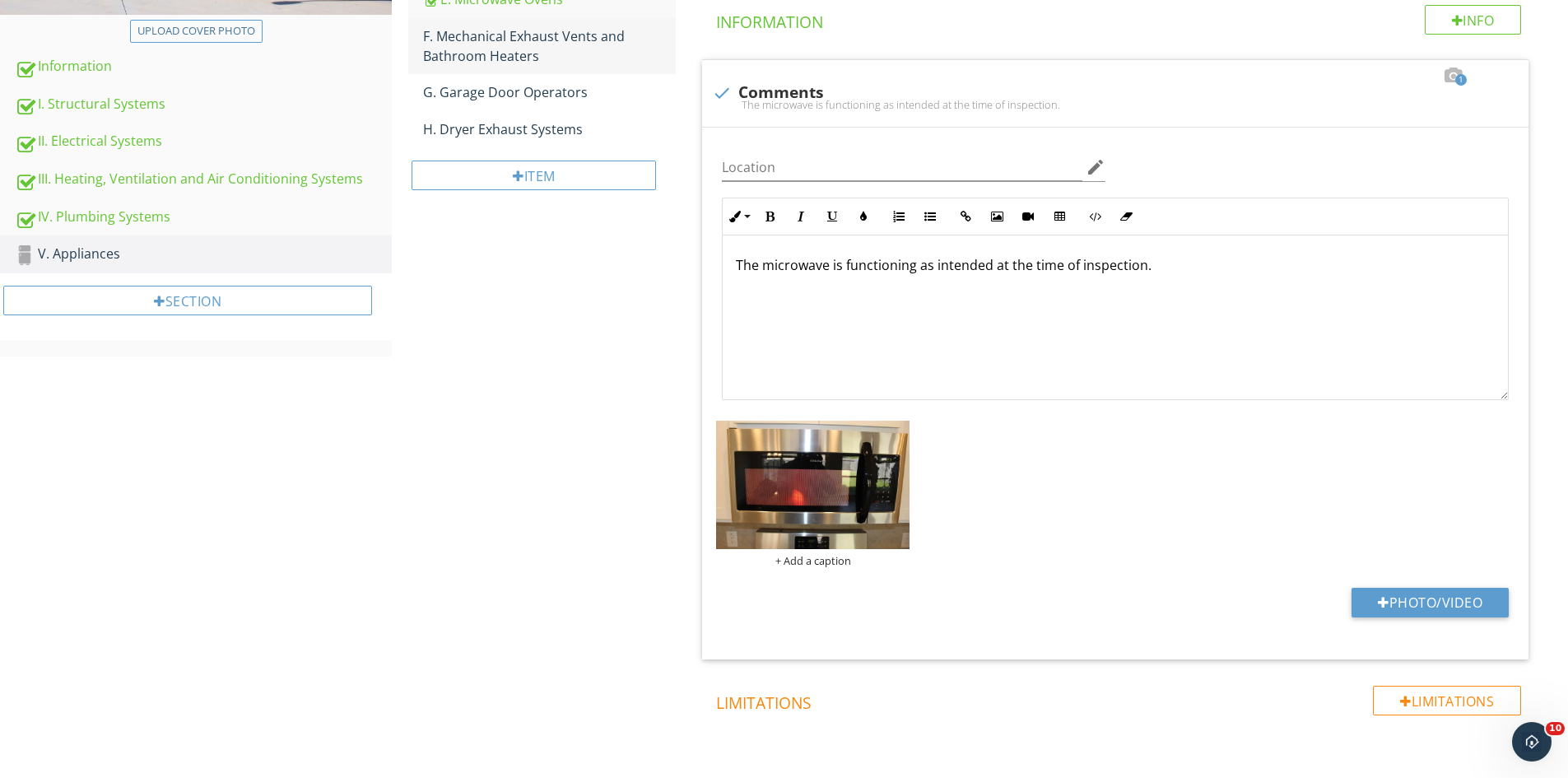
click at [518, 43] on div "F. Mechanical Exhaust Vents and Bathroom Heaters" at bounding box center [550, 46] width 253 height 40
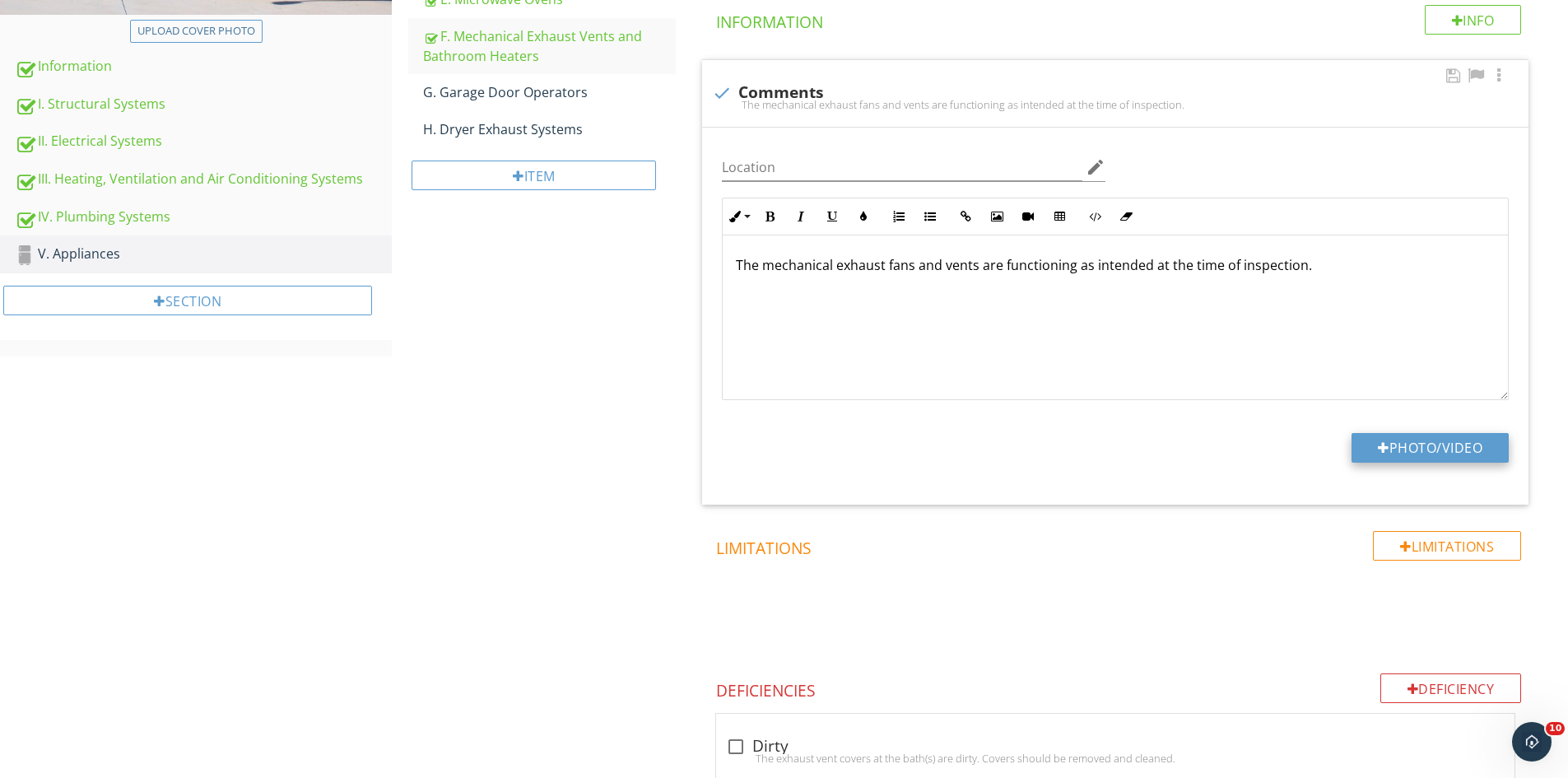
click at [1398, 443] on button "Photo/Video" at bounding box center [1430, 447] width 157 height 30
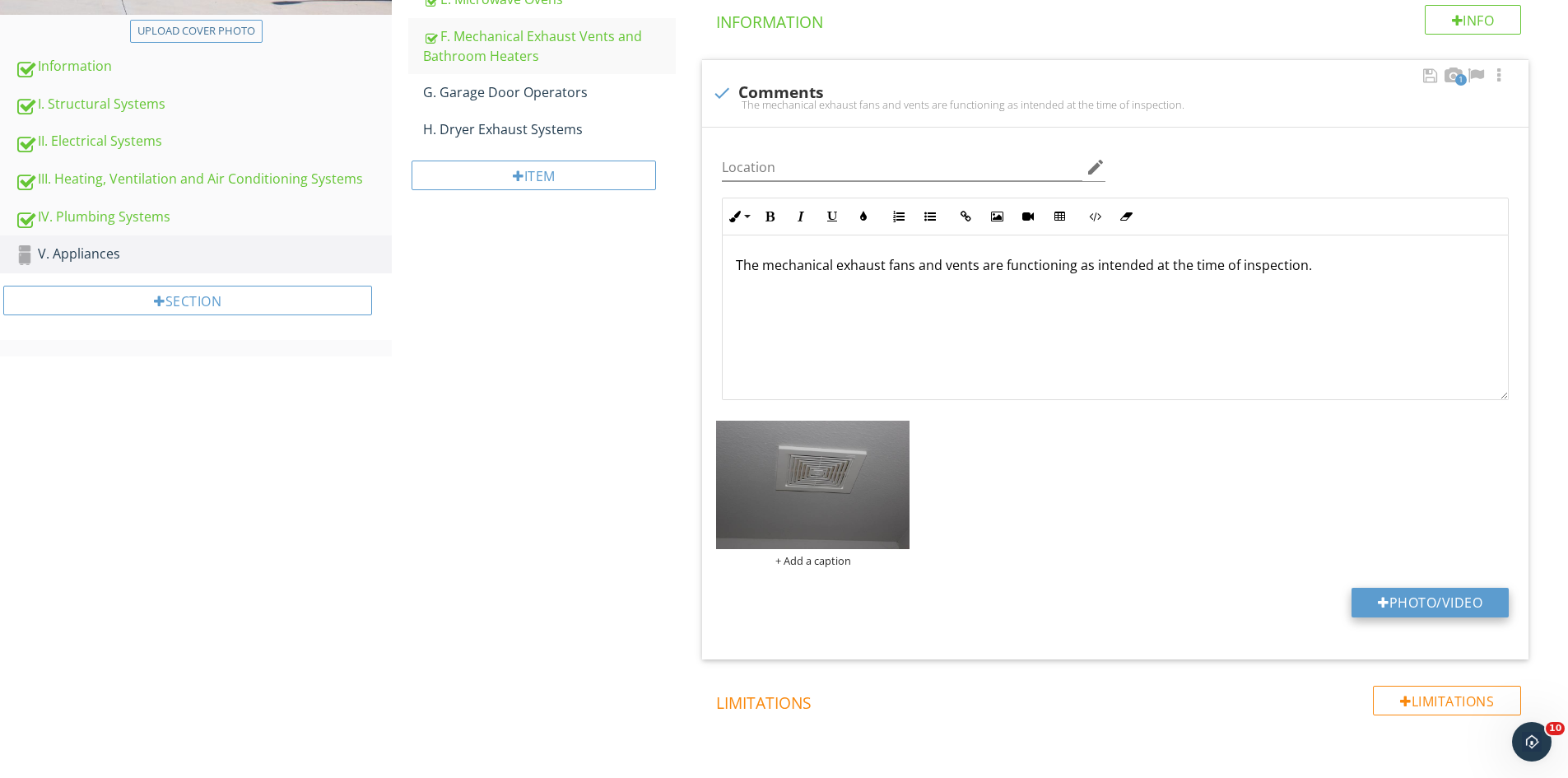
click at [1450, 600] on button "Photo/Video" at bounding box center [1430, 602] width 157 height 30
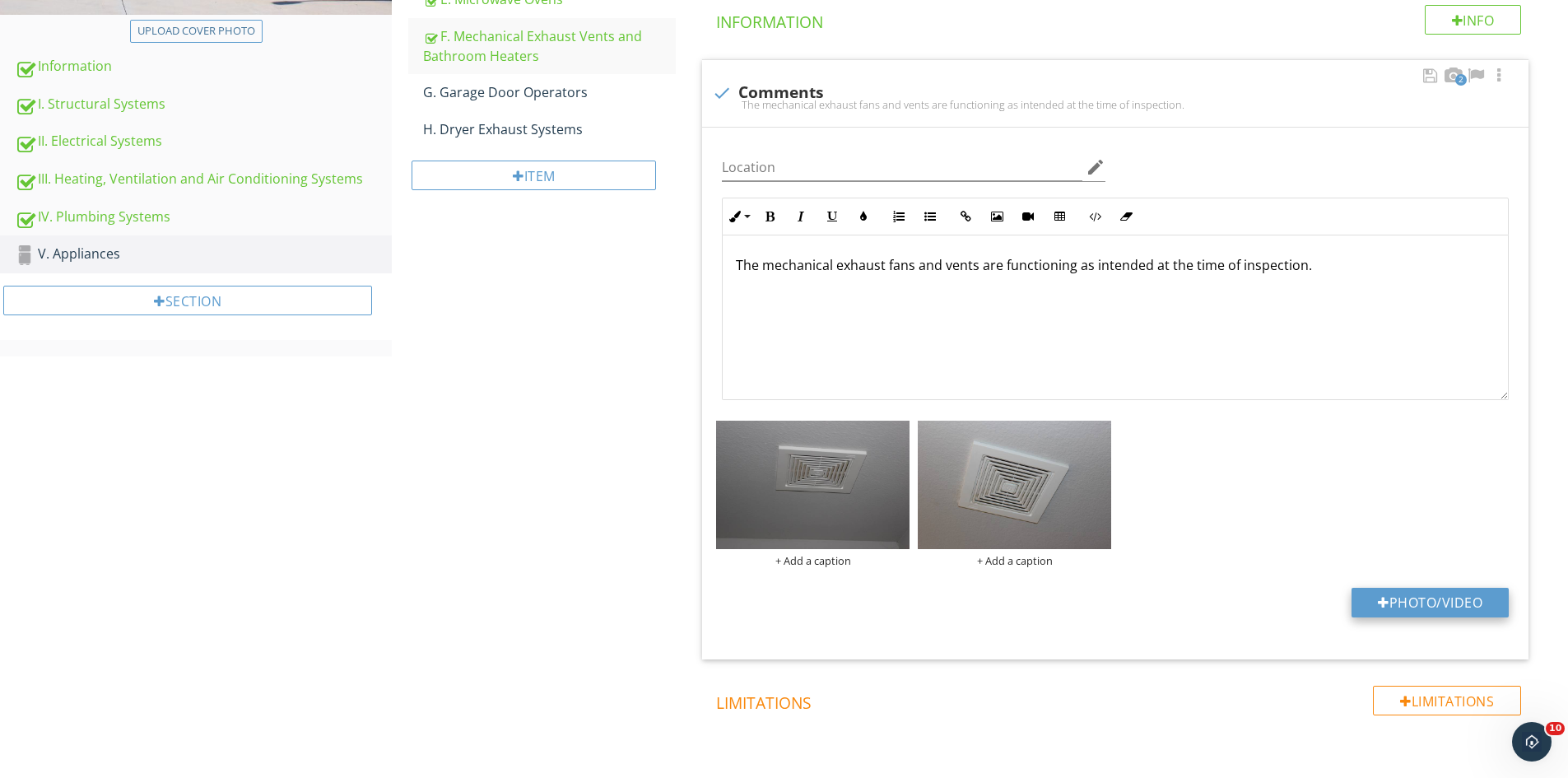
click at [1438, 597] on button "Photo/Video" at bounding box center [1430, 602] width 157 height 30
type input "C:\fakepath\IMG_9526.JPG"
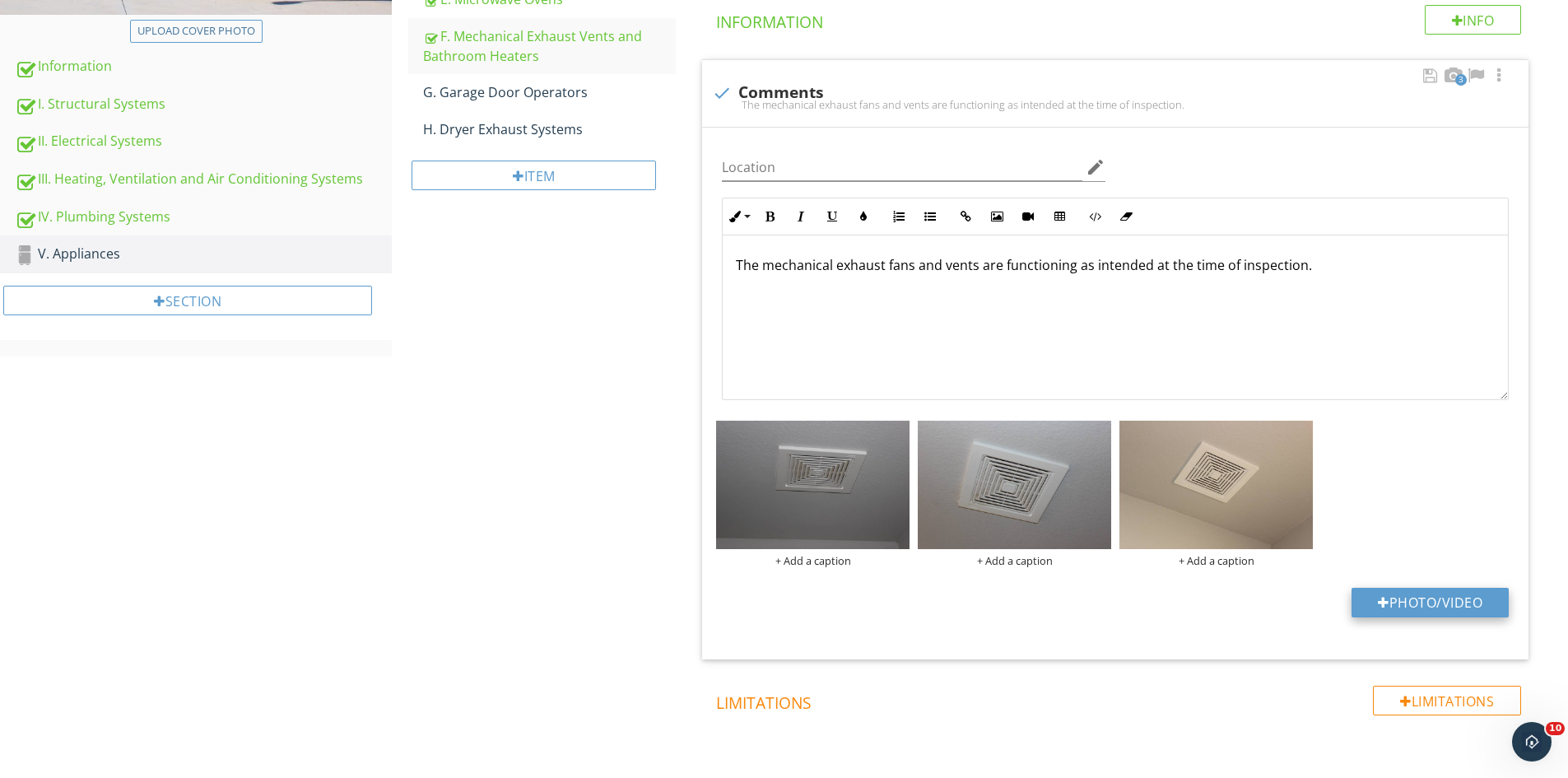
click at [1433, 605] on button "Photo/Video" at bounding box center [1430, 602] width 157 height 30
click at [522, 102] on link "G. Garage Door Operators" at bounding box center [550, 92] width 253 height 36
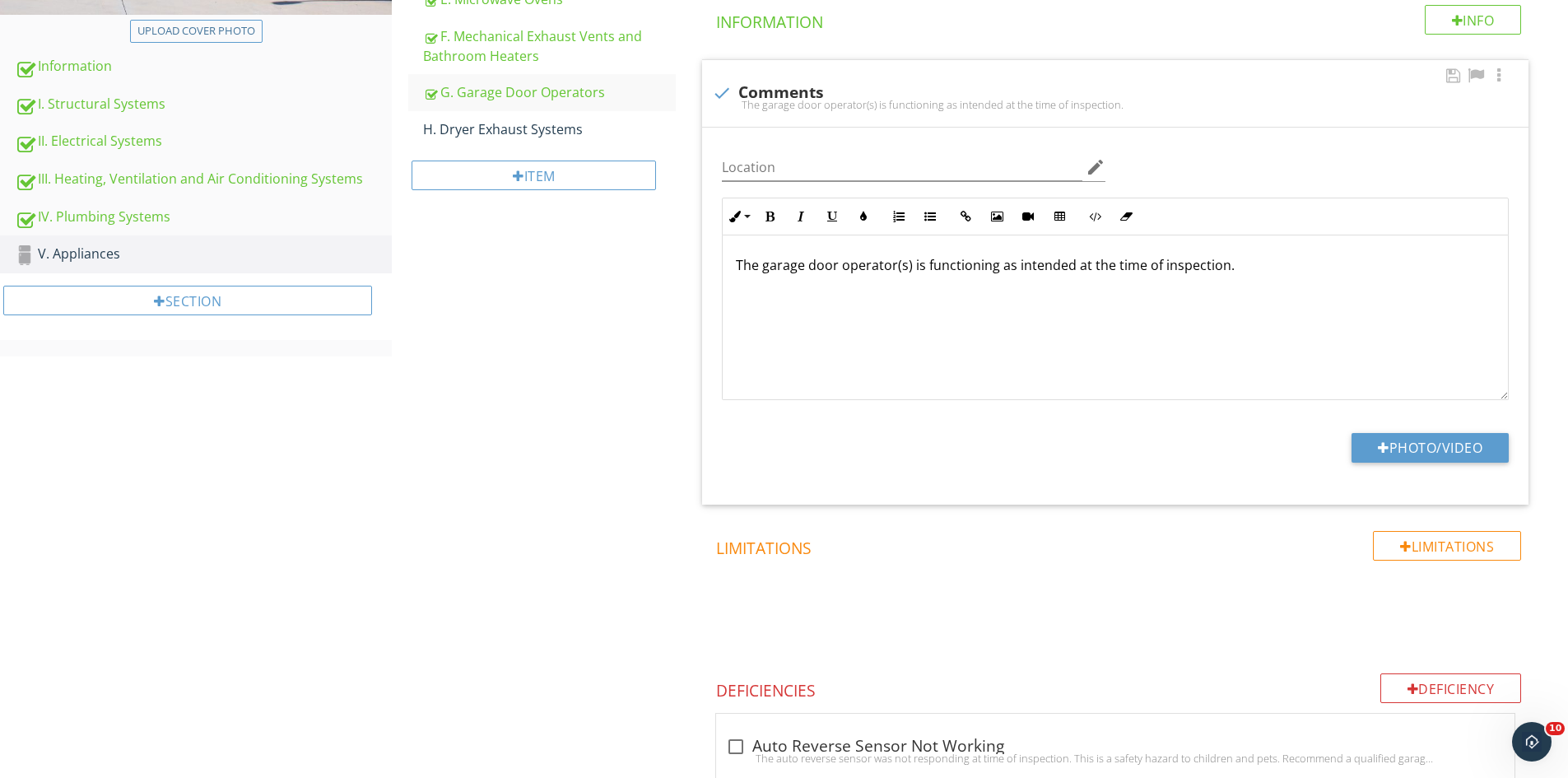
click at [908, 273] on p "The garage door operator(s) is functioning as intended at the time of inspectio…" at bounding box center [1115, 265] width 759 height 19
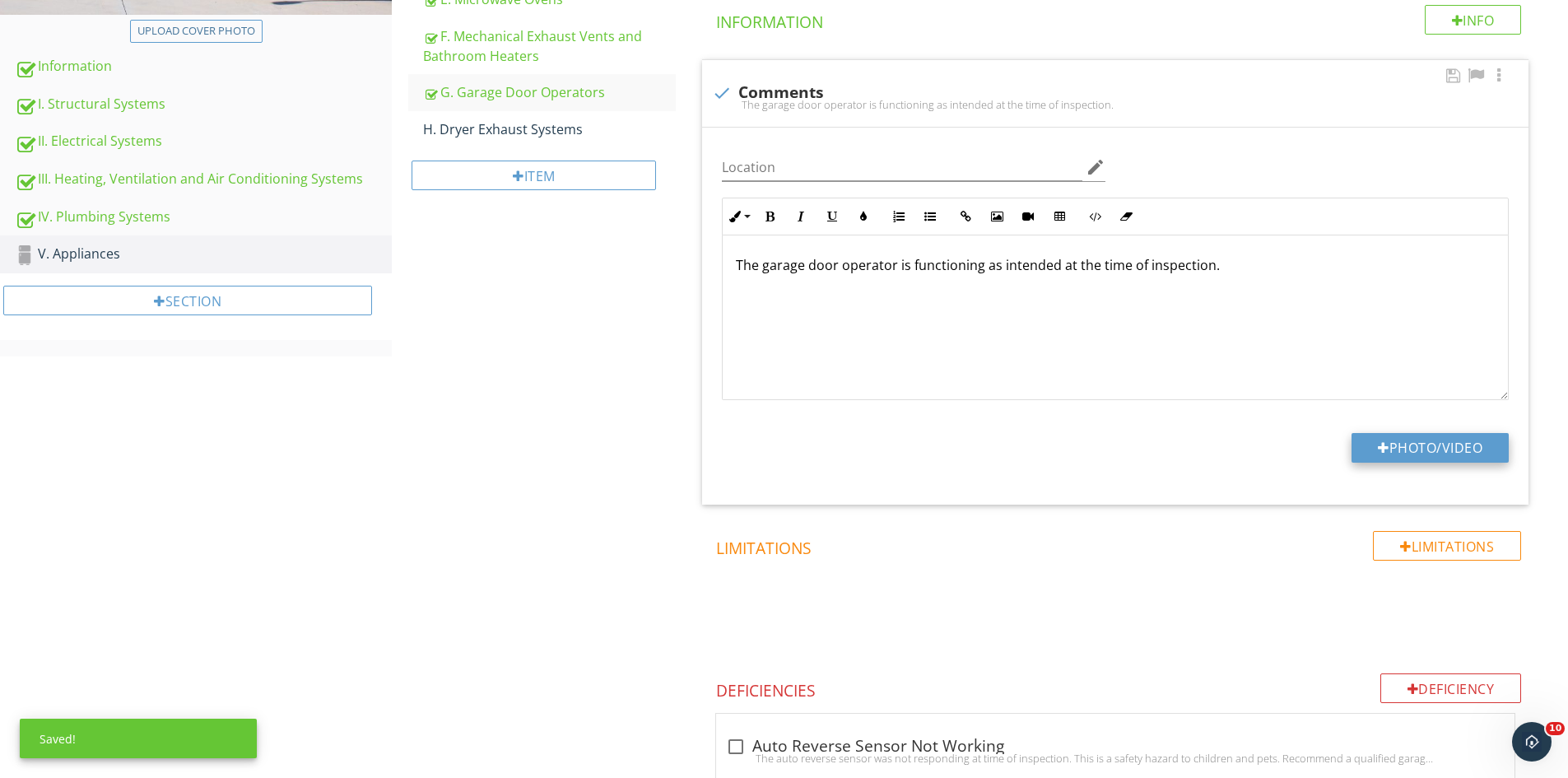
click at [1378, 451] on div at bounding box center [1384, 448] width 12 height 14
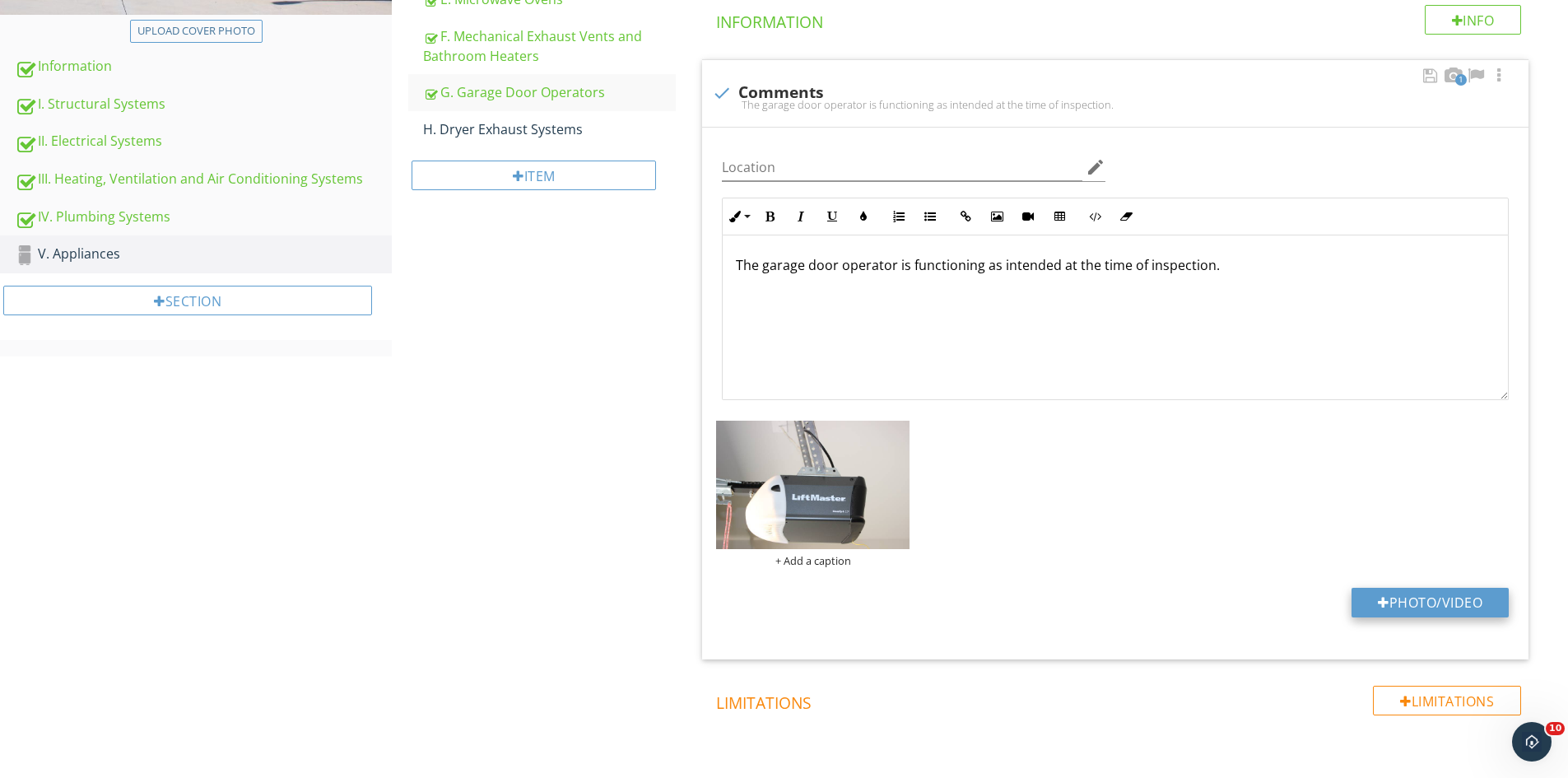
click at [1411, 602] on button "Photo/Video" at bounding box center [1430, 602] width 157 height 30
type input "C:\fakepath\IMG_9501.JPG"
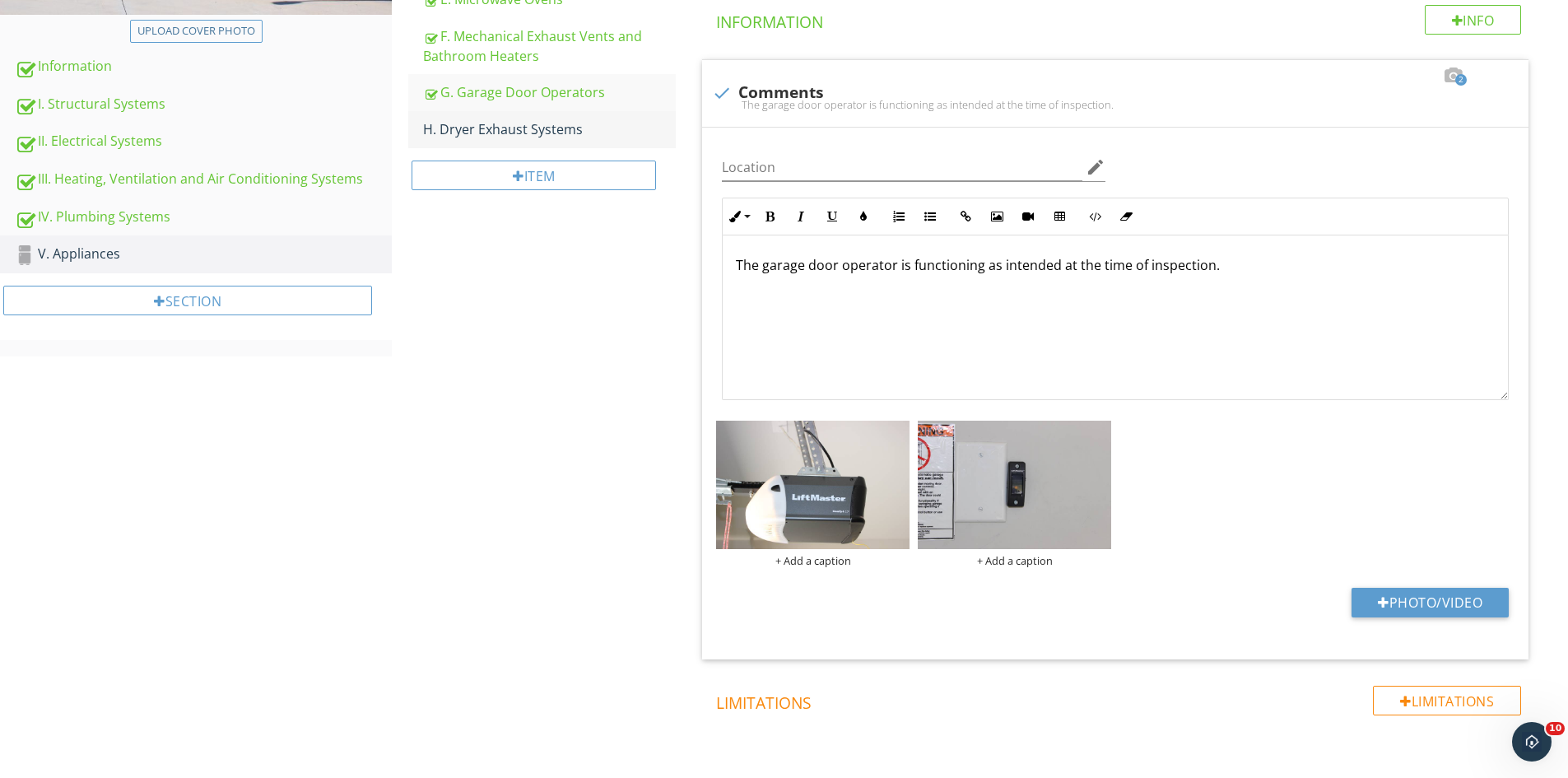
click at [530, 116] on link "H. Dryer Exhaust Systems" at bounding box center [550, 129] width 253 height 36
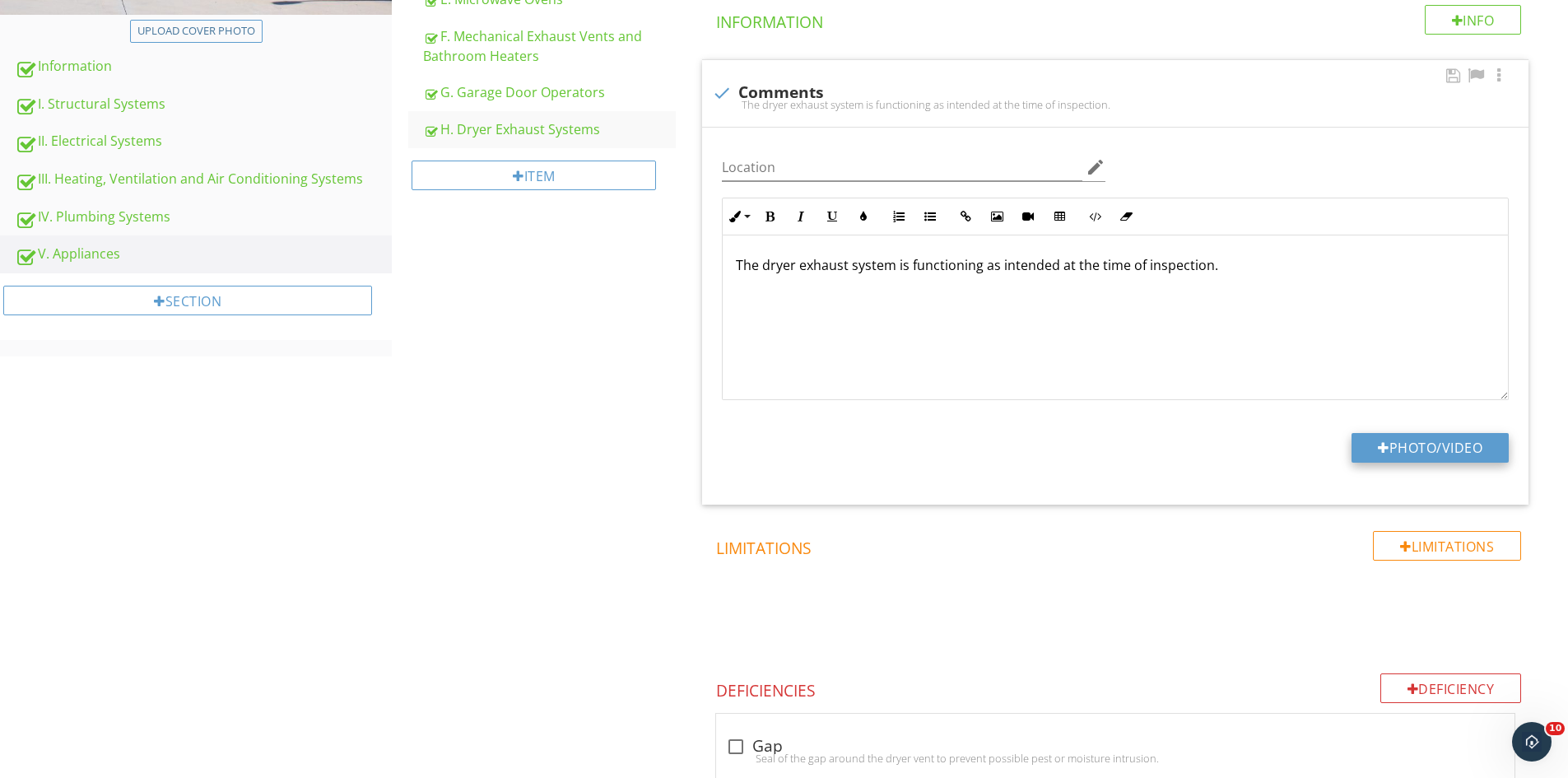
click at [1424, 442] on button "Photo/Video" at bounding box center [1430, 447] width 157 height 30
click at [504, 165] on div "Item" at bounding box center [534, 175] width 245 height 30
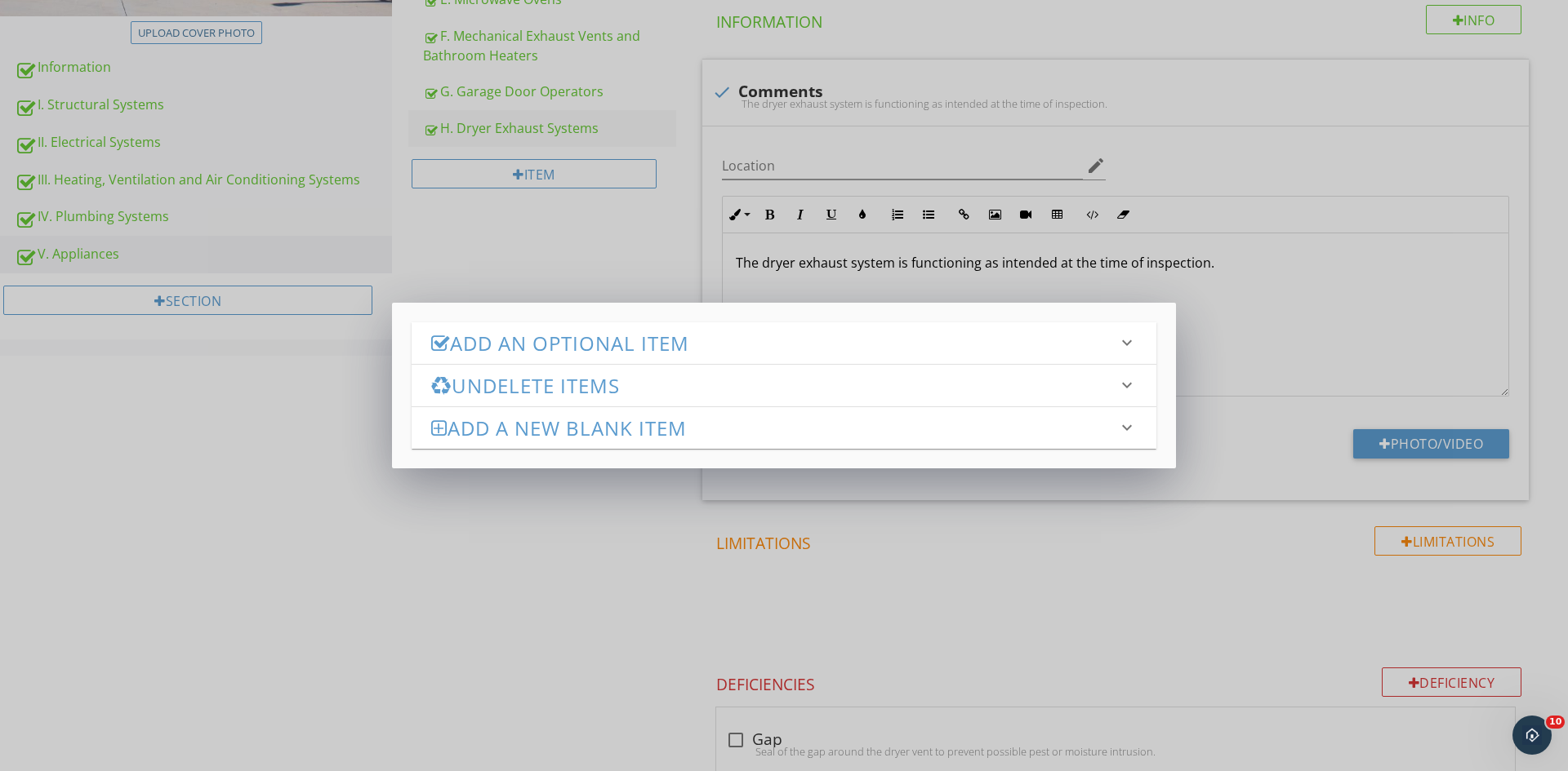
click at [516, 351] on h3 "Add an Optional Item" at bounding box center [774, 343] width 686 height 22
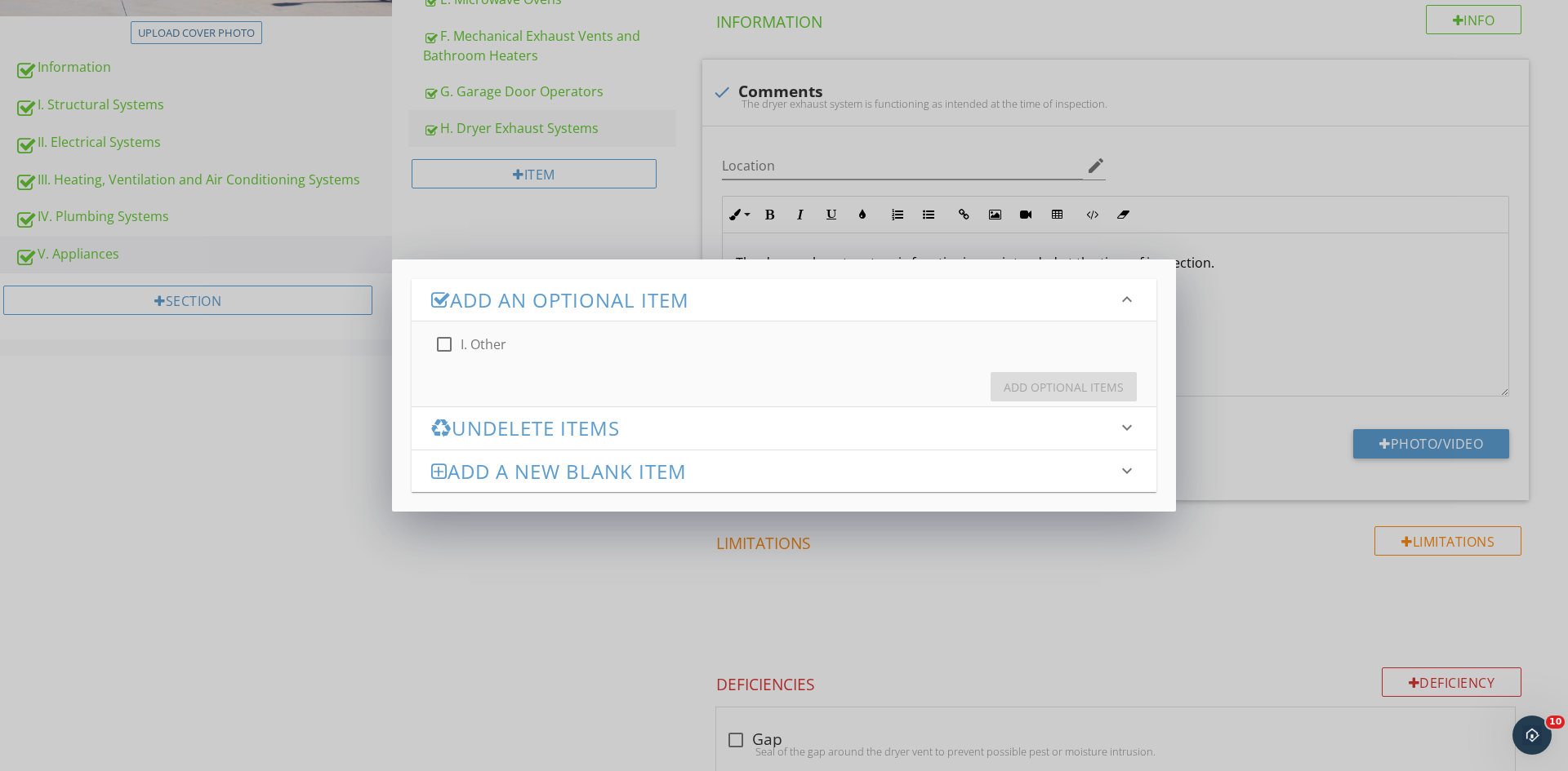
click at [432, 340] on div "check_box_outline_blank I. Other" at bounding box center [603, 344] width 359 height 19
click at [441, 343] on div at bounding box center [443, 344] width 28 height 28
checkbox input "true"
click at [1082, 389] on div "Add Optional Items" at bounding box center [1063, 387] width 120 height 17
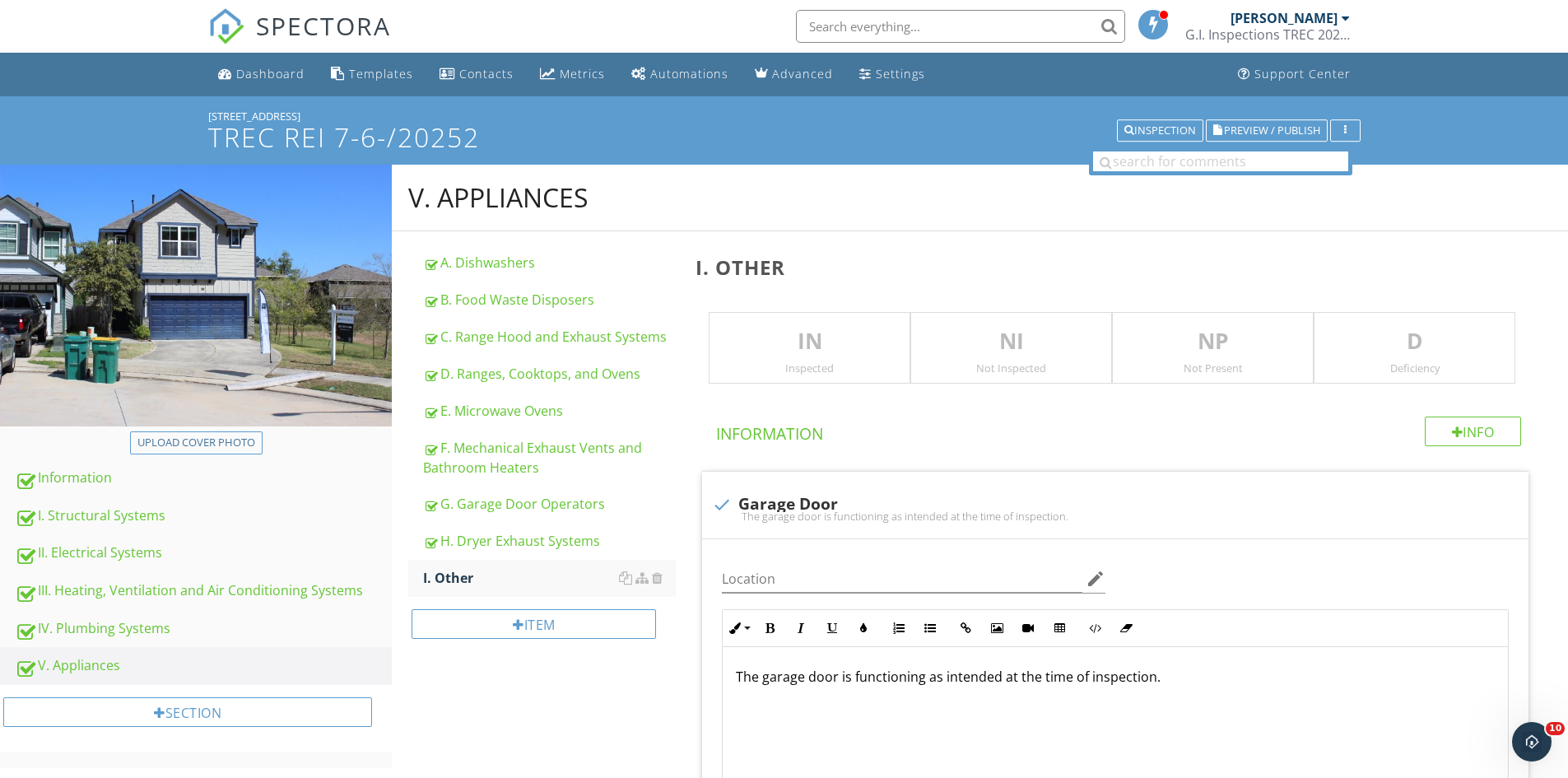
click at [819, 351] on p "IN" at bounding box center [809, 341] width 200 height 33
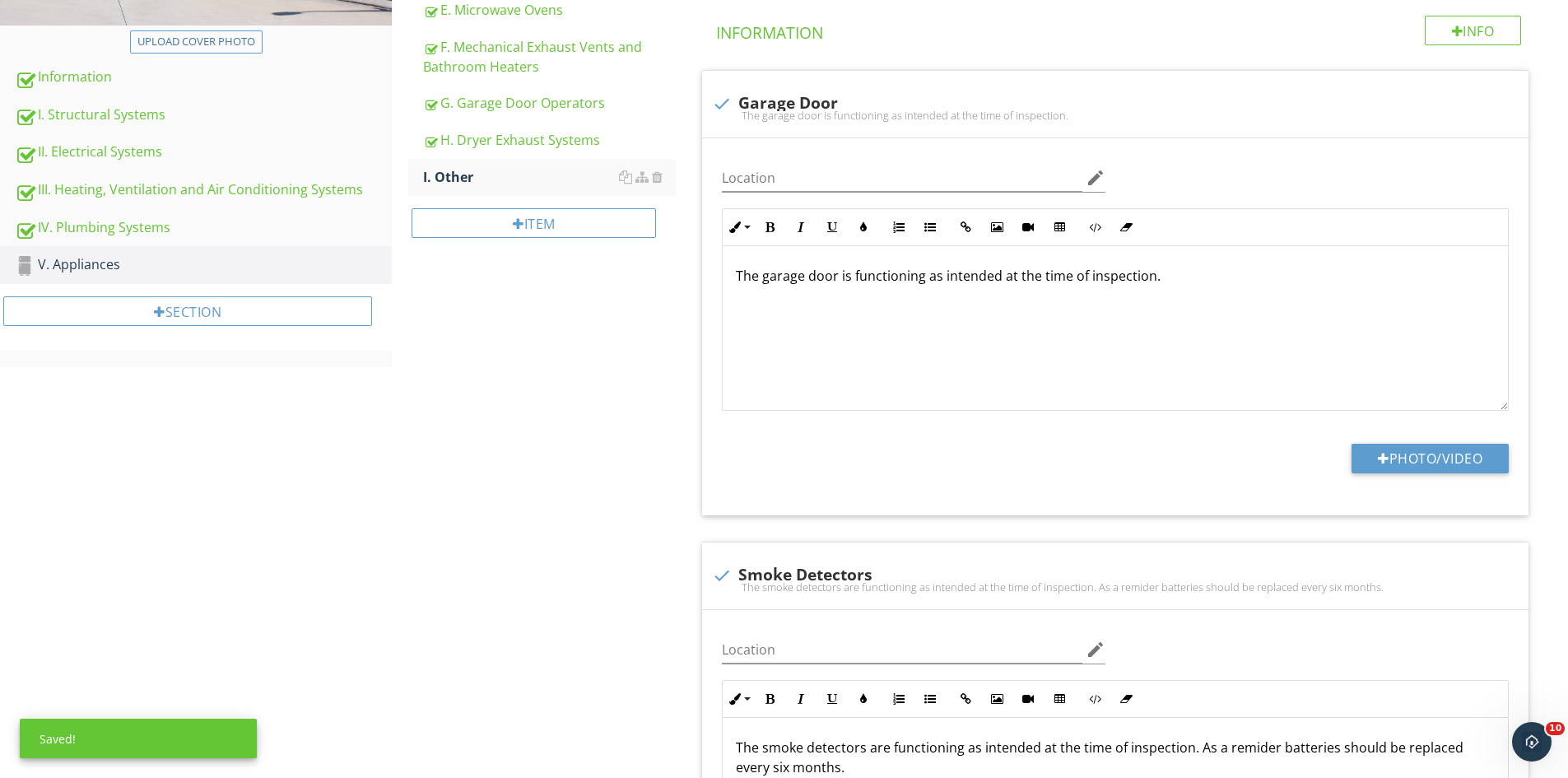
scroll to position [467, 0]
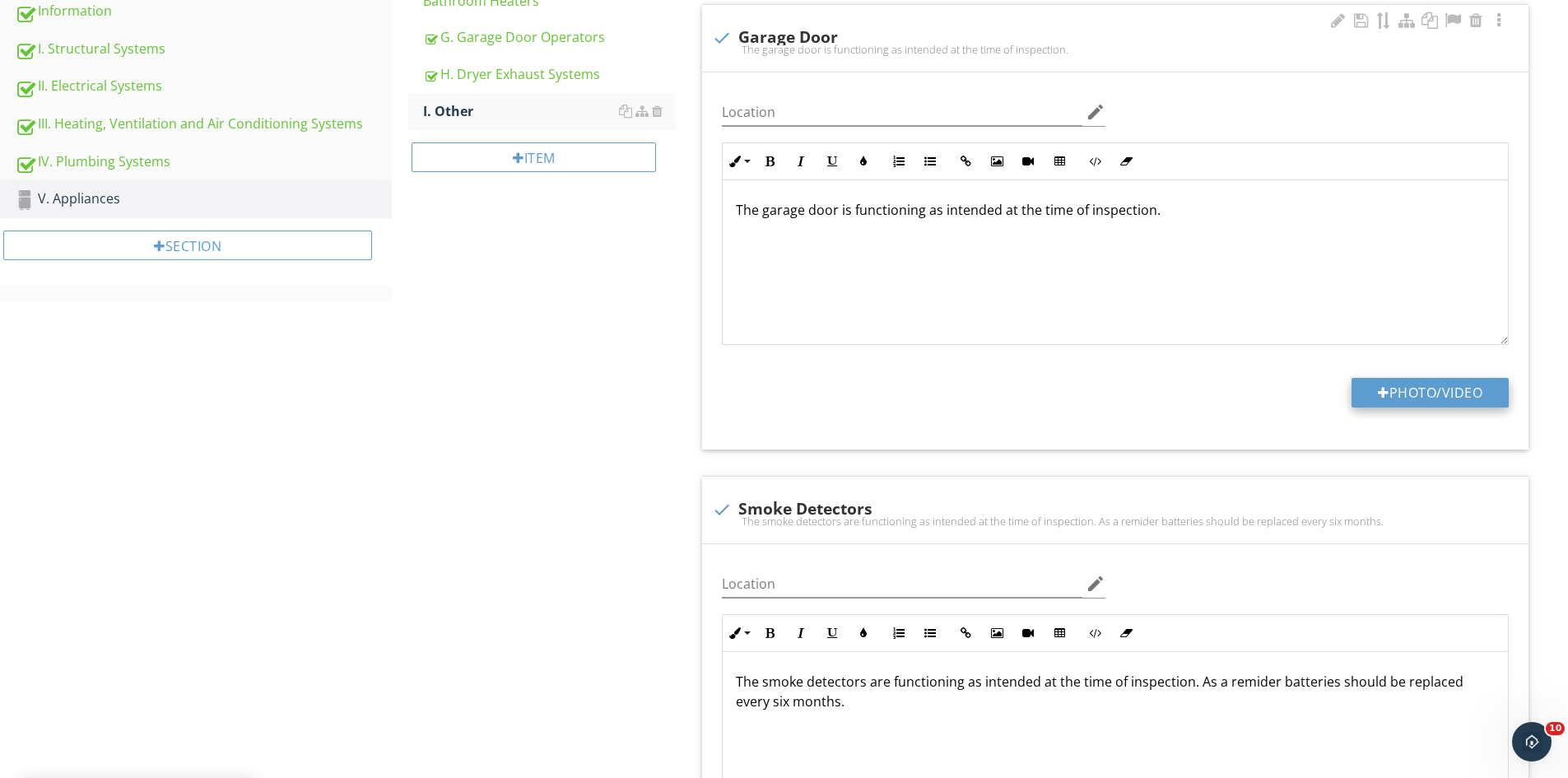
click at [1395, 388] on button "Photo/Video" at bounding box center [1430, 392] width 157 height 30
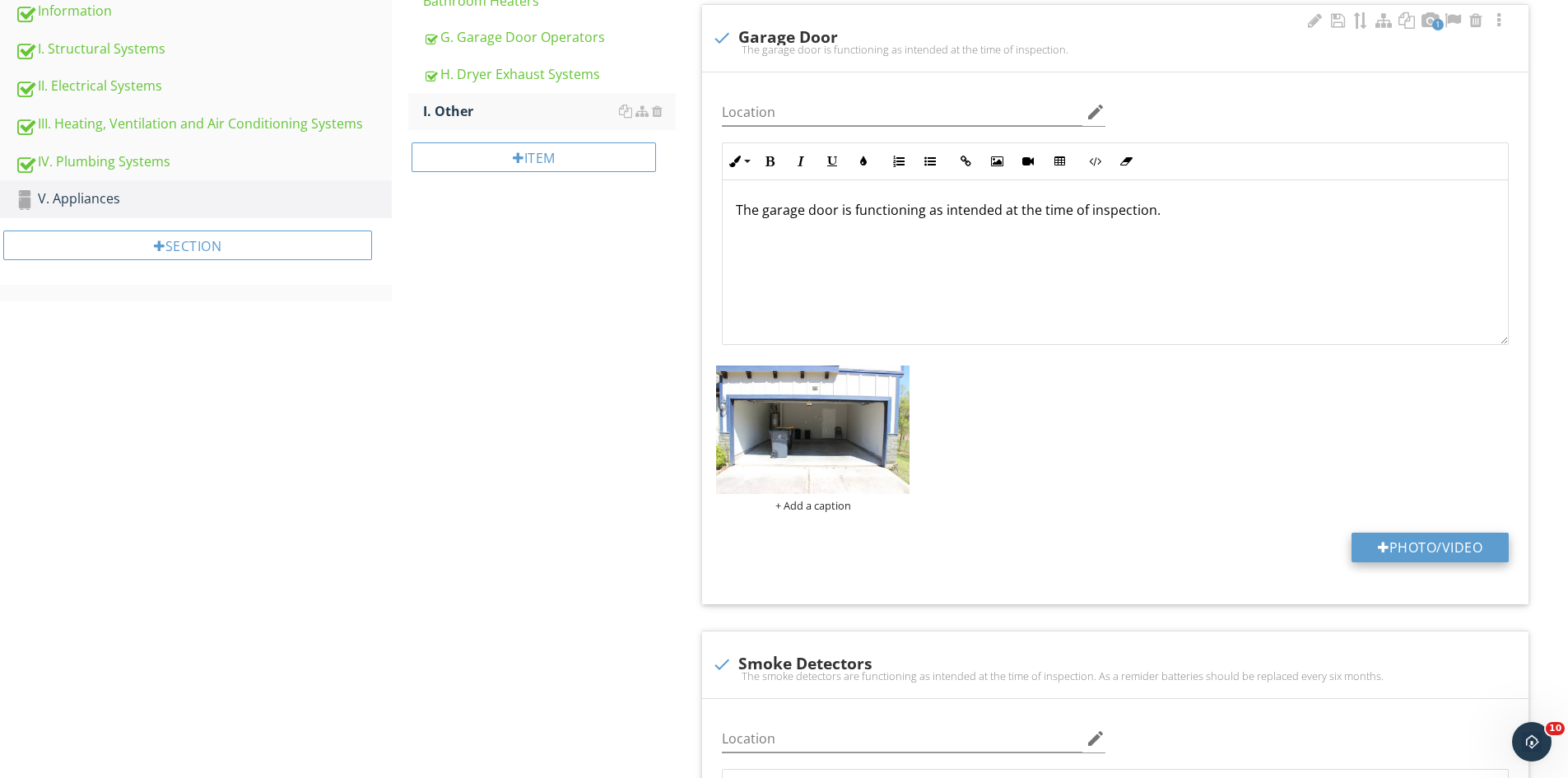
click at [1406, 547] on button "Photo/Video" at bounding box center [1430, 547] width 157 height 30
type input "C:\fakepath\IMG_9445.JPG"
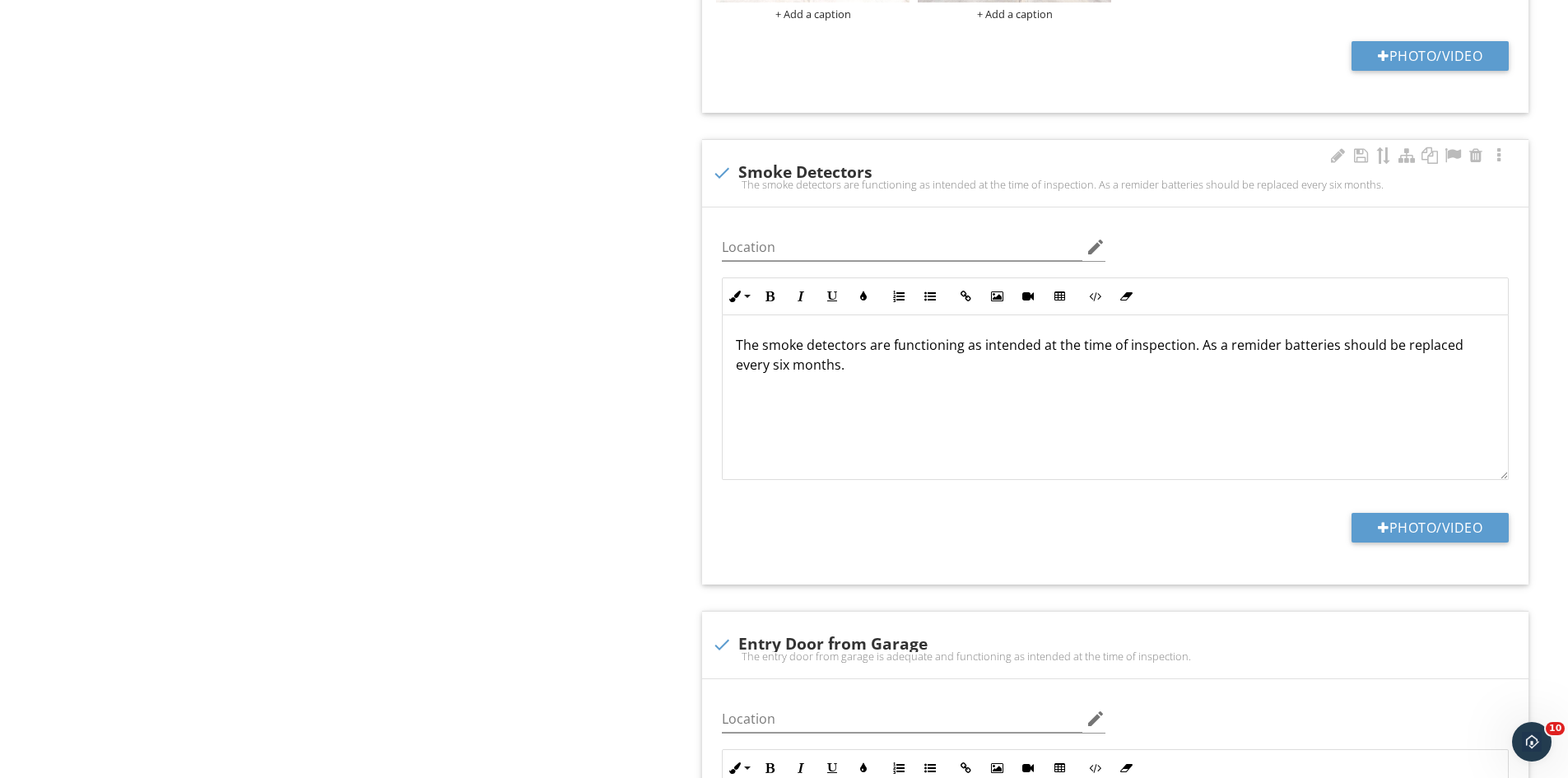
scroll to position [961, 0]
click at [1424, 519] on button "Photo/Video" at bounding box center [1430, 525] width 157 height 30
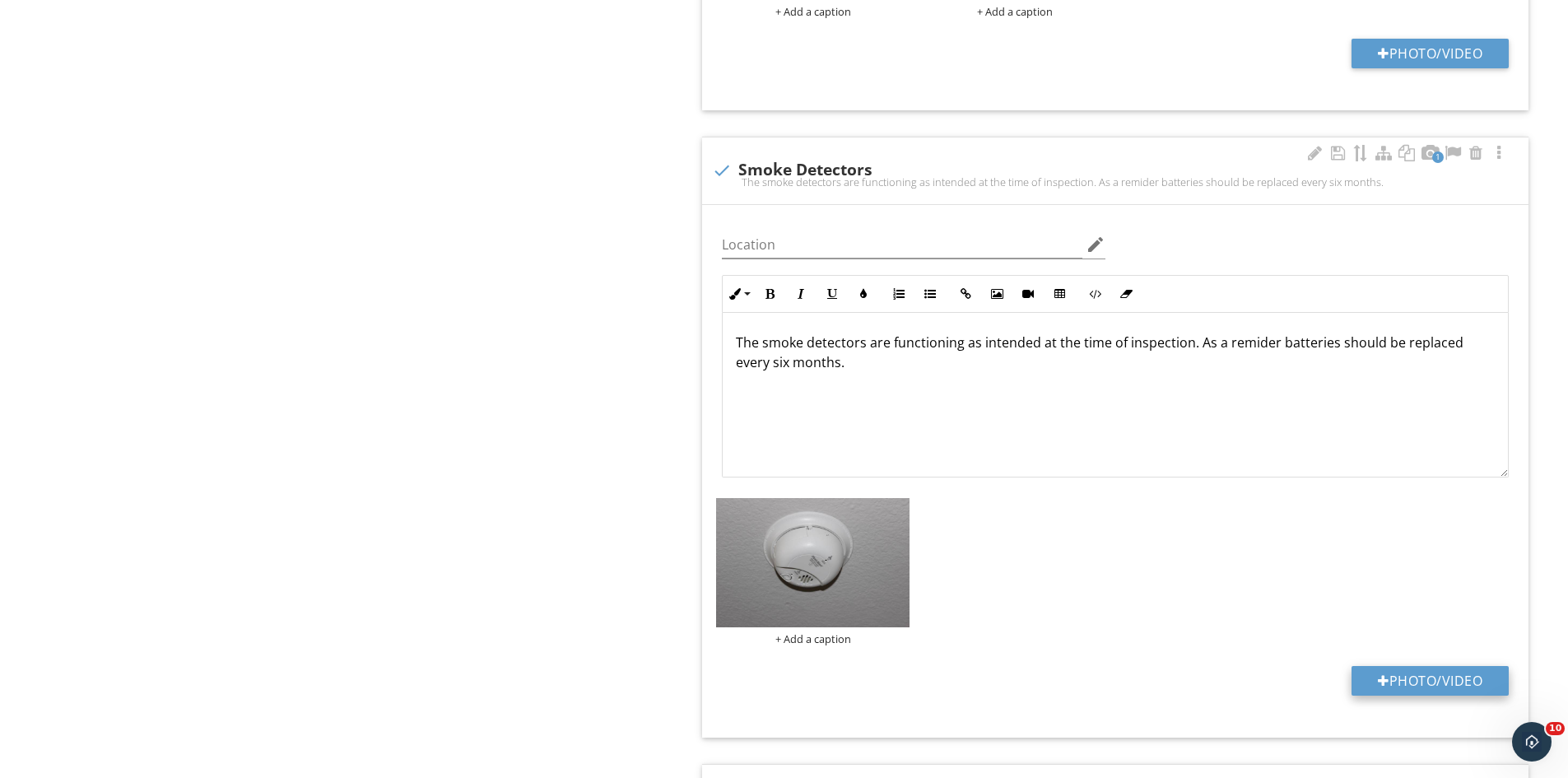
click at [1353, 673] on button "Photo/Video" at bounding box center [1430, 680] width 157 height 30
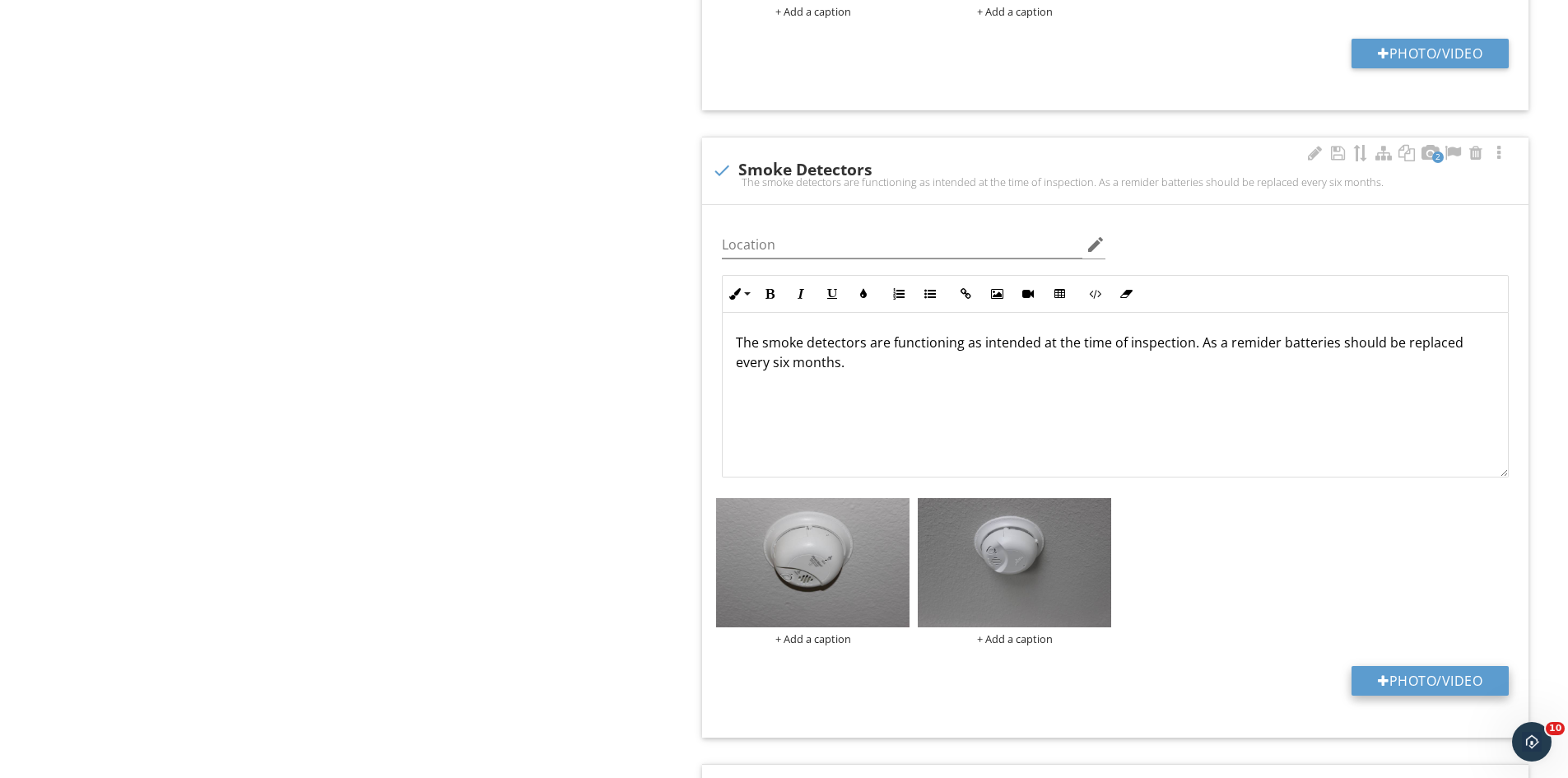
click at [1397, 679] on button "Photo/Video" at bounding box center [1430, 680] width 157 height 30
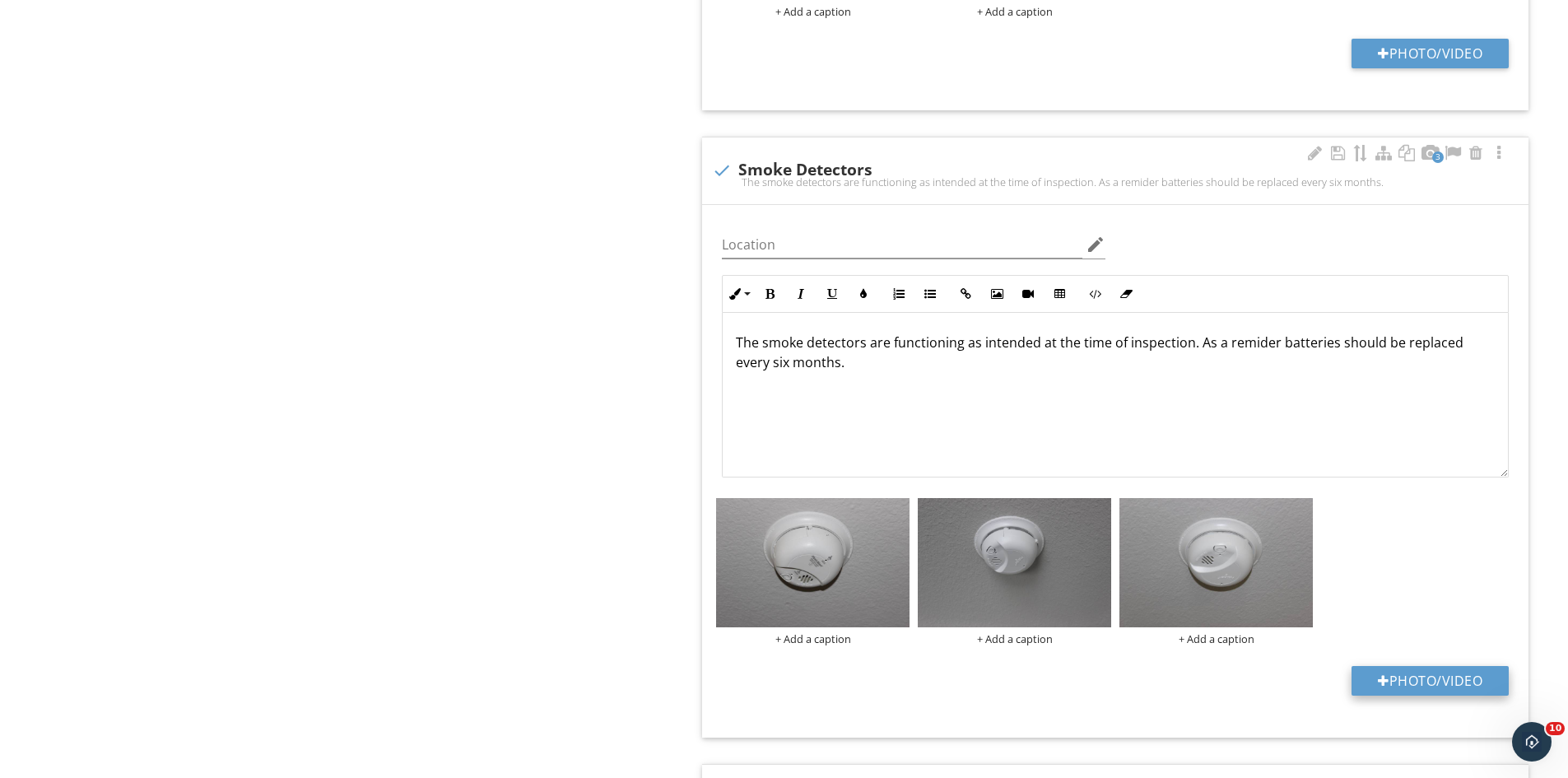
click at [1361, 673] on button "Photo/Video" at bounding box center [1430, 680] width 157 height 30
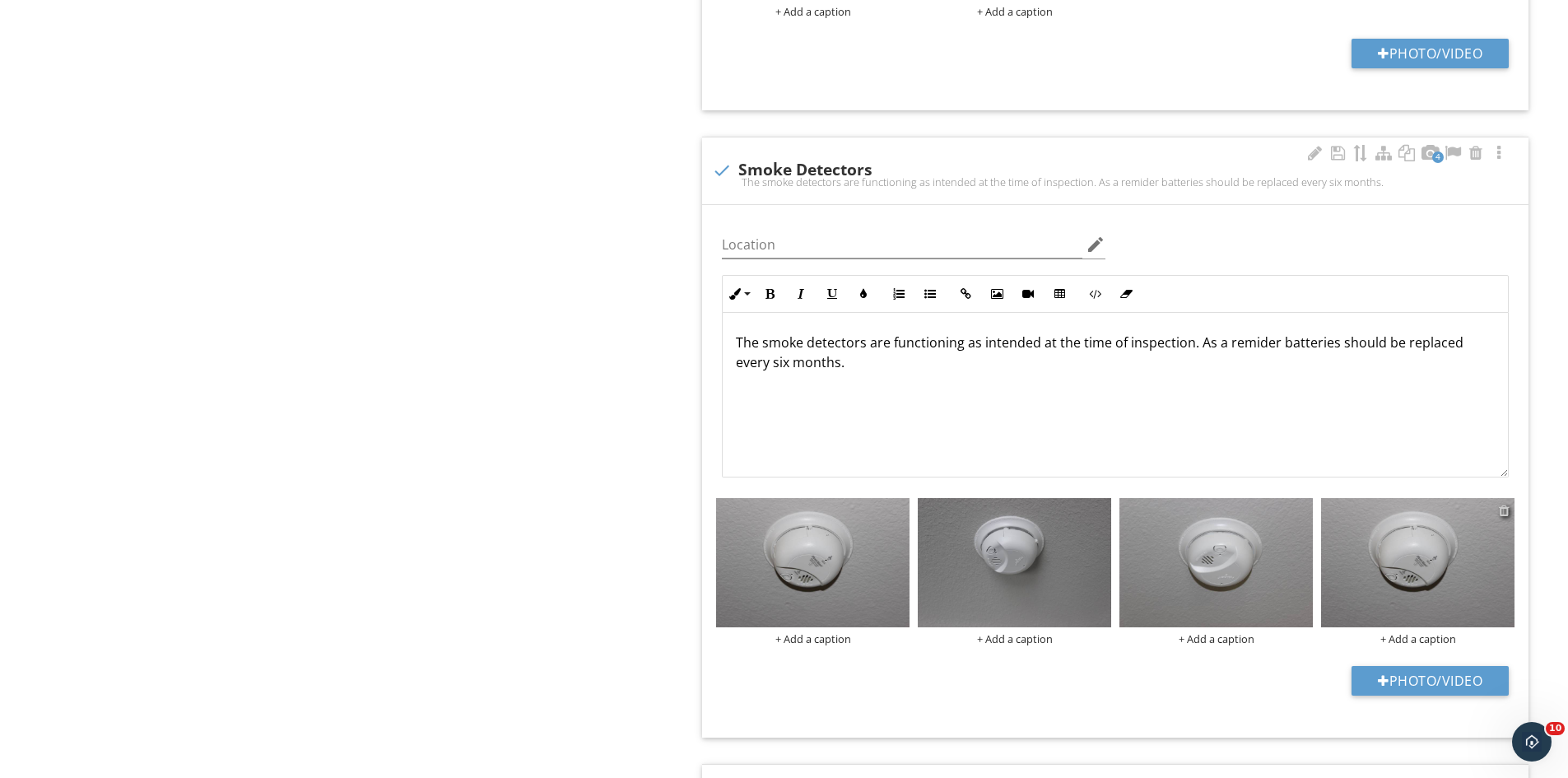
click at [1501, 511] on div at bounding box center [1504, 511] width 11 height 14
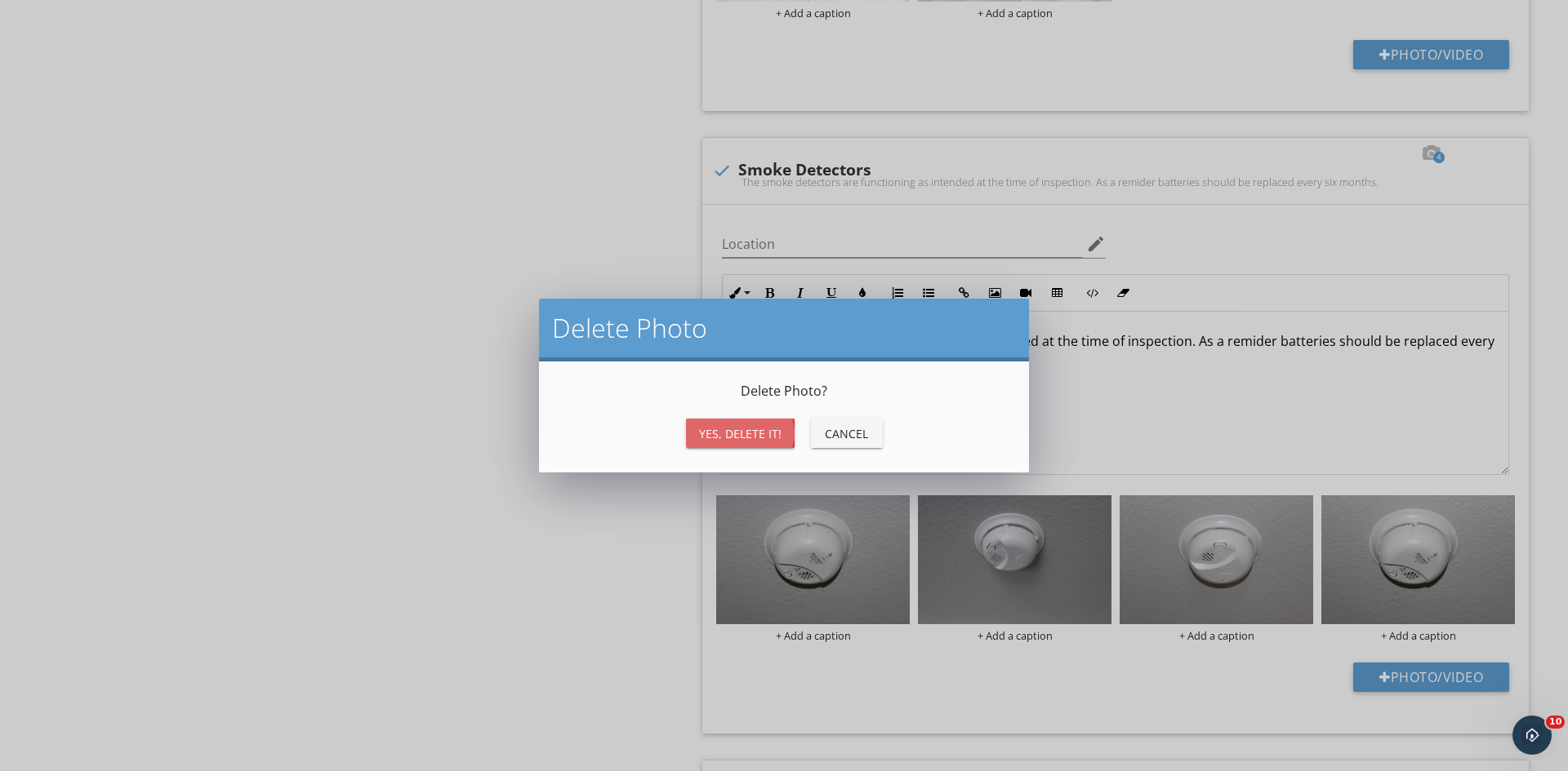
click at [732, 438] on div "Yes, Delete it!" at bounding box center [740, 433] width 83 height 17
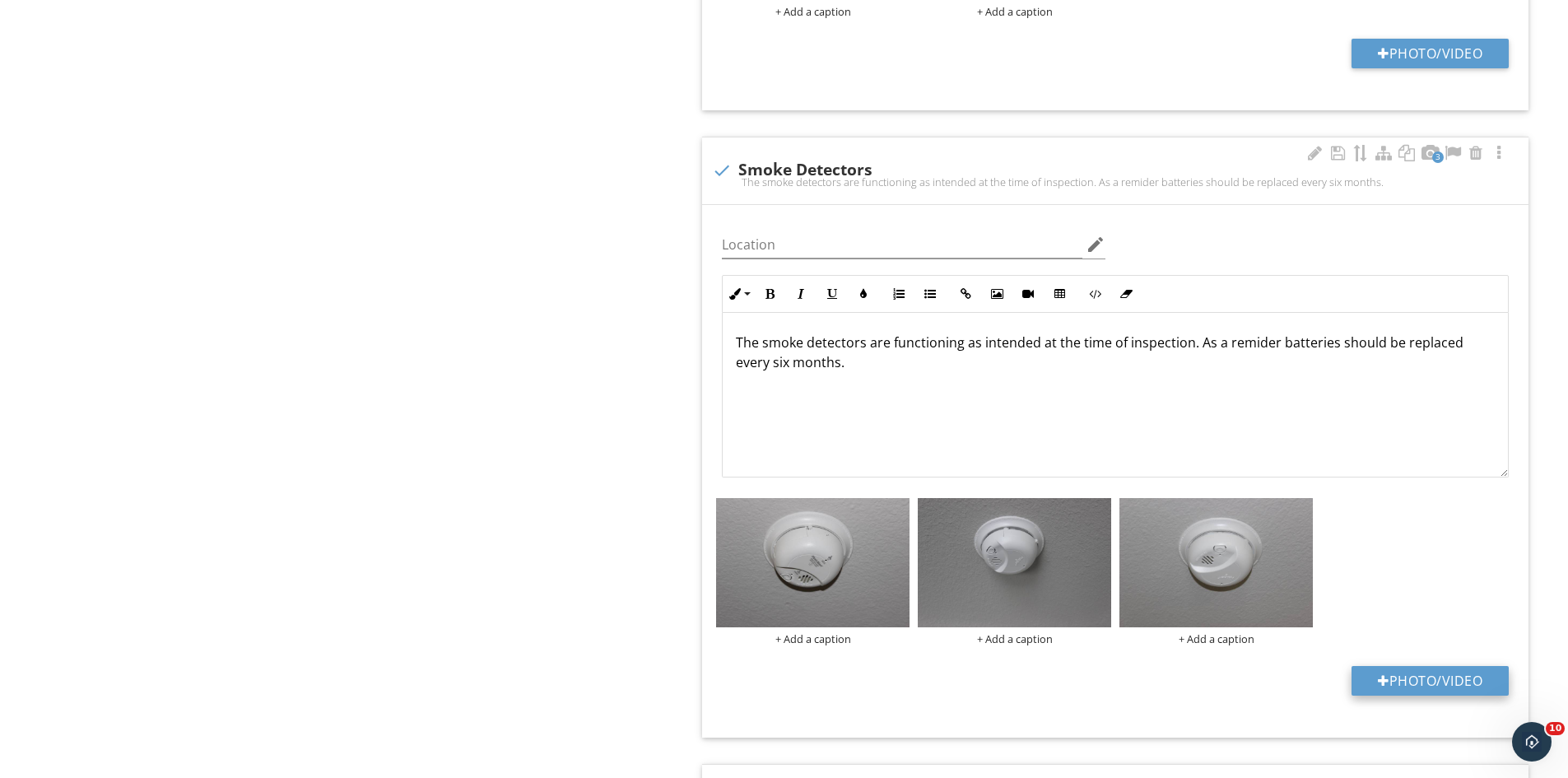
click at [1441, 673] on button "Photo/Video" at bounding box center [1430, 680] width 157 height 30
type input "C:\fakepath\IMG_9519.JPG"
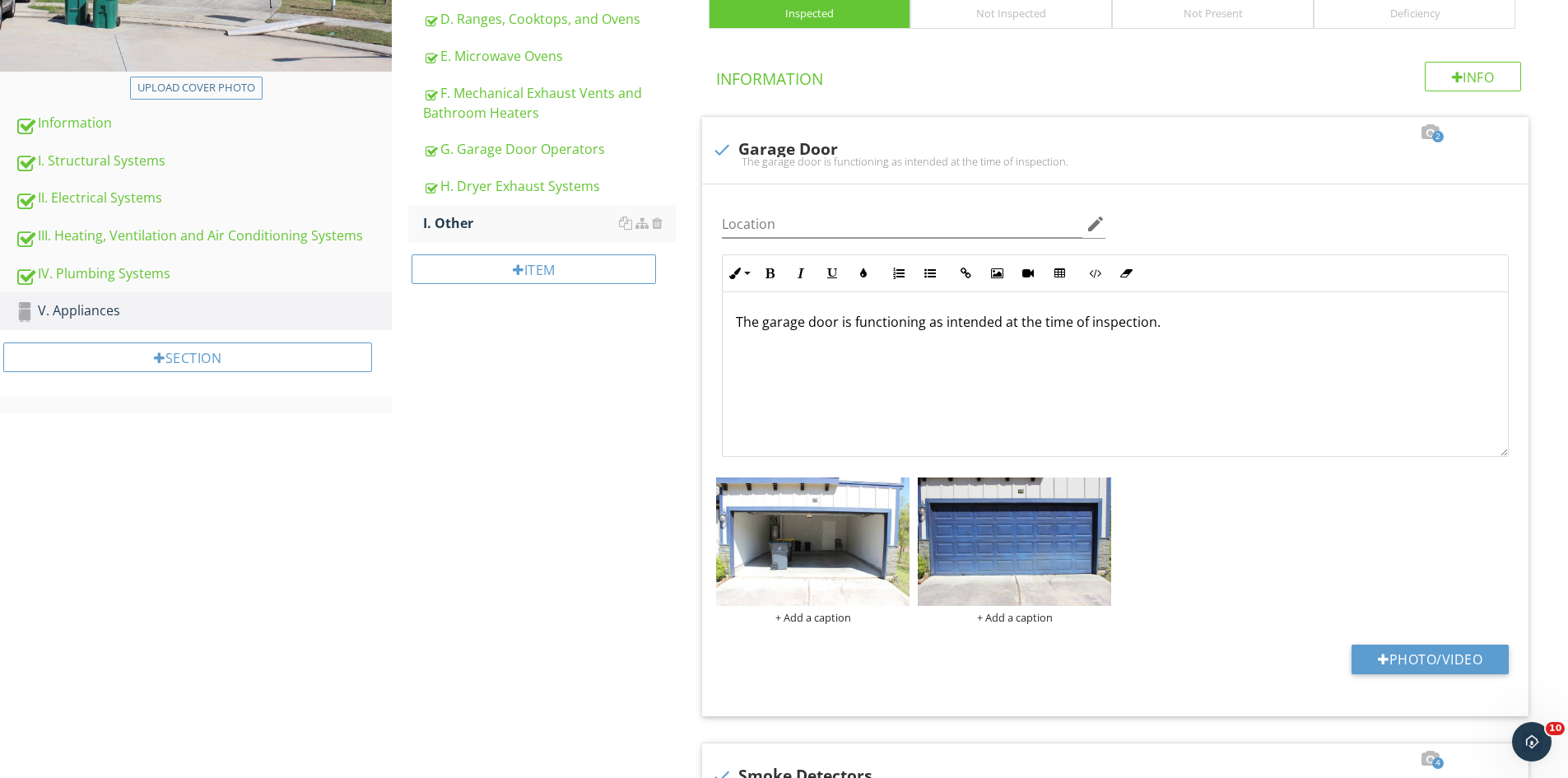
scroll to position [118, 0]
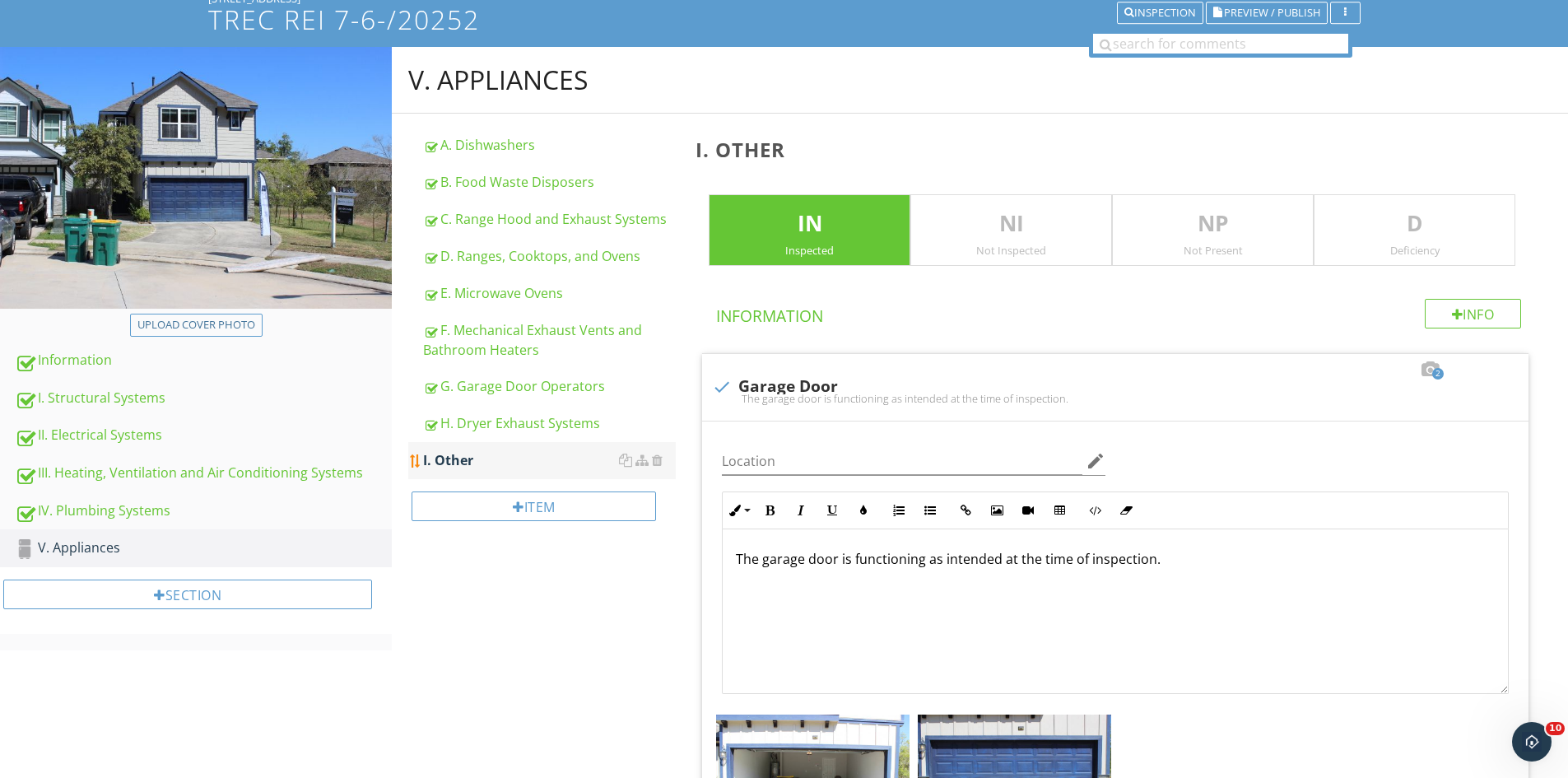
click at [483, 462] on div "I. Other" at bounding box center [550, 460] width 253 height 19
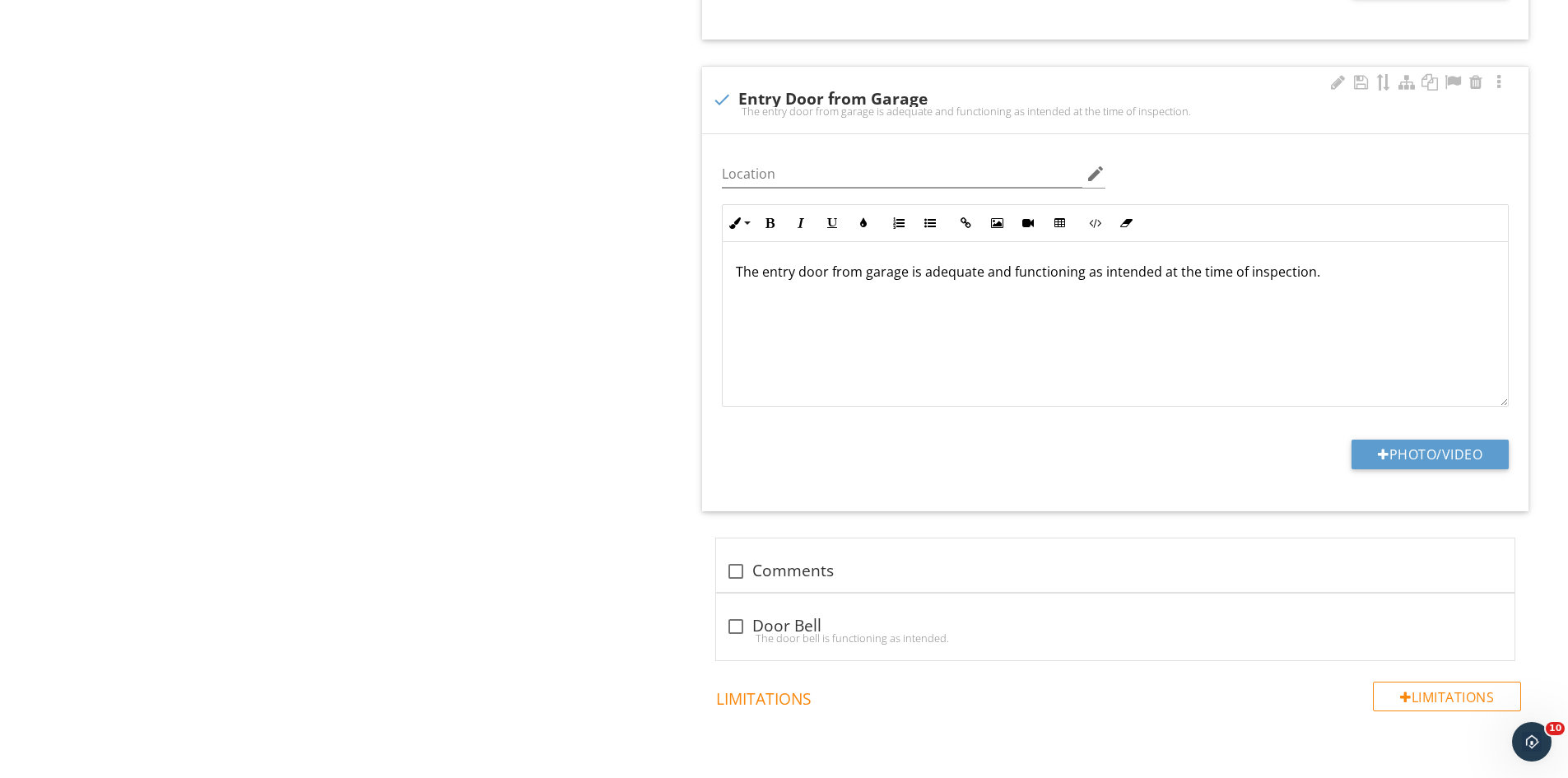
scroll to position [1683, 0]
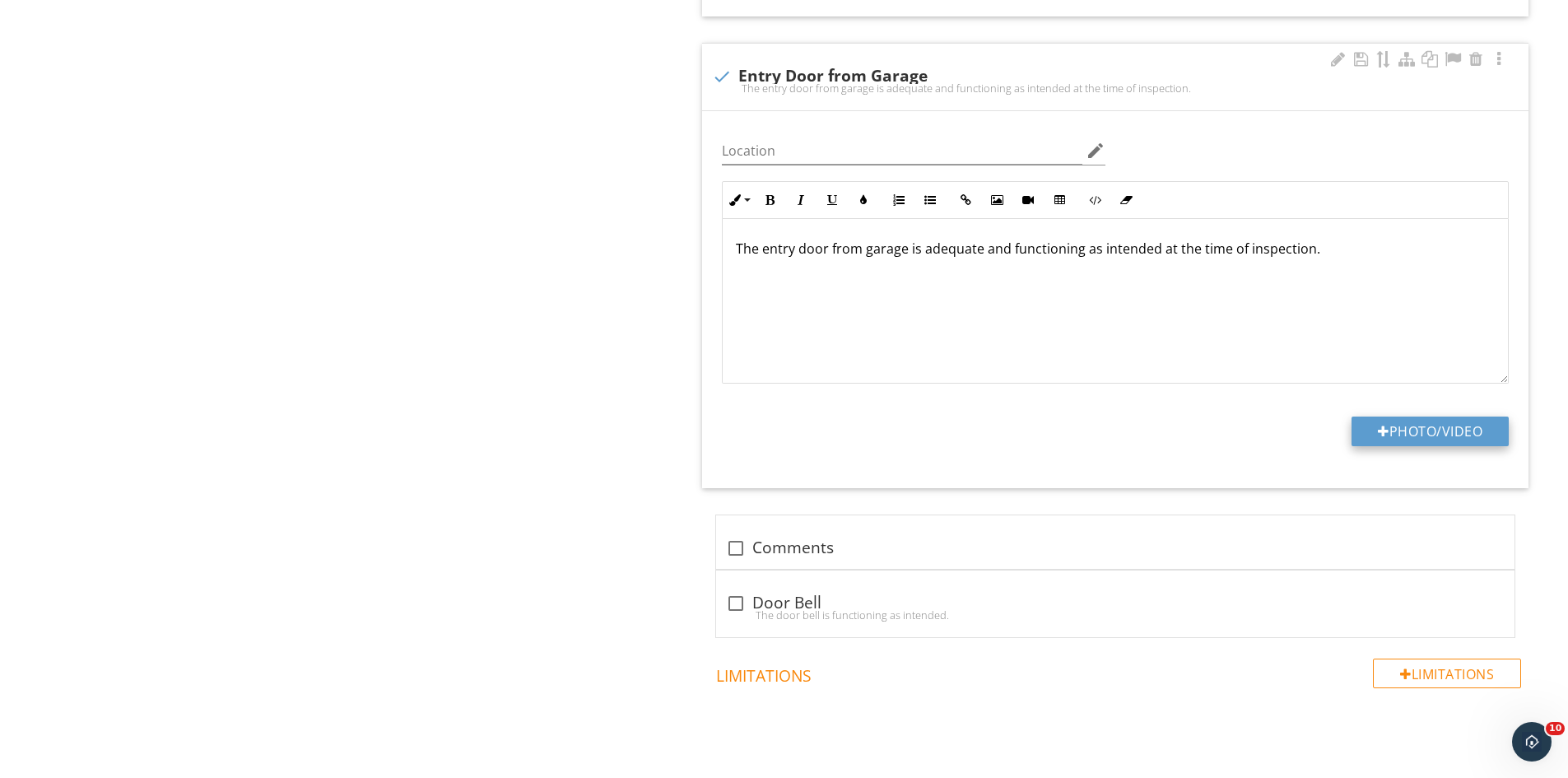
click at [1378, 430] on div at bounding box center [1384, 432] width 12 height 14
type input "C:\fakepath\IMG_9505.JPG"
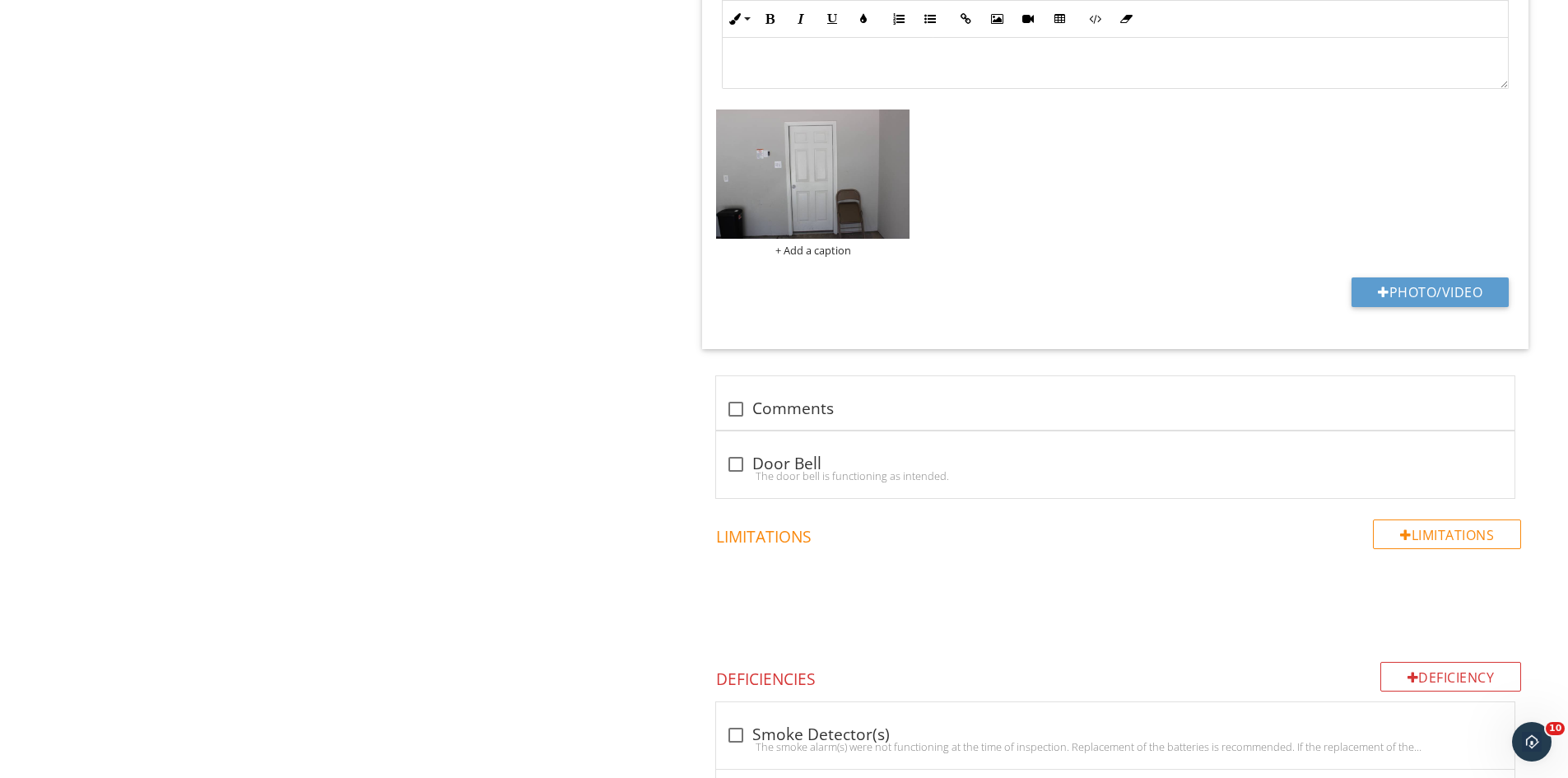
scroll to position [2094, 0]
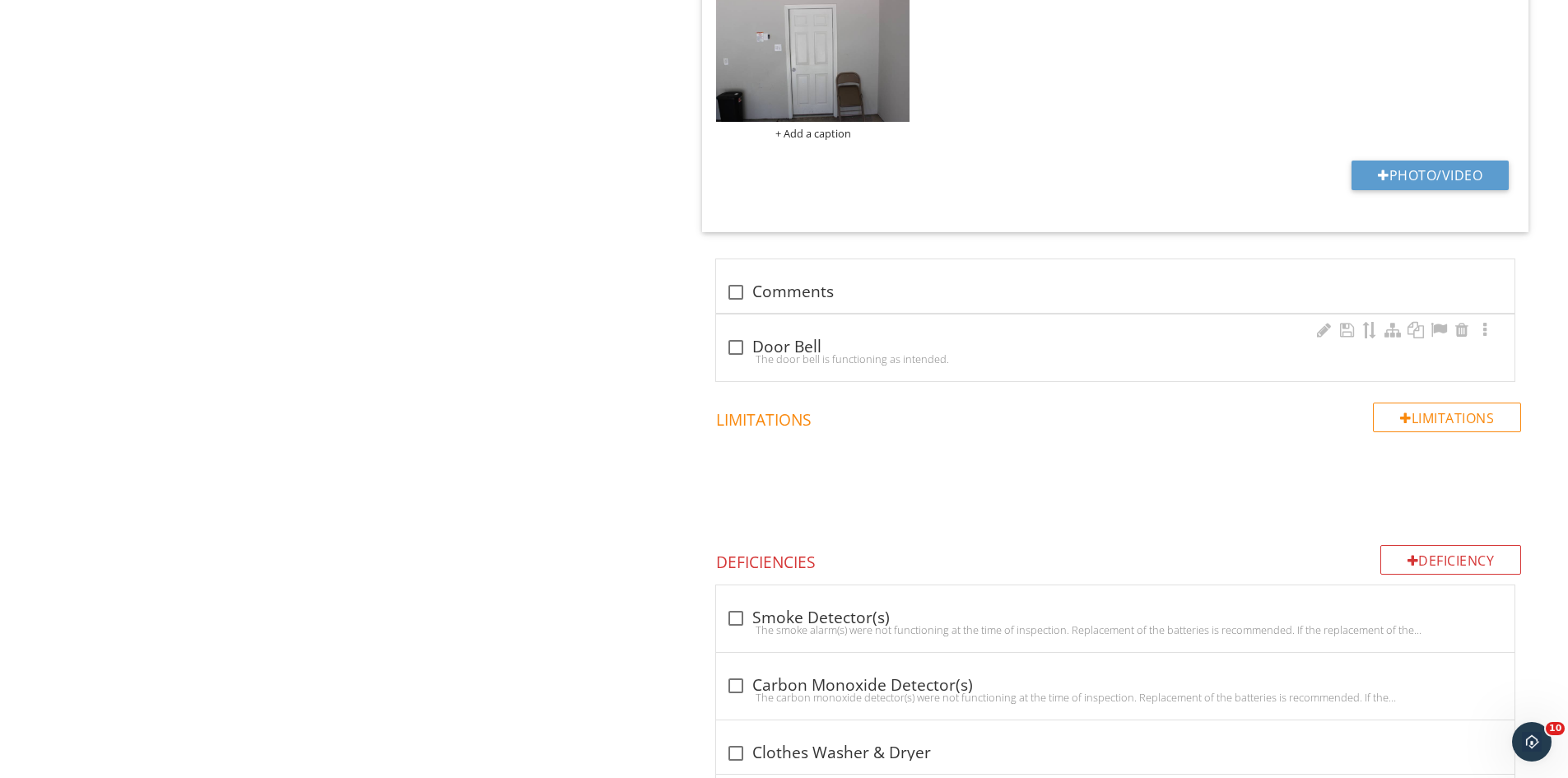
click at [735, 344] on div at bounding box center [736, 347] width 28 height 28
checkbox input "true"
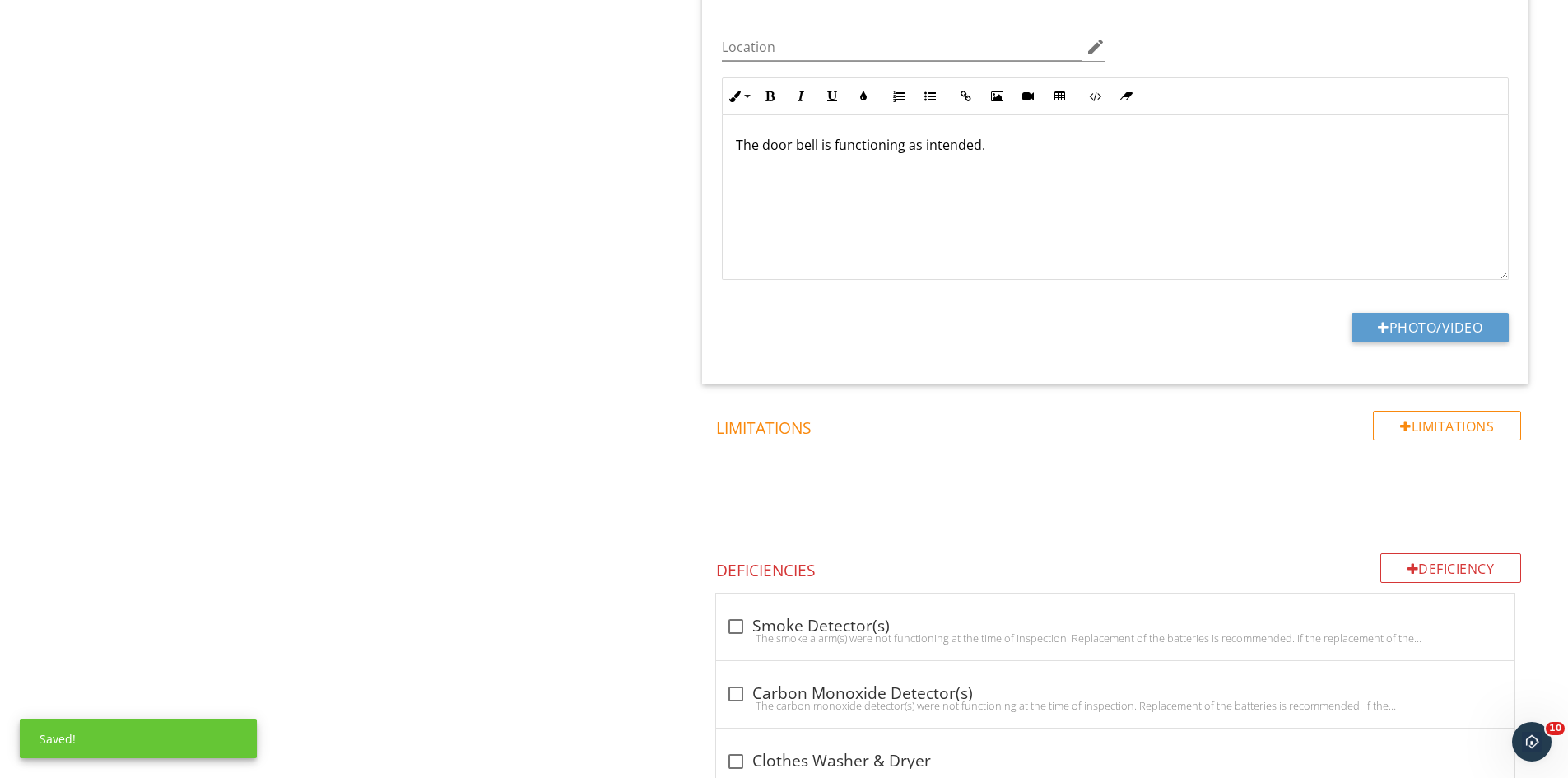
scroll to position [2506, 0]
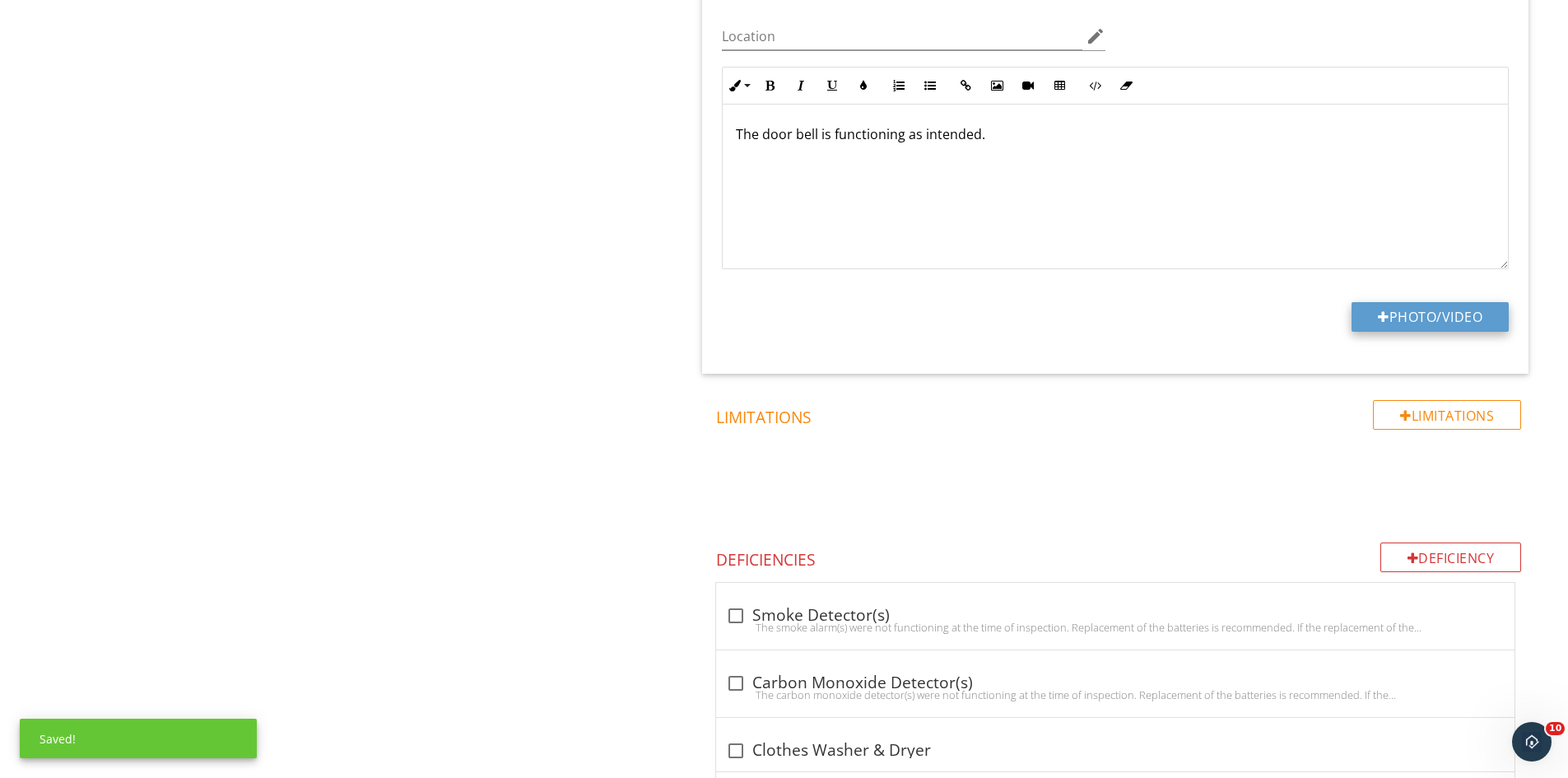
click at [1392, 320] on button "Photo/Video" at bounding box center [1430, 316] width 157 height 30
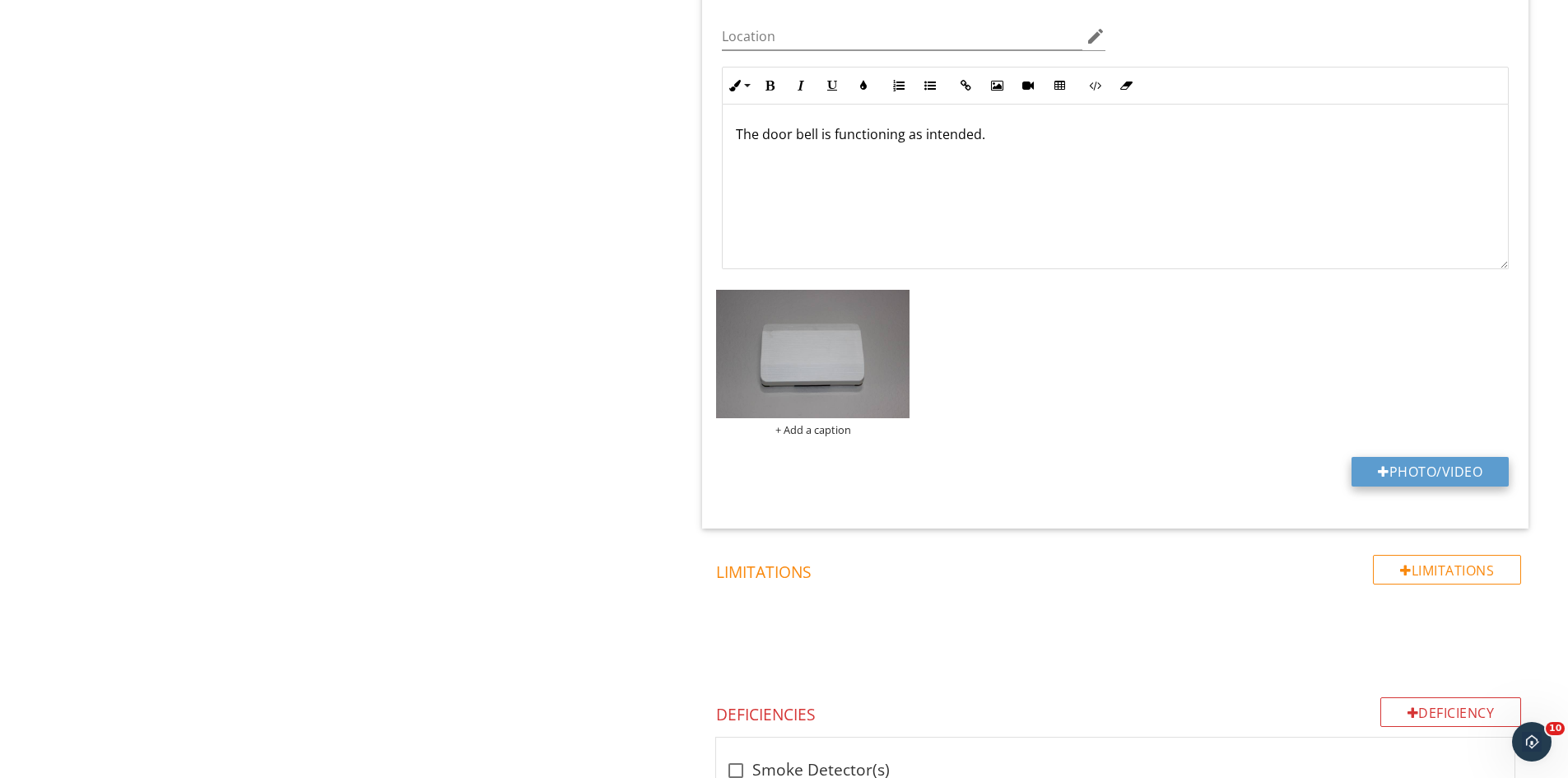
click at [1471, 461] on button "Photo/Video" at bounding box center [1430, 472] width 157 height 30
type input "C:\fakepath\IMG_9471.JPG"
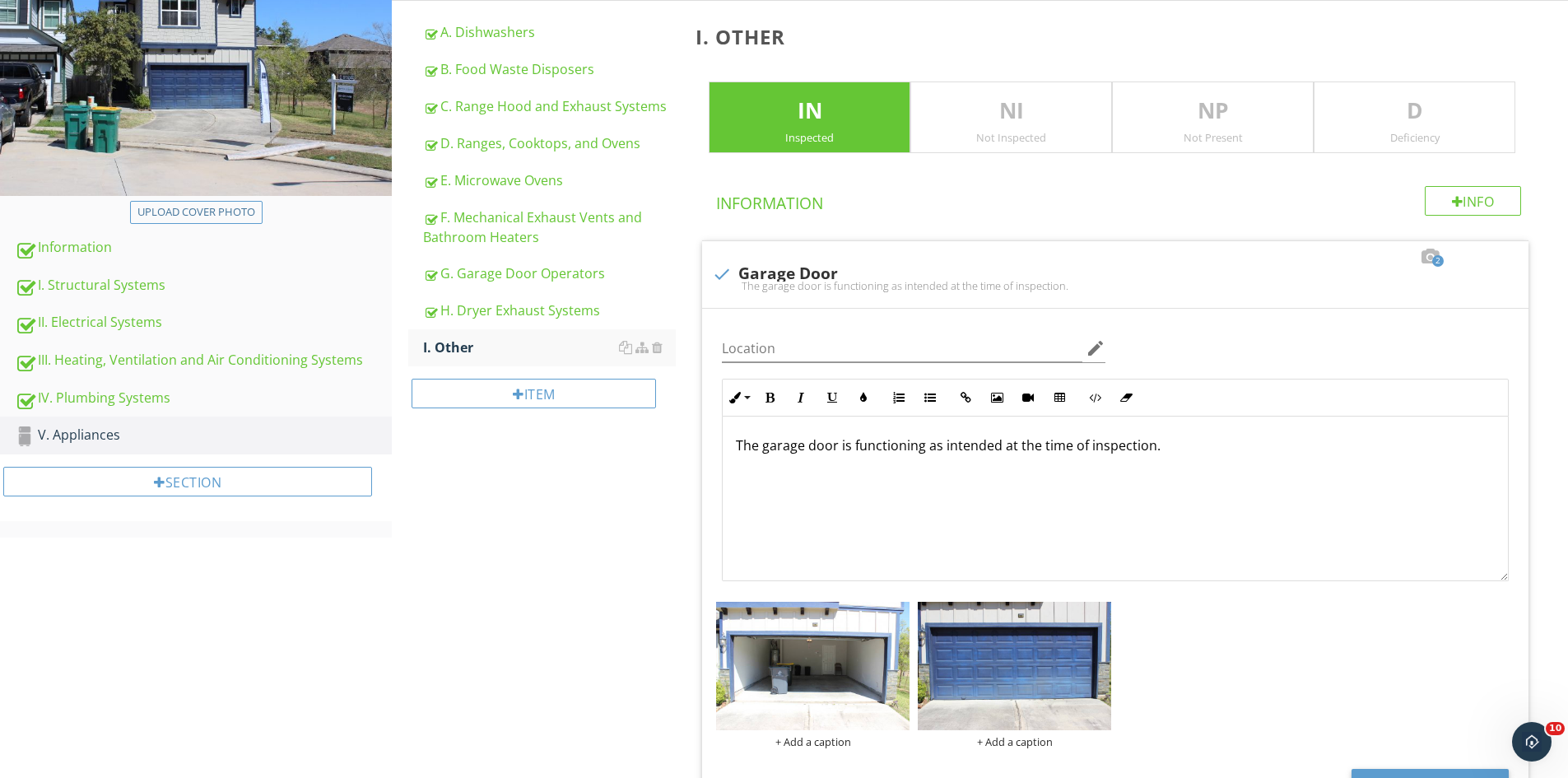
scroll to position [0, 0]
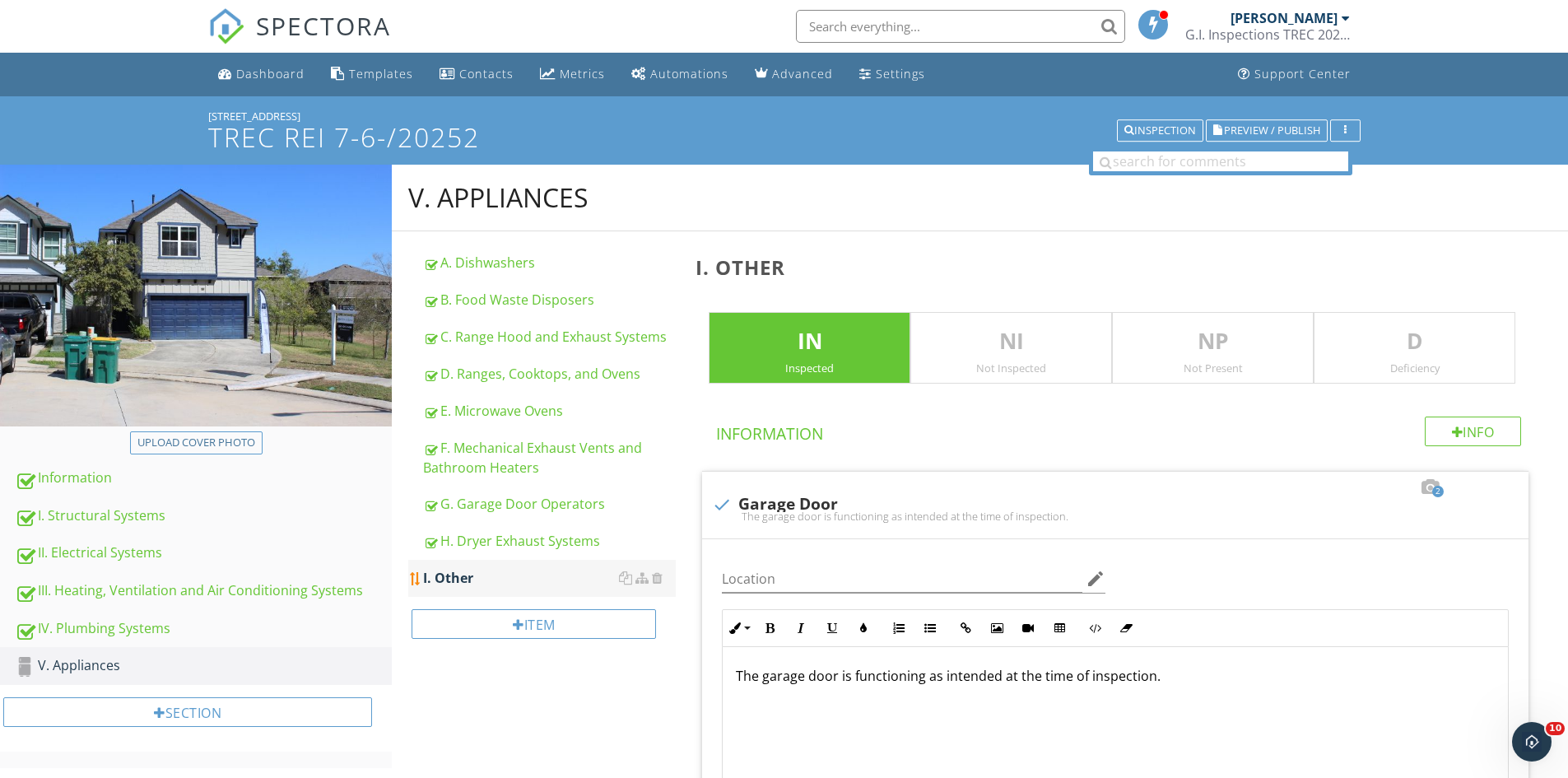
drag, startPoint x: 468, startPoint y: 543, endPoint x: 469, endPoint y: 564, distance: 21.0
click at [468, 542] on div "H. Dryer Exhaust Systems" at bounding box center [550, 540] width 253 height 19
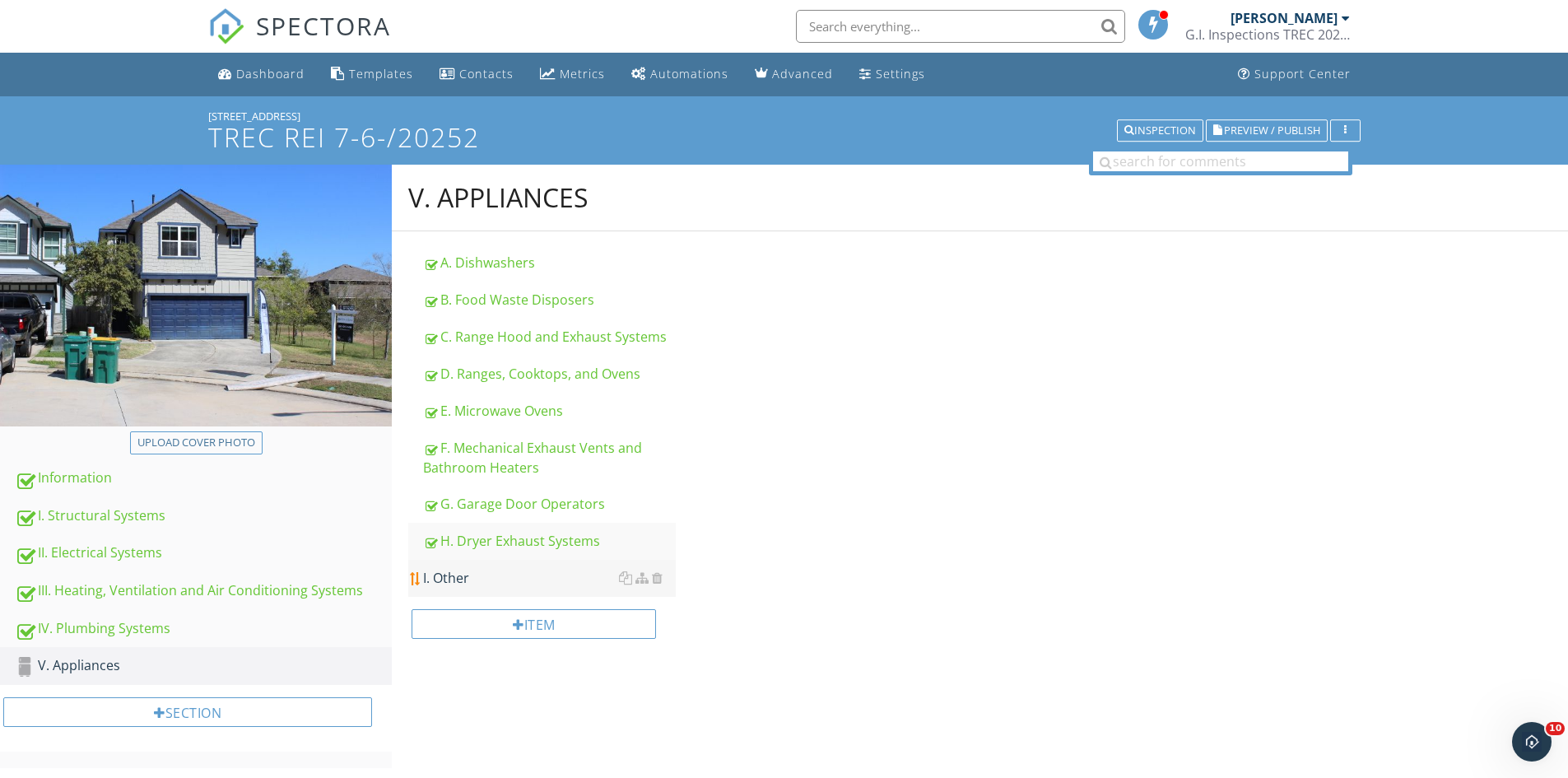
drag, startPoint x: 454, startPoint y: 572, endPoint x: 639, endPoint y: 570, distance: 185.0
click at [452, 573] on div "I. Other" at bounding box center [550, 577] width 253 height 19
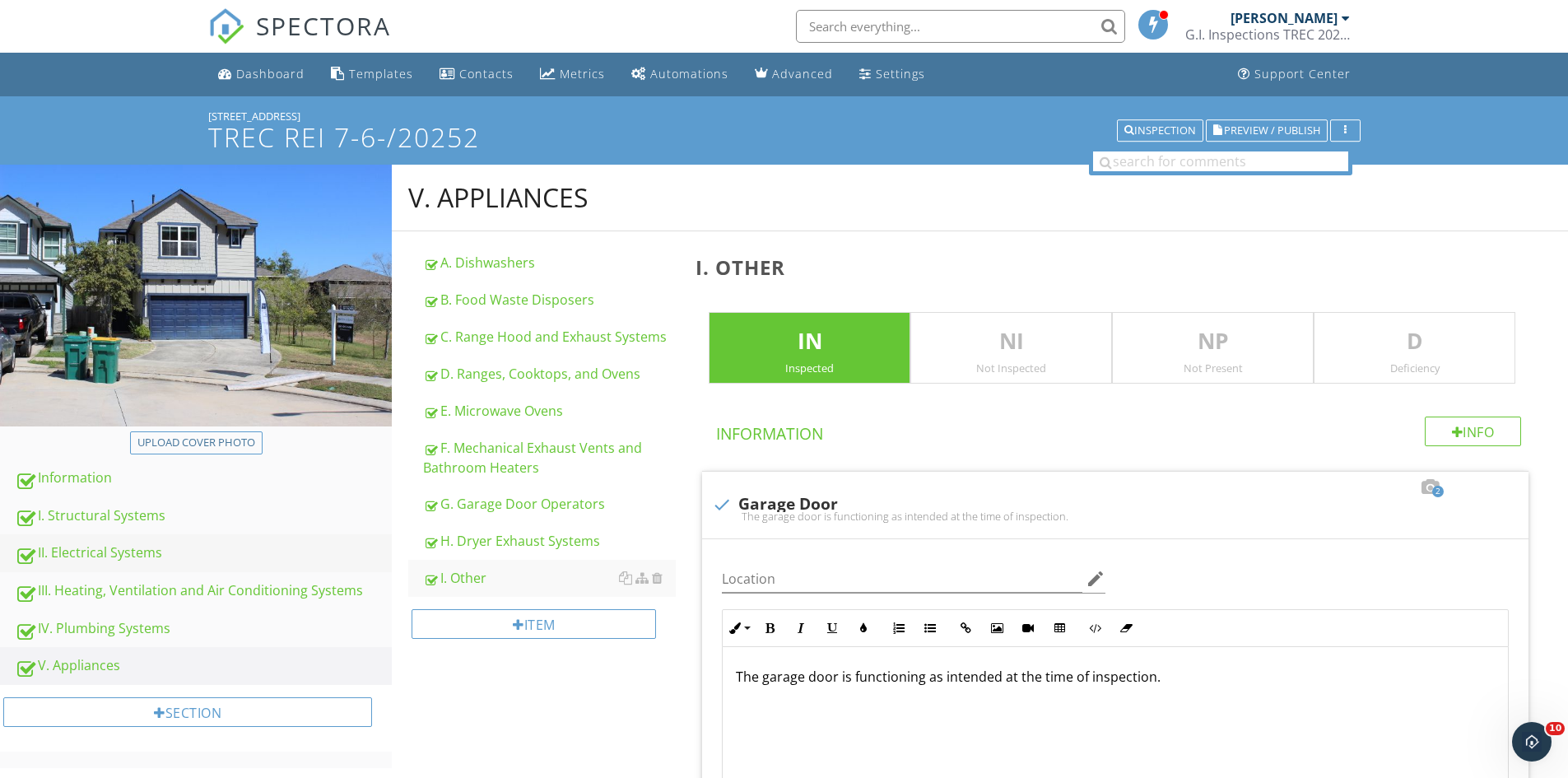
click at [106, 543] on div "II. Electrical Systems" at bounding box center [203, 553] width 377 height 21
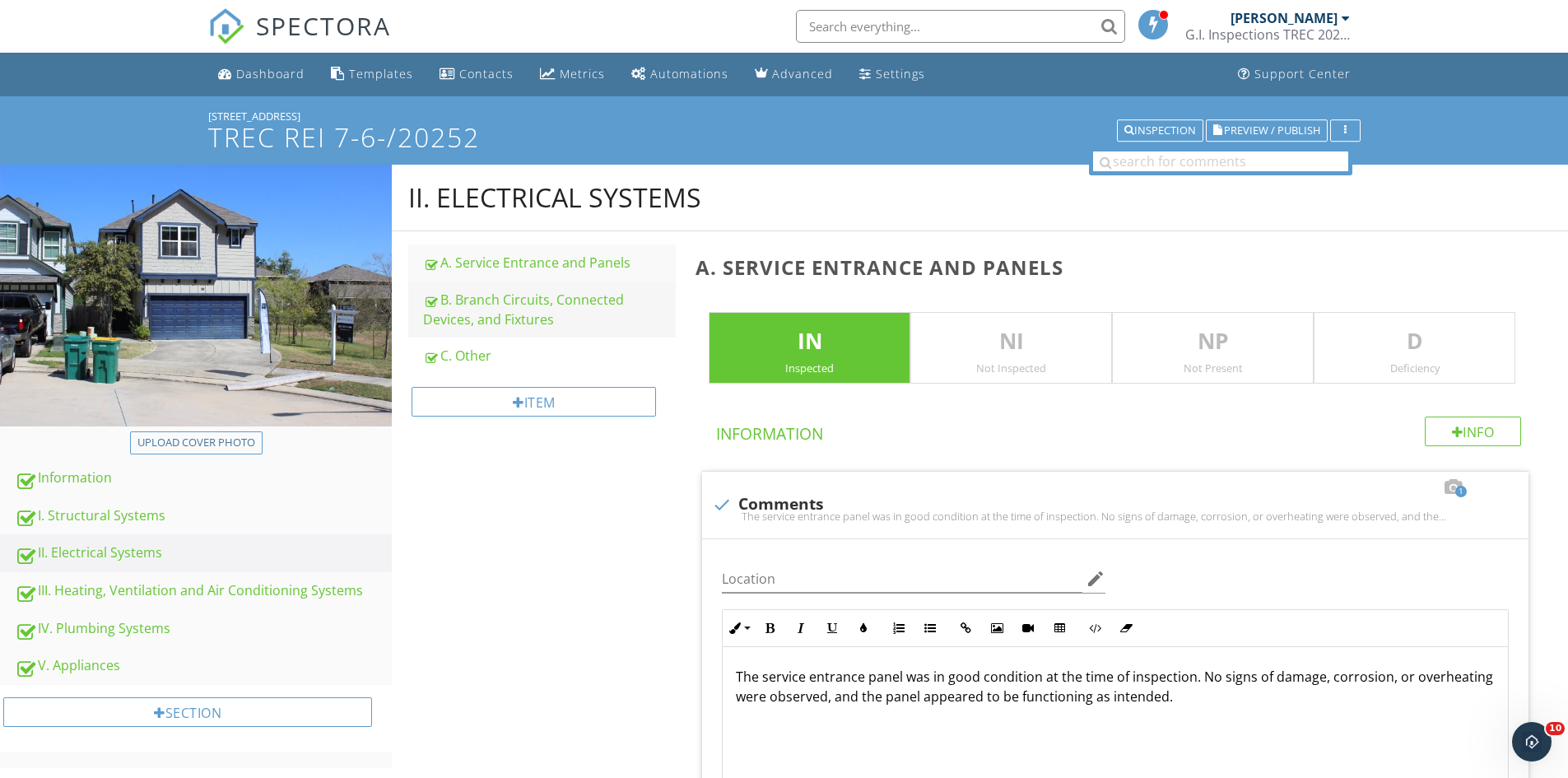
click at [426, 288] on link "B. Branch Circuits, Connected Devices, and Fixtures" at bounding box center [550, 310] width 253 height 56
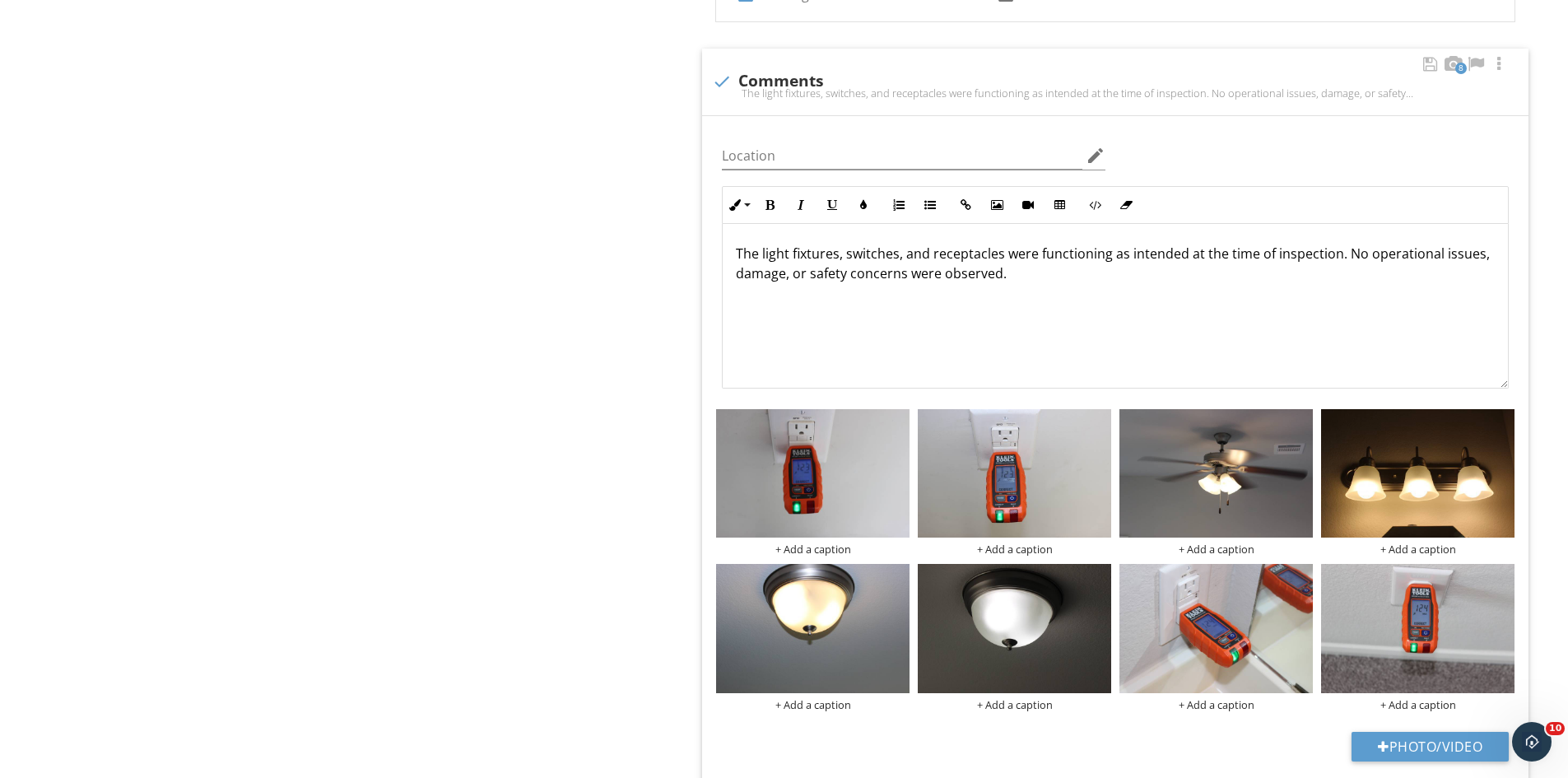
scroll to position [1153, 0]
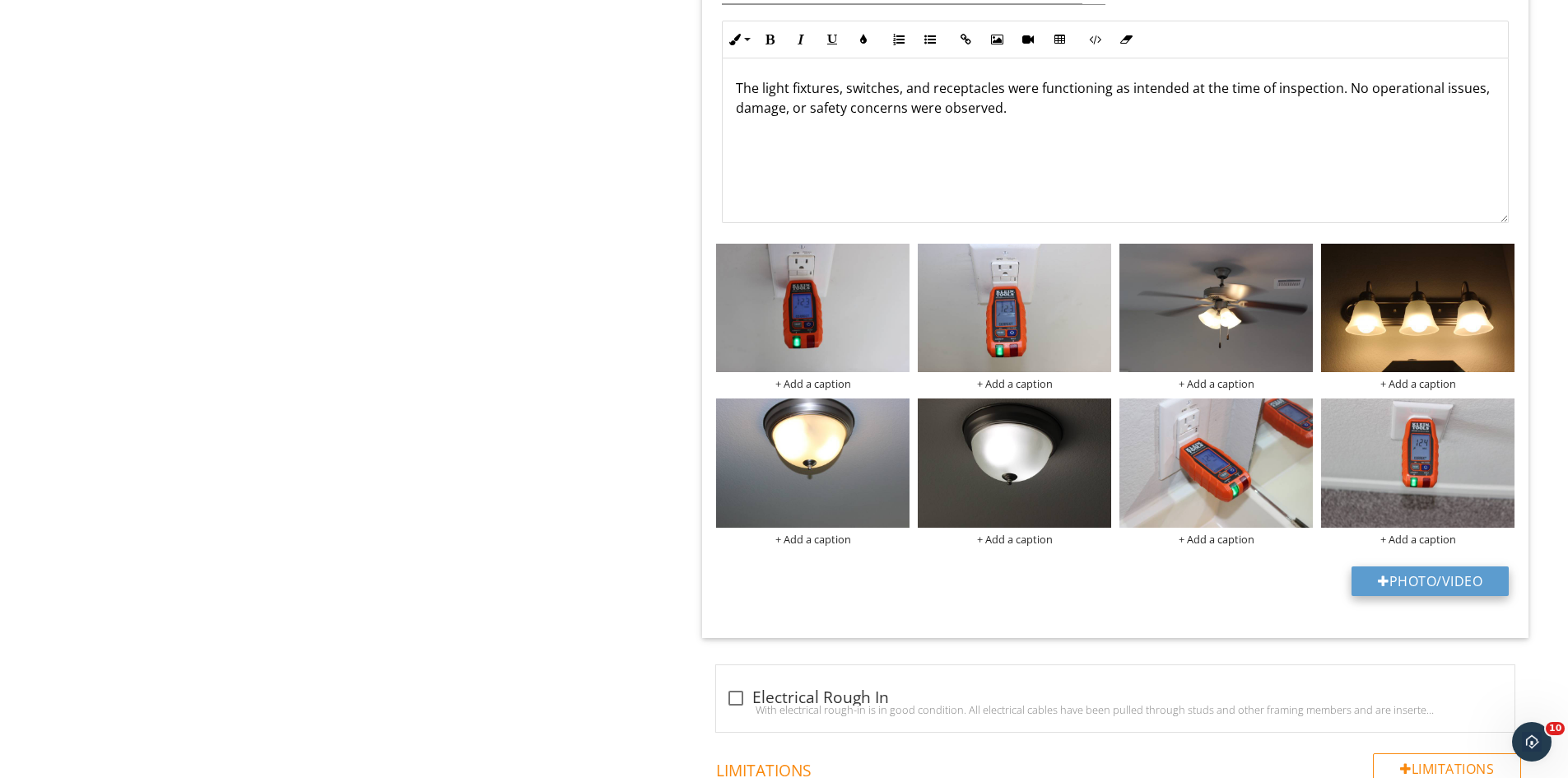
click at [1381, 581] on div at bounding box center [1384, 581] width 12 height 14
type input "C:\fakepath\IMG_9586.JPG"
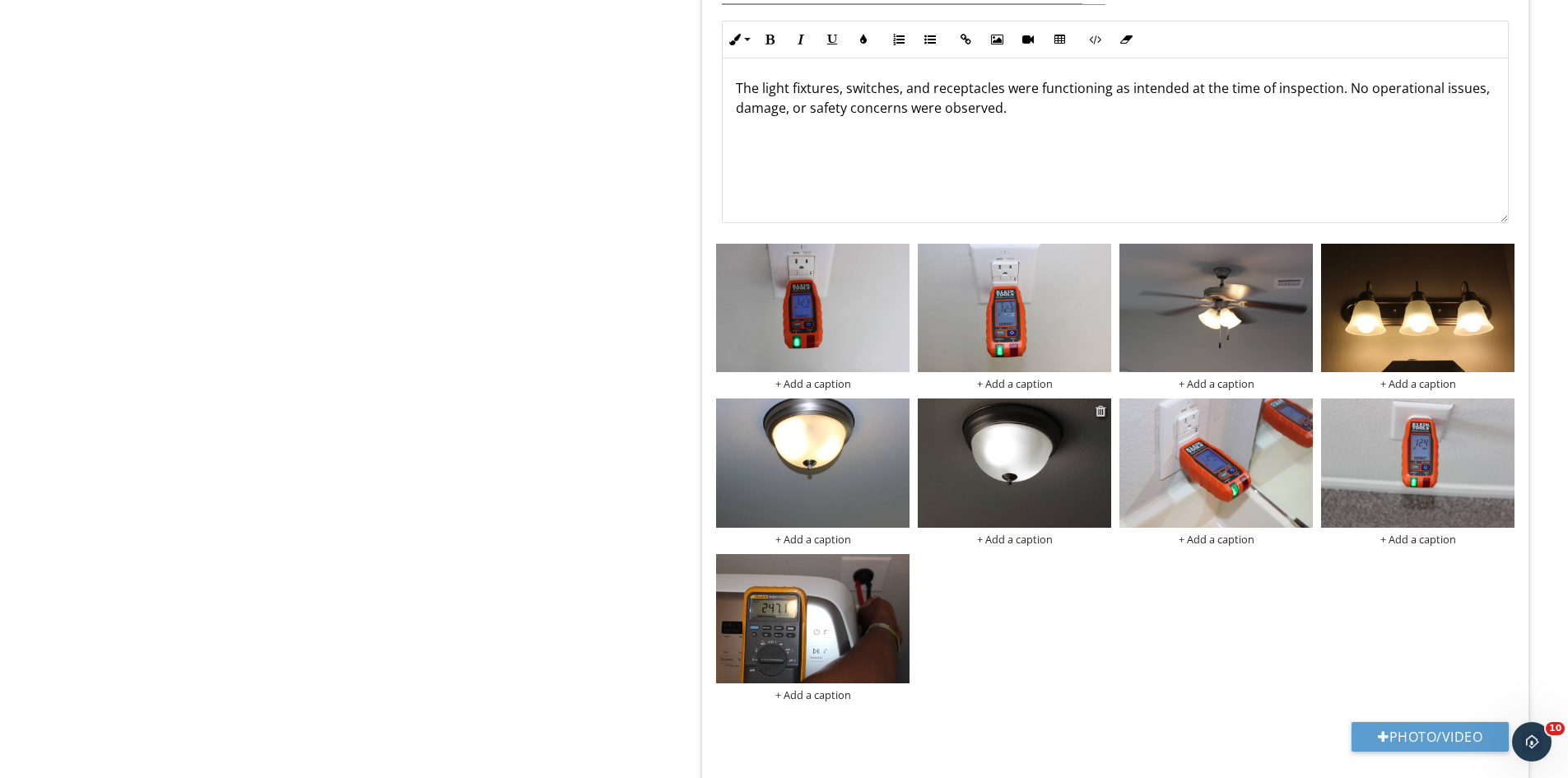
click at [1097, 406] on div at bounding box center [1101, 411] width 11 height 14
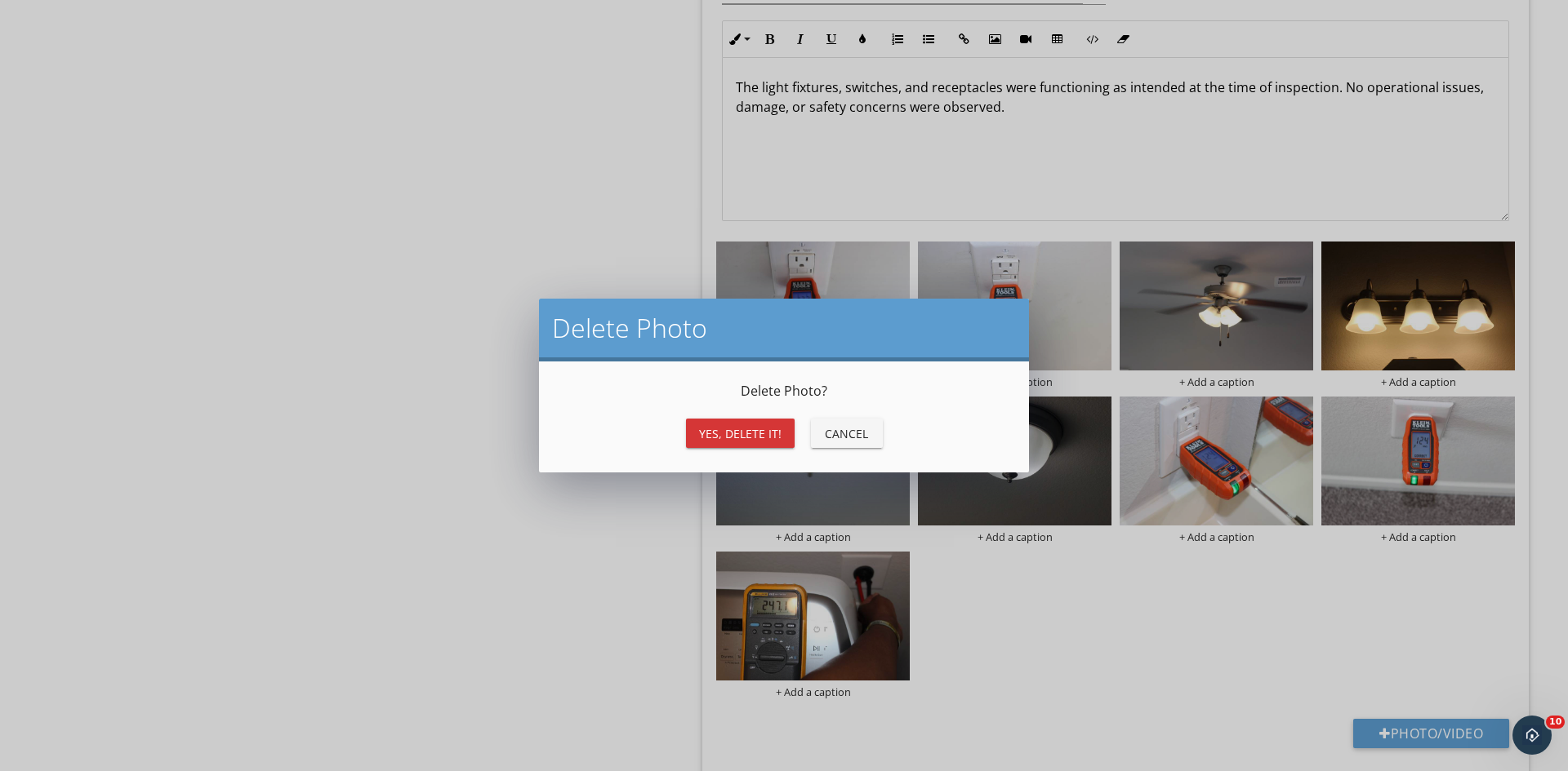
click at [757, 446] on button "Yes, Delete it!" at bounding box center [740, 433] width 109 height 29
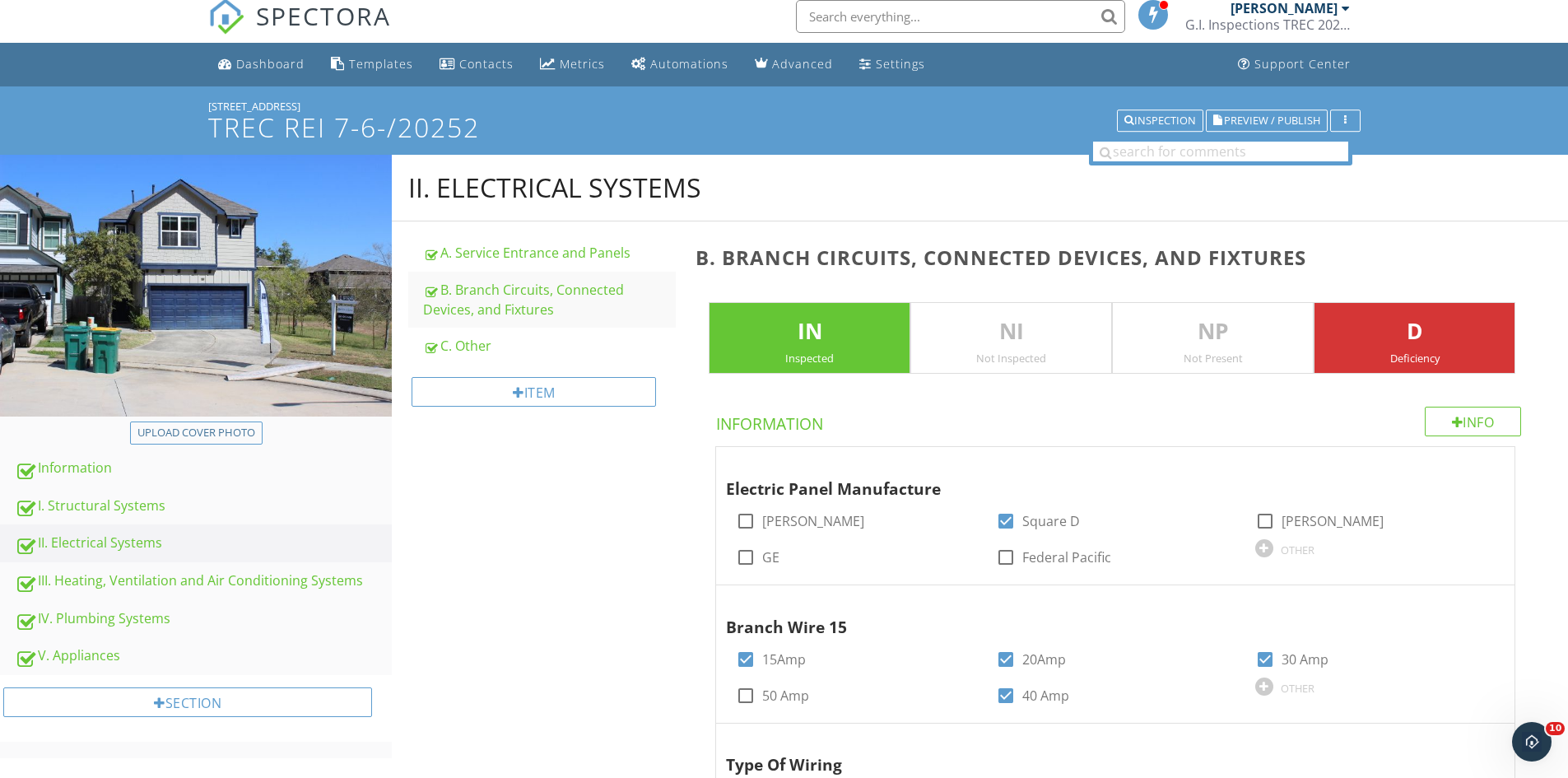
scroll to position [0, 0]
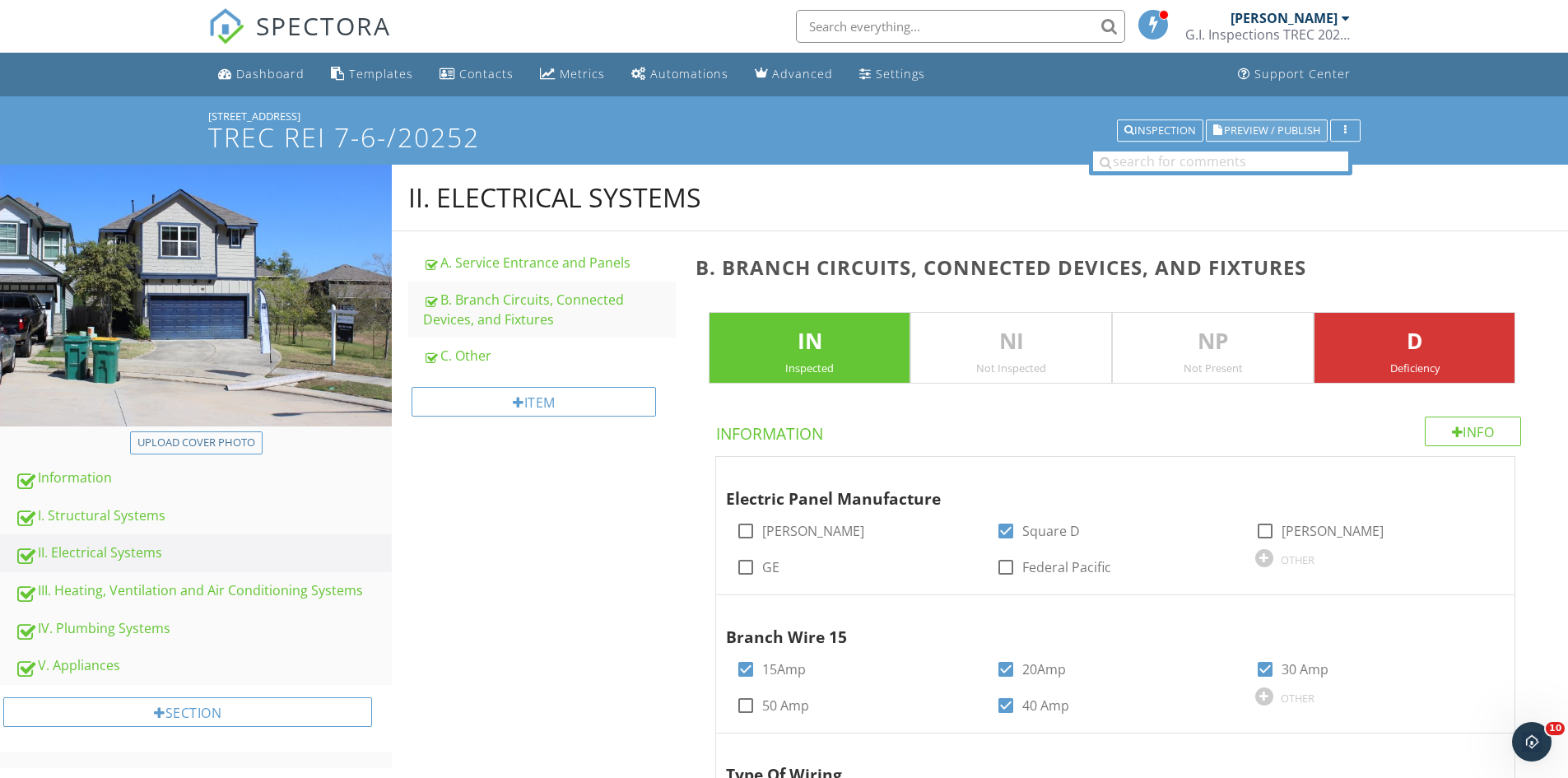
click at [1264, 125] on span "Preview / Publish" at bounding box center [1272, 130] width 96 height 11
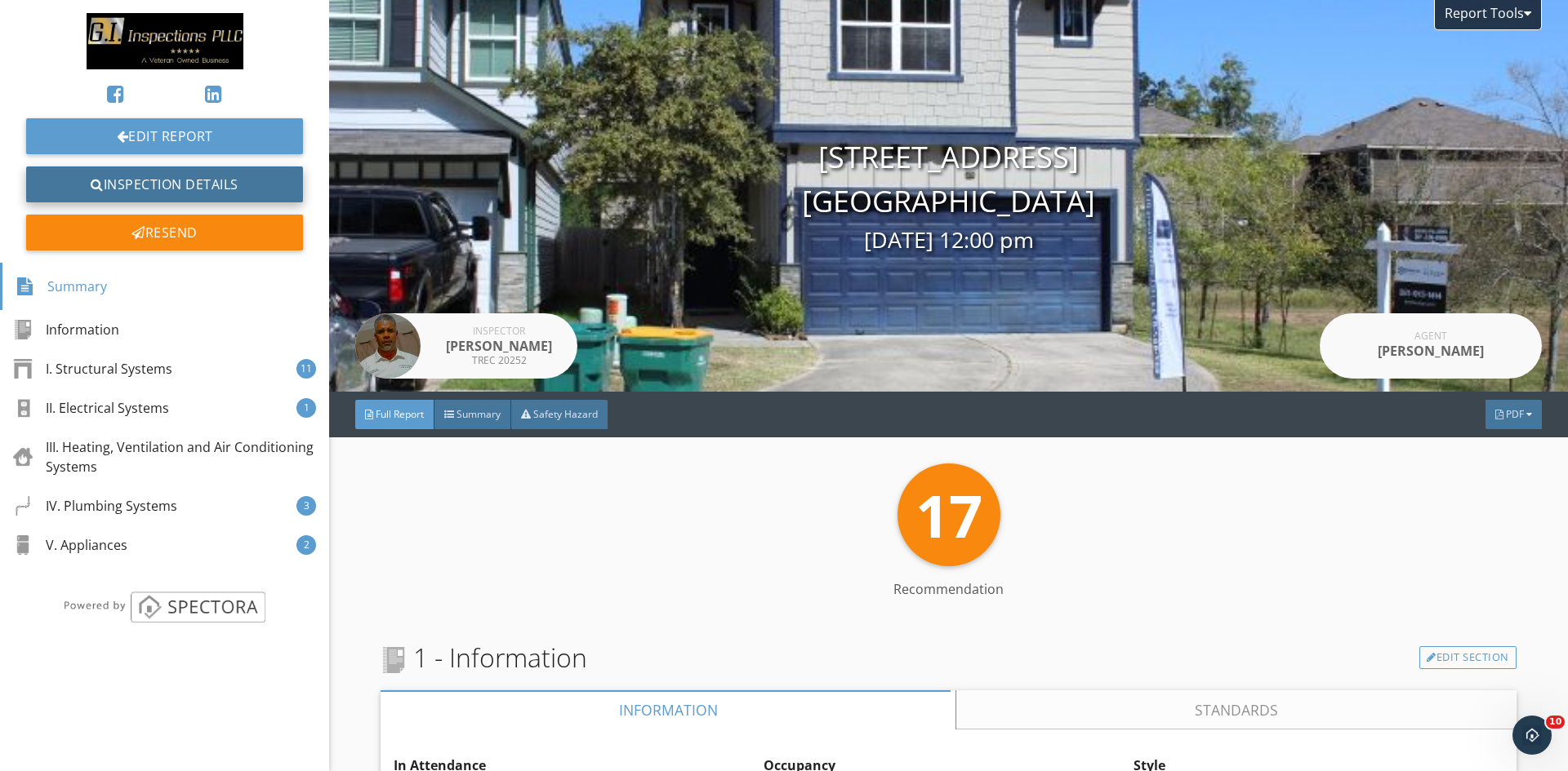
click at [218, 189] on link "Inspection Details" at bounding box center [164, 184] width 277 height 36
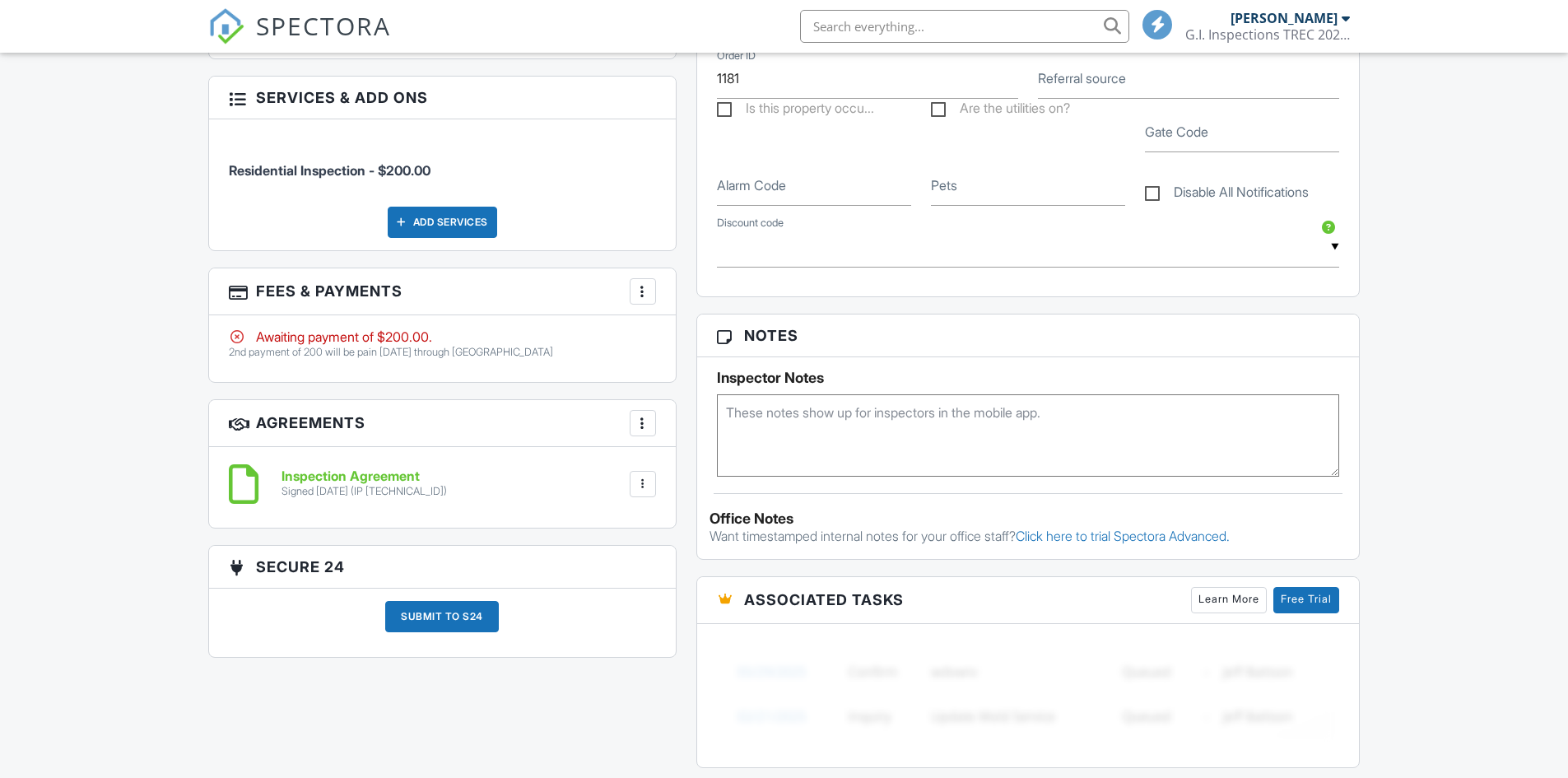
click at [643, 442] on h3 "Agreements More Add Agreement Edit Agreement Templates" at bounding box center [442, 424] width 466 height 47
click at [639, 430] on div at bounding box center [643, 424] width 17 height 17
click at [635, 291] on div at bounding box center [643, 292] width 17 height 17
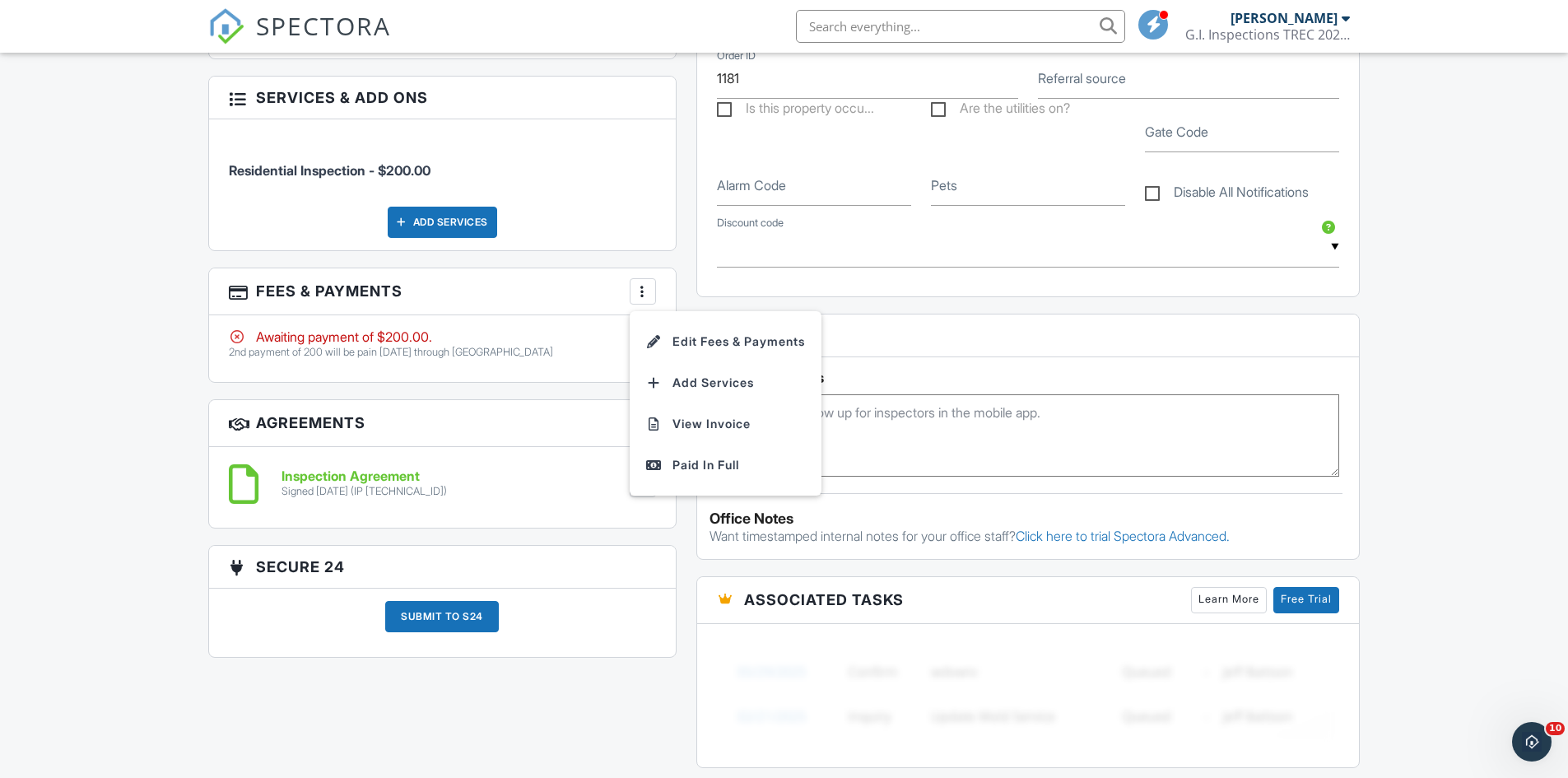
click at [685, 345] on li "Edit Fees & Payments" at bounding box center [725, 342] width 172 height 41
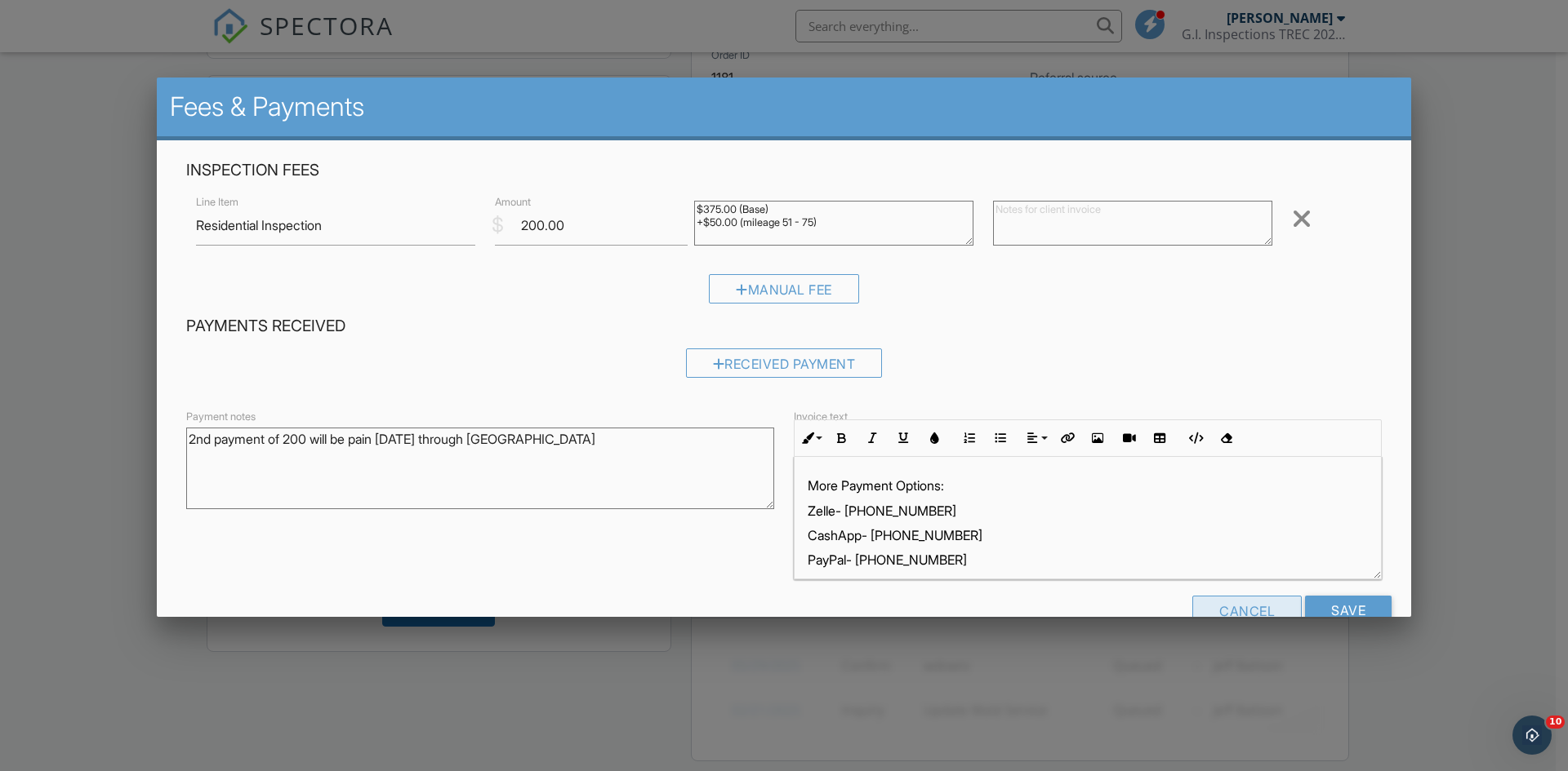
click at [1236, 606] on div "Cancel" at bounding box center [1247, 610] width 110 height 29
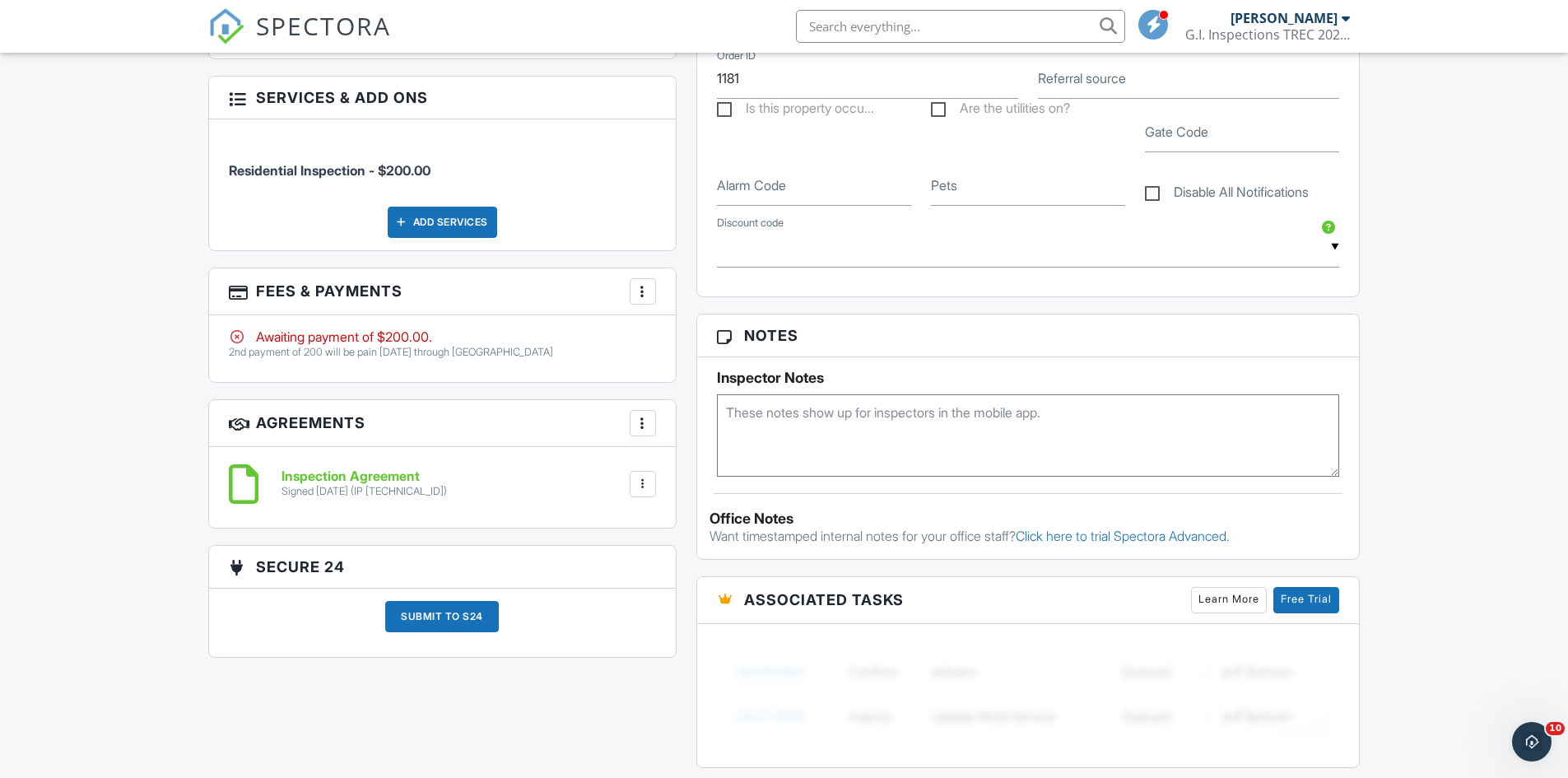
click at [639, 289] on div at bounding box center [643, 292] width 17 height 17
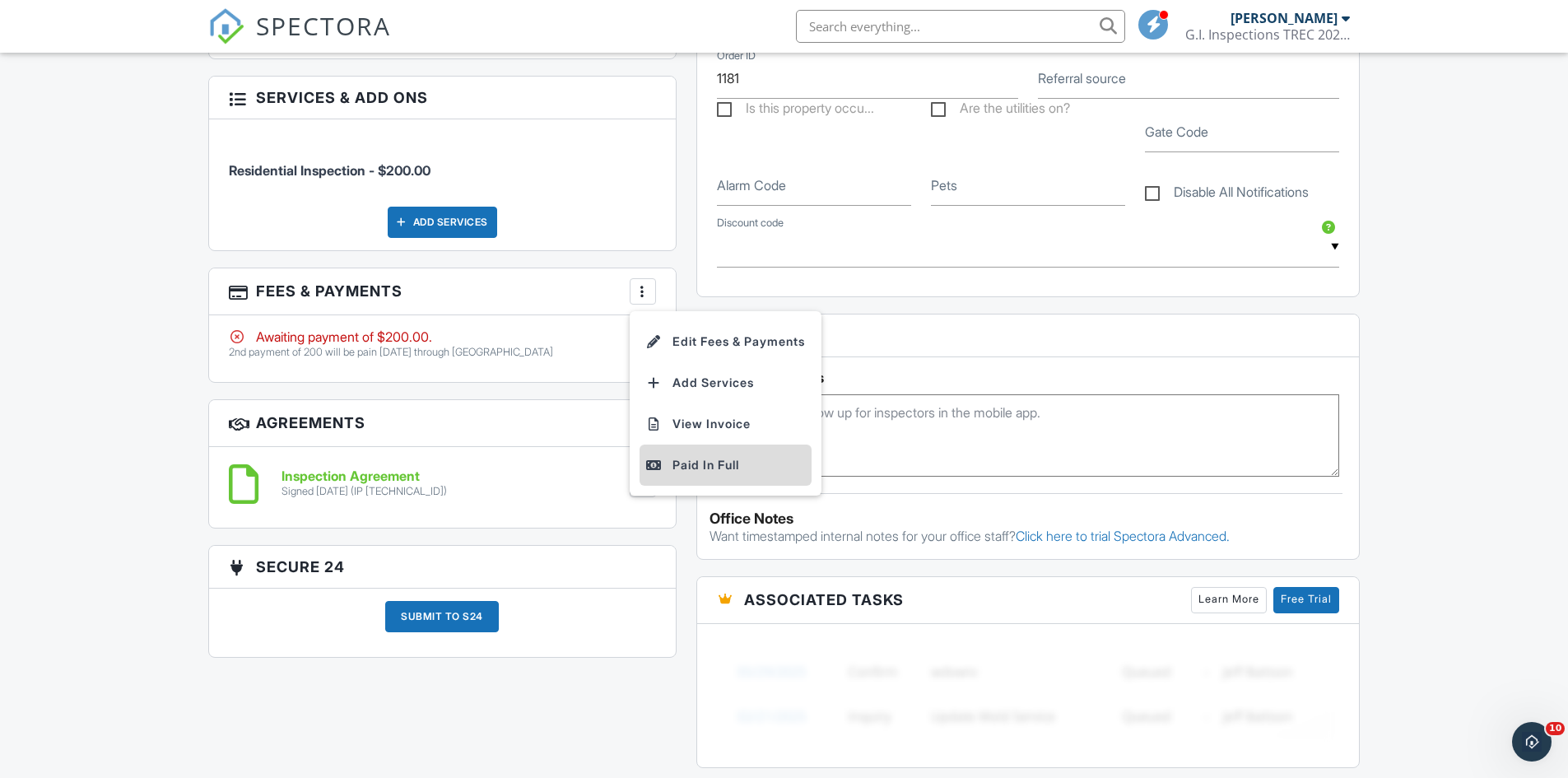
click at [712, 461] on div "Paid In Full" at bounding box center [725, 465] width 159 height 19
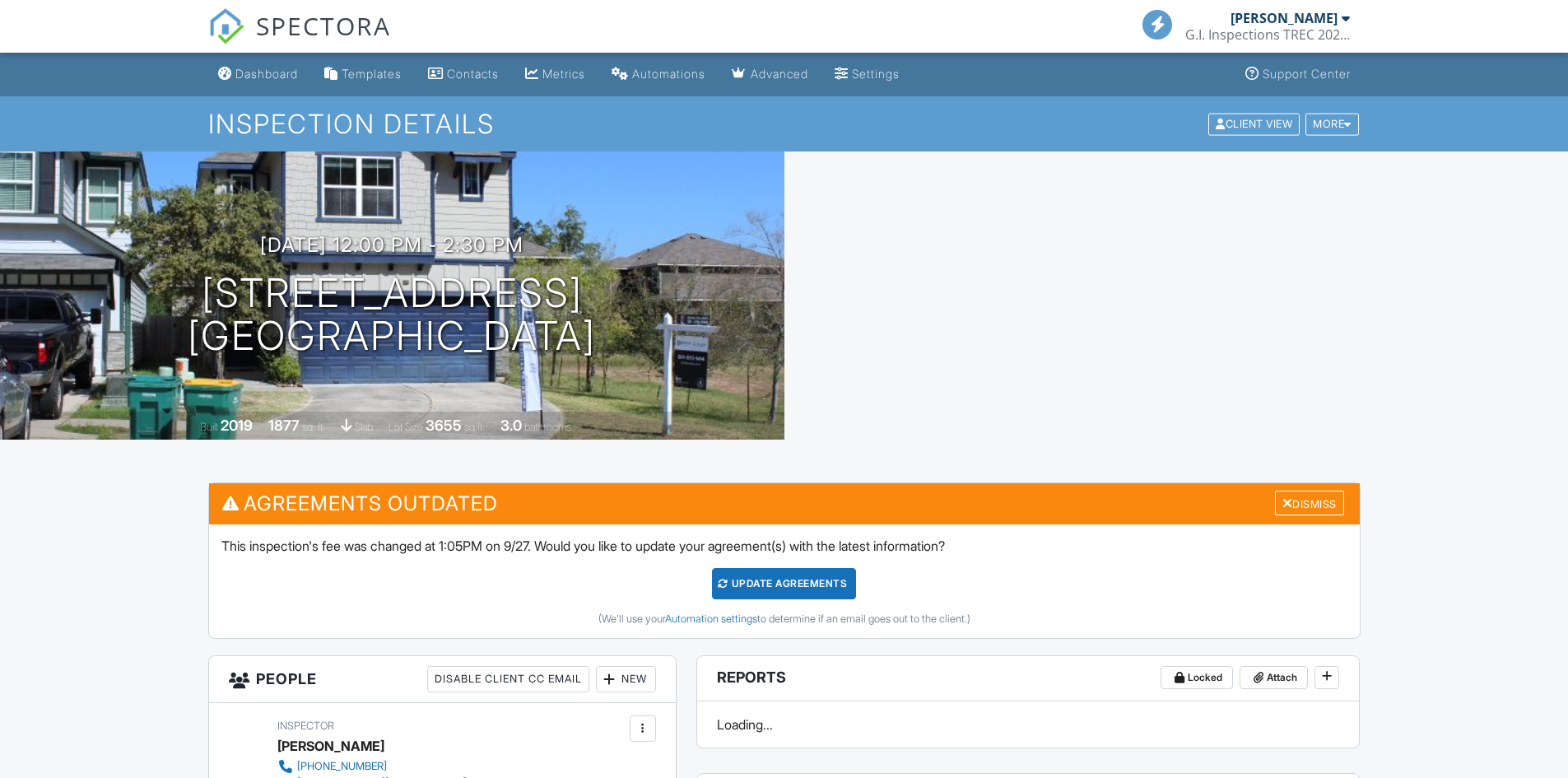
click at [777, 583] on div "Update Agreements" at bounding box center [784, 583] width 144 height 31
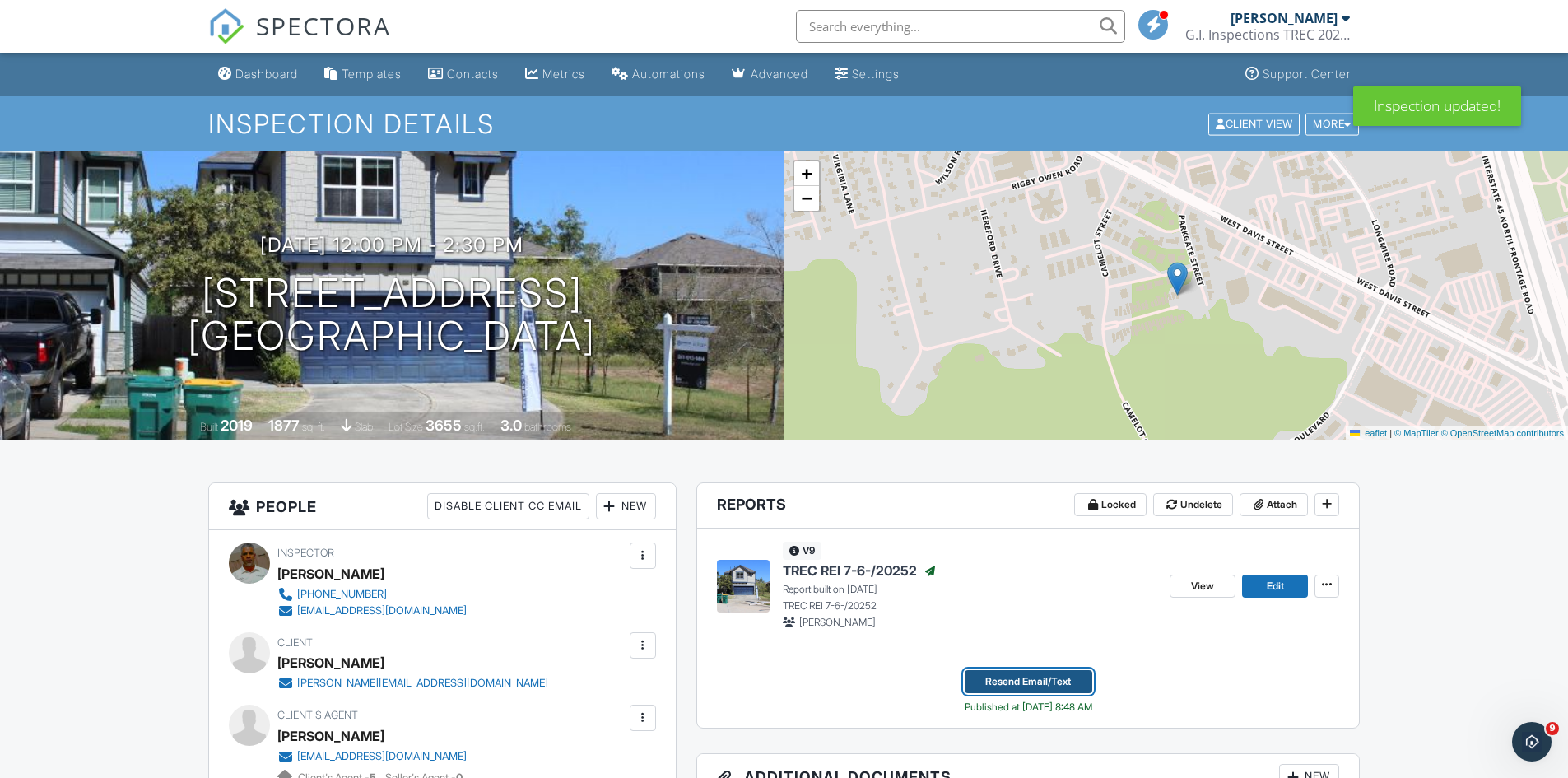
click at [1010, 678] on span "Resend Email/Text" at bounding box center [1027, 682] width 85 height 17
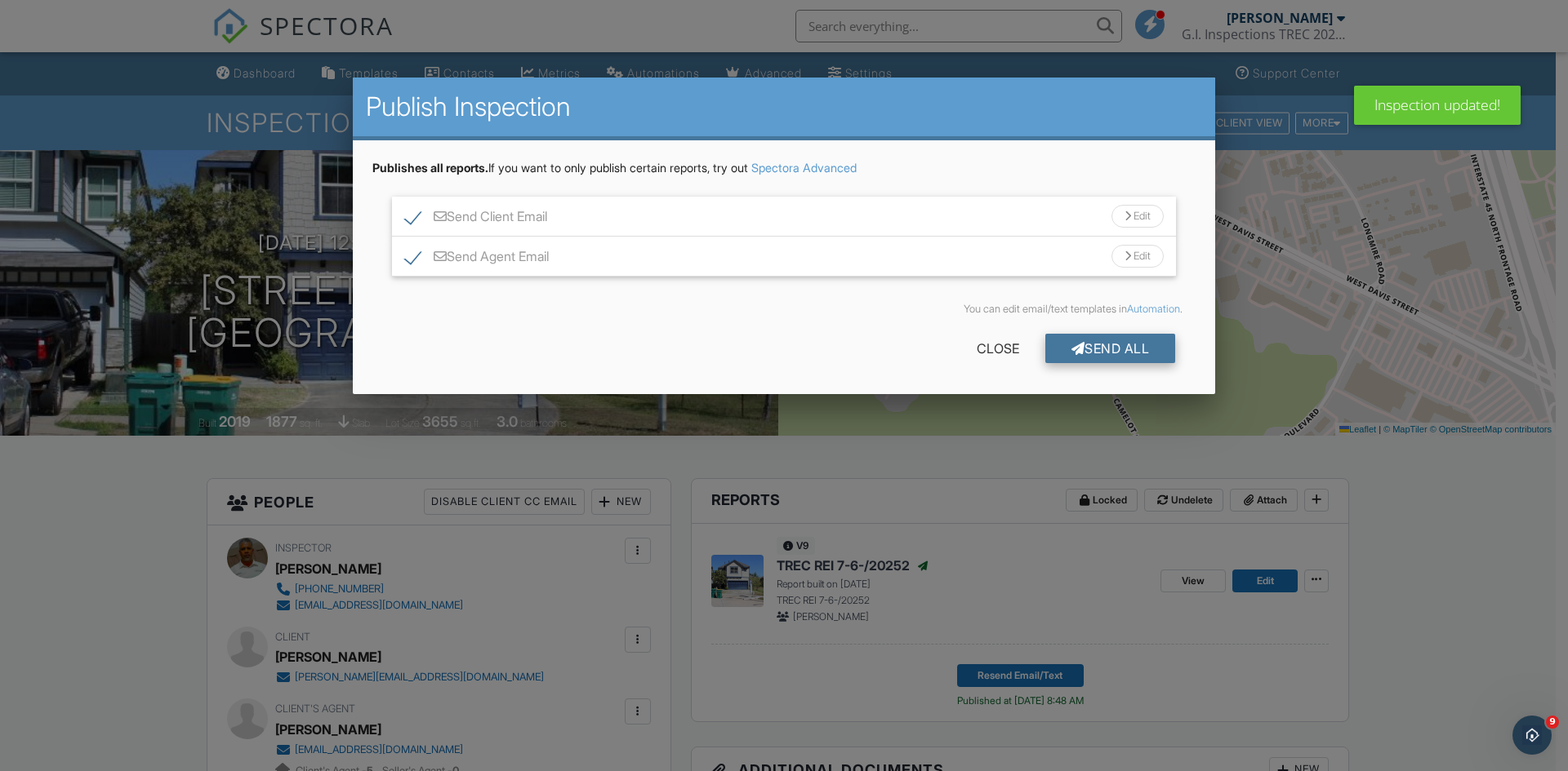
click at [1113, 344] on div "Send All" at bounding box center [1110, 348] width 131 height 29
